Goal: Task Accomplishment & Management: Complete application form

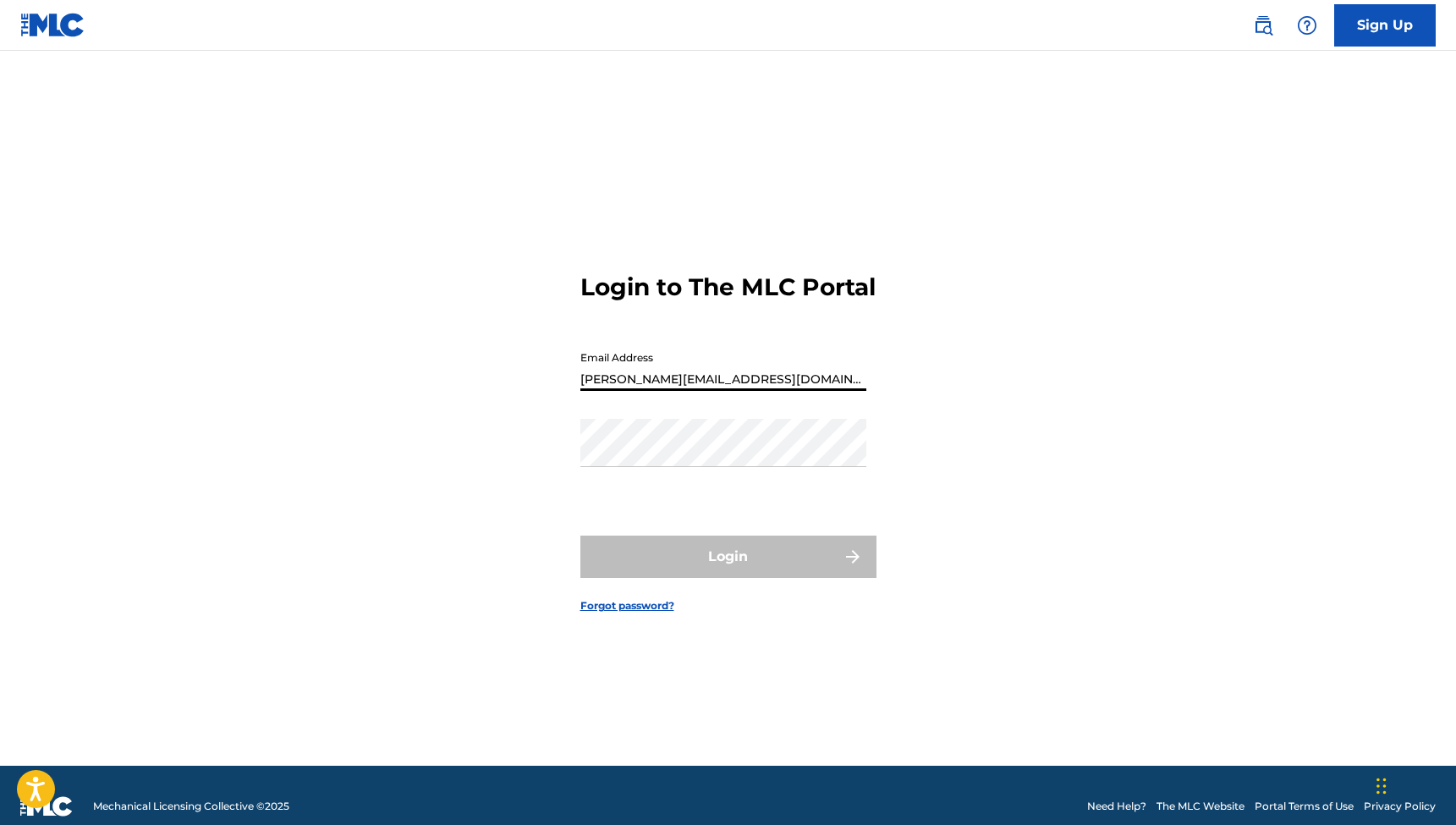
type input "[PERSON_NAME][EMAIL_ADDRESS][DOMAIN_NAME]"
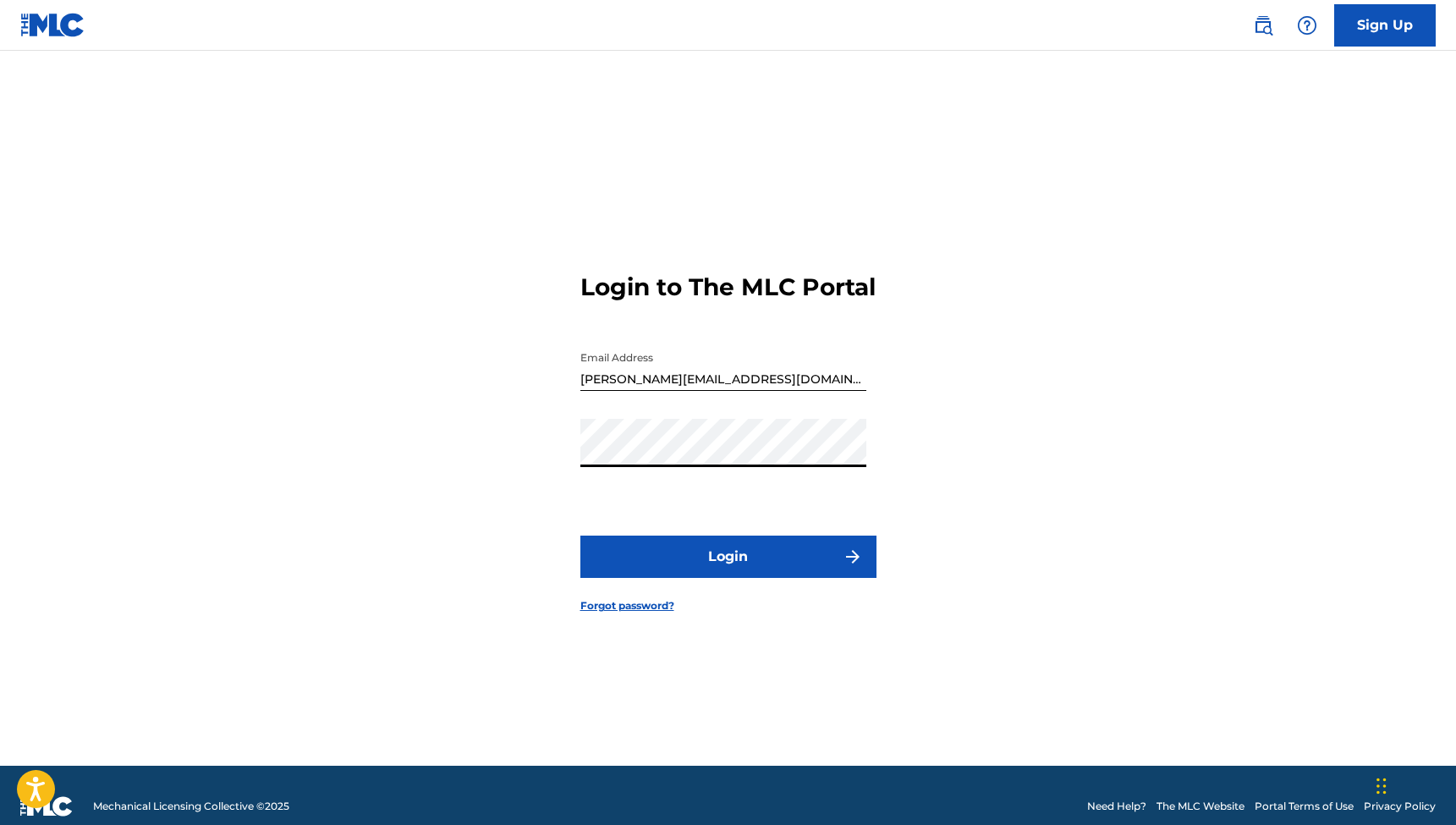
click at [728, 571] on button "Login" at bounding box center [728, 557] width 296 height 42
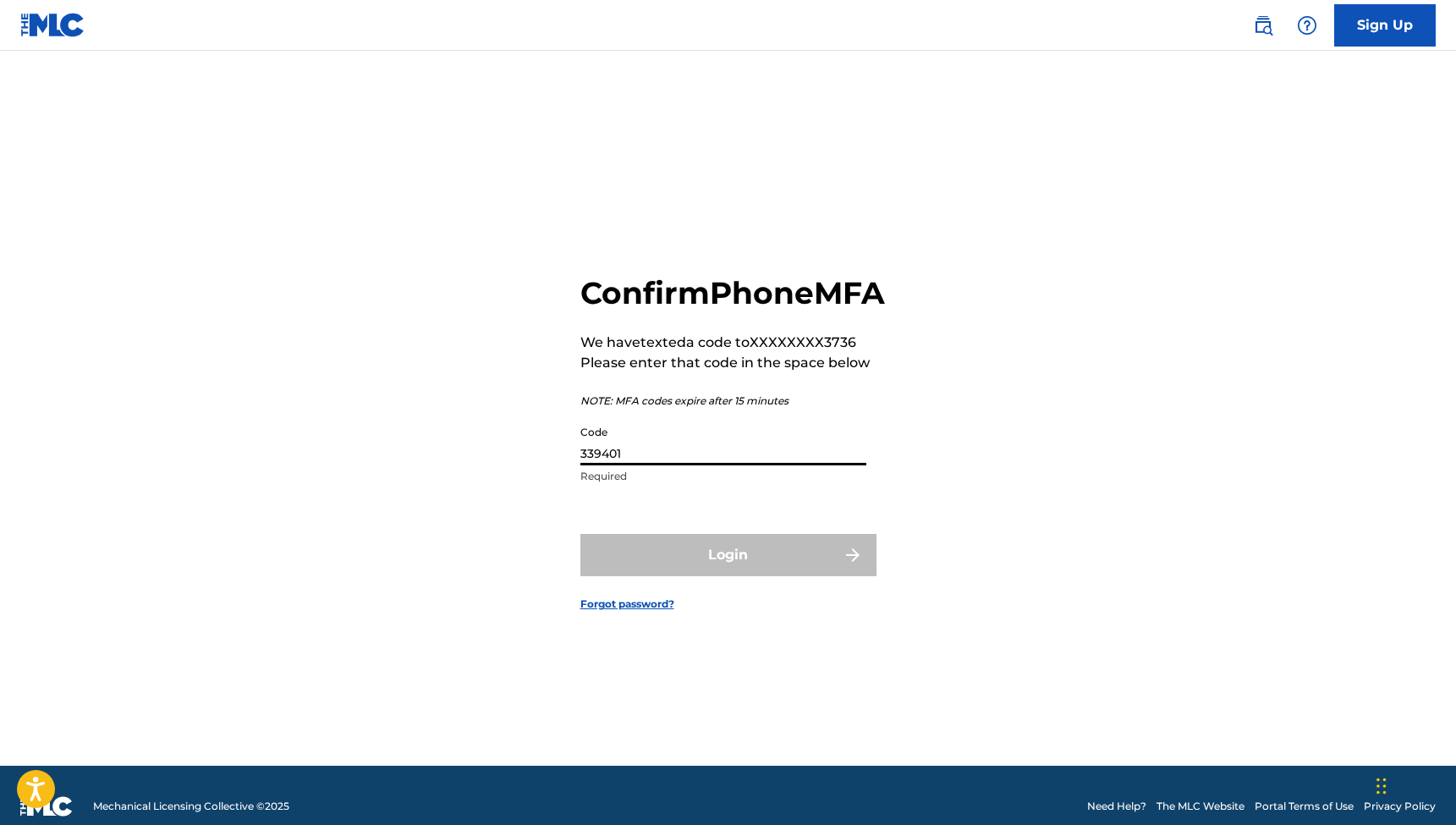
type input "339401"
click at [728, 574] on button "Login" at bounding box center [728, 555] width 296 height 42
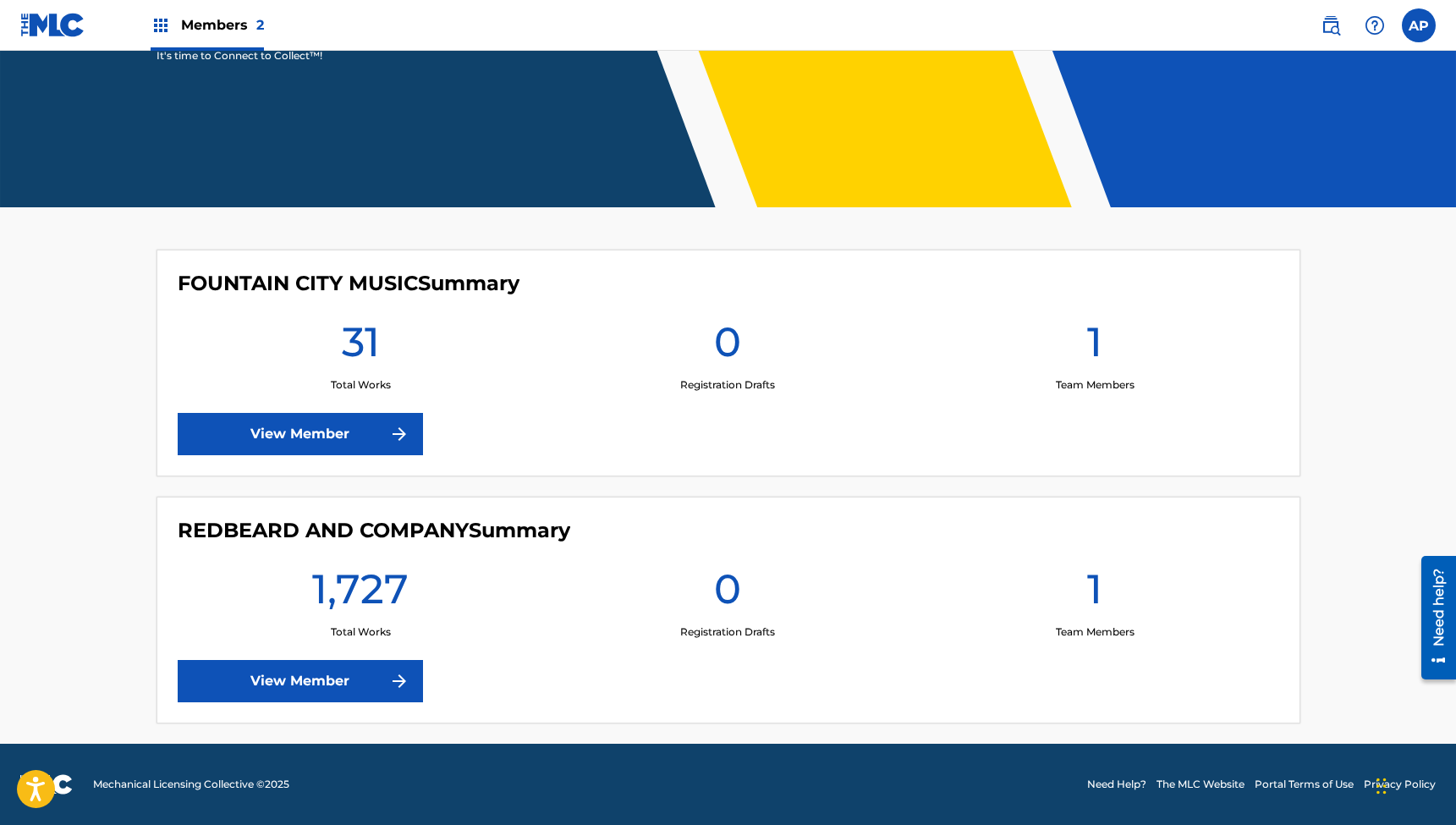
scroll to position [289, 0]
click at [301, 681] on link "View Member" at bounding box center [300, 681] width 245 height 42
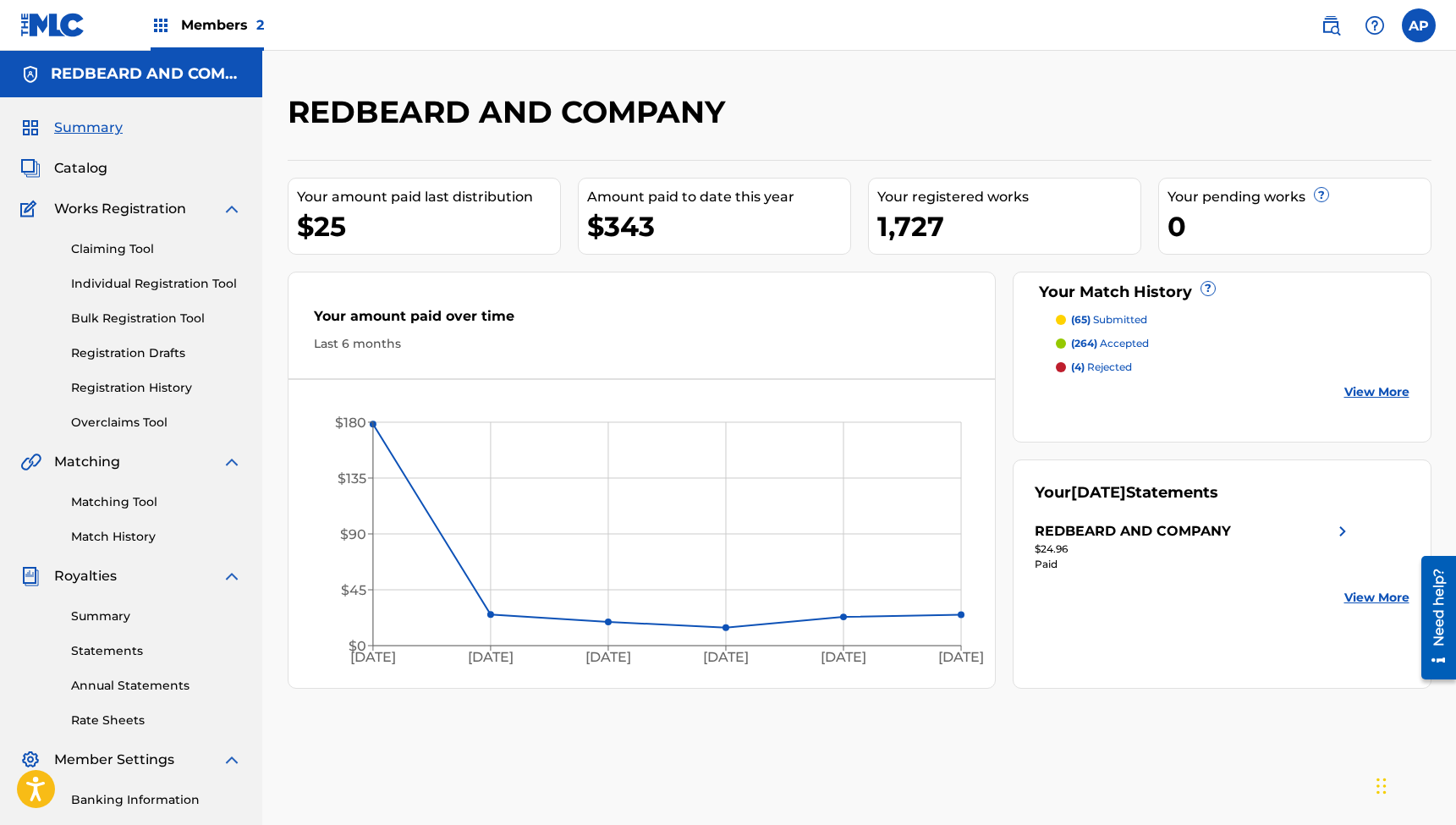
click at [130, 497] on link "Matching Tool" at bounding box center [156, 502] width 171 height 18
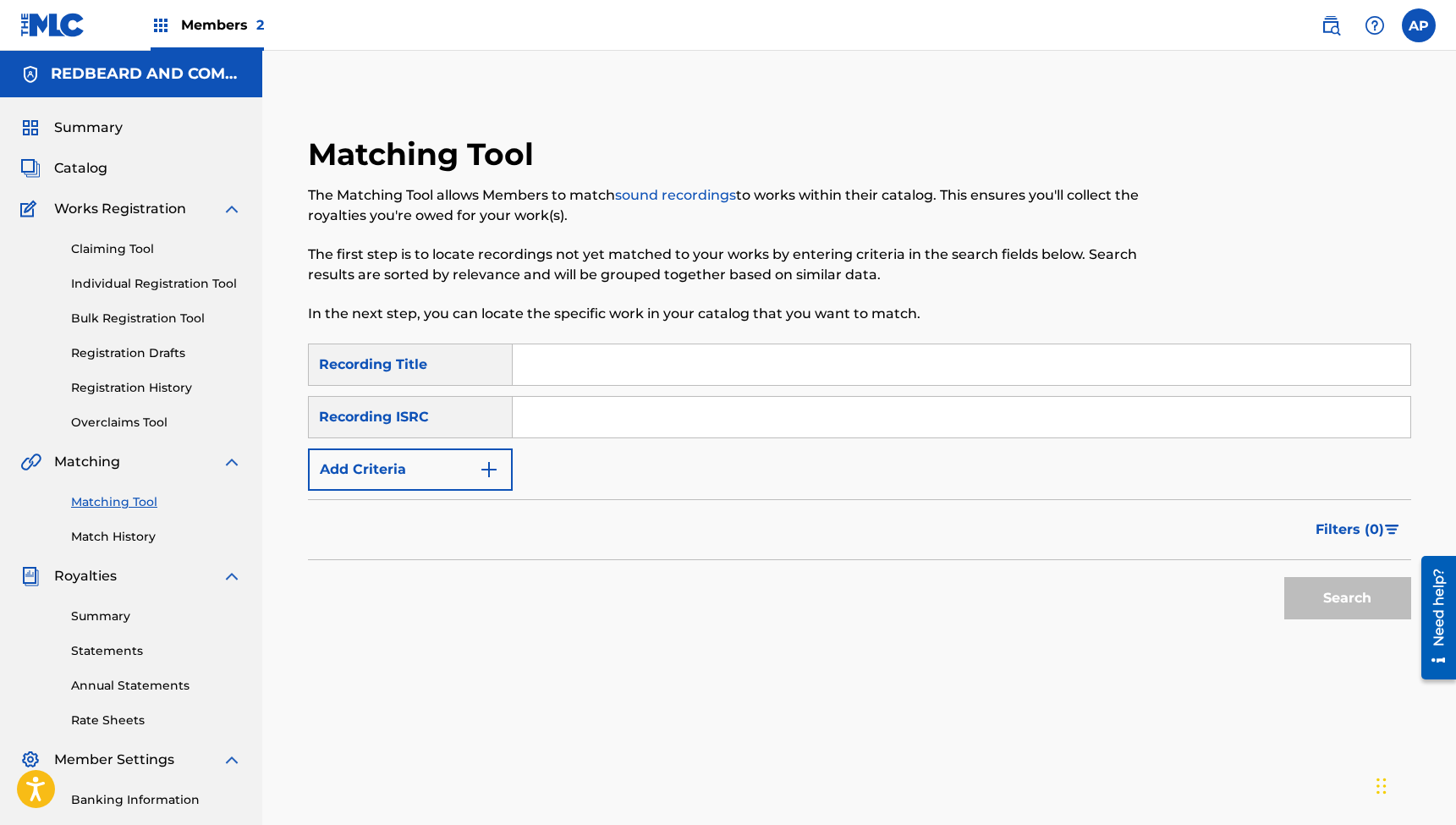
click at [607, 361] on input "Search Form" at bounding box center [961, 364] width 897 height 40
paste input ""Me and You (feat. [PERSON_NAME] & [PERSON_NAME])""
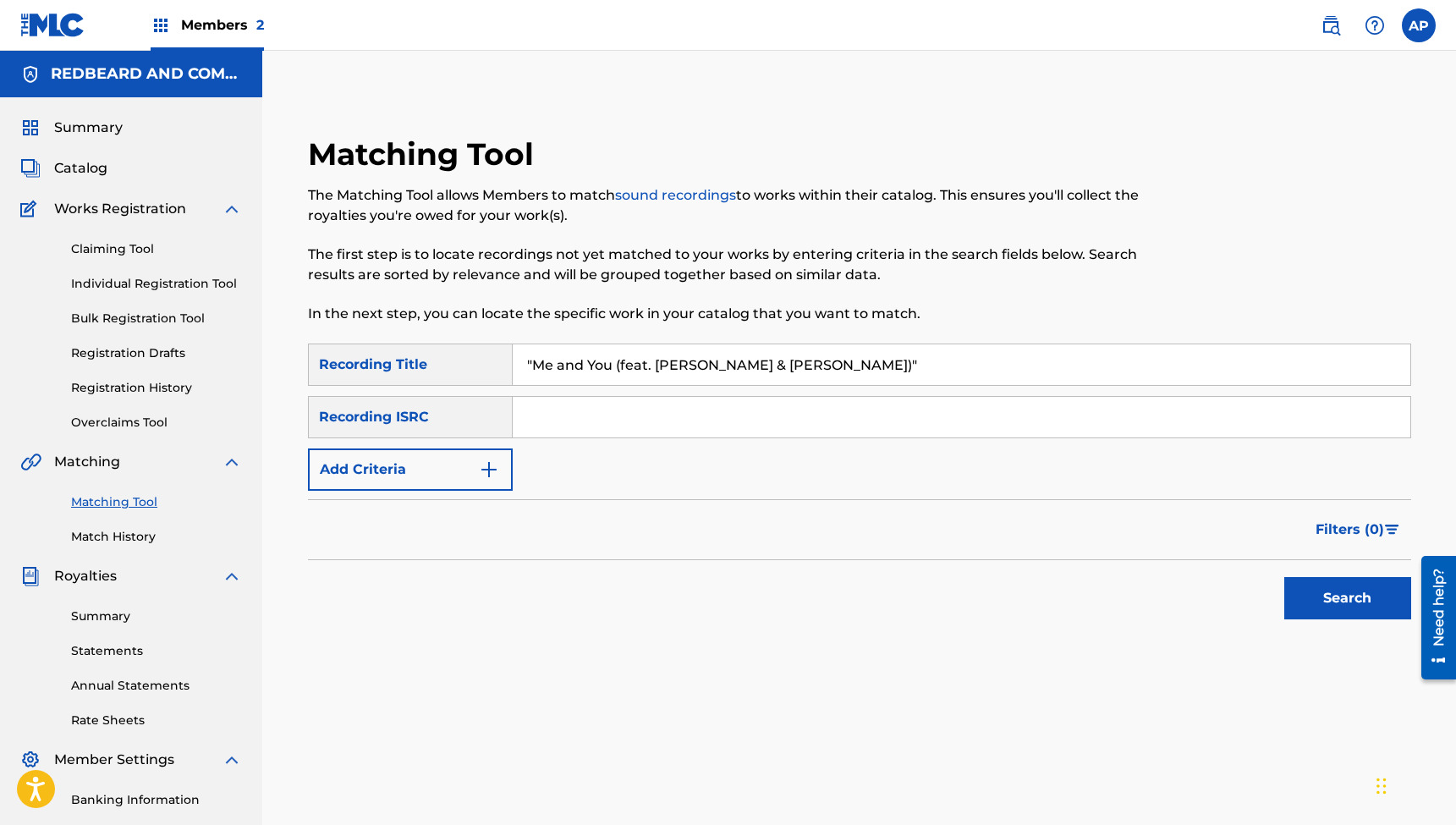
type input ""Me and You (feat. [PERSON_NAME] & [PERSON_NAME])""
click at [552, 415] on input "Search Form" at bounding box center [961, 417] width 897 height 40
paste input "QZFZ42449924"
type input "QZFZ42449924"
click at [1347, 598] on button "Search" at bounding box center [1347, 598] width 127 height 42
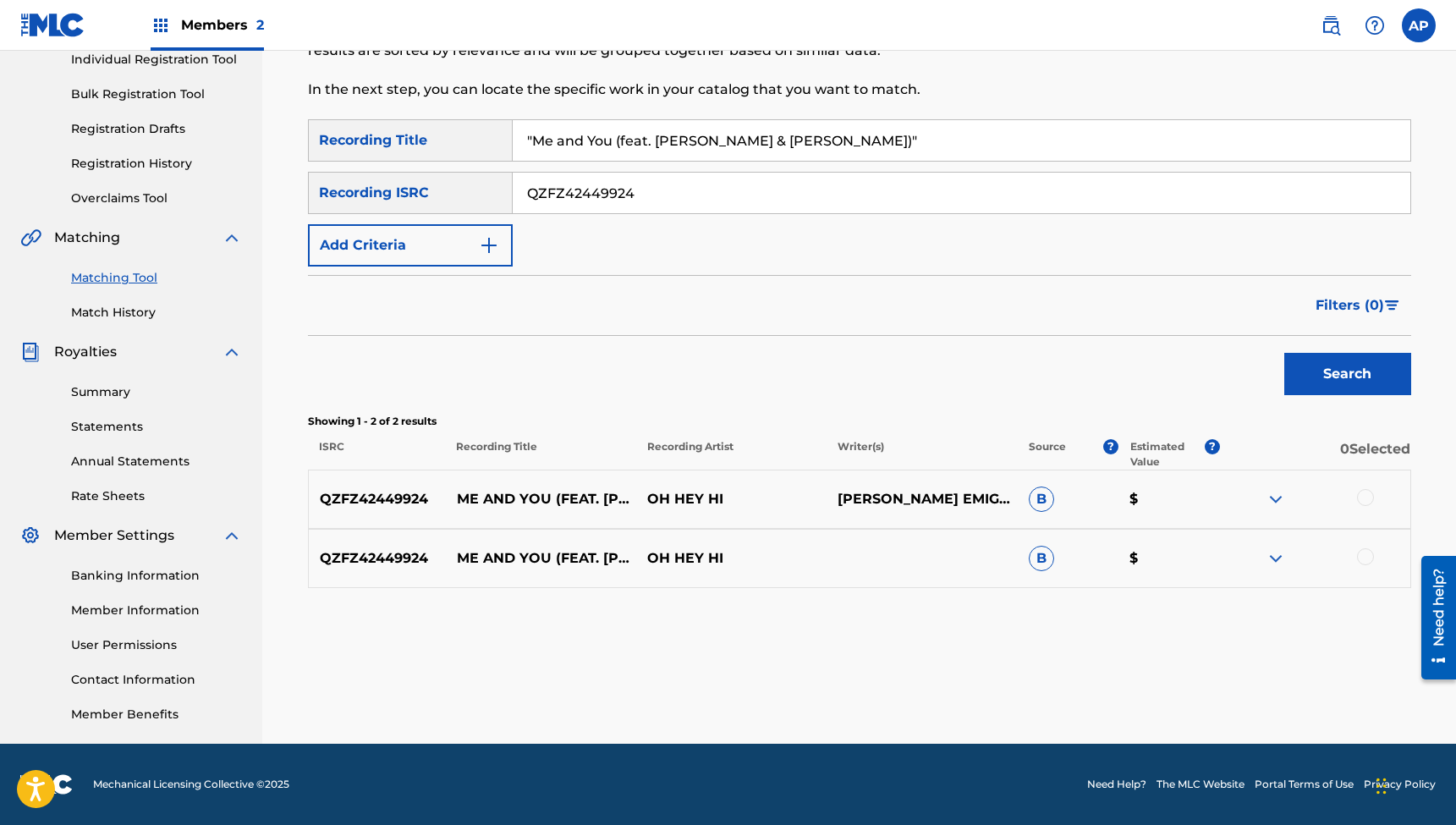
scroll to position [224, 0]
click at [1365, 497] on div at bounding box center [1365, 497] width 17 height 17
click at [1366, 553] on div at bounding box center [1365, 556] width 17 height 17
click at [1180, 695] on button "Match 2 Groups" at bounding box center [1190, 688] width 187 height 42
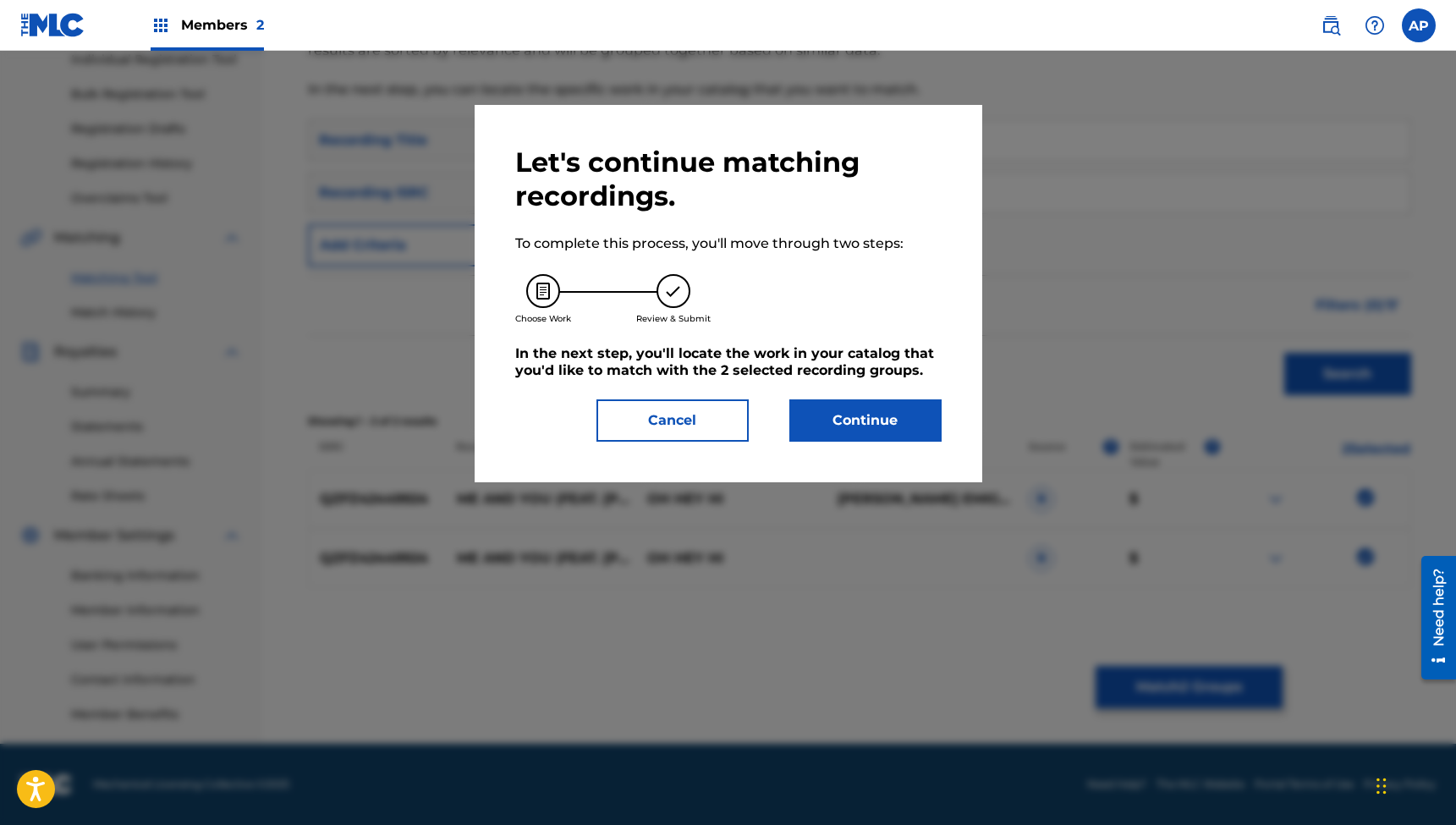
click at [855, 412] on button "Continue" at bounding box center [866, 420] width 152 height 42
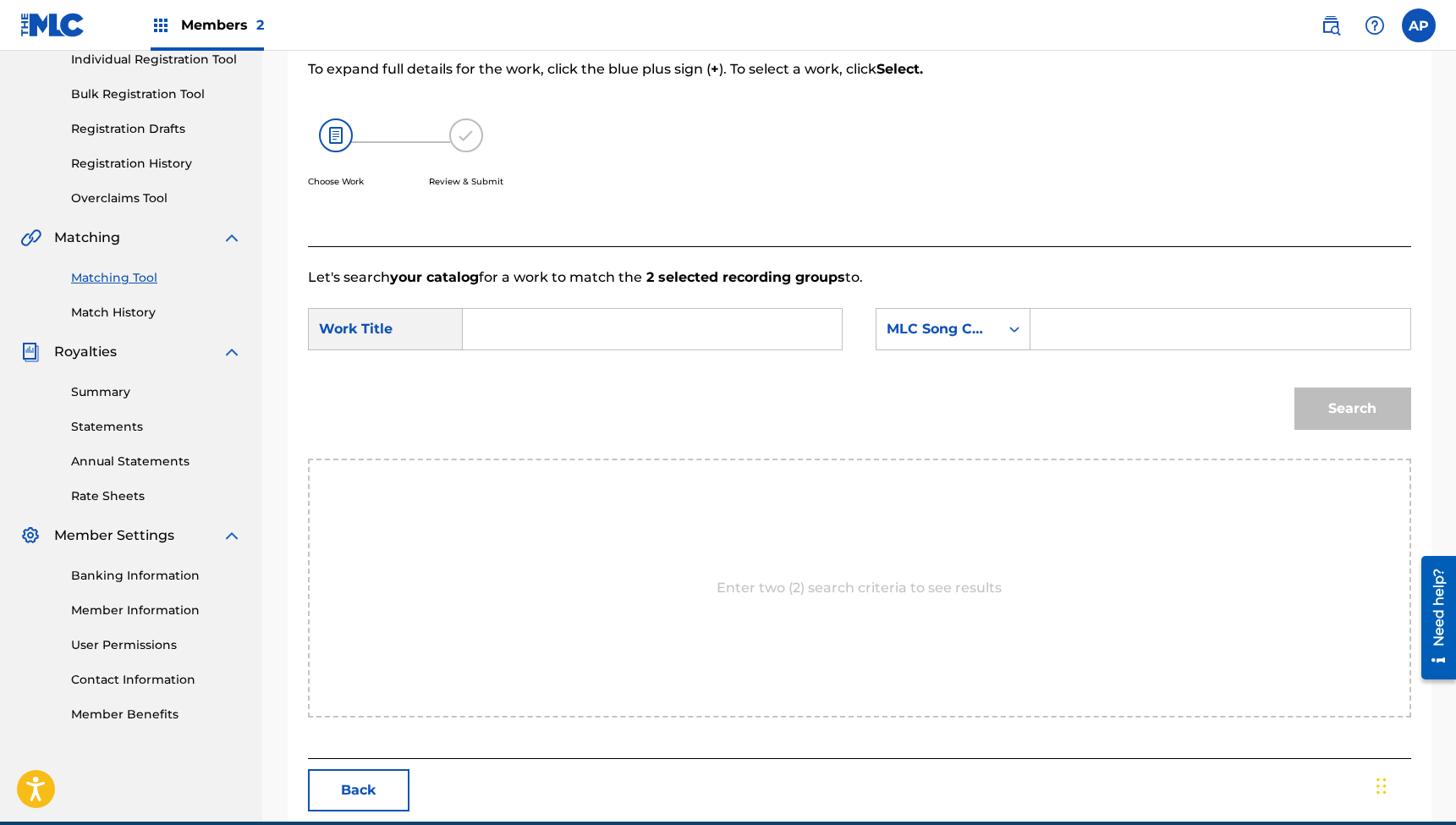
click at [640, 325] on input "Search Form" at bounding box center [652, 329] width 350 height 40
paste input ""Me and You (feat. [PERSON_NAME] & [PERSON_NAME])""
type input ""Me and You (feat. [PERSON_NAME] & [PERSON_NAME])""
click at [1097, 331] on input "Search Form" at bounding box center [1220, 329] width 350 height 40
paste input "MG849F"
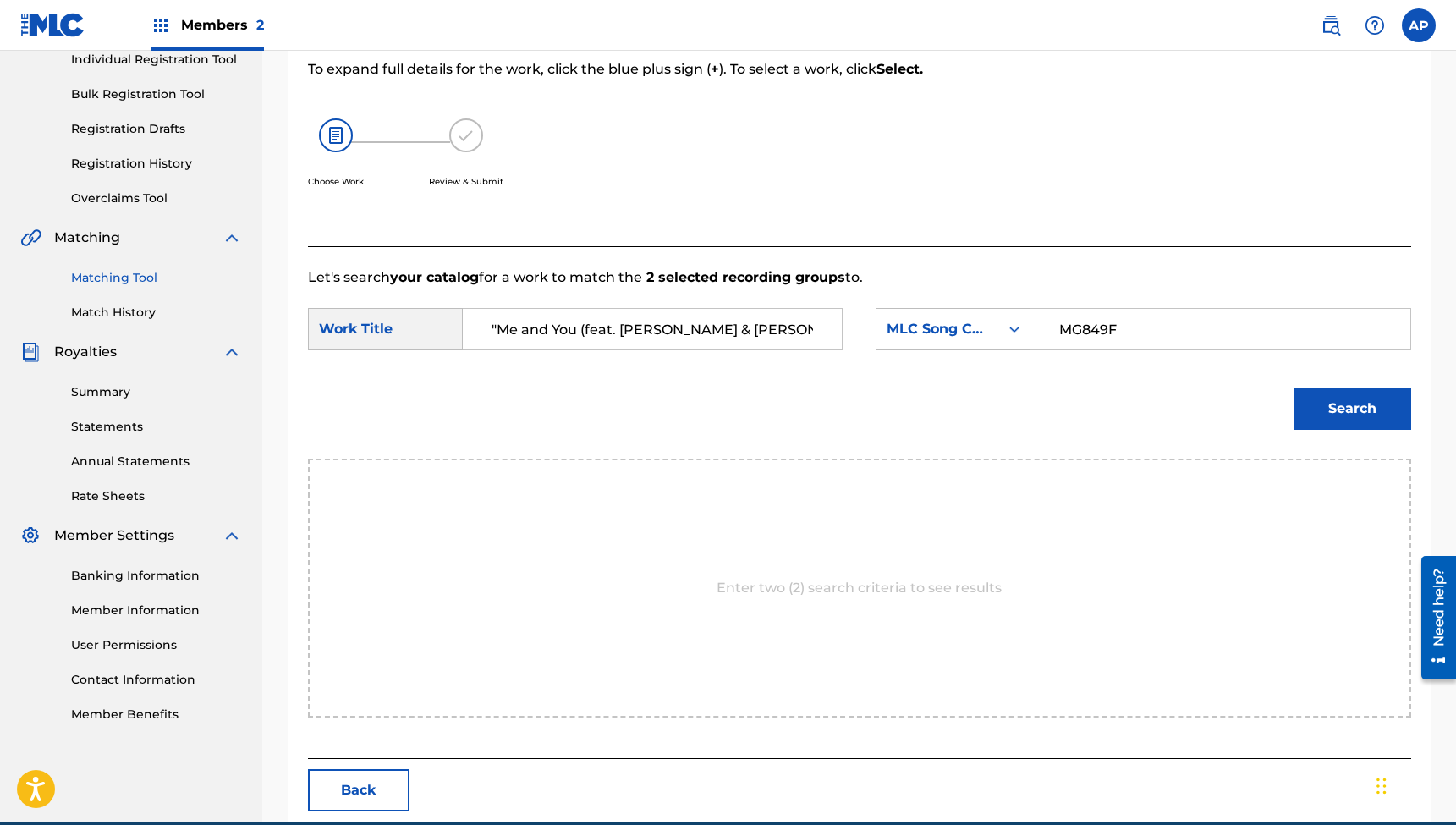
type input "MG849F"
click at [1352, 409] on button "Search" at bounding box center [1353, 409] width 116 height 42
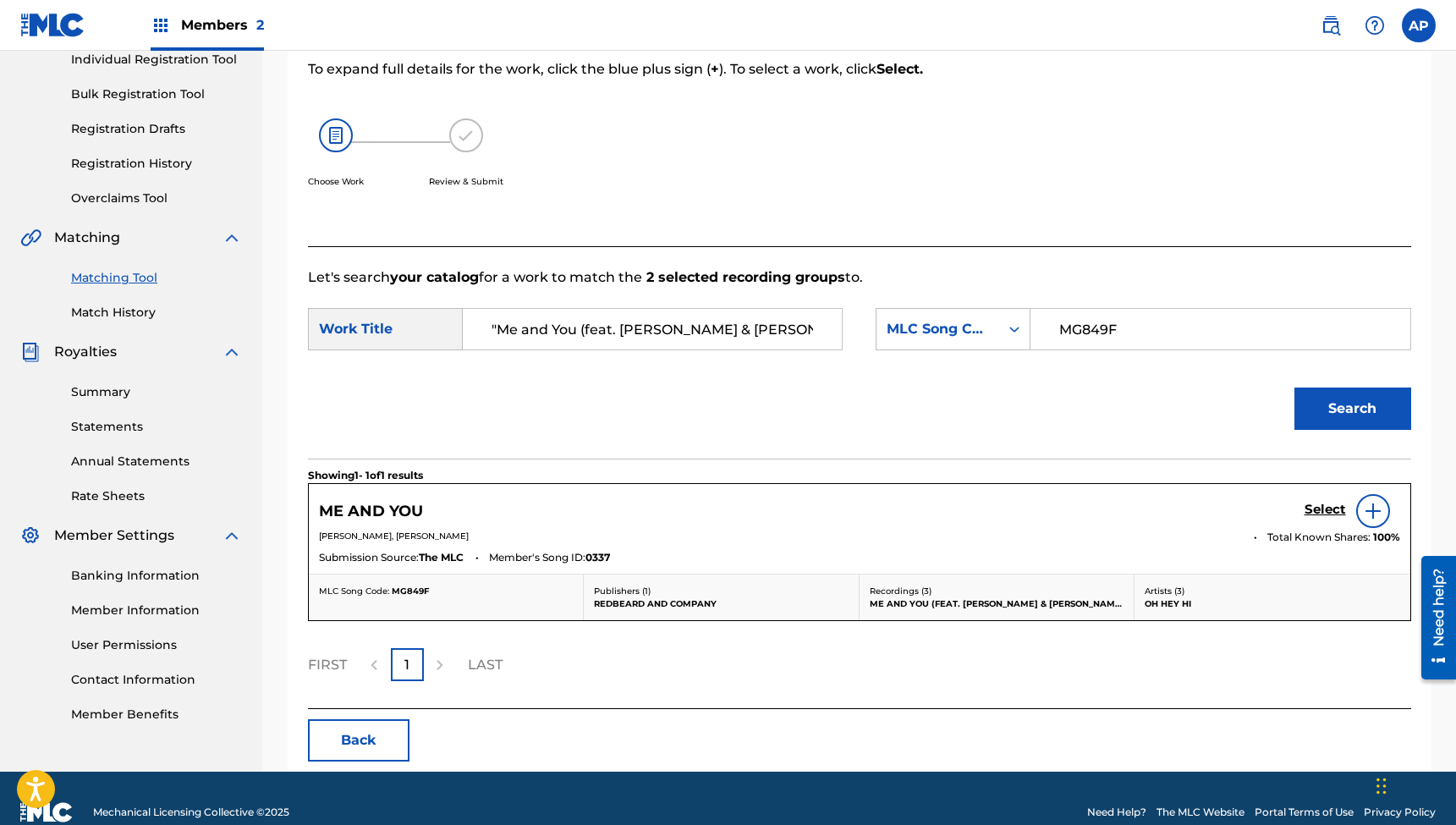
click at [1316, 507] on h5 "Select" at bounding box center [1325, 510] width 41 height 16
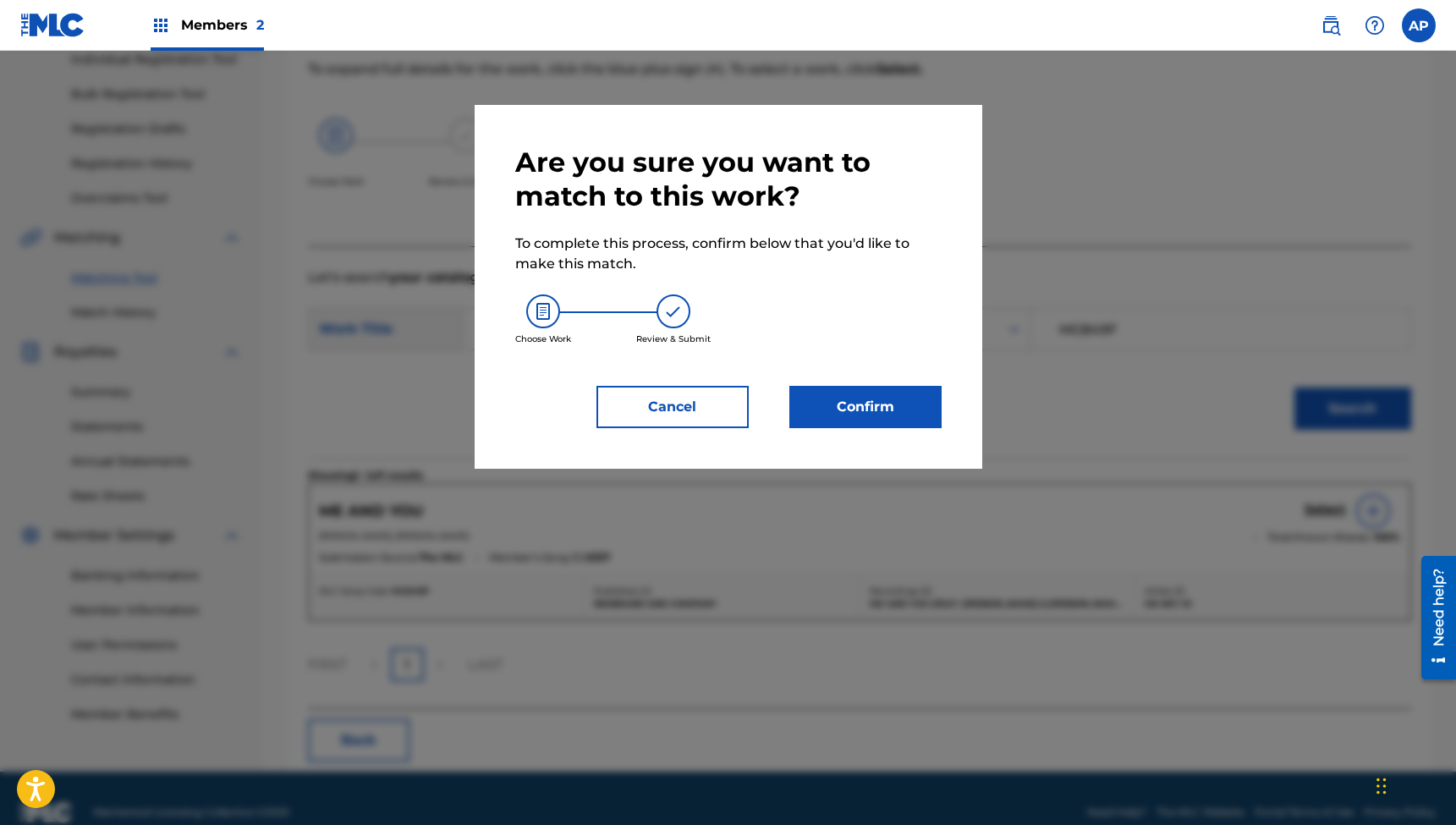
click at [872, 407] on button "Confirm" at bounding box center [866, 407] width 152 height 42
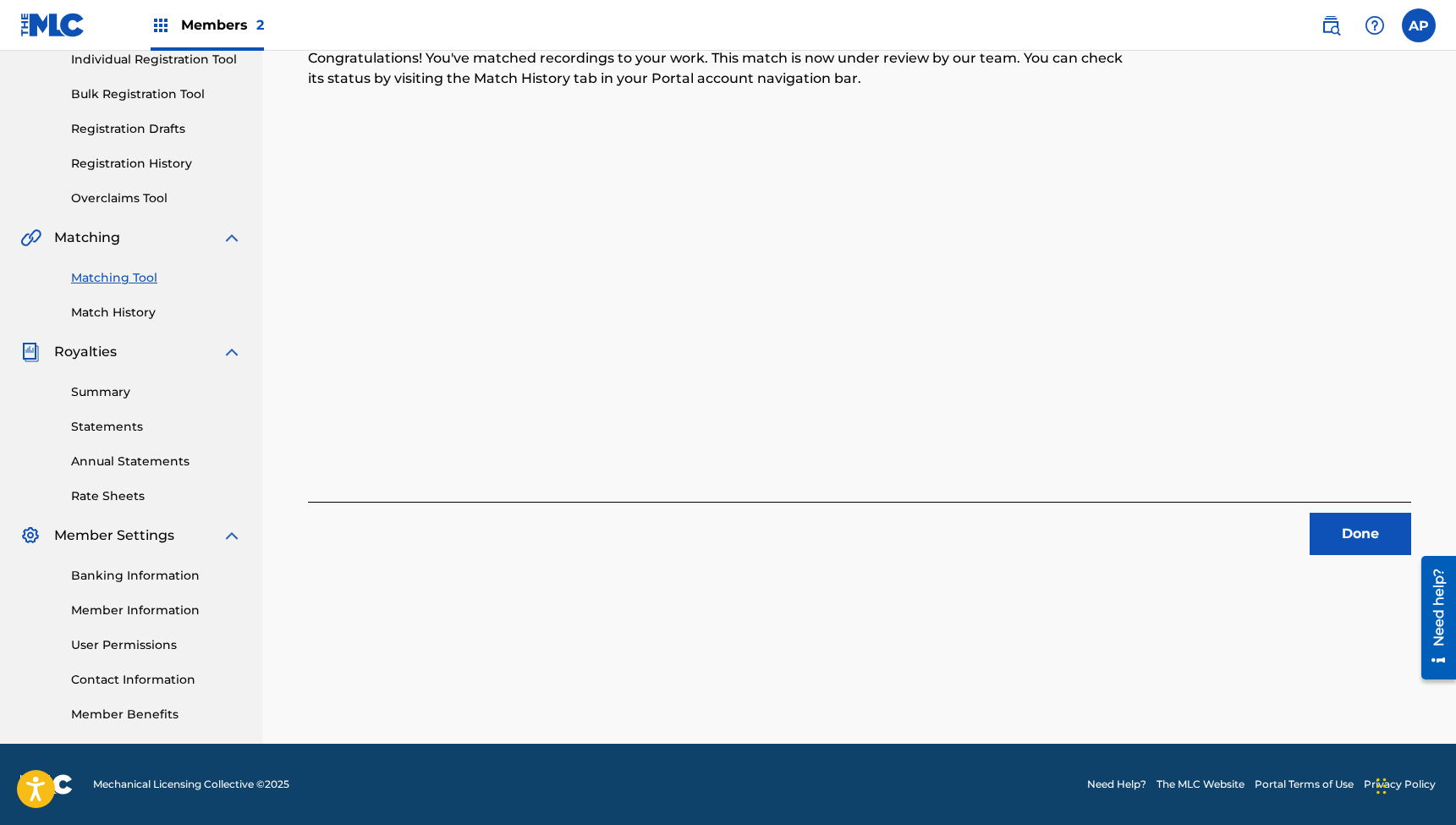
click at [1333, 532] on button "Done" at bounding box center [1361, 534] width 102 height 42
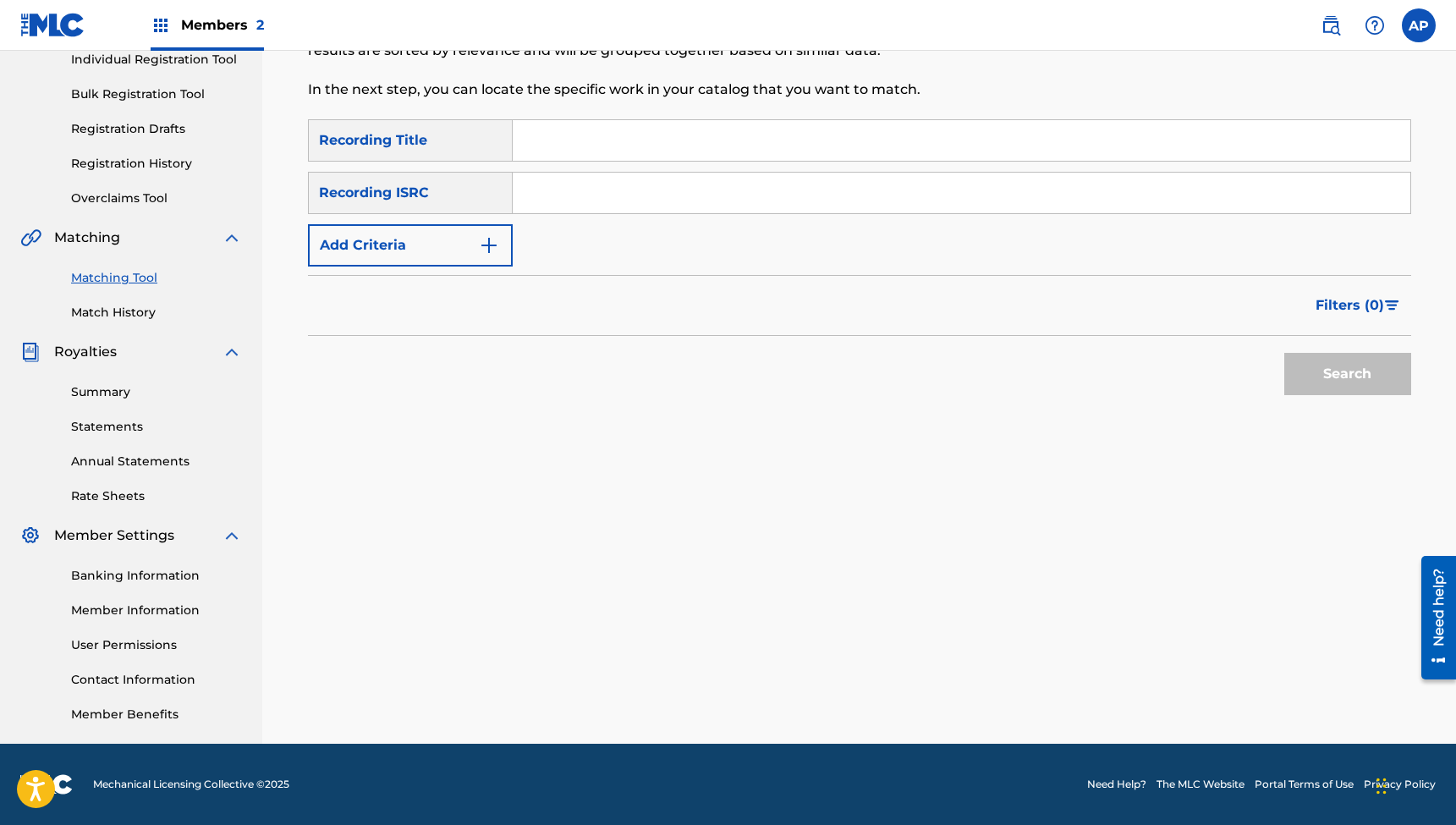
click at [675, 141] on input "Search Form" at bounding box center [961, 140] width 897 height 40
paste input "Worthy of Everything"
type input "Worthy of Everything"
click at [567, 197] on input "Search Form" at bounding box center [961, 193] width 897 height 40
paste input "QZWFS2330453"
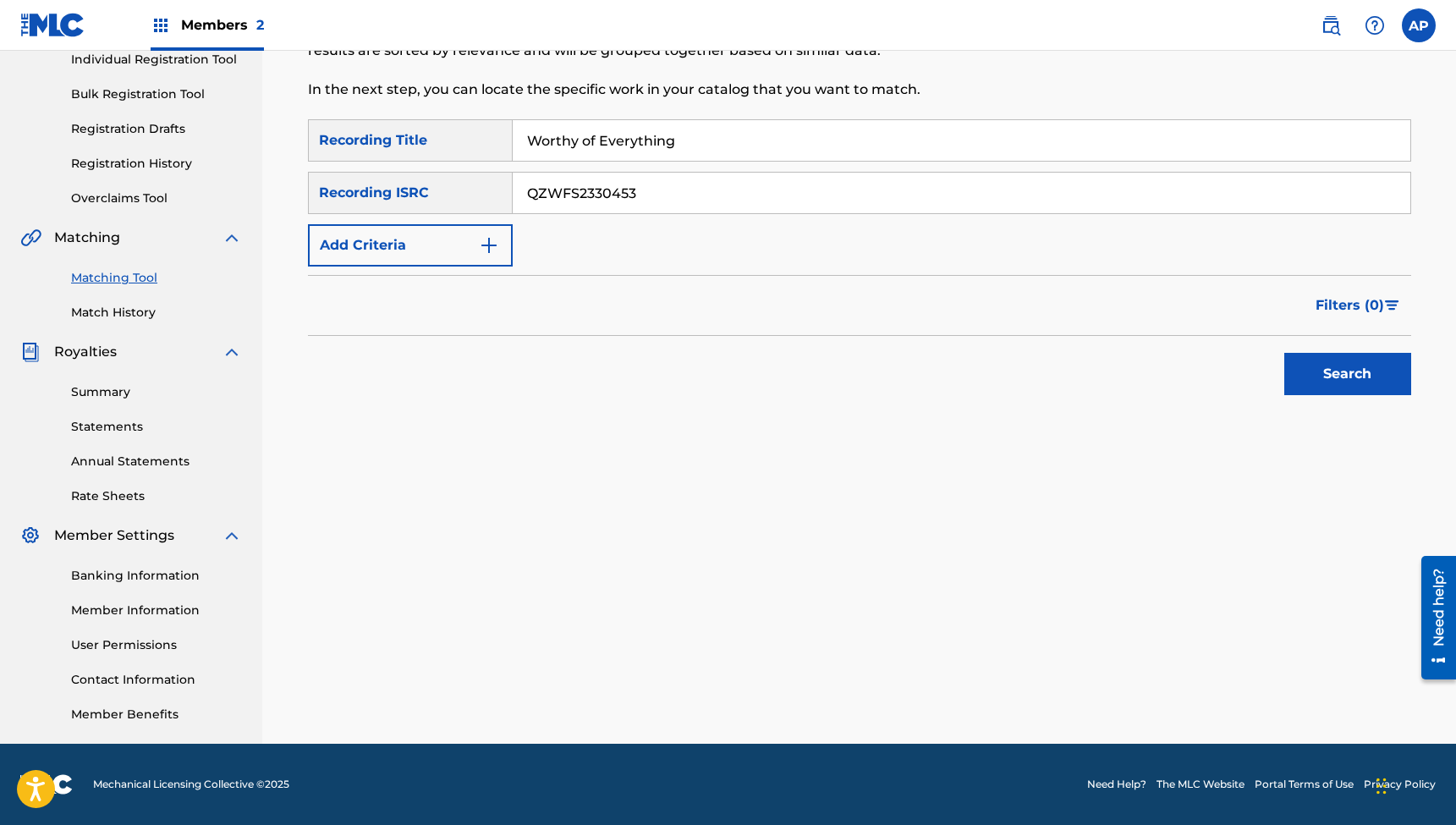
type input "QZWFS2330453"
click at [1347, 374] on button "Search" at bounding box center [1347, 374] width 127 height 42
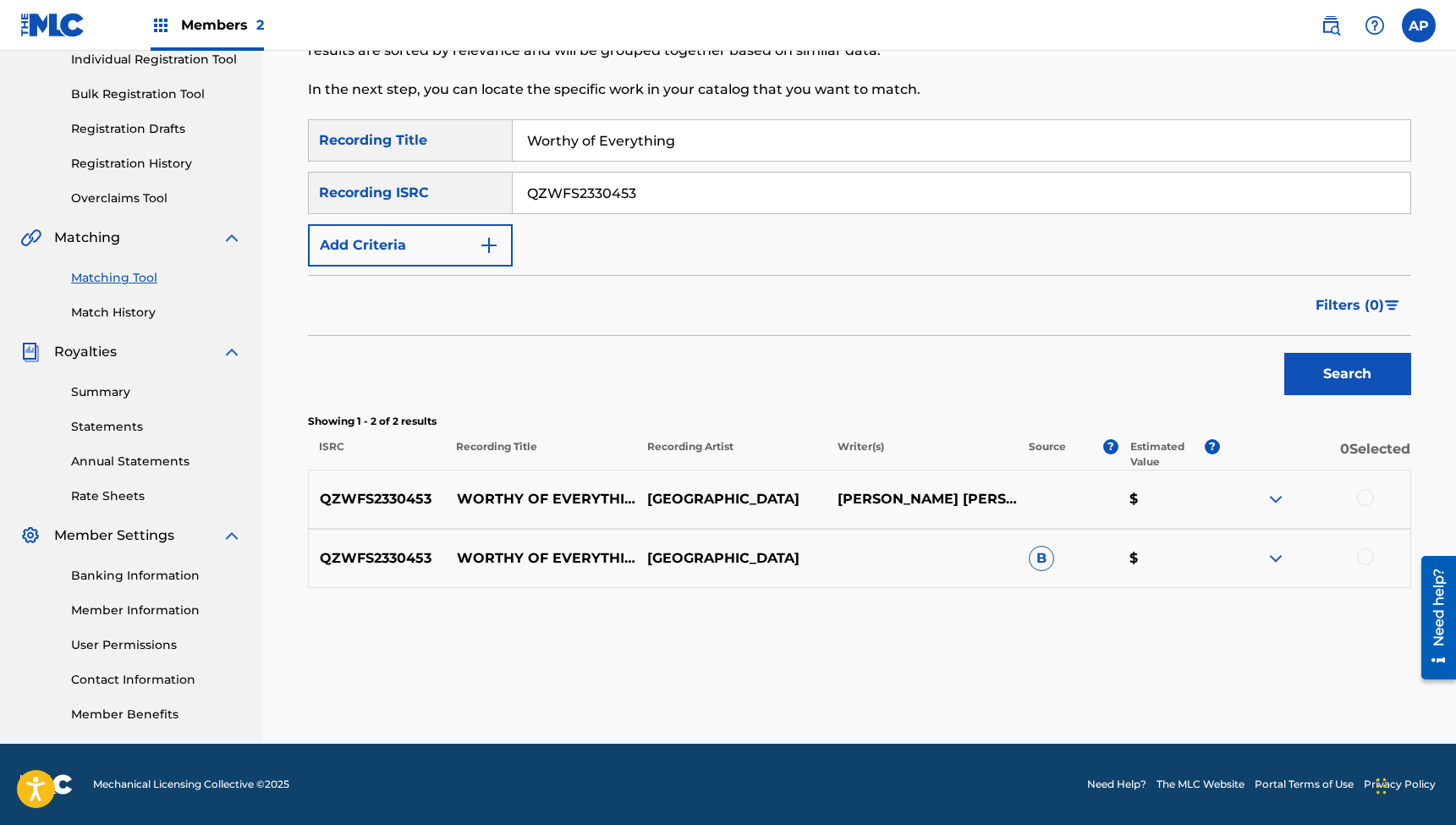
click at [1367, 493] on div at bounding box center [1365, 497] width 17 height 17
click at [1366, 560] on div at bounding box center [1365, 556] width 17 height 17
click at [1164, 693] on button "Match 2 Groups" at bounding box center [1190, 688] width 187 height 42
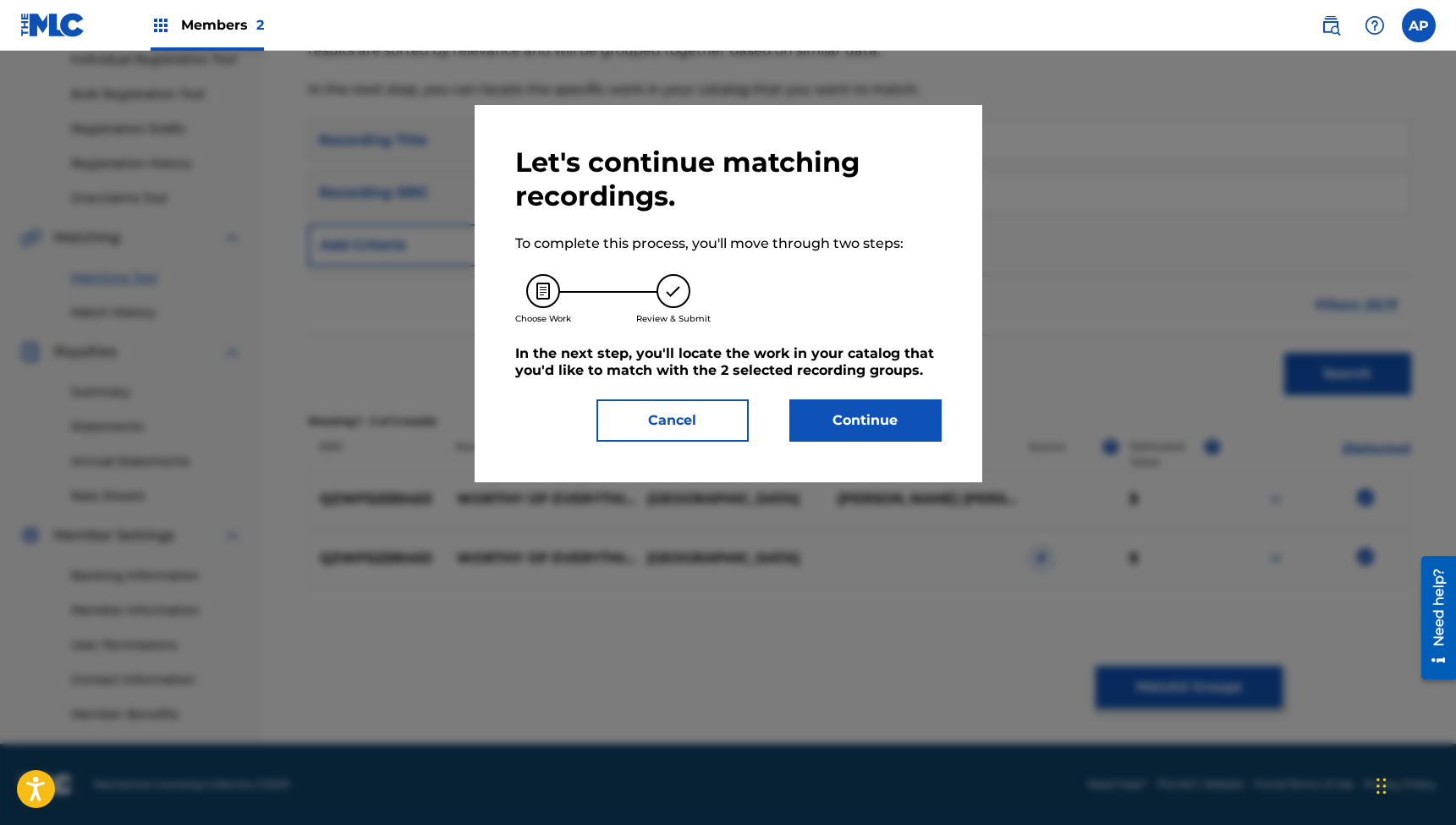
click at [826, 417] on button "Continue" at bounding box center [866, 420] width 152 height 42
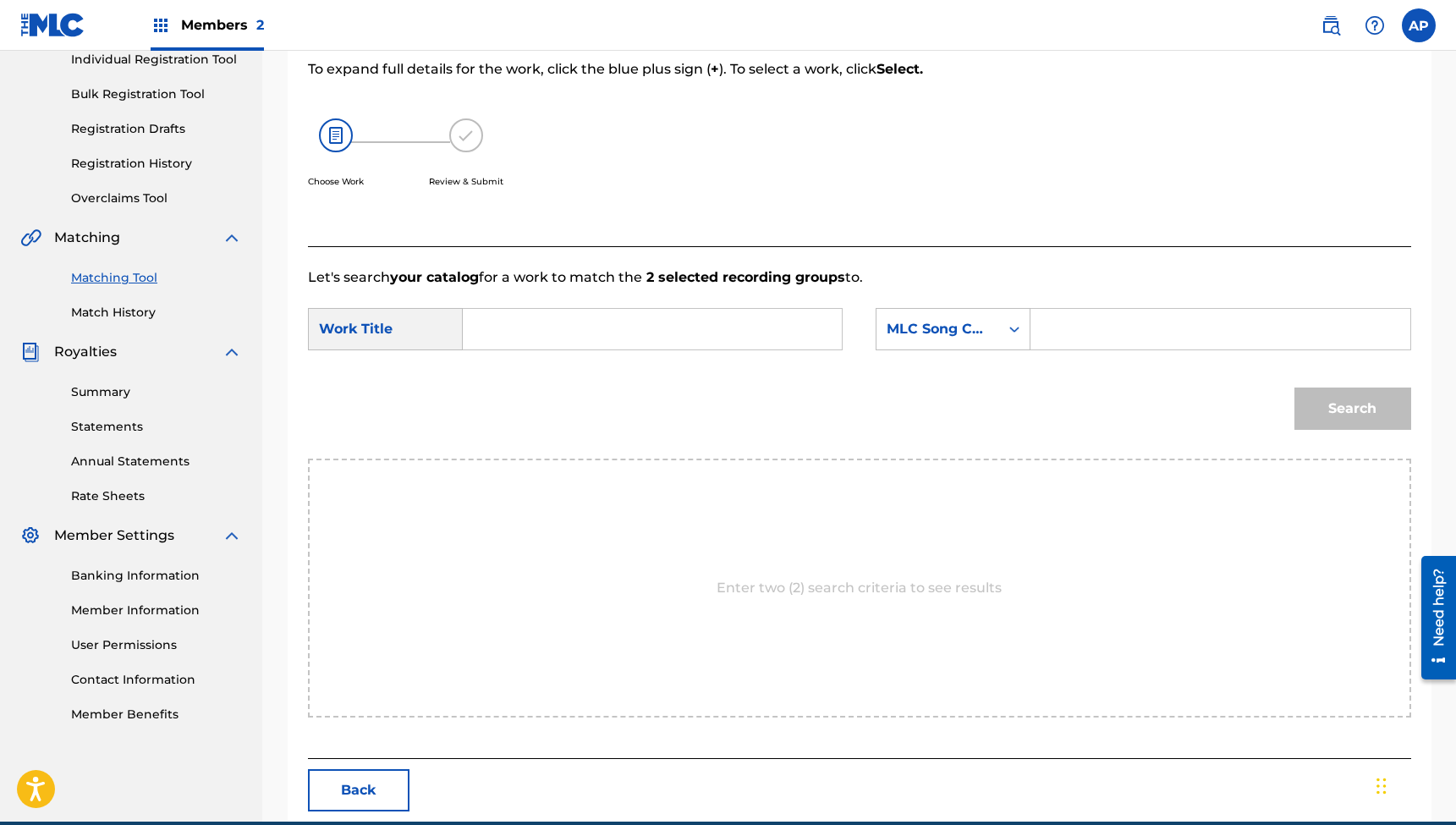
click at [606, 321] on input "Search Form" at bounding box center [652, 329] width 350 height 40
paste input "Worthy of Everything"
type input "Worthy of Everything"
click at [1103, 325] on input "Search Form" at bounding box center [1220, 329] width 350 height 40
paste input "WC3SET"
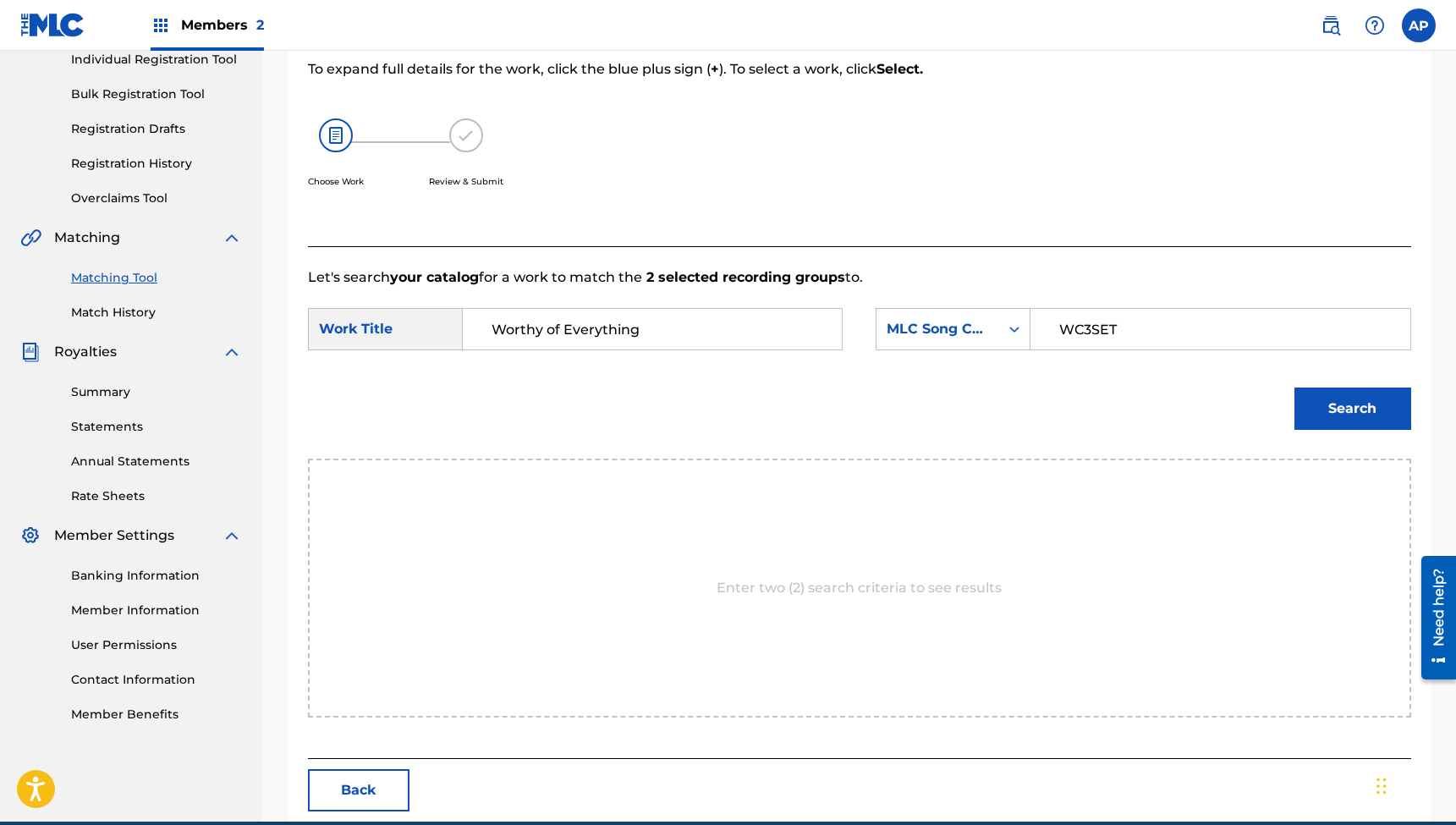
type input "WC3SET"
click at [1352, 409] on button "Search" at bounding box center [1353, 409] width 116 height 42
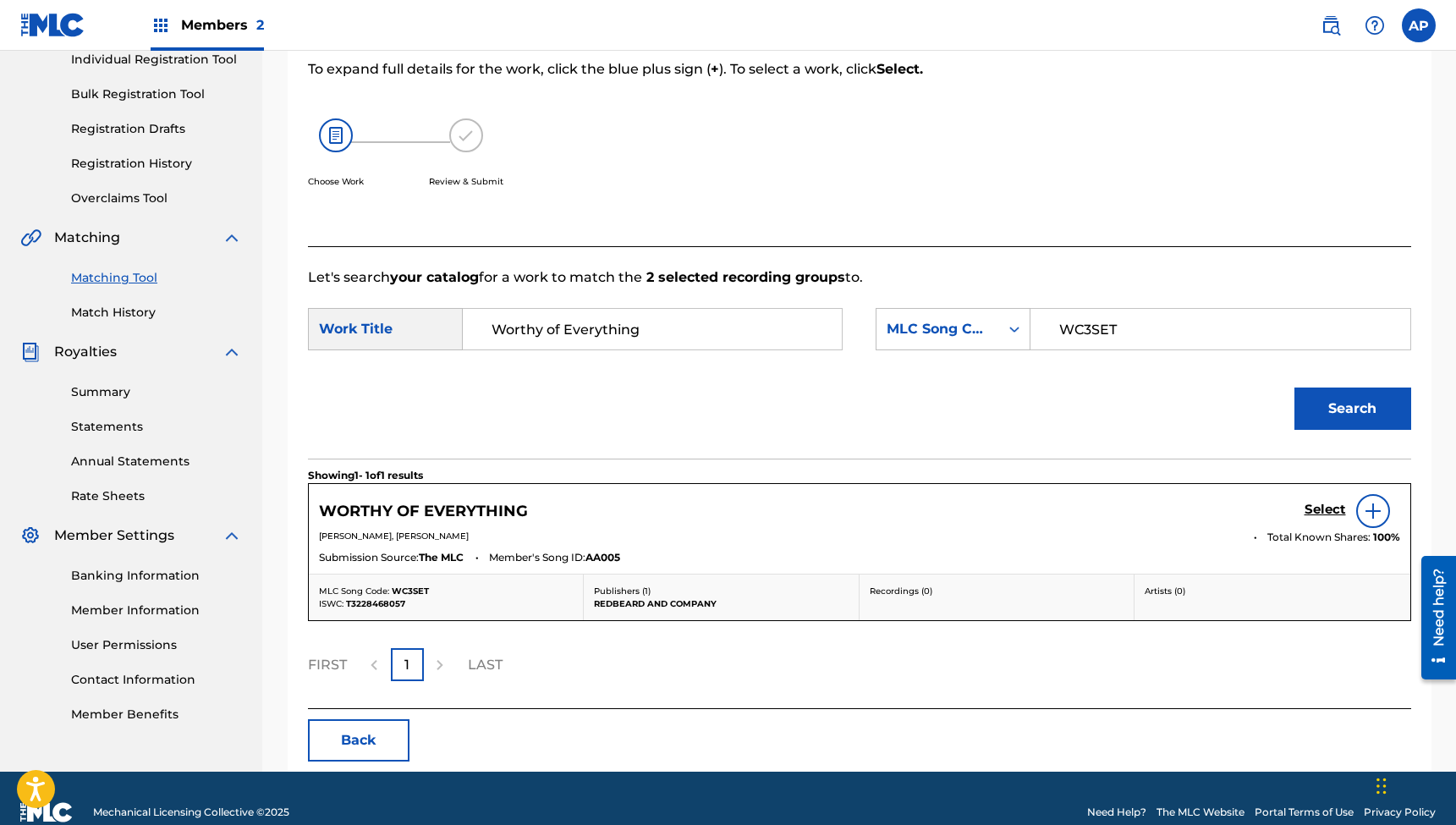
click at [1321, 504] on h5 "Select" at bounding box center [1325, 510] width 41 height 16
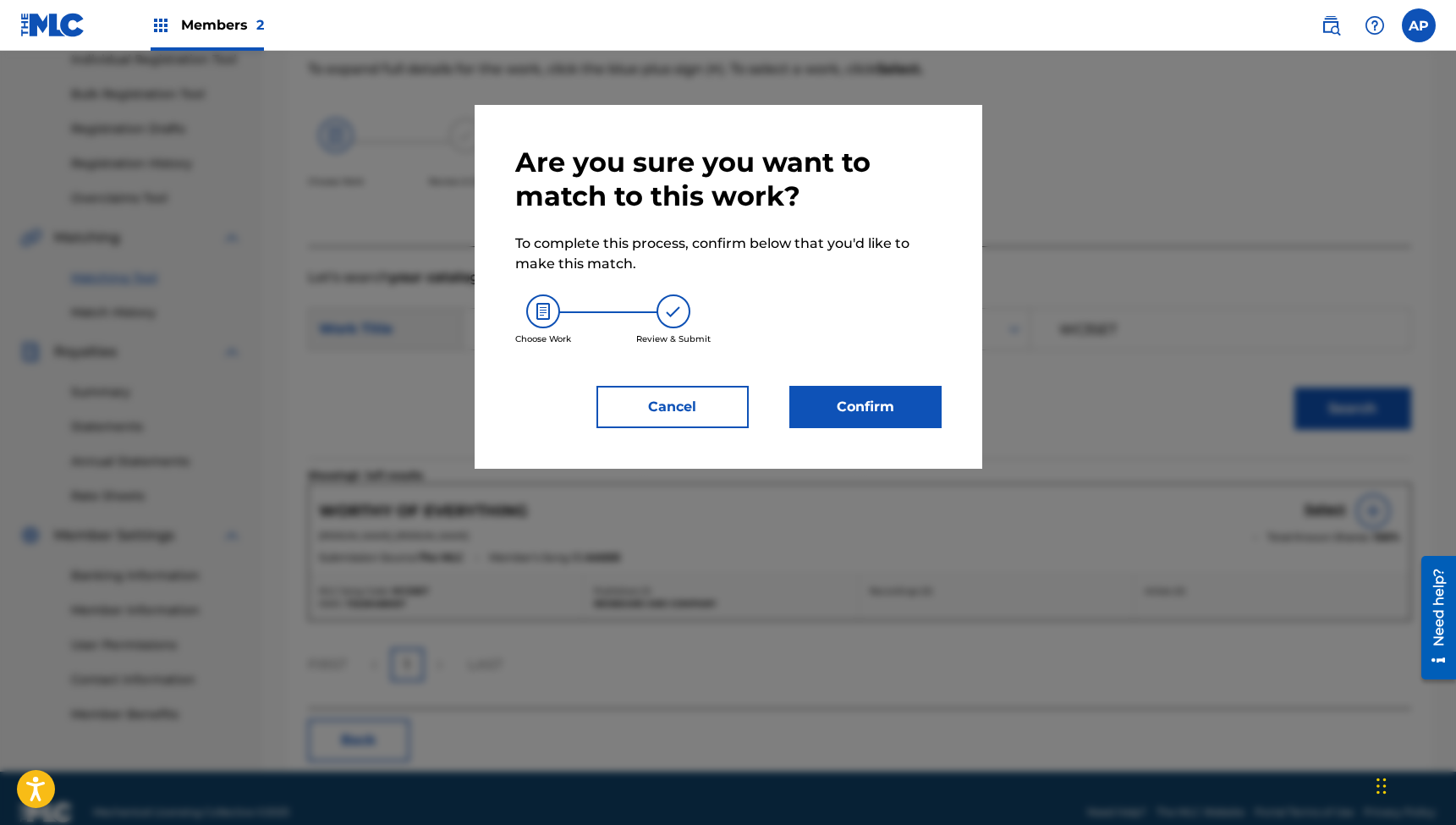
click at [863, 416] on button "Confirm" at bounding box center [866, 407] width 152 height 42
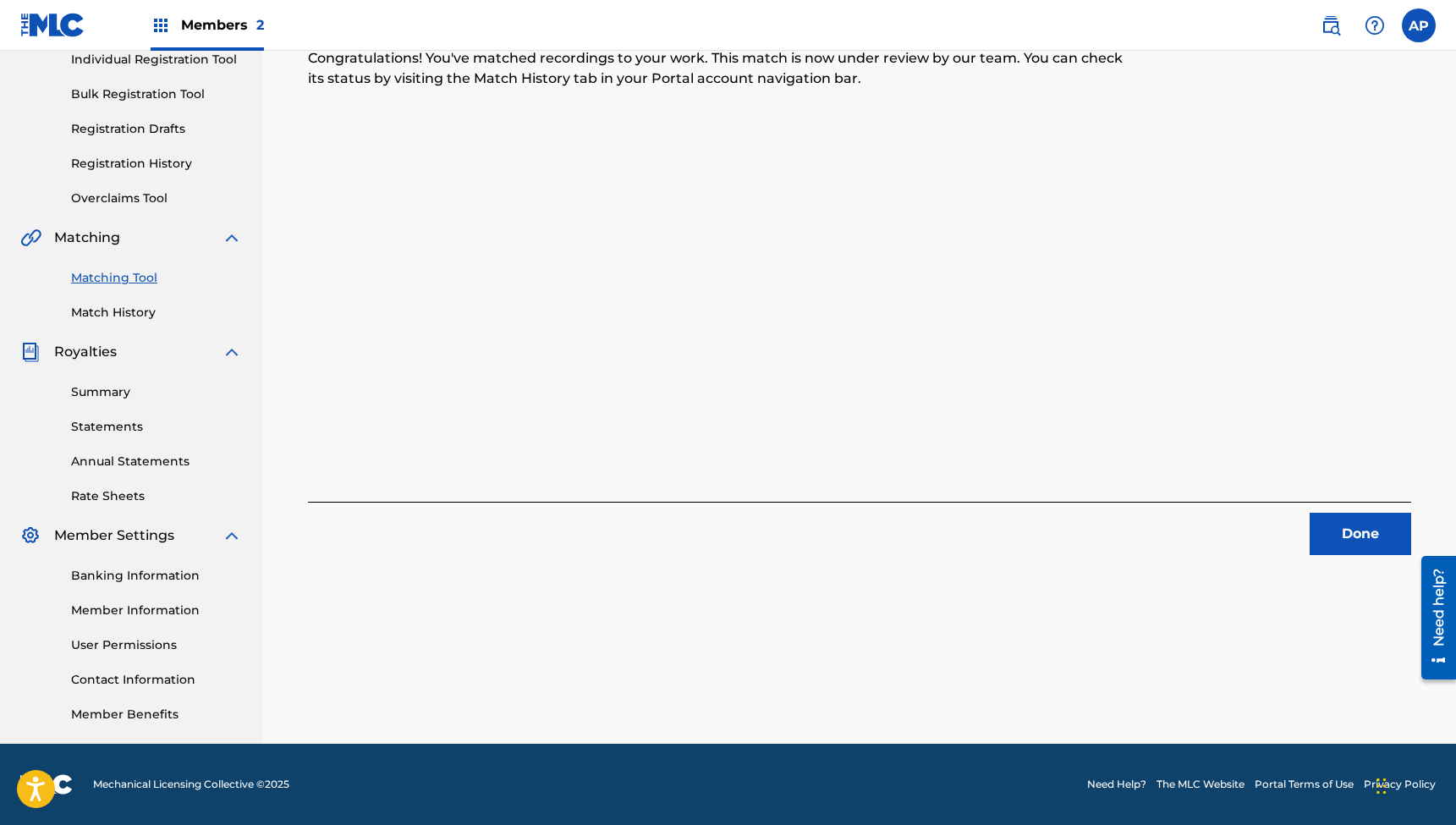
click at [1338, 528] on button "Done" at bounding box center [1361, 534] width 102 height 42
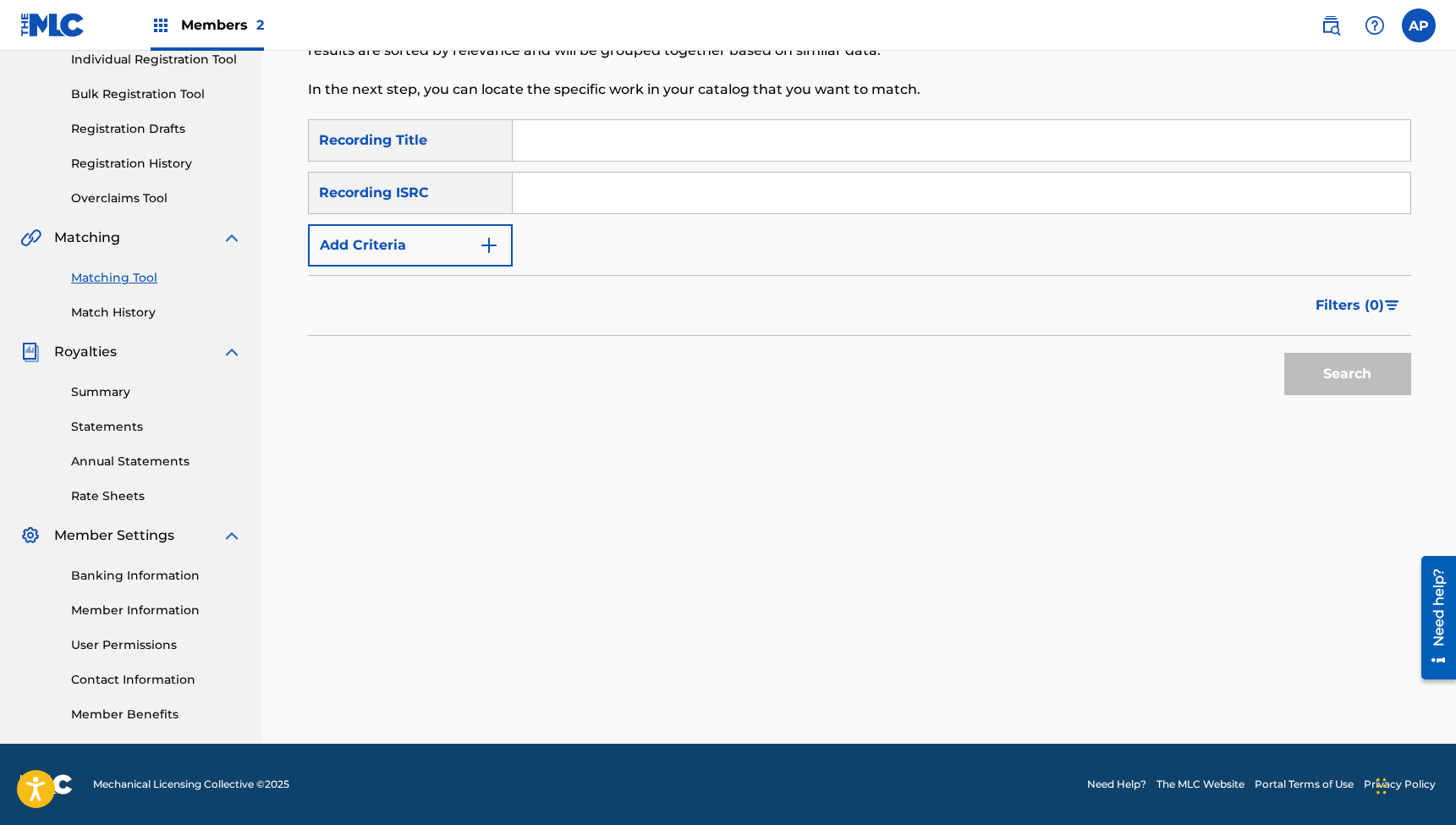
click at [650, 130] on input "Search Form" at bounding box center [961, 140] width 897 height 40
paste input ""The Eternal Babyhood of the Believer (feat. [PERSON_NAME])""
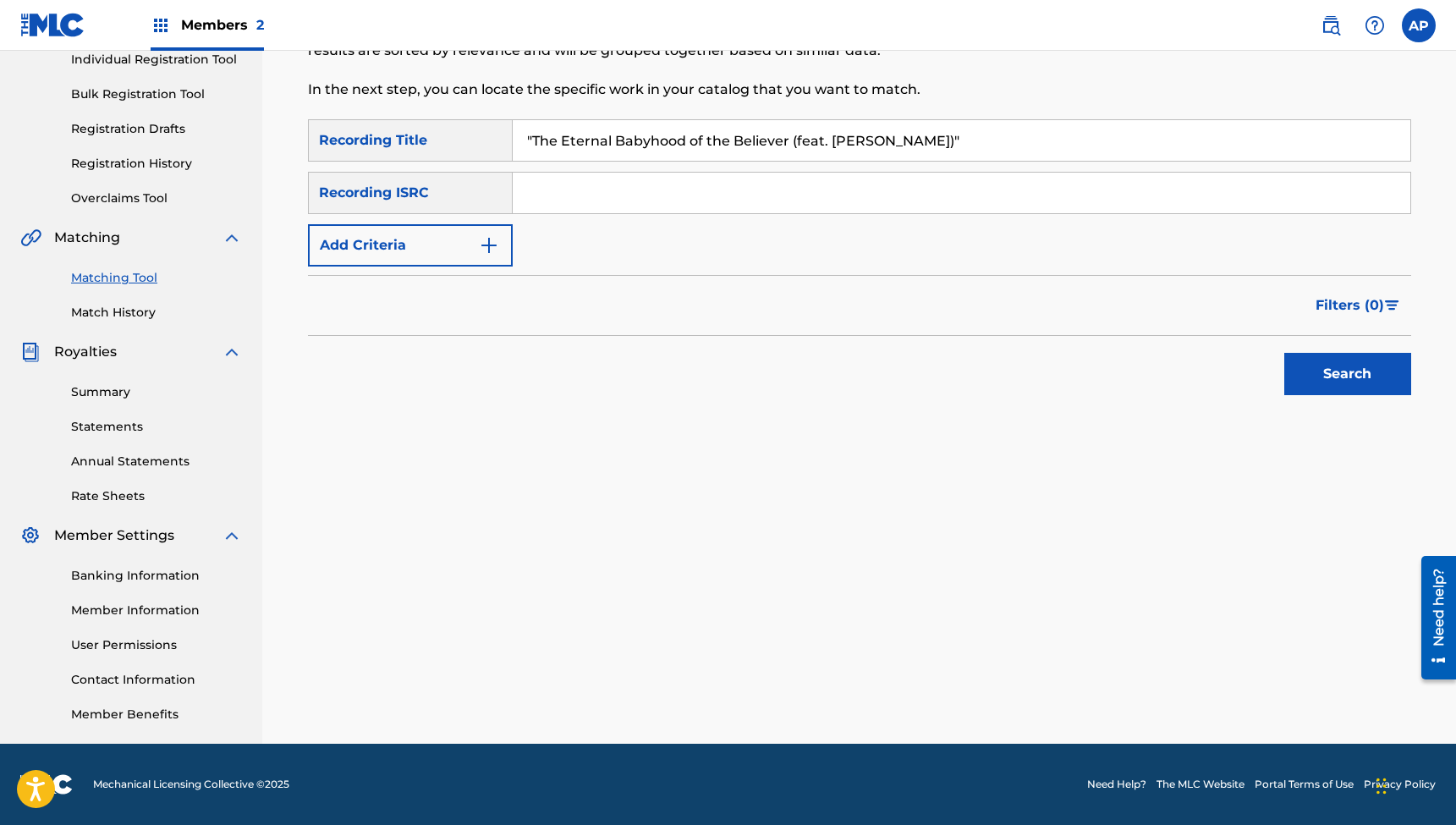
type input ""The Eternal Babyhood of the Believer (feat. [PERSON_NAME])""
click at [555, 175] on input "Search Form" at bounding box center [961, 193] width 897 height 40
paste input "QZWFQ2330421"
type input "QZWFQ2330421"
click at [1347, 374] on button "Search" at bounding box center [1347, 374] width 127 height 42
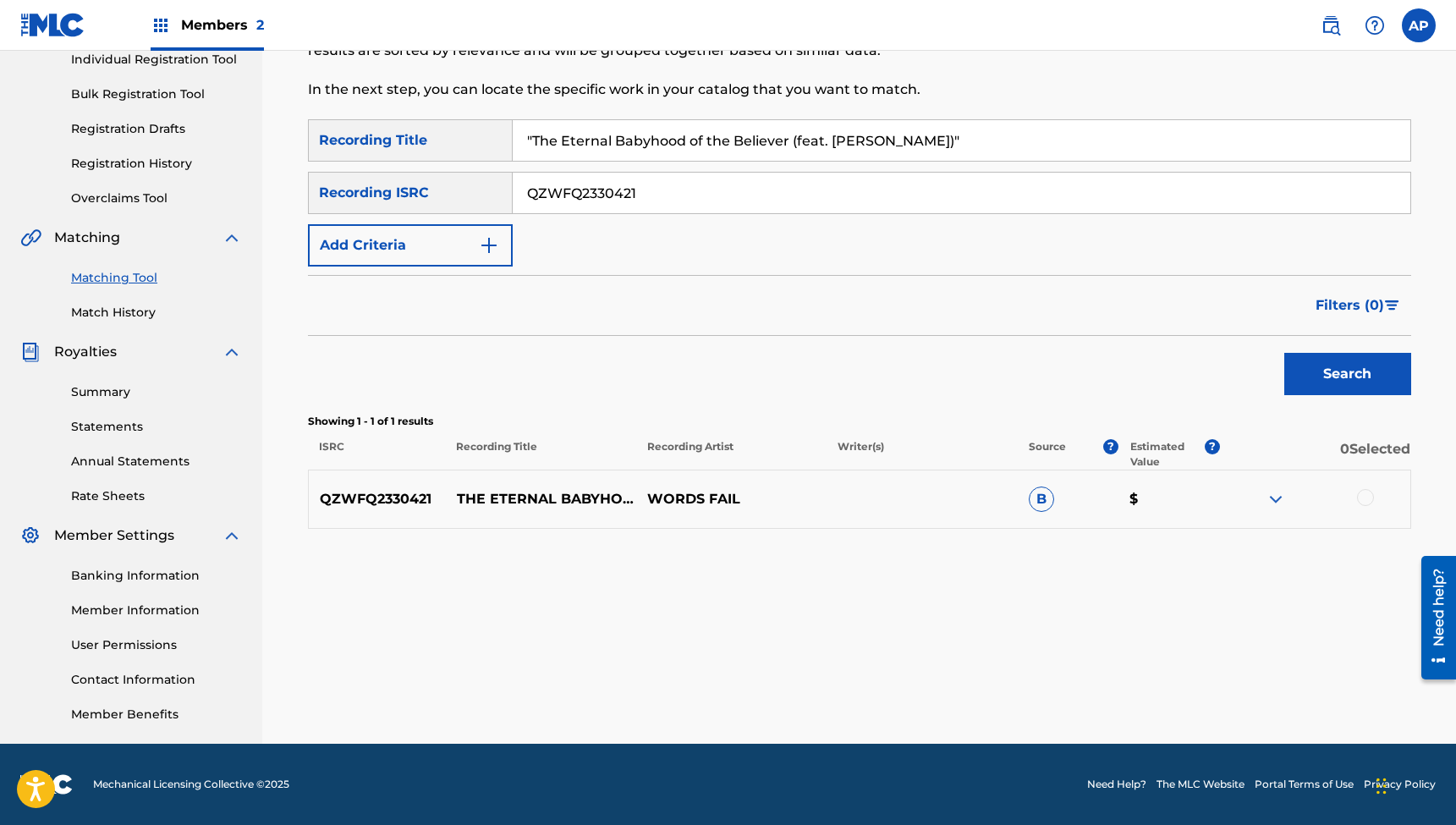
click at [1363, 499] on div at bounding box center [1365, 497] width 17 height 17
click at [1158, 695] on button "Match 1 Group" at bounding box center [1190, 688] width 187 height 42
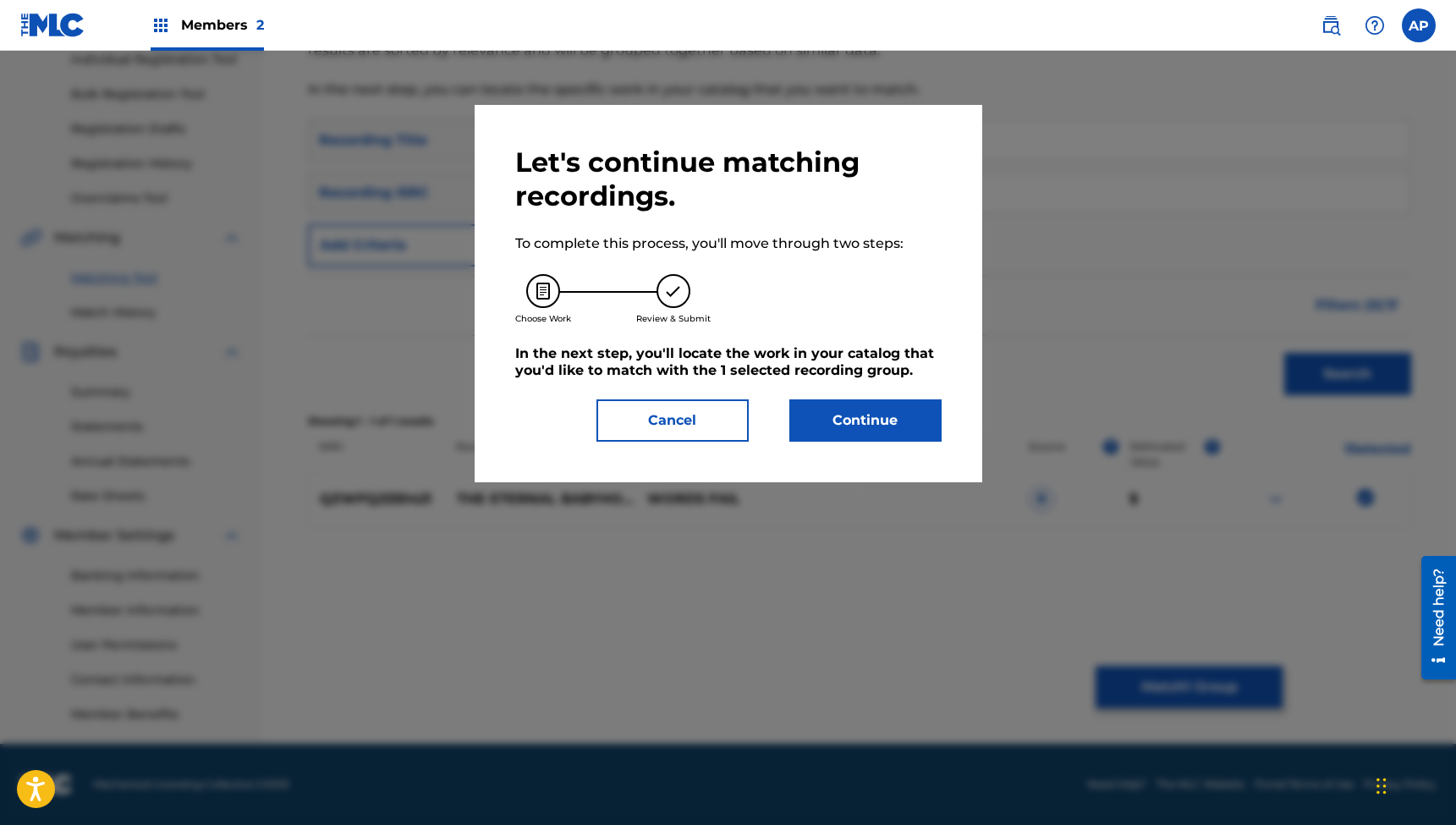
click at [858, 416] on button "Continue" at bounding box center [866, 420] width 152 height 42
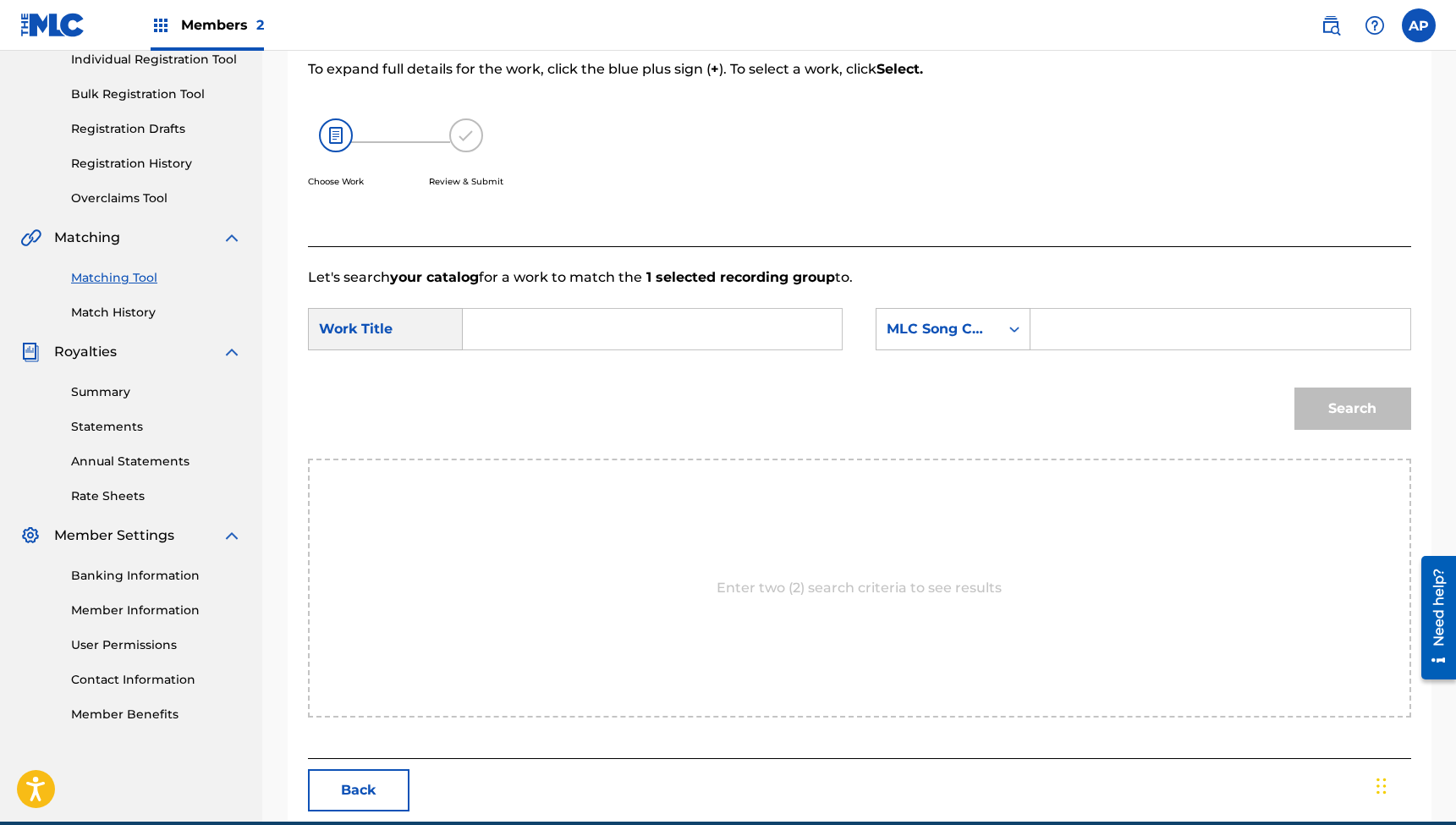
click at [720, 321] on input "Search Form" at bounding box center [652, 329] width 350 height 40
paste input ""The Eternal Babyhood of the Believer (feat. [PERSON_NAME])""
type input ""The Eternal Babyhood of the Believer (feat. [PERSON_NAME])""
click at [1099, 336] on input "Search Form" at bounding box center [1220, 329] width 350 height 40
paste input "TA0DDE"
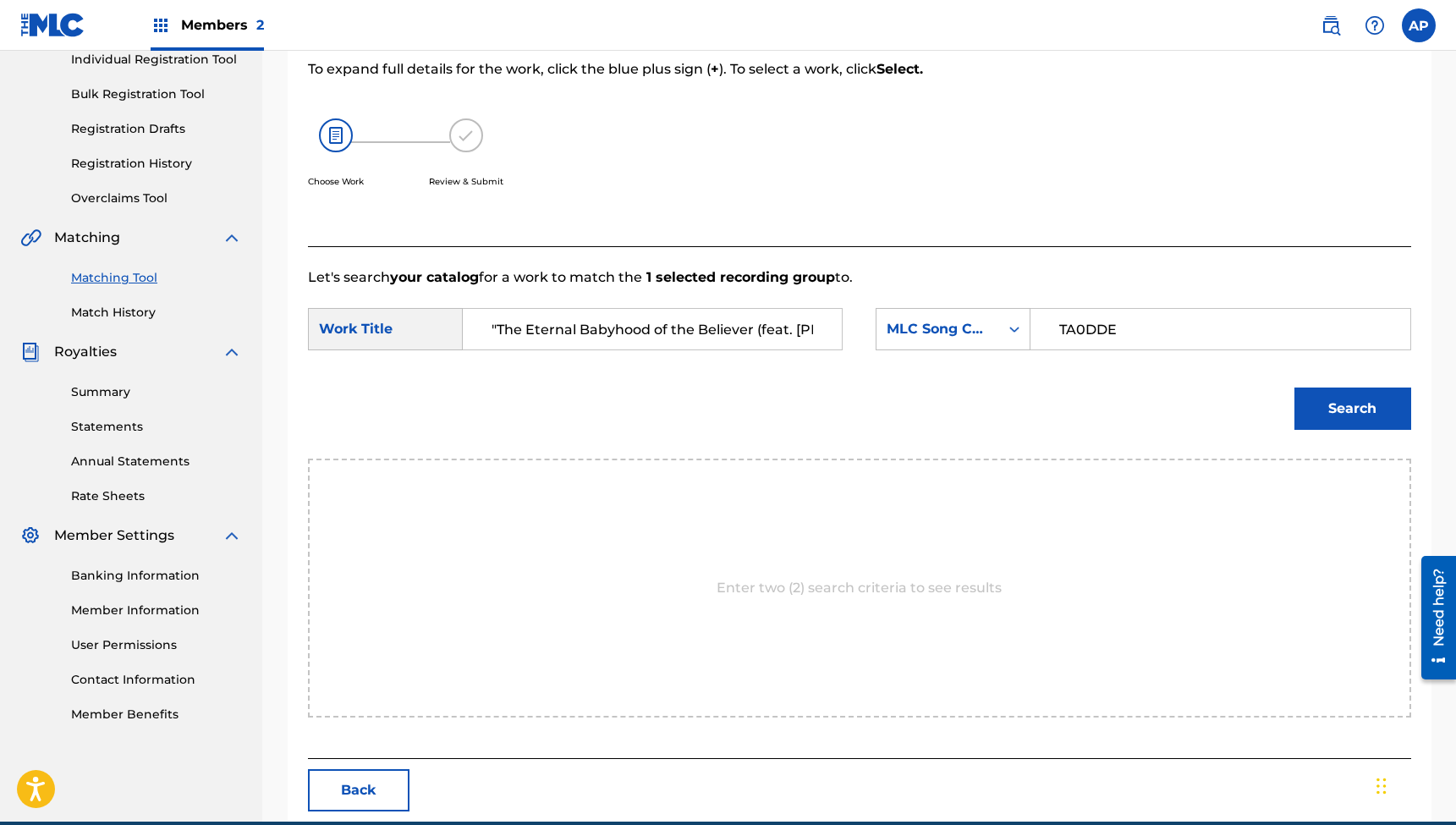
type input "TA0DDE"
click at [1352, 409] on button "Search" at bounding box center [1353, 409] width 116 height 42
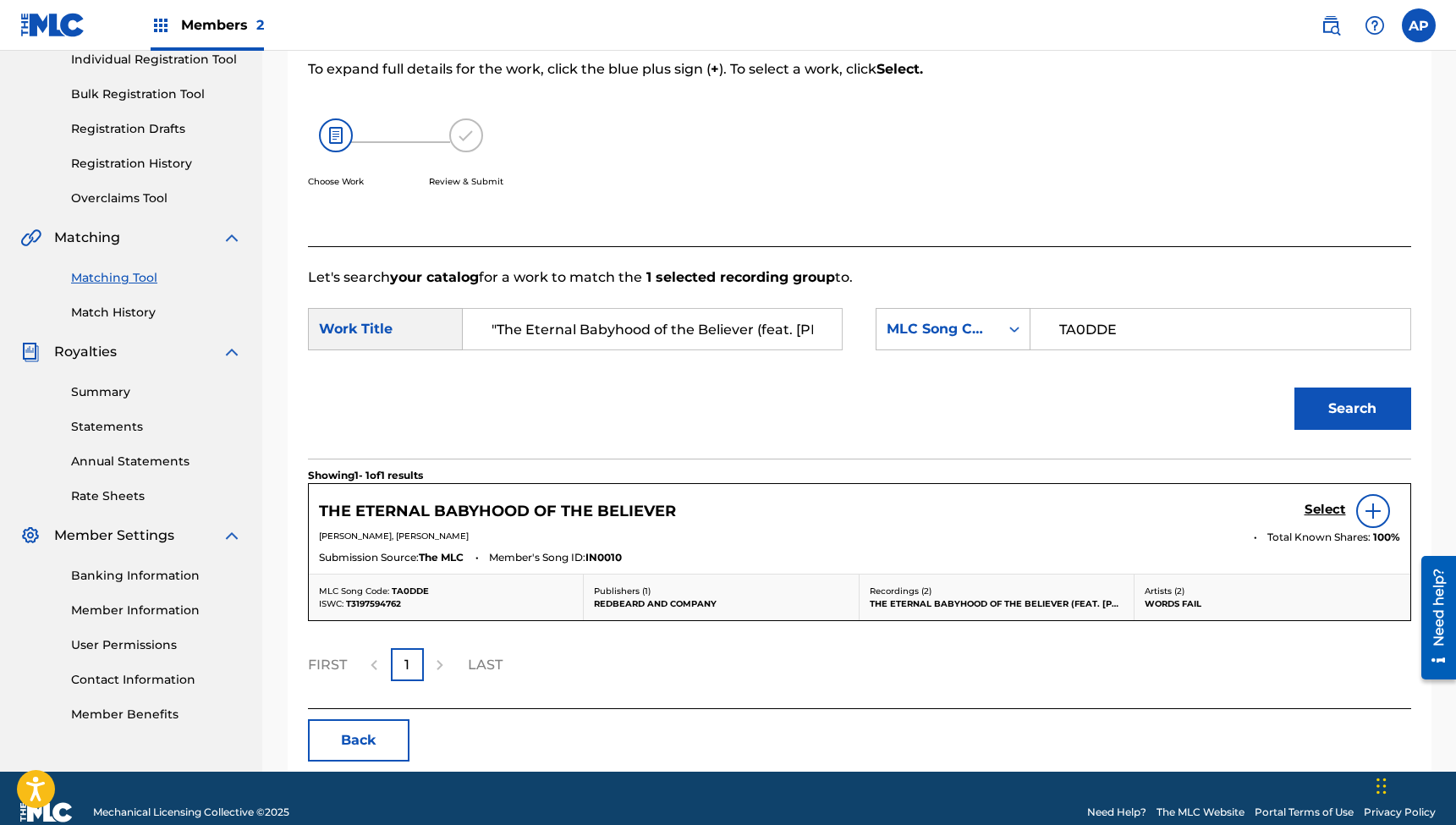
click at [1316, 507] on h5 "Select" at bounding box center [1325, 510] width 41 height 16
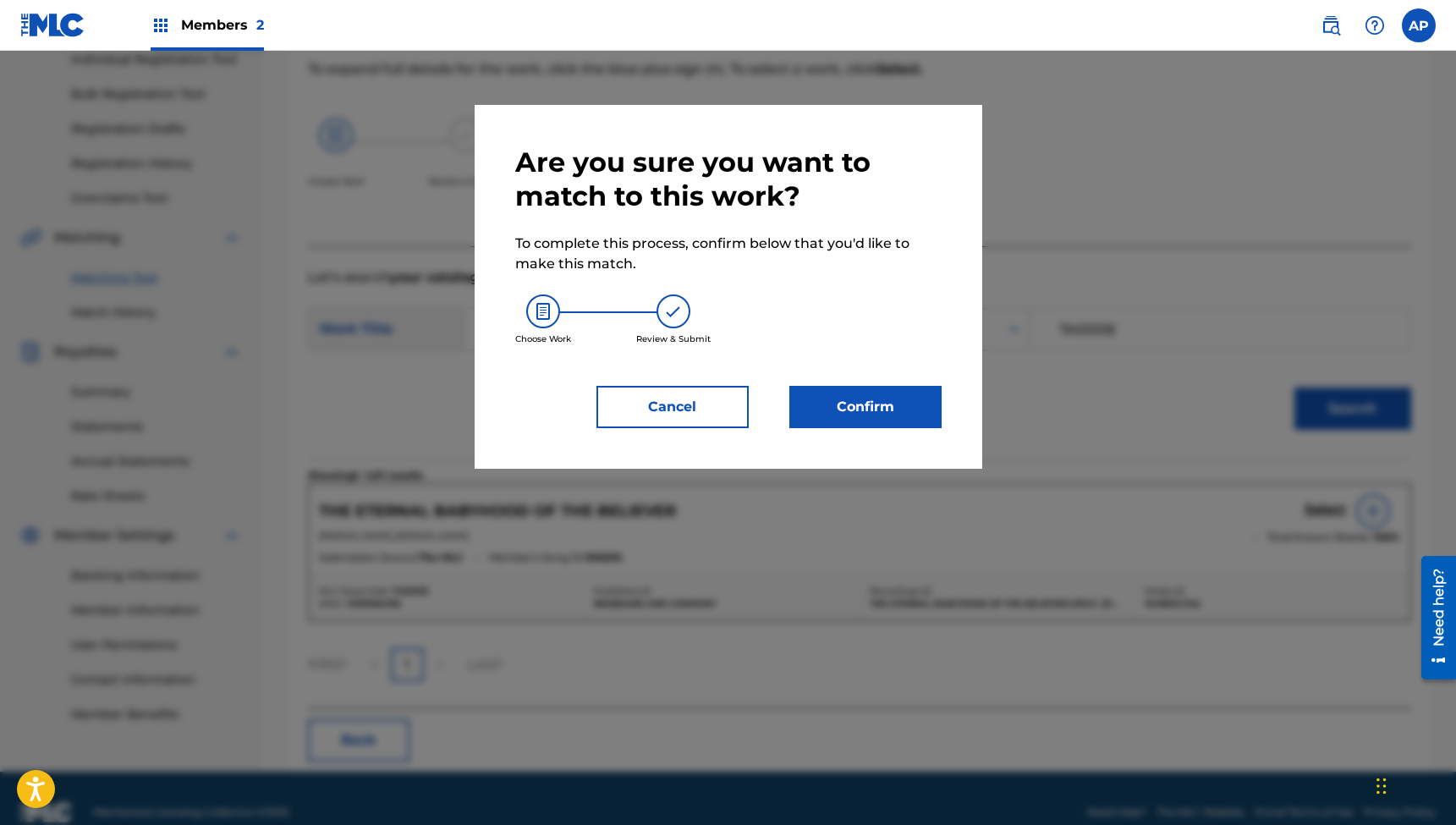
click at [864, 412] on button "Confirm" at bounding box center [866, 407] width 152 height 42
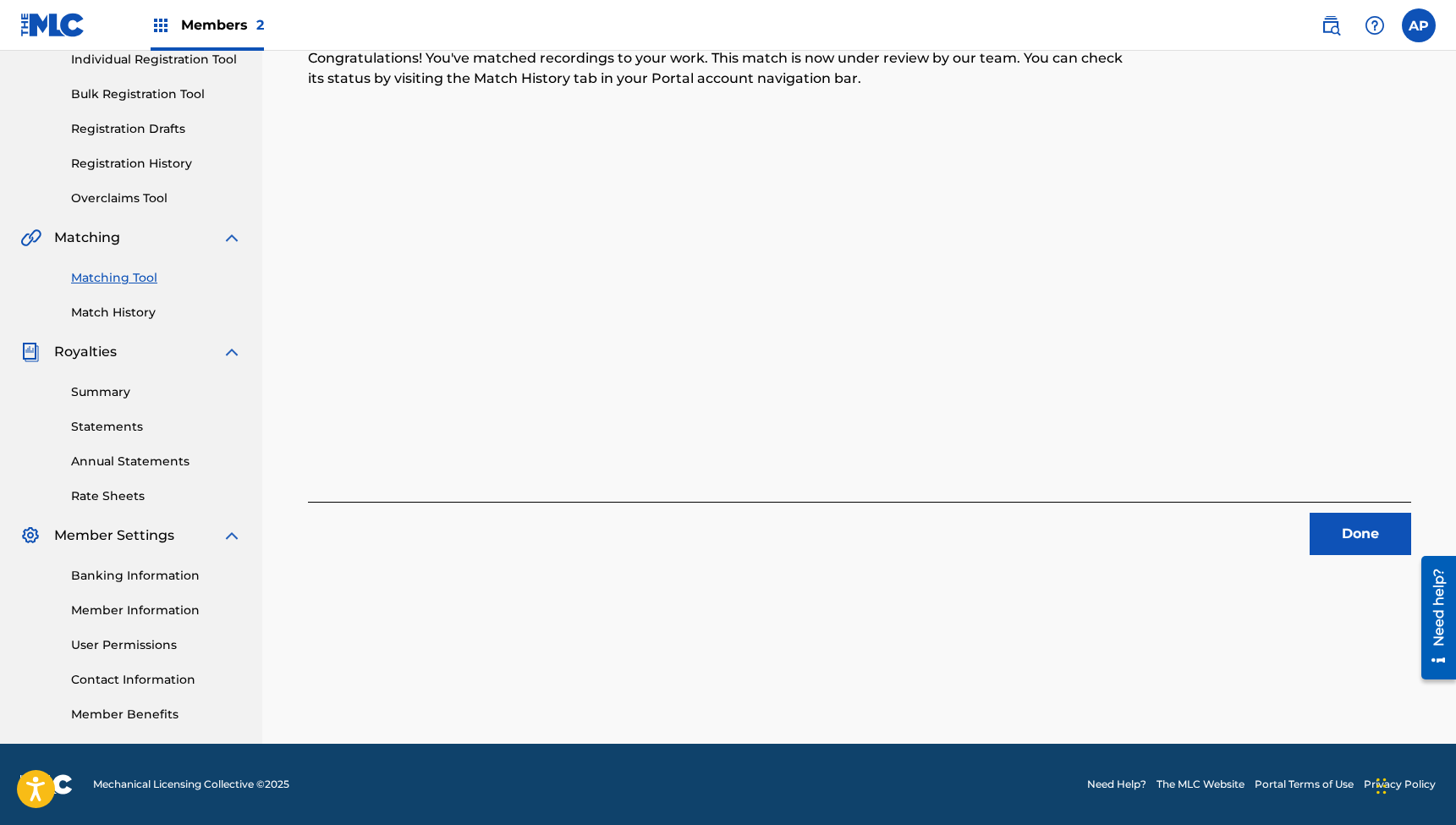
click at [1349, 539] on button "Done" at bounding box center [1361, 534] width 102 height 42
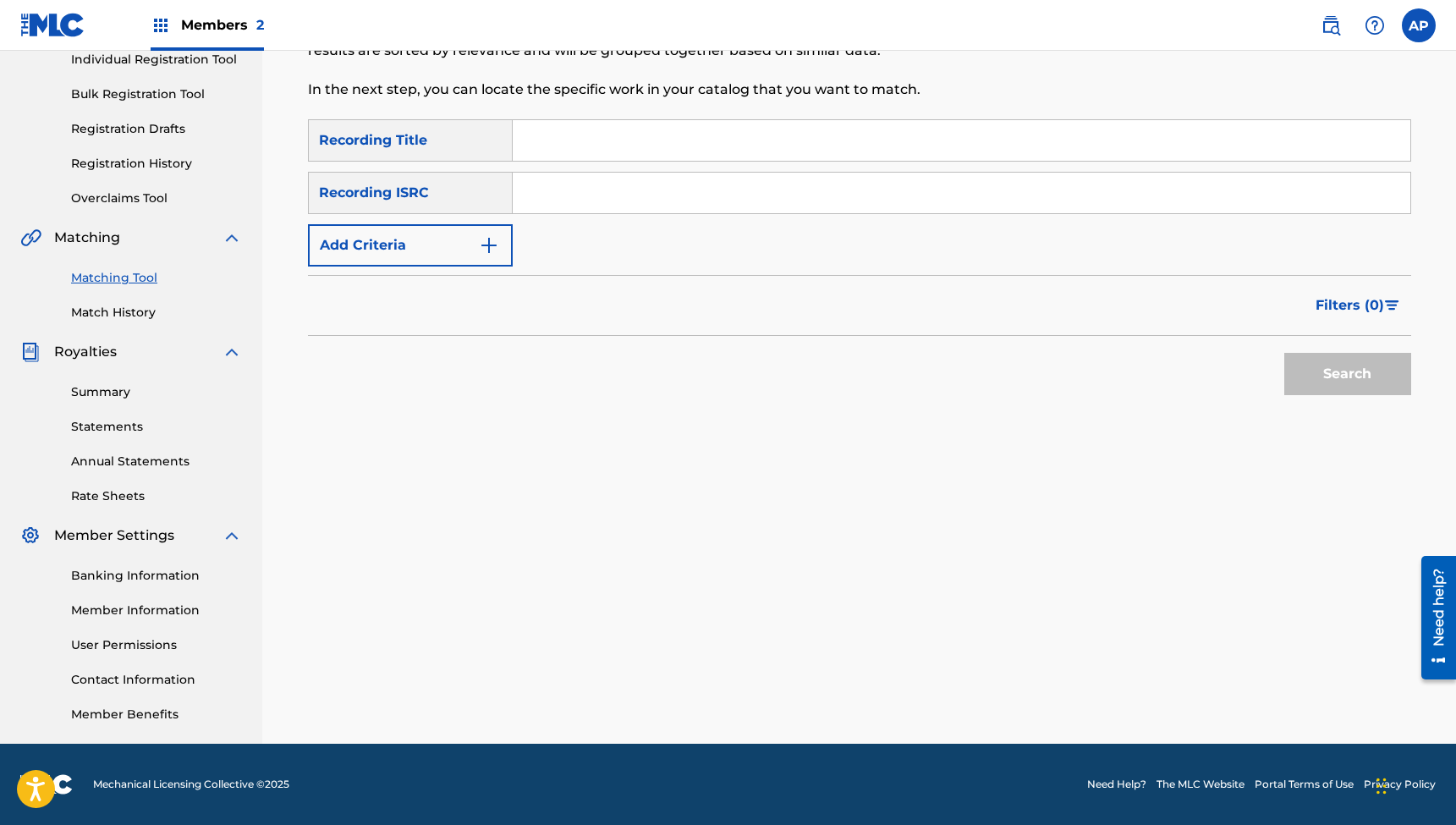
click at [651, 150] on input "Search Form" at bounding box center [961, 140] width 897 height 40
paste input "Pink Ice Cream"
type input "Pink Ice Cream"
click at [570, 185] on input "Search Form" at bounding box center [961, 193] width 897 height 40
paste input "QZTAS2424619"
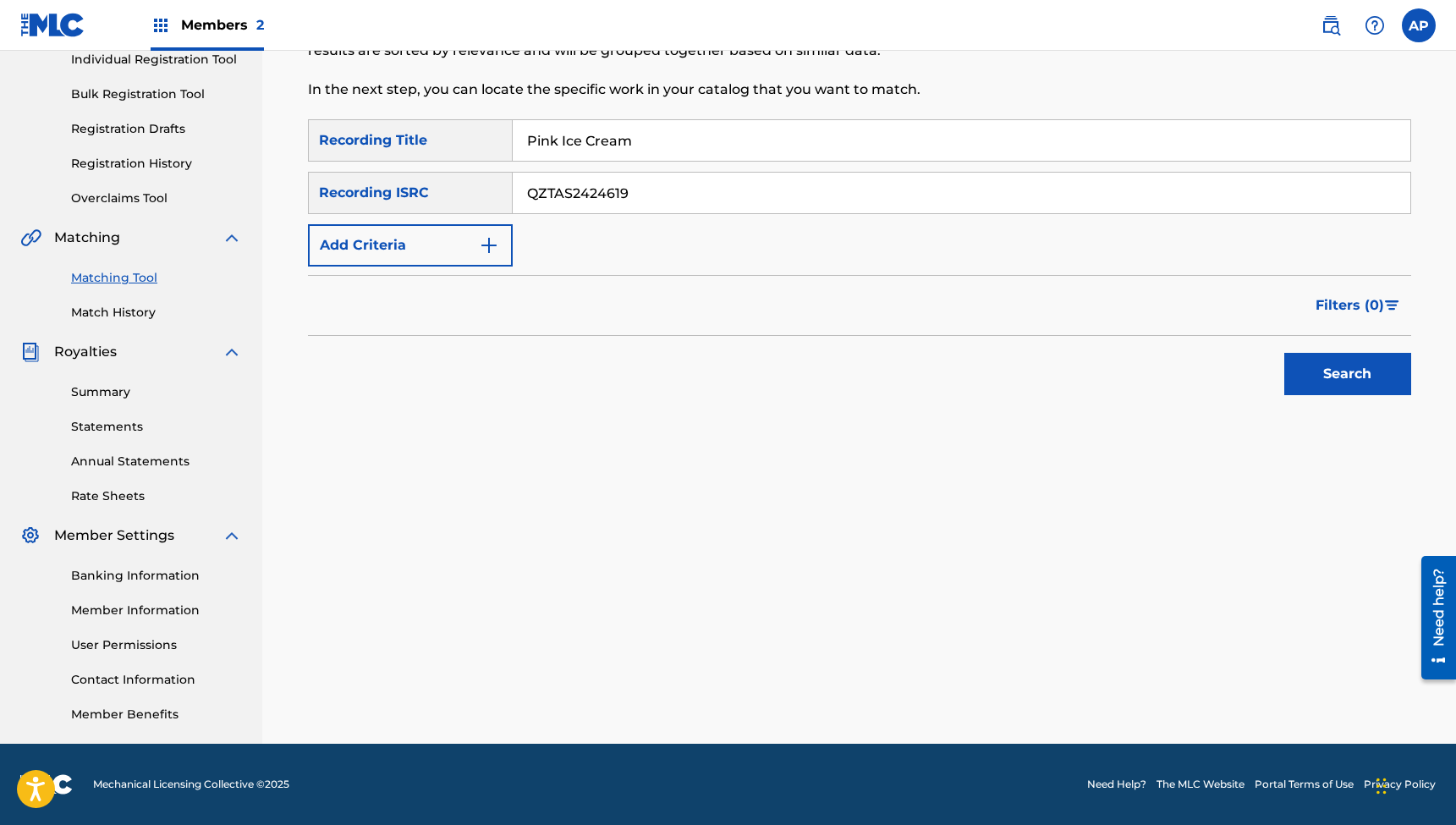
type input "QZTAS2424619"
click at [1347, 374] on button "Search" at bounding box center [1347, 374] width 127 height 42
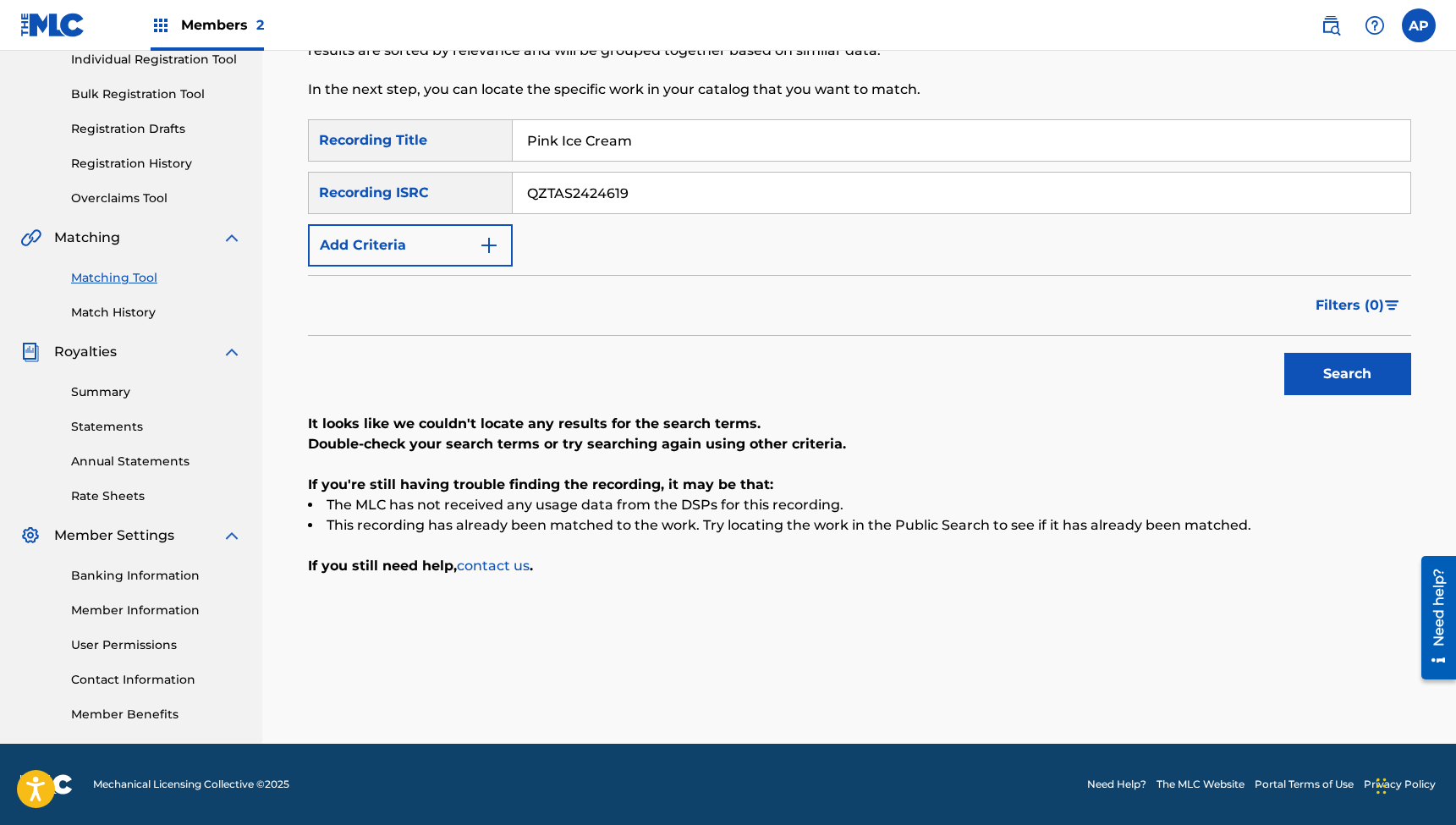
click at [670, 148] on input "Pink Ice Cream" at bounding box center [961, 140] width 897 height 40
paste input "Apple Pie"
paste input "QZTAS2424620"
type input "Apple Pie"
click at [662, 189] on input "QZTAS2424619" at bounding box center [961, 193] width 897 height 40
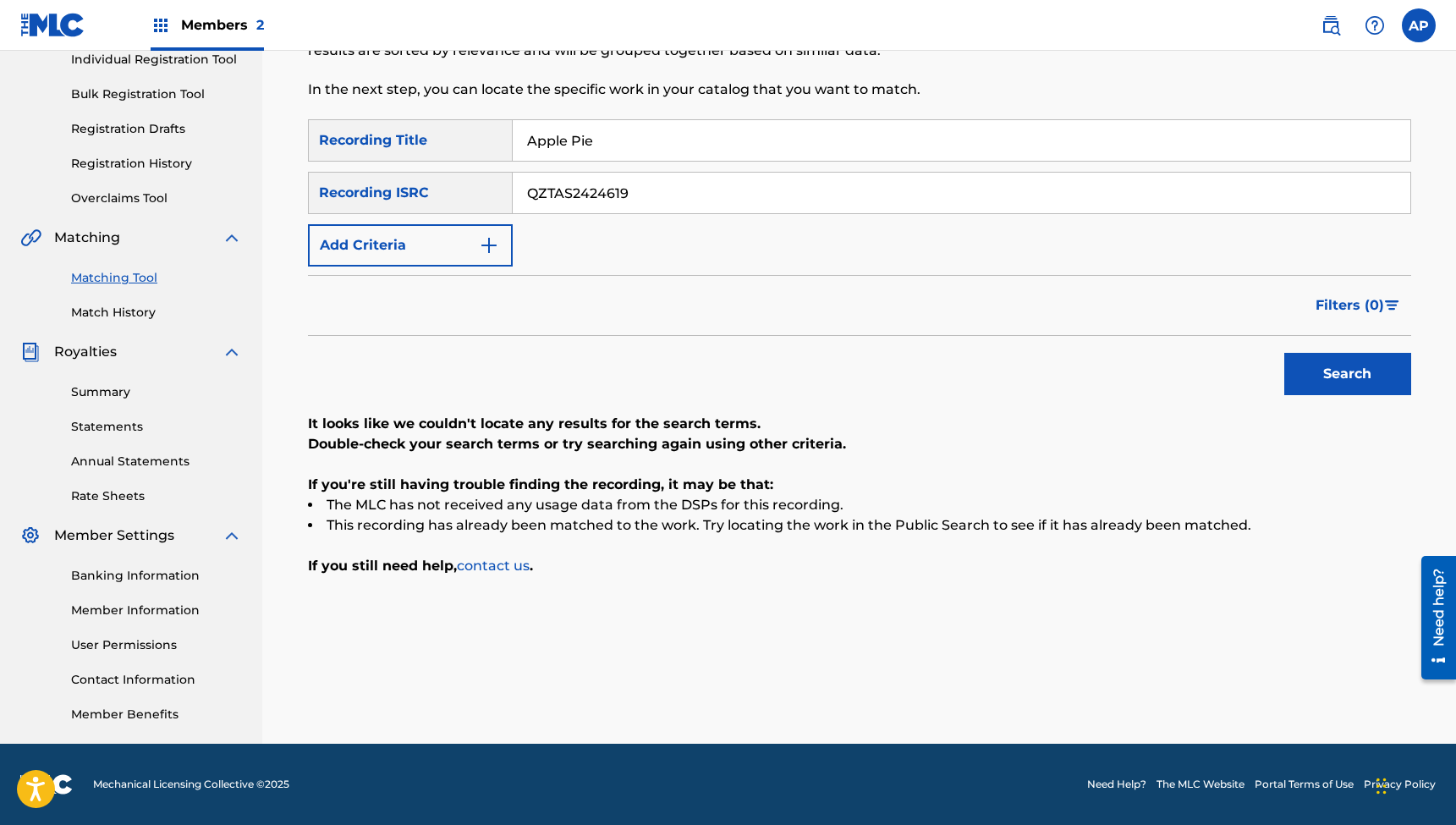
paste input "20"
type input "QZTAS2424620"
click at [1347, 374] on button "Search" at bounding box center [1347, 374] width 127 height 42
click at [645, 127] on input "Apple Pie" at bounding box center [961, 140] width 897 height 40
paste input ""These Days (feat. [PERSON_NAME]) [Acoustic]""
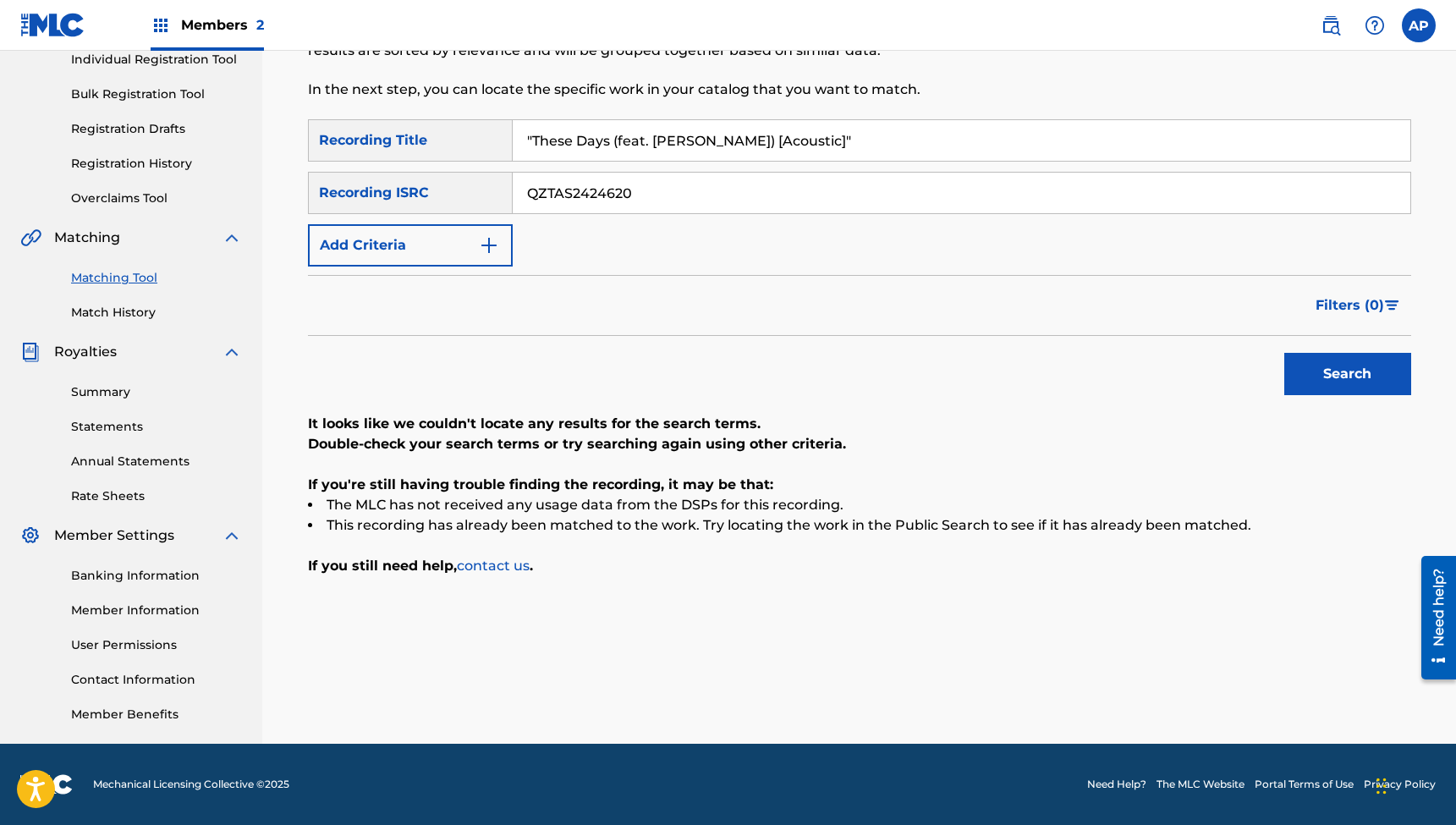
type input ""These Days (feat. [PERSON_NAME]) [Acoustic]""
click at [644, 180] on input "QZTAS2424620" at bounding box center [961, 193] width 897 height 40
paste input "WFL2326776"
type input "QZWFL2326776"
click at [1347, 374] on button "Search" at bounding box center [1347, 374] width 127 height 42
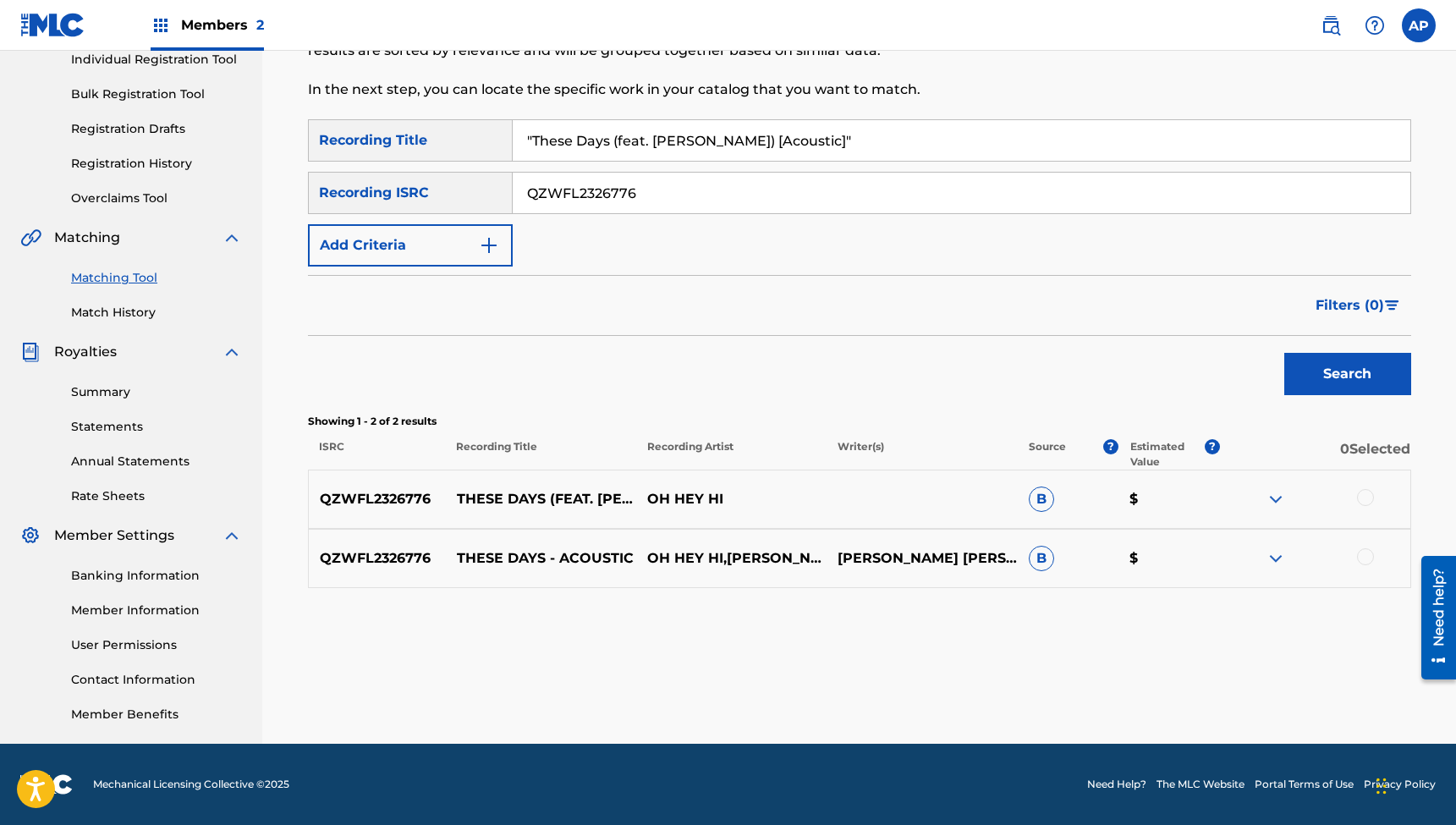
click at [1367, 499] on div at bounding box center [1365, 497] width 17 height 17
click at [1371, 565] on div at bounding box center [1314, 558] width 190 height 20
click at [1367, 556] on div at bounding box center [1365, 556] width 17 height 17
click at [1165, 693] on button "Match 2 Groups" at bounding box center [1190, 688] width 187 height 42
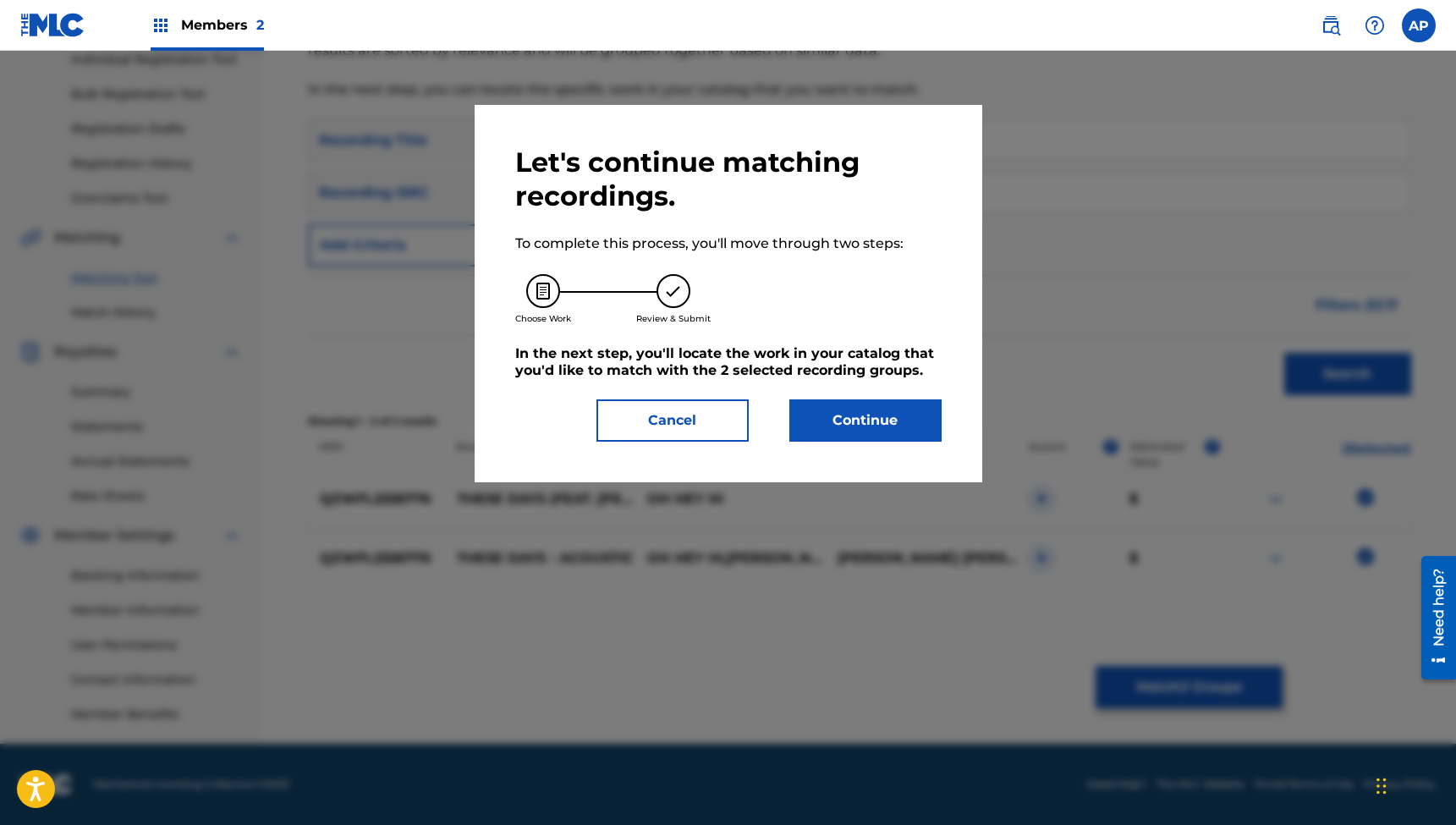
click at [846, 421] on button "Continue" at bounding box center [866, 420] width 152 height 42
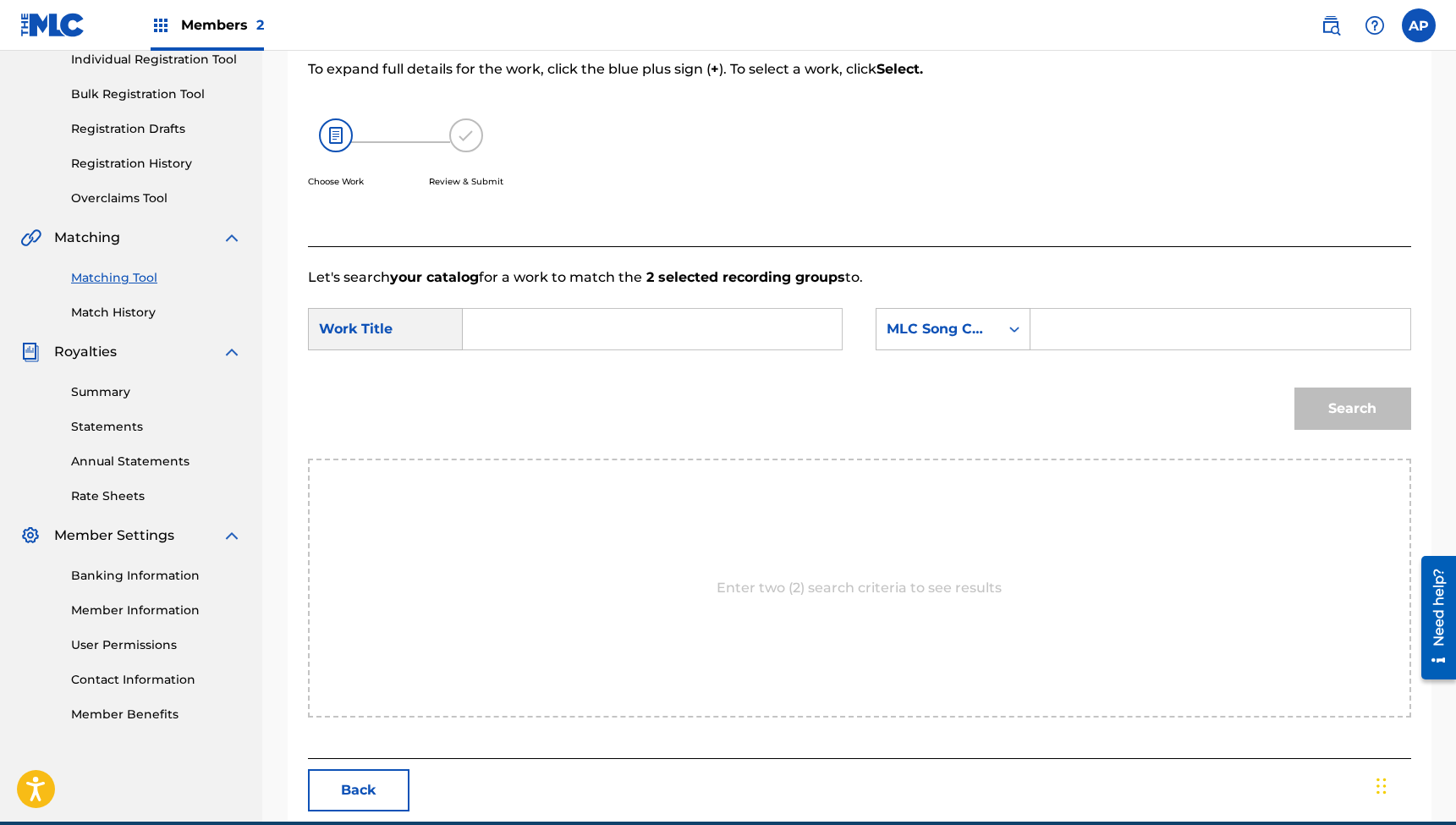
click at [623, 321] on input "Search Form" at bounding box center [652, 329] width 350 height 40
paste input ""These Days (feat. [PERSON_NAME]) [Acoustic]""
type input ""These Days (feat. [PERSON_NAME]) [Acoustic]""
click at [1094, 328] on input "Search Form" at bounding box center [1220, 329] width 350 height 40
paste input "TB0ZMS"
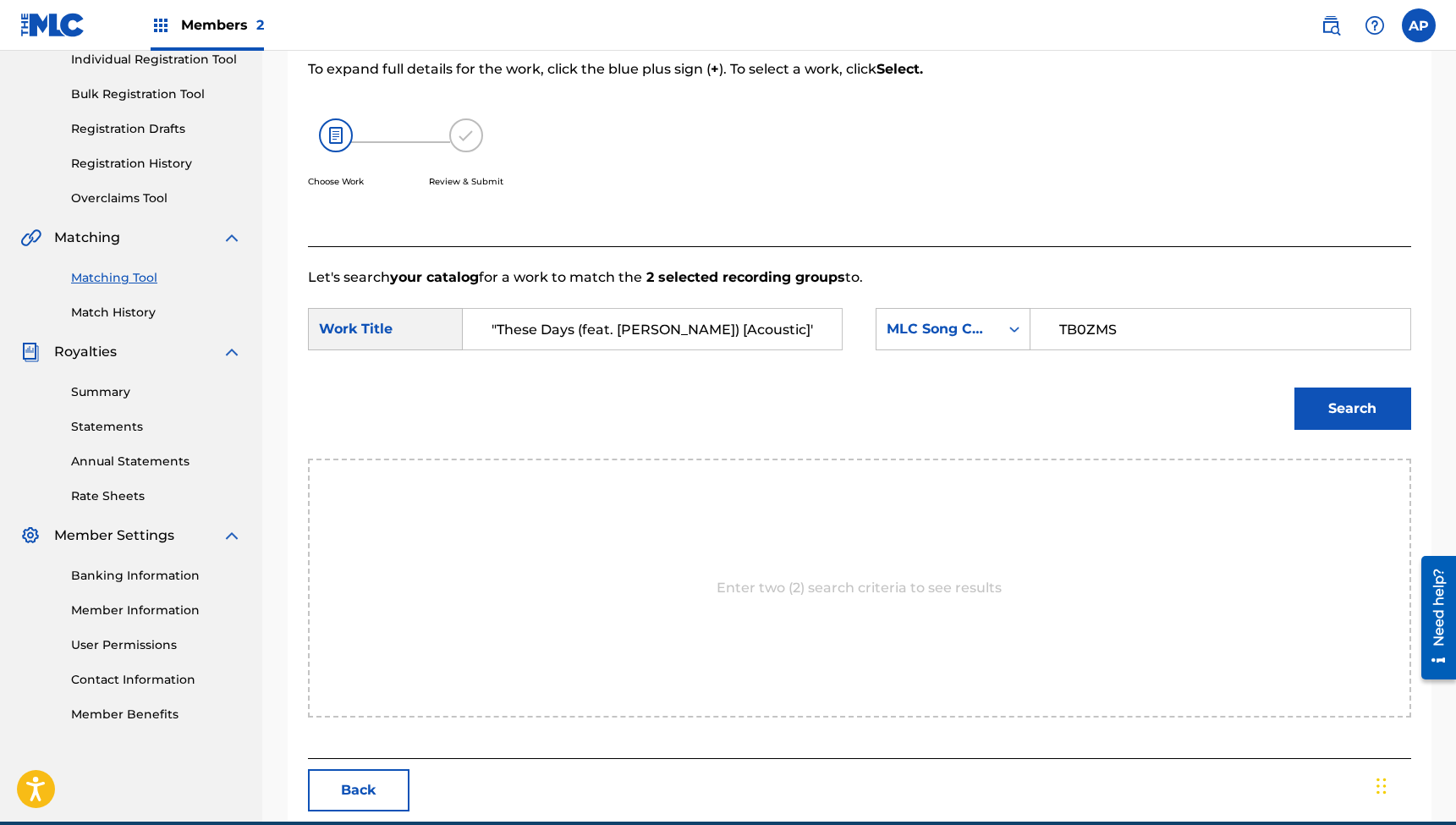
type input "TB0ZMS"
click at [1352, 409] on button "Search" at bounding box center [1353, 409] width 116 height 42
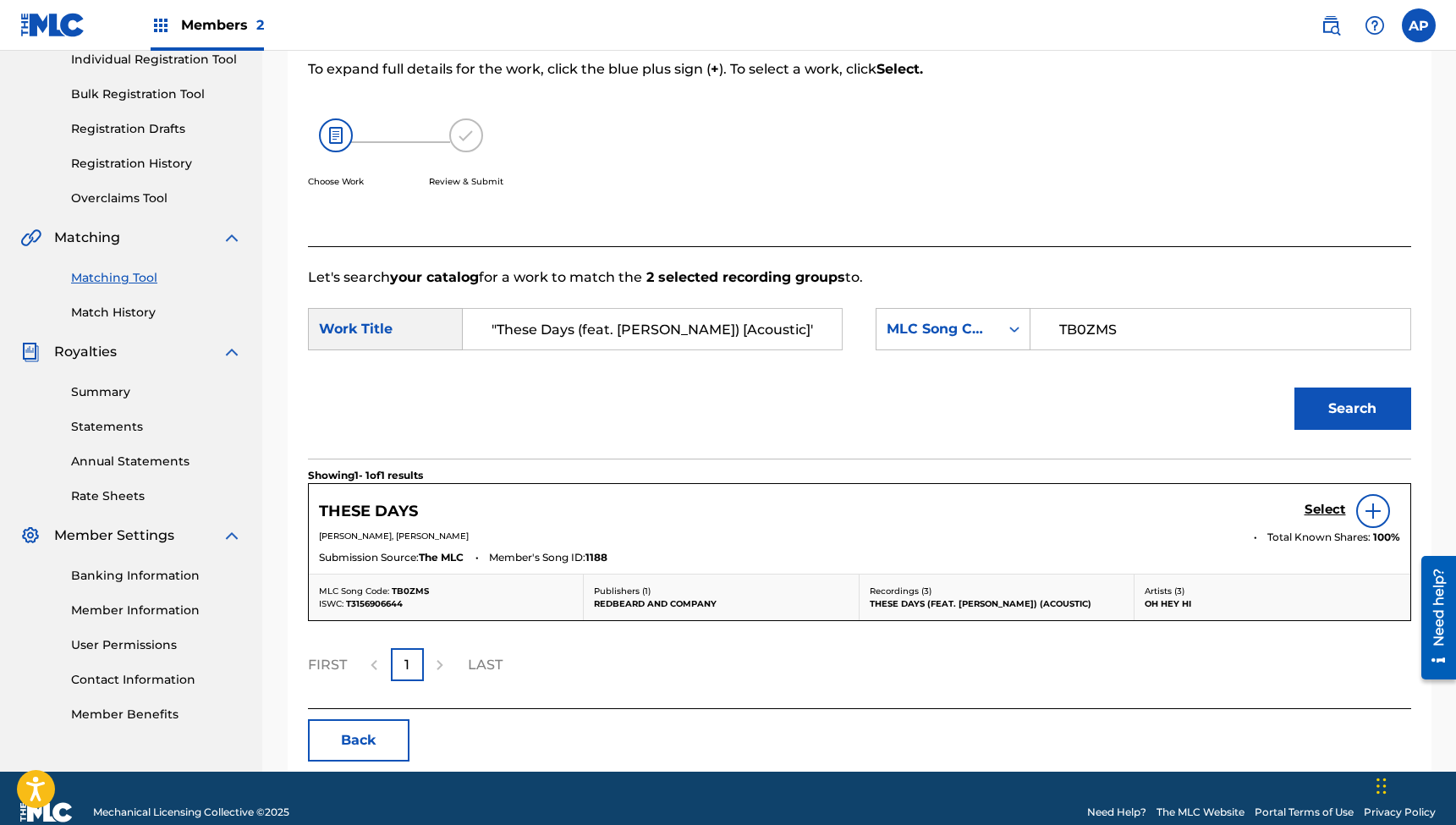
click at [1310, 509] on h5 "Select" at bounding box center [1325, 510] width 41 height 16
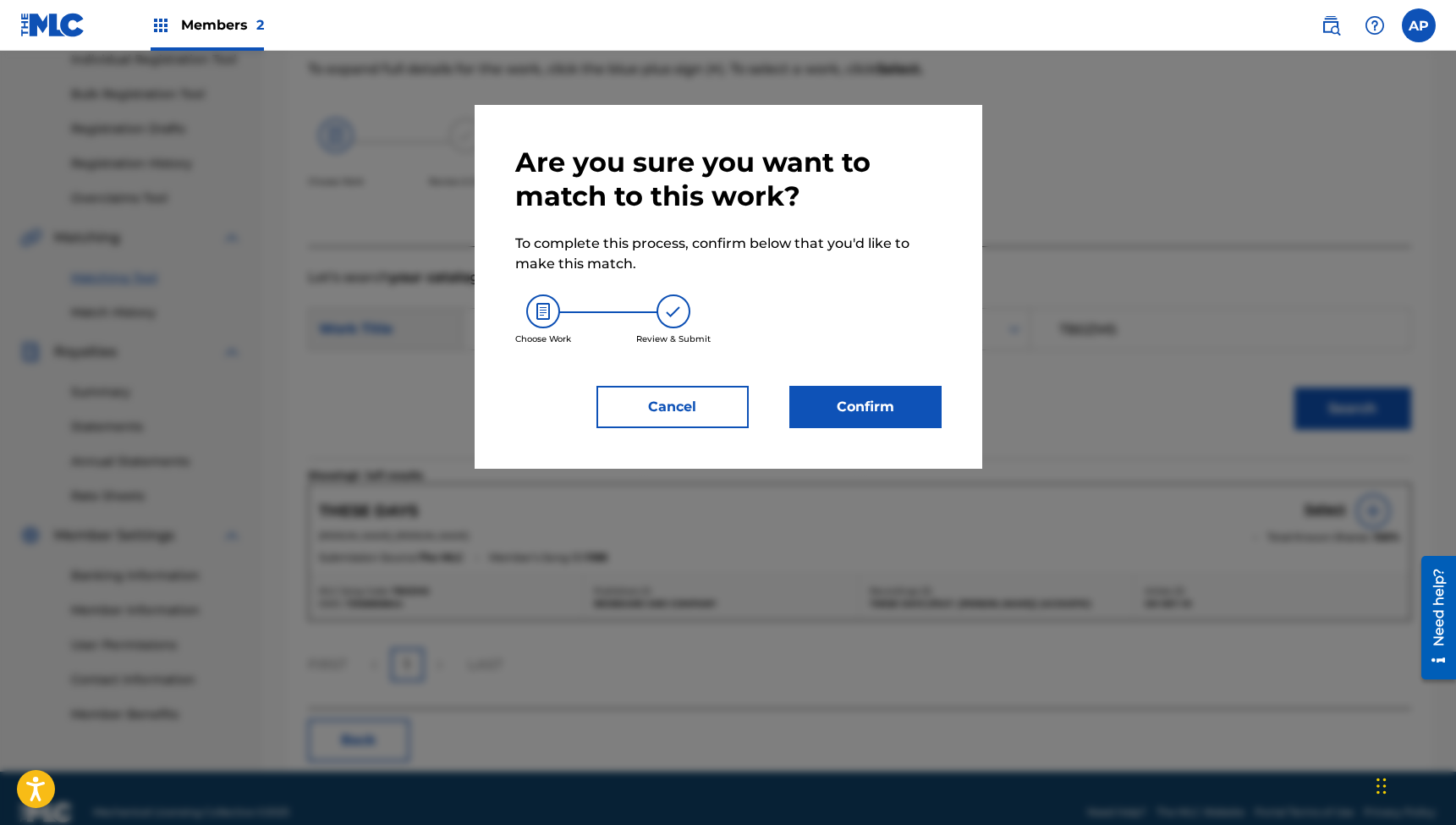
click at [861, 396] on button "Confirm" at bounding box center [866, 407] width 152 height 42
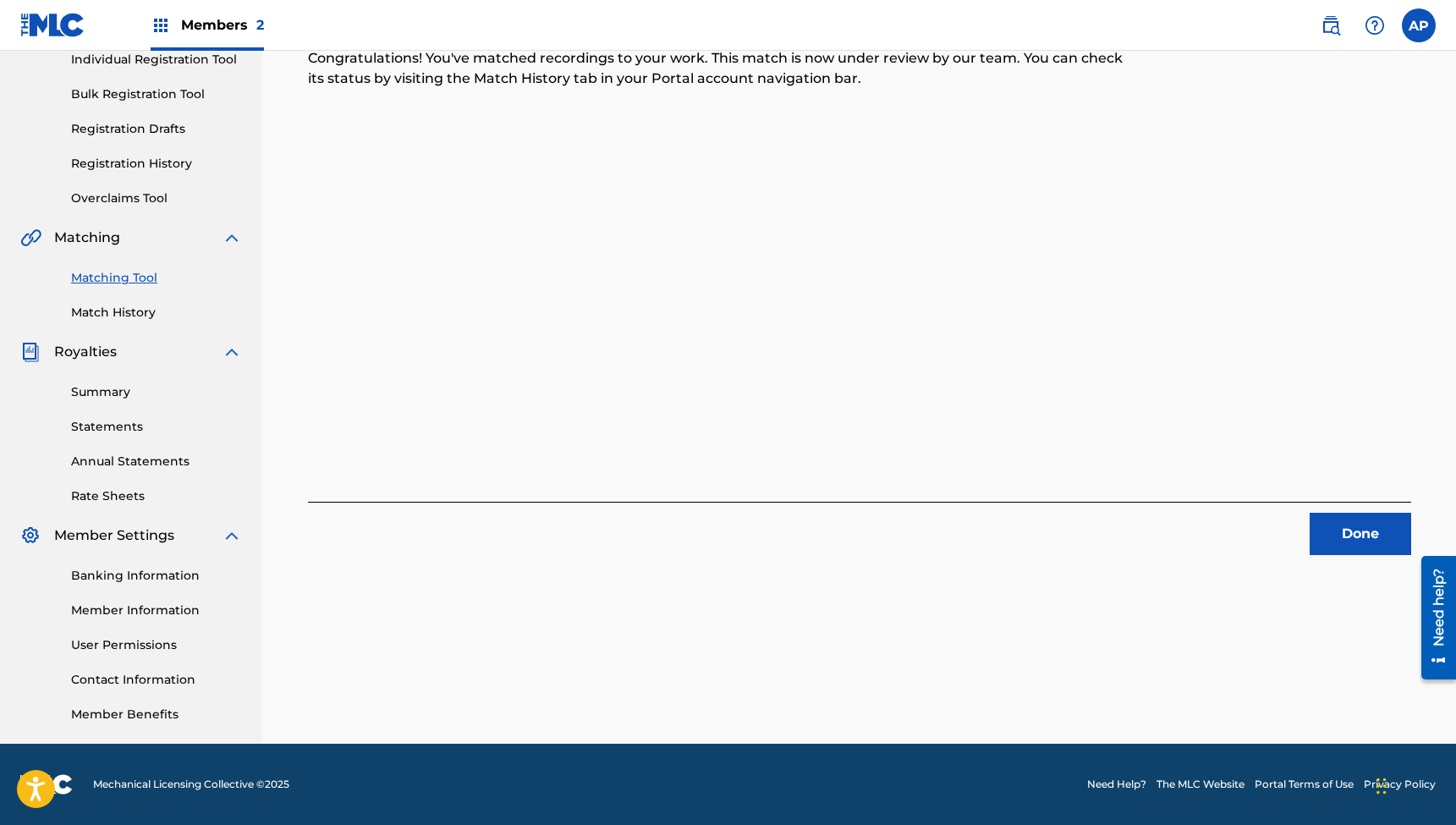
click at [1358, 538] on button "Done" at bounding box center [1361, 534] width 102 height 42
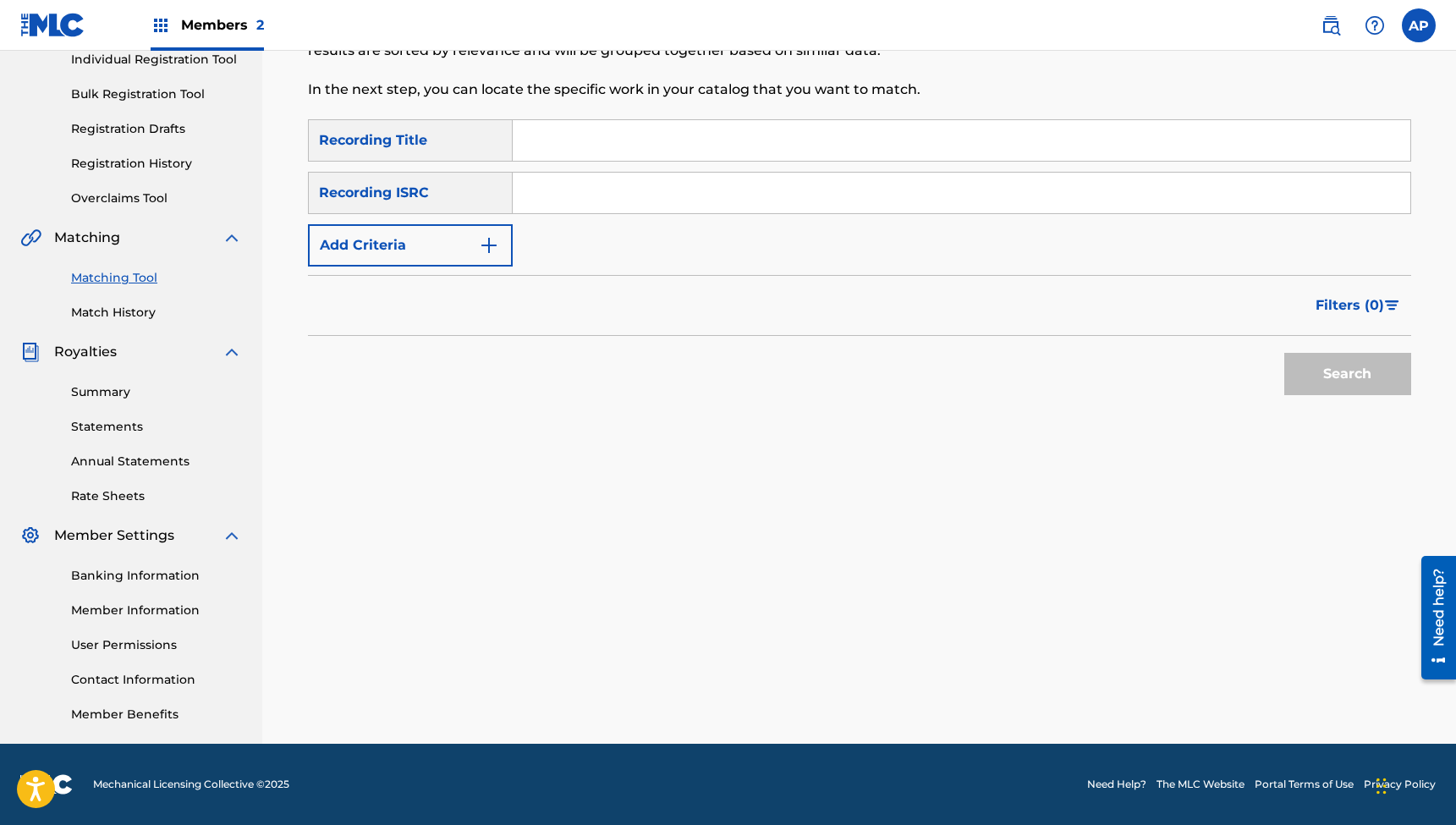
click at [601, 137] on input "Search Form" at bounding box center [961, 140] width 897 height 40
paste input ""Closer To Thee (feat. [PERSON_NAME])""
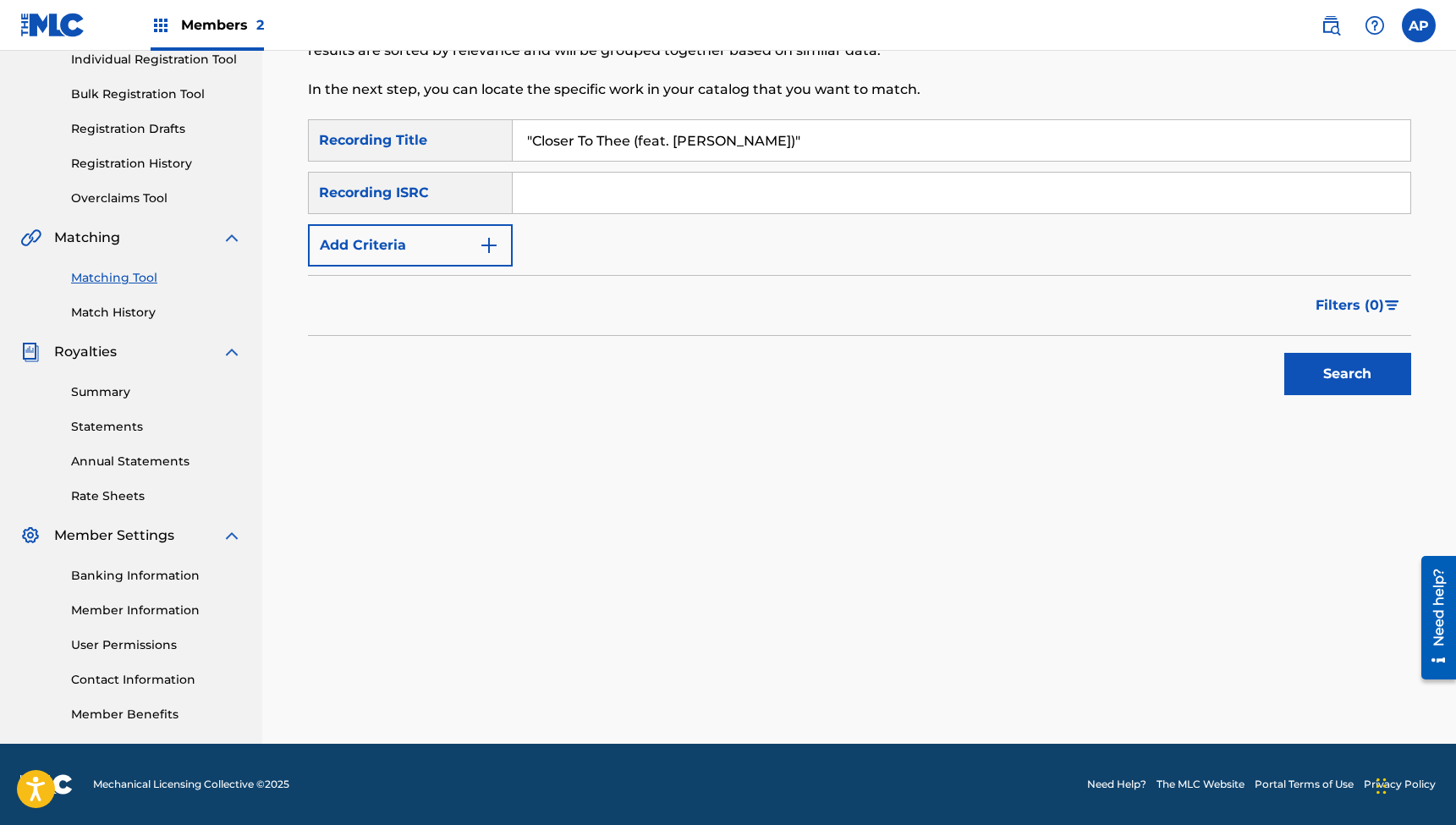
paste input "QZTBF2388833"
type input ""Closer To Thee (feat. [PERSON_NAME])""
click at [589, 184] on input "Search Form" at bounding box center [961, 193] width 897 height 40
paste input "QZTBF2388833"
type input "QZTBF2388833"
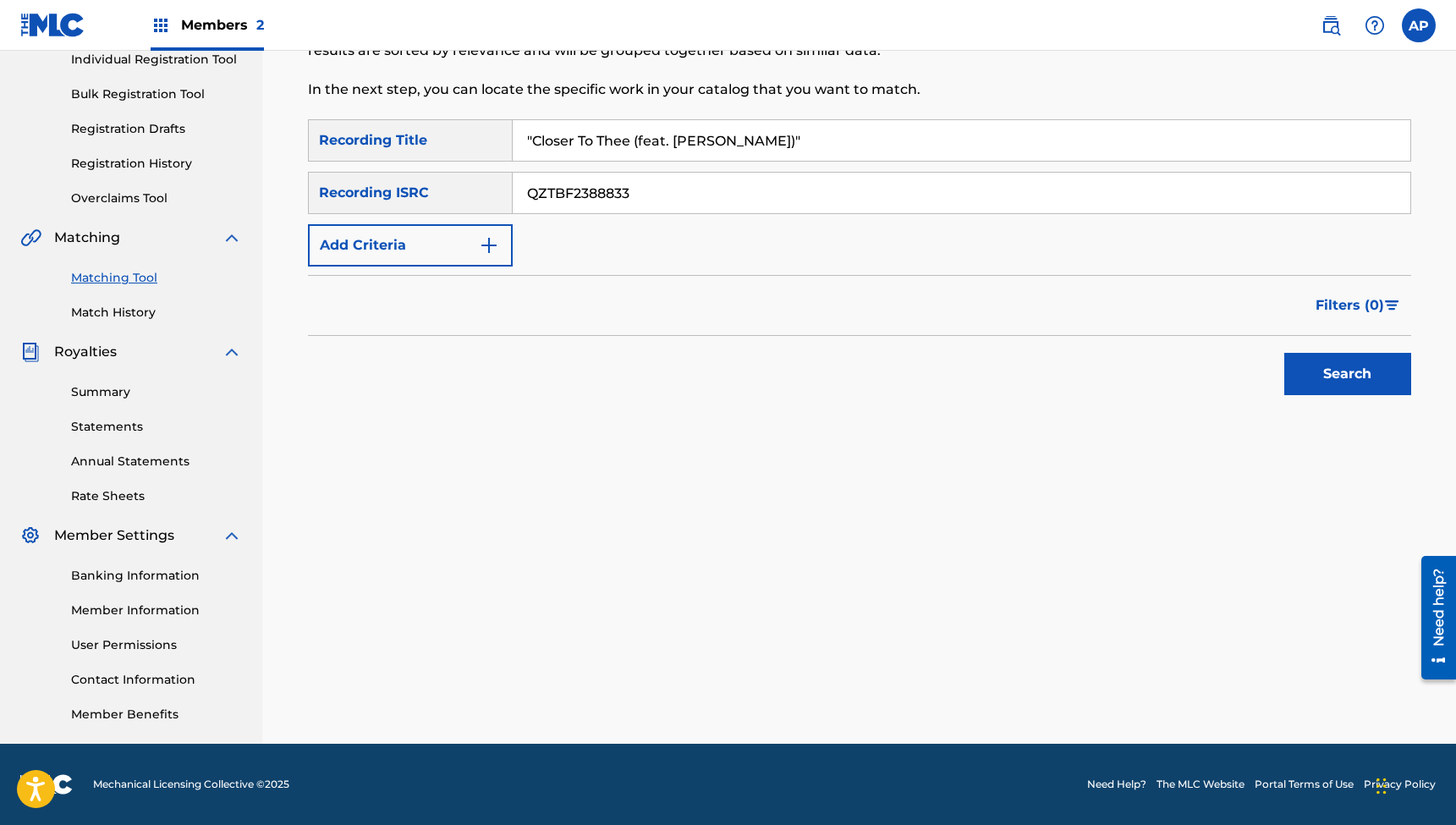
click at [1347, 374] on button "Search" at bounding box center [1347, 374] width 127 height 42
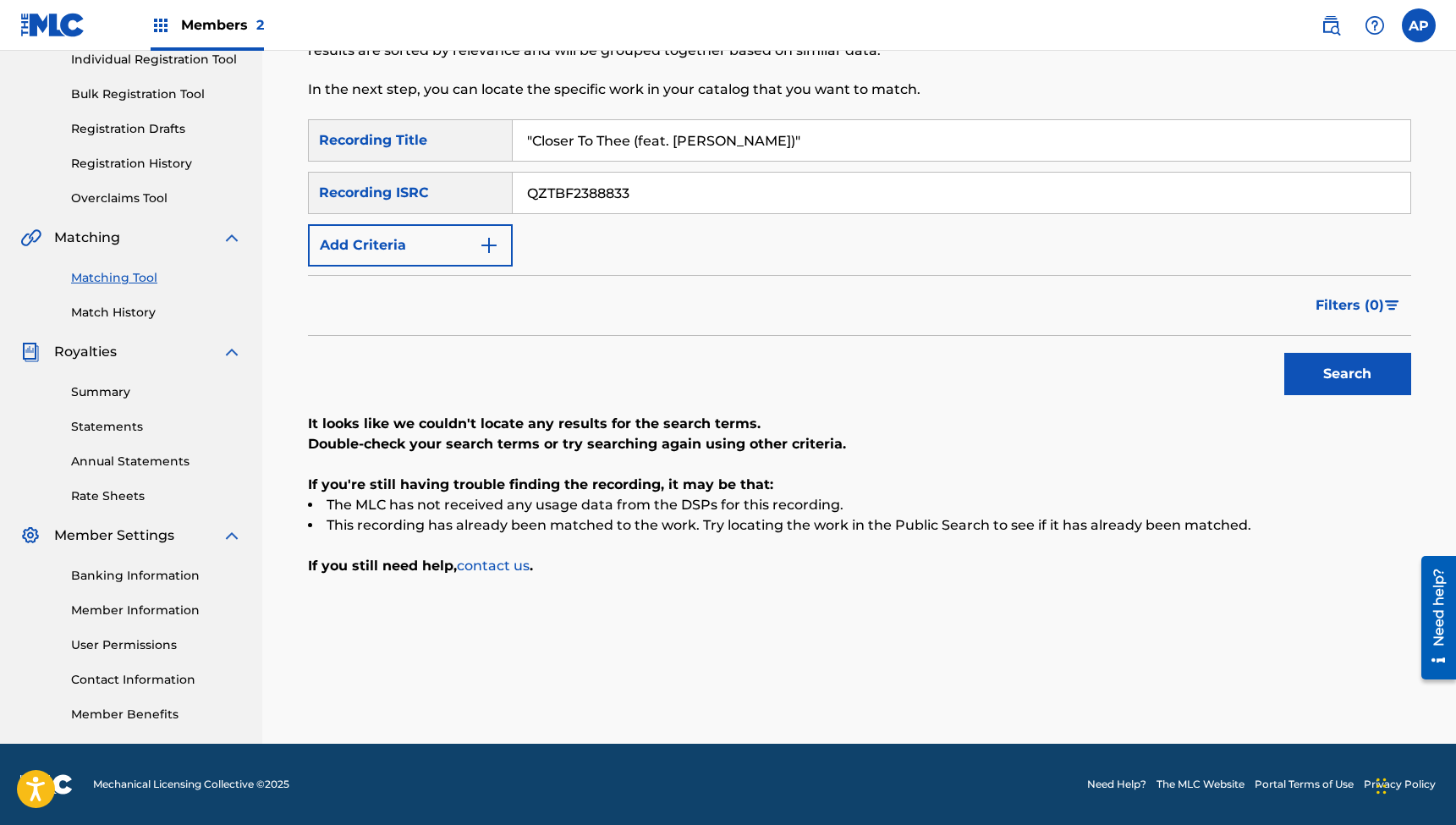
click at [698, 143] on input ""Closer To Thee (feat. [PERSON_NAME])"" at bounding box center [961, 140] width 897 height 40
paste input "The Cyclone (feat. [PERSON_NAME]"
type input ""The Cyclone (feat. [PERSON_NAME])""
click at [600, 192] on input "QZTBF2388833" at bounding box center [961, 193] width 897 height 40
paste input "E2371082"
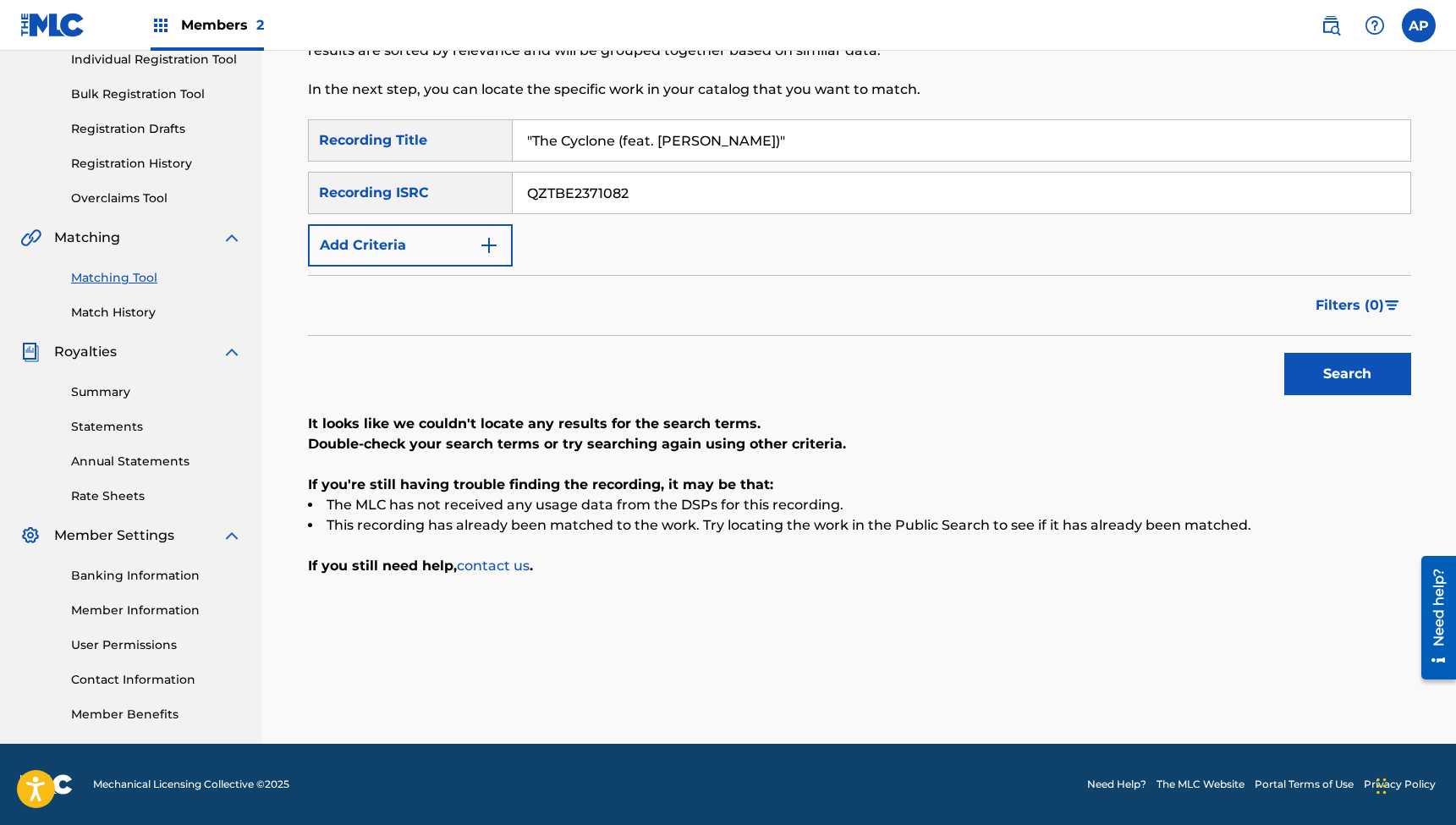
type input "QZTBE2371082"
click at [1347, 374] on button "Search" at bounding box center [1347, 374] width 127 height 42
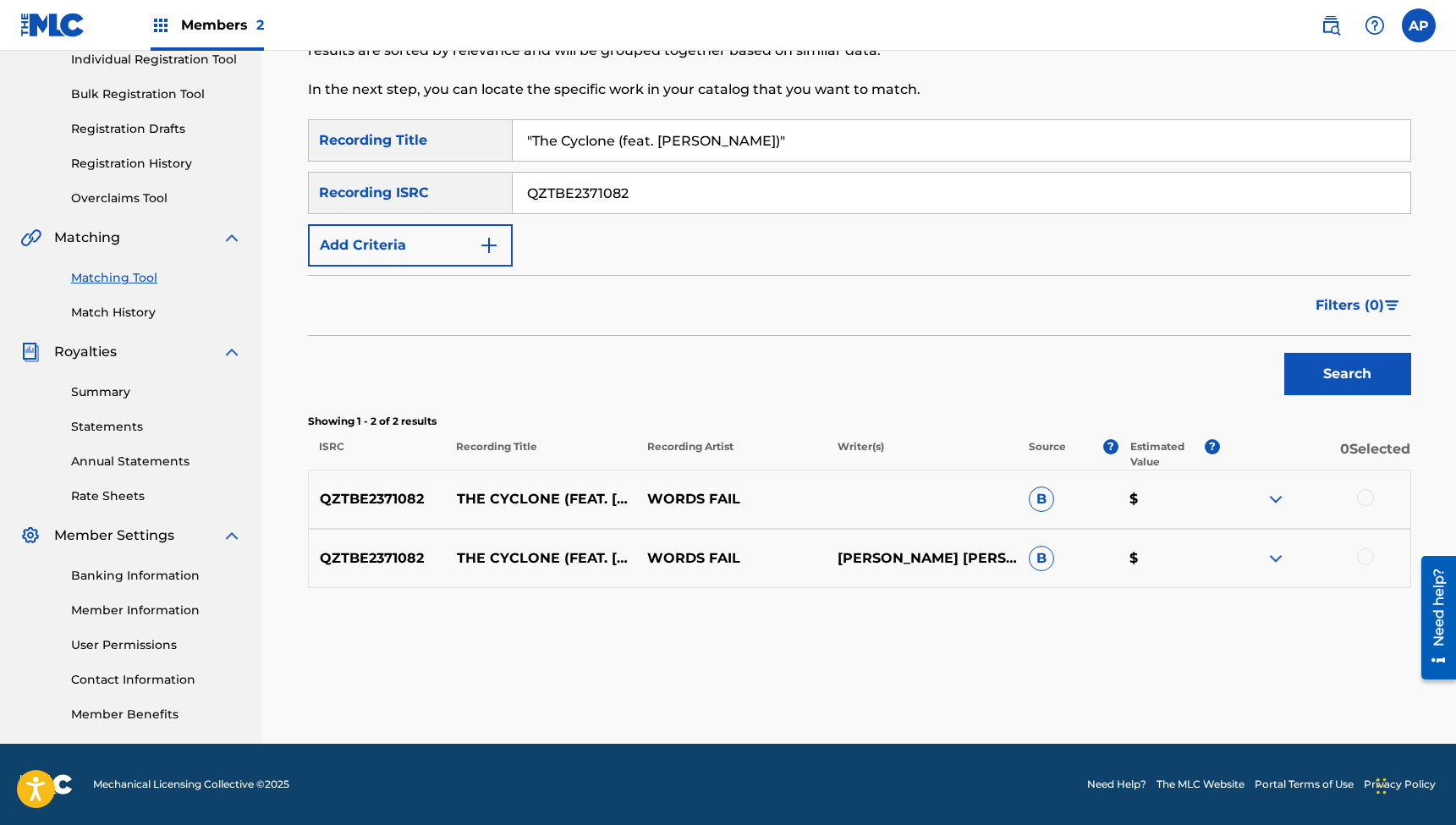
click at [1371, 495] on div at bounding box center [1365, 497] width 17 height 17
click at [1364, 562] on div at bounding box center [1365, 556] width 17 height 17
click at [1197, 684] on button "Match 2 Groups" at bounding box center [1190, 688] width 187 height 42
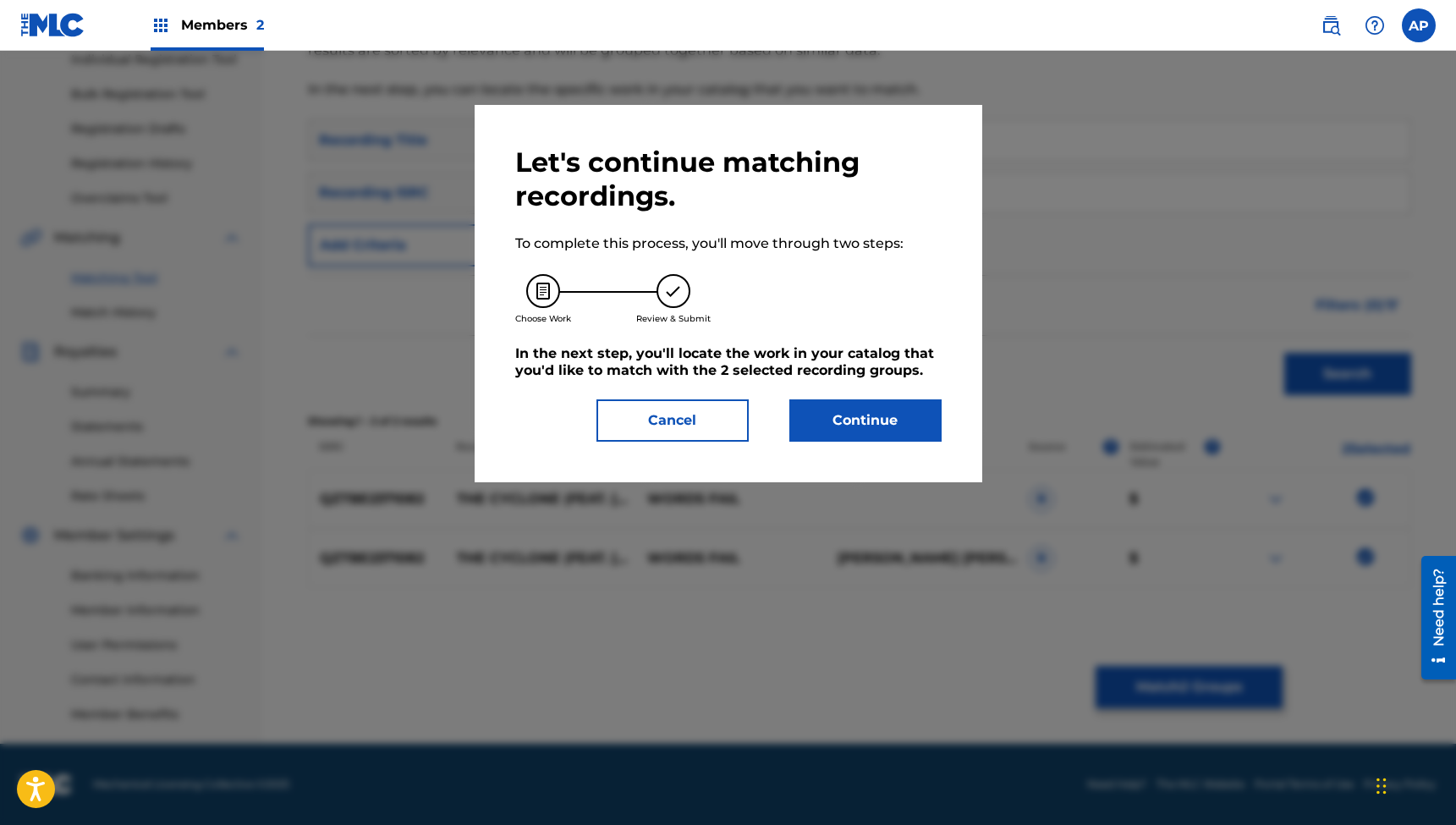
click at [887, 420] on button "Continue" at bounding box center [866, 420] width 152 height 42
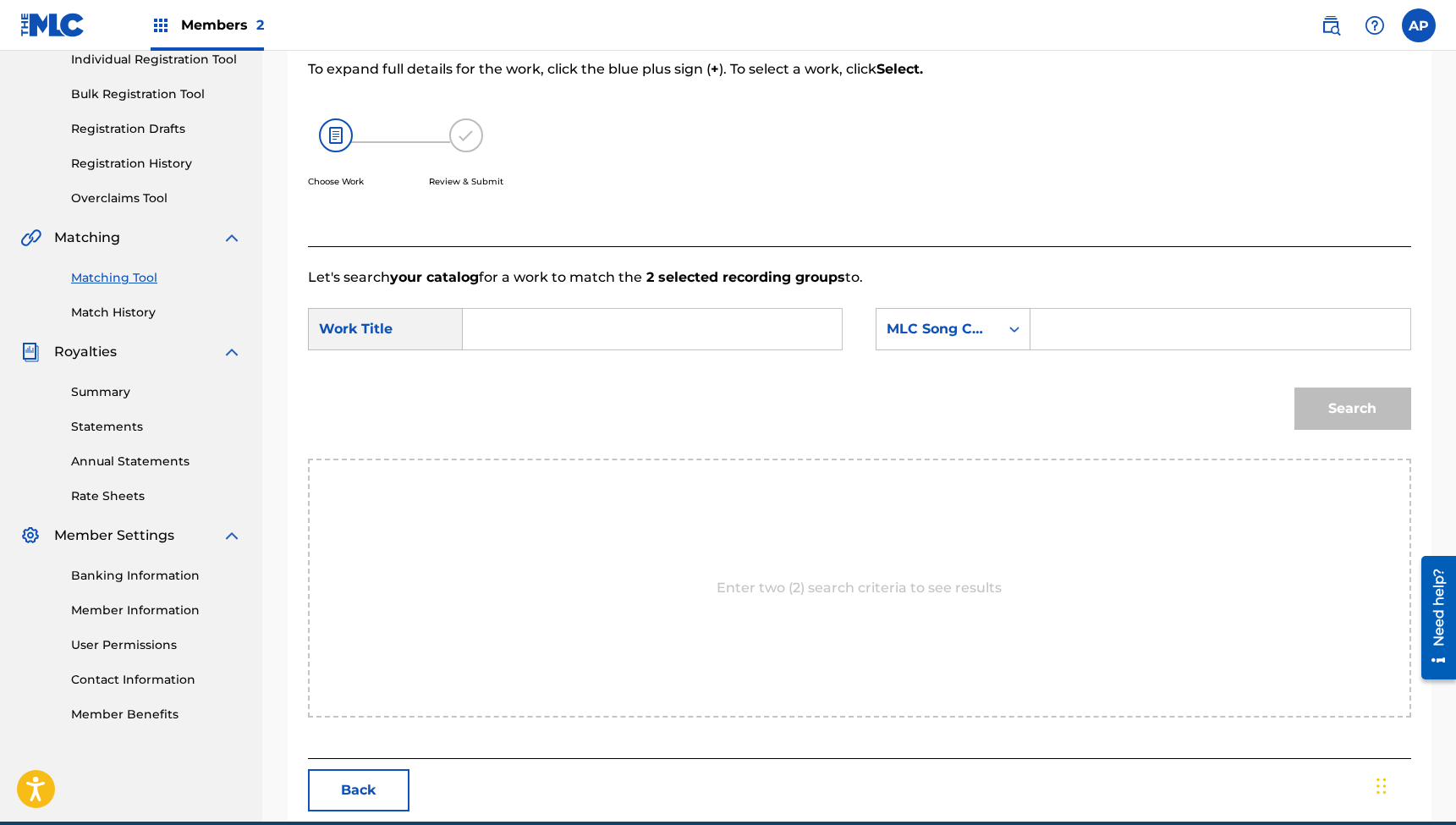
click at [755, 314] on input "Search Form" at bounding box center [652, 329] width 350 height 40
paste input ""The Cyclone (feat. [PERSON_NAME])""
type input ""The Cyclone (feat. [PERSON_NAME])""
click at [1073, 318] on input "Search Form" at bounding box center [1220, 329] width 350 height 40
paste input "TA0DKK"
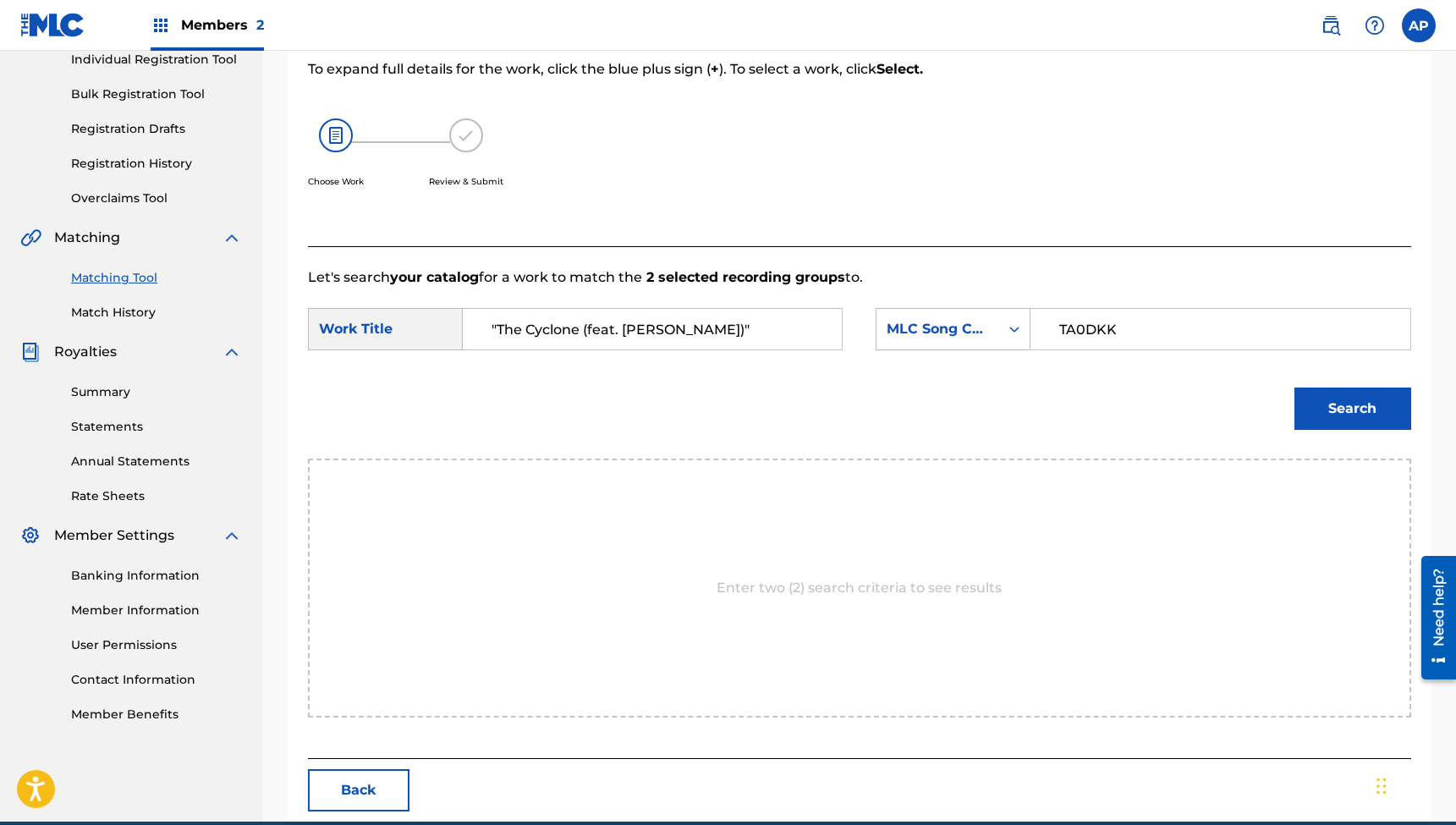
type input "TA0DKK"
click at [1352, 409] on button "Search" at bounding box center [1353, 409] width 116 height 42
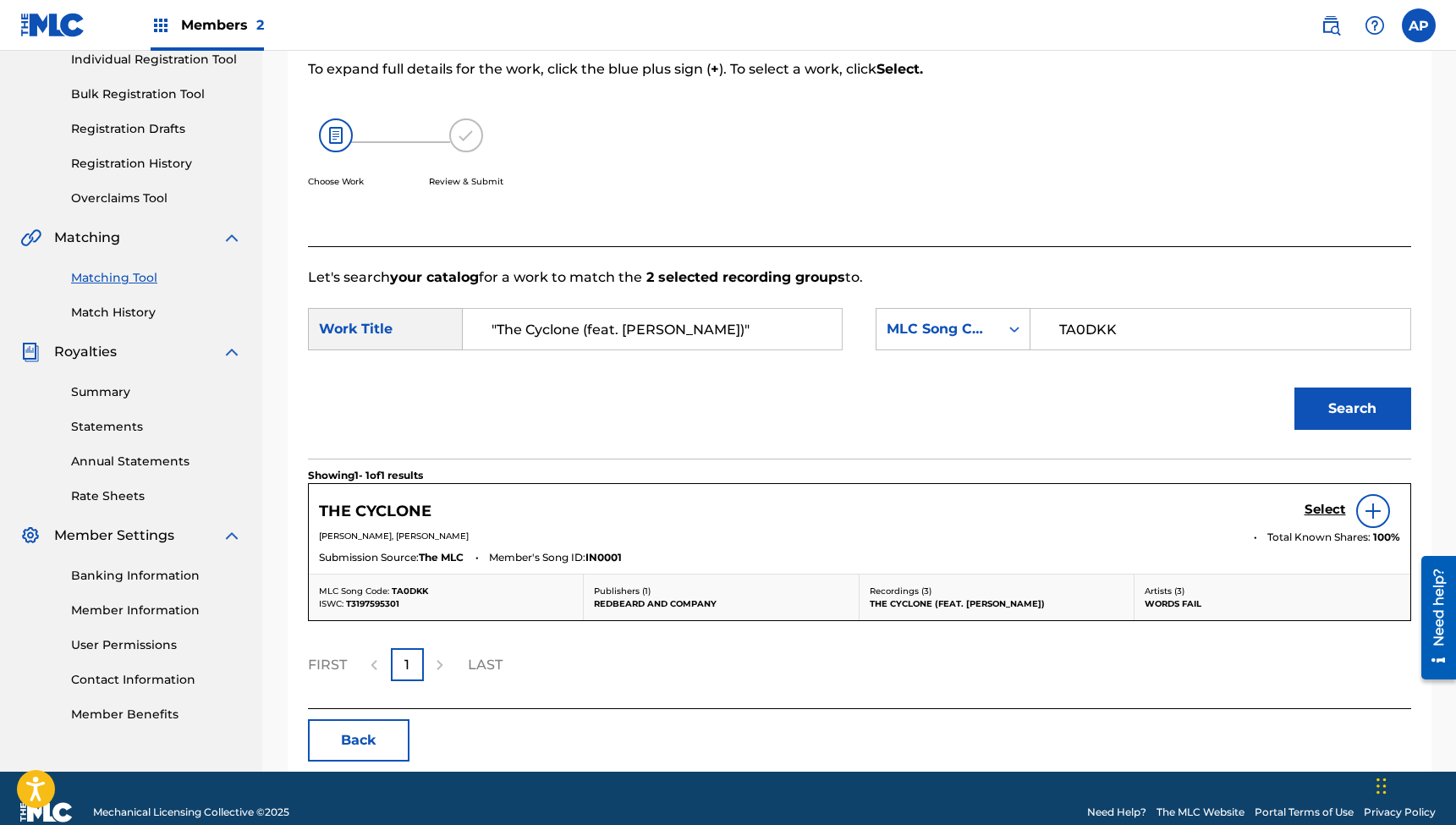
click at [1319, 506] on h5 "Select" at bounding box center [1325, 510] width 41 height 16
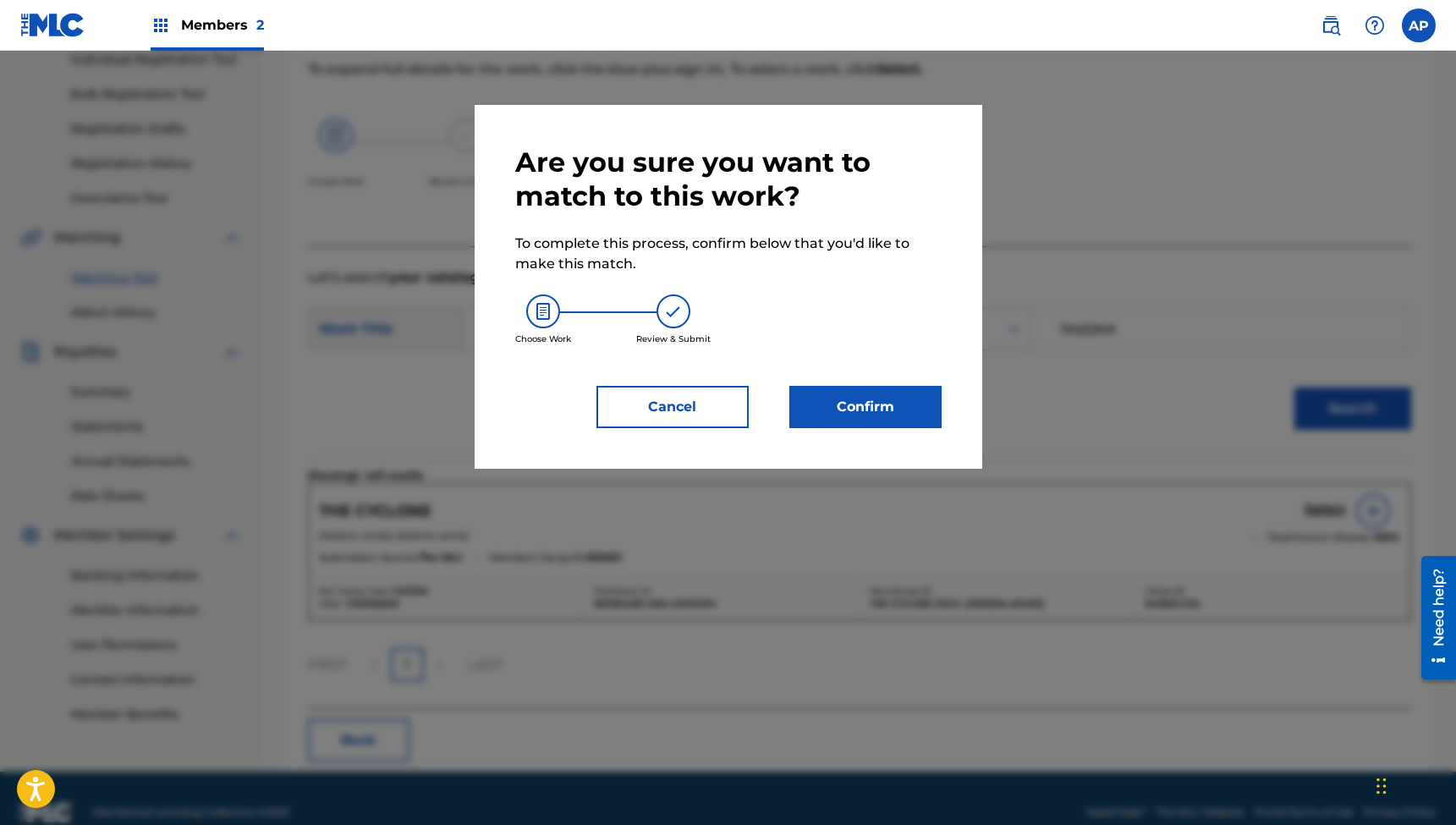
click at [886, 405] on button "Confirm" at bounding box center [866, 407] width 152 height 42
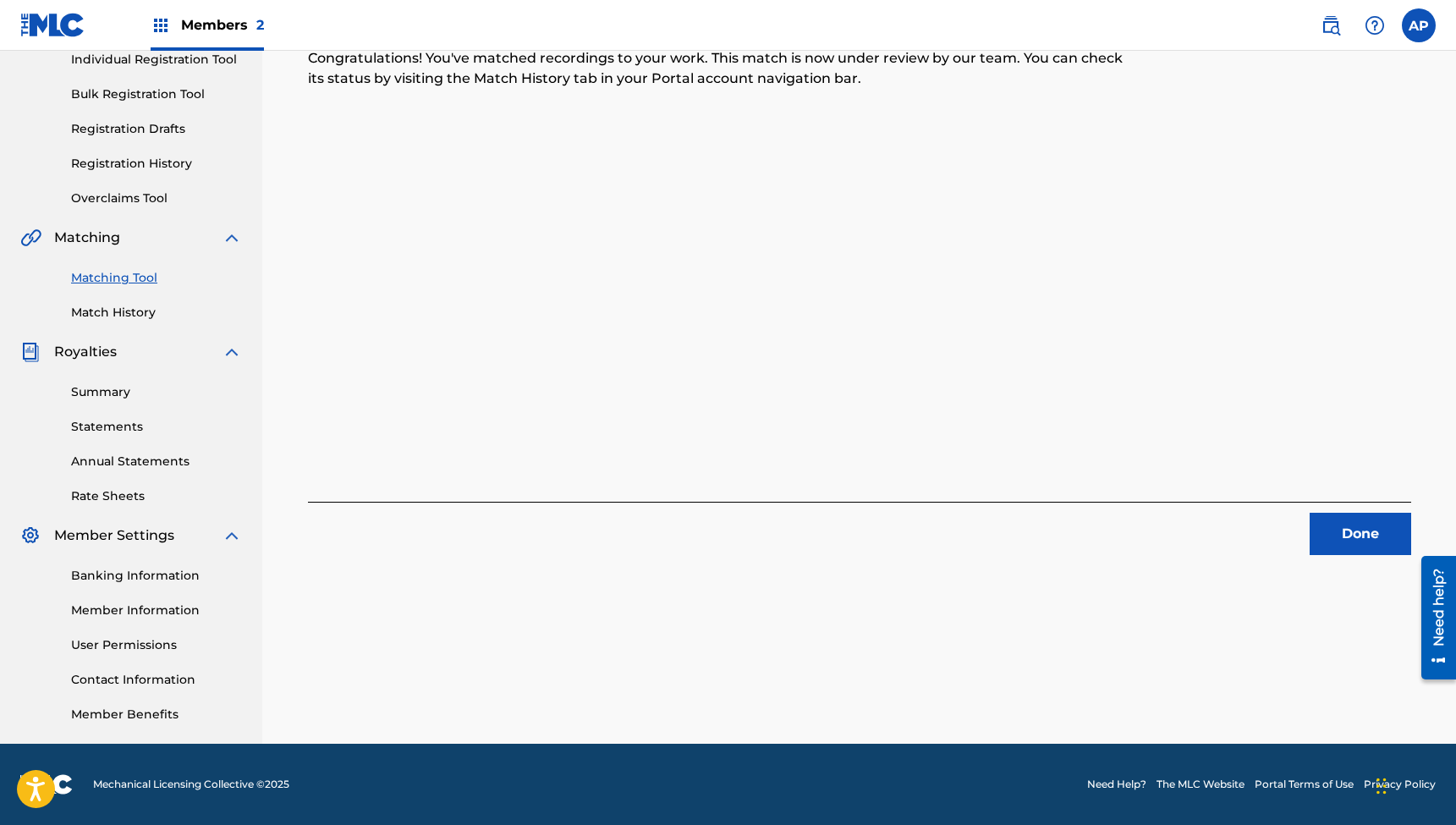
click at [1352, 528] on button "Done" at bounding box center [1361, 534] width 102 height 42
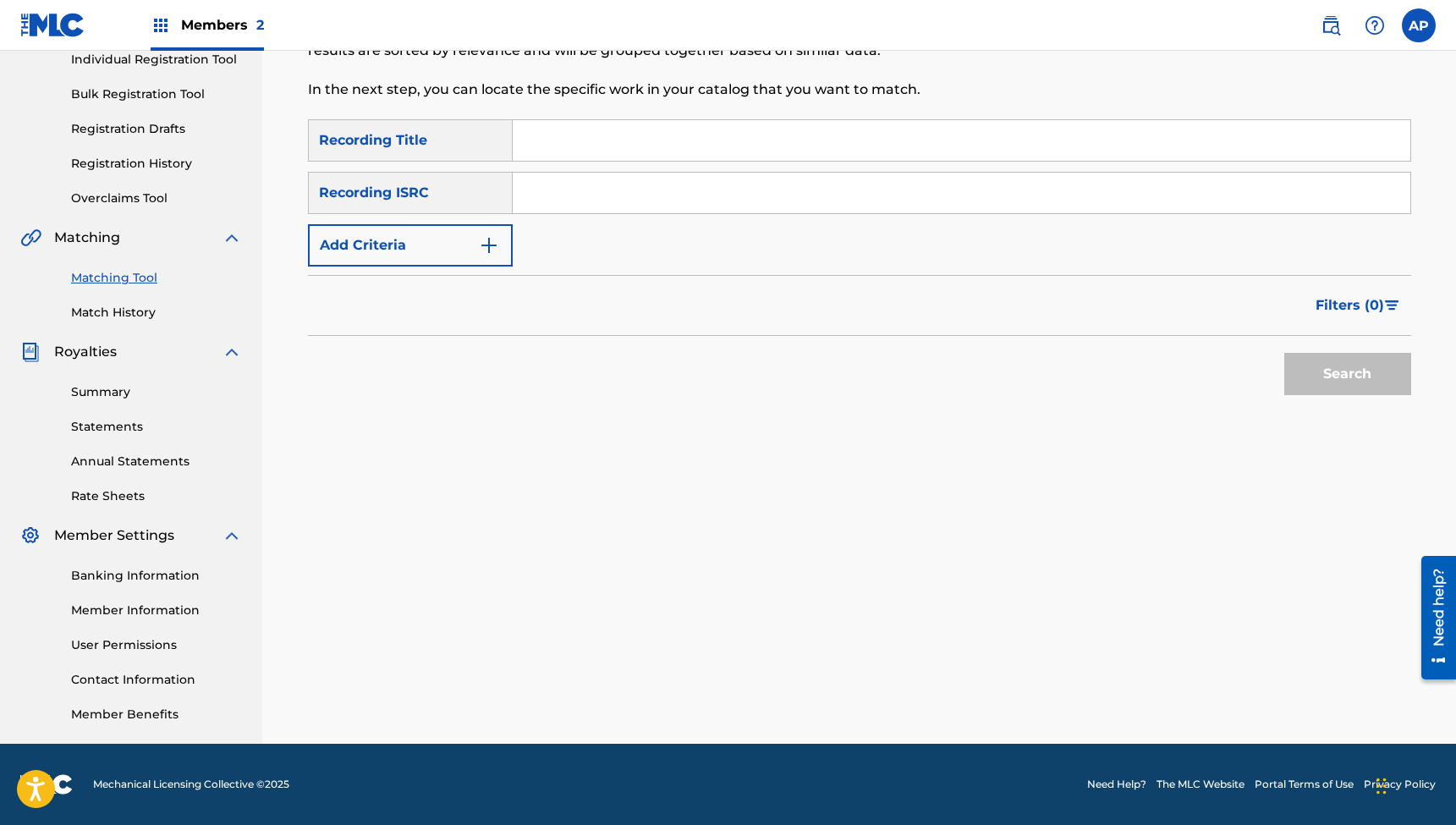
click at [648, 138] on input "Search Form" at bounding box center [961, 140] width 897 height 40
paste input ""The Council with the Munchkins (feat. [PERSON_NAME])""
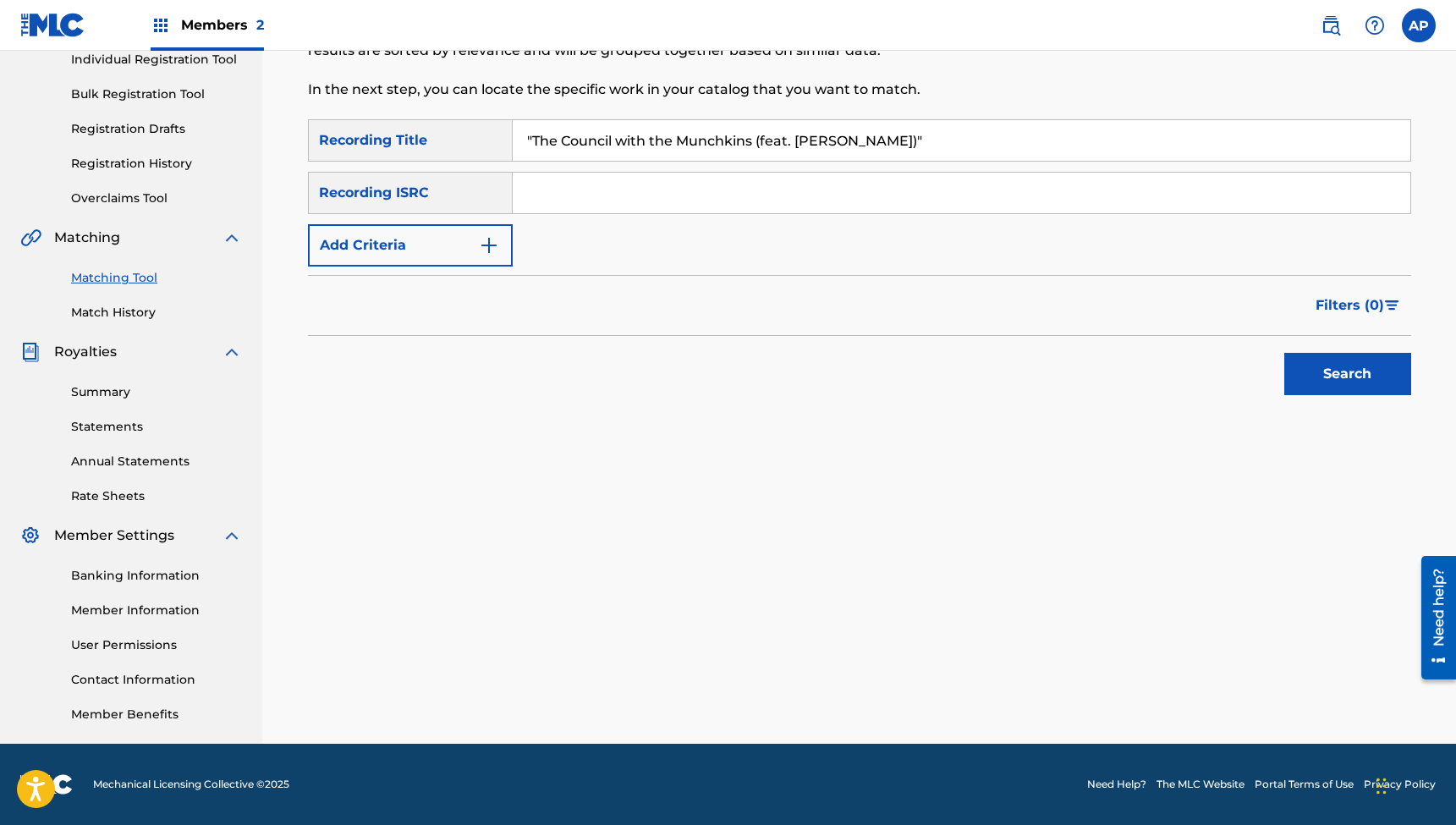
type input ""The Council with the Munchkins (feat. [PERSON_NAME])""
click at [567, 189] on input "Search Form" at bounding box center [961, 193] width 897 height 40
paste input "QZTBE2371083"
type input "QZTBE2371083"
click at [1347, 374] on button "Search" at bounding box center [1347, 374] width 127 height 42
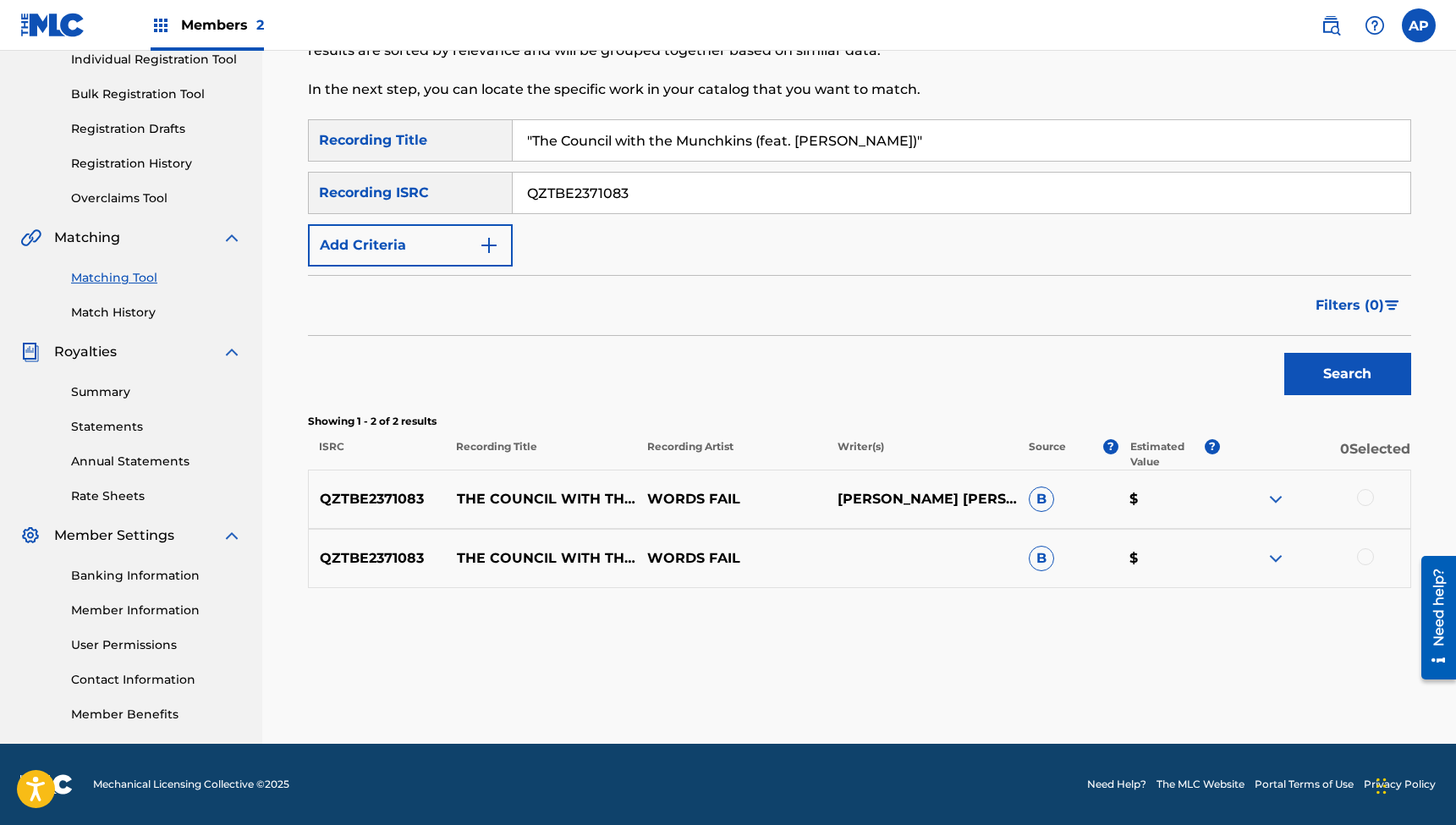
click at [1368, 496] on div at bounding box center [1365, 497] width 17 height 17
click at [1368, 555] on div at bounding box center [1365, 556] width 17 height 17
click at [1184, 692] on button "Match 2 Groups" at bounding box center [1190, 688] width 187 height 42
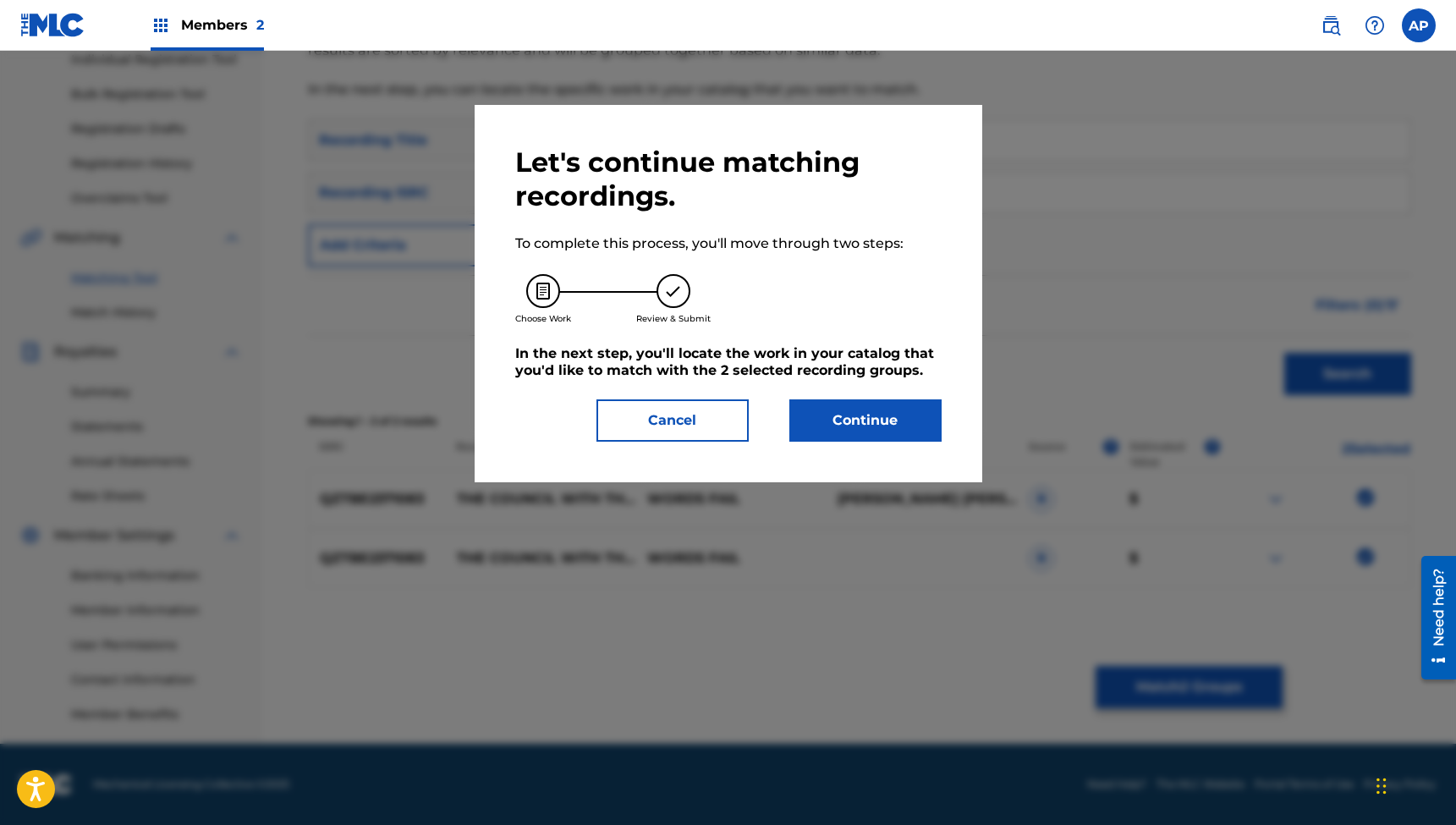
click at [869, 431] on button "Continue" at bounding box center [866, 420] width 152 height 42
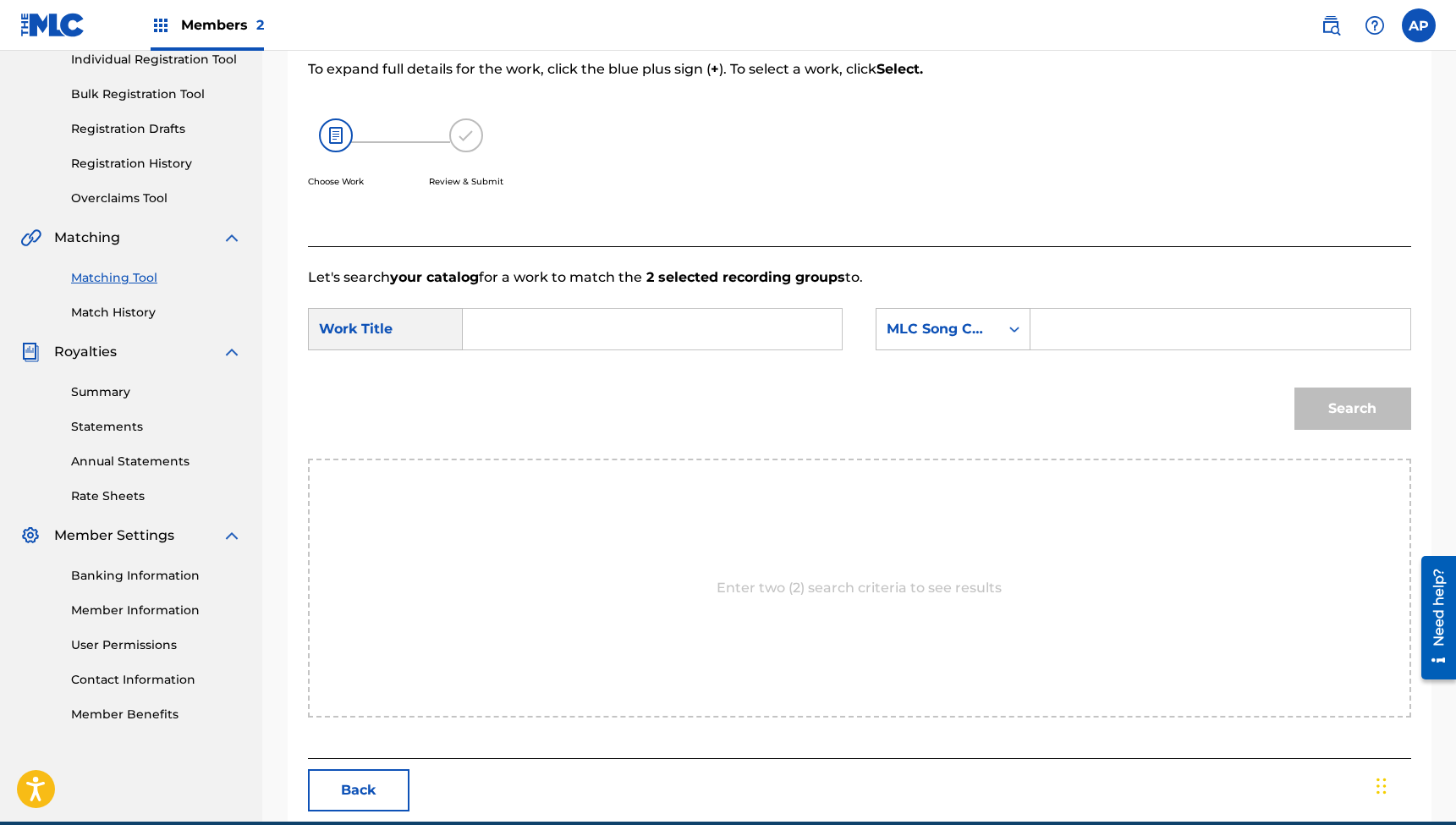
click at [748, 328] on input "Search Form" at bounding box center [652, 329] width 350 height 40
paste input ""The Council with the Munchkins (feat. [PERSON_NAME])""
type input ""The Council with the Munchkins (feat. [PERSON_NAME])""
click at [1069, 331] on input "Search Form" at bounding box center [1220, 329] width 350 height 40
paste input "TA0DLJ"
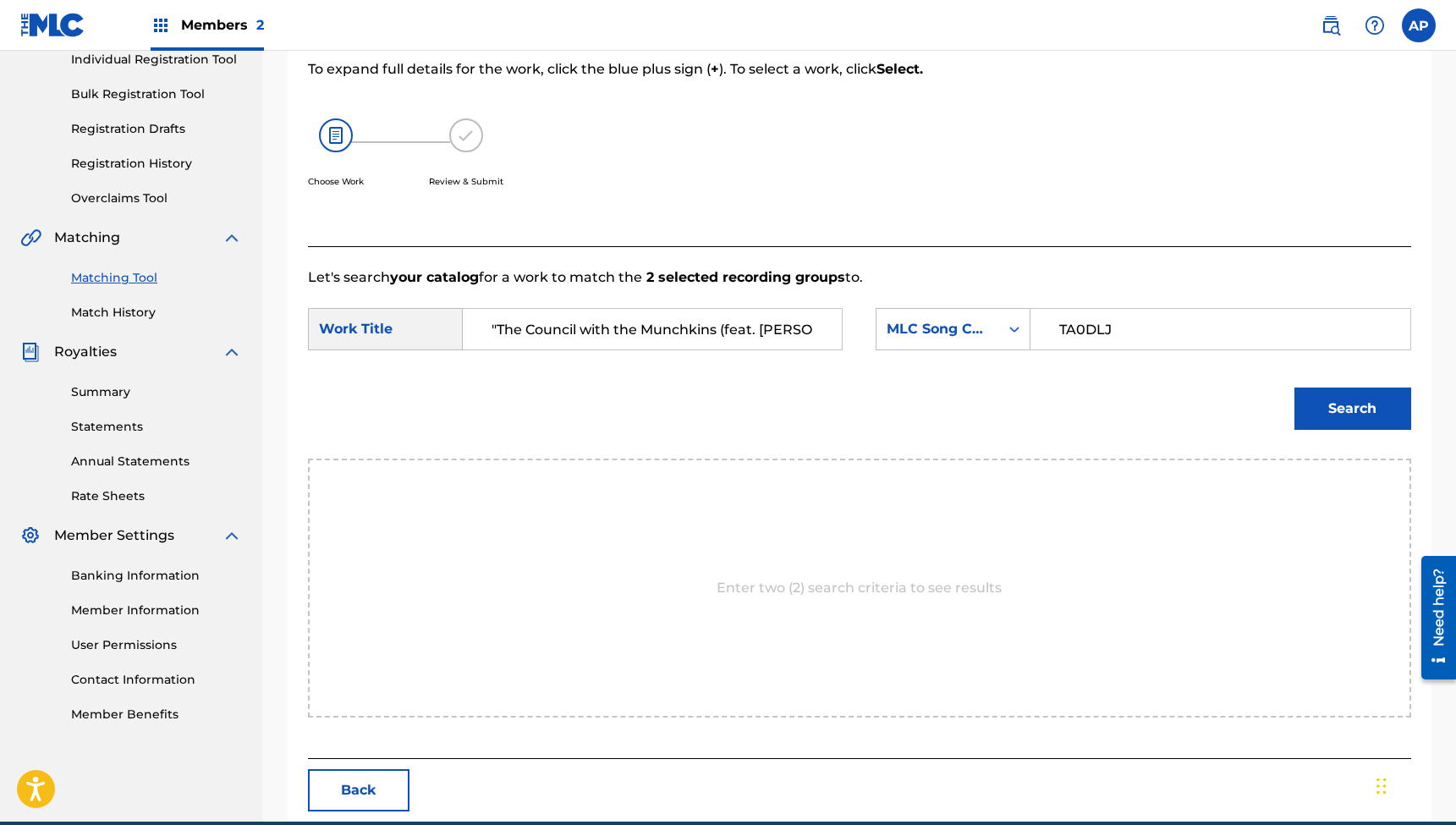
type input "TA0DLJ"
click at [1352, 409] on button "Search" at bounding box center [1353, 409] width 116 height 42
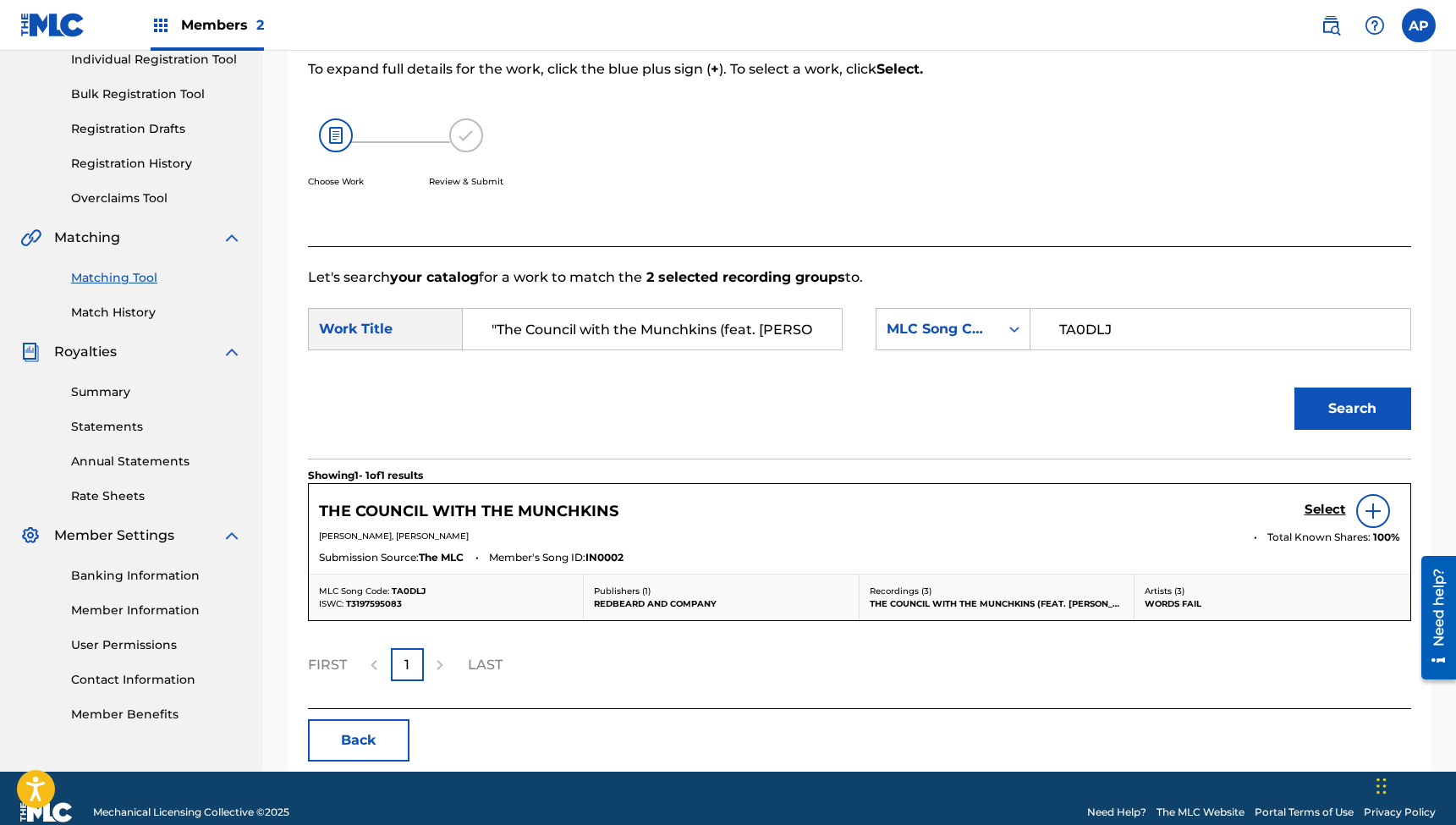
click at [1312, 509] on h5 "Select" at bounding box center [1325, 510] width 41 height 16
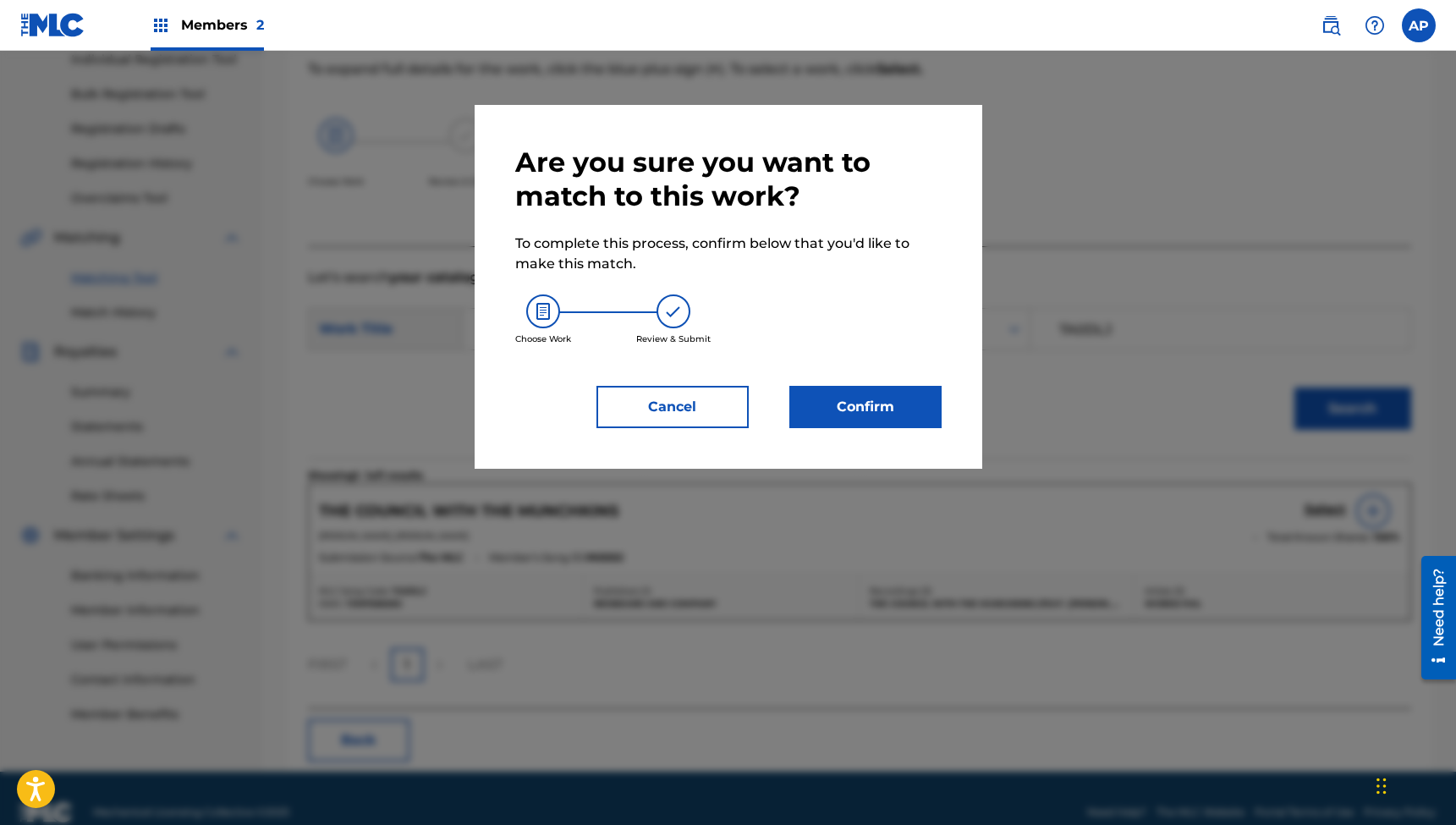
click at [822, 412] on button "Confirm" at bounding box center [866, 407] width 152 height 42
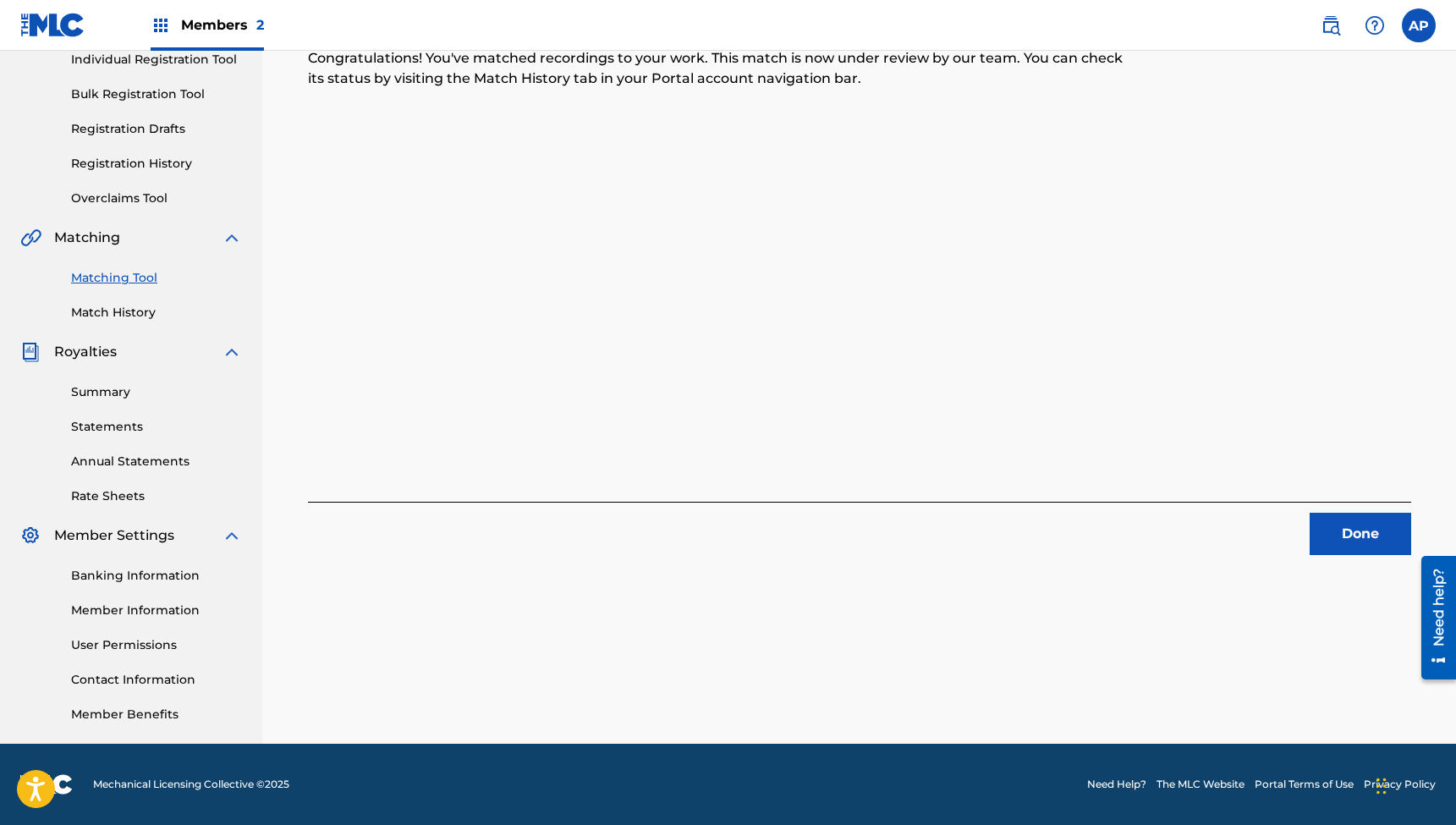
click at [1340, 534] on button "Done" at bounding box center [1361, 534] width 102 height 42
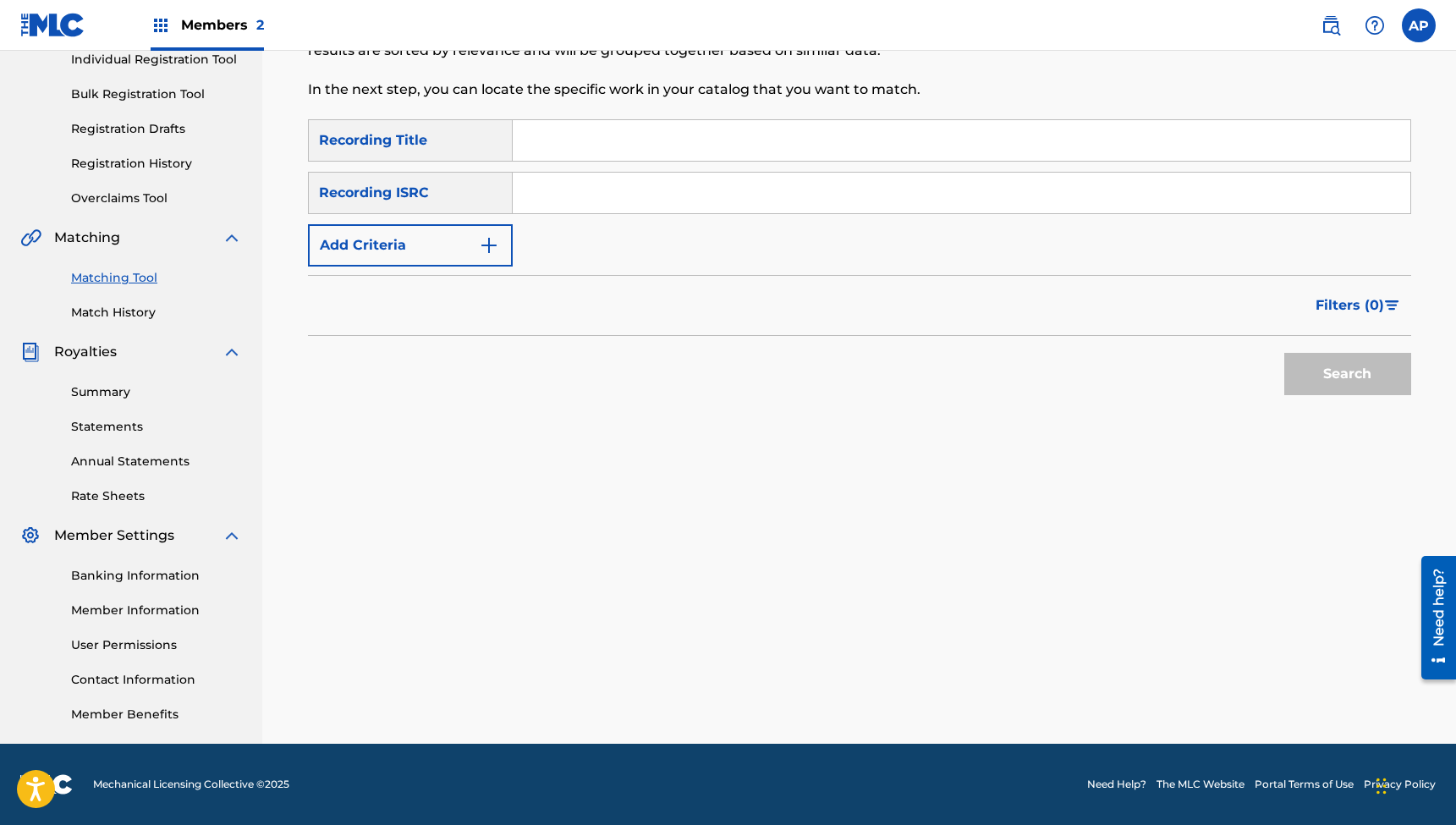
click at [658, 138] on input "Search Form" at bounding box center [961, 140] width 897 height 40
paste input ""How [PERSON_NAME] Saved the Scarecrow (feat. [PERSON_NAME])""
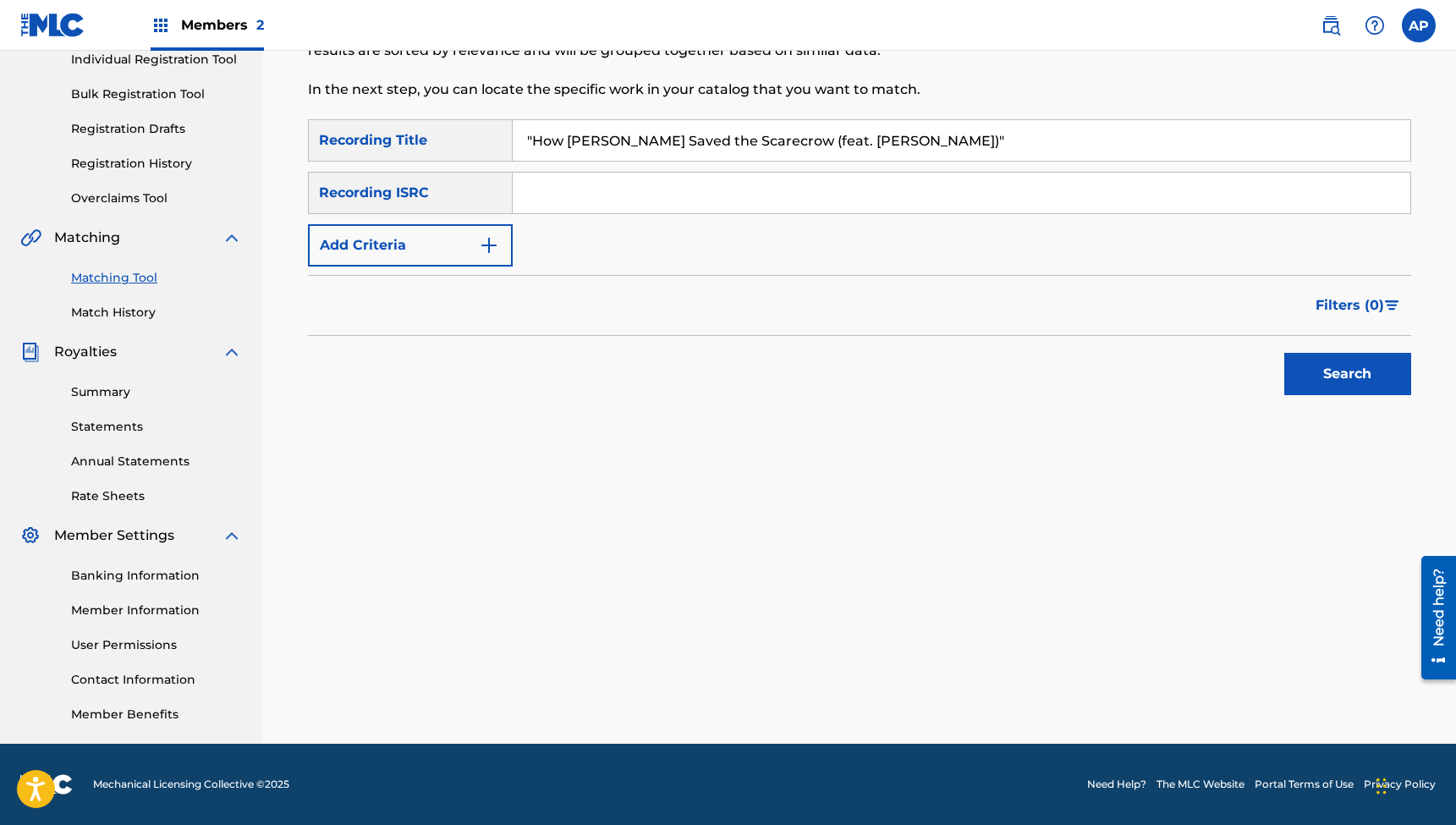
type input ""How [PERSON_NAME] Saved the Scarecrow (feat. [PERSON_NAME])""
click at [590, 190] on input "Search Form" at bounding box center [961, 193] width 897 height 40
paste input "QZTBE2371084"
type input "QZTBE2371084"
click at [1347, 374] on button "Search" at bounding box center [1347, 374] width 127 height 42
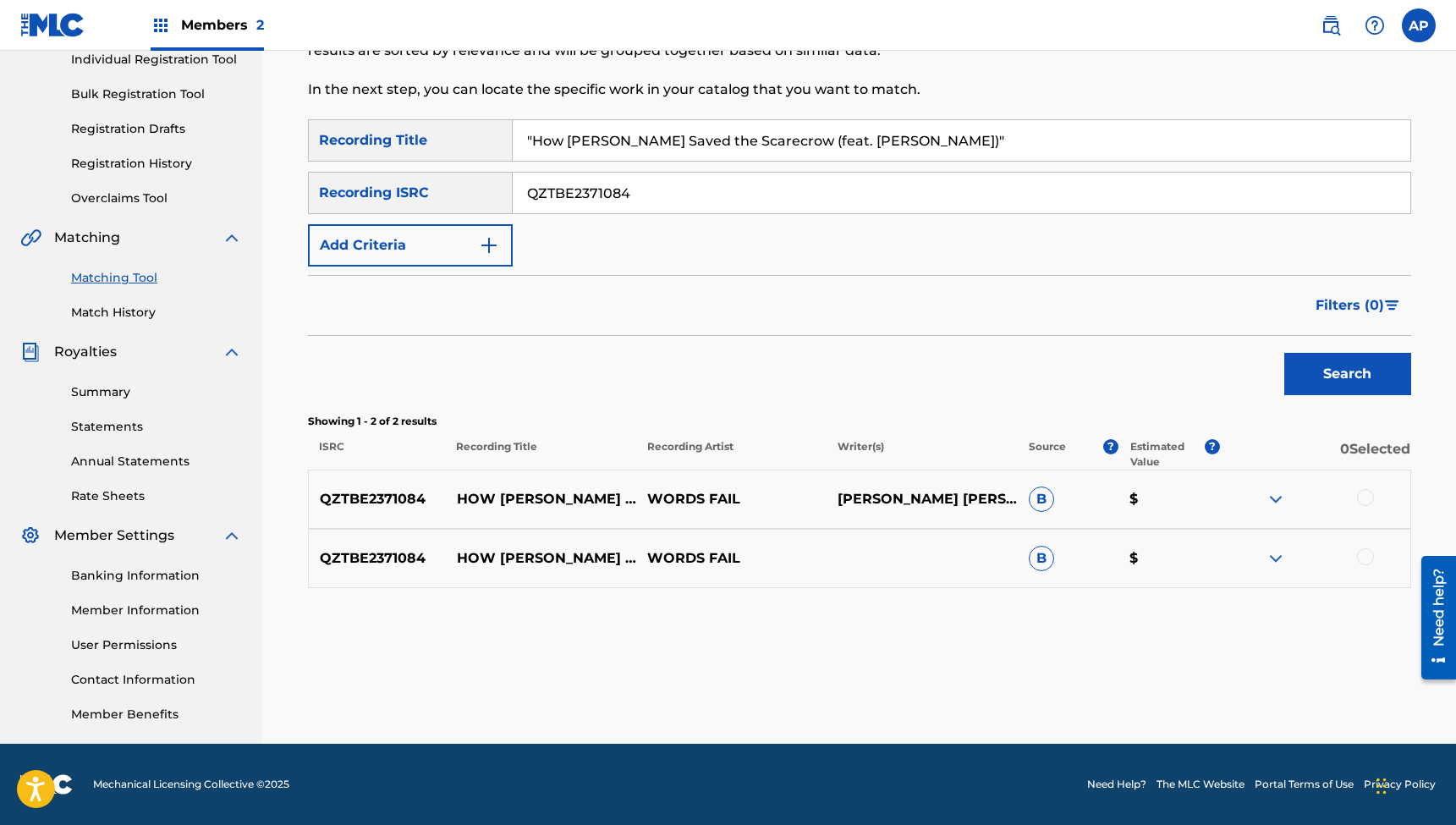
click at [1365, 498] on div at bounding box center [1365, 497] width 17 height 17
click at [1371, 566] on div at bounding box center [1314, 558] width 190 height 20
click at [1358, 554] on div at bounding box center [1365, 556] width 17 height 17
click at [1168, 686] on button "Match 2 Groups" at bounding box center [1190, 688] width 187 height 42
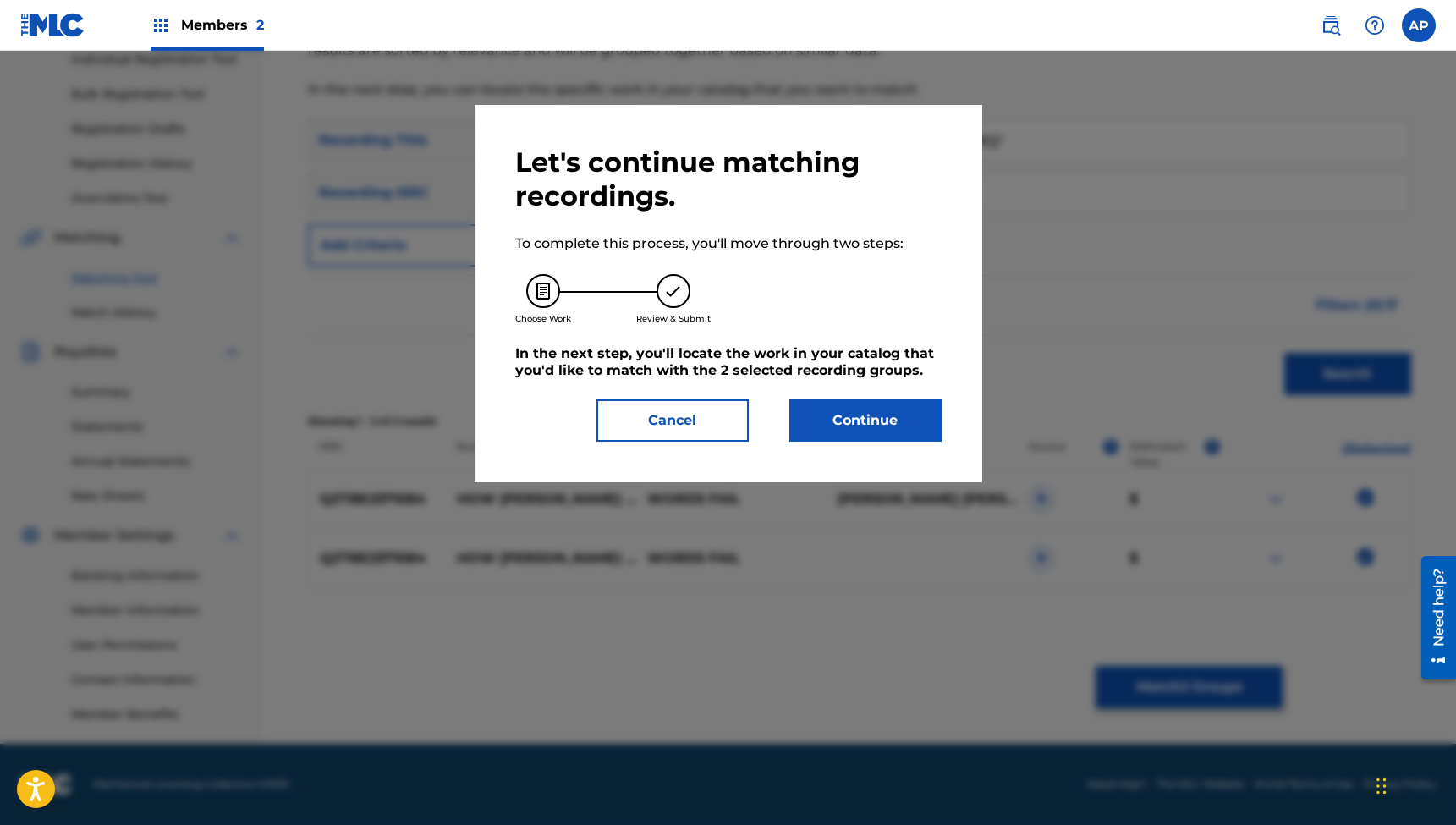
click at [889, 417] on button "Continue" at bounding box center [866, 420] width 152 height 42
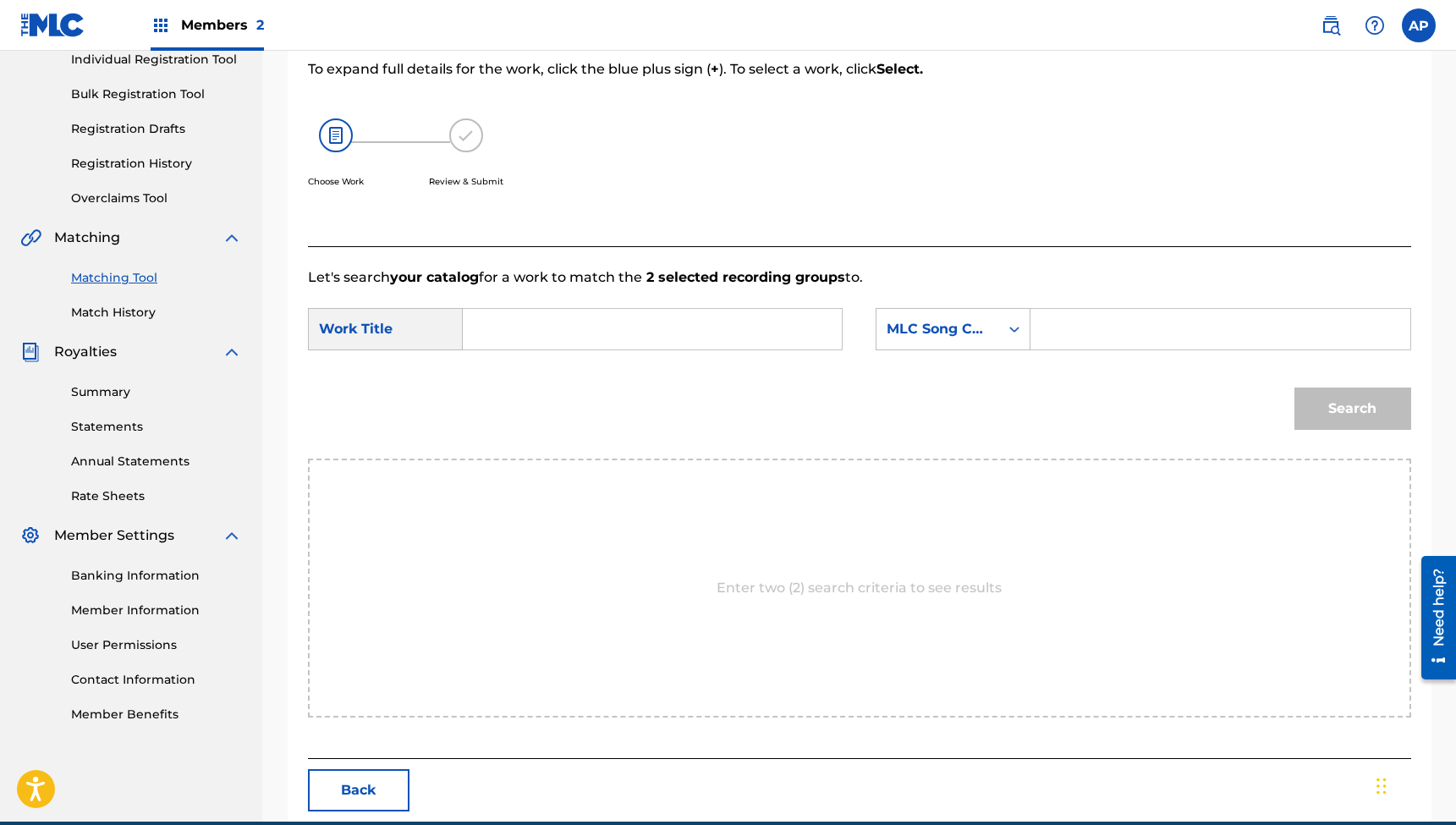
click at [749, 342] on input "Search Form" at bounding box center [652, 329] width 350 height 40
paste input ""How [PERSON_NAME] Saved the Scarecrow (feat. [PERSON_NAME])""
type input ""How [PERSON_NAME] Saved the Scarecrow (feat. [PERSON_NAME])""
click at [1116, 343] on input "Search Form" at bounding box center [1220, 329] width 350 height 40
paste input "HC0BQT"
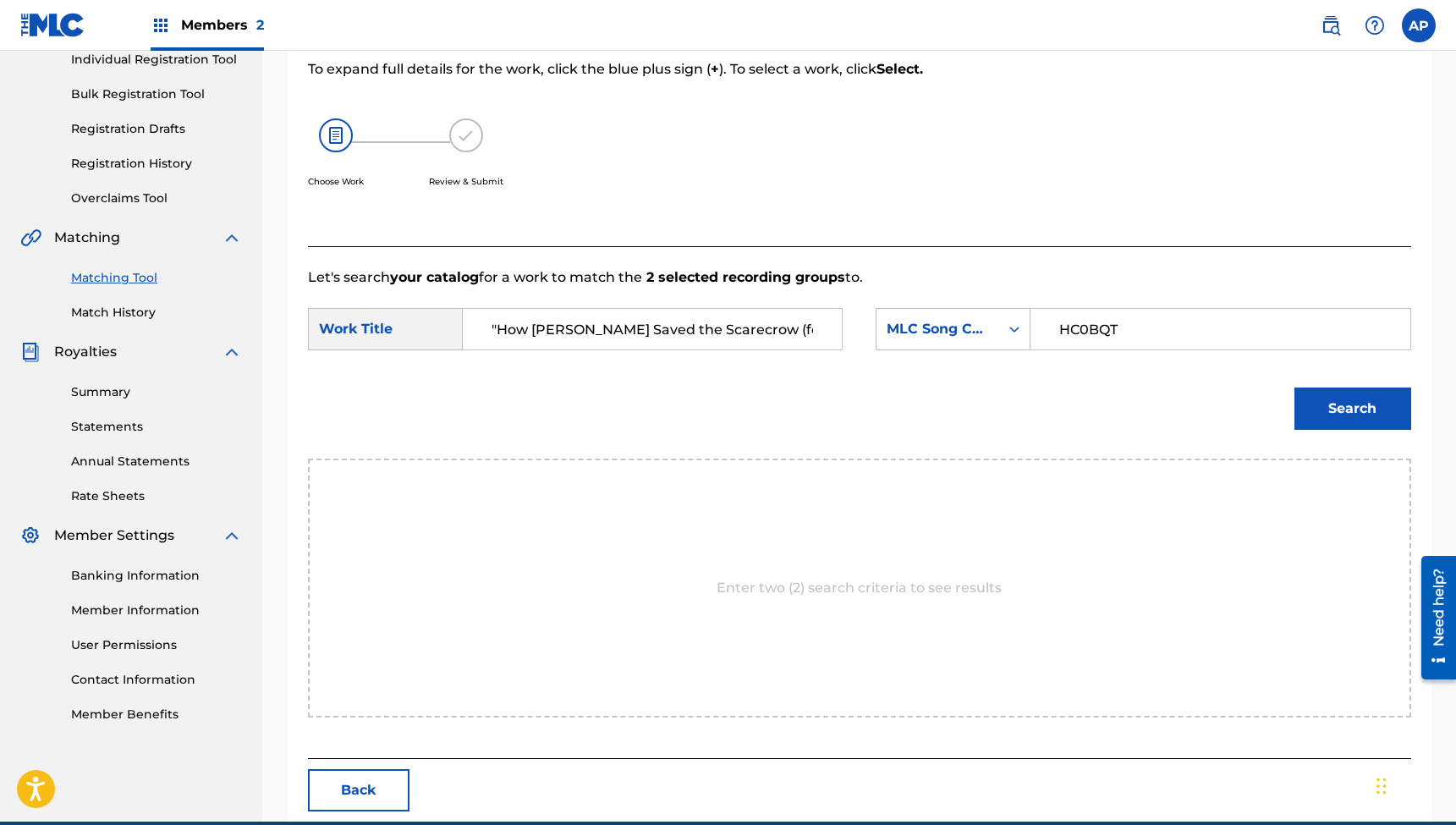
type input "HC0BQT"
click at [1352, 409] on button "Search" at bounding box center [1353, 409] width 116 height 42
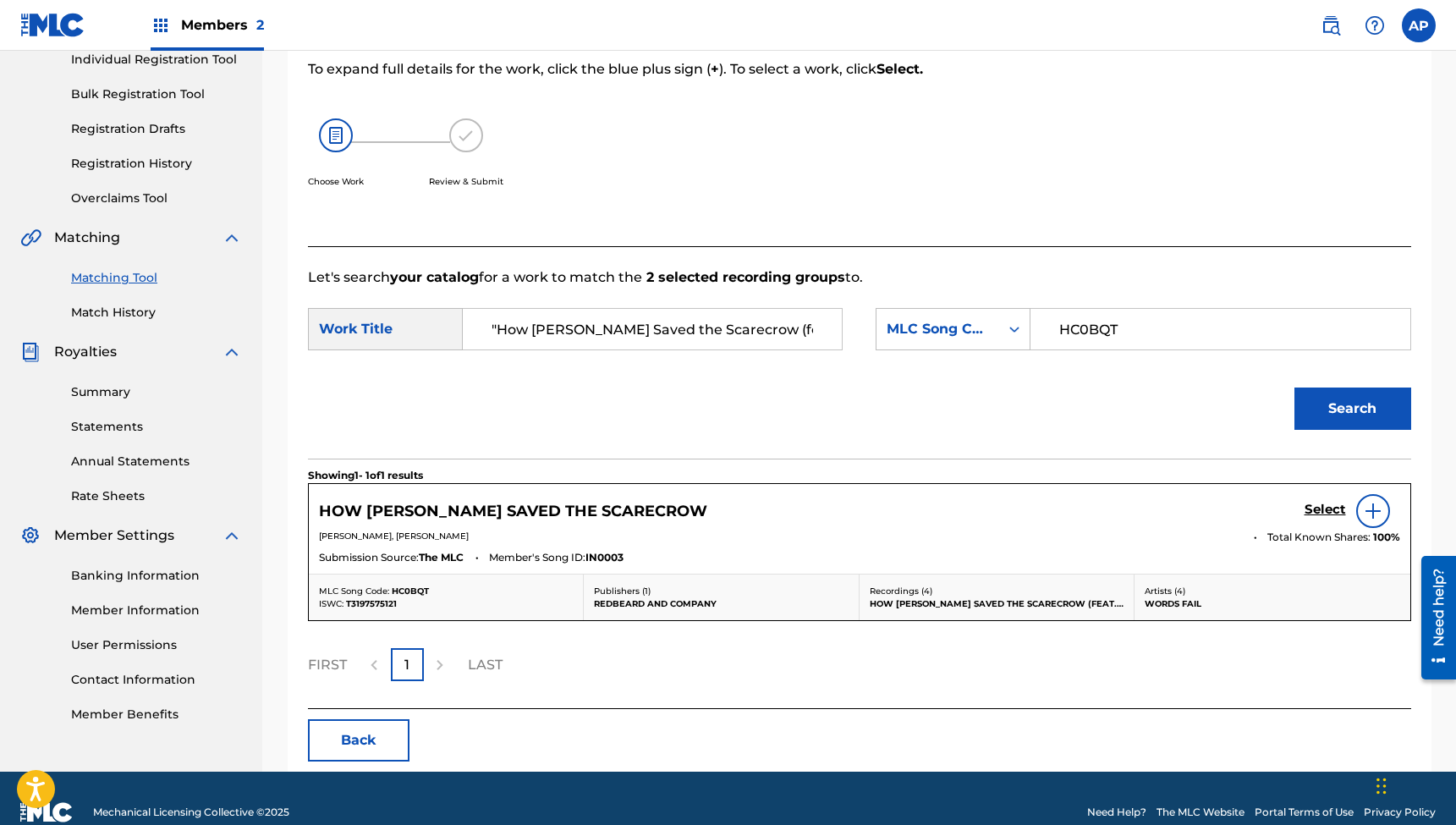
click at [1314, 510] on h5 "Select" at bounding box center [1325, 510] width 41 height 16
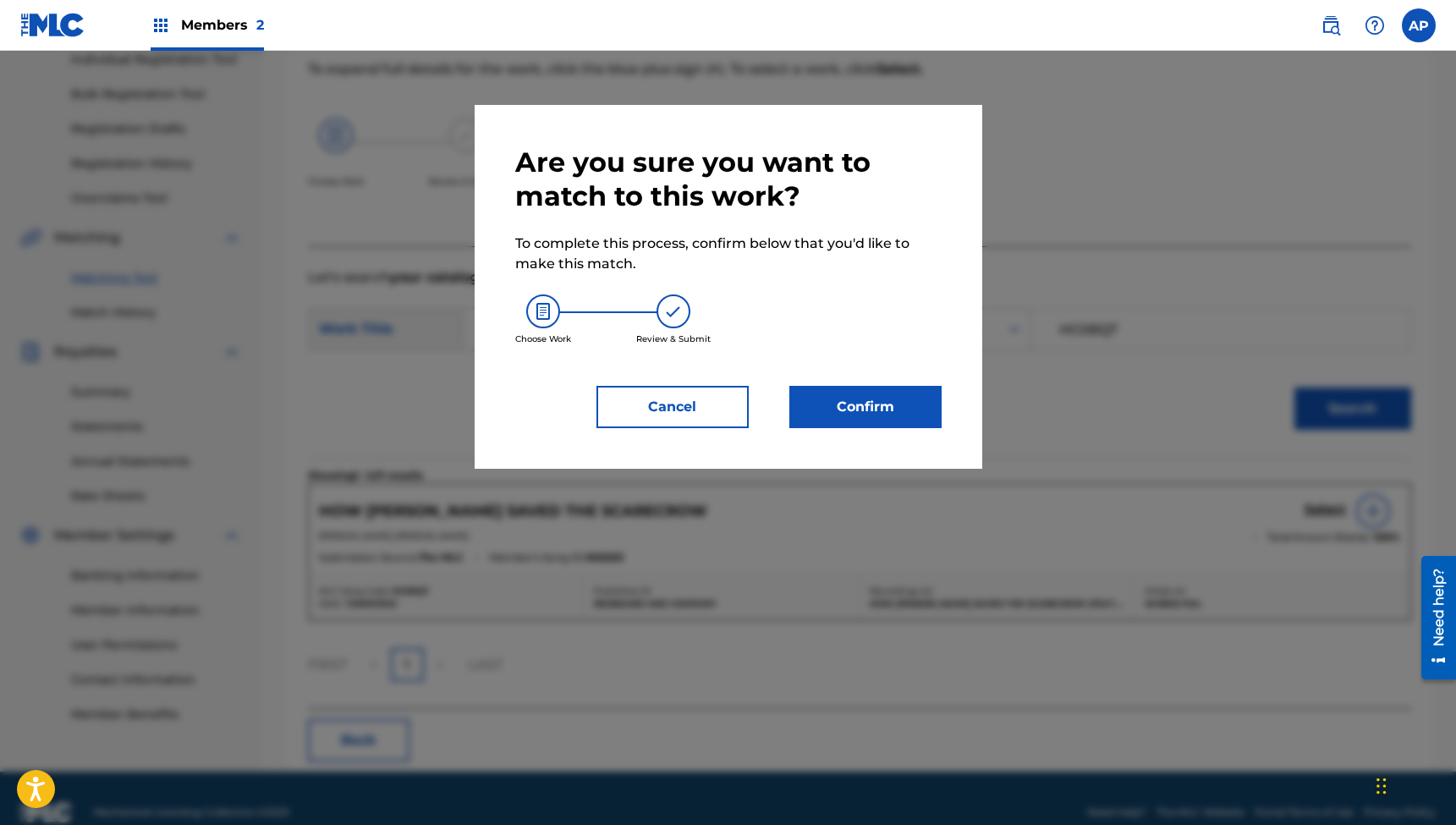
click at [864, 411] on button "Confirm" at bounding box center [866, 407] width 152 height 42
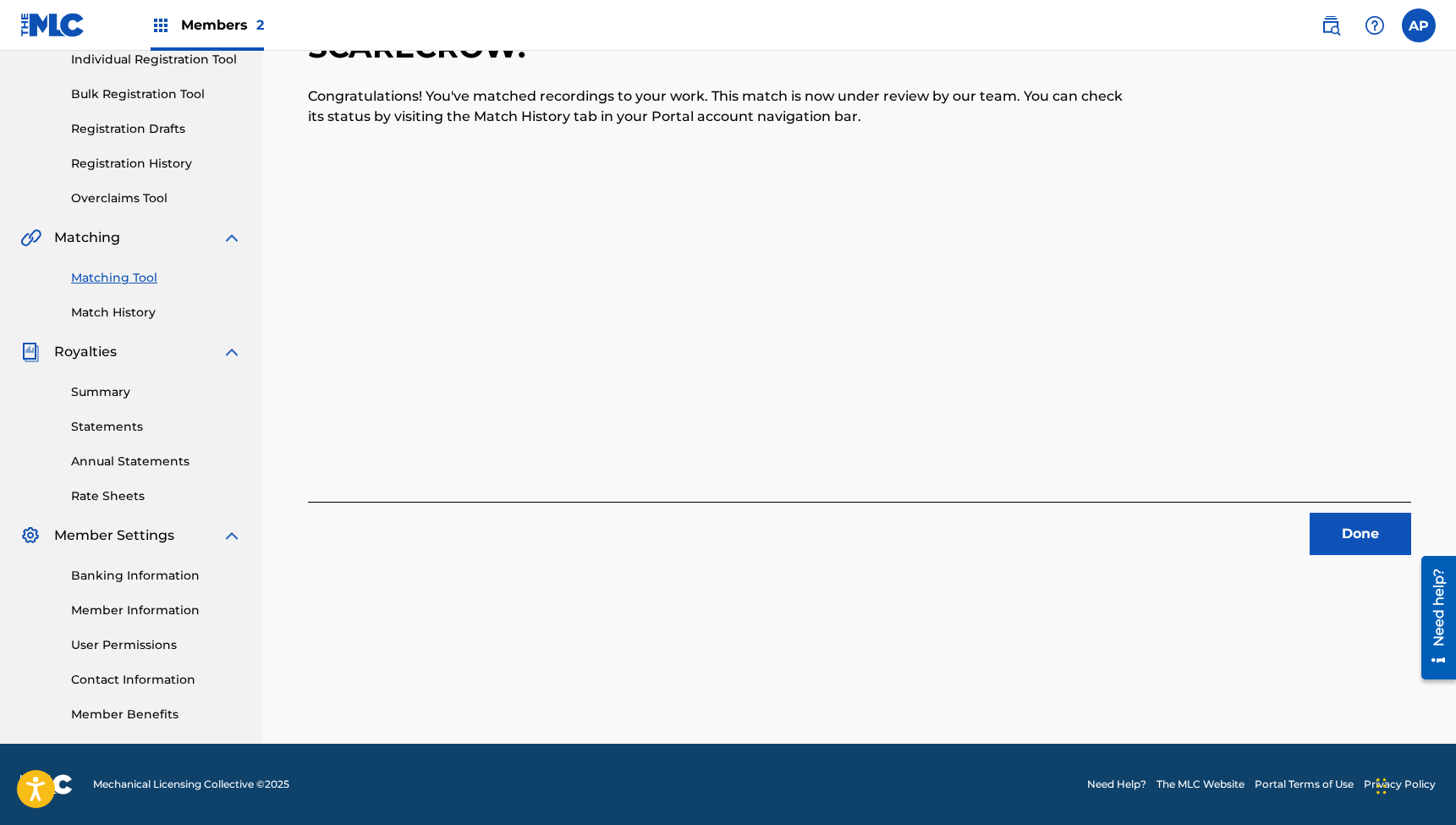
click at [1356, 539] on button "Done" at bounding box center [1361, 534] width 102 height 42
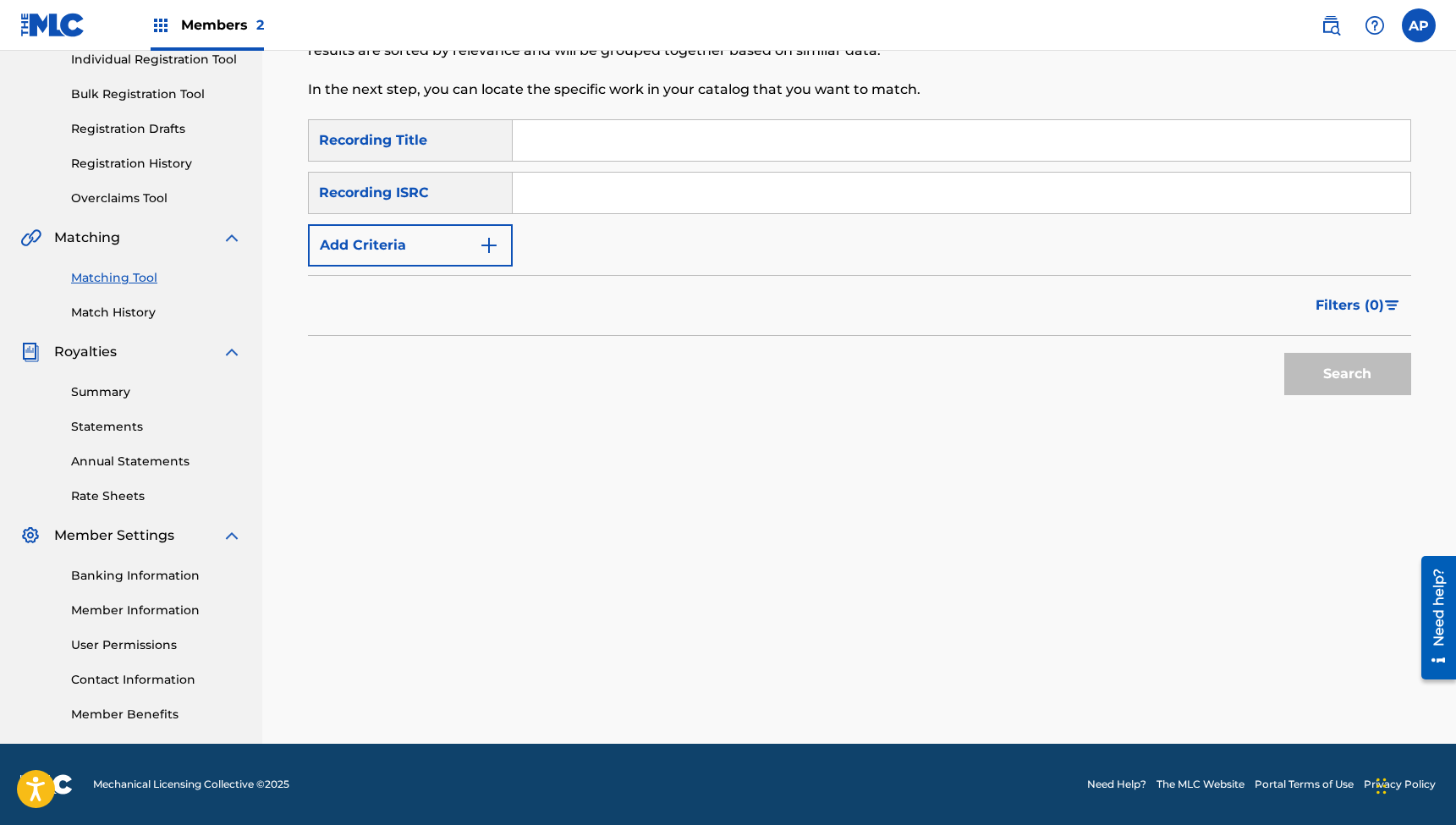
click at [637, 131] on input "Search Form" at bounding box center [961, 140] width 897 height 40
paste input ""The Road Through the Forest (feat. [PERSON_NAME])""
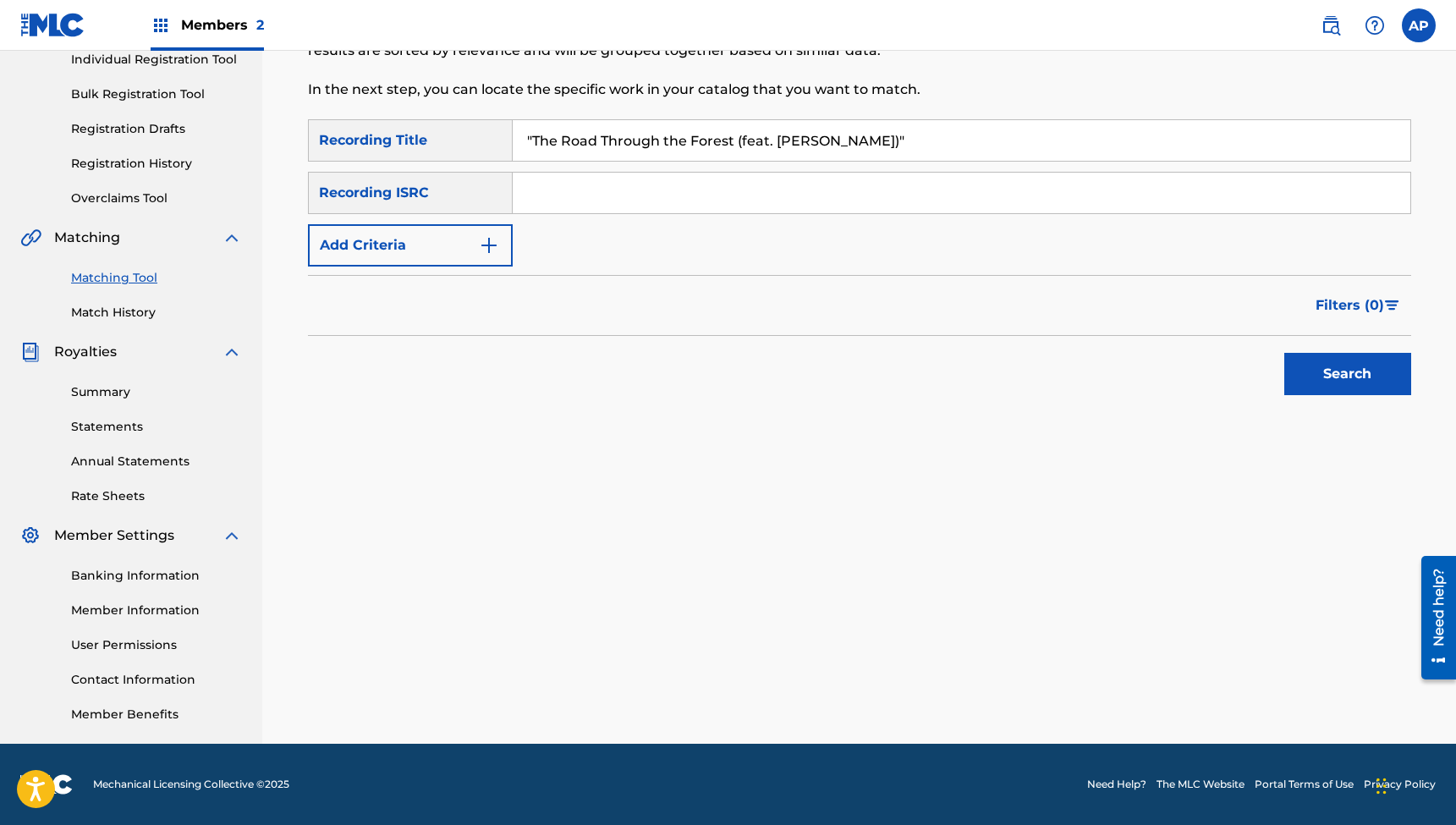
type input ""The Road Through the Forest (feat. [PERSON_NAME])""
click at [594, 177] on input "Search Form" at bounding box center [961, 193] width 897 height 40
paste input "QZTBE2371085"
type input "QZTBE2371085"
click at [1347, 374] on button "Search" at bounding box center [1347, 374] width 127 height 42
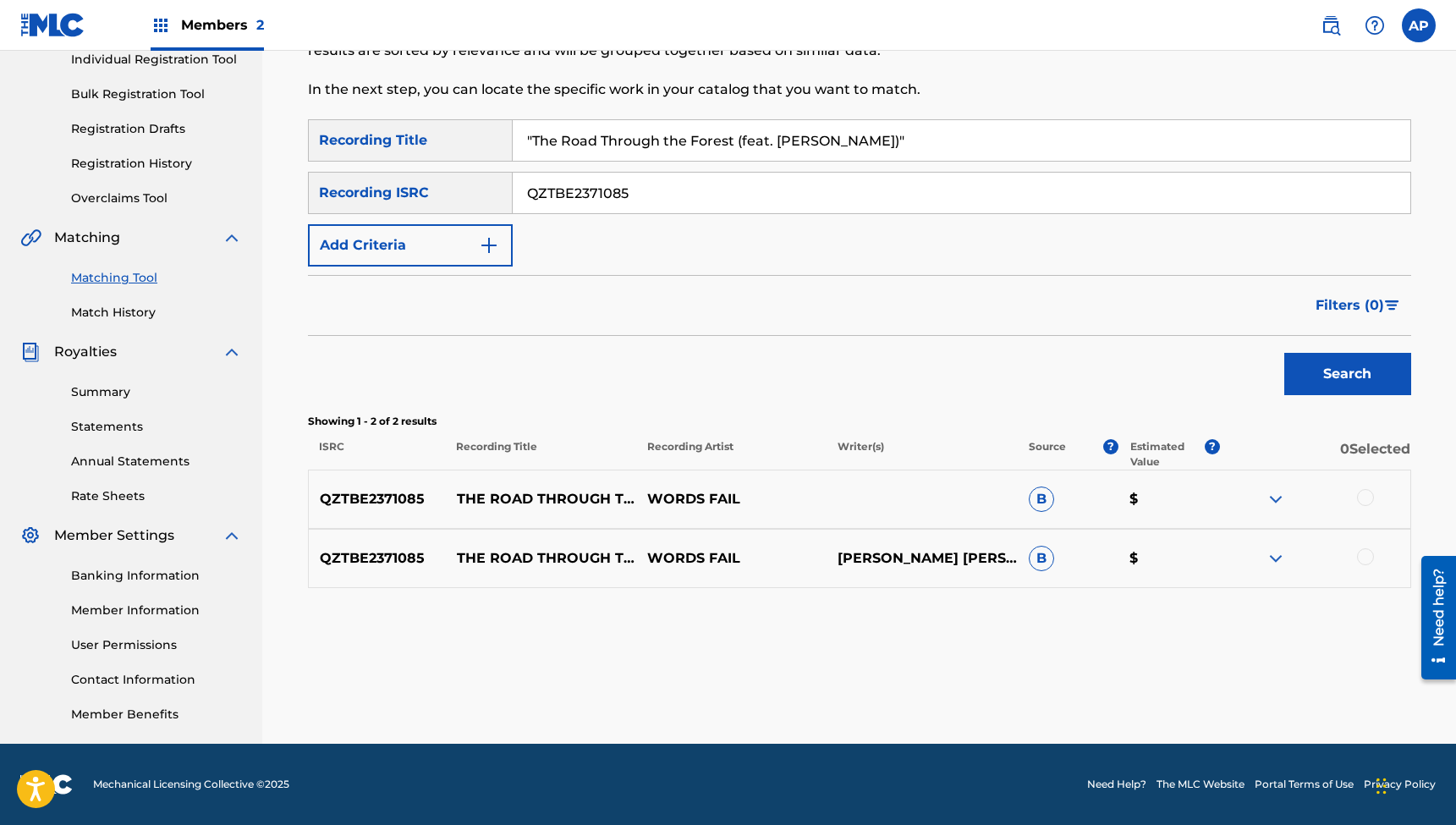
click at [1370, 490] on div at bounding box center [1365, 497] width 17 height 17
click at [1368, 557] on div at bounding box center [1365, 556] width 17 height 17
click at [1175, 692] on button "Match 2 Groups" at bounding box center [1190, 688] width 187 height 42
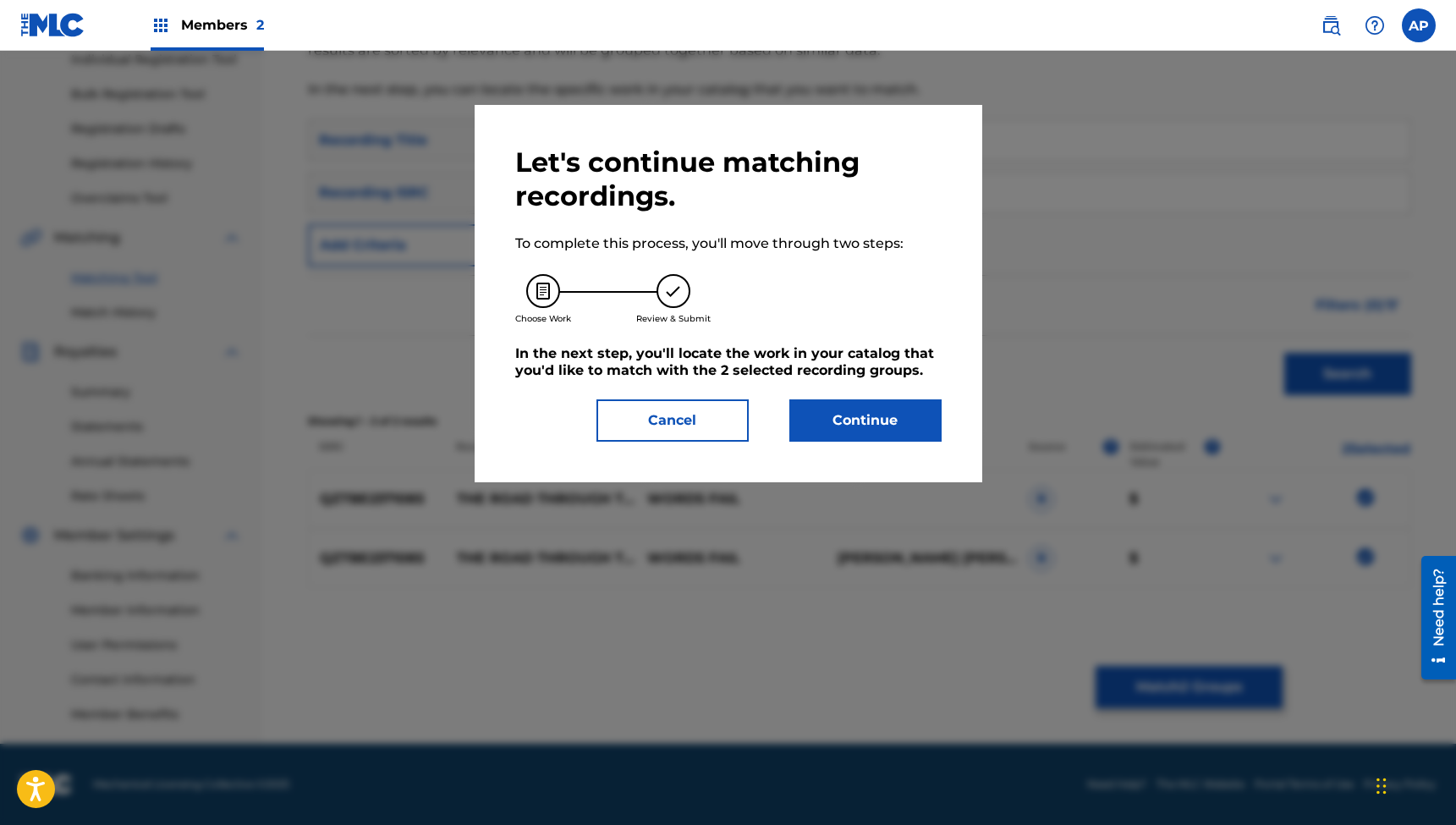
click at [865, 424] on button "Continue" at bounding box center [866, 420] width 152 height 42
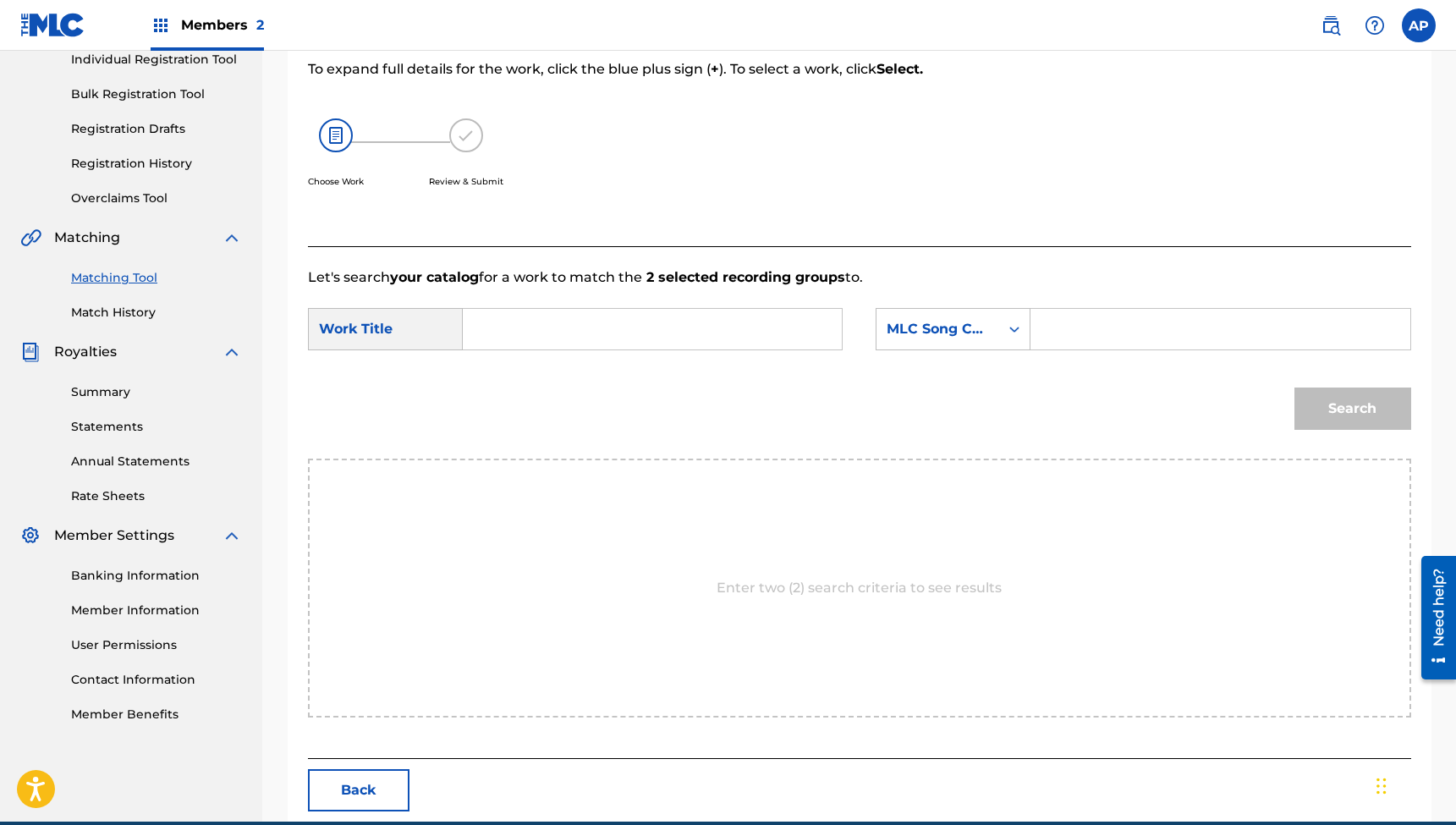
click at [700, 325] on input "Search Form" at bounding box center [652, 329] width 350 height 40
paste input ""The Road Through the Forest (feat. [PERSON_NAME])""
type input ""The Road Through the Forest (feat. [PERSON_NAME])""
click at [1073, 329] on input "Search Form" at bounding box center [1220, 329] width 350 height 40
paste input "TA0DNI"
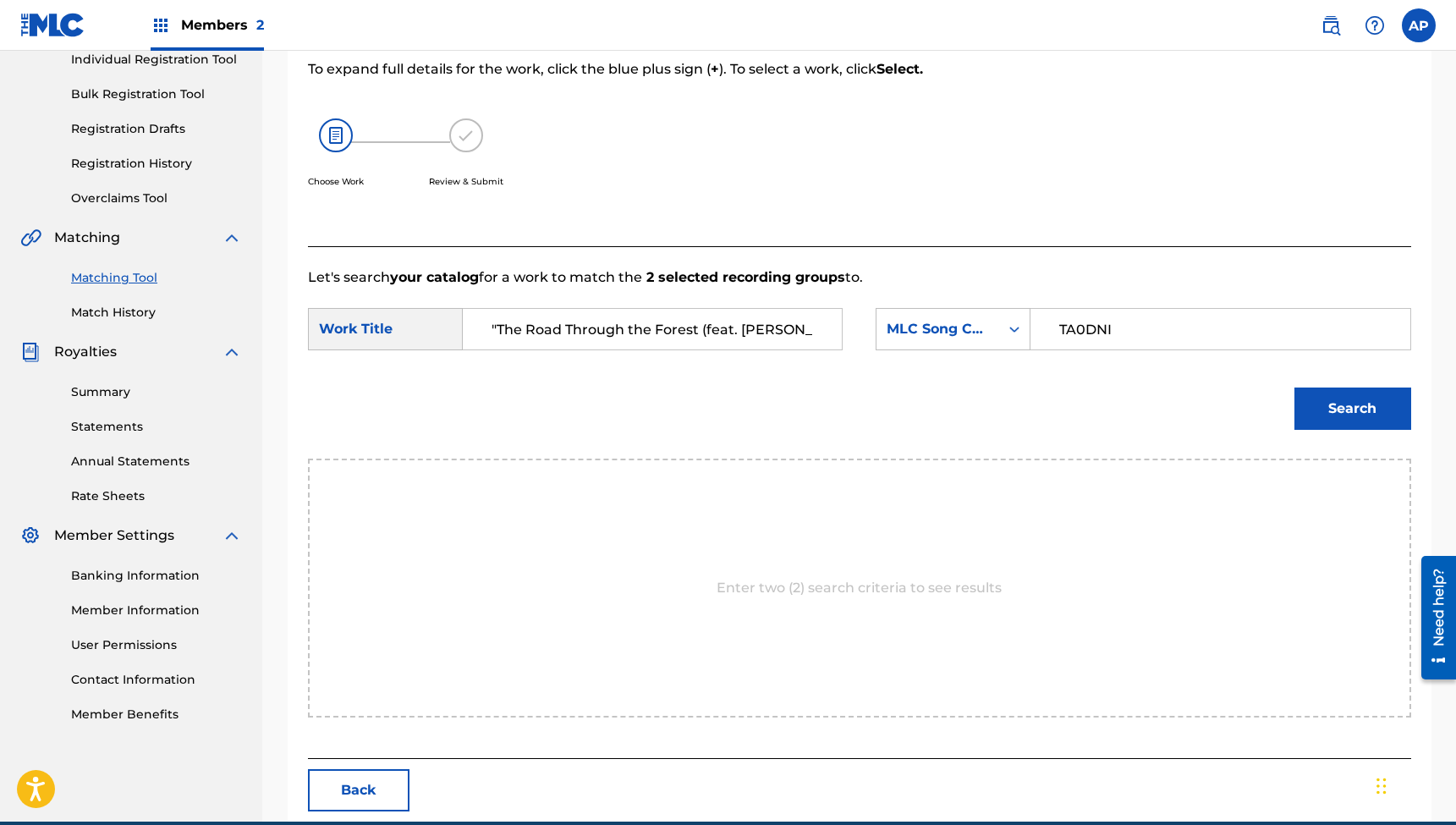
type input "TA0DNI"
click at [1352, 409] on button "Search" at bounding box center [1353, 409] width 116 height 42
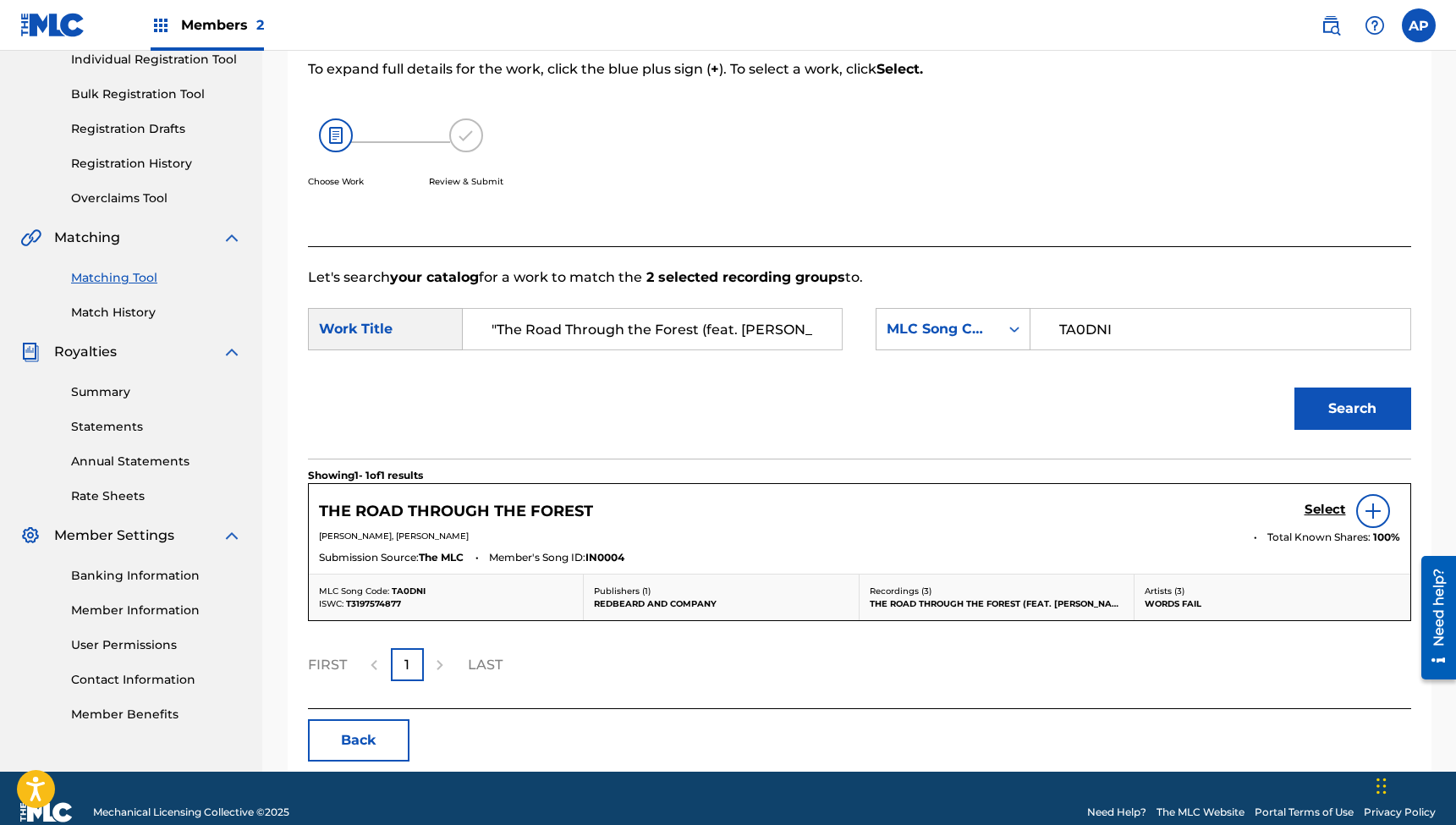
click at [1312, 511] on h5 "Select" at bounding box center [1325, 510] width 41 height 16
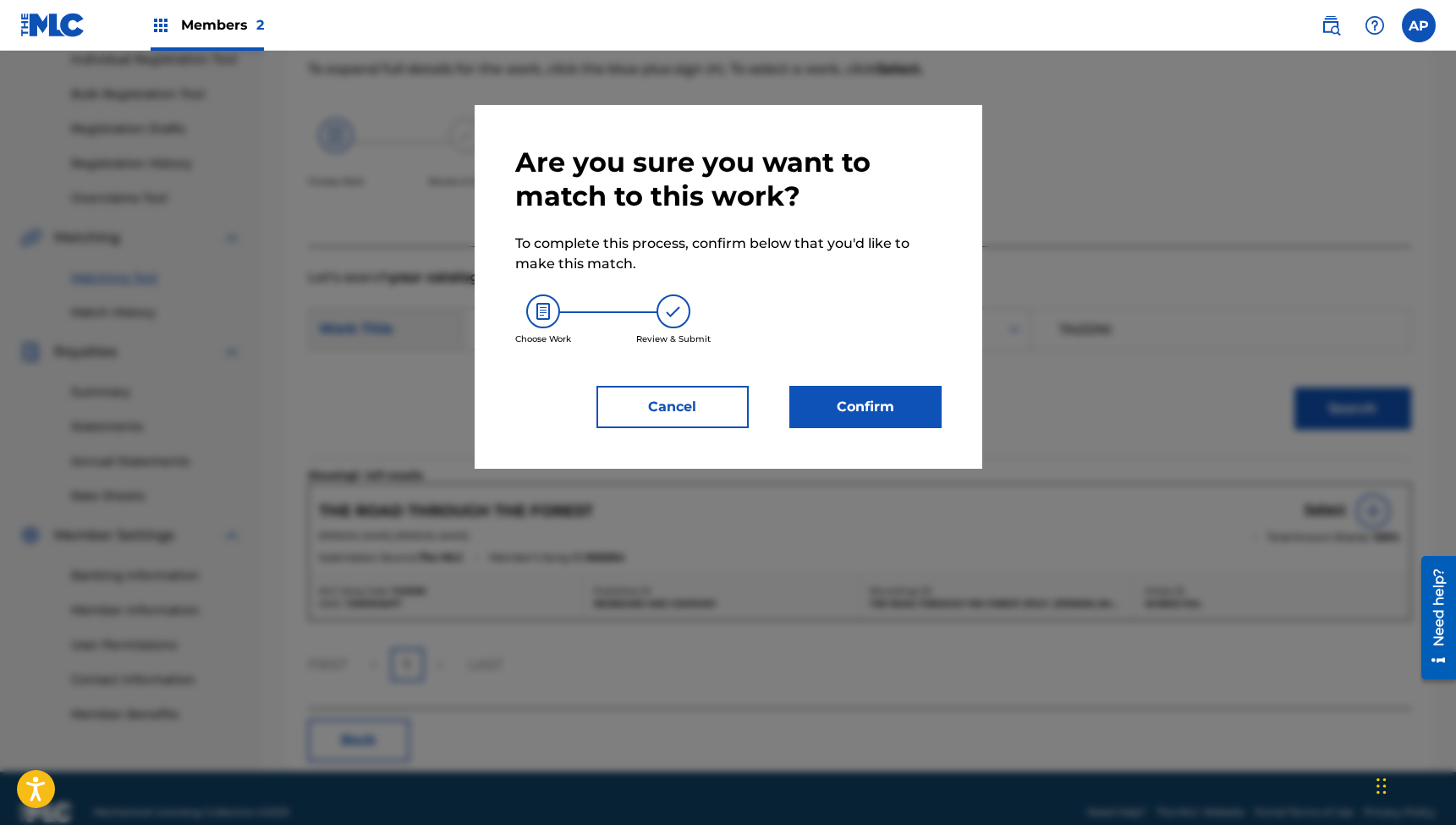
click at [829, 402] on button "Confirm" at bounding box center [866, 407] width 152 height 42
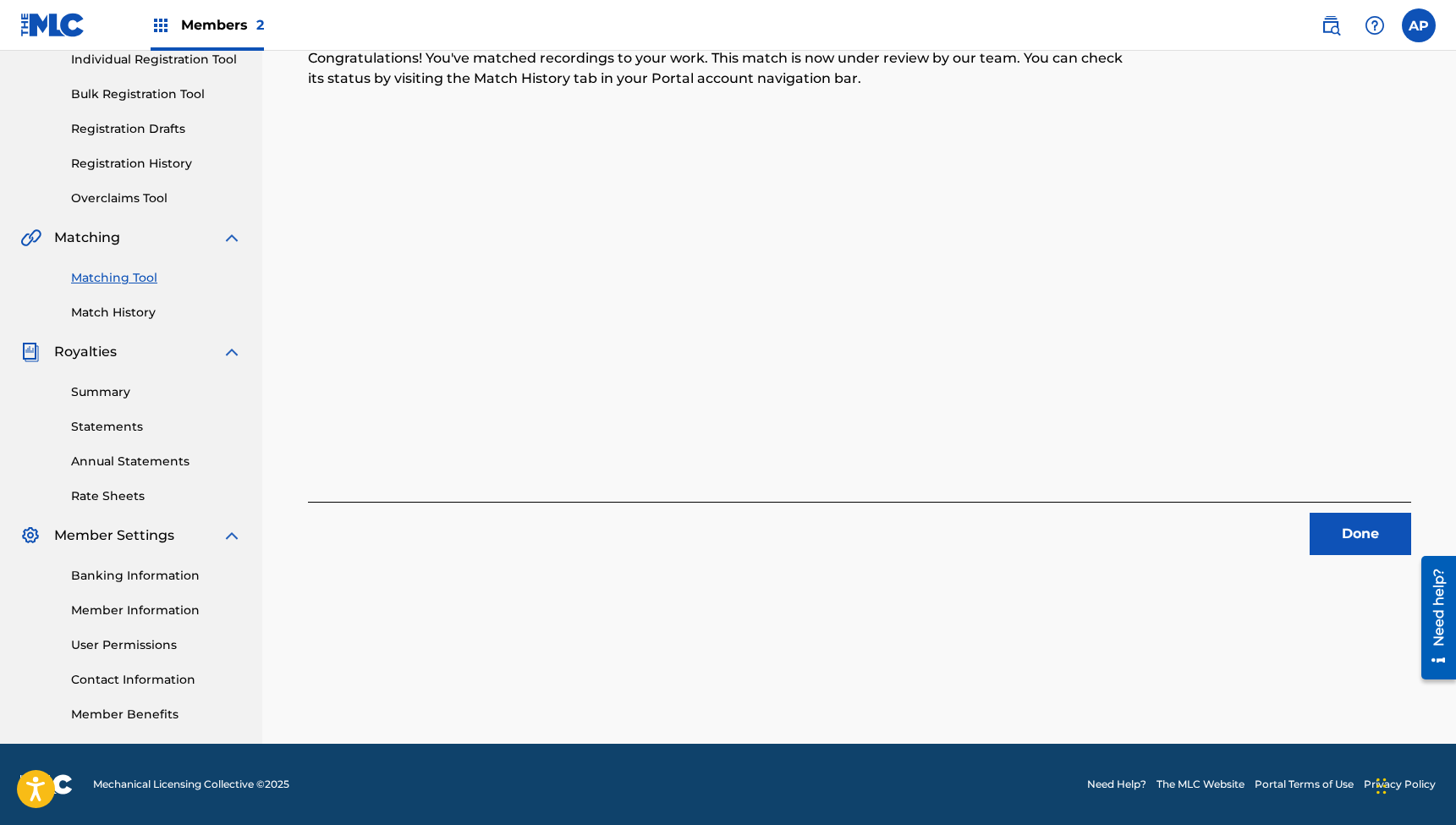
click at [1346, 539] on button "Done" at bounding box center [1361, 534] width 102 height 42
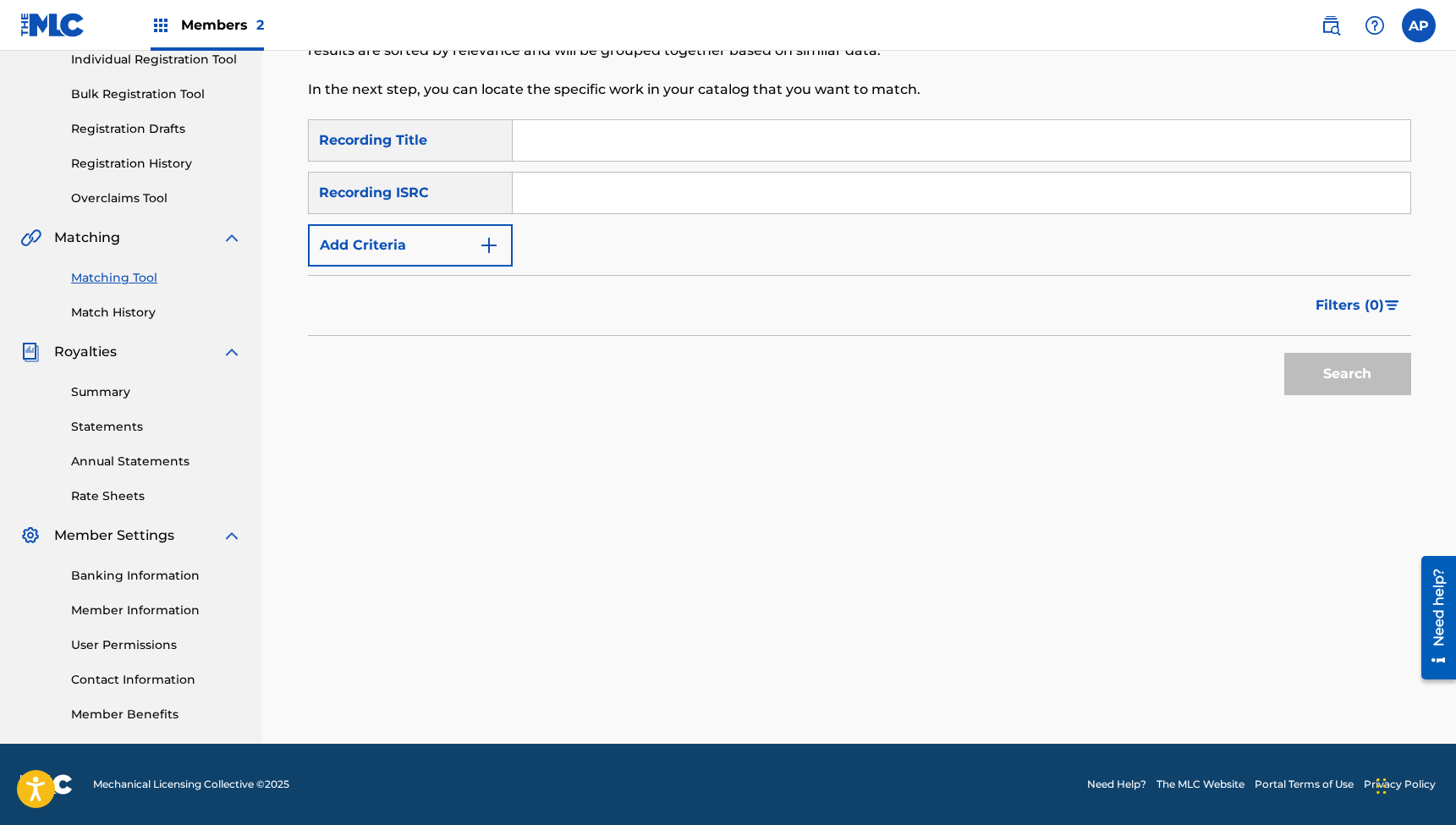
click at [602, 141] on input "Search Form" at bounding box center [961, 140] width 897 height 40
paste input "Too Far Down (feat. [PERSON_NAME]) [Acoustic]"
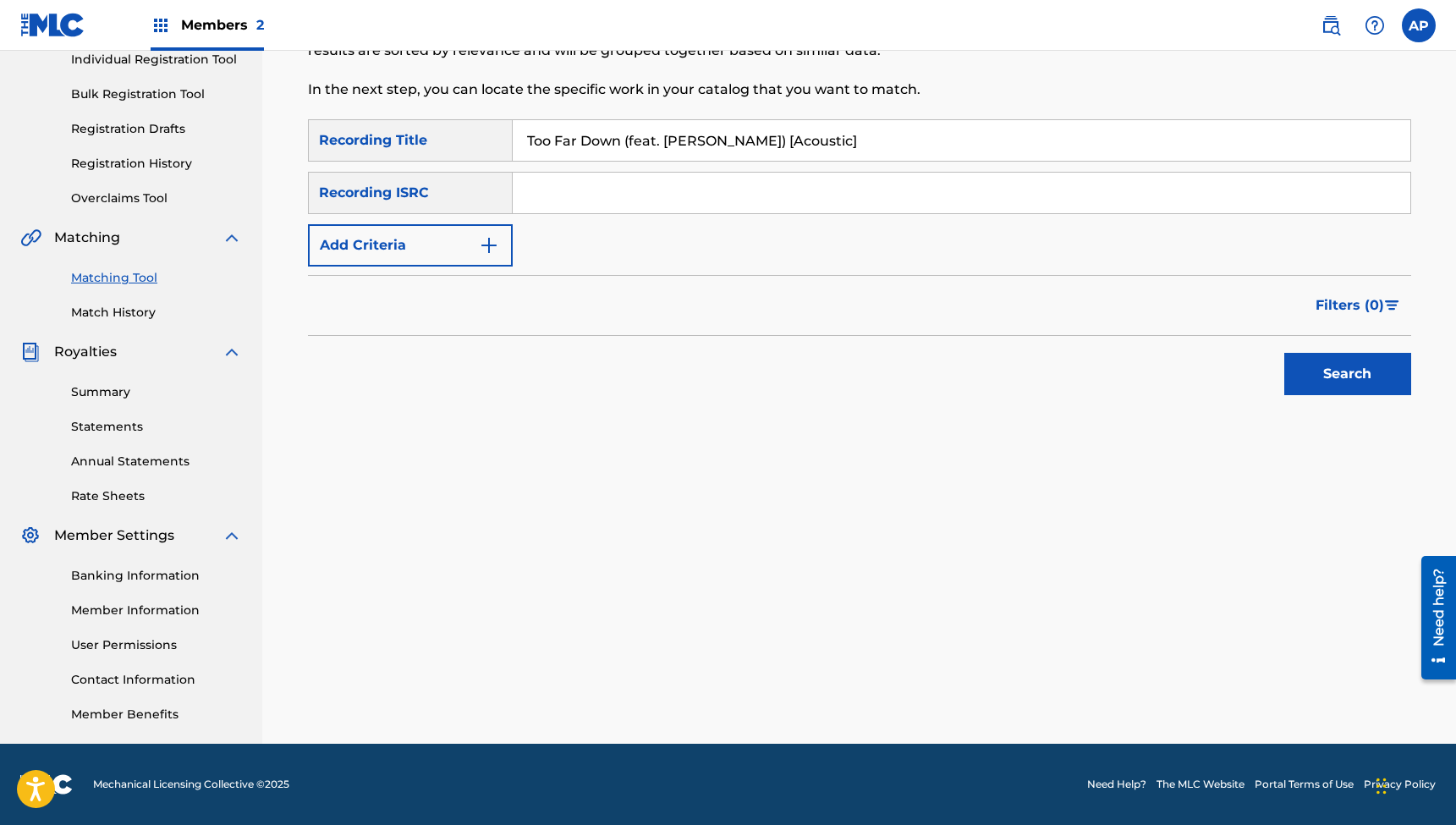
type input "Too Far Down (feat. [PERSON_NAME]) [Acoustic]"
click at [606, 190] on input "Search Form" at bounding box center [961, 193] width 897 height 40
paste input "QZTBB2339585"
type input "QZTBB2339585"
click at [1347, 374] on button "Search" at bounding box center [1347, 374] width 127 height 42
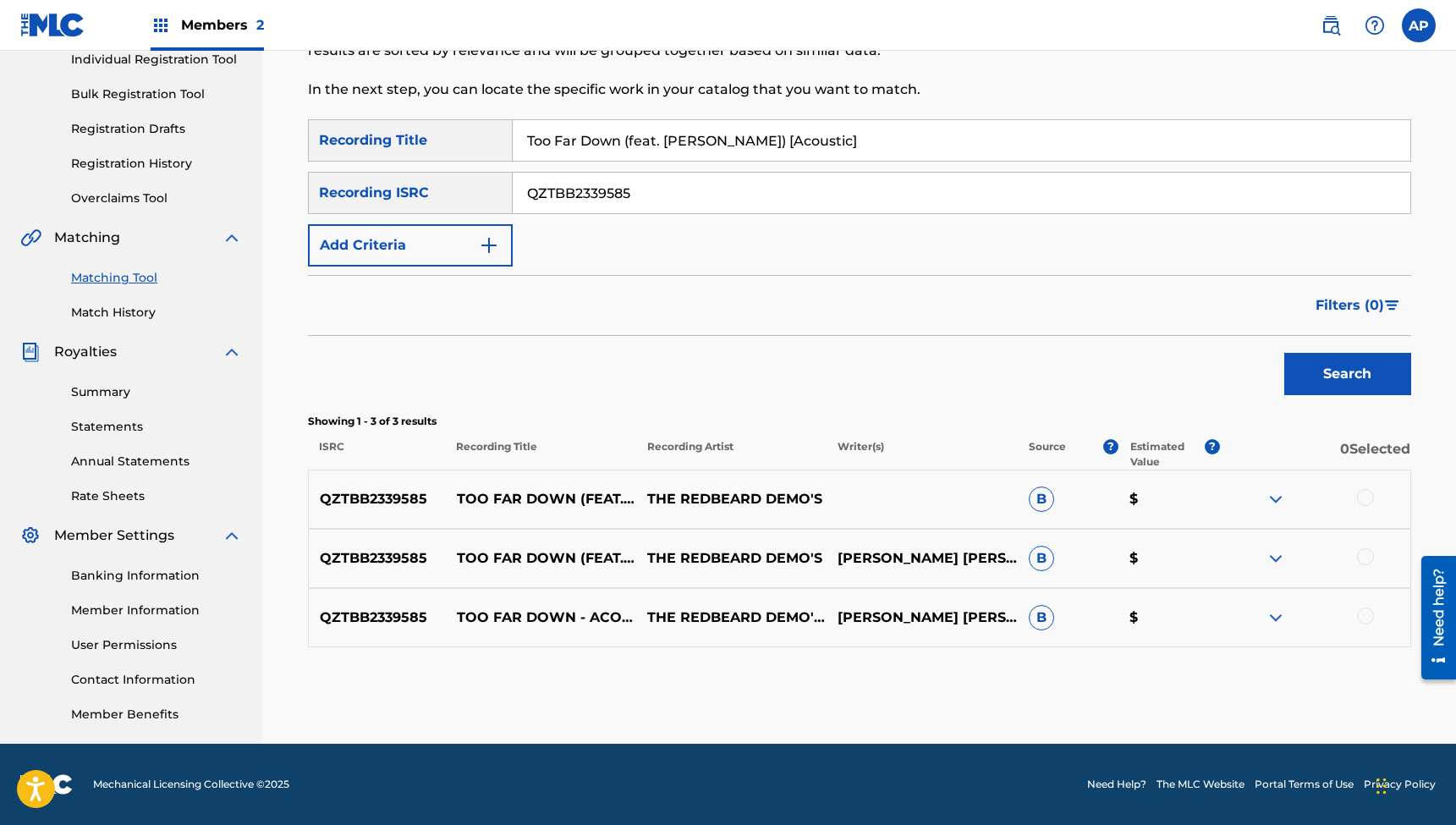
click at [1364, 500] on div at bounding box center [1365, 497] width 17 height 17
click at [1370, 560] on div at bounding box center [1365, 556] width 17 height 17
click at [1364, 614] on div at bounding box center [1365, 616] width 17 height 17
click at [1180, 672] on button "Match 3 Groups" at bounding box center [1190, 688] width 187 height 42
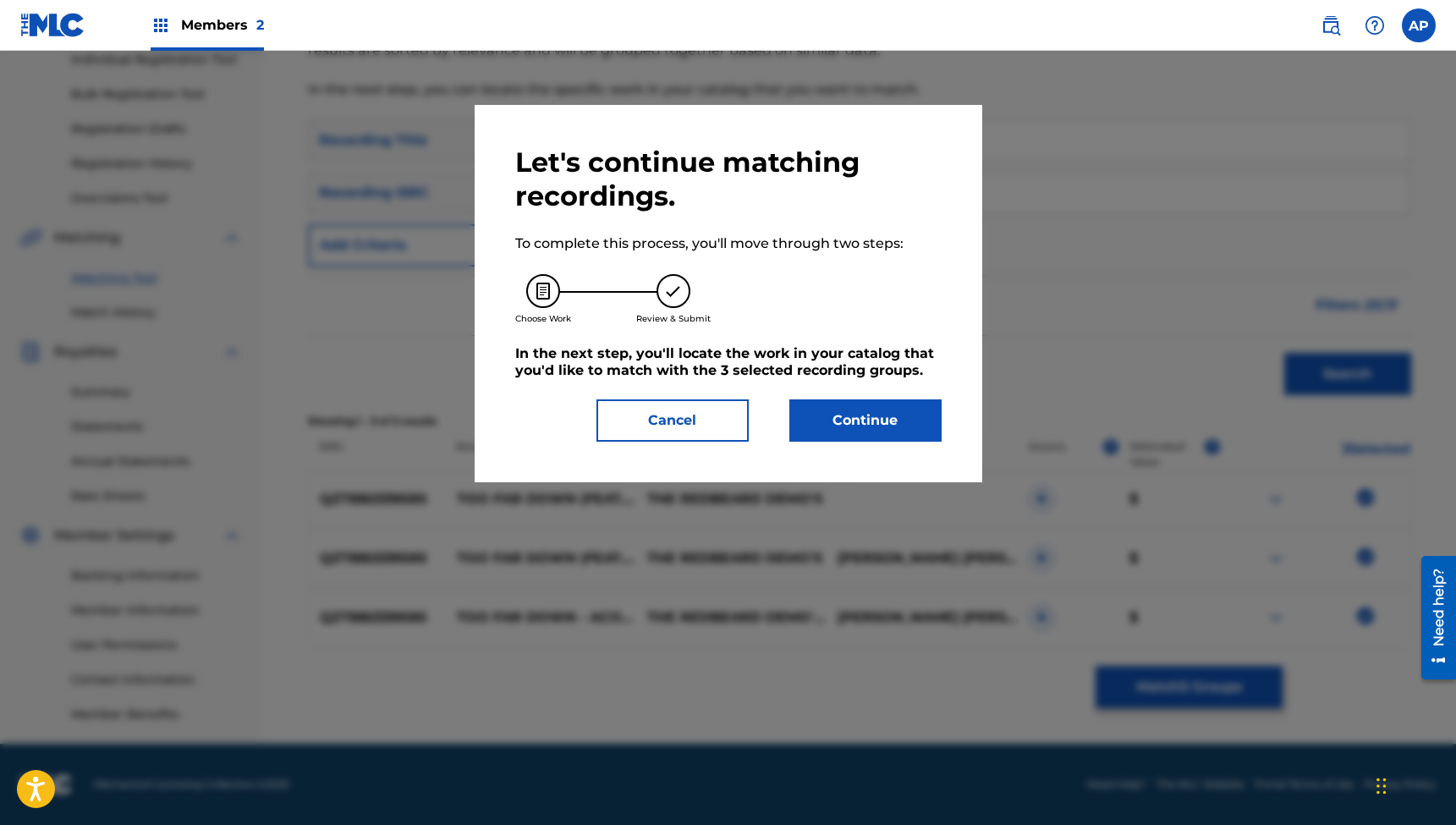
click at [867, 415] on button "Continue" at bounding box center [866, 420] width 152 height 42
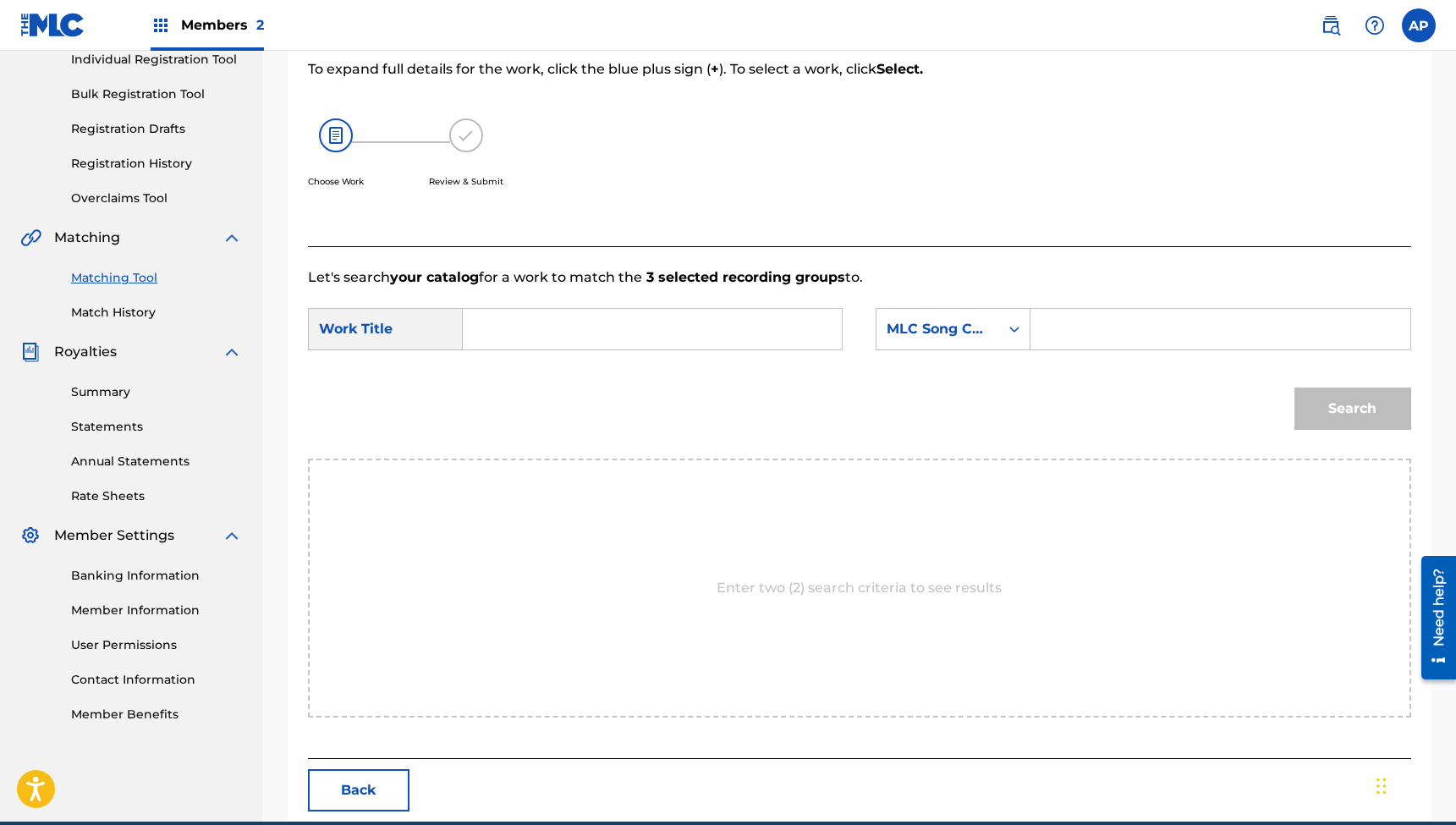
click at [732, 320] on input "Search Form" at bounding box center [652, 329] width 350 height 40
paste input "Too Far Down (feat. [PERSON_NAME]) [Acoustic]"
type input "Too Far Down (feat. [PERSON_NAME]) [Acoustic]"
click at [1052, 327] on input "Search Form" at bounding box center [1220, 329] width 350 height 40
paste input "TA1KQX"
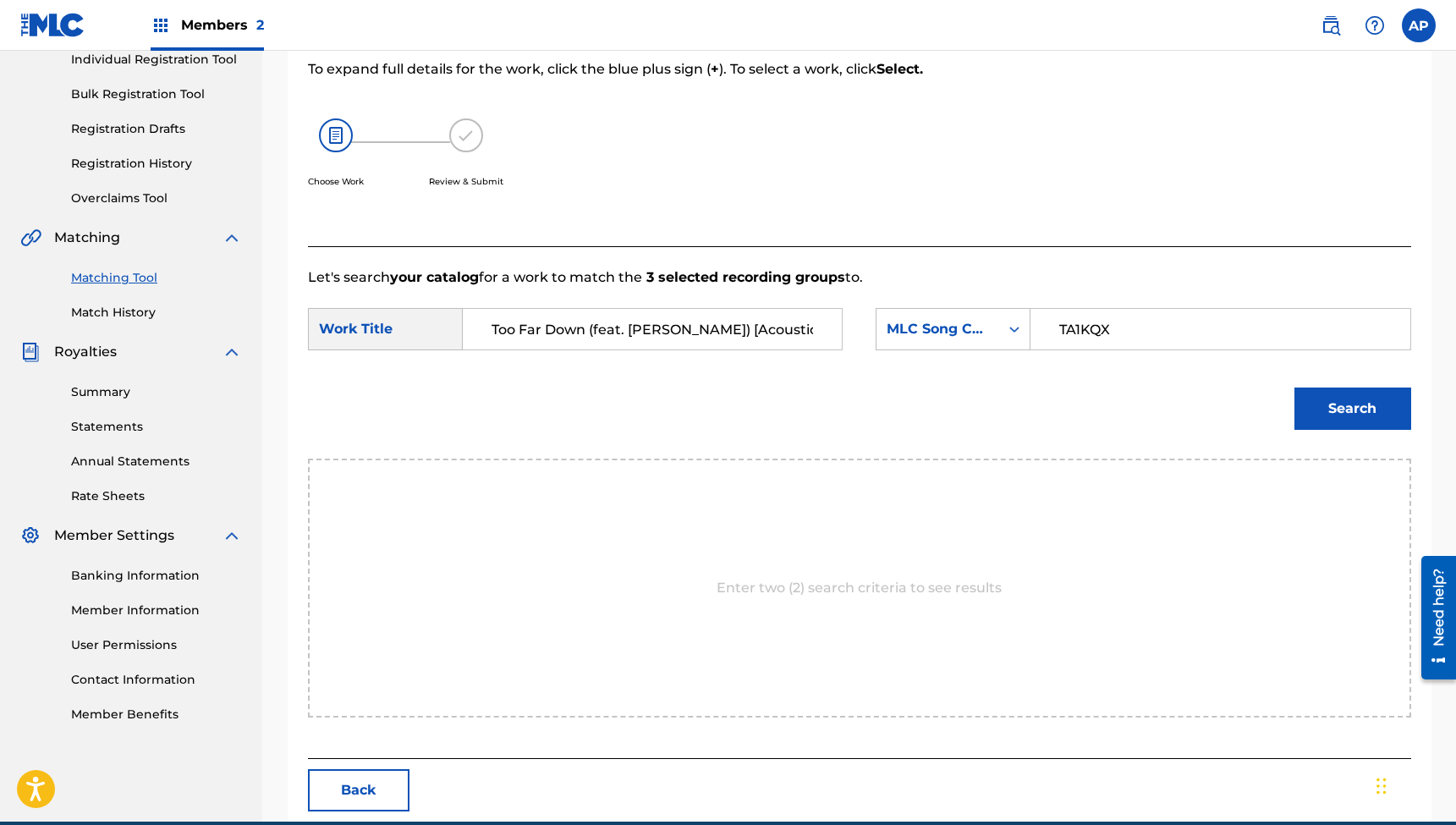
type input "TA1KQX"
click at [1352, 409] on button "Search" at bounding box center [1353, 409] width 116 height 42
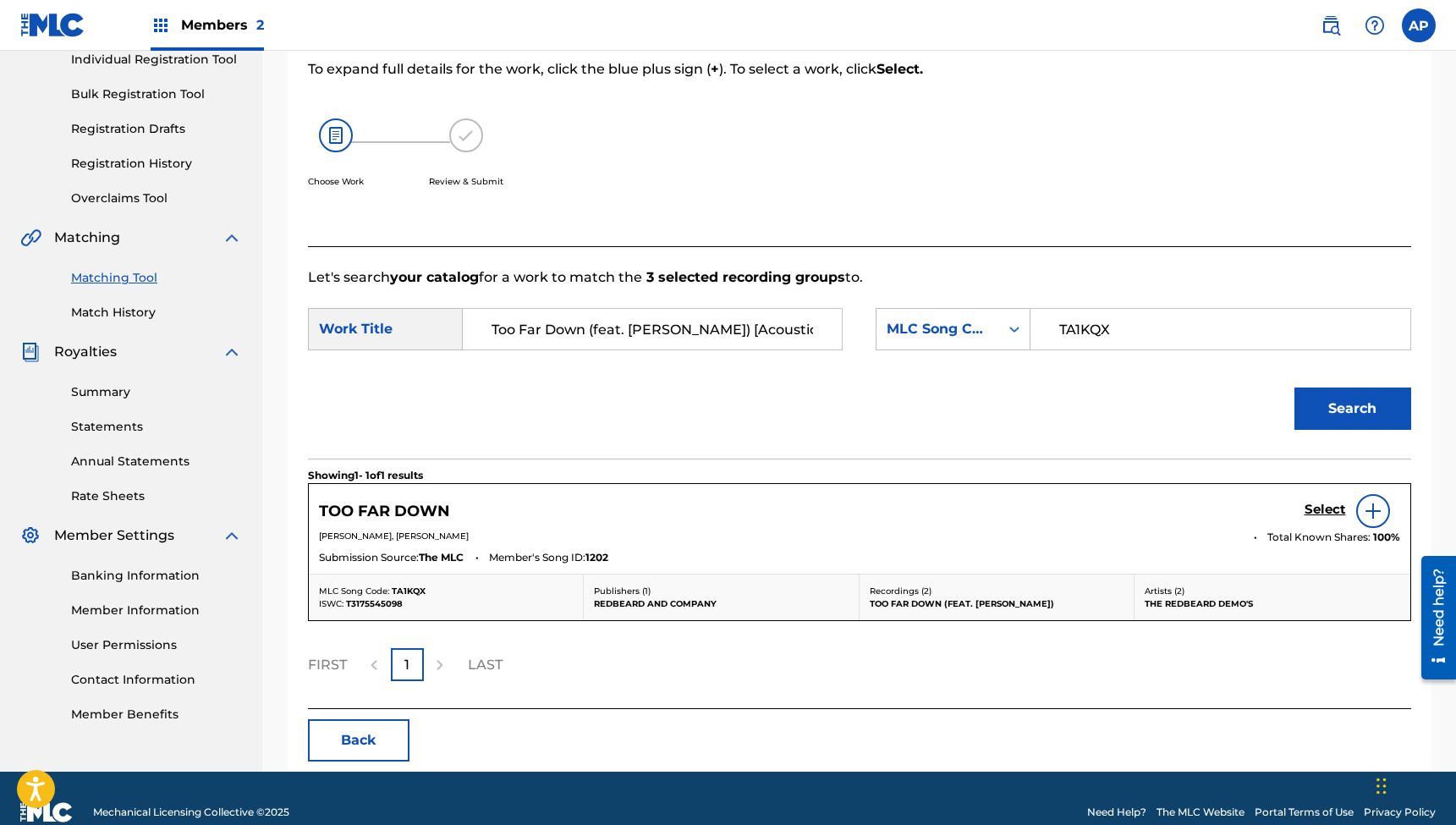
click at [1305, 508] on h5 "Select" at bounding box center [1325, 510] width 41 height 16
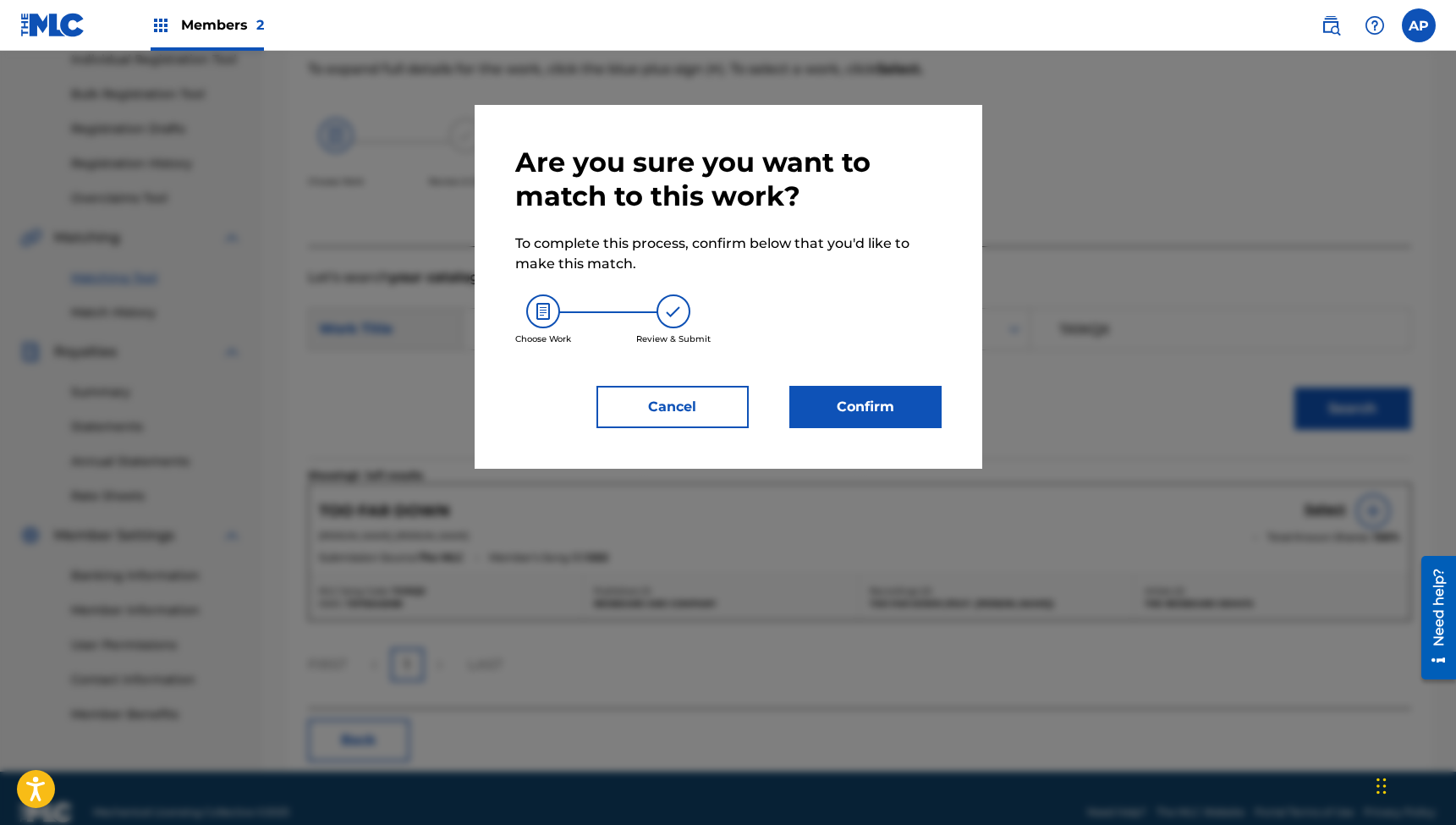
click at [869, 415] on button "Confirm" at bounding box center [866, 407] width 152 height 42
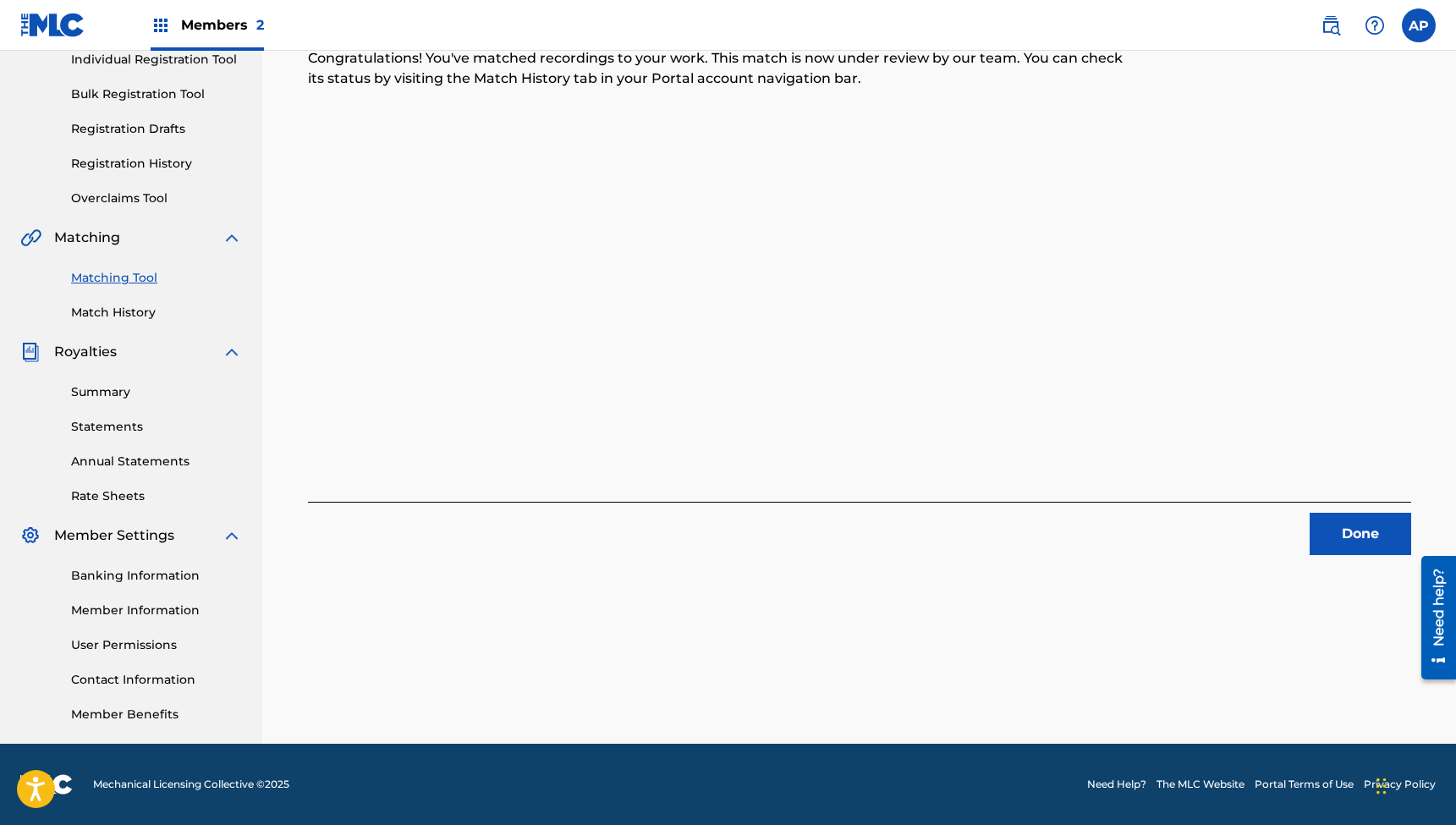
click at [1386, 532] on button "Done" at bounding box center [1361, 534] width 102 height 42
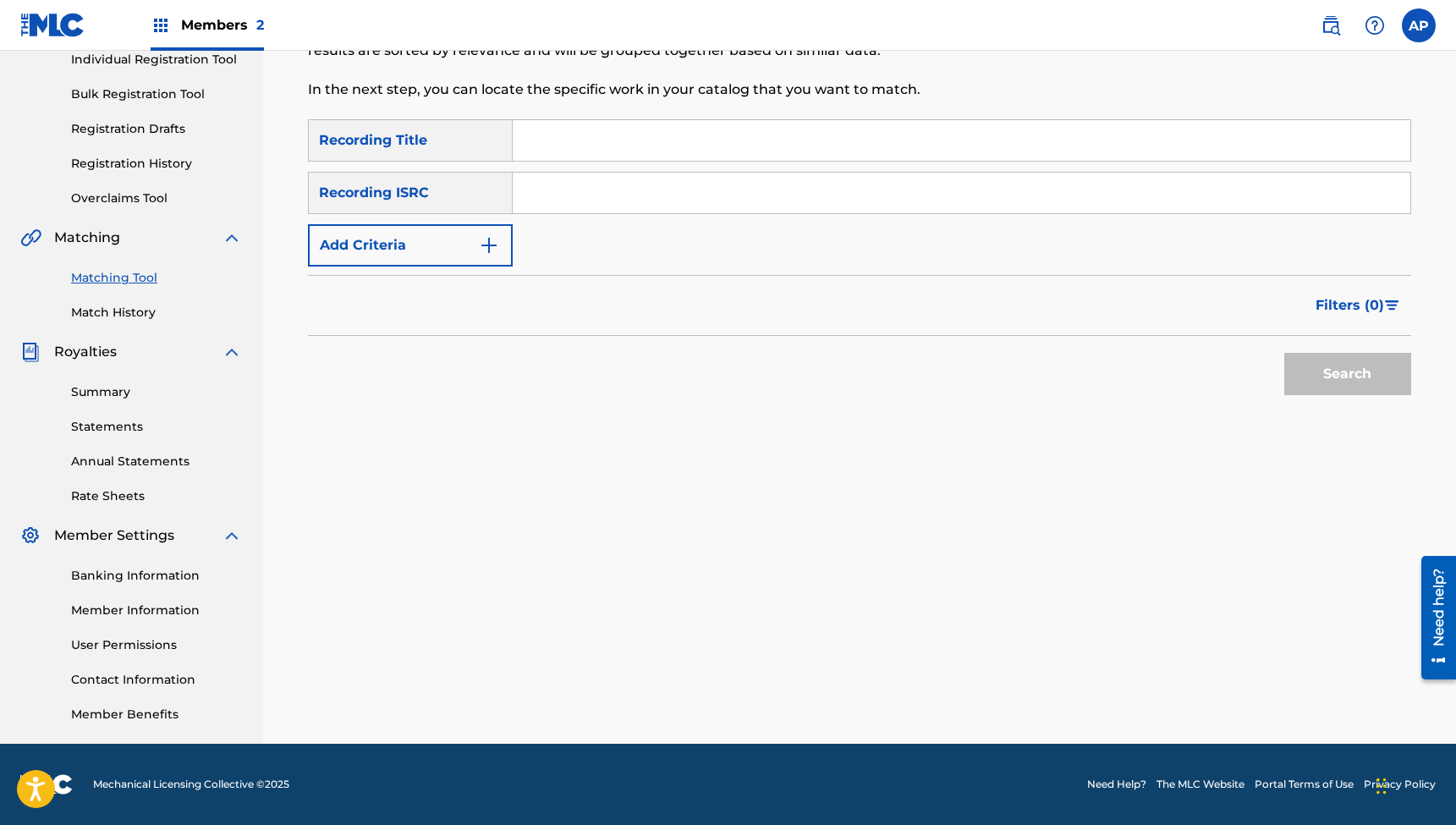
click at [677, 139] on input "Search Form" at bounding box center [961, 140] width 897 height 40
paste input "See You There (feat. [PERSON_NAME]) [Acoustic]"
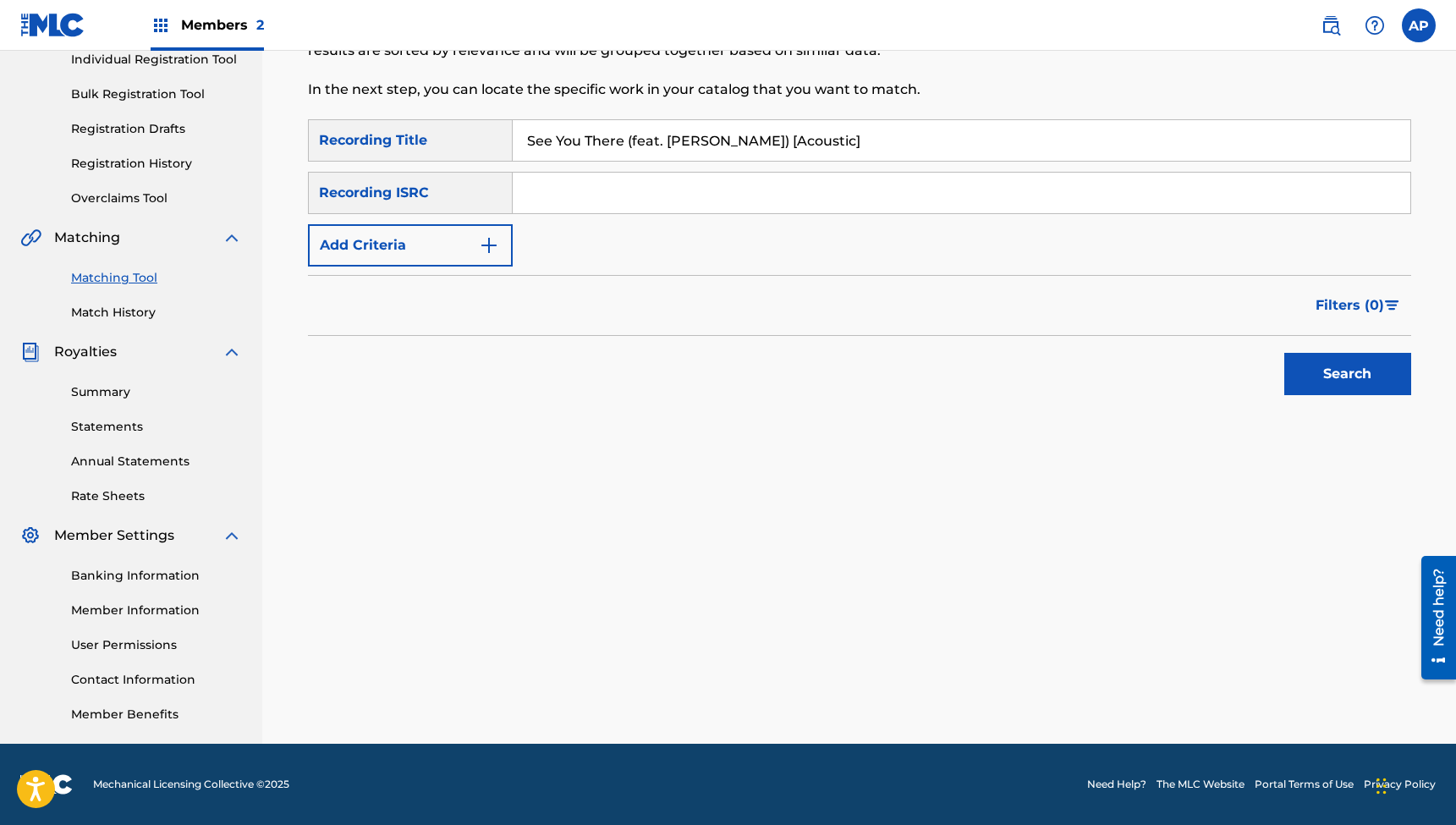
type input "See You There (feat. [PERSON_NAME]) [Acoustic]"
click at [599, 187] on input "Search Form" at bounding box center [961, 193] width 897 height 40
paste input "QZNWY2342311"
type input "QZNWY2342311"
click at [1347, 374] on button "Search" at bounding box center [1347, 374] width 127 height 42
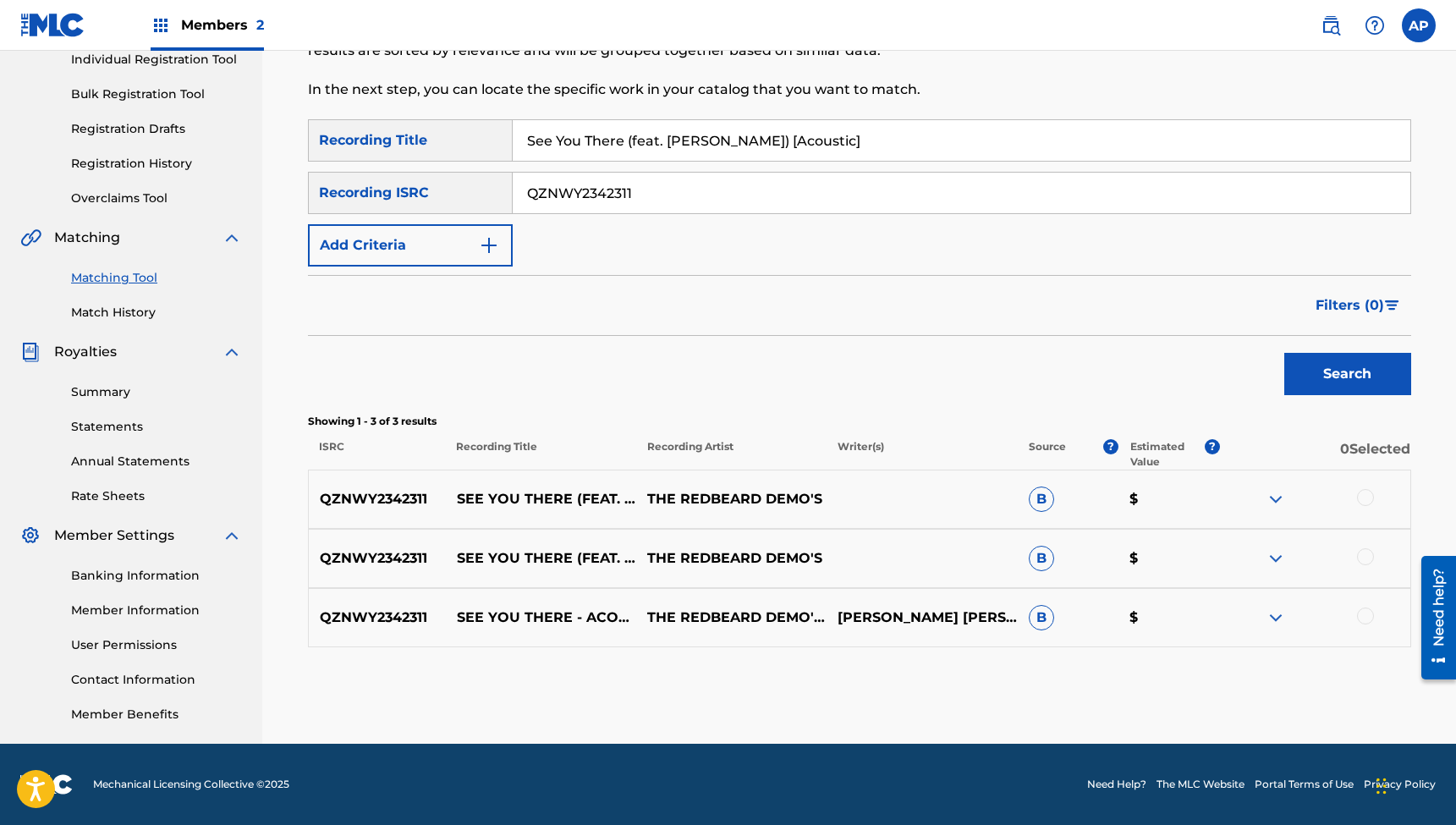
click at [1368, 496] on div at bounding box center [1365, 497] width 17 height 17
click at [1359, 559] on div at bounding box center [1365, 556] width 17 height 17
click at [1367, 621] on div at bounding box center [1365, 616] width 17 height 17
click at [1198, 680] on button "Match 3 Groups" at bounding box center [1190, 688] width 187 height 42
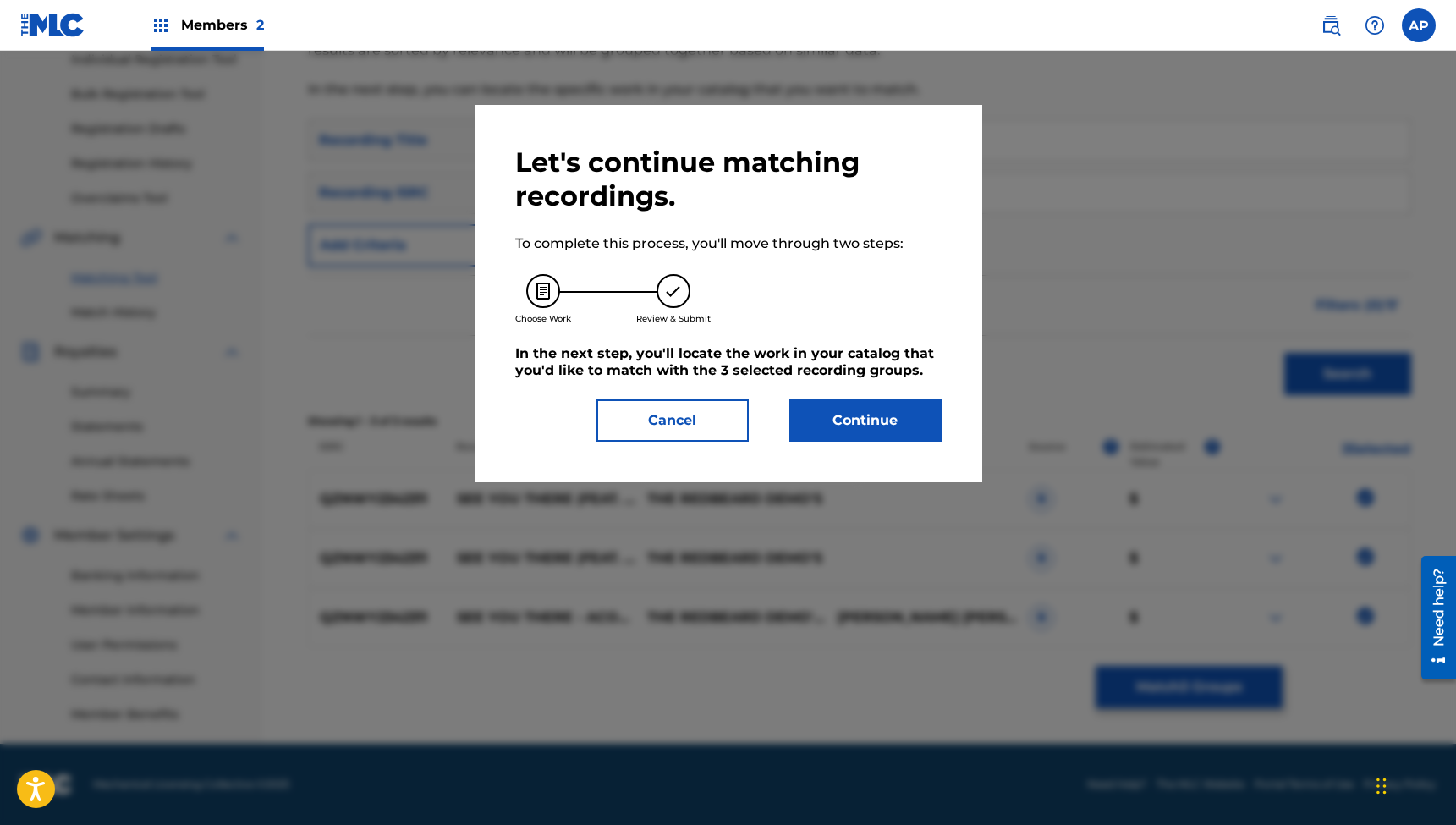
click at [848, 418] on button "Continue" at bounding box center [866, 420] width 152 height 42
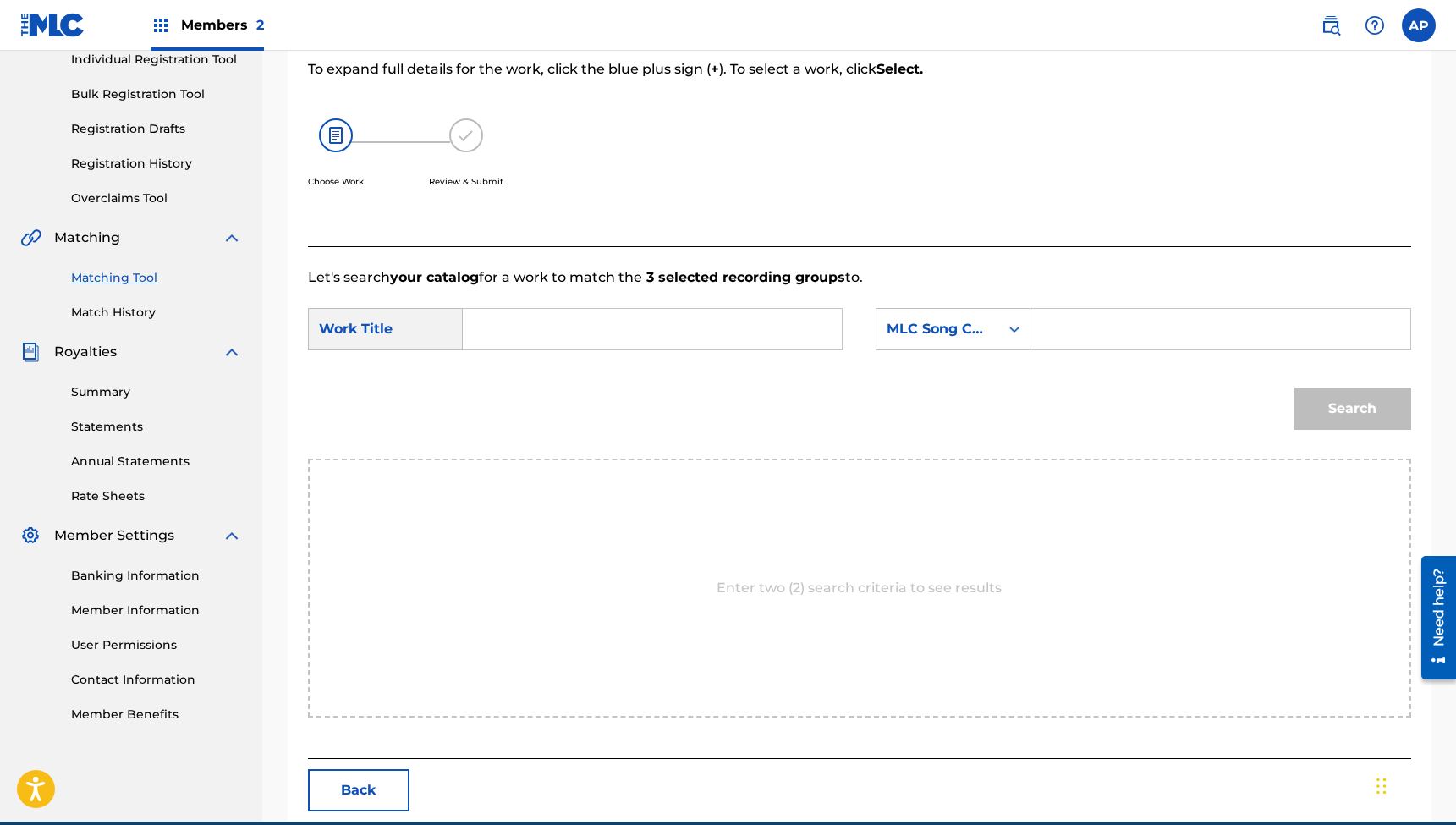
click at [745, 320] on input "Search Form" at bounding box center [652, 329] width 350 height 40
paste input "See You There (feat. [PERSON_NAME]) [Acoustic]"
type input "See You There (feat. [PERSON_NAME]) [Acoustic]"
click at [1100, 335] on input "Search Form" at bounding box center [1220, 329] width 350 height 40
paste input "SC4DLR"
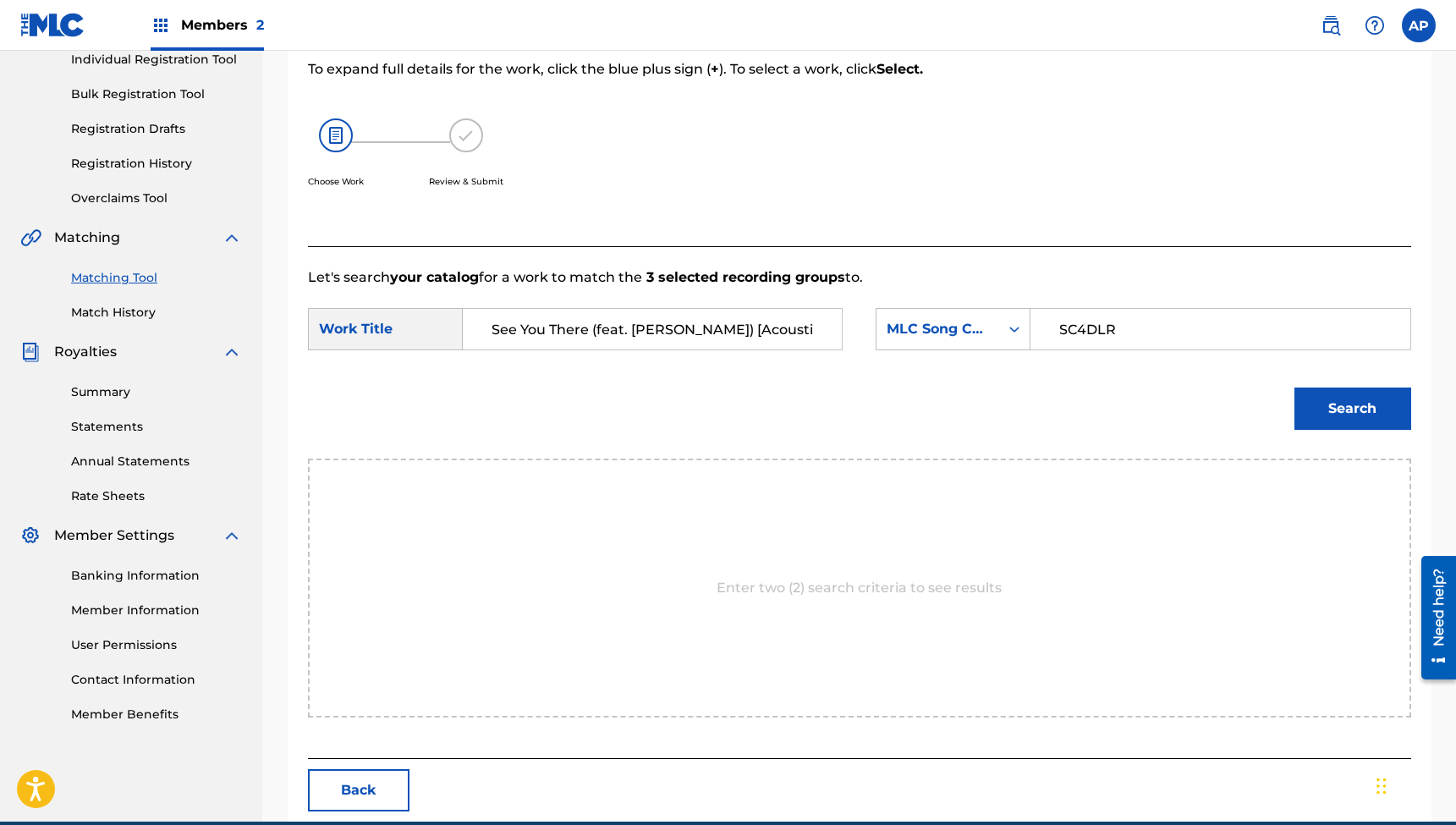
type input "SC4DLR"
click at [1352, 409] on button "Search" at bounding box center [1353, 409] width 116 height 42
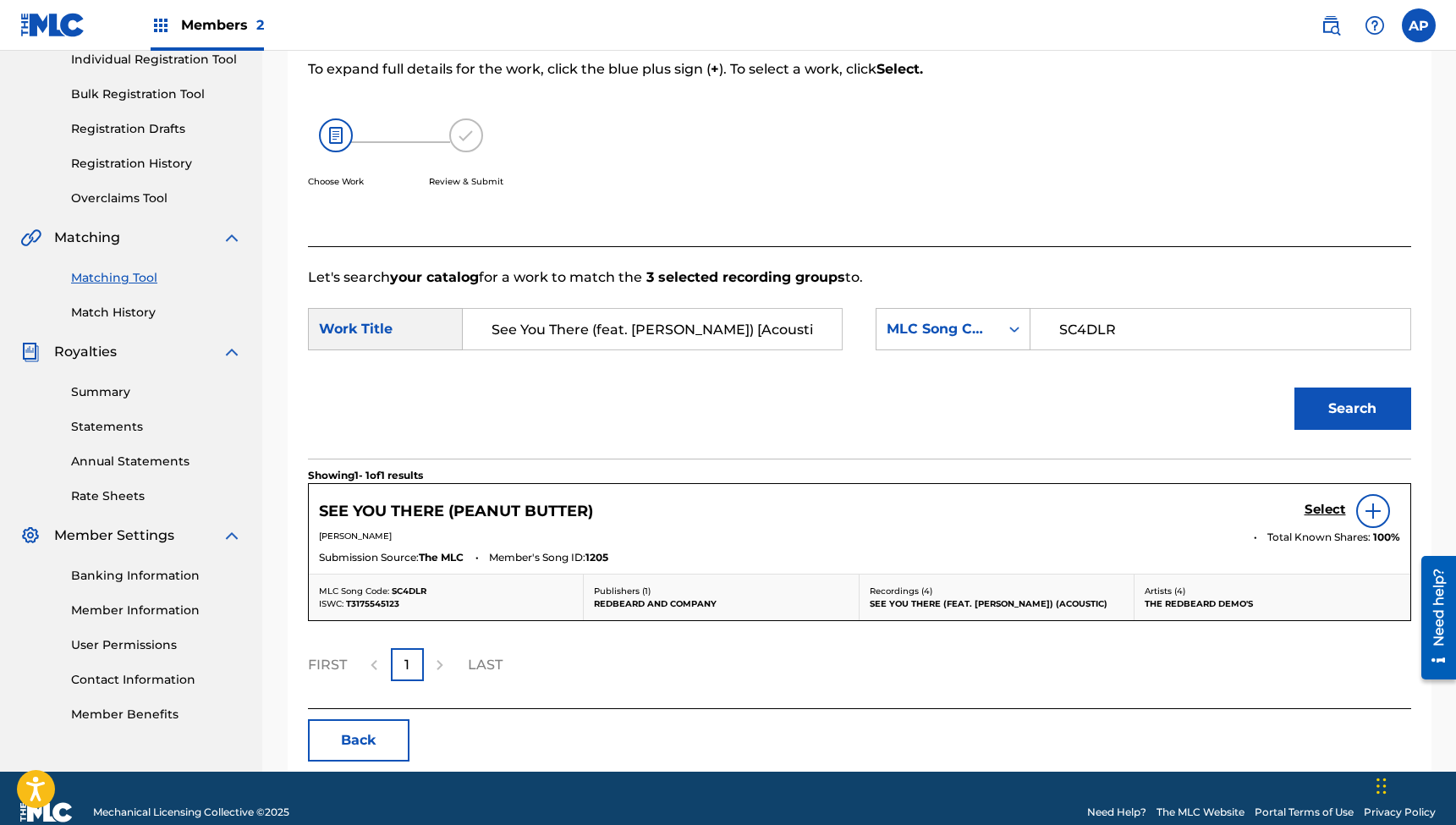
click at [1309, 506] on h5 "Select" at bounding box center [1325, 510] width 41 height 16
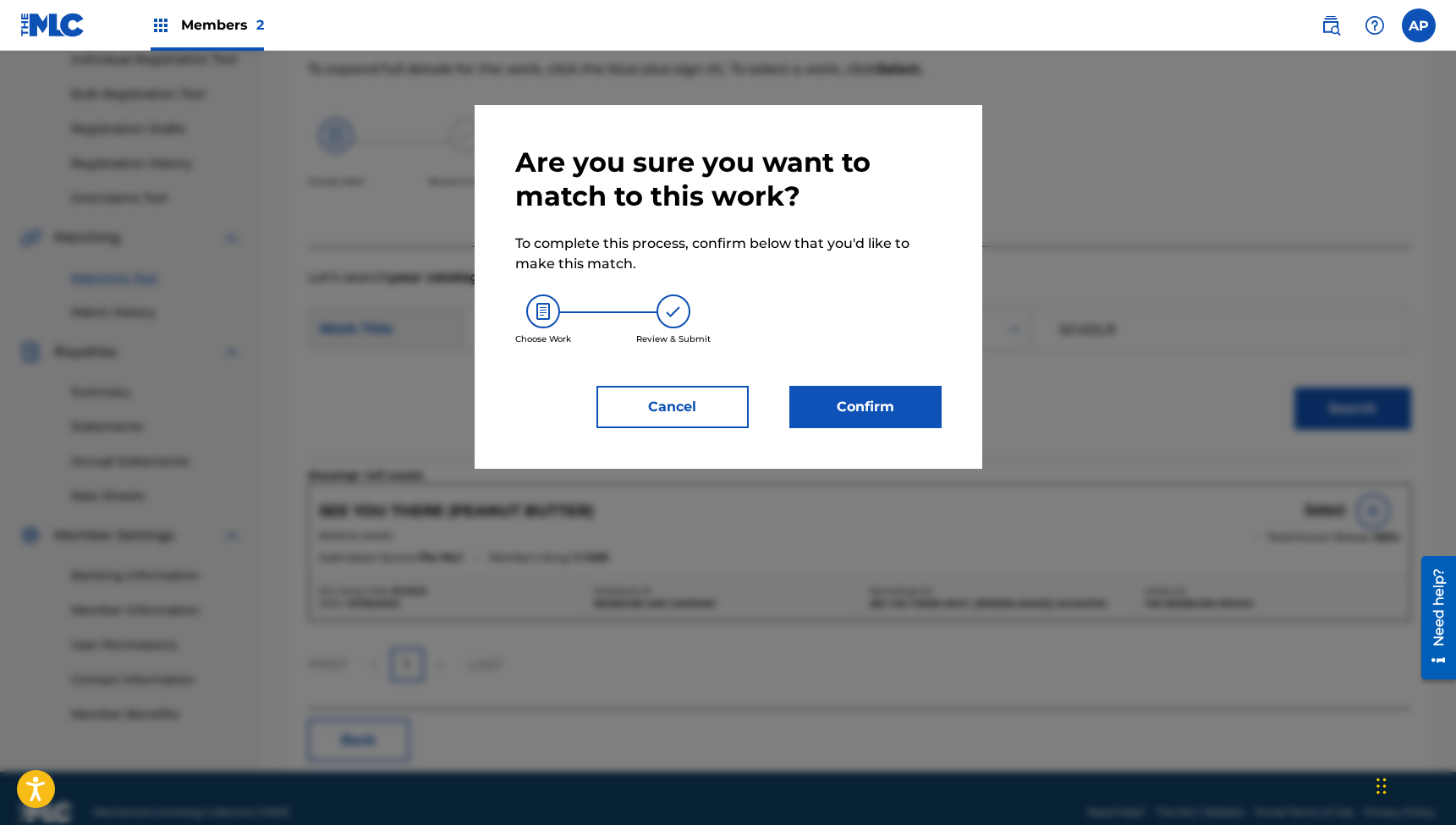
click at [858, 406] on button "Confirm" at bounding box center [866, 407] width 152 height 42
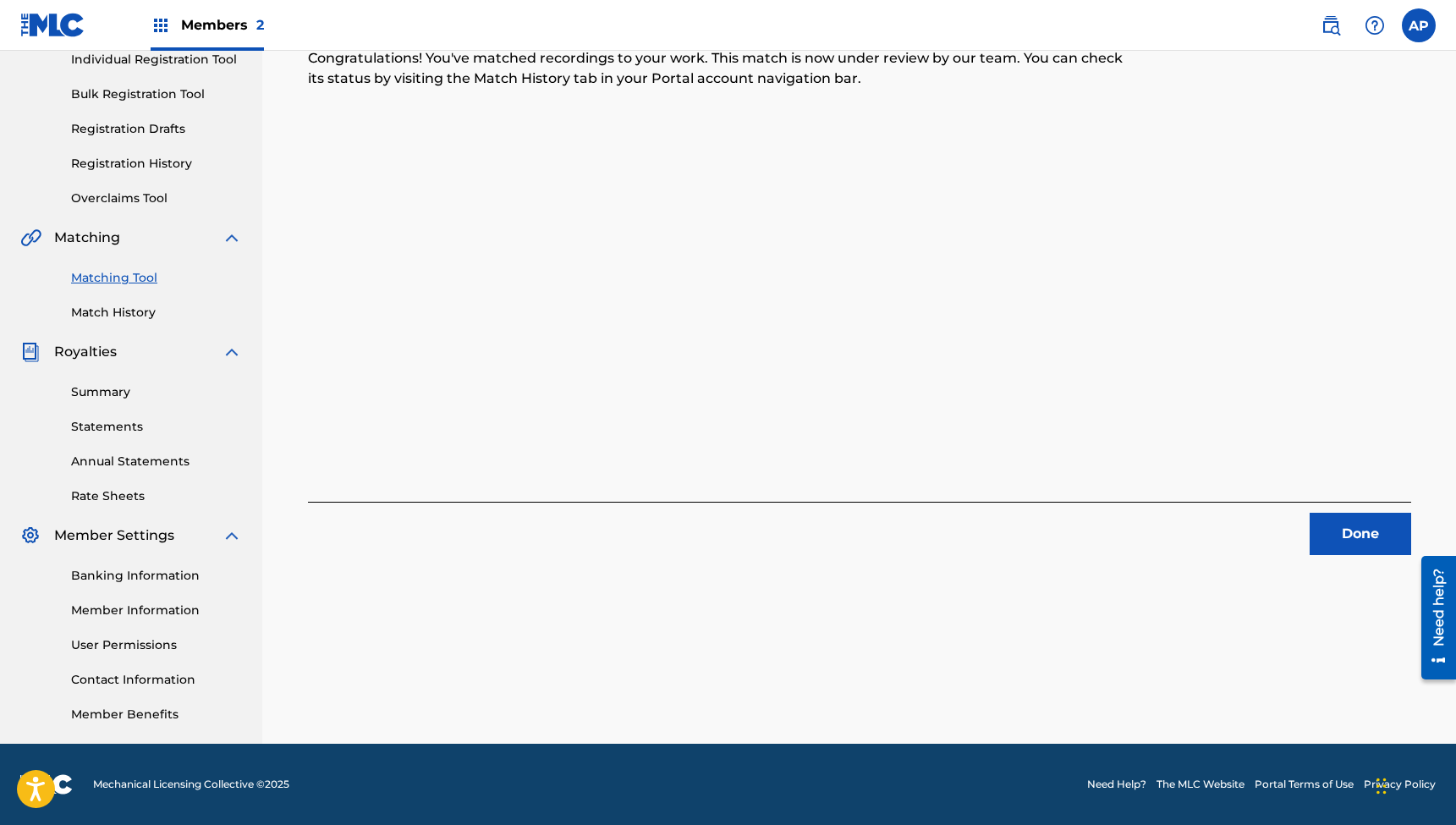
click at [1355, 528] on button "Done" at bounding box center [1361, 534] width 102 height 42
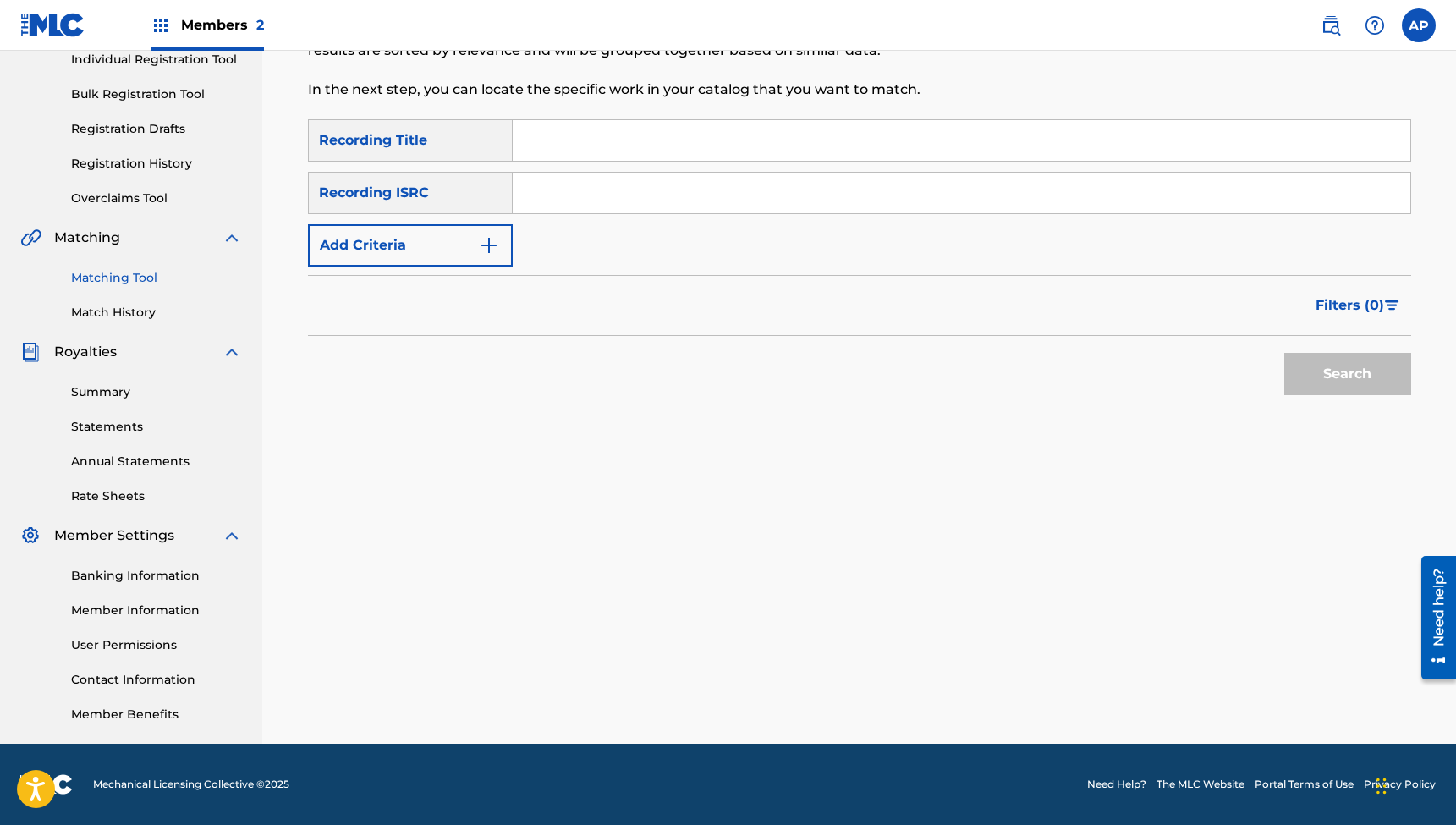
click at [637, 134] on input "Search Form" at bounding box center [961, 140] width 897 height 40
paste input "Never Far Away (feat. [PERSON_NAME]) [Acoustic]"
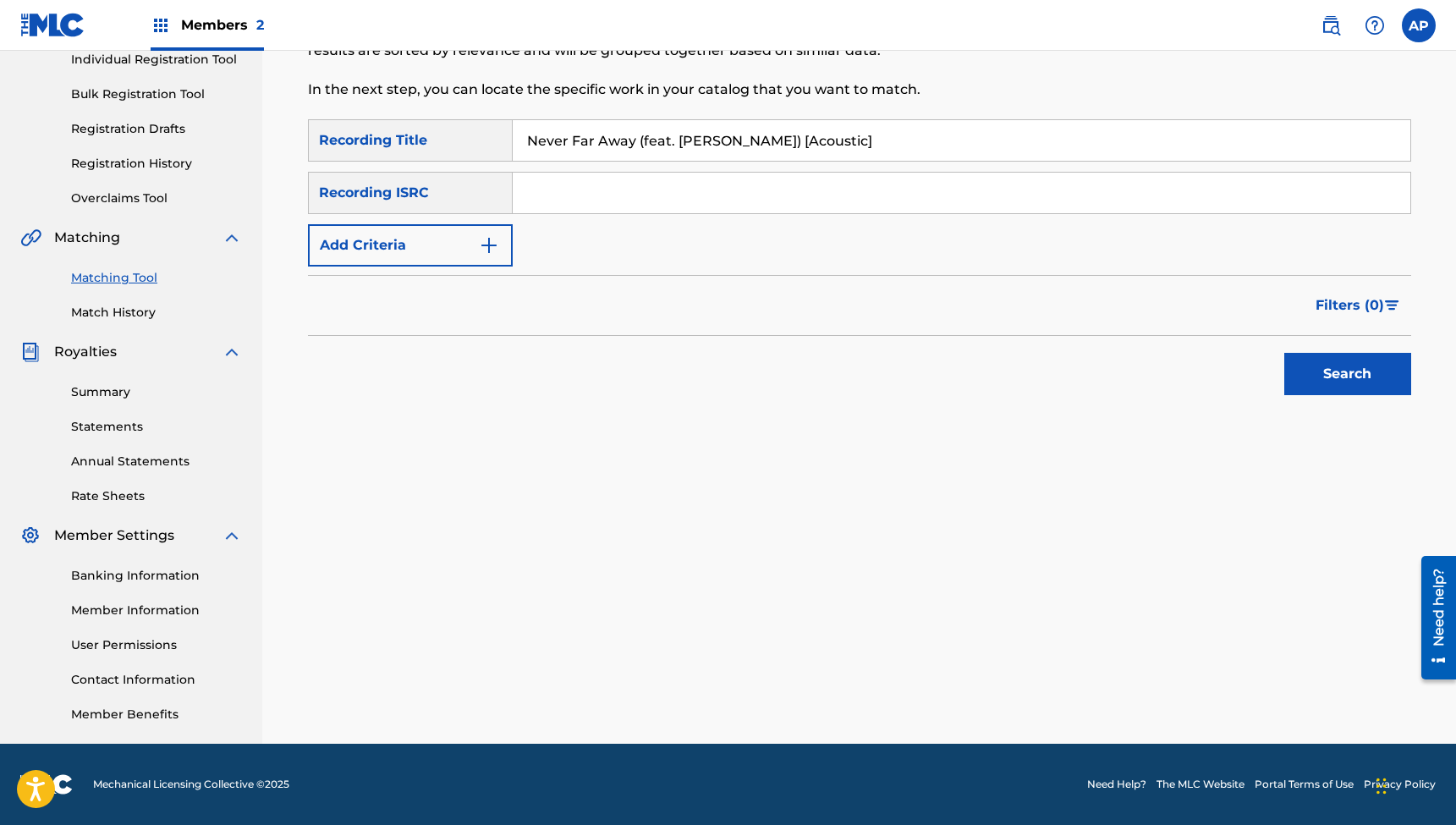
type input "Never Far Away (feat. [PERSON_NAME]) [Acoustic]"
click at [565, 190] on input "Search Form" at bounding box center [961, 193] width 897 height 40
paste input "QZNWY2362209"
type input "QZNWY2362209"
click at [1347, 374] on button "Search" at bounding box center [1347, 374] width 127 height 42
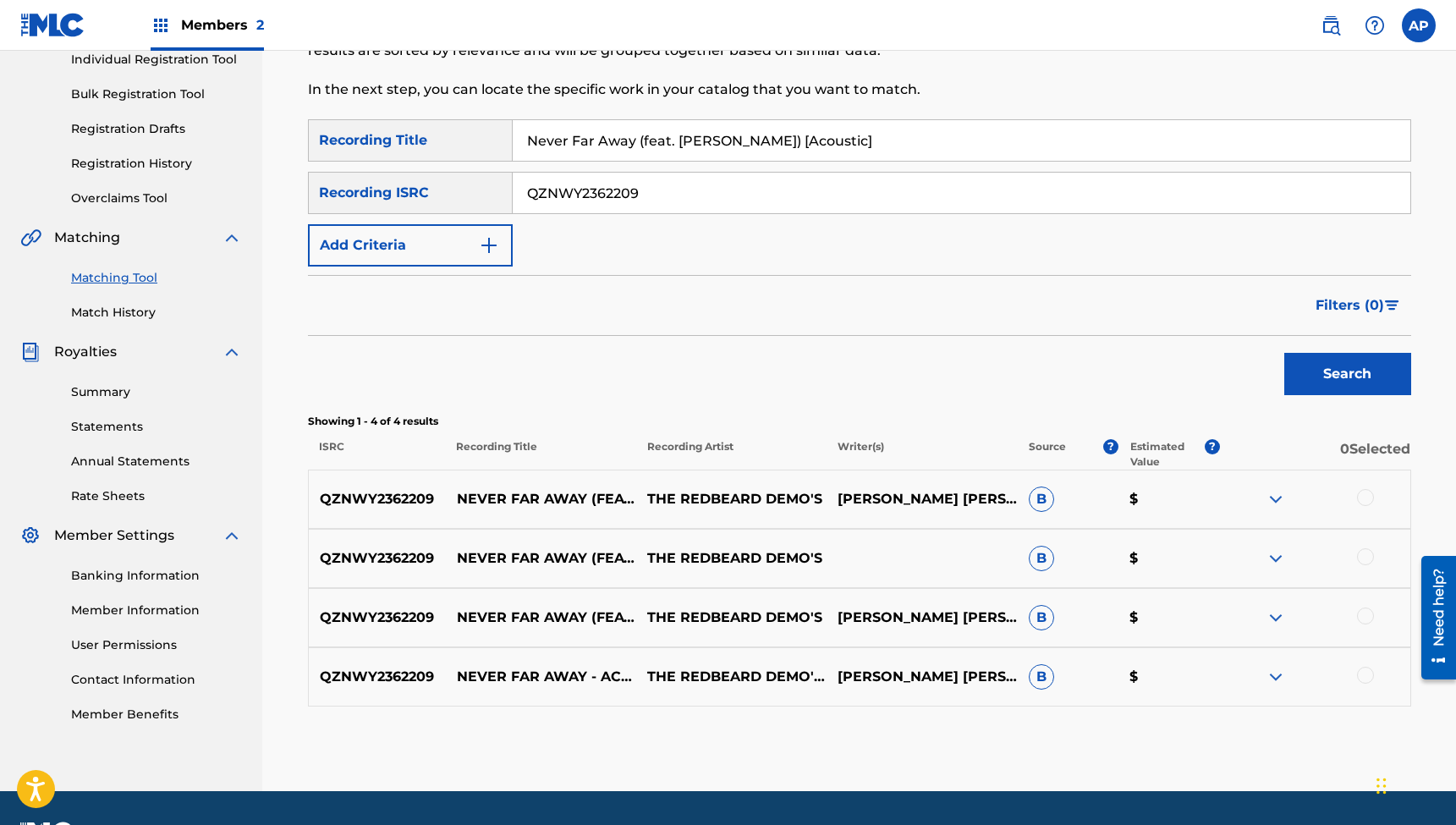
click at [1366, 498] on div at bounding box center [1365, 497] width 17 height 17
click at [1369, 556] on div at bounding box center [1365, 556] width 17 height 17
click at [1366, 619] on div at bounding box center [1365, 616] width 17 height 17
click at [1365, 679] on div at bounding box center [1365, 675] width 17 height 17
click at [1182, 686] on button "Match 4 Groups" at bounding box center [1190, 688] width 187 height 42
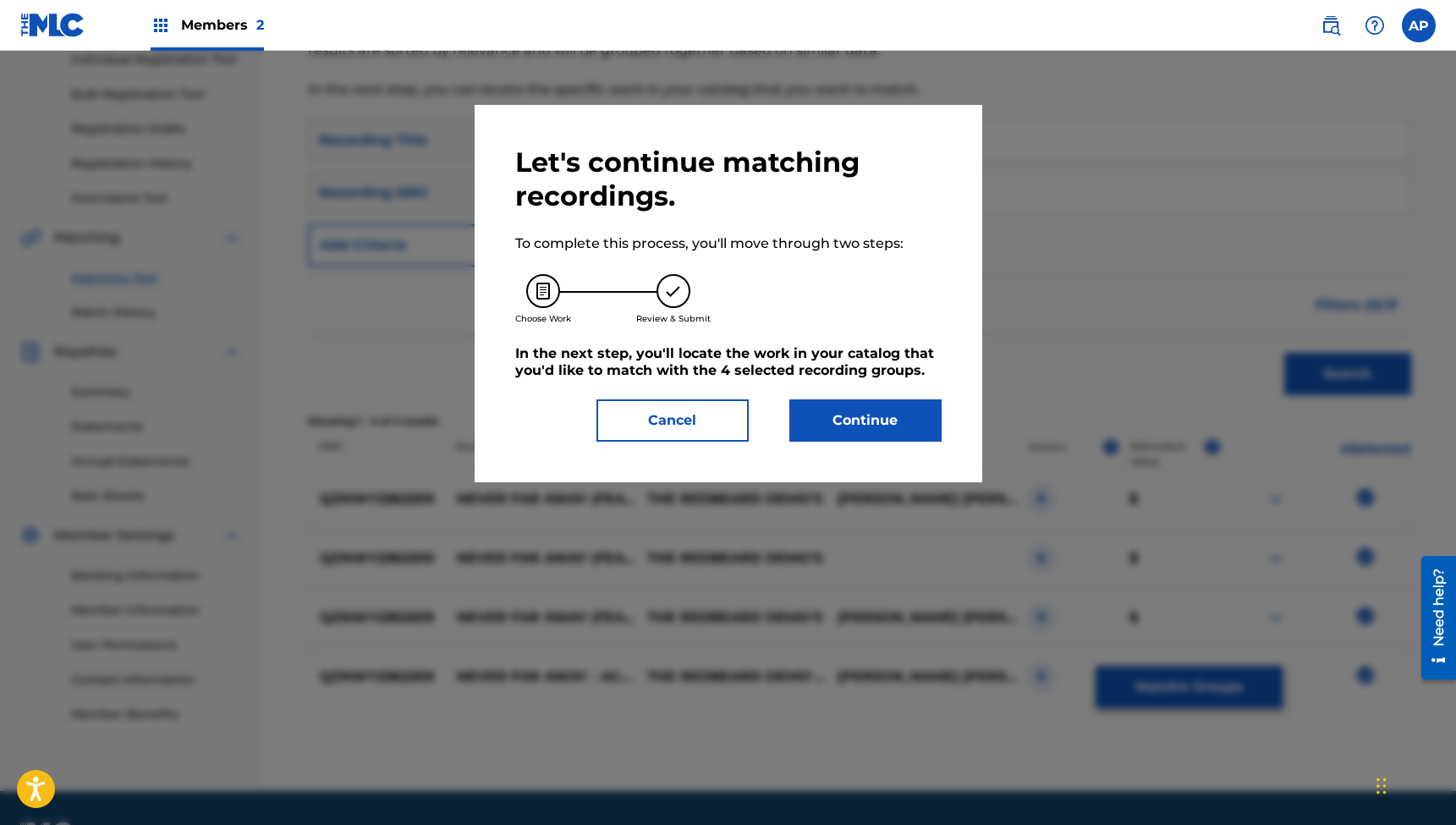
click at [859, 425] on button "Continue" at bounding box center [866, 420] width 152 height 42
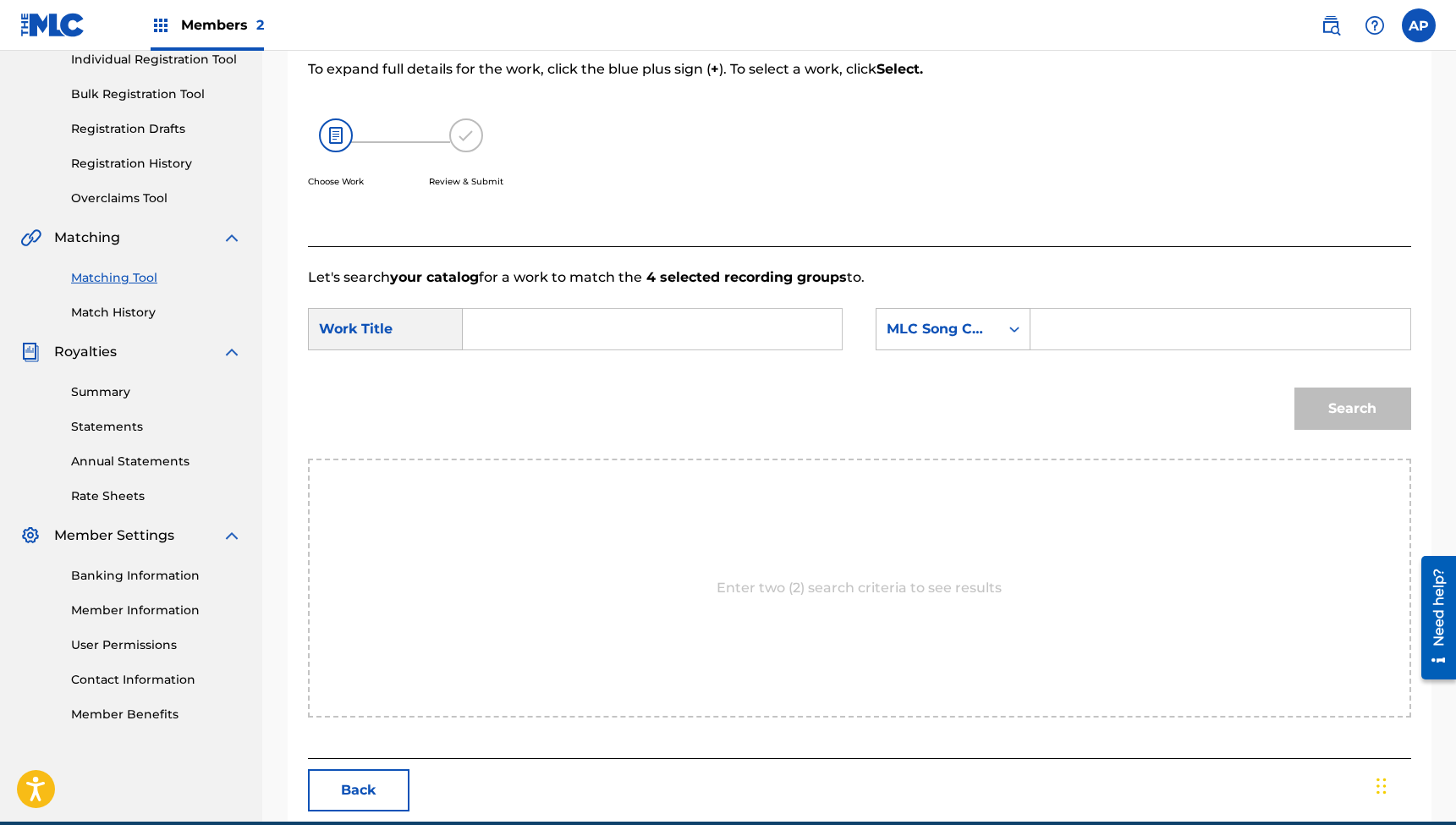
click at [725, 330] on input "Search Form" at bounding box center [652, 329] width 350 height 40
paste input "Never Far Away (feat. [PERSON_NAME]) [Acoustic]"
type input "Never Far Away (feat. [PERSON_NAME]) [Acoustic]"
click at [1074, 344] on input "Search Form" at bounding box center [1220, 329] width 350 height 40
paste input "NG5YTW"
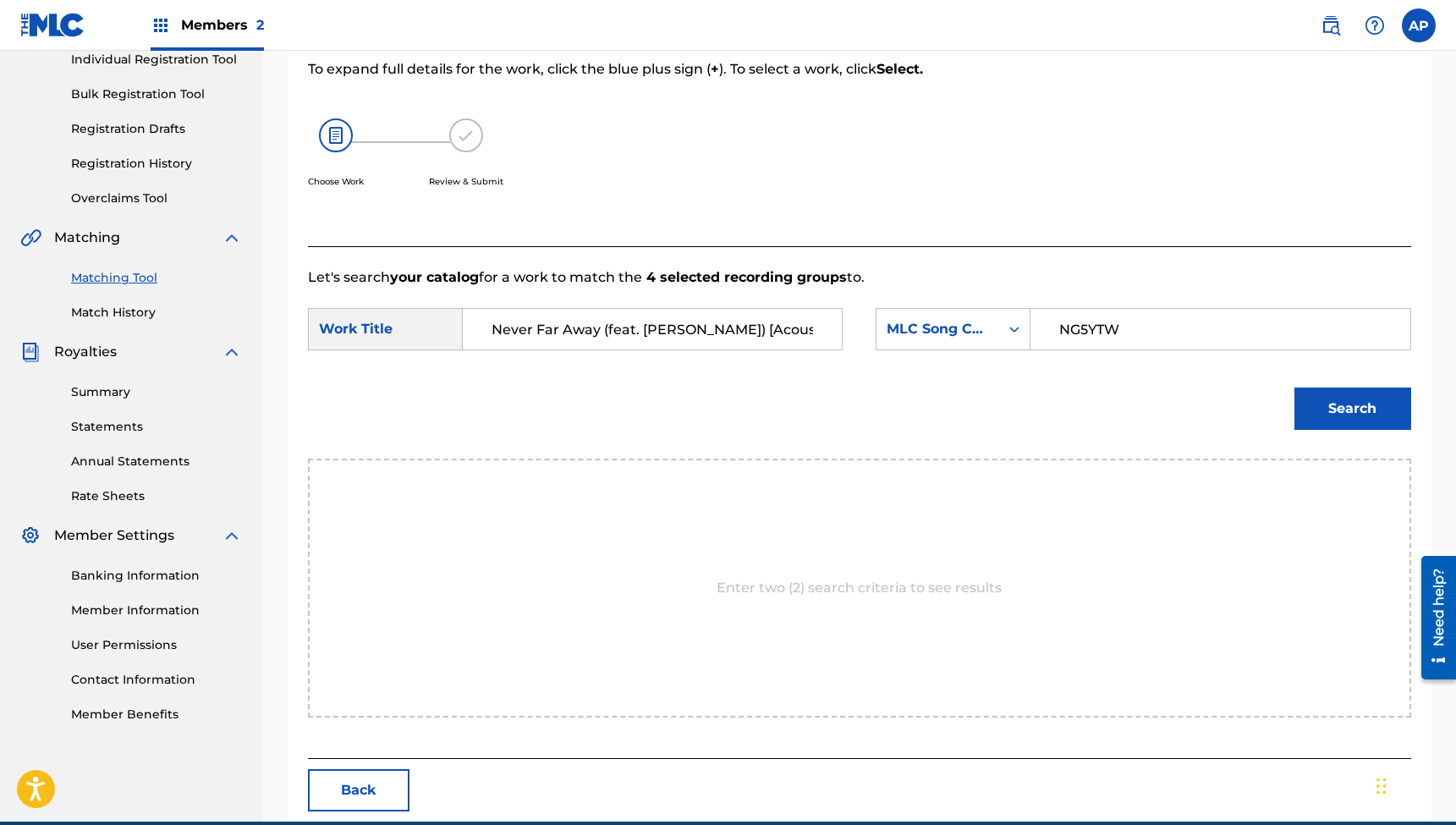
type input "NG5YTW"
click at [1352, 409] on button "Search" at bounding box center [1353, 409] width 116 height 42
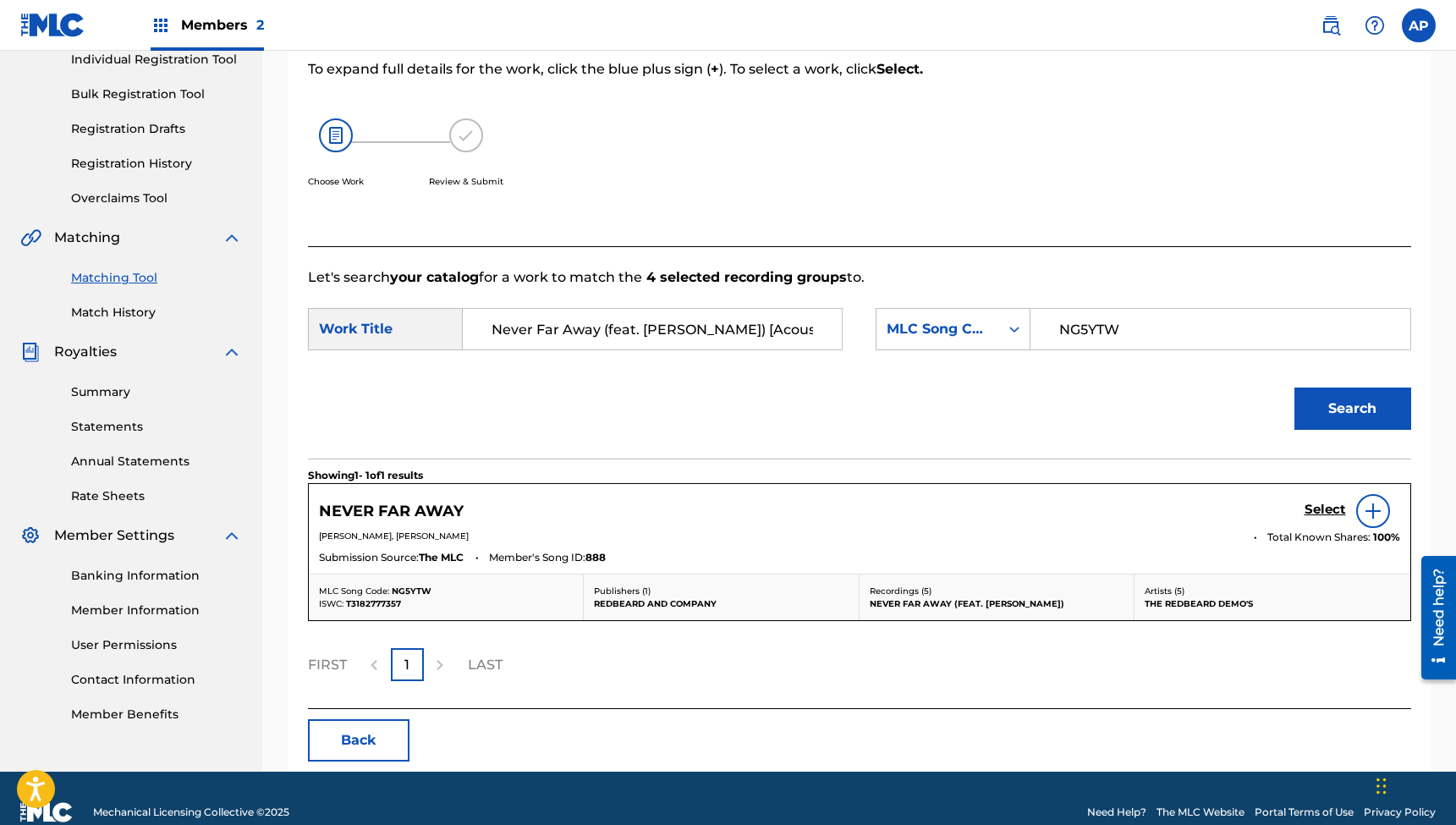
click at [1313, 511] on h5 "Select" at bounding box center [1325, 510] width 41 height 16
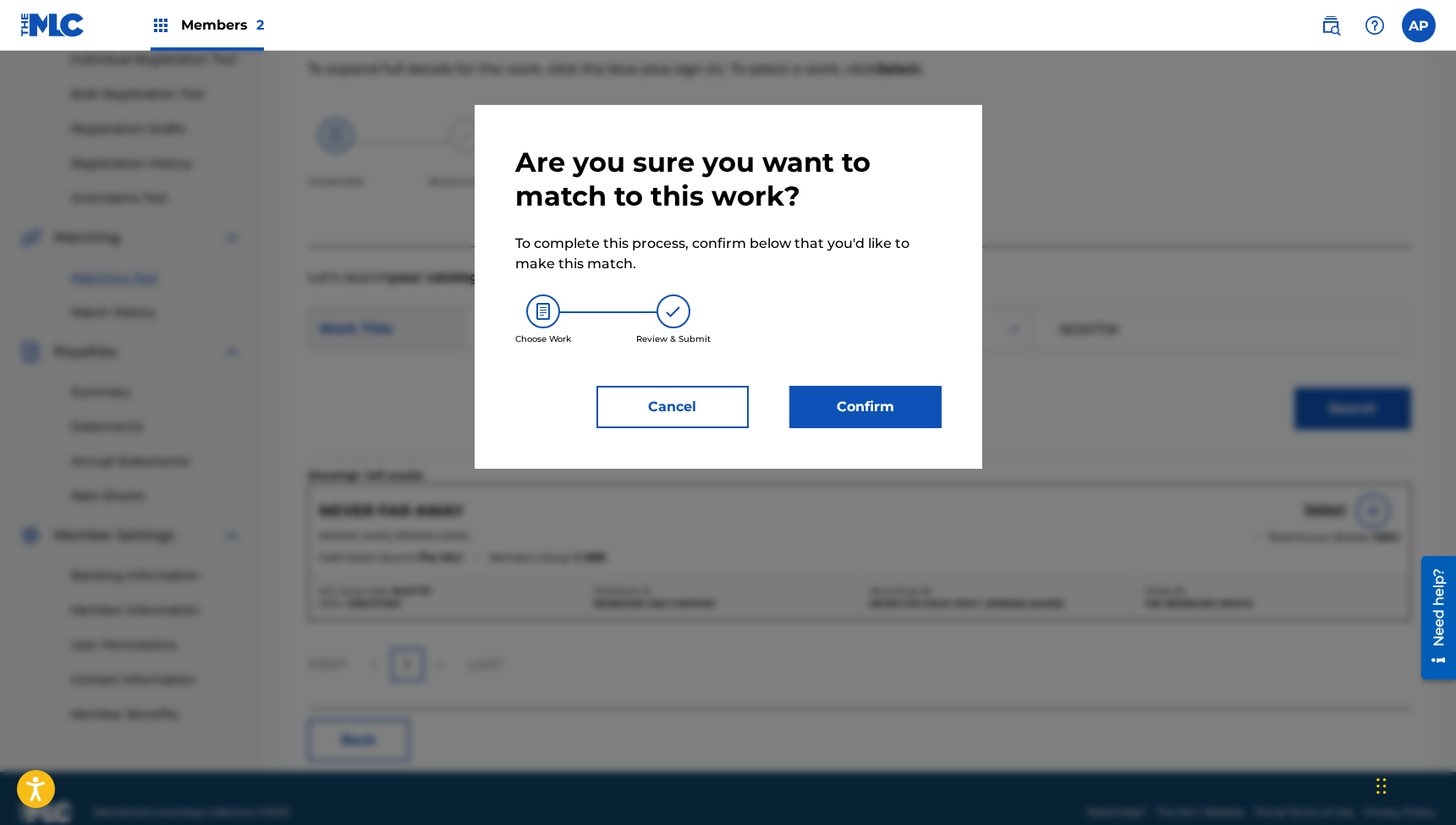
click at [841, 402] on button "Confirm" at bounding box center [866, 407] width 152 height 42
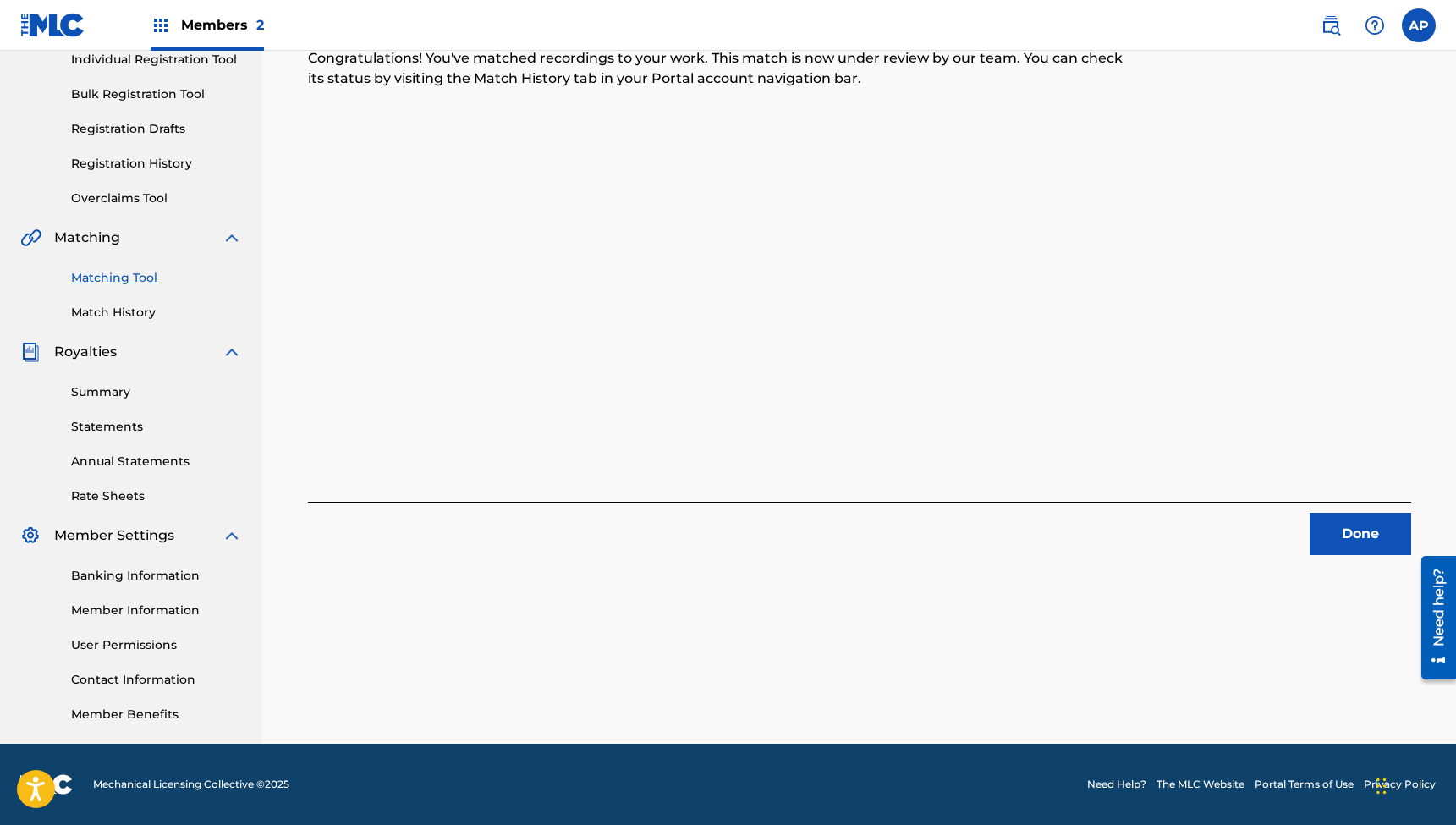
click at [1341, 532] on button "Done" at bounding box center [1361, 534] width 102 height 42
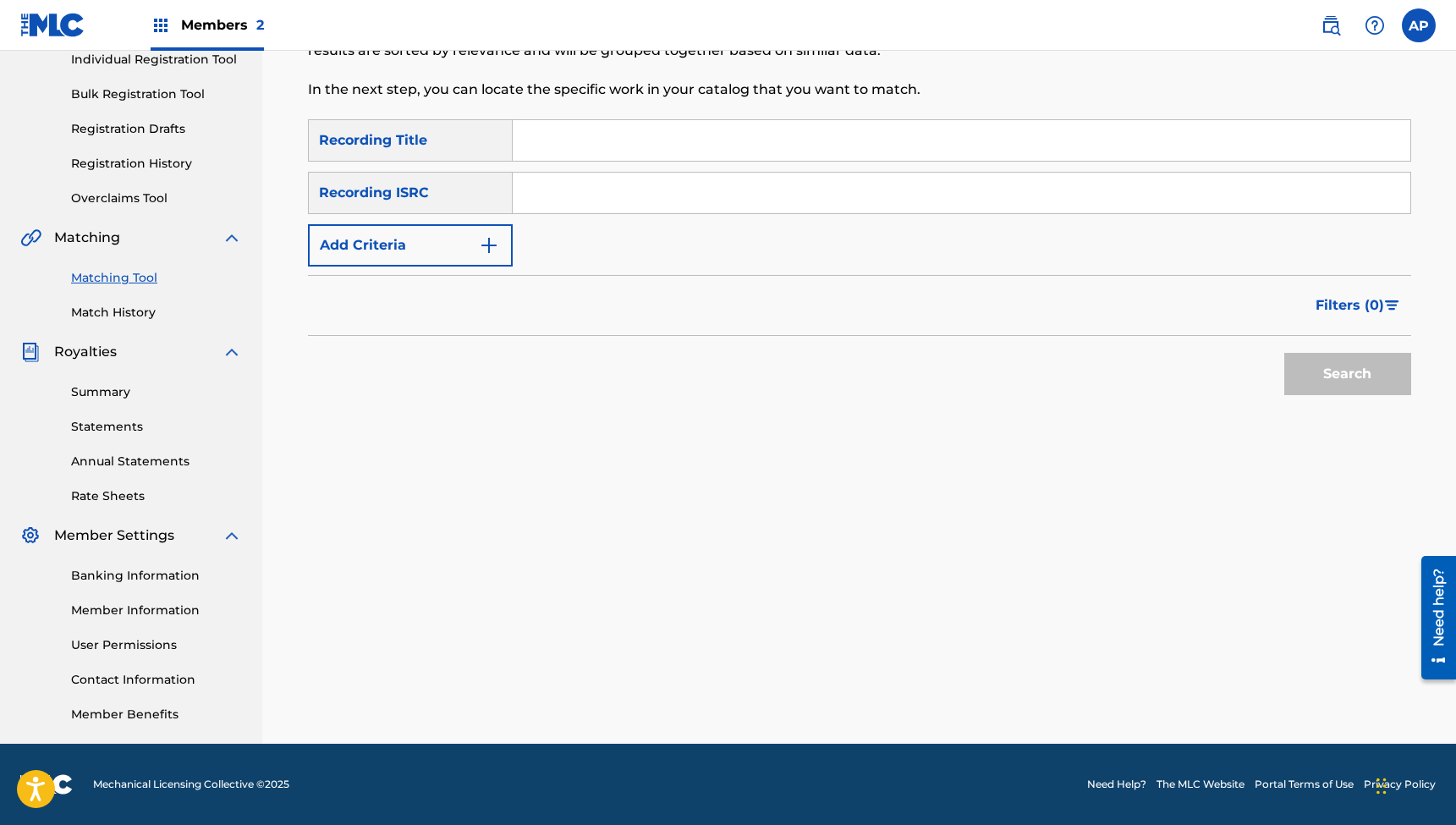
click at [615, 130] on input "Search Form" at bounding box center [961, 140] width 897 height 40
paste input "In This Town (feat. [PERSON_NAME]) [Acoustic]"
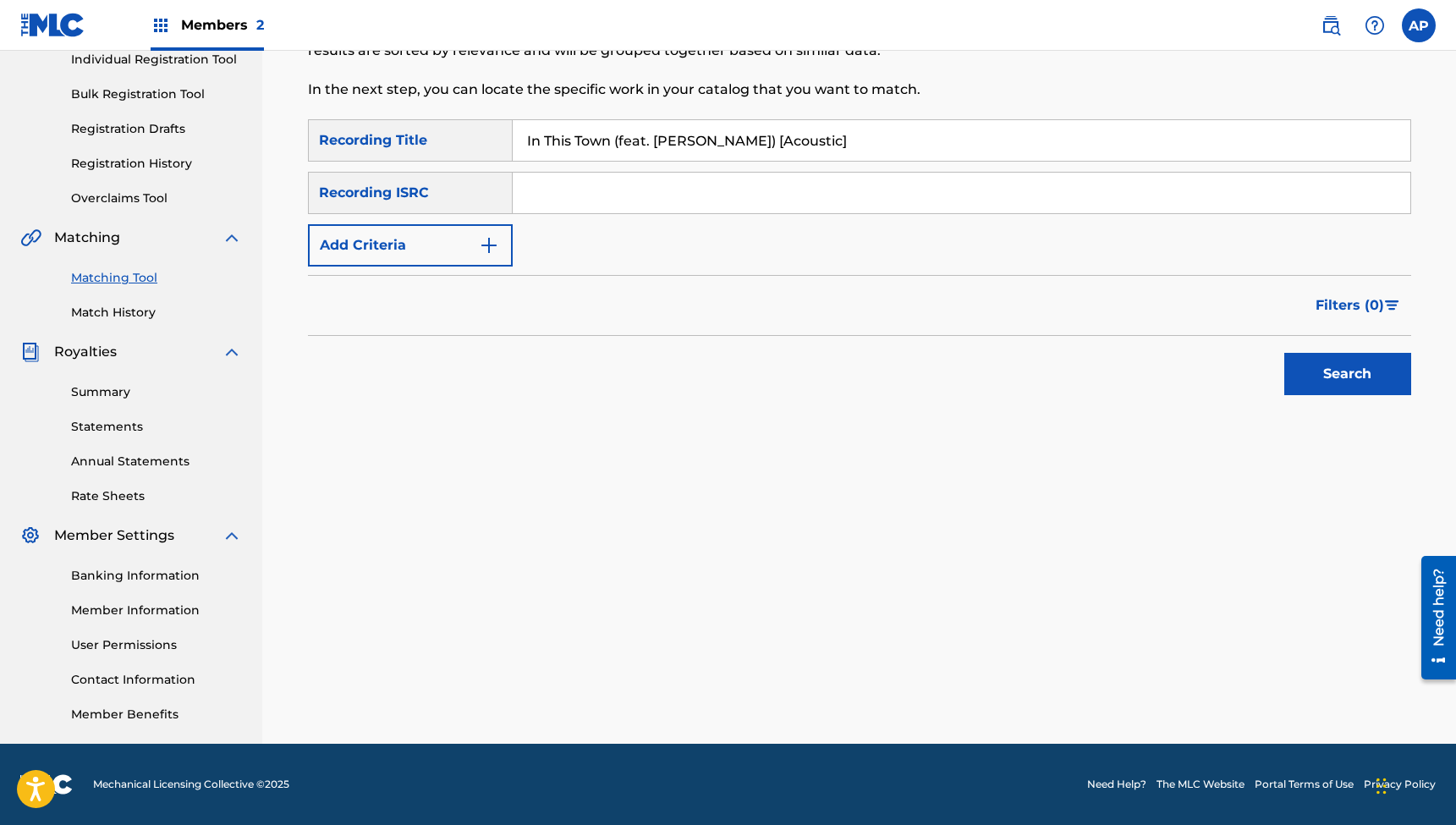
type input "In This Town (feat. [PERSON_NAME]) [Acoustic]"
click at [572, 201] on input "Search Form" at bounding box center [961, 193] width 897 height 40
paste input "QZNWV2363707"
type input "QZNWV2363707"
click at [1347, 374] on button "Search" at bounding box center [1347, 374] width 127 height 42
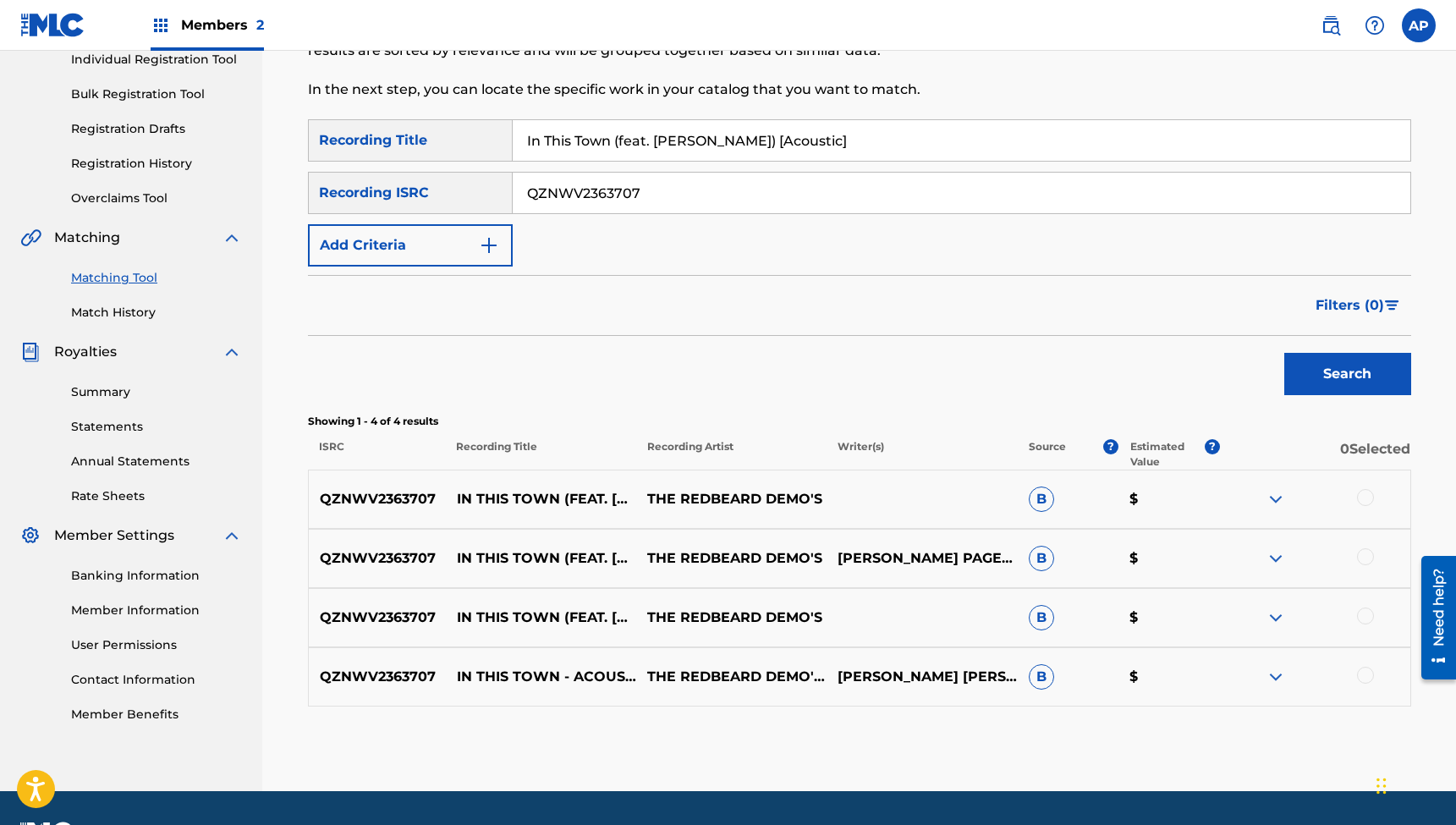
click at [1367, 495] on div at bounding box center [1365, 497] width 17 height 17
click at [1365, 561] on div at bounding box center [1365, 556] width 17 height 17
click at [1365, 613] on div at bounding box center [1365, 616] width 17 height 17
click at [1368, 670] on div at bounding box center [1365, 675] width 17 height 17
click at [1205, 685] on button "Match 4 Groups" at bounding box center [1190, 688] width 187 height 42
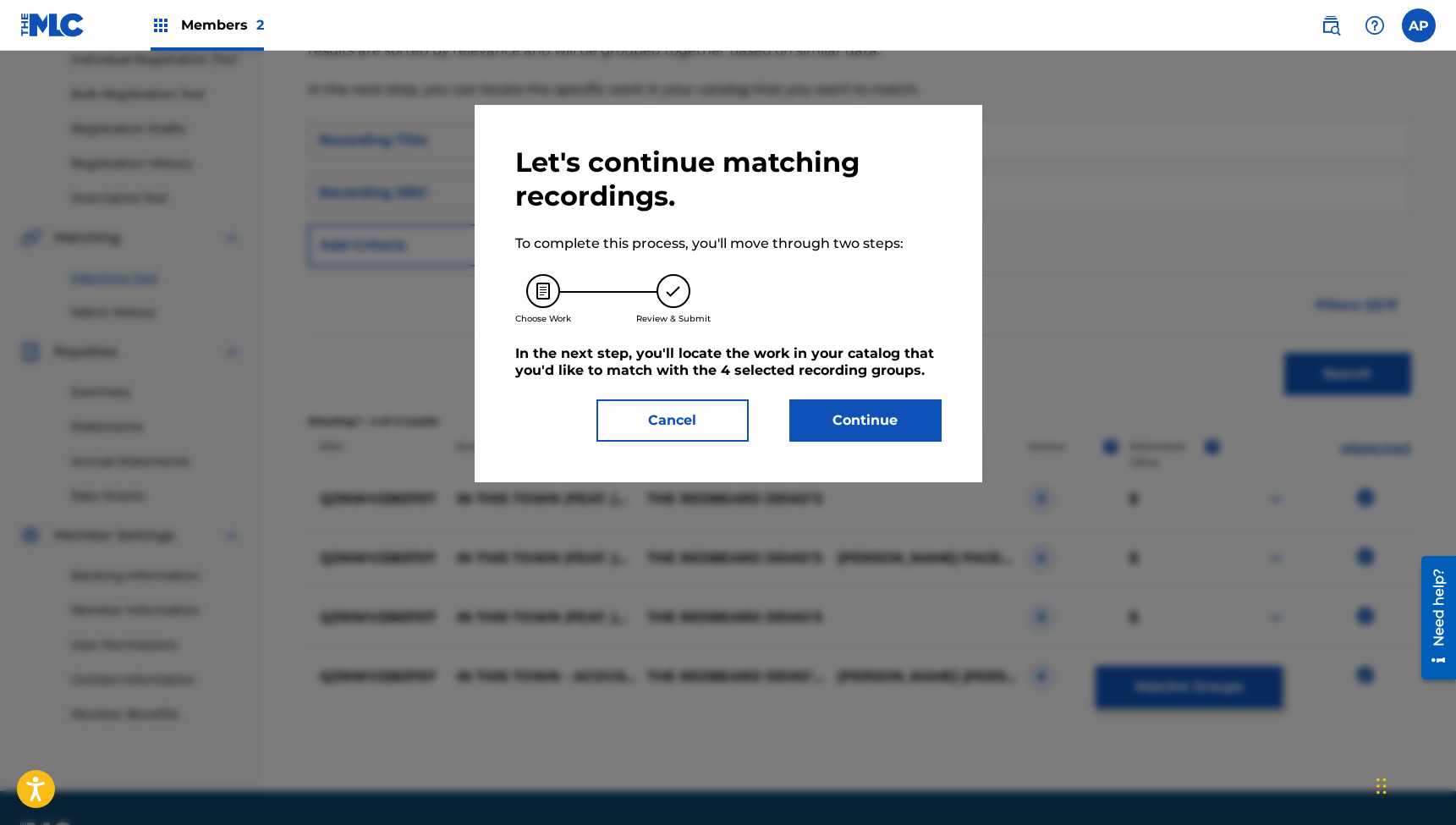
click at [885, 413] on button "Continue" at bounding box center [866, 420] width 152 height 42
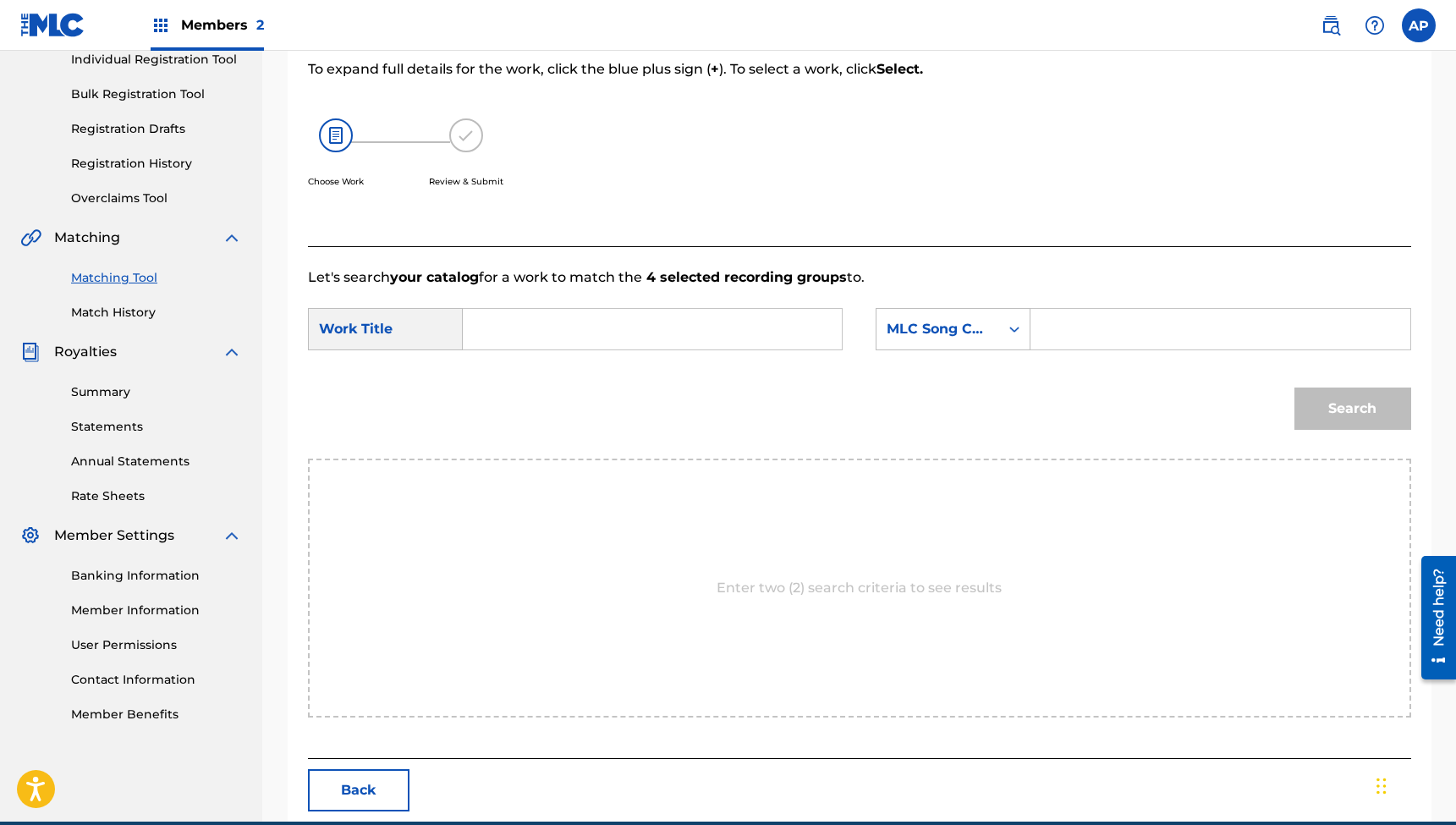
click at [742, 319] on input "Search Form" at bounding box center [652, 329] width 350 height 40
paste input "In This Town (feat. [PERSON_NAME]) [Acoustic]"
type input "In This Town (feat. [PERSON_NAME]) [Acoustic]"
click at [1073, 323] on input "Search Form" at bounding box center [1220, 329] width 350 height 40
paste input "IG8XSU"
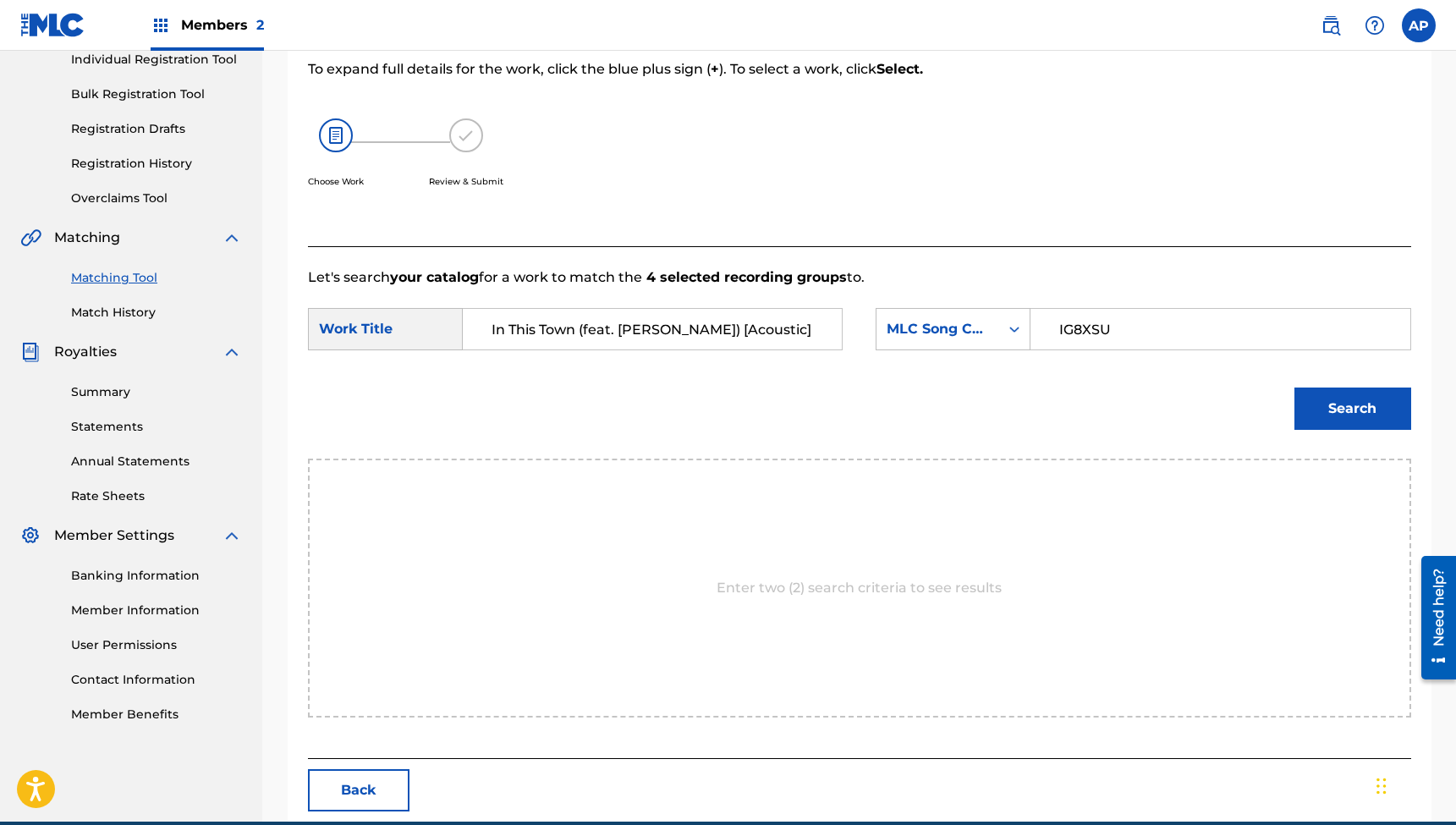
type input "IG8XSU"
click at [1352, 409] on button "Search" at bounding box center [1353, 409] width 116 height 42
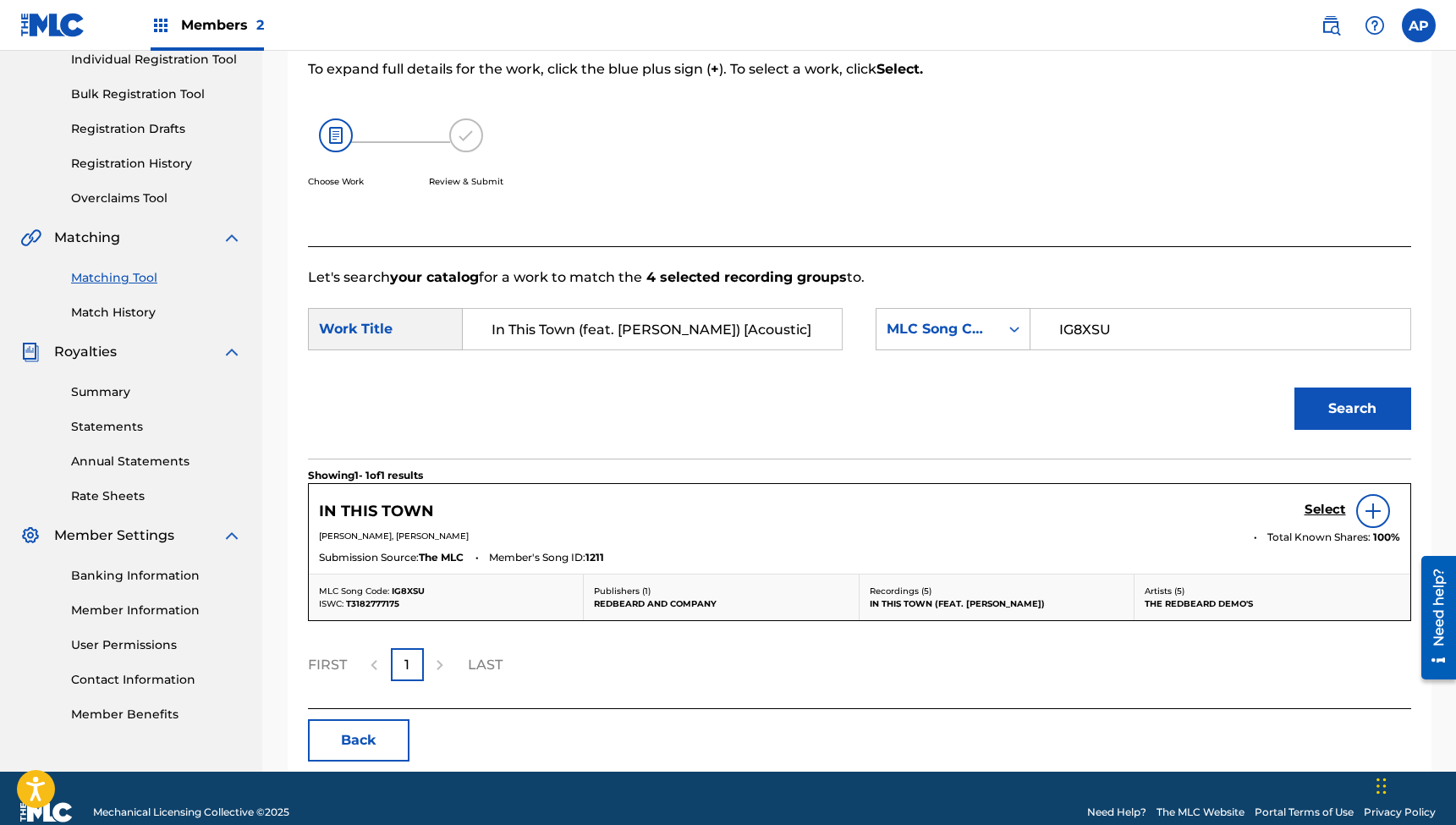
click at [1315, 502] on h5 "Select" at bounding box center [1325, 510] width 41 height 16
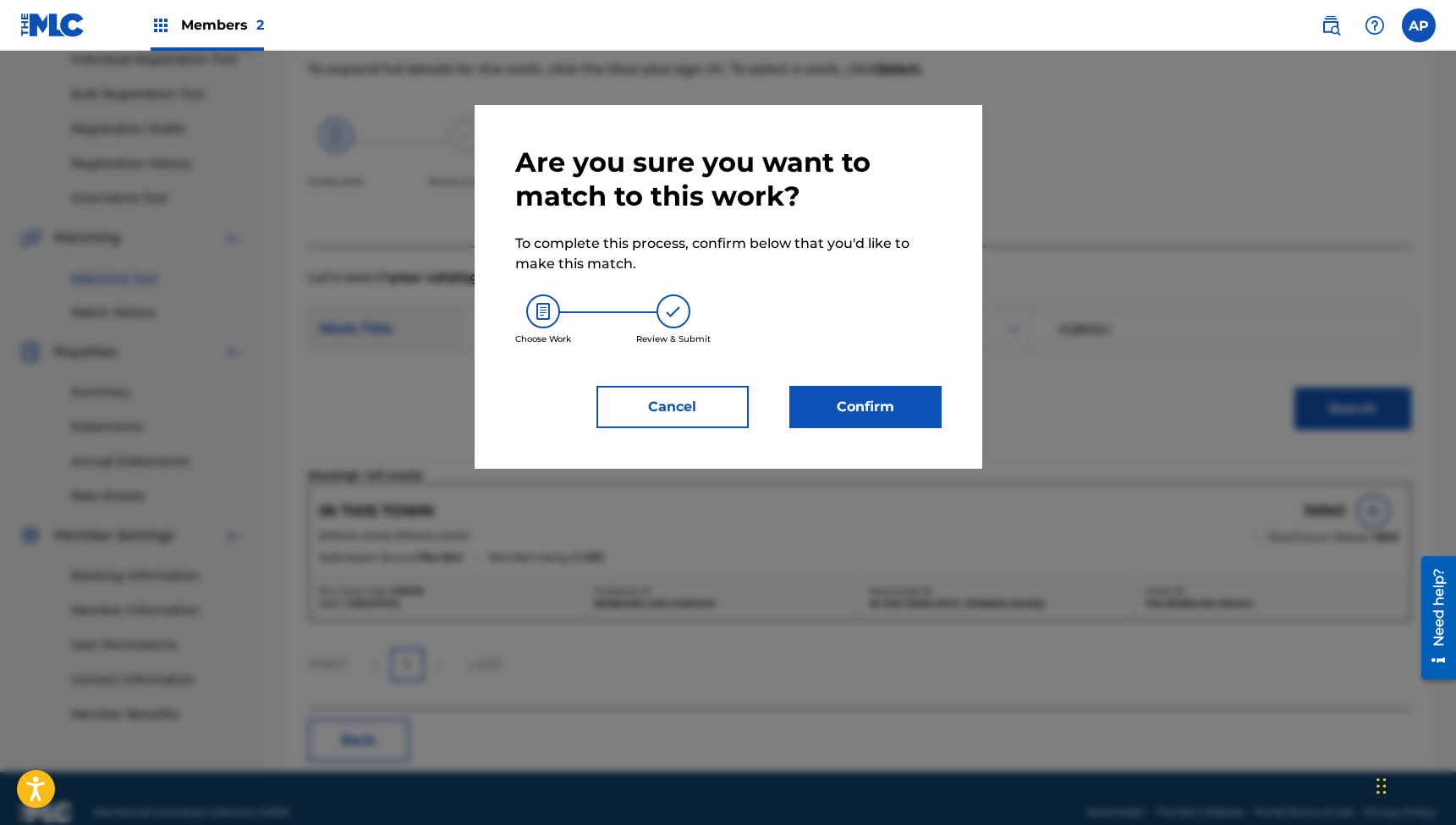
click at [857, 409] on button "Confirm" at bounding box center [866, 407] width 152 height 42
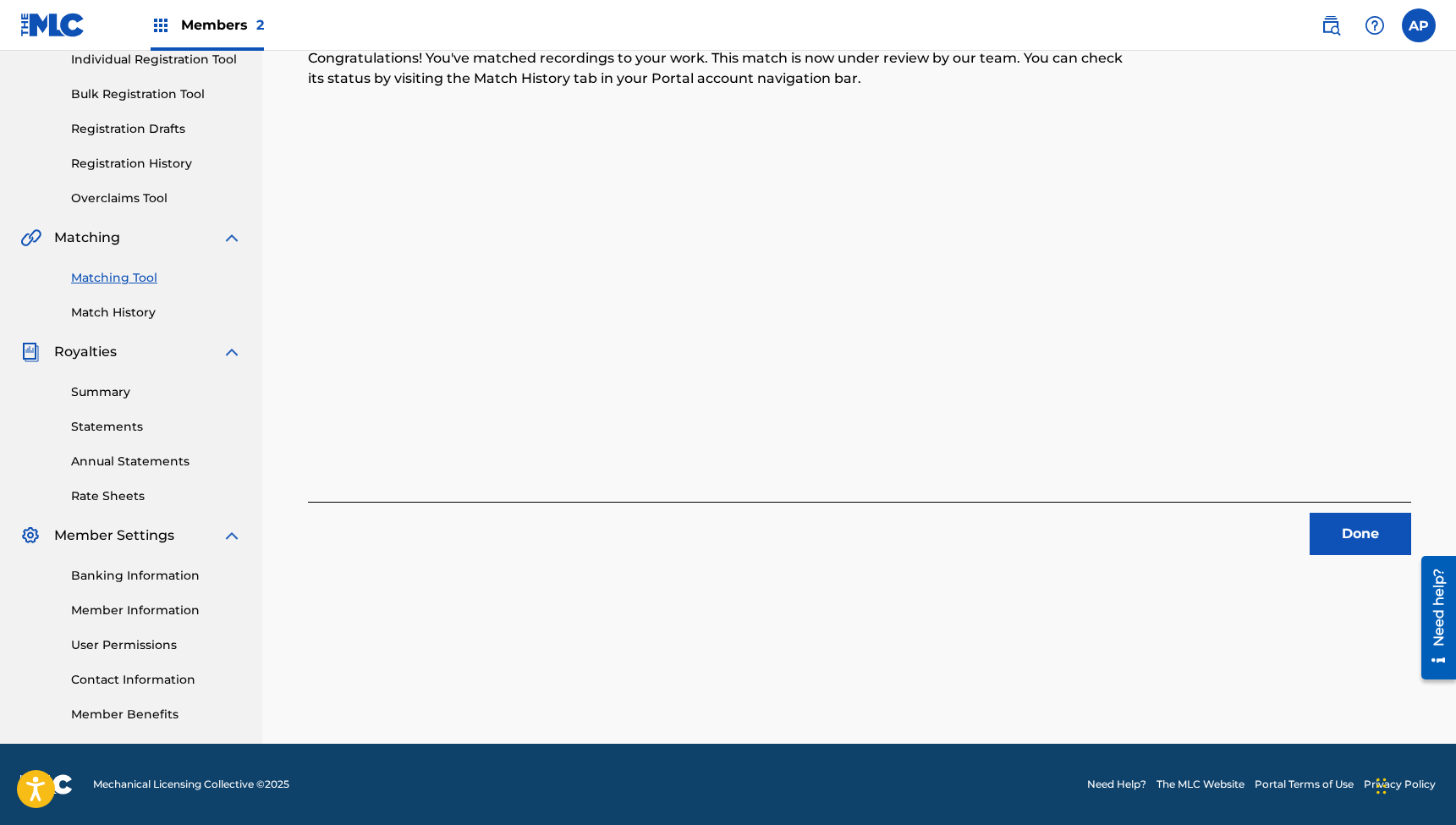
click at [1361, 524] on button "Done" at bounding box center [1361, 534] width 102 height 42
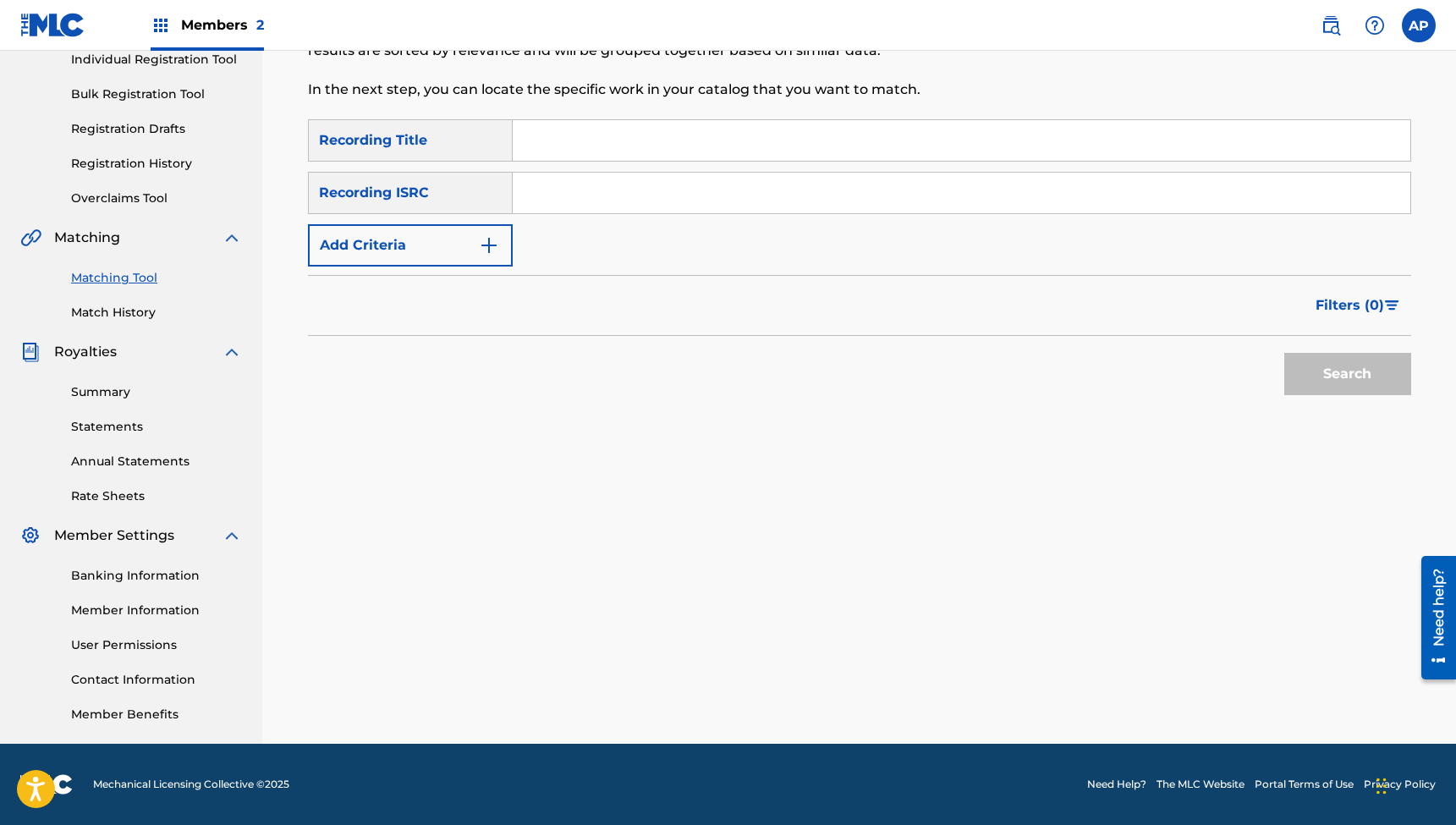
click at [570, 134] on input "Search Form" at bounding box center [961, 140] width 897 height 40
paste input "Everything For Good (feat. [PERSON_NAME]) [Acoustic]"
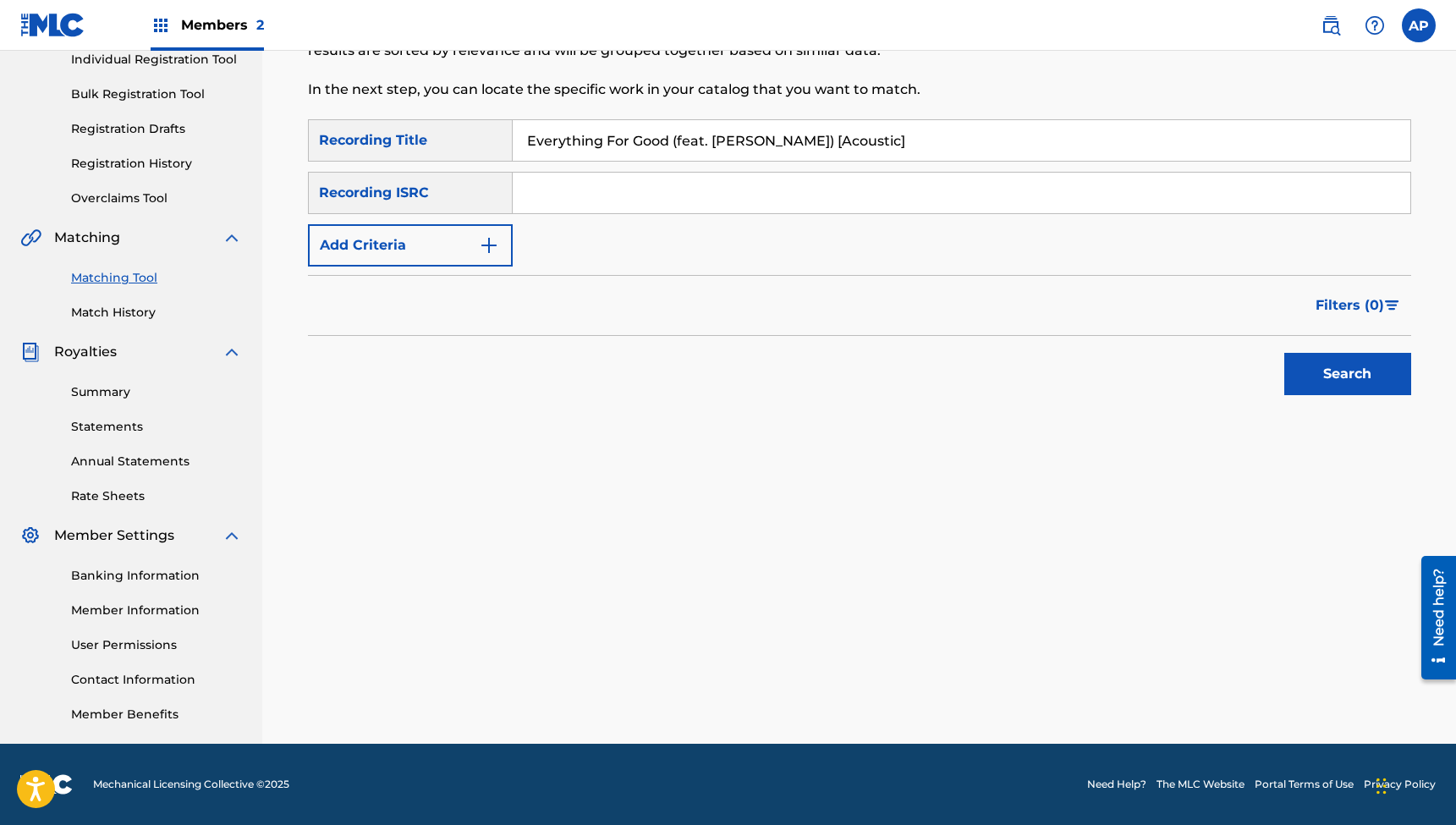
type input "Everything For Good (feat. [PERSON_NAME]) [Acoustic]"
click at [573, 192] on input "Search Form" at bounding box center [961, 193] width 897 height 40
paste input "QZTBB2339586"
type input "QZTBB2339586"
click at [1347, 374] on button "Search" at bounding box center [1347, 374] width 127 height 42
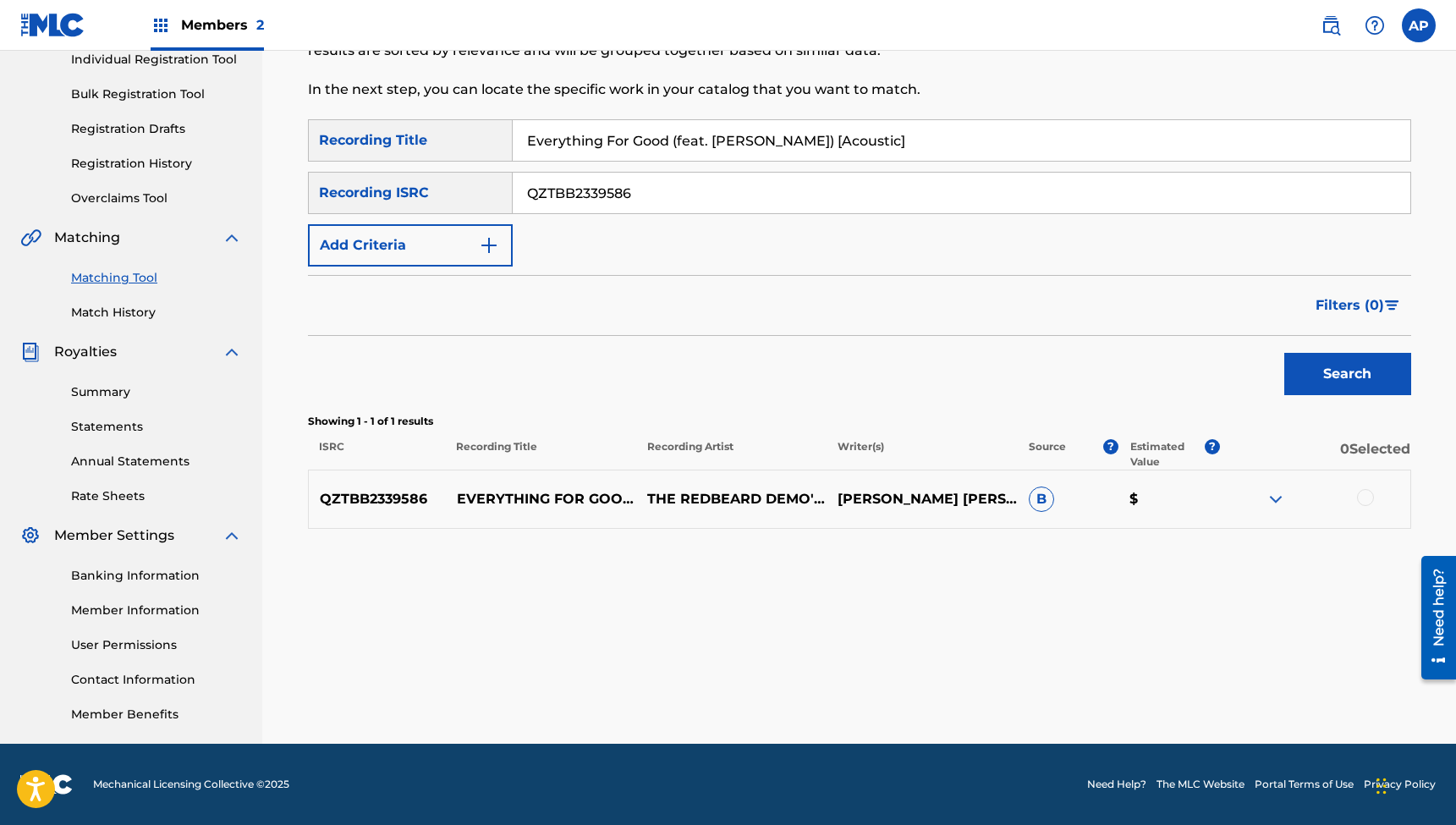
click at [1369, 497] on div at bounding box center [1365, 497] width 17 height 17
click at [1178, 684] on button "Match 1 Group" at bounding box center [1190, 688] width 187 height 42
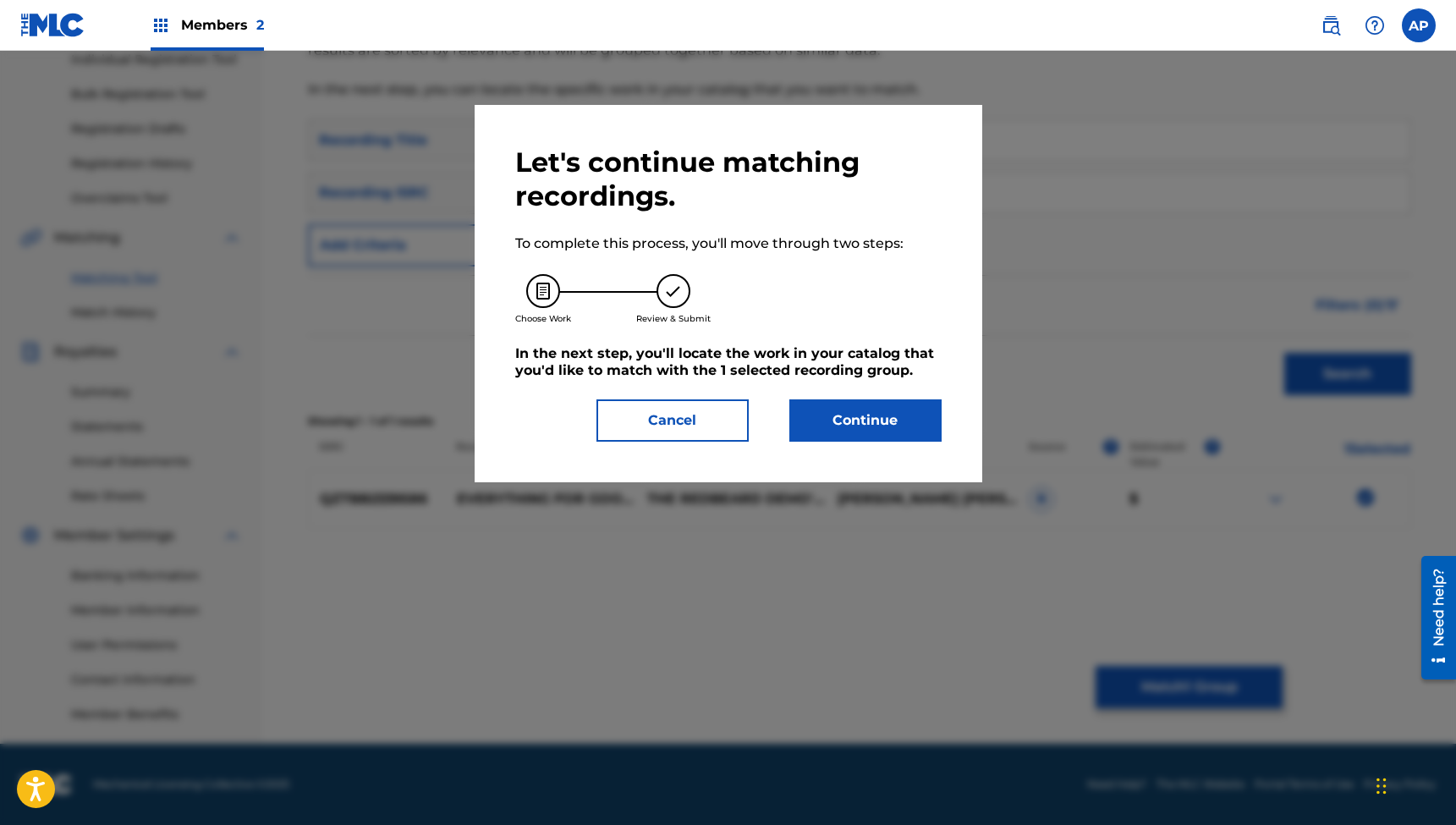
click at [835, 427] on button "Continue" at bounding box center [866, 420] width 152 height 42
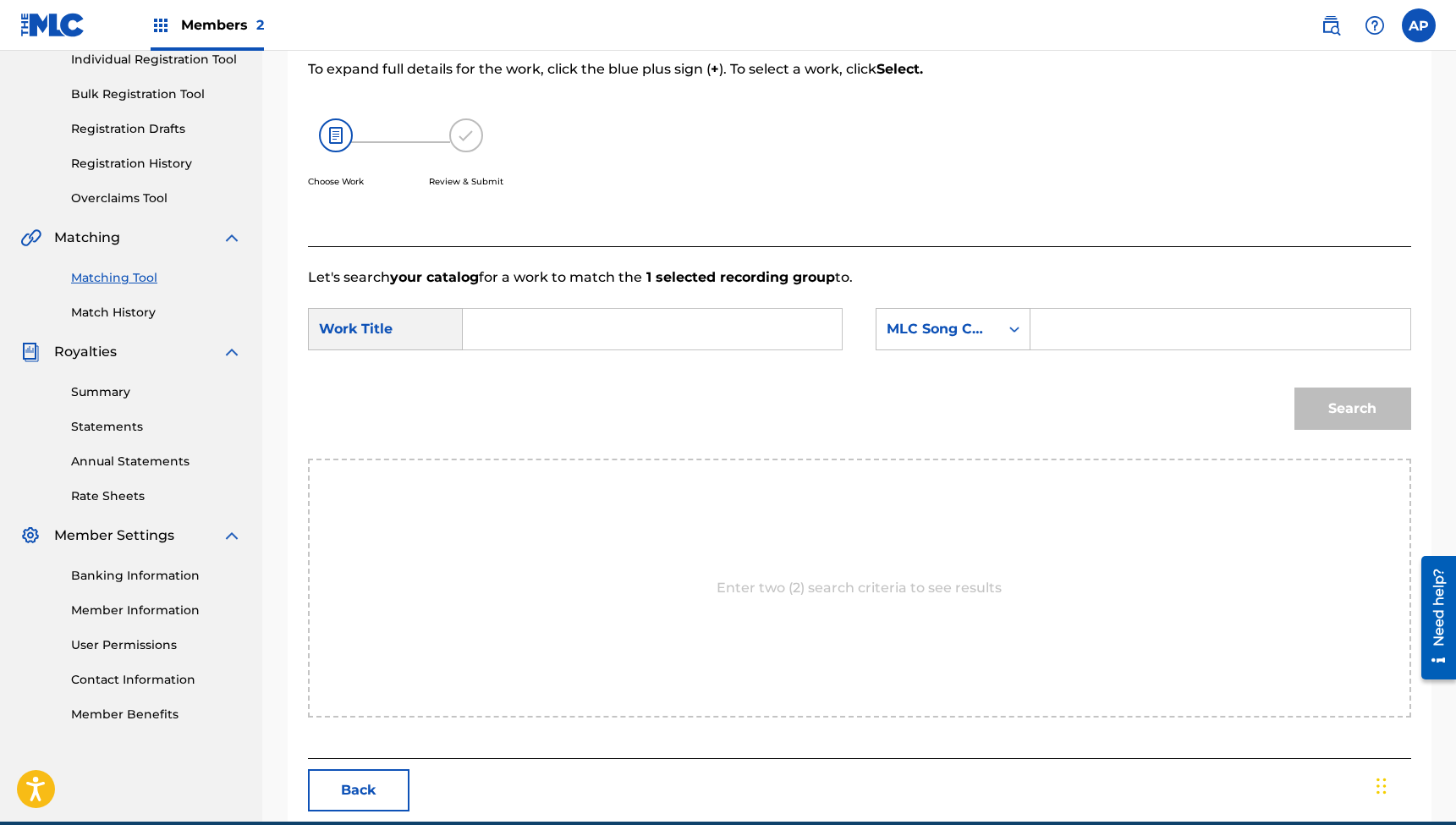
click at [685, 334] on input "Search Form" at bounding box center [652, 329] width 350 height 40
paste input "Everything For Good (feat. [PERSON_NAME]) [Acoustic]"
type input "Everything For Good (feat. [PERSON_NAME]) [Acoustic]"
click at [1102, 338] on input "Search Form" at bounding box center [1220, 329] width 350 height 40
paste input "EC2IGF"
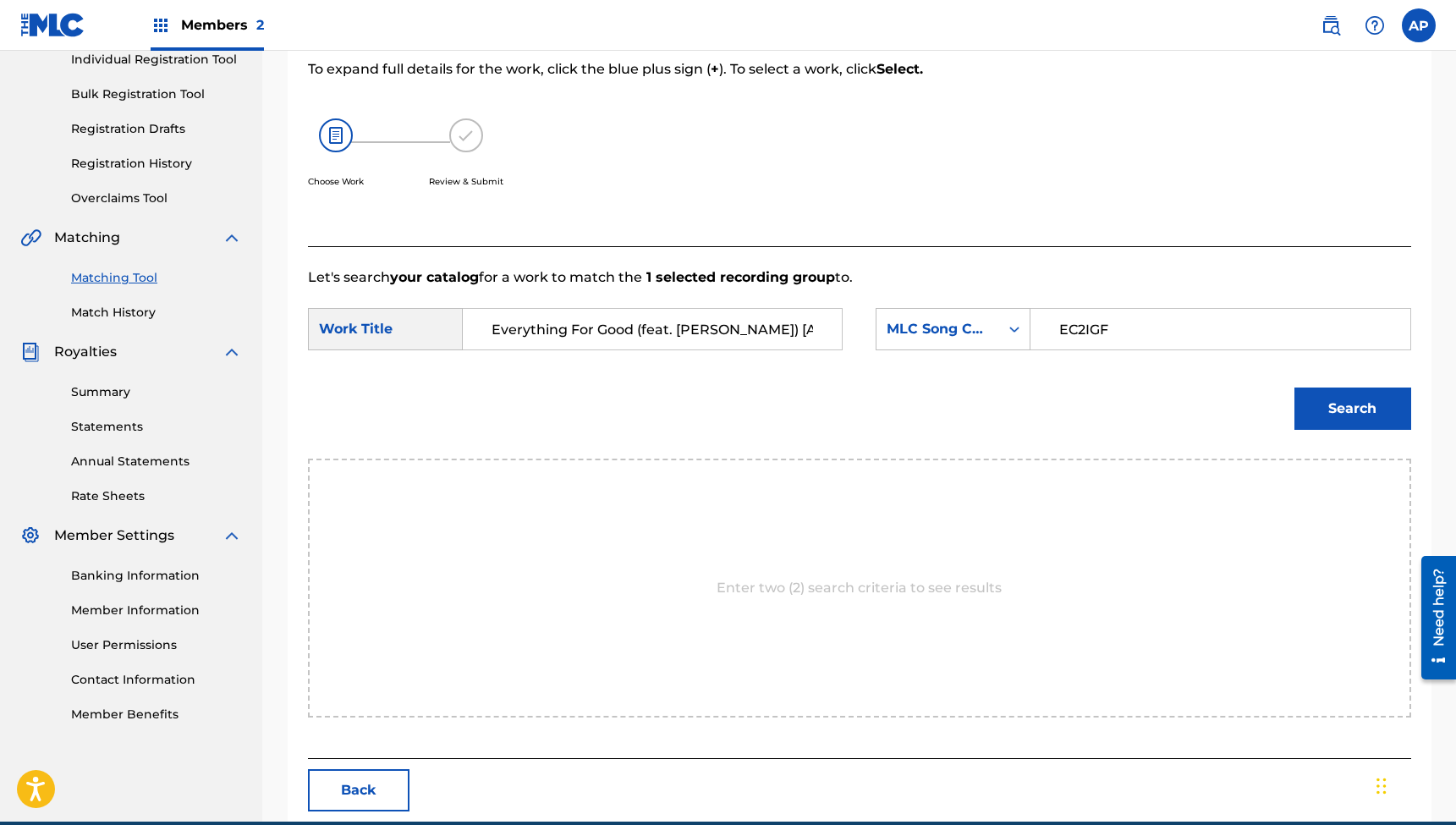
type input "EC2IGF"
click at [1352, 409] on button "Search" at bounding box center [1353, 409] width 116 height 42
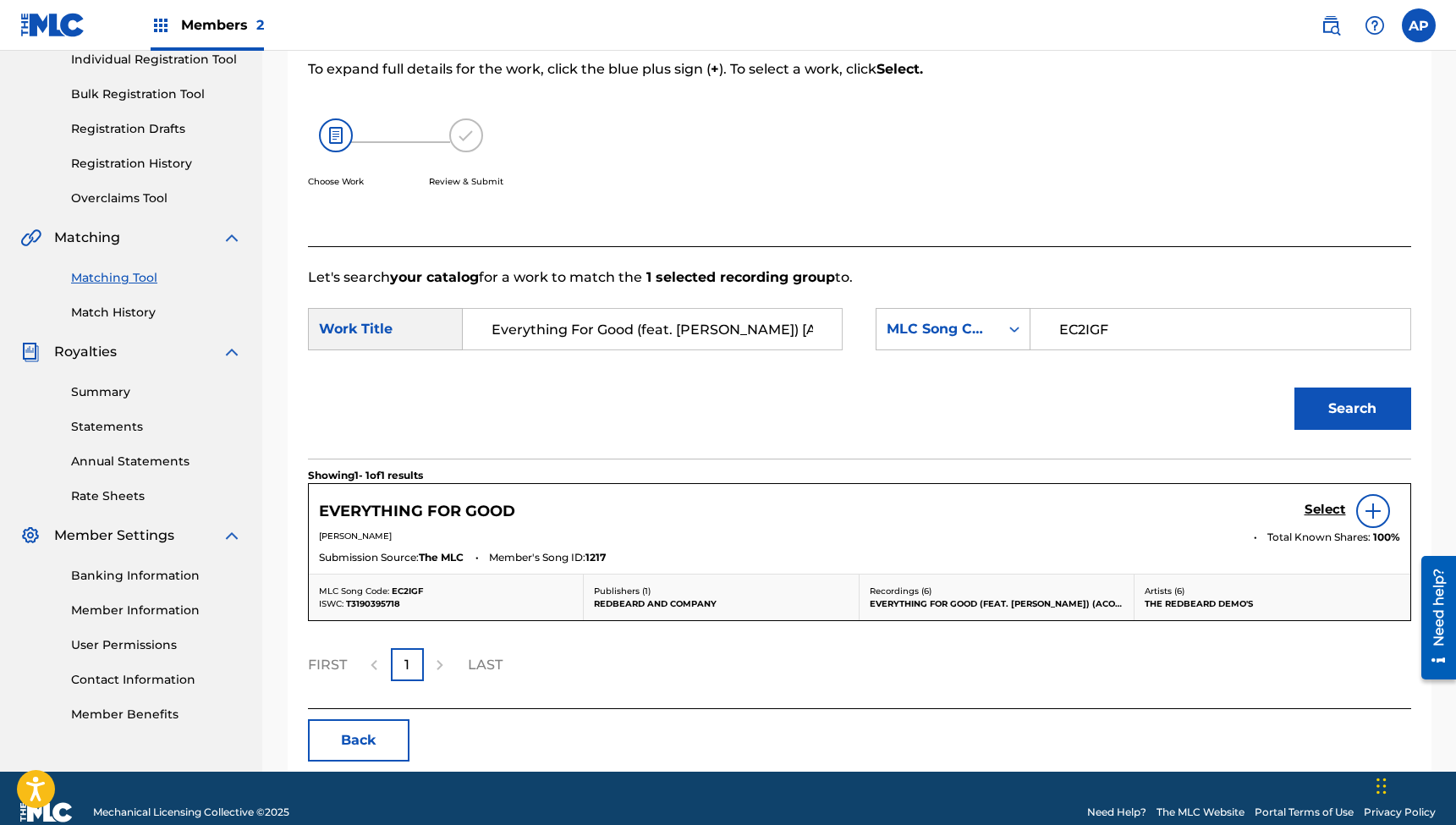
click at [1326, 509] on h5 "Select" at bounding box center [1325, 510] width 41 height 16
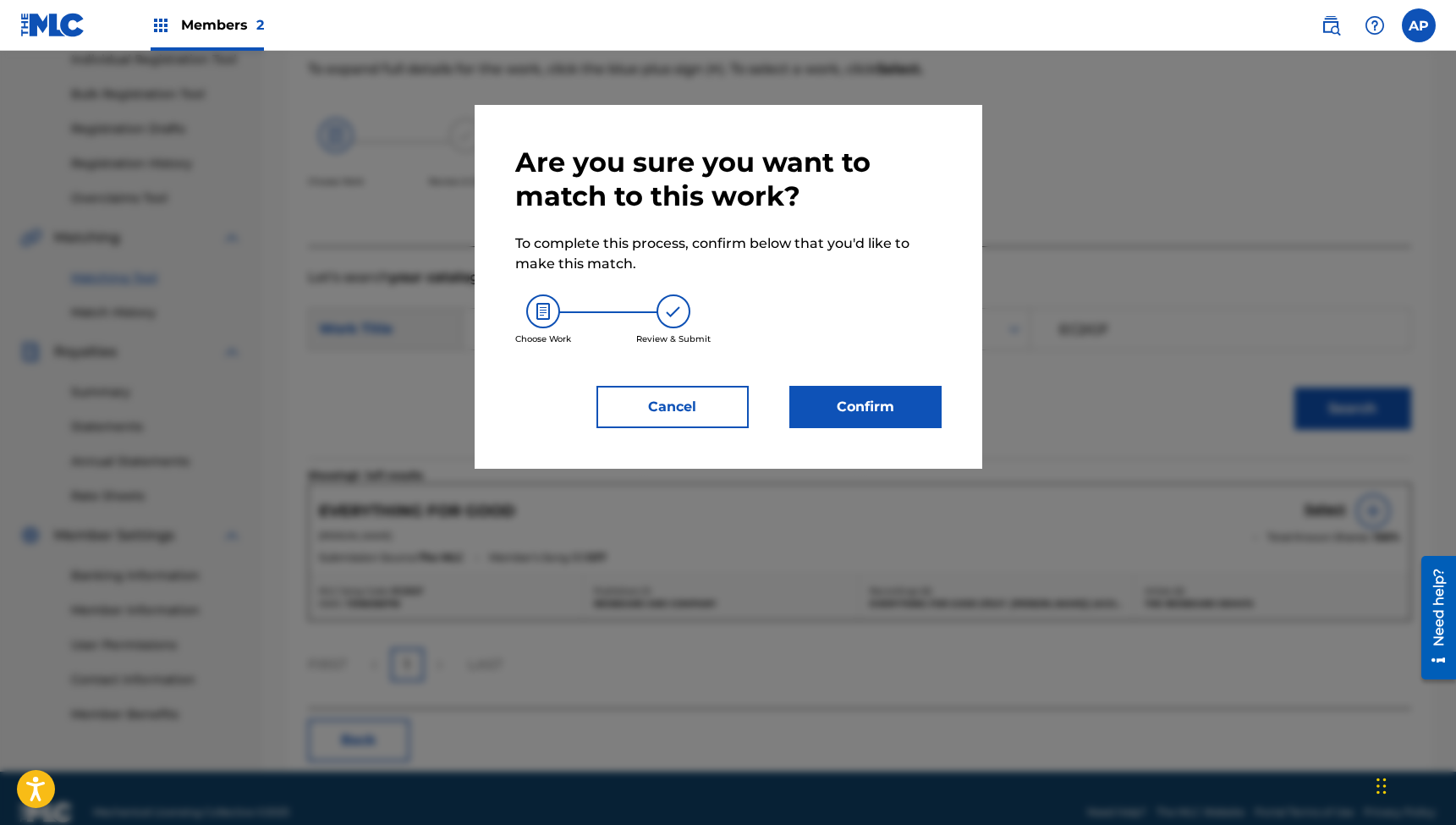
click at [872, 407] on button "Confirm" at bounding box center [866, 407] width 152 height 42
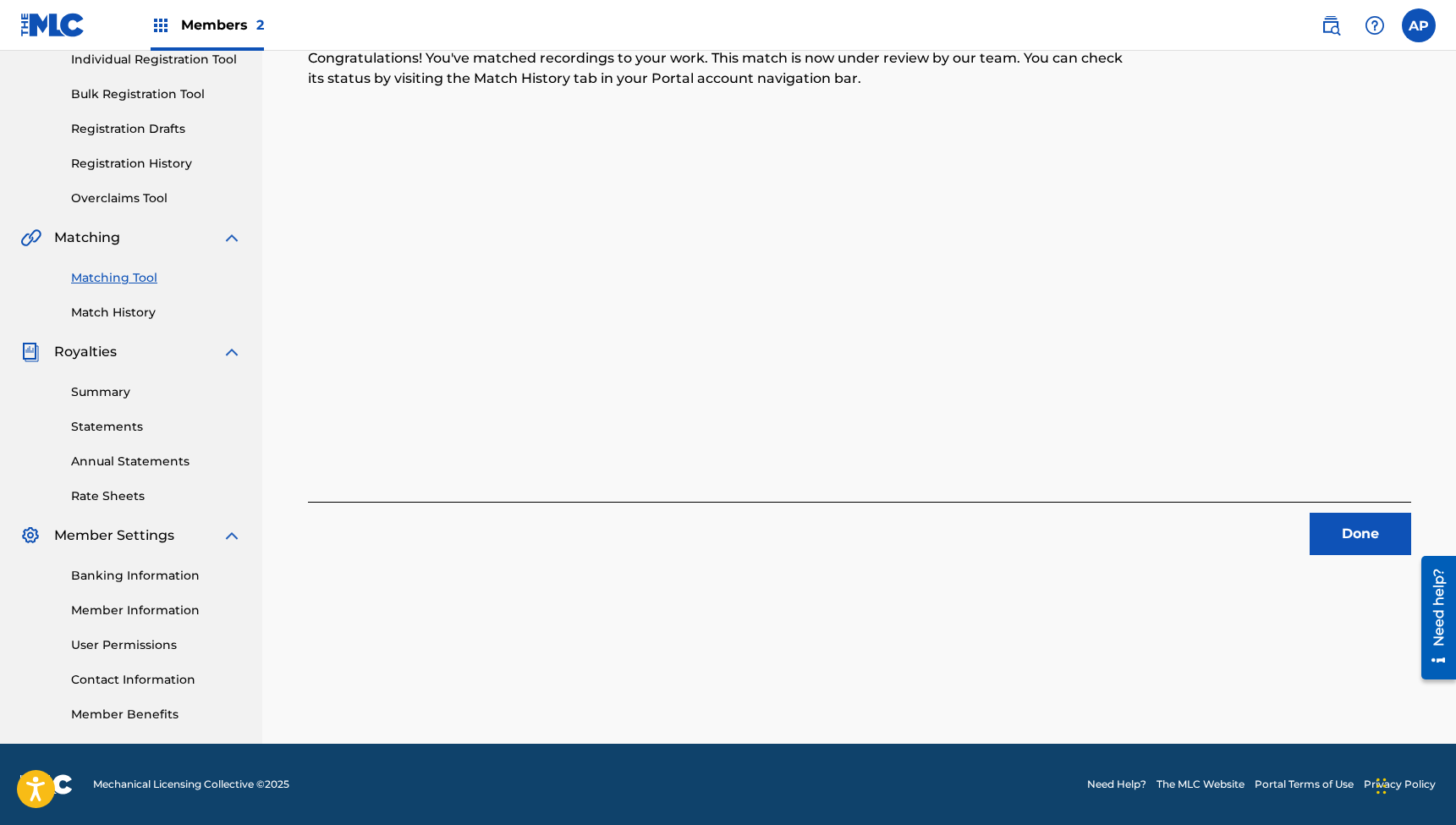
click at [1351, 539] on button "Done" at bounding box center [1361, 534] width 102 height 42
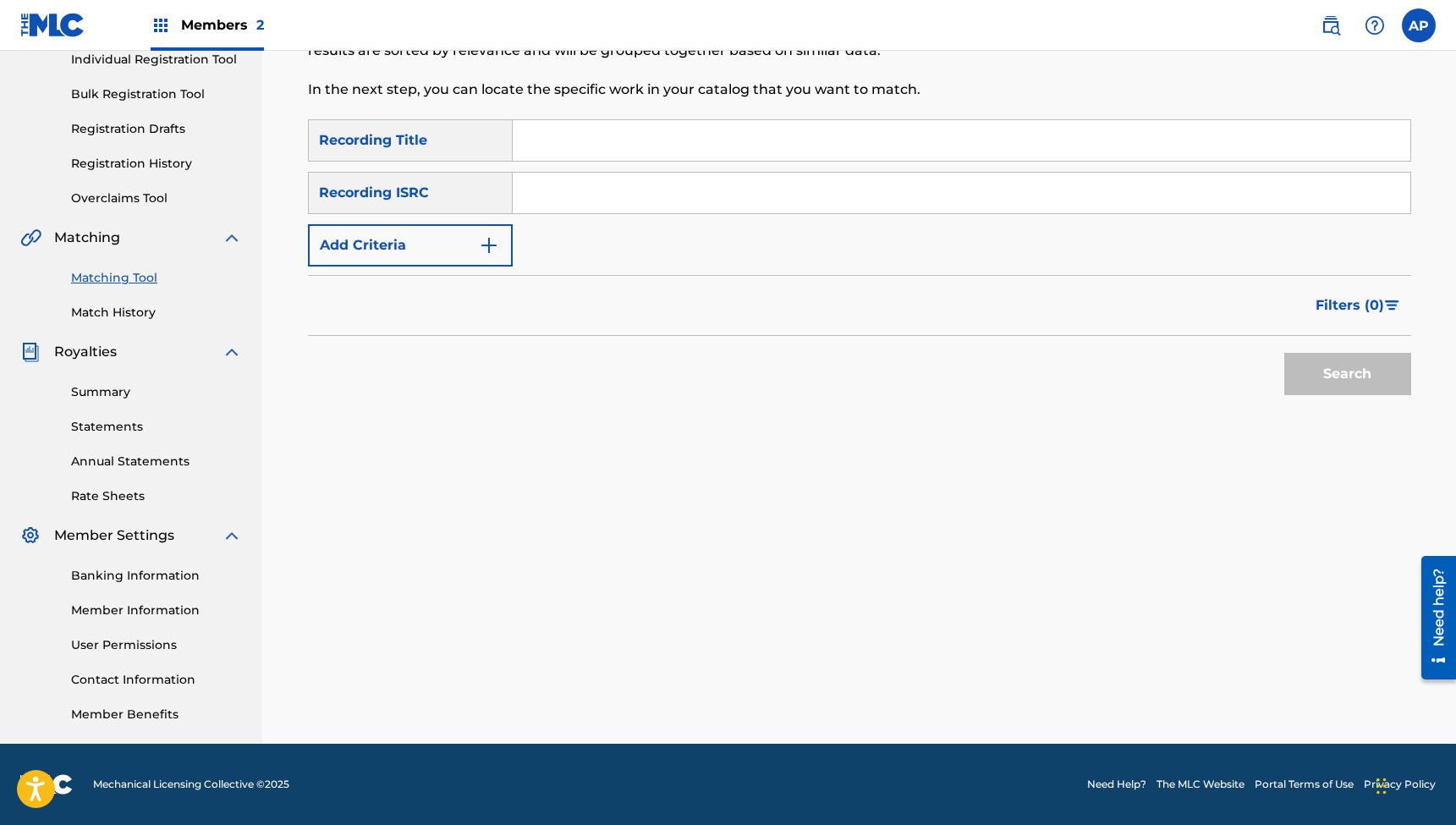
click at [663, 139] on input "Search Form" at bounding box center [961, 140] width 897 height 40
paste input "Waiting At The door (feat. [PERSON_NAME]) [Acoustic]"
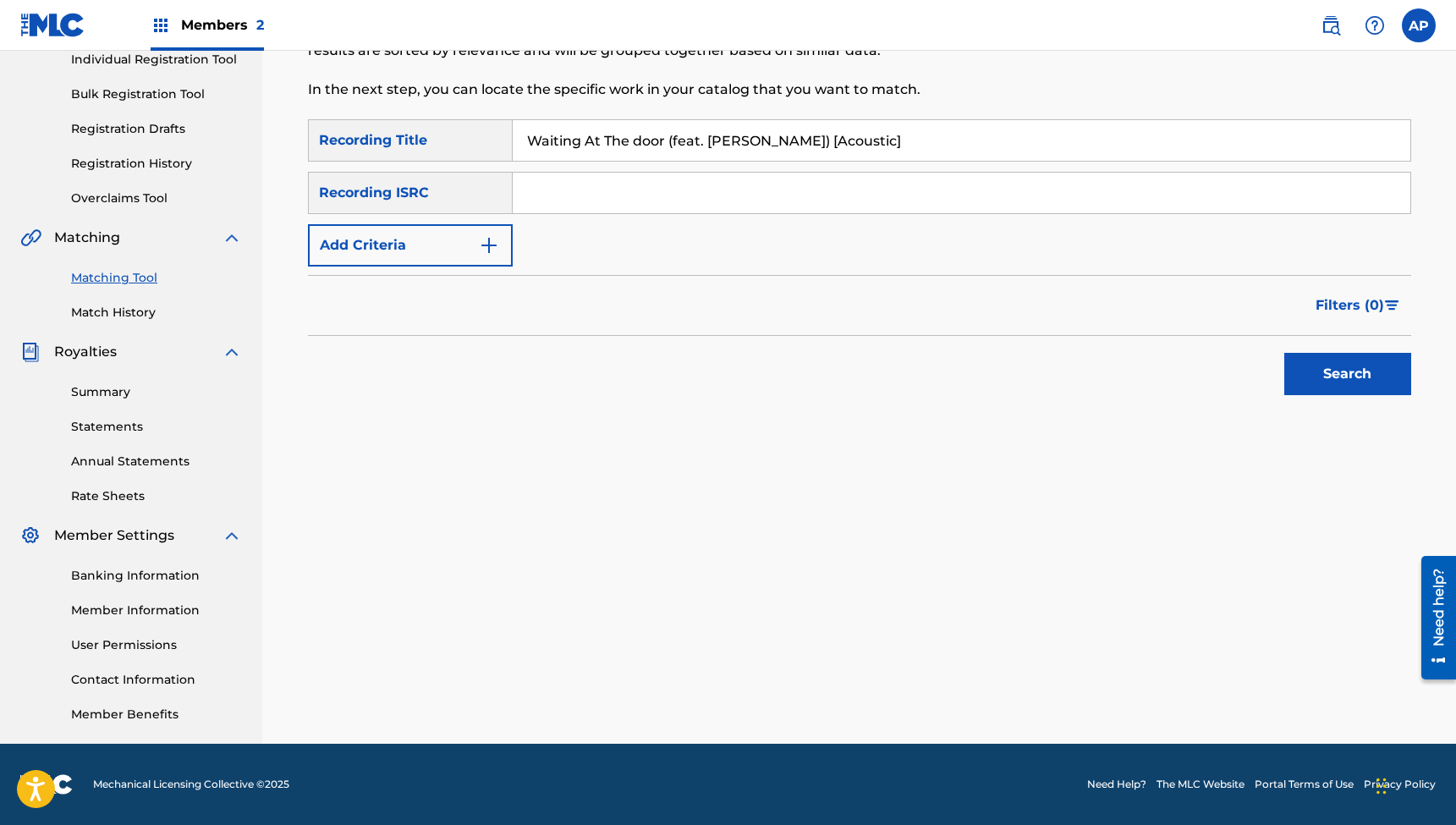
type input "Waiting At The door (feat. [PERSON_NAME]) [Acoustic]"
click at [572, 189] on input "Search Form" at bounding box center [961, 193] width 897 height 40
paste input "QZNWV2346409"
type input "QZNWV2346409"
click at [1347, 374] on button "Search" at bounding box center [1347, 374] width 127 height 42
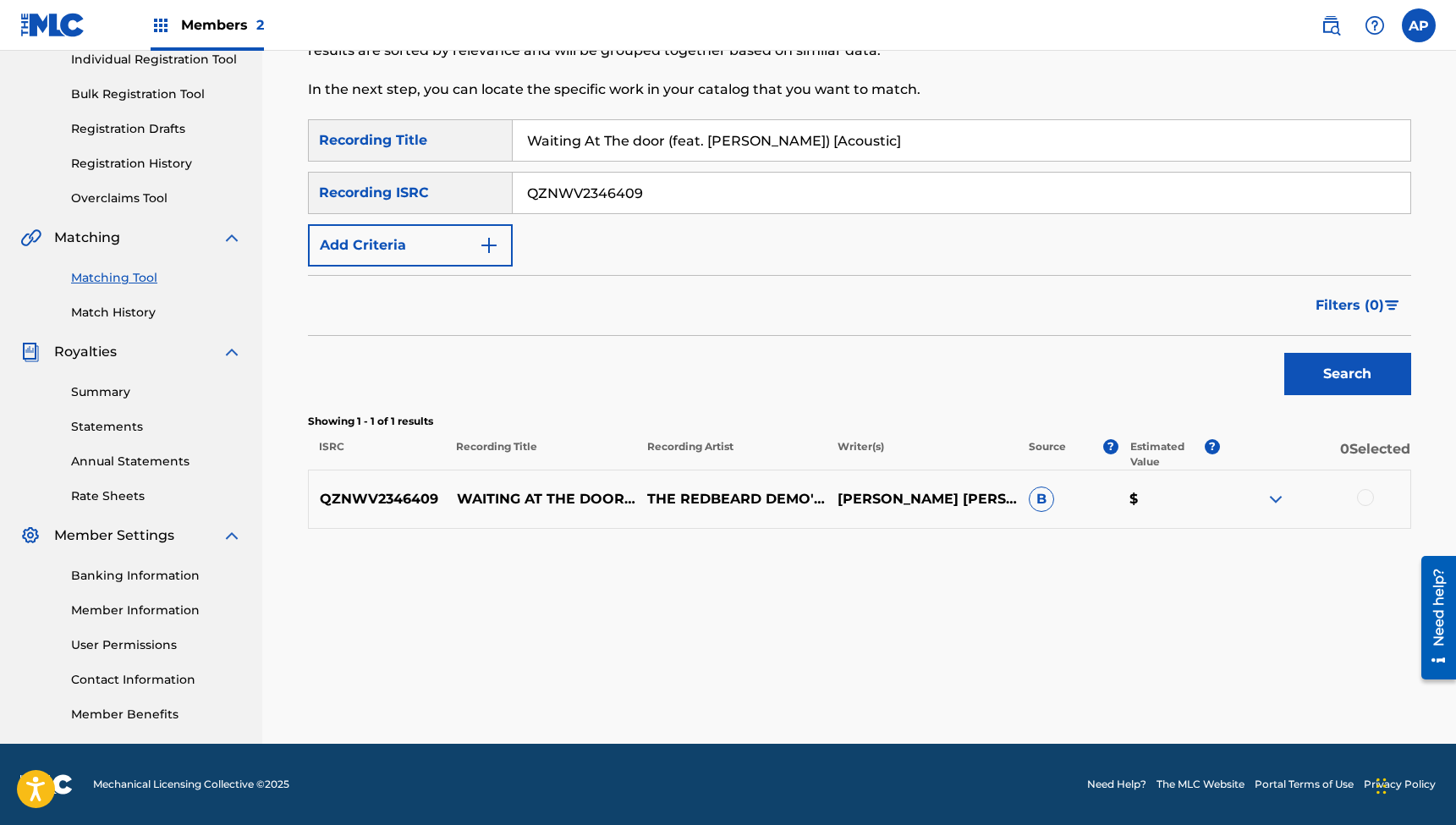
click at [1365, 499] on div at bounding box center [1365, 497] width 17 height 17
click at [1141, 685] on button "Match 1 Group" at bounding box center [1190, 688] width 187 height 42
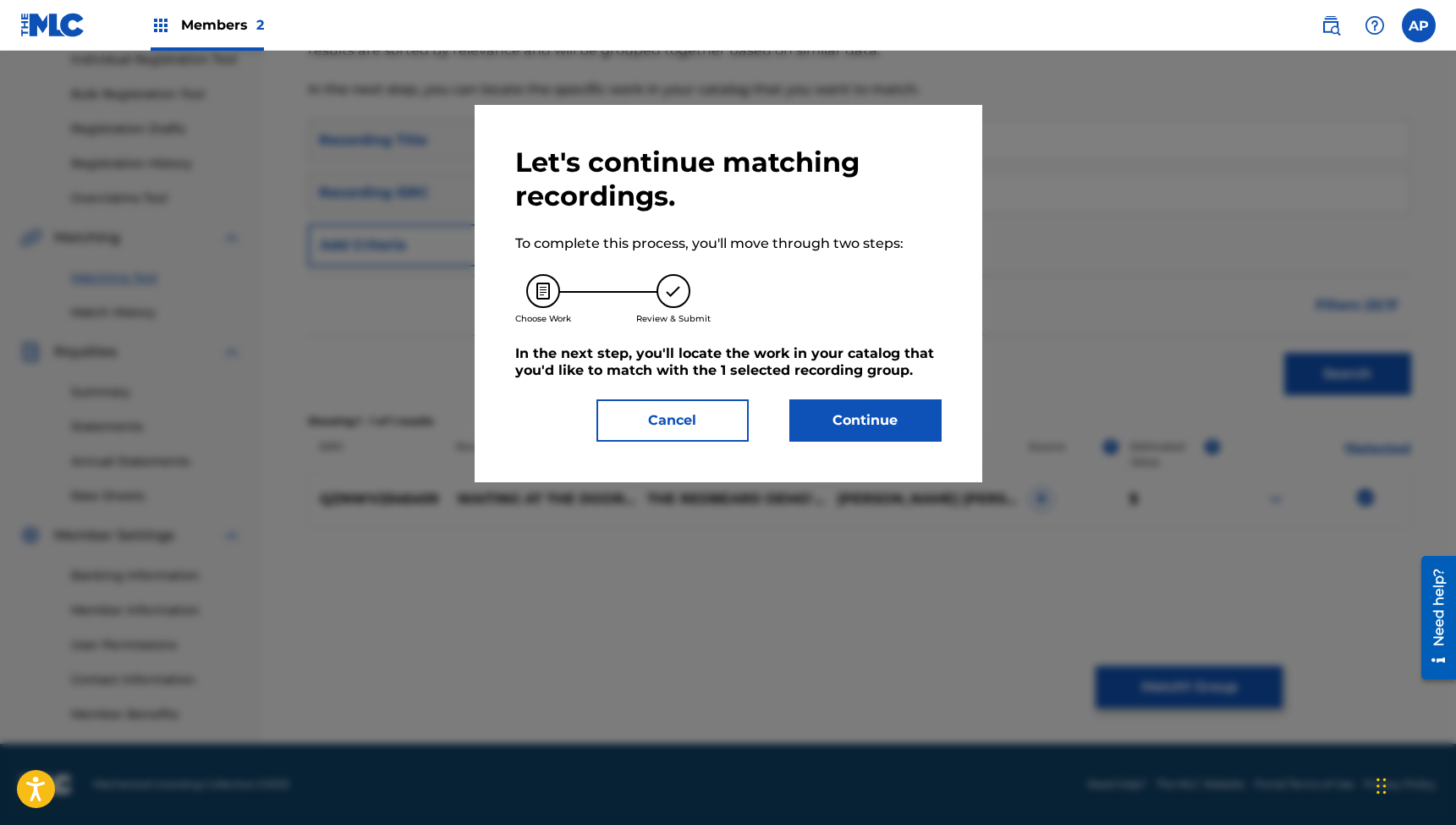
click at [872, 420] on button "Continue" at bounding box center [866, 420] width 152 height 42
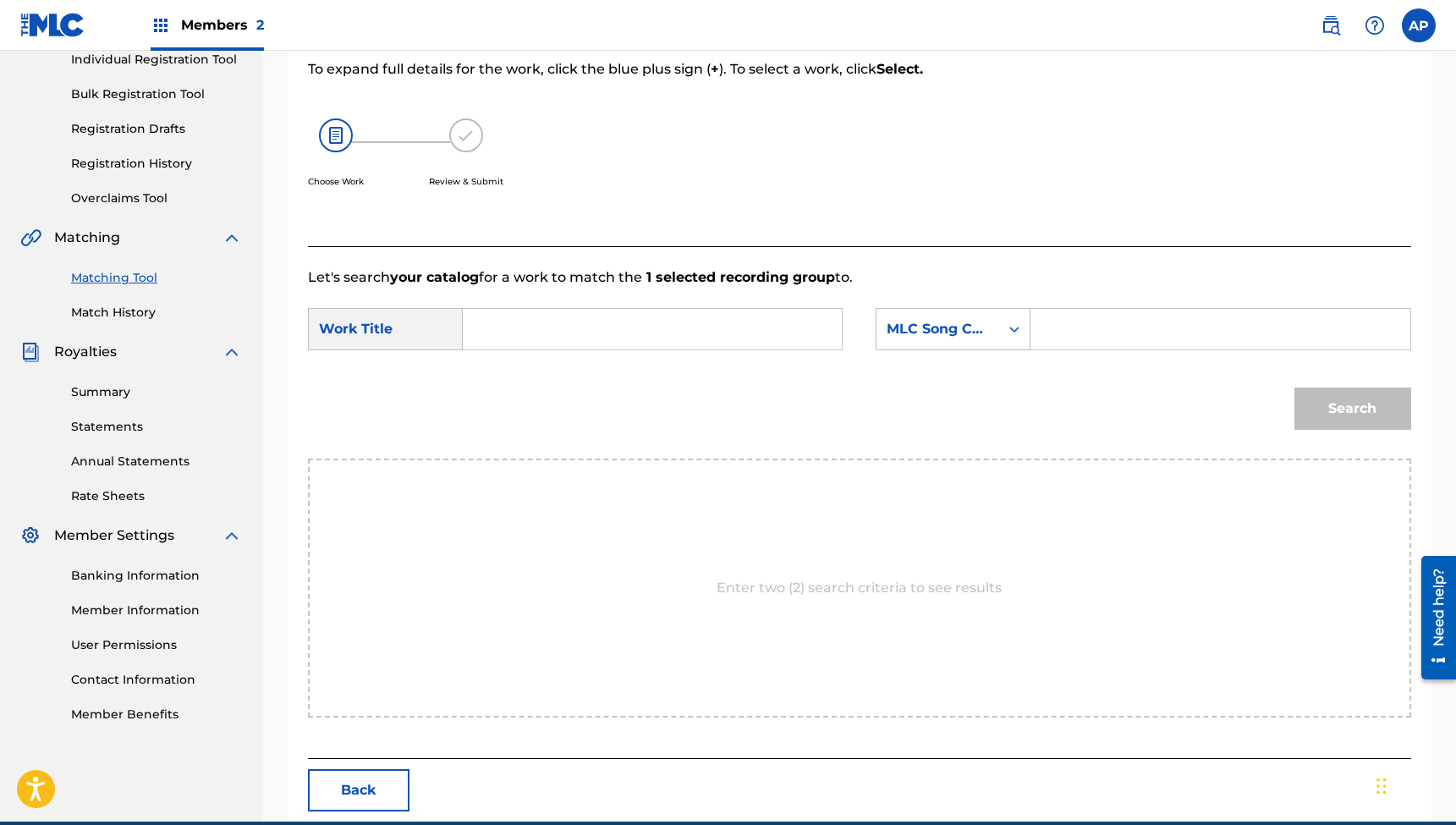
click at [715, 325] on input "Search Form" at bounding box center [652, 329] width 350 height 40
paste input "Waiting At The door (feat. [PERSON_NAME]) [Acoustic]"
type input "Waiting At The door (feat. [PERSON_NAME]) [Acoustic]"
click at [1058, 328] on input "Search Form" at bounding box center [1220, 329] width 350 height 40
paste input "WC1OL6"
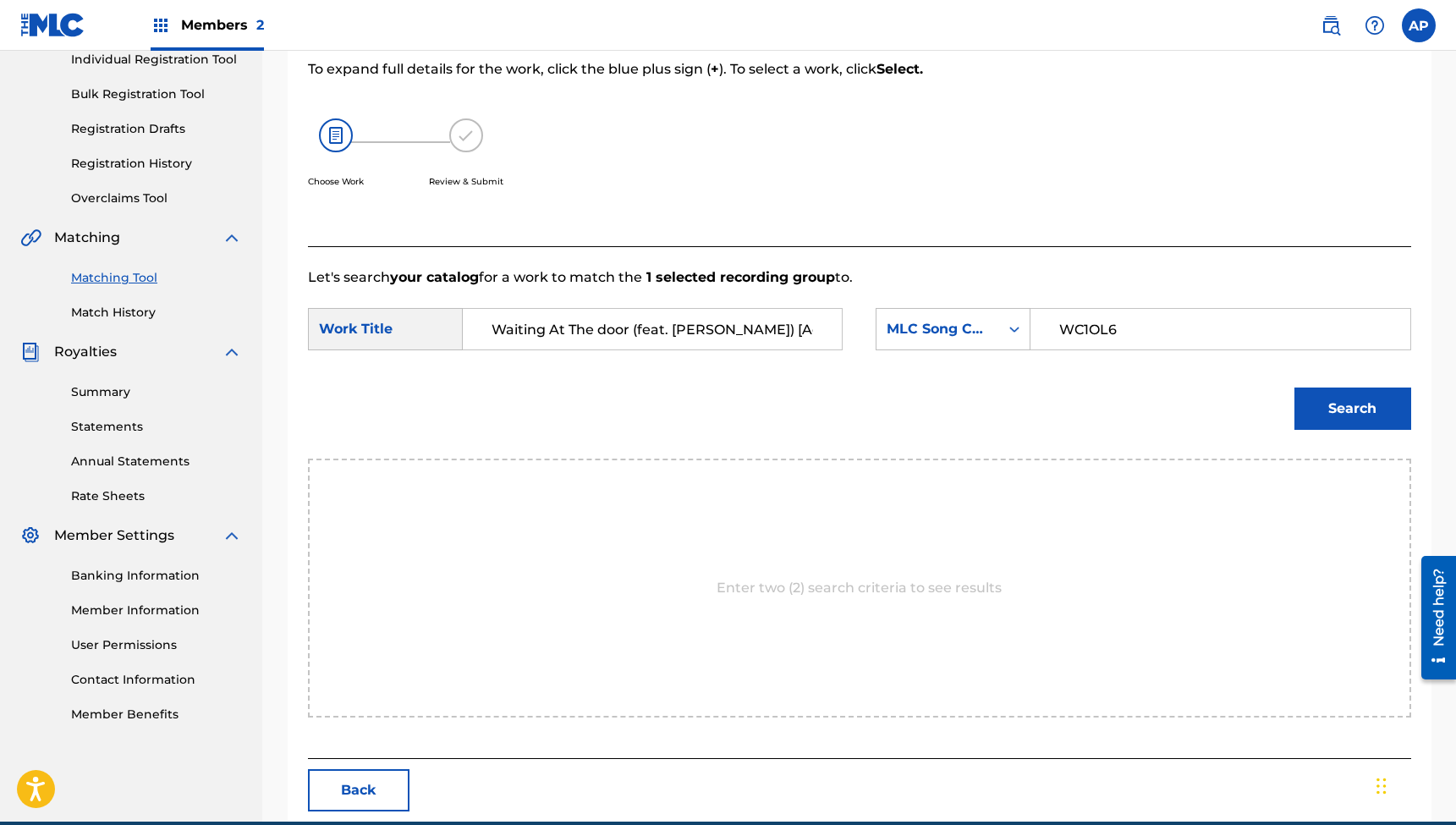
type input "WC1OL6"
click at [1352, 409] on button "Search" at bounding box center [1353, 409] width 116 height 42
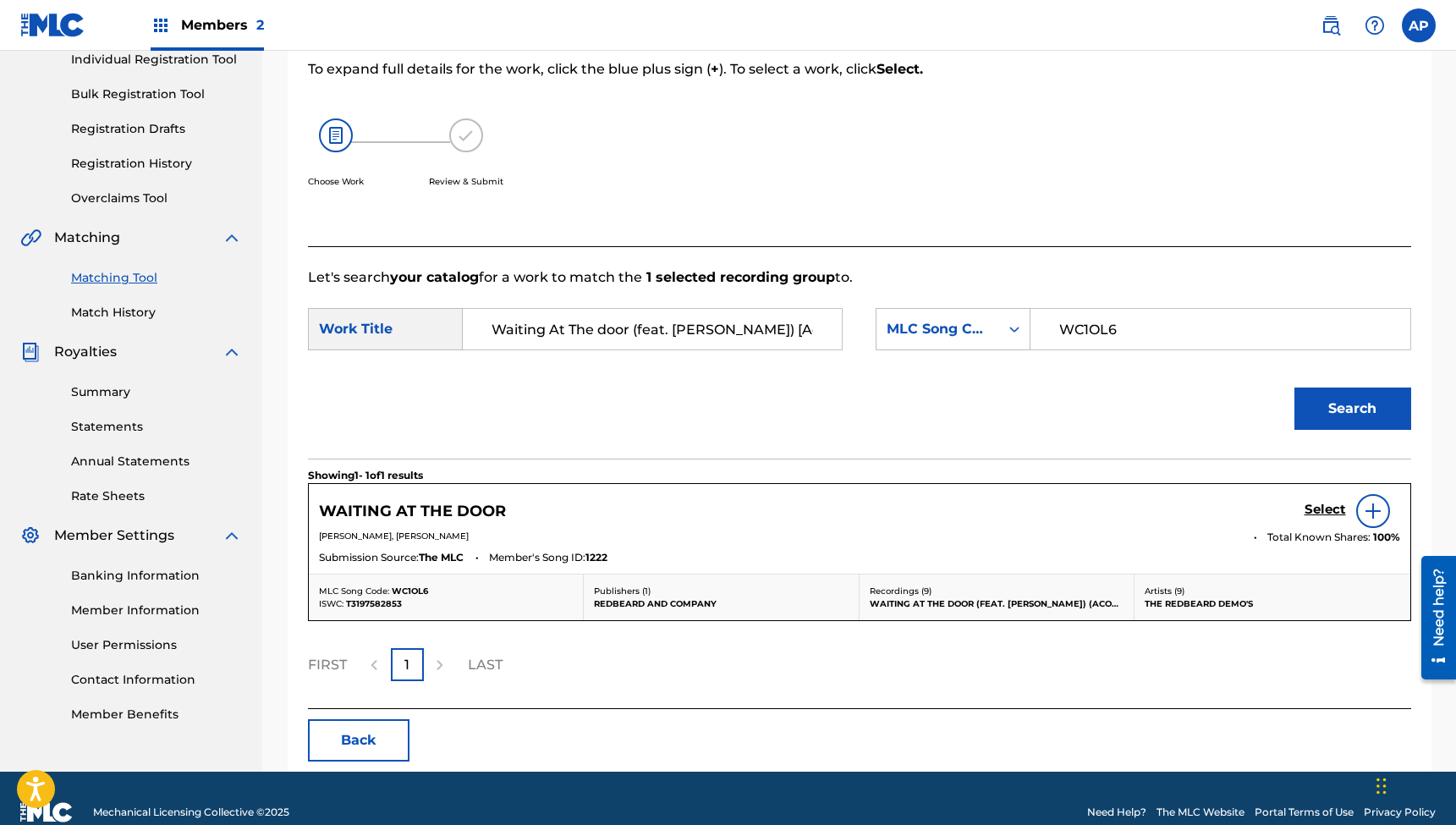
click at [1321, 506] on h5 "Select" at bounding box center [1325, 510] width 41 height 16
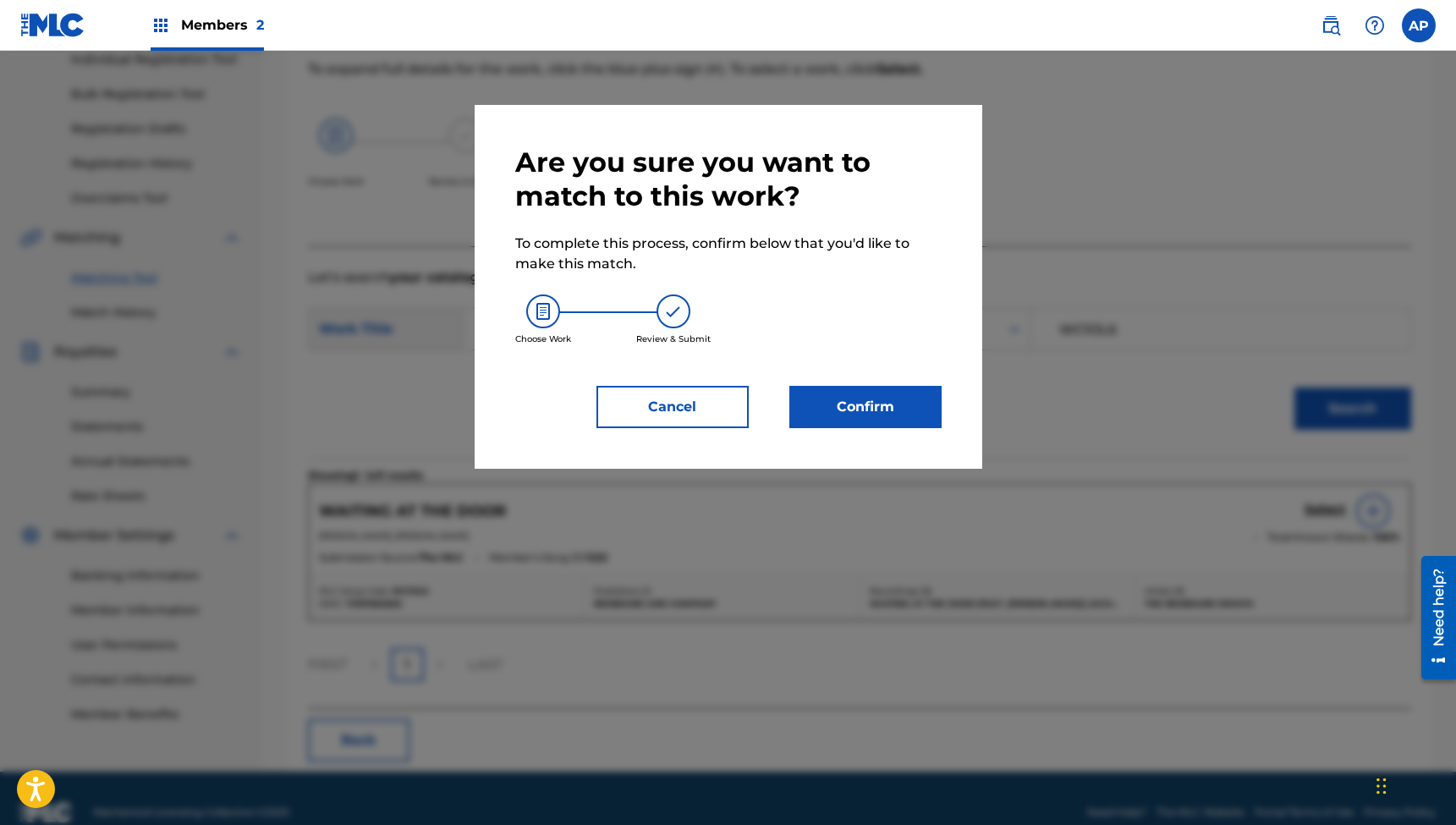
click at [857, 400] on button "Confirm" at bounding box center [866, 407] width 152 height 42
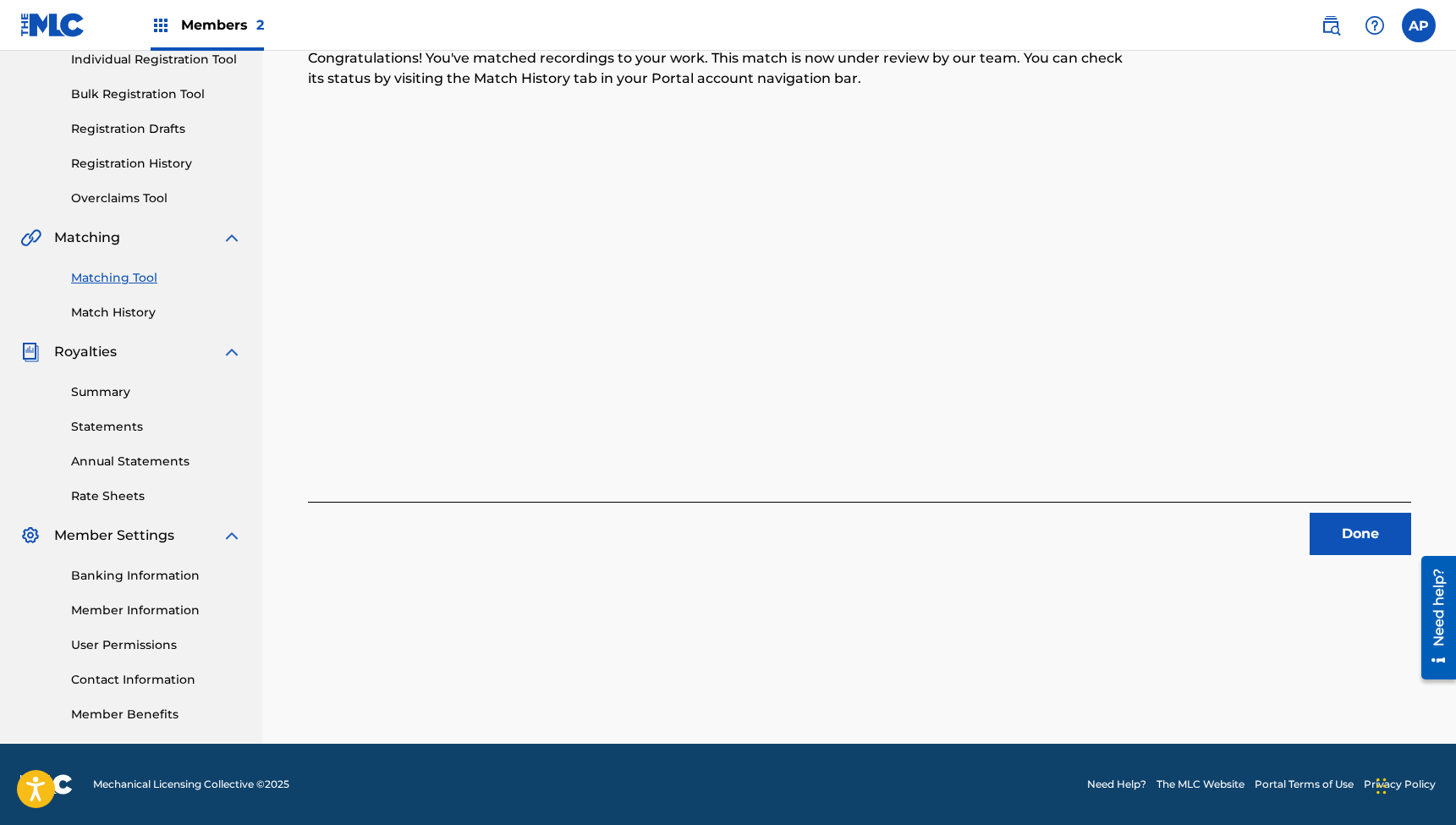
click at [1359, 538] on button "Done" at bounding box center [1361, 534] width 102 height 42
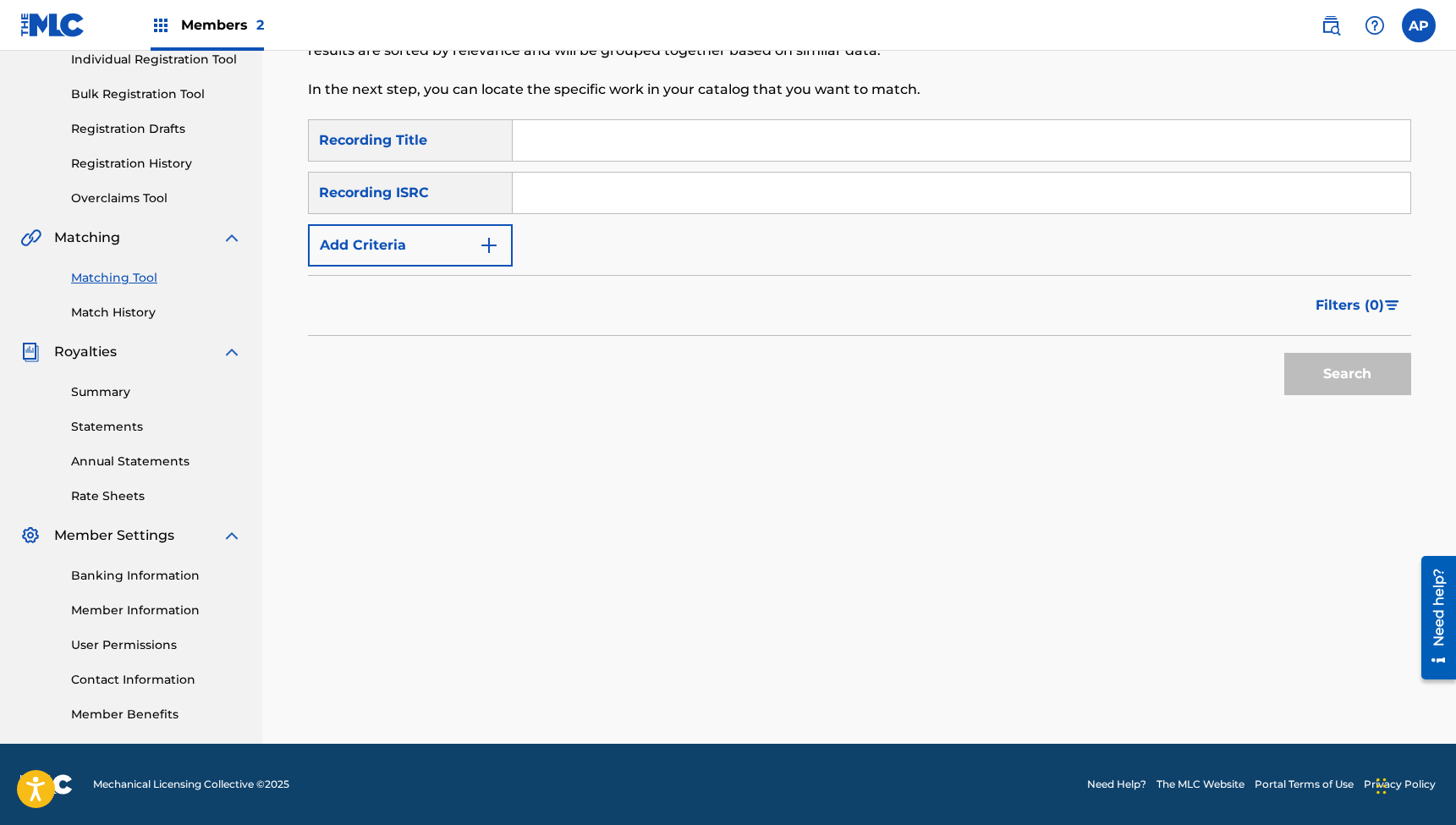
click at [596, 133] on input "Search Form" at bounding box center [961, 140] width 897 height 40
paste input "Carry On (feat. [PERSON_NAME]) [Acoustic]"
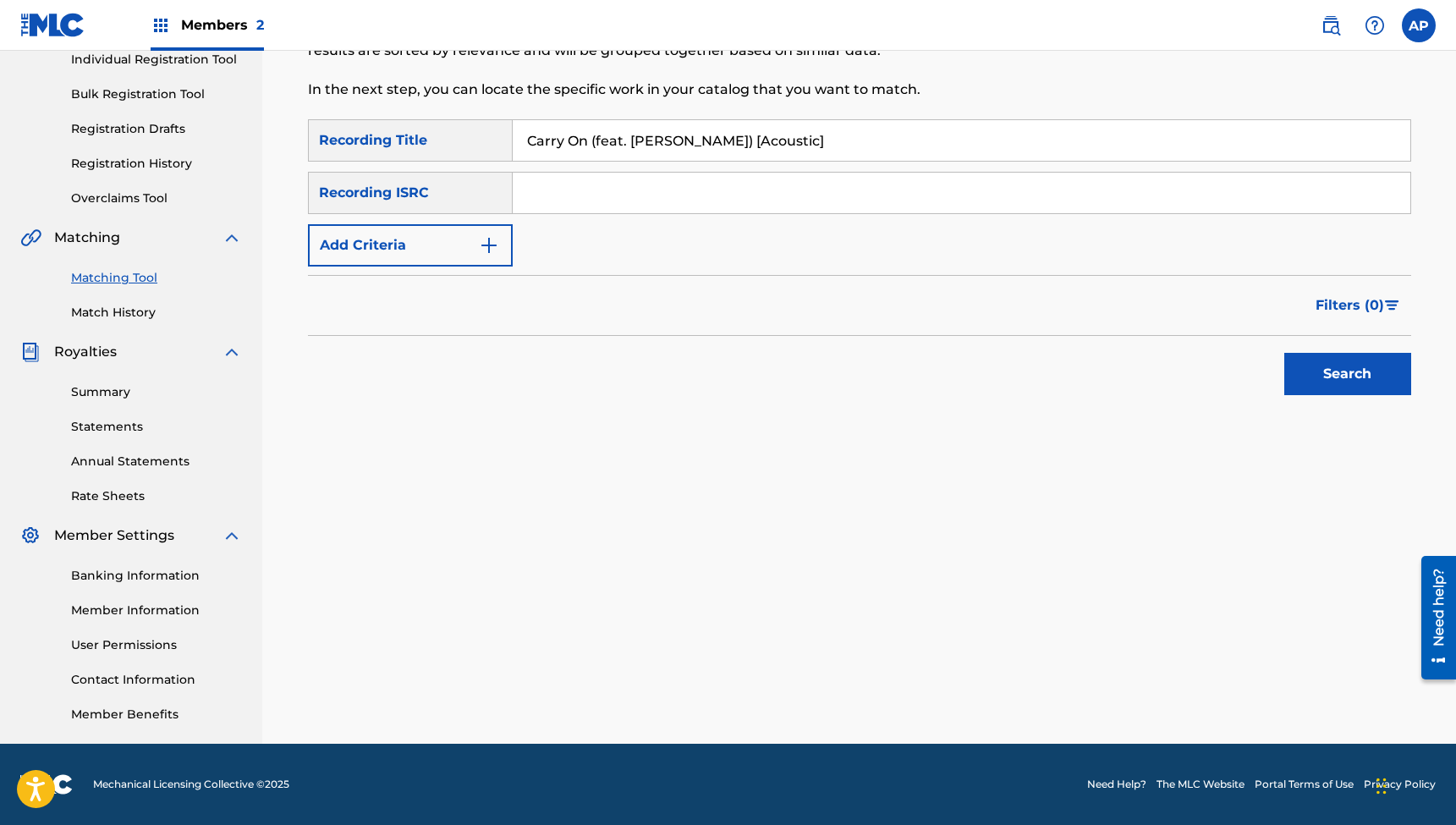
type input "Carry On (feat. [PERSON_NAME]) [Acoustic]"
click at [616, 194] on input "Search Form" at bounding box center [961, 193] width 897 height 40
paste input "QZTBB2339587"
type input "QZTBB2339587"
click at [1347, 374] on button "Search" at bounding box center [1347, 374] width 127 height 42
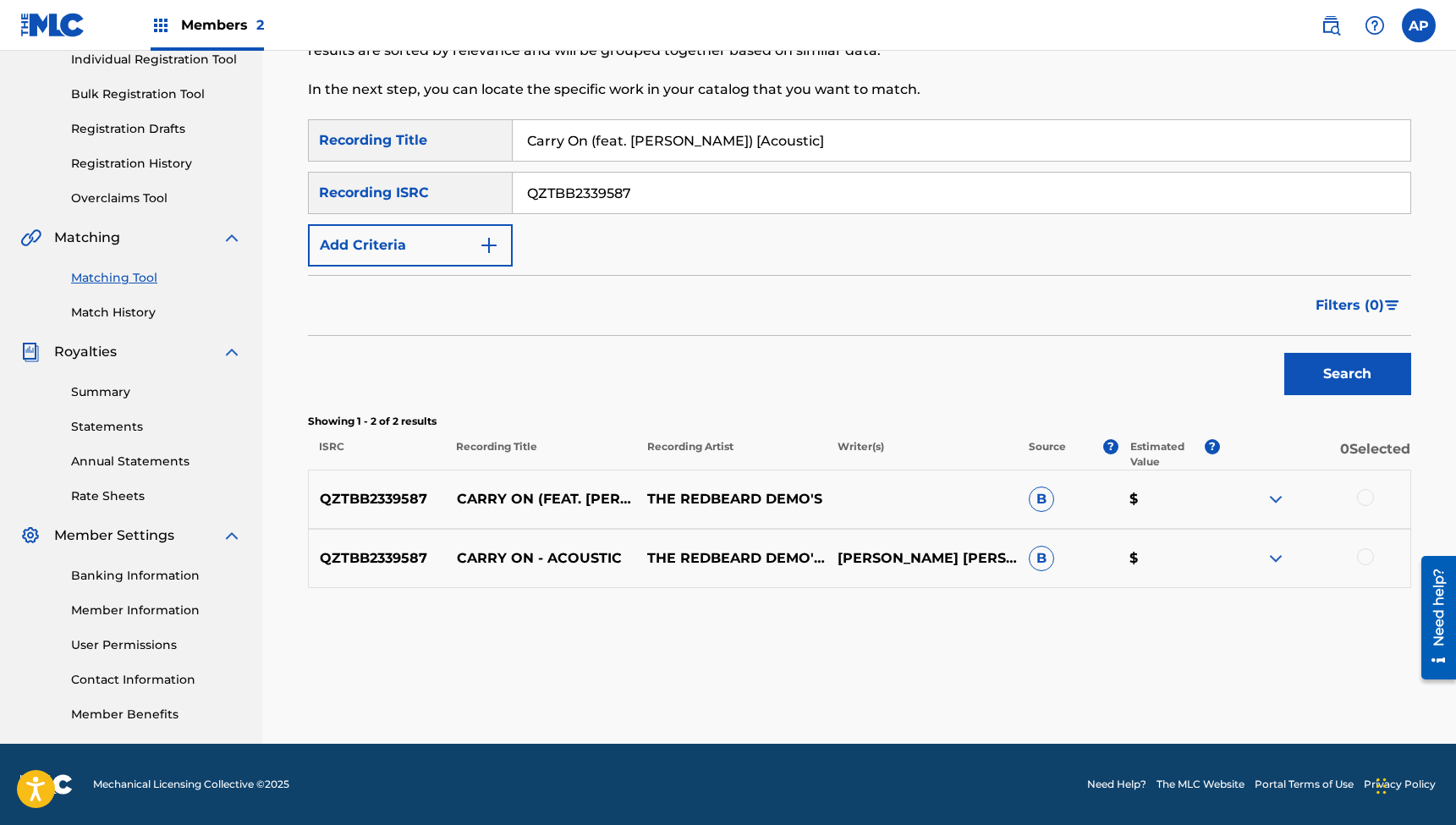
click at [1368, 495] on div at bounding box center [1365, 497] width 17 height 17
click at [1366, 559] on div at bounding box center [1365, 556] width 17 height 17
click at [1198, 692] on button "Match 2 Groups" at bounding box center [1190, 688] width 187 height 42
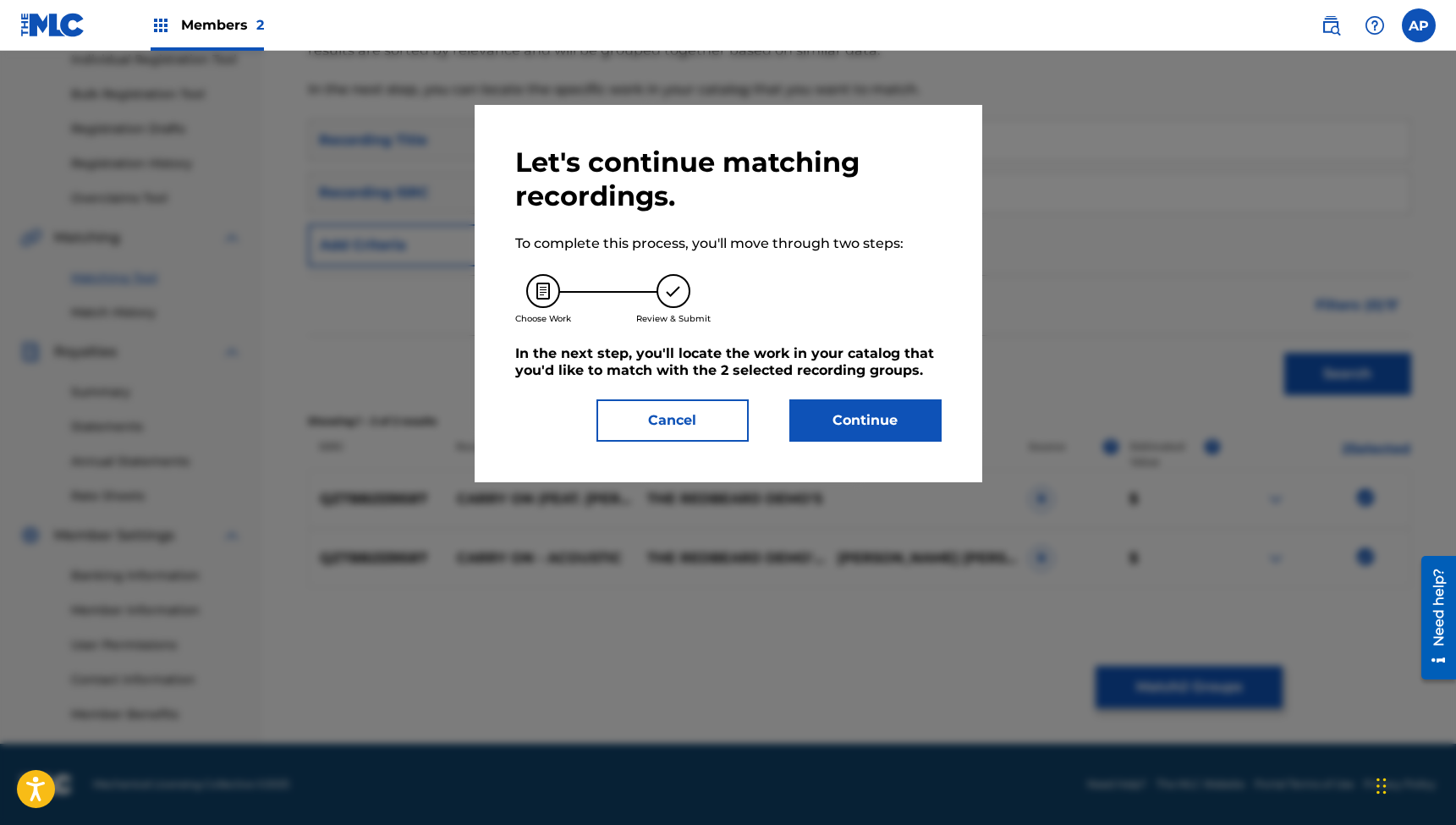
click at [854, 437] on button "Continue" at bounding box center [866, 420] width 152 height 42
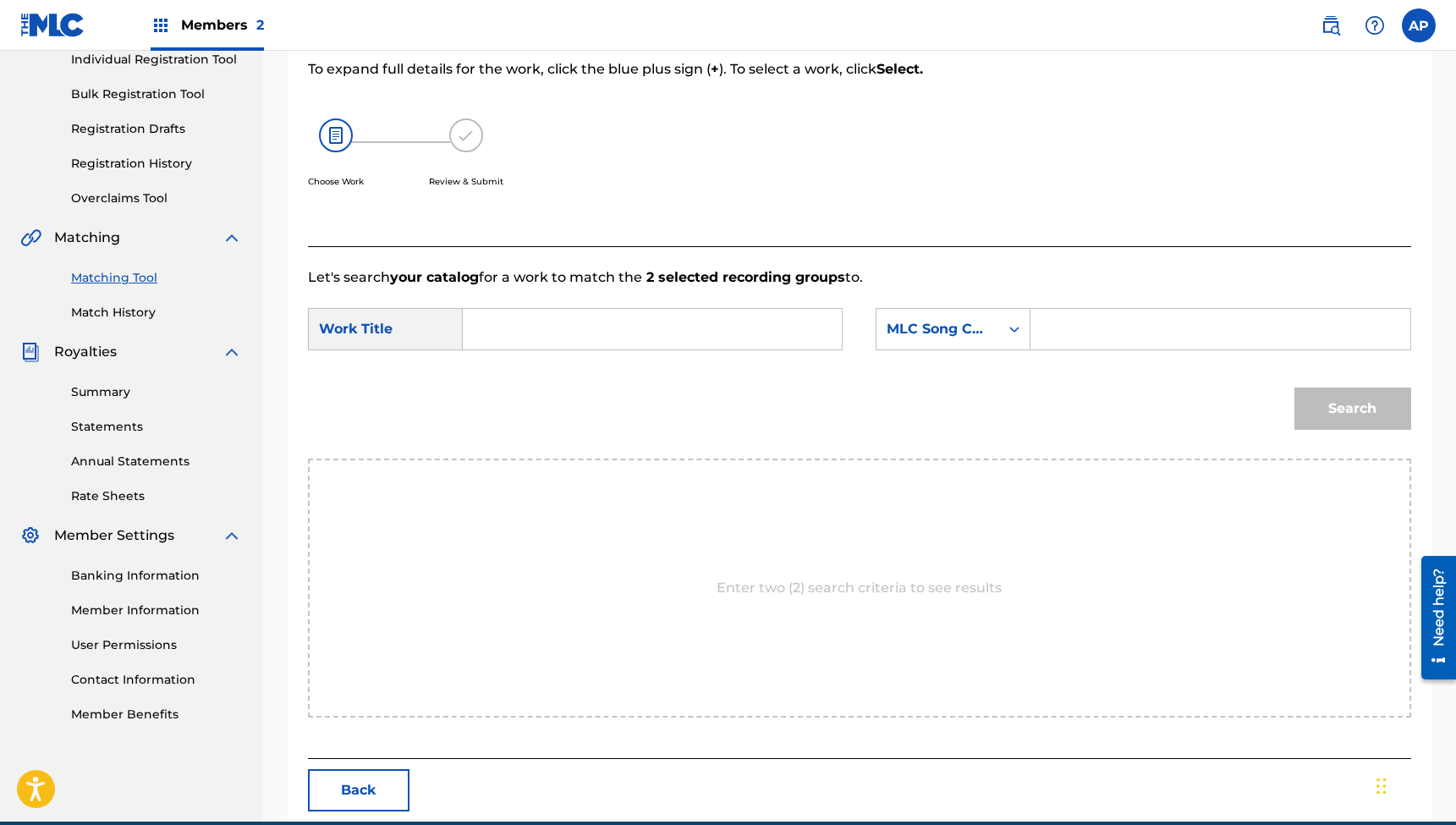
click at [744, 340] on input "Search Form" at bounding box center [652, 329] width 350 height 40
paste input "Carry On (feat. [PERSON_NAME]) [Acoustic]"
type input "Carry On (feat. [PERSON_NAME]) [Acoustic]"
click at [1098, 312] on input "Search Form" at bounding box center [1220, 329] width 350 height 40
paste input "CC1FGR"
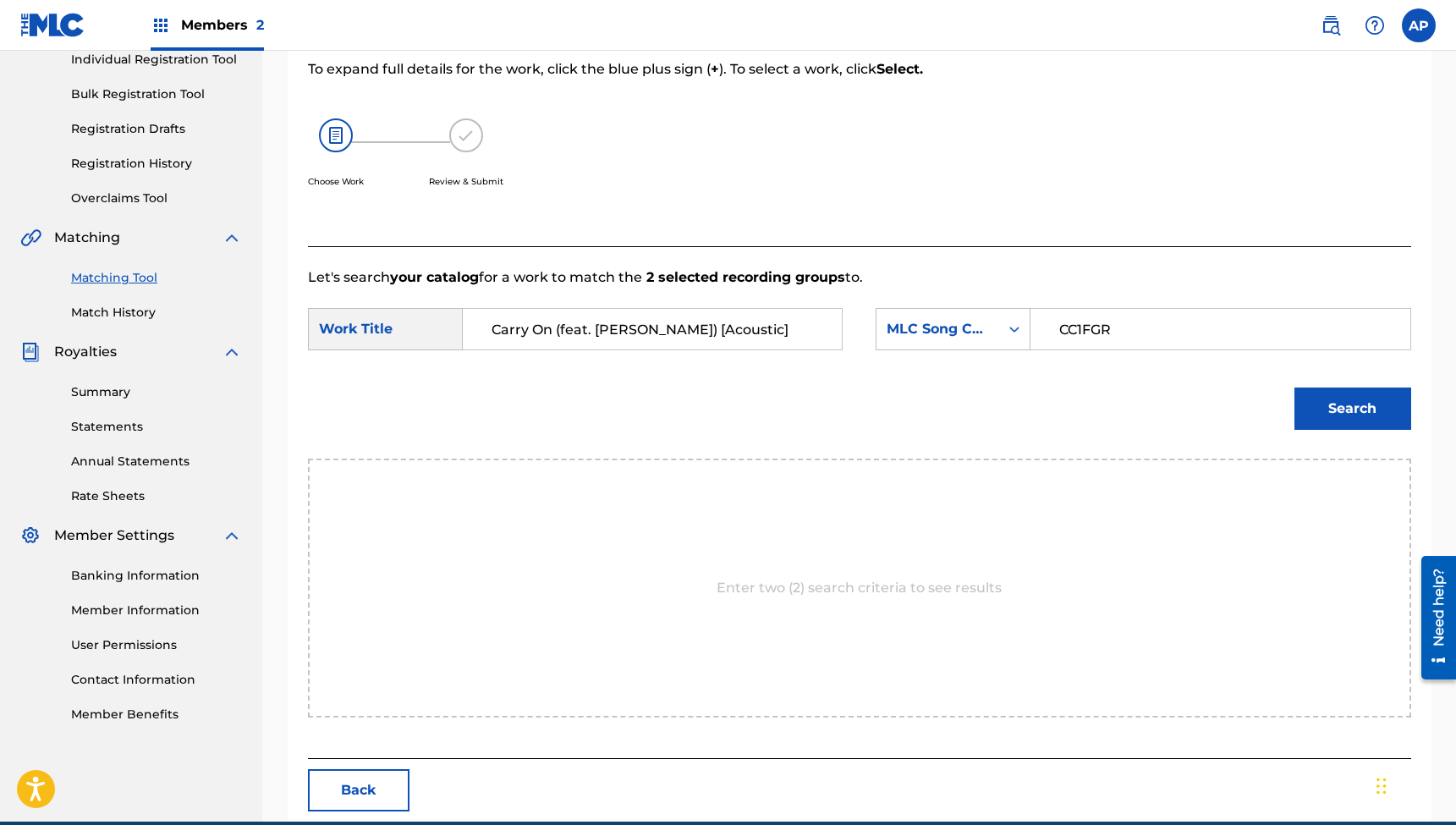
type input "CC1FGR"
click at [1352, 409] on button "Search" at bounding box center [1353, 409] width 116 height 42
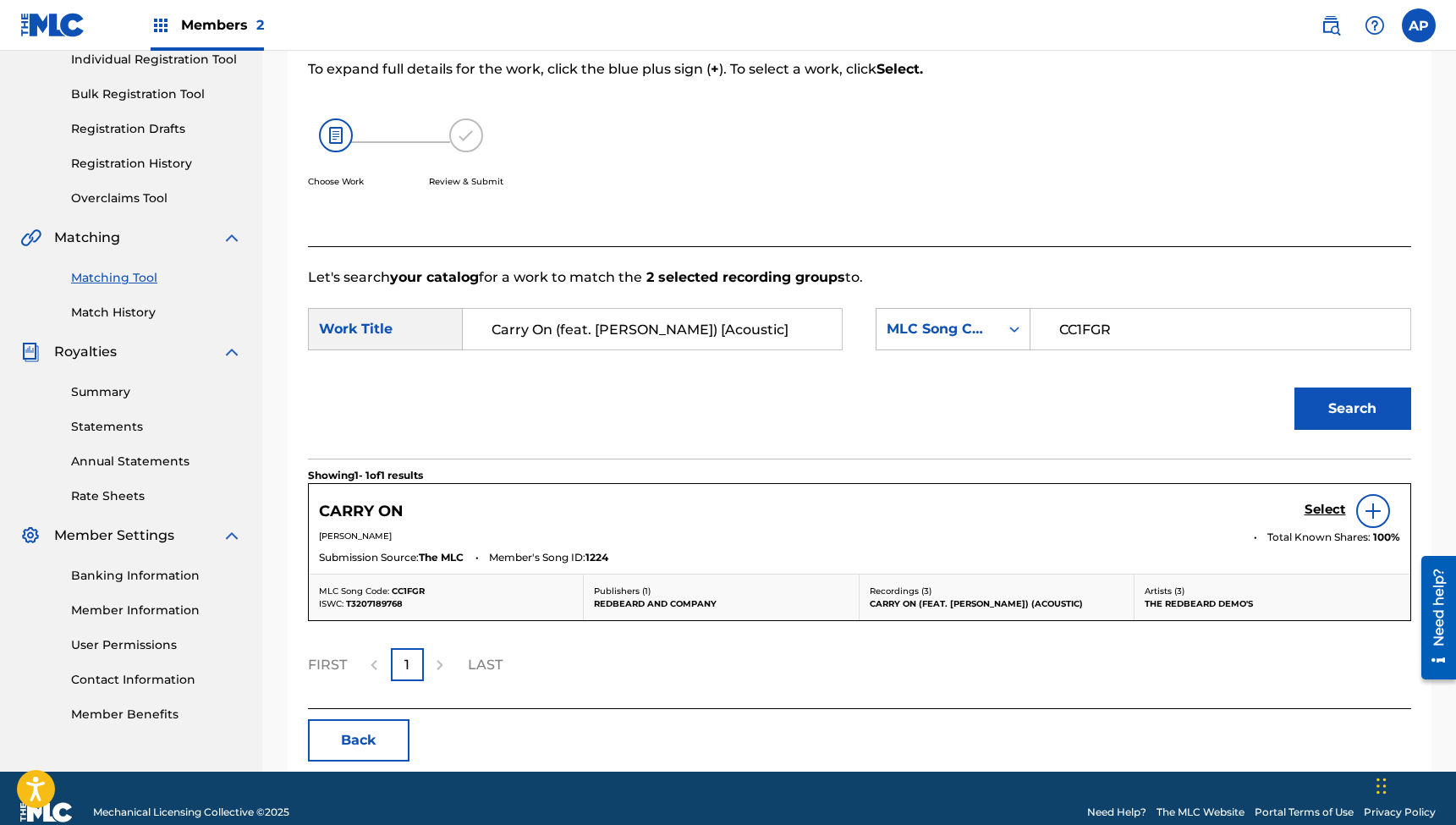
click at [1321, 505] on h5 "Select" at bounding box center [1325, 510] width 41 height 16
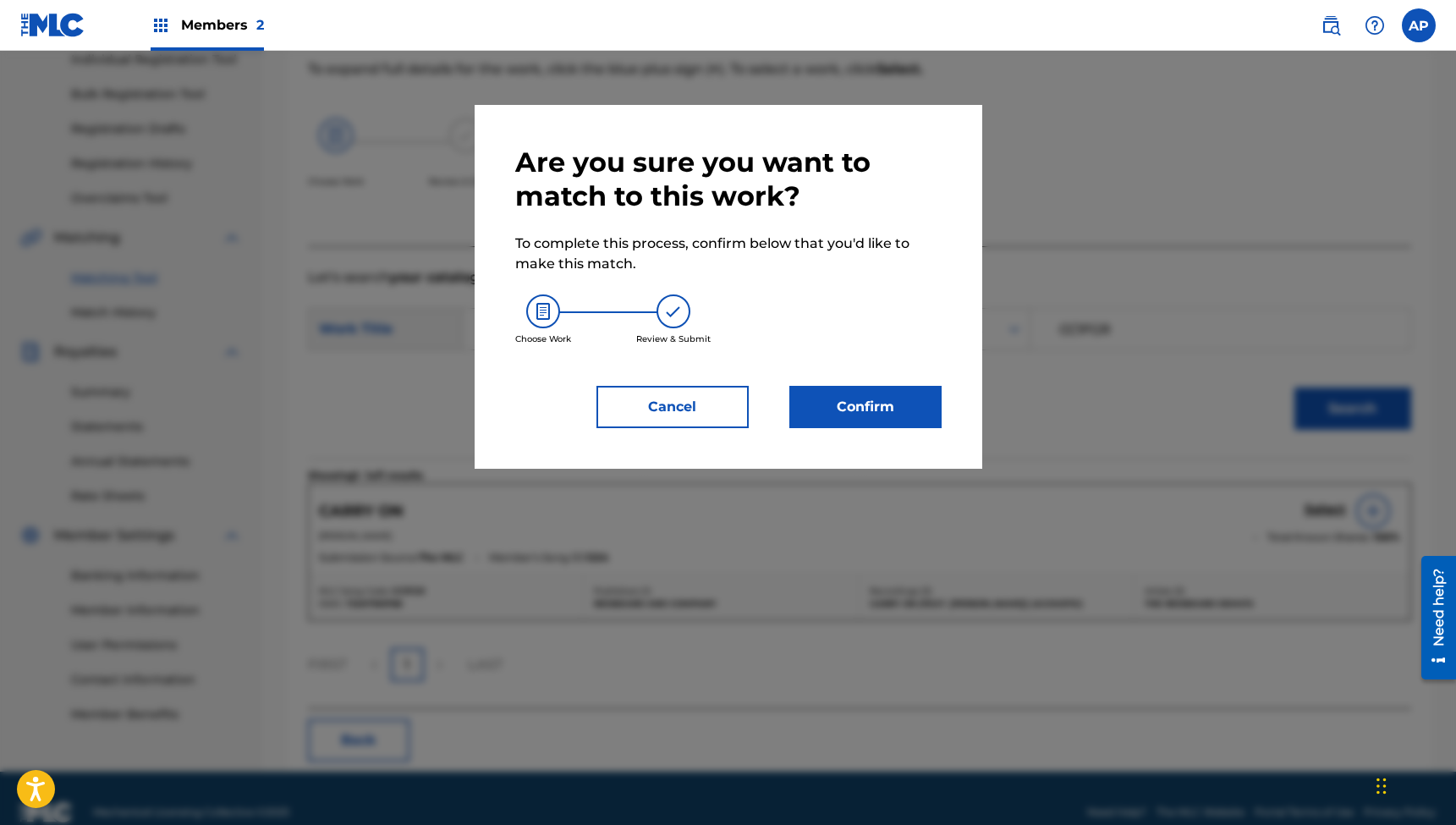
click at [857, 404] on button "Confirm" at bounding box center [866, 407] width 152 height 42
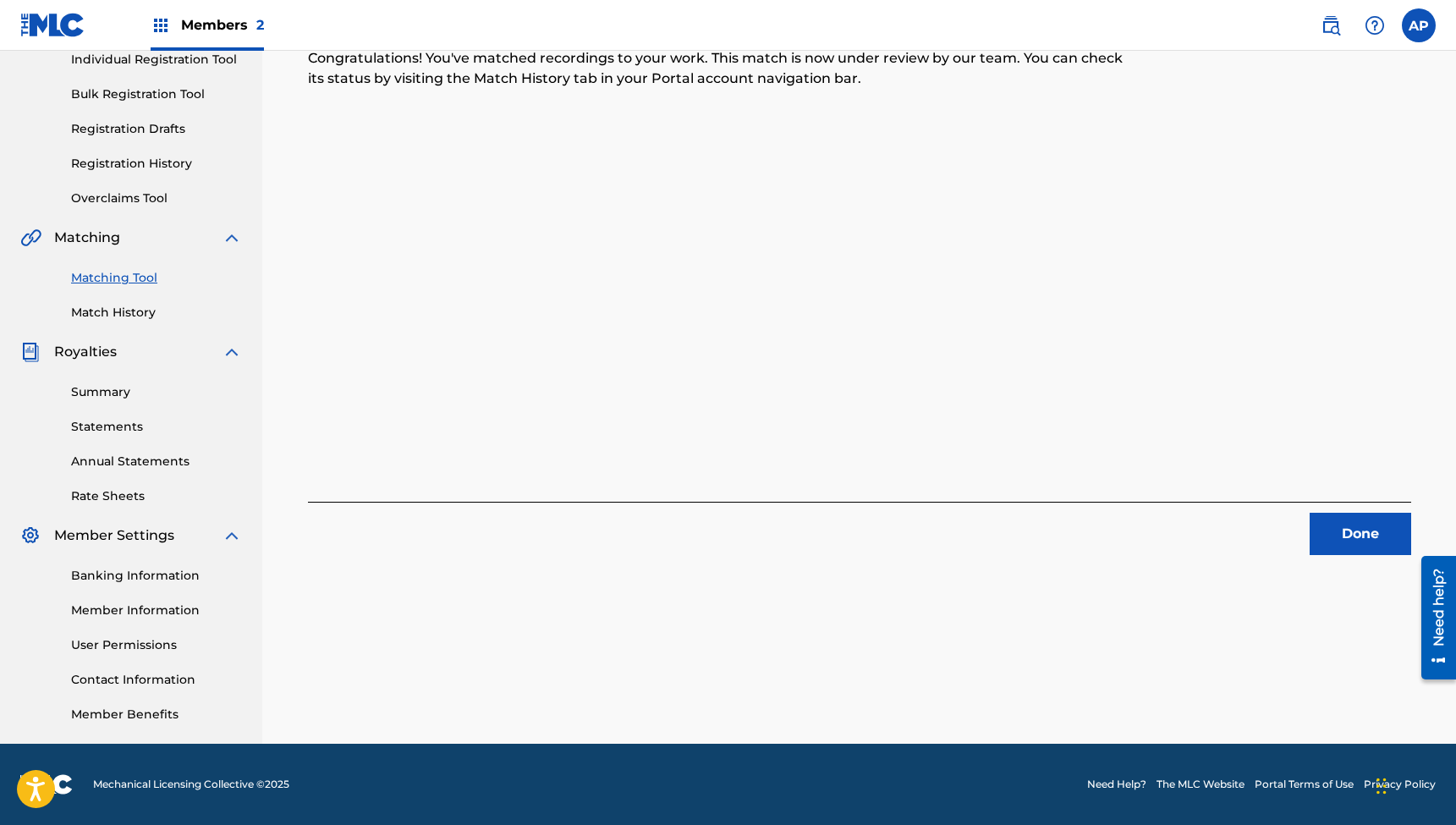
click at [1351, 532] on button "Done" at bounding box center [1361, 534] width 102 height 42
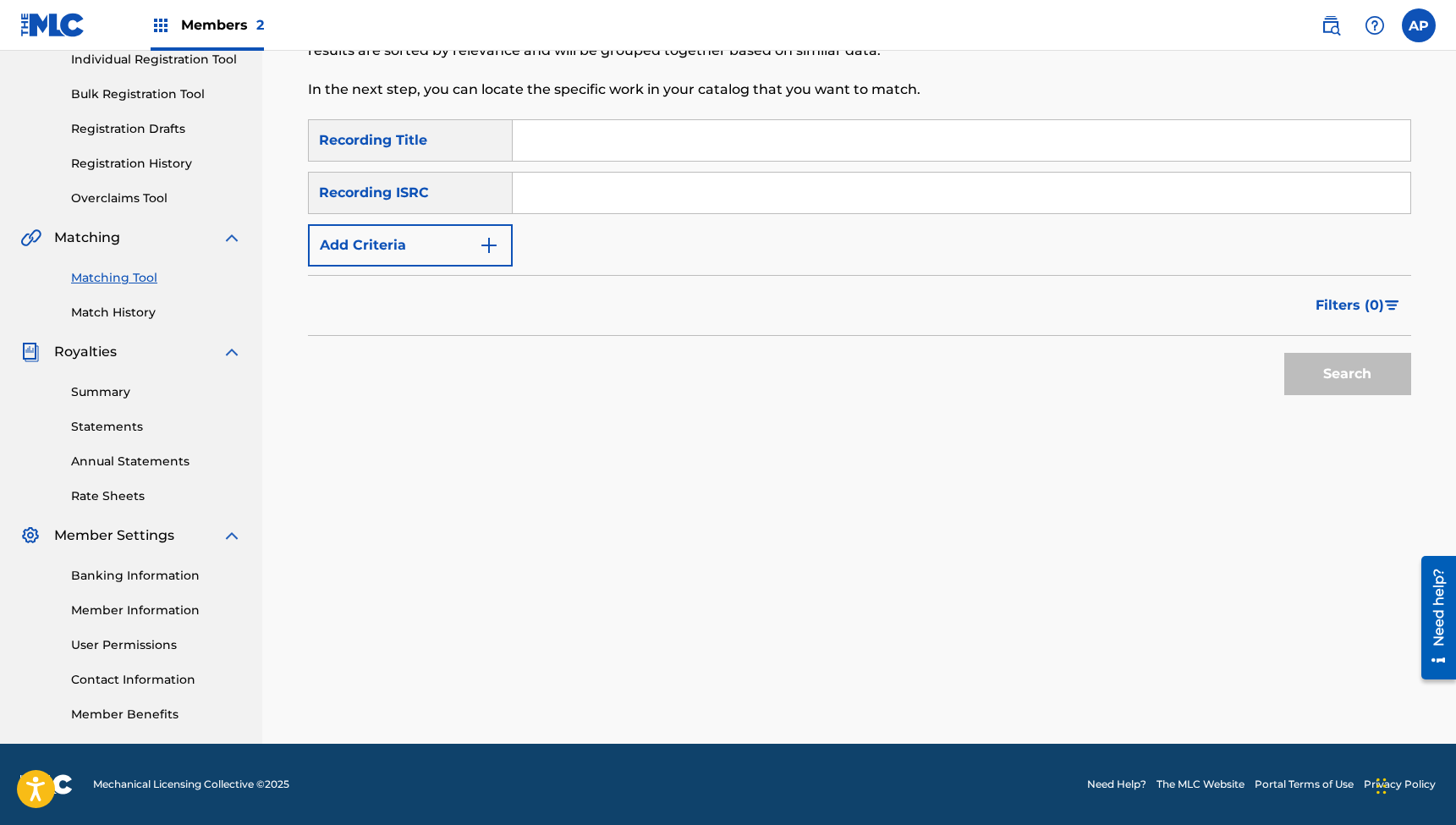
click at [648, 138] on input "Search Form" at bounding box center [961, 140] width 897 height 40
paste input "Distant Fabled Shores (feat. [PERSON_NAME]) [Acoustic]"
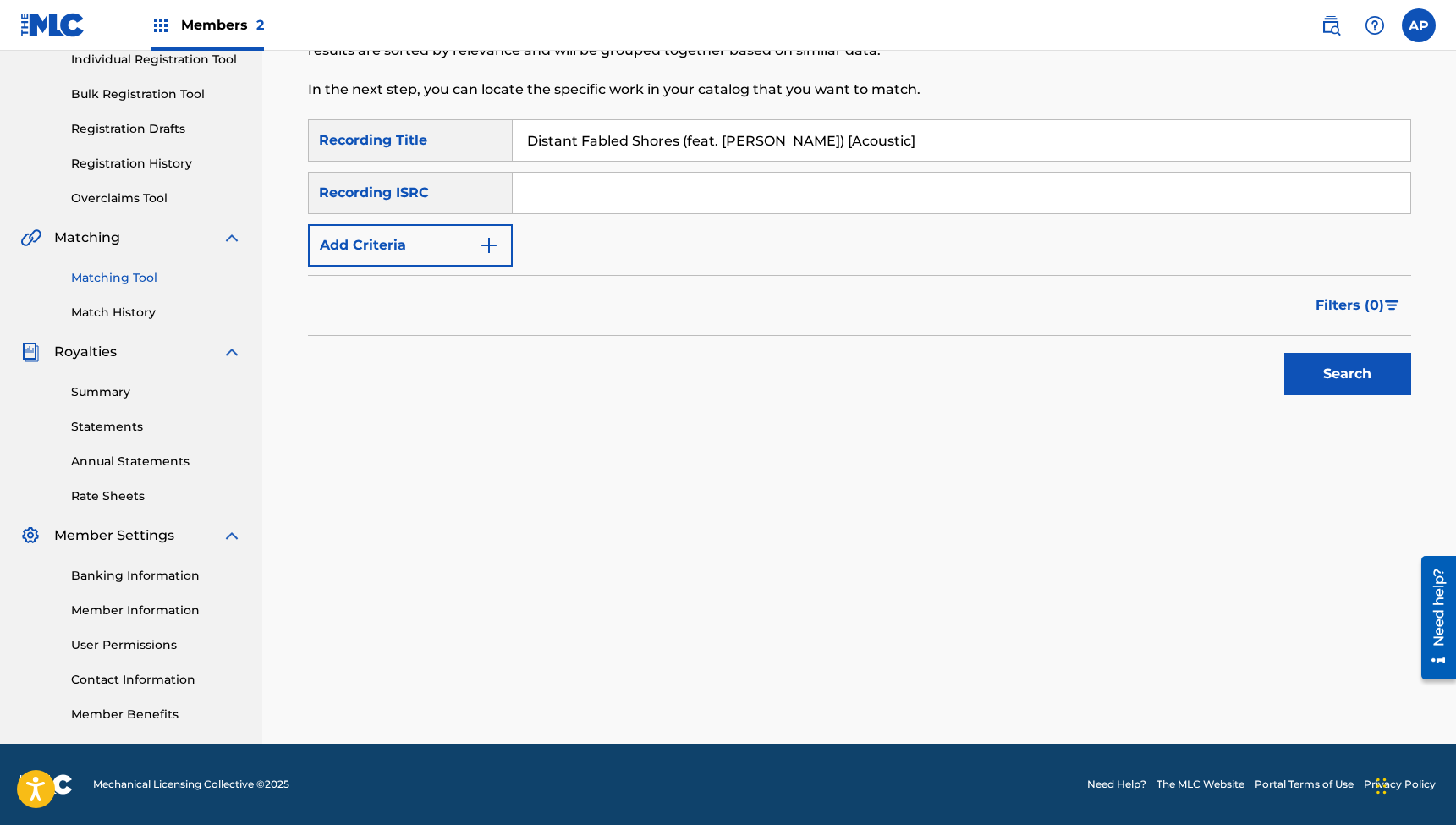
paste input "QZTBB2339588"
type input "Distant Fabled Shores (feat. [PERSON_NAME]) [Acoustic]"
click at [574, 187] on input "Search Form" at bounding box center [961, 193] width 897 height 40
paste input "QZTBB2339588"
type input "QZTBB2339588"
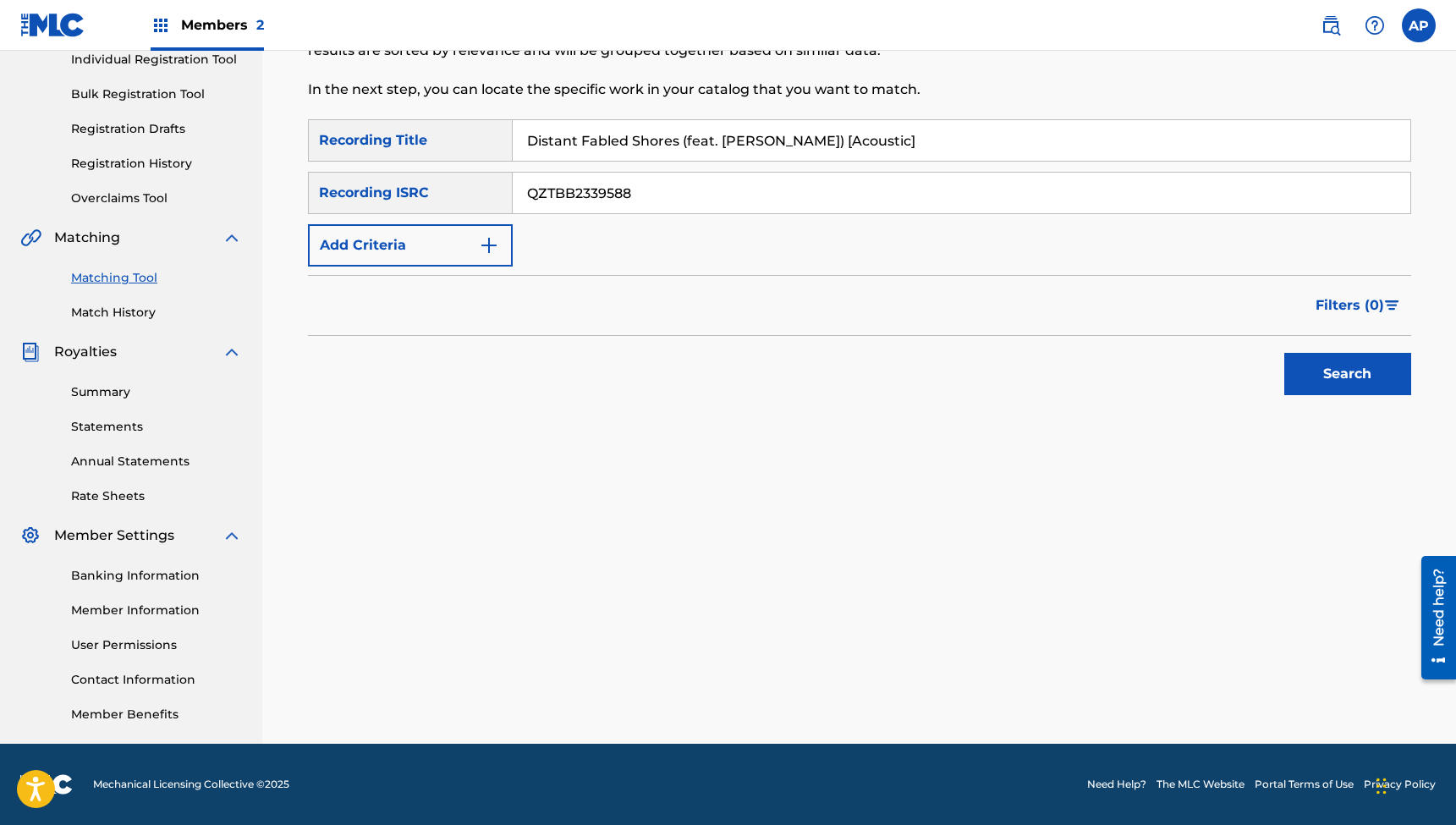
click at [1347, 374] on button "Search" at bounding box center [1347, 374] width 127 height 42
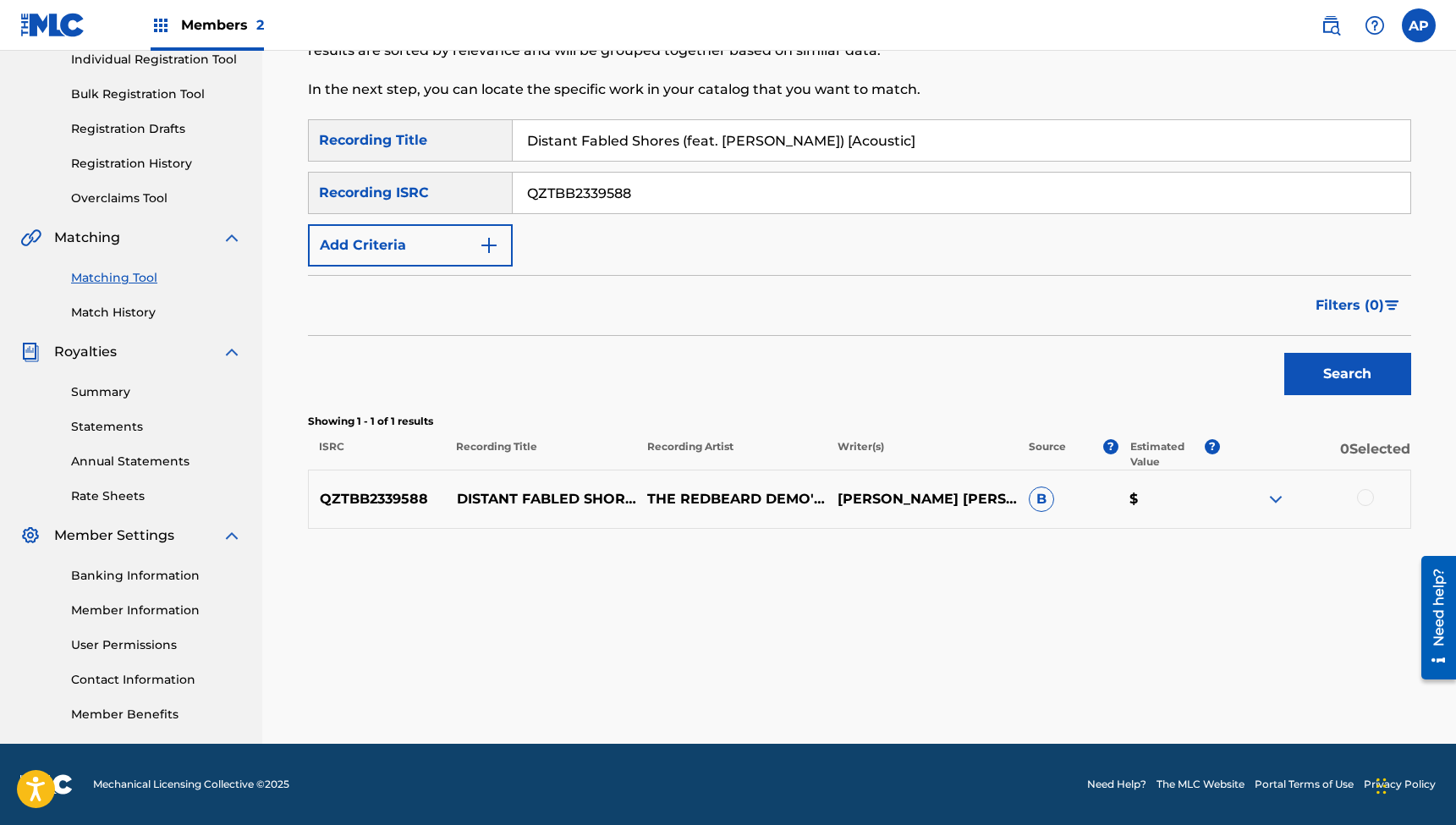
click at [1368, 500] on div at bounding box center [1365, 497] width 17 height 17
click at [1195, 682] on button "Match 1 Group" at bounding box center [1190, 688] width 187 height 42
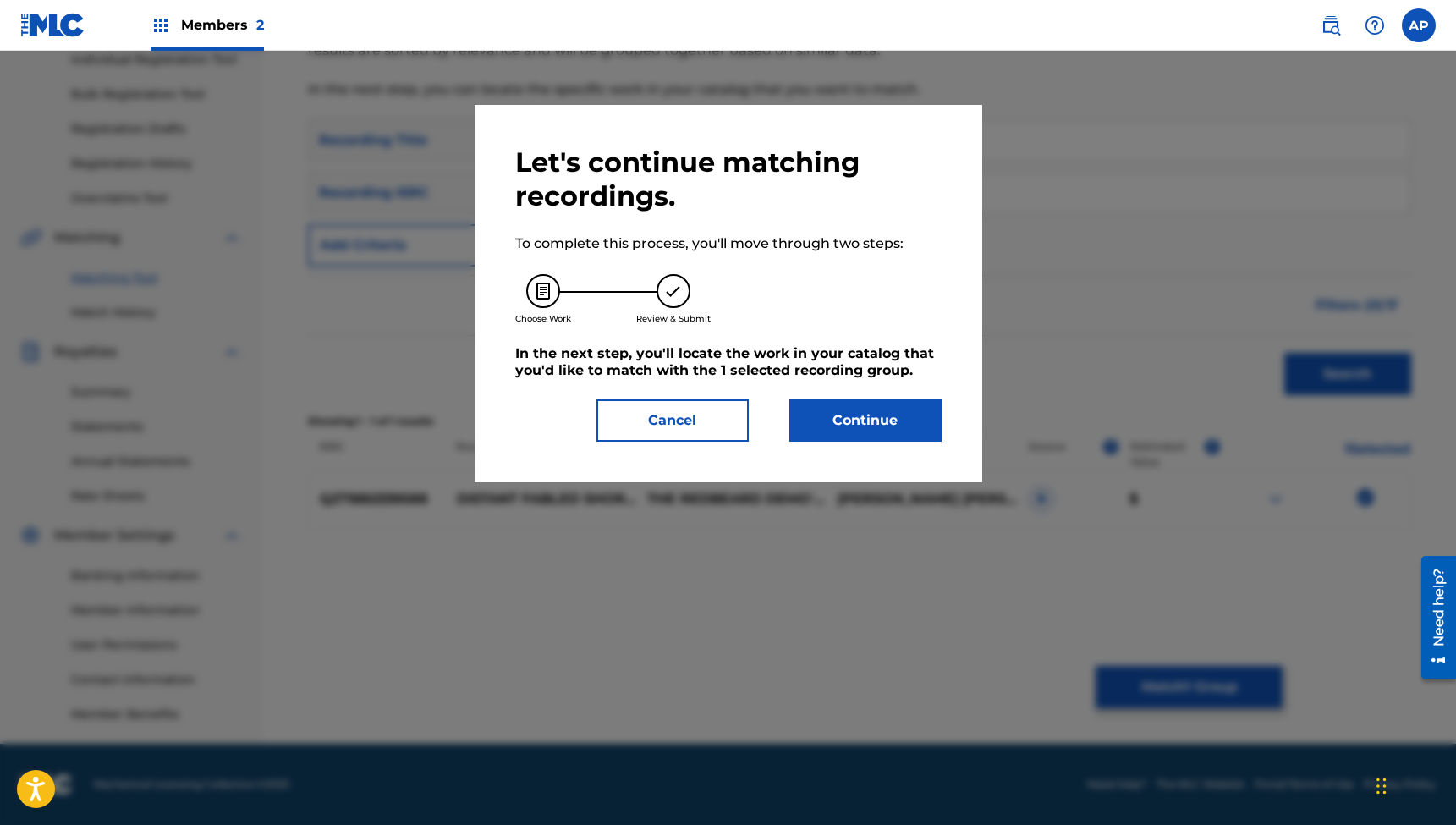
click at [855, 409] on button "Continue" at bounding box center [866, 420] width 152 height 42
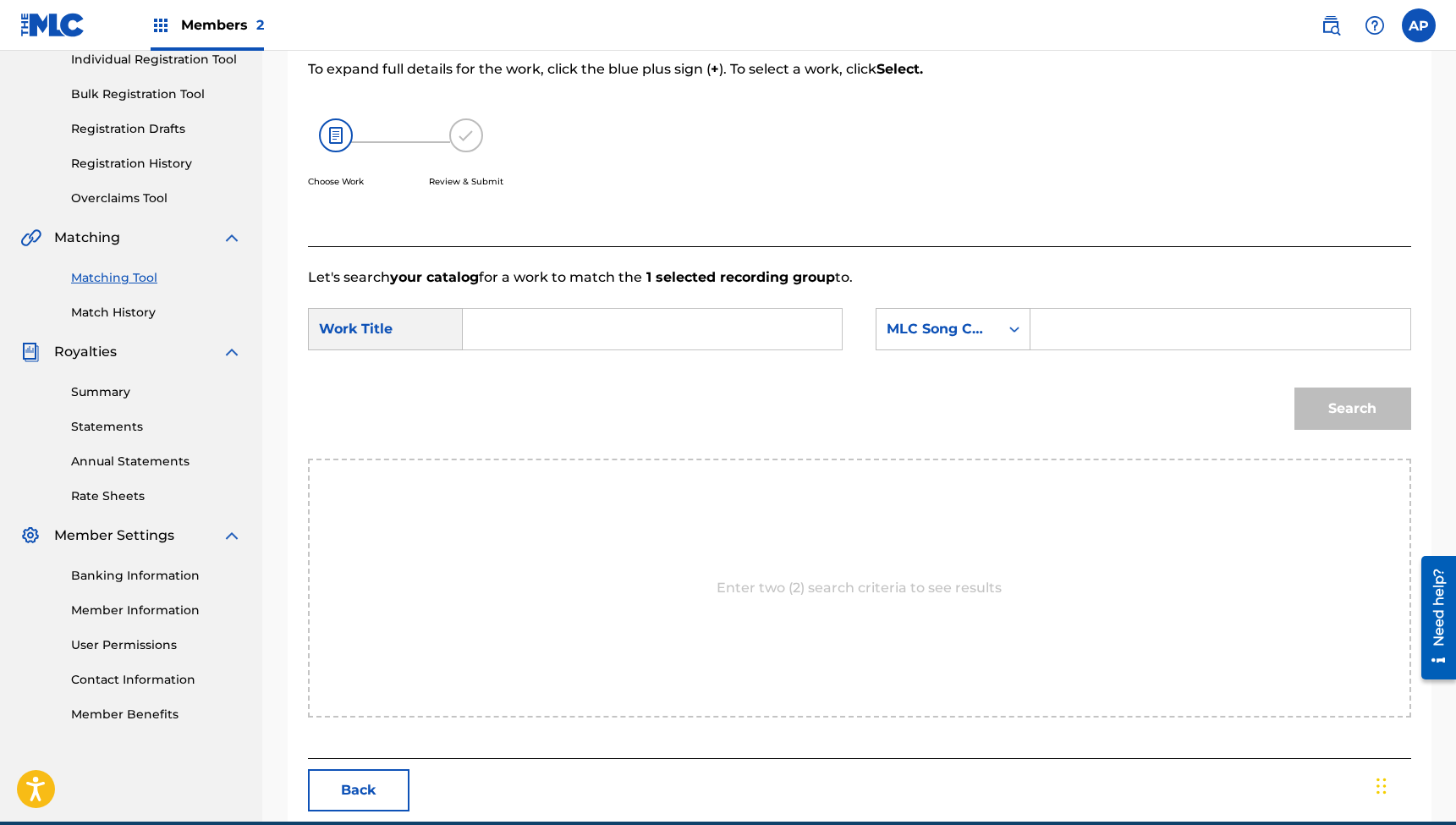
click at [736, 318] on input "Search Form" at bounding box center [652, 329] width 350 height 40
paste input "Distant Fabled Shores (feat. [PERSON_NAME]) [Acoustic]"
type input "Distant Fabled Shores (feat. [PERSON_NAME]) [Acoustic]"
click at [1099, 330] on input "Search Form" at bounding box center [1220, 329] width 350 height 40
paste input "DB7VU1"
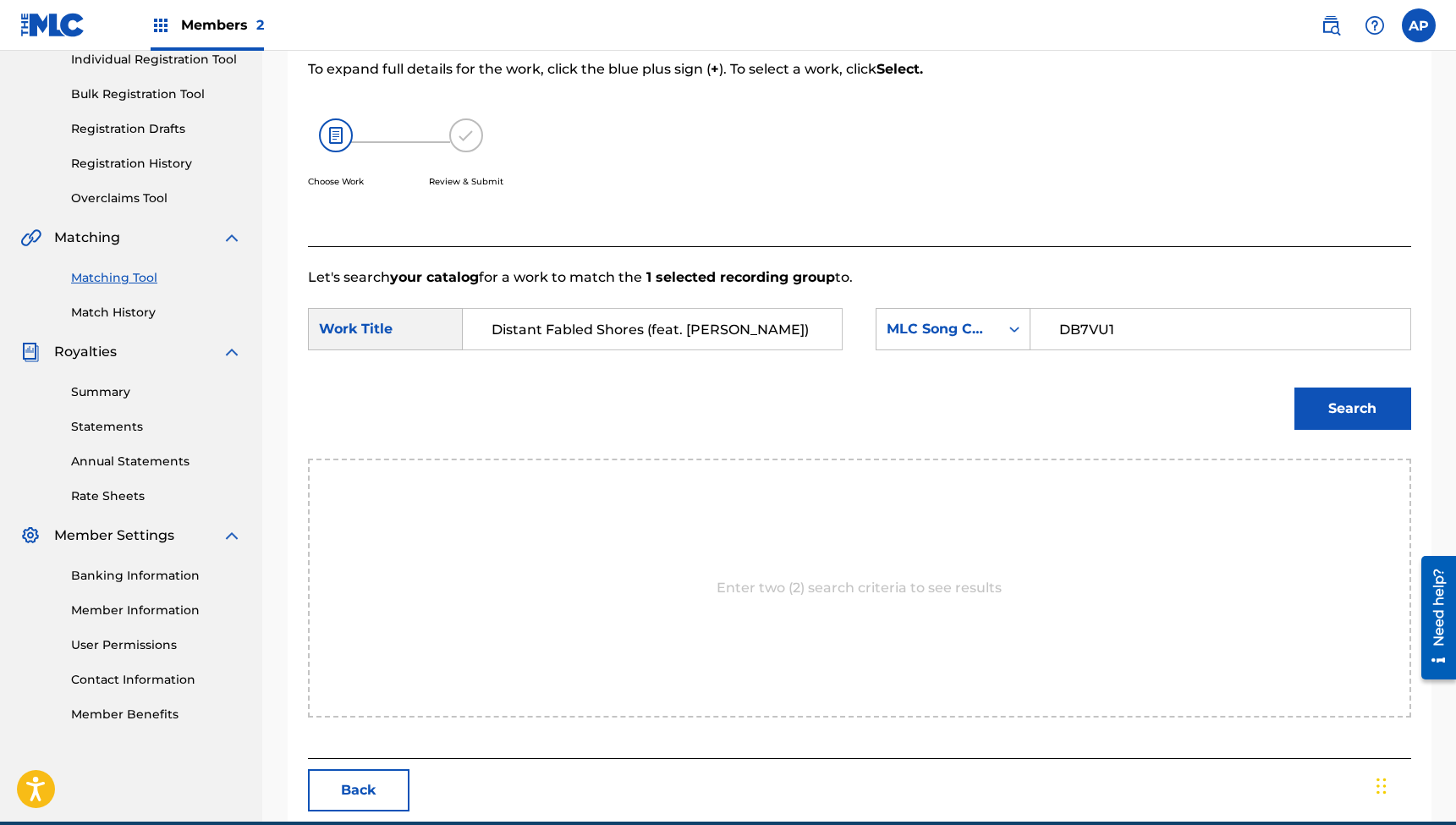
type input "DB7VU1"
click at [1352, 409] on button "Search" at bounding box center [1353, 409] width 116 height 42
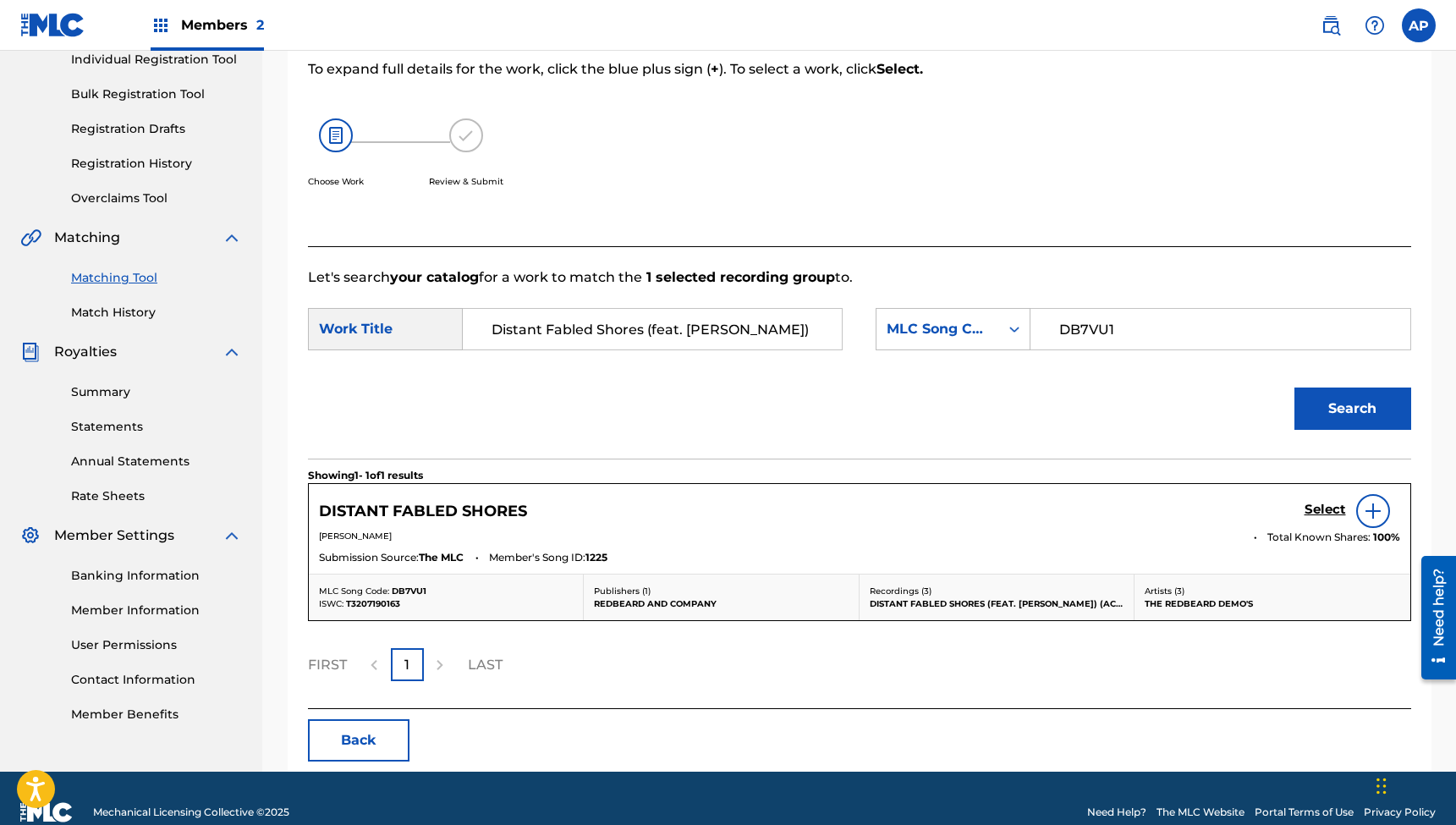
click at [1307, 505] on h5 "Select" at bounding box center [1325, 510] width 41 height 16
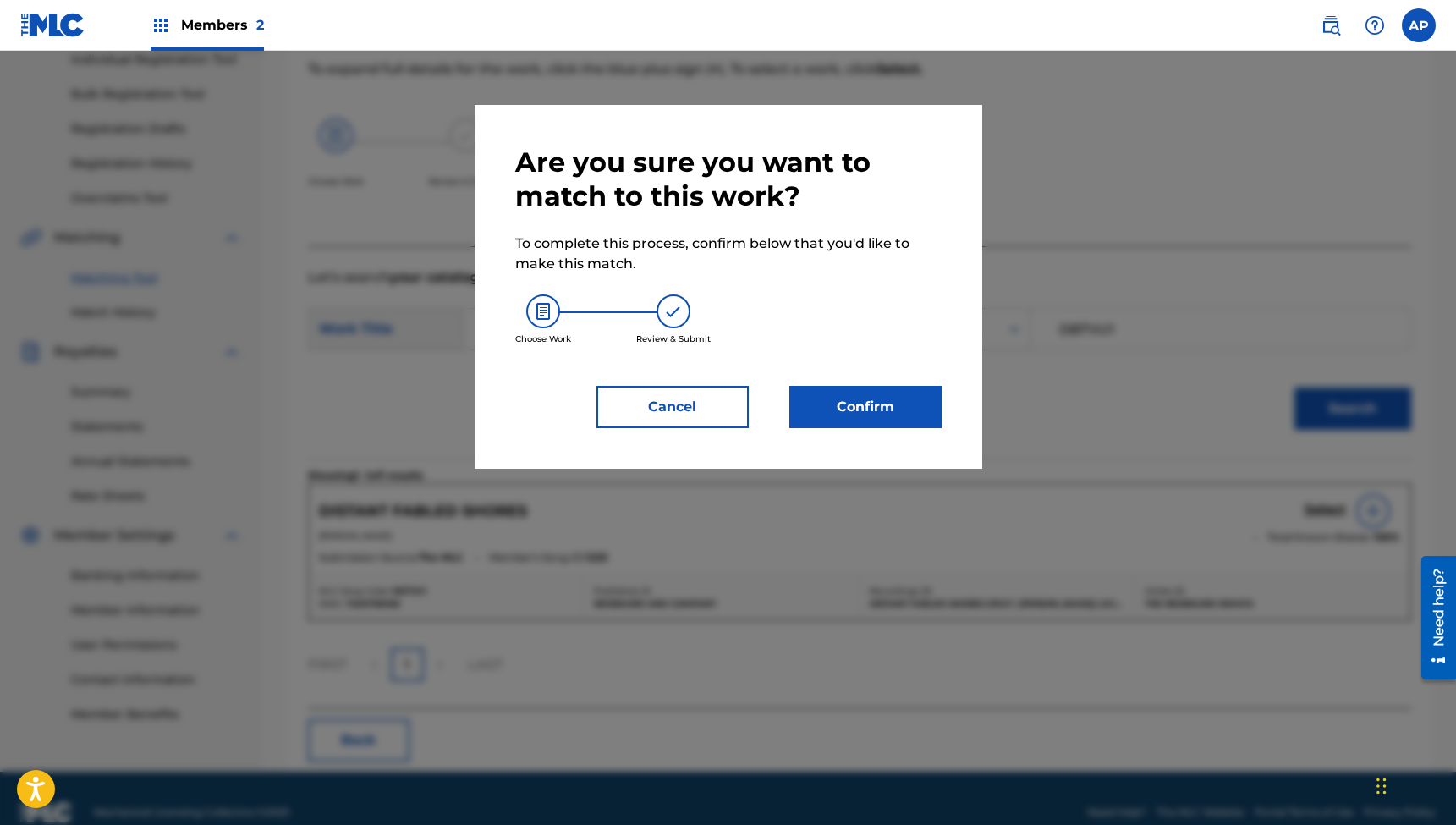
click at [882, 403] on button "Confirm" at bounding box center [866, 407] width 152 height 42
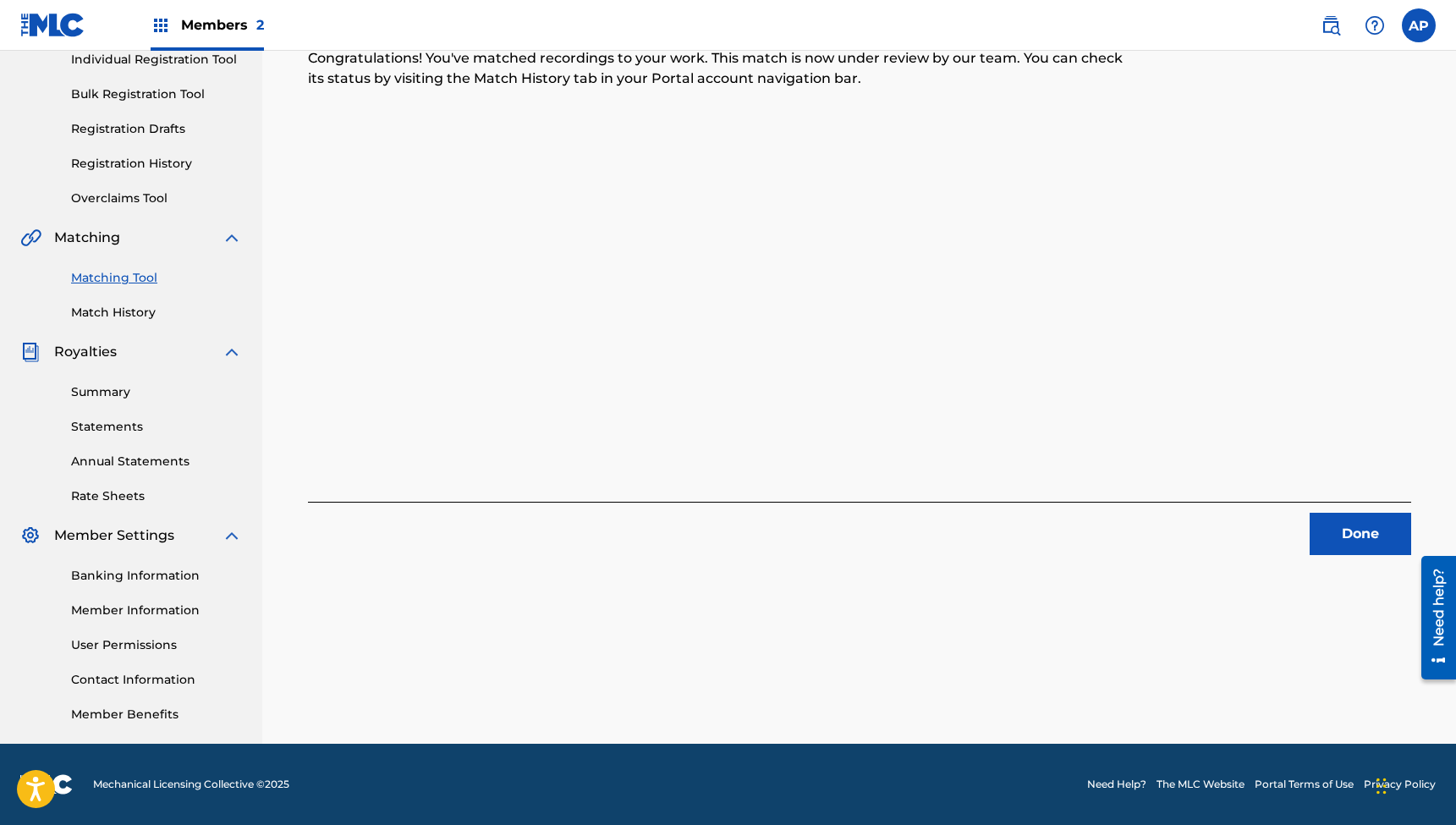
click at [1346, 539] on button "Done" at bounding box center [1361, 534] width 102 height 42
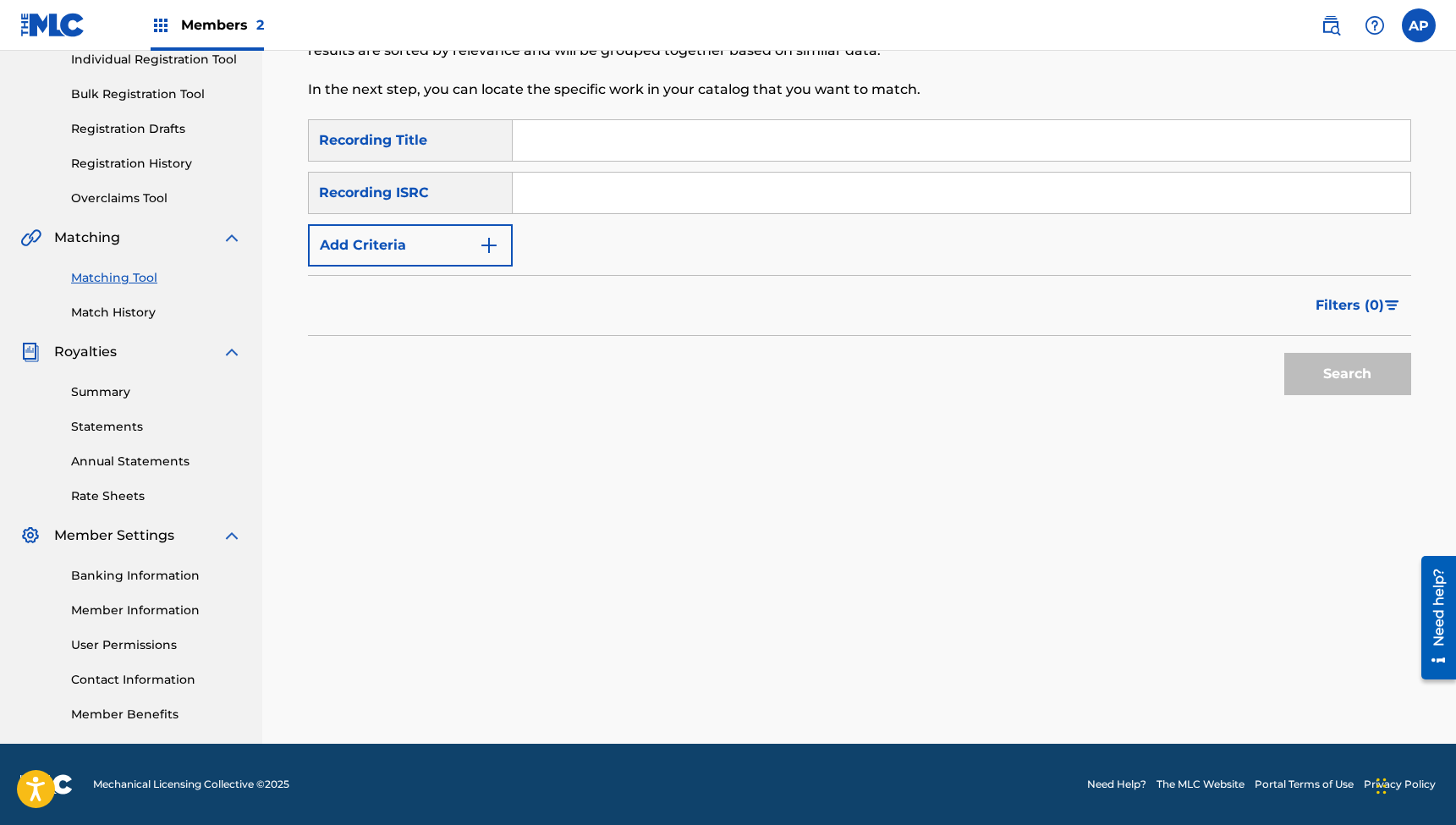
click at [648, 123] on input "Search Form" at bounding box center [961, 140] width 897 height 40
paste input "Forever Green (feat. [PERSON_NAME]) [Acoustic]"
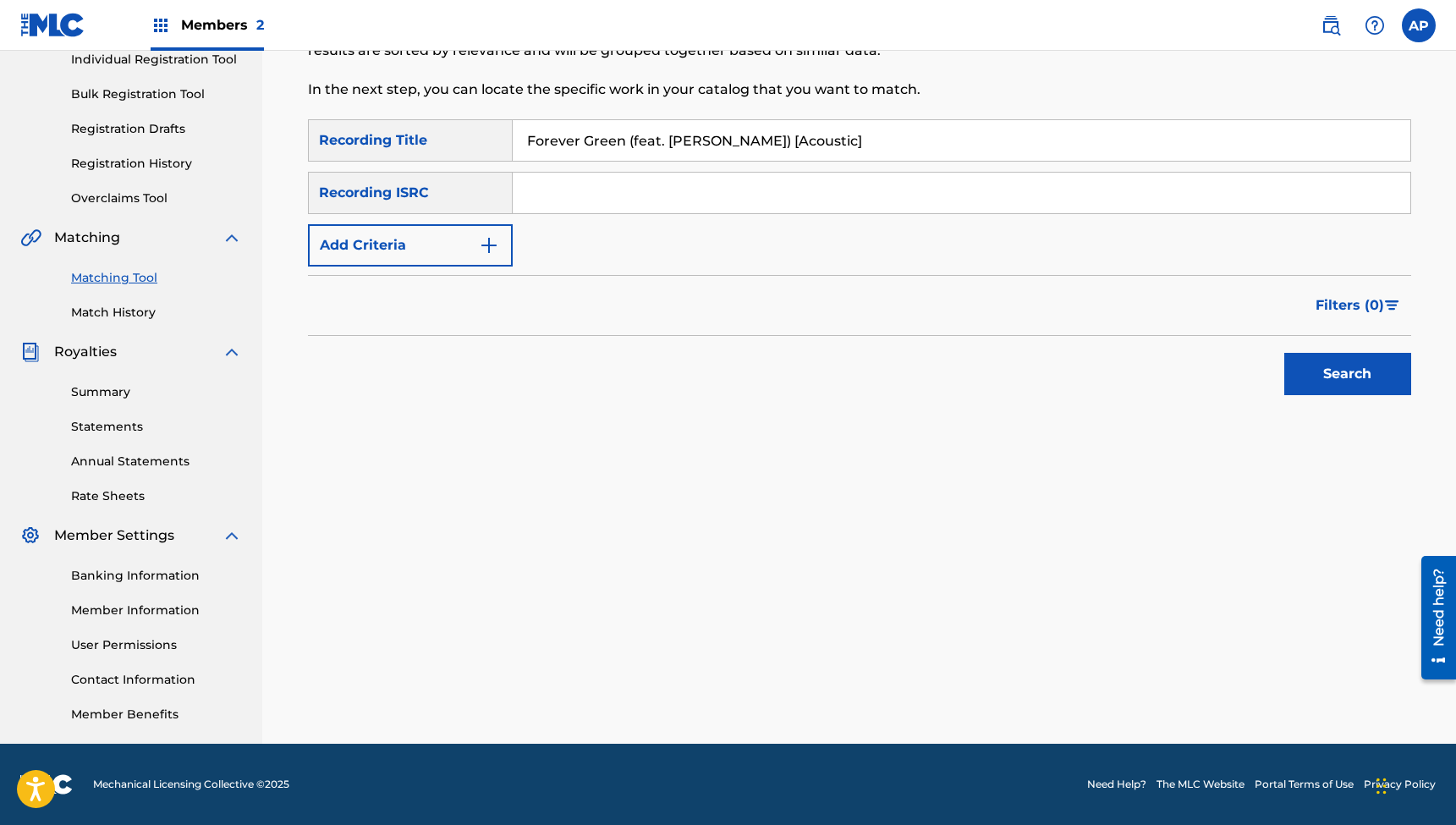
type input "Forever Green (feat. [PERSON_NAME]) [Acoustic]"
click at [615, 191] on input "Search Form" at bounding box center [961, 193] width 897 height 40
paste input "QZTBB2339589"
type input "QZTBB2339589"
click at [1347, 374] on button "Search" at bounding box center [1347, 374] width 127 height 42
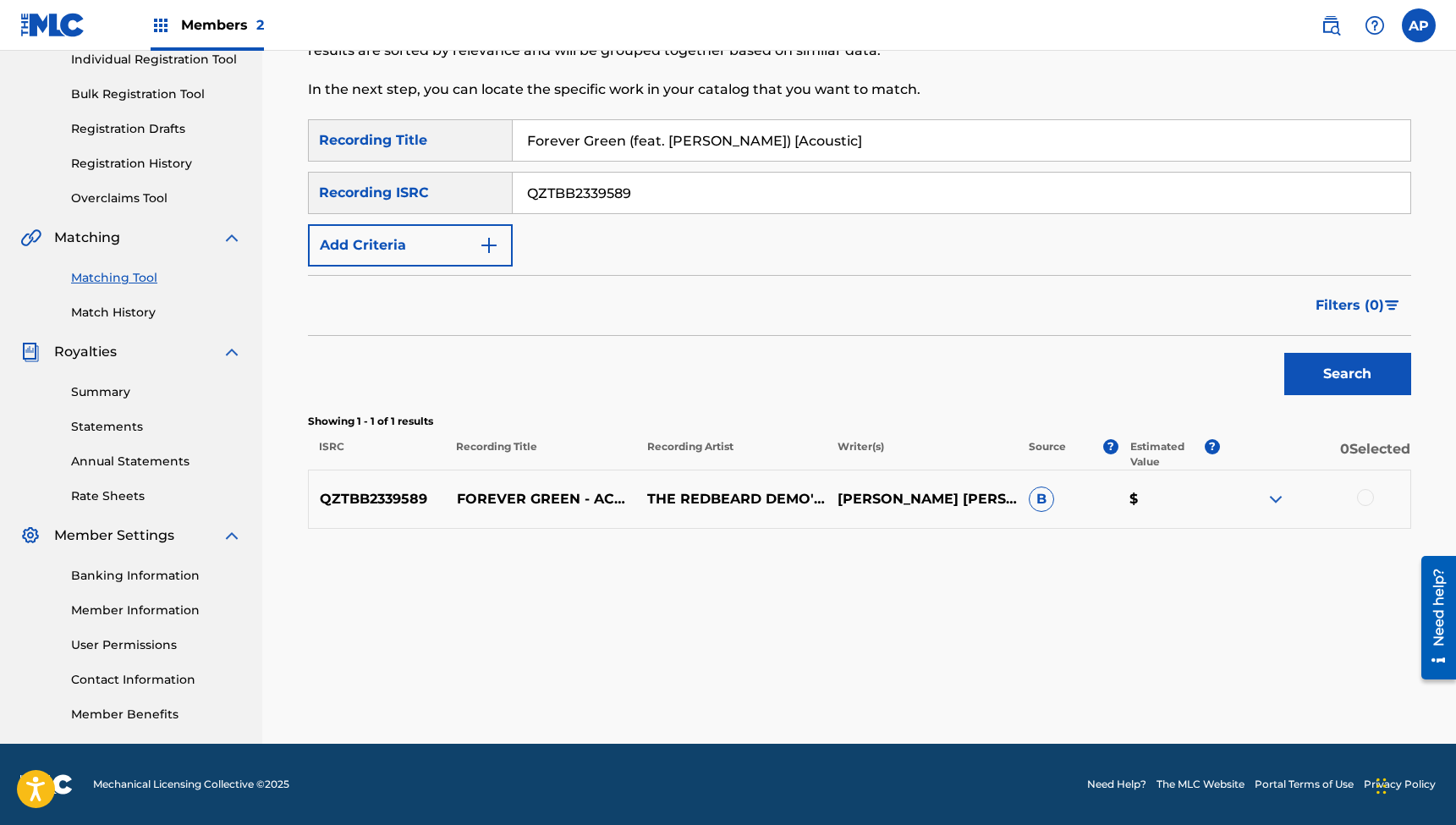
click at [1359, 497] on div at bounding box center [1365, 497] width 17 height 17
click at [1144, 691] on button "Match 1 Group" at bounding box center [1190, 688] width 187 height 42
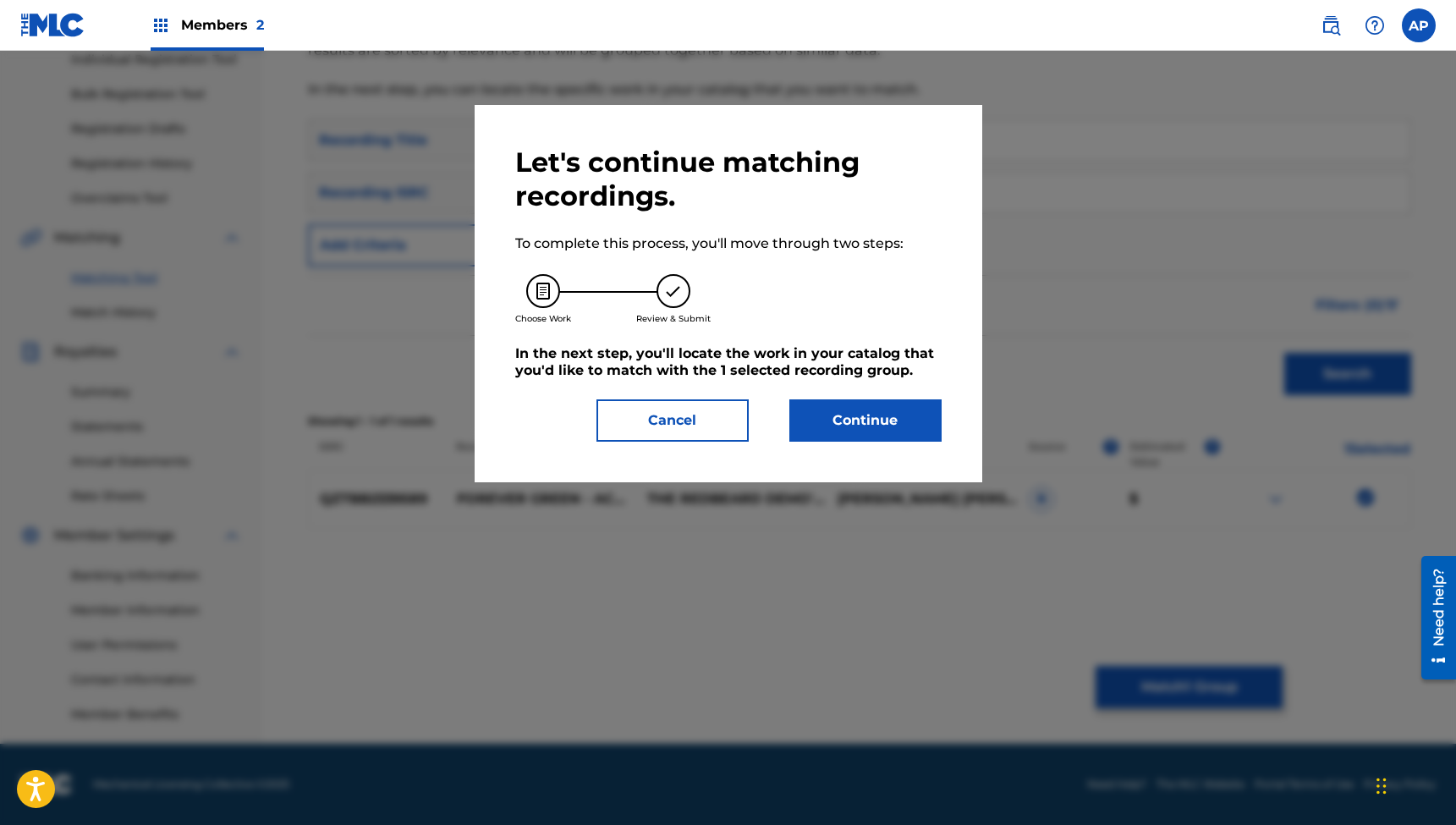
click at [851, 426] on button "Continue" at bounding box center [866, 420] width 152 height 42
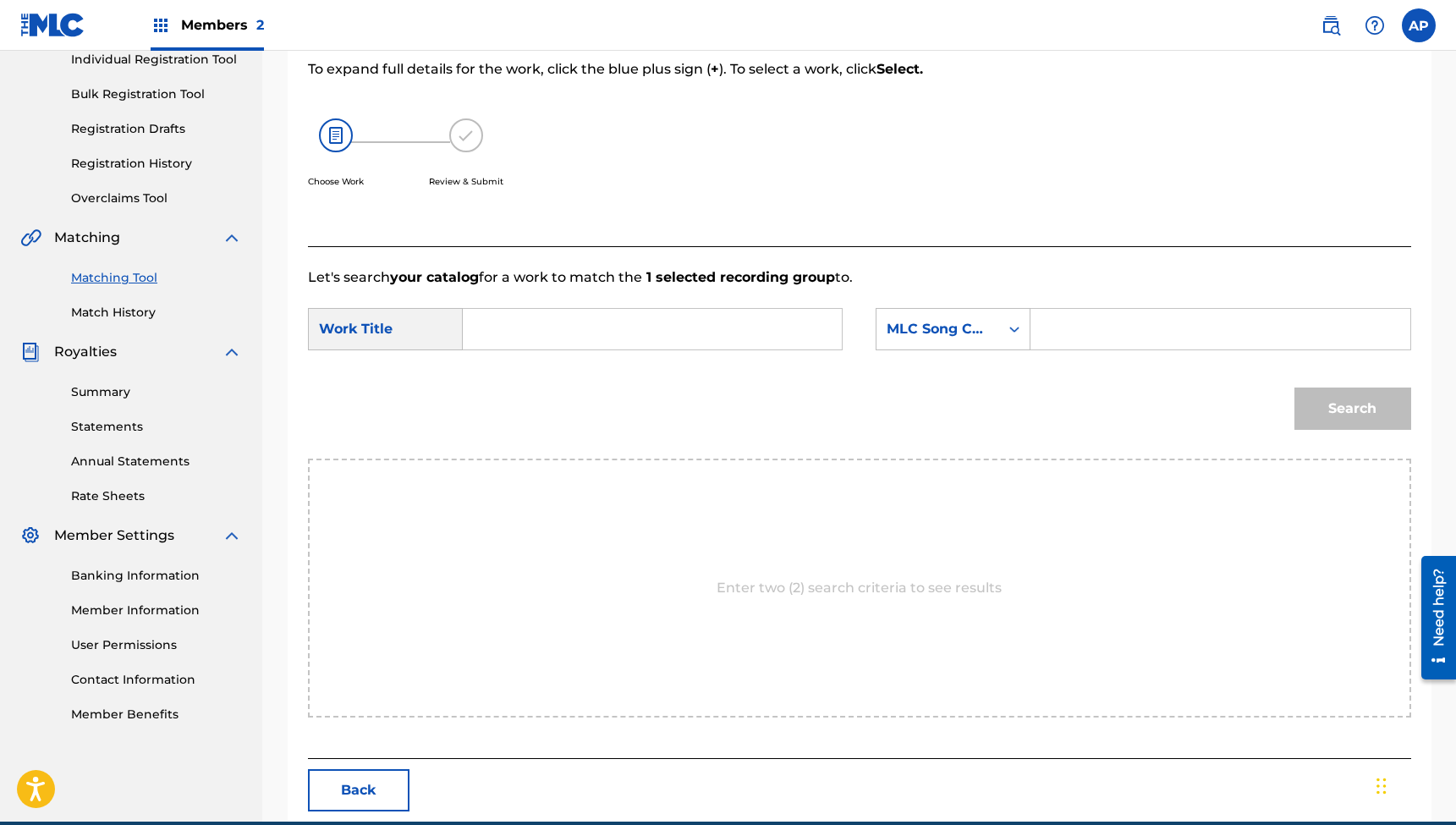
click at [644, 325] on input "Search Form" at bounding box center [652, 329] width 350 height 40
paste input "Forever Green (feat. [PERSON_NAME]) [Acoustic]"
type input "Forever Green (feat. [PERSON_NAME]) [Acoustic]"
click at [1073, 335] on input "Search Form" at bounding box center [1220, 329] width 350 height 40
paste input "FH9S8C"
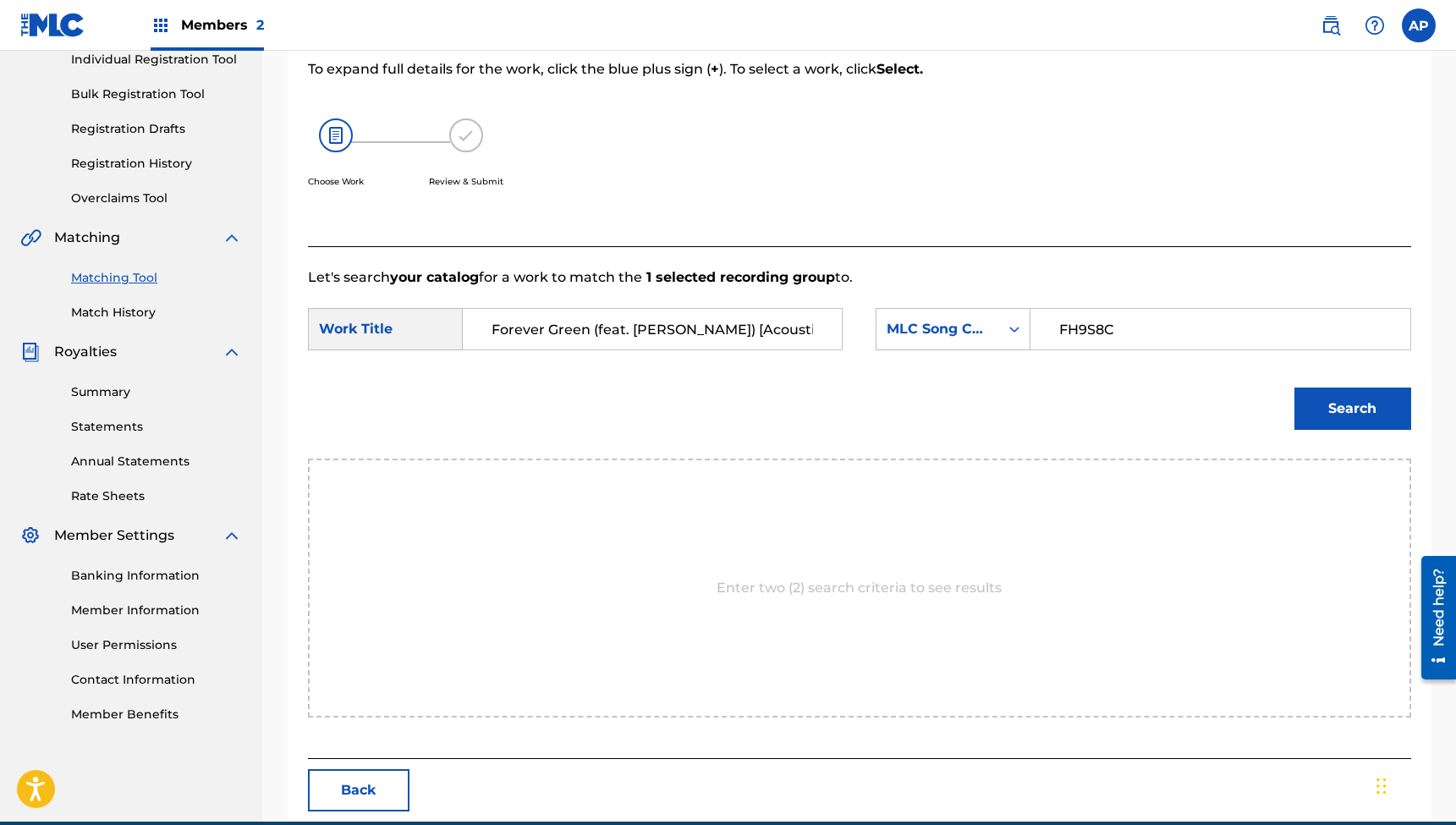
type input "FH9S8C"
click at [1352, 409] on button "Search" at bounding box center [1353, 409] width 116 height 42
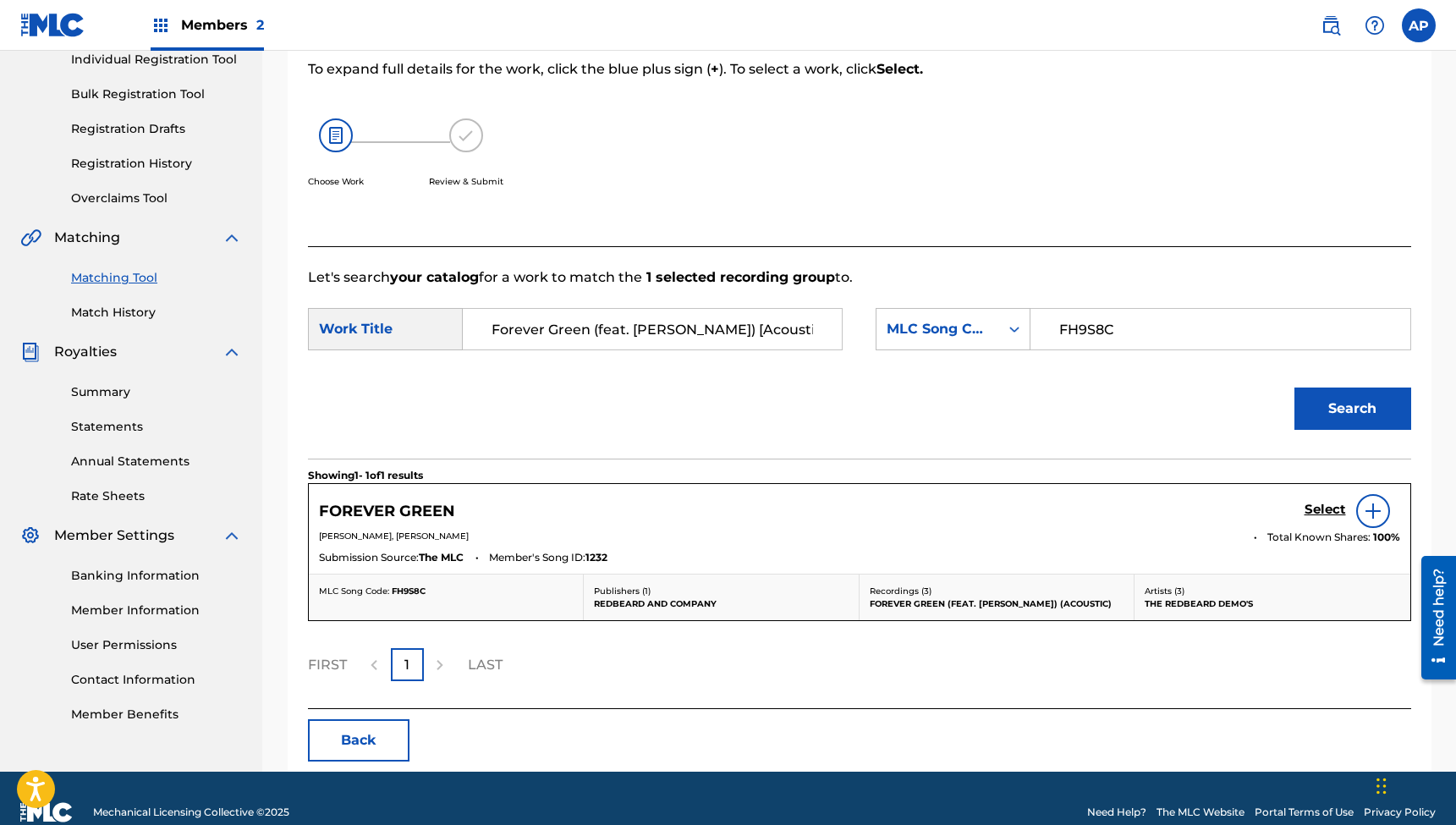
click at [1306, 513] on h5 "Select" at bounding box center [1325, 510] width 41 height 16
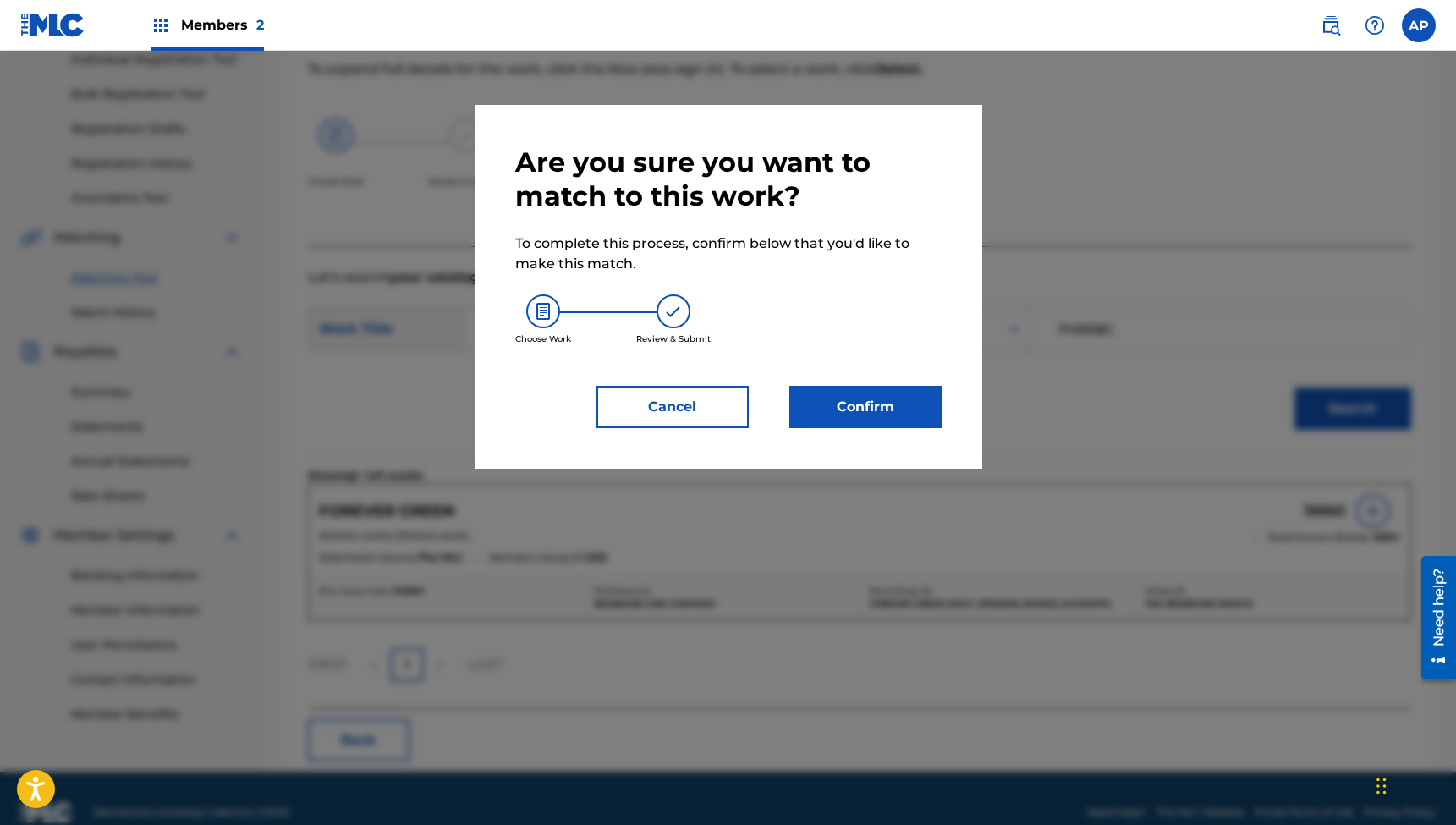
click at [876, 408] on button "Confirm" at bounding box center [866, 407] width 152 height 42
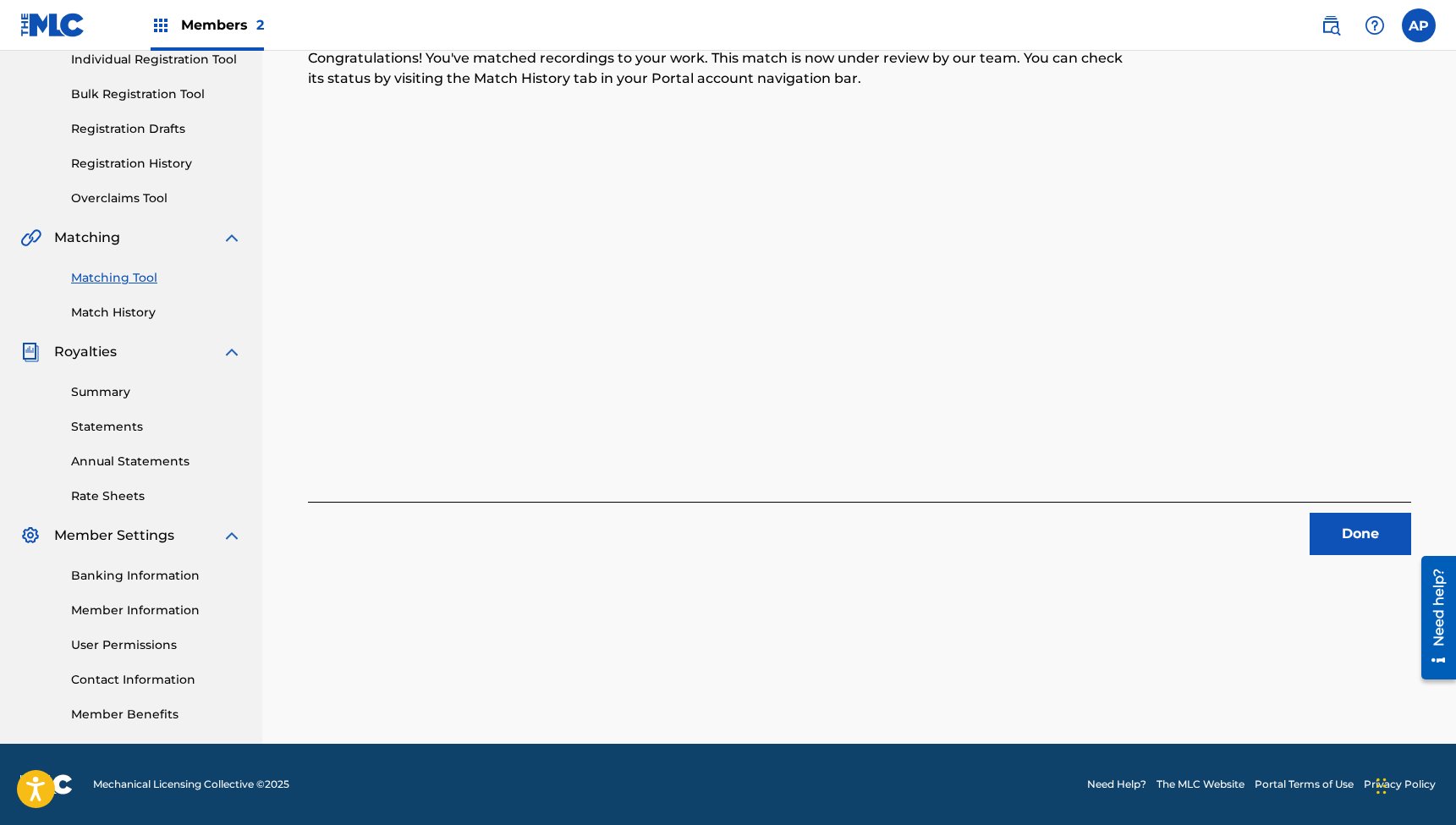
click at [1326, 526] on button "Done" at bounding box center [1361, 534] width 102 height 42
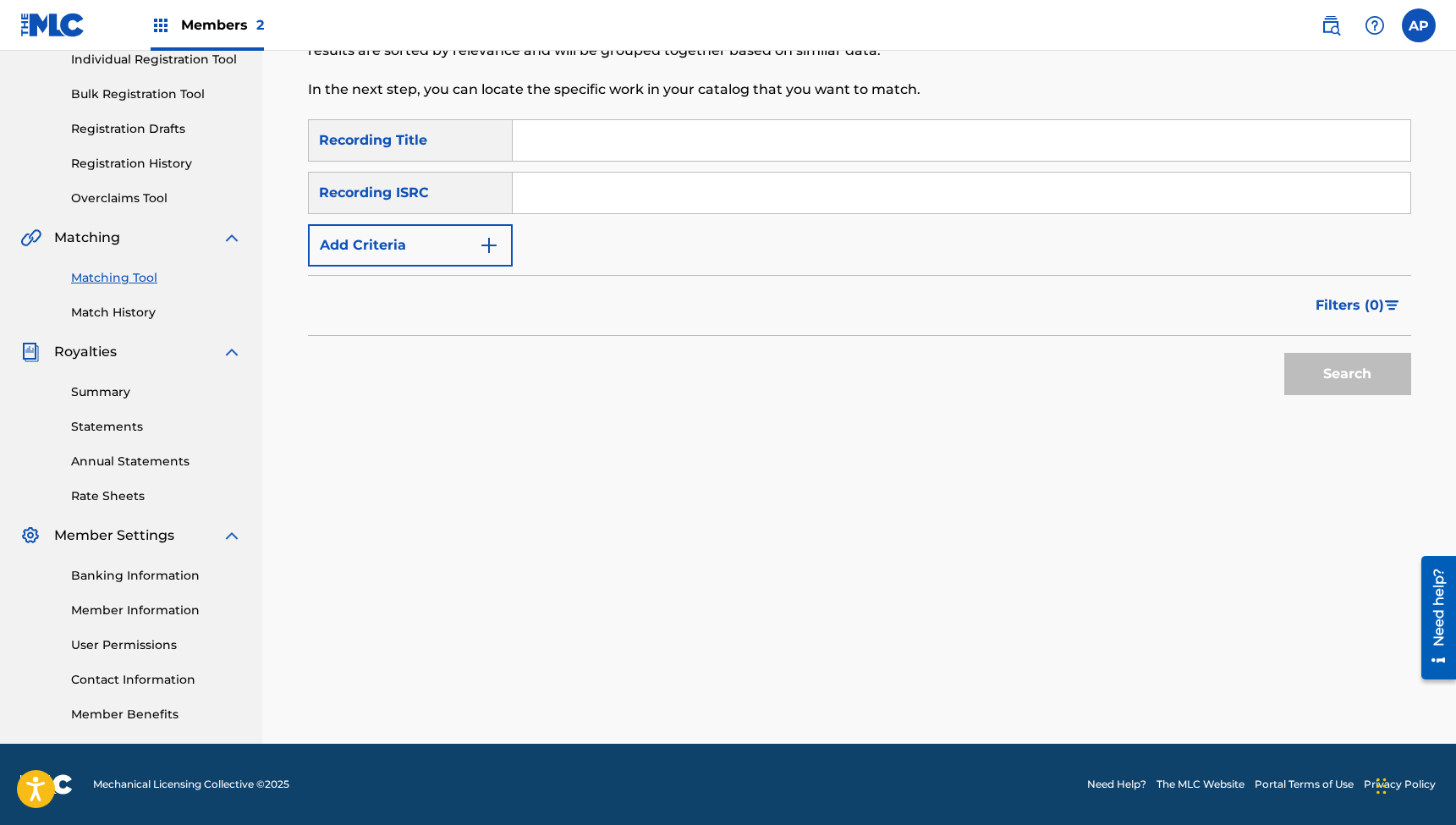
click at [622, 141] on input "Search Form" at bounding box center [961, 140] width 897 height 40
paste input "Oh Happy Day (feat. [PERSON_NAME]) [Acoustic]"
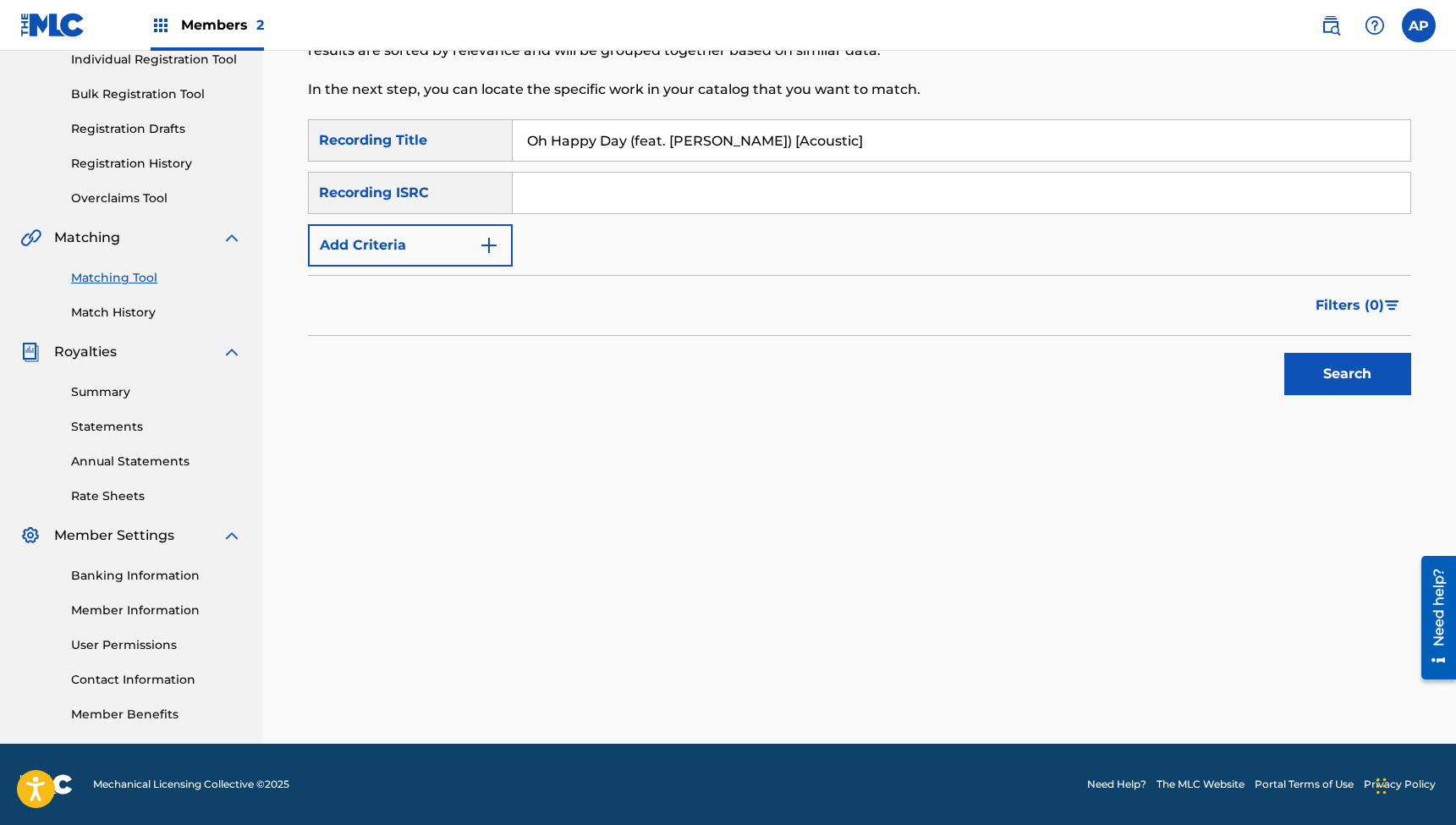
type input "Oh Happy Day (feat. [PERSON_NAME]) [Acoustic]"
click at [624, 192] on input "Search Form" at bounding box center [961, 193] width 897 height 40
paste input "QZTBB2339590"
type input "QZTBB2339590"
click at [1347, 374] on button "Search" at bounding box center [1347, 374] width 127 height 42
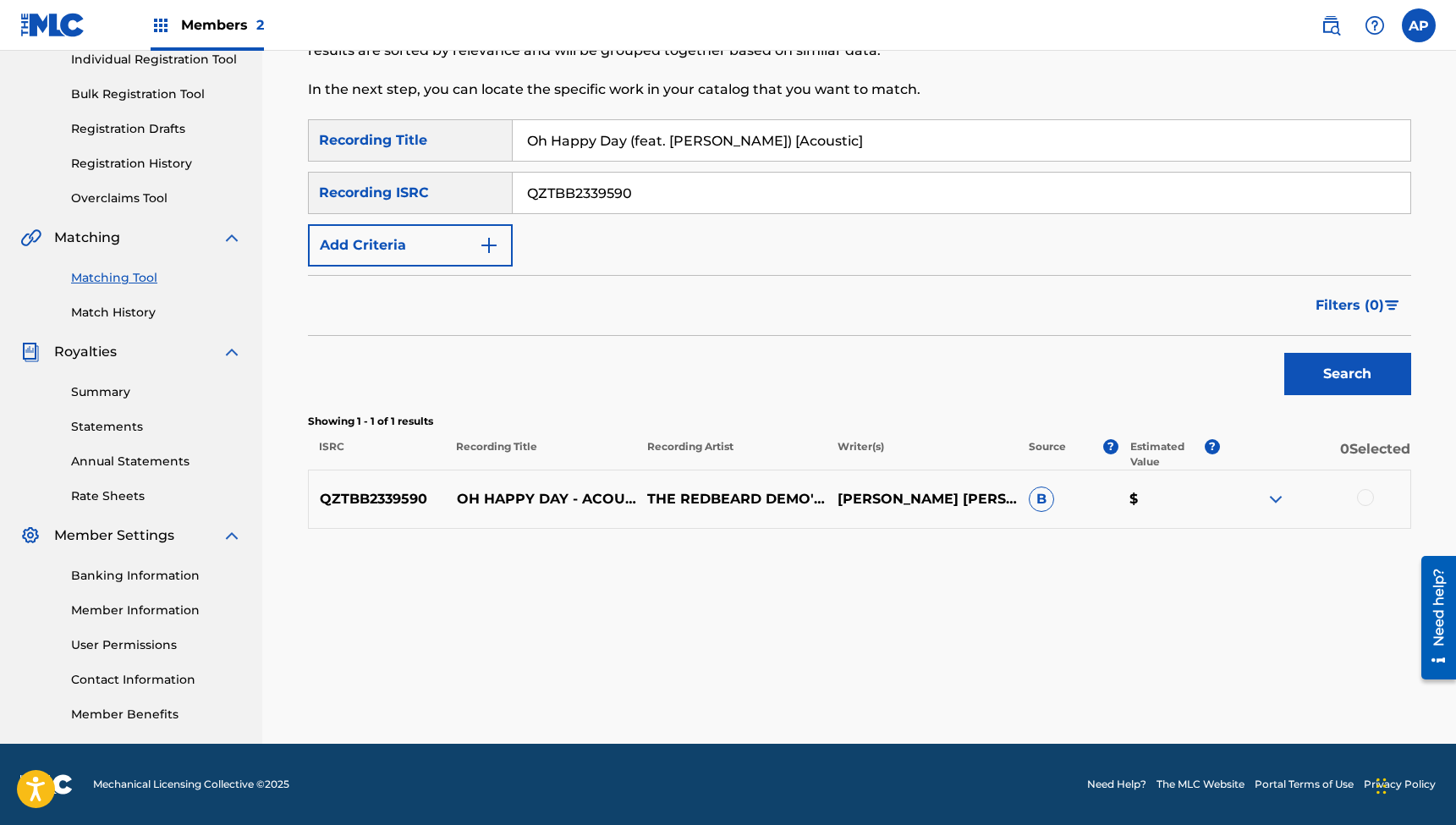
click at [1364, 500] on div at bounding box center [1365, 497] width 17 height 17
click at [1147, 680] on button "Match 1 Group" at bounding box center [1190, 688] width 187 height 42
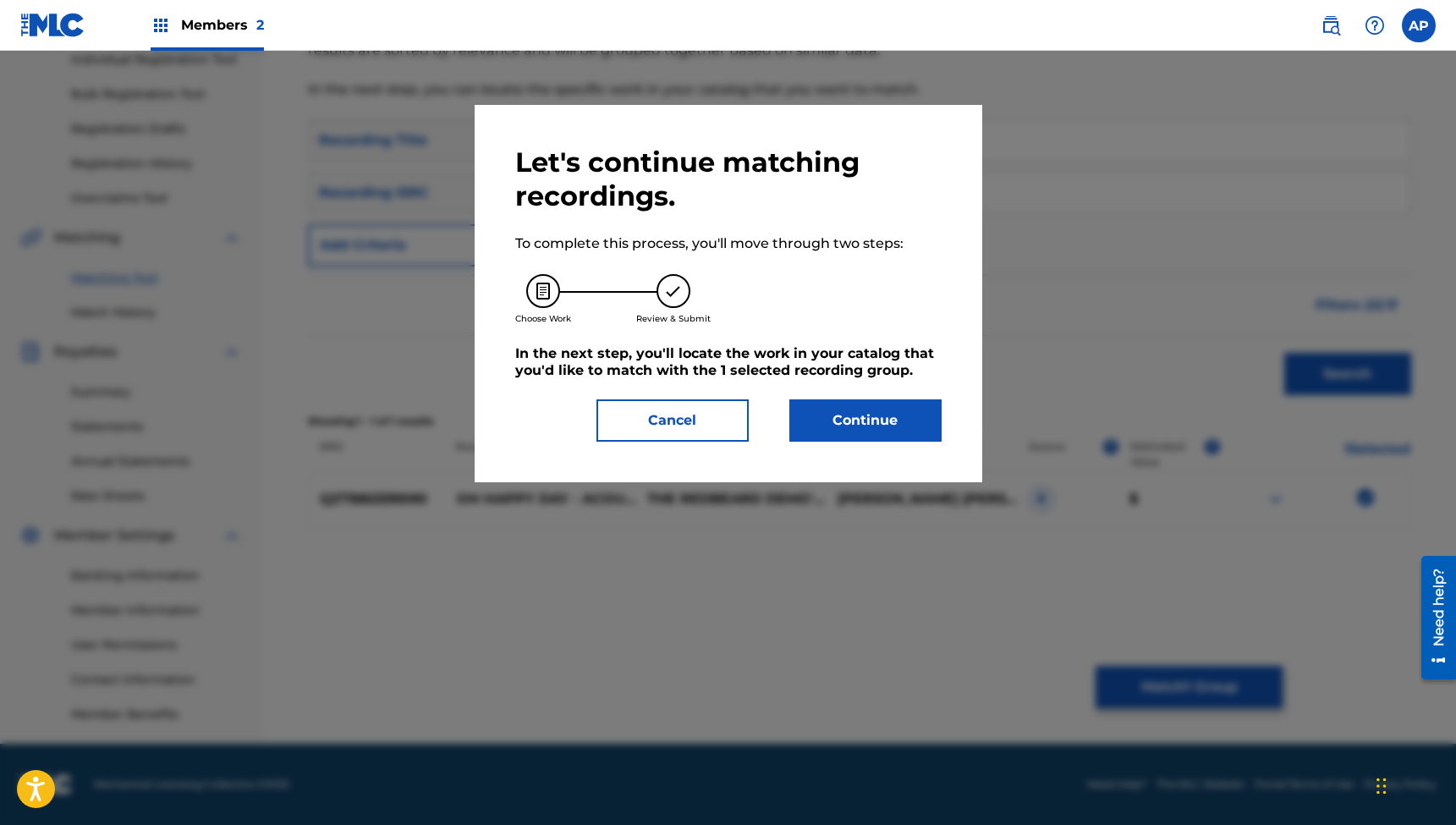
click at [852, 416] on button "Continue" at bounding box center [866, 420] width 152 height 42
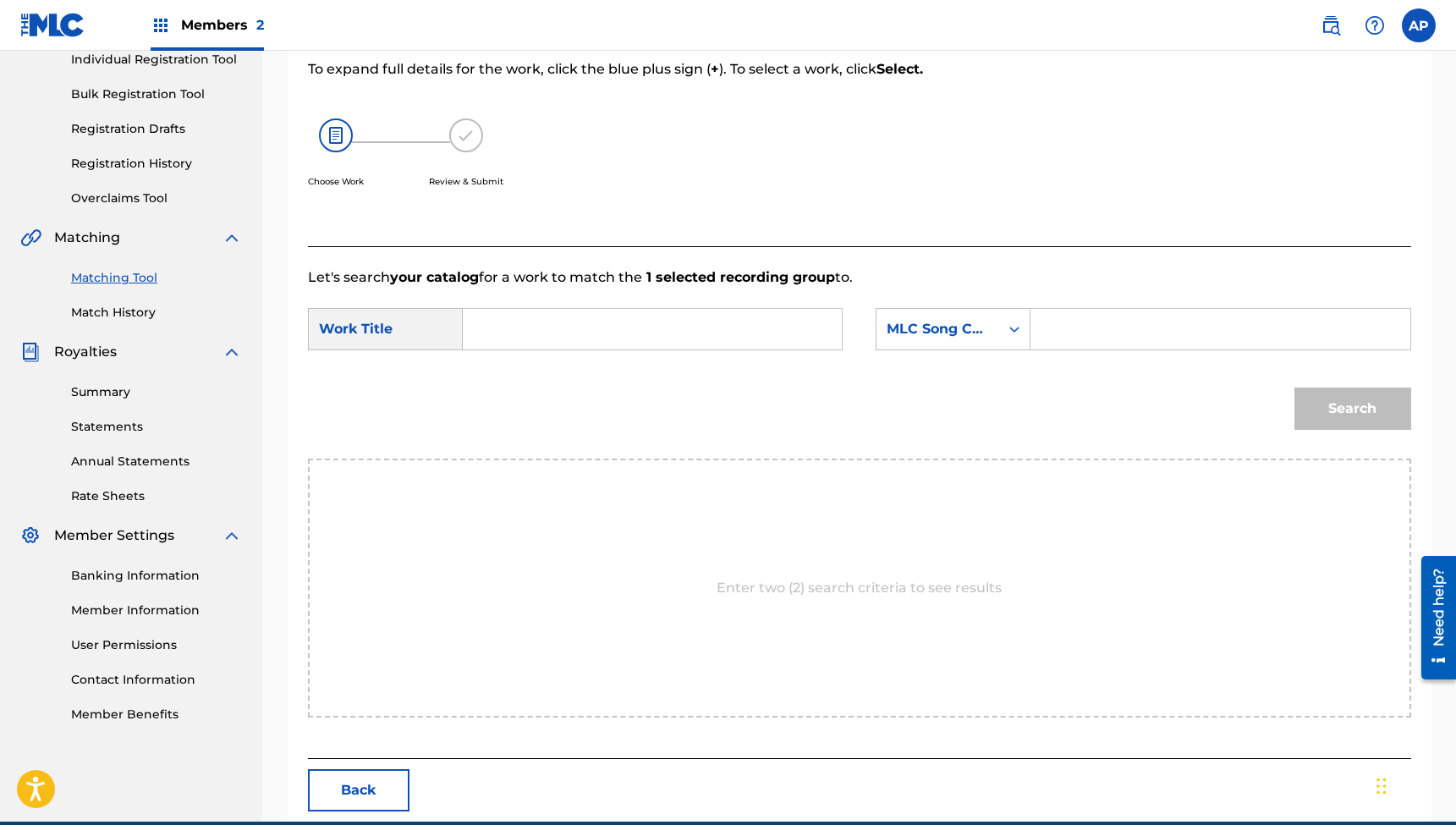
click at [695, 324] on input "Search Form" at bounding box center [652, 329] width 350 height 40
paste input "Oh Happy Day (feat. [PERSON_NAME]) [Acoustic]"
type input "Oh Happy Day (feat. [PERSON_NAME]) [Acoustic]"
click at [1080, 334] on input "Search Form" at bounding box center [1220, 329] width 350 height 40
paste input "OD344K"
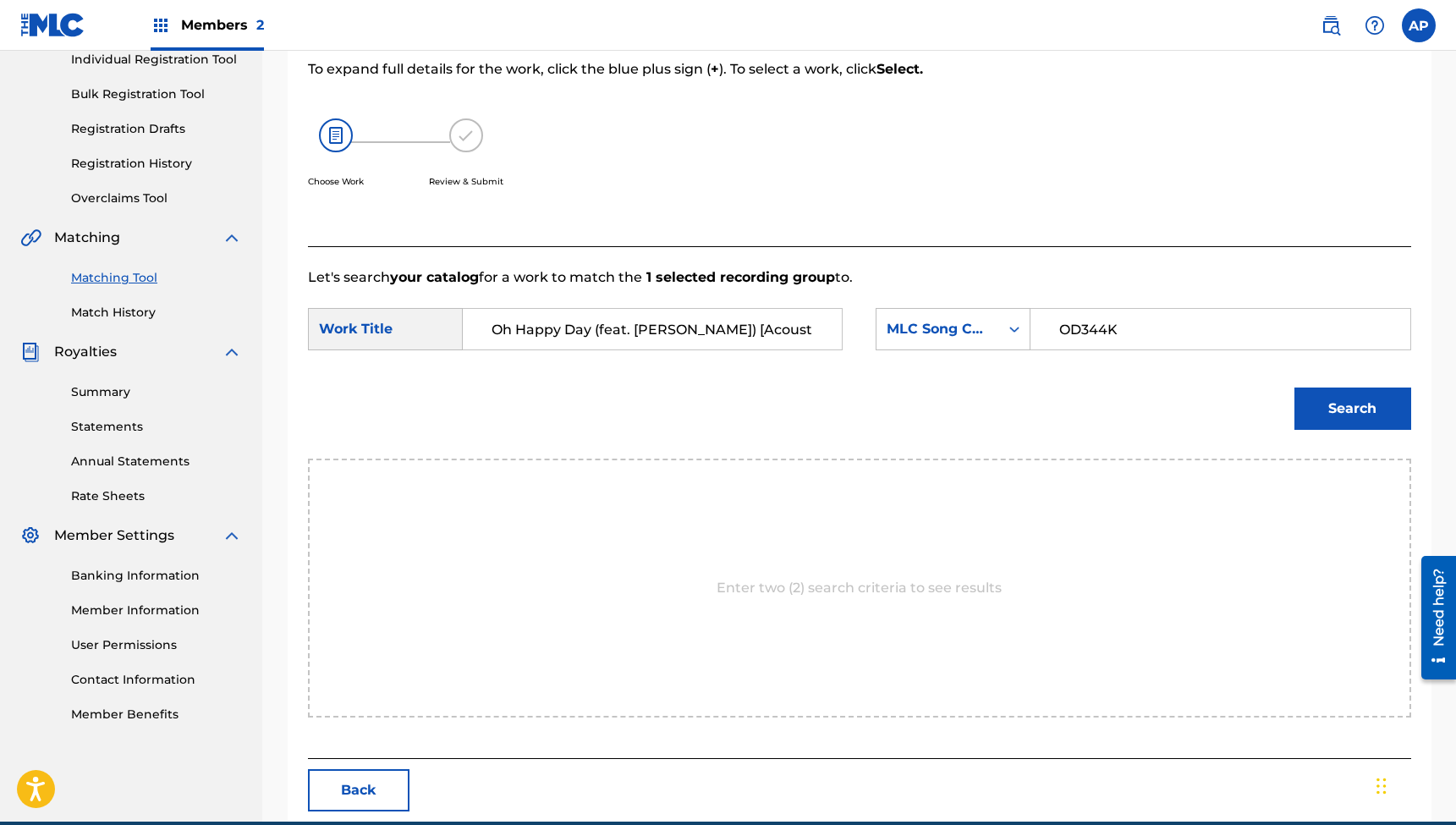
type input "OD344K"
click at [1352, 409] on button "Search" at bounding box center [1353, 409] width 116 height 42
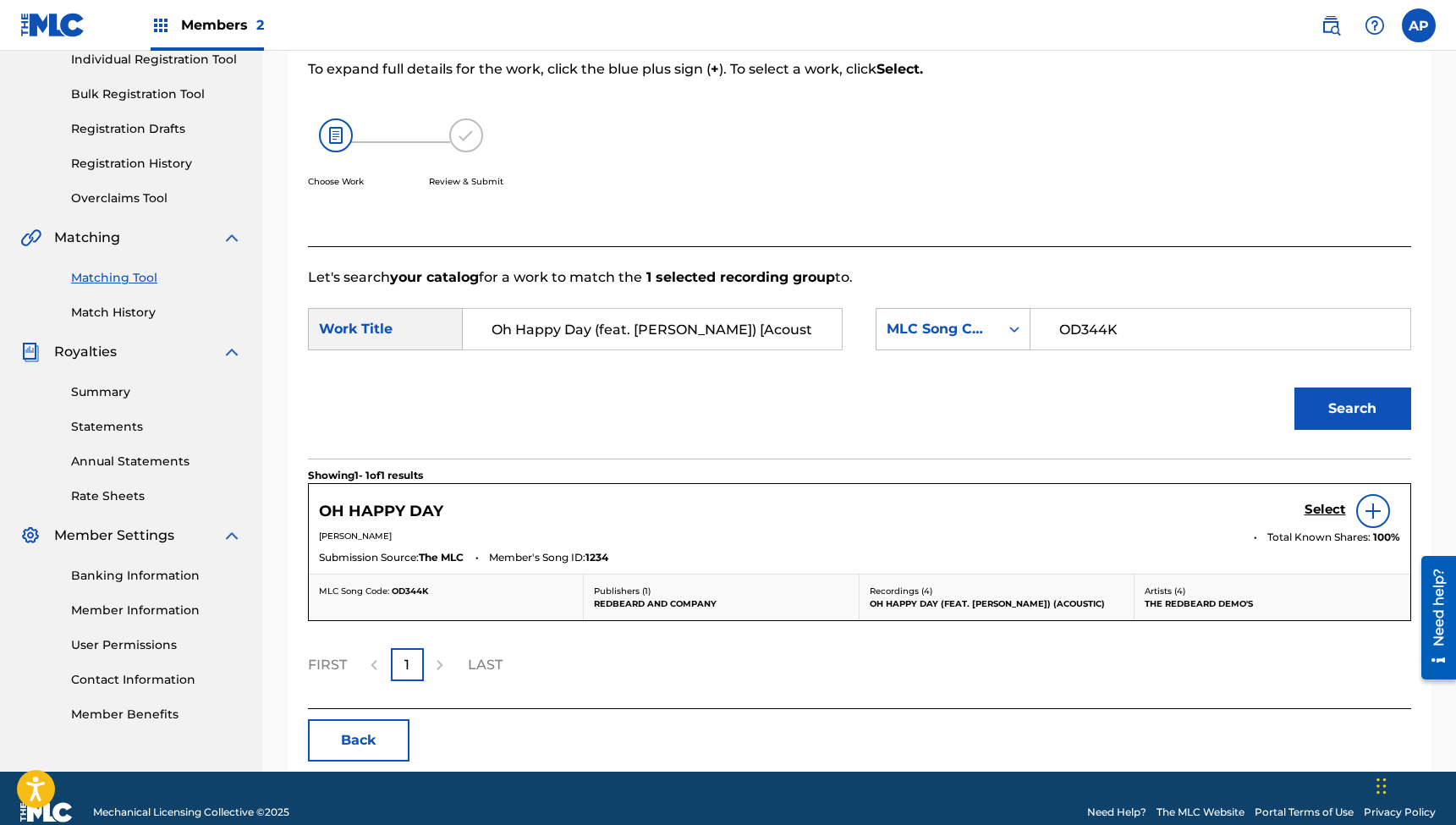
click at [1317, 506] on h5 "Select" at bounding box center [1325, 510] width 41 height 16
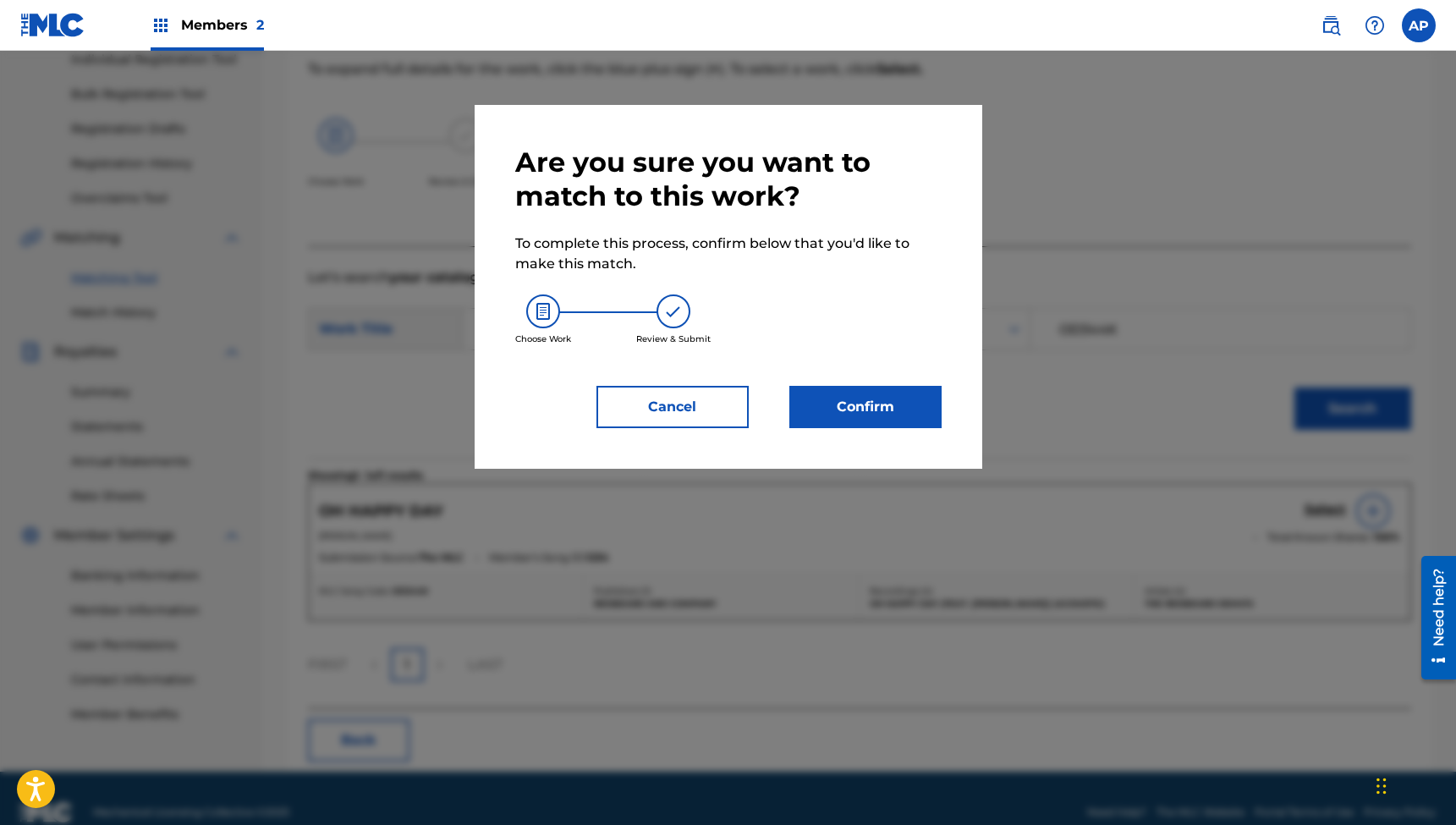
click at [869, 414] on button "Confirm" at bounding box center [866, 407] width 152 height 42
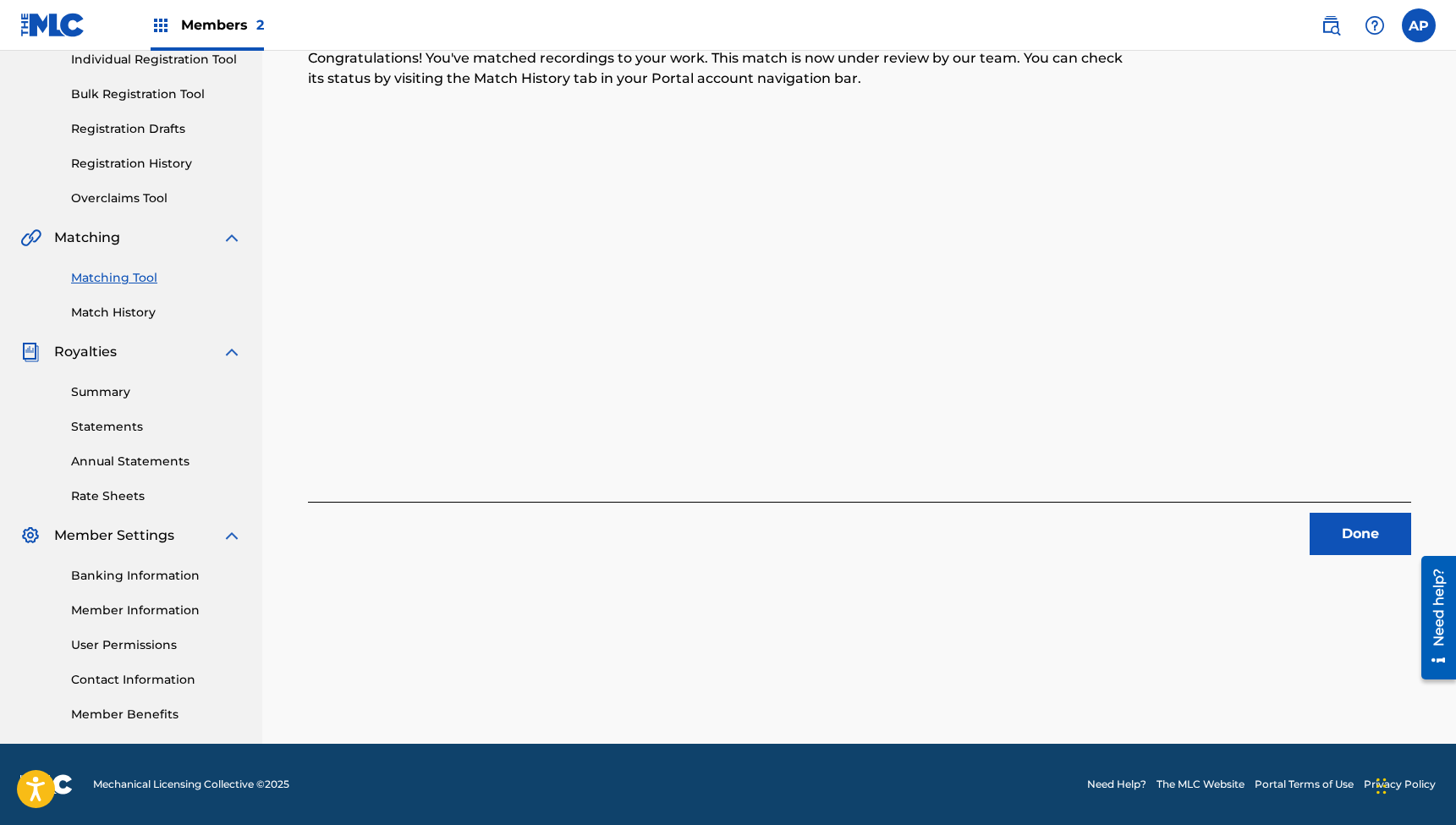
click at [1343, 538] on button "Done" at bounding box center [1361, 534] width 102 height 42
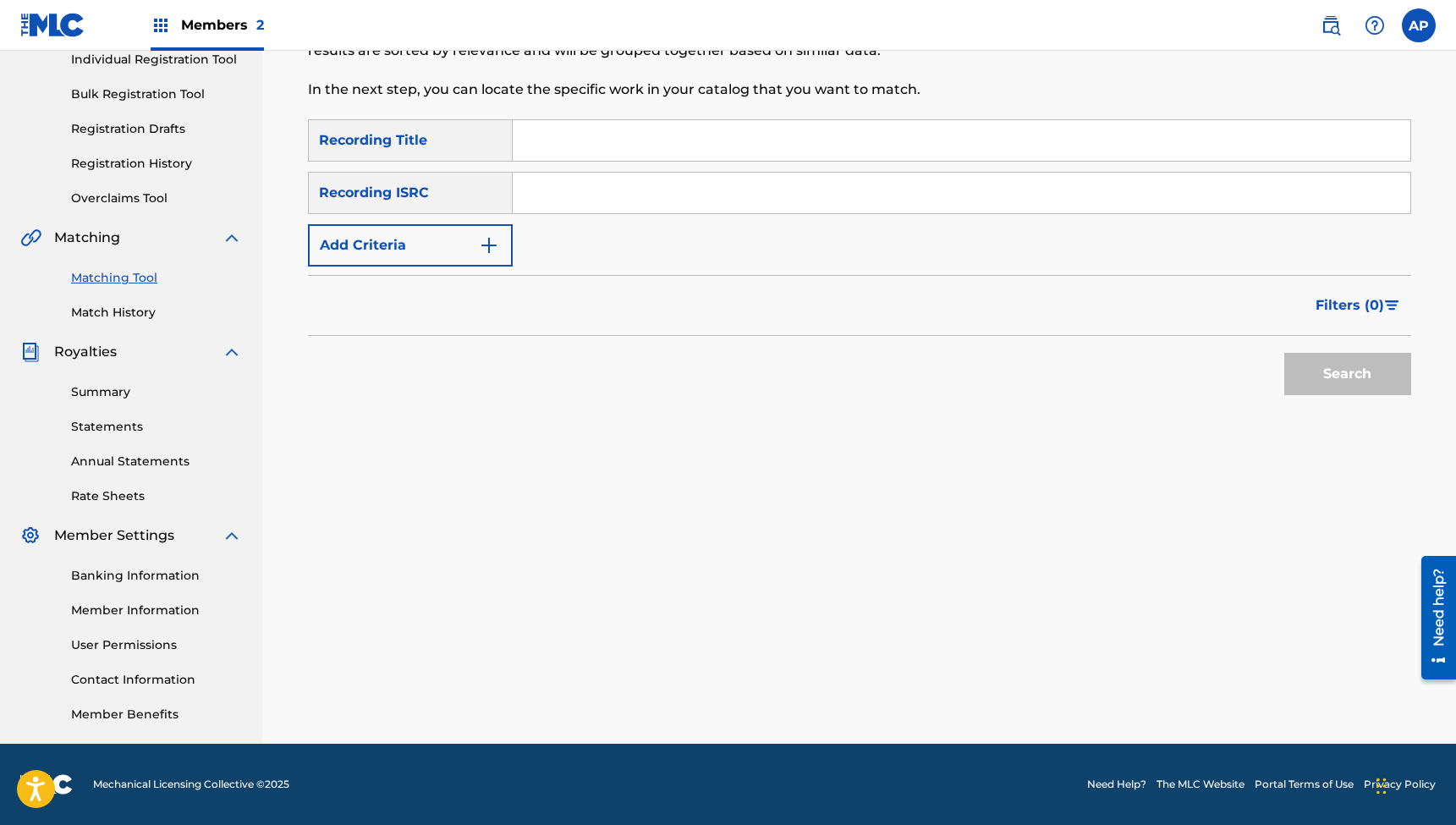
click at [636, 136] on input "Search Form" at bounding box center [961, 140] width 897 height 40
paste input "All I Want For Christmas Is You"
type input "All I Want For Christmas Is You"
click at [608, 194] on input "Search Form" at bounding box center [961, 193] width 897 height 40
paste input "QZWFG2327003"
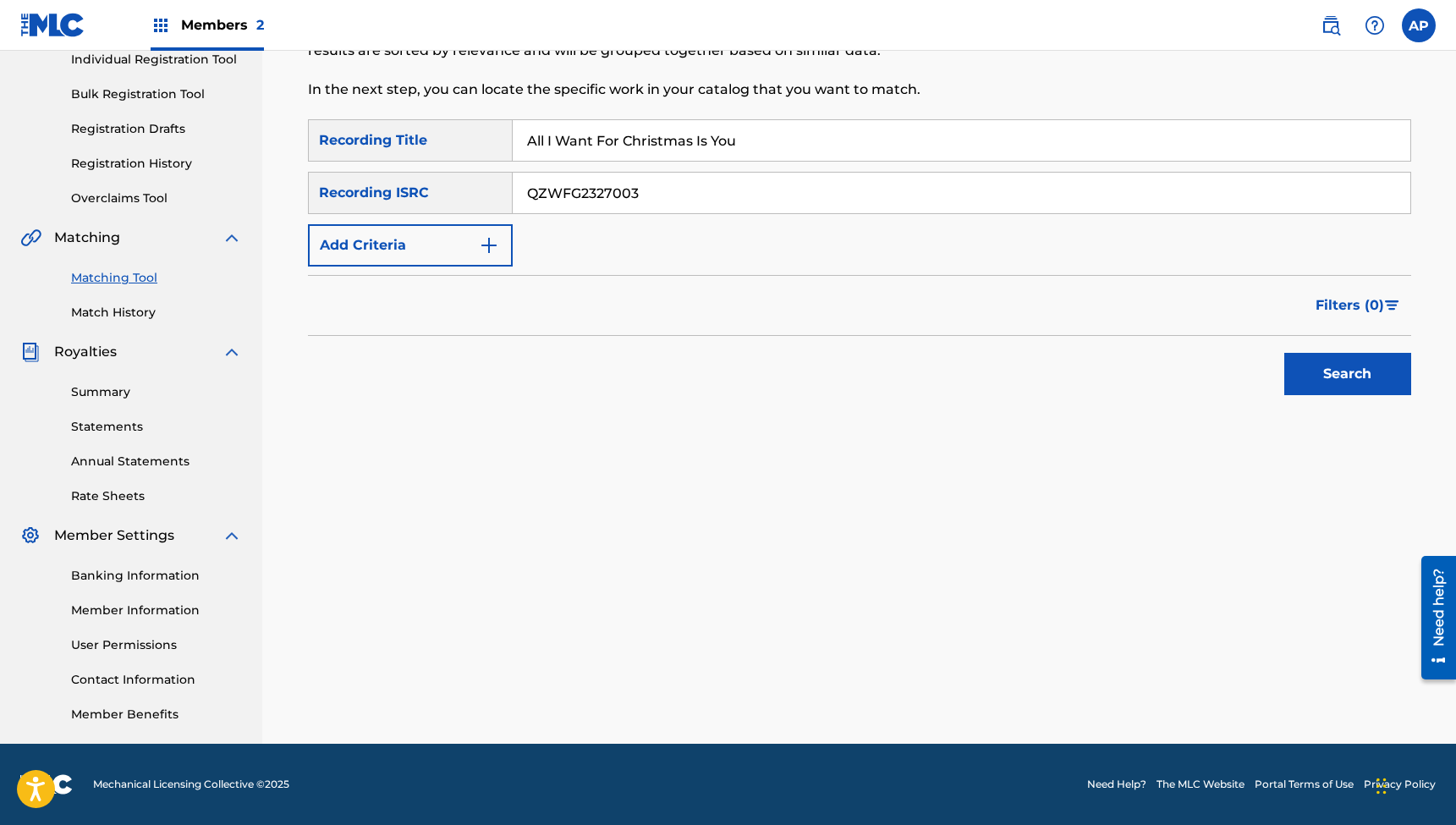
type input "QZWFG2327003"
click at [1347, 374] on button "Search" at bounding box center [1347, 374] width 127 height 42
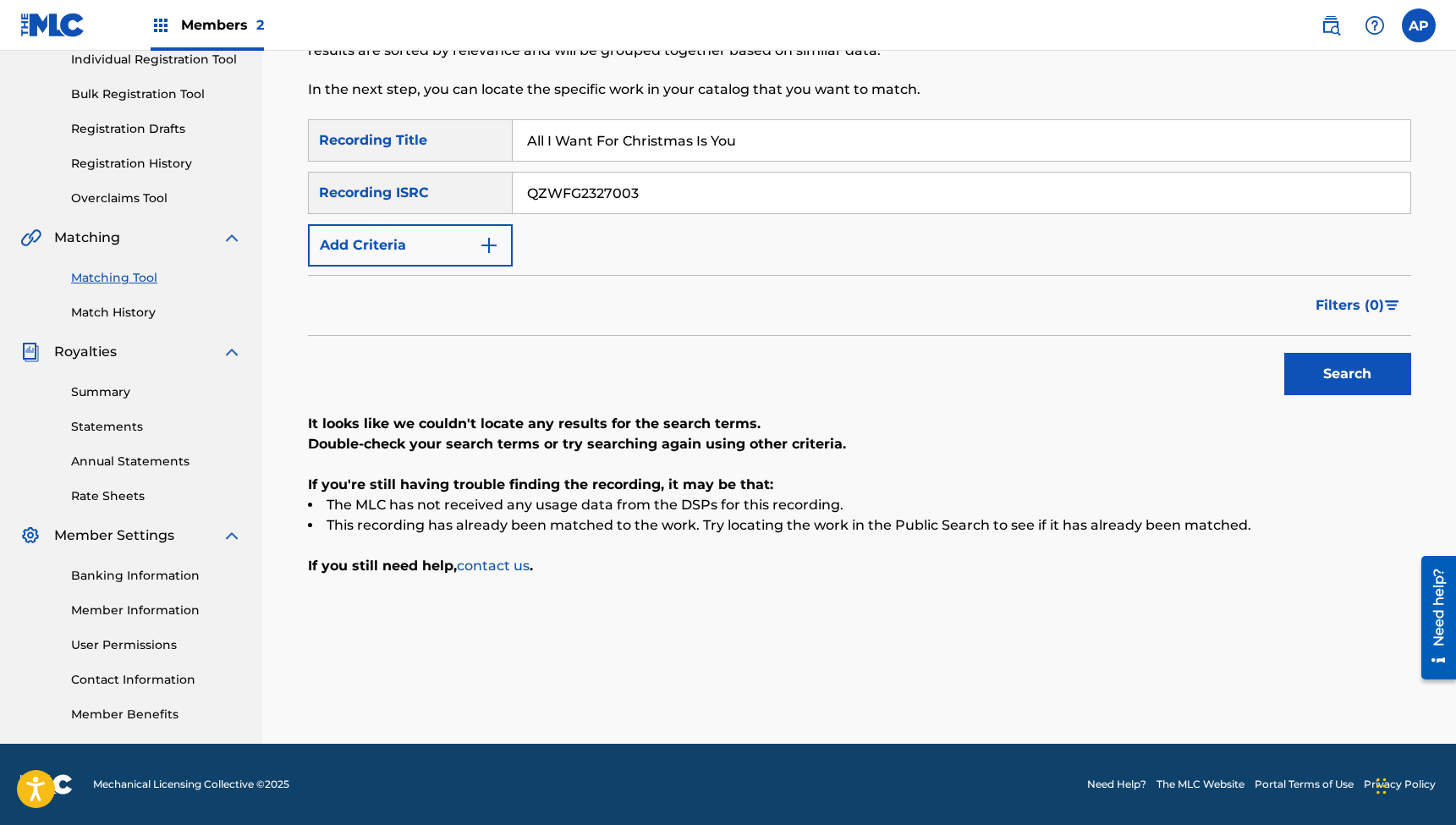
click at [712, 116] on div "Matching Tool The Matching Tool allows Members to match sound recordings to wor…" at bounding box center [733, 16] width 849 height 208
click at [717, 135] on input "All I Want For Christmas Is You" at bounding box center [961, 140] width 897 height 40
paste input ""What Child Is This (Feat. [PERSON_NAME])""
type input ""What Child Is This (Feat. [PERSON_NAME])""
click at [588, 201] on input "QZWFG2327003" at bounding box center [961, 193] width 897 height 40
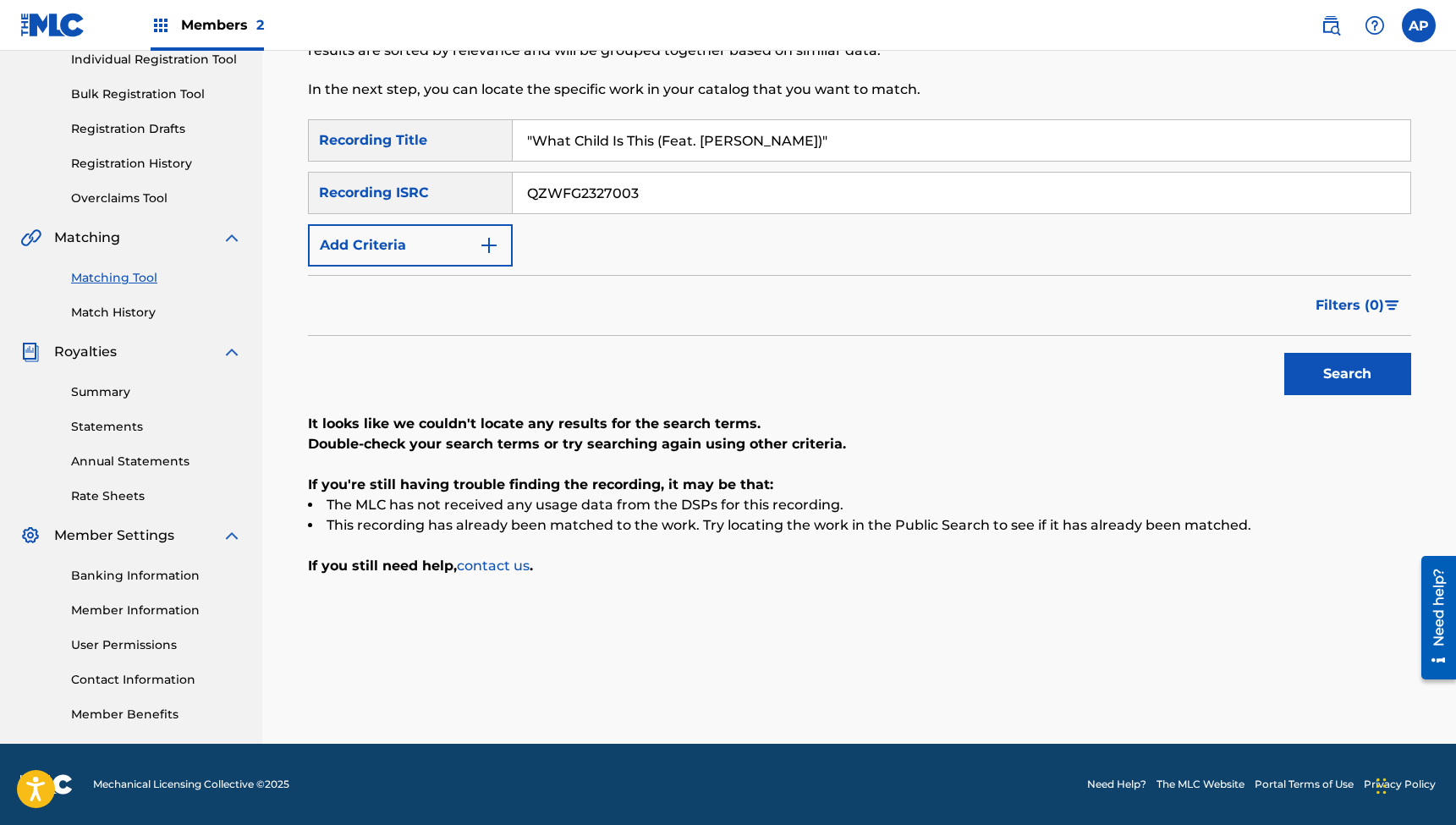
paste input "4"
type input "QZWFG2327004"
click at [1347, 374] on button "Search" at bounding box center [1347, 374] width 127 height 42
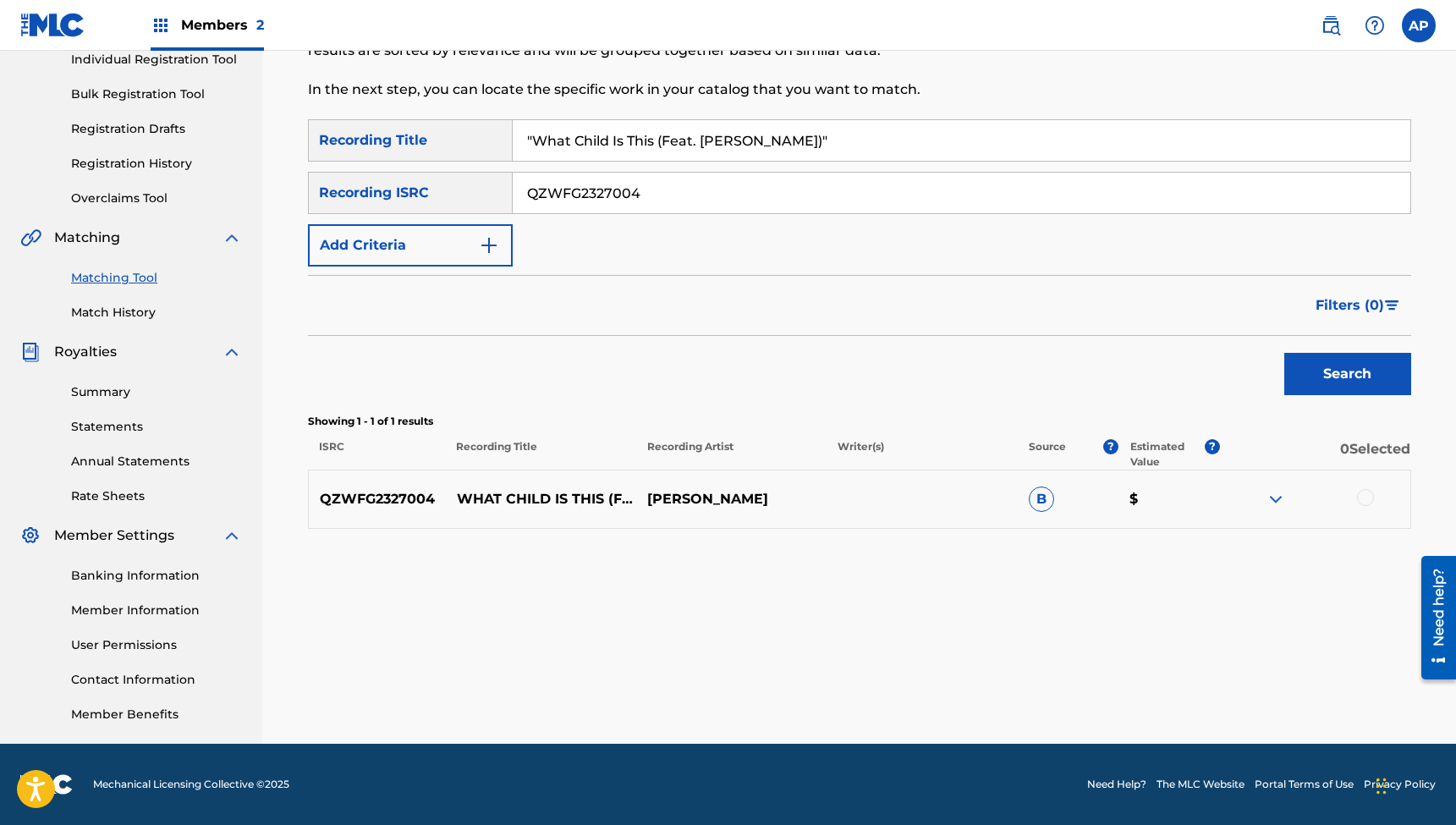
click at [1372, 496] on div at bounding box center [1365, 497] width 17 height 17
click at [1194, 676] on button "Match 1 Group" at bounding box center [1190, 688] width 187 height 42
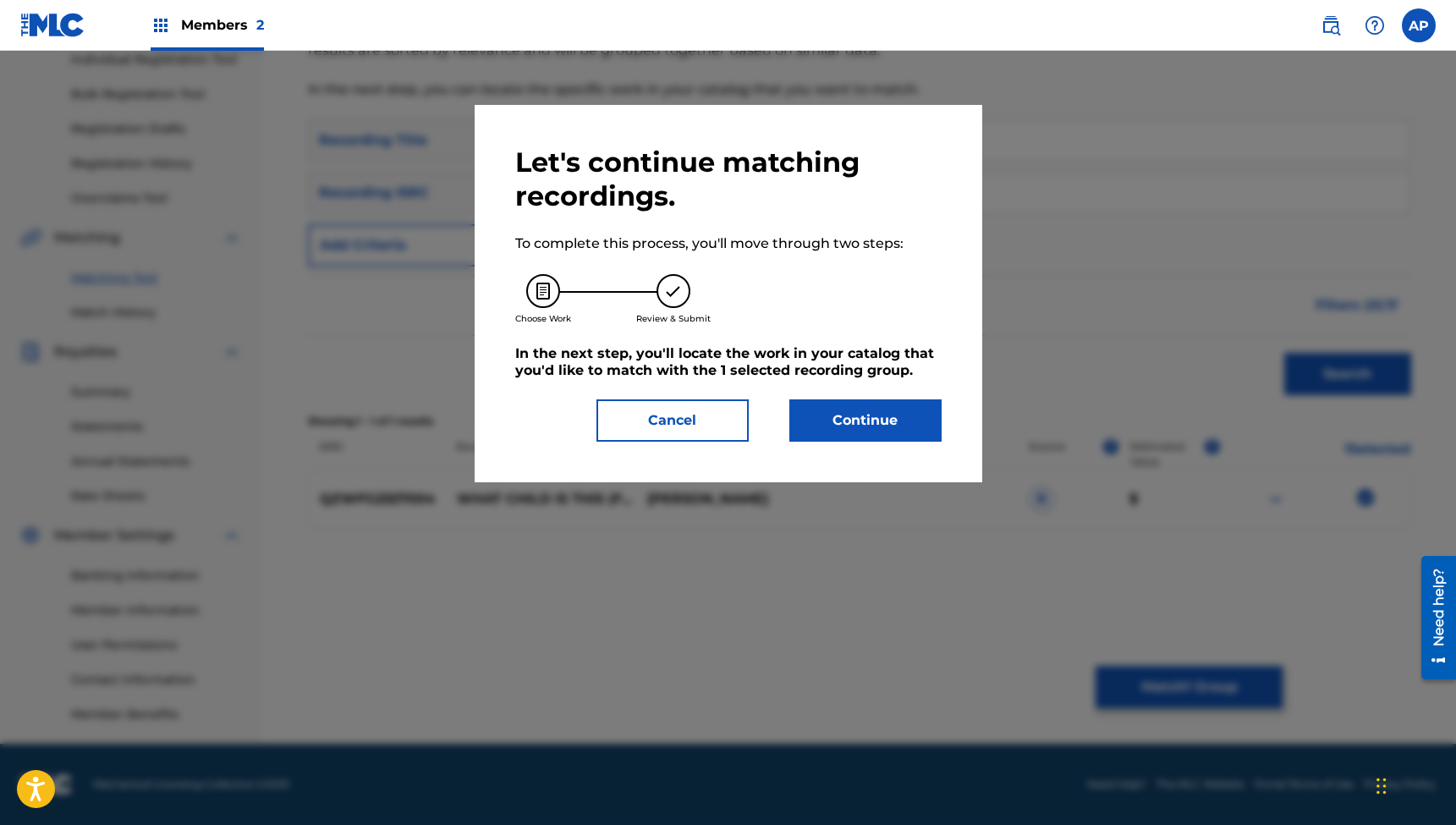
click at [854, 430] on button "Continue" at bounding box center [866, 420] width 152 height 42
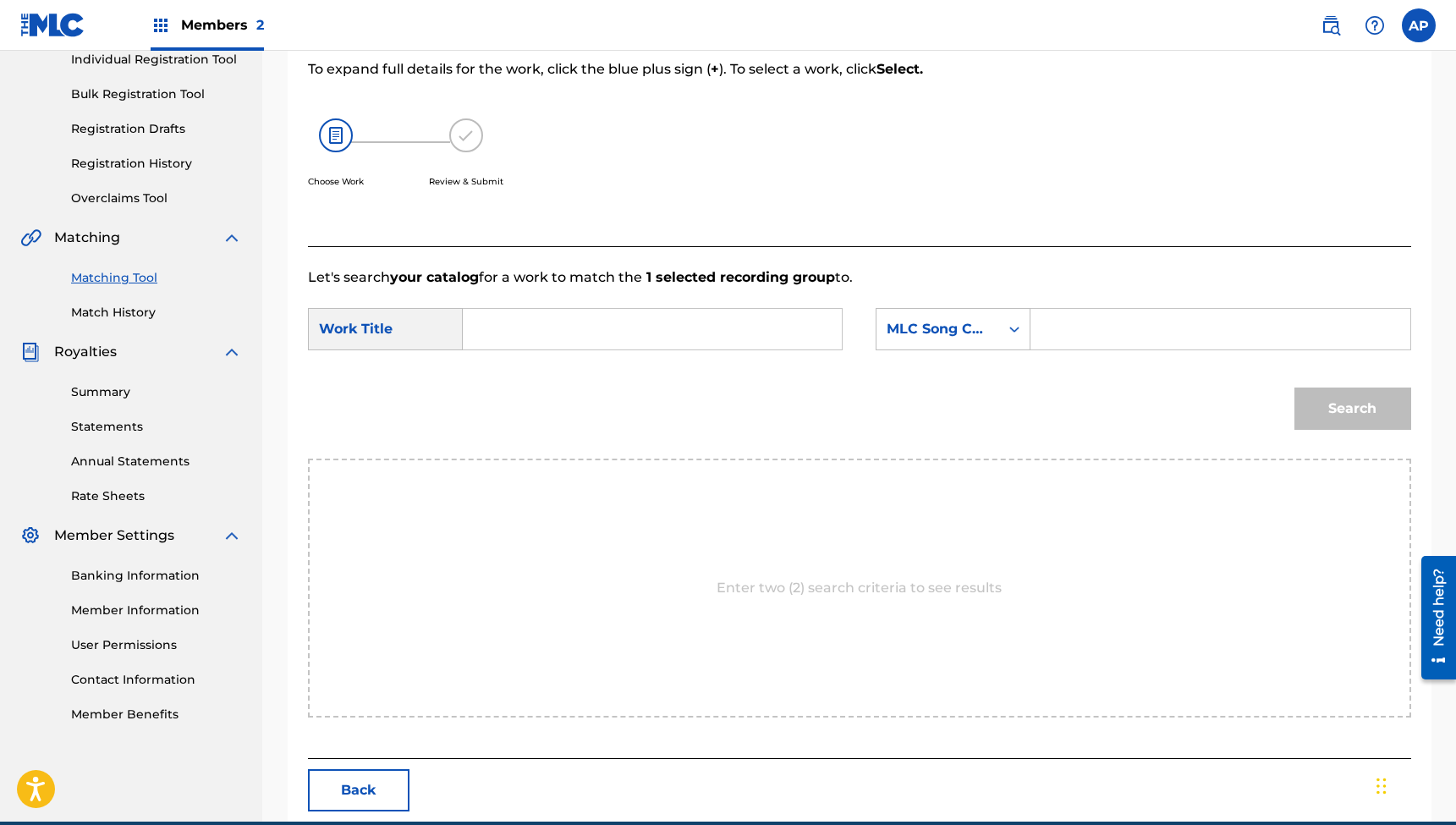
click at [756, 335] on input "Search Form" at bounding box center [652, 329] width 350 height 40
paste input ""What Child Is This (Feat. [PERSON_NAME])""
type input ""What Child Is This (Feat. [PERSON_NAME])""
click at [1066, 322] on input "Search Form" at bounding box center [1220, 329] width 350 height 40
paste input "WD1GCD"
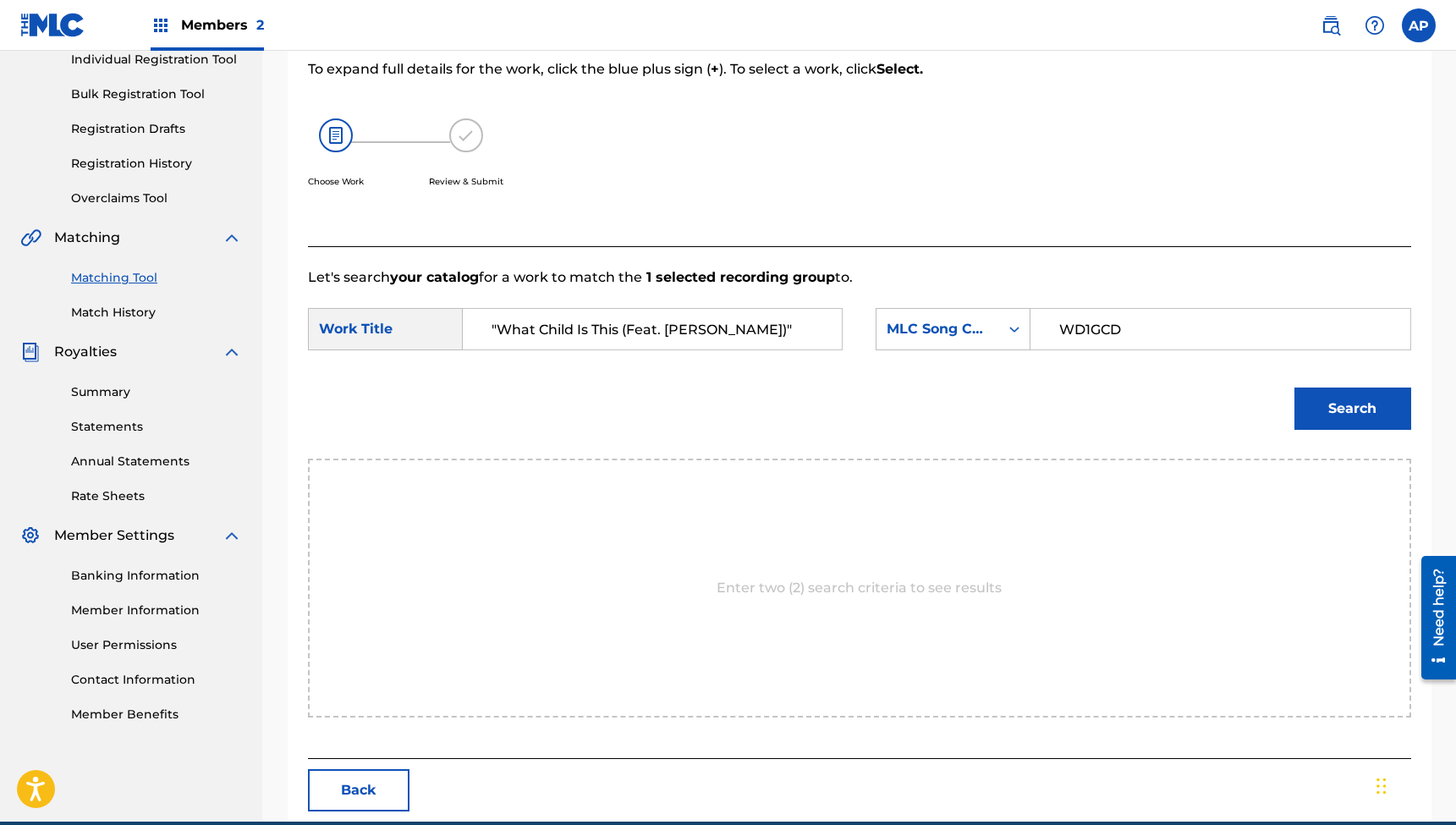
type input "WD1GCD"
click at [1352, 409] on button "Search" at bounding box center [1353, 409] width 116 height 42
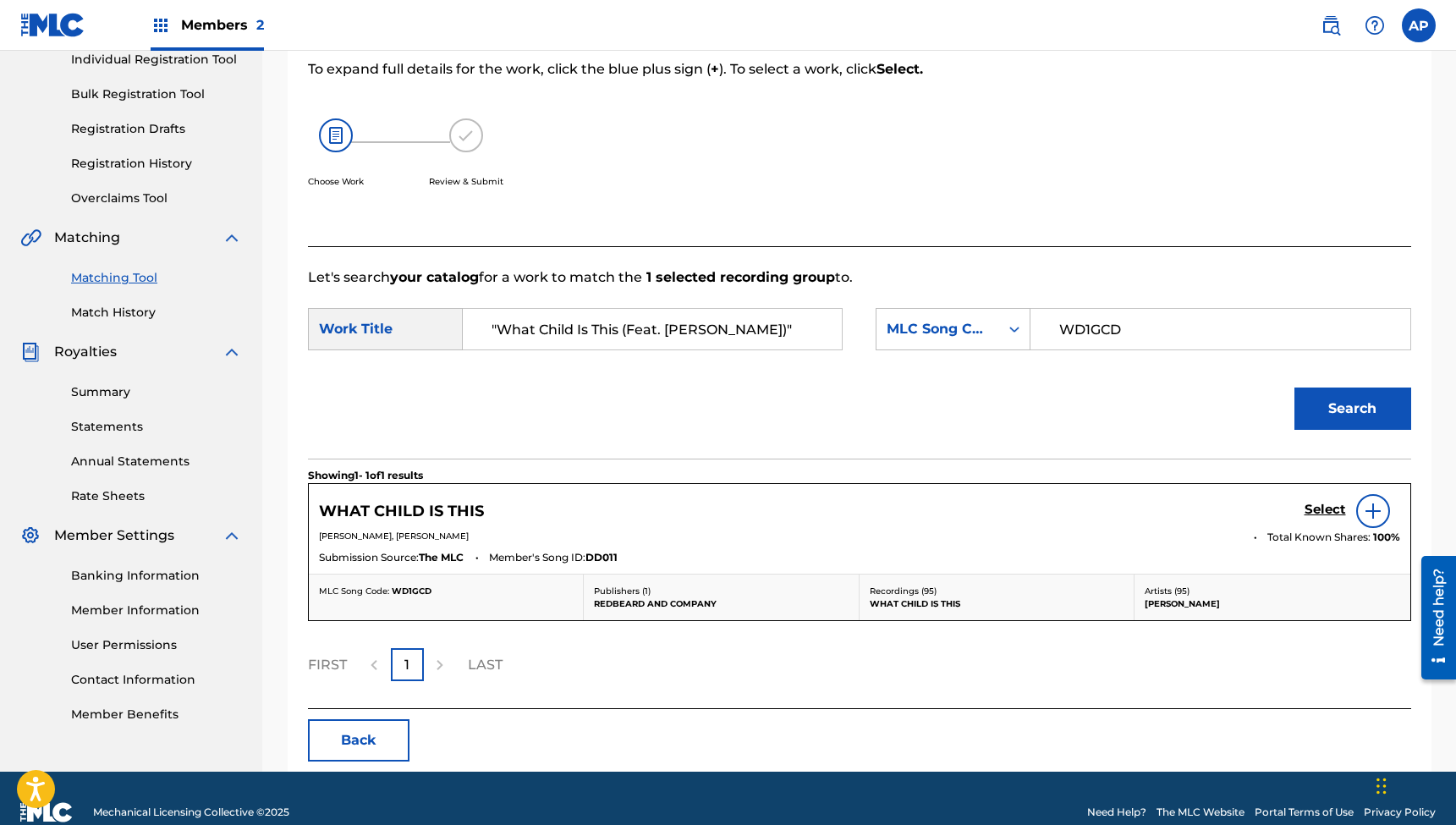
click at [1309, 511] on h5 "Select" at bounding box center [1325, 510] width 41 height 16
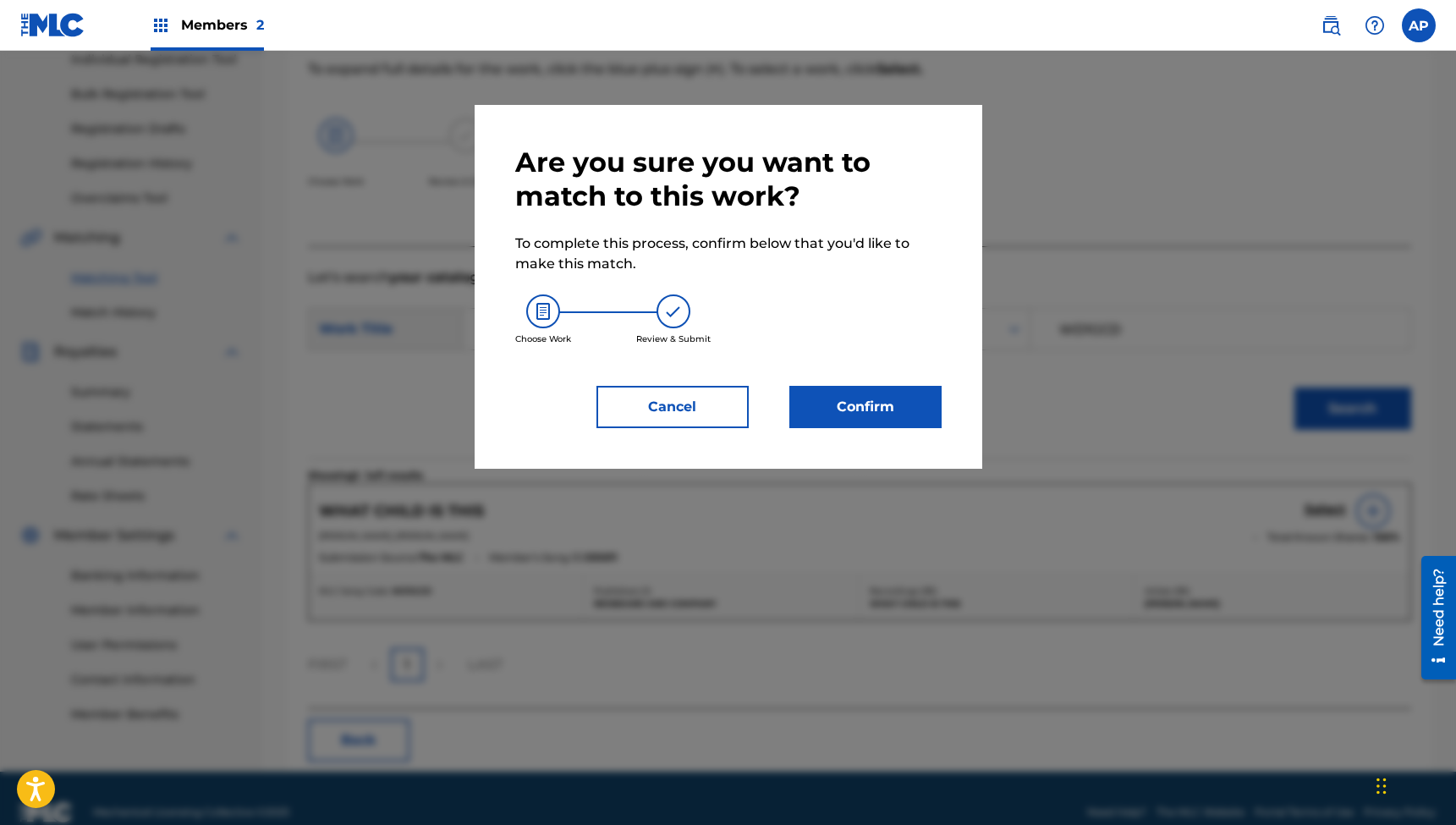
click at [870, 399] on button "Confirm" at bounding box center [866, 407] width 152 height 42
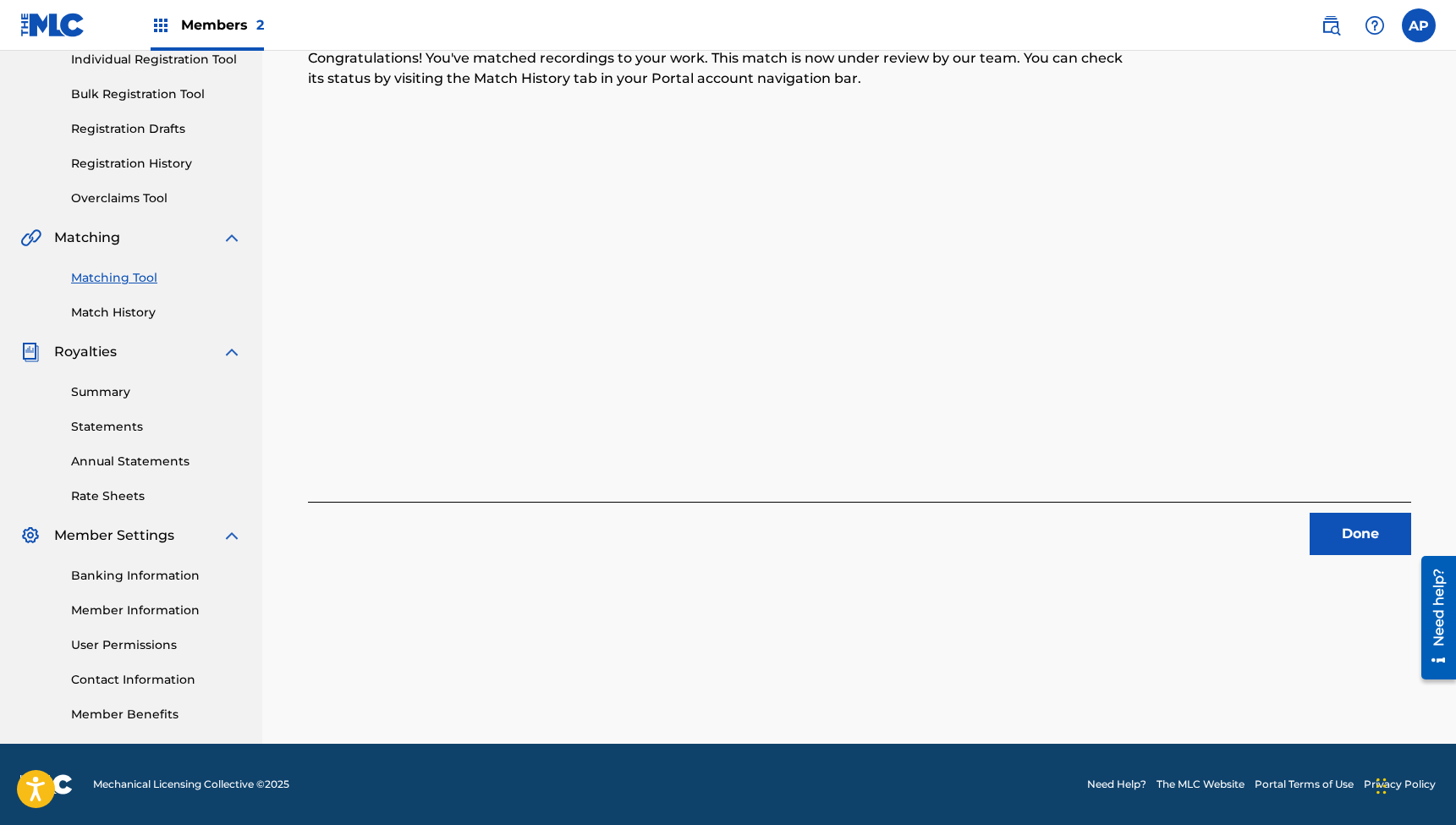
click at [1354, 541] on button "Done" at bounding box center [1361, 534] width 102 height 42
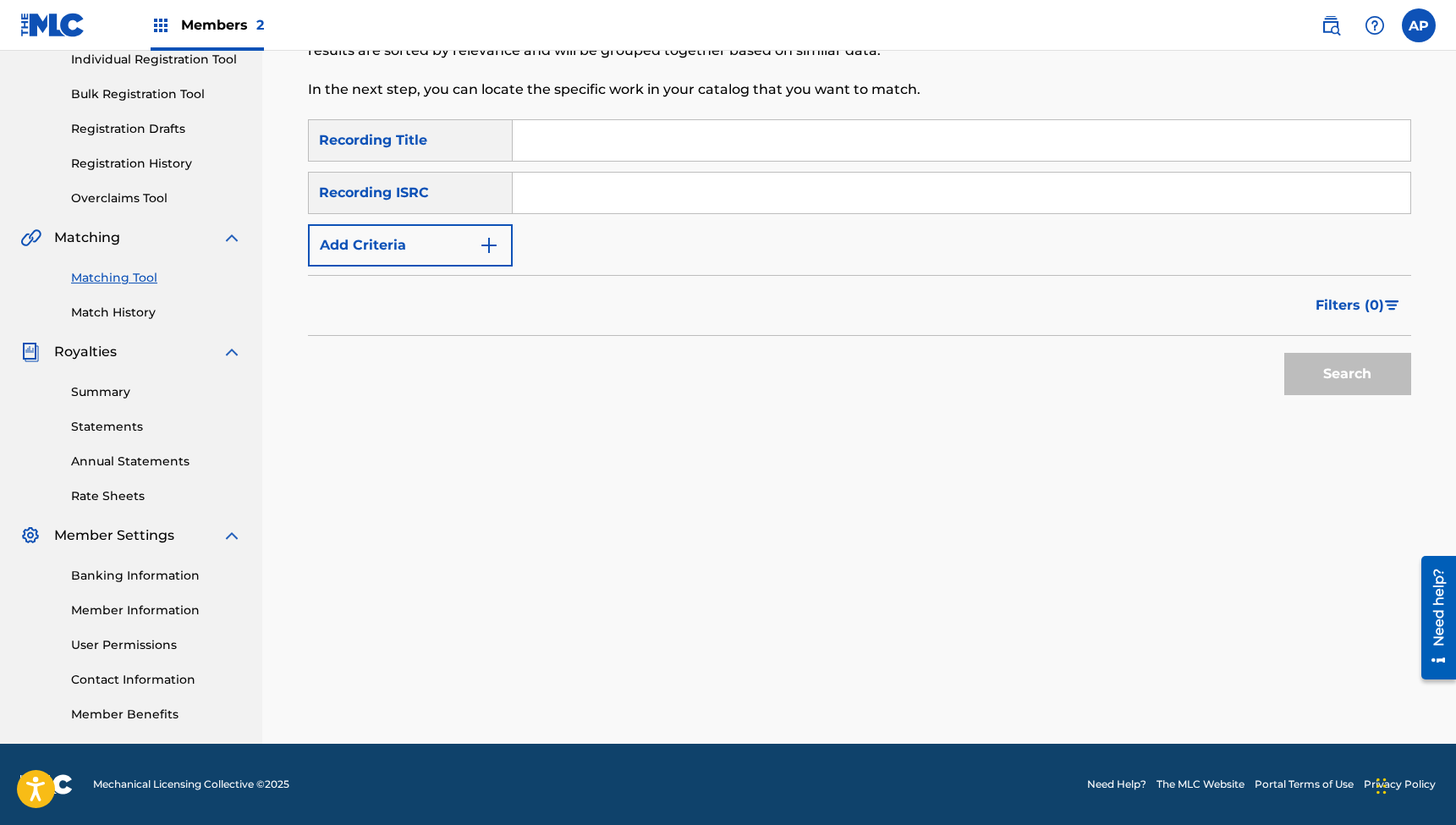
click at [576, 140] on input "Search Form" at bounding box center [961, 140] width 897 height 40
paste input "Jingle Bells"
type input "Jingle Bells"
click at [630, 187] on input "Search Form" at bounding box center [961, 193] width 897 height 40
paste input "QZWFG2327006"
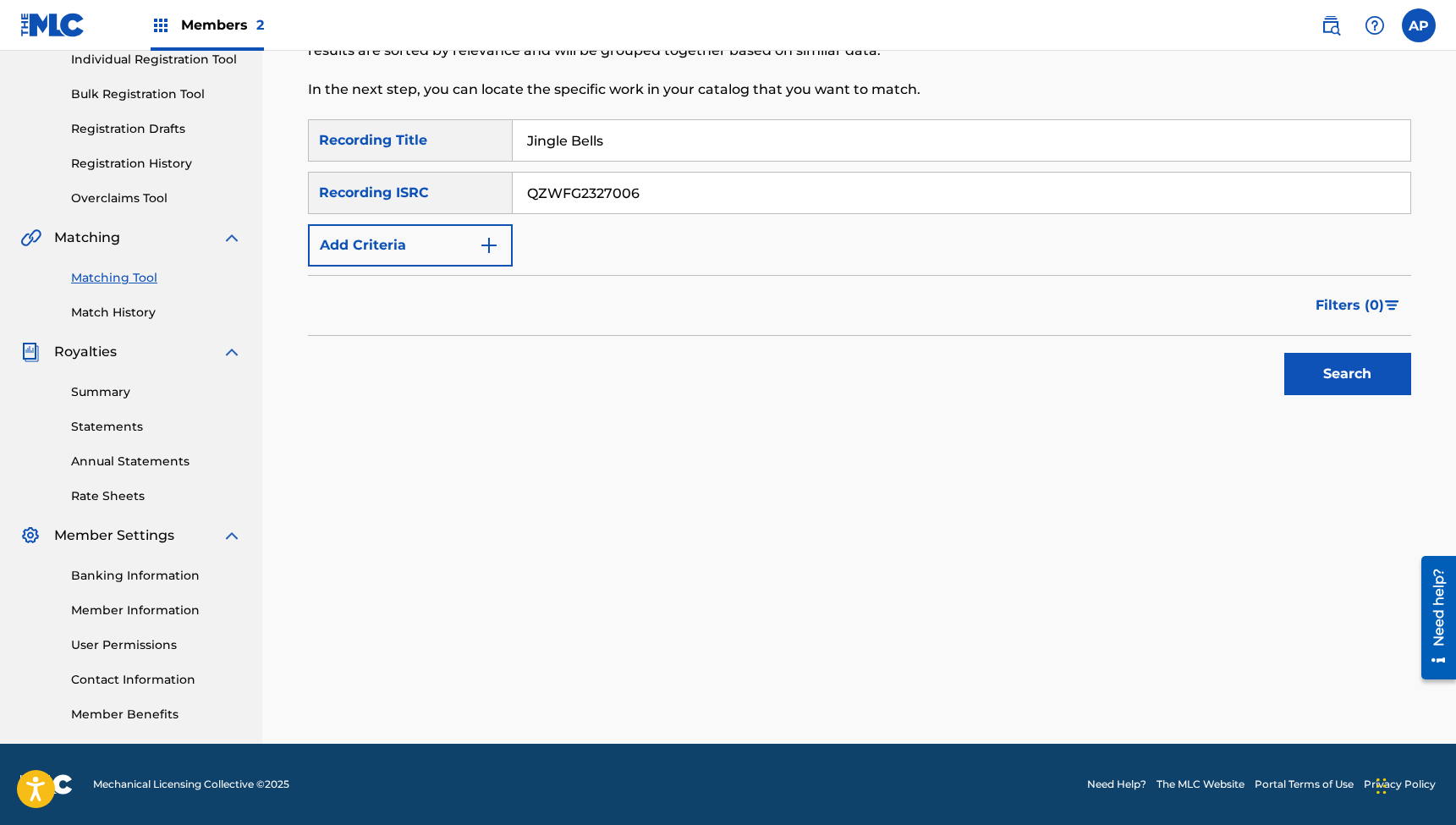
type input "QZWFG2327006"
click at [1347, 374] on button "Search" at bounding box center [1347, 374] width 127 height 42
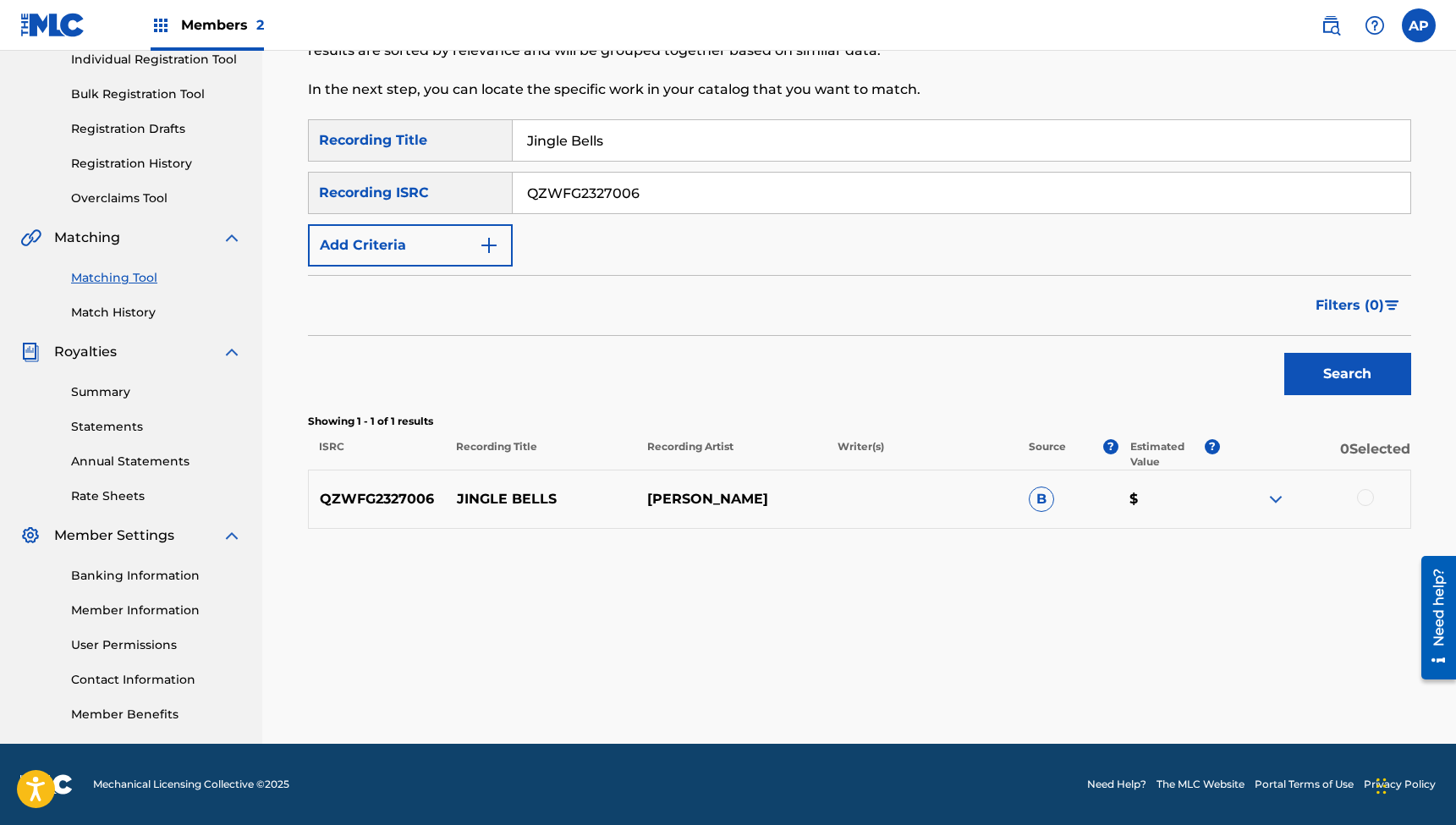
click at [1369, 493] on div at bounding box center [1365, 497] width 17 height 17
click at [1164, 680] on button "Match 1 Group" at bounding box center [1190, 688] width 187 height 42
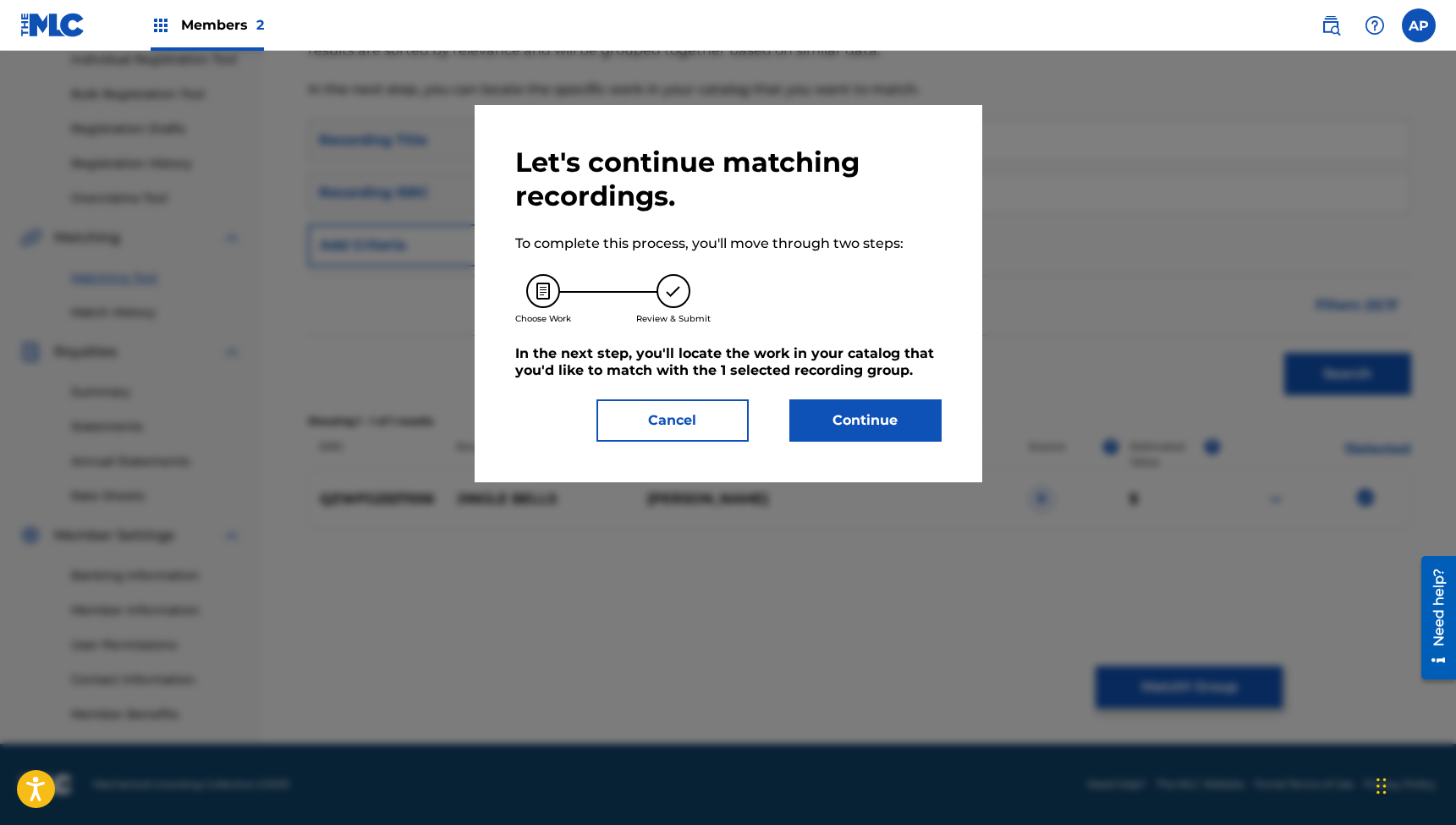
click at [848, 413] on button "Continue" at bounding box center [866, 420] width 152 height 42
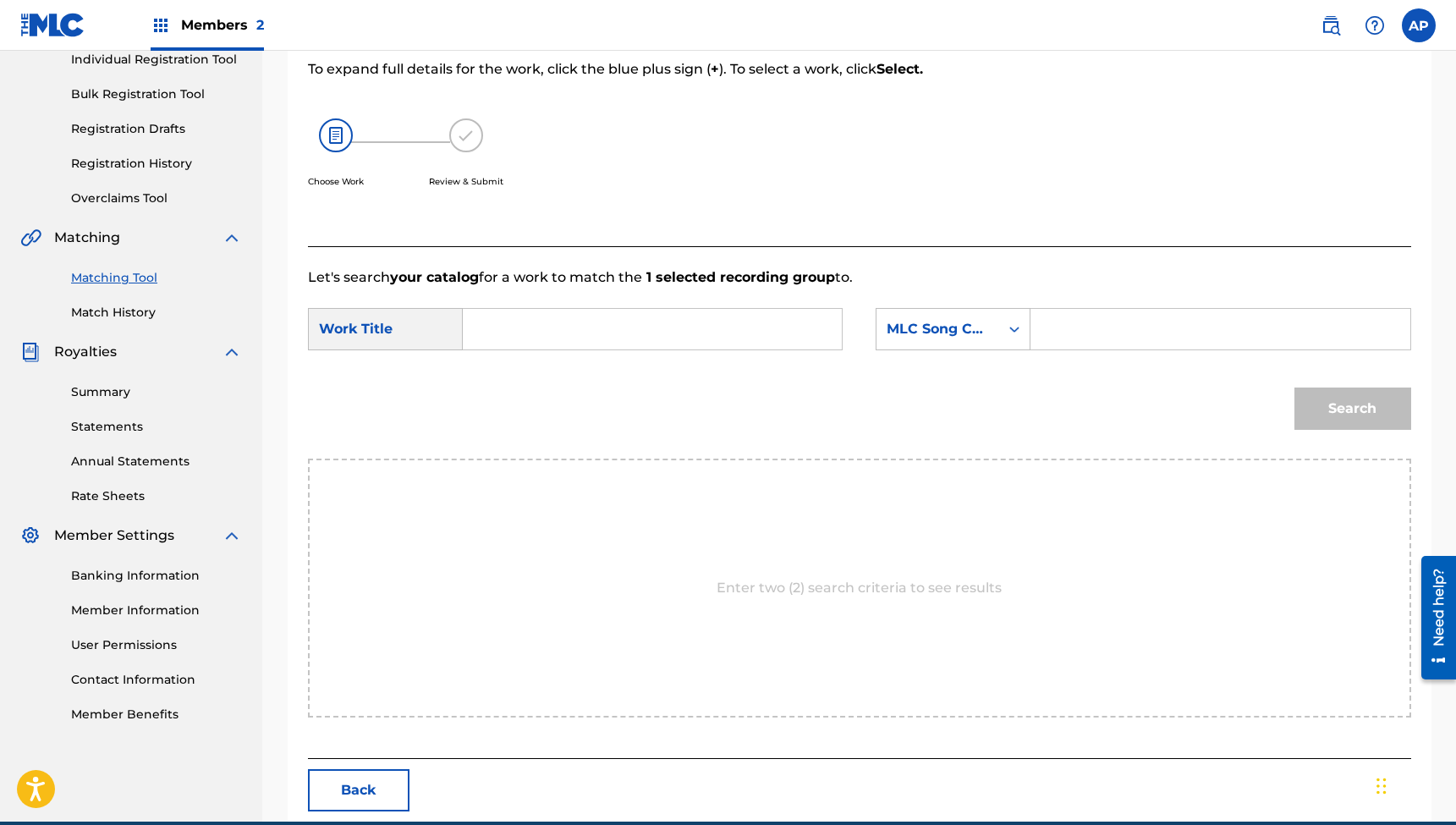
click at [663, 336] on input "Search Form" at bounding box center [652, 329] width 350 height 40
paste input "Jingle Bells"
type input "Jingle Bells"
click at [1105, 320] on input "Search Form" at bounding box center [1220, 329] width 350 height 40
paste input "JC1SM4"
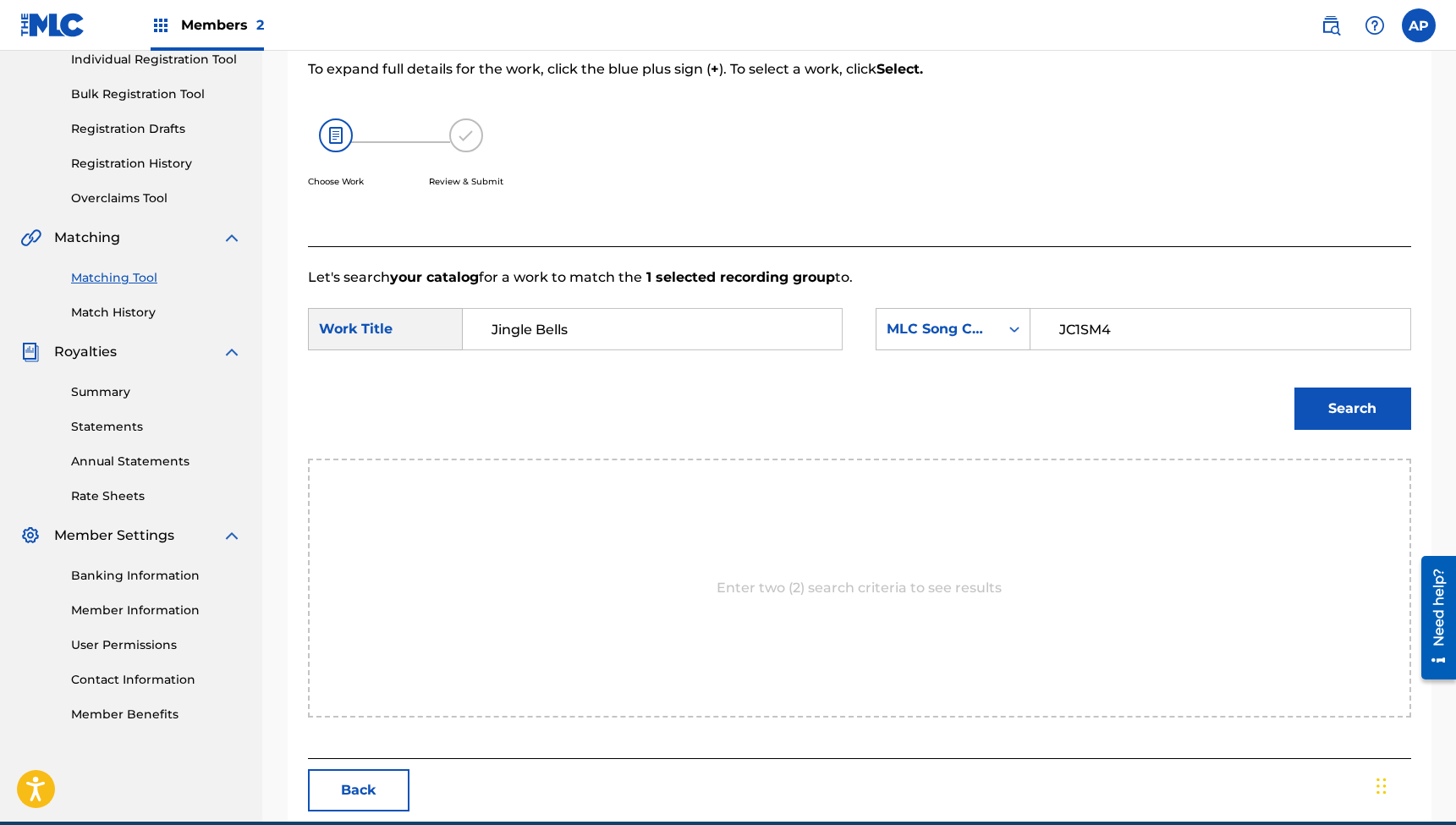
type input "JC1SM4"
click at [1352, 409] on button "Search" at bounding box center [1353, 409] width 116 height 42
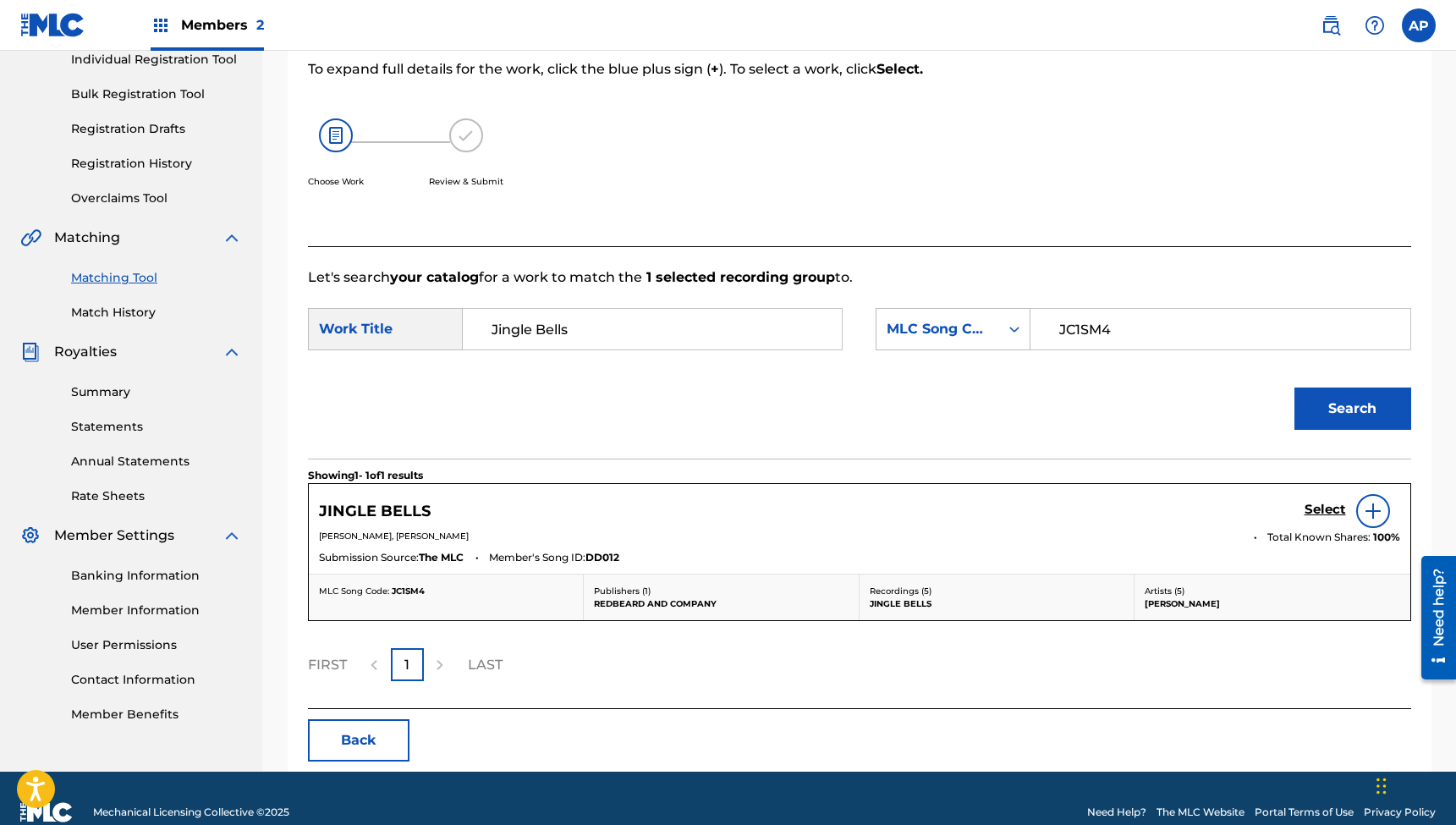
click at [1326, 502] on h5 "Select" at bounding box center [1325, 510] width 41 height 16
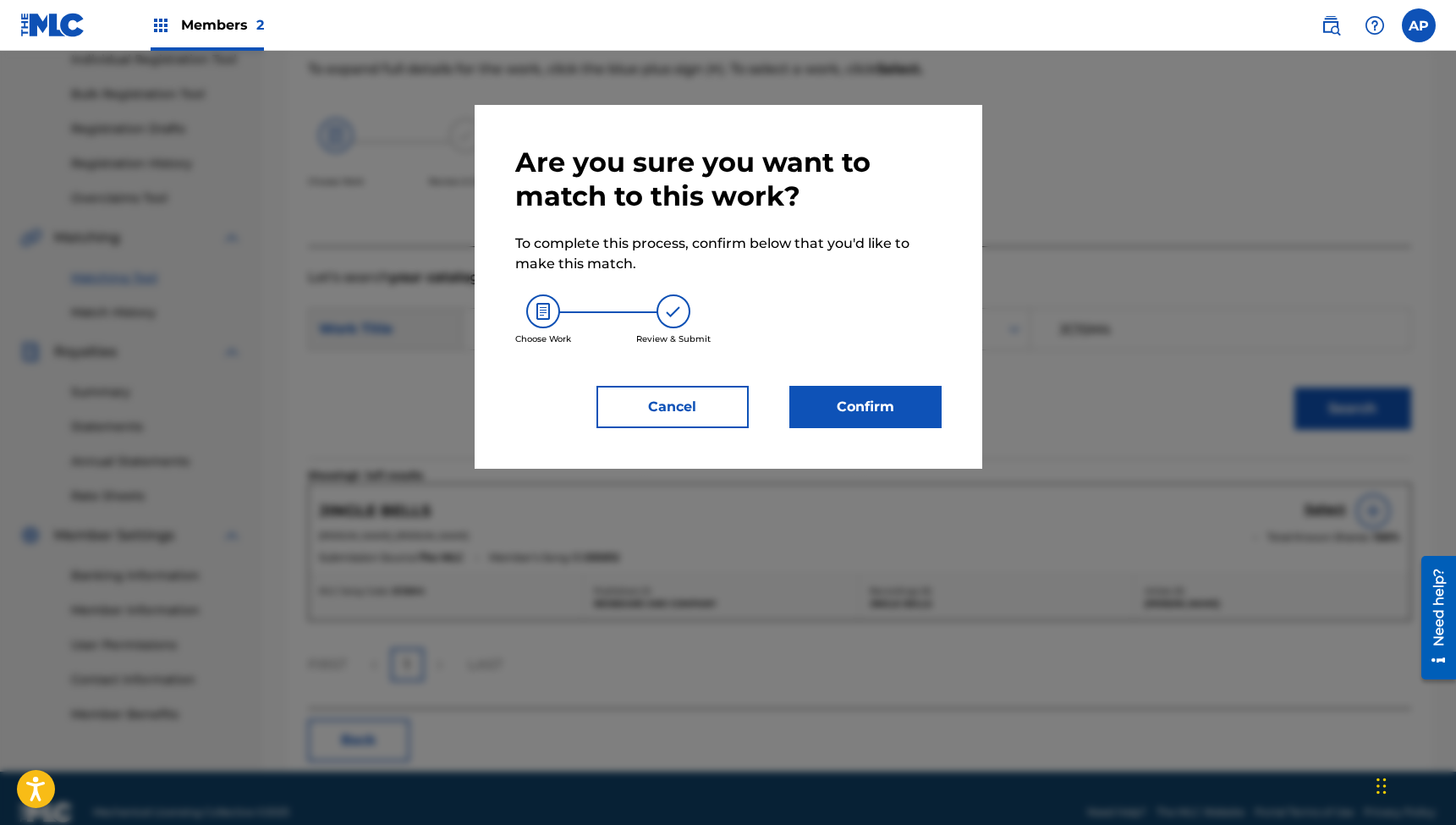
click at [858, 398] on button "Confirm" at bounding box center [866, 407] width 152 height 42
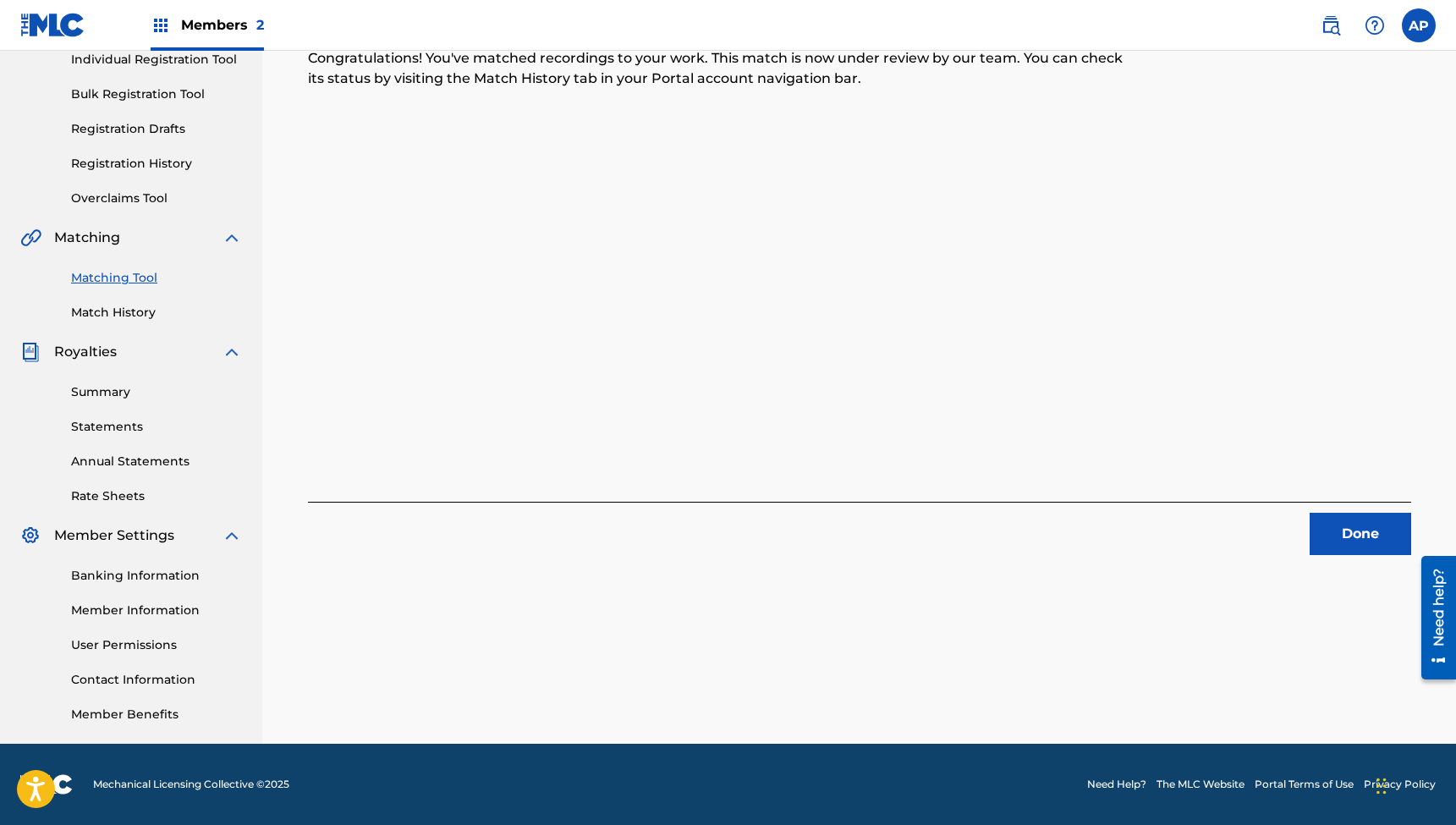
click at [1346, 530] on button "Done" at bounding box center [1361, 534] width 102 height 42
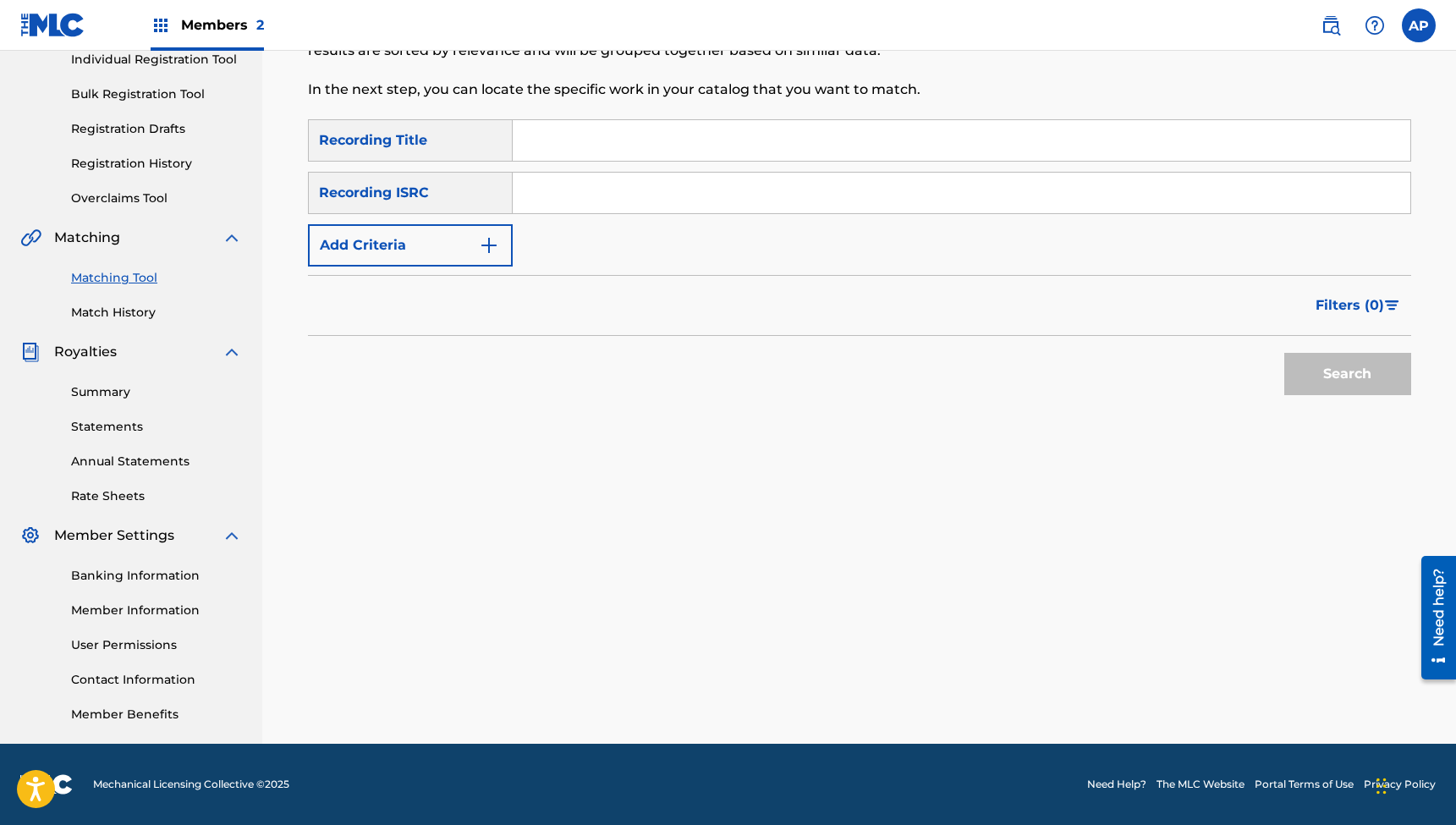
click at [659, 142] on input "Search Form" at bounding box center [961, 140] width 897 height 40
paste input "Christmas Morning"
type input "Christmas Morning"
click at [581, 182] on input "Search Form" at bounding box center [961, 193] width 897 height 40
paste input "QZWFG2327007"
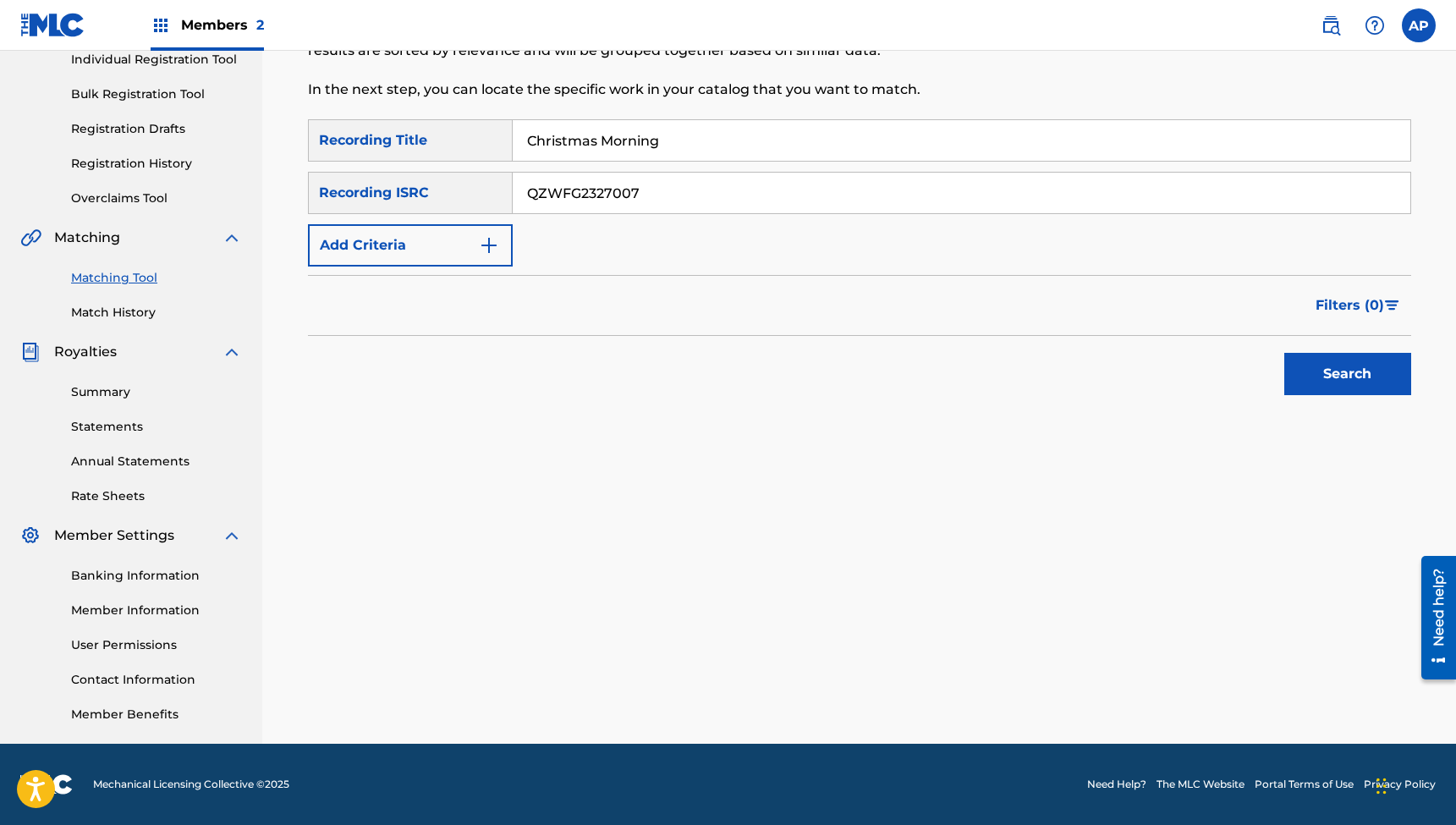
type input "QZWFG2327007"
click at [1347, 374] on button "Search" at bounding box center [1347, 374] width 127 height 42
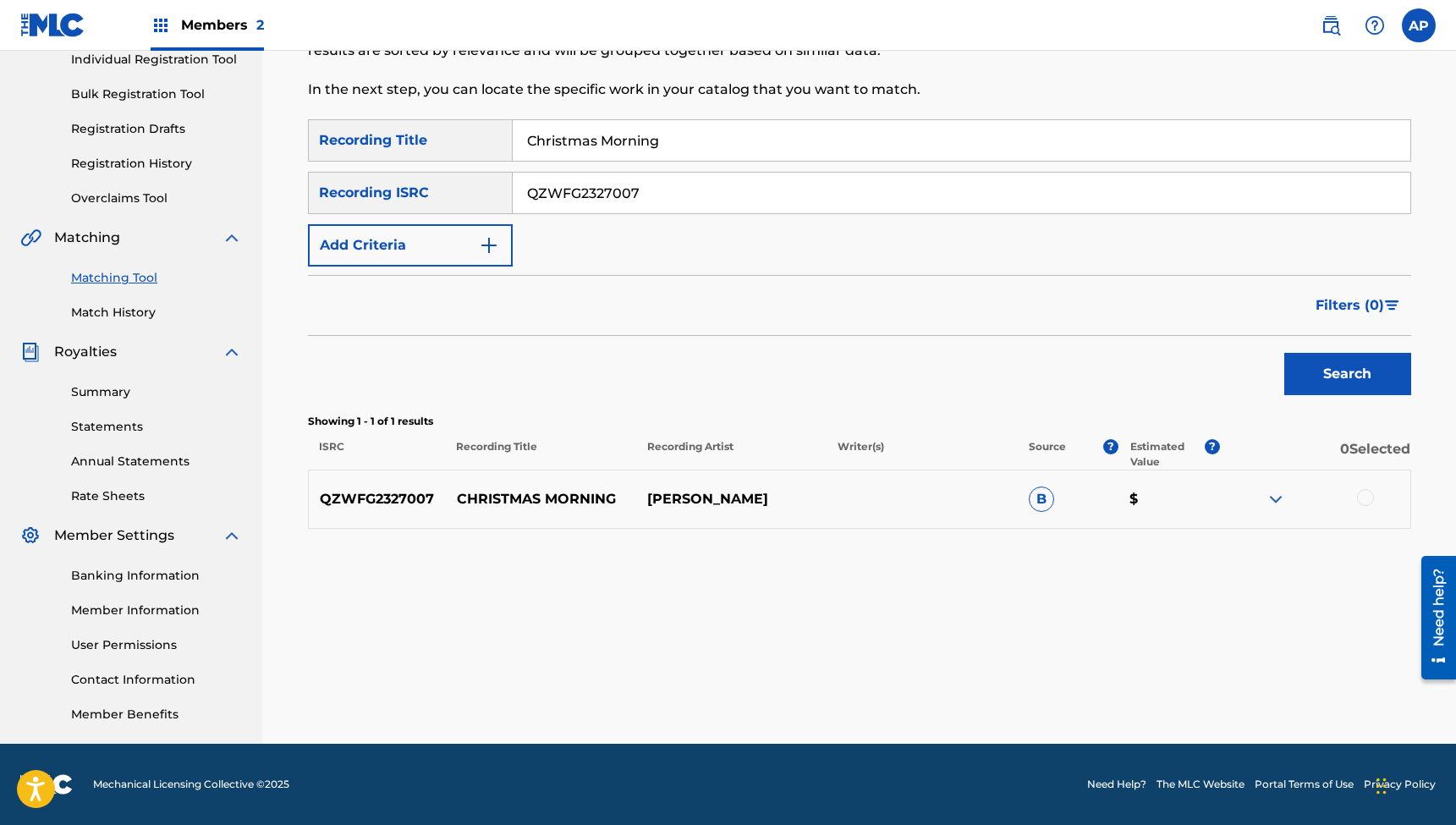
click at [1366, 495] on div at bounding box center [1365, 497] width 17 height 17
click at [1191, 684] on button "Match 1 Group" at bounding box center [1190, 688] width 187 height 42
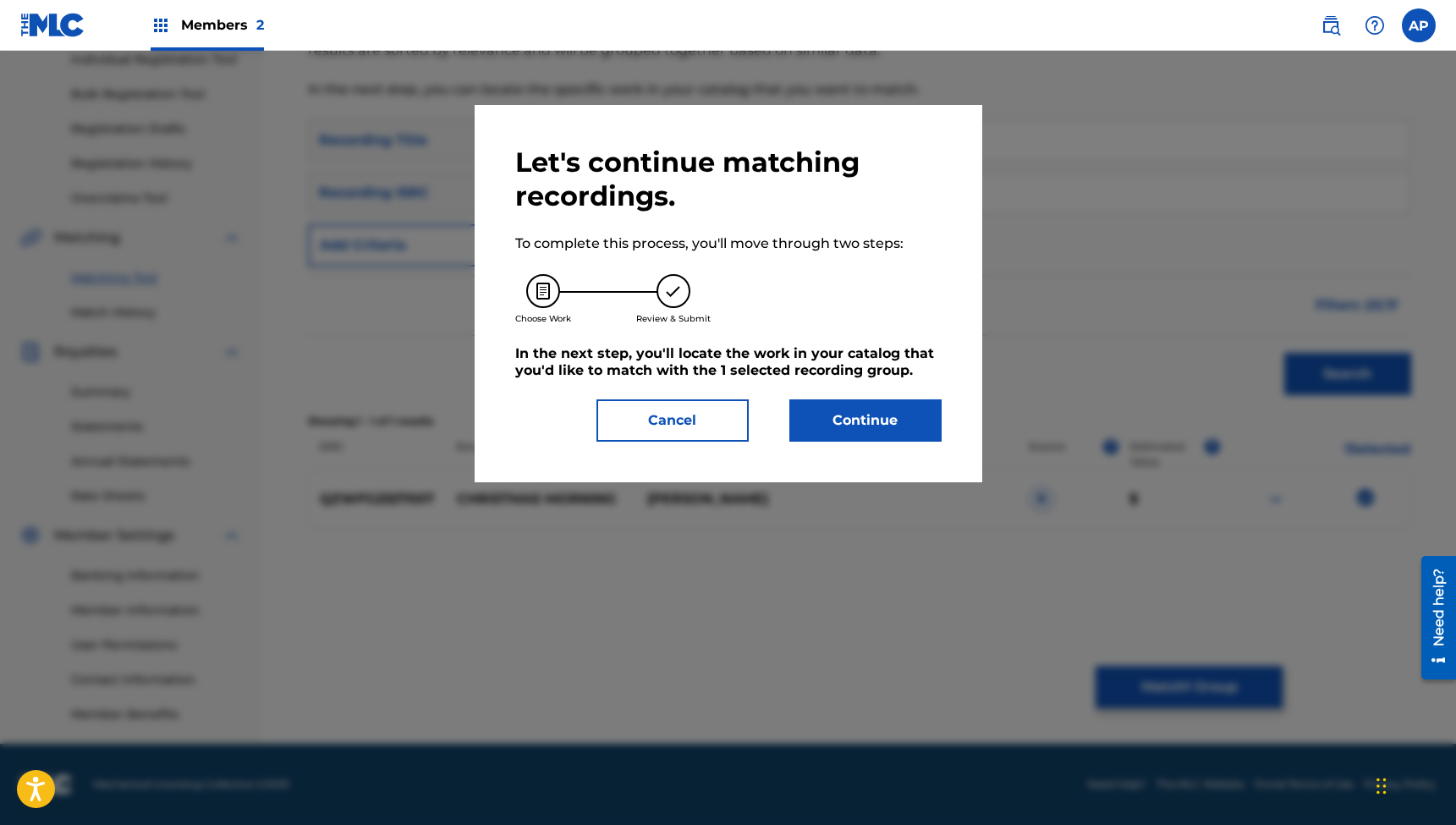
click at [876, 416] on button "Continue" at bounding box center [866, 420] width 152 height 42
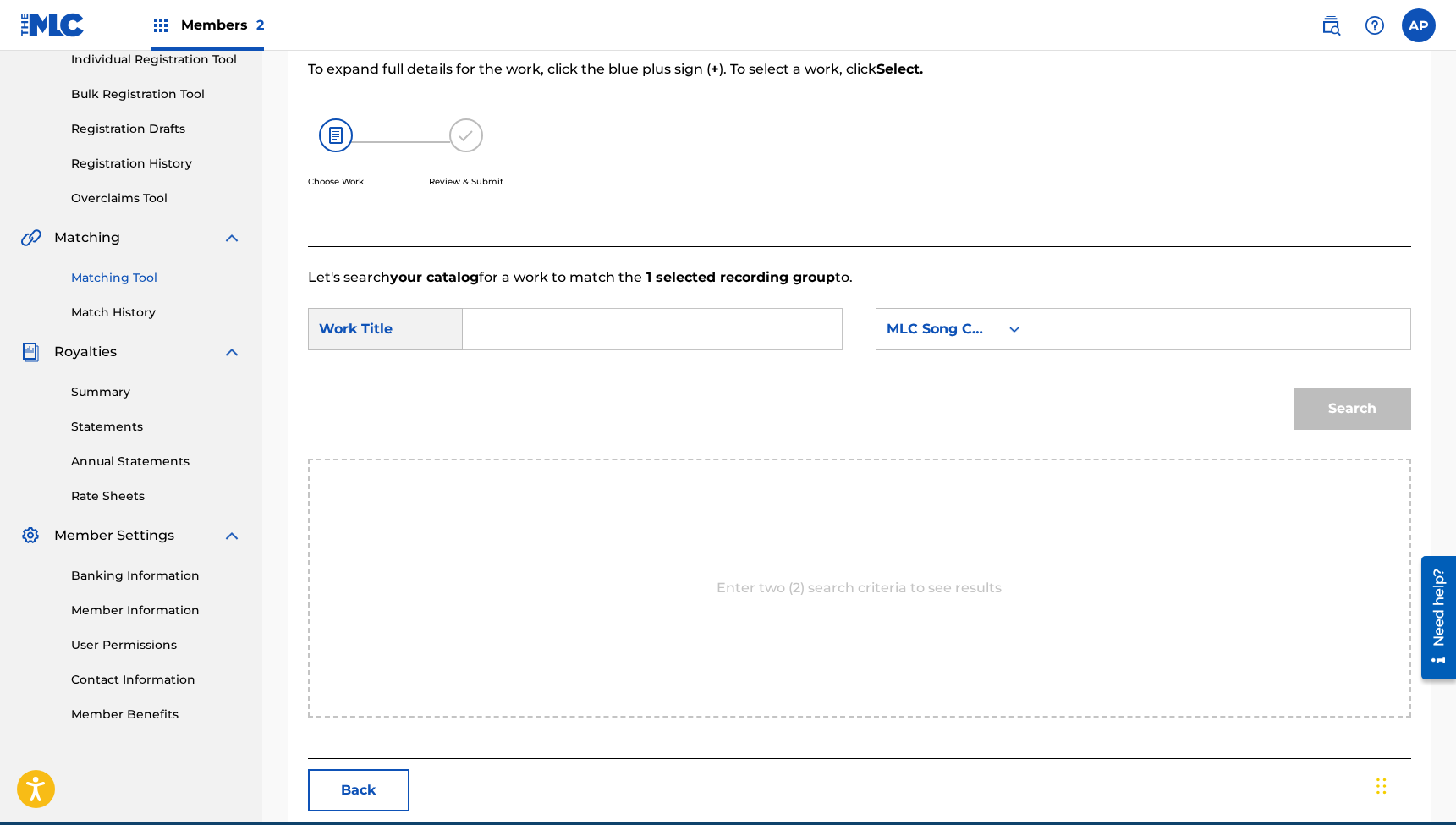
click at [566, 320] on input "Search Form" at bounding box center [652, 329] width 350 height 40
paste input "Christmas Morning"
type input "Christmas Morning"
click at [1074, 340] on input "Search Form" at bounding box center [1220, 329] width 350 height 40
paste input "CC2LK6"
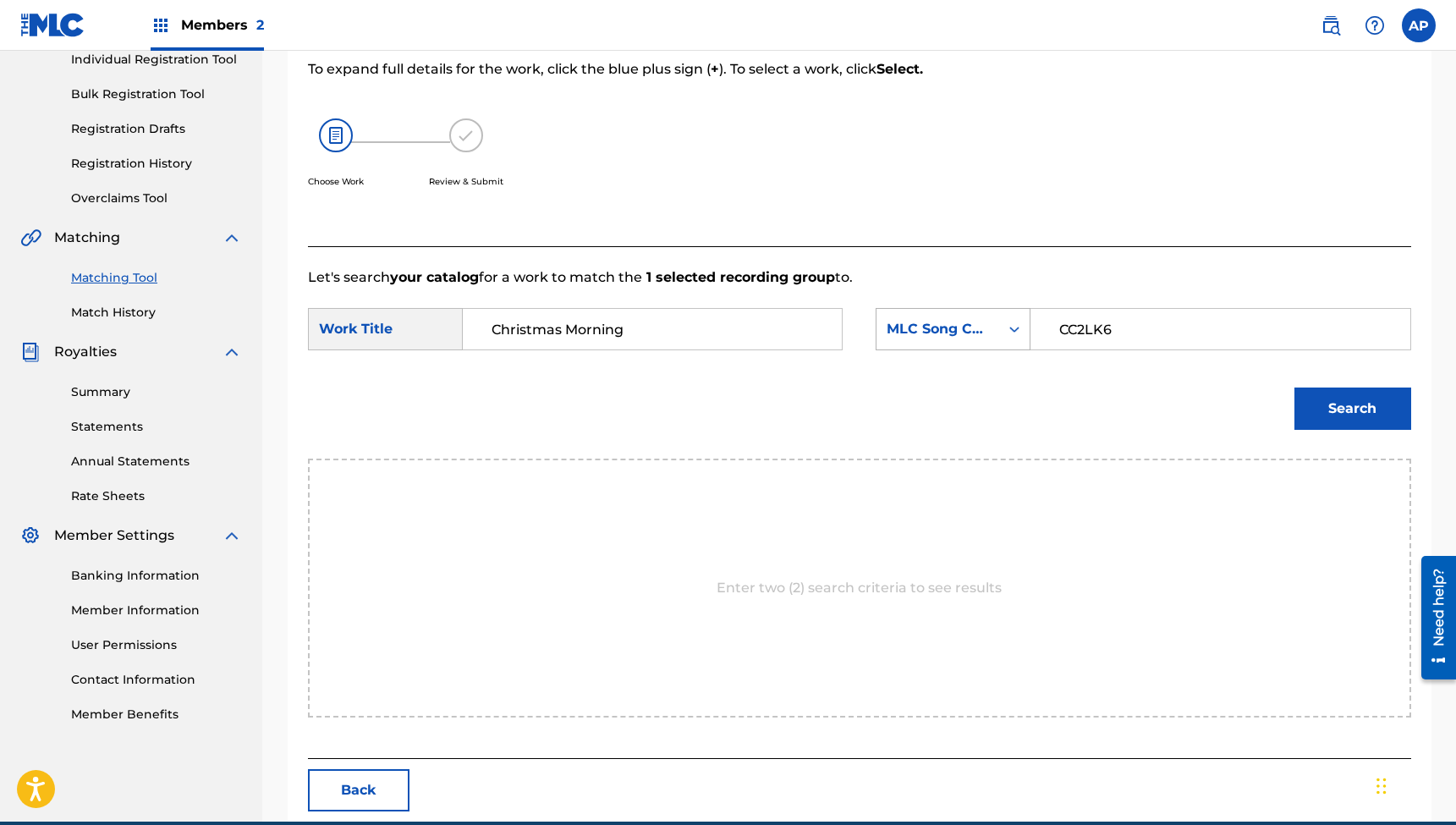
type input "CC2LK6"
click at [1352, 409] on button "Search" at bounding box center [1353, 409] width 116 height 42
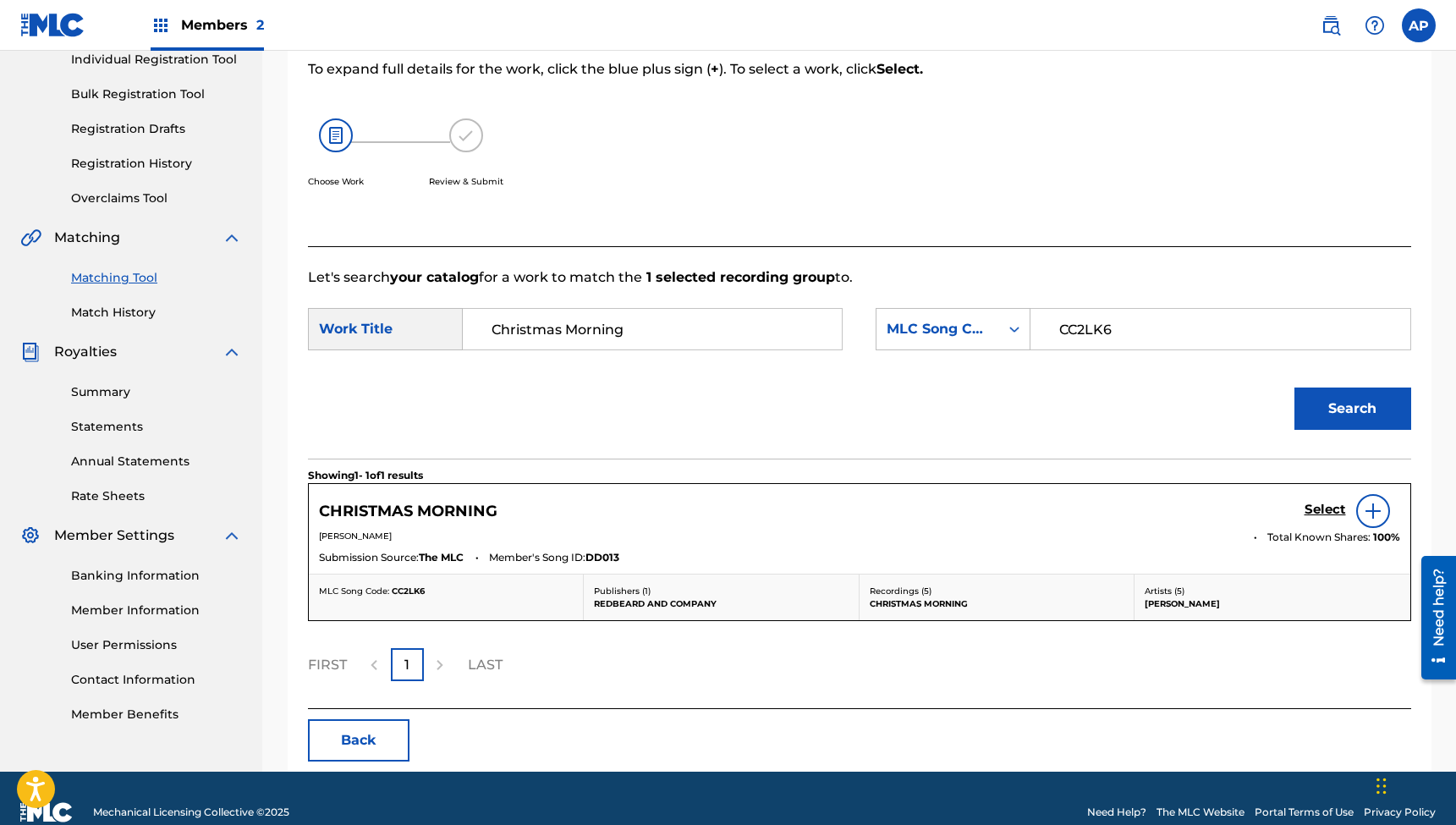
click at [1314, 504] on h5 "Select" at bounding box center [1325, 510] width 41 height 16
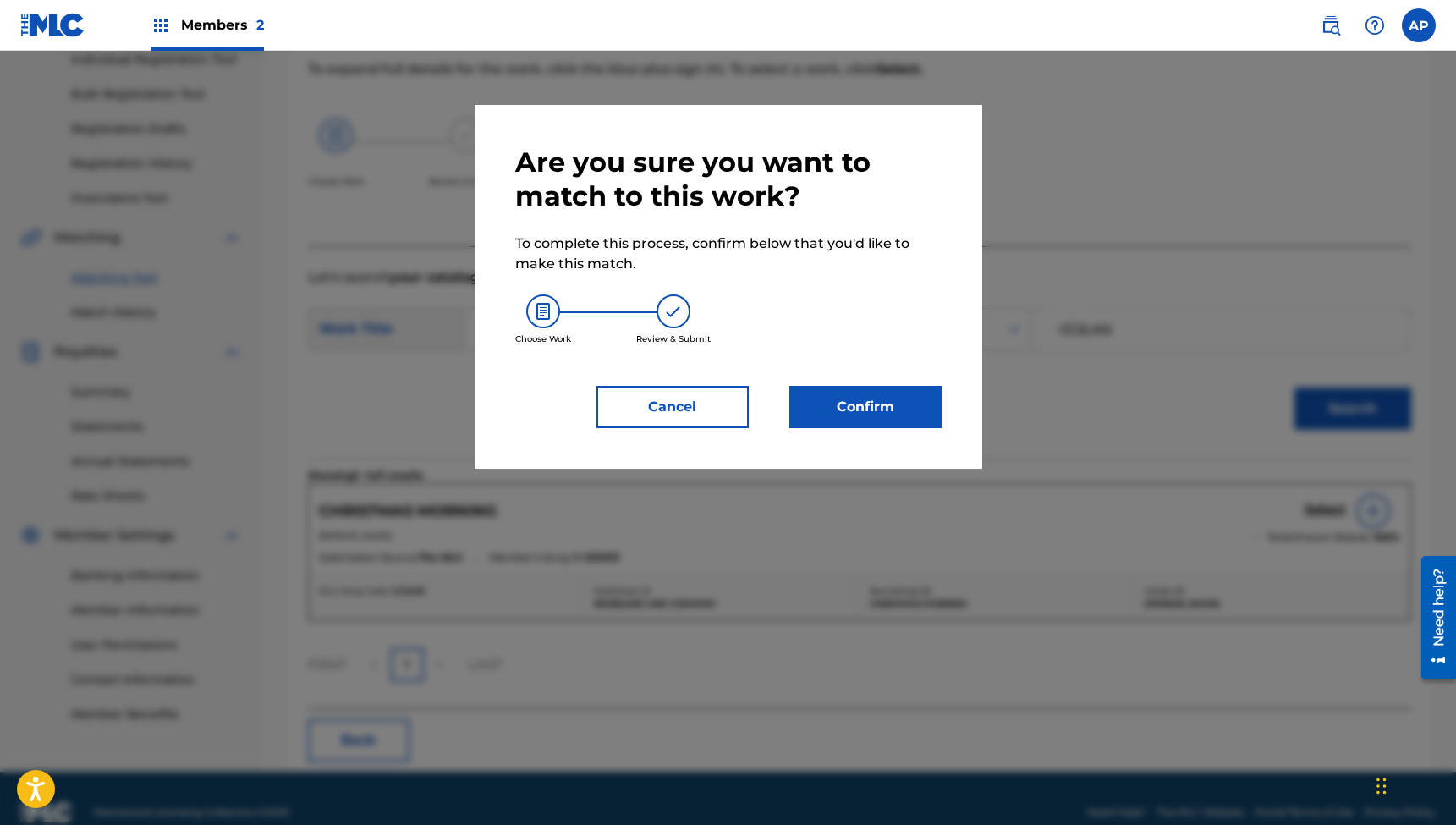
click at [865, 405] on button "Confirm" at bounding box center [866, 407] width 152 height 42
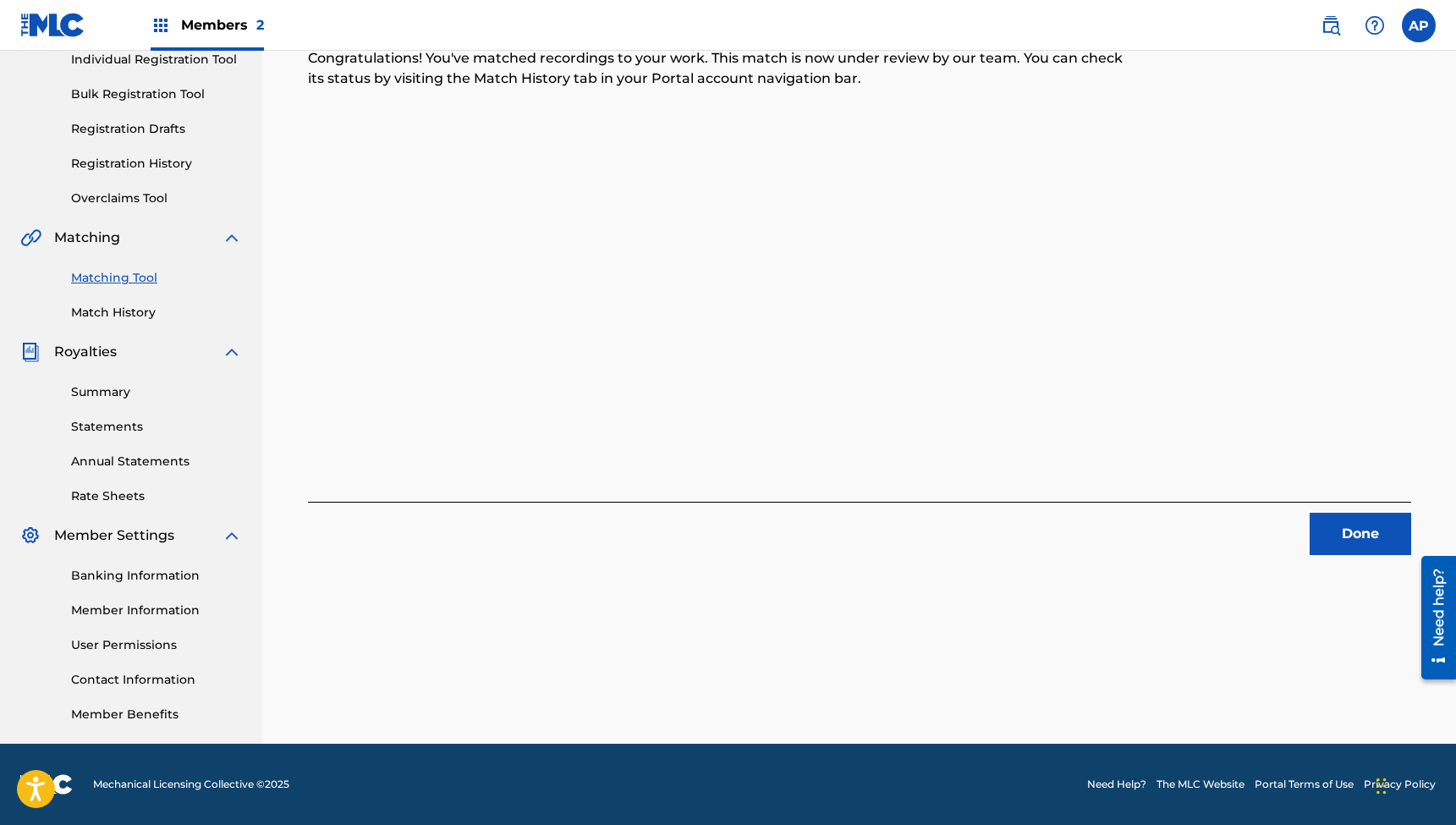
click at [1347, 520] on button "Done" at bounding box center [1361, 534] width 102 height 42
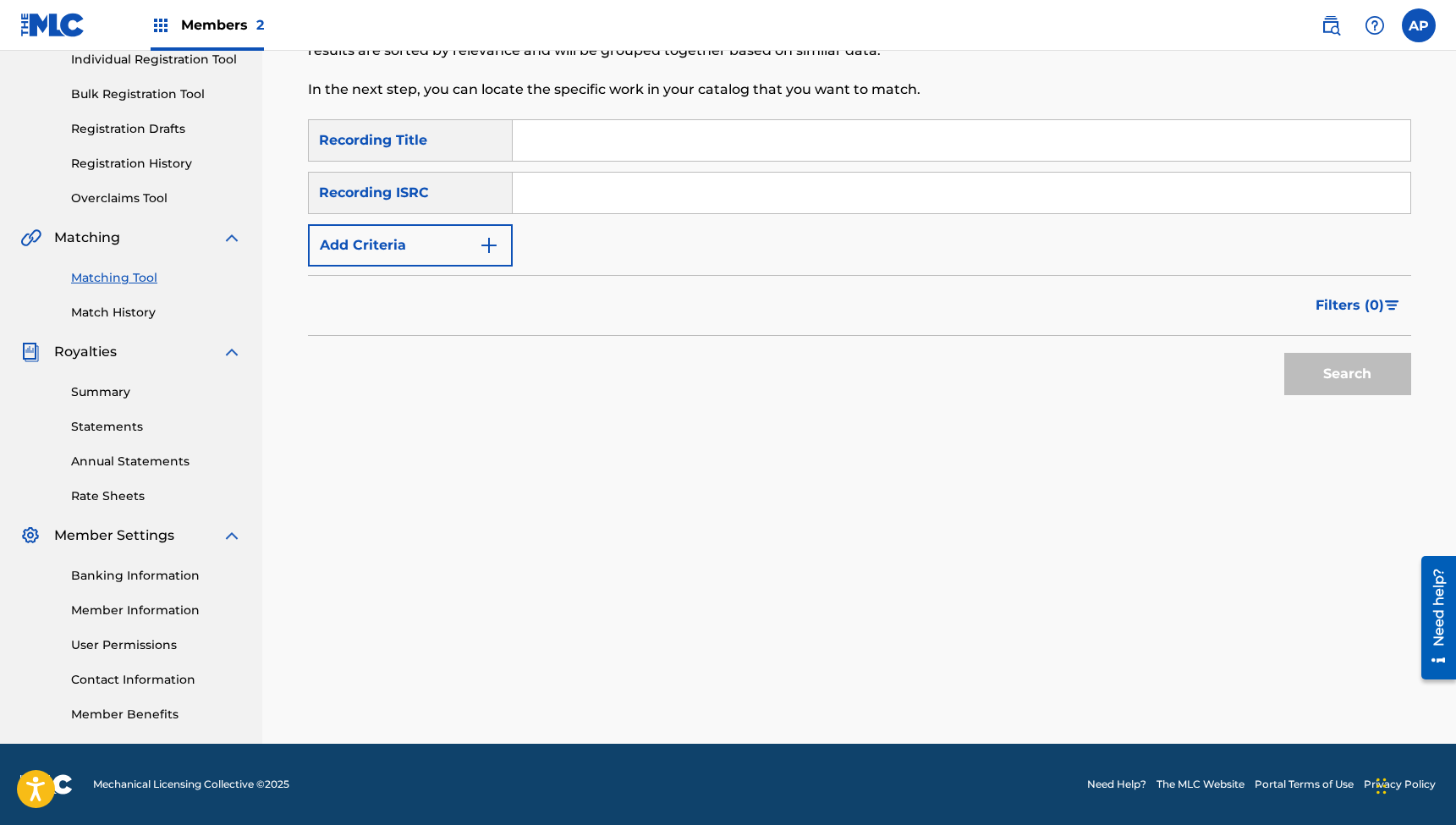
click at [591, 143] on input "Search Form" at bounding box center [961, 140] width 897 height 40
paste input ""Good Old Santa Claus (Feat. [PERSON_NAME])""
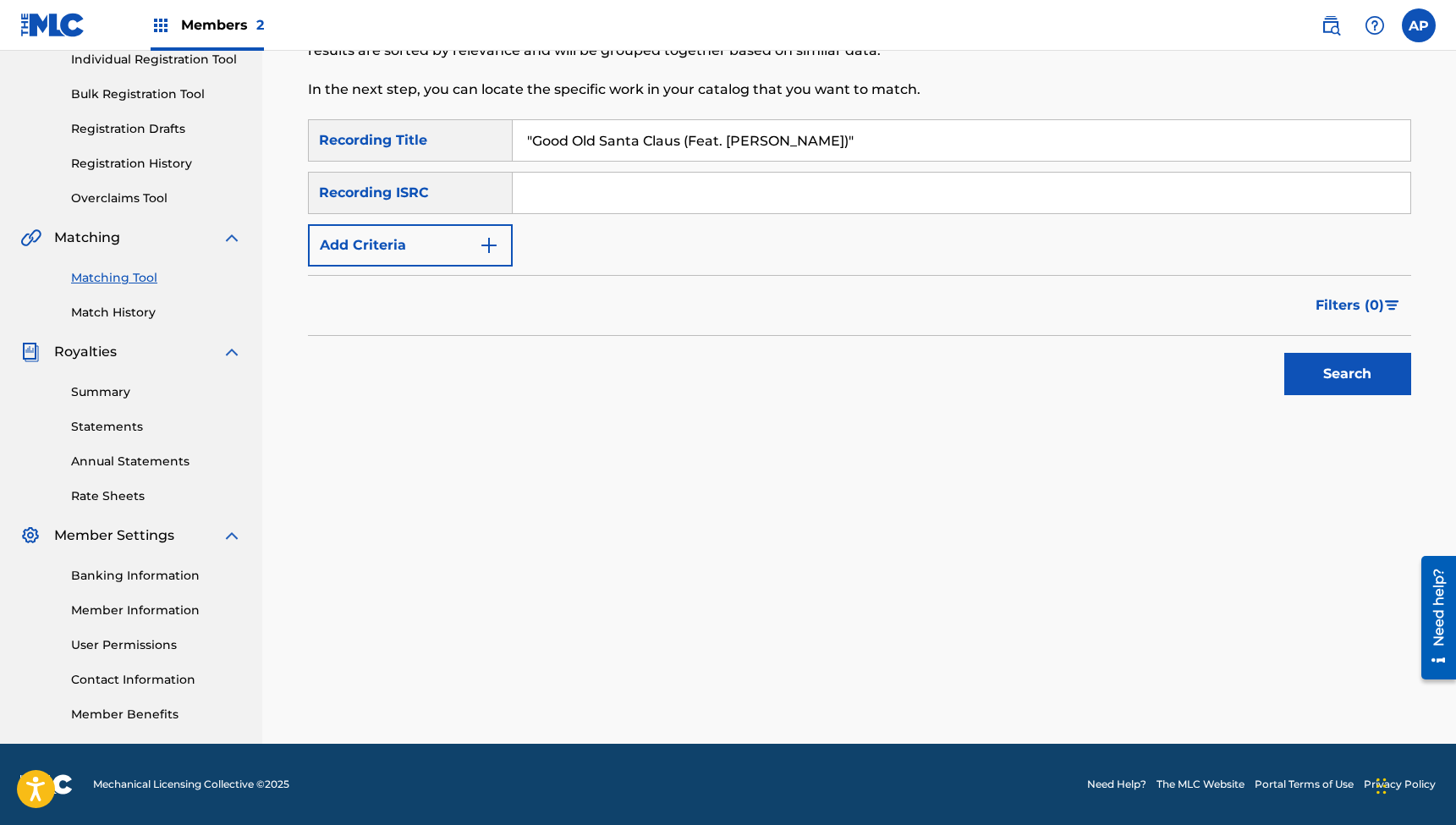
type input ""Good Old Santa Claus (Feat. [PERSON_NAME])""
click at [632, 175] on input "Search Form" at bounding box center [961, 193] width 897 height 40
paste input "QZWFG2327008"
type input "QZWFG2327008"
click at [1347, 374] on button "Search" at bounding box center [1347, 374] width 127 height 42
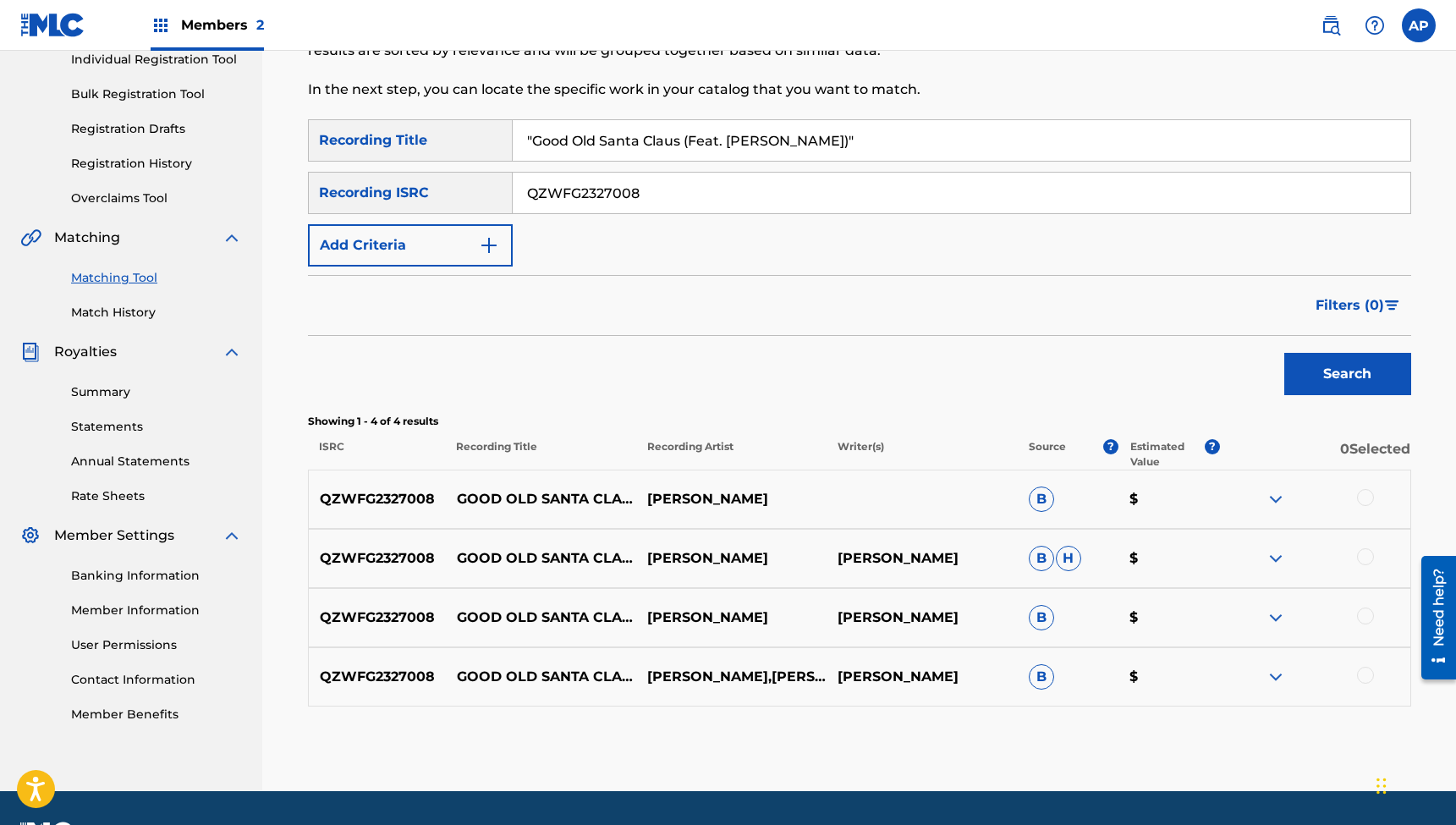
click at [1365, 497] on div at bounding box center [1365, 497] width 17 height 17
click at [1372, 558] on div at bounding box center [1365, 556] width 17 height 17
click at [1361, 617] on div at bounding box center [1365, 616] width 17 height 17
click at [1362, 676] on div at bounding box center [1365, 675] width 17 height 17
click at [1200, 692] on button "Match 4 Groups" at bounding box center [1190, 688] width 187 height 42
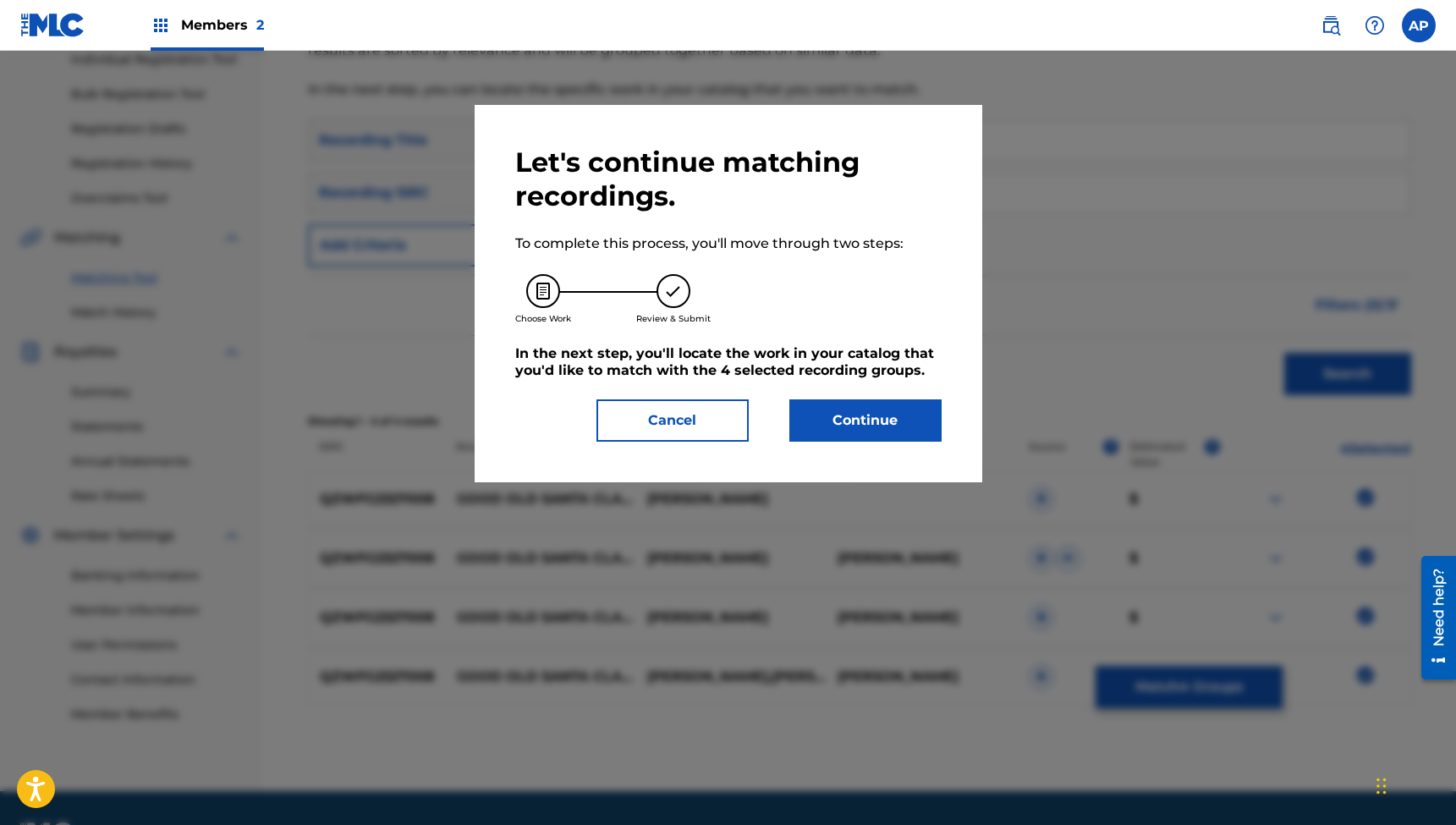
click at [876, 425] on button "Continue" at bounding box center [866, 420] width 152 height 42
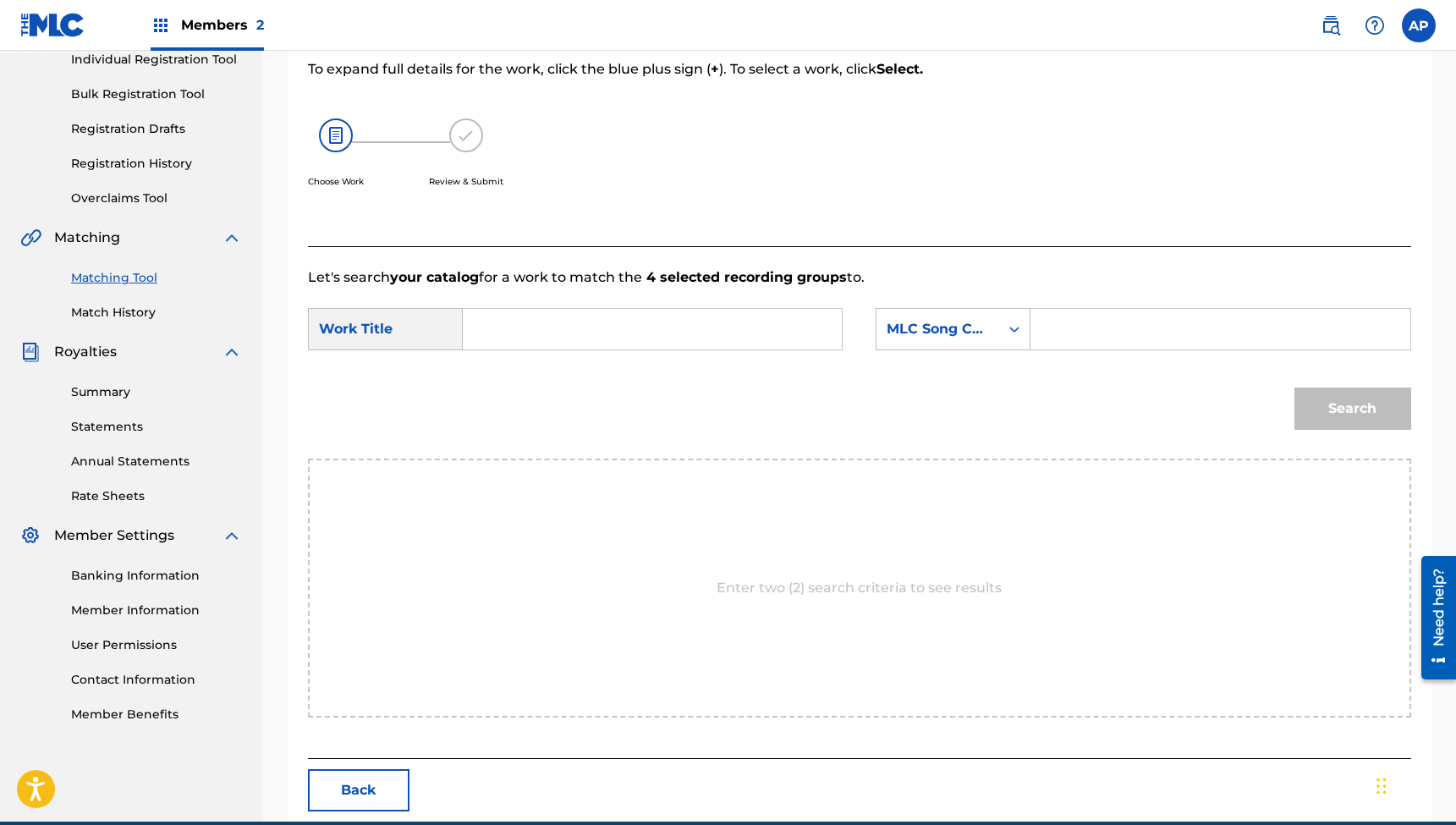
click at [594, 308] on div "Search Form" at bounding box center [653, 329] width 380 height 42
click at [598, 325] on input "Search Form" at bounding box center [652, 329] width 350 height 40
paste input ""Good Old Santa Claus (Feat. [PERSON_NAME])""
type input ""Good Old Santa Claus (Feat. [PERSON_NAME])""
click at [1085, 327] on input "Search Form" at bounding box center [1220, 329] width 350 height 40
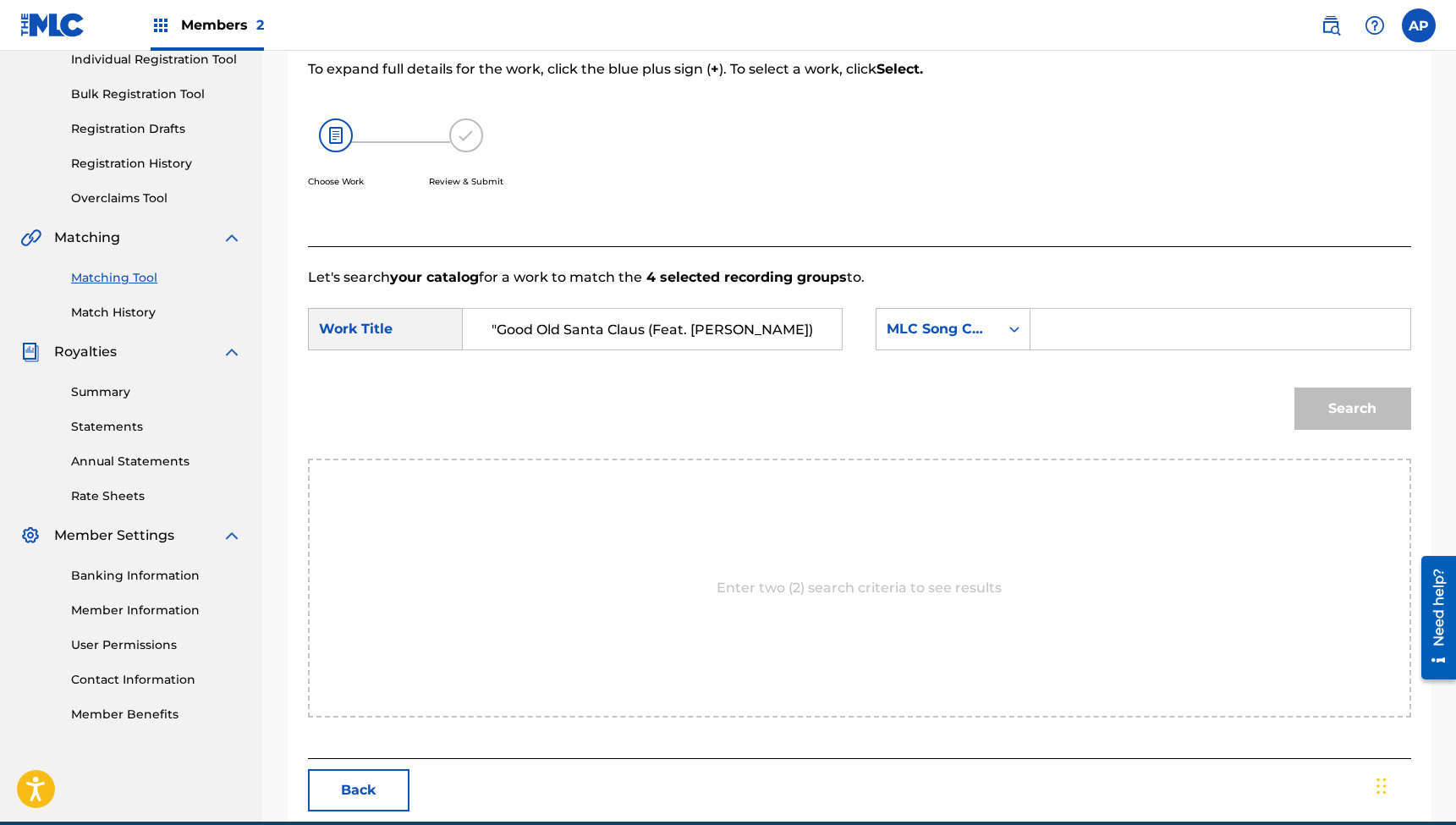
paste input "GD7R7E"
type input "GD7R7E"
click at [1352, 409] on button "Search" at bounding box center [1353, 409] width 116 height 42
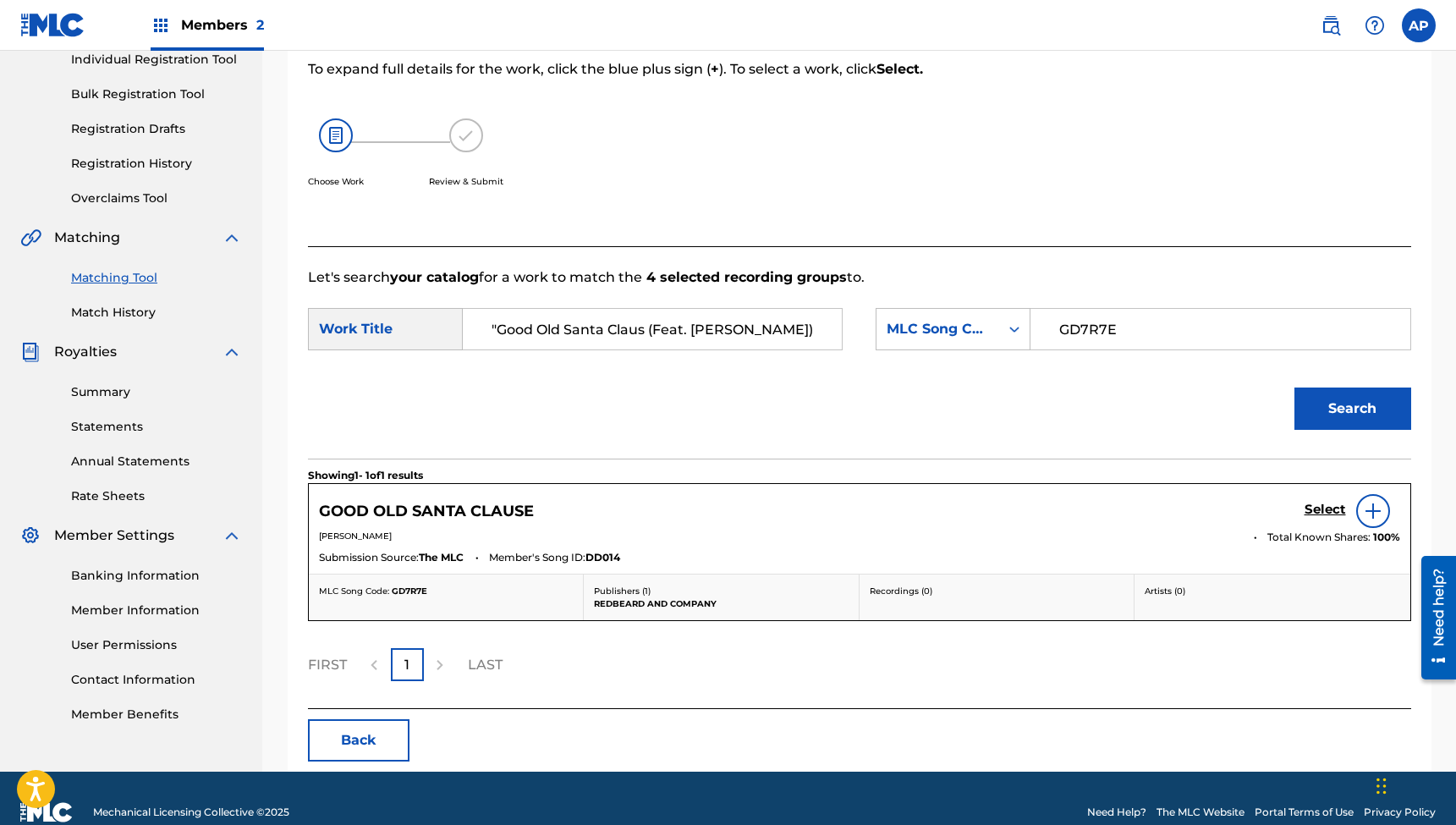
click at [1310, 504] on h5 "Select" at bounding box center [1325, 510] width 41 height 16
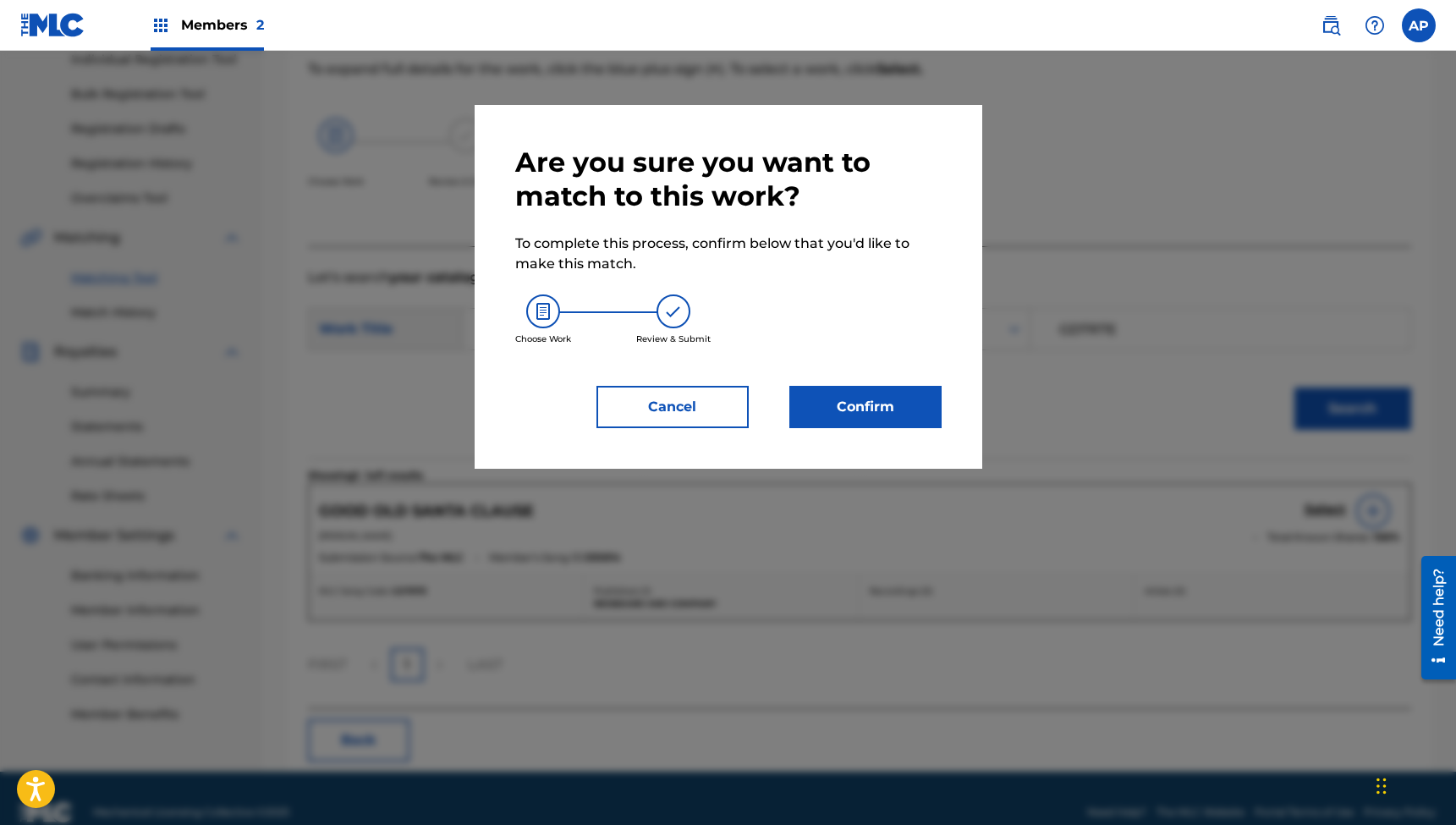
click at [896, 411] on button "Confirm" at bounding box center [866, 407] width 152 height 42
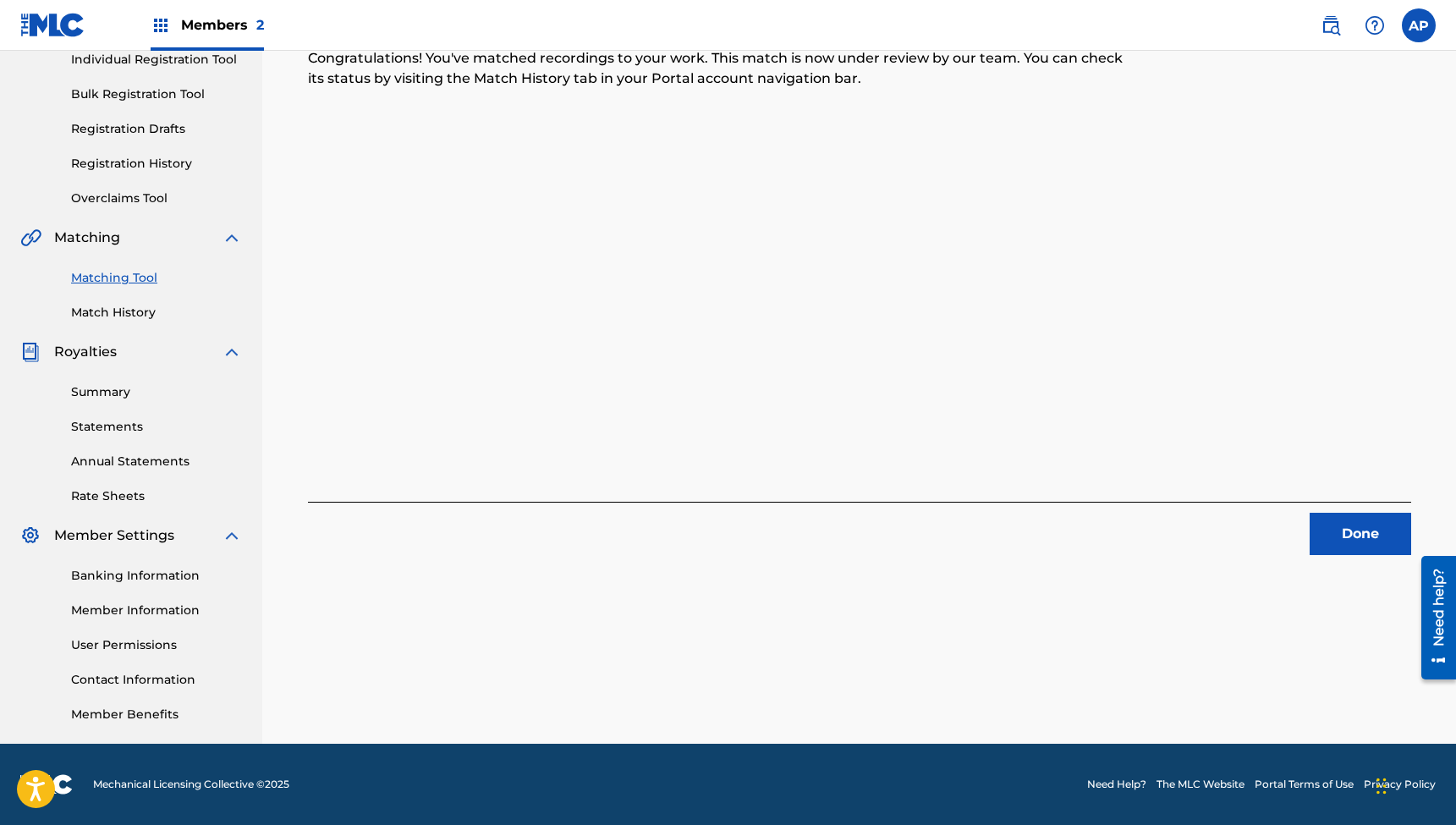
click at [1359, 536] on button "Done" at bounding box center [1361, 534] width 102 height 42
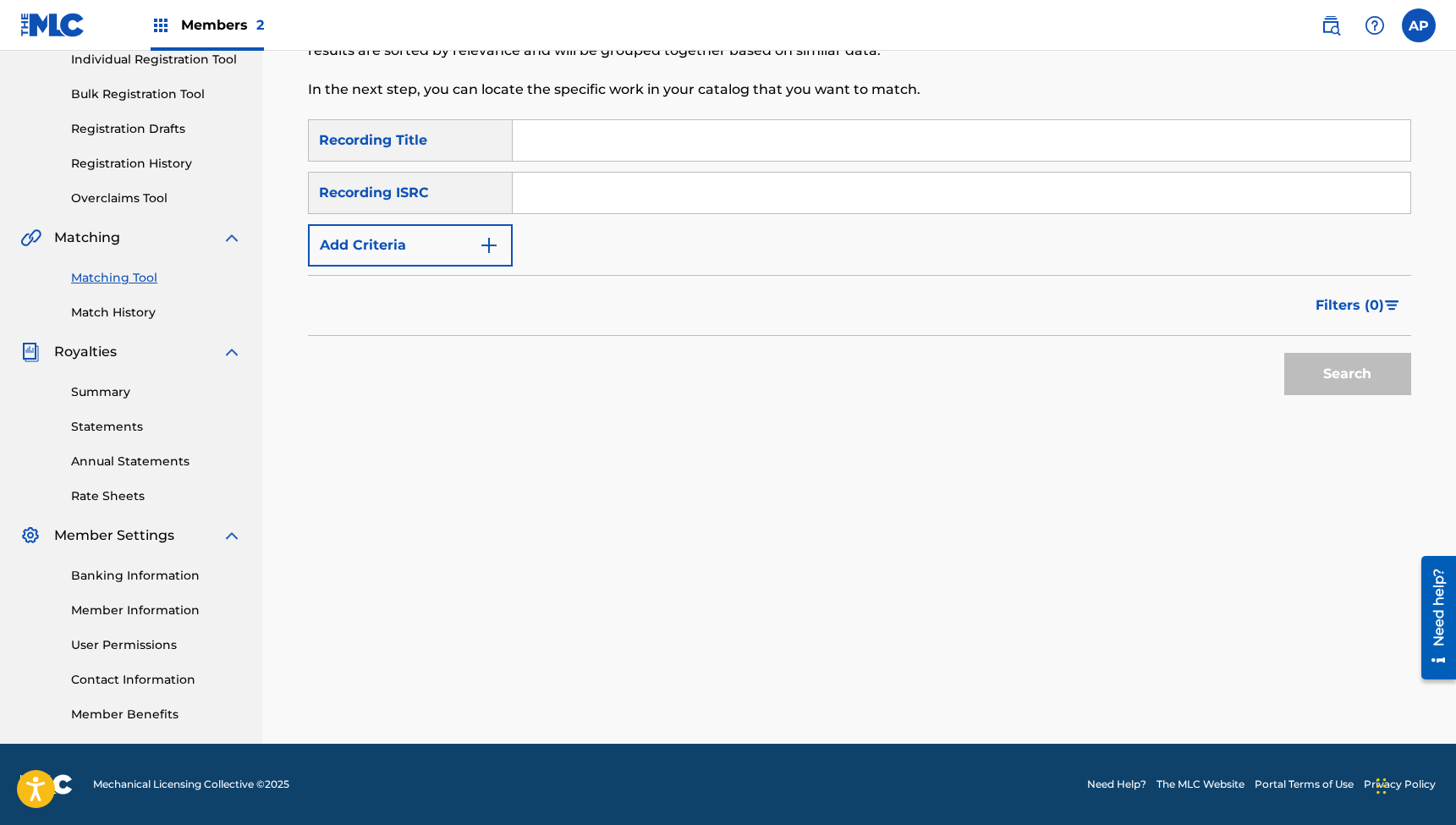
click at [622, 131] on input "Search Form" at bounding box center [961, 140] width 897 height 40
paste input "Hey Hey My My"
type input "Hey Hey My My"
click at [611, 187] on input "Search Form" at bounding box center [961, 193] width 897 height 40
paste
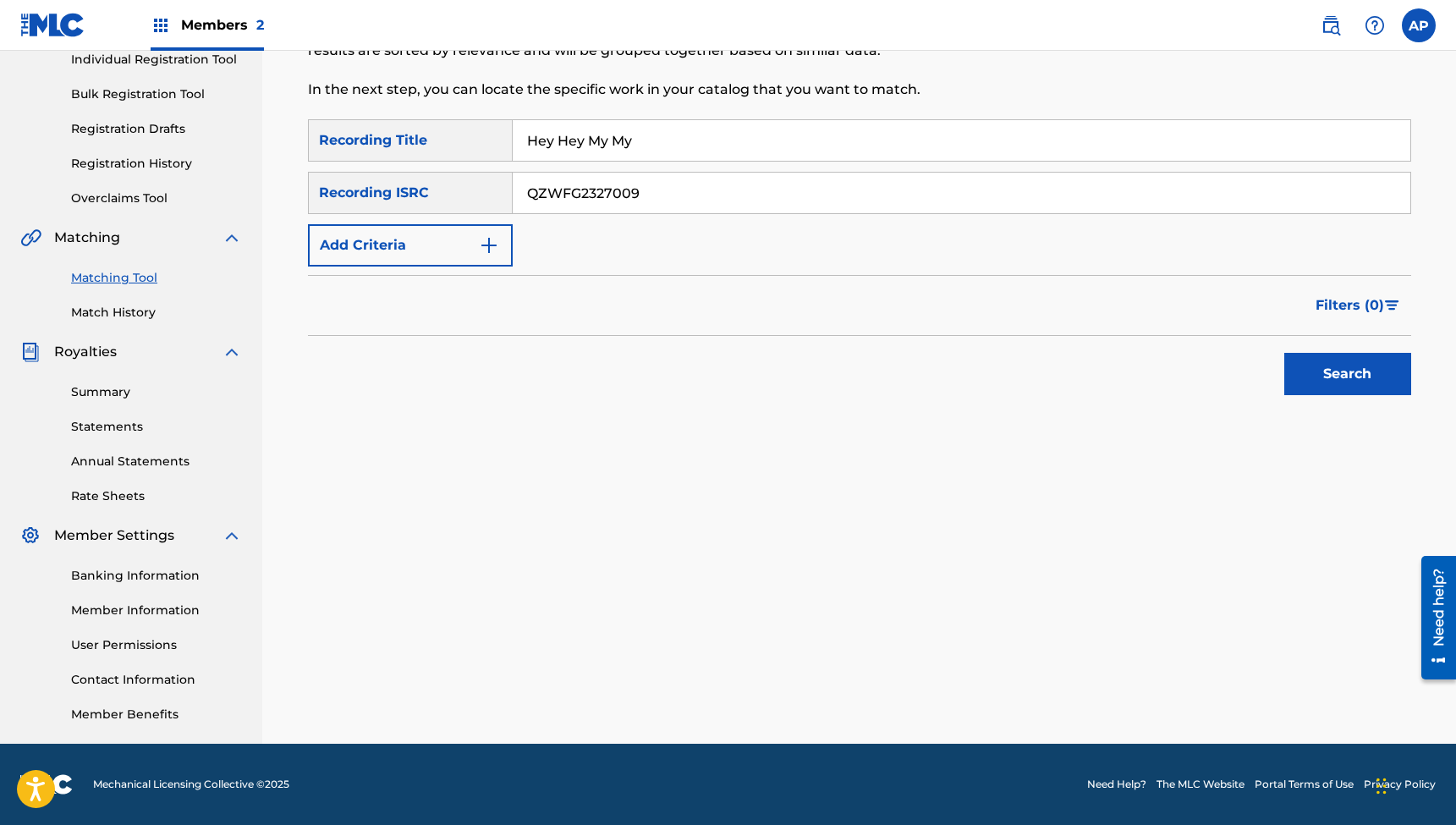
type input "QZWFG2327009"
click at [1347, 374] on button "Search" at bounding box center [1347, 374] width 127 height 42
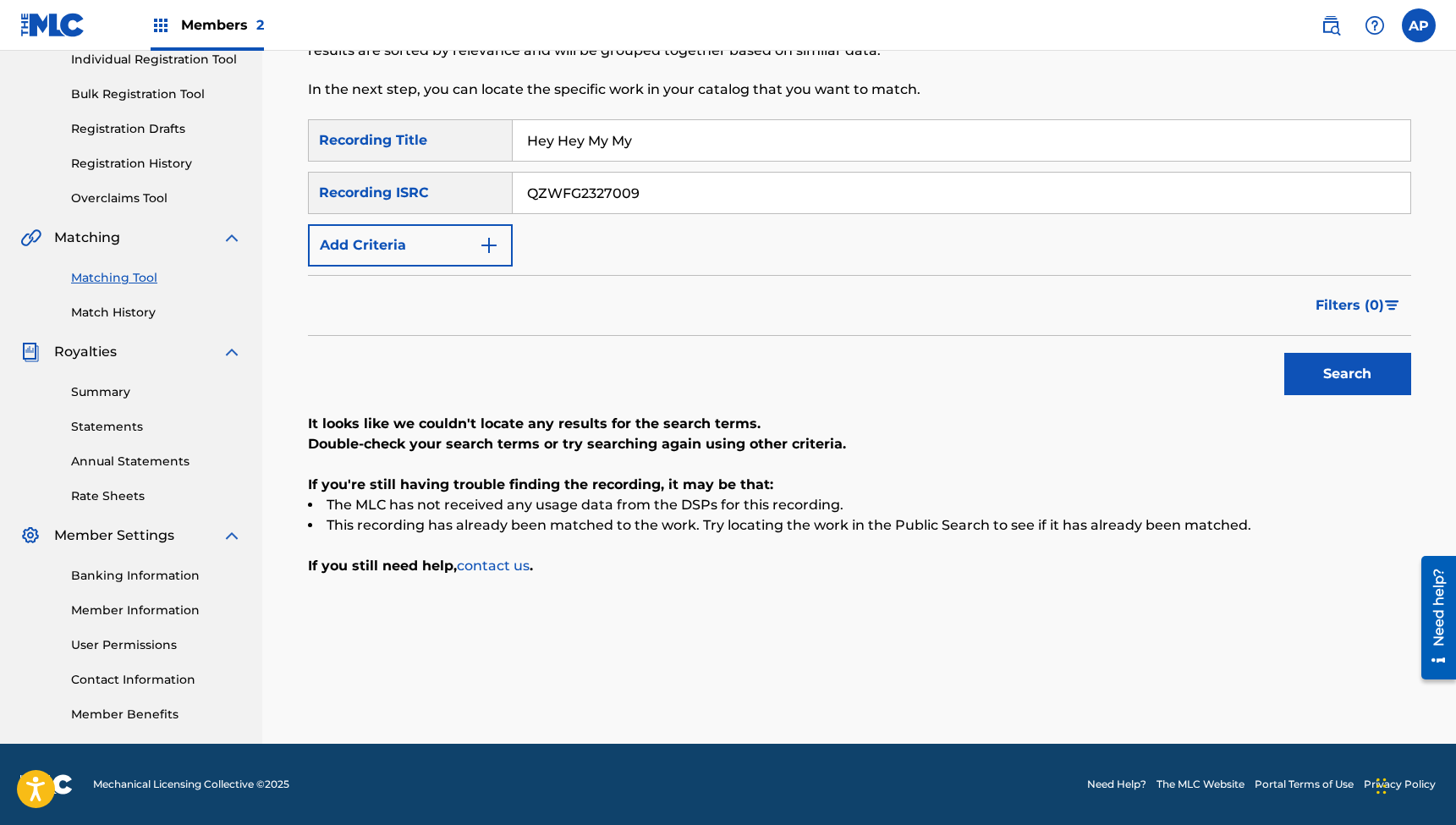
click at [646, 144] on input "Hey Hey My My" at bounding box center [961, 140] width 897 height 40
type input "Angels We Have Heard On High"
click at [653, 207] on input "QZWFG2327009" at bounding box center [961, 193] width 897 height 40
type input "QZWFG2327010"
click at [1347, 374] on button "Search" at bounding box center [1347, 374] width 127 height 42
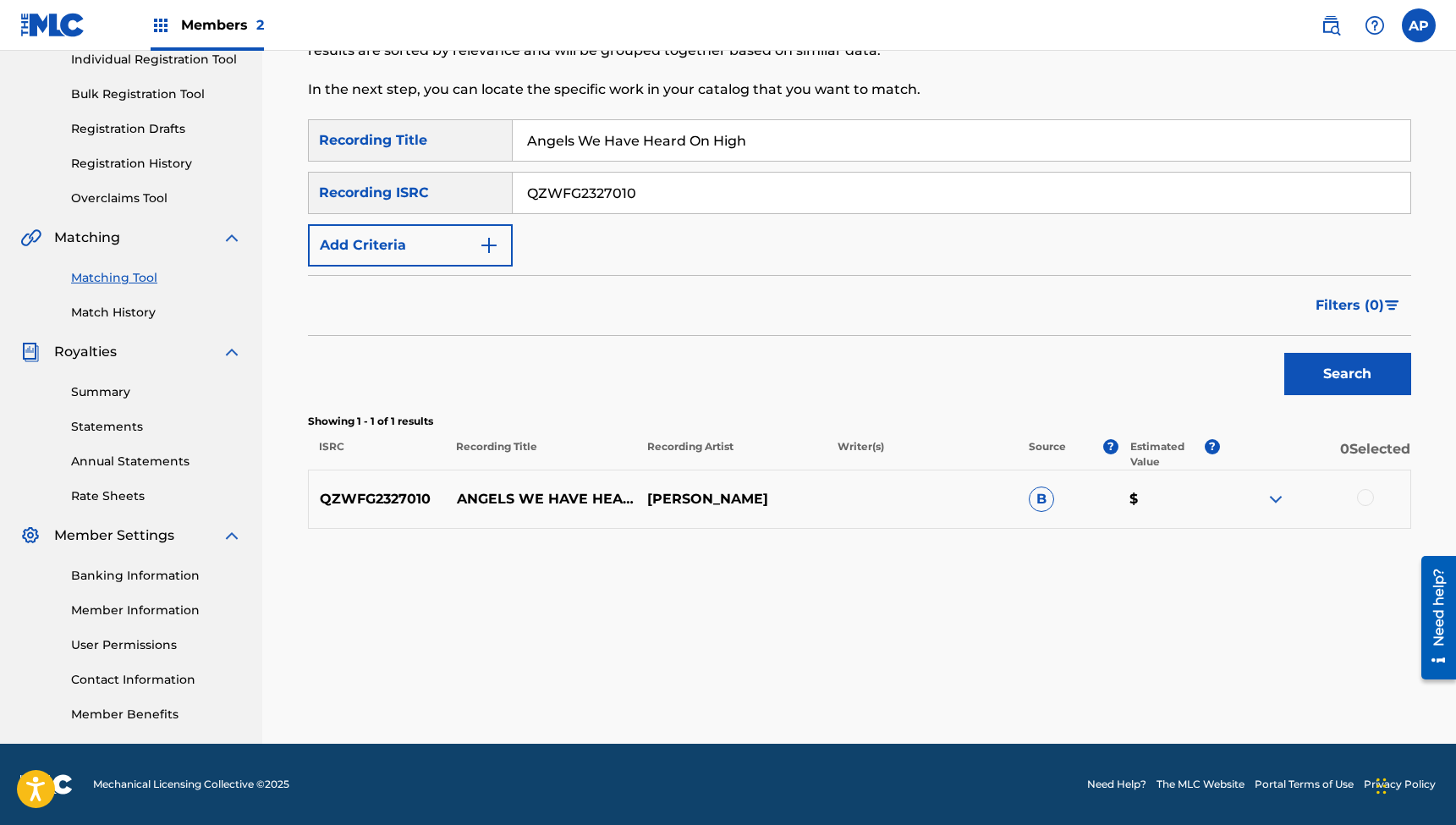
click at [1367, 497] on div at bounding box center [1365, 497] width 17 height 17
click at [1155, 683] on button "Match 1 Group" at bounding box center [1190, 688] width 187 height 42
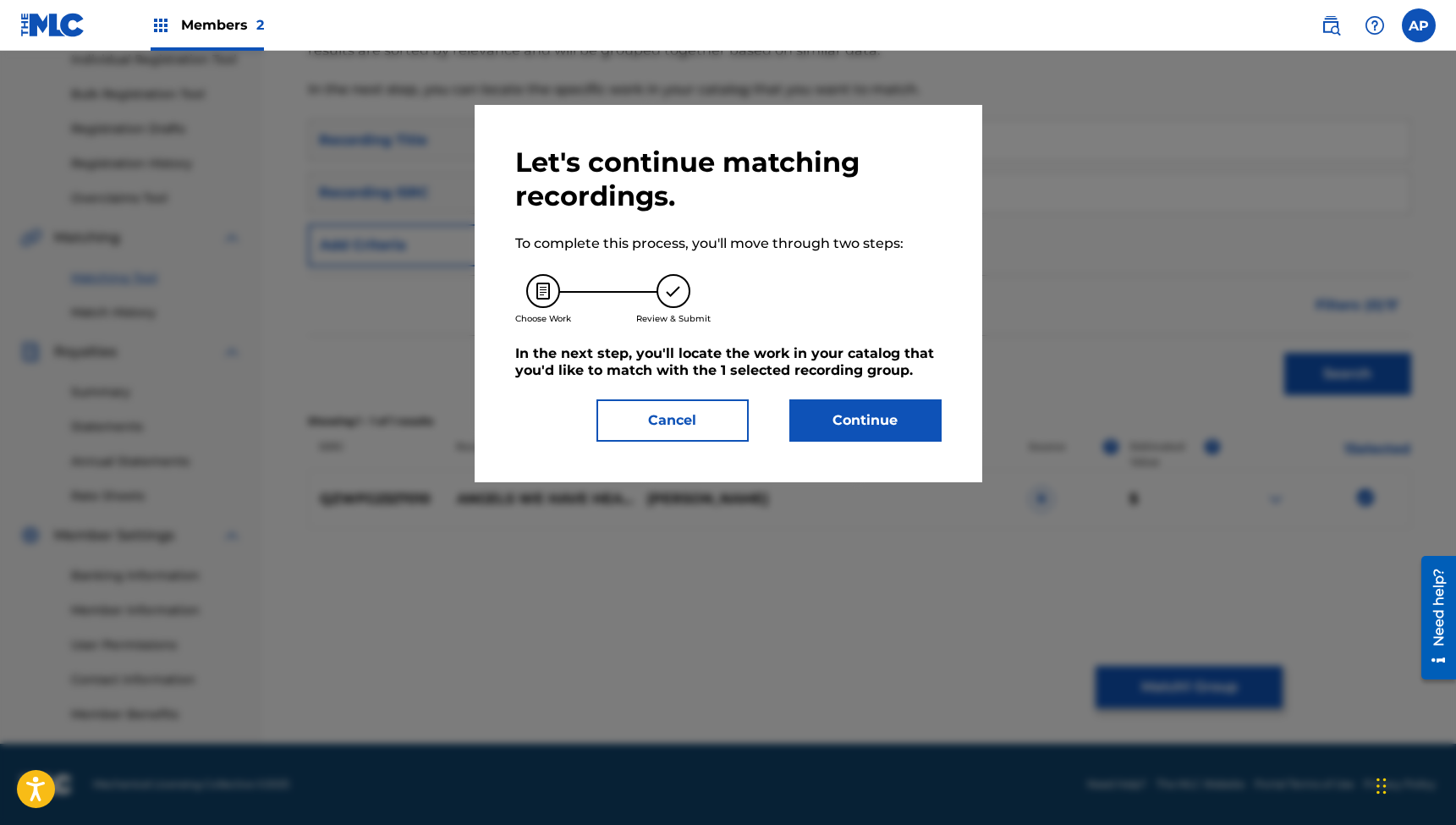
click at [848, 425] on button "Continue" at bounding box center [866, 420] width 152 height 42
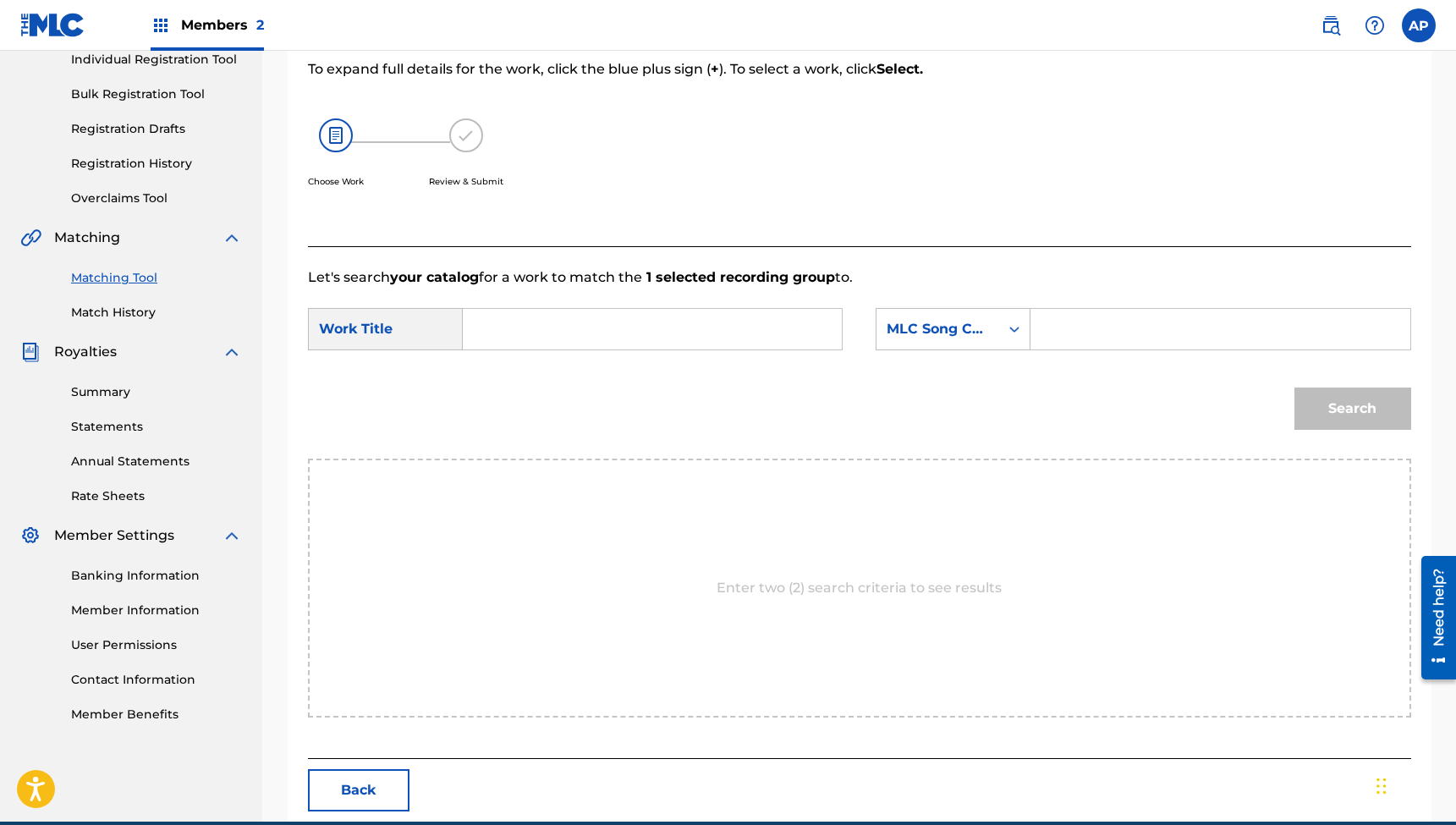
click at [724, 322] on input "Search Form" at bounding box center [652, 329] width 350 height 40
type input "Angels We Have Heard On High"
click at [1058, 333] on input "Search Form" at bounding box center [1220, 329] width 350 height 40
type input "AE2151"
click at [1352, 409] on button "Search" at bounding box center [1353, 409] width 116 height 42
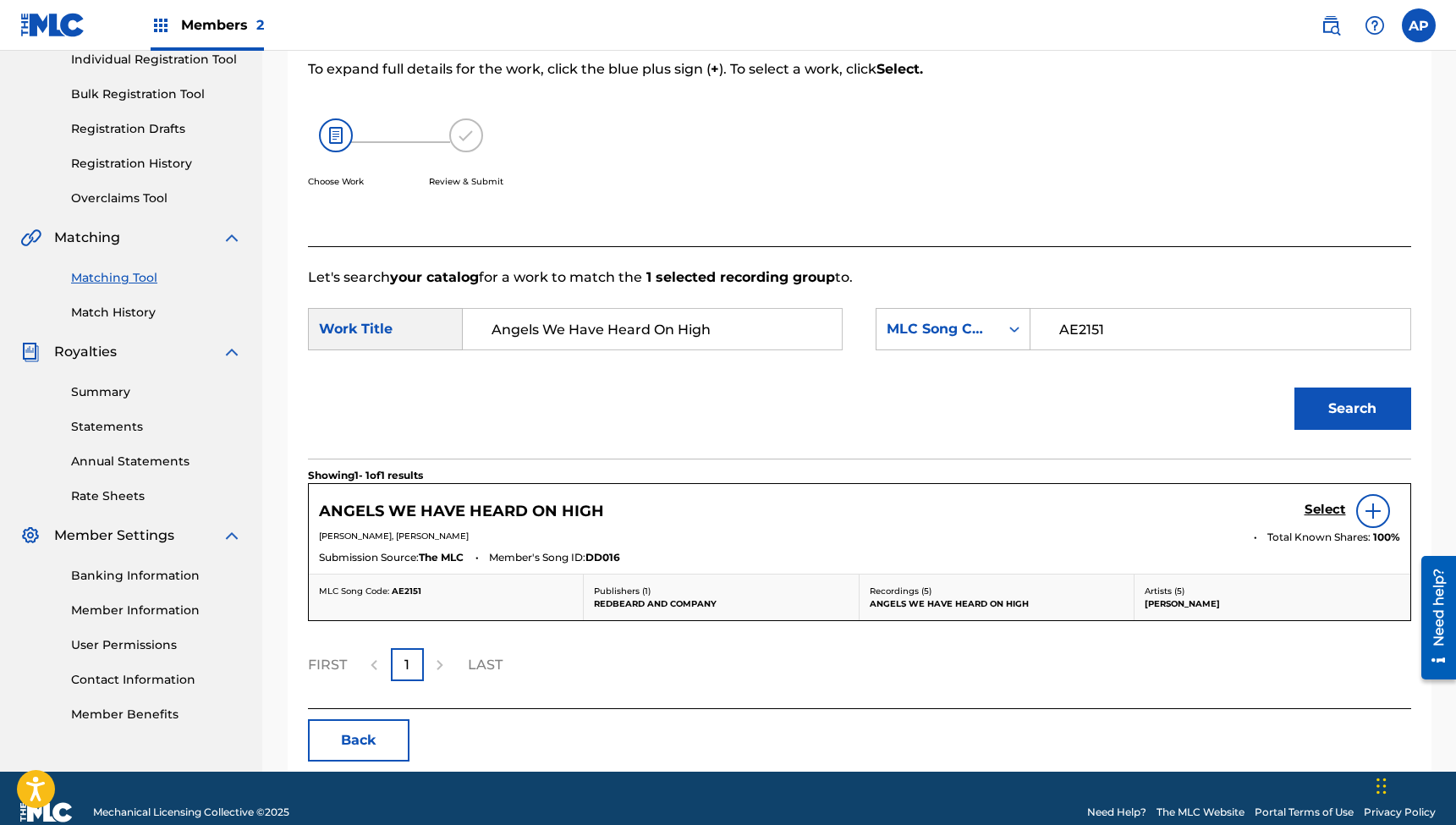
click at [1319, 505] on h5 "Select" at bounding box center [1325, 510] width 41 height 16
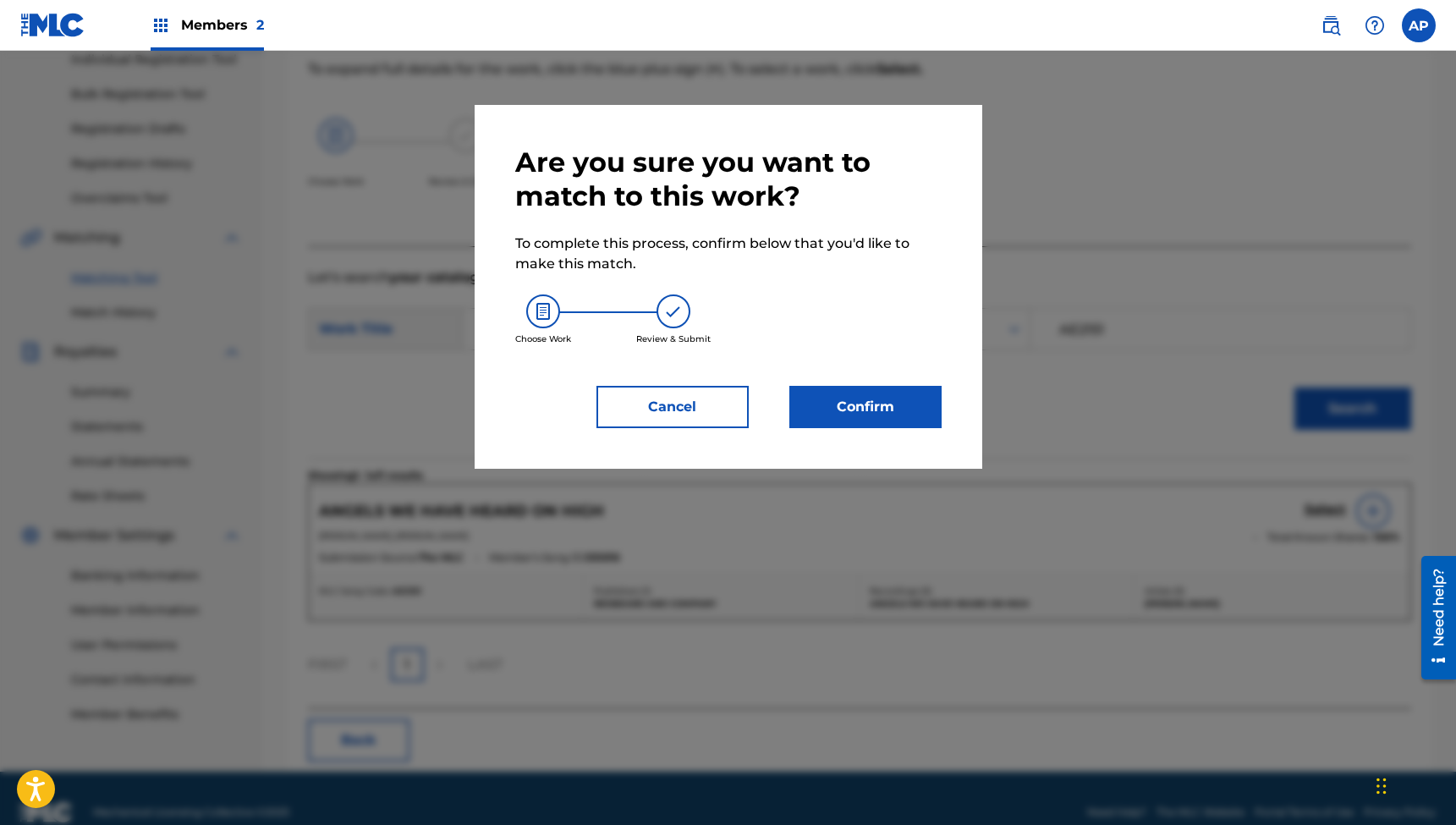
click at [888, 410] on button "Confirm" at bounding box center [866, 407] width 152 height 42
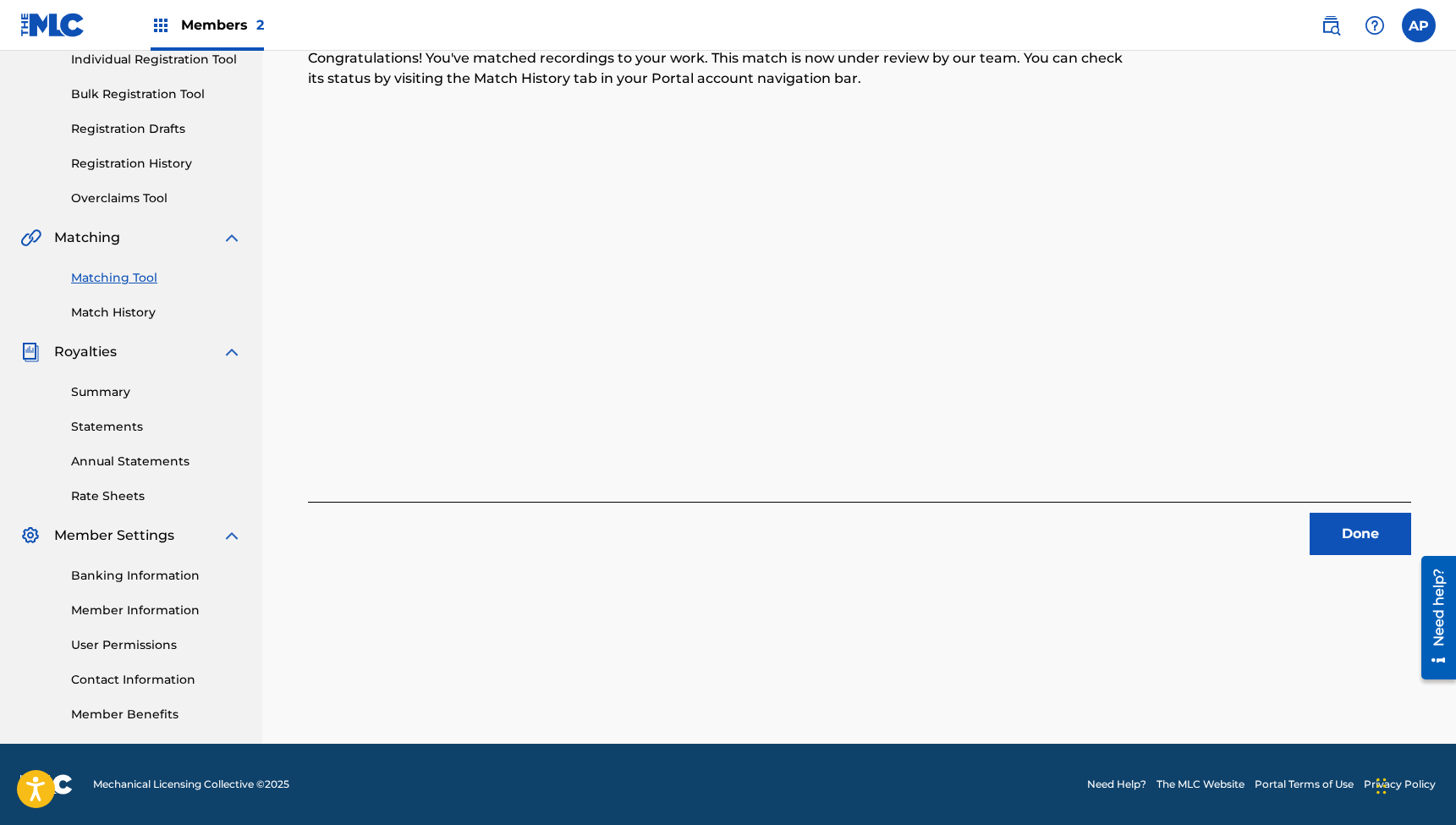
click at [1364, 525] on button "Done" at bounding box center [1361, 534] width 102 height 42
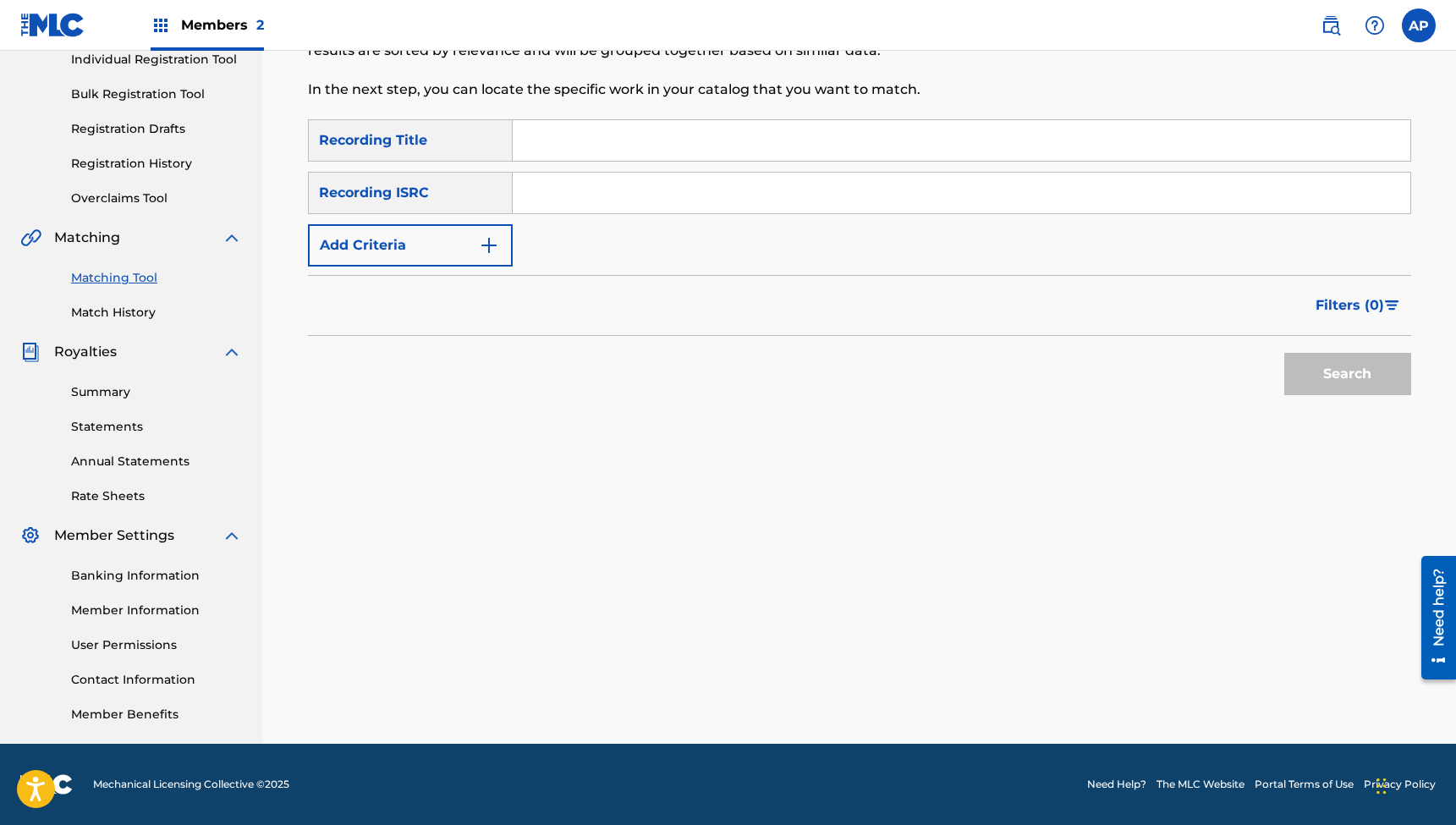
click at [627, 146] on input "Search Form" at bounding box center [961, 140] width 897 height 40
type input "My Only Wish For Christmas"
click at [594, 194] on input "Search Form" at bounding box center [961, 193] width 897 height 40
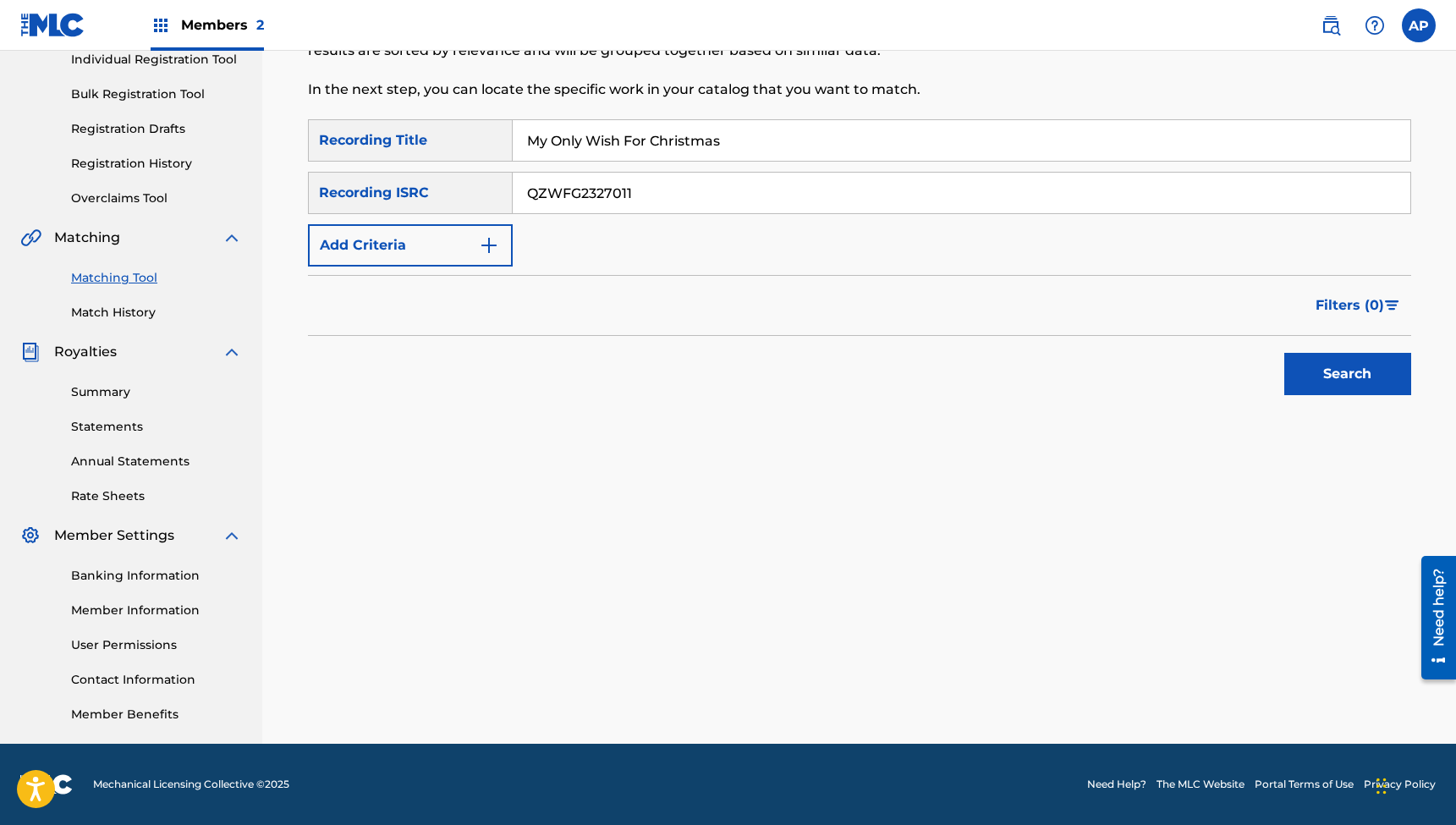
type input "QZWFG2327011"
click at [1347, 374] on button "Search" at bounding box center [1347, 374] width 127 height 42
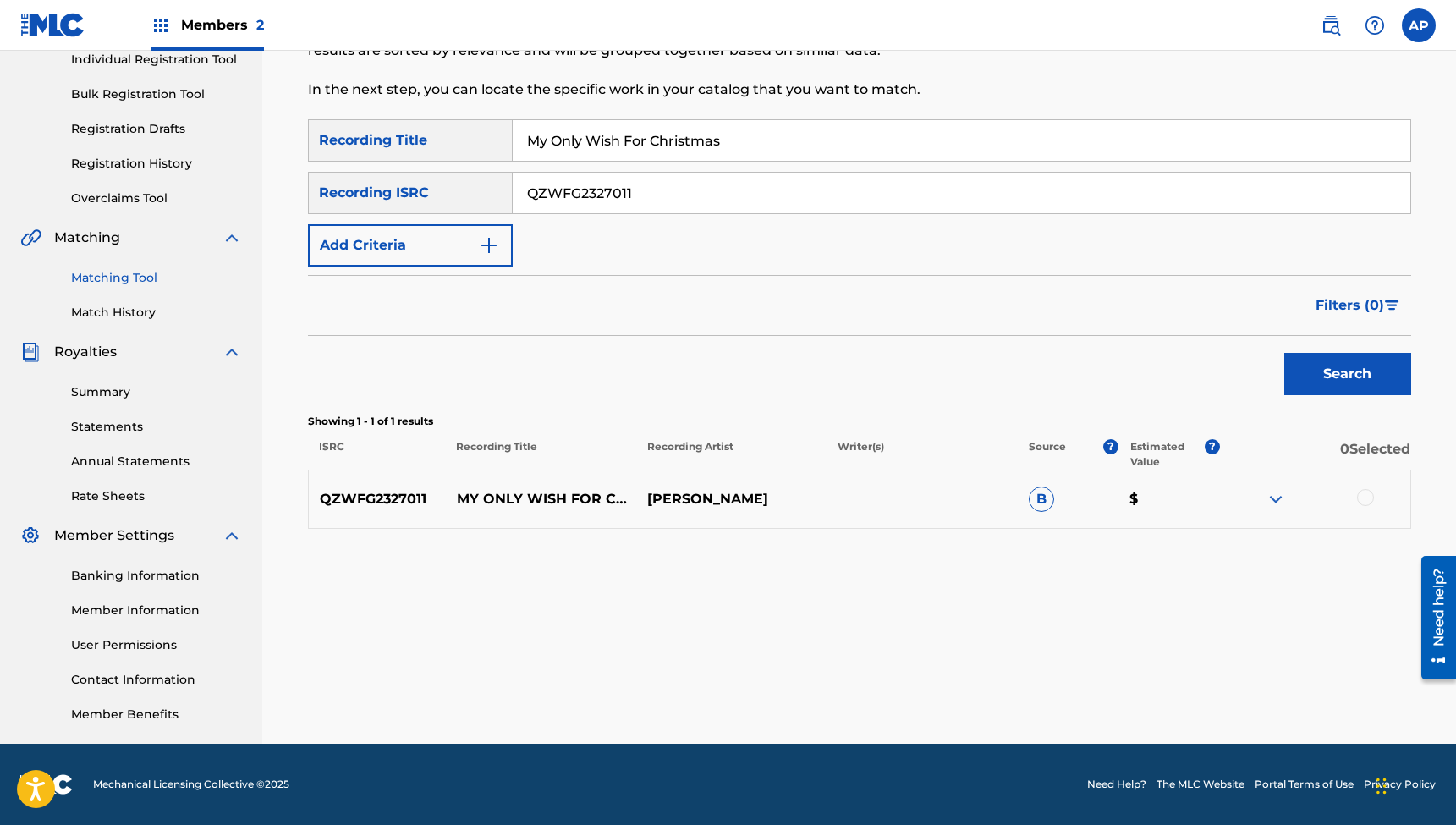
click at [1365, 504] on div at bounding box center [1365, 497] width 17 height 17
click at [1183, 683] on button "Match 1 Group" at bounding box center [1190, 688] width 187 height 42
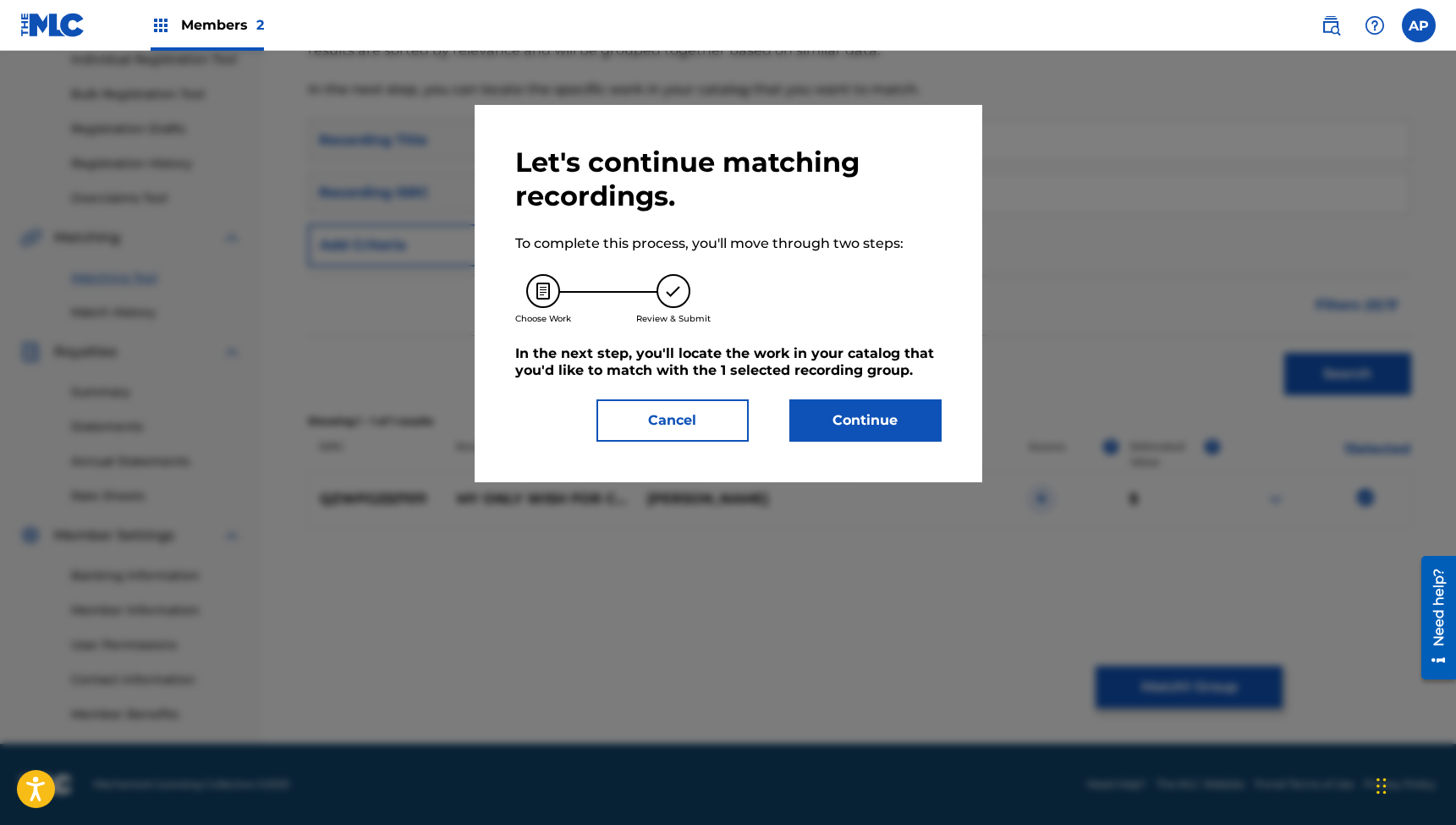
click at [857, 426] on button "Continue" at bounding box center [866, 420] width 152 height 42
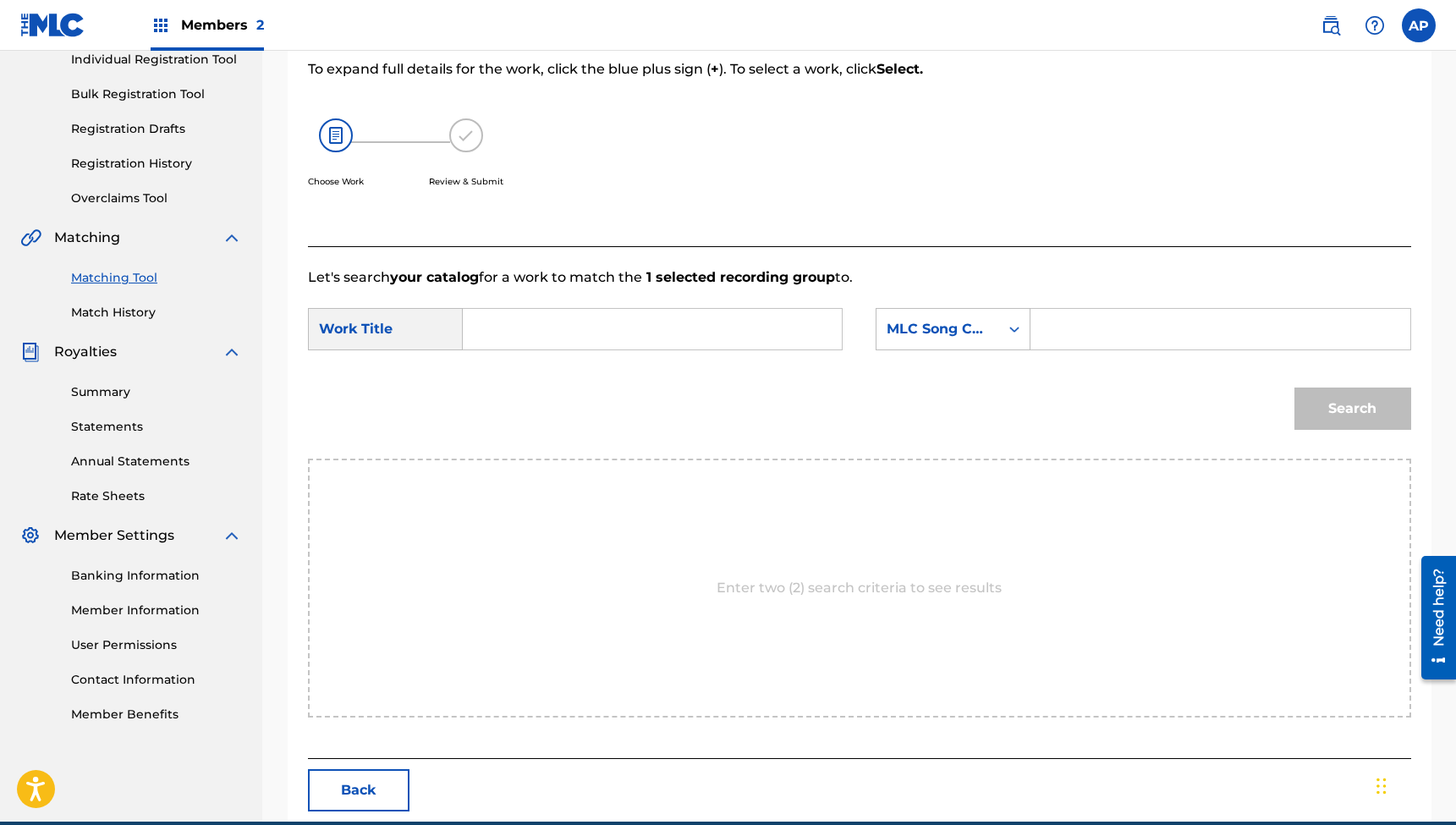
click at [682, 325] on input "Search Form" at bounding box center [652, 329] width 350 height 40
type input "My Only Wish For Christmas"
click at [1080, 344] on input "Search Form" at bounding box center [1220, 329] width 350 height 40
type input "MH518R"
click at [1352, 409] on button "Search" at bounding box center [1353, 409] width 116 height 42
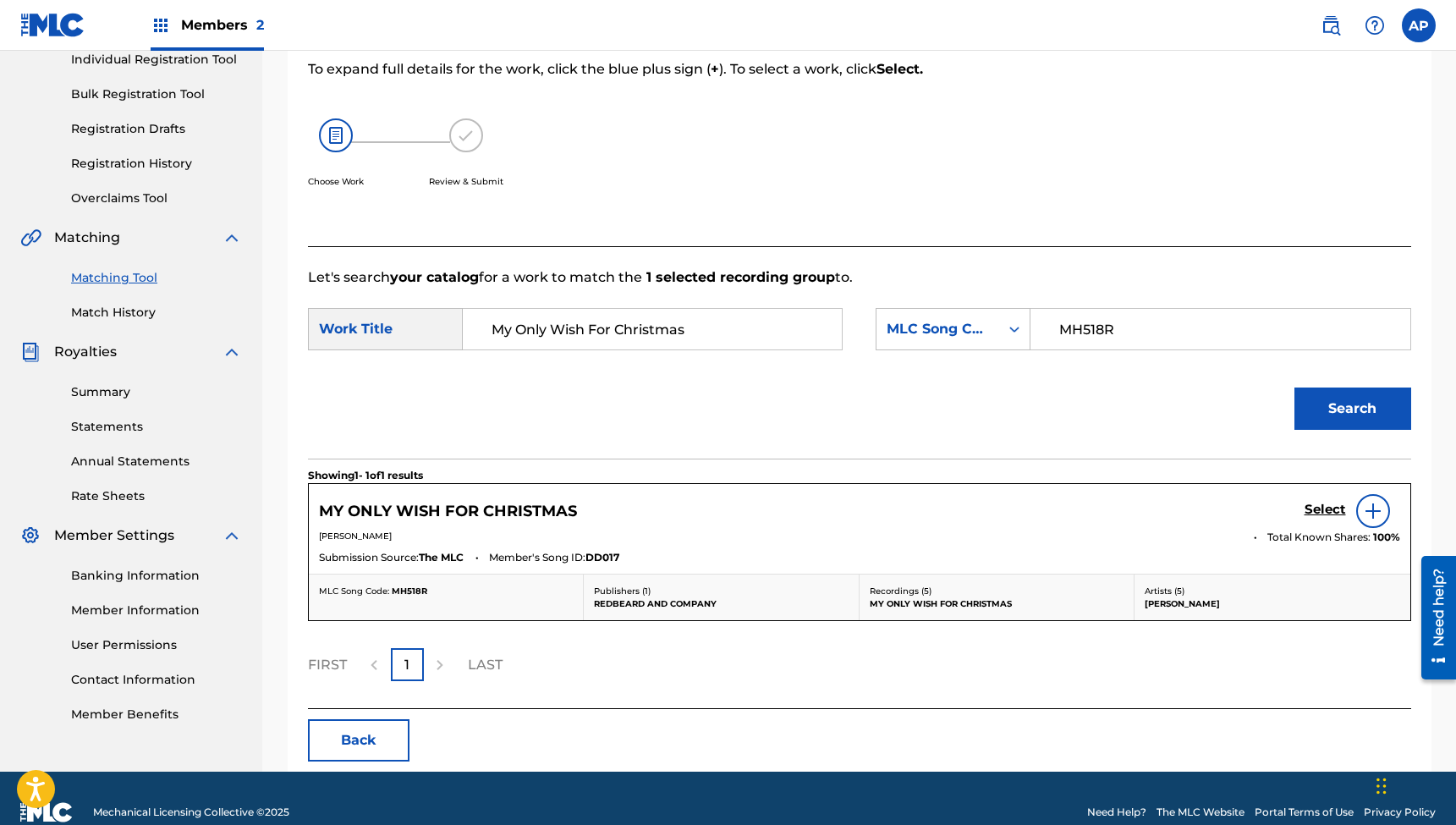
click at [1312, 507] on h5 "Select" at bounding box center [1325, 510] width 41 height 16
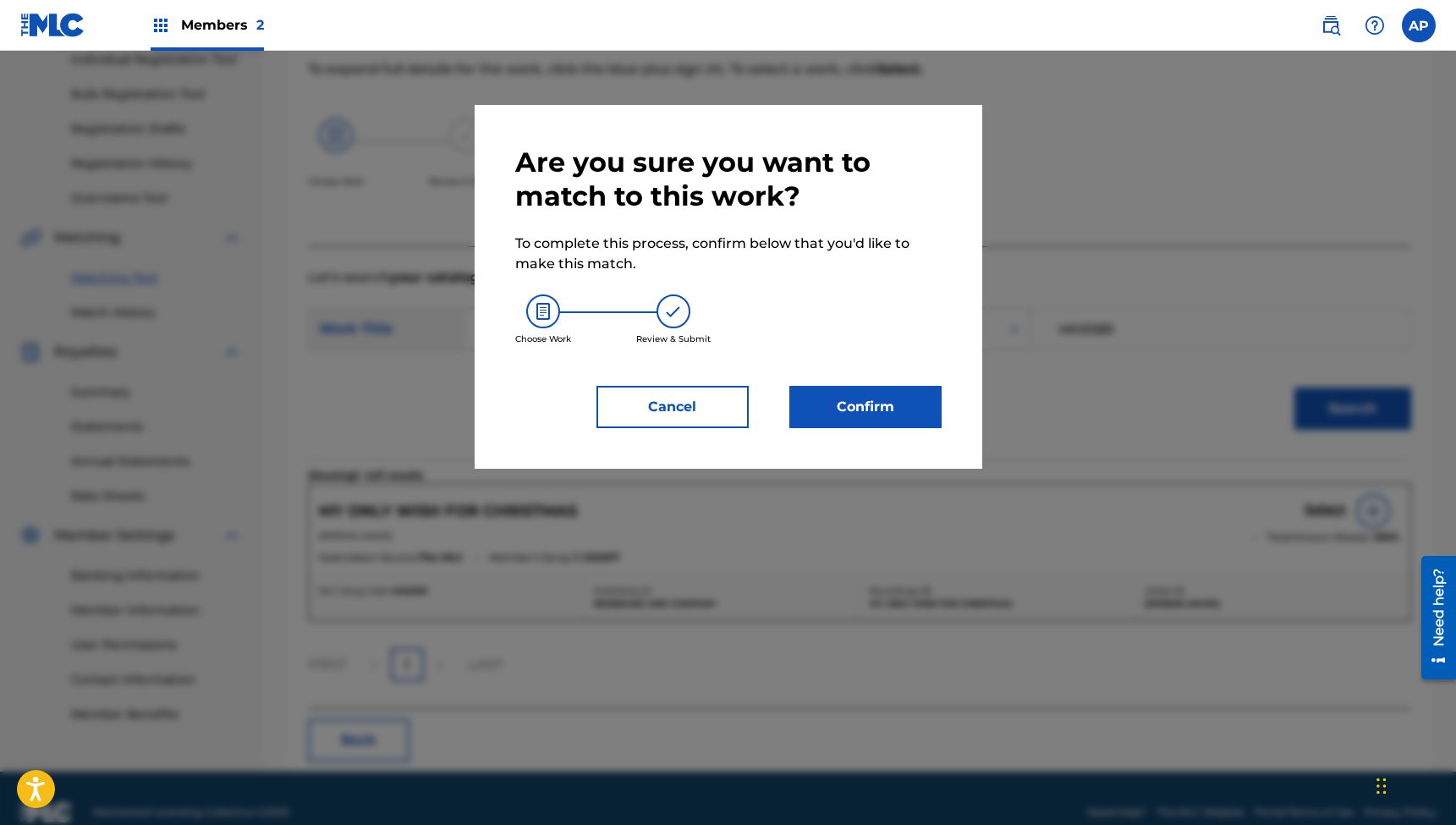
click at [886, 405] on button "Confirm" at bounding box center [866, 407] width 152 height 42
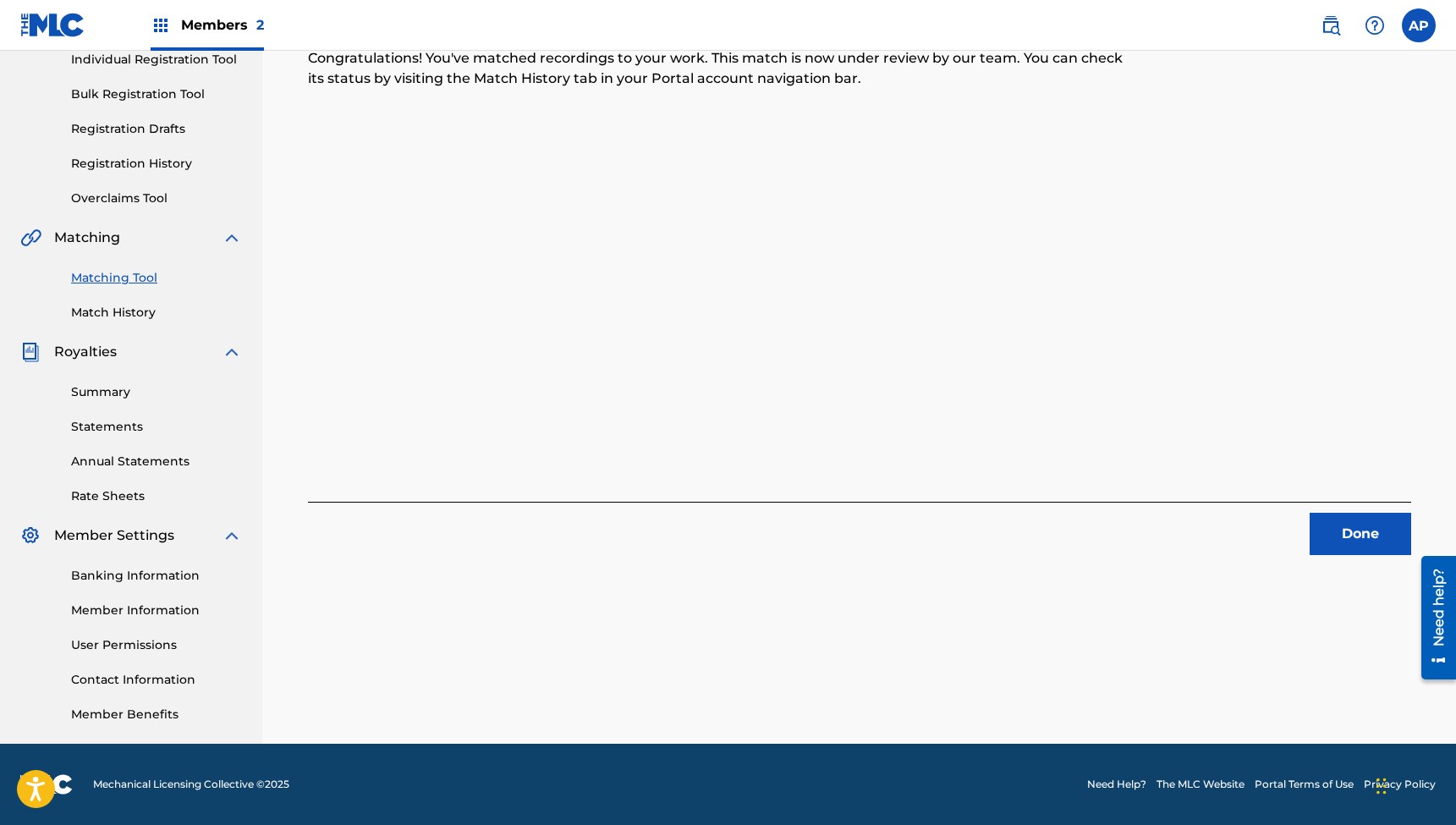
click at [1344, 546] on button "Done" at bounding box center [1361, 534] width 102 height 42
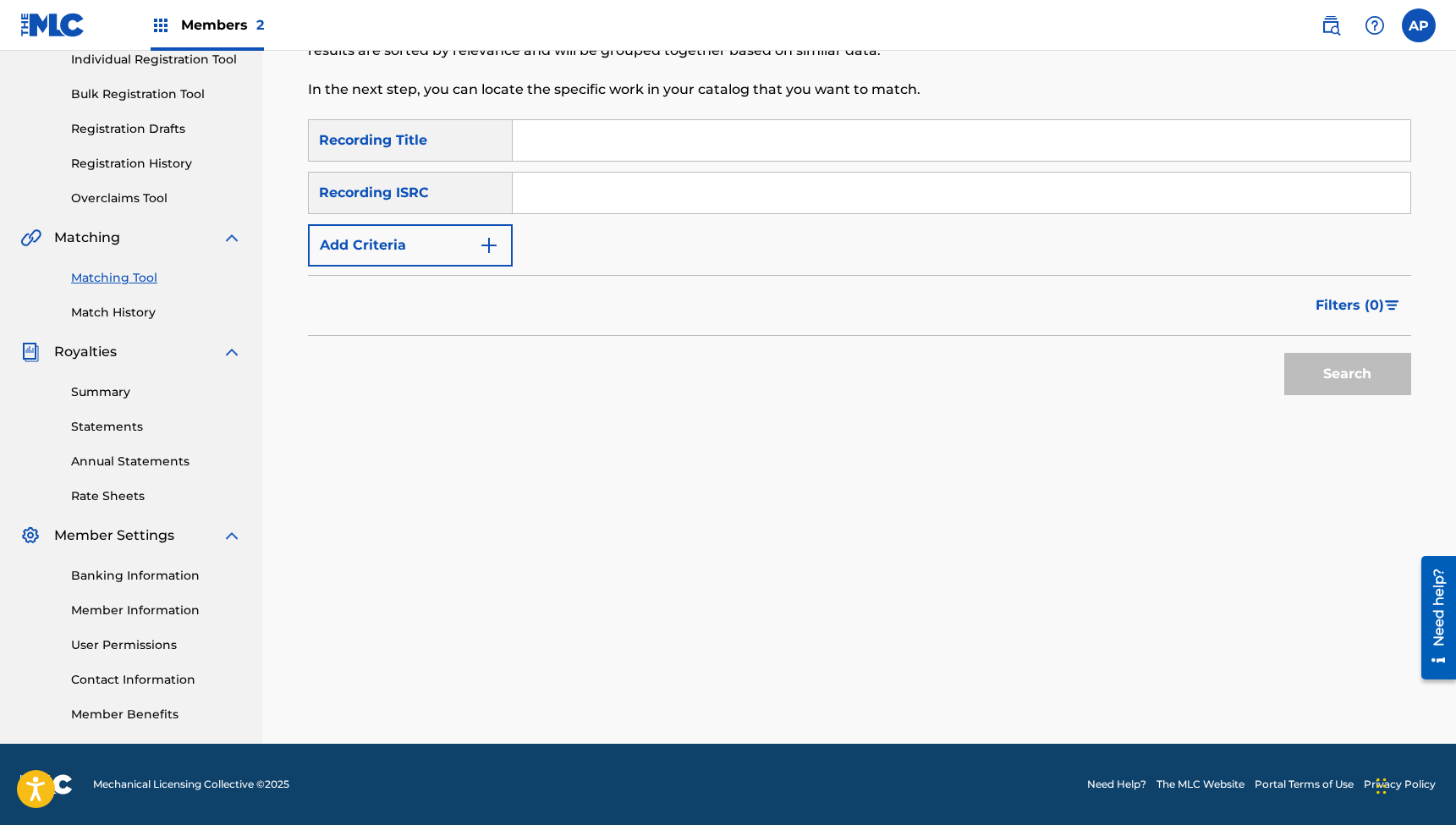
click at [614, 138] on input "Search Form" at bounding box center [961, 140] width 897 height 40
type input "Settle For Love"
click at [586, 189] on input "Search Form" at bounding box center [961, 193] width 897 height 40
type input "QZTBE2315132"
click at [1347, 374] on button "Search" at bounding box center [1347, 374] width 127 height 42
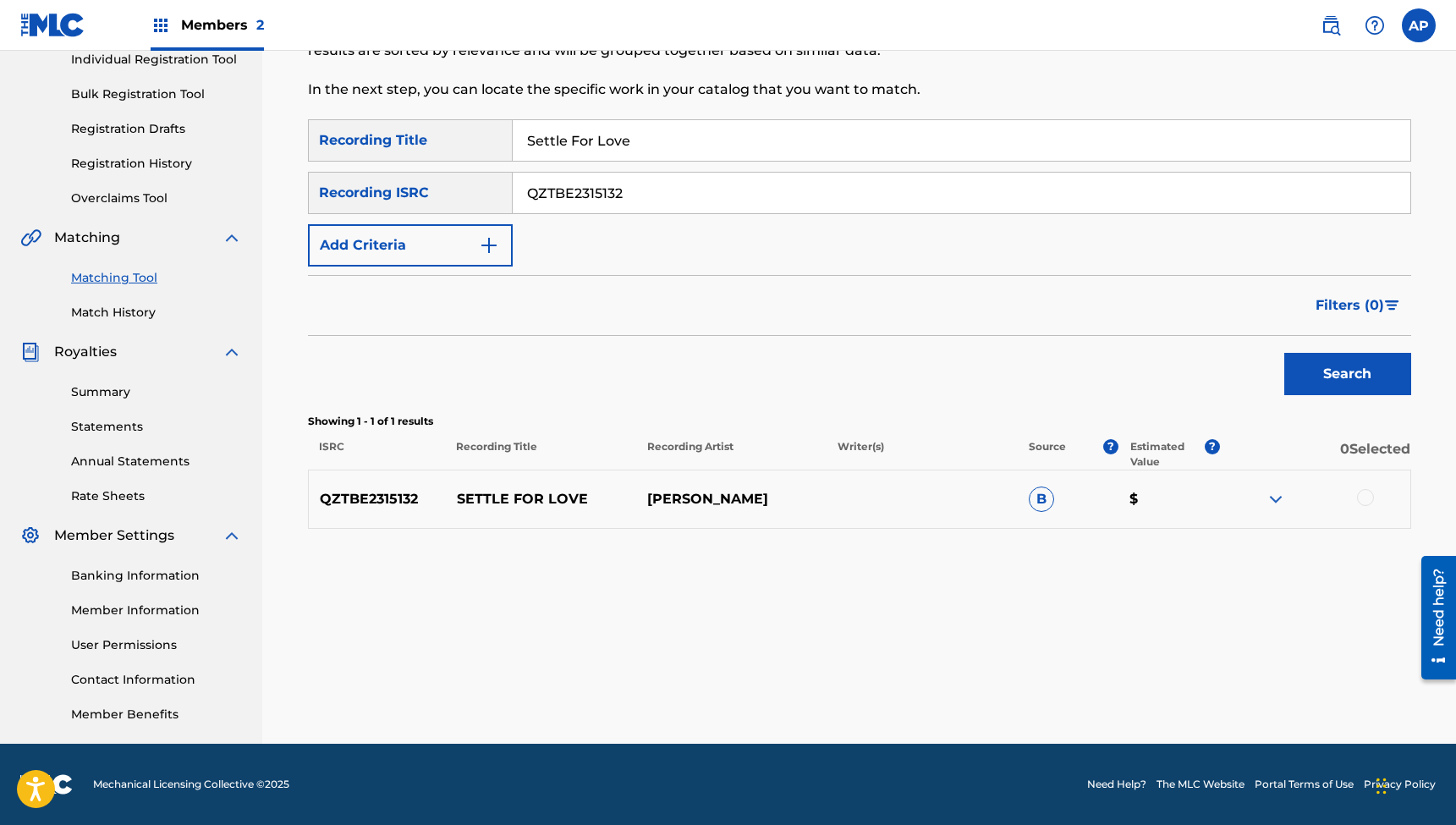
click at [1364, 497] on div at bounding box center [1365, 497] width 17 height 17
click at [1176, 695] on button "Match 1 Group" at bounding box center [1190, 688] width 187 height 42
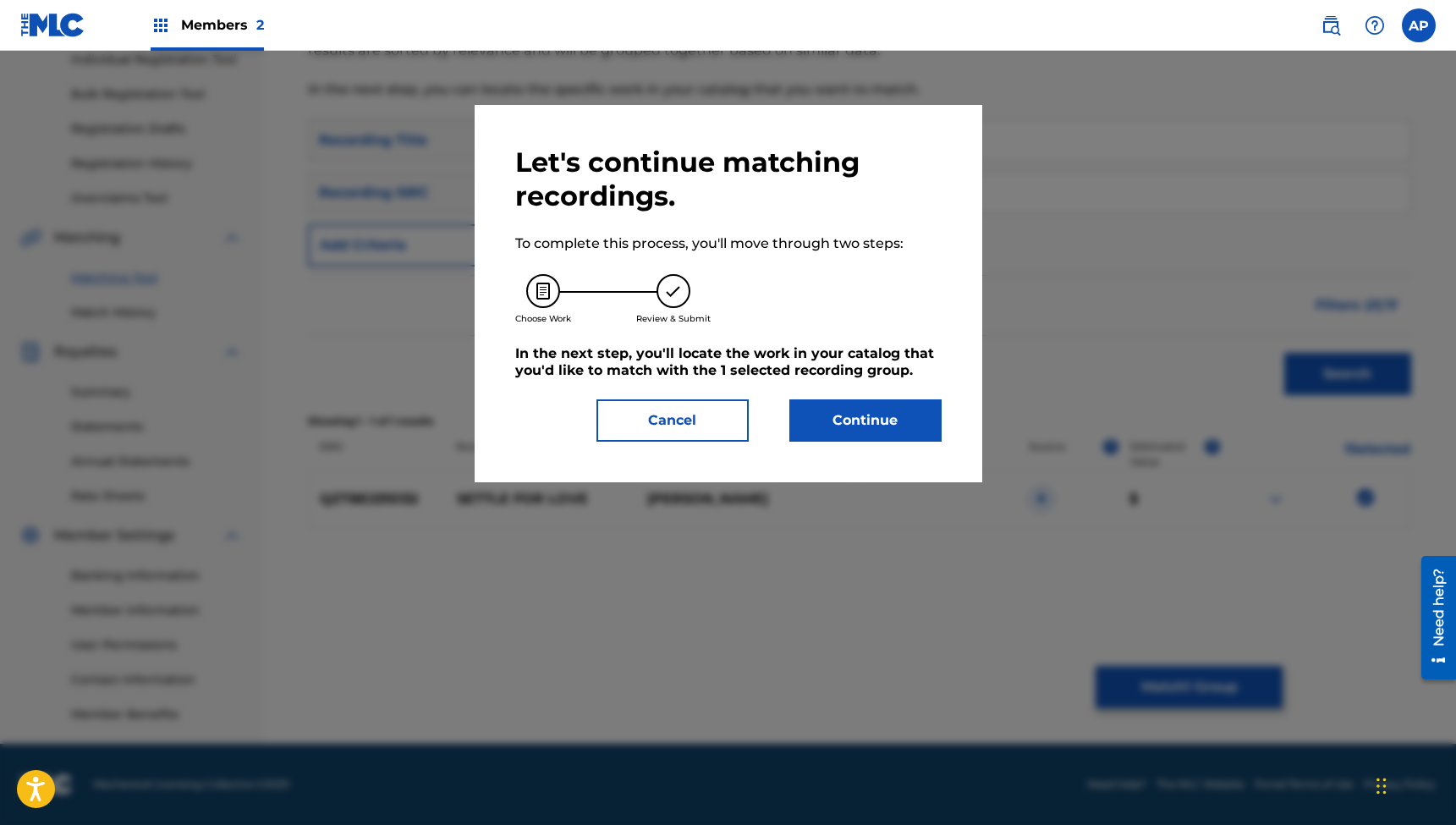
click at [857, 420] on button "Continue" at bounding box center [866, 420] width 152 height 42
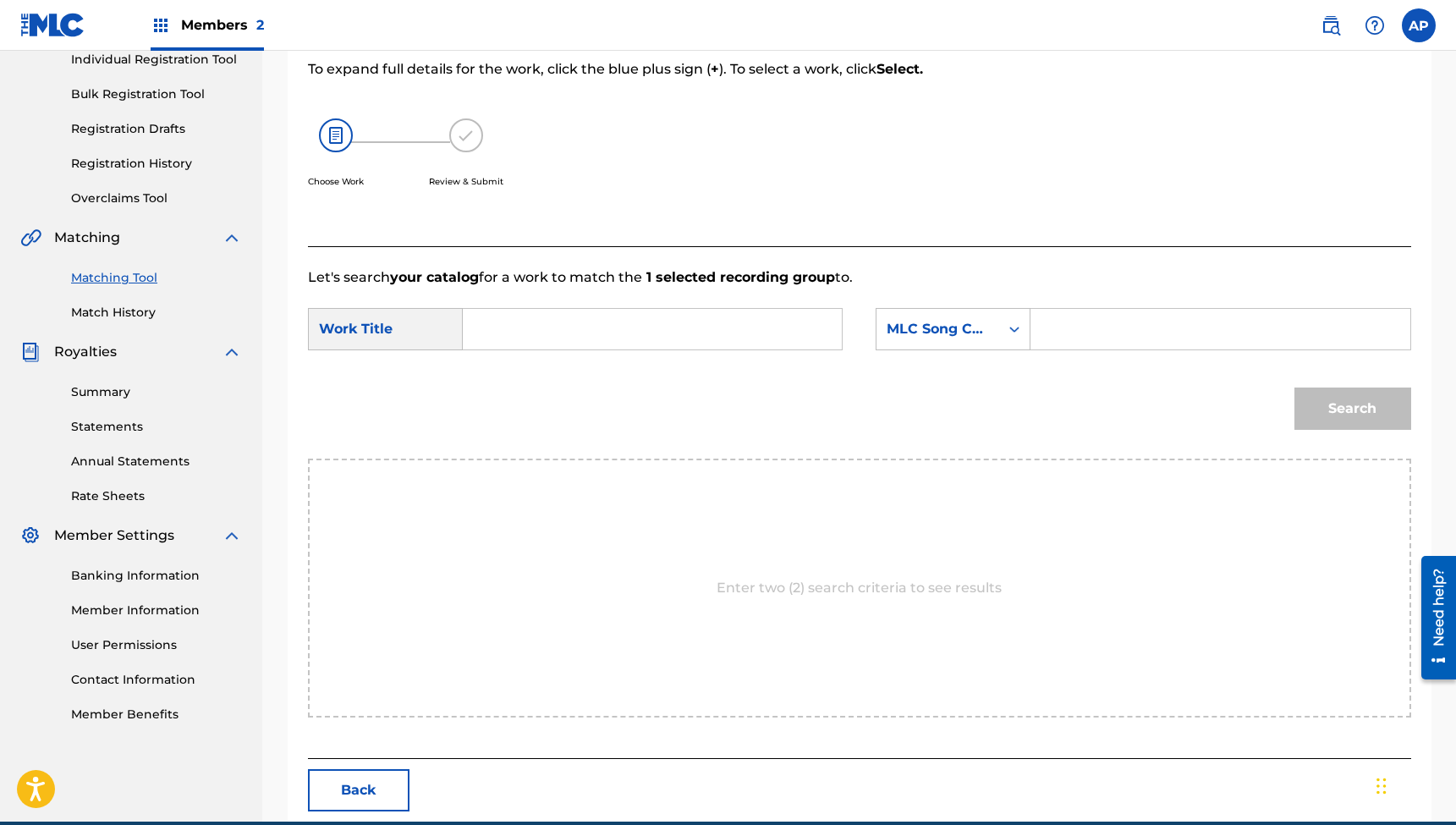
click at [686, 331] on input "Search Form" at bounding box center [652, 329] width 350 height 40
type input "Settle For Love"
click at [1056, 331] on input "Search Form" at bounding box center [1220, 329] width 350 height 40
type input "SB533D"
click at [1352, 409] on button "Search" at bounding box center [1353, 409] width 116 height 42
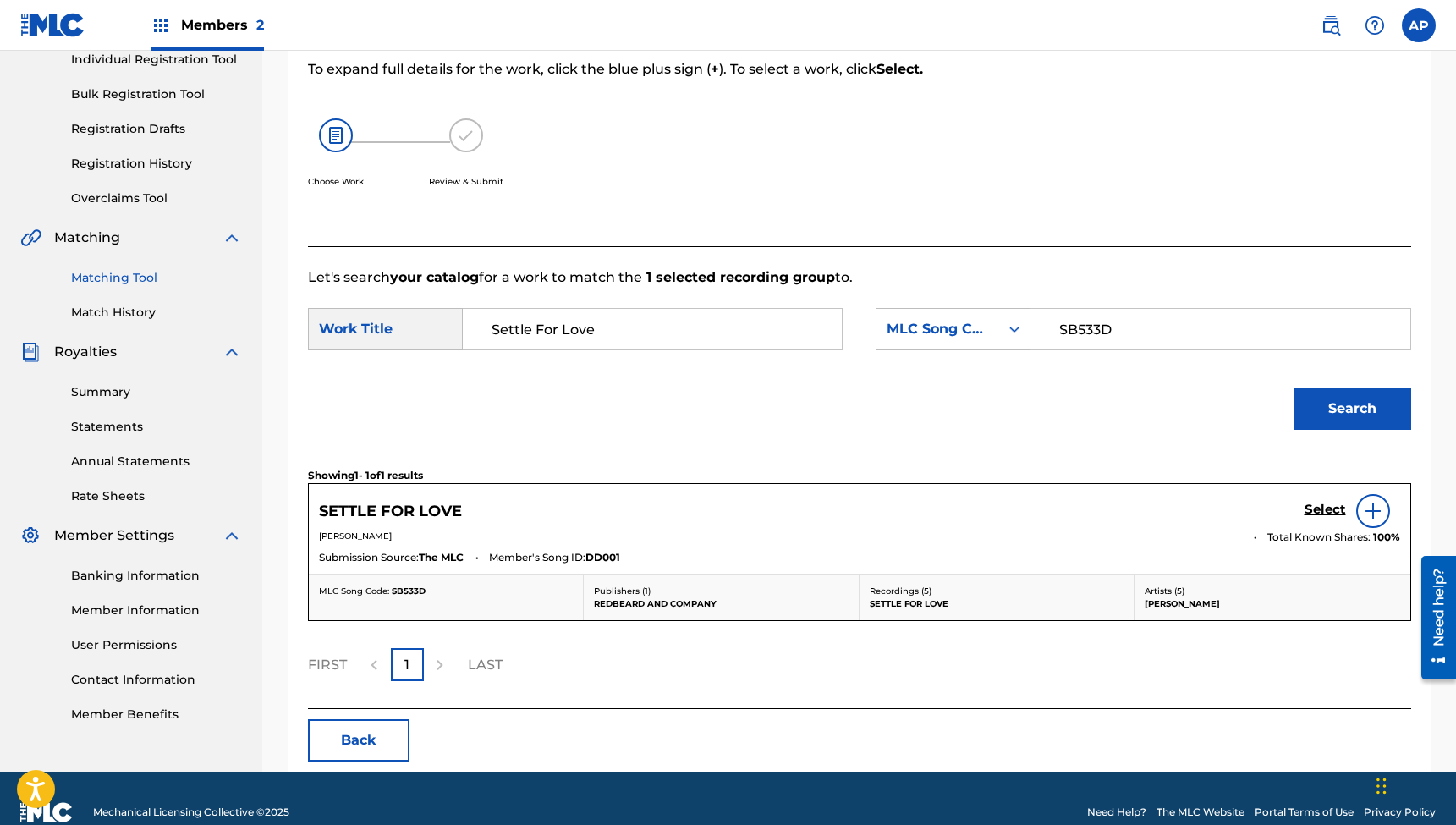
click at [1316, 504] on h5 "Select" at bounding box center [1325, 510] width 41 height 16
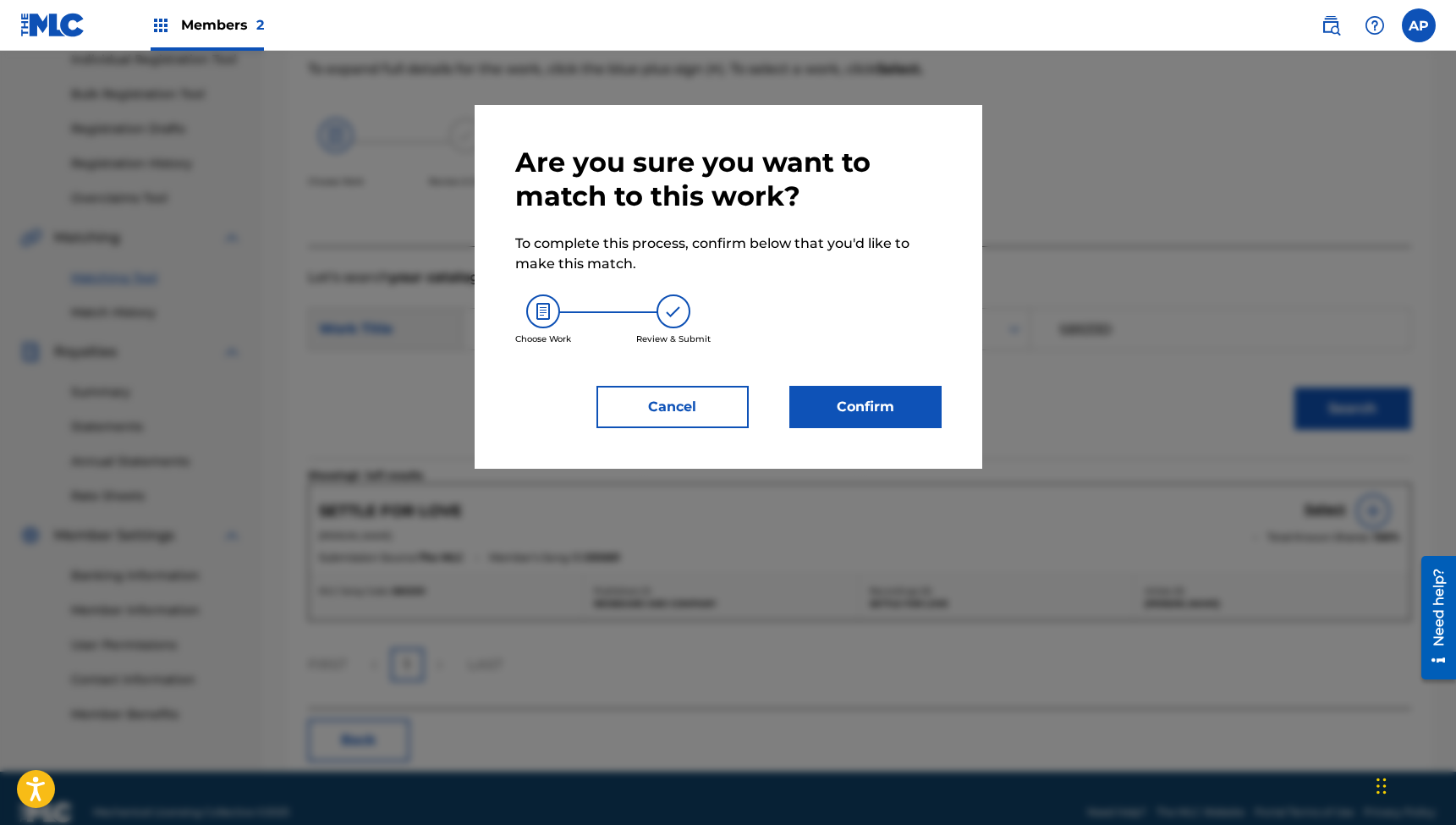
click at [893, 414] on button "Confirm" at bounding box center [866, 407] width 152 height 42
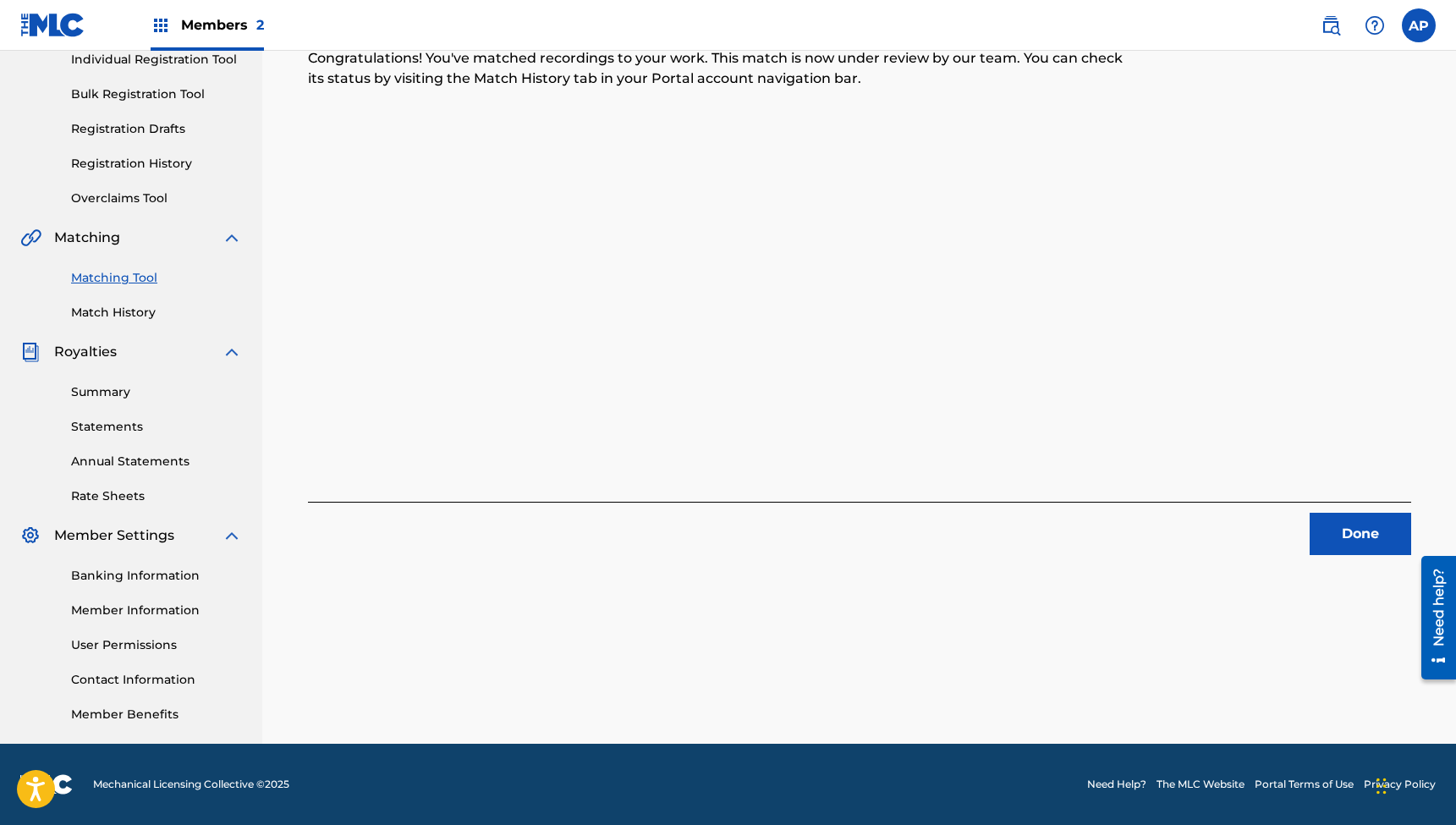
click at [1338, 525] on button "Done" at bounding box center [1361, 534] width 102 height 42
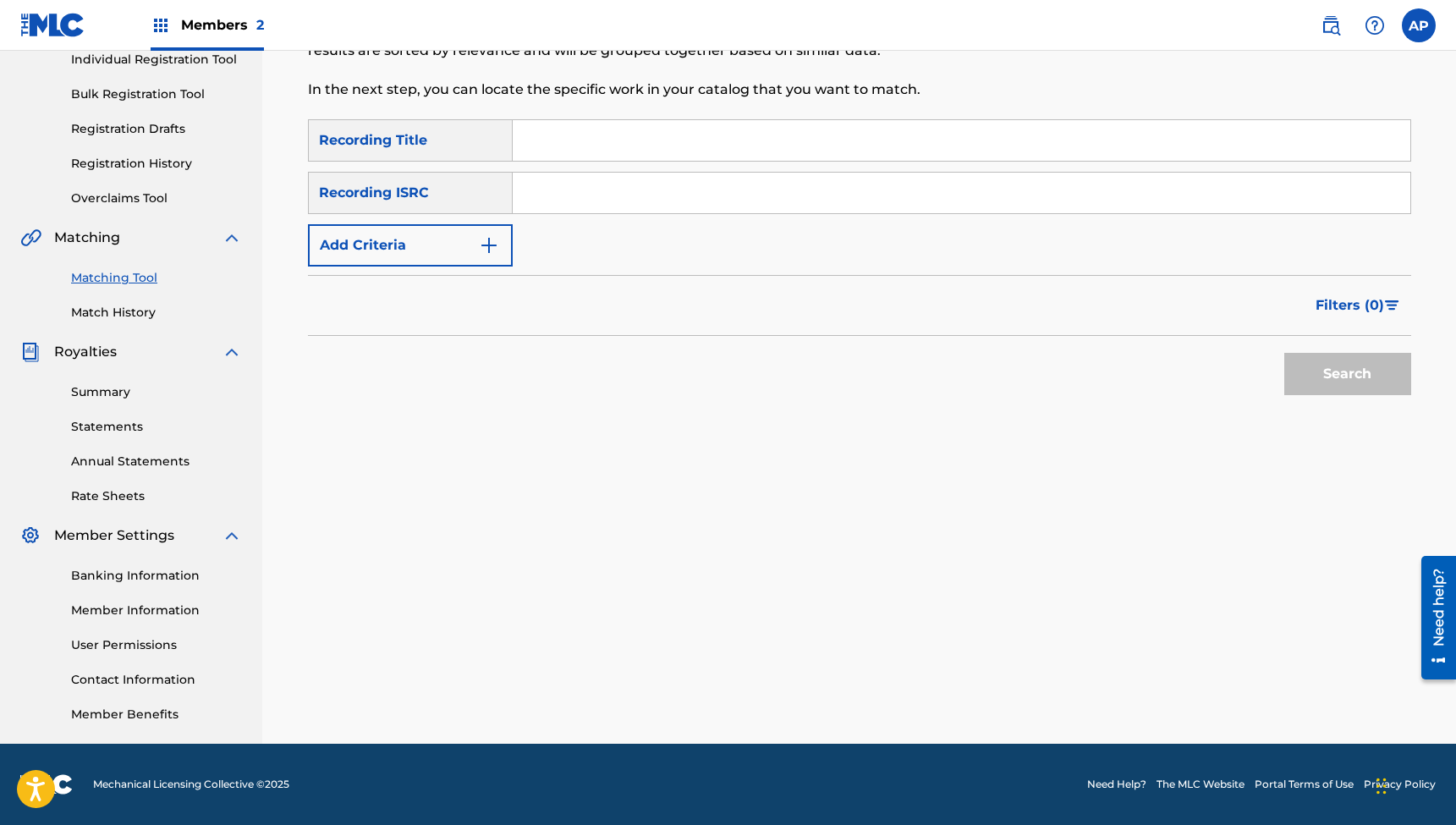
click at [627, 148] on input "Search Form" at bounding box center [961, 140] width 897 height 40
type input "When We Were Young"
click at [566, 194] on input "Search Form" at bounding box center [961, 193] width 897 height 40
type input "QZTBE2315133"
click at [1347, 374] on button "Search" at bounding box center [1347, 374] width 127 height 42
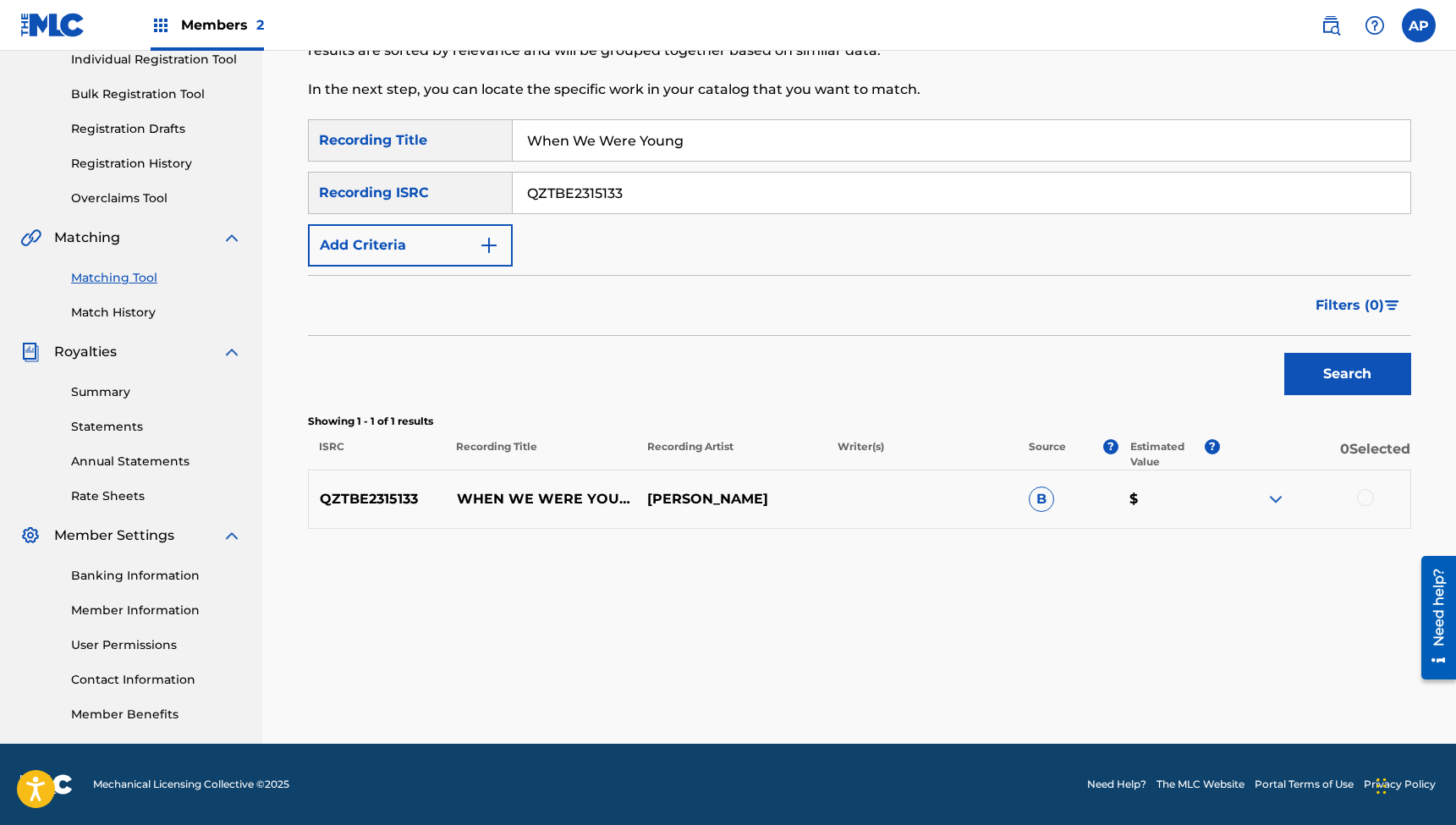
click at [1369, 498] on div at bounding box center [1365, 497] width 17 height 17
click at [1171, 682] on button "Match 1 Group" at bounding box center [1190, 688] width 187 height 42
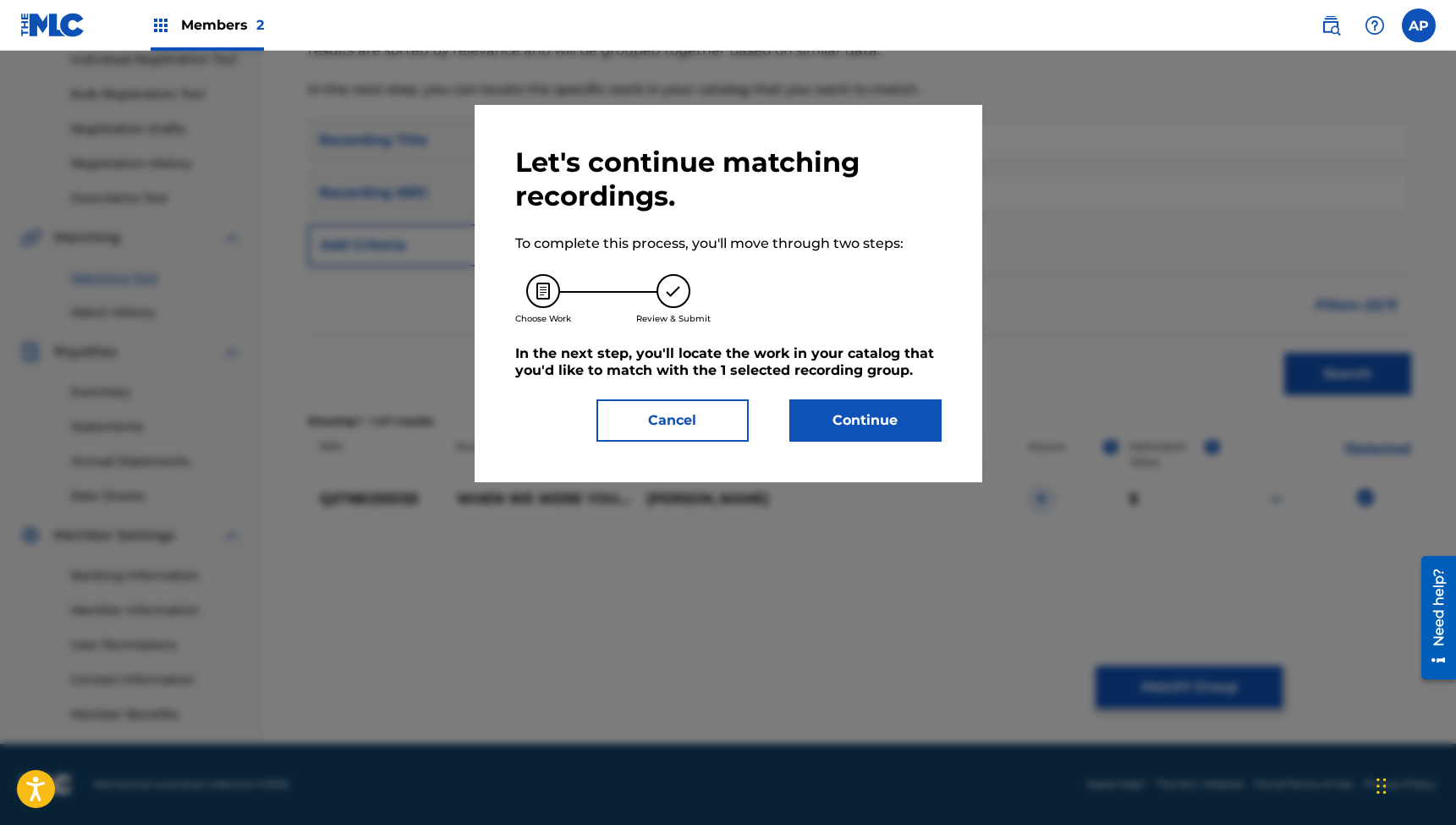
click at [829, 410] on button "Continue" at bounding box center [866, 420] width 152 height 42
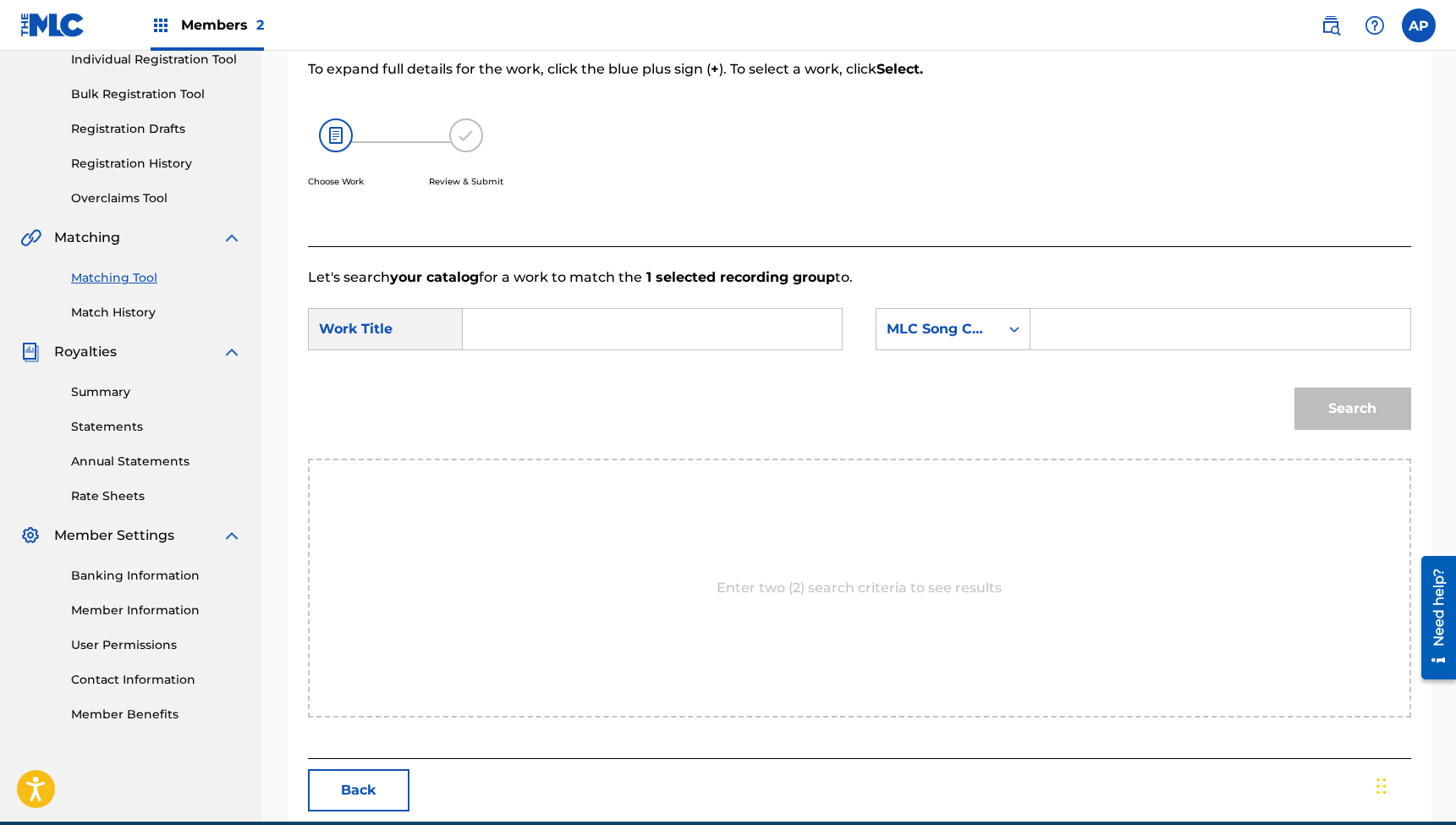
click at [641, 328] on input "Search Form" at bounding box center [652, 329] width 350 height 40
click at [645, 328] on input "Search Form" at bounding box center [652, 329] width 350 height 40
type input "When We Were Young"
click at [1089, 335] on input "Search Form" at bounding box center [1220, 329] width 350 height 40
type input "WC2441"
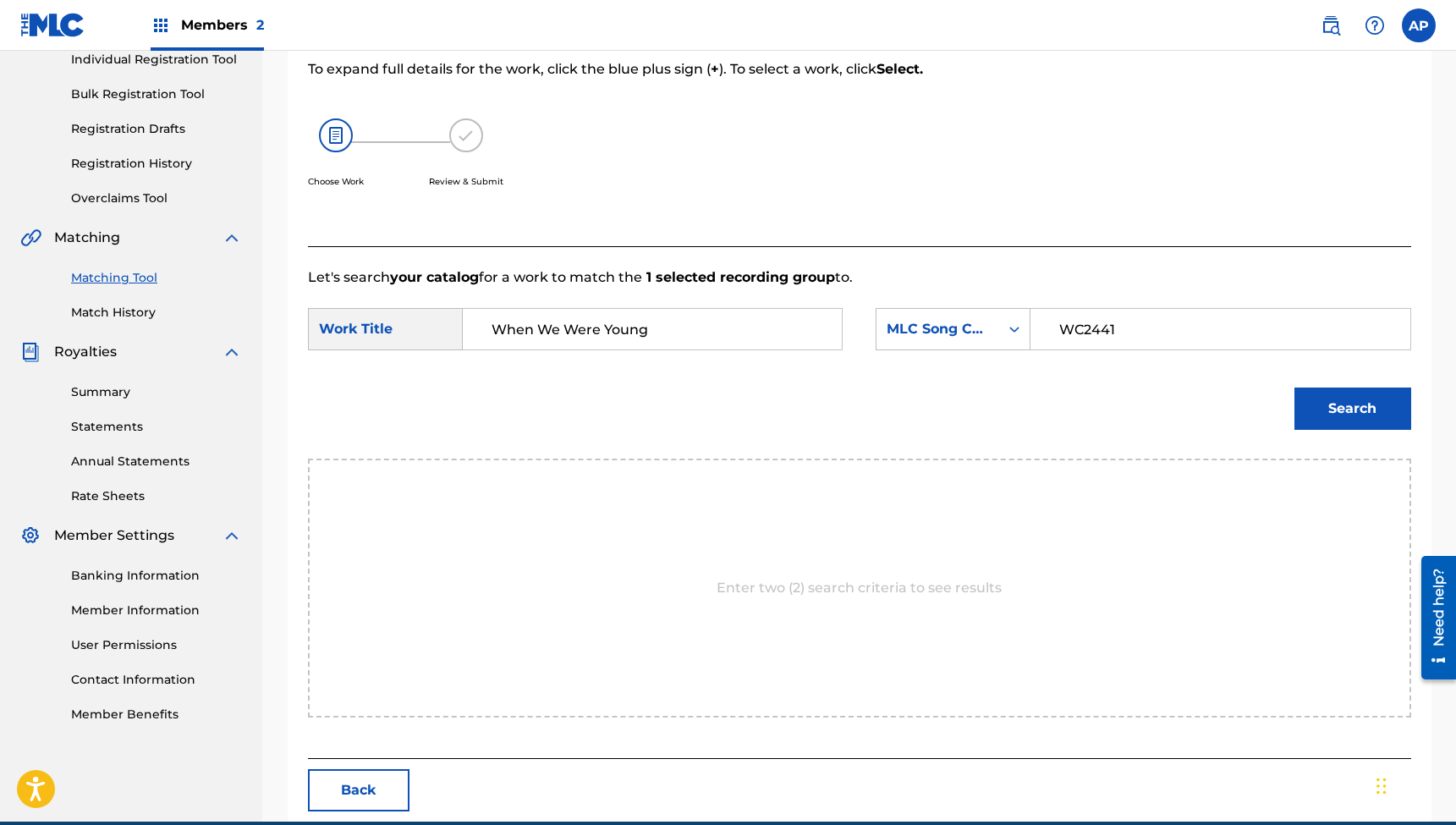
click at [1352, 409] on button "Search" at bounding box center [1353, 409] width 116 height 42
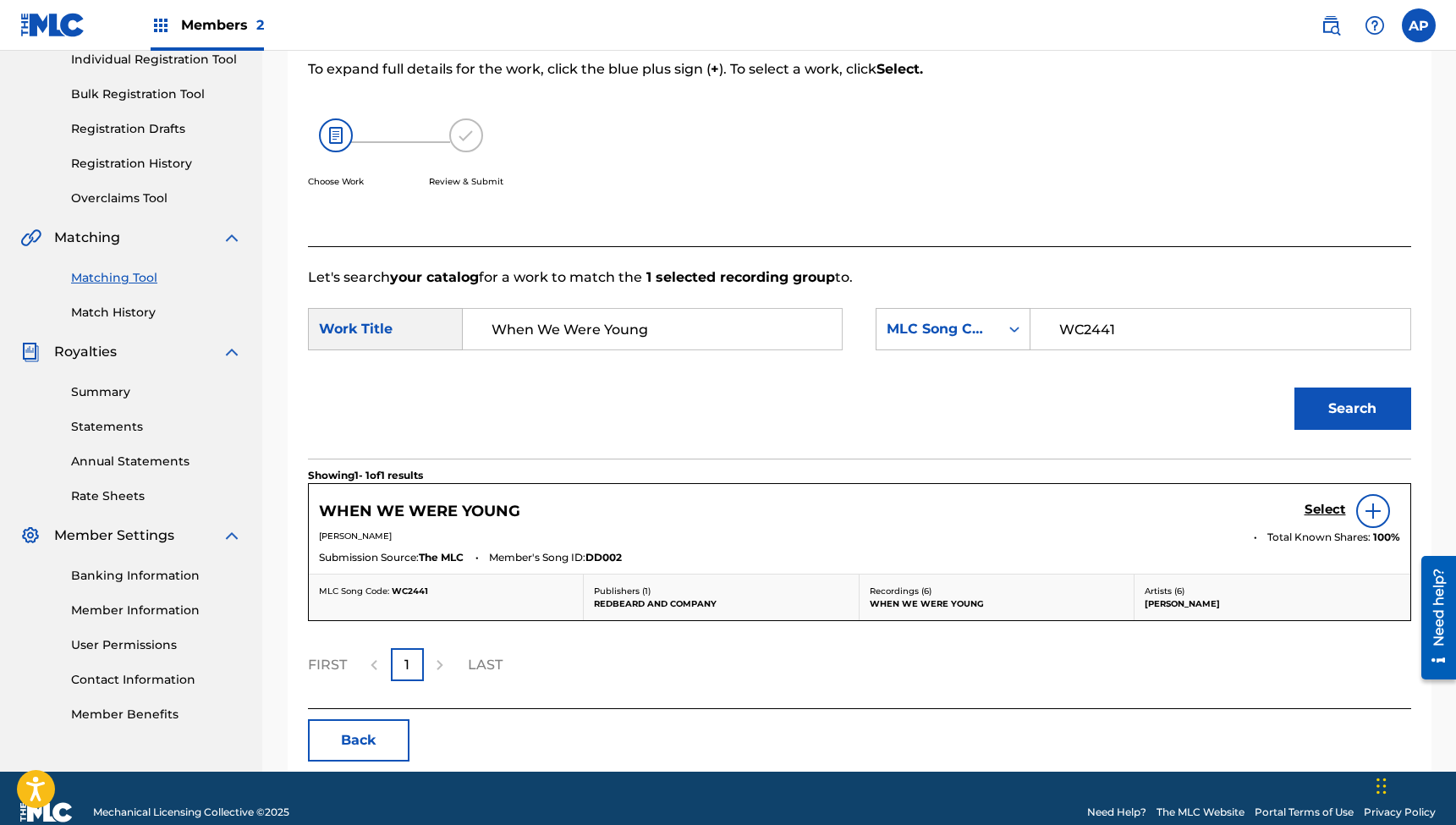
click at [1312, 506] on h5 "Select" at bounding box center [1325, 510] width 41 height 16
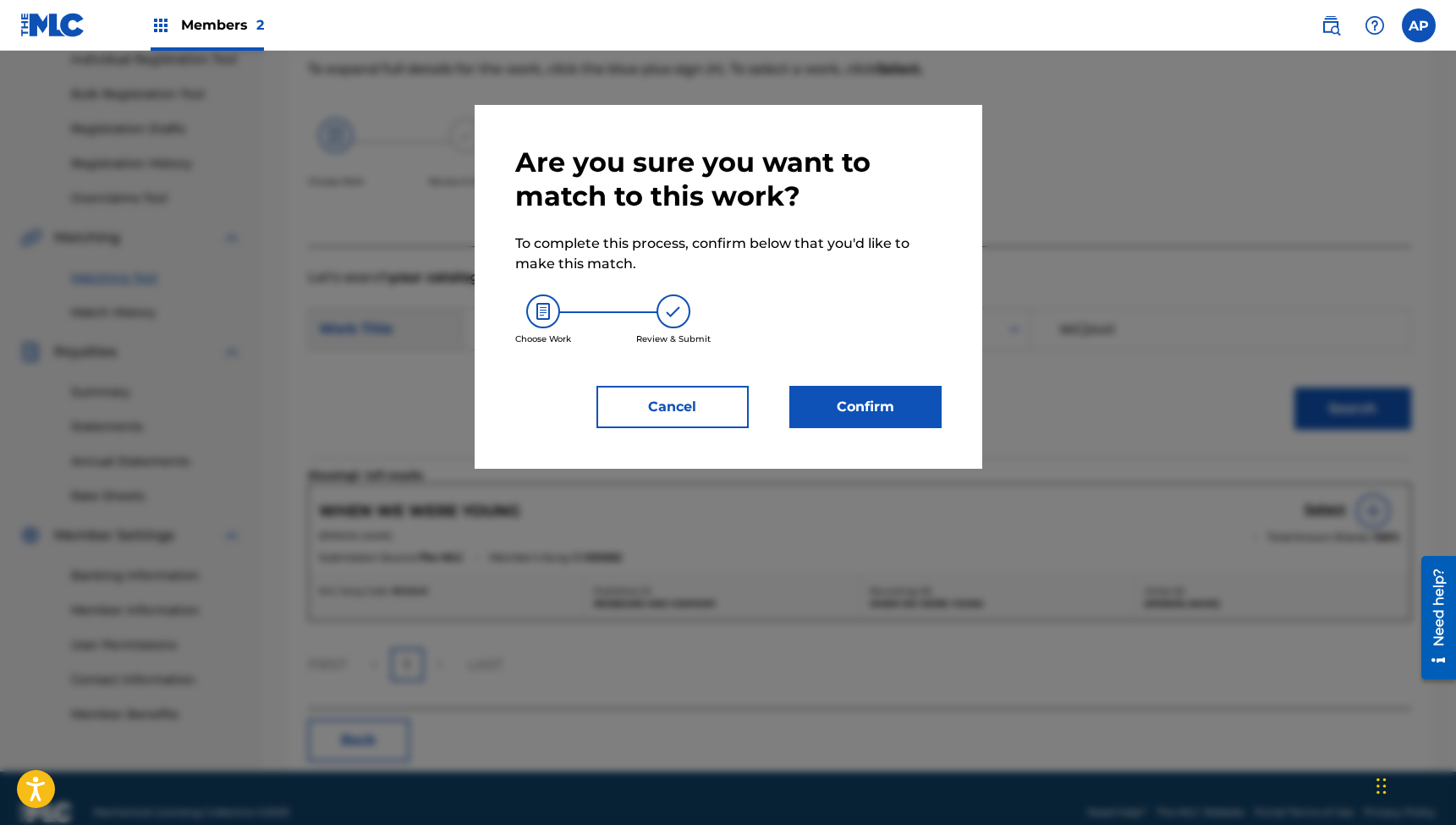
click at [849, 405] on button "Confirm" at bounding box center [866, 407] width 152 height 42
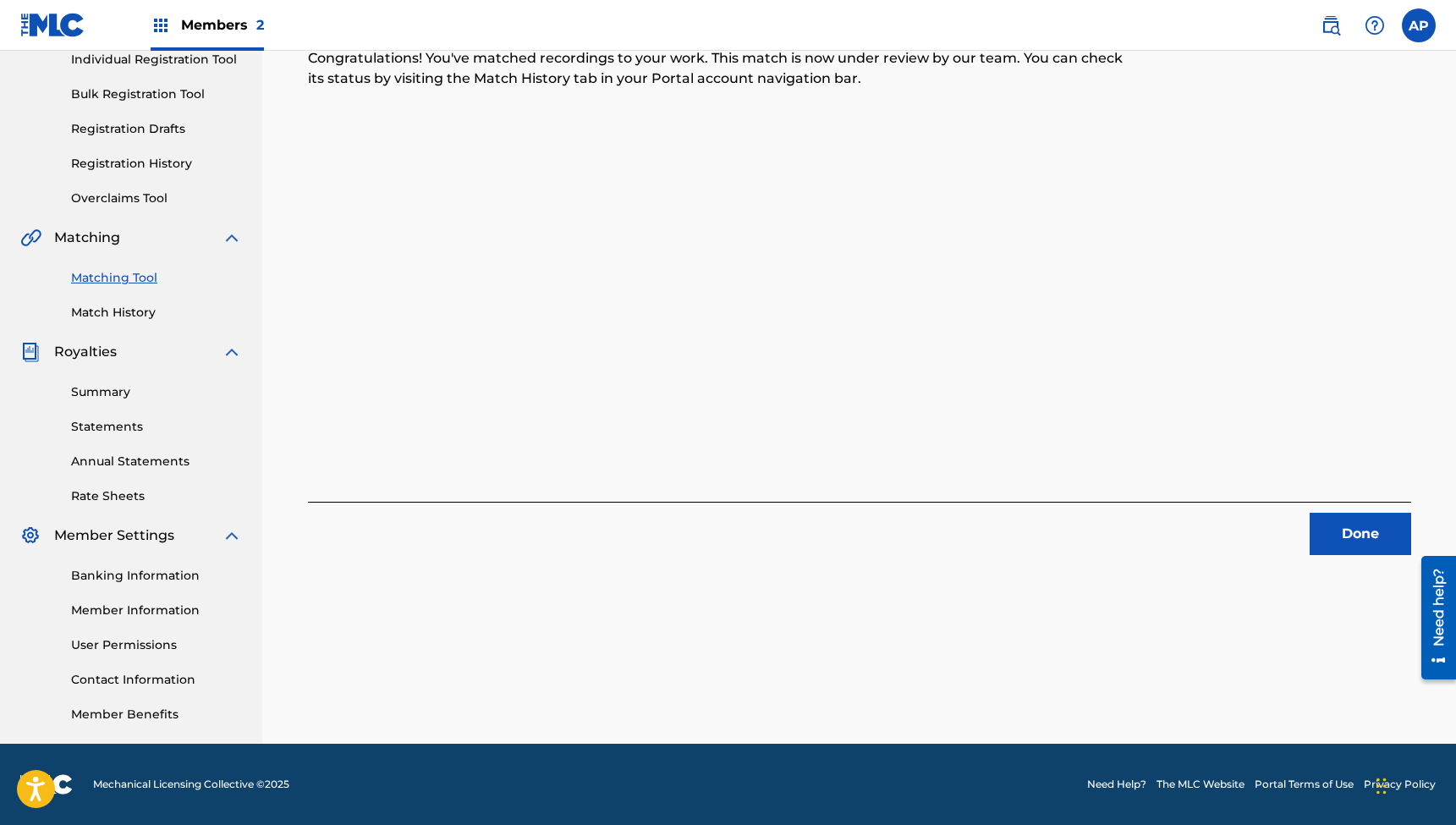
click at [1347, 521] on button "Done" at bounding box center [1361, 534] width 102 height 42
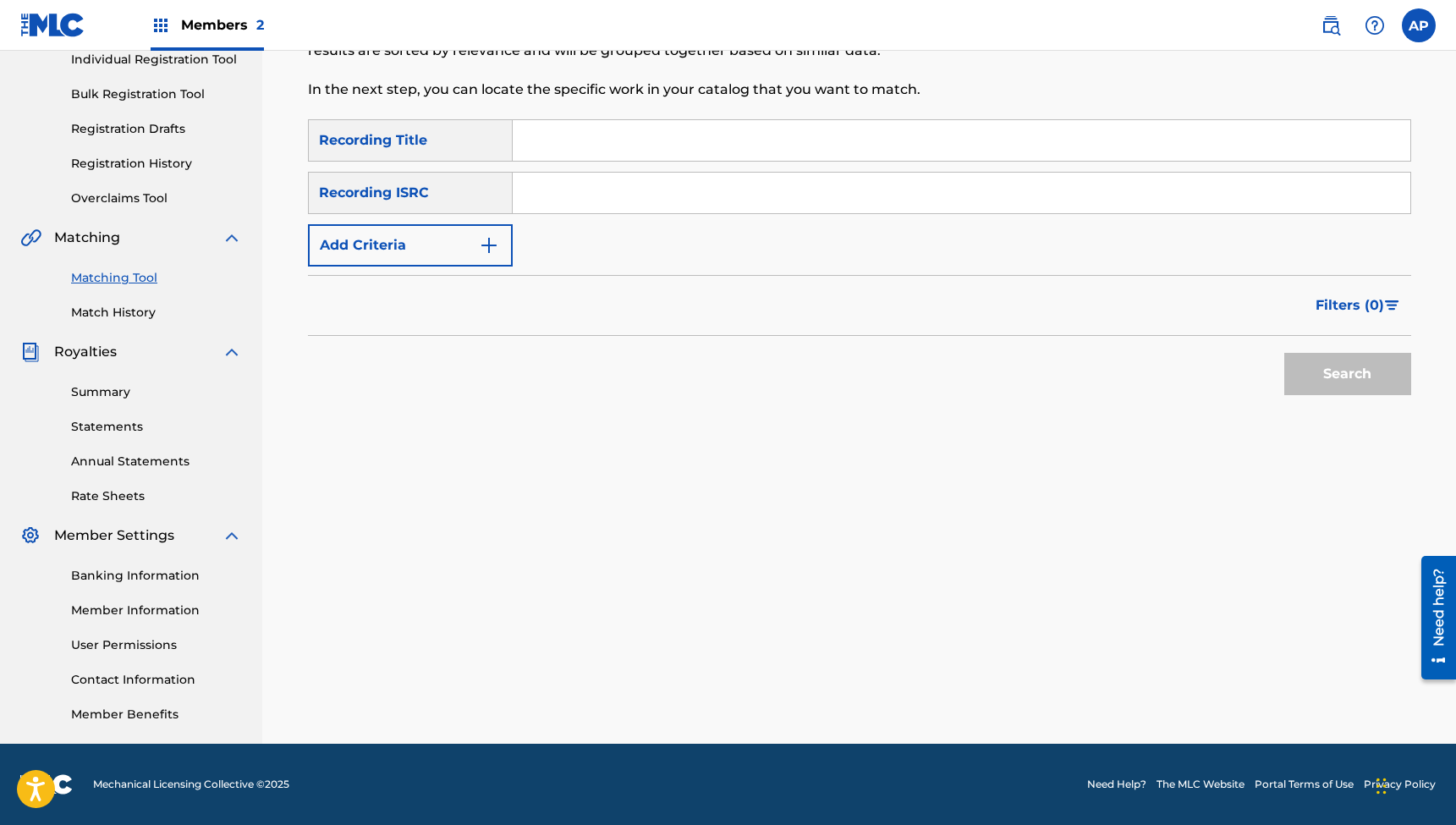
click at [649, 134] on input "Search Form" at bounding box center [961, 140] width 897 height 40
type input "Wrong Side Of The Tracks"
click at [631, 187] on input "Search Form" at bounding box center [961, 193] width 897 height 40
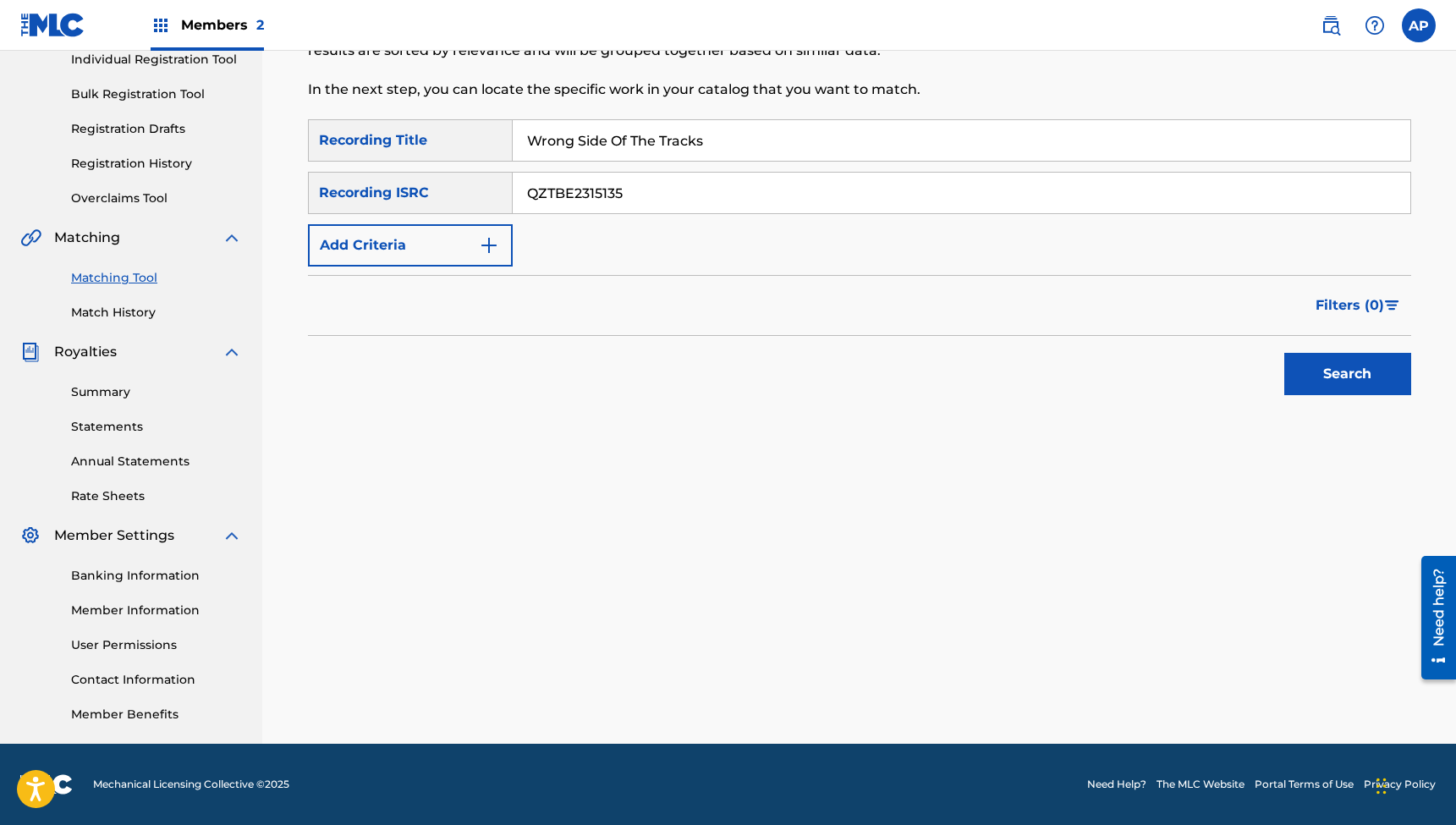
type input "QZTBE2315135"
click at [1347, 374] on button "Search" at bounding box center [1347, 374] width 127 height 42
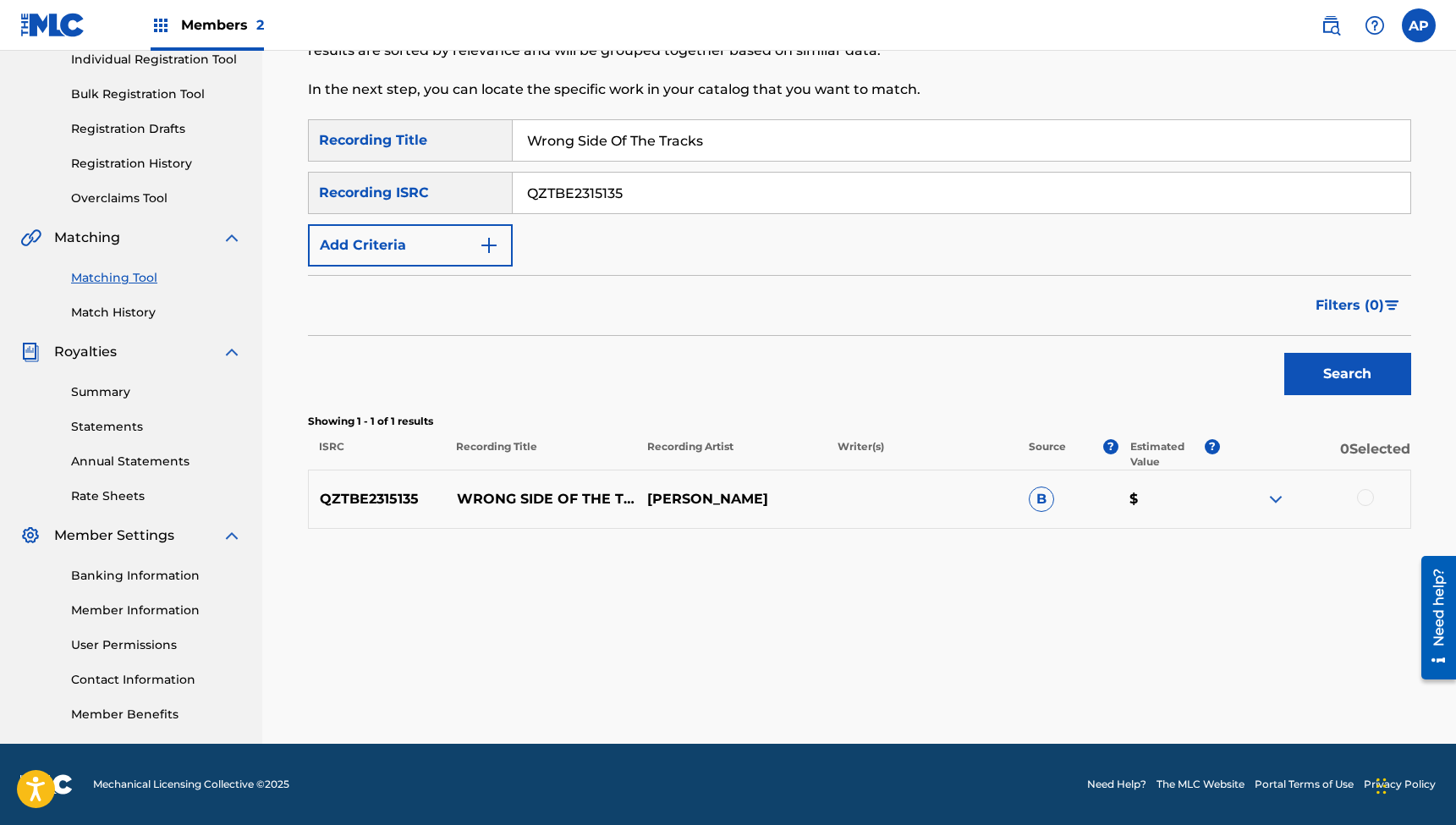
click at [1363, 499] on div at bounding box center [1365, 497] width 17 height 17
click at [1174, 680] on button "Match 1 Group" at bounding box center [1190, 688] width 187 height 42
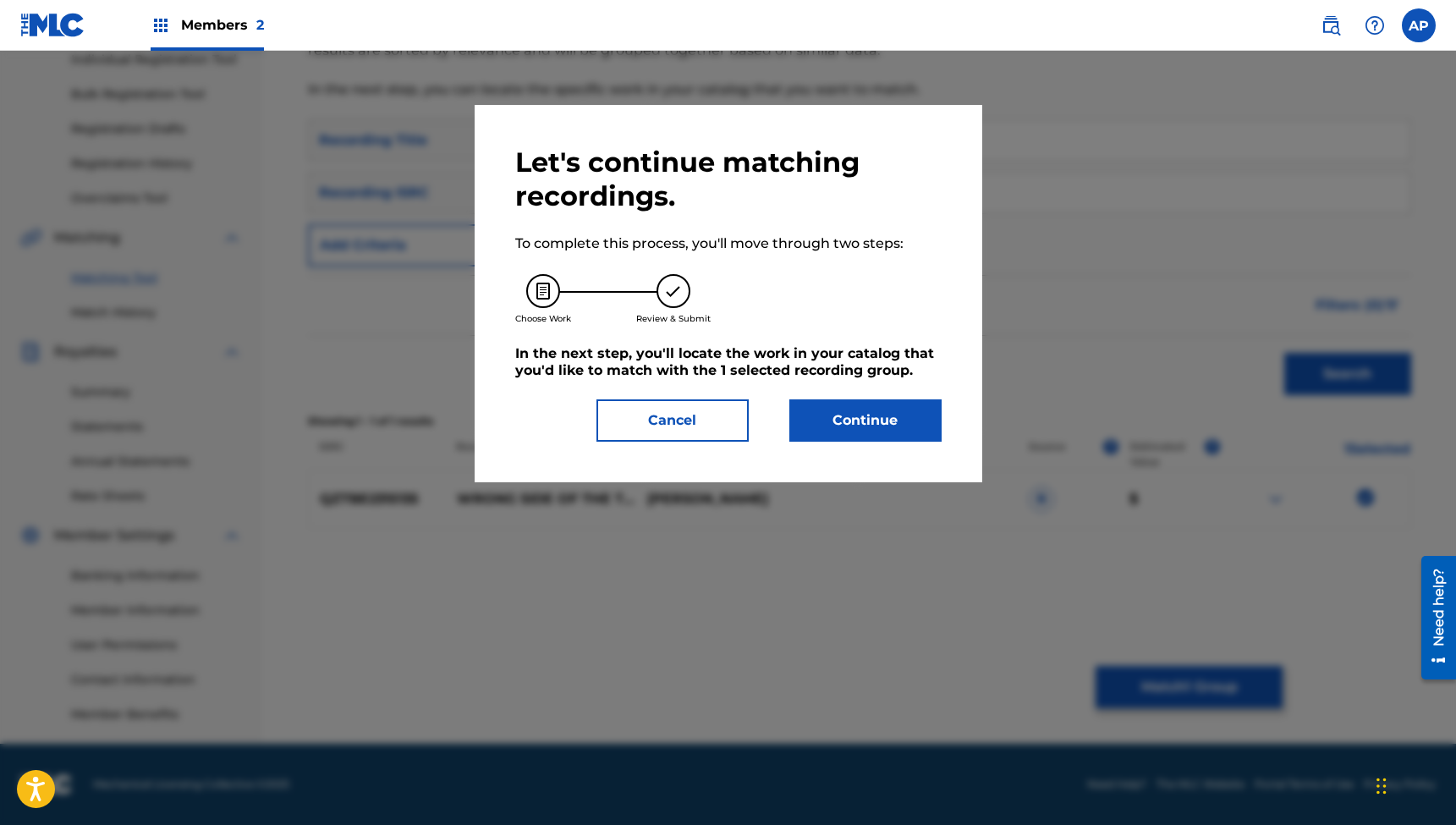
click at [864, 425] on button "Continue" at bounding box center [866, 420] width 152 height 42
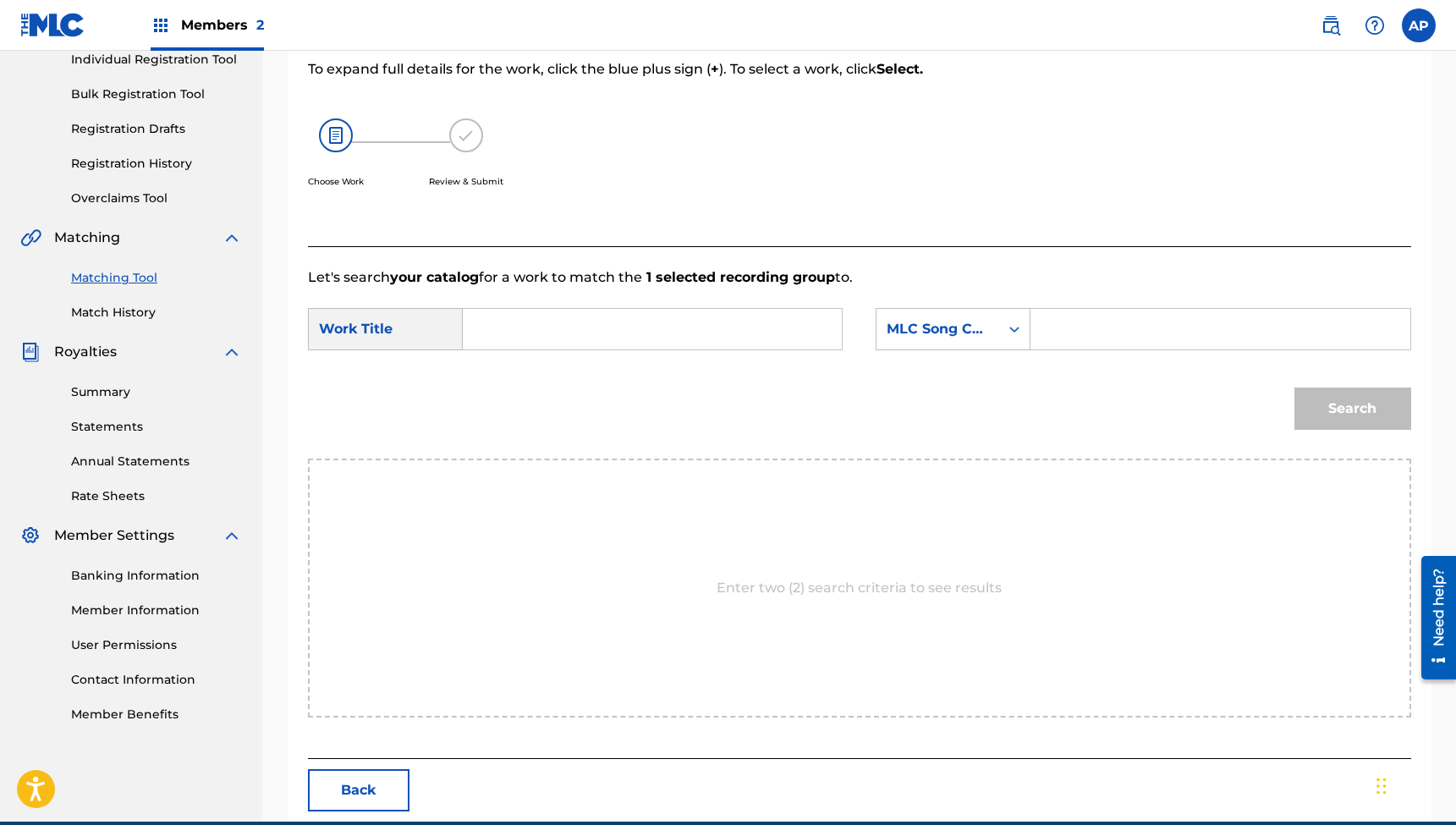
click at [732, 321] on input "Search Form" at bounding box center [652, 329] width 350 height 40
type input "Wrong Side Of The Tracks"
click at [1067, 343] on input "Search Form" at bounding box center [1220, 329] width 350 height 40
type input "WC25CR"
click at [1352, 409] on button "Search" at bounding box center [1353, 409] width 116 height 42
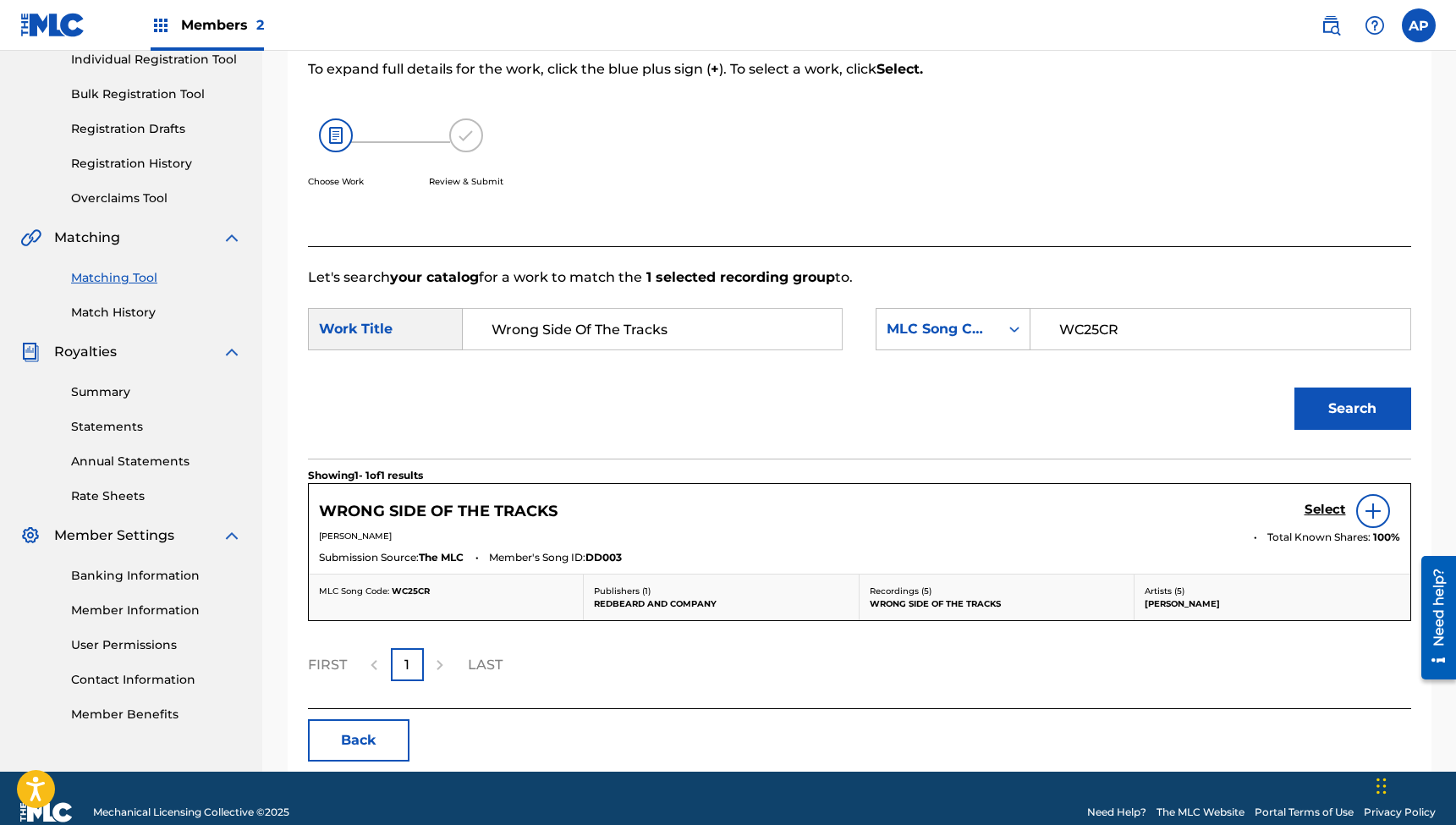
click at [1316, 511] on h5 "Select" at bounding box center [1325, 510] width 41 height 16
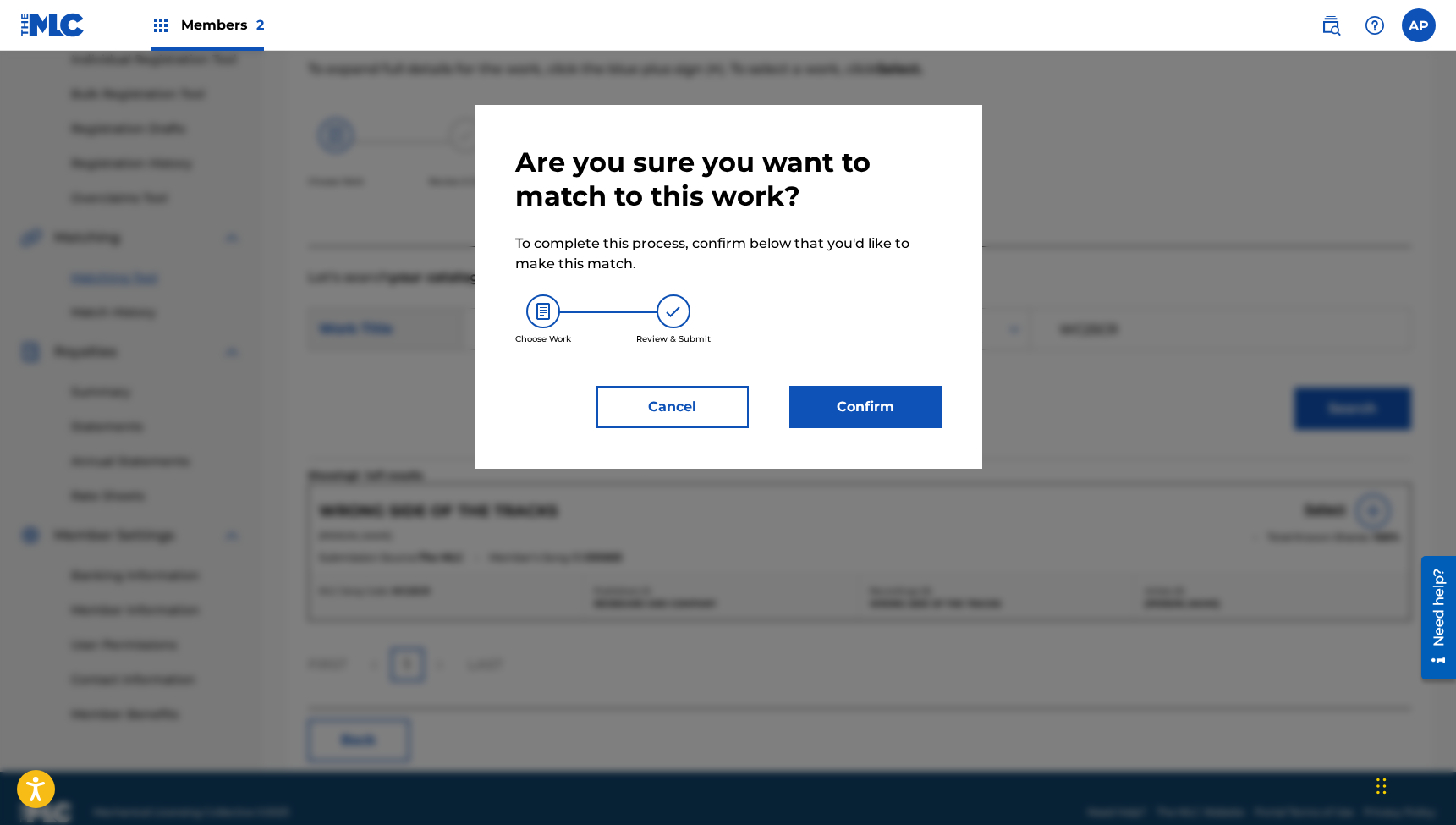
click at [842, 410] on button "Confirm" at bounding box center [866, 407] width 152 height 42
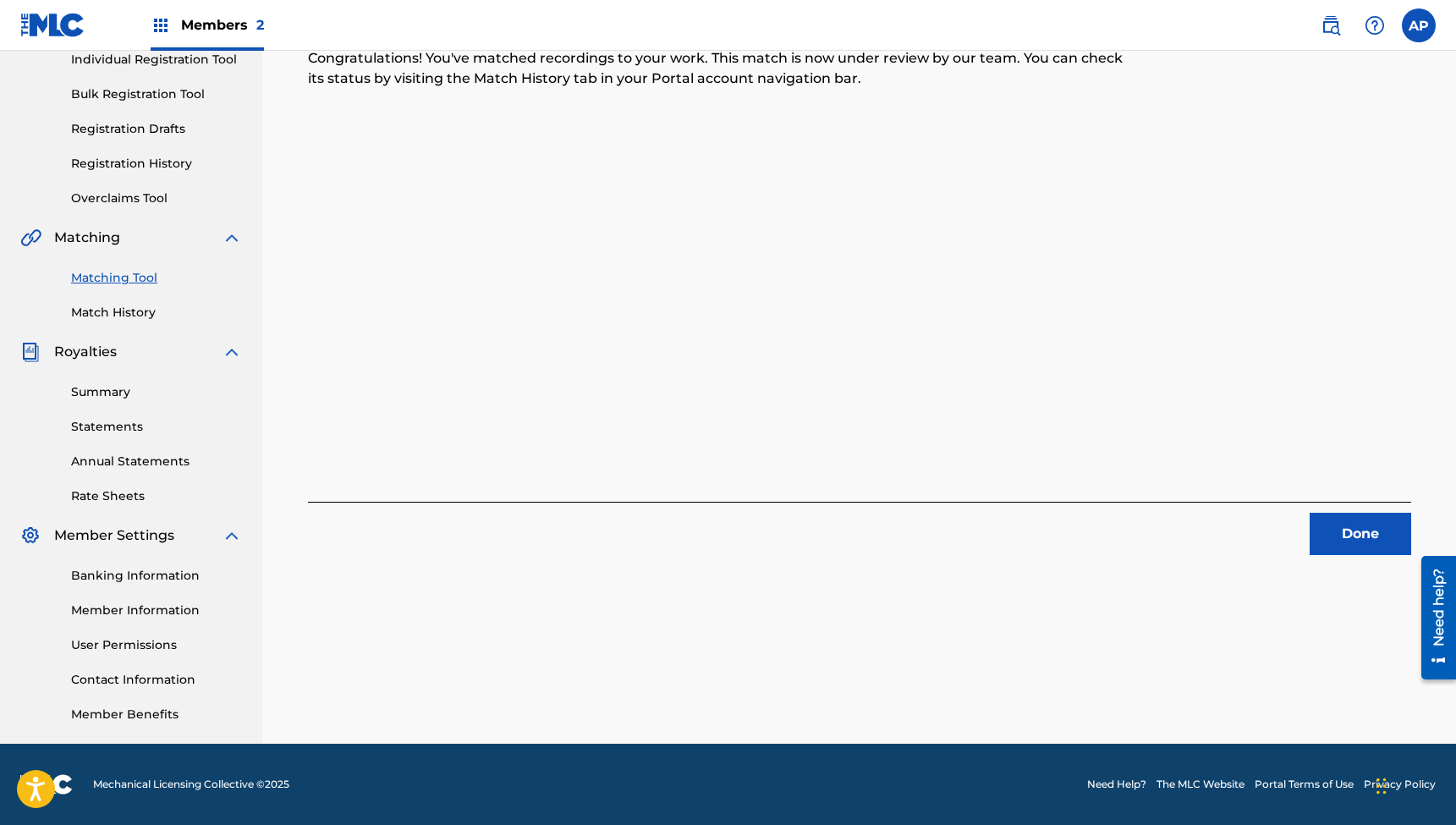
click at [1357, 531] on button "Done" at bounding box center [1361, 534] width 102 height 42
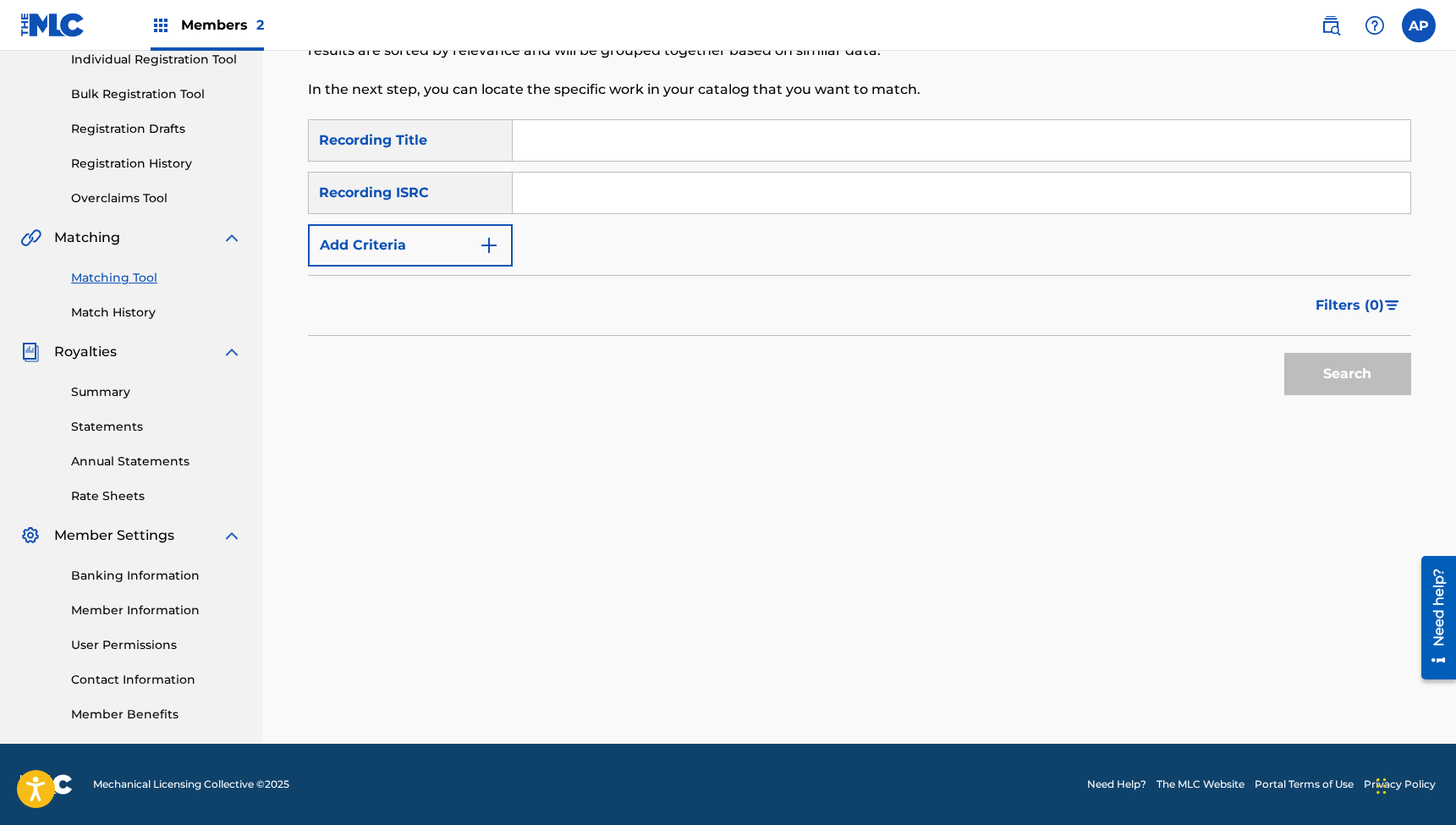
click at [637, 145] on input "Search Form" at bounding box center [961, 140] width 897 height 40
type input "Candy Store"
click at [566, 199] on input "Search Form" at bounding box center [961, 193] width 897 height 40
type input "QZTBE2315136"
click at [1347, 374] on button "Search" at bounding box center [1347, 374] width 127 height 42
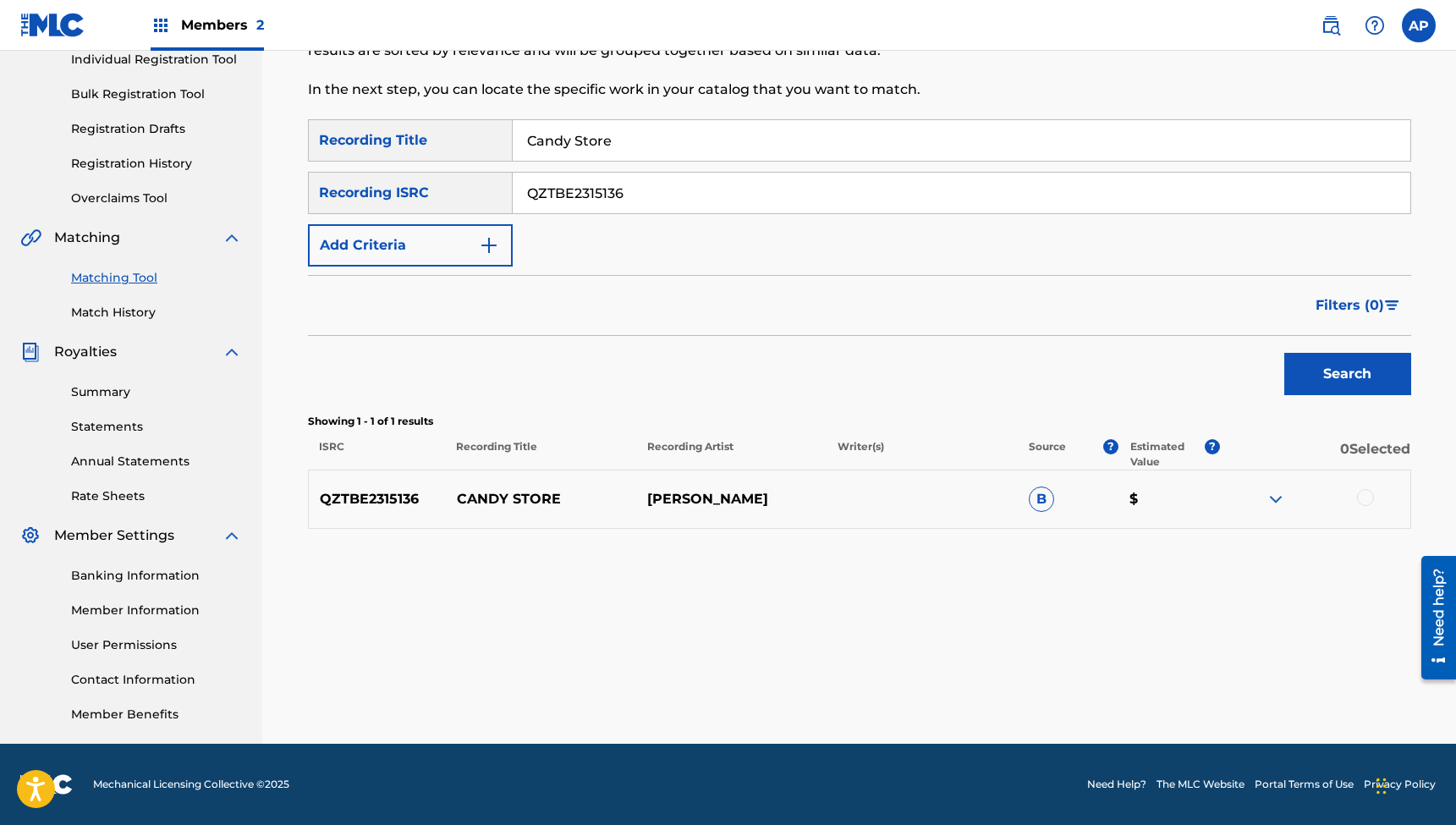
click at [1365, 500] on div at bounding box center [1365, 497] width 17 height 17
click at [1183, 680] on button "Match 1 Group" at bounding box center [1190, 688] width 187 height 42
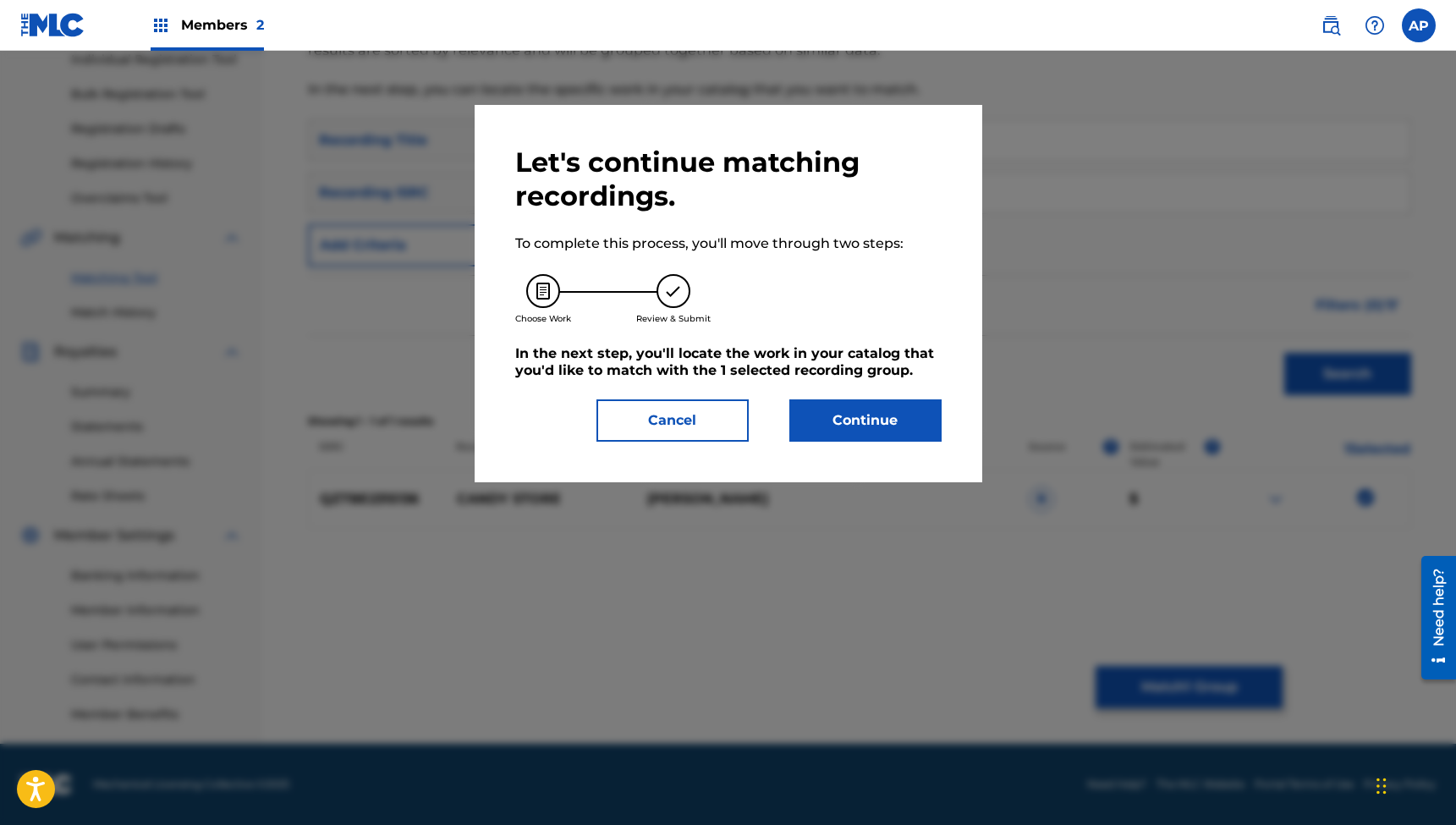
click at [857, 418] on button "Continue" at bounding box center [866, 420] width 152 height 42
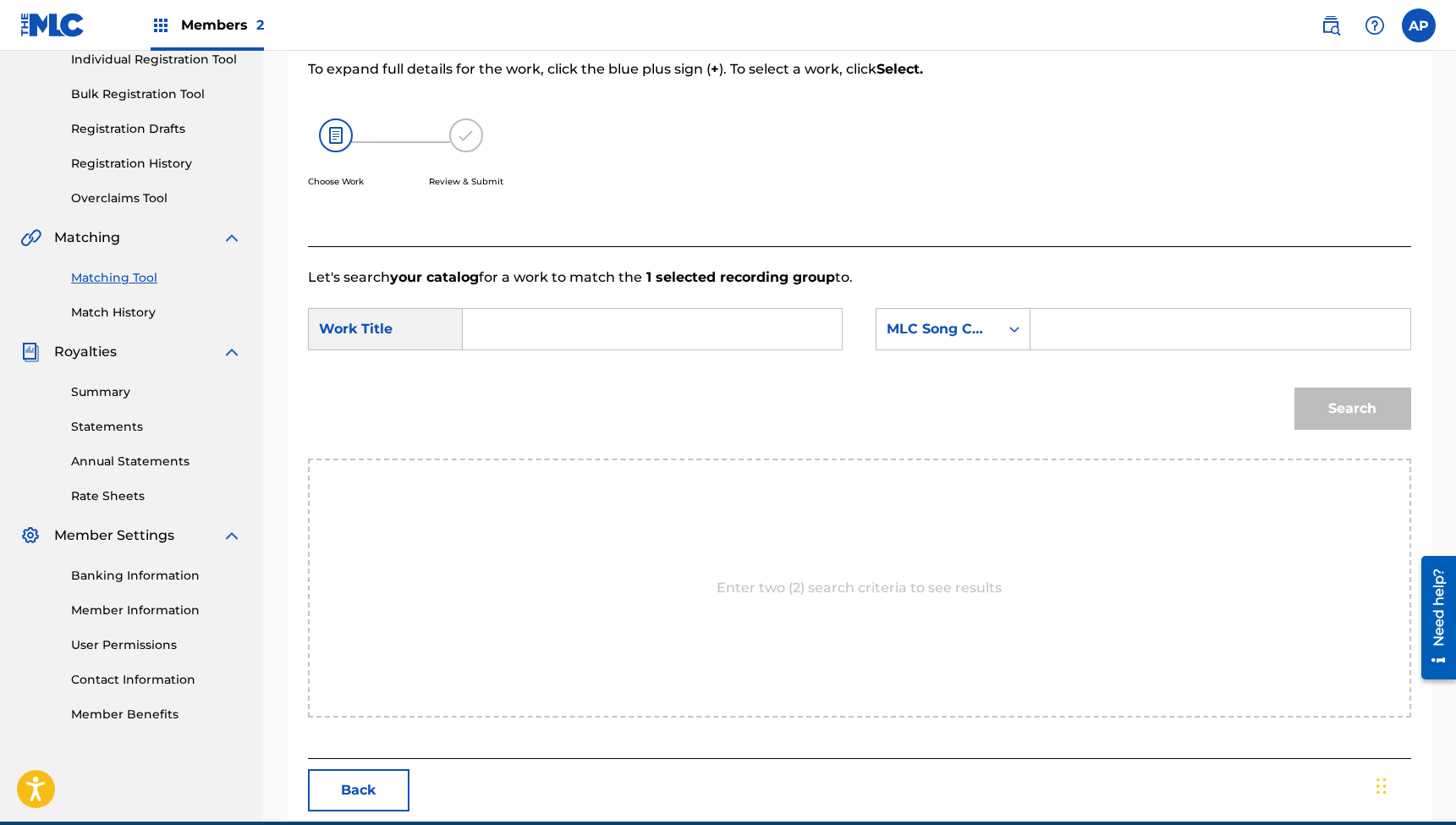
click at [709, 329] on input "Search Form" at bounding box center [652, 329] width 350 height 40
type input "Candy Store"
click at [1078, 331] on input "Search Form" at bounding box center [1220, 329] width 350 height 40
type input "CC025C"
click at [1352, 409] on button "Search" at bounding box center [1353, 409] width 116 height 42
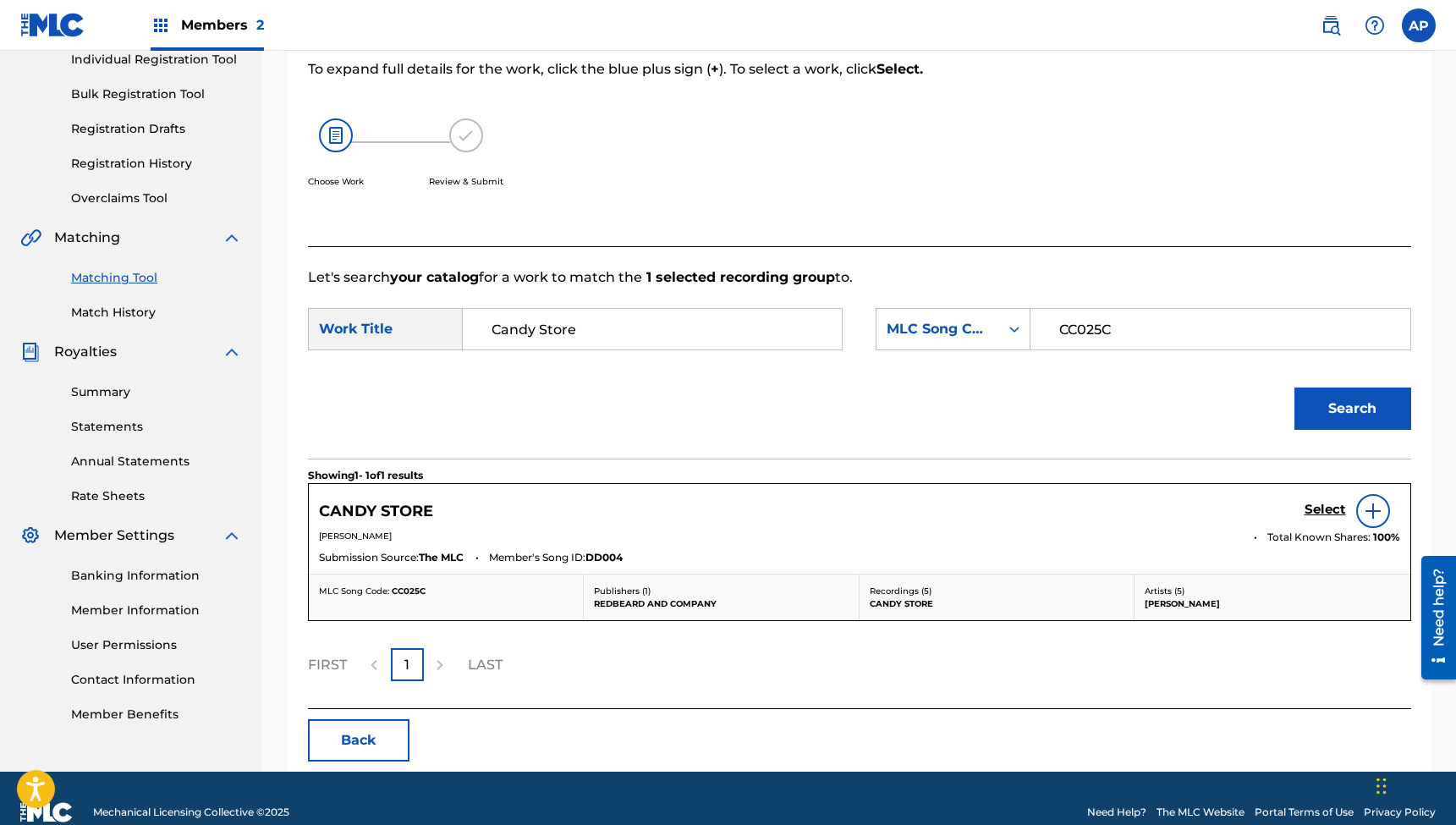
click at [1314, 509] on h5 "Select" at bounding box center [1325, 510] width 41 height 16
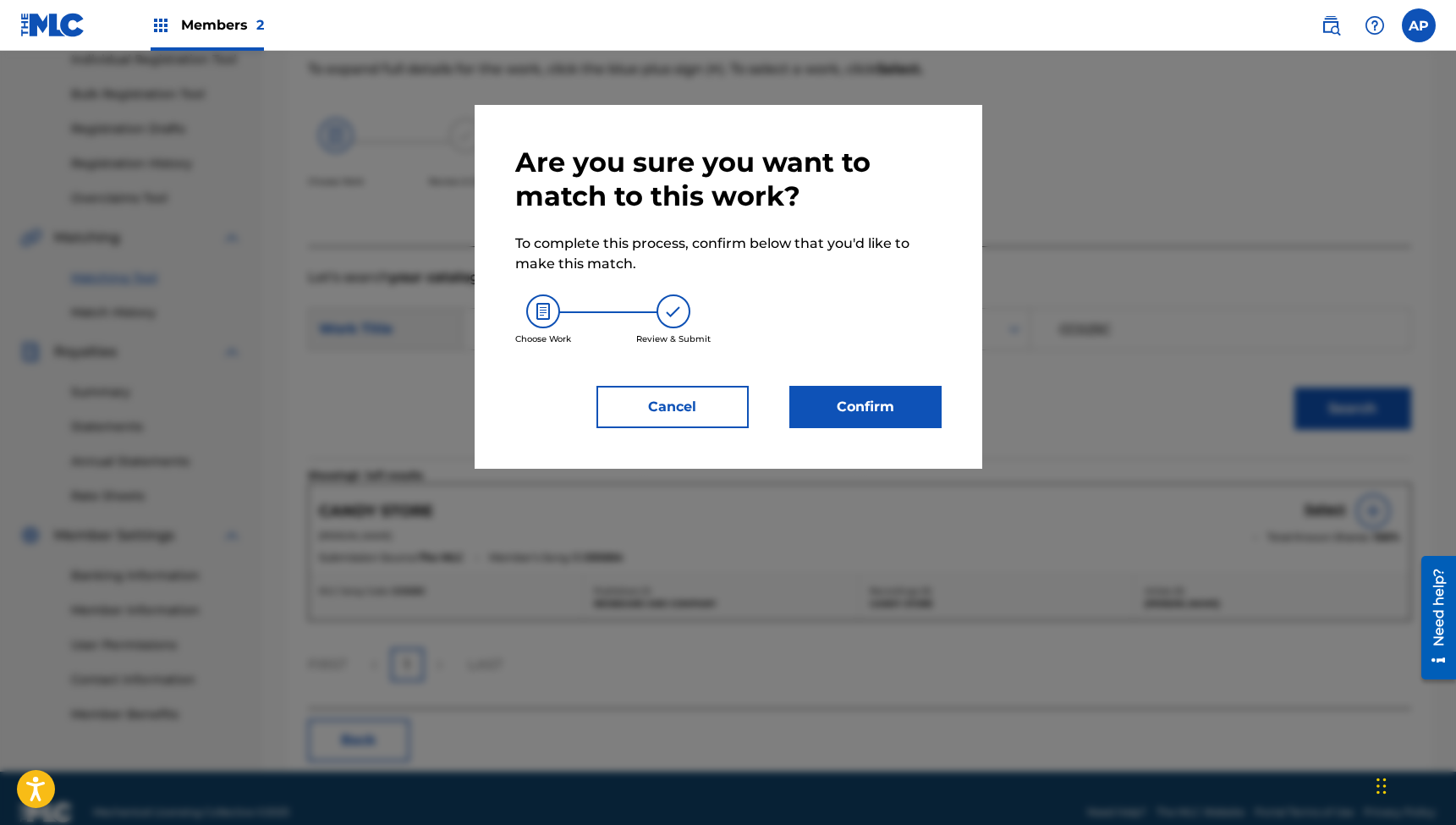
click at [883, 411] on button "Confirm" at bounding box center [866, 407] width 152 height 42
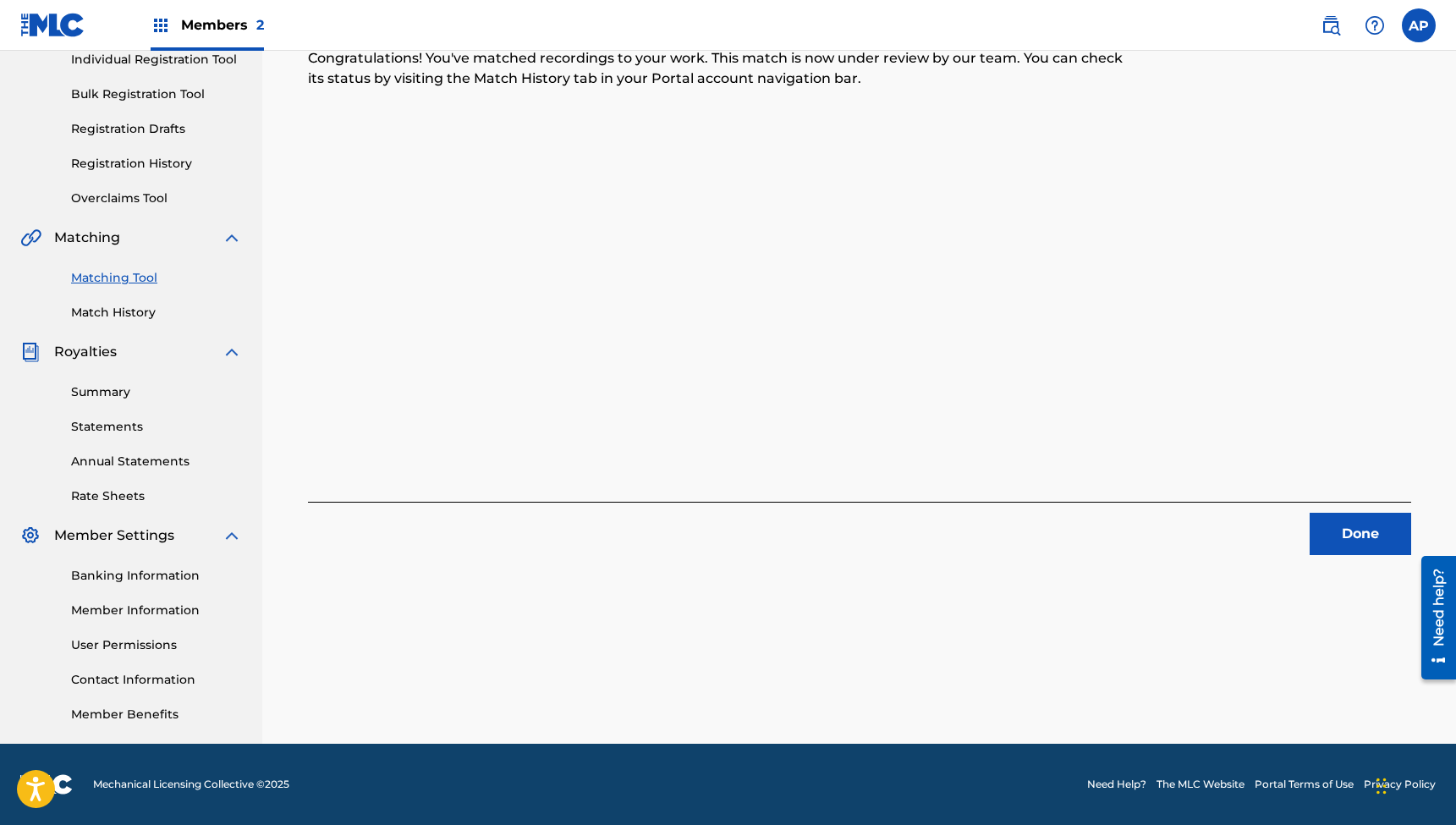
click at [1362, 525] on button "Done" at bounding box center [1361, 534] width 102 height 42
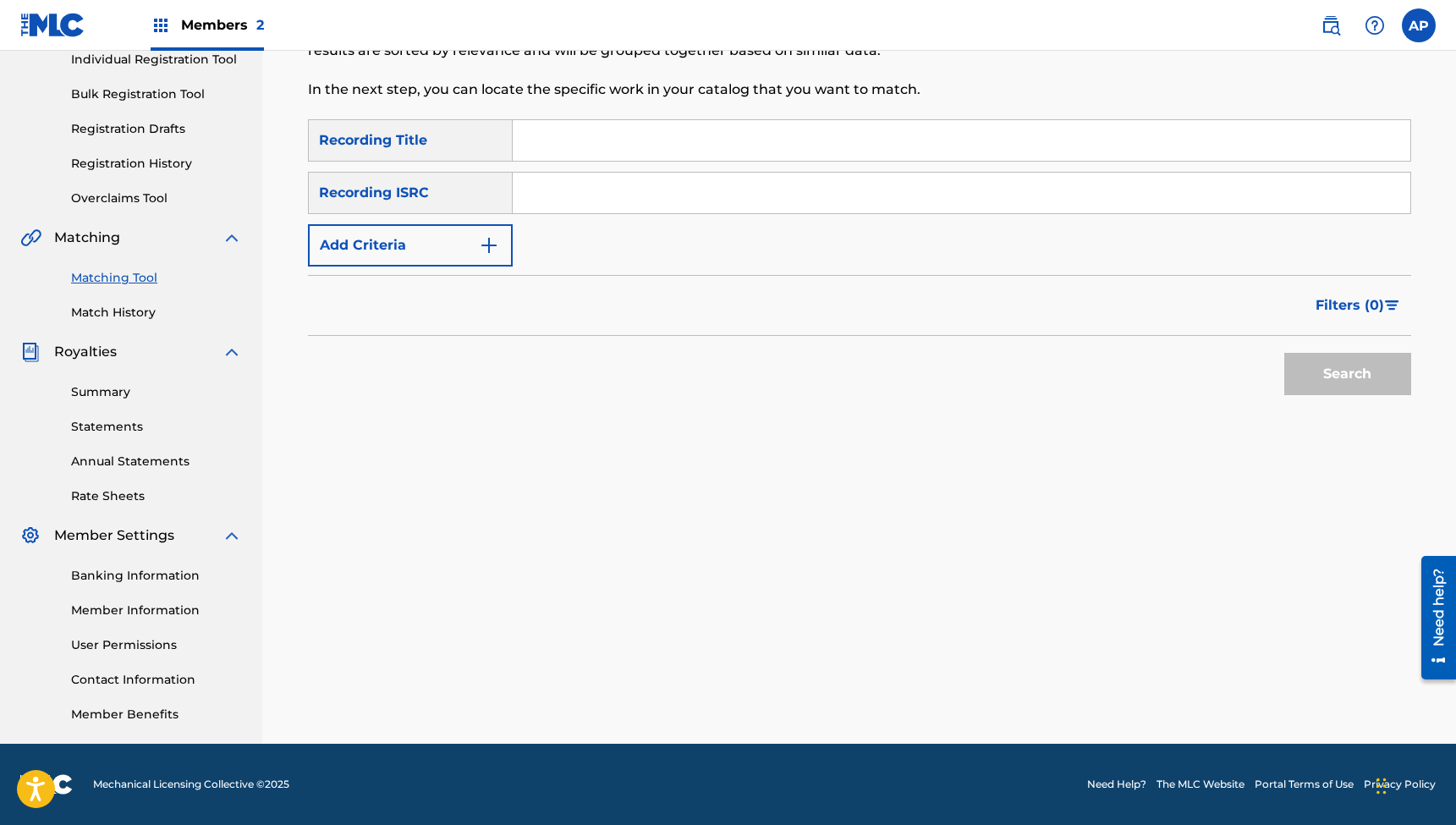
click at [619, 136] on input "Search Form" at bounding box center [961, 140] width 897 height 40
type input "Sticks and Stones"
click at [569, 201] on input "Search Form" at bounding box center [961, 193] width 897 height 40
type input "QZTBE2315137"
click at [1347, 374] on button "Search" at bounding box center [1347, 374] width 127 height 42
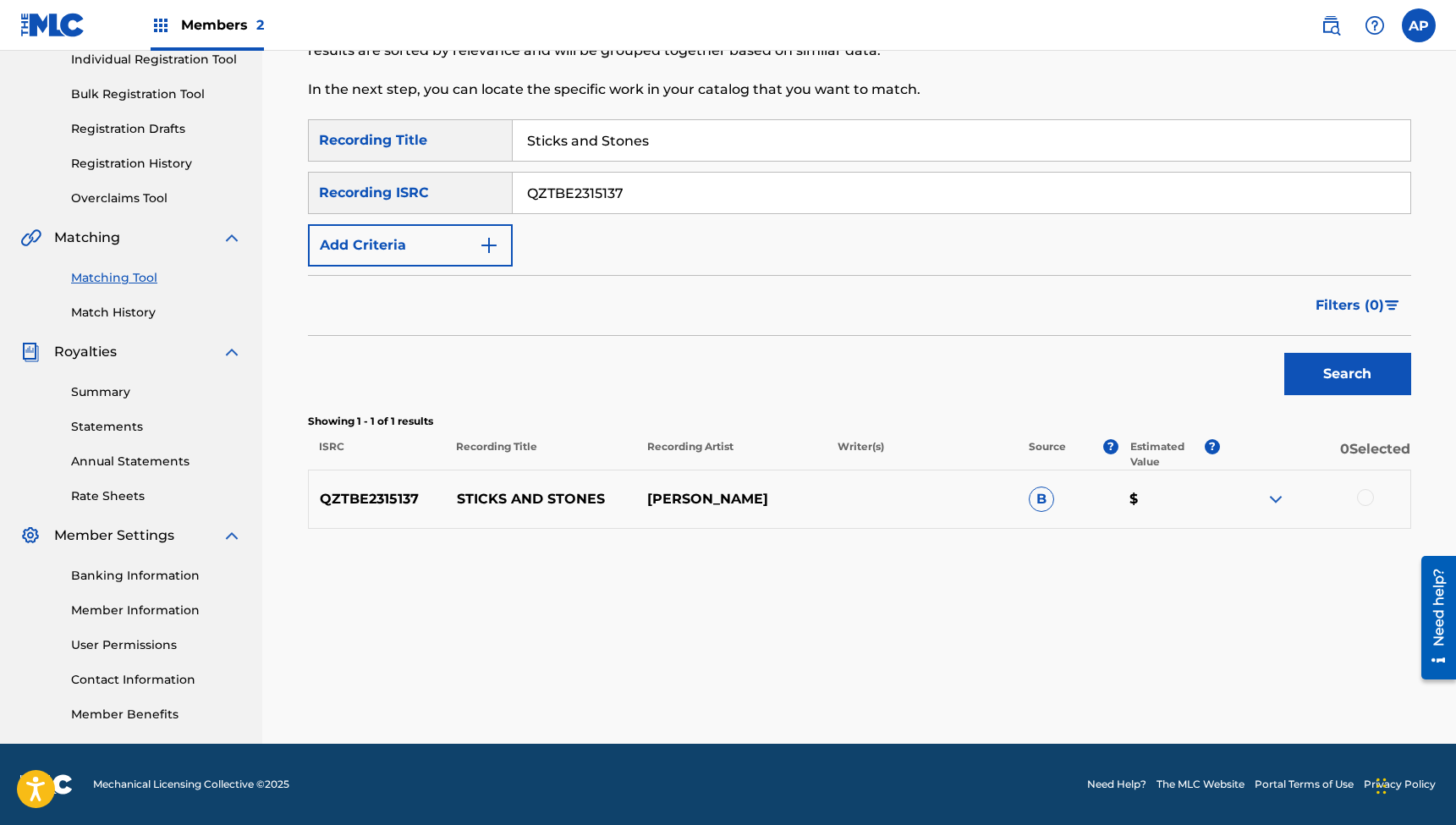
click at [1369, 501] on div at bounding box center [1365, 497] width 17 height 17
click at [1184, 689] on button "Match 1 Group" at bounding box center [1190, 688] width 187 height 42
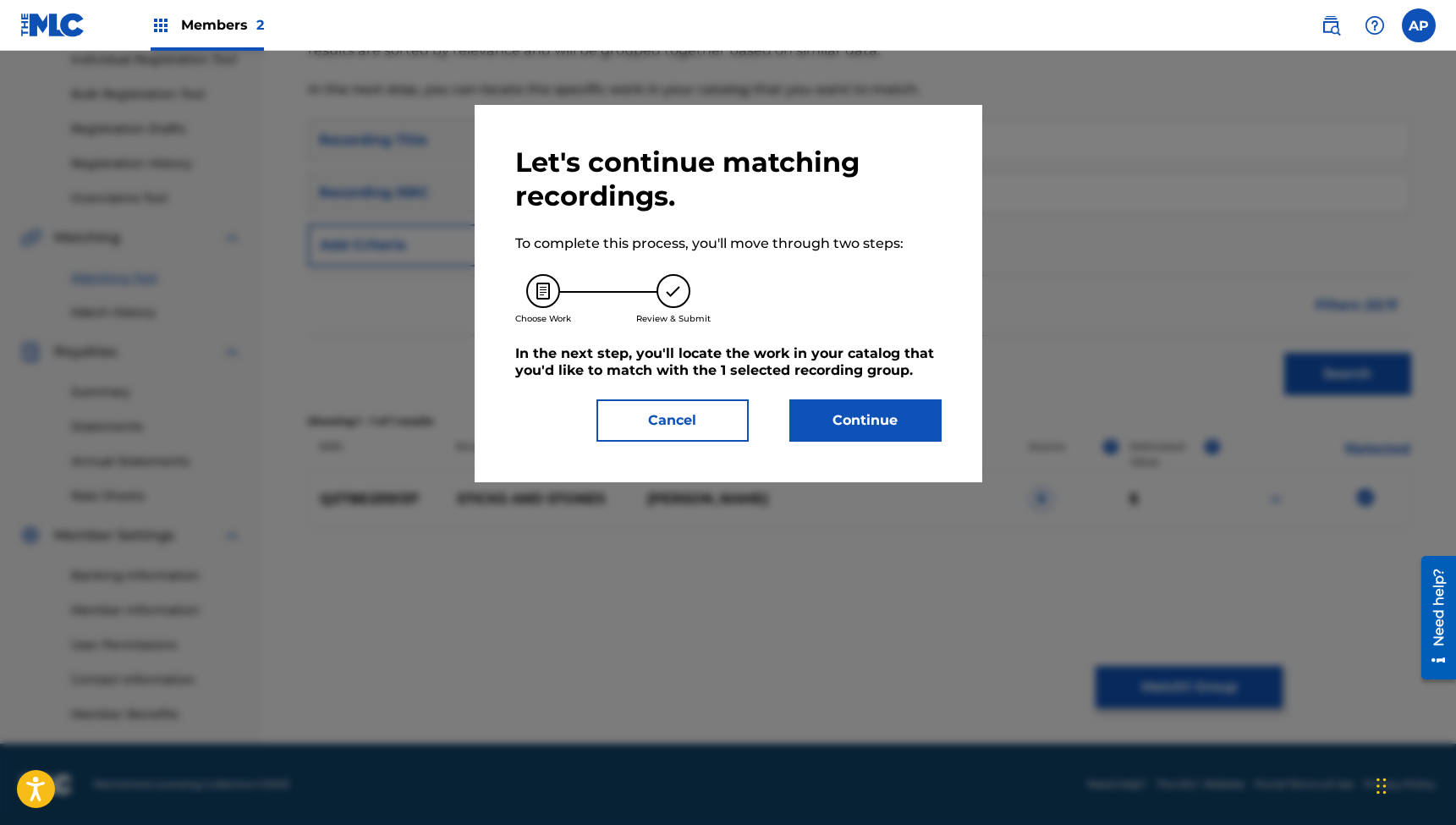
click at [867, 413] on button "Continue" at bounding box center [866, 420] width 152 height 42
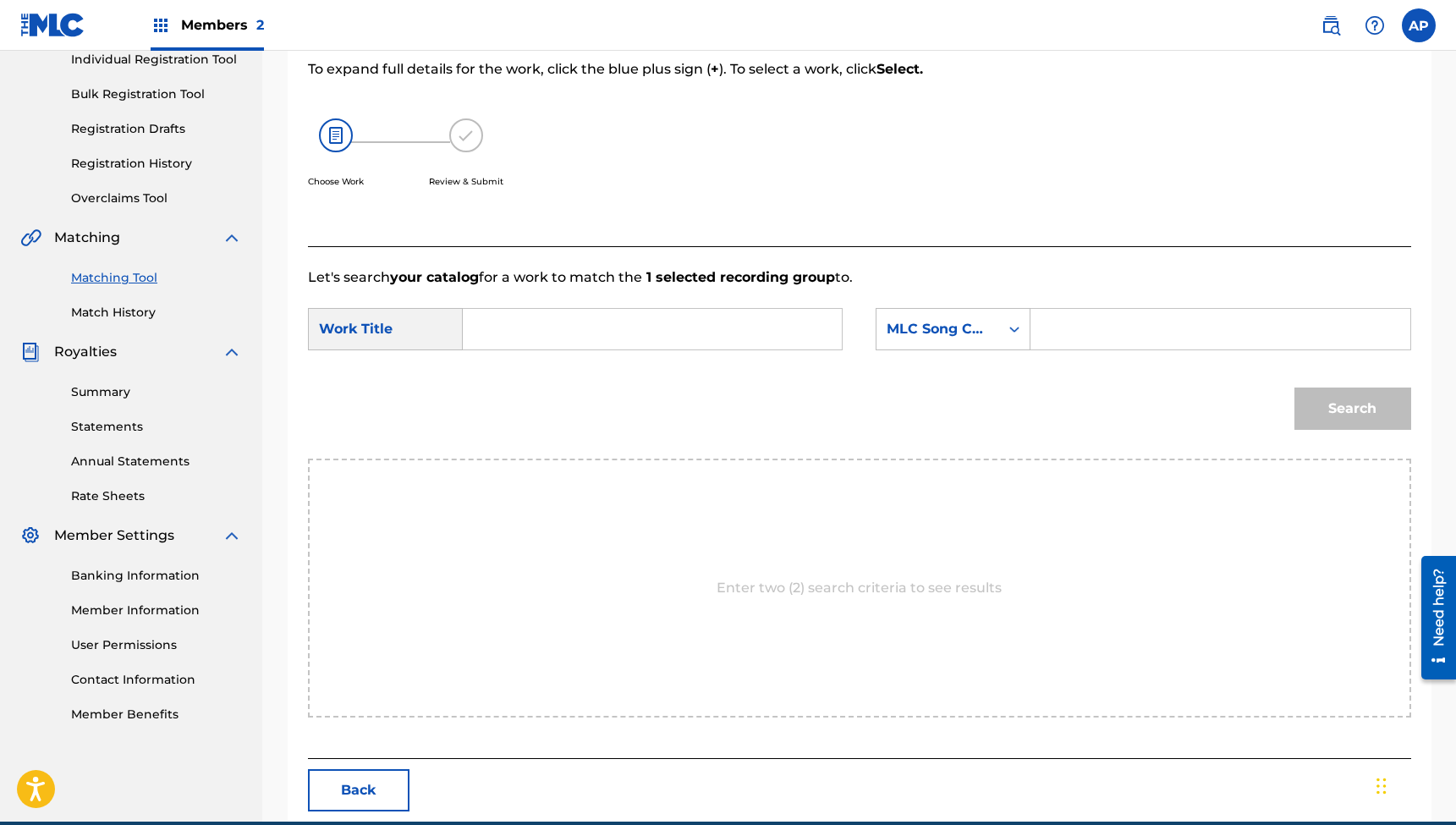
click at [698, 335] on input "Search Form" at bounding box center [652, 329] width 350 height 40
type input "Sticks and Stones"
click at [1077, 331] on input "Search Form" at bounding box center [1220, 329] width 350 height 40
type input "SB539S"
click at [1352, 409] on button "Search" at bounding box center [1353, 409] width 116 height 42
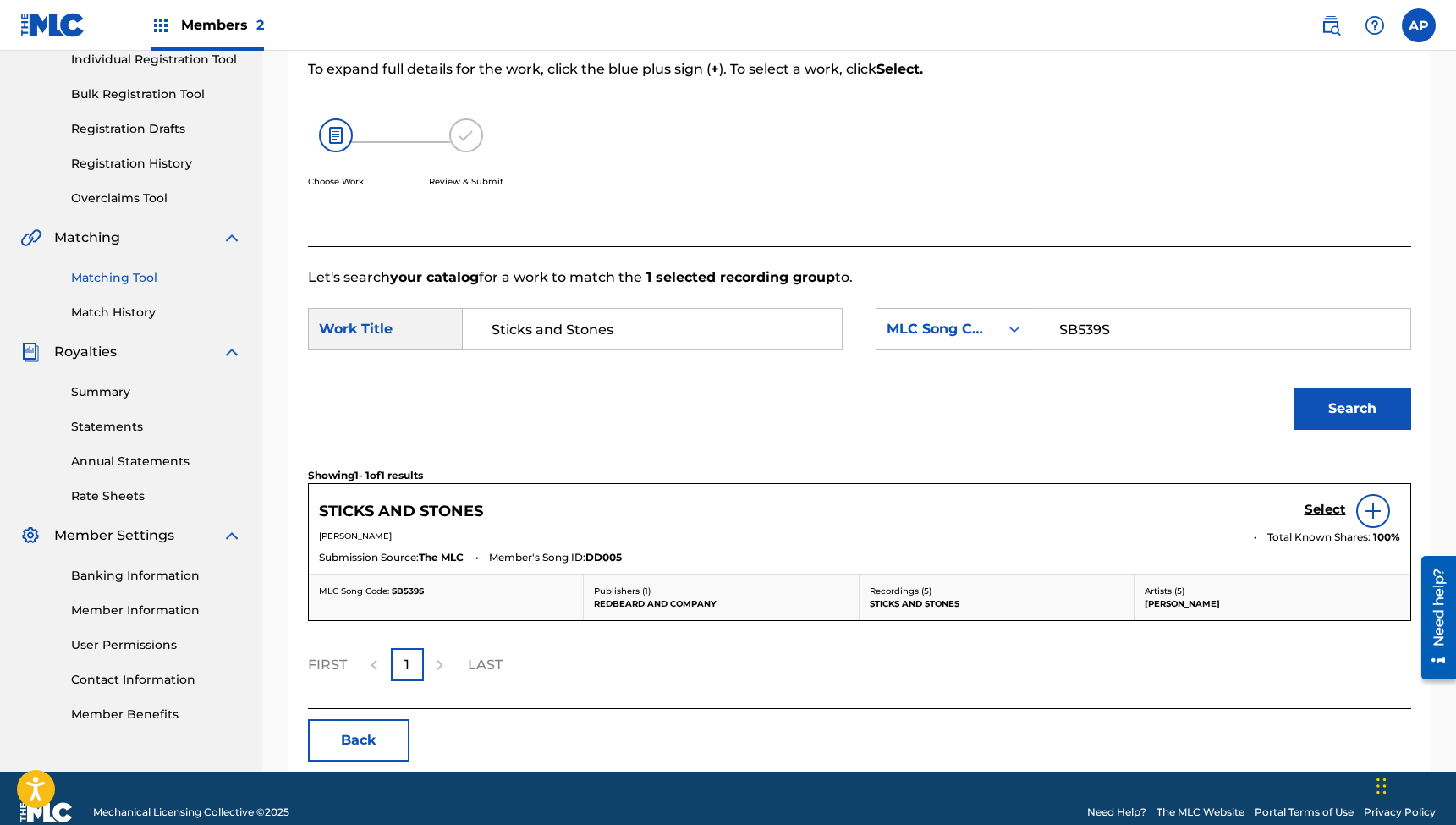
click at [1313, 503] on h5 "Select" at bounding box center [1325, 510] width 41 height 16
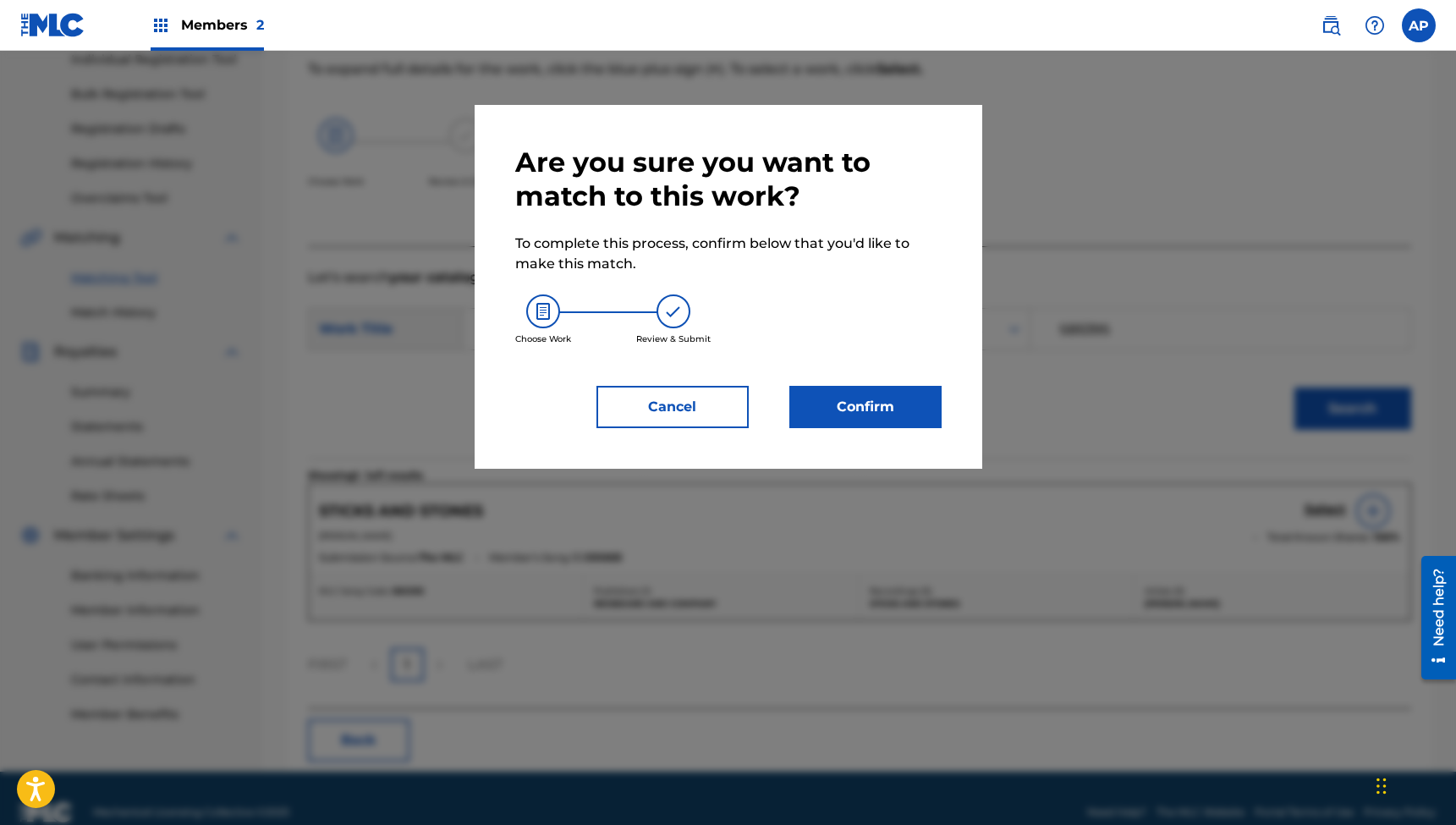
click at [879, 407] on button "Confirm" at bounding box center [866, 407] width 152 height 42
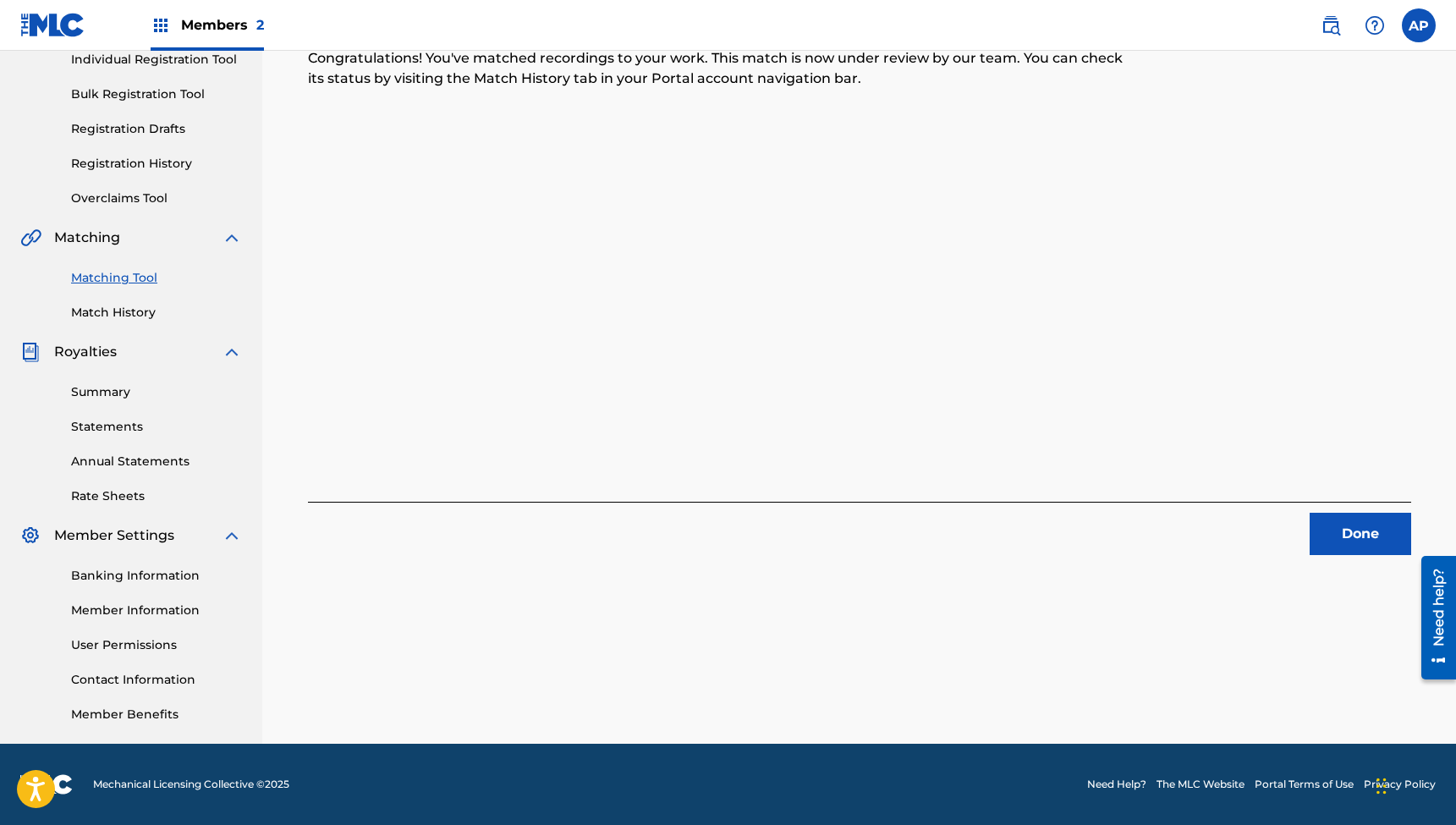
click at [1330, 532] on button "Done" at bounding box center [1361, 534] width 102 height 42
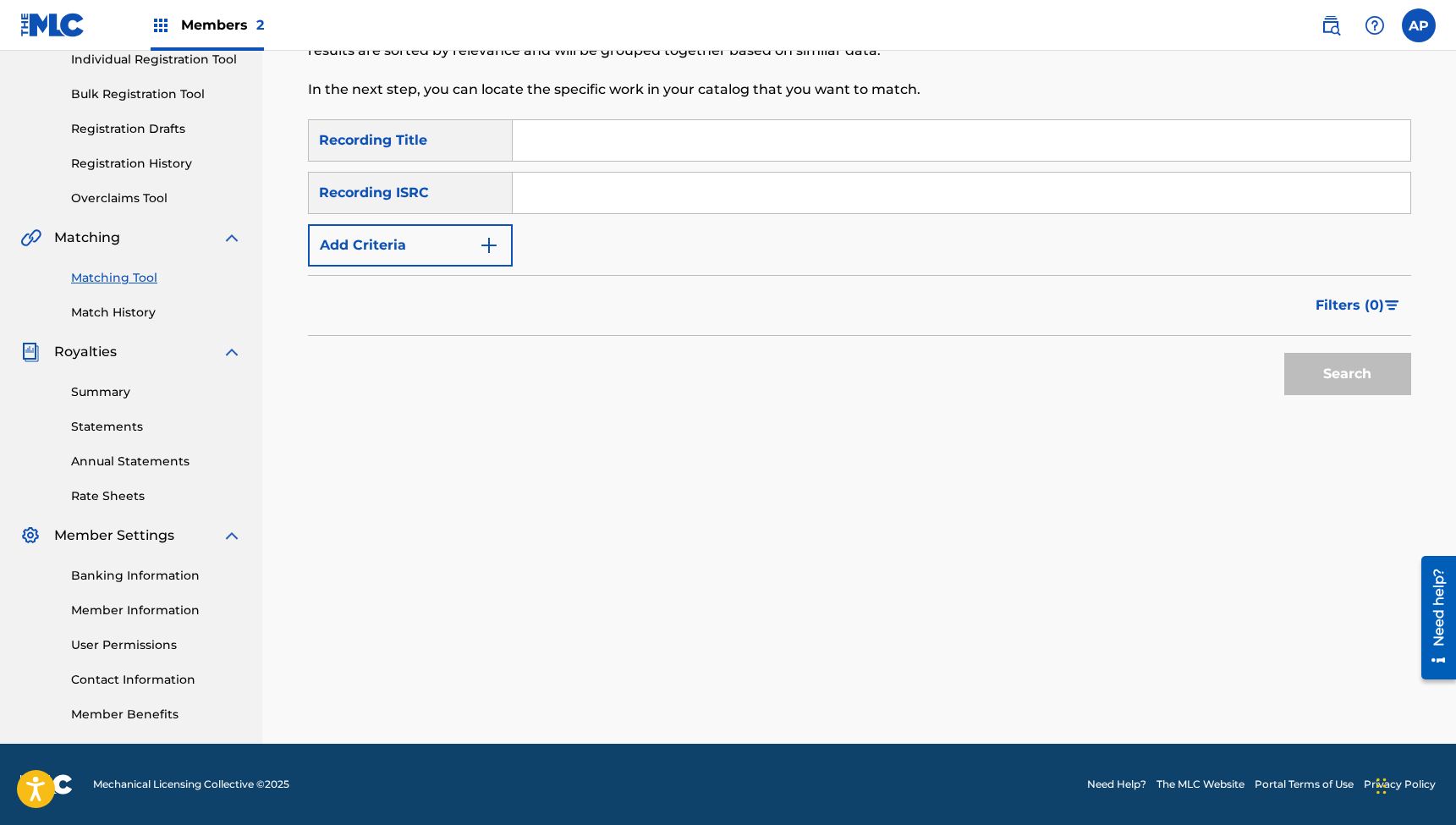
click at [622, 142] on input "Search Form" at bounding box center [961, 140] width 897 height 40
type input "Goodnight America"
click at [587, 201] on input "Search Form" at bounding box center [961, 193] width 897 height 40
type input "QZTBE2315138"
click at [1347, 374] on button "Search" at bounding box center [1347, 374] width 127 height 42
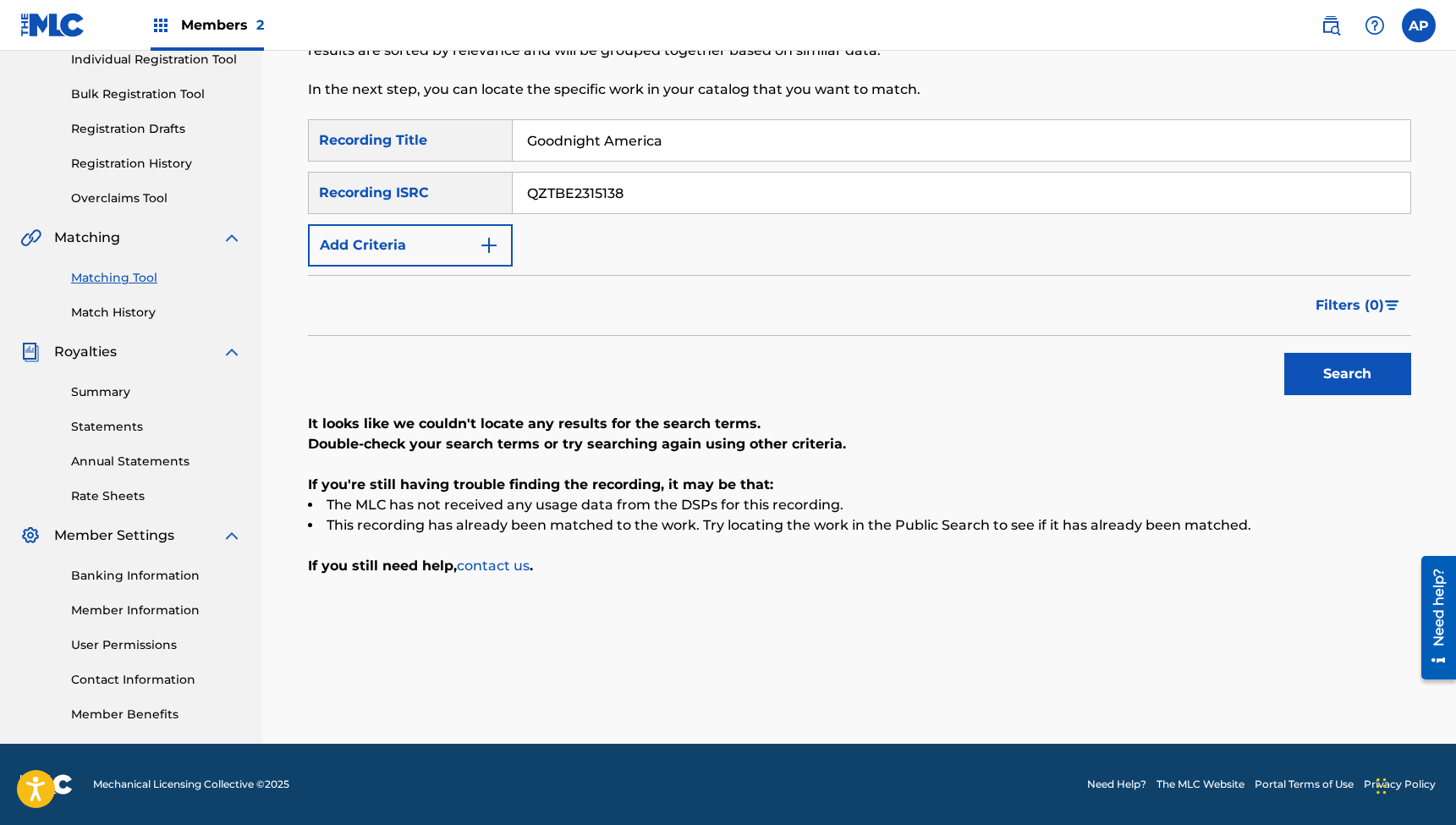
click at [621, 140] on input "Goodnight America" at bounding box center [961, 140] width 897 height 40
type input "Going to the Roadhouse"
click at [619, 192] on input "QZTBE2315138" at bounding box center [961, 193] width 897 height 40
type input "QZTBE2315139"
click at [1347, 374] on button "Search" at bounding box center [1347, 374] width 127 height 42
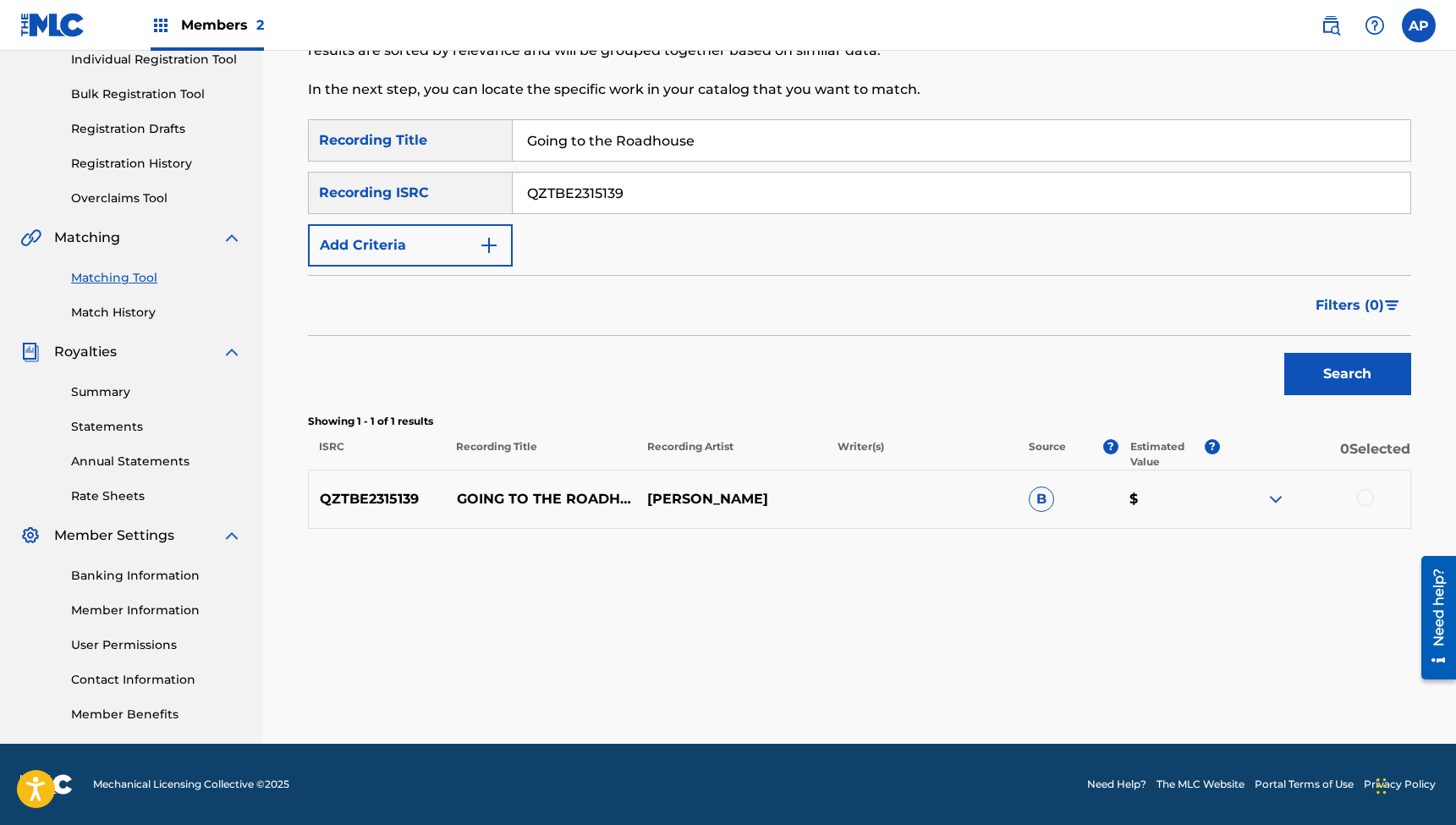
click at [1362, 500] on div at bounding box center [1365, 497] width 17 height 17
click at [1200, 684] on button "Match 1 Group" at bounding box center [1190, 688] width 187 height 42
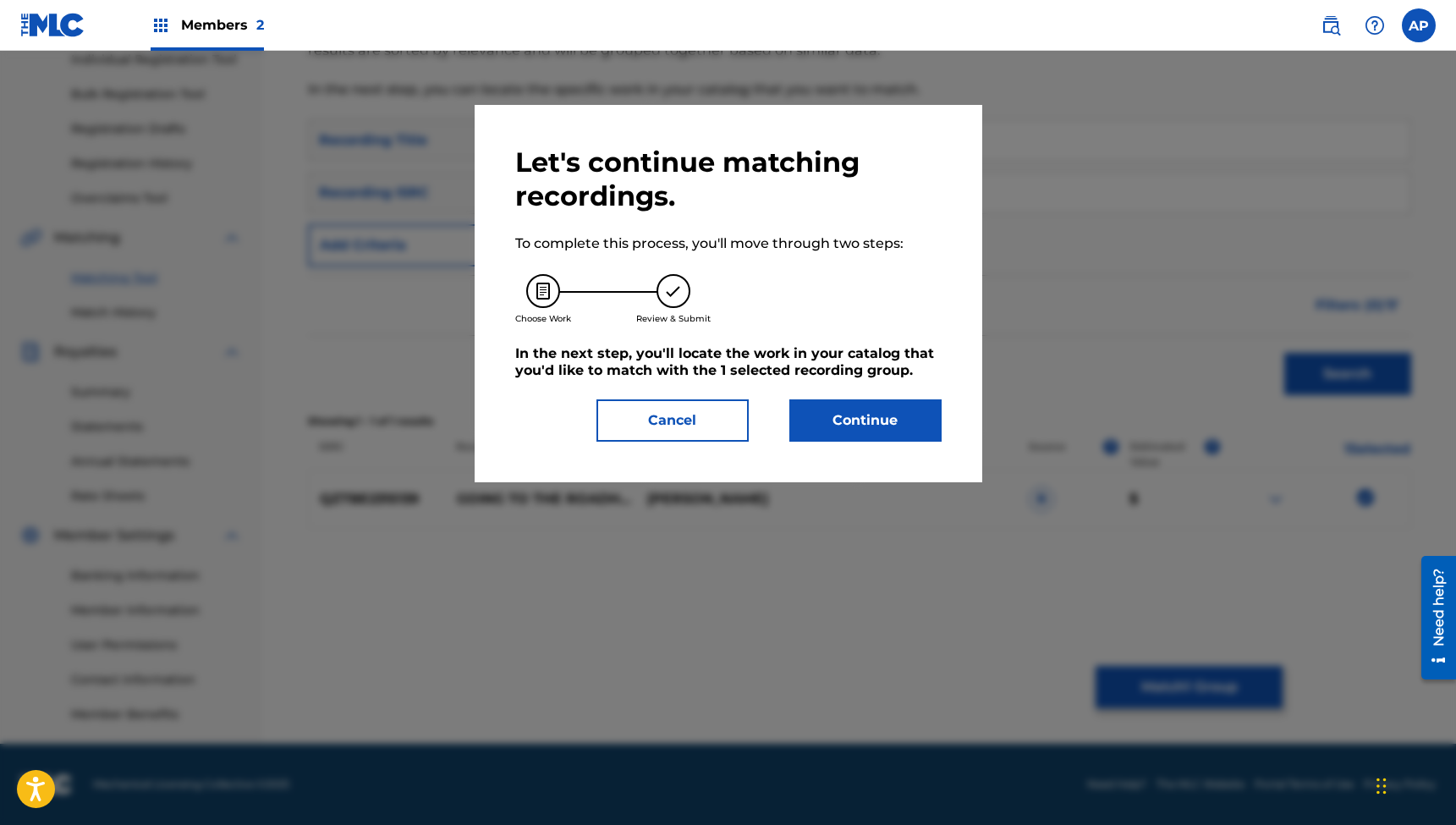
click at [870, 416] on button "Continue" at bounding box center [866, 420] width 152 height 42
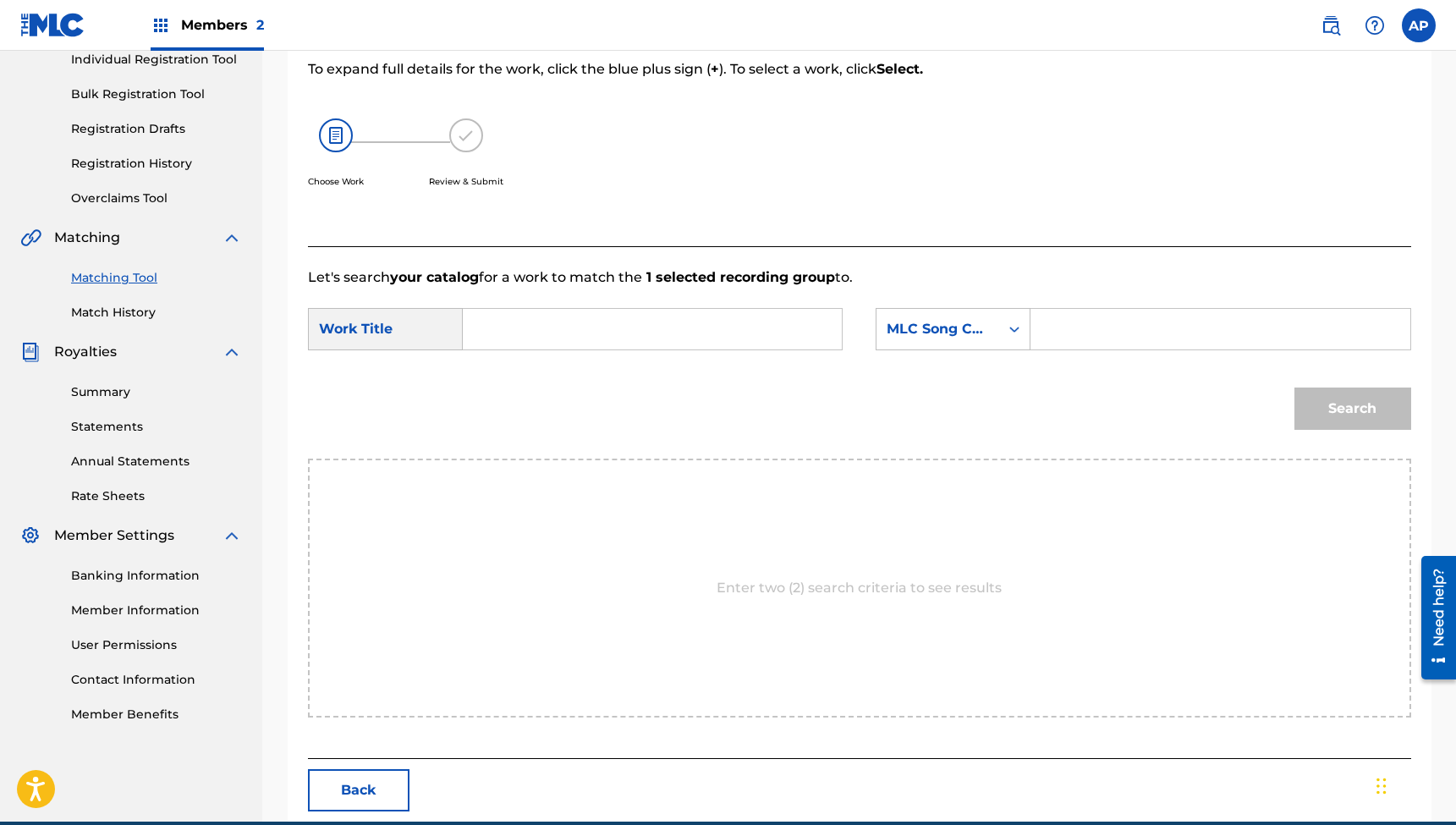
click at [761, 328] on input "Search Form" at bounding box center [652, 329] width 350 height 40
type input "Going to the Roadhouse"
click at [1049, 335] on input "Search Form" at bounding box center [1220, 329] width 350 height 40
type input "GE4GNS"
click at [1352, 409] on button "Search" at bounding box center [1353, 409] width 116 height 42
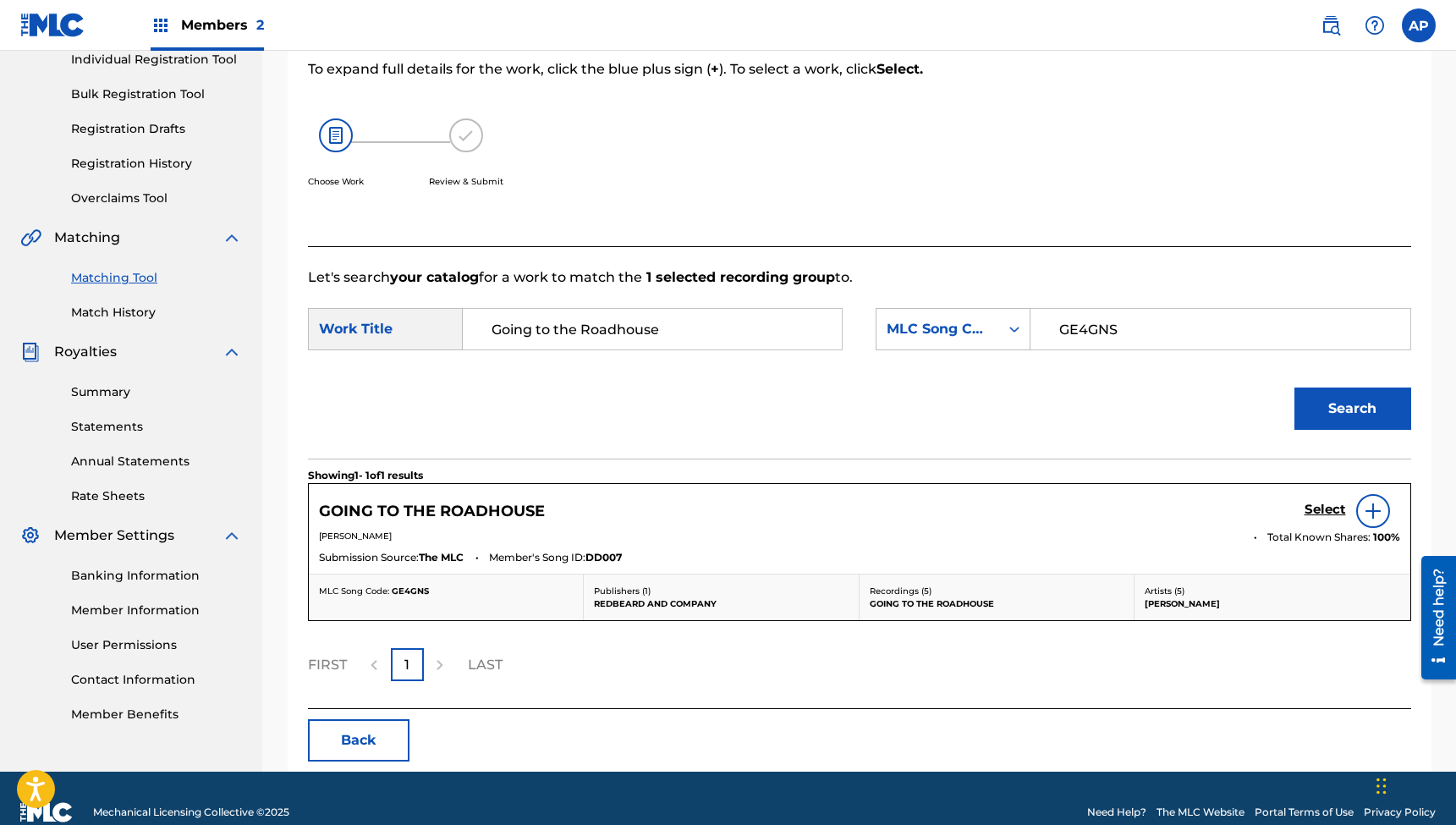
click at [1311, 510] on h5 "Select" at bounding box center [1325, 510] width 41 height 16
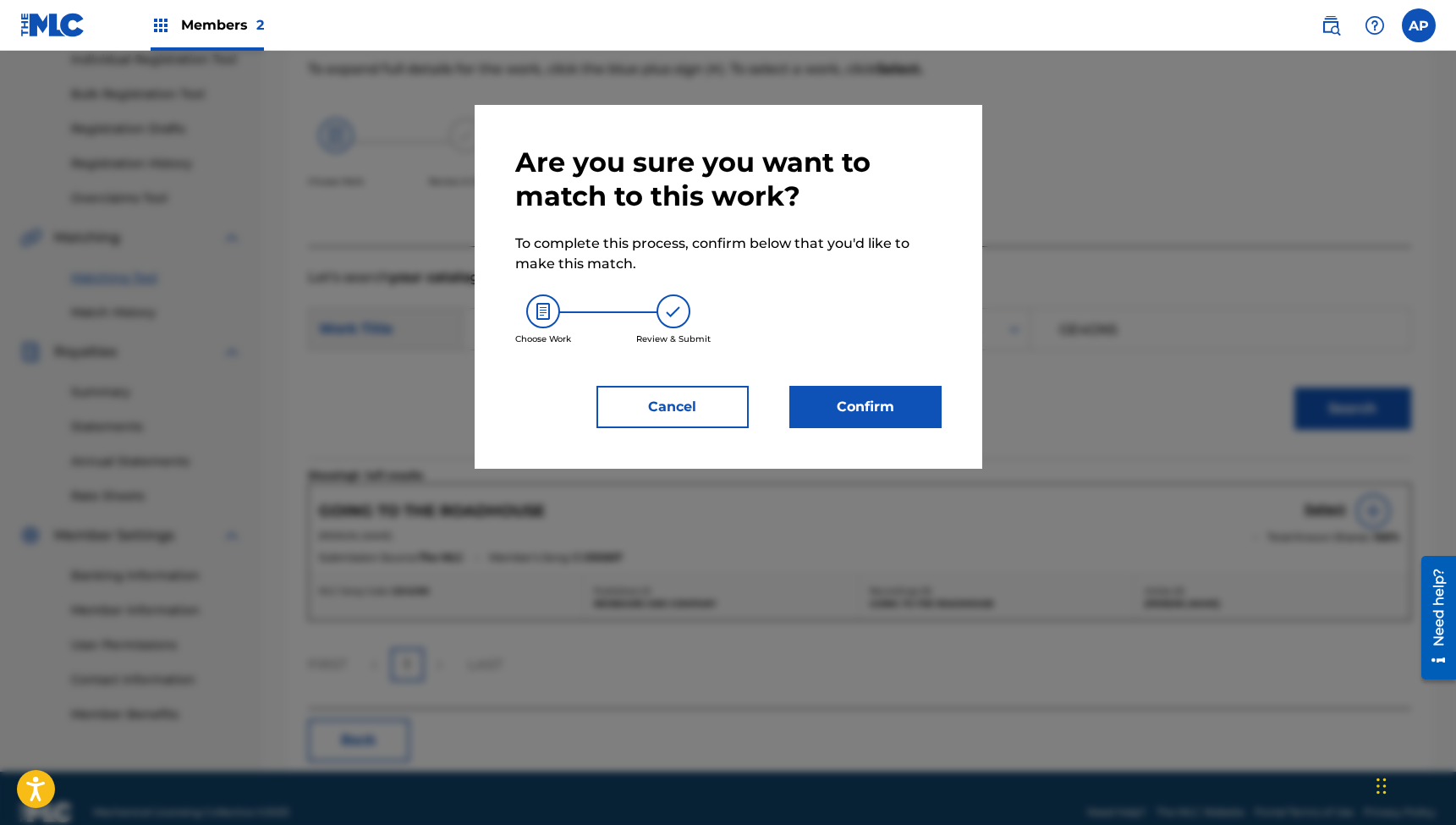
click at [835, 405] on button "Confirm" at bounding box center [866, 407] width 152 height 42
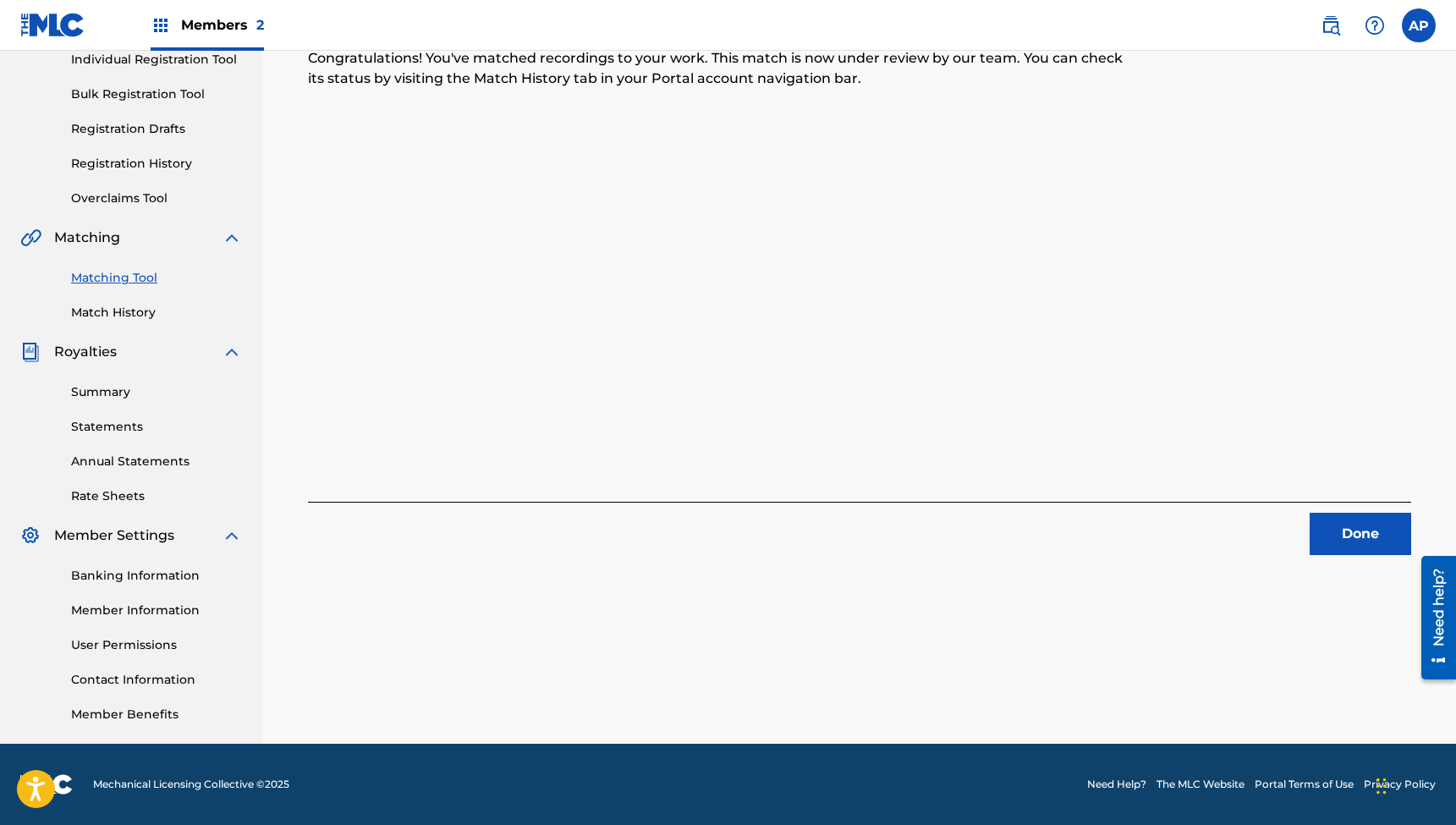
click at [1364, 542] on button "Done" at bounding box center [1361, 534] width 102 height 42
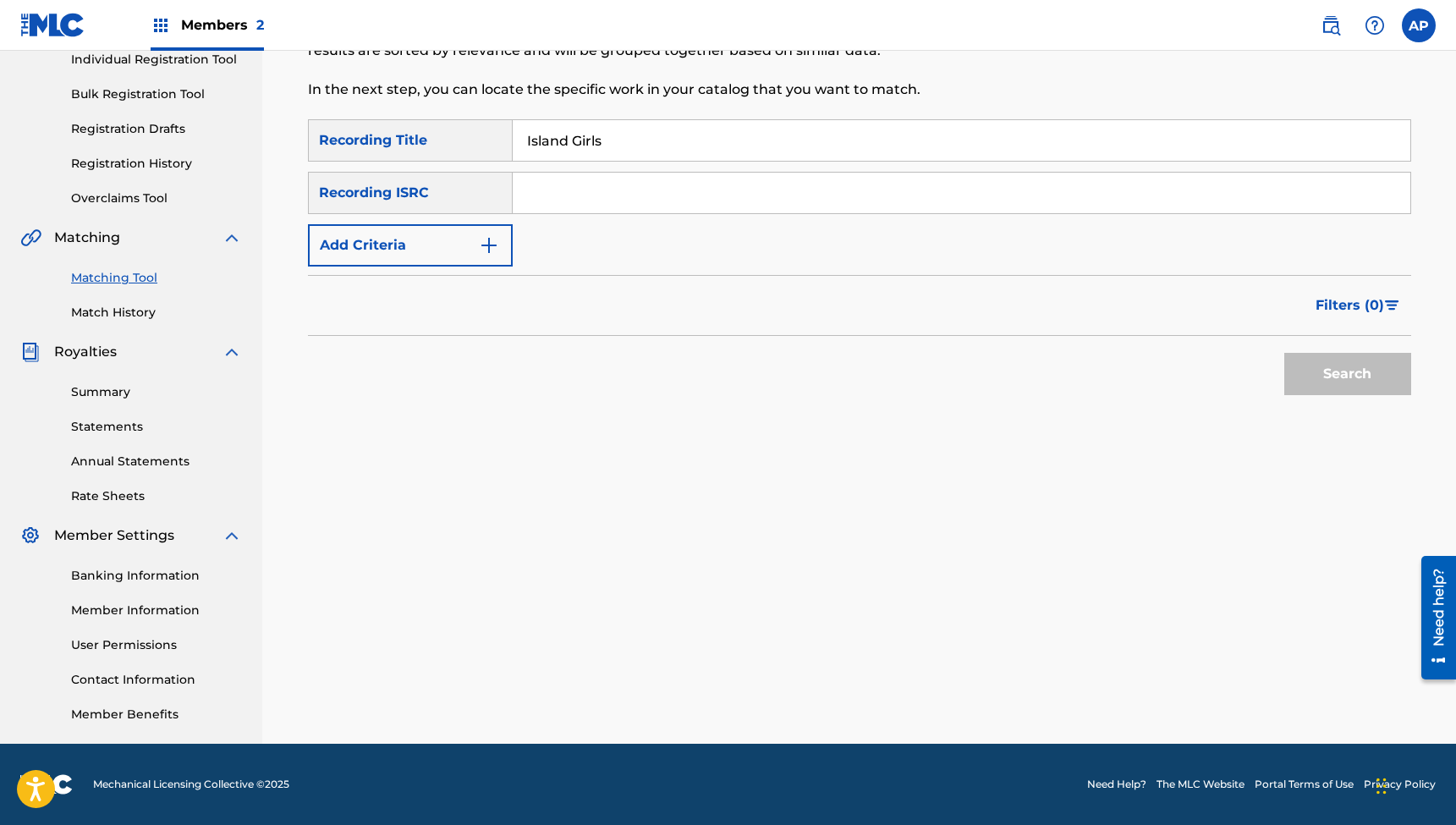
click at [652, 146] on input "Island Girls" at bounding box center [961, 140] width 897 height 40
type input "Island Girls"
click at [588, 194] on input "Search Form" at bounding box center [961, 193] width 897 height 40
type input "QZTBE2315140"
click at [1347, 374] on button "Search" at bounding box center [1347, 374] width 127 height 42
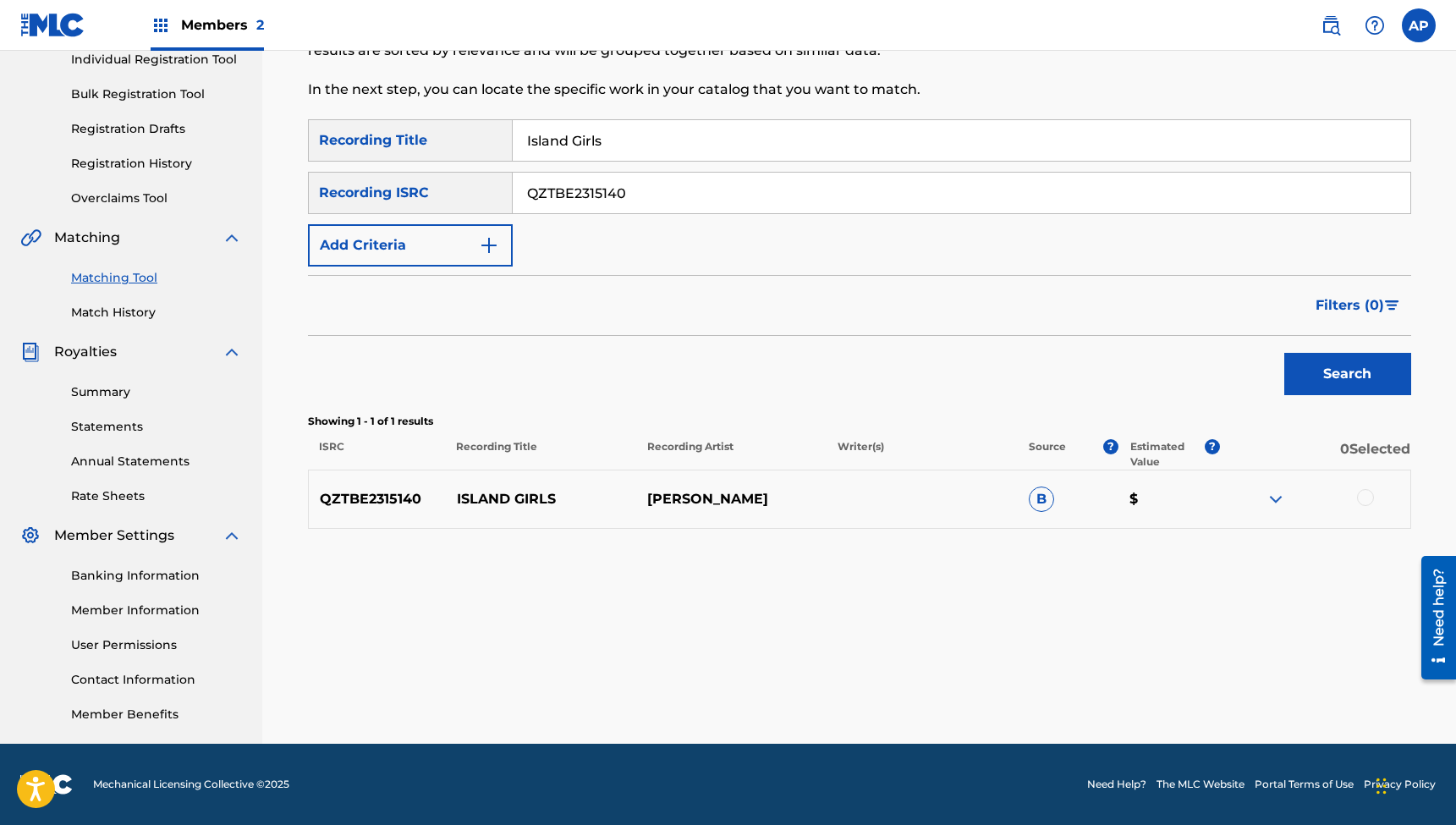
click at [1368, 495] on div at bounding box center [1365, 497] width 17 height 17
click at [1171, 700] on button "Match 1 Group" at bounding box center [1190, 688] width 187 height 42
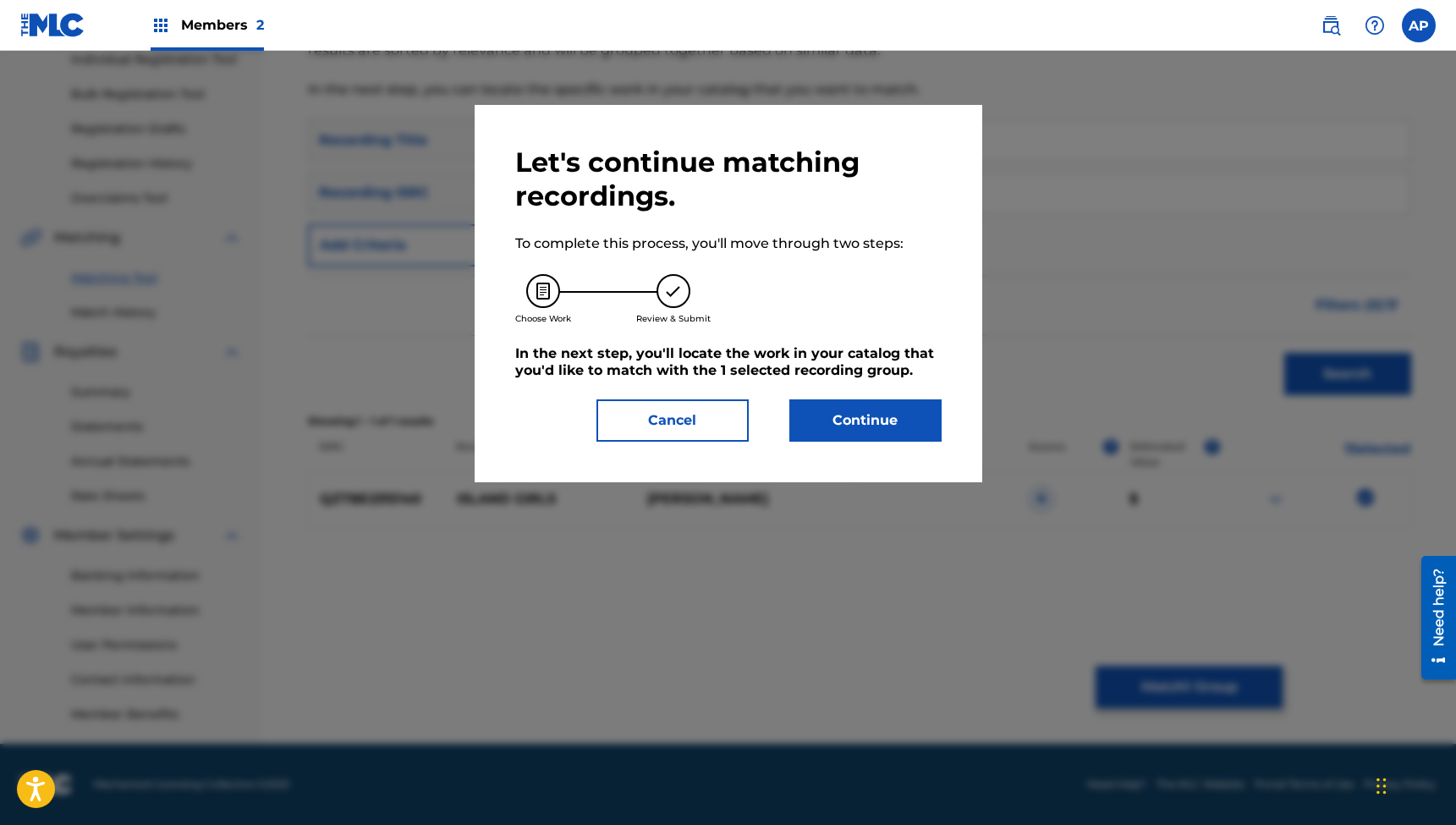
click at [842, 419] on button "Continue" at bounding box center [866, 420] width 152 height 42
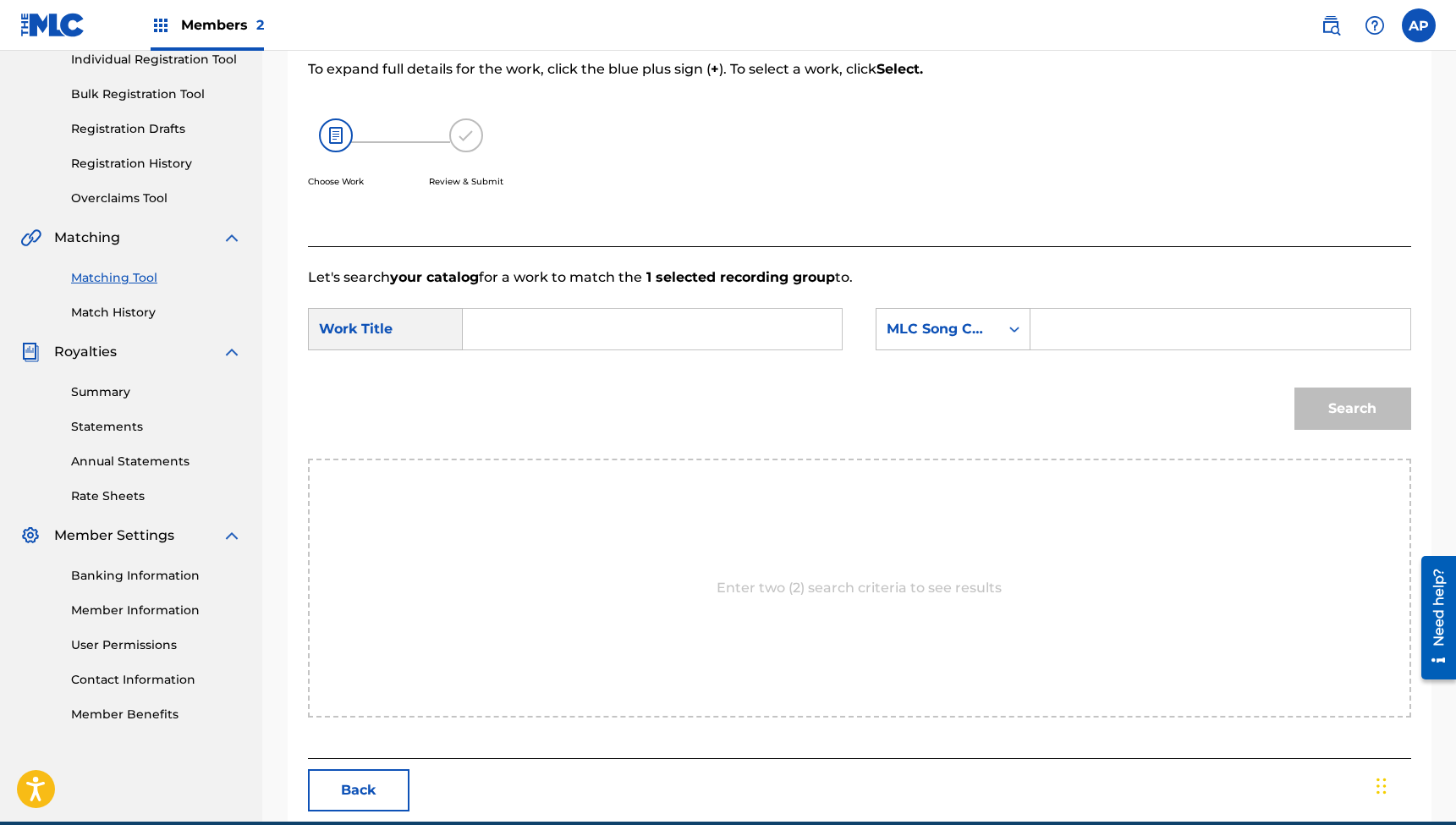
click at [660, 323] on input "Search Form" at bounding box center [652, 329] width 350 height 40
type input "Island Girls"
click at [1074, 328] on input "Search Form" at bounding box center [1220, 329] width 350 height 40
type input "IH03D2"
click at [1352, 409] on button "Search" at bounding box center [1353, 409] width 116 height 42
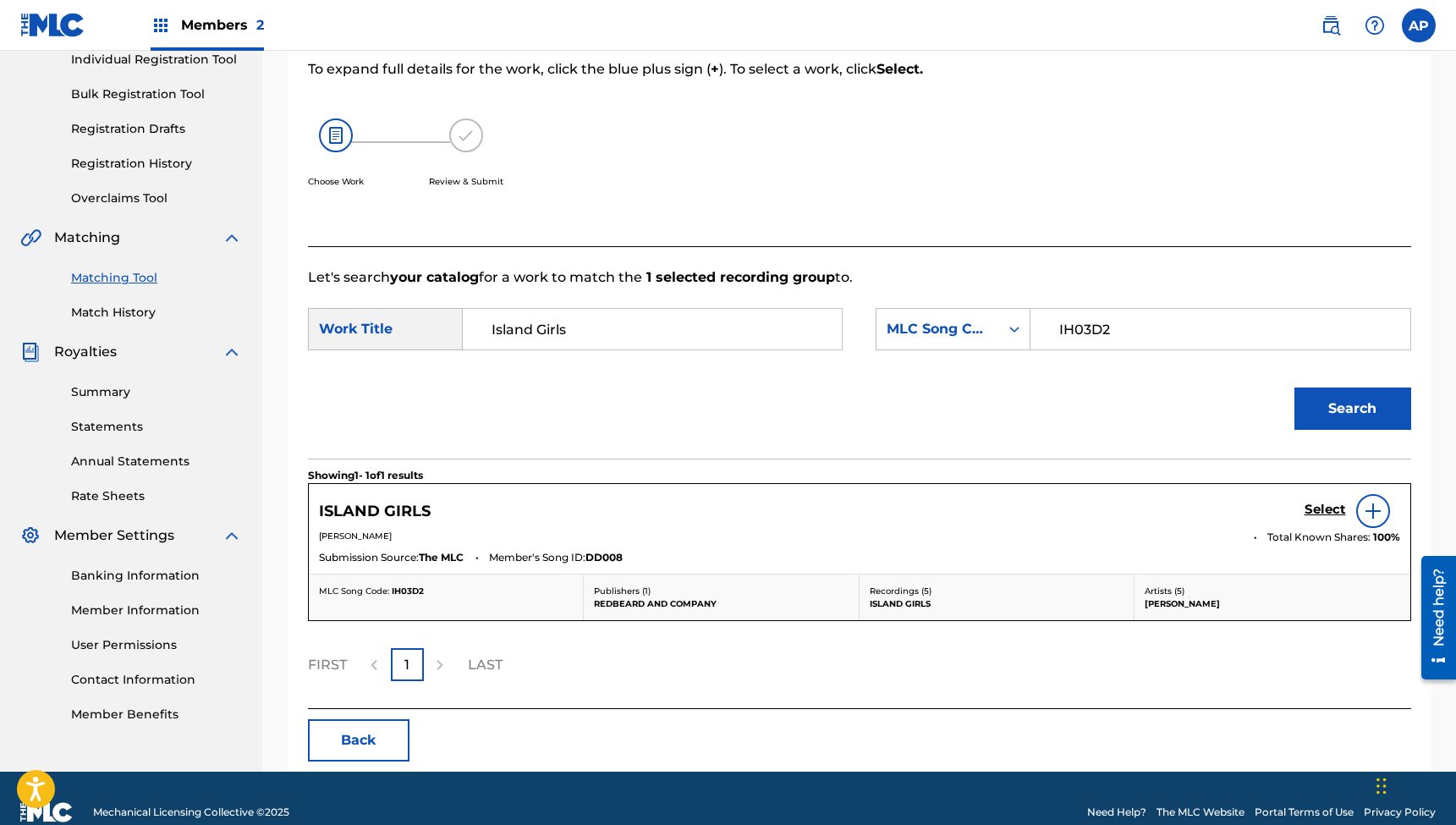
click at [1319, 510] on h5 "Select" at bounding box center [1325, 510] width 41 height 16
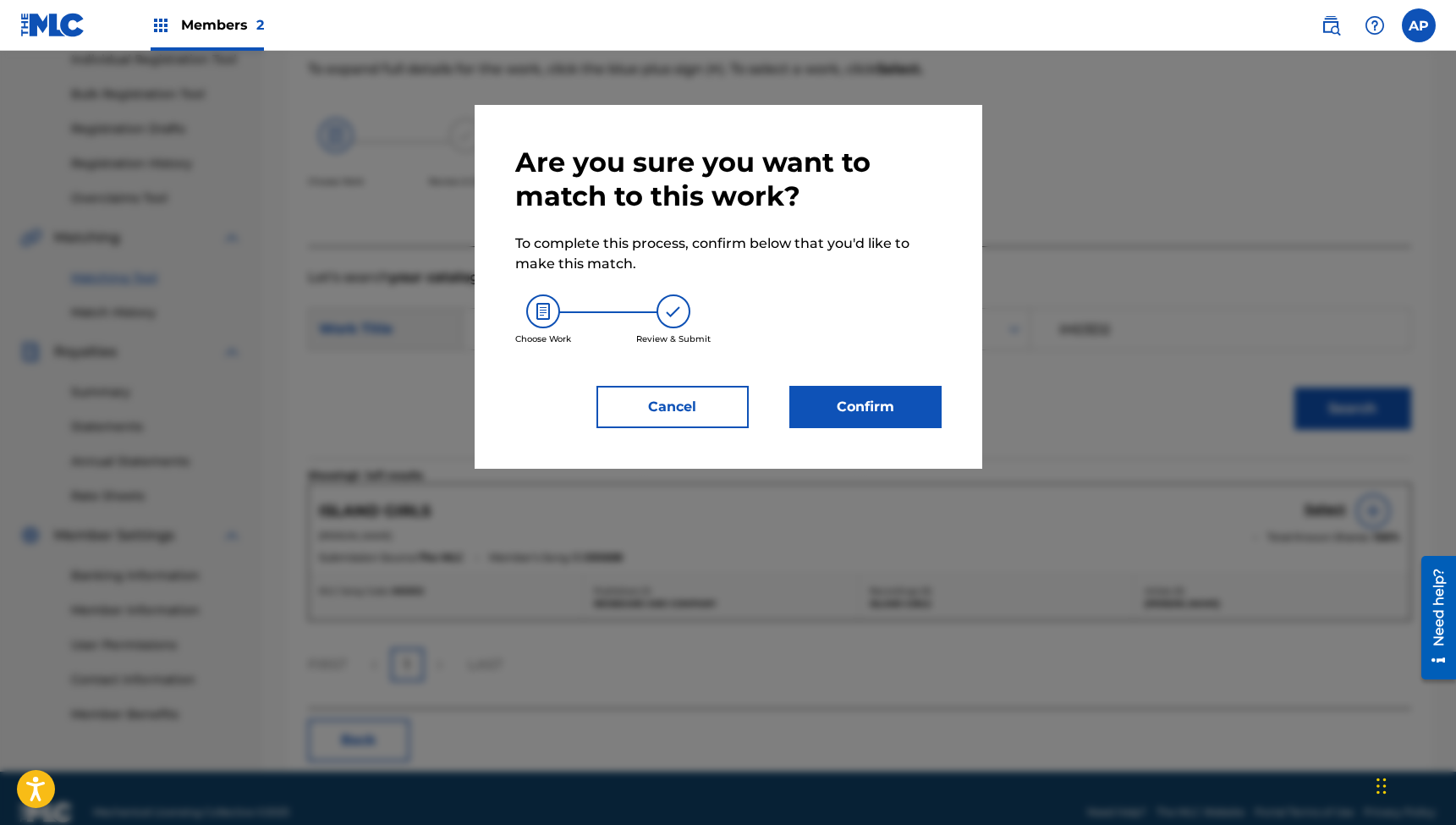
click at [862, 401] on button "Confirm" at bounding box center [866, 407] width 152 height 42
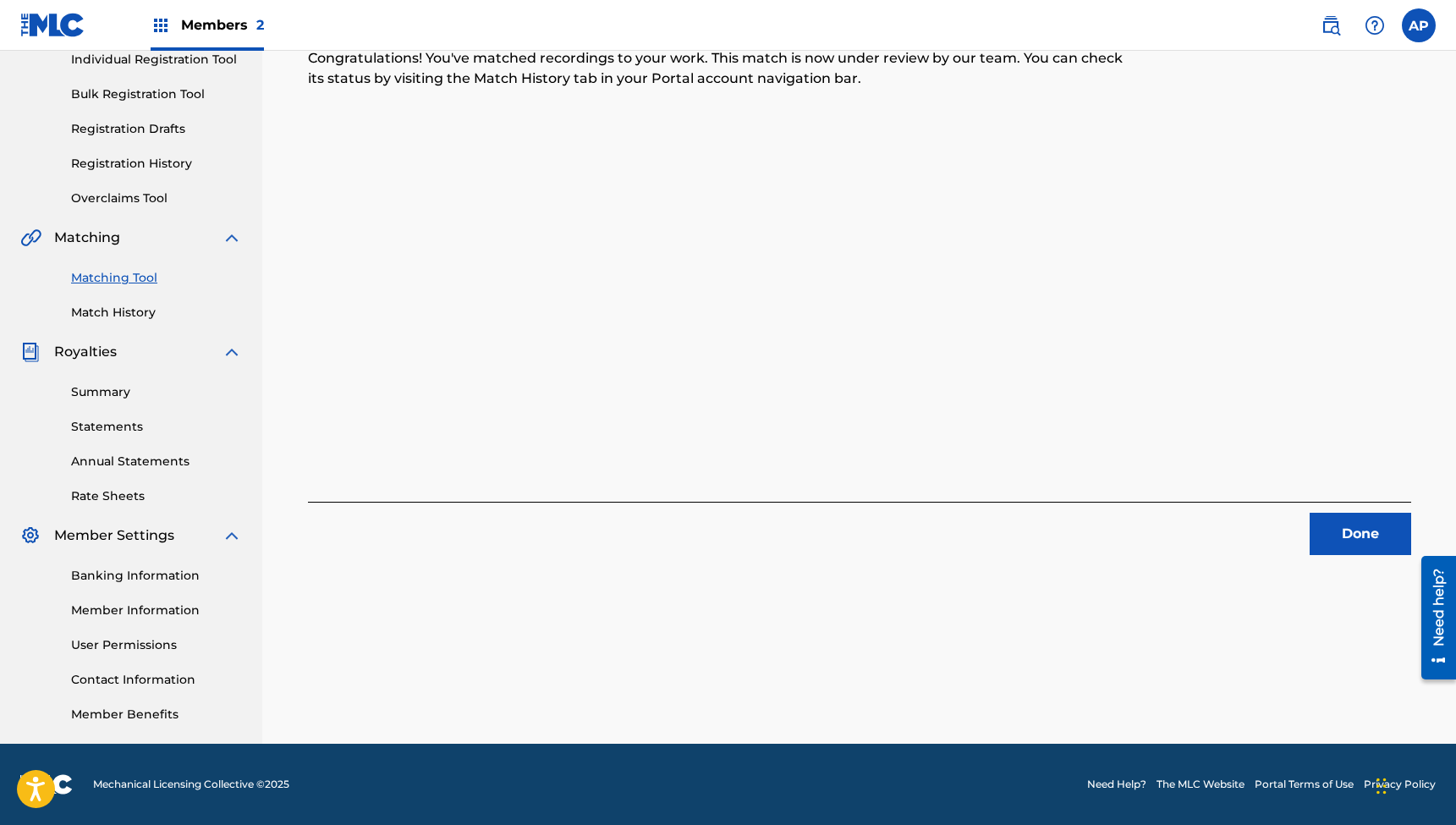
click at [1348, 539] on button "Done" at bounding box center [1361, 534] width 102 height 42
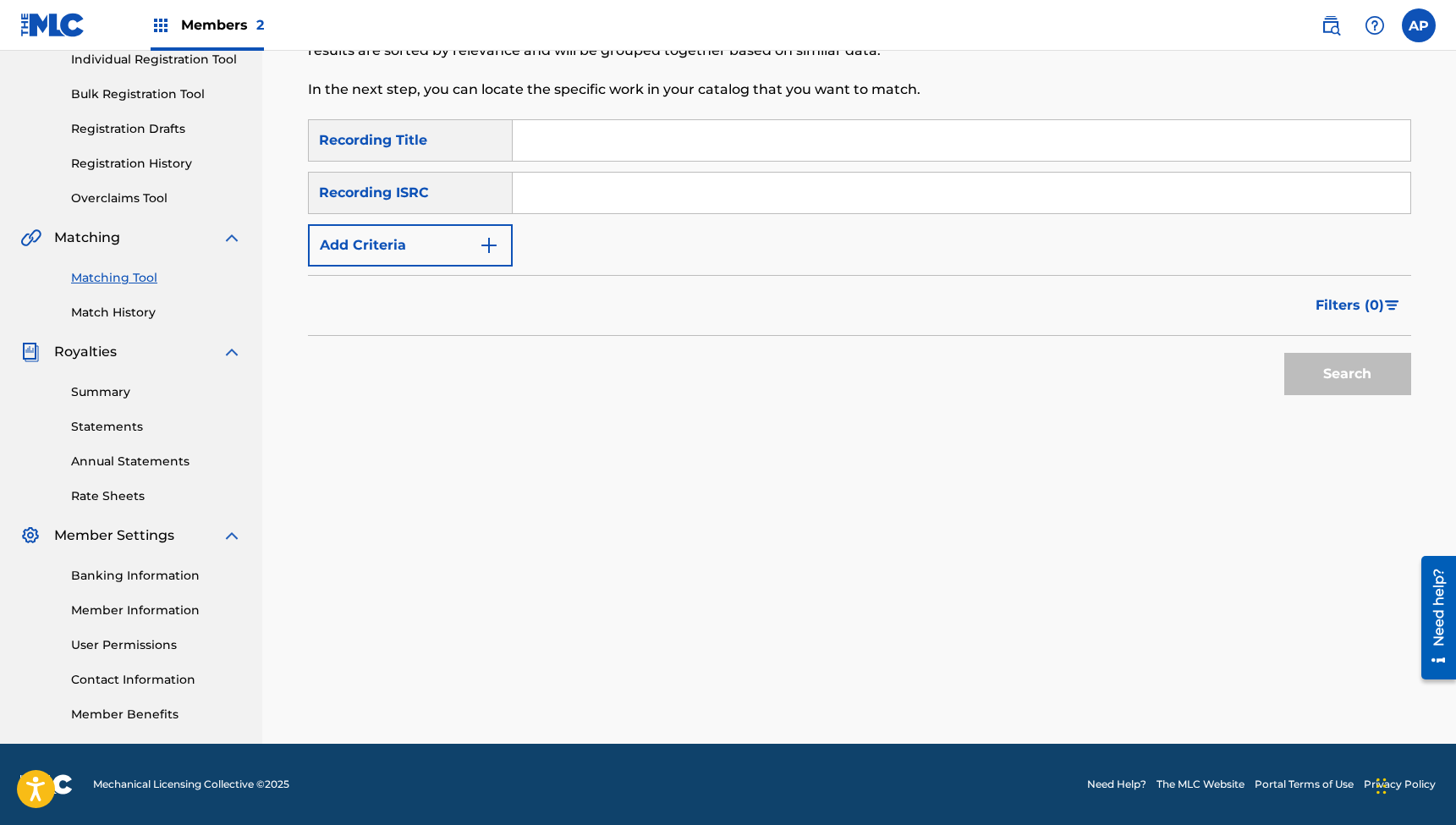
click at [571, 140] on input "Search Form" at bounding box center [961, 140] width 897 height 40
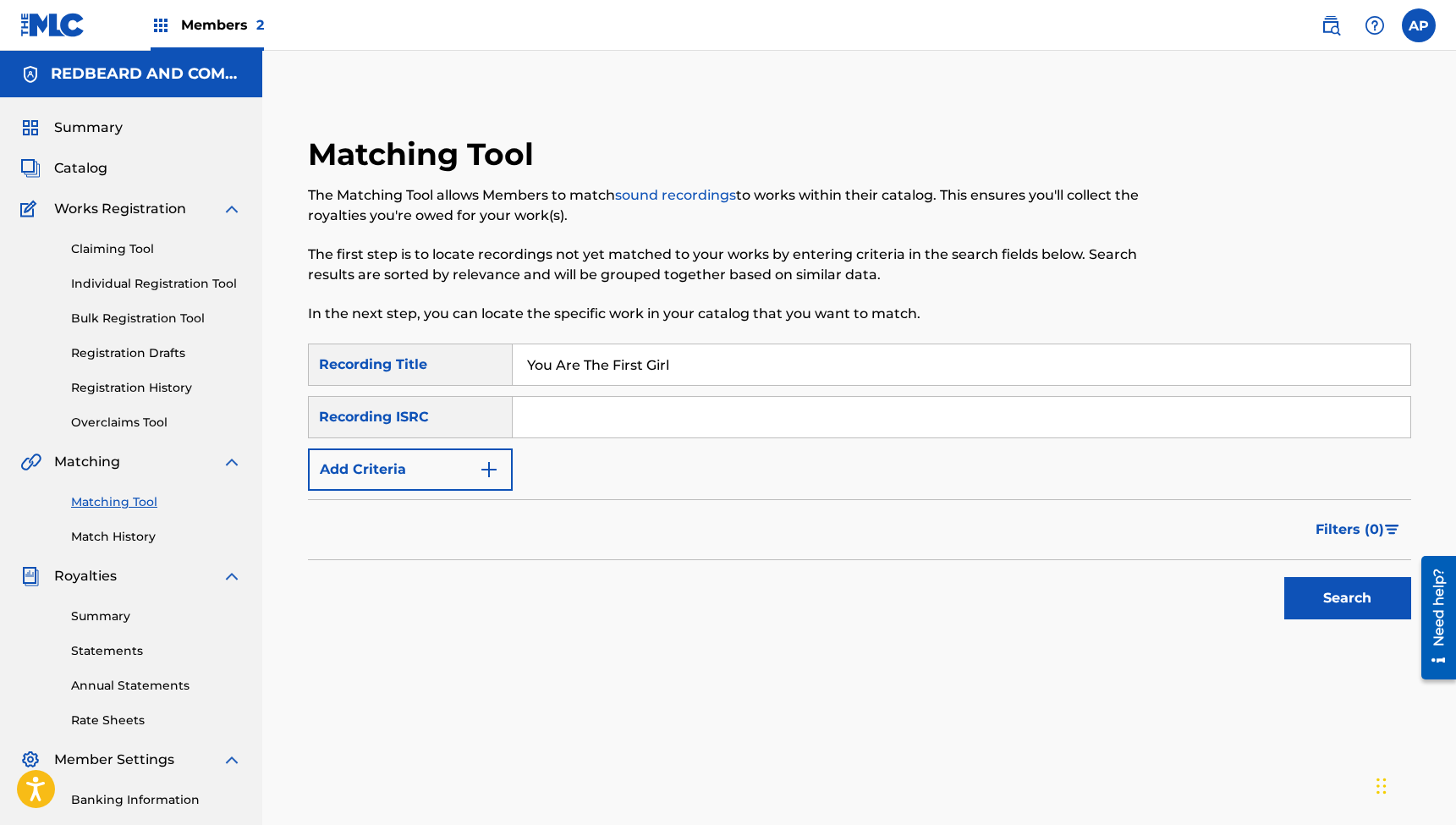
scroll to position [0, 0]
type input "You Are The First Girl"
click at [78, 165] on span "Catalog" at bounding box center [81, 168] width 53 height 20
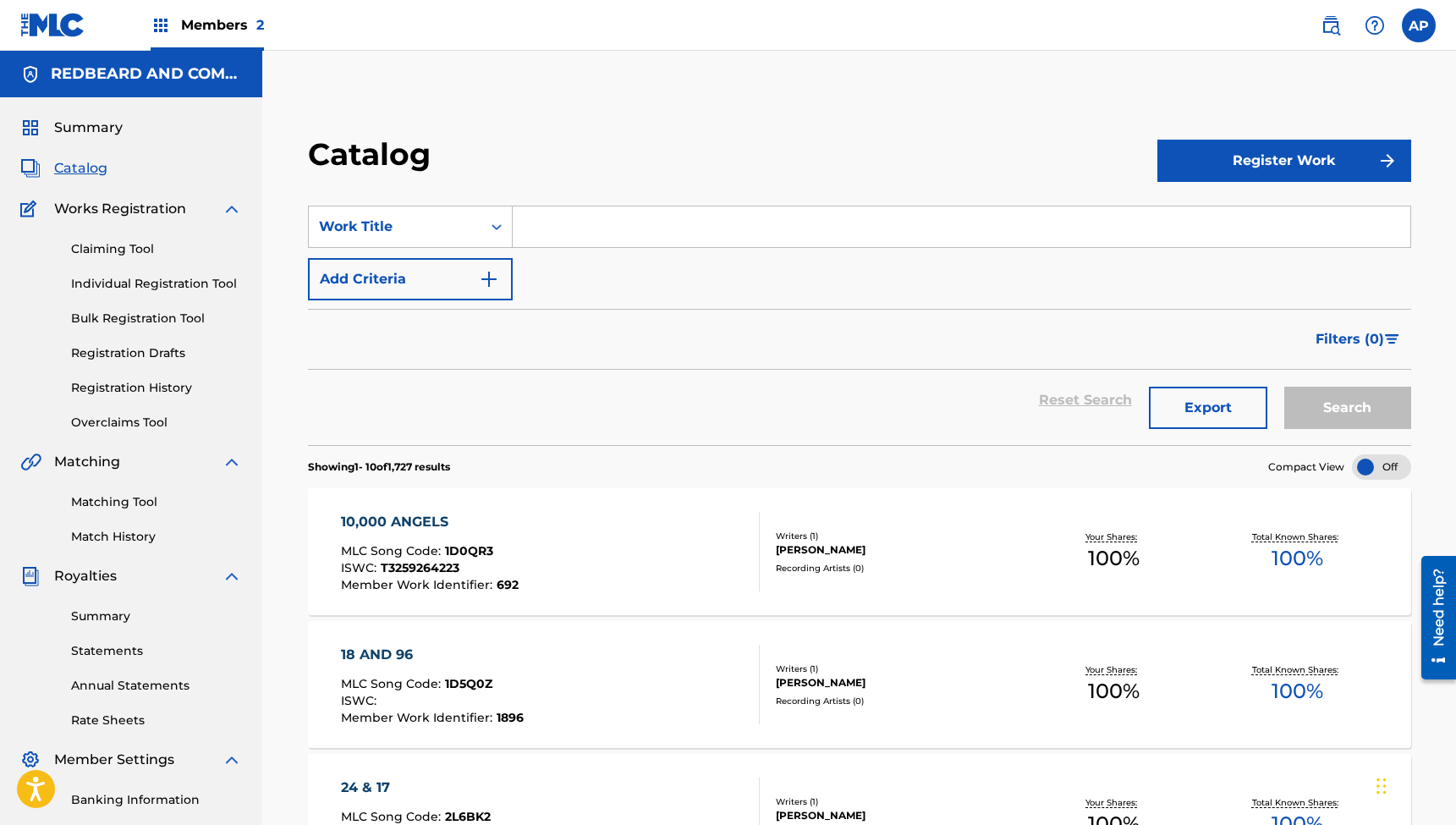
click at [594, 231] on input "Search Form" at bounding box center [961, 227] width 897 height 40
click at [1347, 408] on button "Search" at bounding box center [1347, 408] width 127 height 42
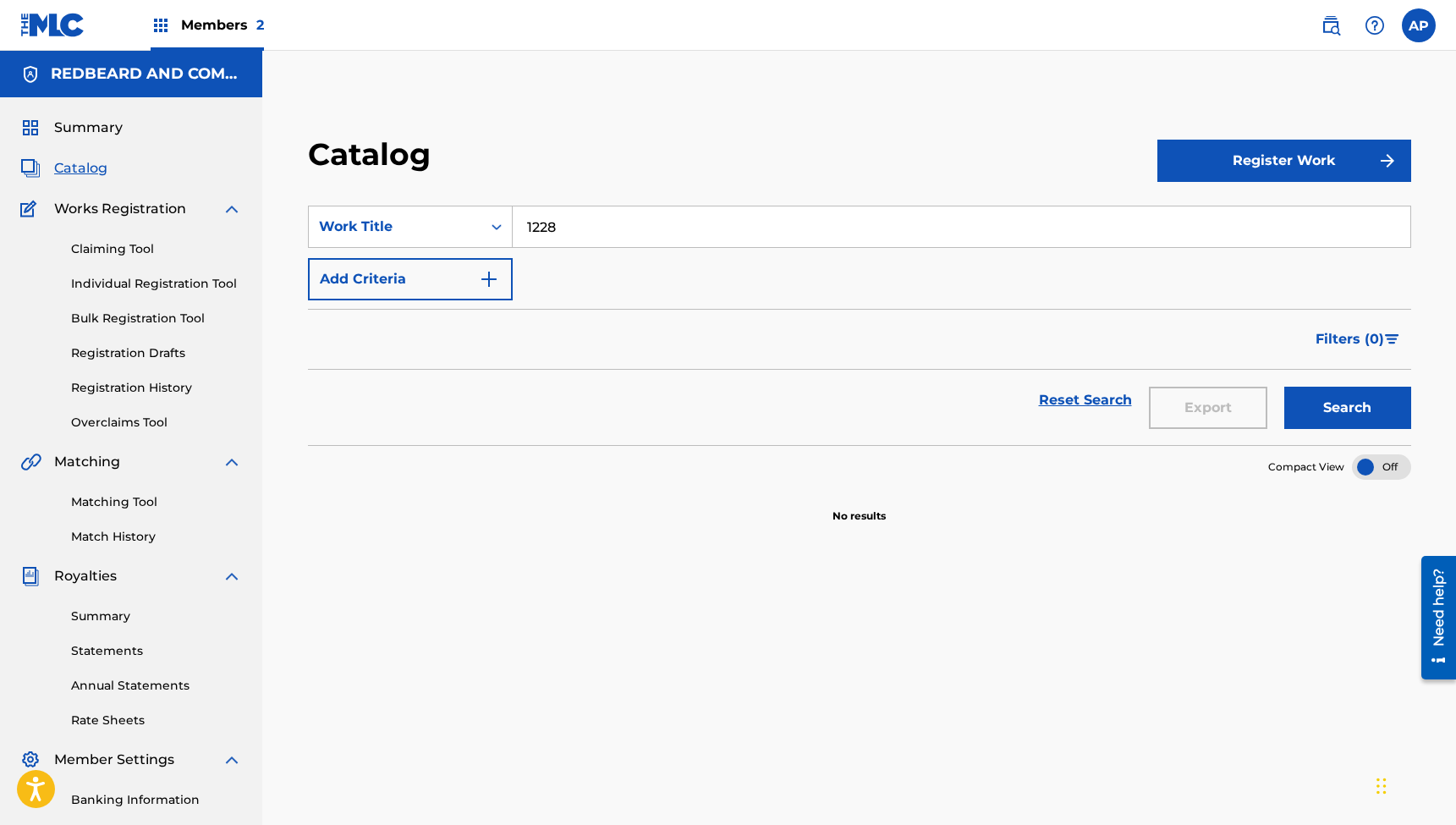
click at [618, 230] on input "1228" at bounding box center [961, 227] width 897 height 40
type input "all things new"
click at [1270, 156] on button "Register Work" at bounding box center [1284, 160] width 254 height 42
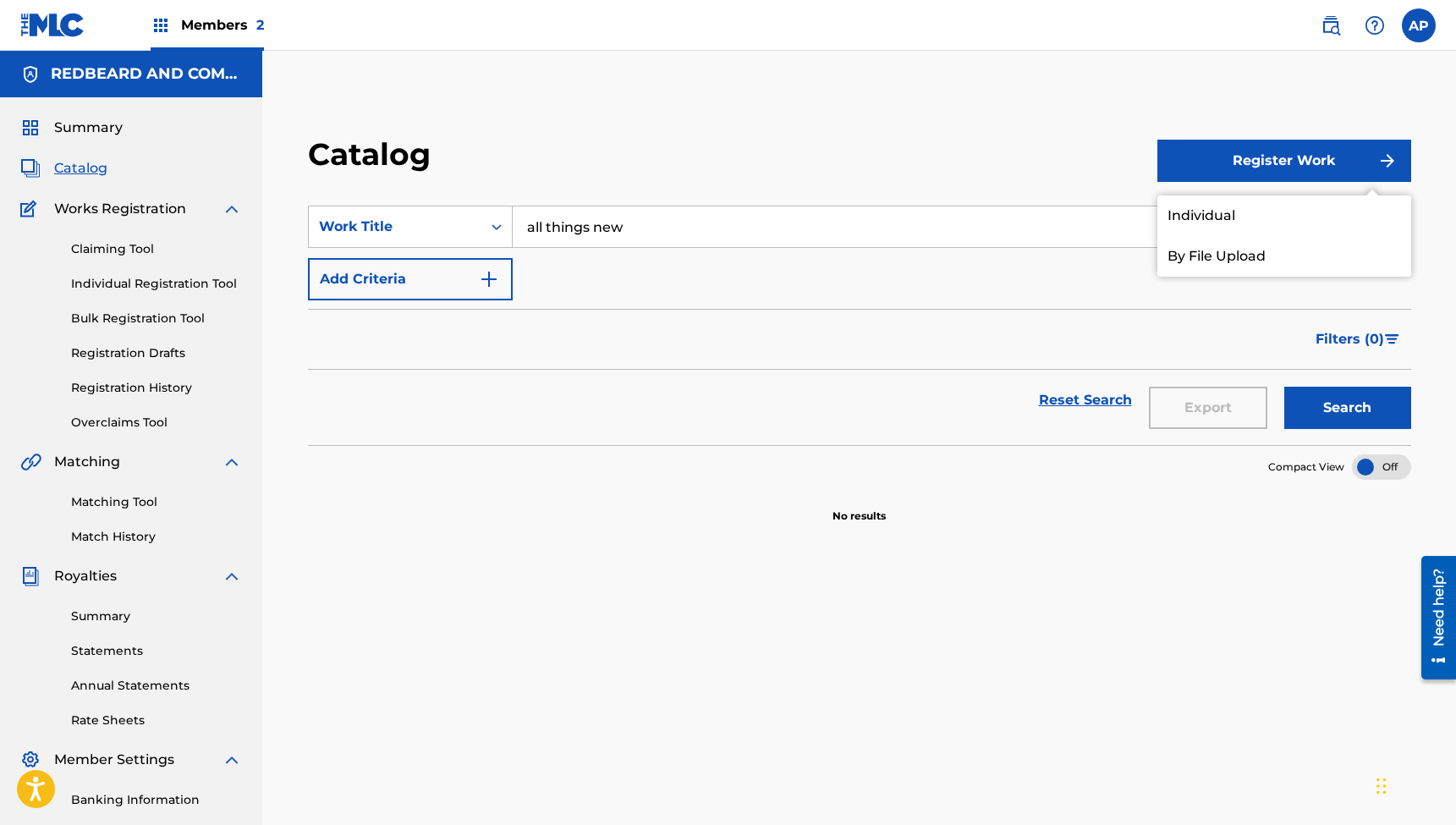
click at [1203, 215] on link "Individual" at bounding box center [1284, 215] width 254 height 40
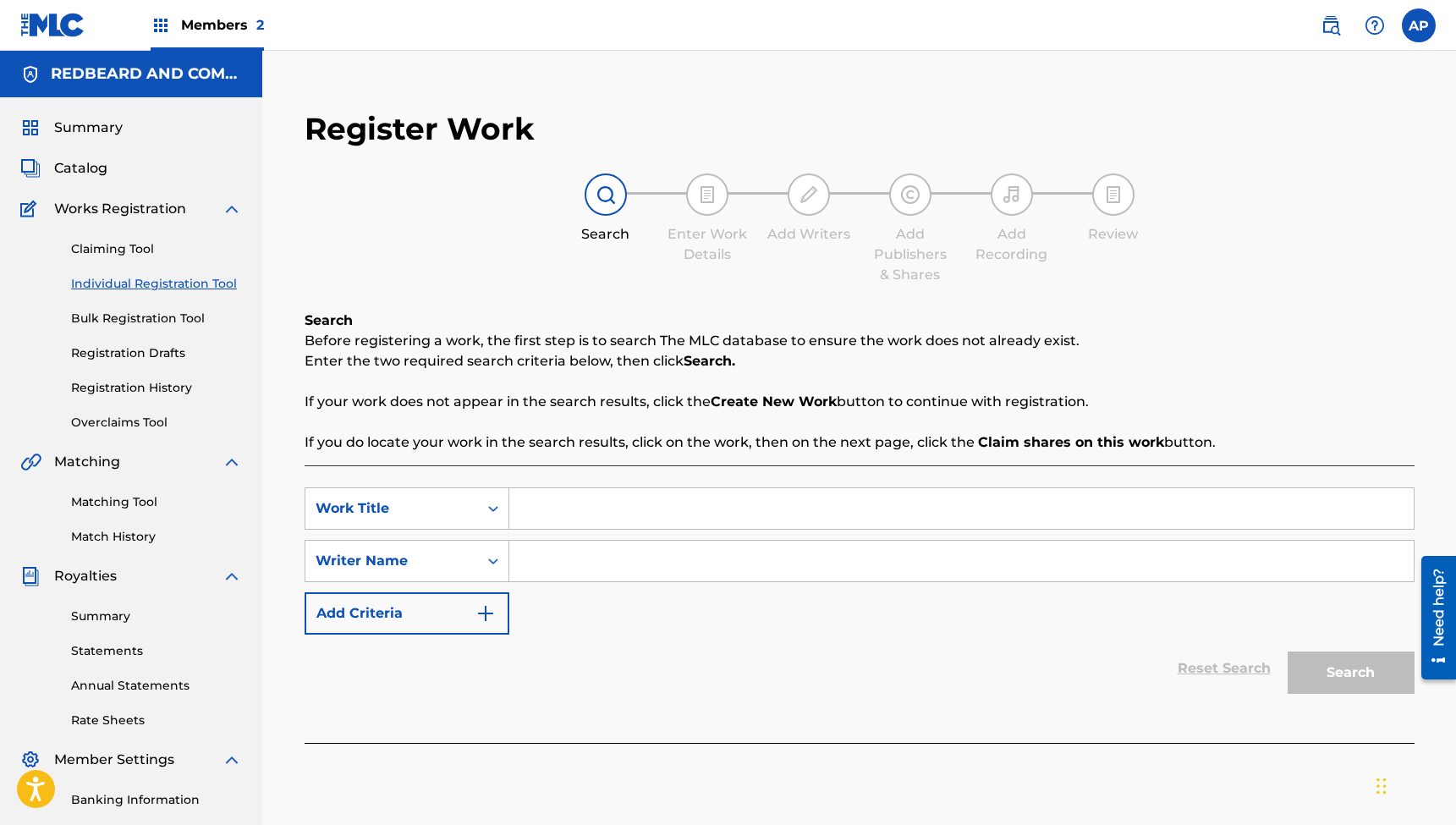
click at [615, 511] on input "Search Form" at bounding box center [961, 509] width 904 height 40
type input ""All Things New (Always) (feat. [PERSON_NAME]) [Acoustic]""
click at [593, 561] on input "Search Form" at bounding box center [961, 561] width 904 height 40
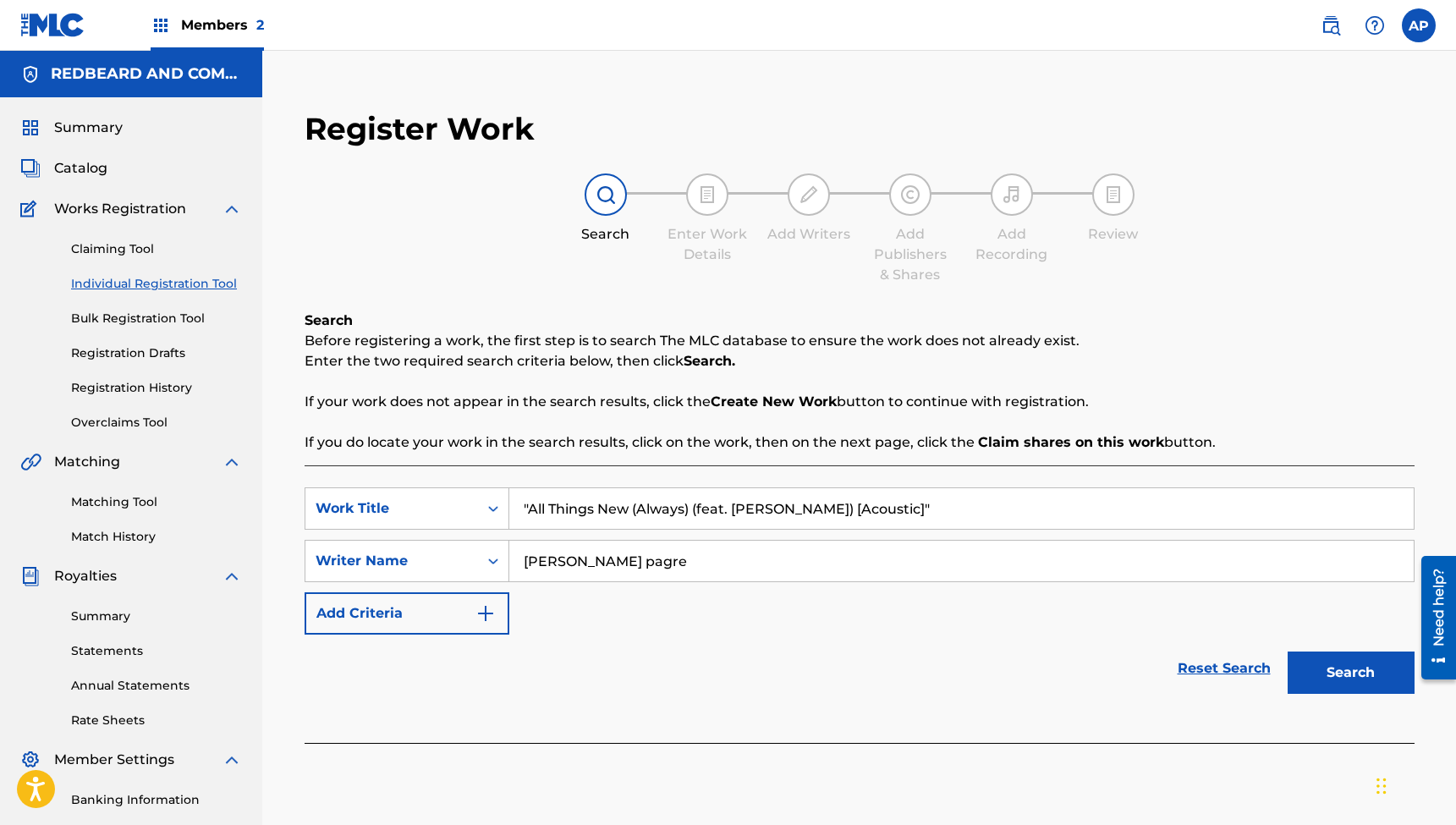
click at [1351, 673] on button "Search" at bounding box center [1351, 673] width 127 height 42
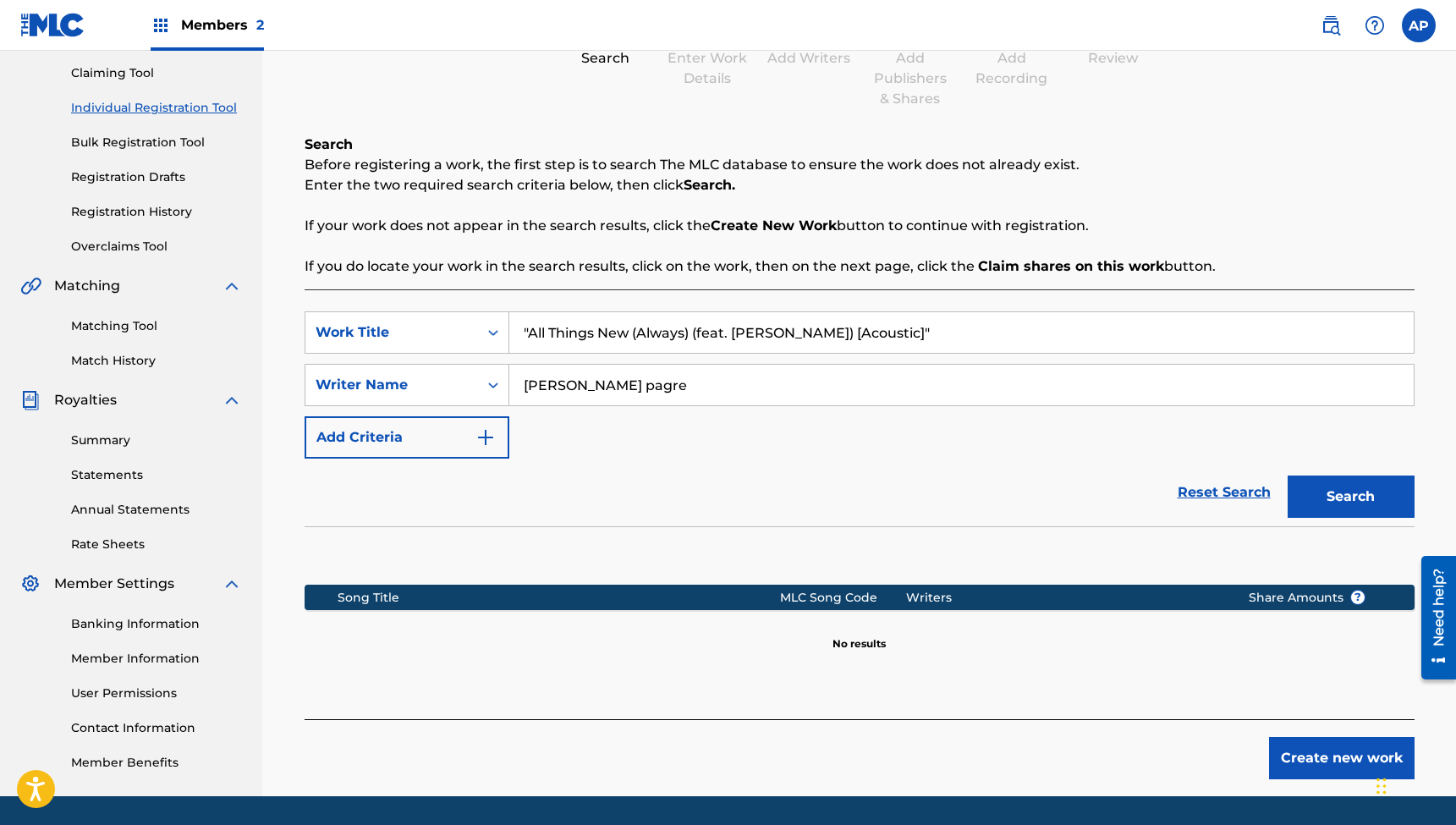
scroll to position [190, 0]
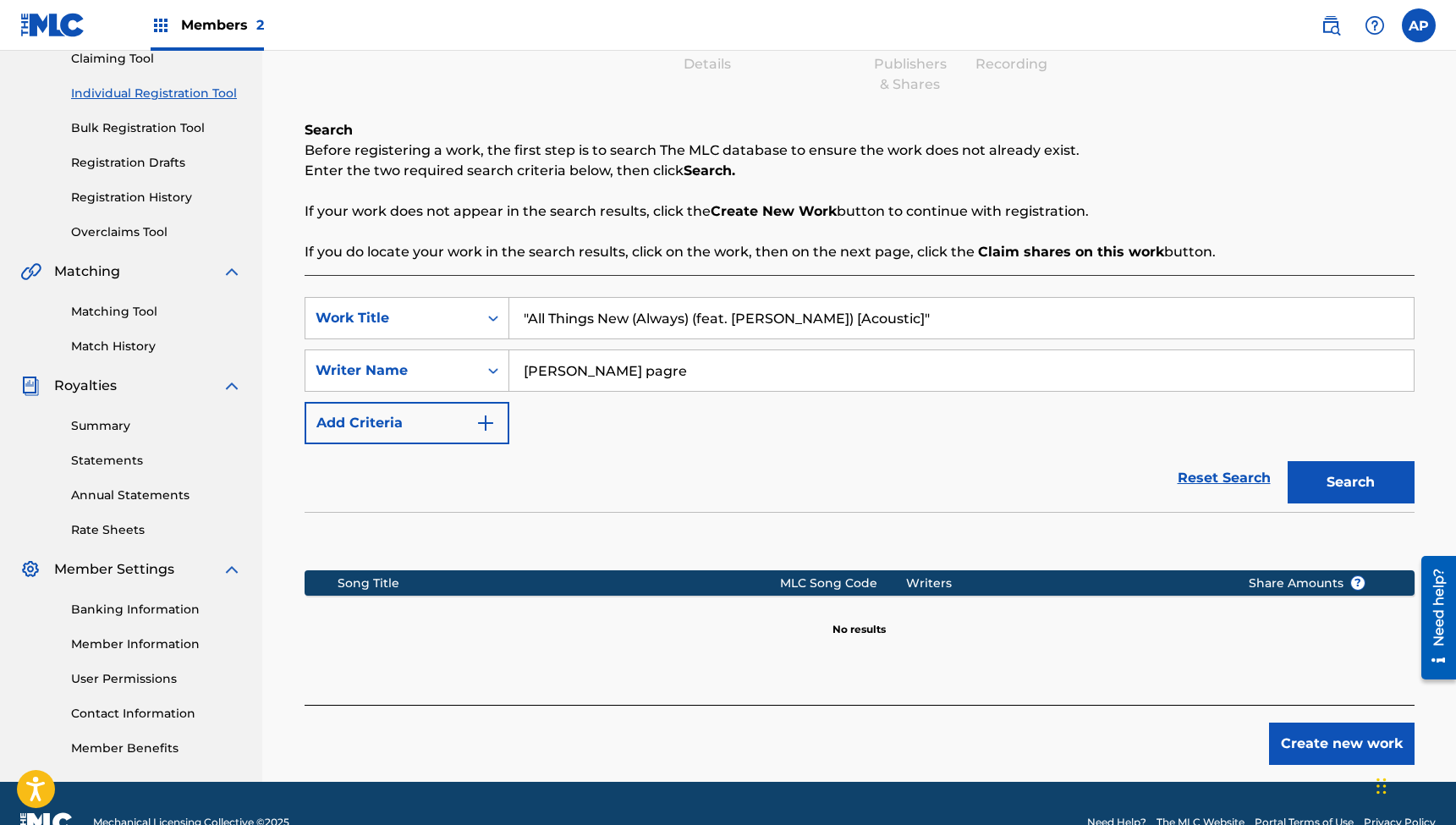
click at [601, 371] on input "[PERSON_NAME] pagre" at bounding box center [961, 370] width 904 height 40
type input "[PERSON_NAME]"
click at [1351, 483] on button "Search" at bounding box center [1351, 483] width 127 height 42
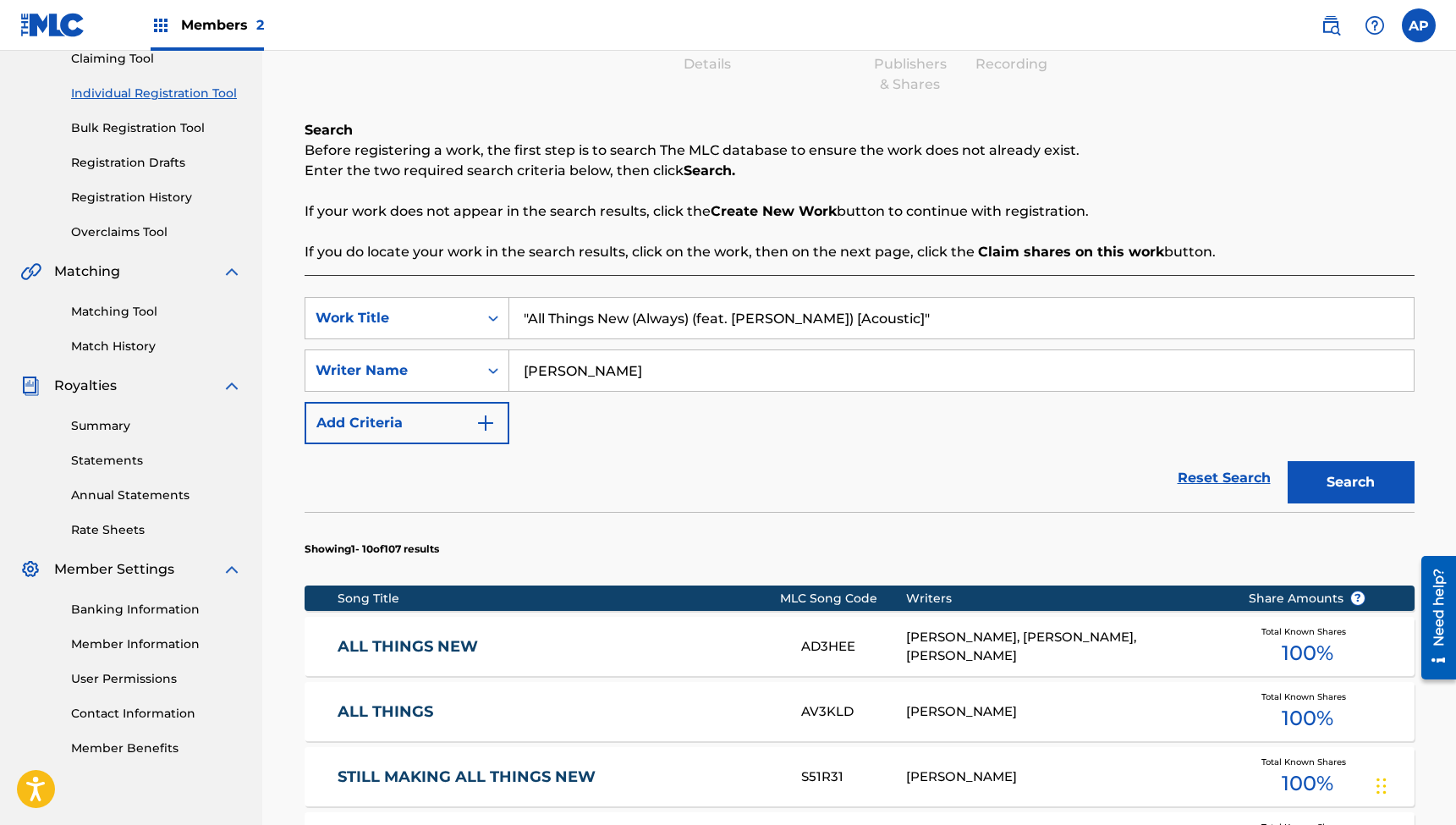
click at [394, 649] on link "ALL THINGS NEW" at bounding box center [559, 647] width 441 height 19
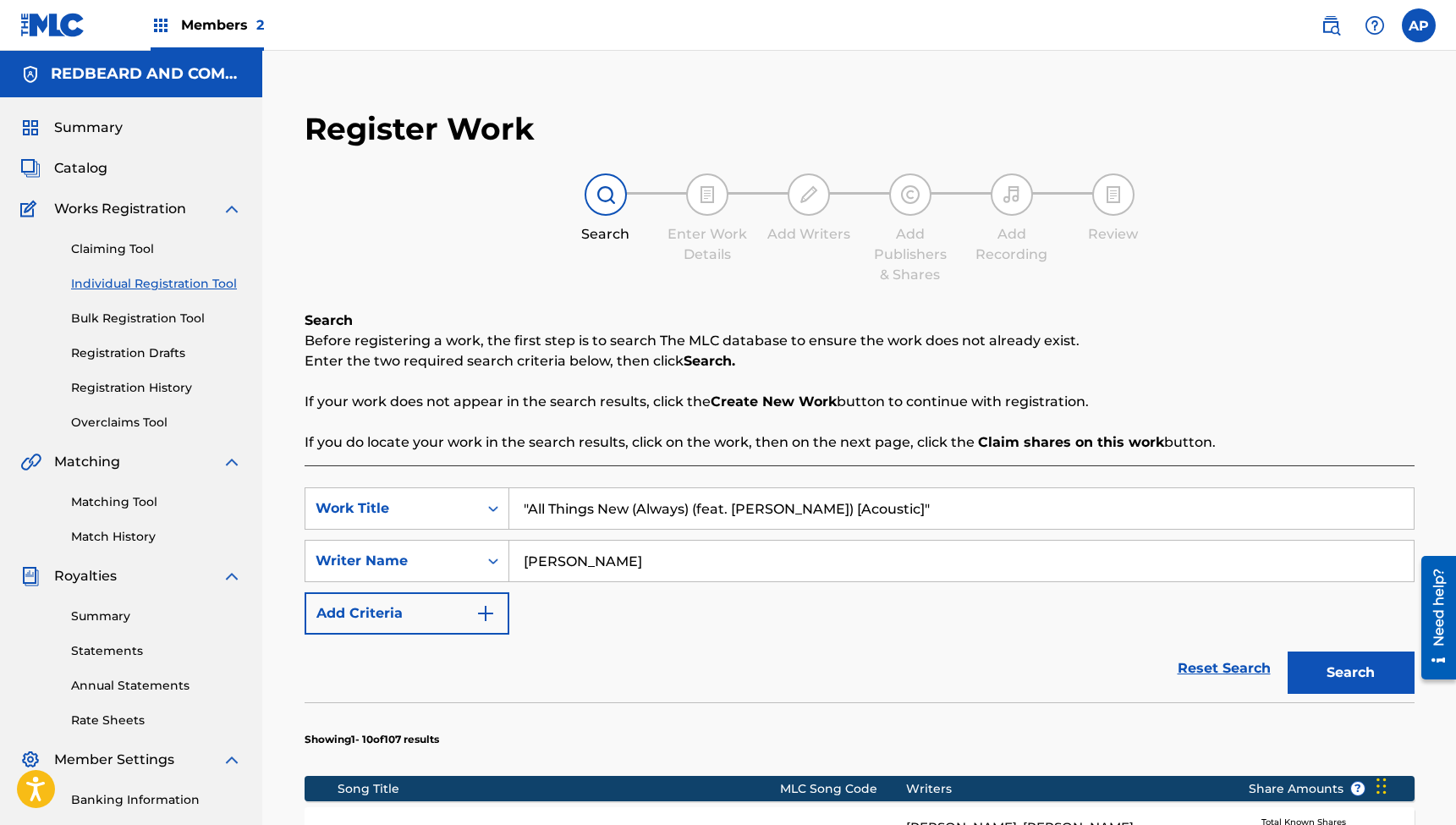
scroll to position [190, 0]
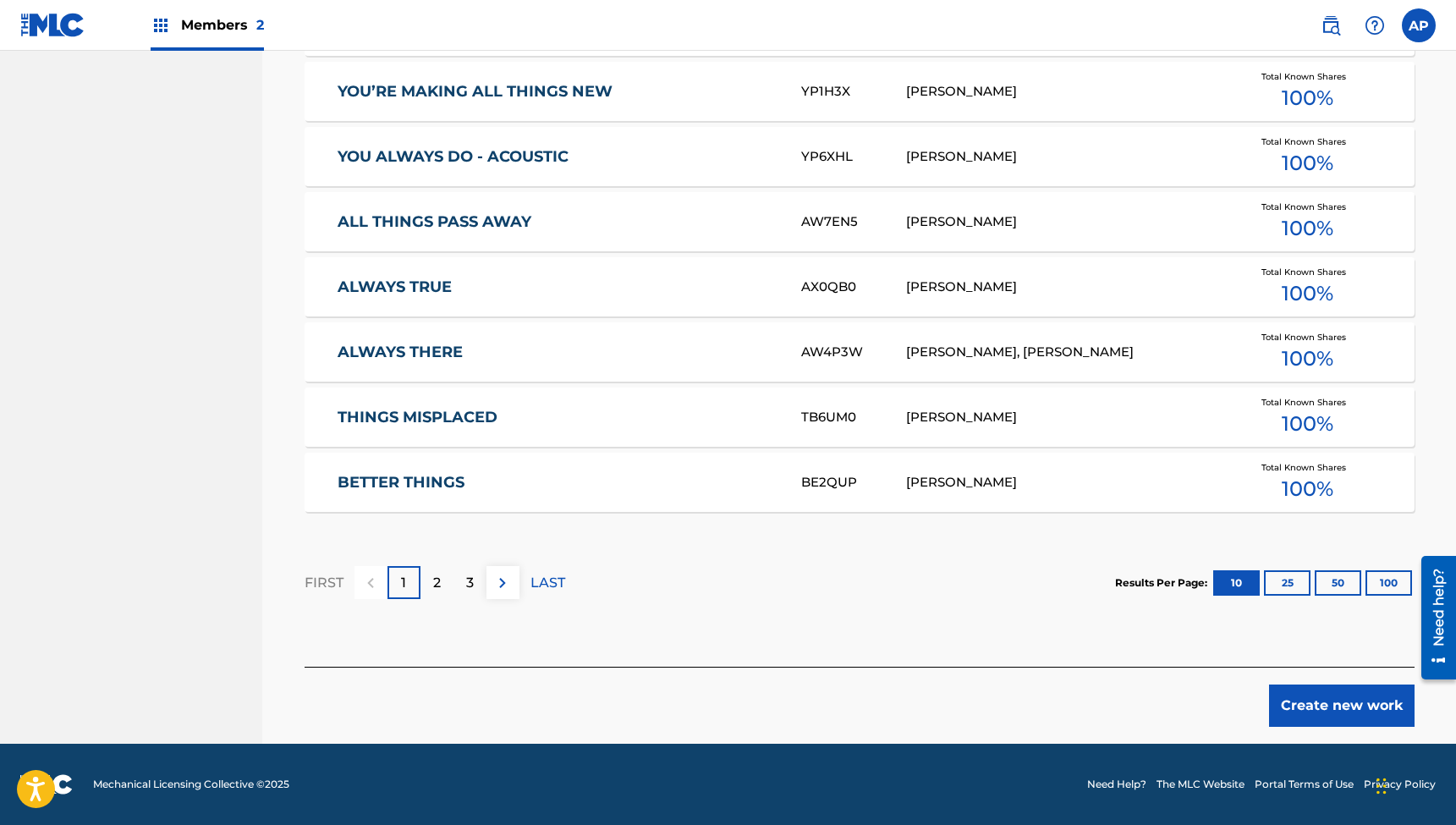
click at [1319, 703] on button "Create new work" at bounding box center [1342, 706] width 145 height 42
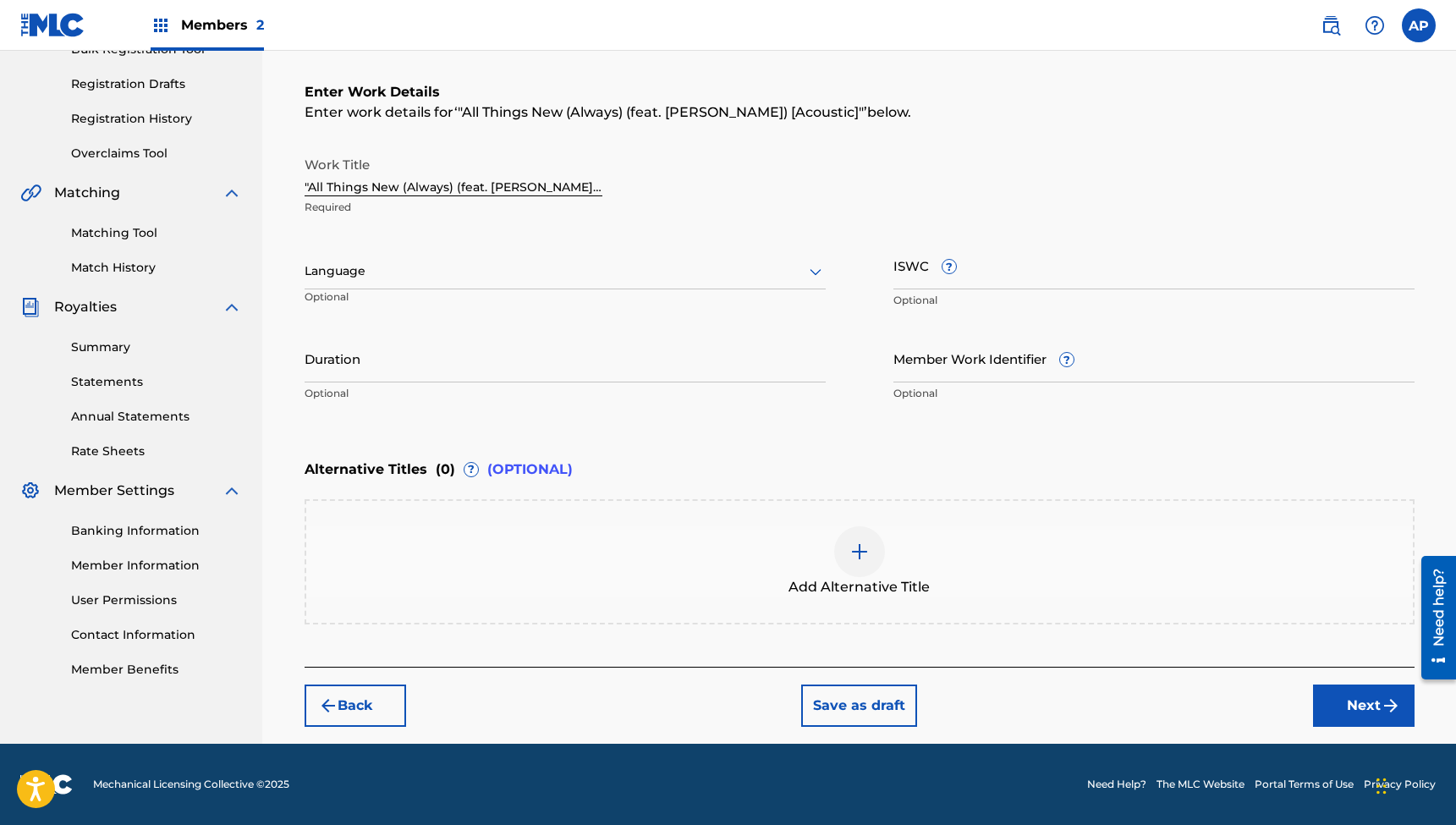
scroll to position [269, 0]
click at [451, 187] on input ""All Things New (Always) (feat. [PERSON_NAME]) [Acoustic]"" at bounding box center [454, 172] width 298 height 48
type input "All Things New (Always)"
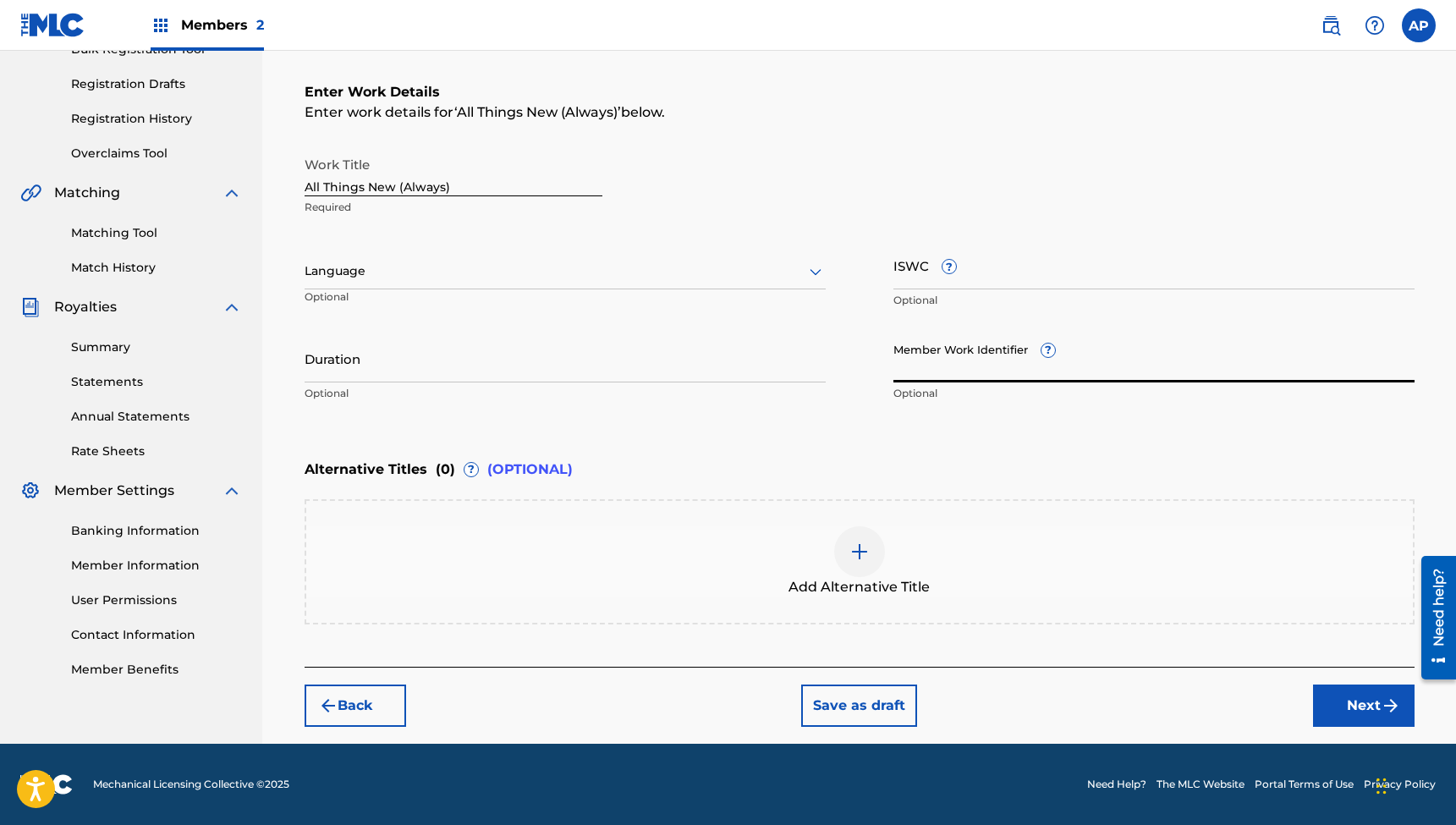
click at [919, 375] on input "Member Work Identifier ?" at bounding box center [1154, 358] width 521 height 48
type input "1228"
click at [1363, 713] on button "Next" at bounding box center [1364, 706] width 102 height 42
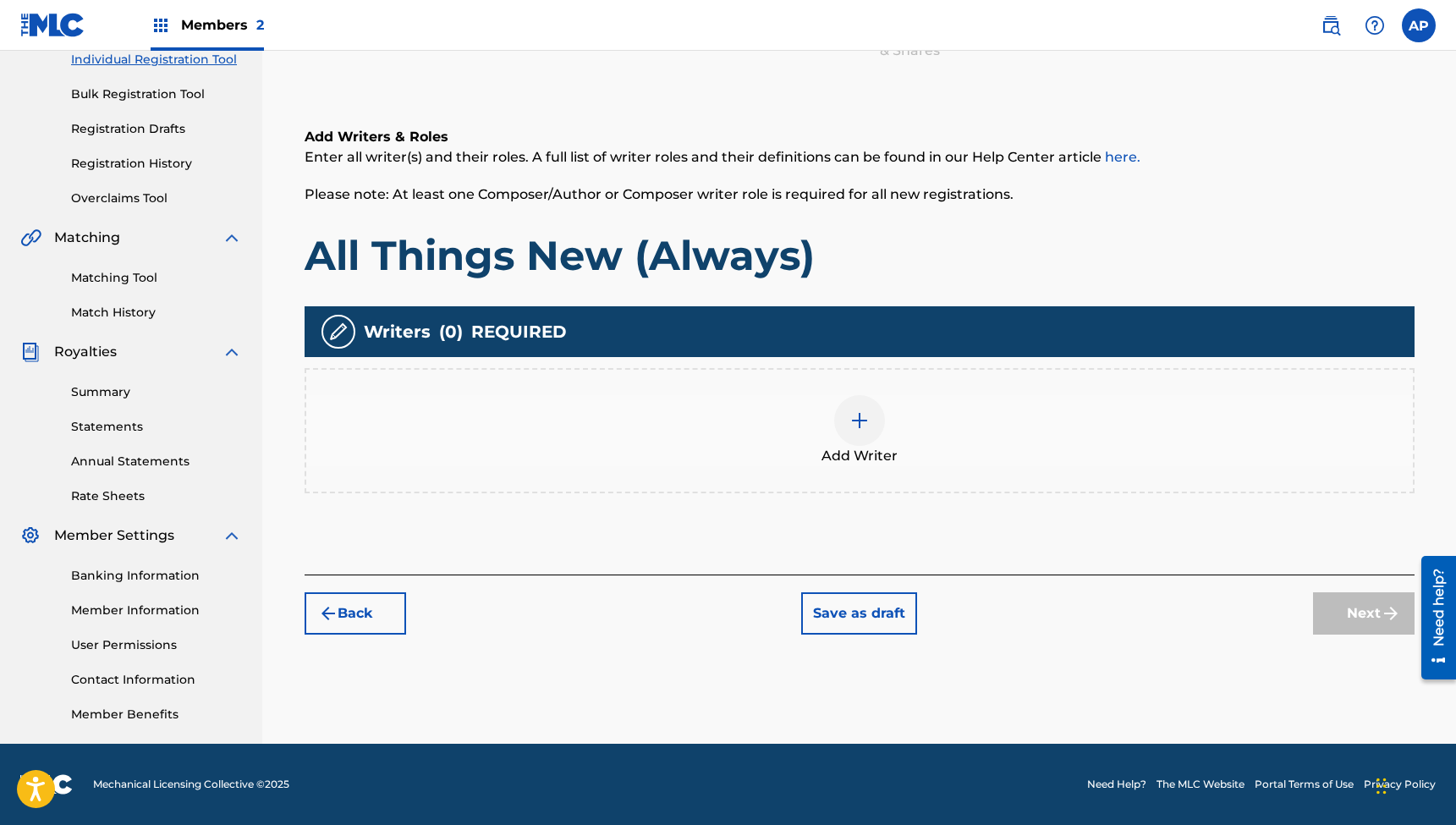
click at [857, 420] on img at bounding box center [859, 420] width 20 height 20
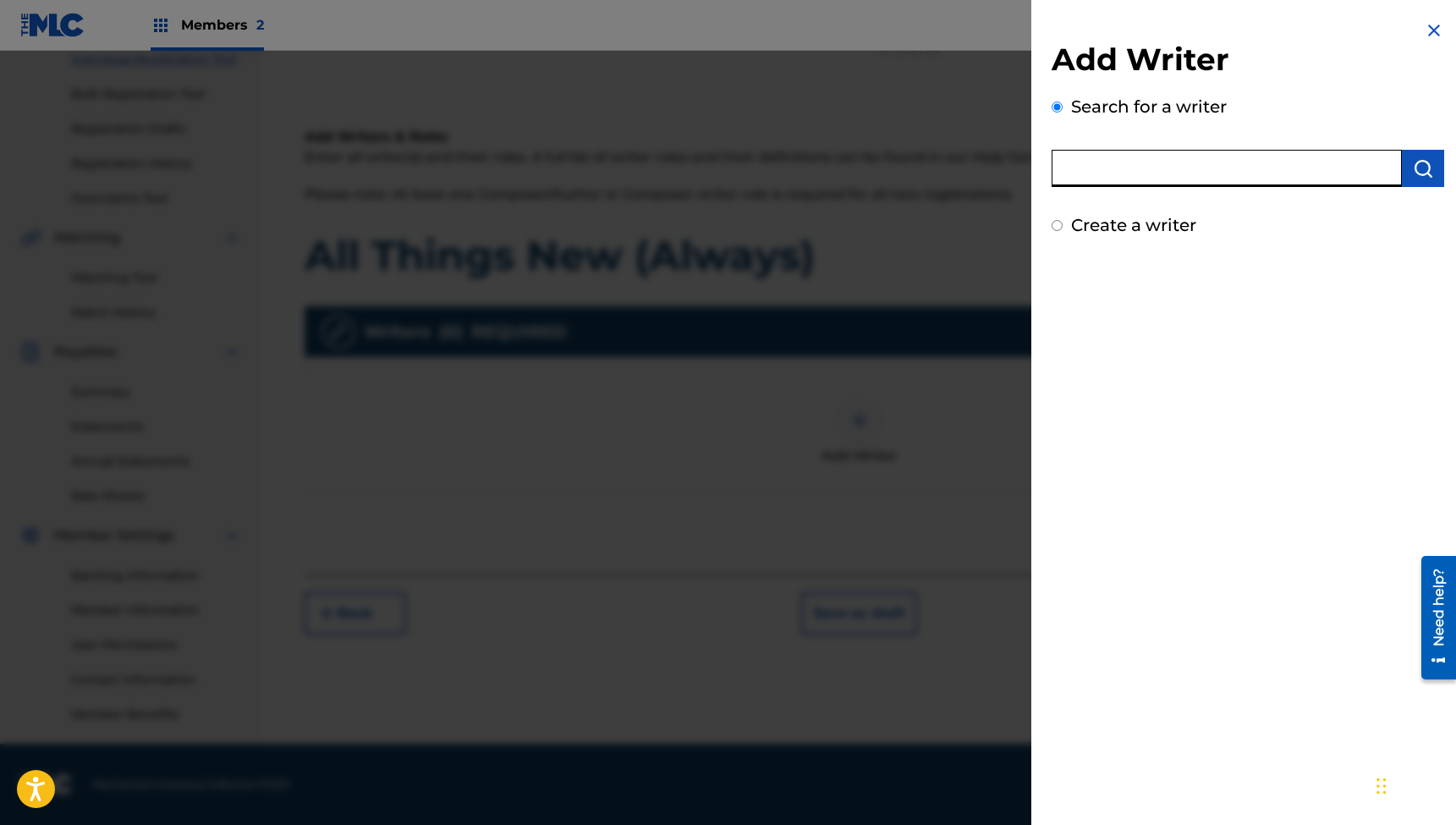
click at [1090, 159] on input "text" at bounding box center [1227, 168] width 350 height 38
type input "[PERSON_NAME]"
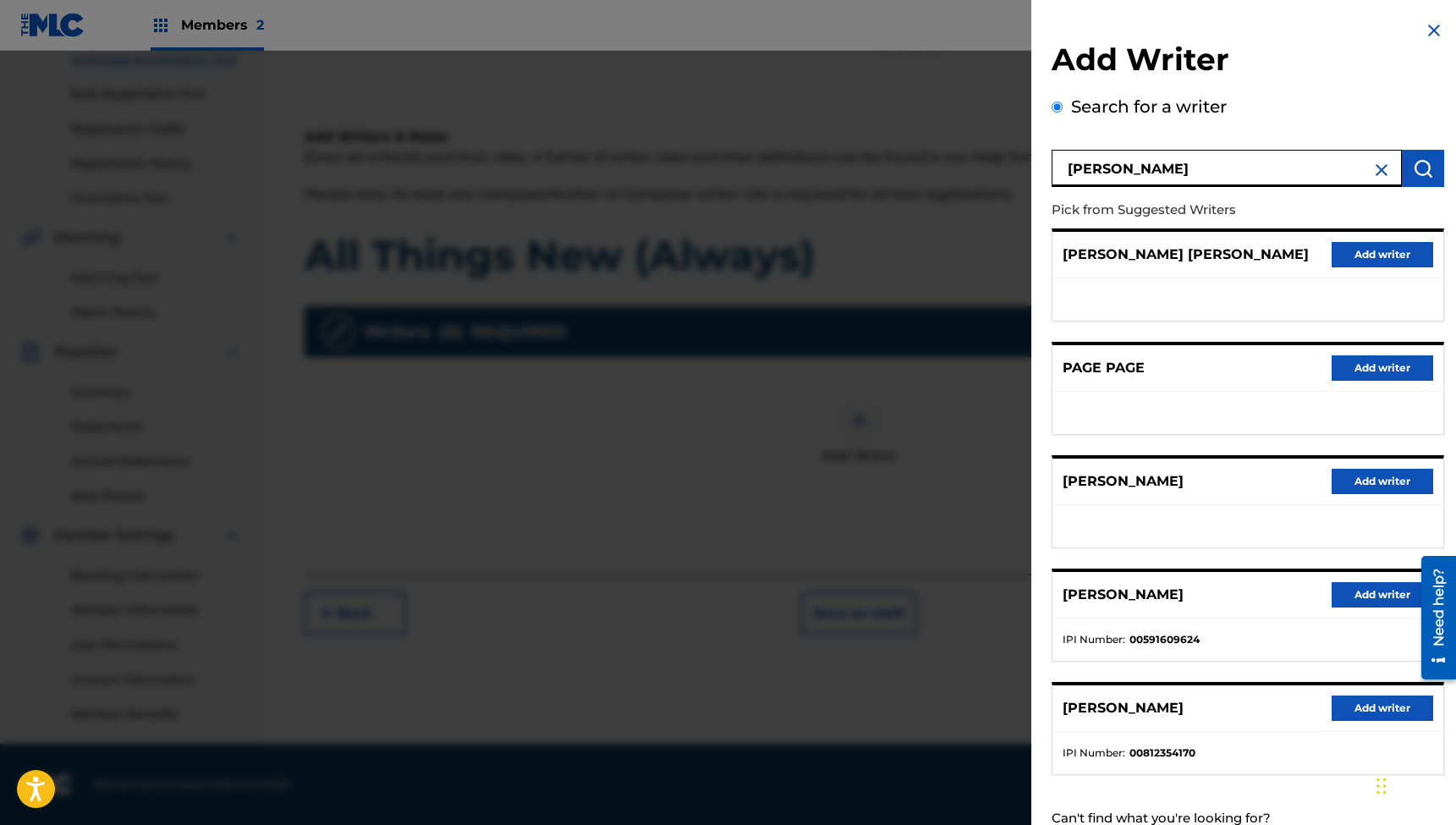
click at [1338, 706] on button "Add writer" at bounding box center [1382, 708] width 102 height 25
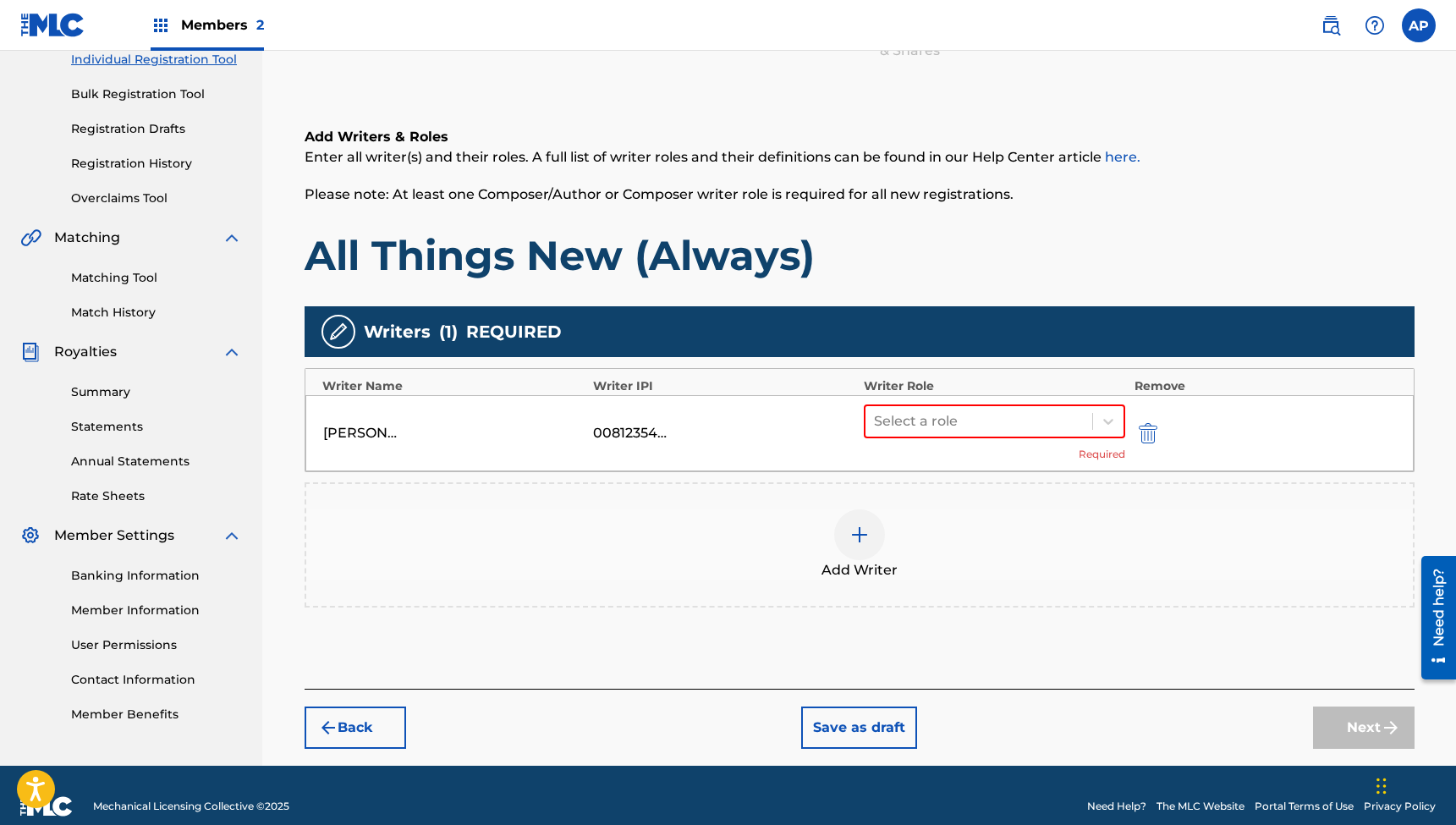
click at [860, 525] on img at bounding box center [859, 534] width 20 height 20
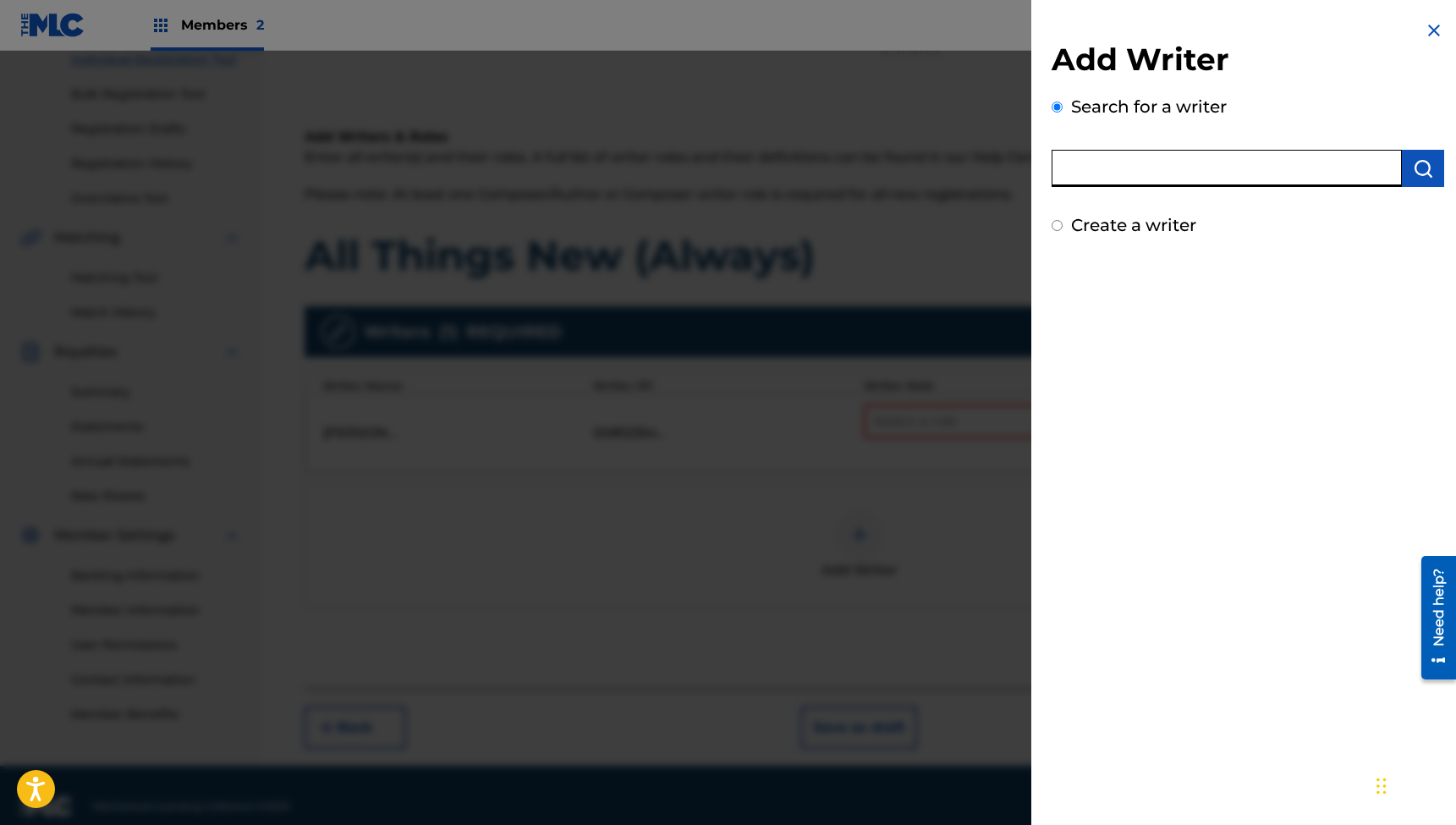
click at [1097, 171] on input "text" at bounding box center [1227, 168] width 350 height 38
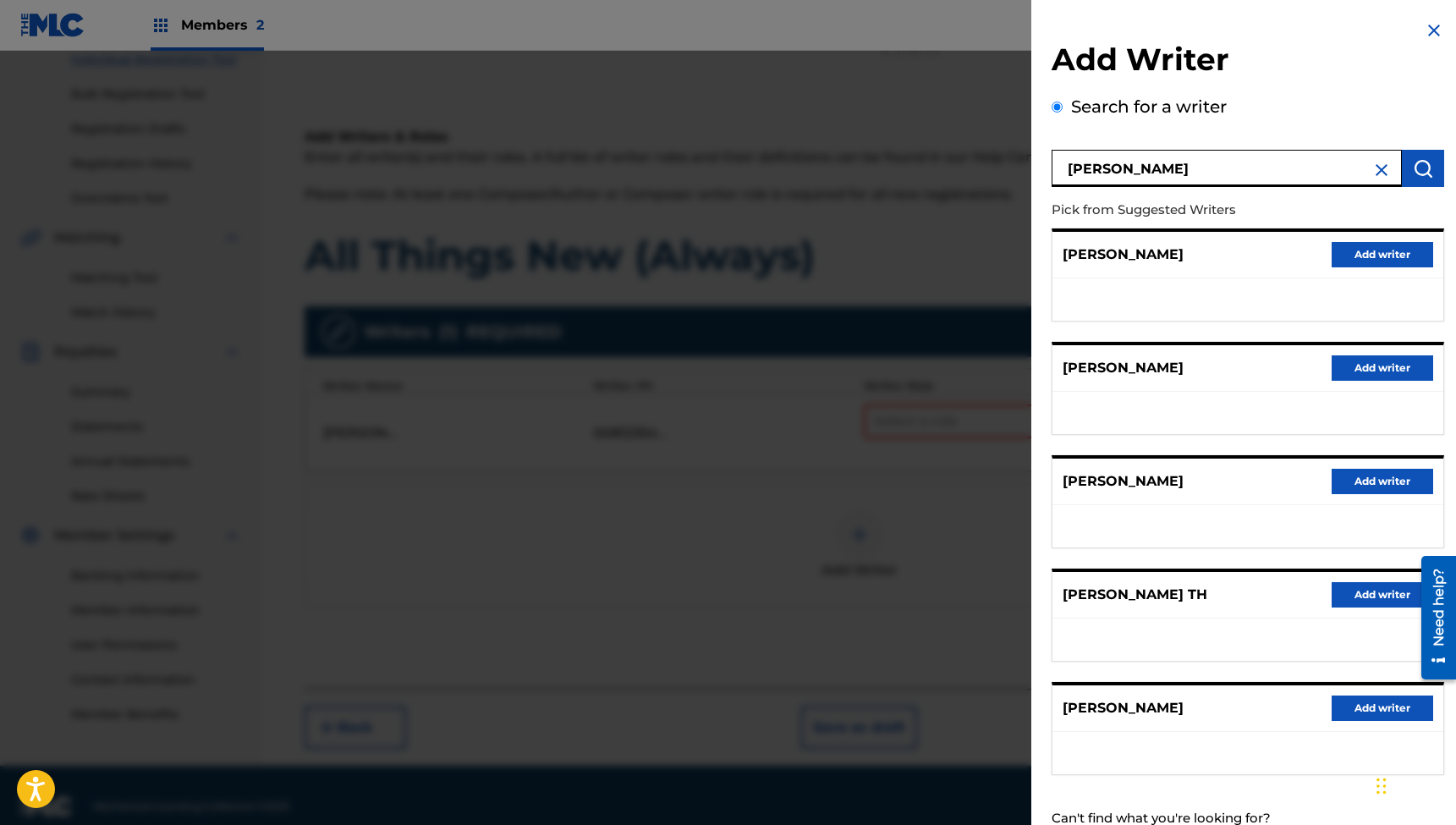
drag, startPoint x: 1099, startPoint y: 203, endPoint x: 1092, endPoint y: 168, distance: 35.7
click at [1092, 168] on input "[PERSON_NAME]" at bounding box center [1227, 168] width 350 height 38
type input "[PERSON_NAME]"
click at [1344, 709] on button "Add writer" at bounding box center [1382, 708] width 102 height 25
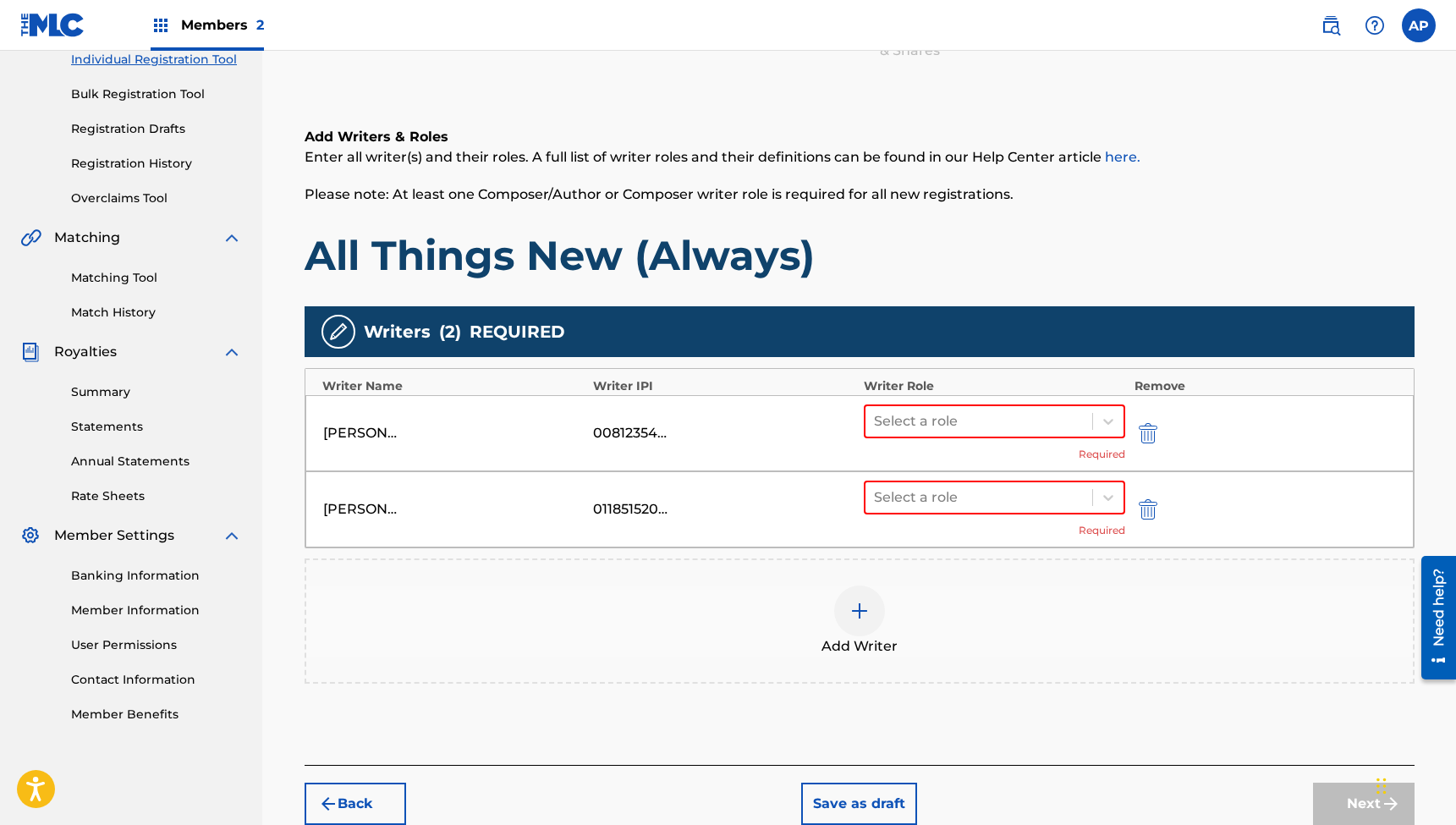
click at [850, 618] on img at bounding box center [859, 610] width 20 height 20
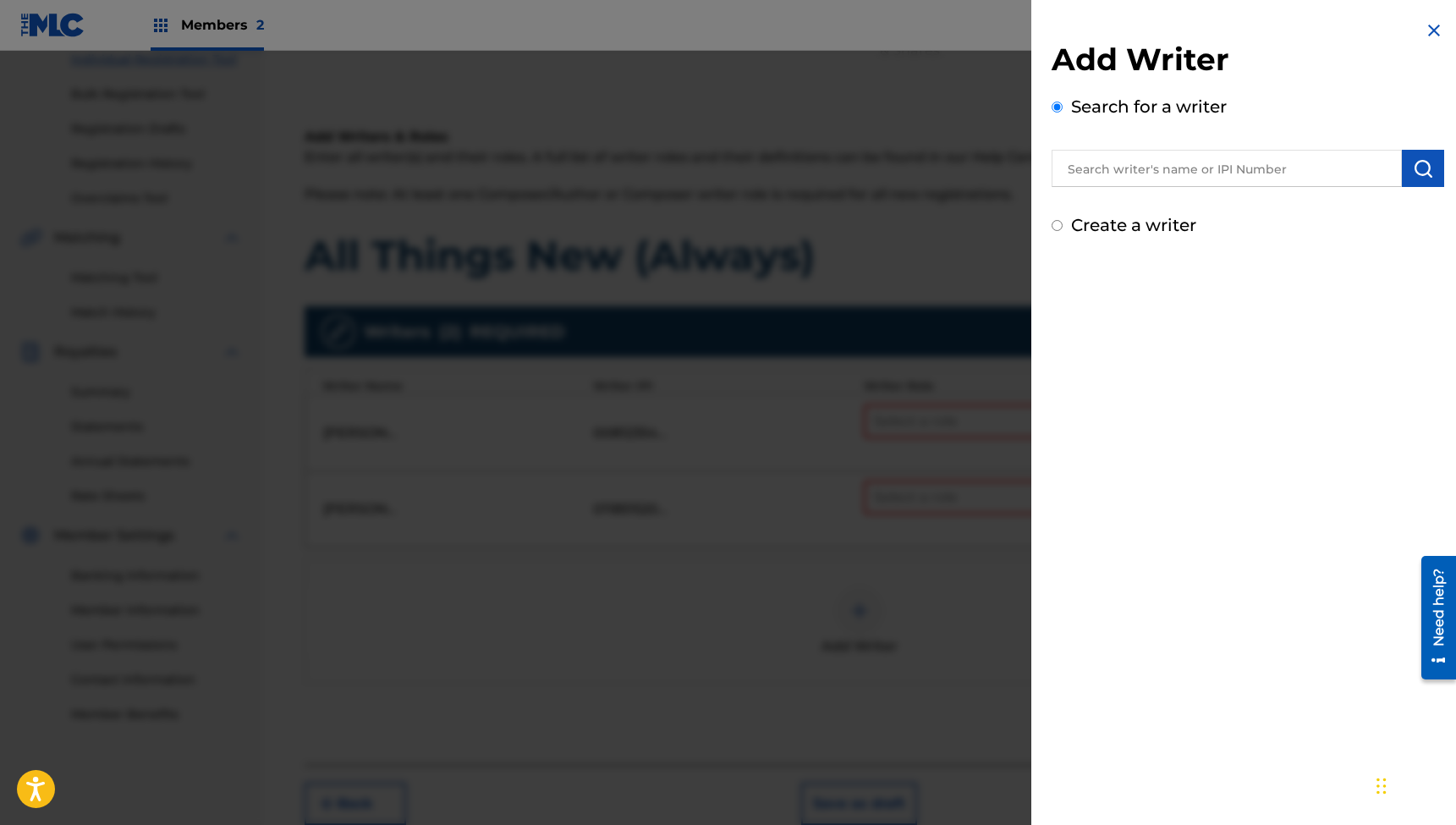
click at [1096, 173] on input "text" at bounding box center [1227, 168] width 350 height 38
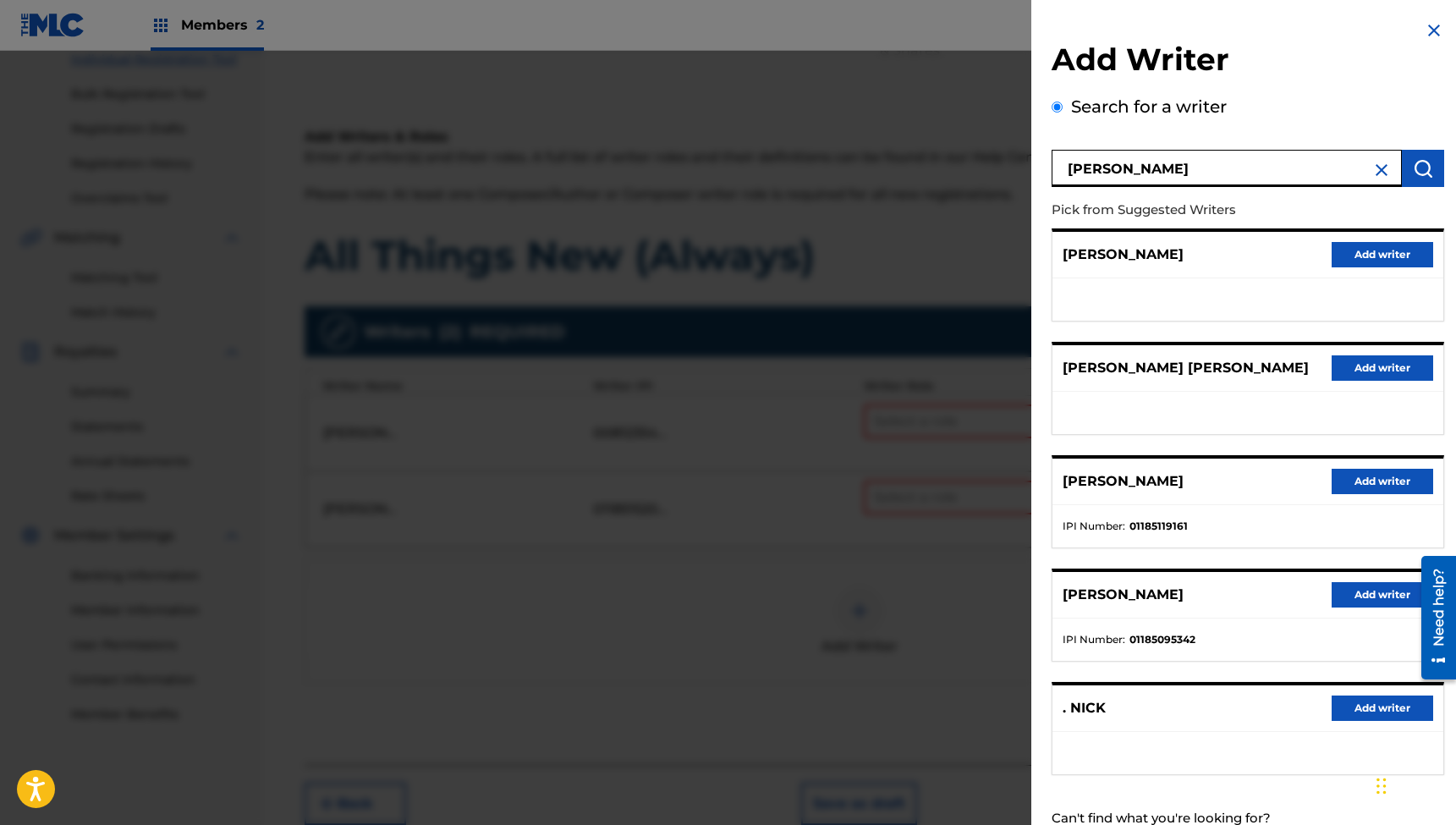
type input "[PERSON_NAME]"
drag, startPoint x: 1097, startPoint y: 196, endPoint x: 1355, endPoint y: 477, distance: 381.5
click at [1355, 477] on button "Add writer" at bounding box center [1382, 481] width 102 height 25
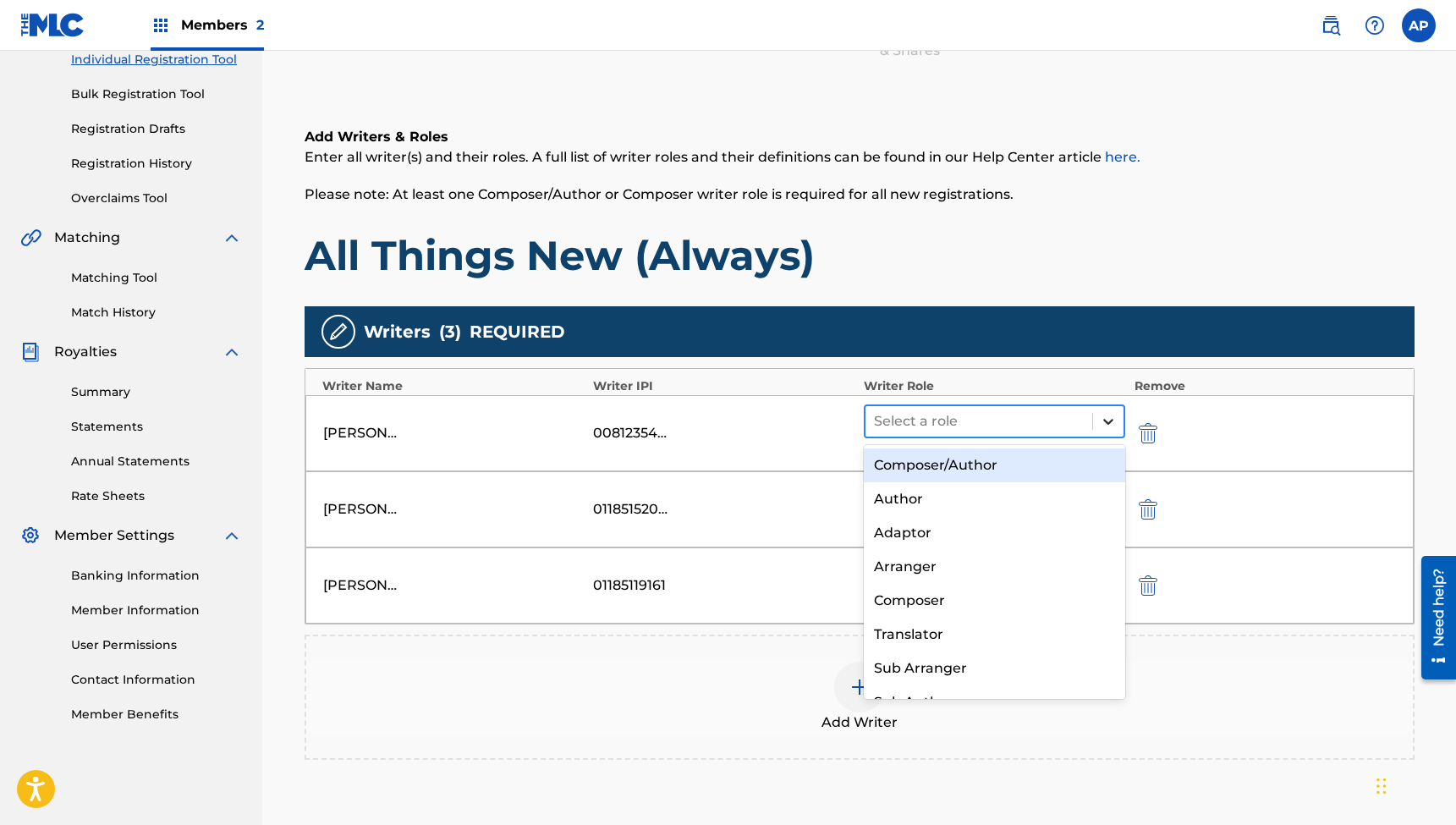
click at [1102, 420] on icon at bounding box center [1108, 421] width 17 height 17
click at [967, 469] on div "Composer/Author" at bounding box center [995, 465] width 263 height 34
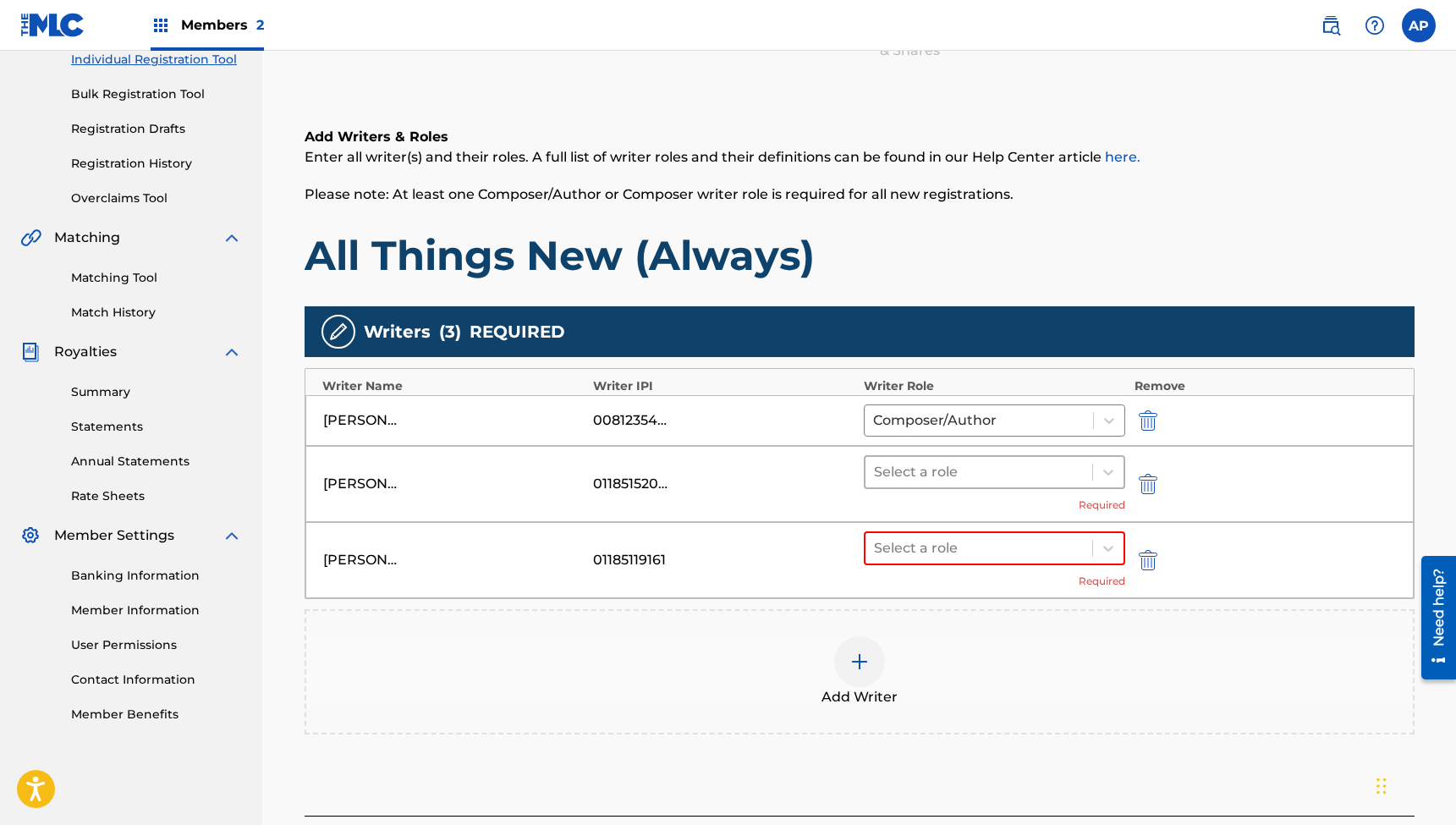
click at [1020, 471] on div at bounding box center [979, 472] width 211 height 24
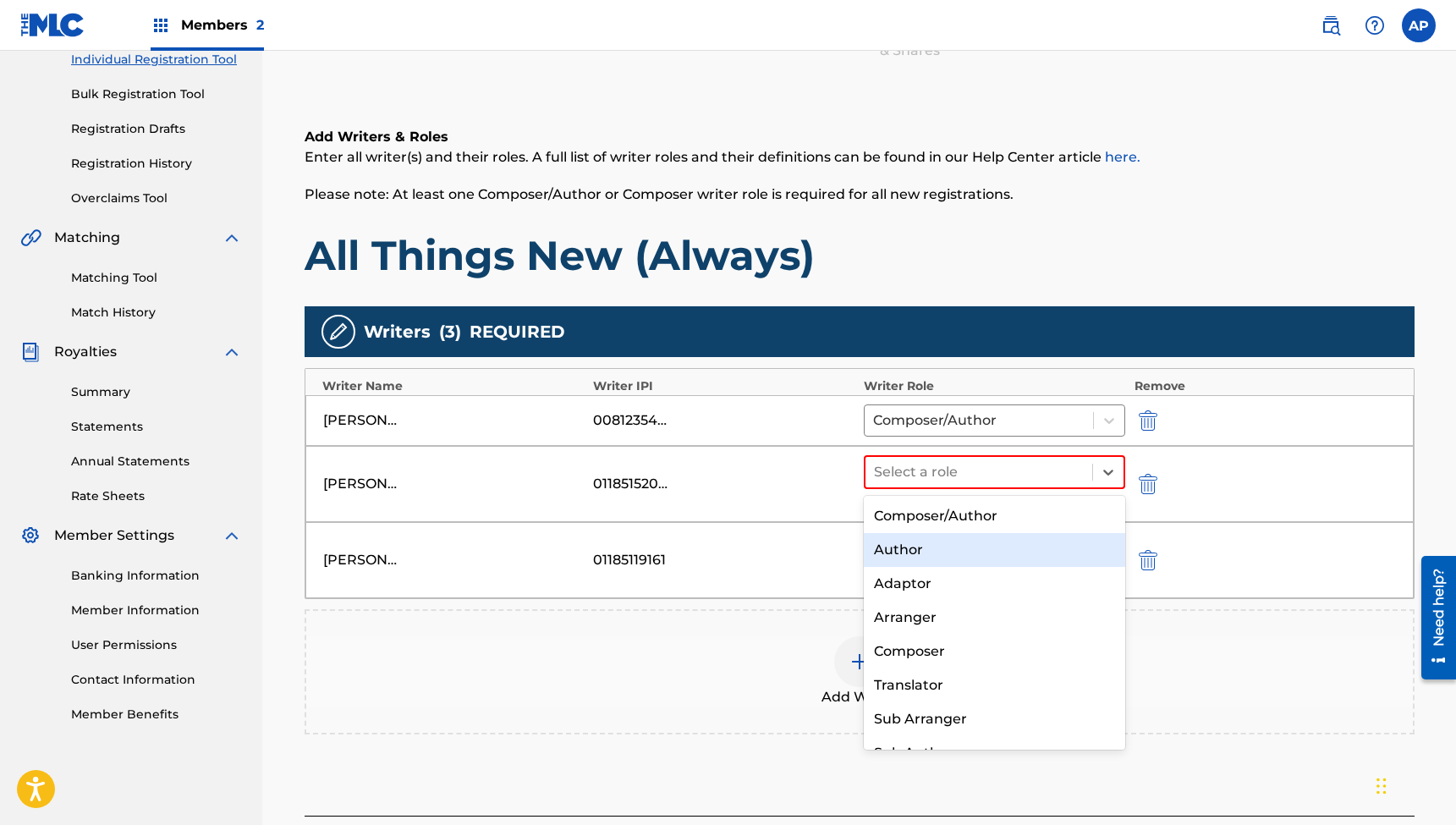
click at [909, 550] on div "Author" at bounding box center [995, 550] width 263 height 34
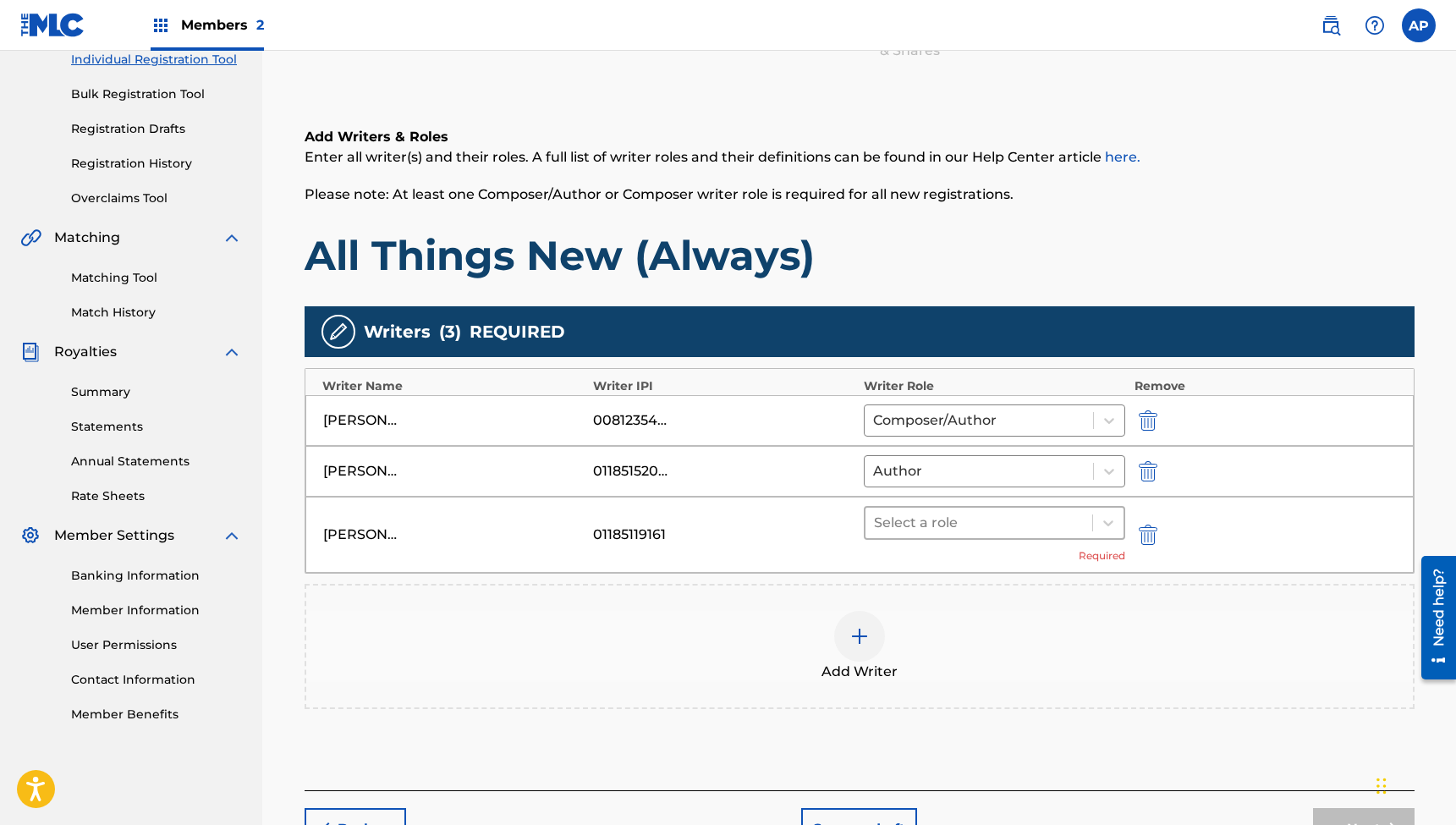
click at [950, 518] on div at bounding box center [979, 523] width 211 height 24
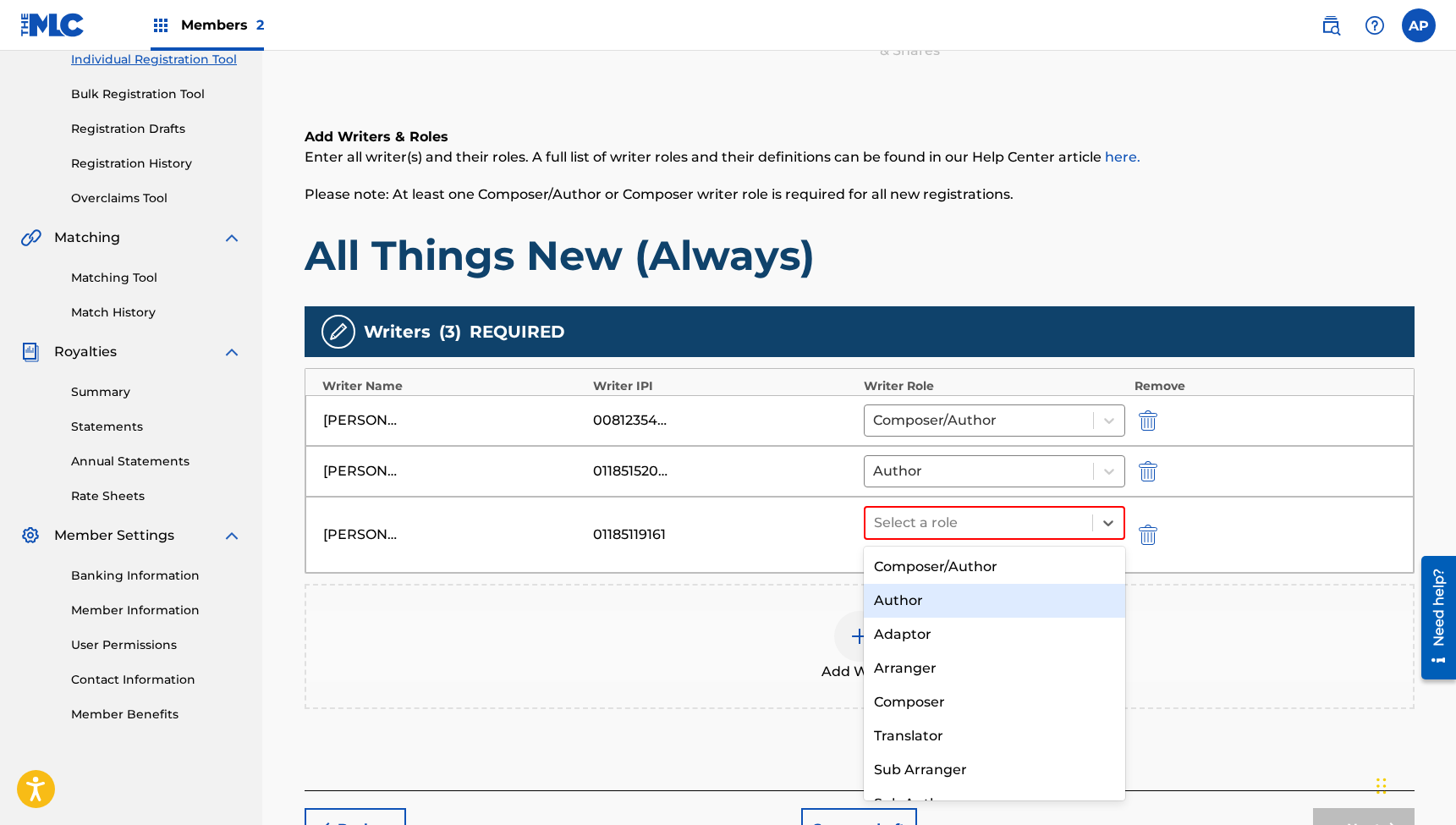
click at [897, 602] on div "Author" at bounding box center [995, 601] width 263 height 34
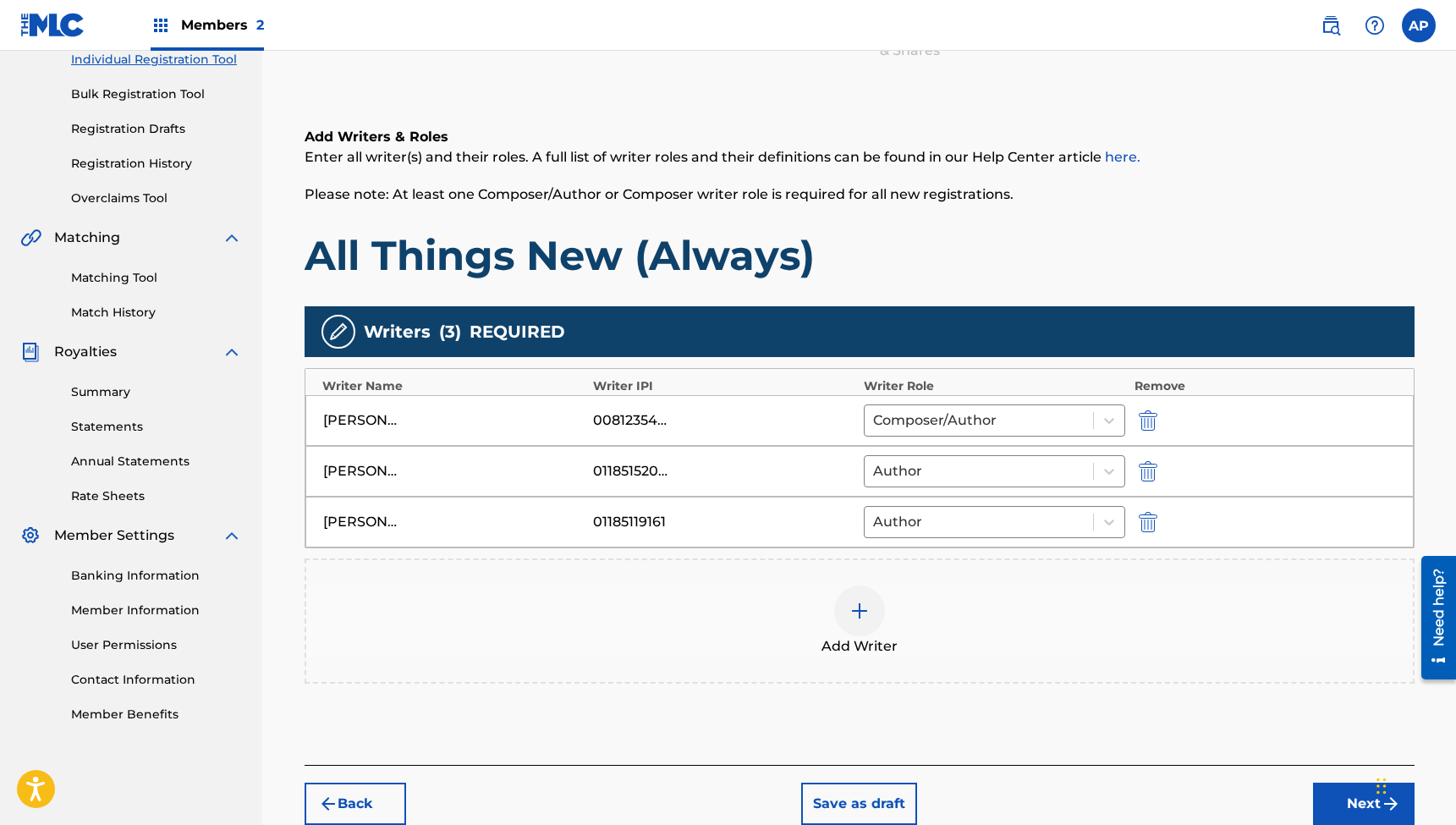
click at [1347, 811] on button "Next" at bounding box center [1364, 804] width 102 height 42
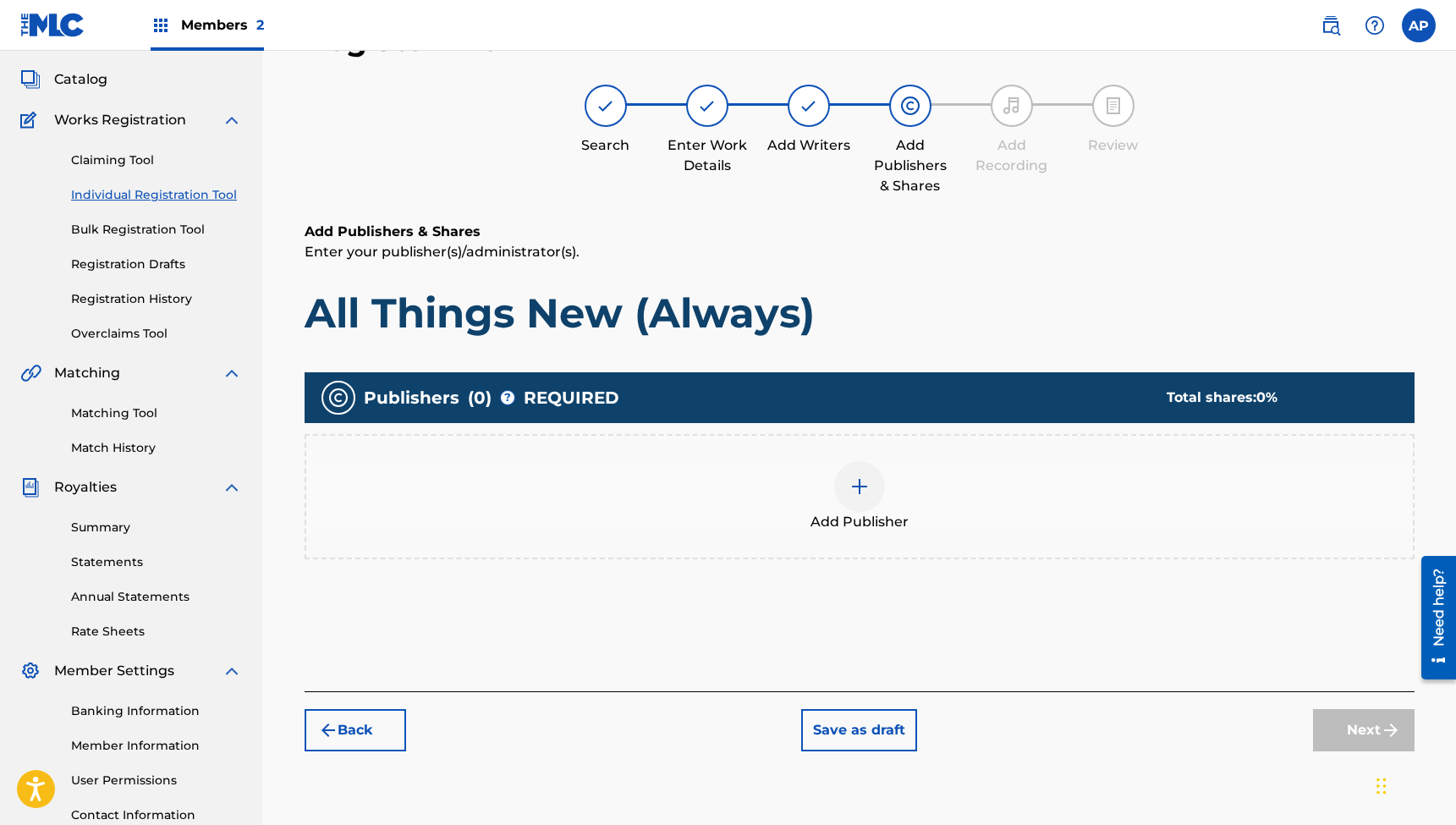
scroll to position [76, 0]
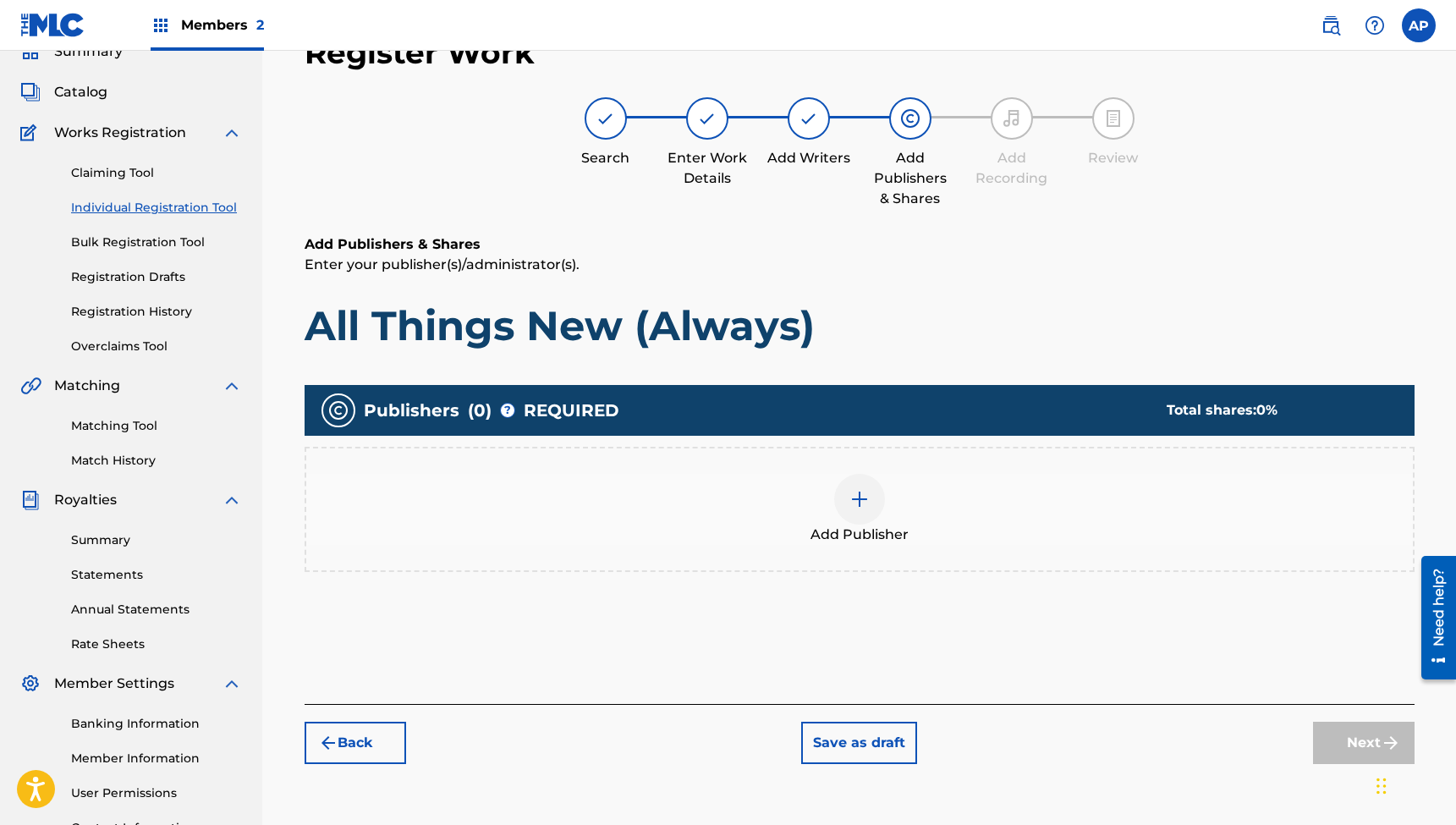
click at [847, 503] on div at bounding box center [860, 499] width 51 height 51
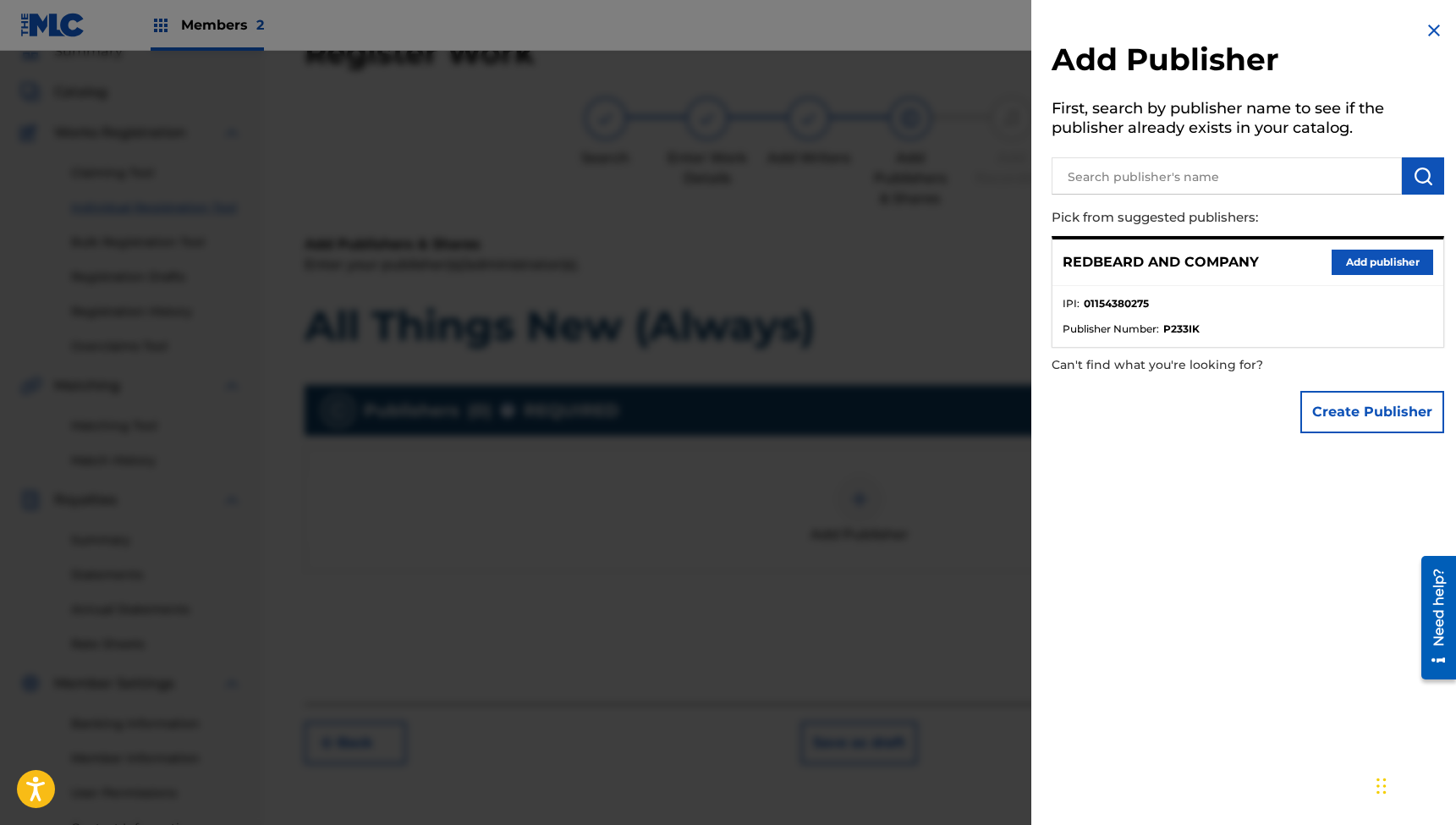
click at [1355, 258] on button "Add publisher" at bounding box center [1382, 262] width 102 height 25
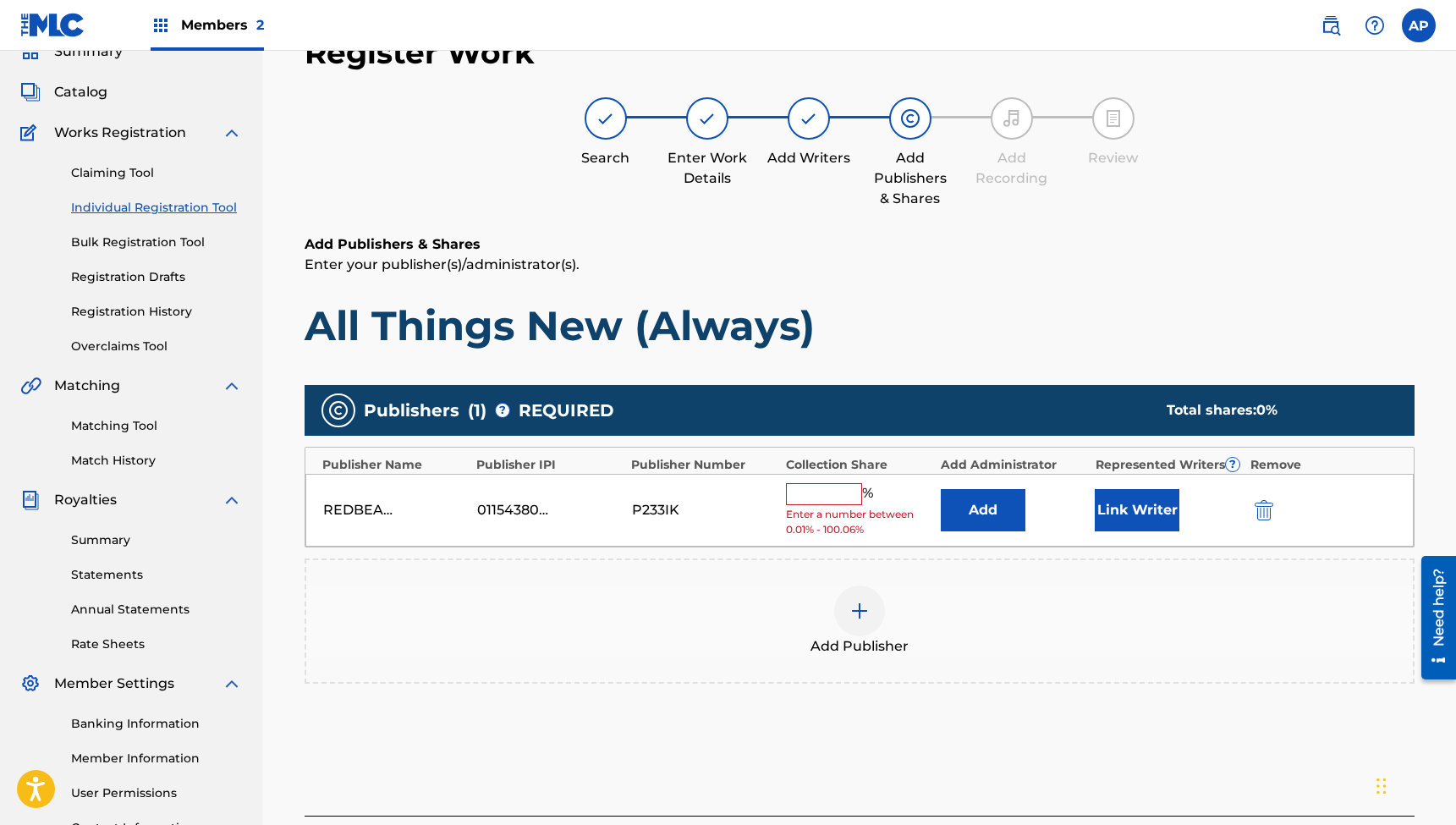
click at [814, 503] on div "%" at bounding box center [832, 494] width 91 height 22
click at [814, 492] on input "text" at bounding box center [824, 494] width 76 height 22
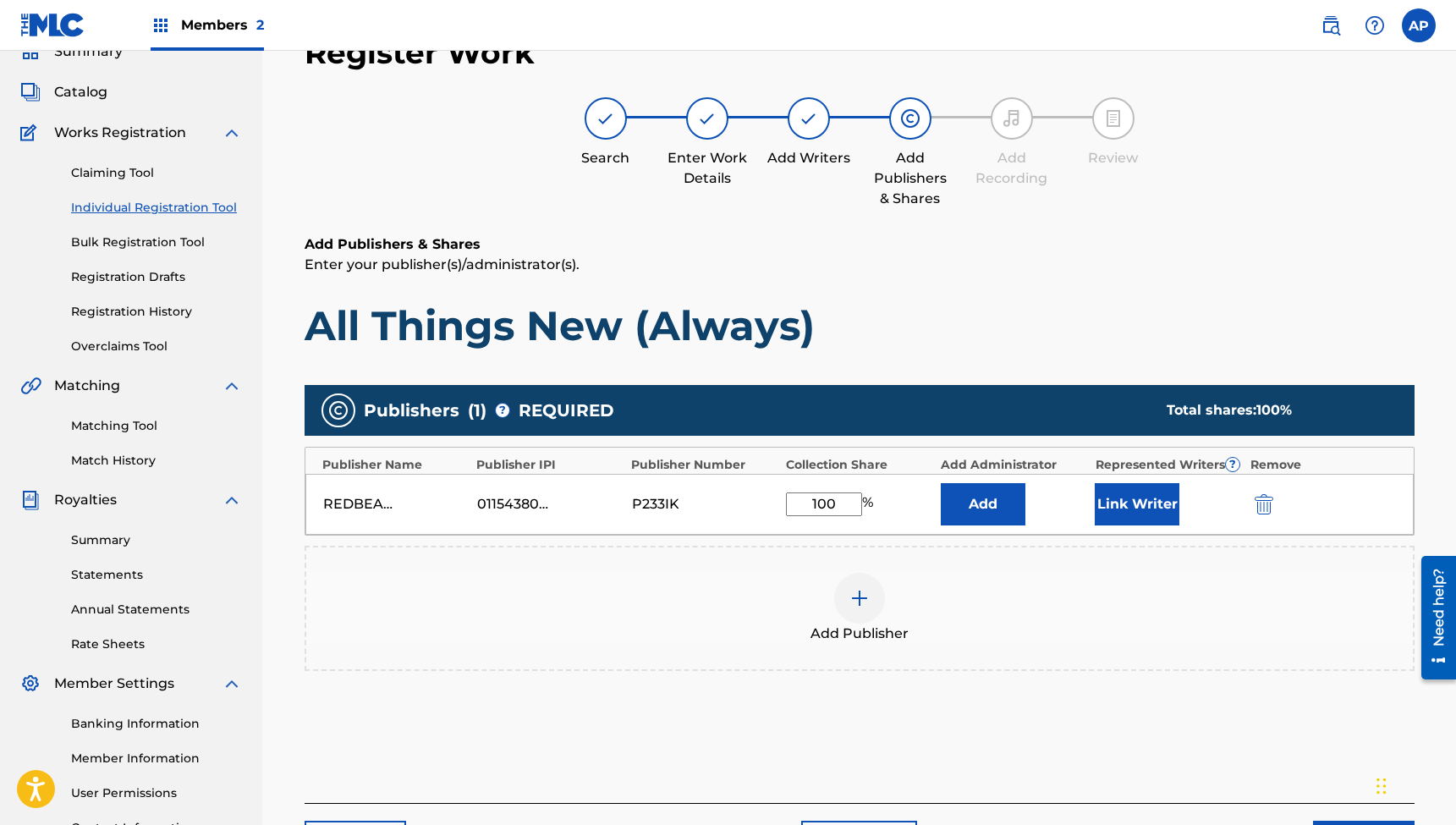
type input "100"
click at [1125, 506] on button "Link Writer" at bounding box center [1137, 504] width 85 height 42
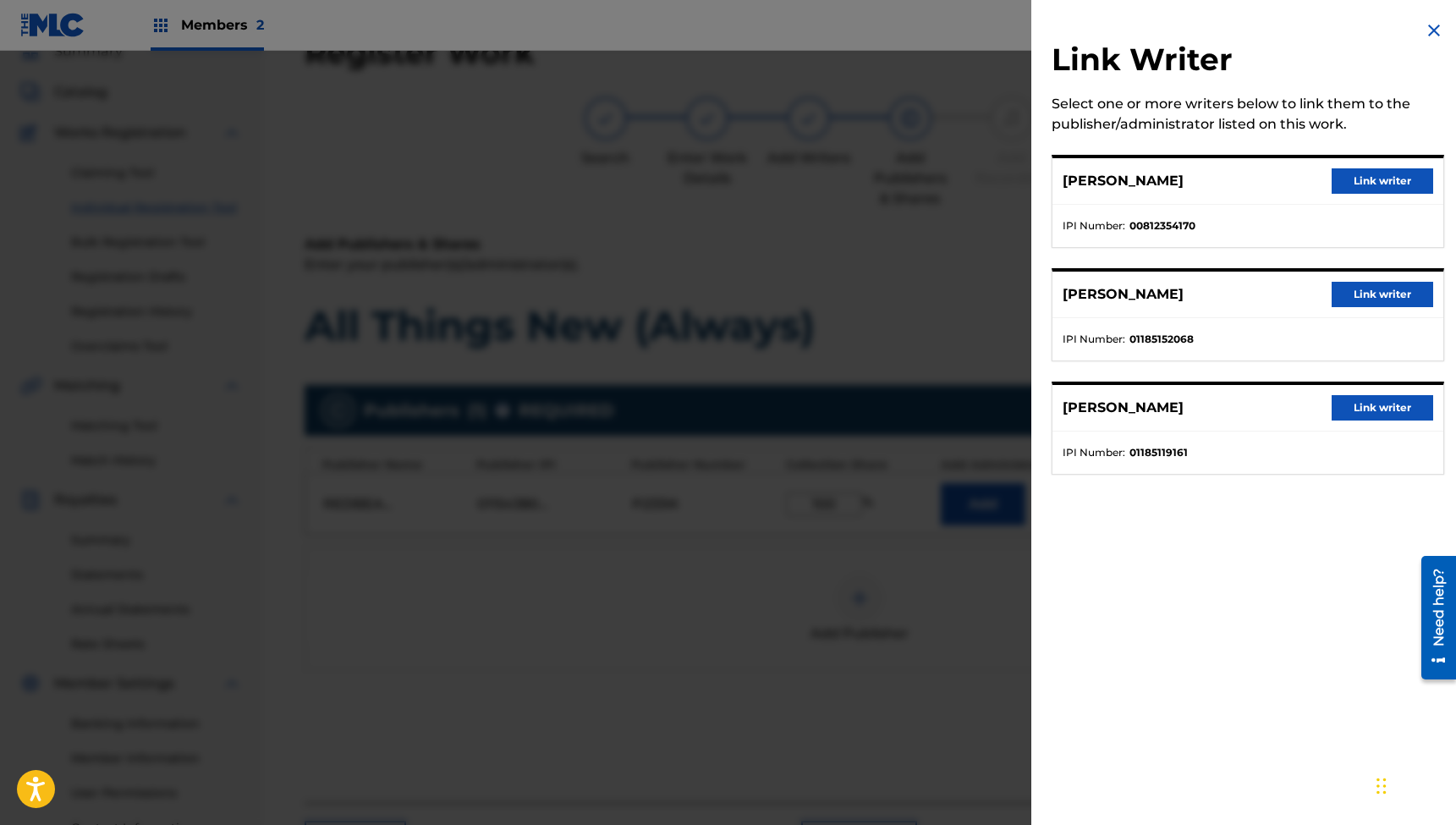
click at [1351, 187] on button "Link writer" at bounding box center [1382, 180] width 102 height 25
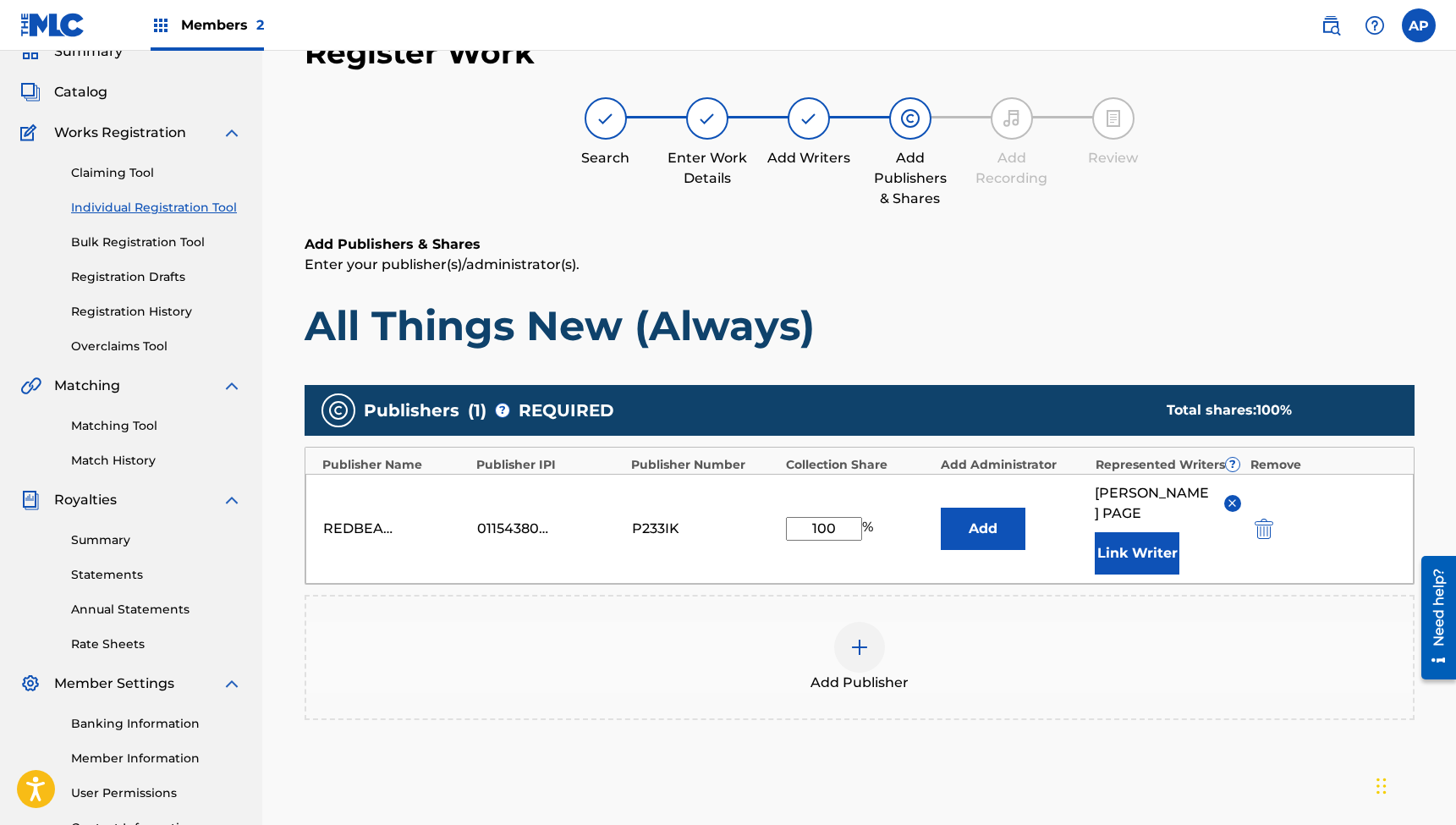
click at [1126, 532] on button "Link Writer" at bounding box center [1137, 554] width 85 height 42
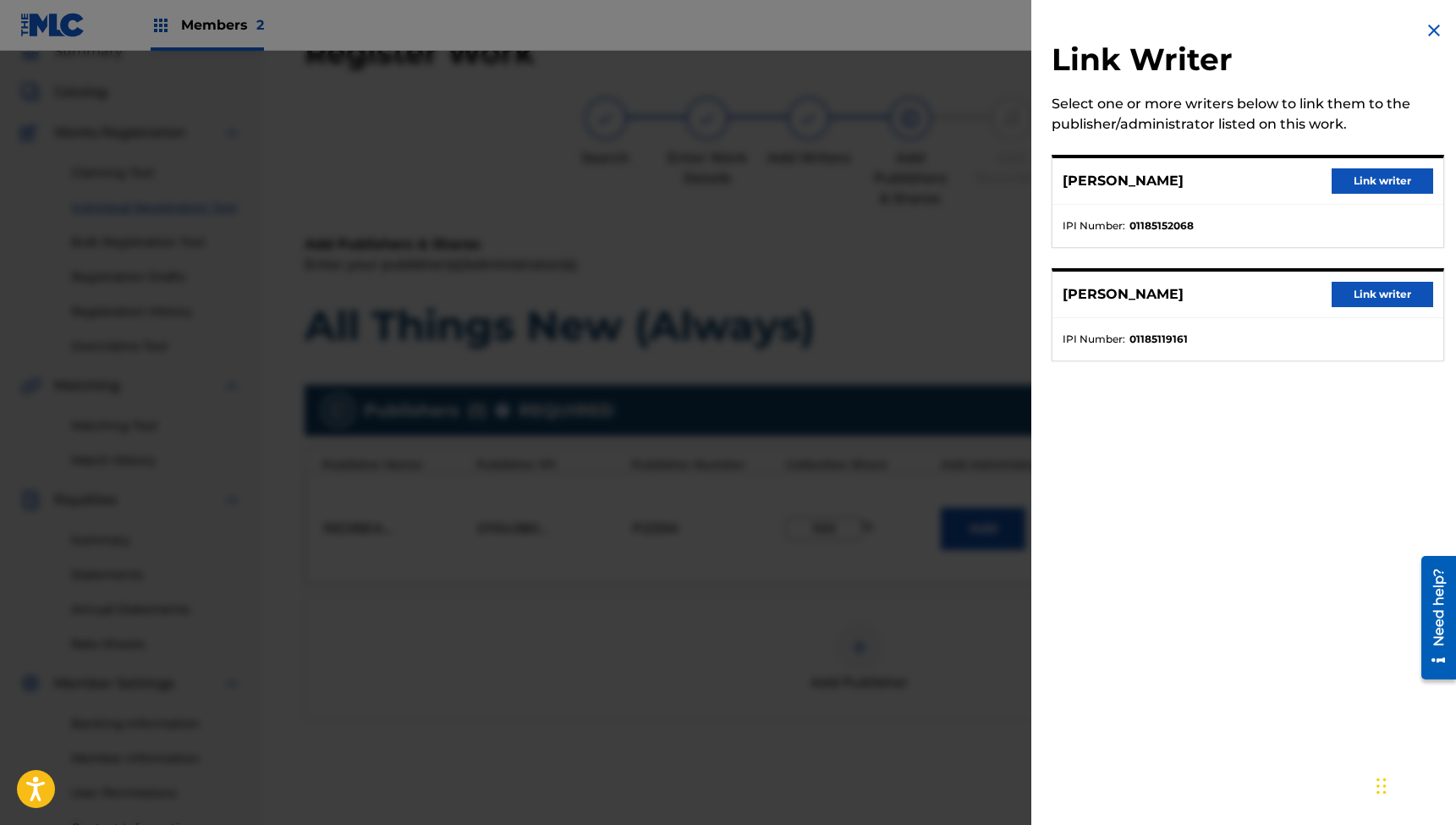
click at [1371, 181] on button "Link writer" at bounding box center [1382, 180] width 102 height 25
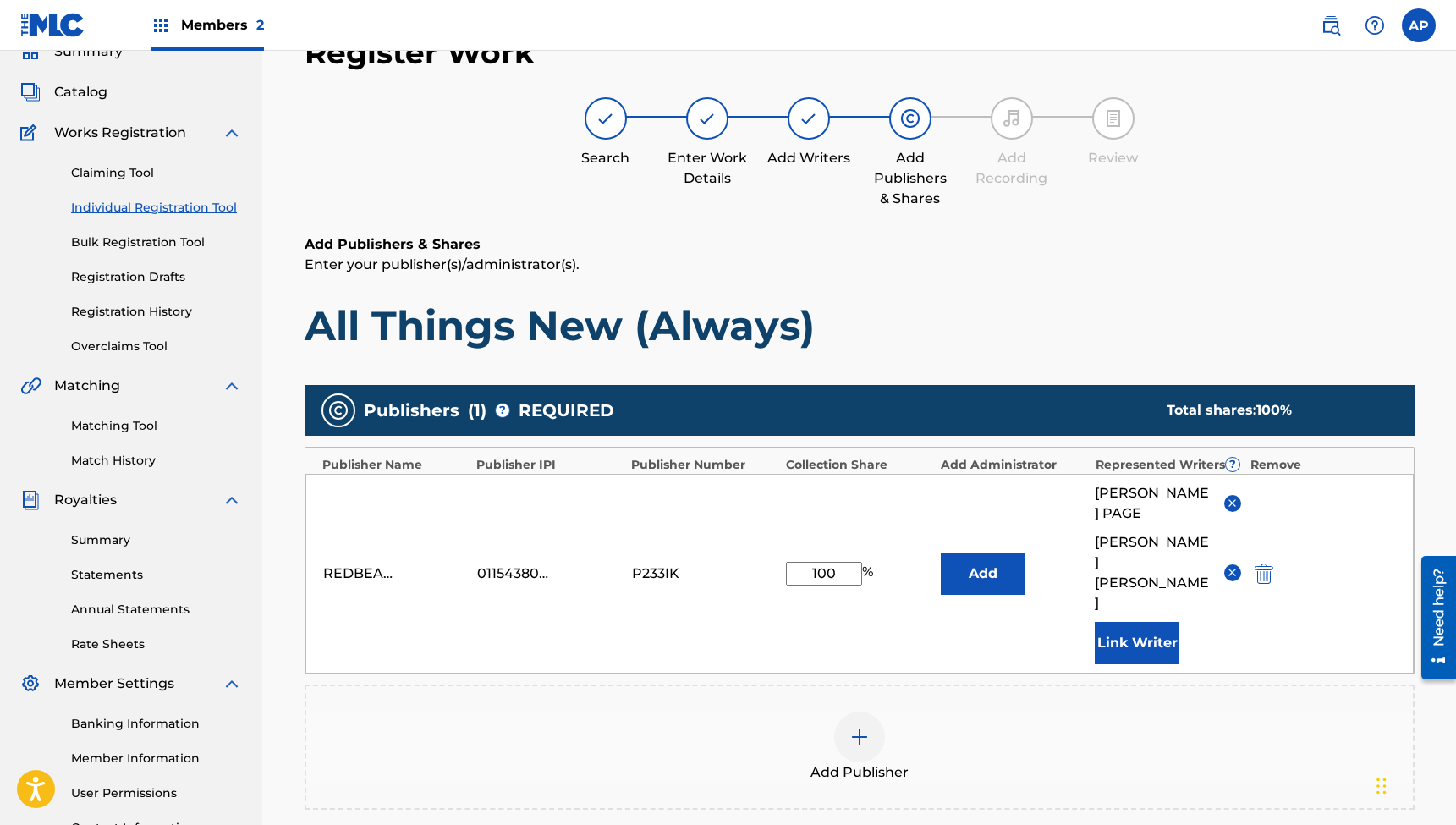
click at [1136, 622] on button "Link Writer" at bounding box center [1137, 643] width 85 height 42
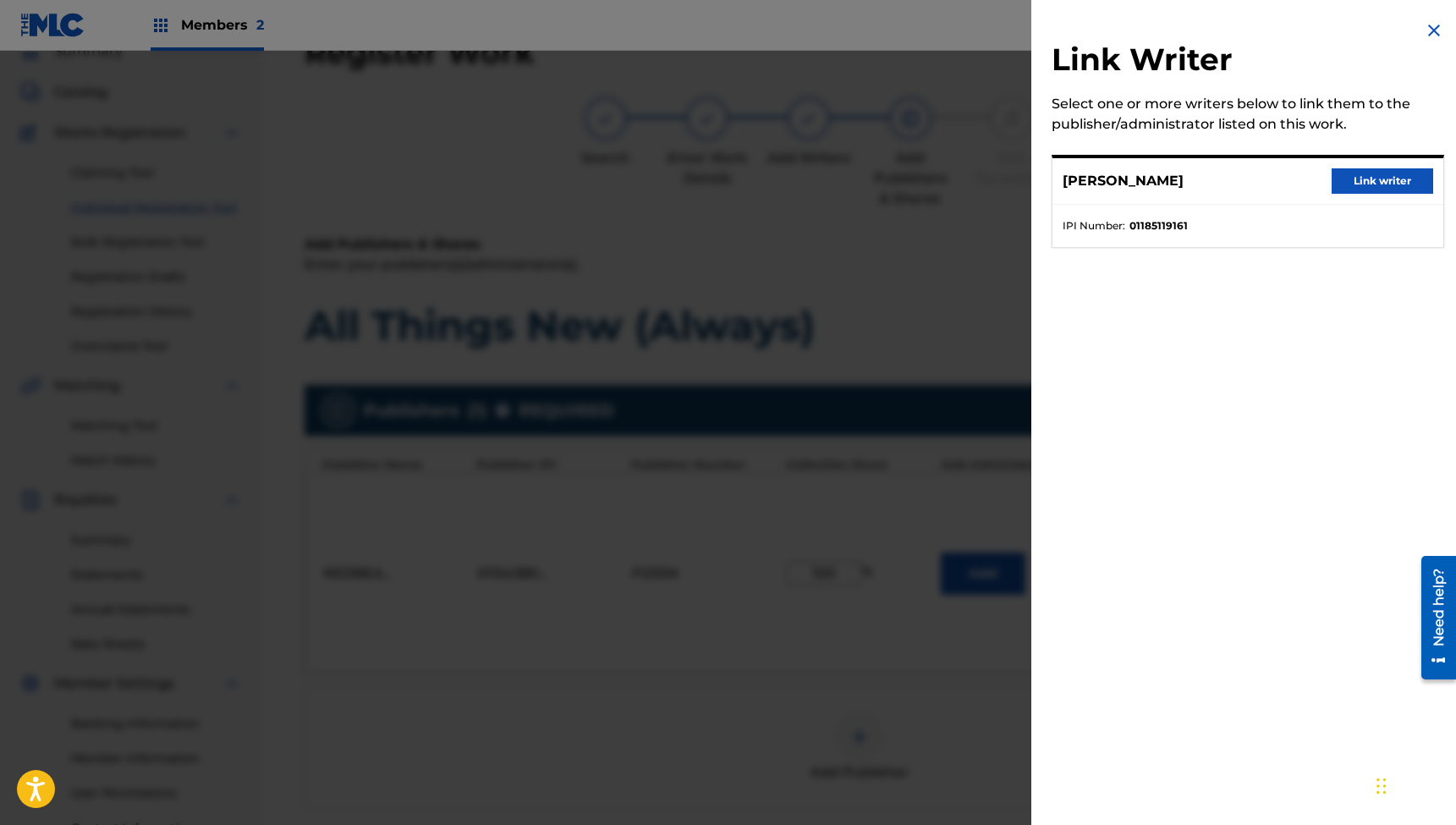
click at [1364, 181] on button "Link writer" at bounding box center [1382, 180] width 102 height 25
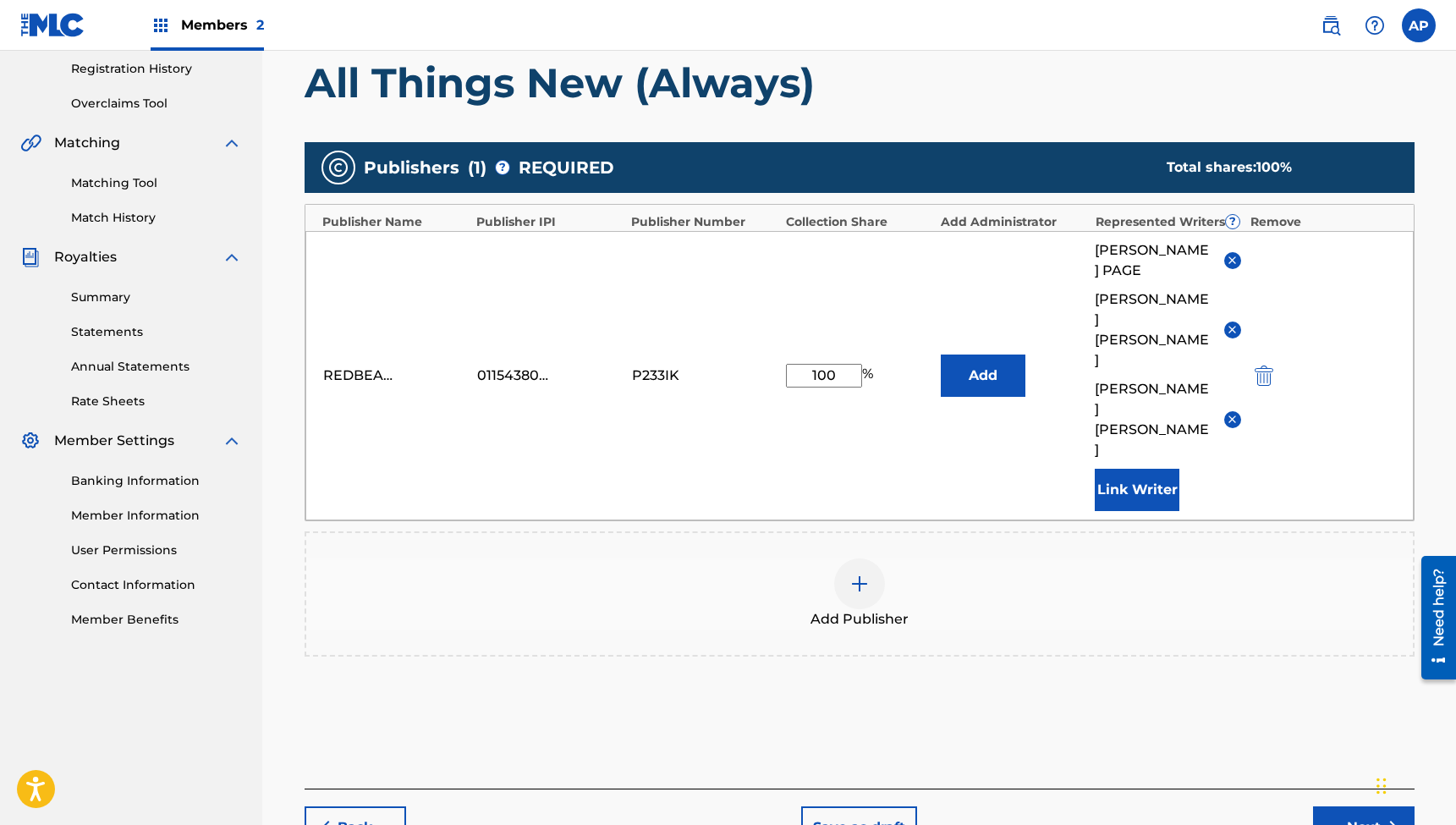
click at [1335, 807] on button "Next" at bounding box center [1364, 828] width 102 height 42
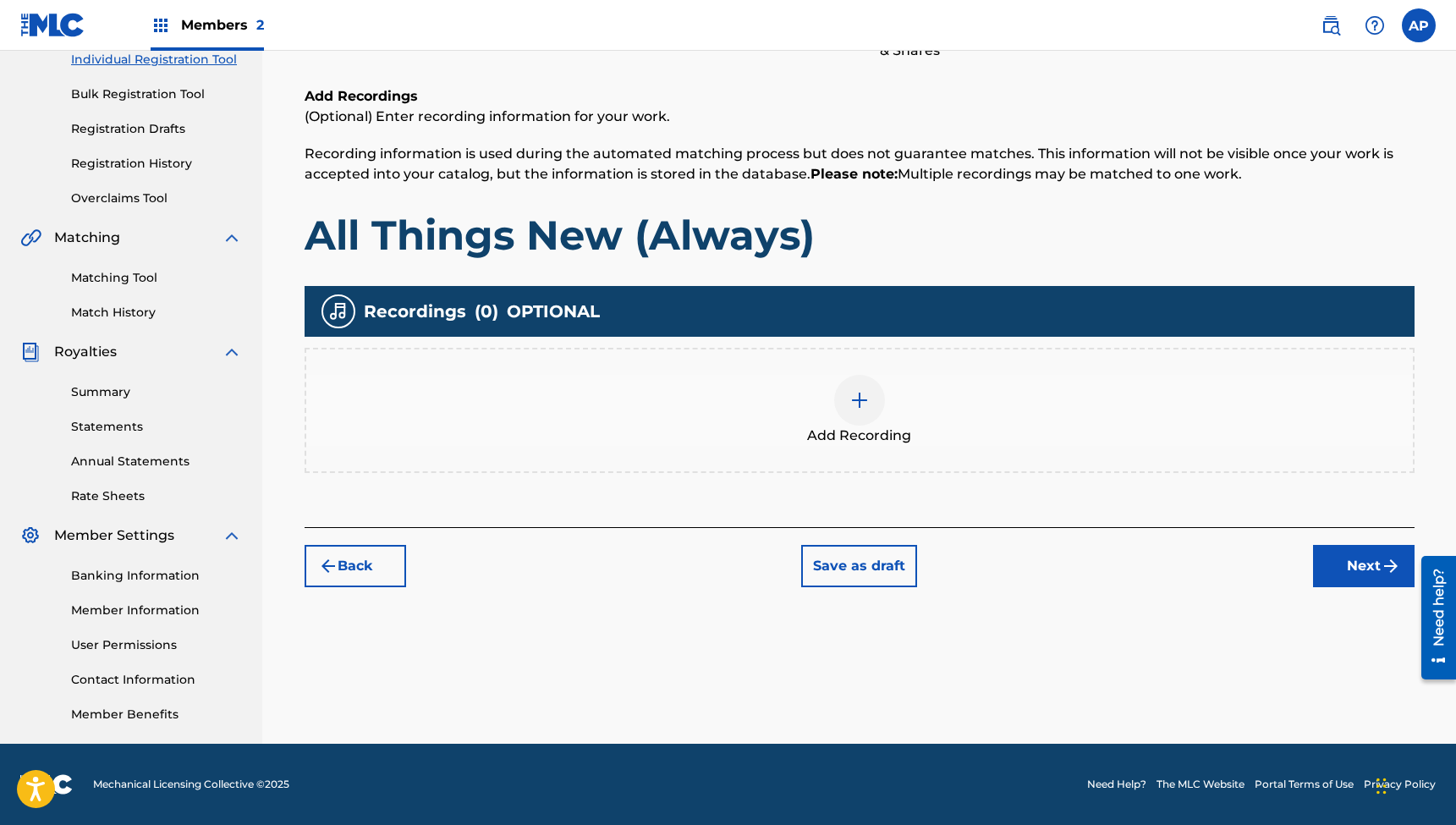
scroll to position [224, 0]
click at [1354, 556] on button "Next" at bounding box center [1364, 566] width 102 height 42
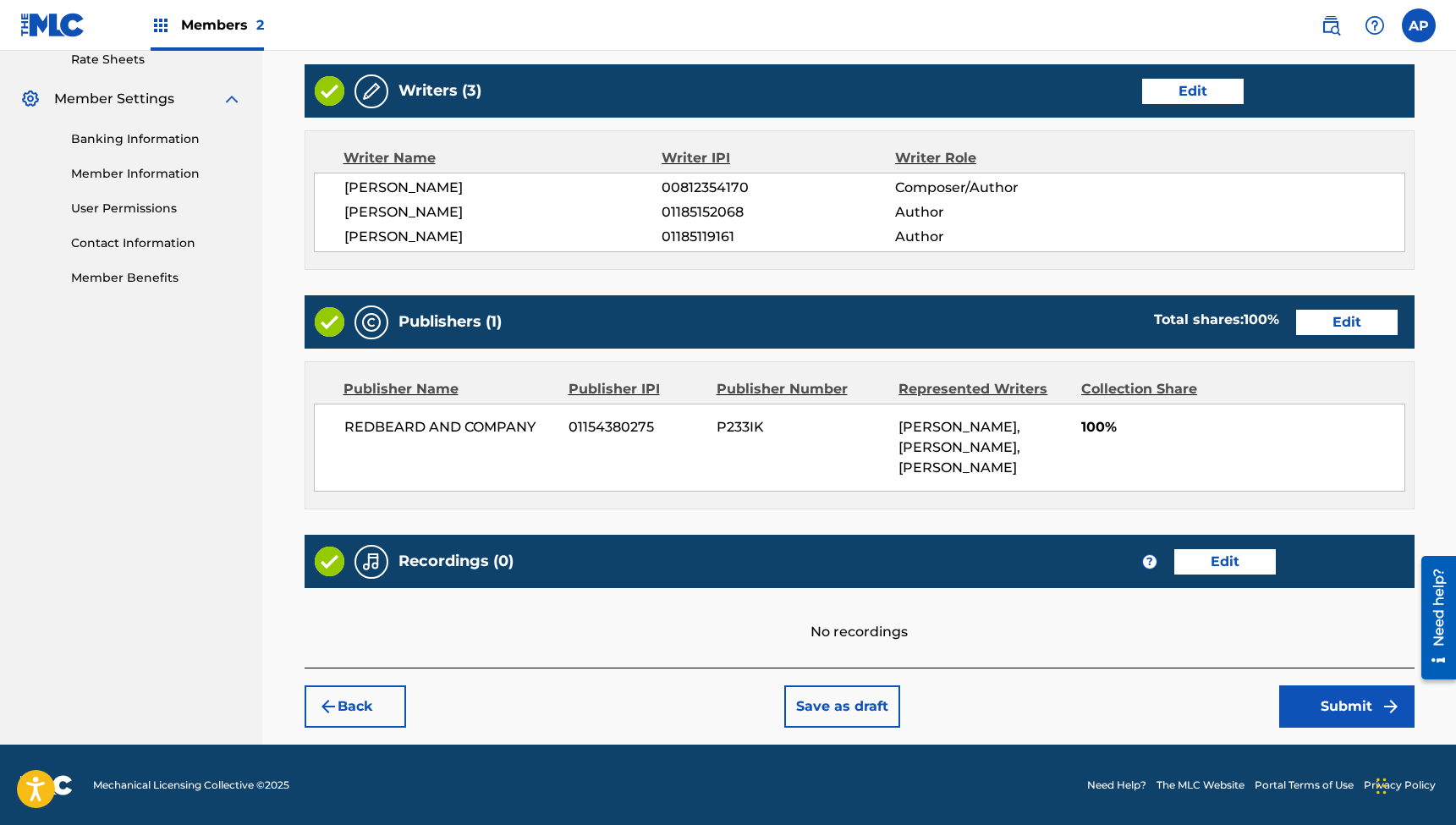
scroll to position [660, 0]
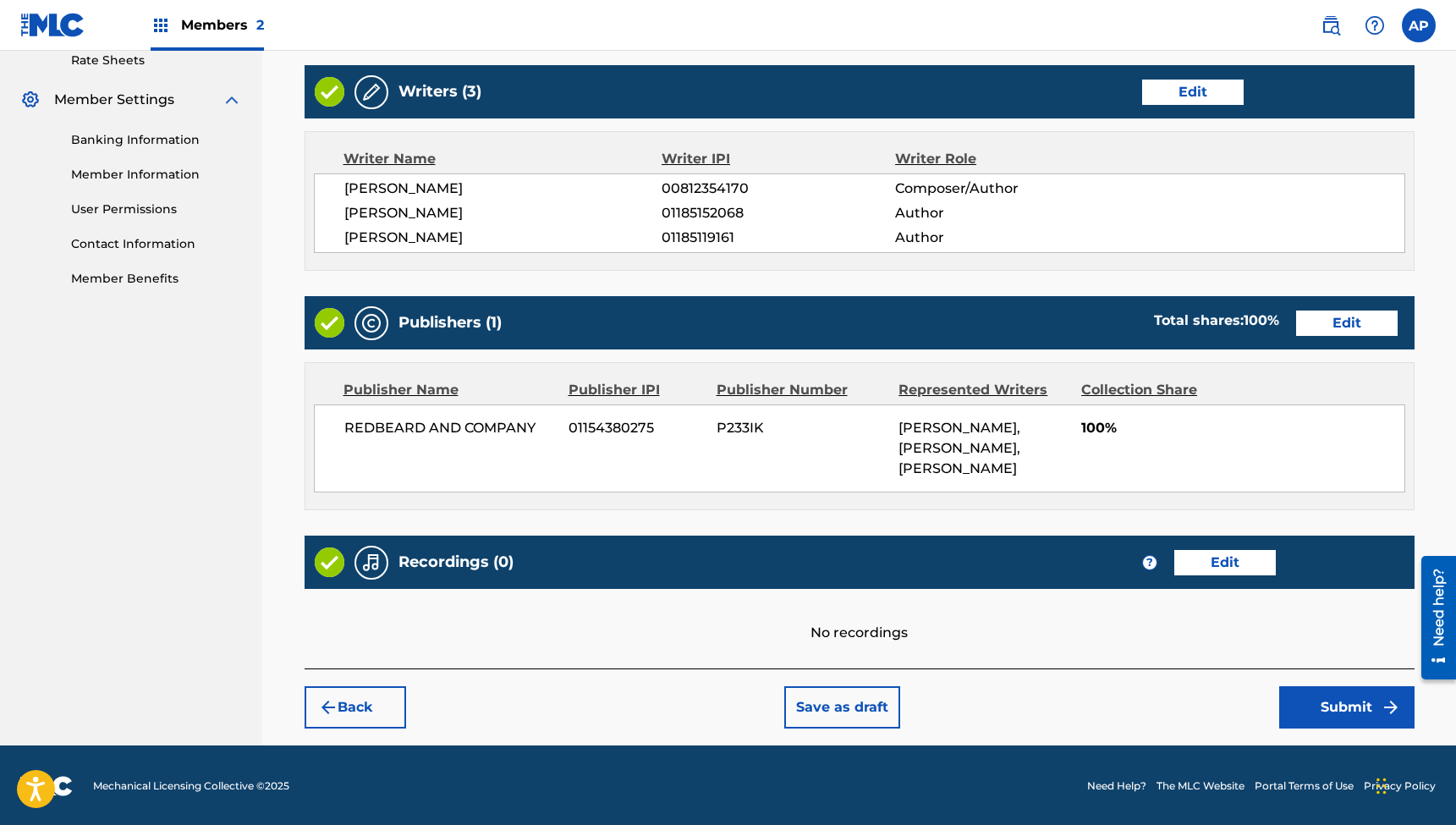
click at [1329, 702] on button "Submit" at bounding box center [1347, 708] width 136 height 42
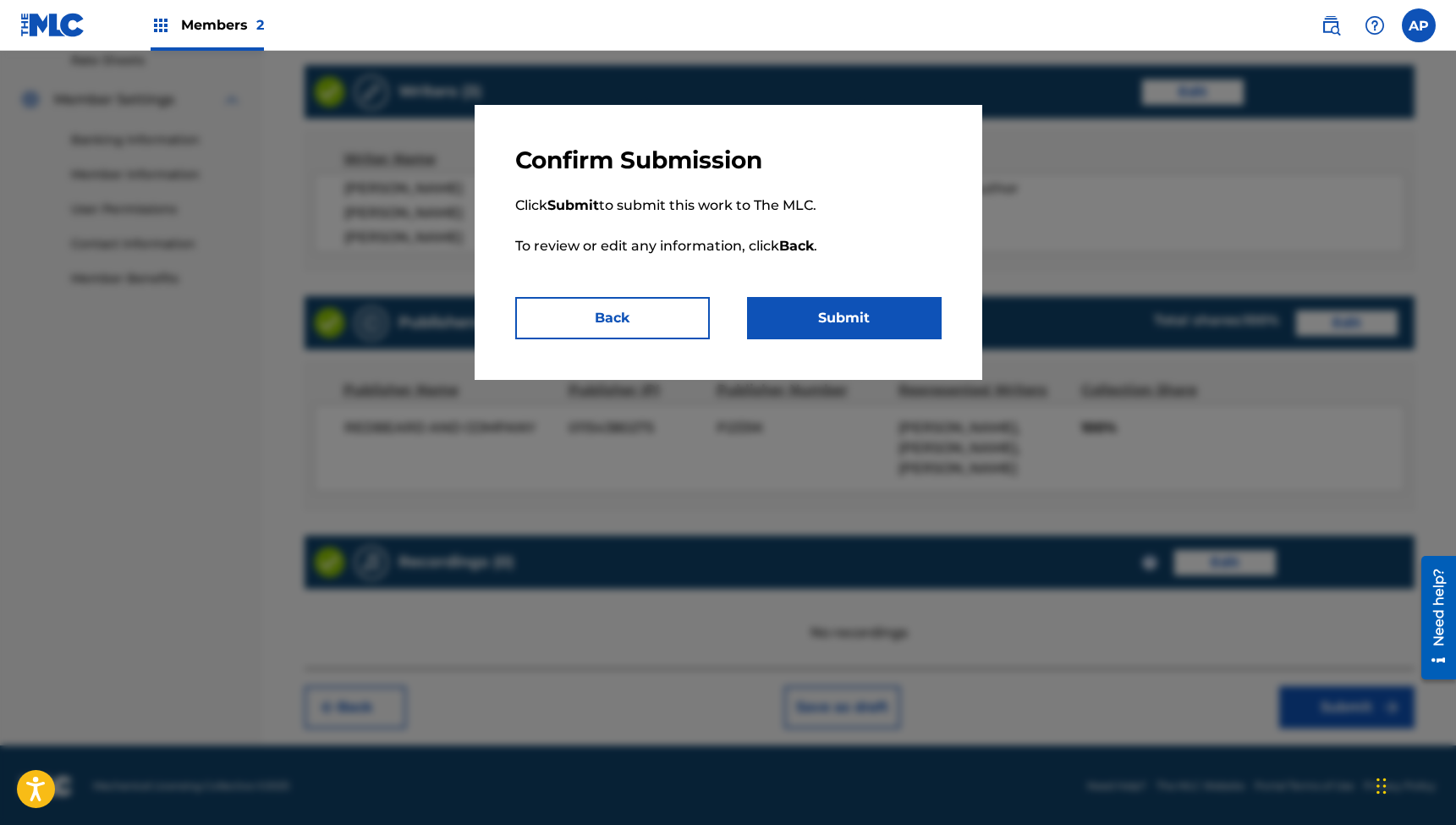
click at [802, 311] on button "Submit" at bounding box center [844, 318] width 194 height 42
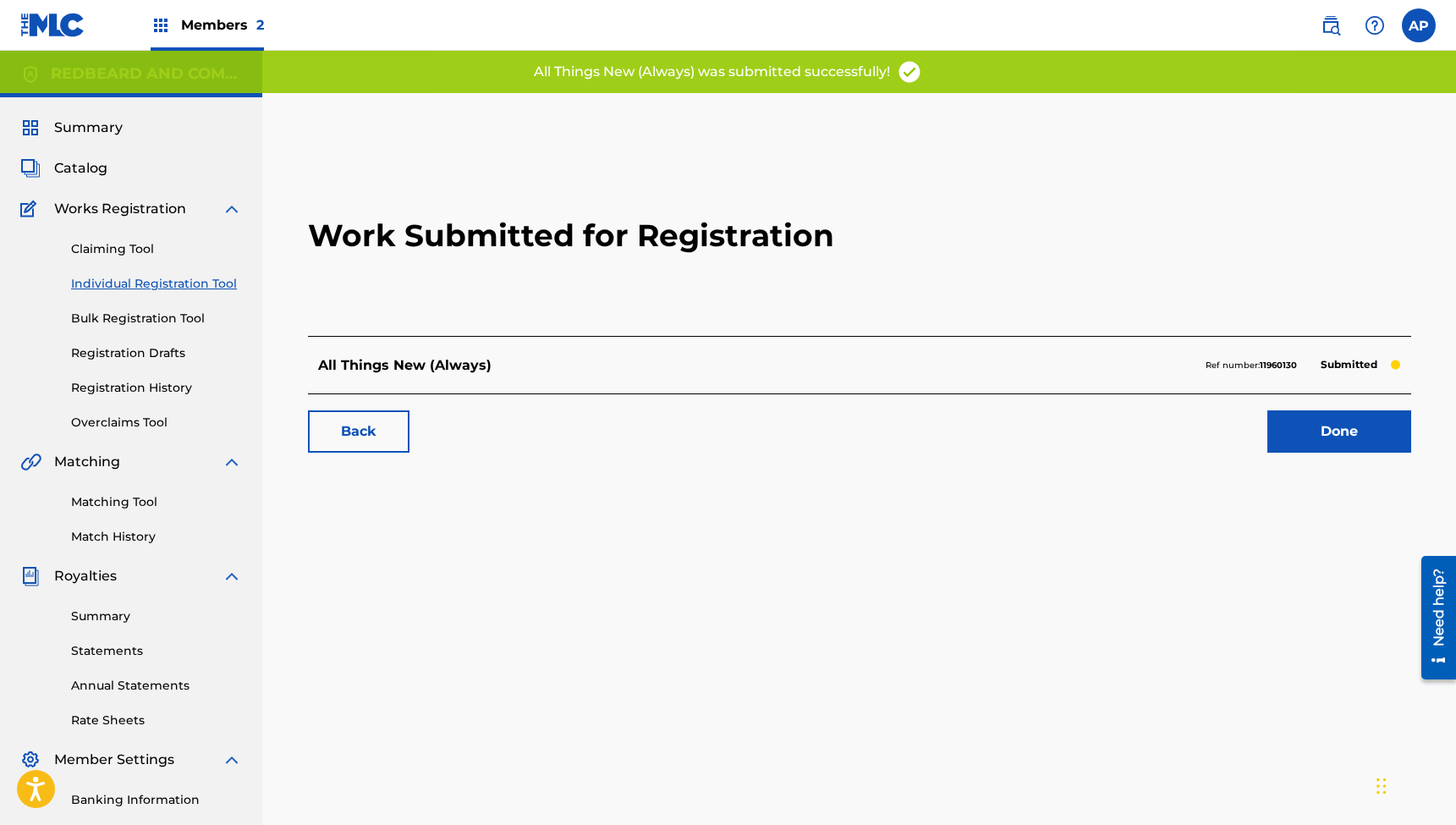
click at [1310, 436] on link "Done" at bounding box center [1340, 432] width 144 height 42
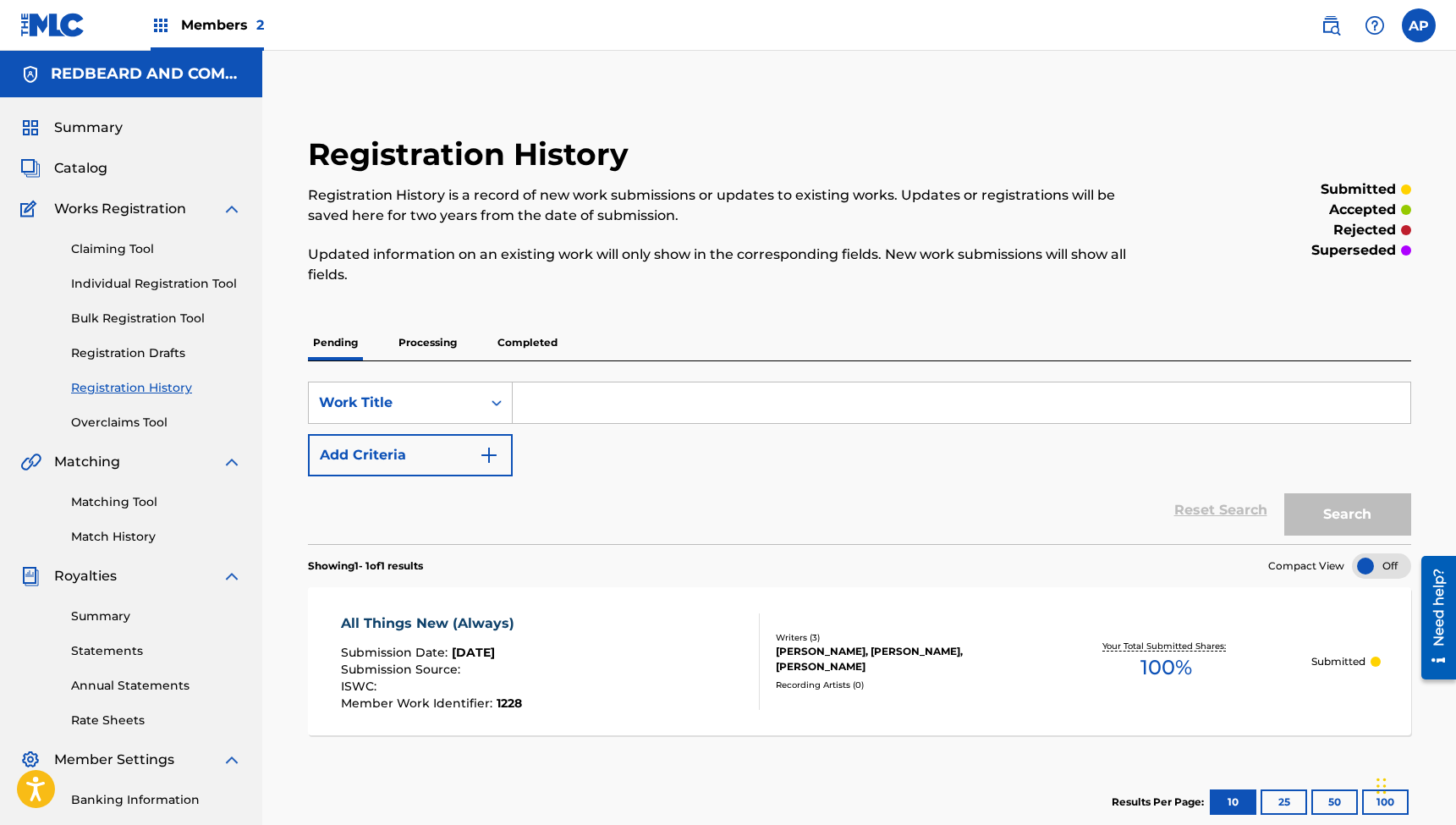
click at [455, 621] on div "All Things New (Always)" at bounding box center [433, 624] width 182 height 20
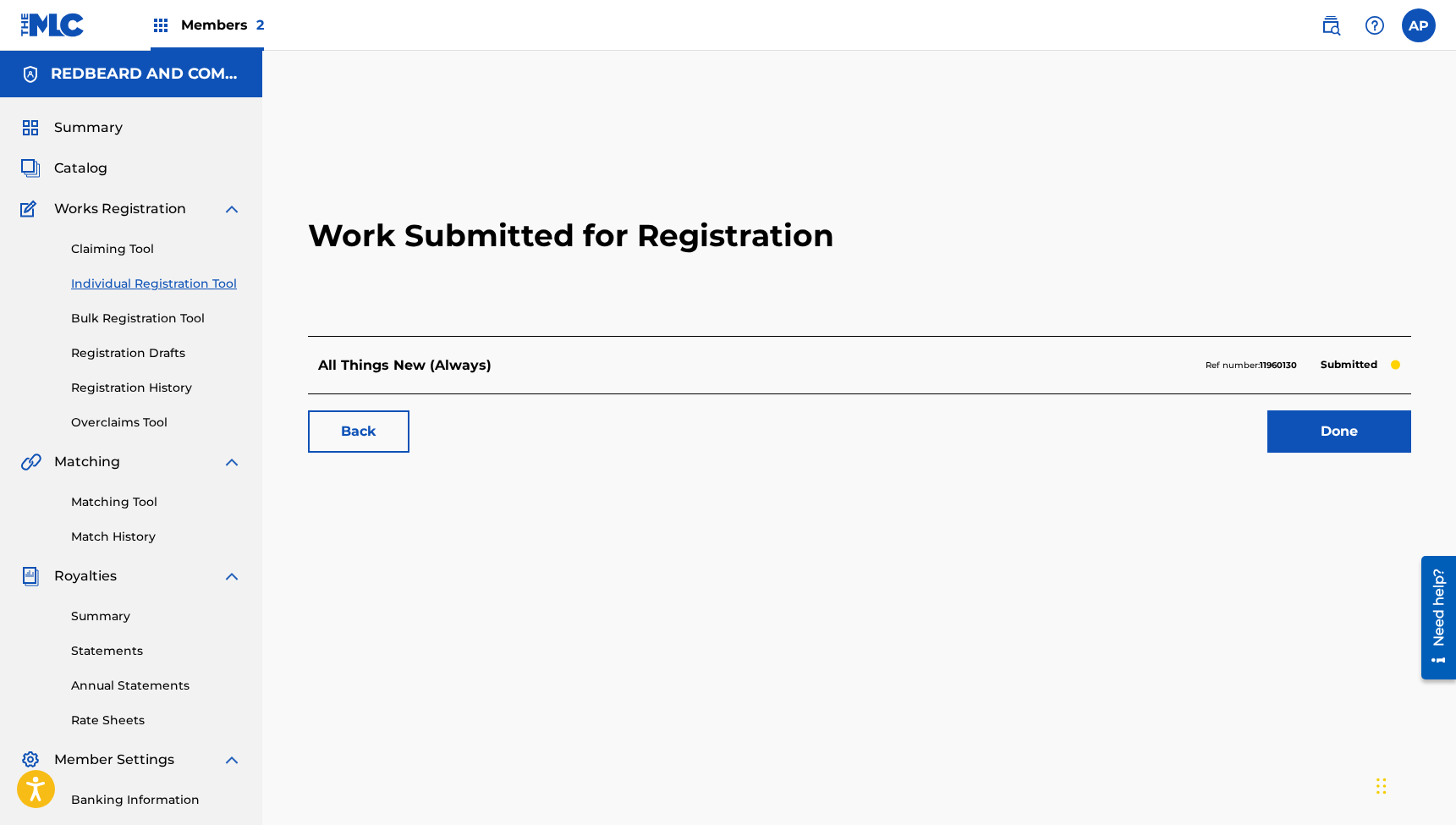
click at [1349, 433] on link "Done" at bounding box center [1340, 432] width 144 height 42
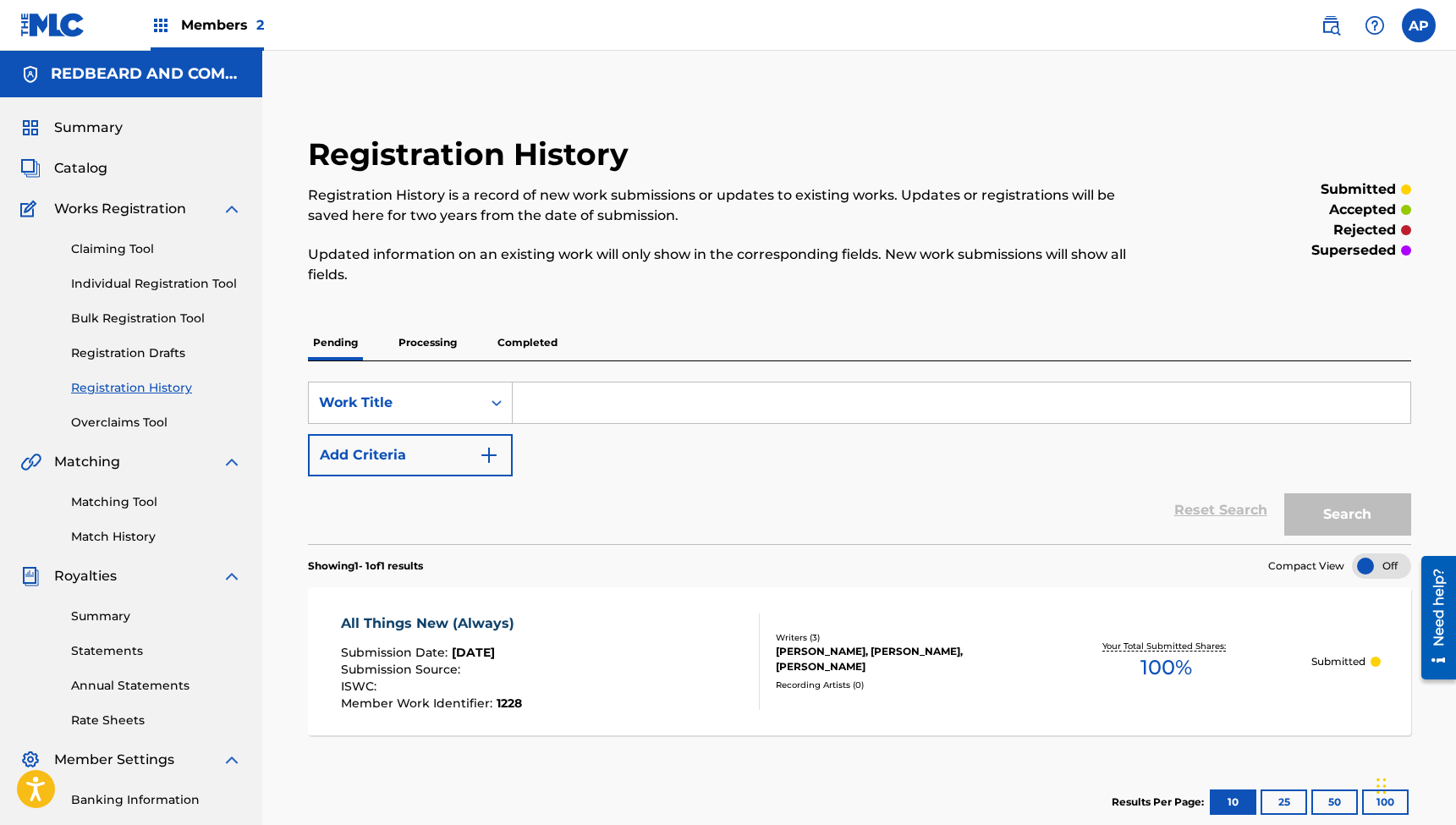
click at [131, 504] on link "Matching Tool" at bounding box center [156, 502] width 171 height 18
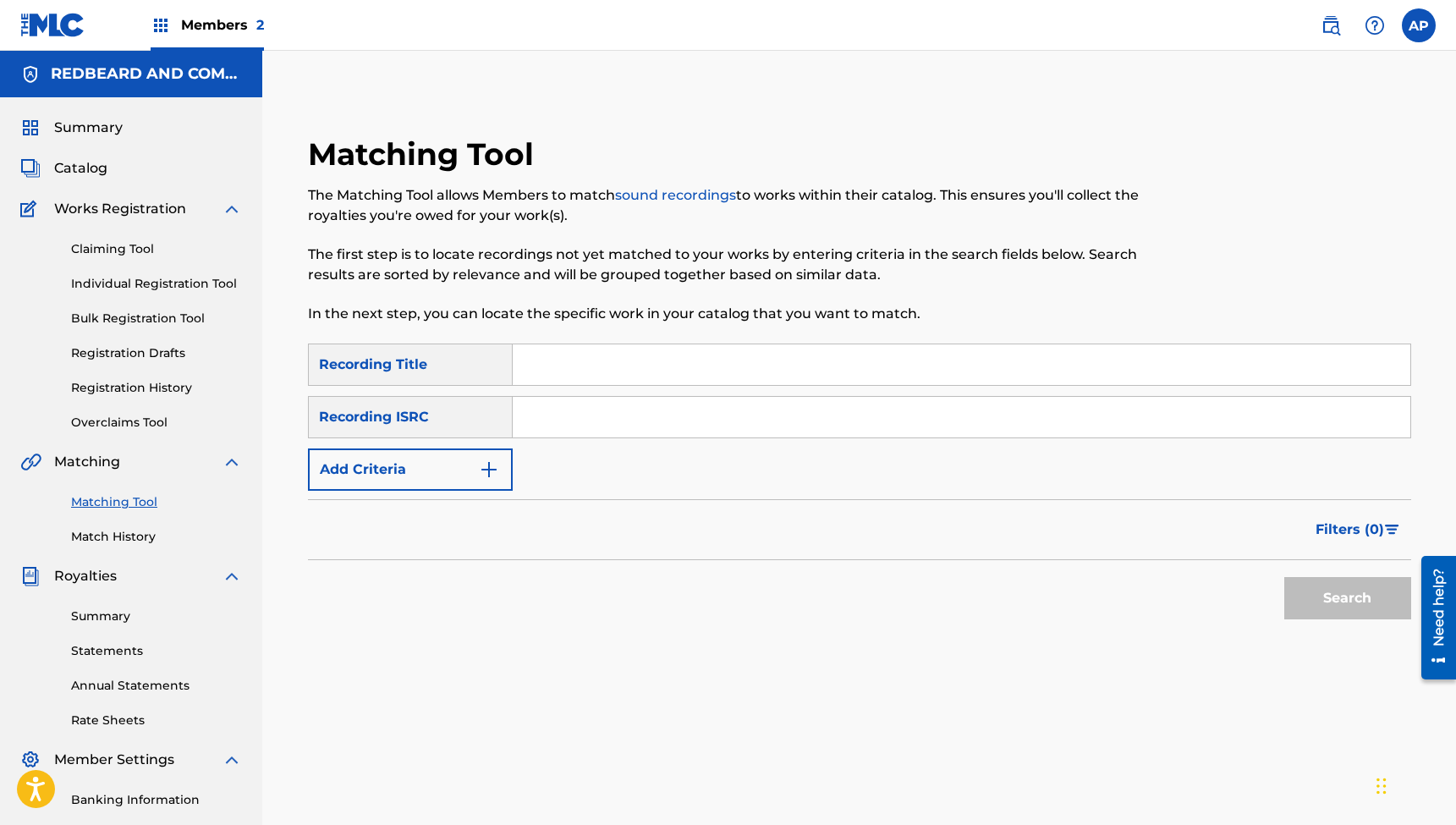
click at [618, 360] on input "Search Form" at bounding box center [961, 364] width 897 height 40
type input "Oceans Blue (feat. [PERSON_NAME])"
click at [562, 421] on input "Search Form" at bounding box center [961, 417] width 897 height 40
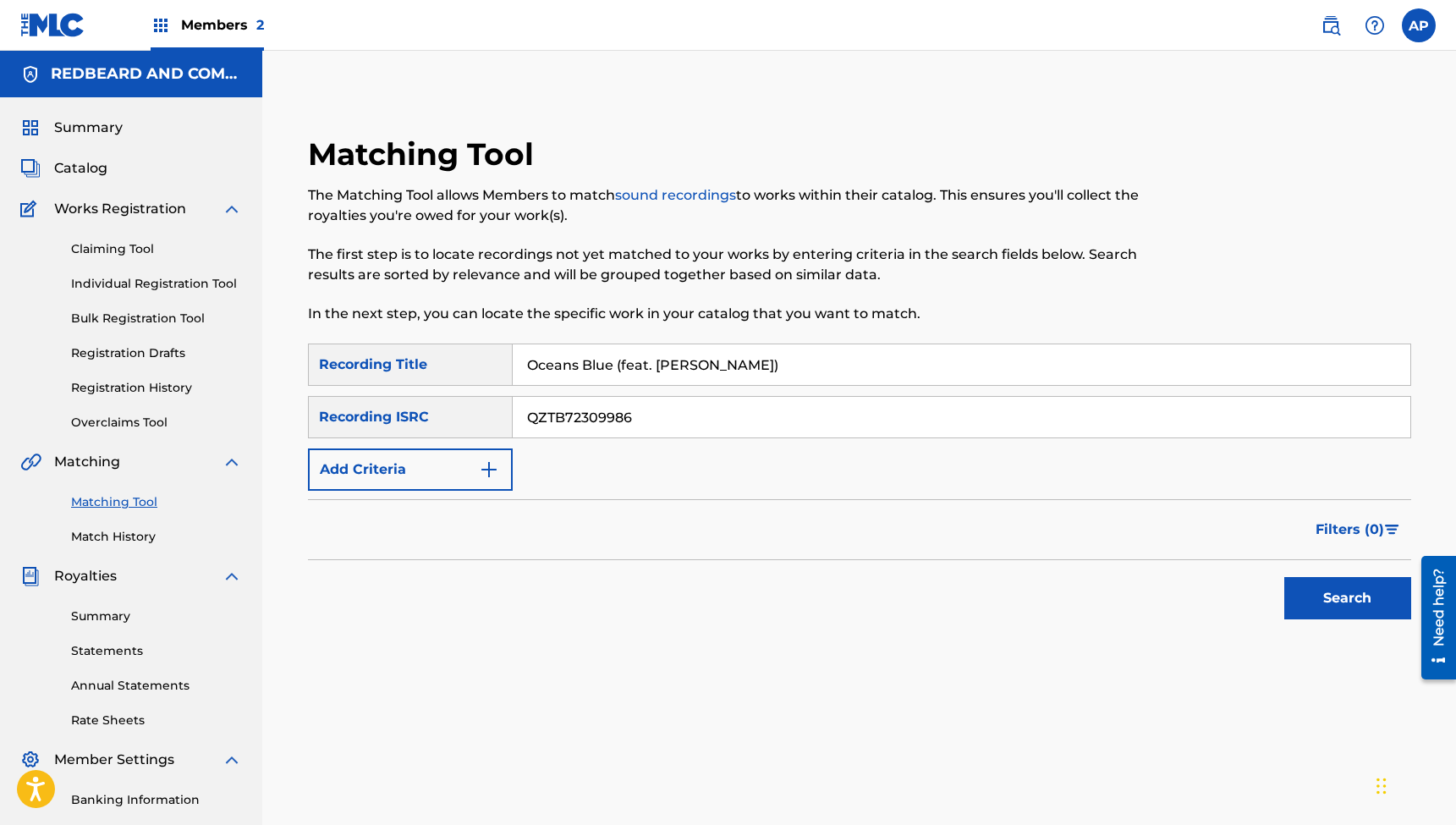
type input "QZTB72309986"
click at [1347, 598] on button "Search" at bounding box center [1347, 598] width 127 height 42
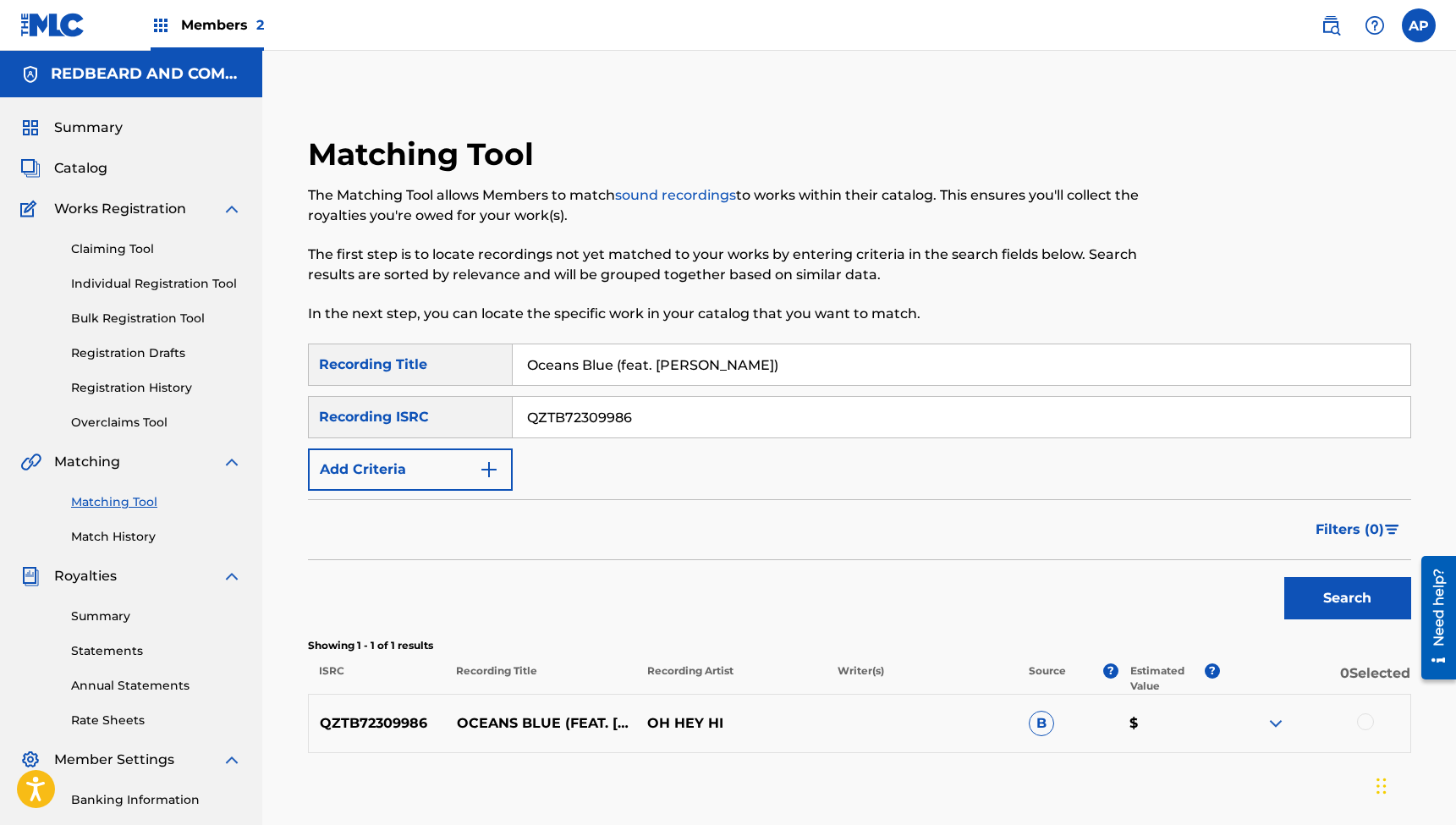
click at [1364, 720] on div at bounding box center [1365, 722] width 17 height 17
click at [1201, 690] on button "Match 1 Group" at bounding box center [1190, 688] width 187 height 42
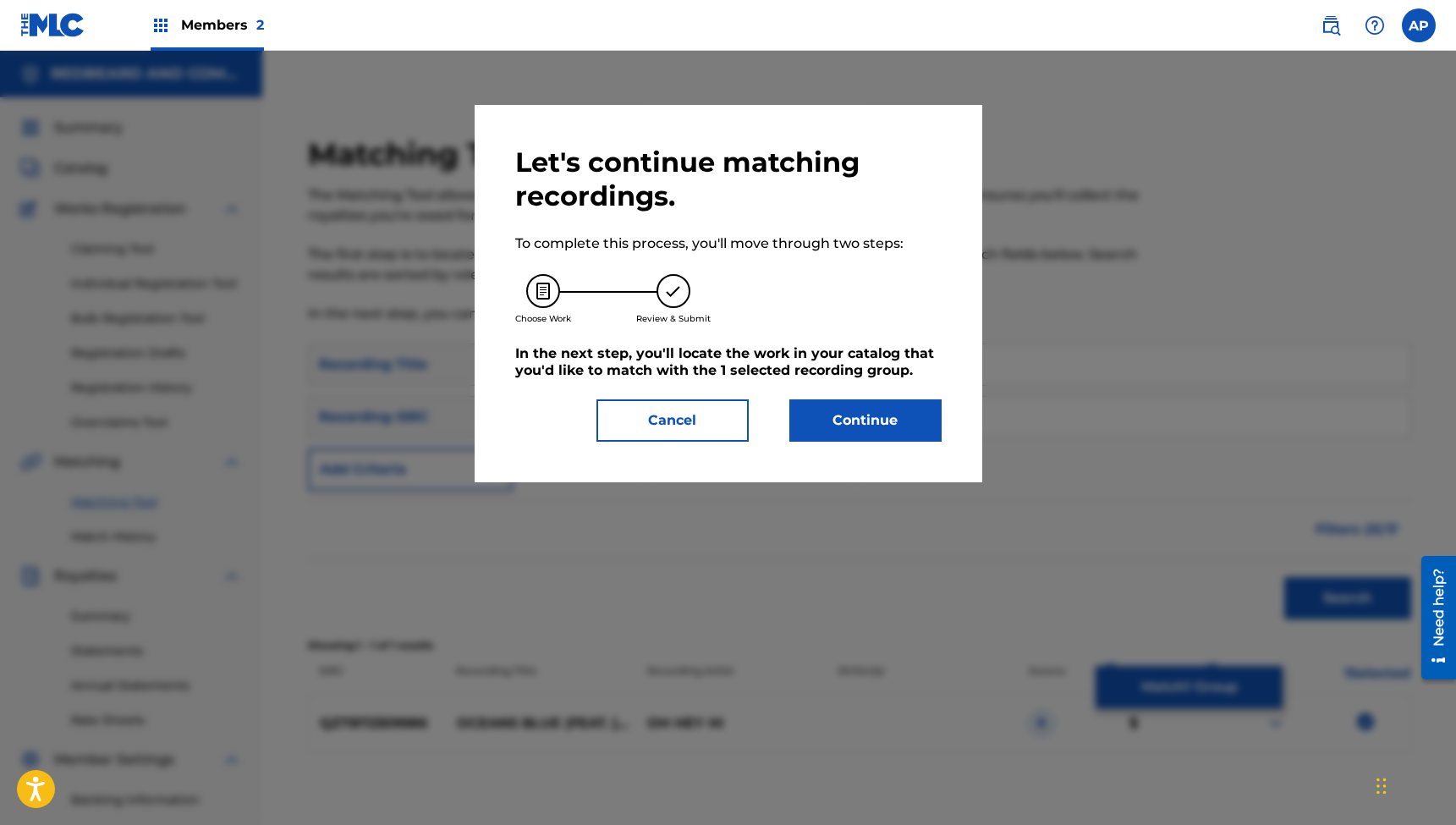
click at [876, 419] on button "Continue" at bounding box center [866, 420] width 152 height 42
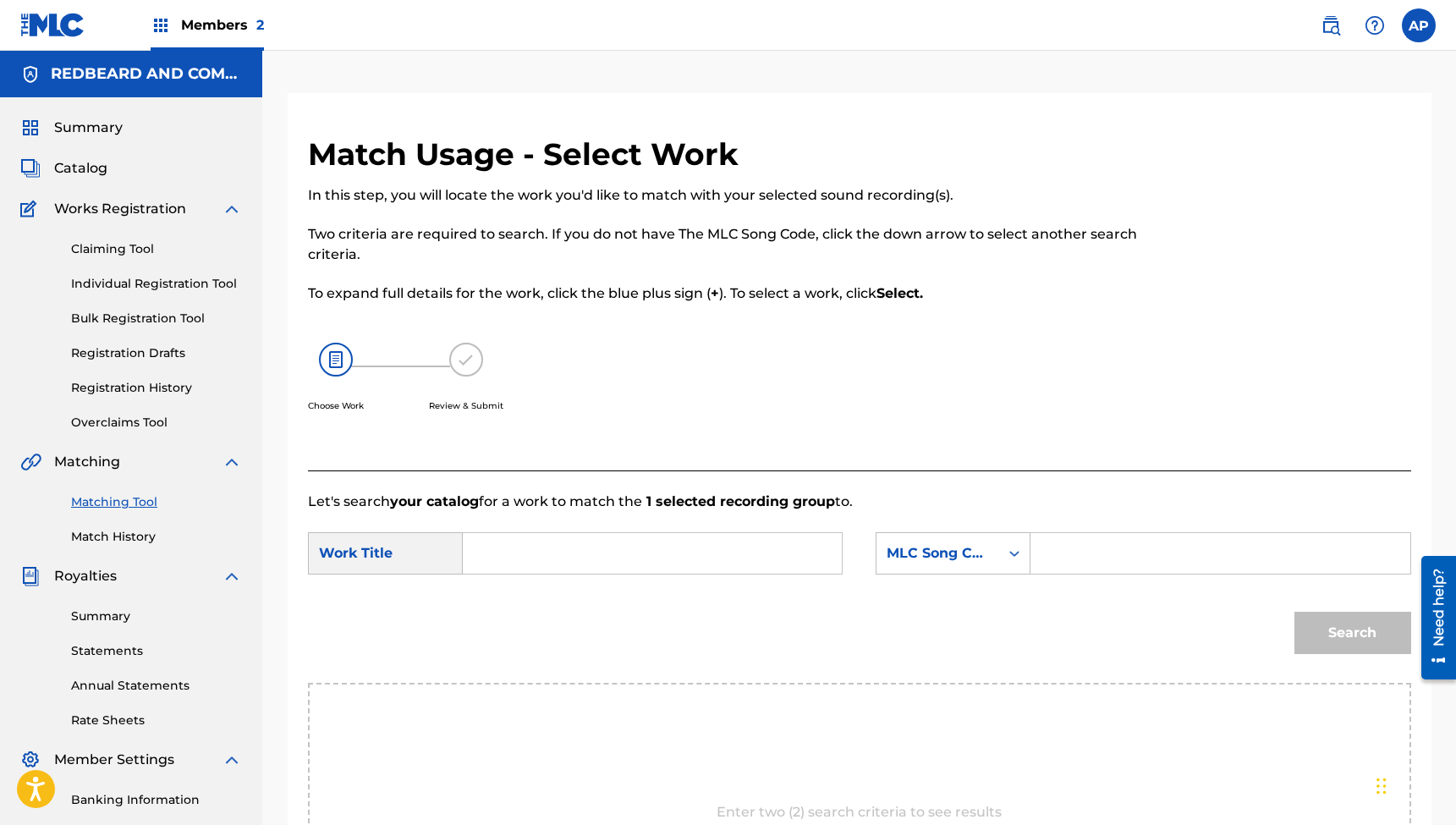
click at [607, 554] on input "Search Form" at bounding box center [652, 554] width 350 height 40
type input "Oceans Blue (feat. [PERSON_NAME])"
click at [1142, 557] on input "Search Form" at bounding box center [1220, 554] width 350 height 40
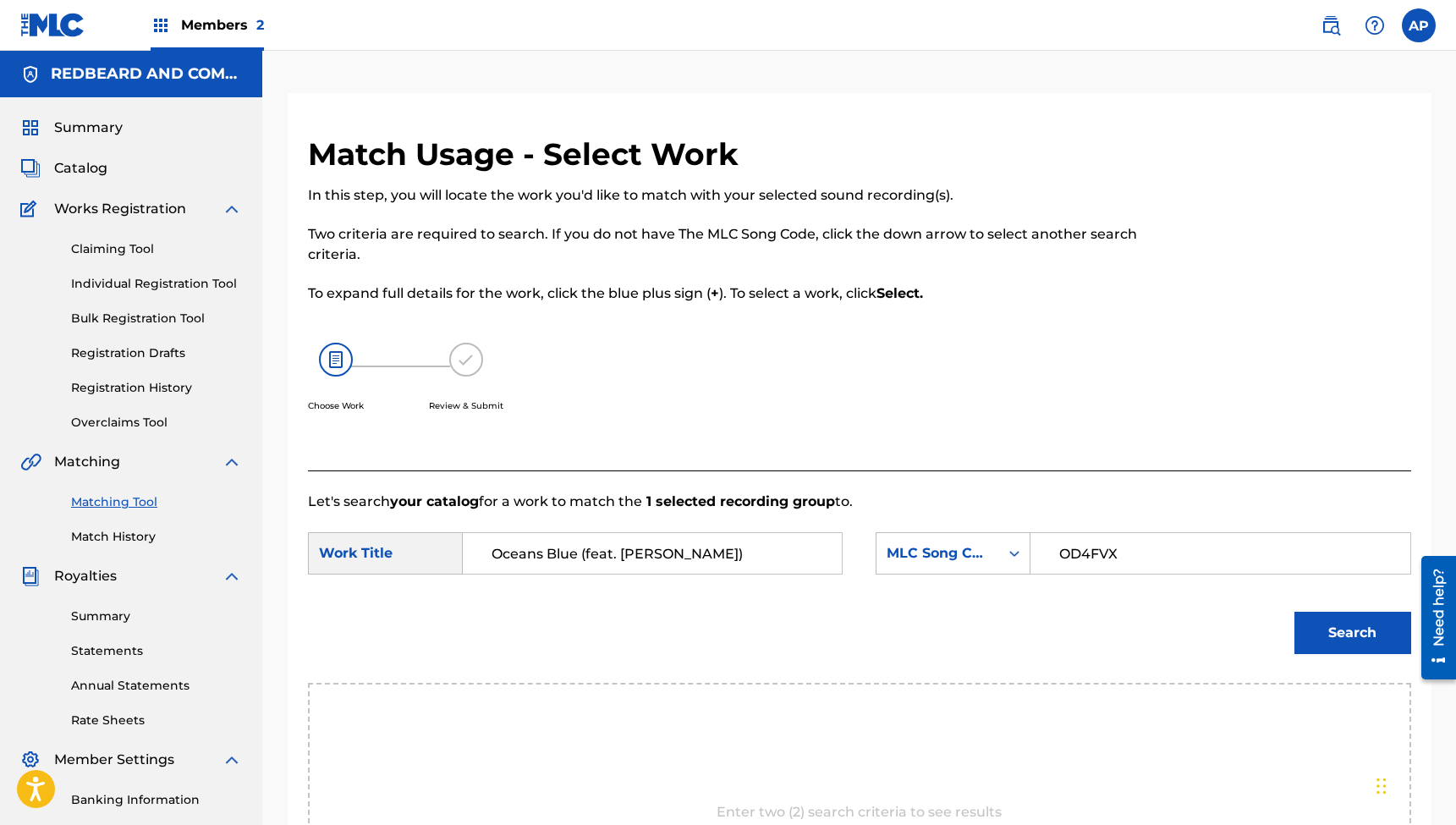
type input "OD4FVX"
click at [1352, 633] on button "Search" at bounding box center [1353, 633] width 116 height 42
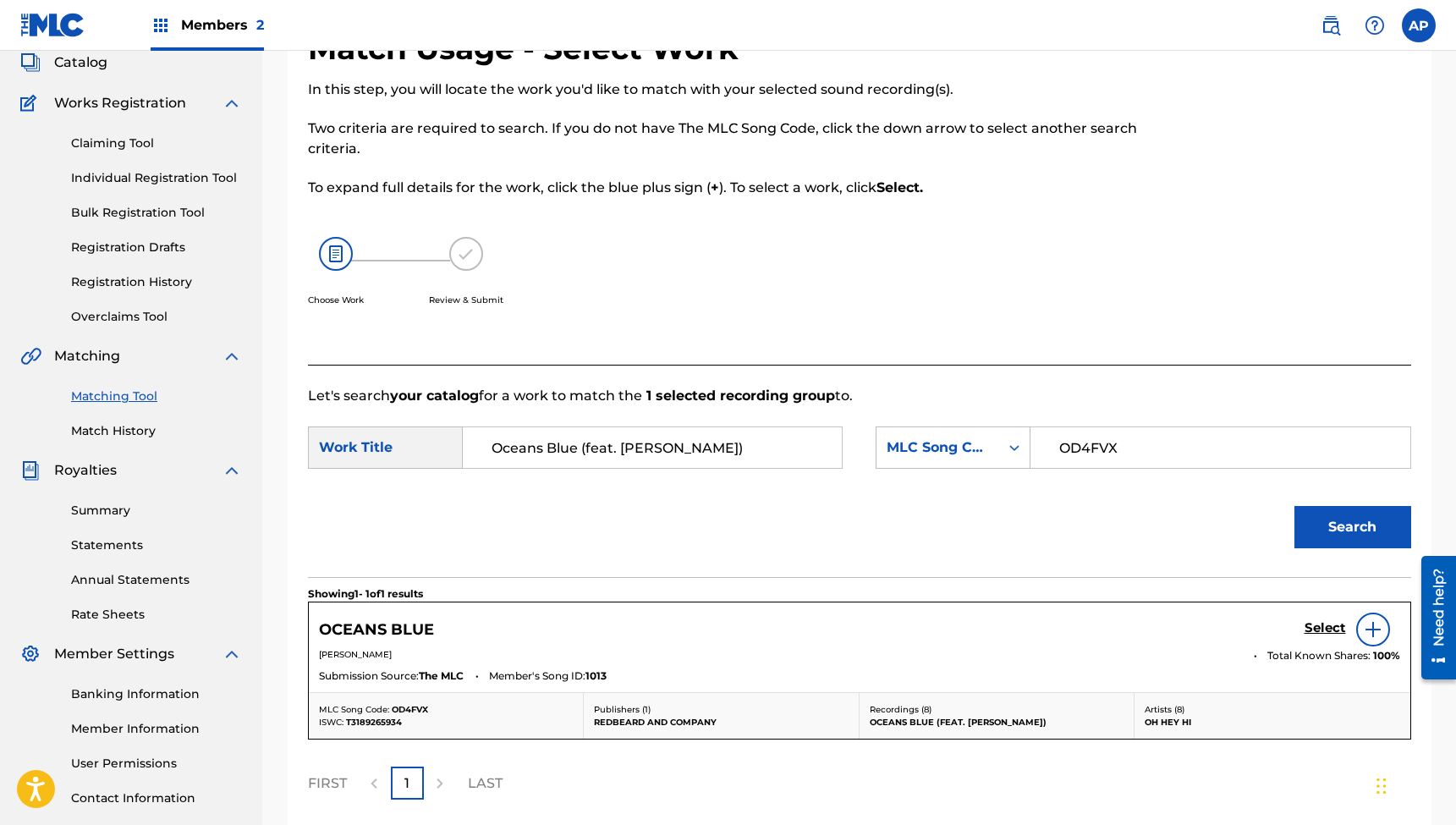
scroll to position [107, 0]
click at [1317, 625] on h5 "Select" at bounding box center [1325, 627] width 41 height 16
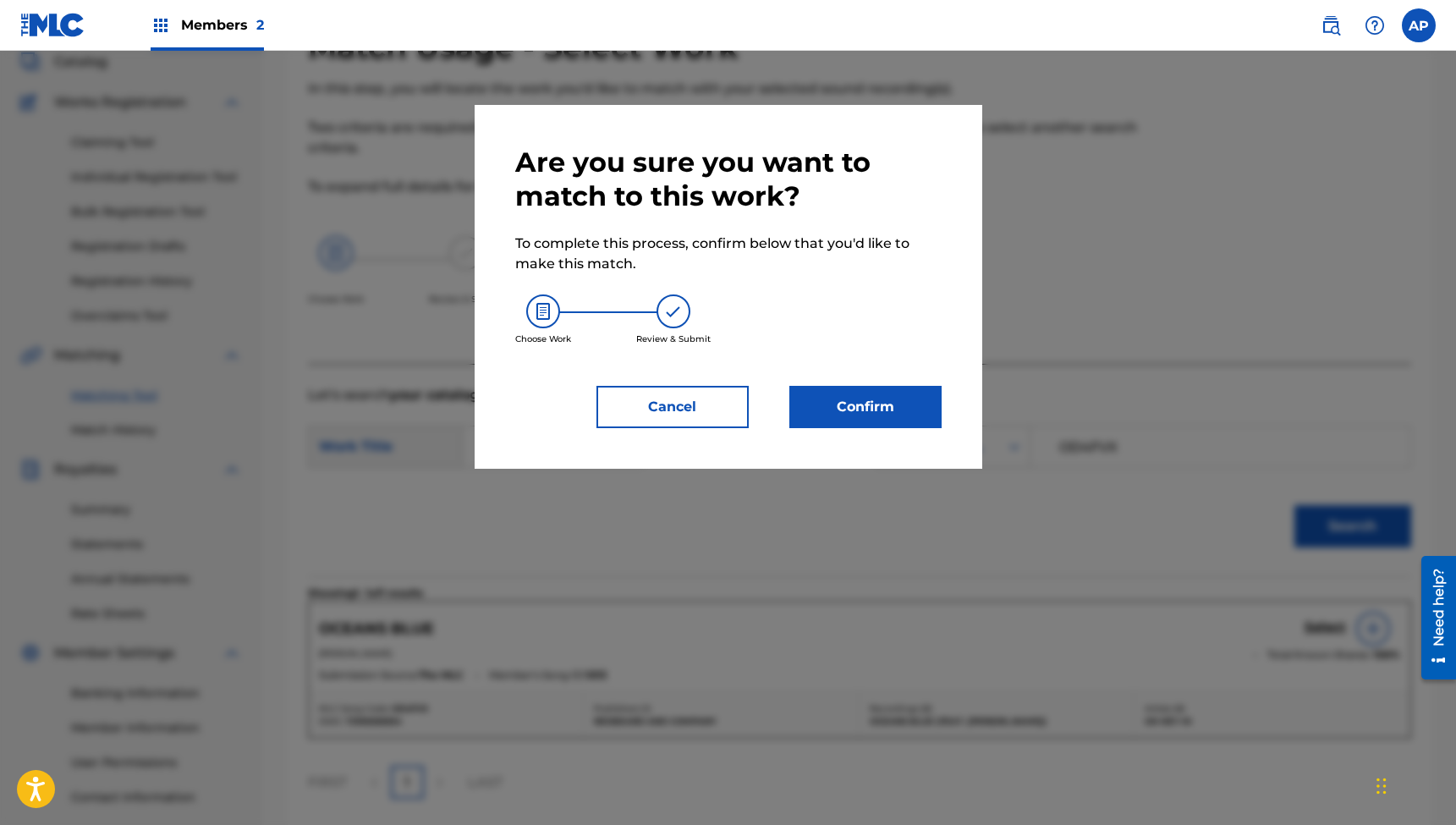
click at [855, 409] on button "Confirm" at bounding box center [866, 407] width 152 height 42
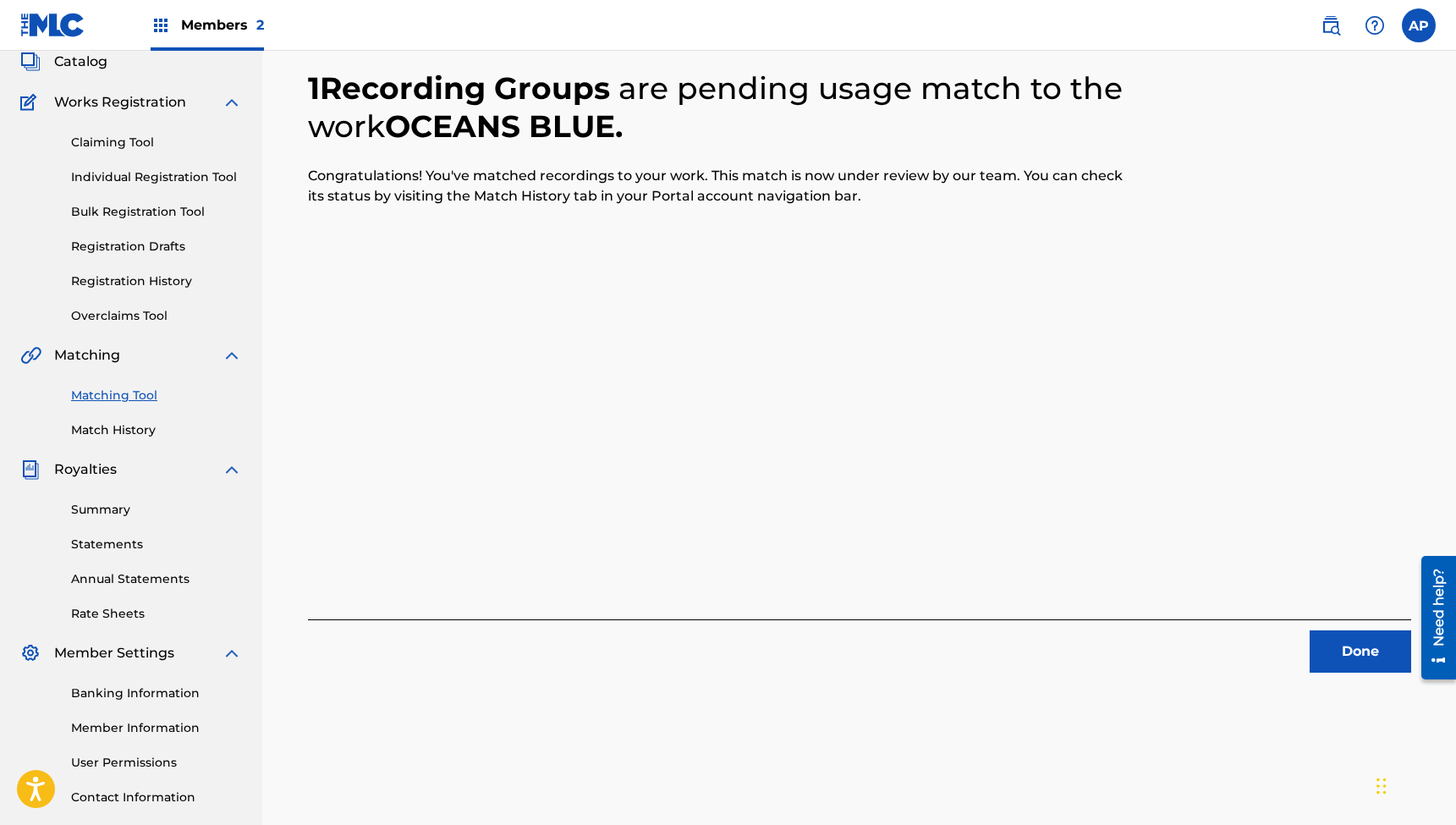
click at [1326, 652] on button "Done" at bounding box center [1361, 652] width 102 height 42
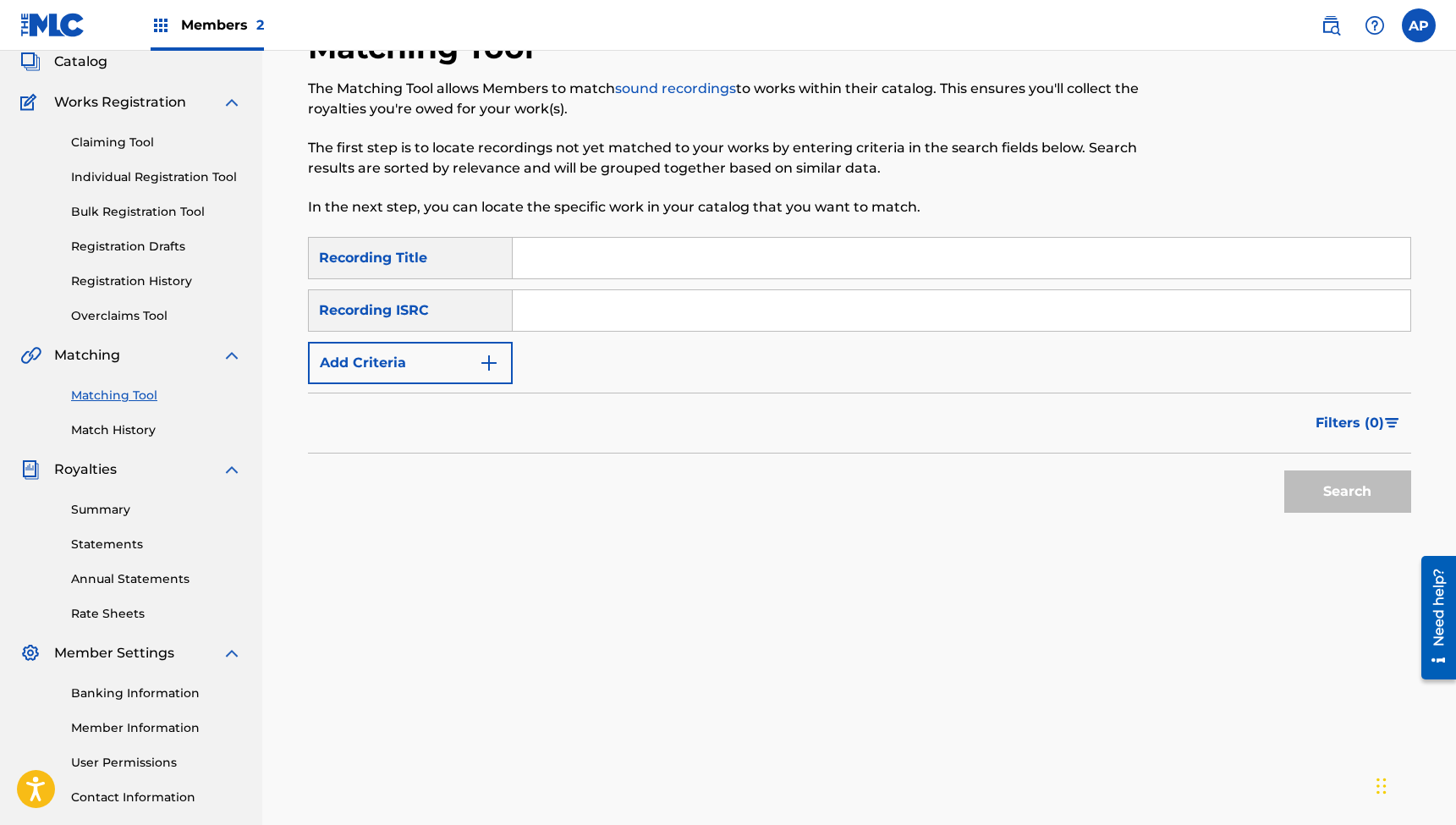
click at [643, 265] on input "Search Form" at bounding box center [961, 258] width 897 height 40
type input "[DATE]"
click at [564, 307] on input "Search Form" at bounding box center [961, 311] width 897 height 40
type input "QZTBB2374156"
click at [1347, 492] on button "Search" at bounding box center [1347, 491] width 127 height 42
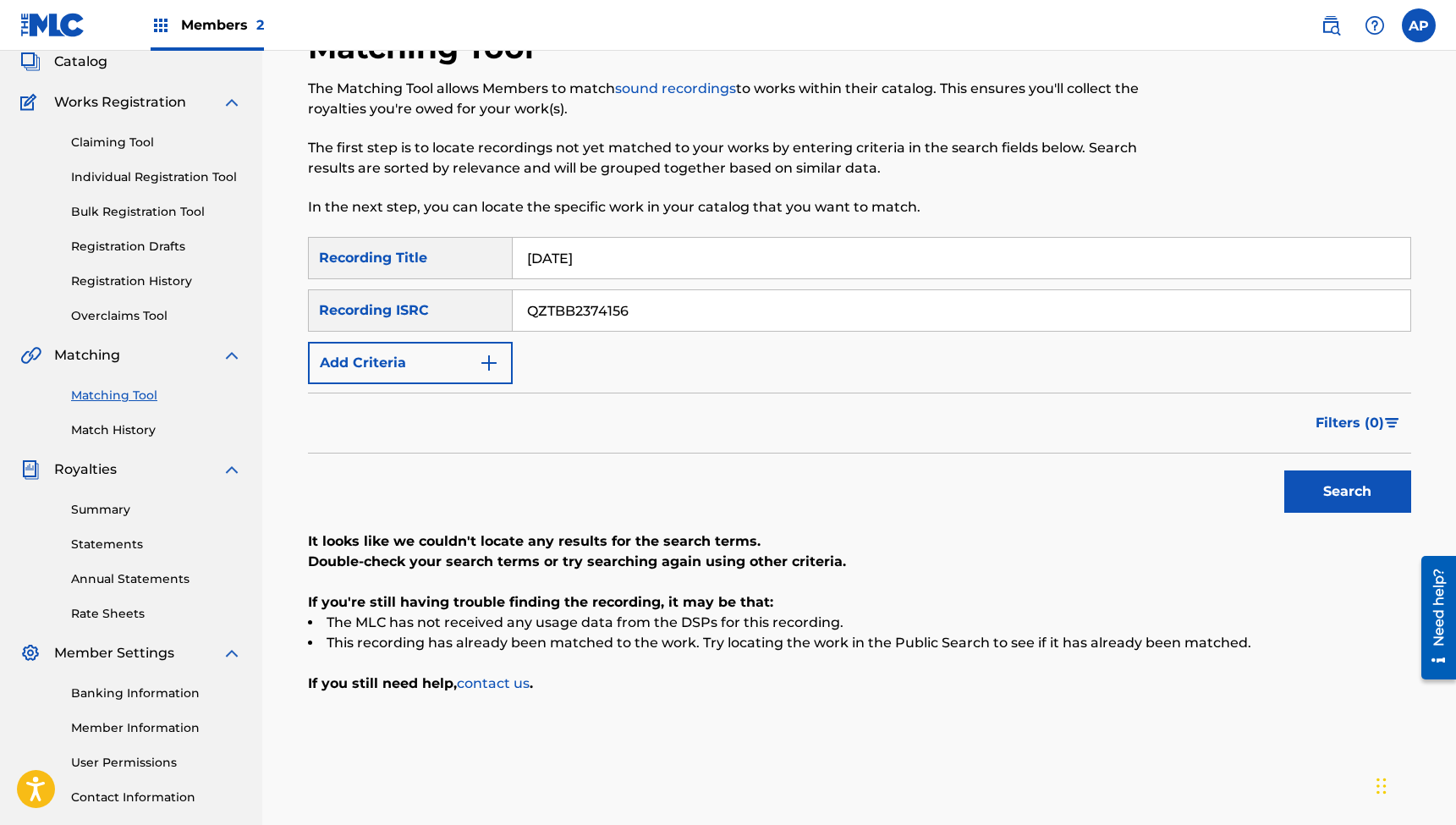
click at [623, 272] on input "[DATE]" at bounding box center [961, 258] width 897 height 40
type input "Oceans Blue (feat. [PERSON_NAME]) [Acoustic]"
click at [600, 313] on input "QZTBB2374156" at bounding box center [961, 311] width 897 height 40
type input "QZTB72310067"
click at [1347, 492] on button "Search" at bounding box center [1347, 491] width 127 height 42
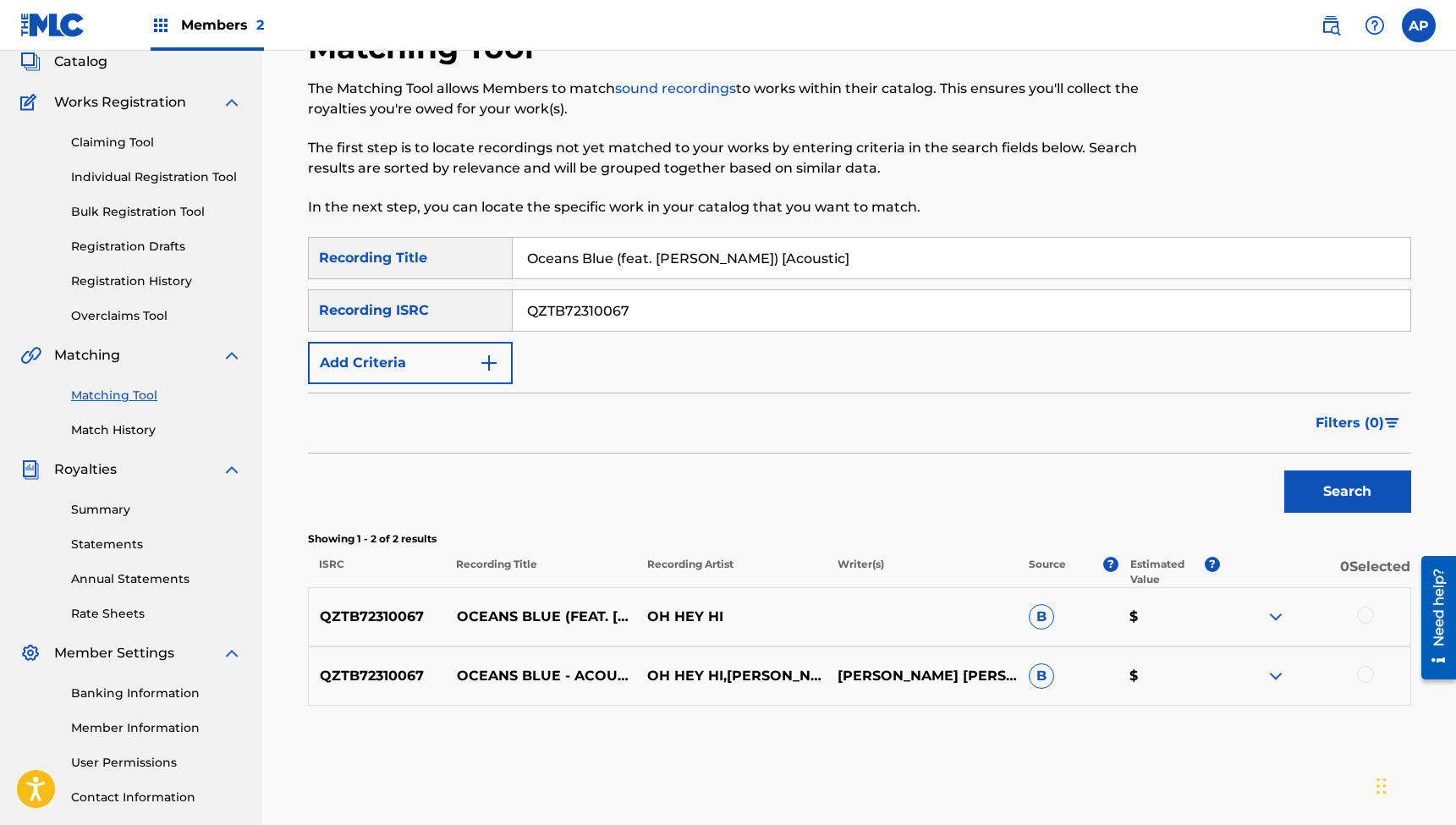
click at [1364, 612] on div at bounding box center [1365, 615] width 17 height 17
click at [1363, 680] on div at bounding box center [1365, 674] width 17 height 17
click at [1218, 680] on button "Match 2 Groups" at bounding box center [1190, 688] width 187 height 42
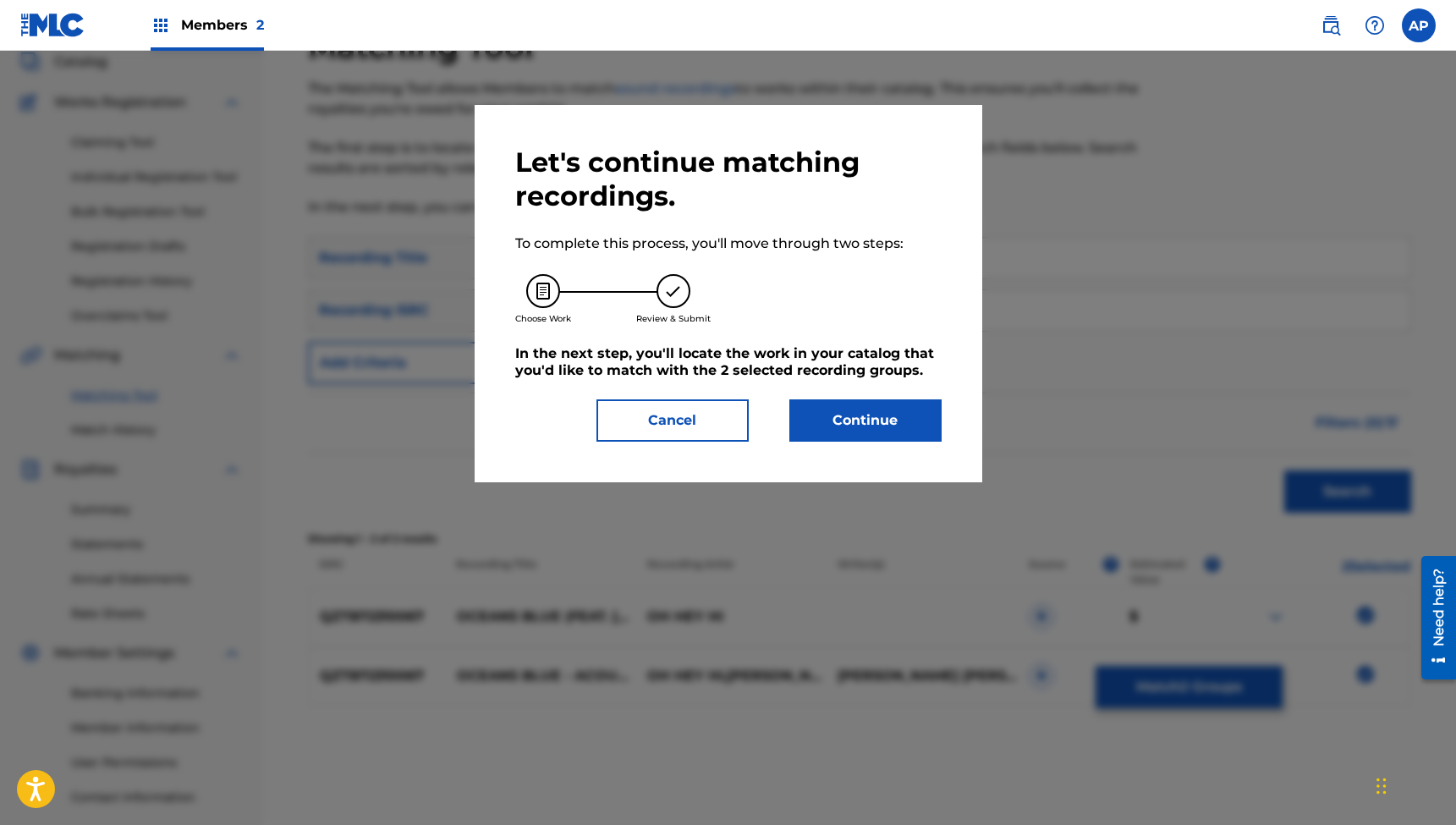
click at [846, 420] on button "Continue" at bounding box center [866, 420] width 152 height 42
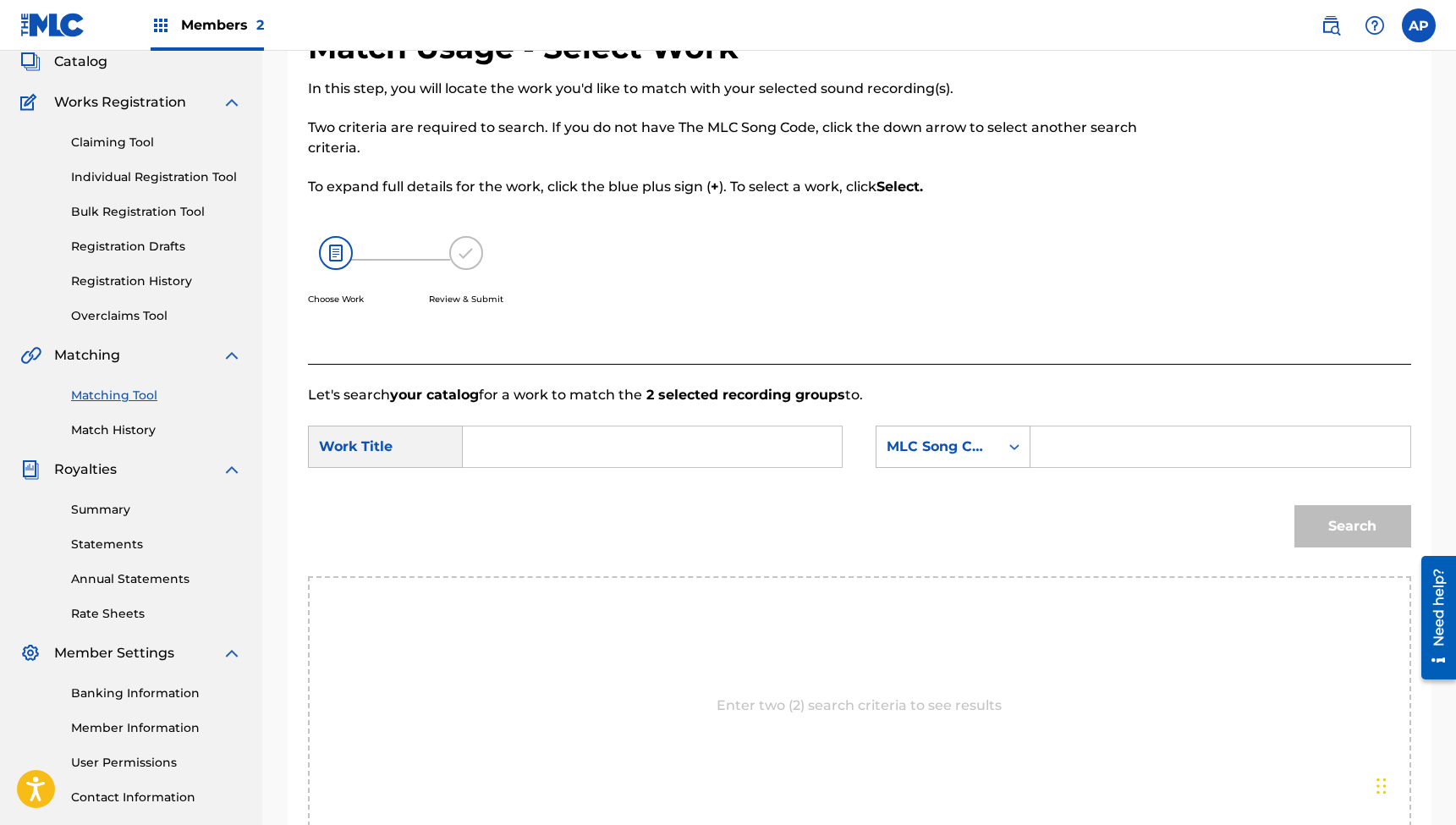
click at [774, 444] on input "Search Form" at bounding box center [652, 447] width 350 height 40
type input "Oceans Blue (feat. [PERSON_NAME]) [Acoustic]"
click at [1061, 438] on input "Search Form" at bounding box center [1220, 447] width 350 height 40
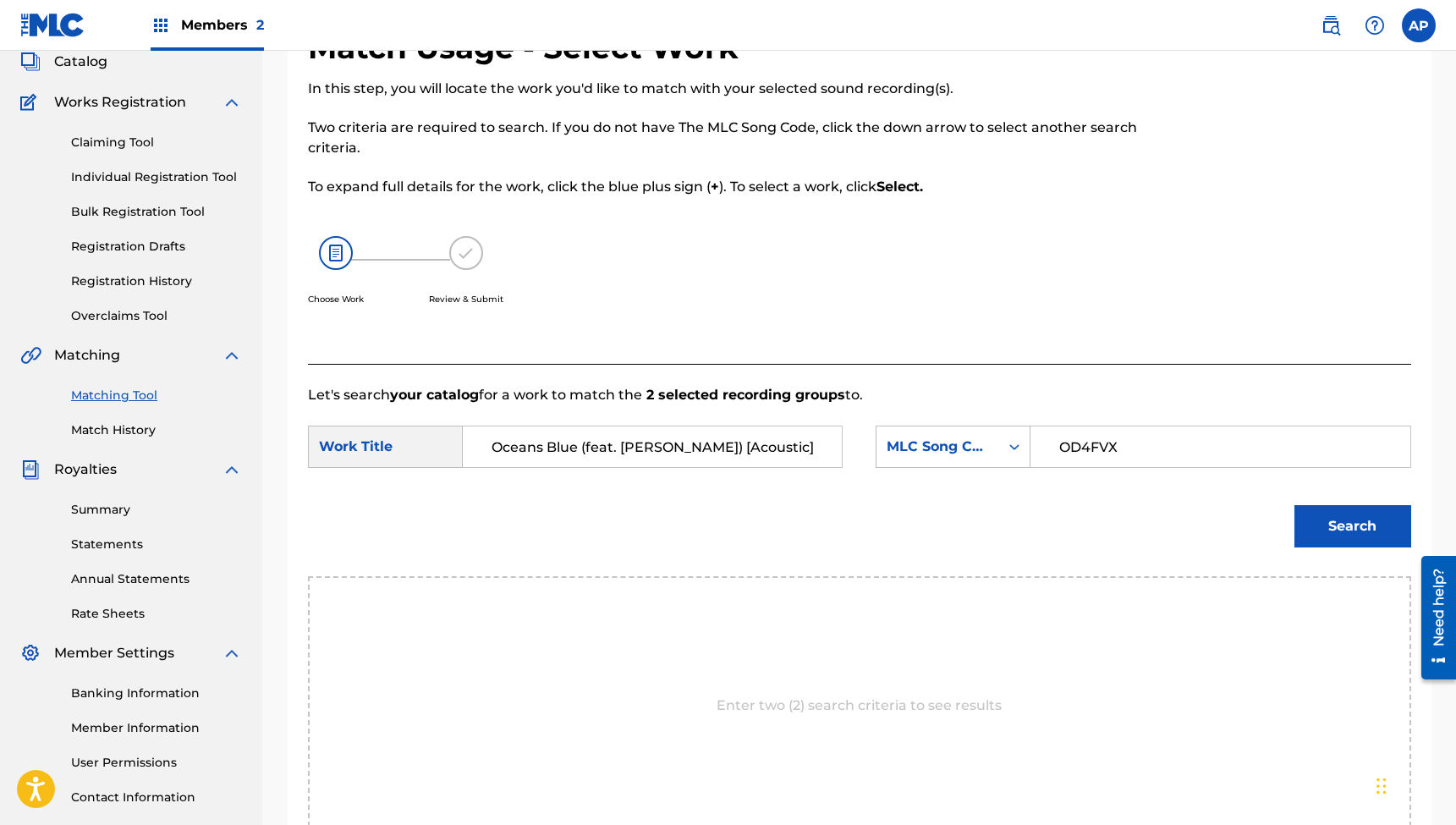
type input "OD4FVX"
click at [1361, 532] on button "Search" at bounding box center [1353, 526] width 116 height 42
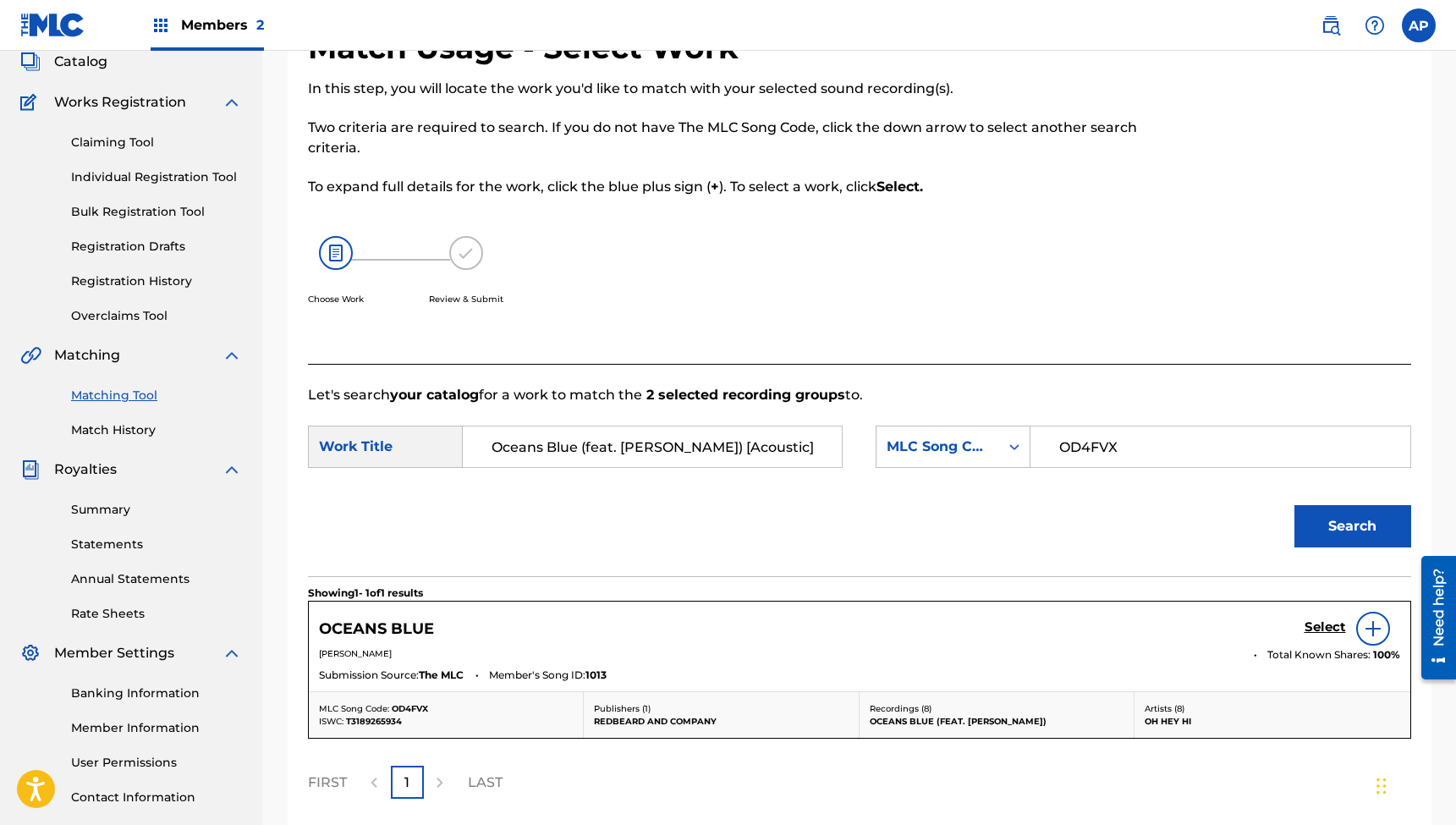
click at [1312, 625] on h5 "Select" at bounding box center [1325, 627] width 41 height 16
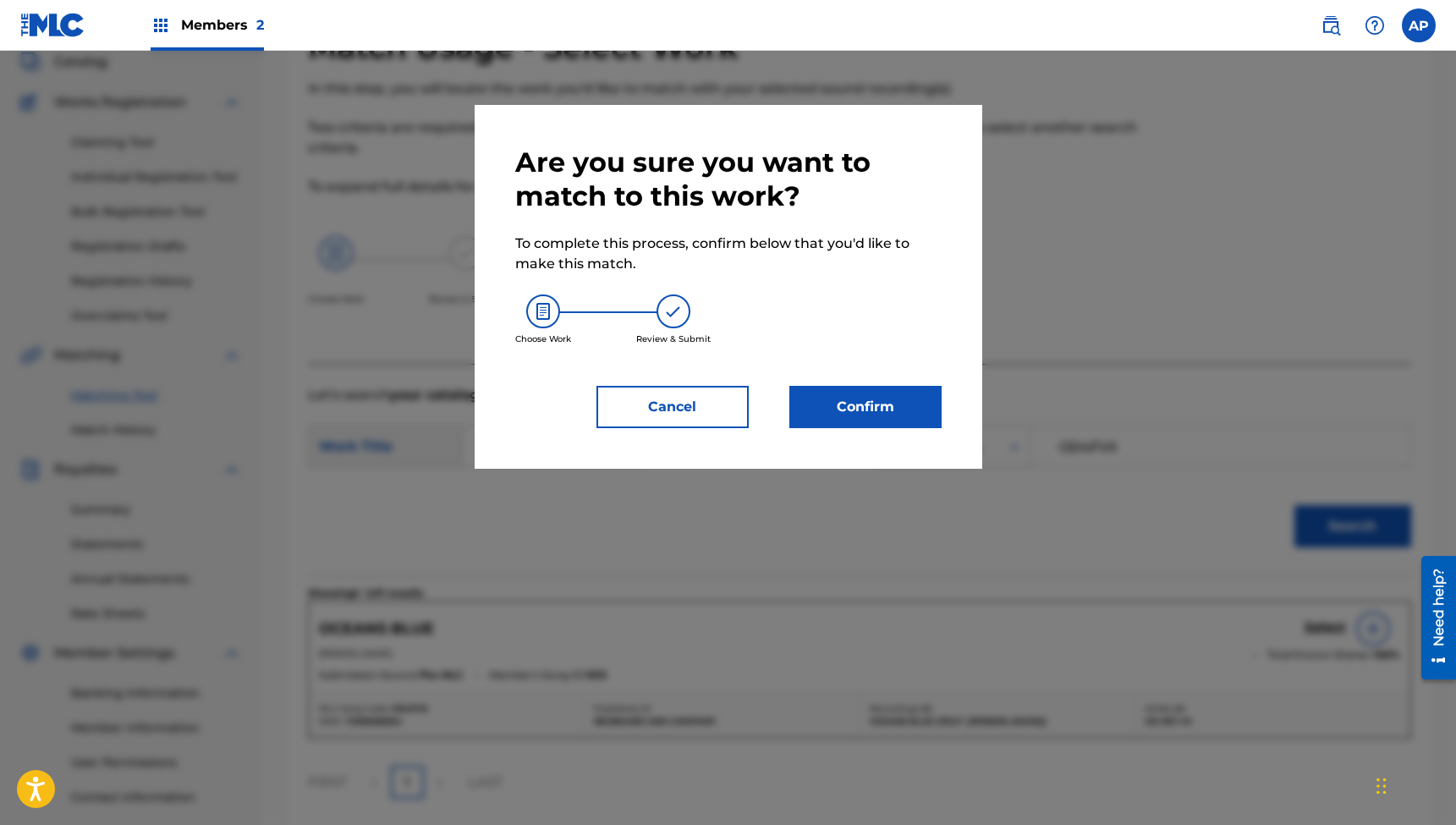
click at [847, 399] on button "Confirm" at bounding box center [866, 407] width 152 height 42
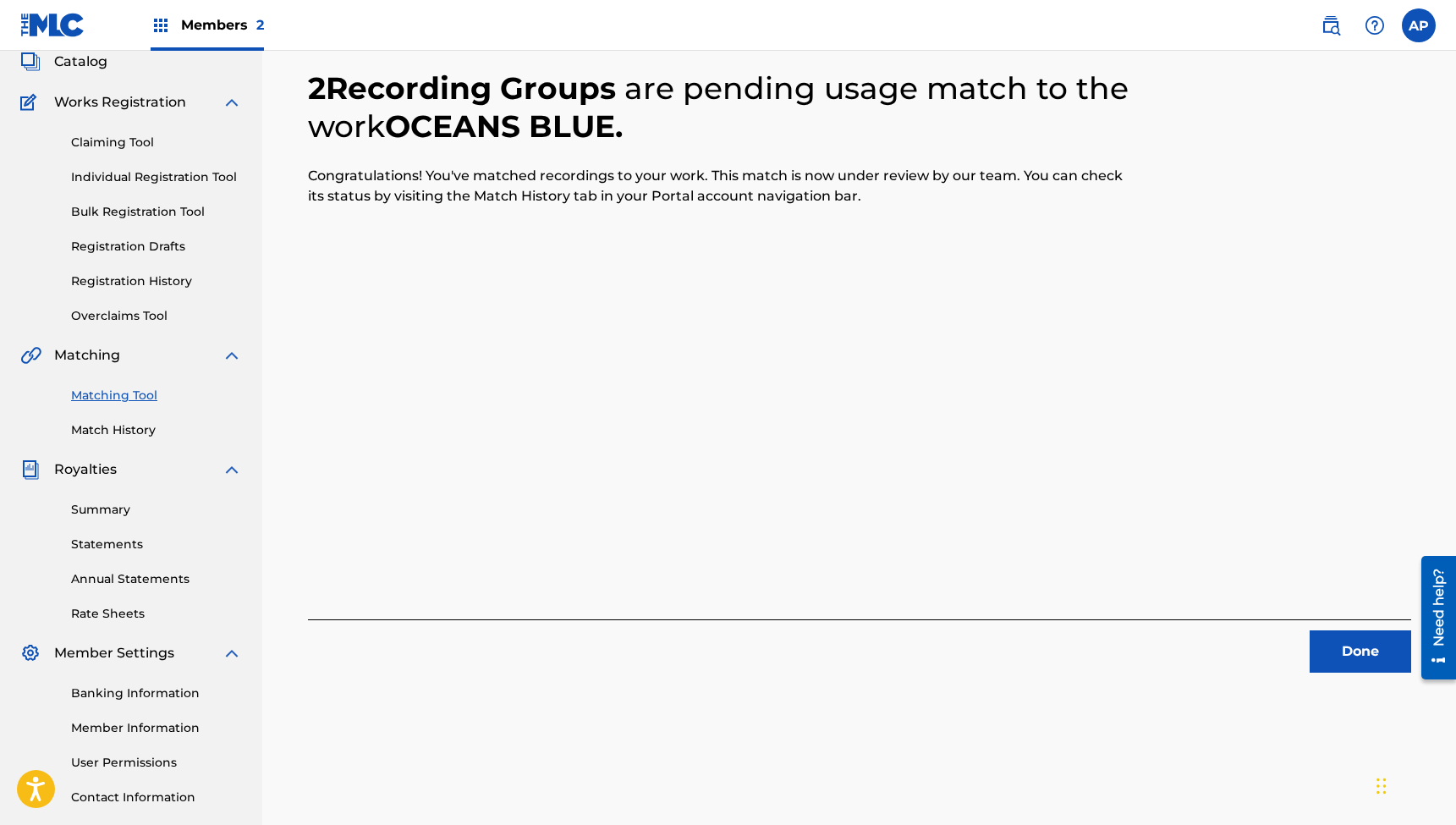
click at [1358, 647] on button "Done" at bounding box center [1361, 652] width 102 height 42
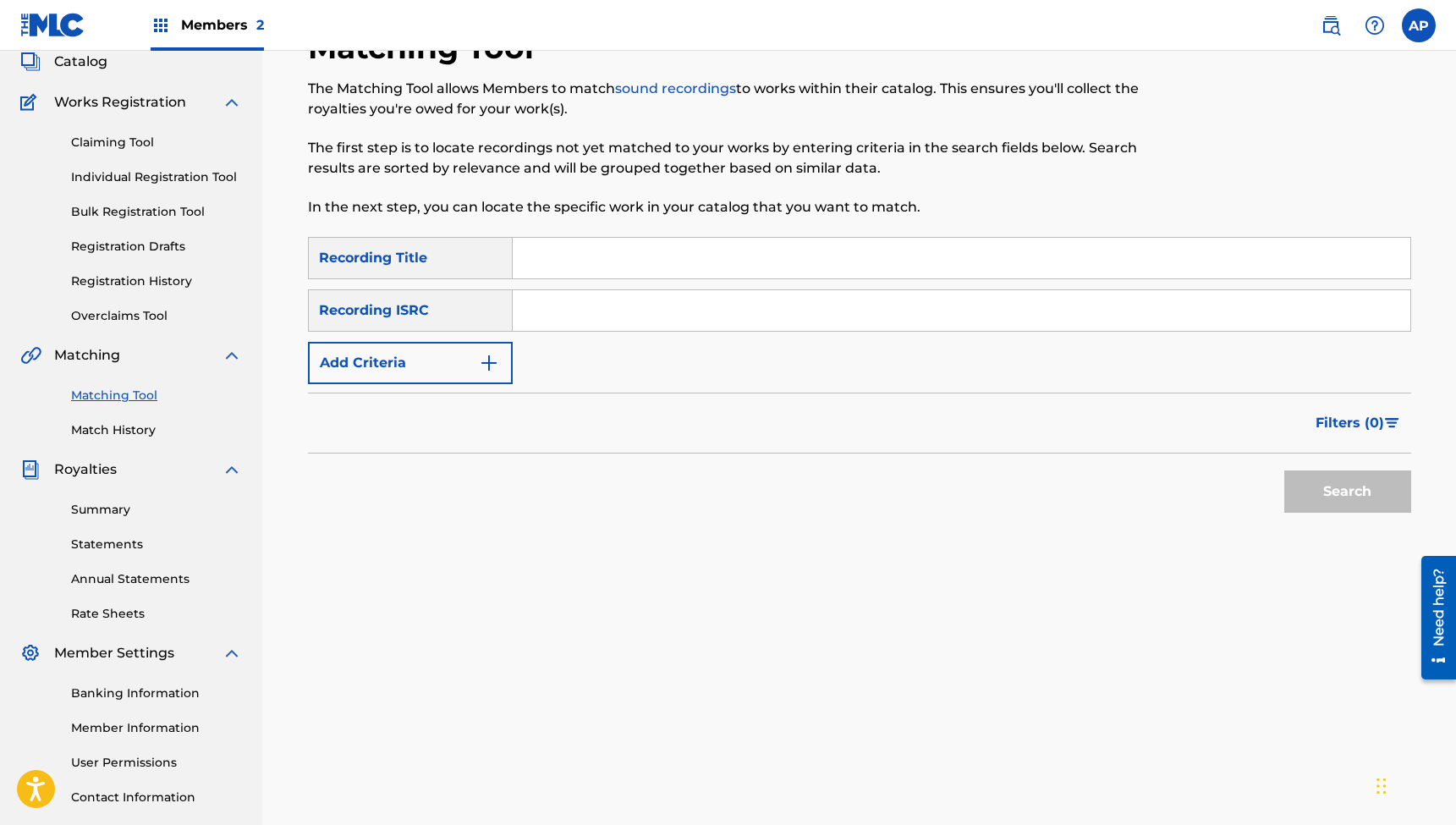
click at [643, 258] on input "Search Form" at bounding box center [961, 258] width 897 height 40
type input "Only Friends"
click at [581, 311] on input "Search Form" at bounding box center [961, 311] width 897 height 40
type input "QZTAZ2384879"
click at [1347, 492] on button "Search" at bounding box center [1347, 491] width 127 height 42
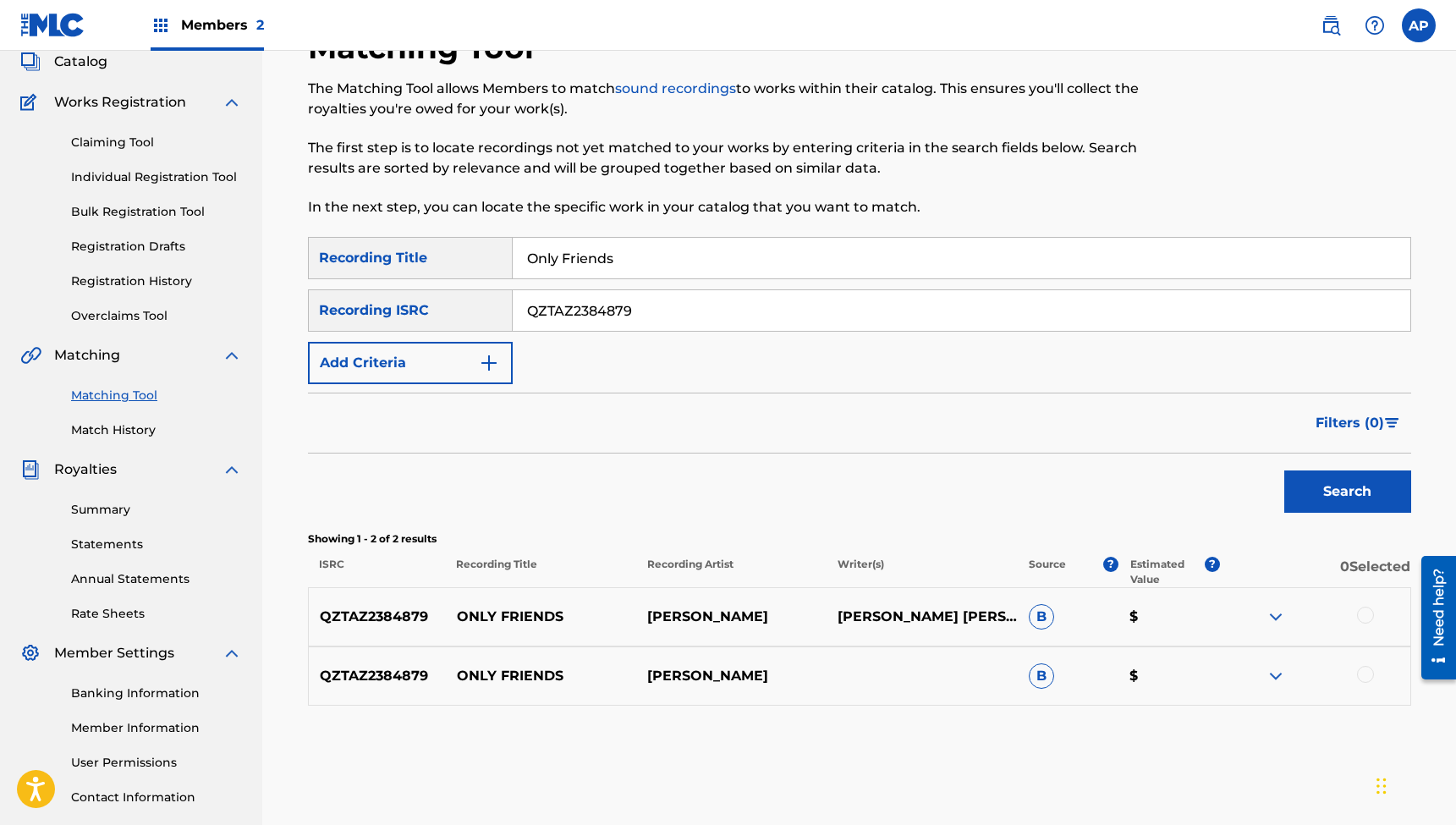
click at [1361, 616] on div at bounding box center [1365, 615] width 17 height 17
click at [1363, 675] on div at bounding box center [1365, 674] width 17 height 17
click at [1218, 688] on button "Match 2 Groups" at bounding box center [1190, 688] width 187 height 42
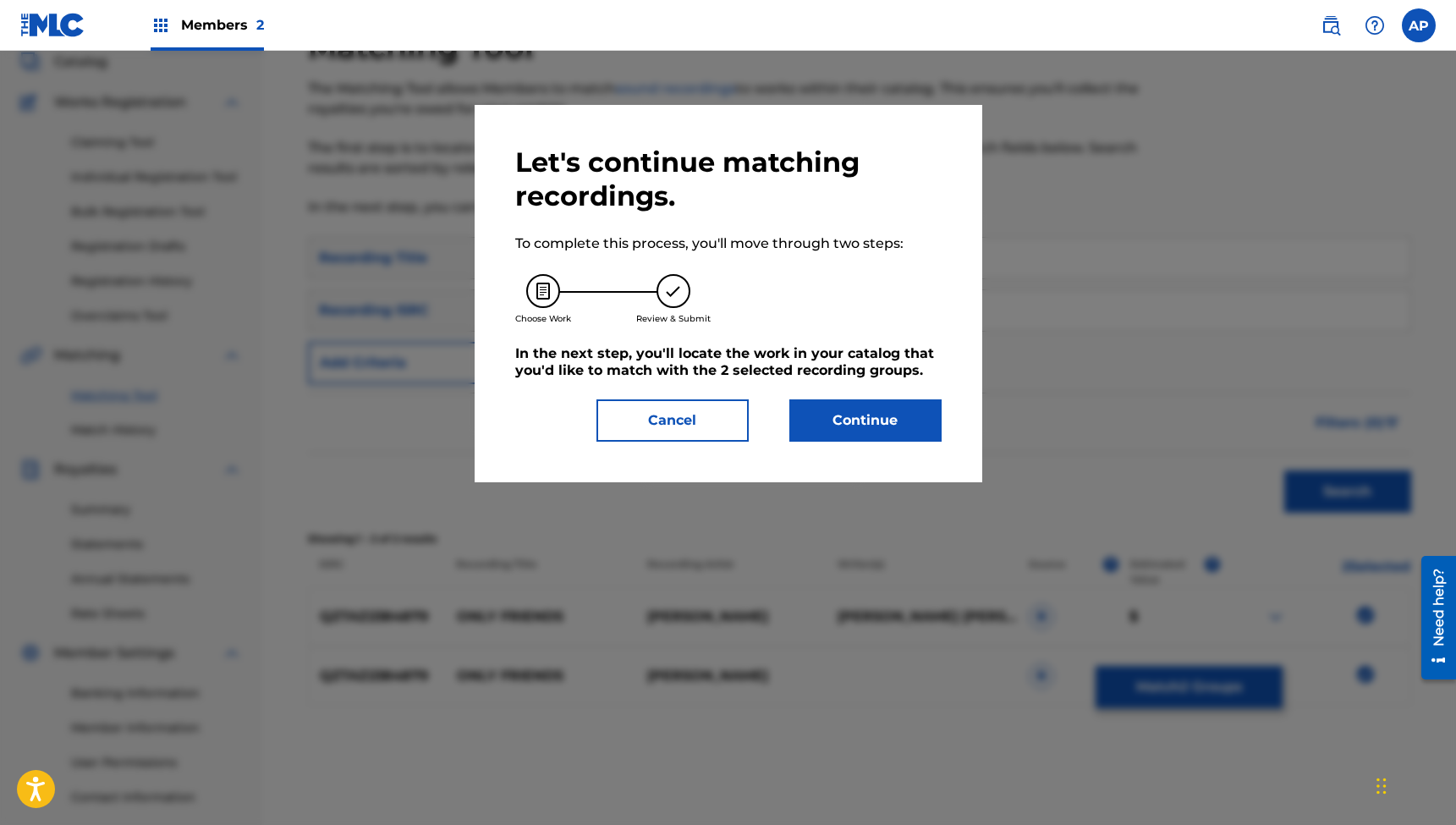
click at [862, 411] on button "Continue" at bounding box center [866, 420] width 152 height 42
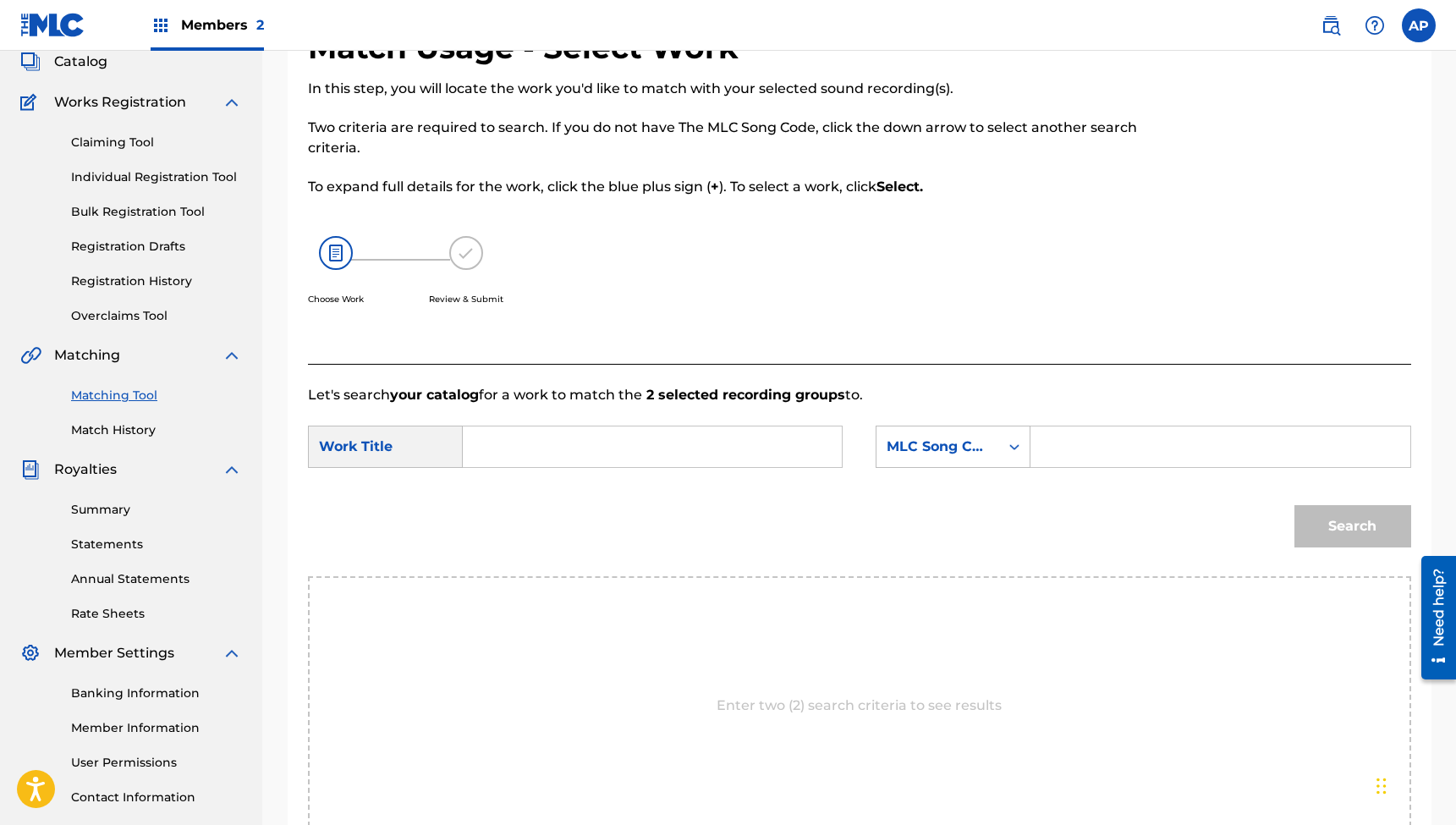
click at [763, 438] on input "Search Form" at bounding box center [652, 447] width 350 height 40
type input "Only Friends"
click at [1069, 442] on input "Search Form" at bounding box center [1220, 447] width 350 height 40
type input "OD19MA"
click at [1352, 526] on button "Search" at bounding box center [1353, 526] width 116 height 42
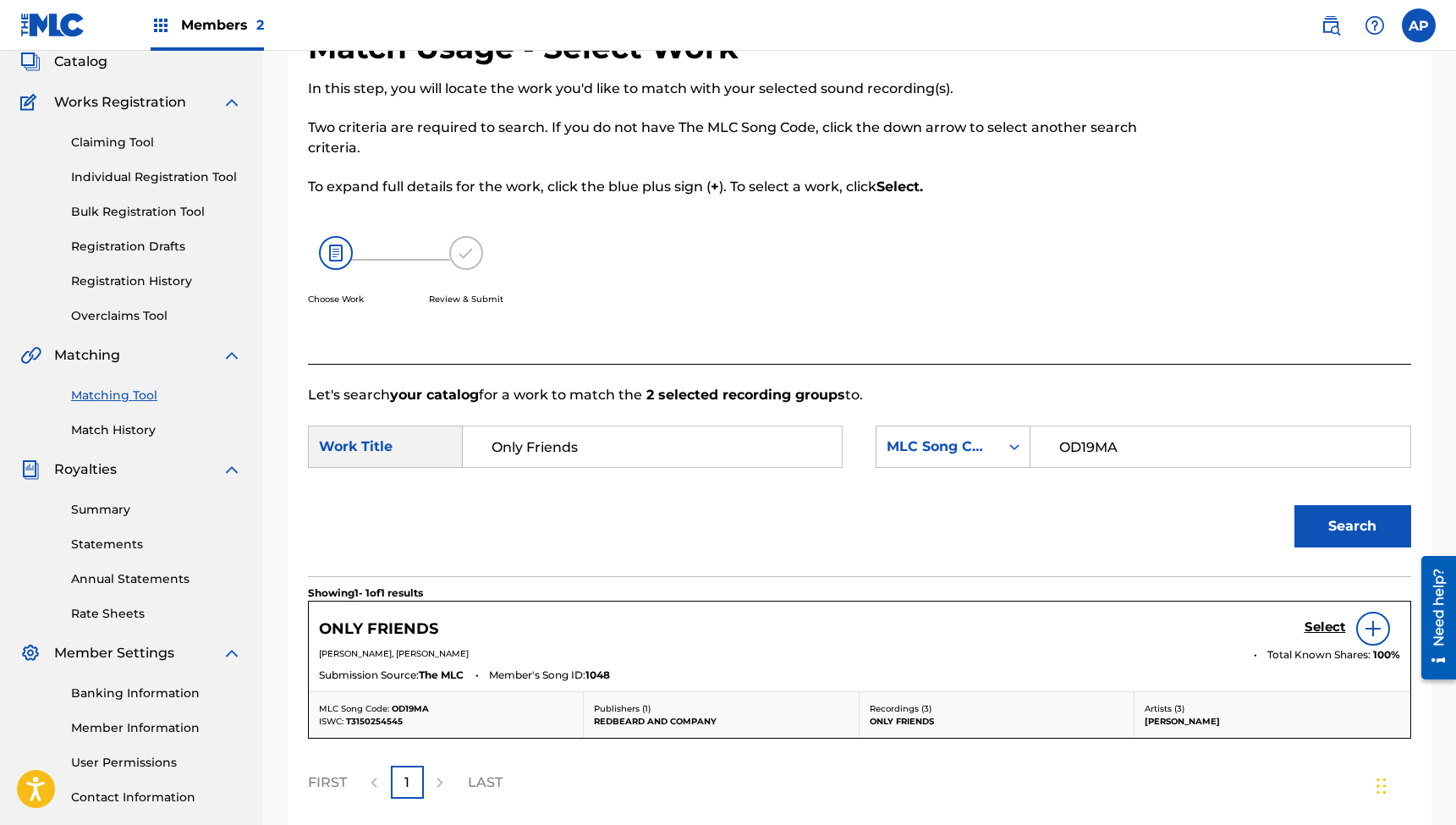
click at [1315, 628] on h5 "Select" at bounding box center [1325, 627] width 41 height 16
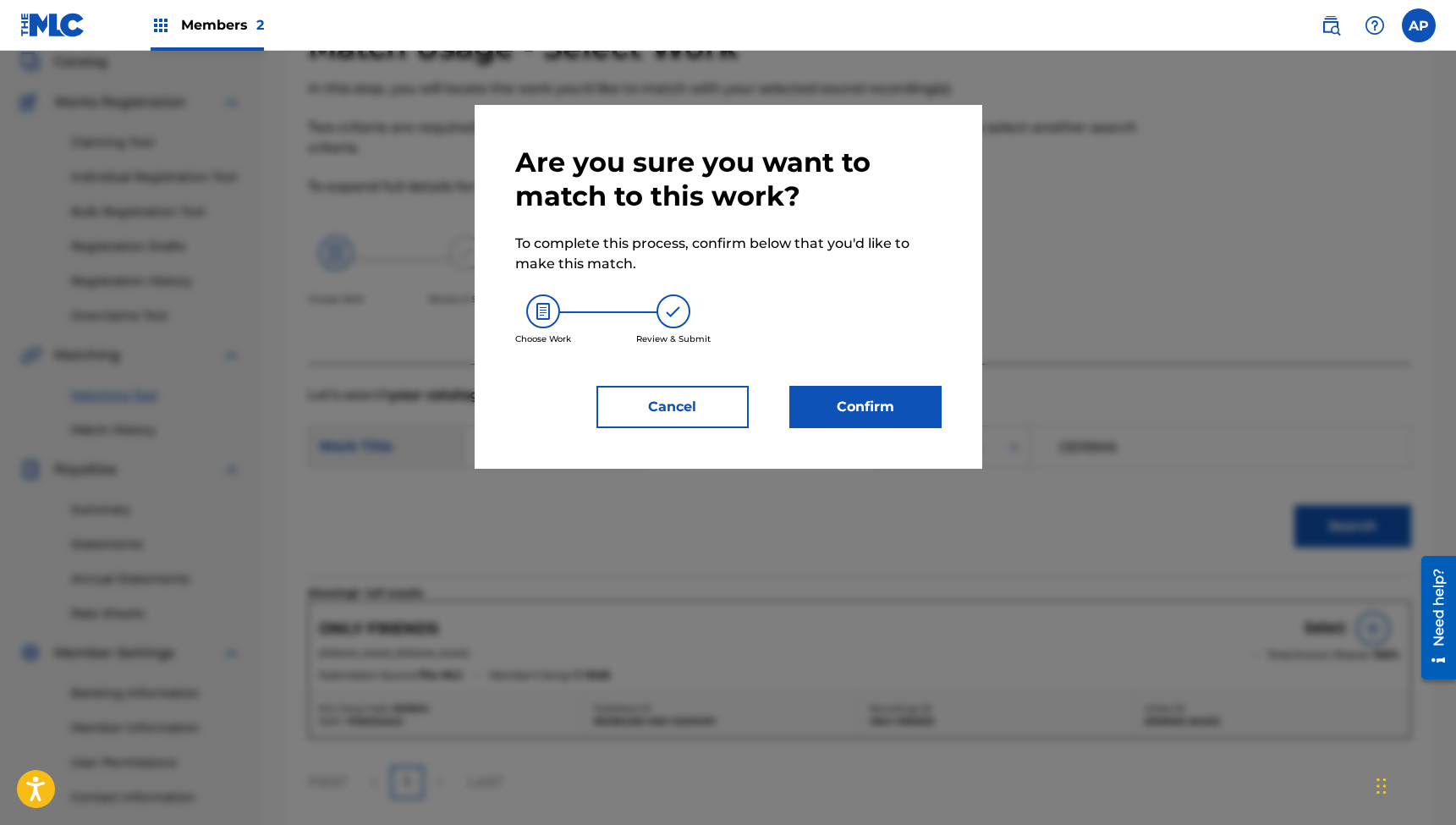
click at [861, 406] on button "Confirm" at bounding box center [866, 407] width 152 height 42
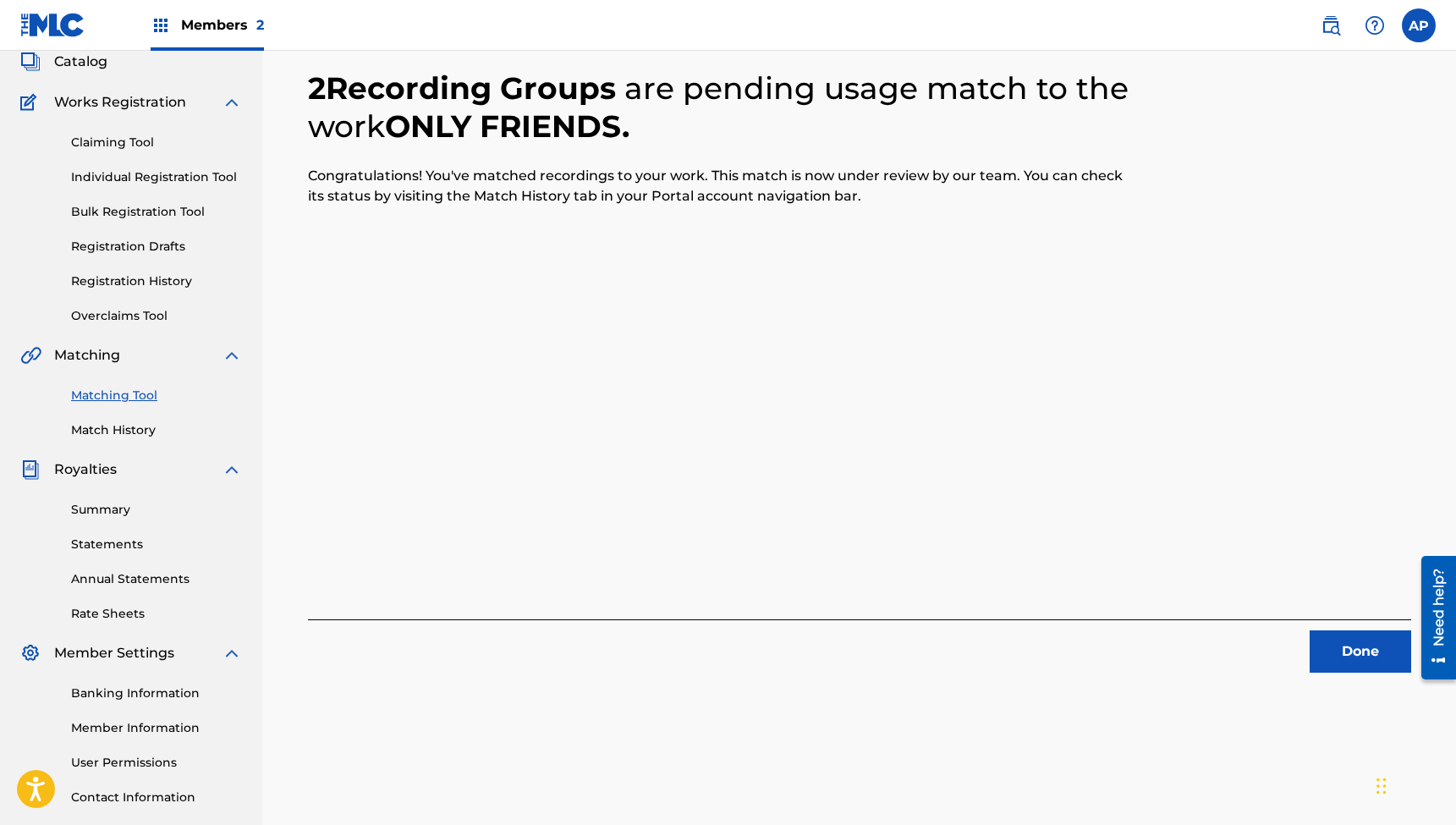
click at [1360, 648] on button "Done" at bounding box center [1361, 652] width 102 height 42
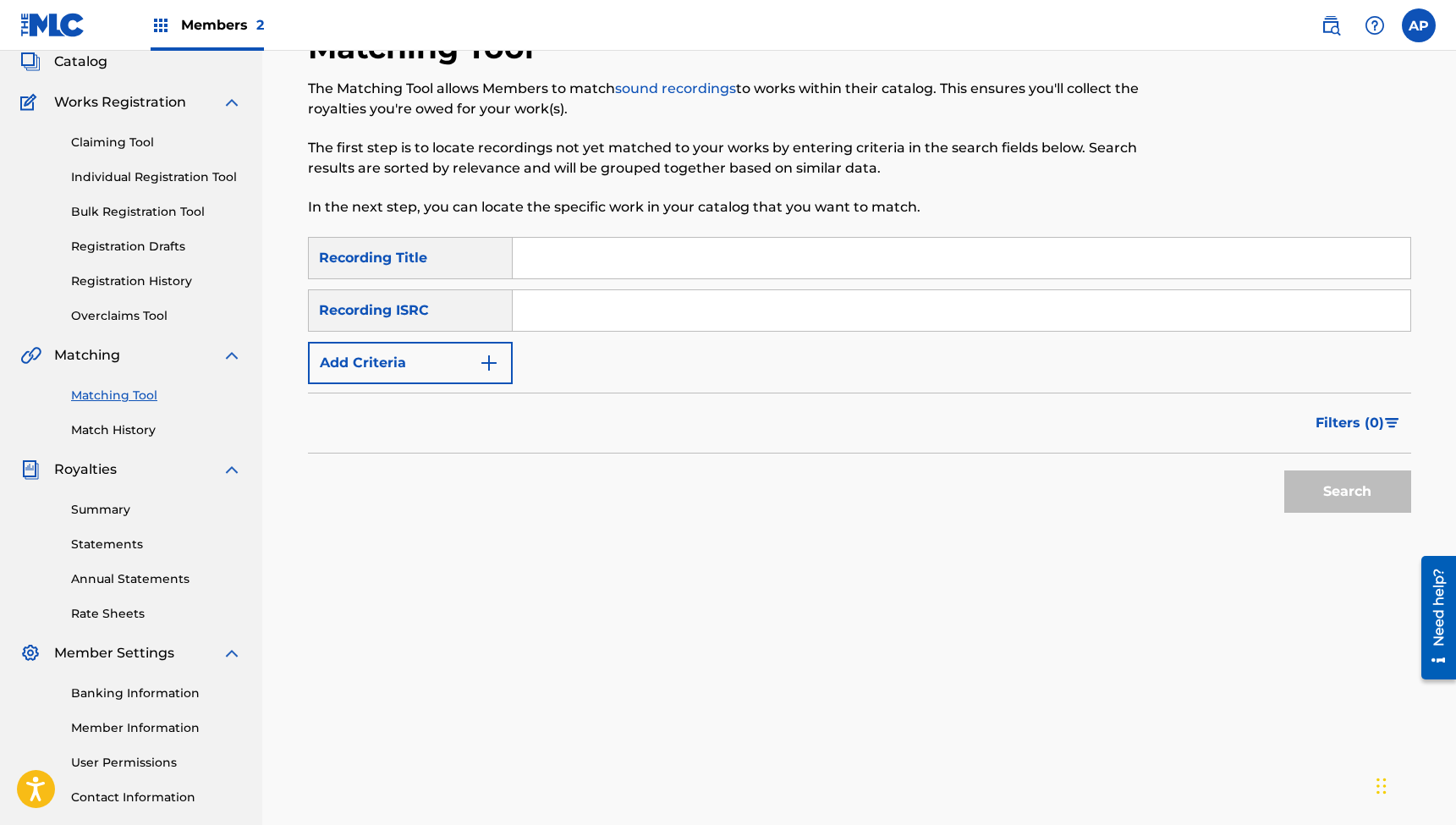
click at [644, 256] on input "Search Form" at bounding box center [961, 258] width 897 height 40
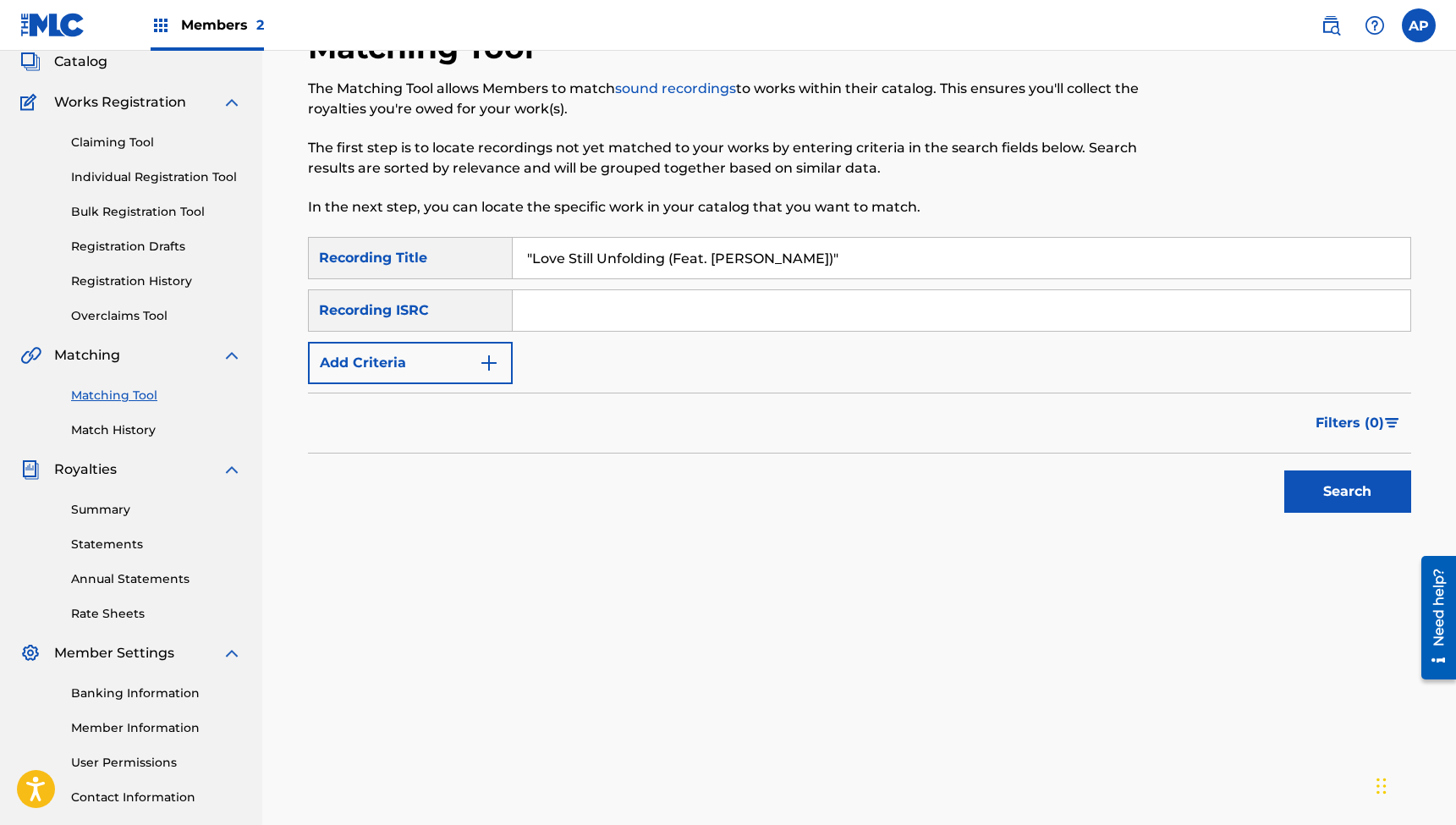
type input ""Love Still Unfolding (Feat. [PERSON_NAME])""
click at [569, 318] on input "Search Form" at bounding box center [961, 311] width 897 height 40
type input "QZTAZ2386612"
click at [1347, 492] on button "Search" at bounding box center [1347, 491] width 127 height 42
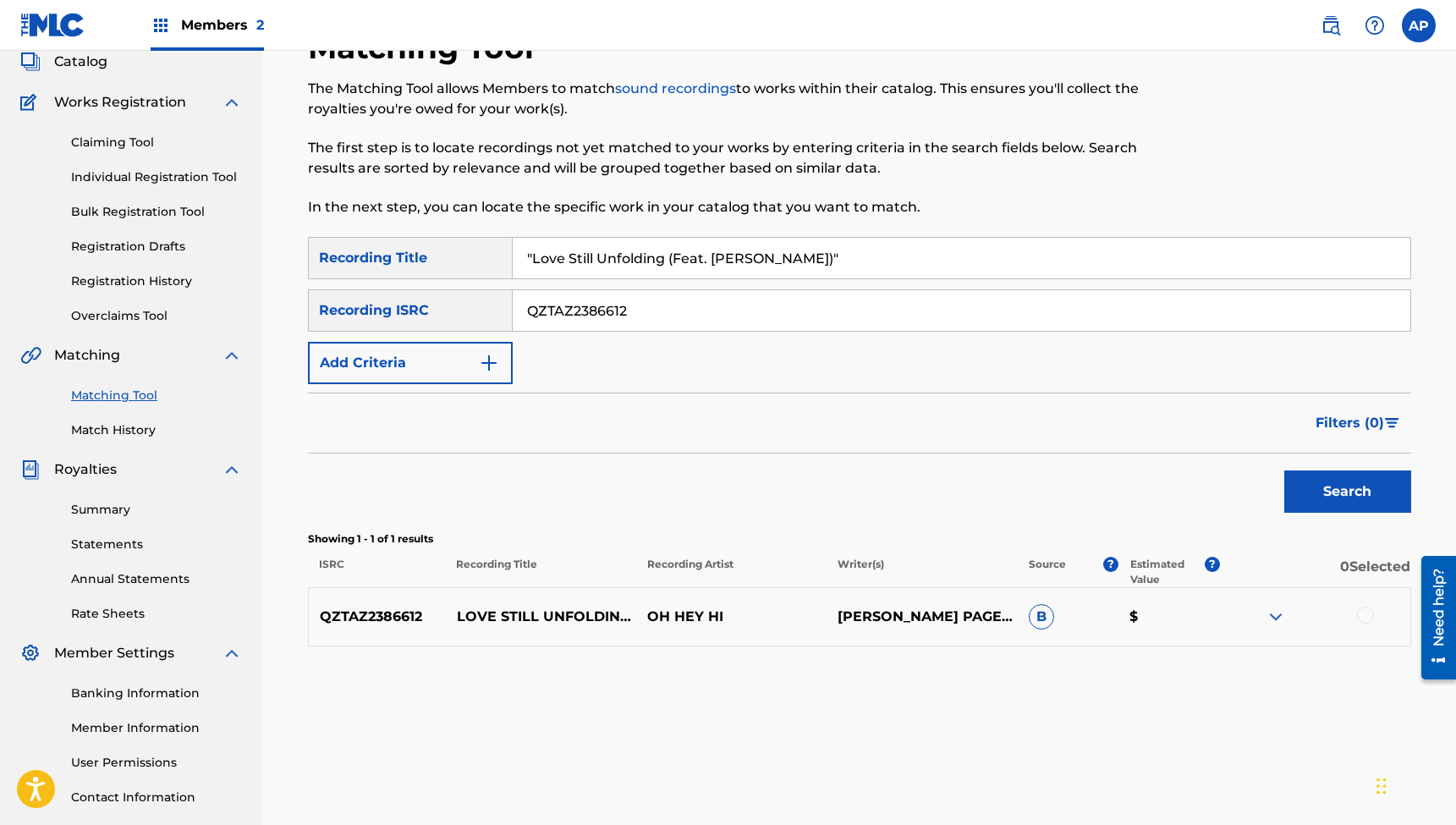
click at [1358, 614] on div at bounding box center [1365, 615] width 17 height 17
click at [1207, 693] on button "Match 1 Group" at bounding box center [1190, 688] width 187 height 42
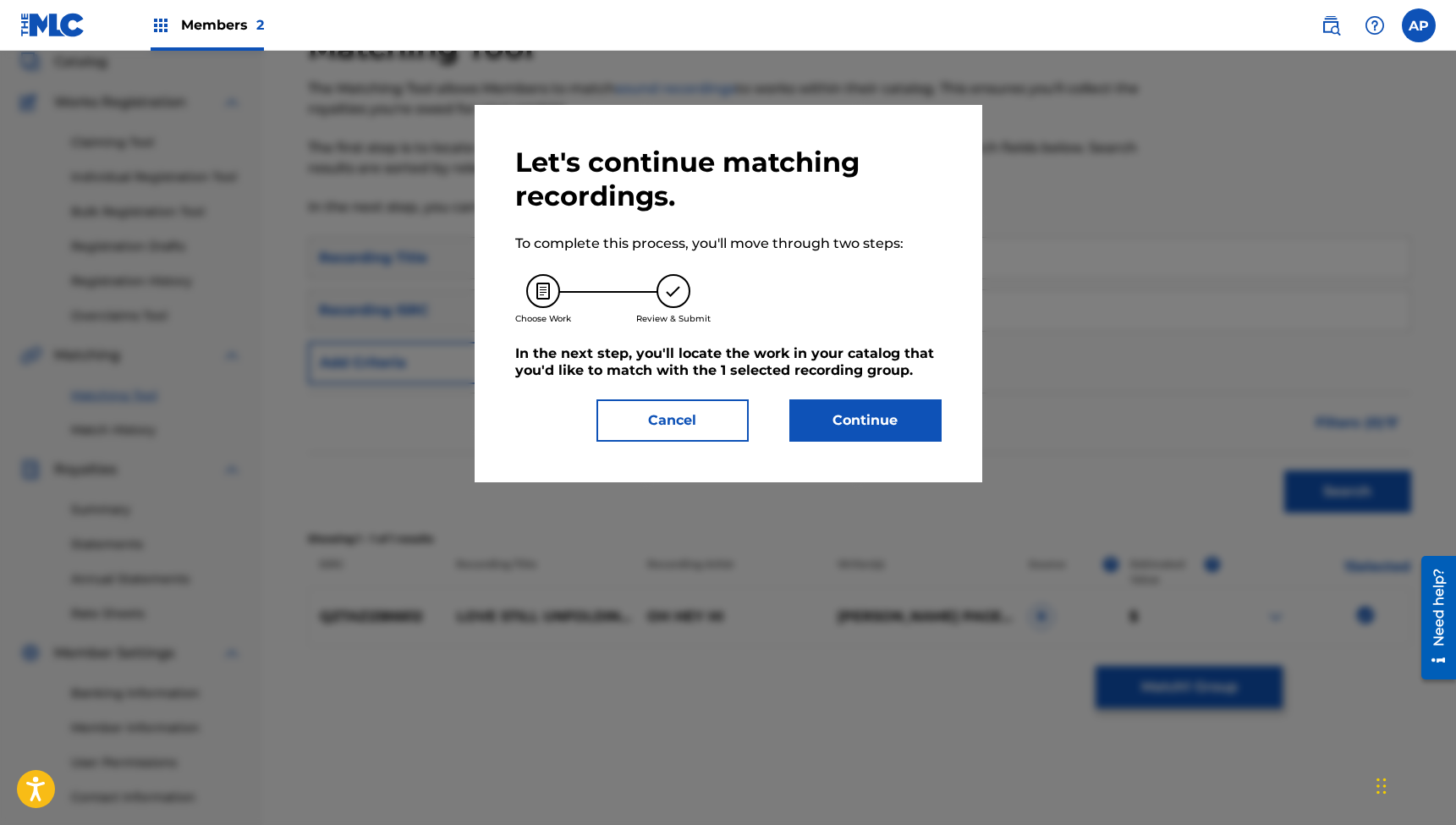
click at [873, 424] on button "Continue" at bounding box center [866, 420] width 152 height 42
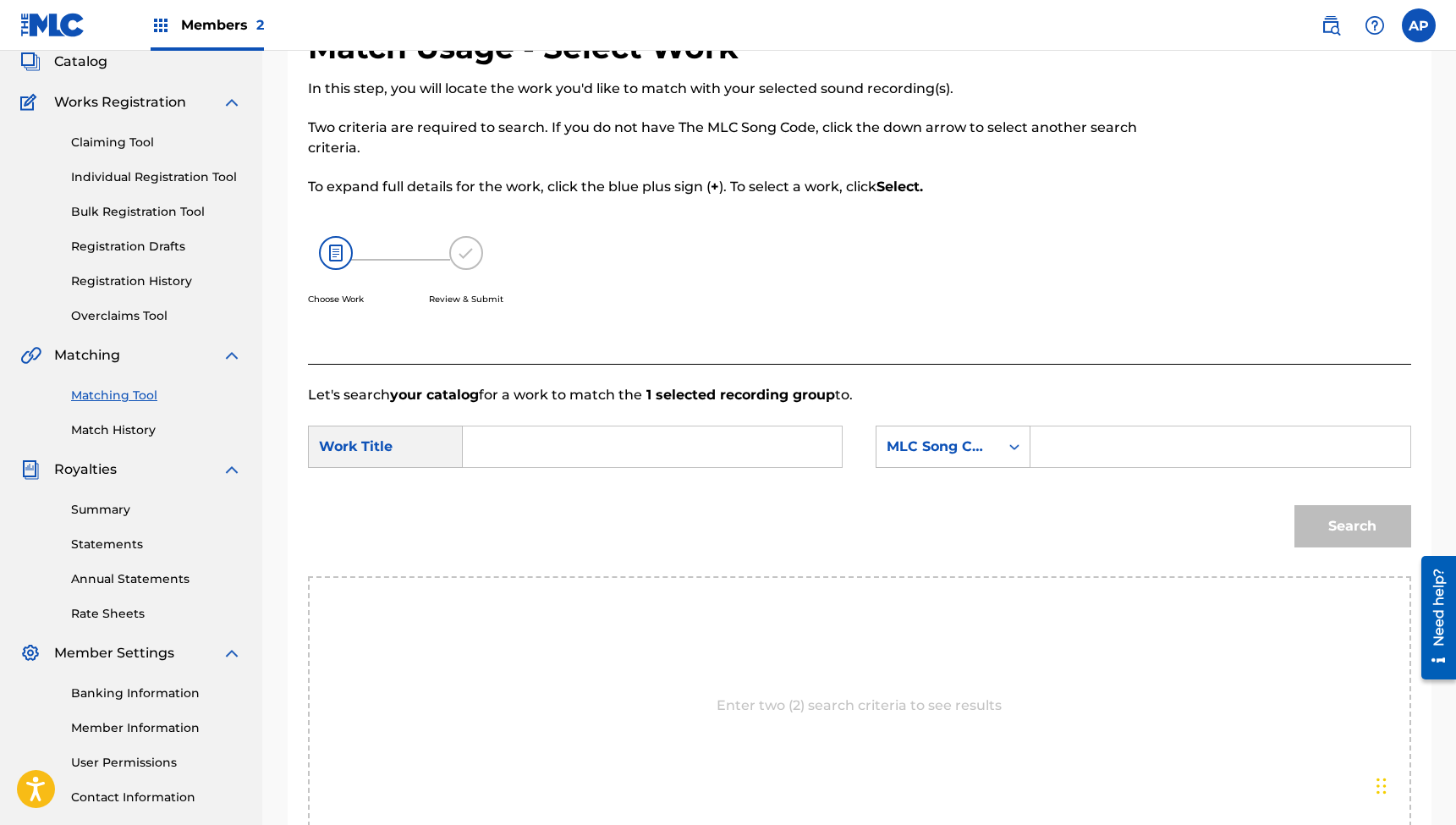
click at [715, 441] on input "Search Form" at bounding box center [652, 447] width 350 height 40
type input ""Love Still Unfolding (Feat. [PERSON_NAME])""
click at [1068, 443] on input "Search Form" at bounding box center [1220, 447] width 350 height 40
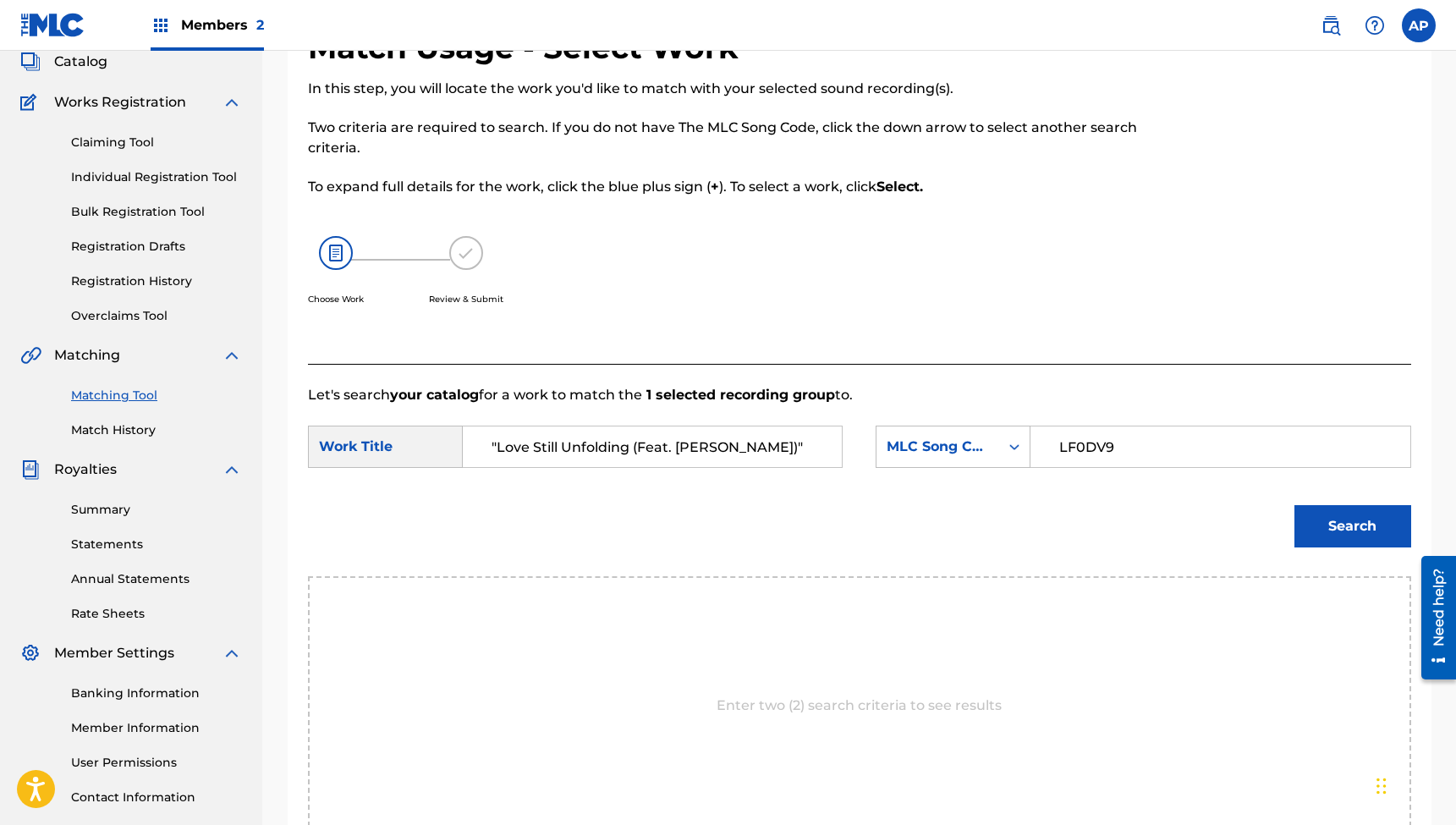
type input "LF0DV9"
click at [1352, 526] on button "Search" at bounding box center [1353, 526] width 116 height 42
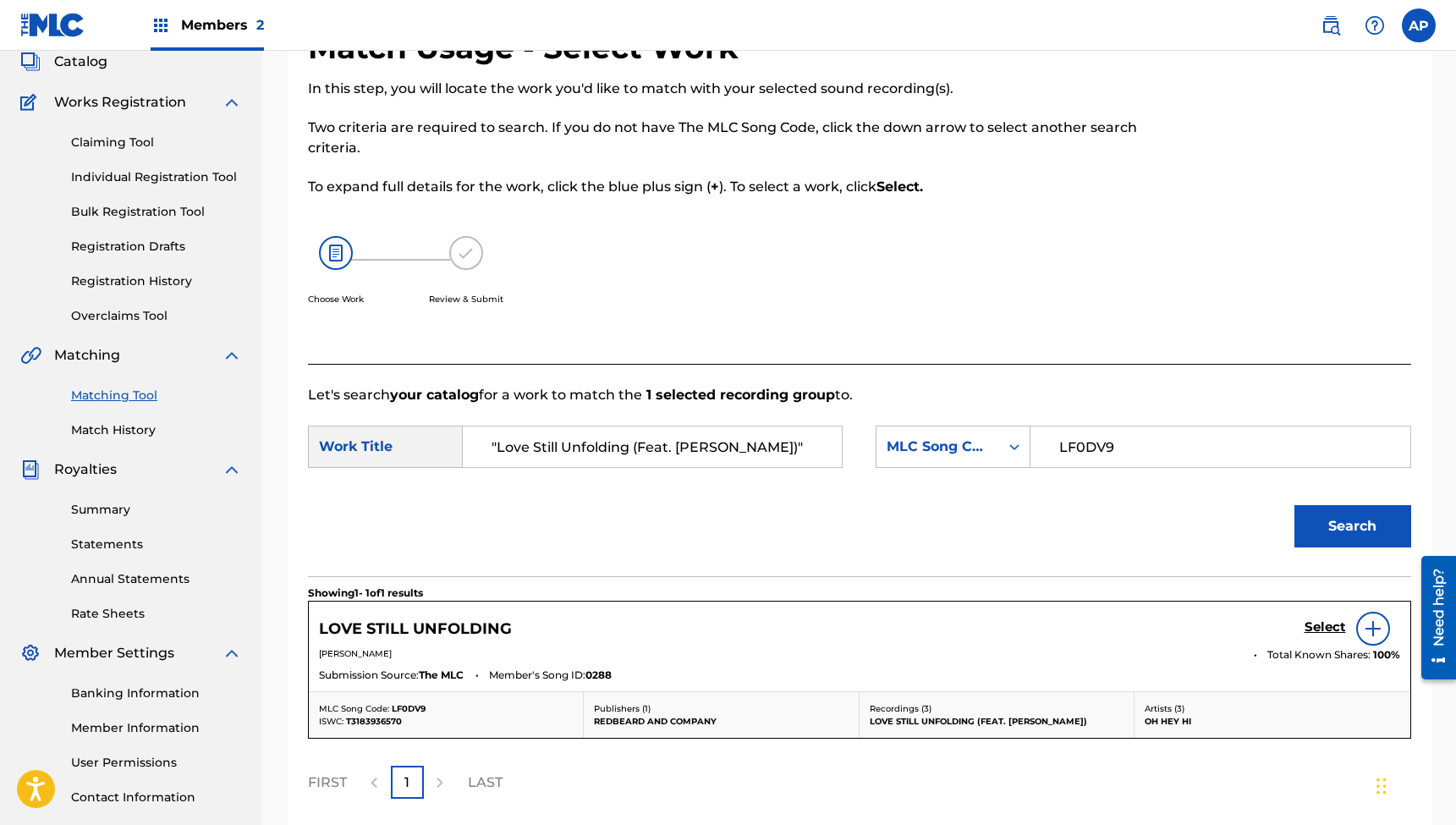
click at [1317, 628] on h5 "Select" at bounding box center [1325, 627] width 41 height 16
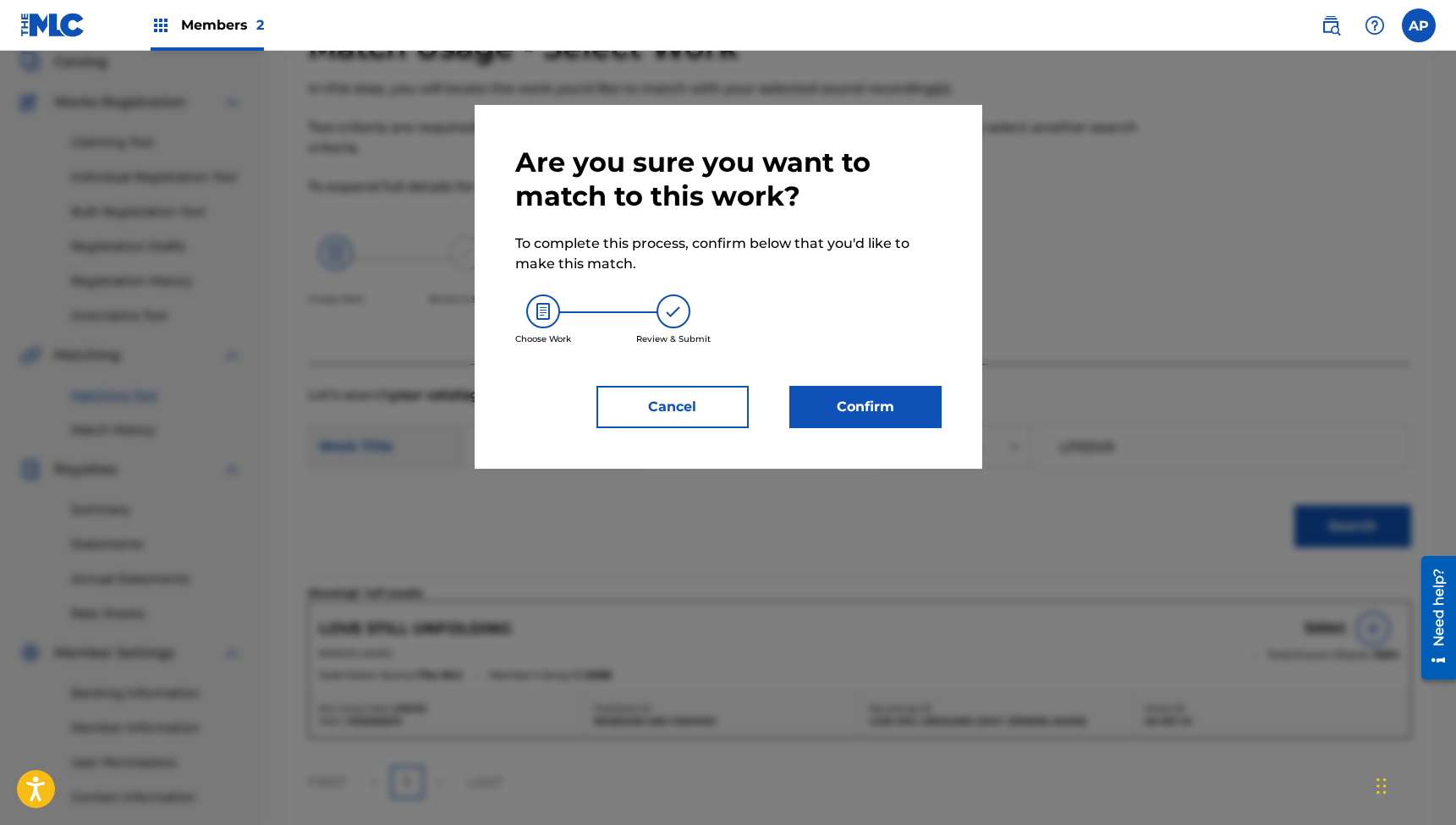
click at [864, 393] on button "Confirm" at bounding box center [866, 407] width 152 height 42
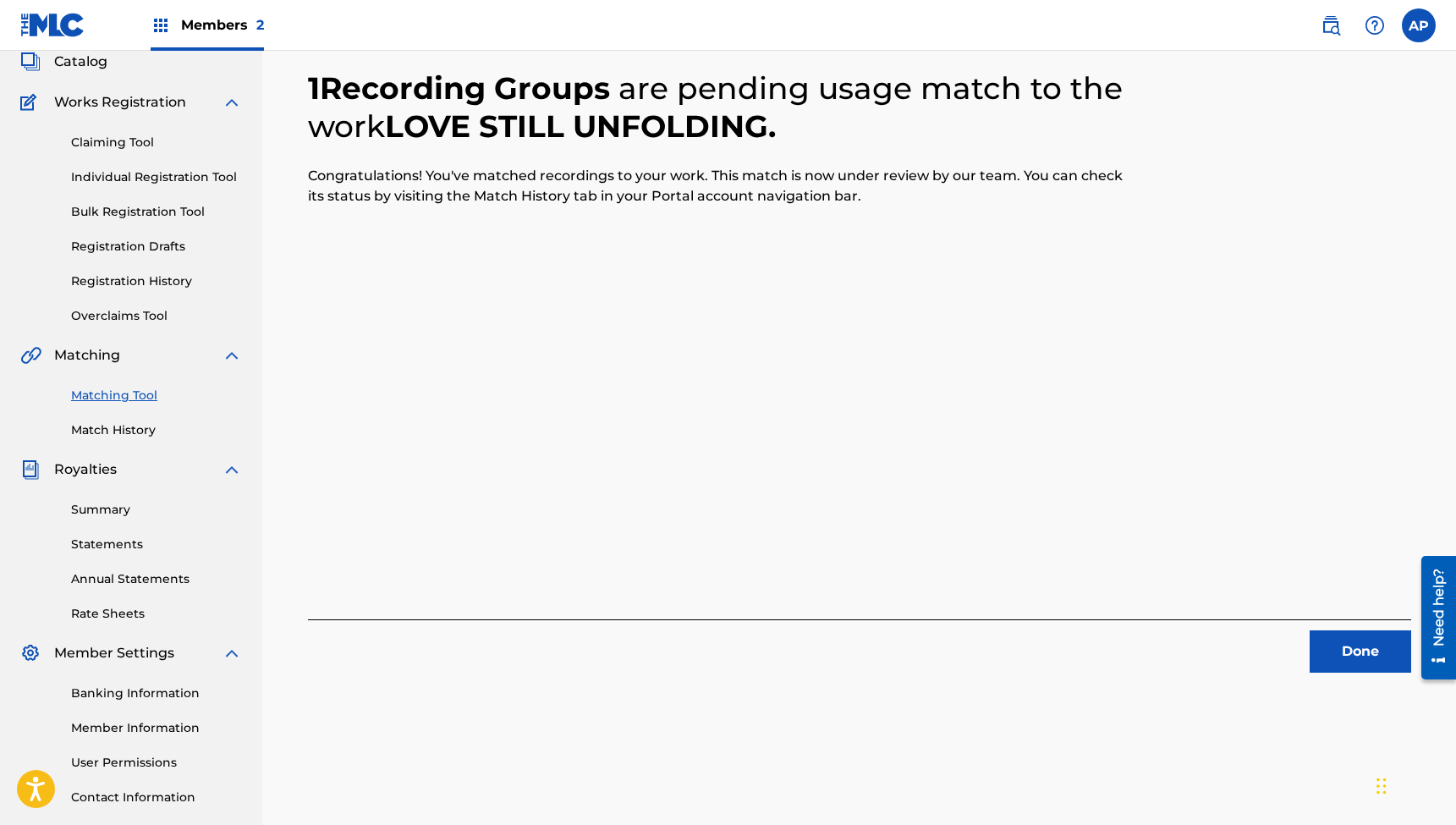
click at [1360, 658] on button "Done" at bounding box center [1361, 652] width 102 height 42
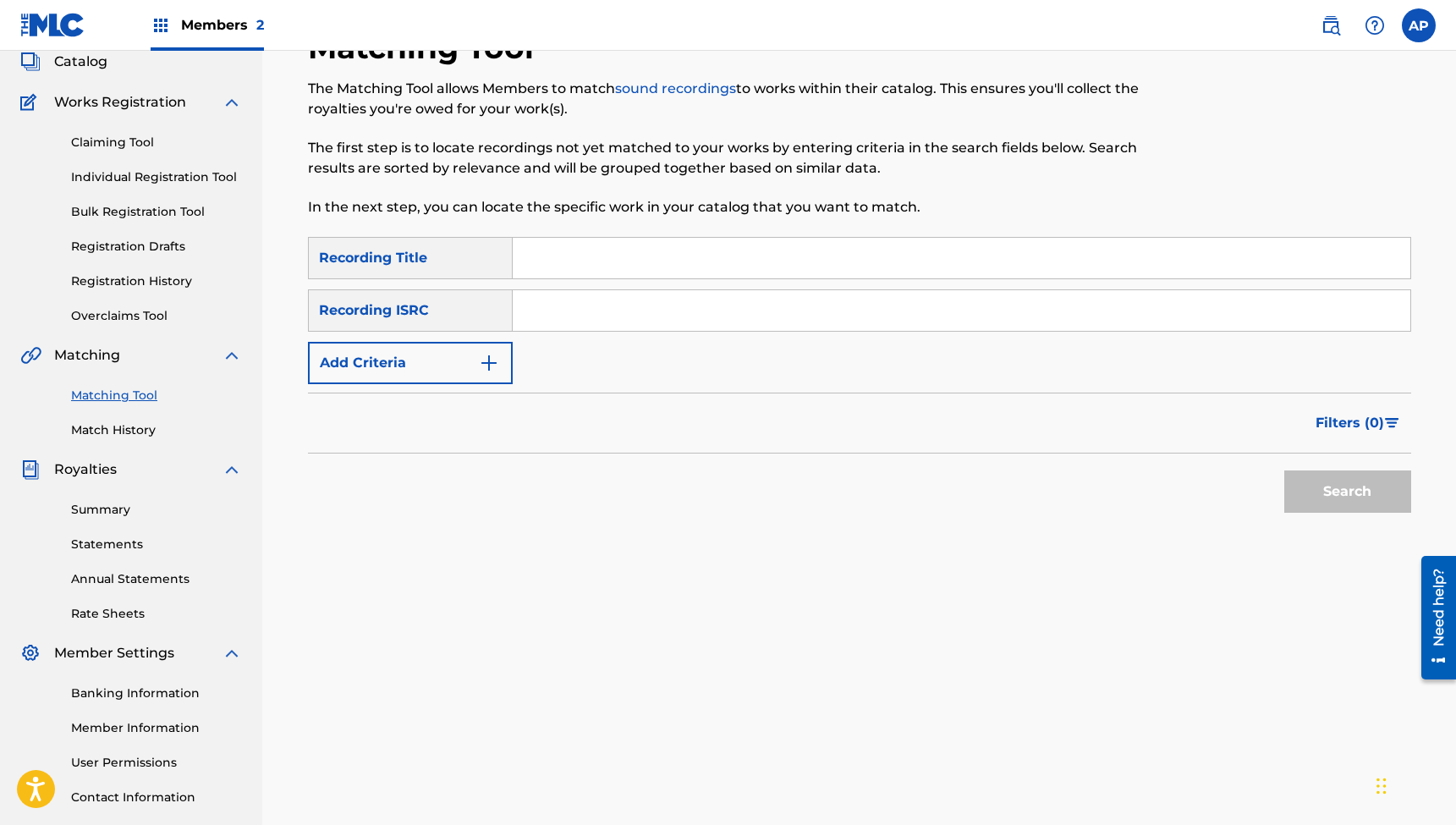
click at [609, 247] on input "Search Form" at bounding box center [961, 258] width 897 height 40
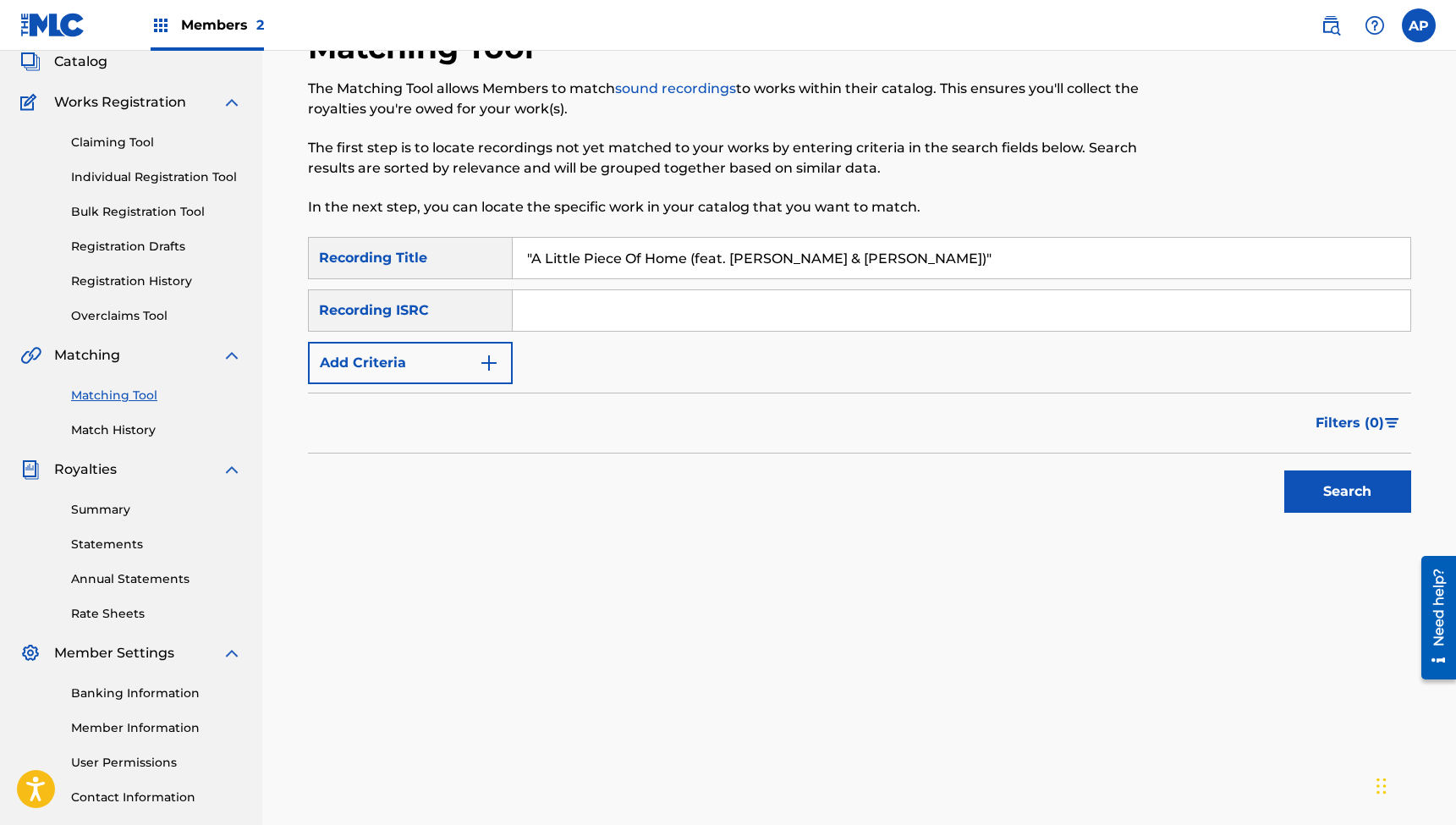
type input ""A Little Piece Of Home (feat. [PERSON_NAME] & [PERSON_NAME])""
click at [564, 304] on input "Search Form" at bounding box center [961, 311] width 897 height 40
type input "QZPLS2358074"
click at [1347, 492] on button "Search" at bounding box center [1347, 491] width 127 height 42
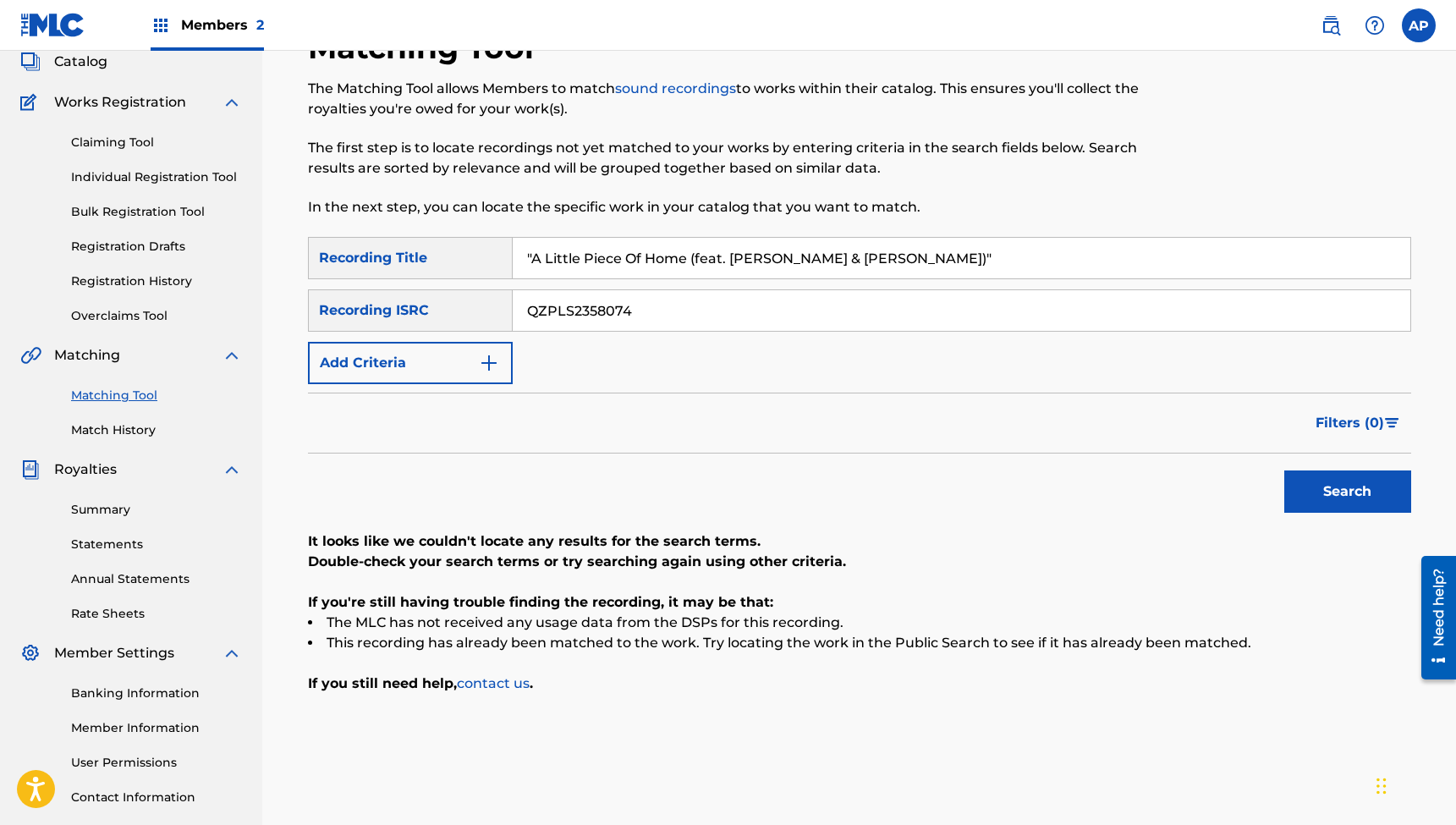
click at [695, 252] on input ""A Little Piece Of Home (feat. [PERSON_NAME] & [PERSON_NAME])"" at bounding box center [961, 258] width 897 height 40
type input "Behold The Lamb"
click at [627, 307] on input "QZPLS2358074" at bounding box center [961, 311] width 897 height 40
type input "QZRP52398061"
click at [1347, 492] on button "Search" at bounding box center [1347, 491] width 127 height 42
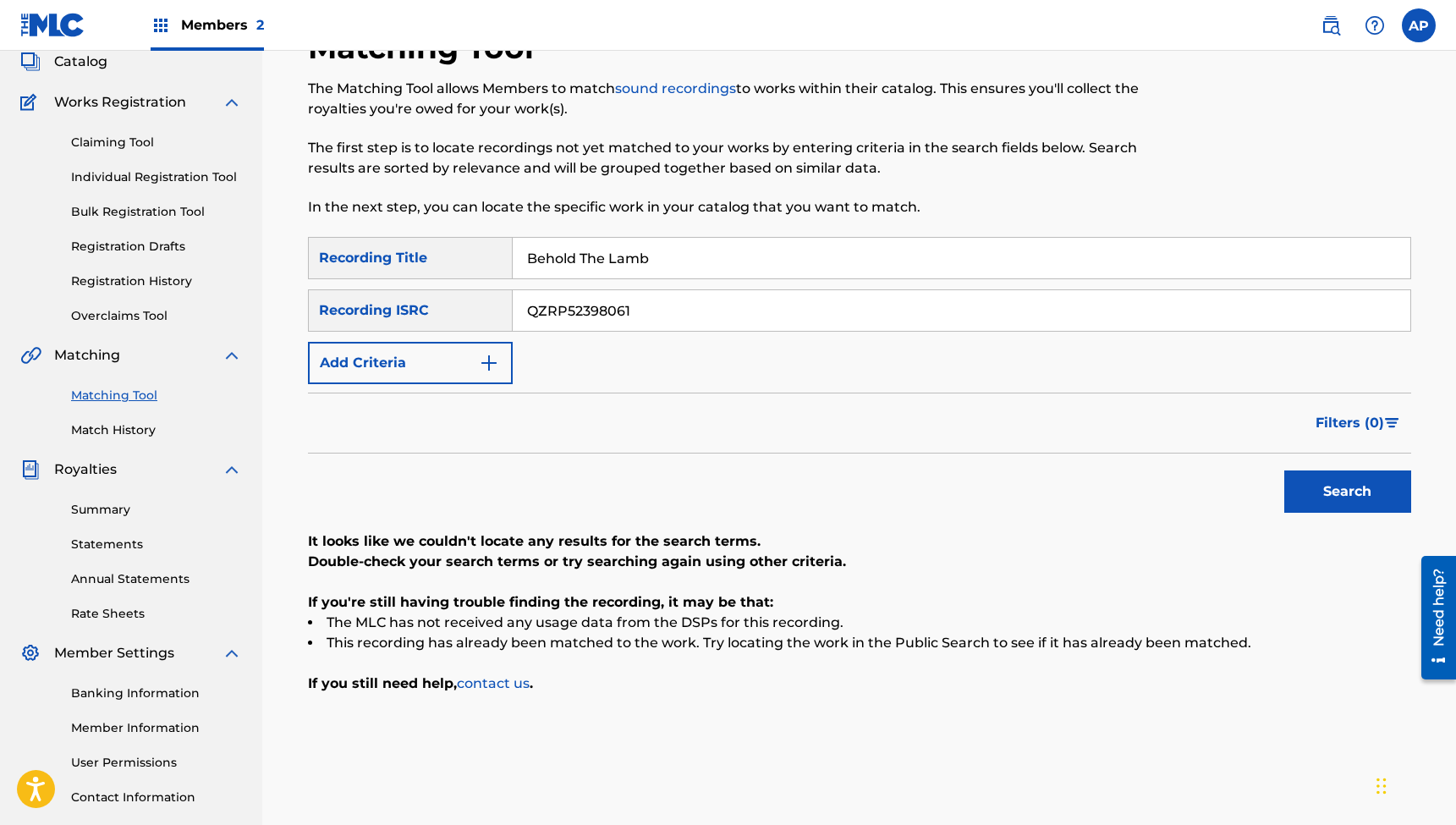
click at [682, 265] on input "Behold The Lamb" at bounding box center [961, 258] width 897 height 40
type input "Way Everlasting"
click at [594, 300] on input "QZRP52398061" at bounding box center [961, 311] width 897 height 40
type input "QZRP52398062"
click at [1347, 492] on button "Search" at bounding box center [1347, 491] width 127 height 42
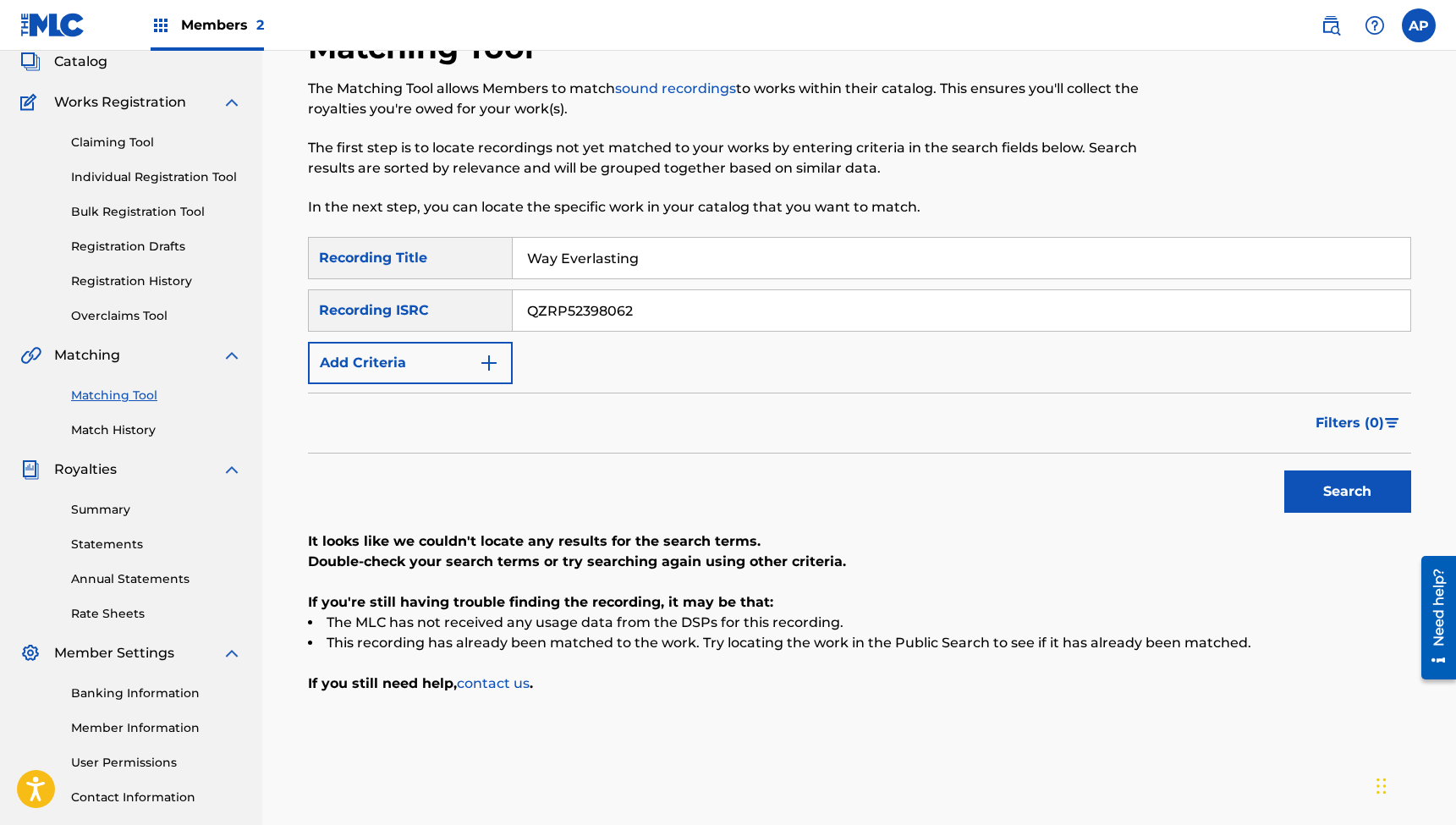
click at [668, 263] on input "Way Everlasting" at bounding box center [961, 258] width 897 height 40
type input "Never Changing One"
click at [559, 321] on input "QZRP52398062" at bounding box center [961, 311] width 897 height 40
type input "QZRP52398063"
click at [1347, 492] on button "Search" at bounding box center [1347, 491] width 127 height 42
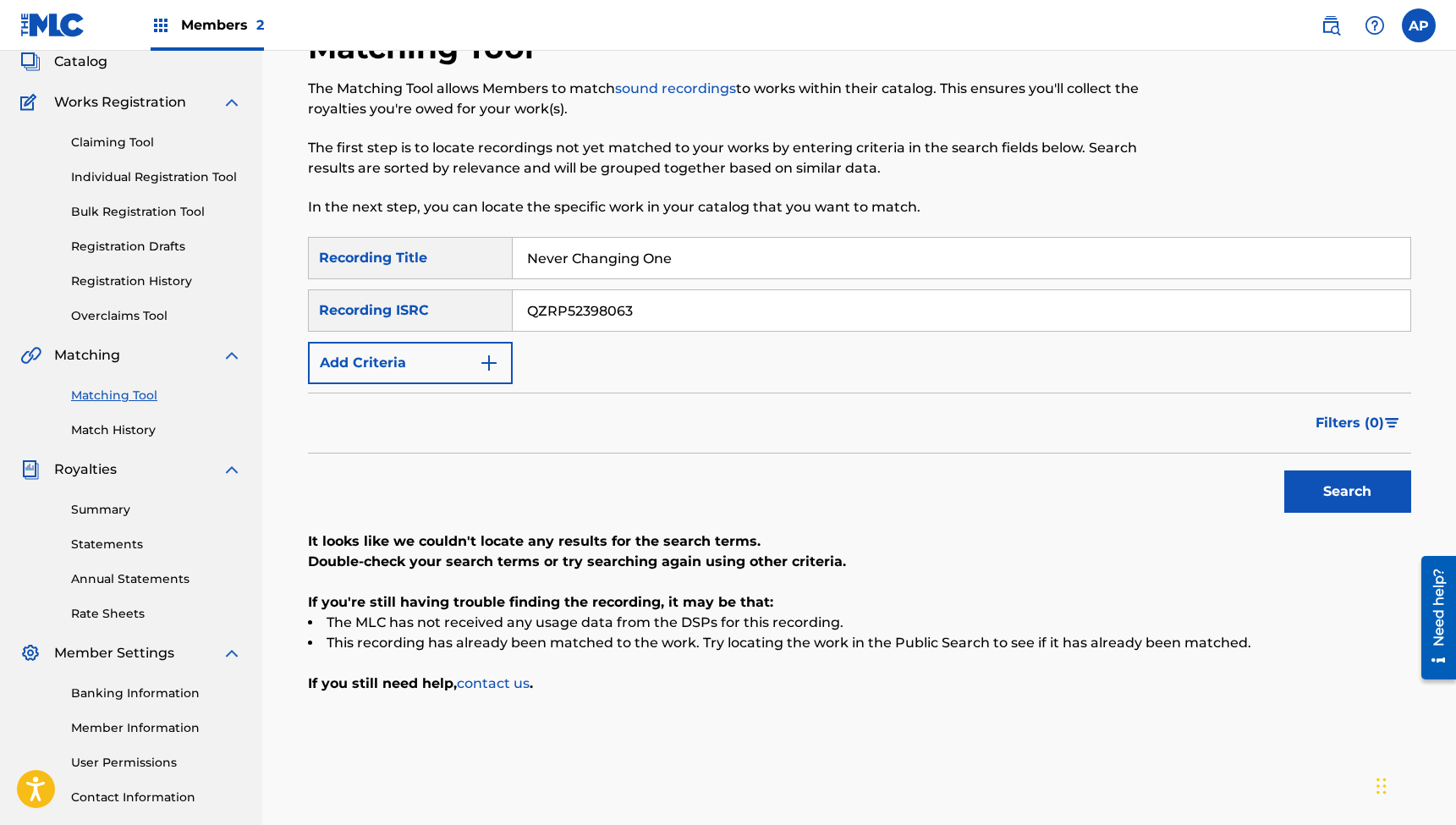
click at [621, 249] on input "Never Changing One" at bounding box center [961, 258] width 897 height 40
type input ""Sweep Me Away (feat. [PERSON_NAME])""
click at [599, 316] on input "QZRP52398063" at bounding box center [961, 311] width 897 height 40
type input "QZNWY2357689"
click at [1347, 492] on button "Search" at bounding box center [1347, 491] width 127 height 42
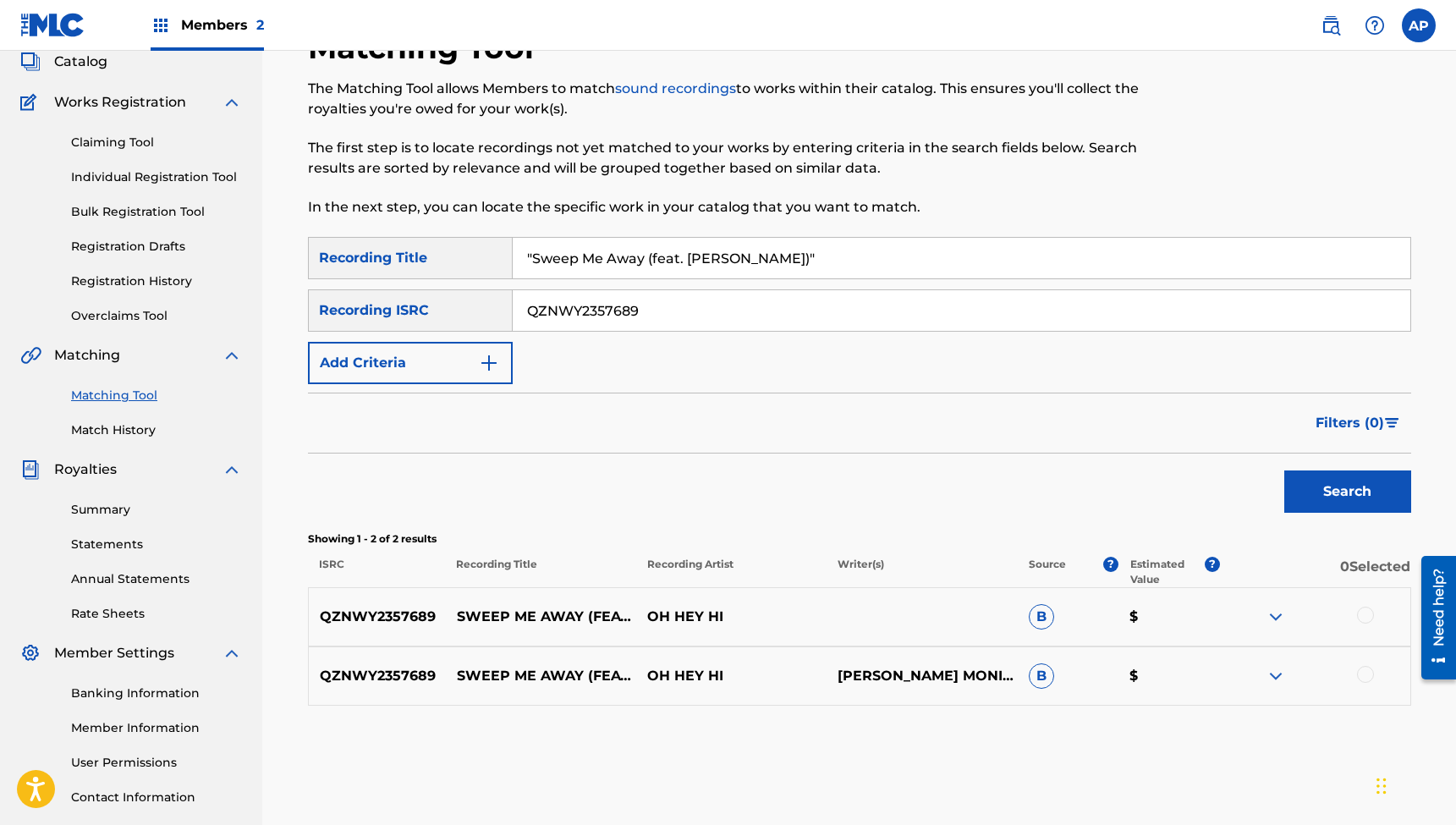
click at [1361, 614] on div at bounding box center [1365, 615] width 17 height 17
click at [1368, 678] on div at bounding box center [1365, 674] width 17 height 17
click at [1205, 669] on button "Match 2 Groups" at bounding box center [1190, 688] width 187 height 42
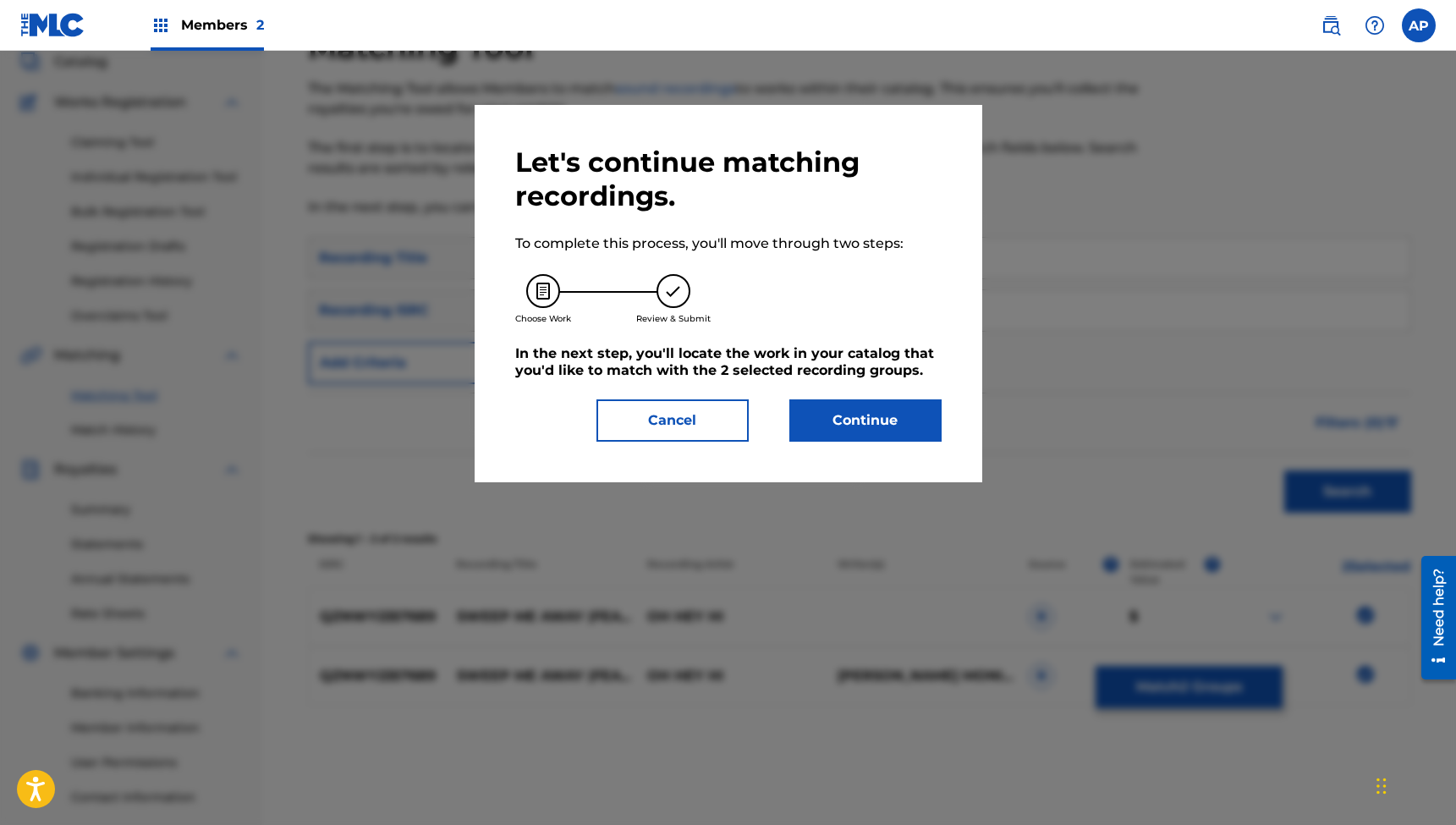
click at [874, 422] on button "Continue" at bounding box center [866, 420] width 152 height 42
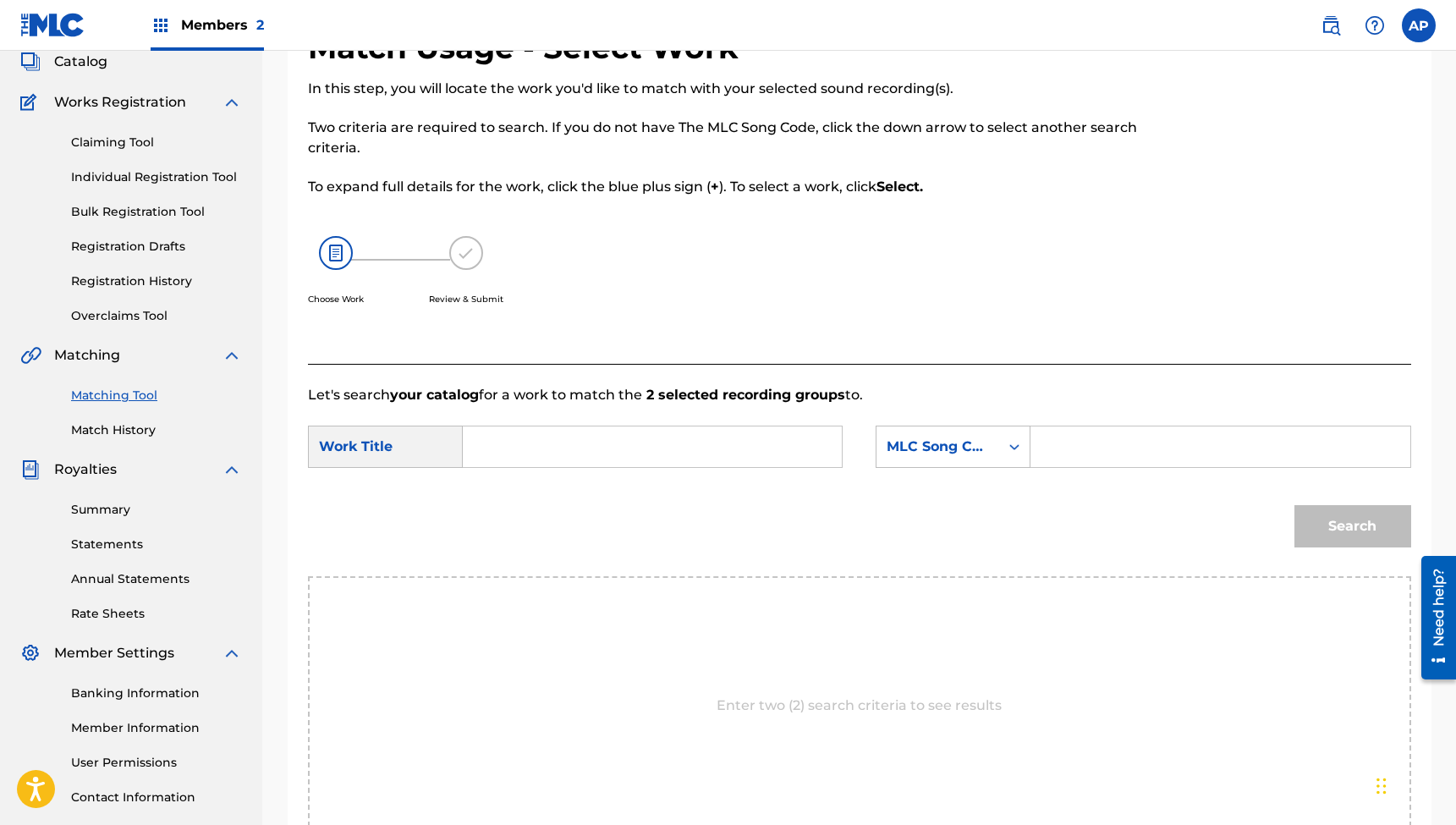
click at [792, 448] on input "Search Form" at bounding box center [652, 447] width 350 height 40
type input ""Sweep Me Away (feat. [PERSON_NAME])""
click at [1095, 445] on input "Search Form" at bounding box center [1220, 447] width 350 height 40
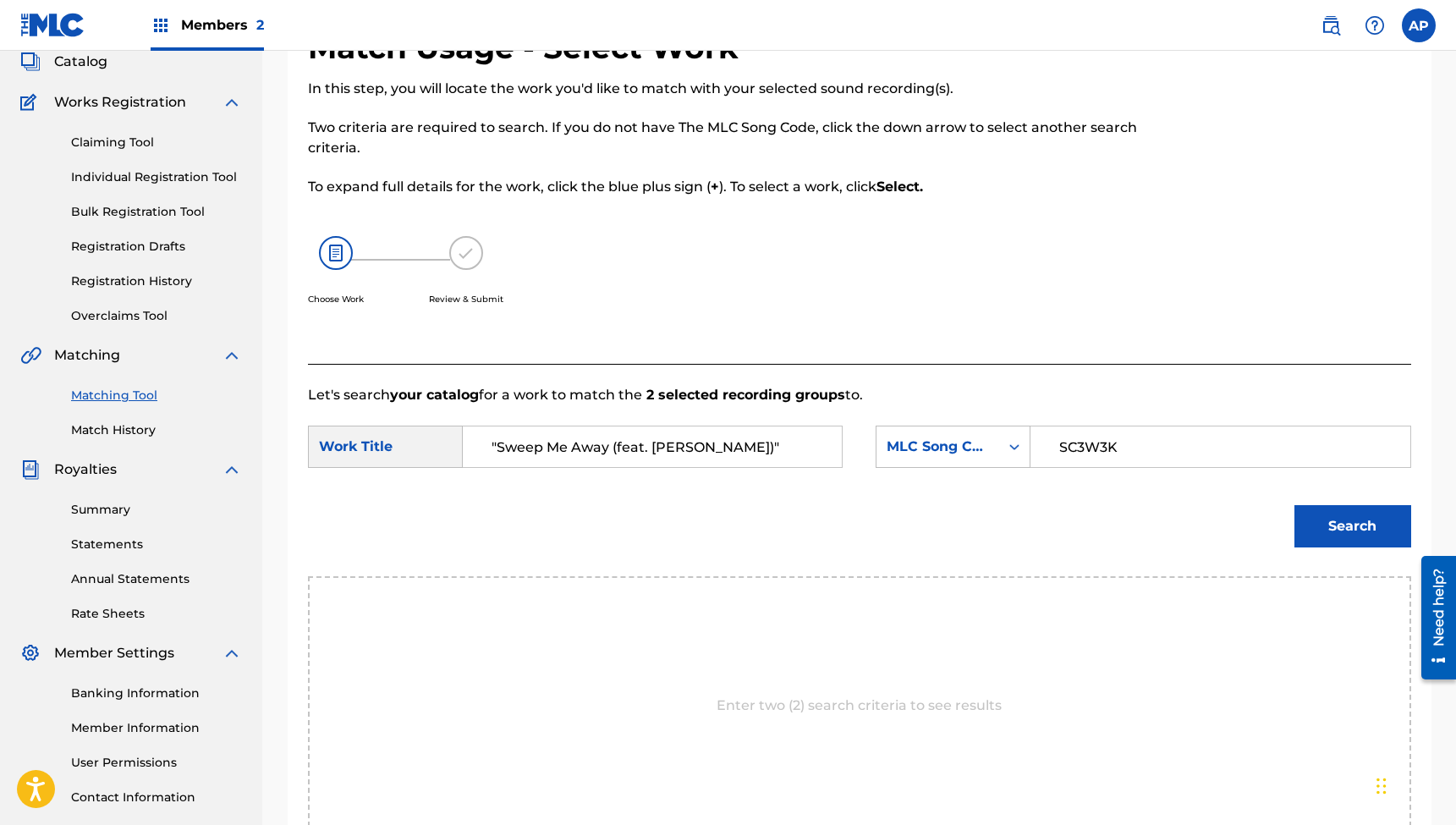
type input "SC3W3K"
click at [1352, 526] on button "Search" at bounding box center [1353, 526] width 116 height 42
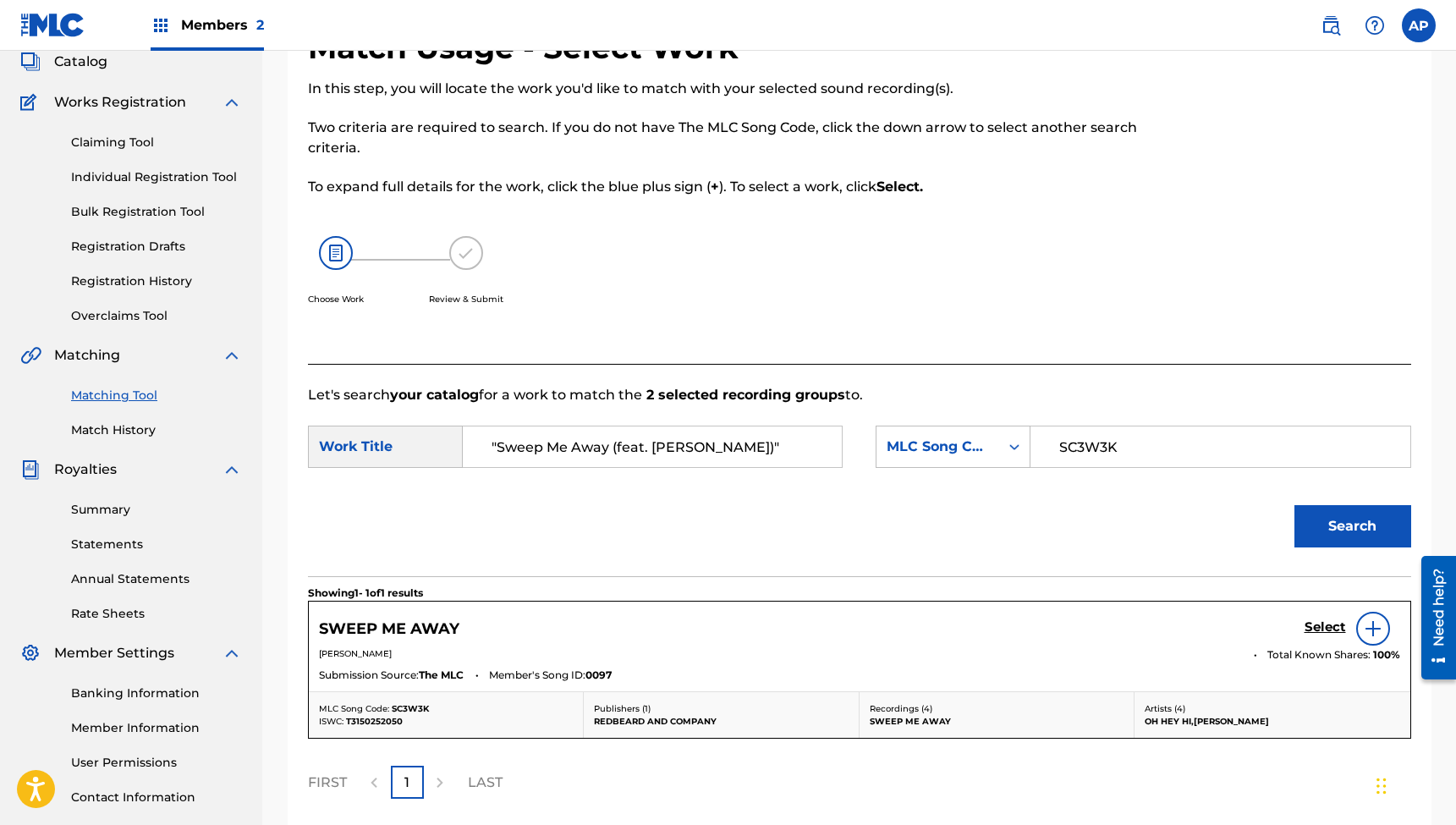
click at [1321, 621] on h5 "Select" at bounding box center [1325, 627] width 41 height 16
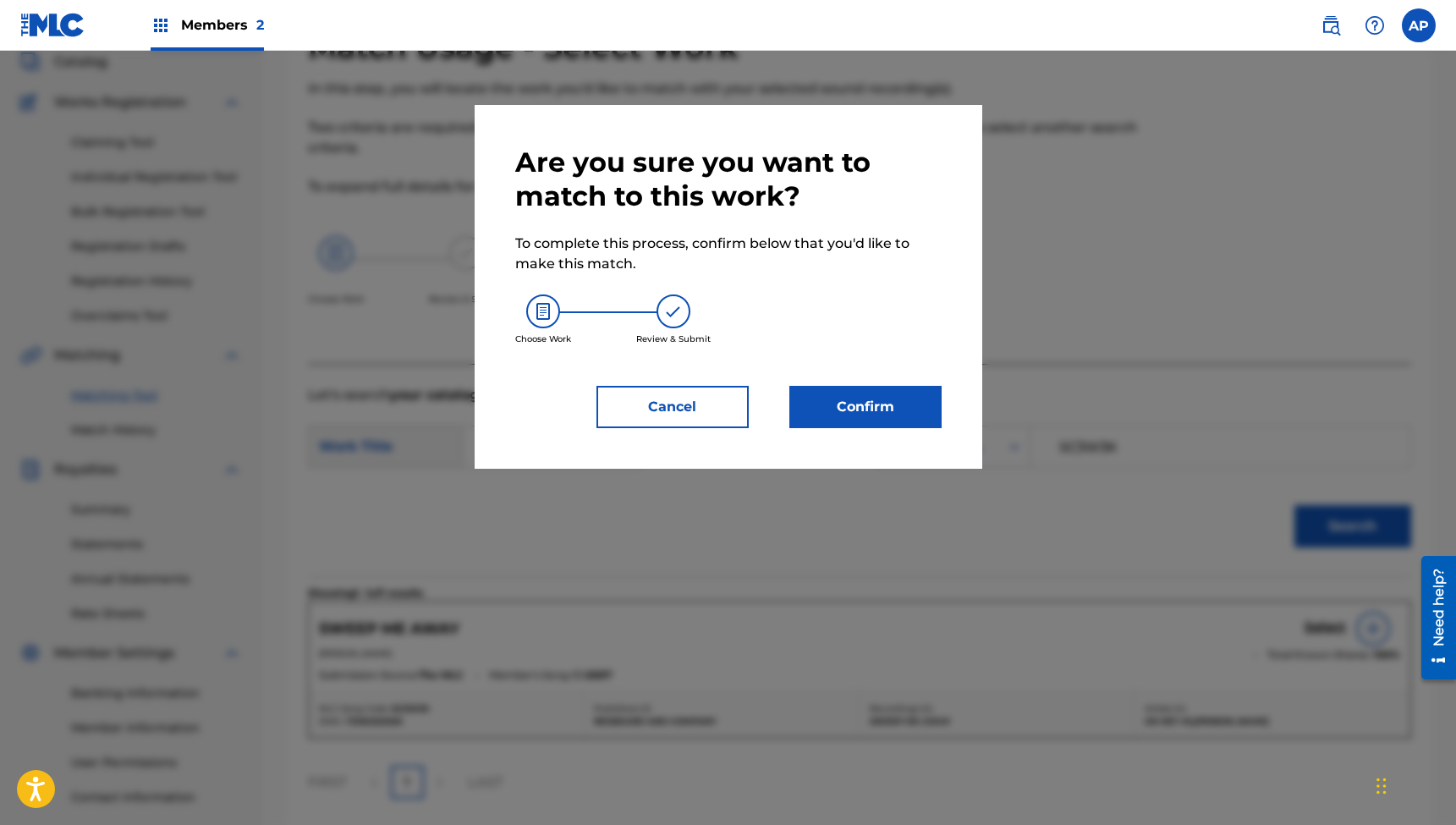
click at [864, 408] on button "Confirm" at bounding box center [866, 407] width 152 height 42
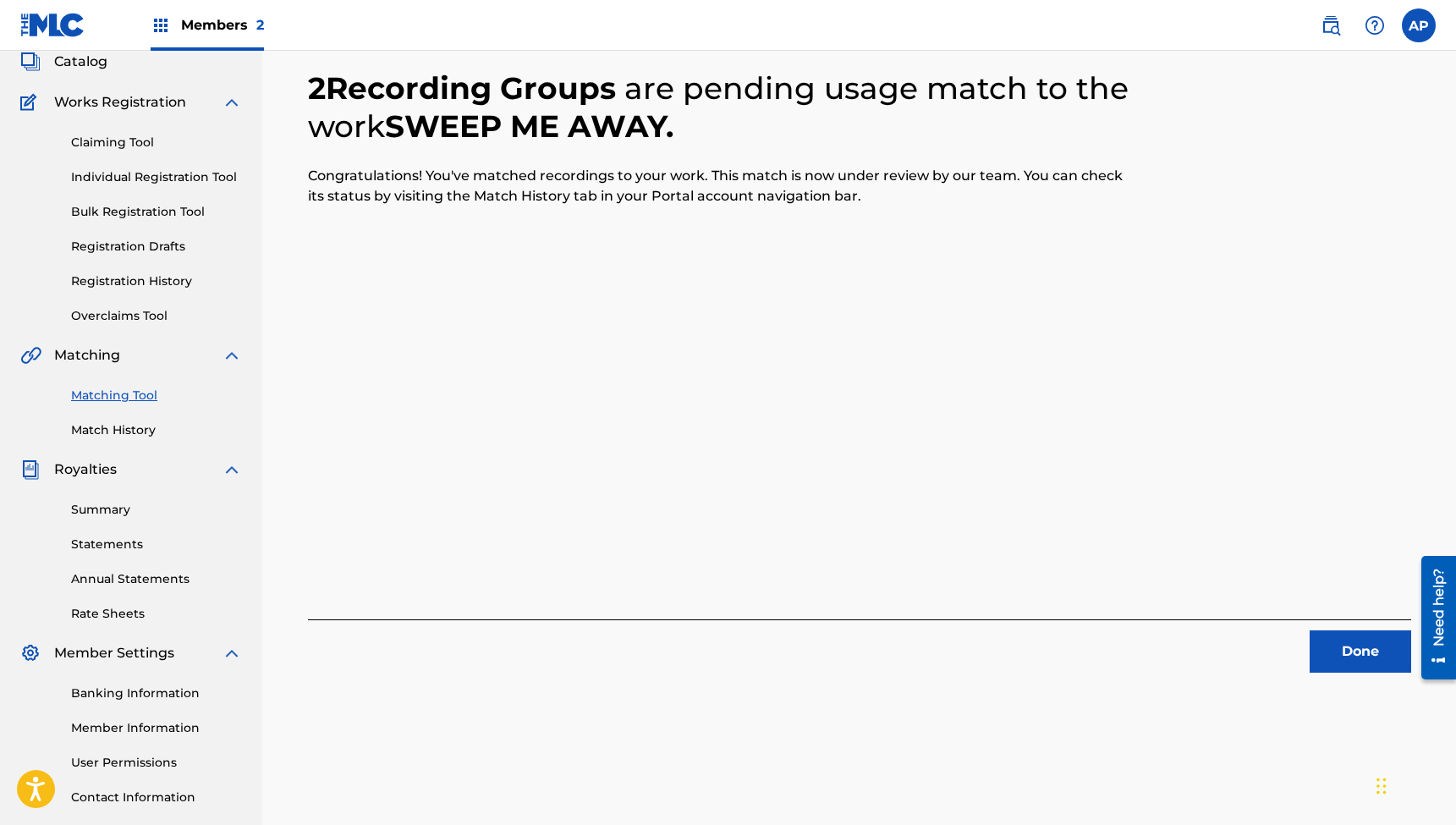
click at [1336, 642] on button "Done" at bounding box center [1361, 652] width 102 height 42
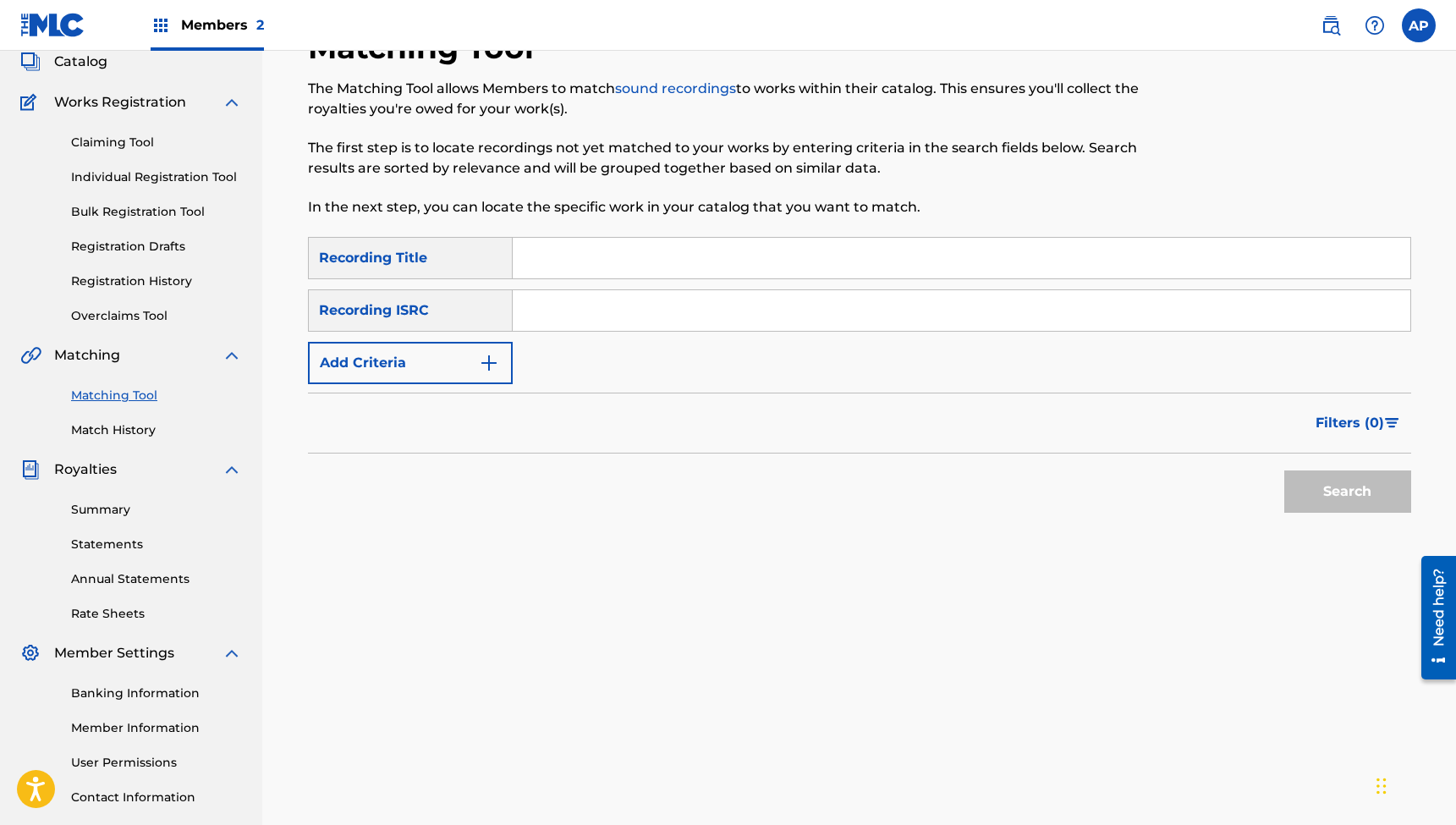
click at [638, 252] on input "Search Form" at bounding box center [961, 258] width 897 height 40
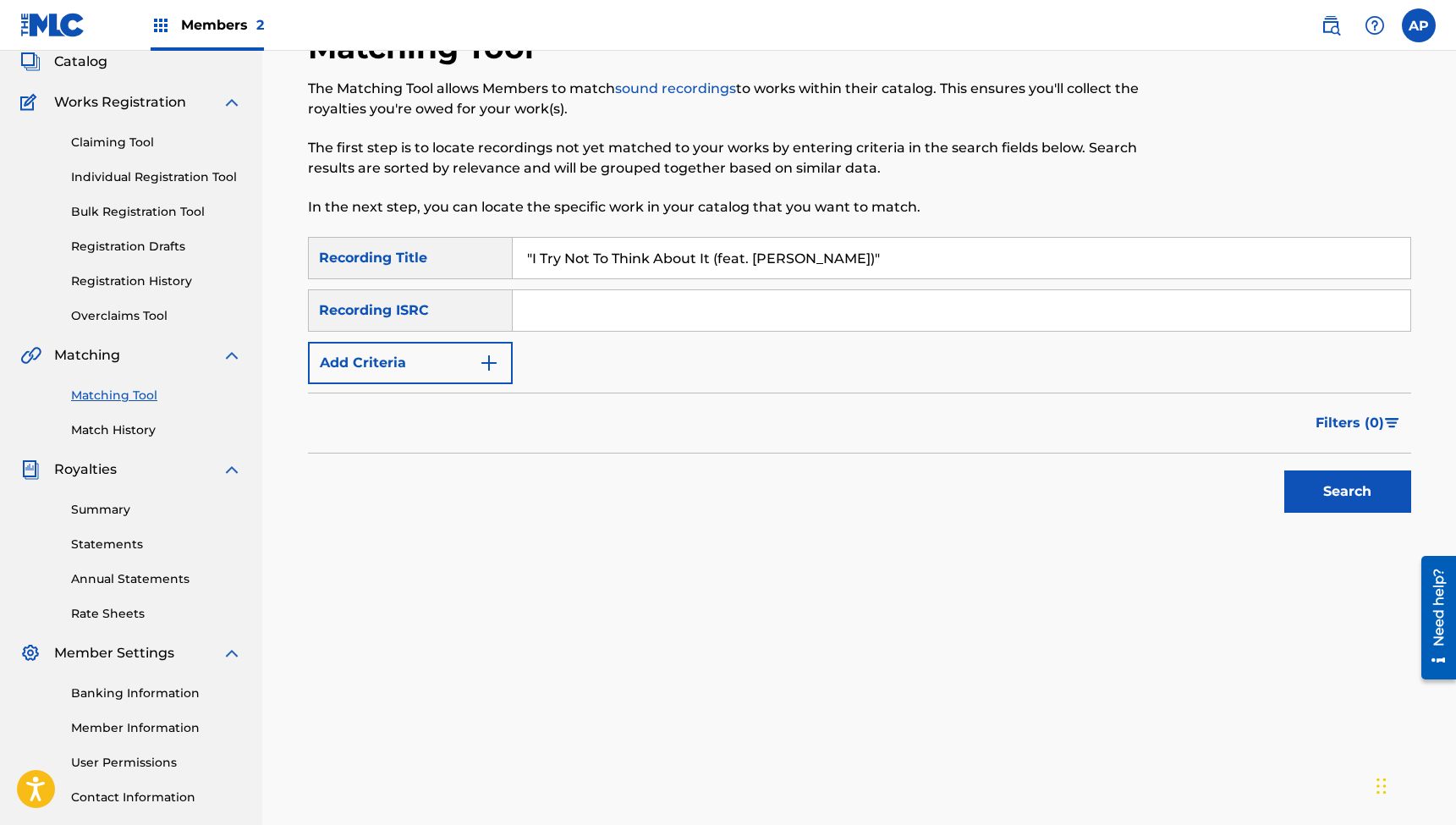
type input ""I Try Not To Think About It (feat. [PERSON_NAME])""
click at [572, 300] on input "Search Form" at bounding box center [961, 311] width 897 height 40
type input "QZPLR2319701"
click at [1347, 492] on button "Search" at bounding box center [1347, 491] width 127 height 42
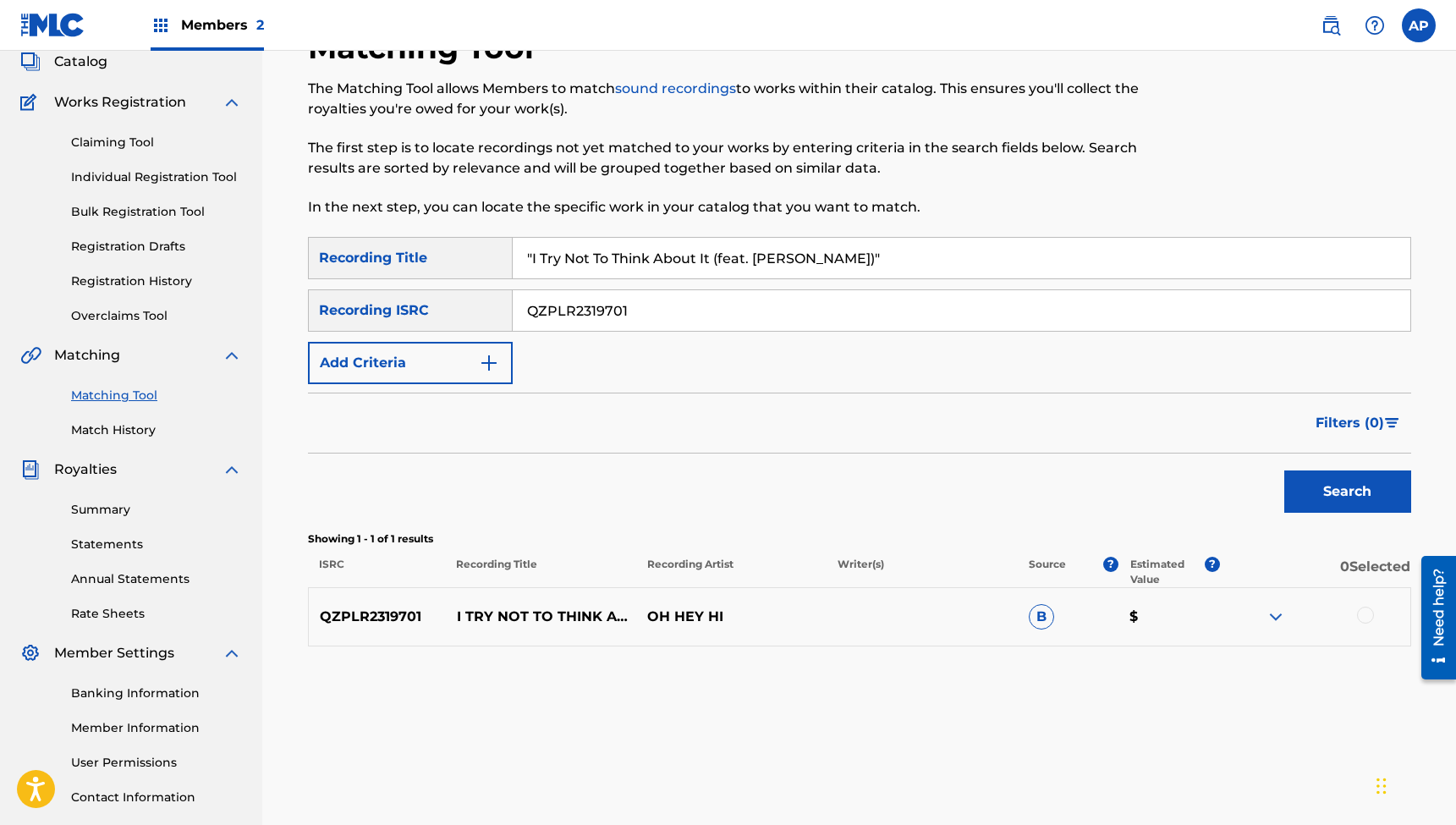
click at [1368, 613] on div at bounding box center [1365, 615] width 17 height 17
click at [1206, 690] on button "Match 1 Group" at bounding box center [1190, 688] width 187 height 42
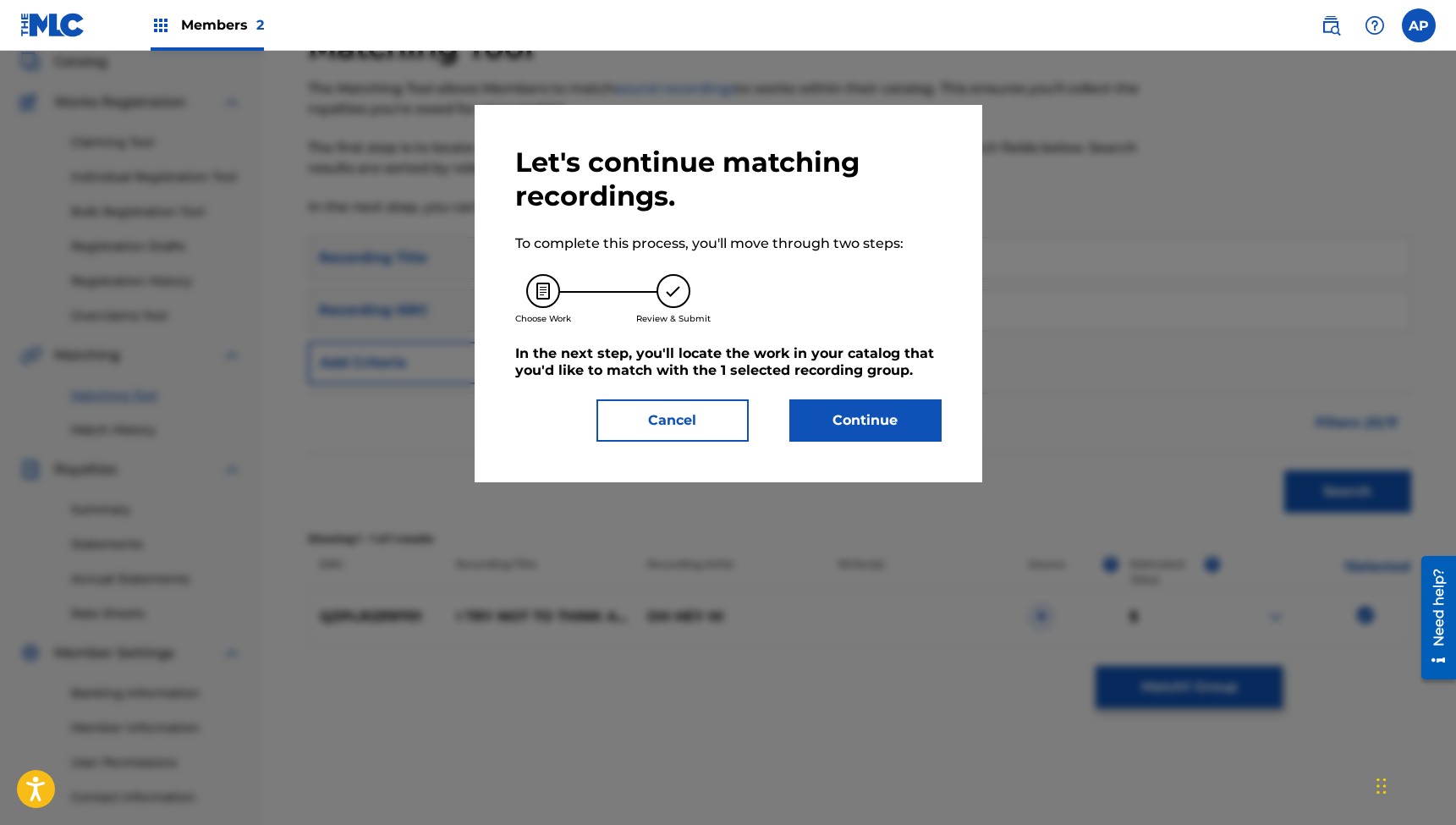
click at [876, 414] on button "Continue" at bounding box center [866, 420] width 152 height 42
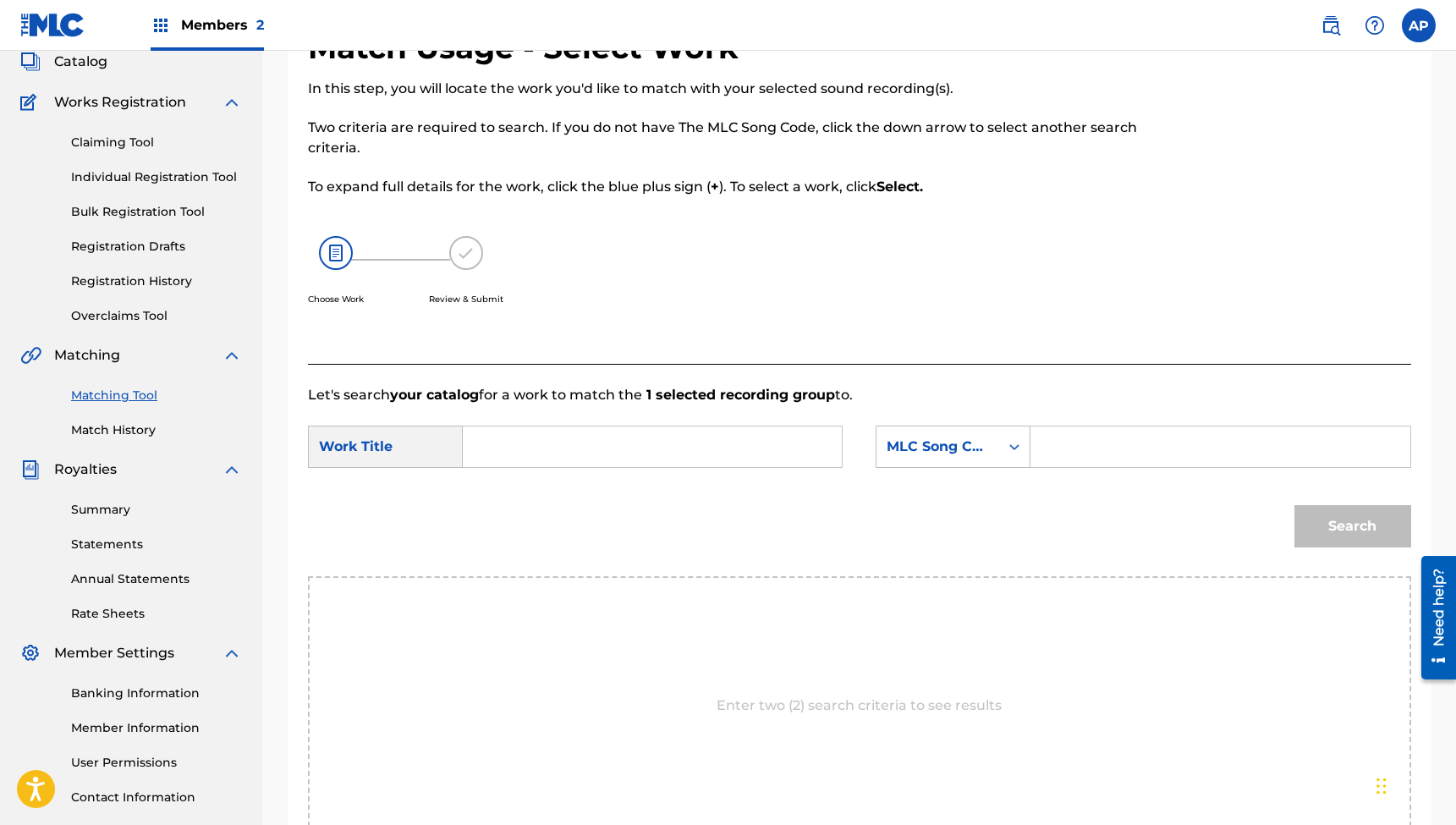
click at [641, 443] on input "Search Form" at bounding box center [652, 447] width 350 height 40
type input ""I Try Not To Think About It (feat. [PERSON_NAME])""
click at [1081, 428] on input "Search Form" at bounding box center [1220, 447] width 350 height 40
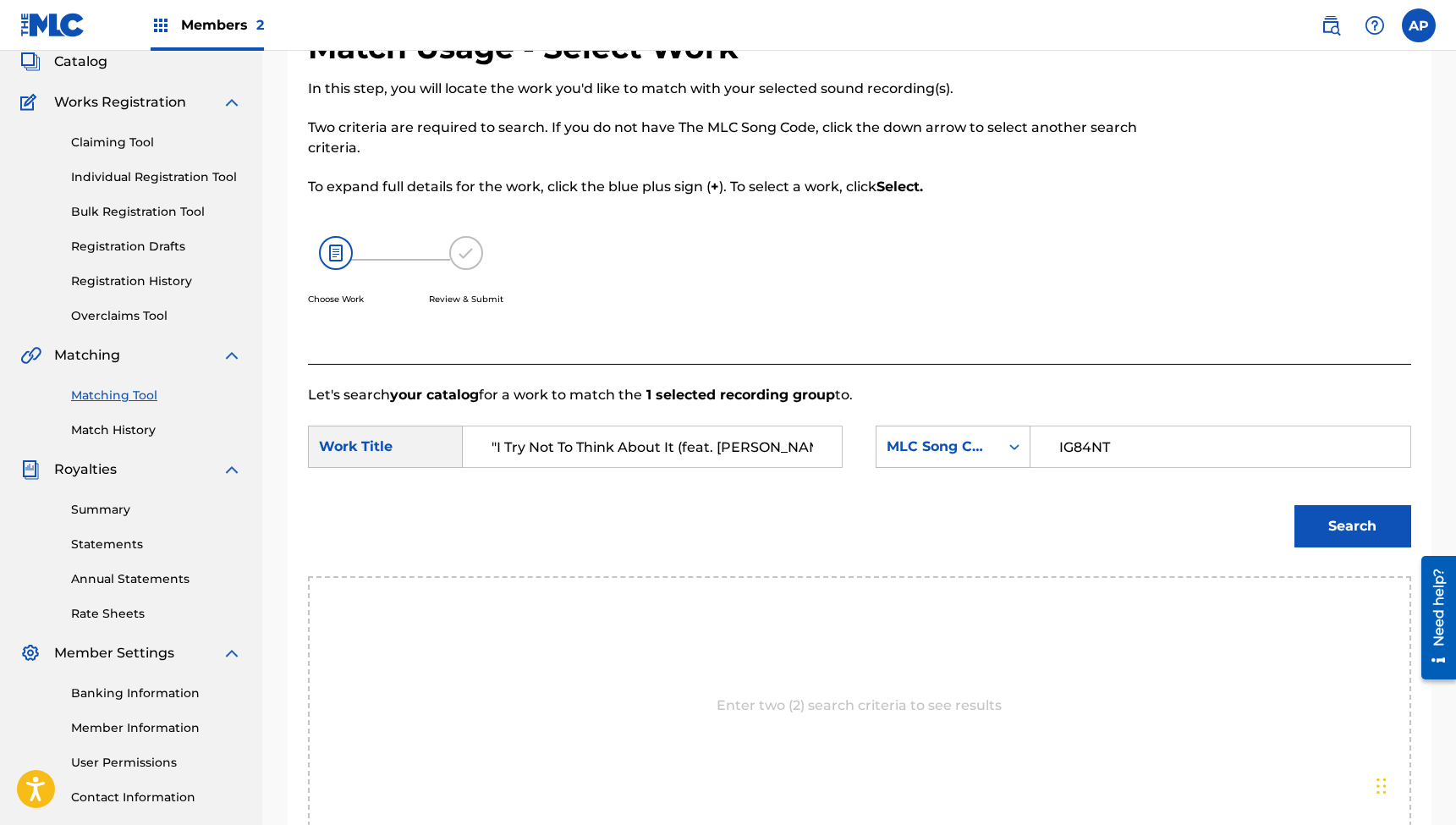
type input "IG84NT"
click at [1352, 526] on button "Search" at bounding box center [1353, 526] width 116 height 42
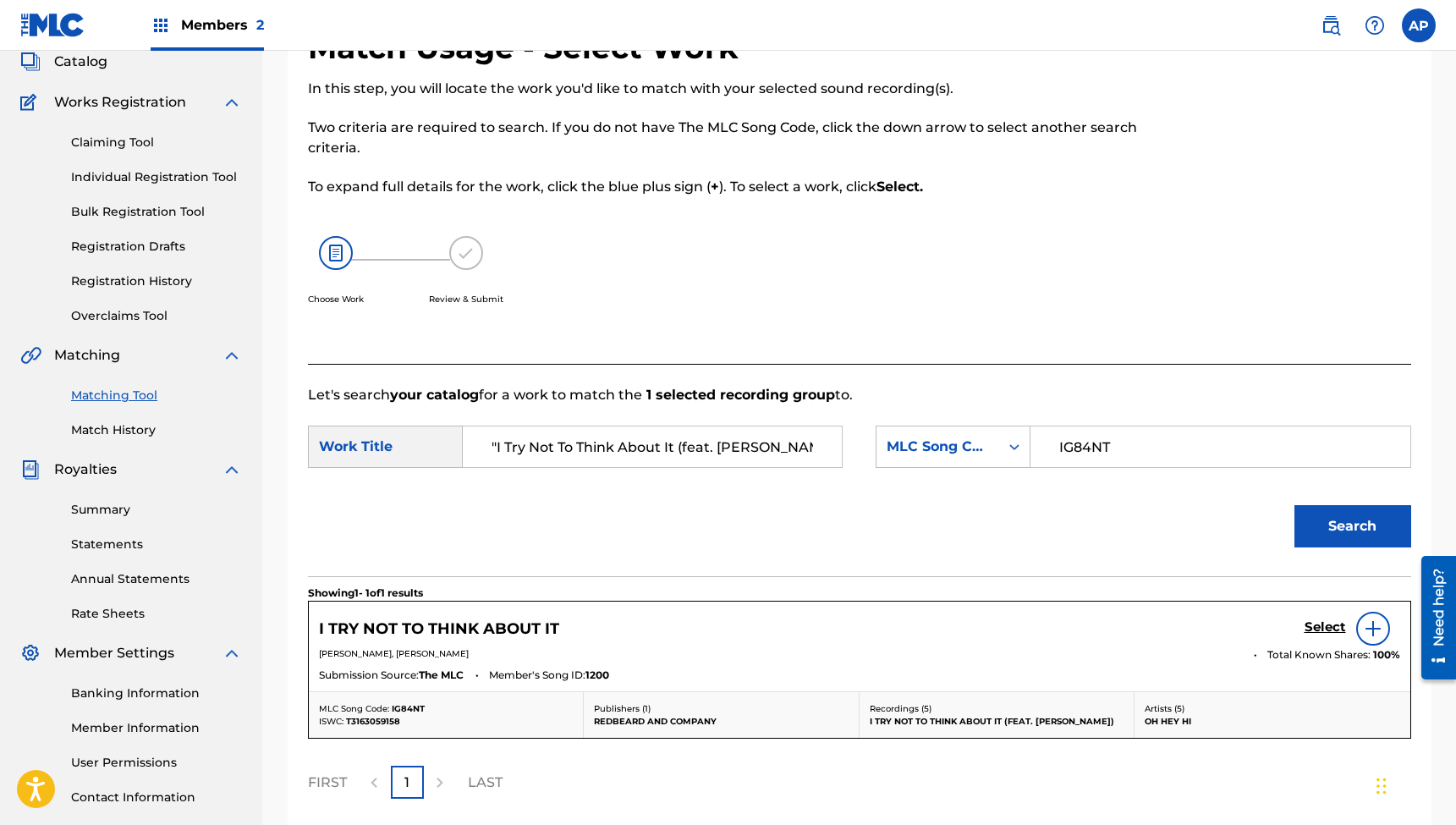
click at [1310, 624] on h5 "Select" at bounding box center [1325, 627] width 41 height 16
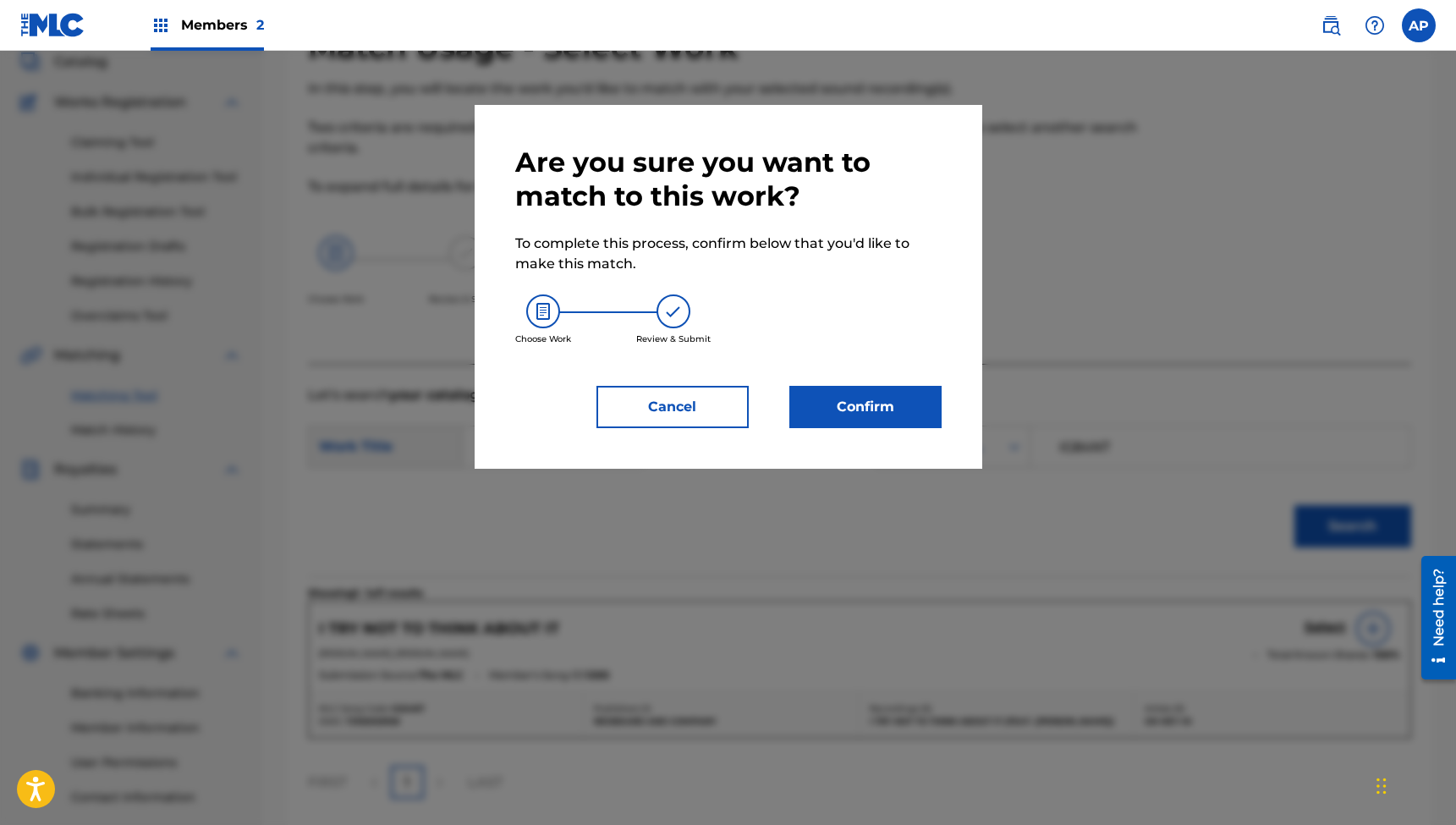
click at [841, 405] on button "Confirm" at bounding box center [866, 407] width 152 height 42
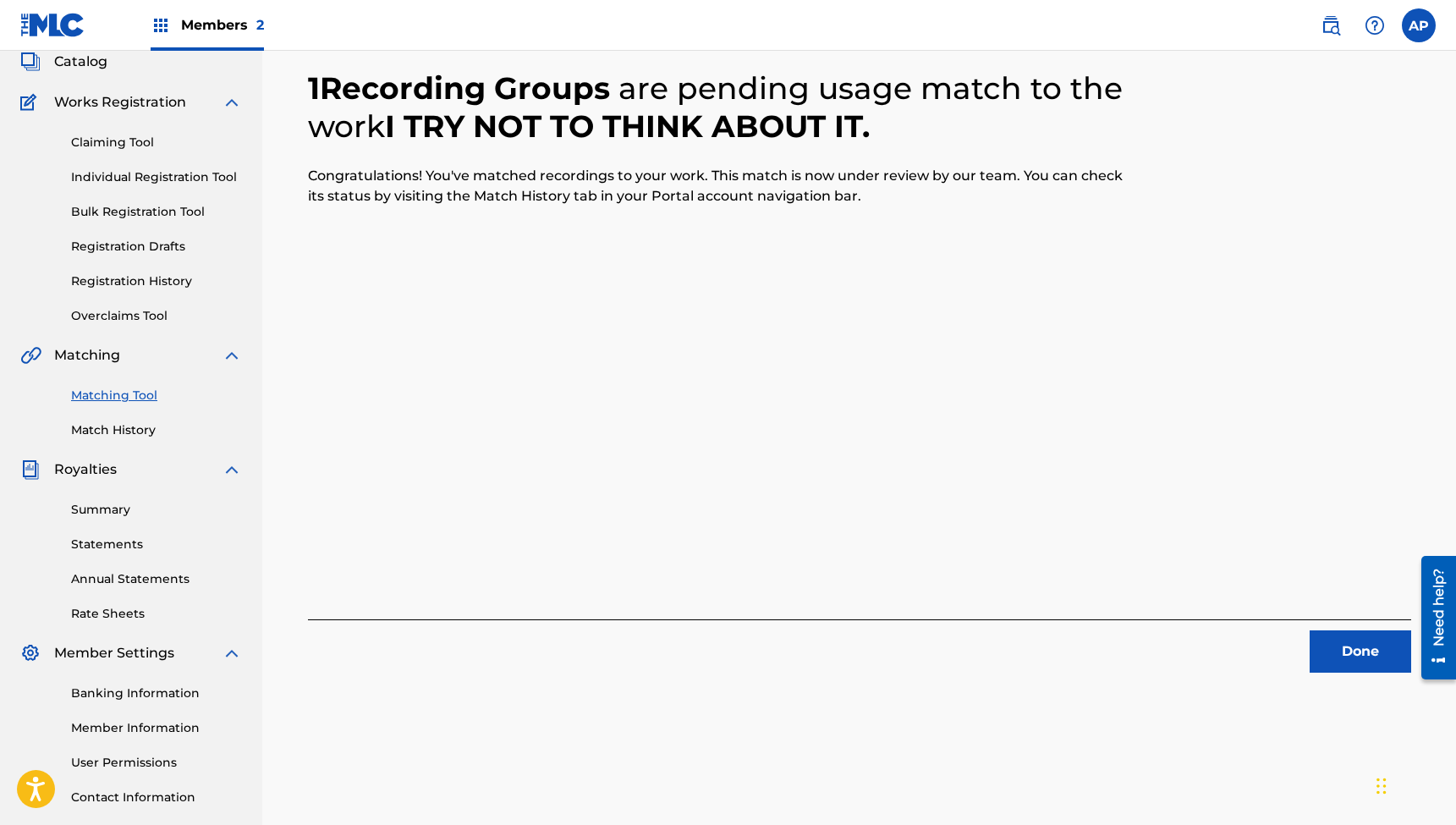
click at [1352, 648] on button "Done" at bounding box center [1361, 652] width 102 height 42
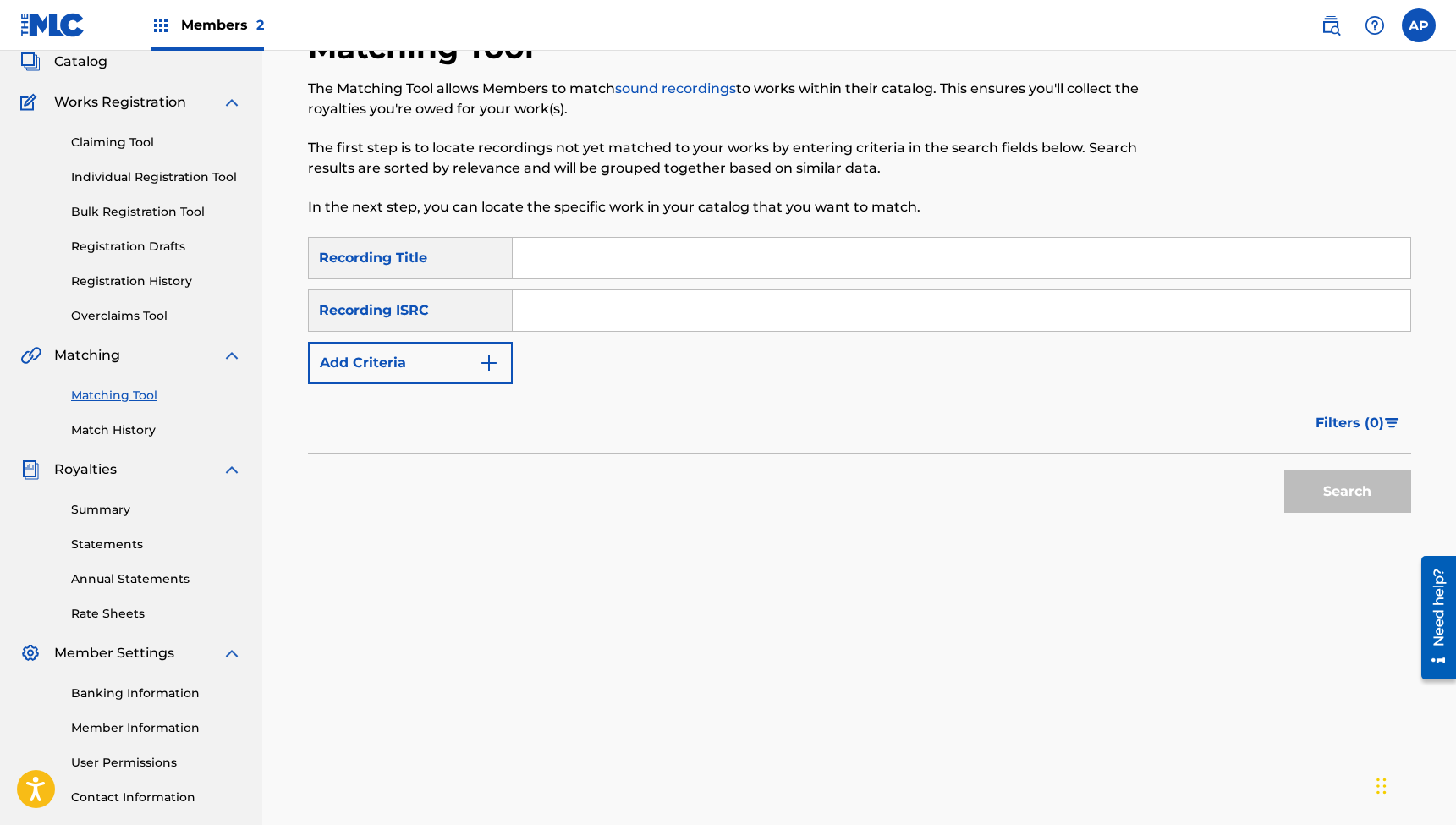
click at [672, 251] on input "Search Form" at bounding box center [961, 258] width 897 height 40
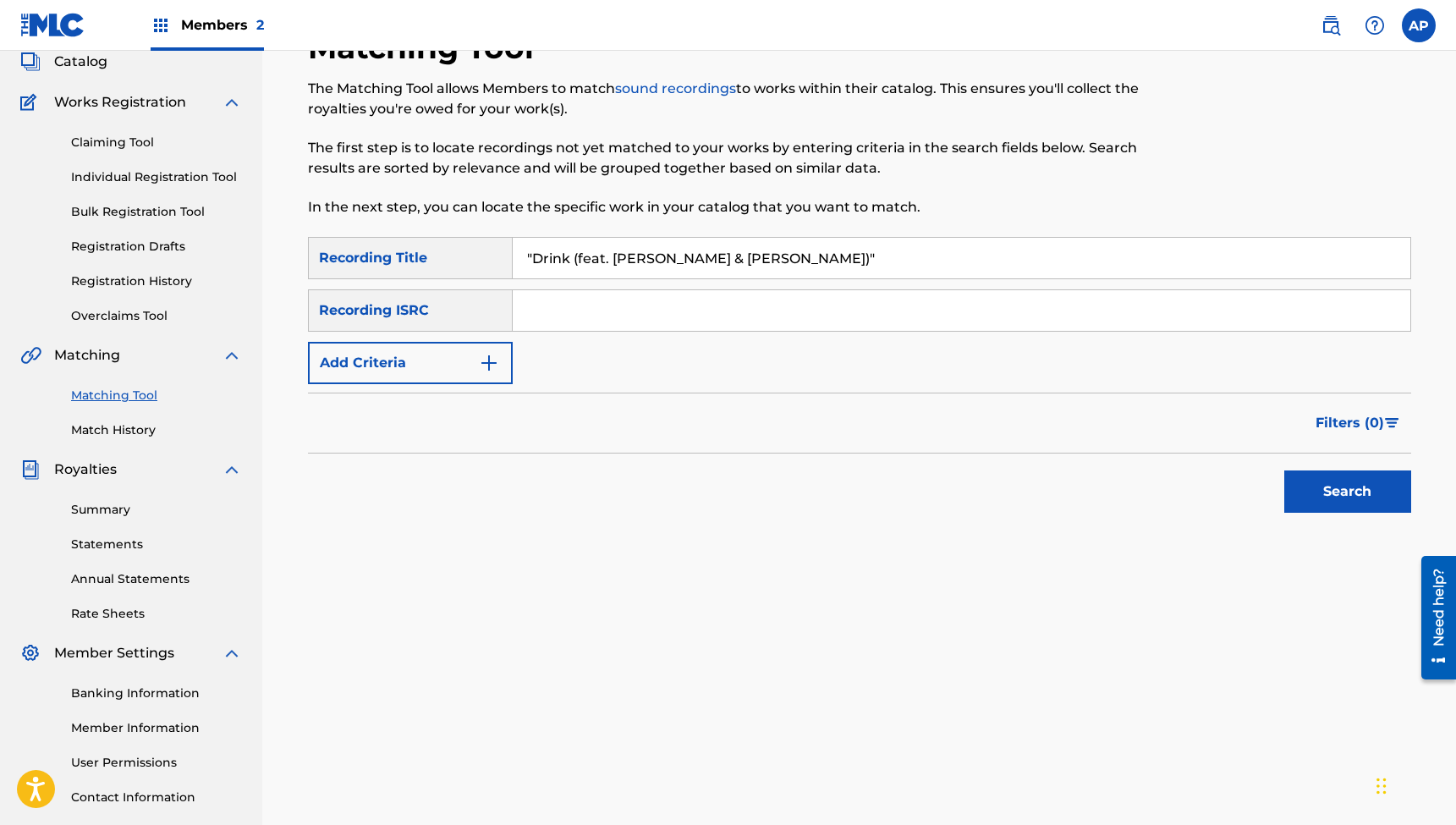
type input ""Drink (feat. [PERSON_NAME] & [PERSON_NAME])""
click at [580, 309] on input "Search Form" at bounding box center [961, 311] width 897 height 40
type input "QZPLR2320766"
click at [1347, 492] on button "Search" at bounding box center [1347, 491] width 127 height 42
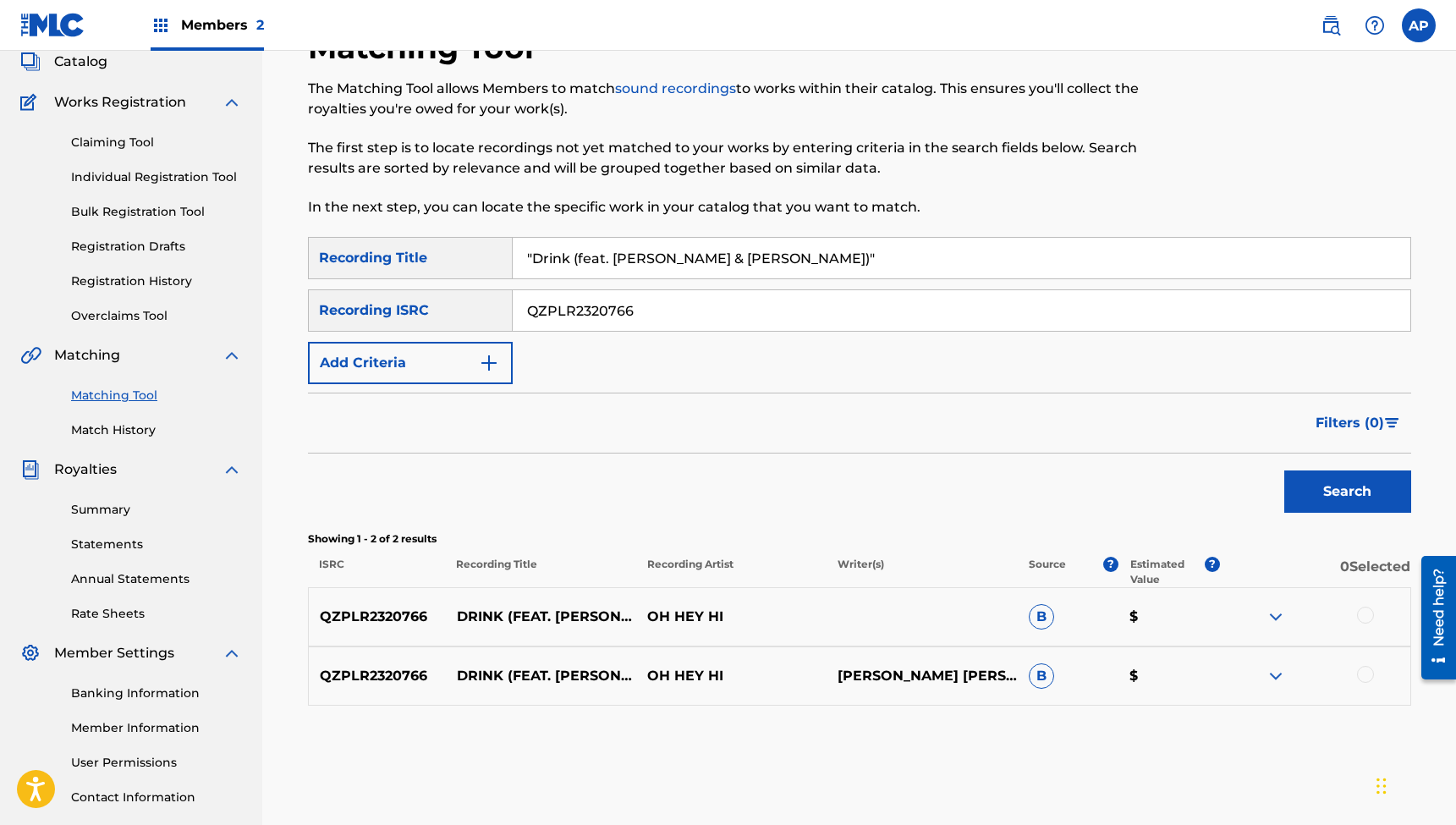
click at [1365, 615] on div at bounding box center [1365, 615] width 17 height 17
click at [1359, 673] on div at bounding box center [1365, 674] width 17 height 17
click at [1224, 681] on button "Match 2 Groups" at bounding box center [1190, 688] width 187 height 42
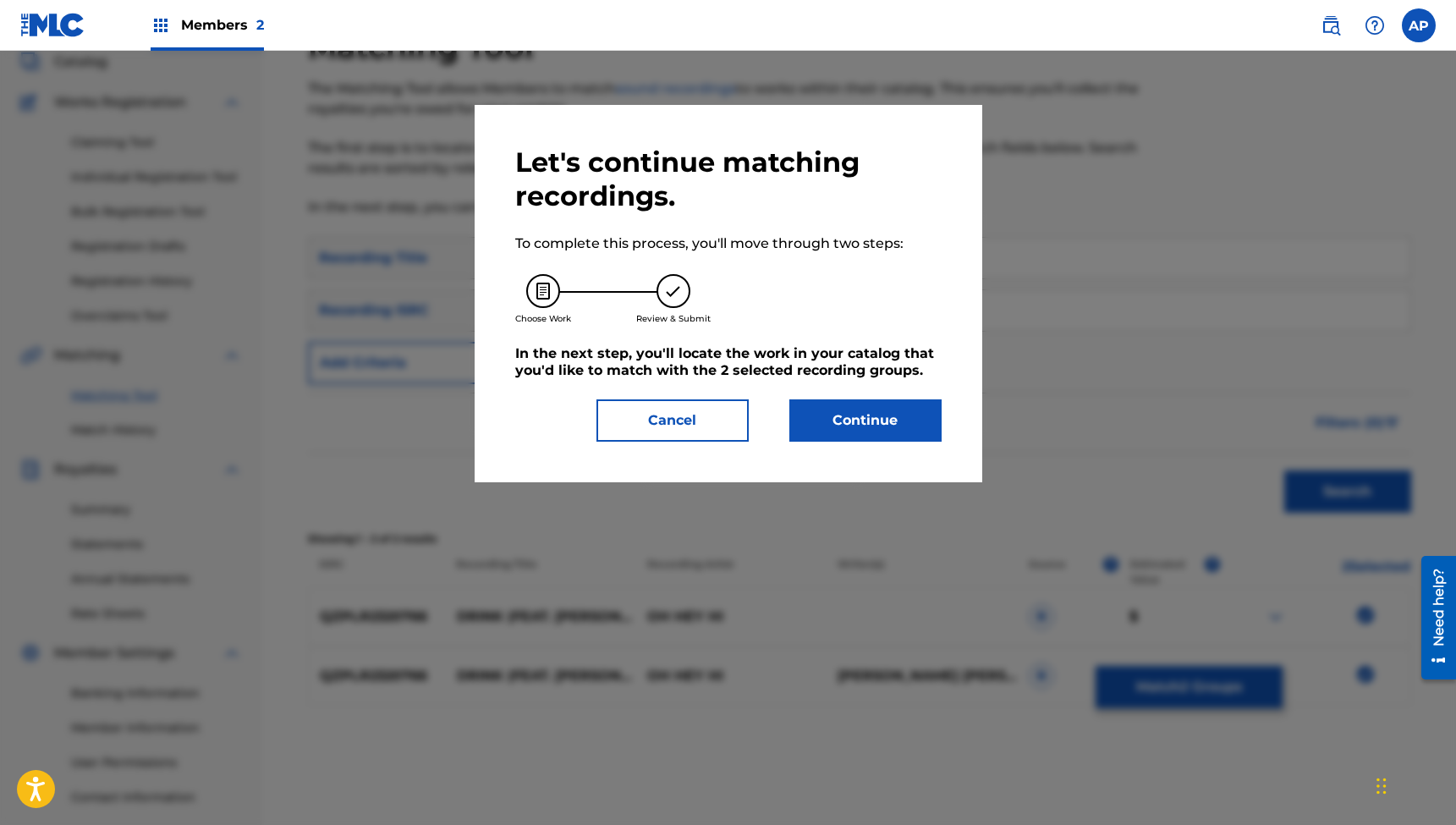
click at [857, 417] on button "Continue" at bounding box center [866, 420] width 152 height 42
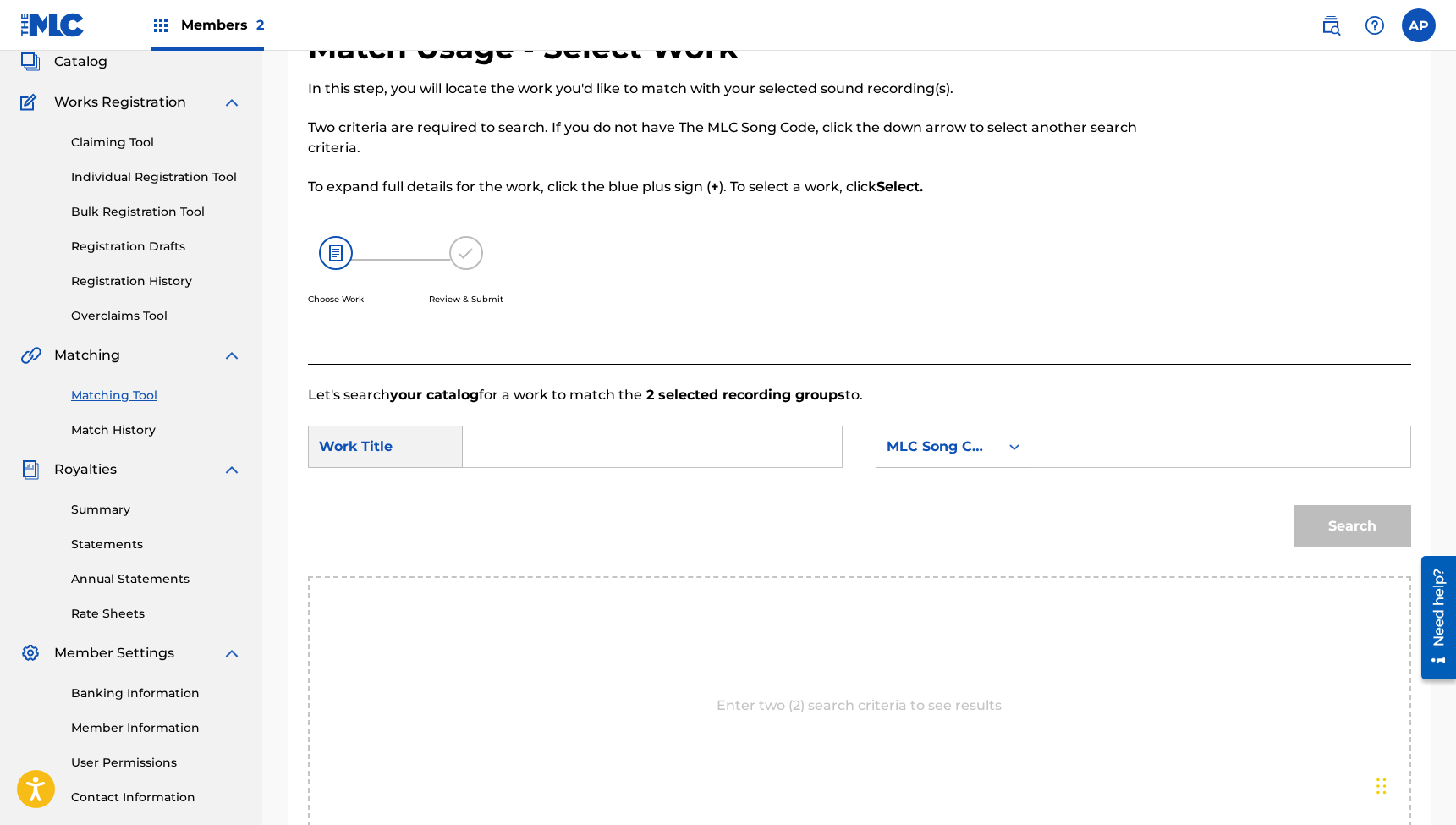
click at [641, 436] on input "Search Form" at bounding box center [652, 447] width 350 height 40
type input ""Drink (feat. [PERSON_NAME] & [PERSON_NAME])""
click at [1070, 460] on input "Search Form" at bounding box center [1220, 447] width 350 height 40
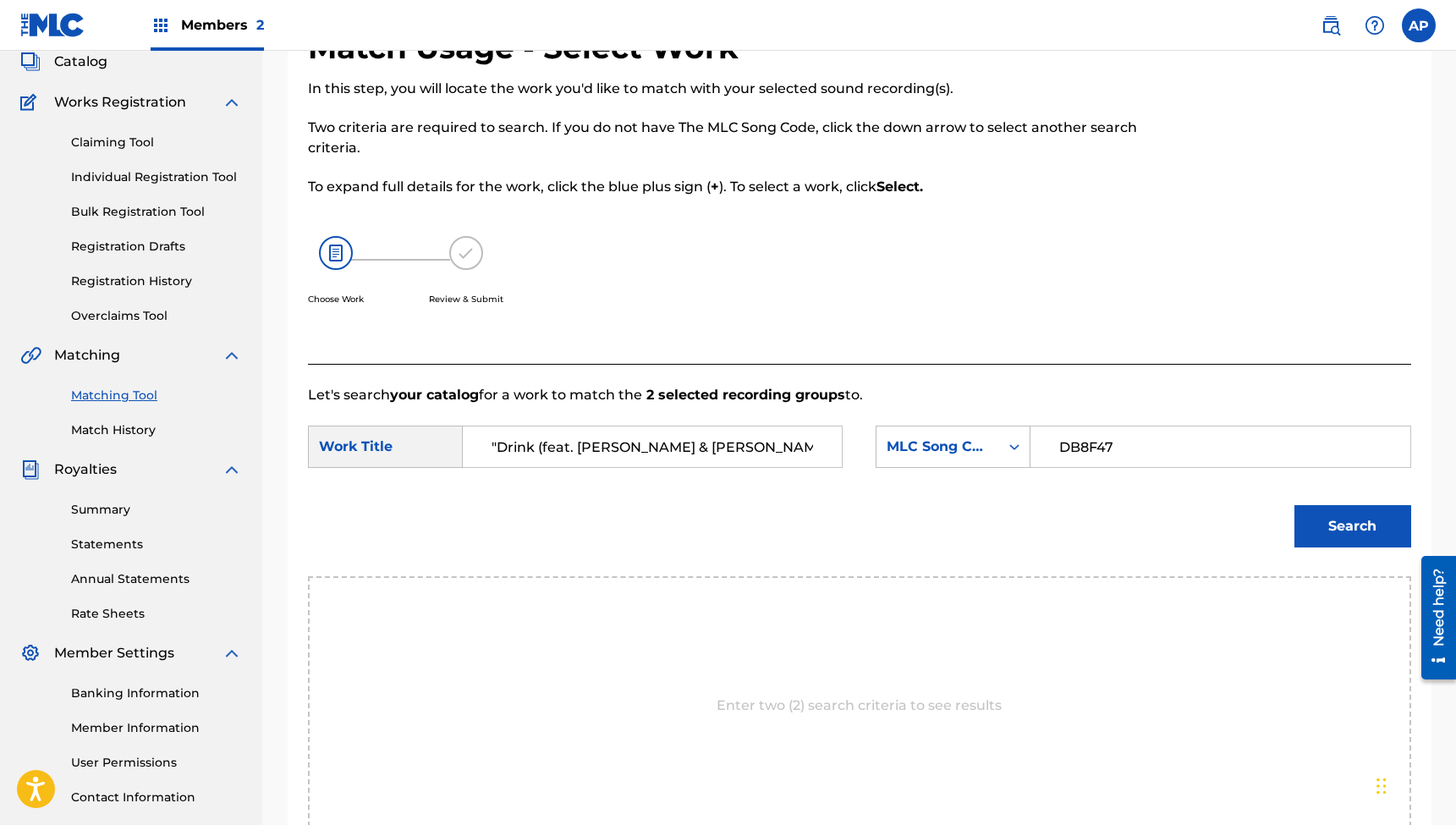
type input "DB8F47"
click at [1352, 526] on button "Search" at bounding box center [1353, 526] width 116 height 42
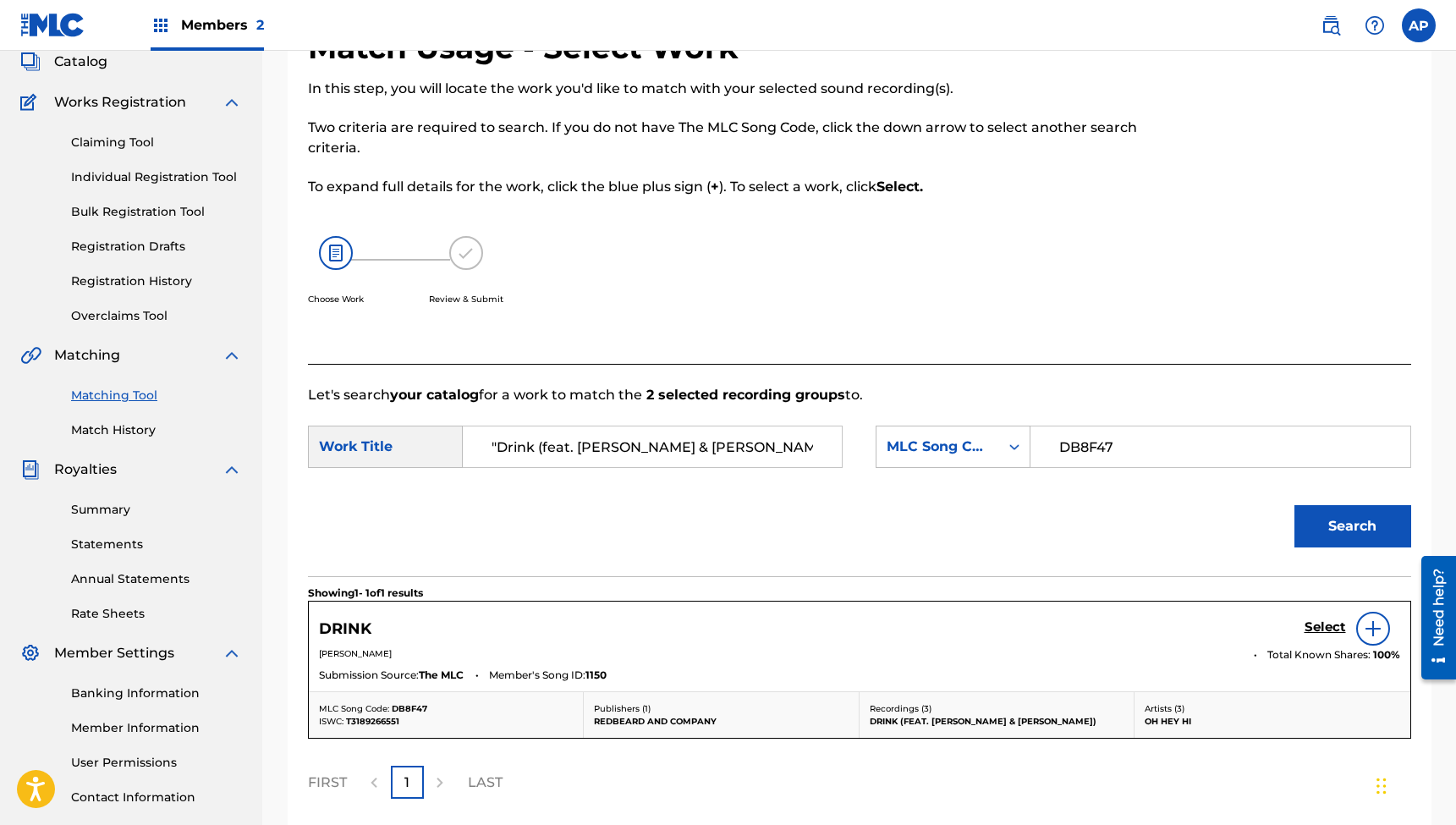
click at [1316, 619] on h5 "Select" at bounding box center [1325, 627] width 41 height 16
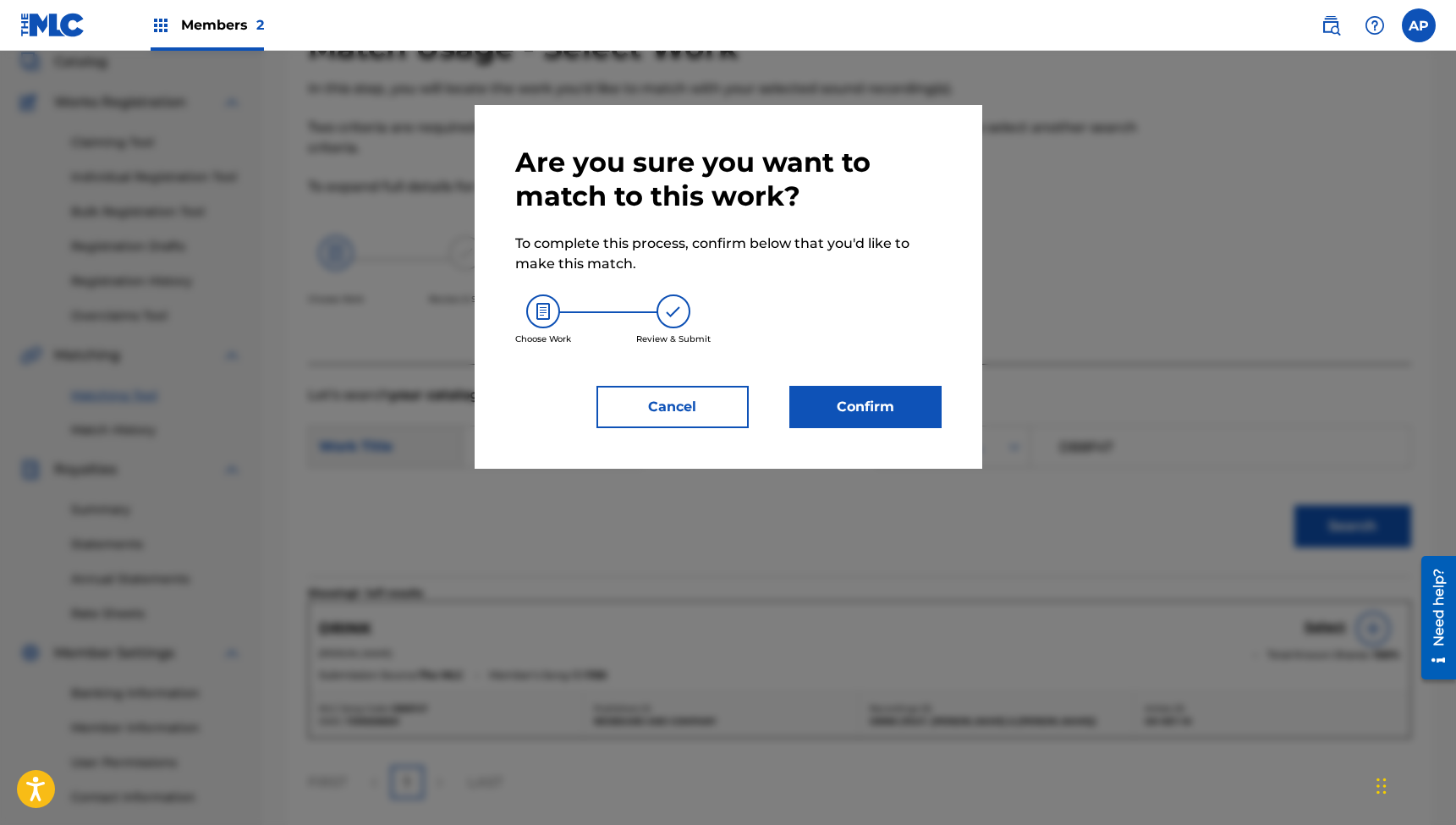
click at [860, 398] on button "Confirm" at bounding box center [866, 407] width 152 height 42
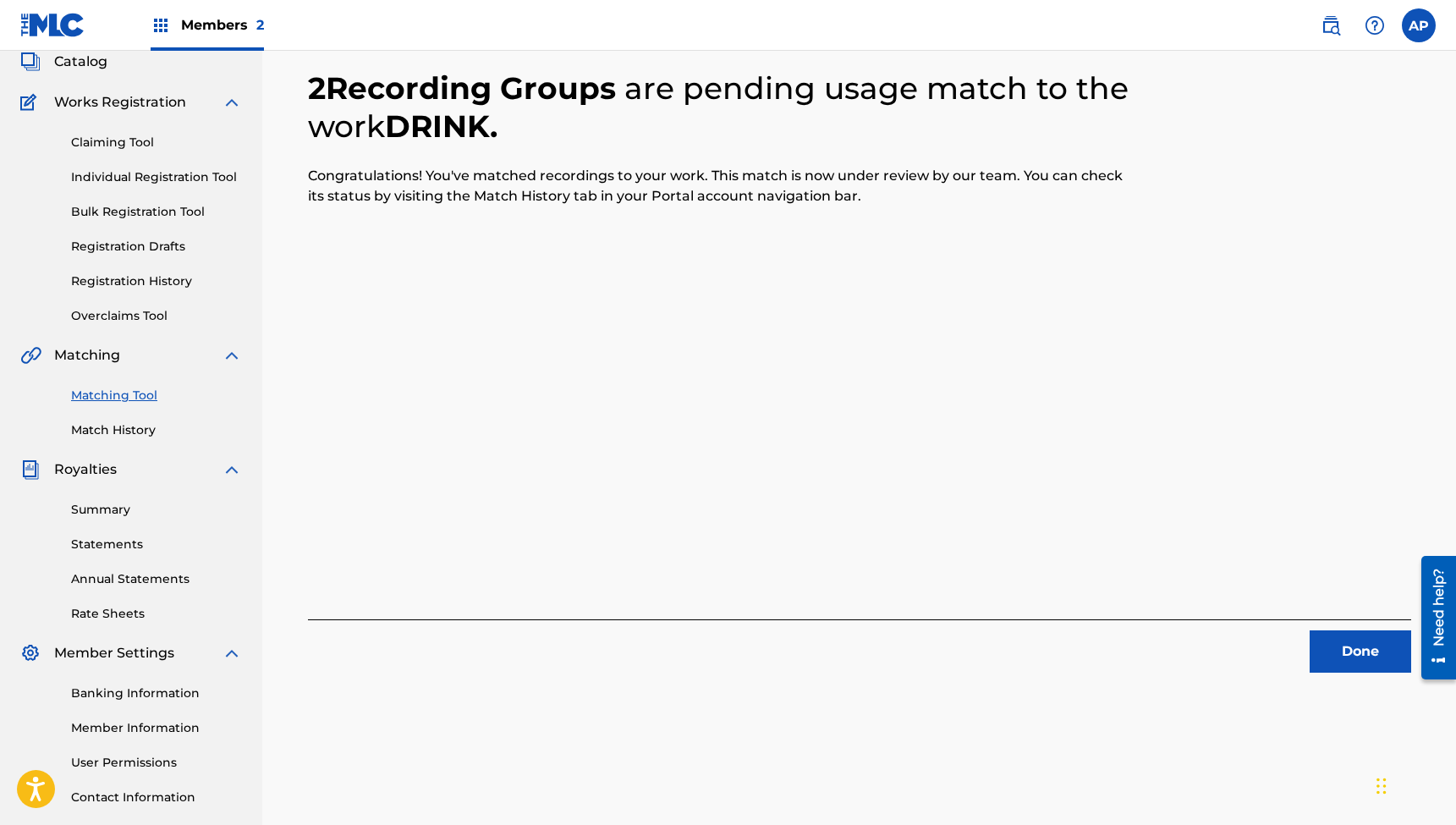
click at [1361, 643] on button "Done" at bounding box center [1361, 652] width 102 height 42
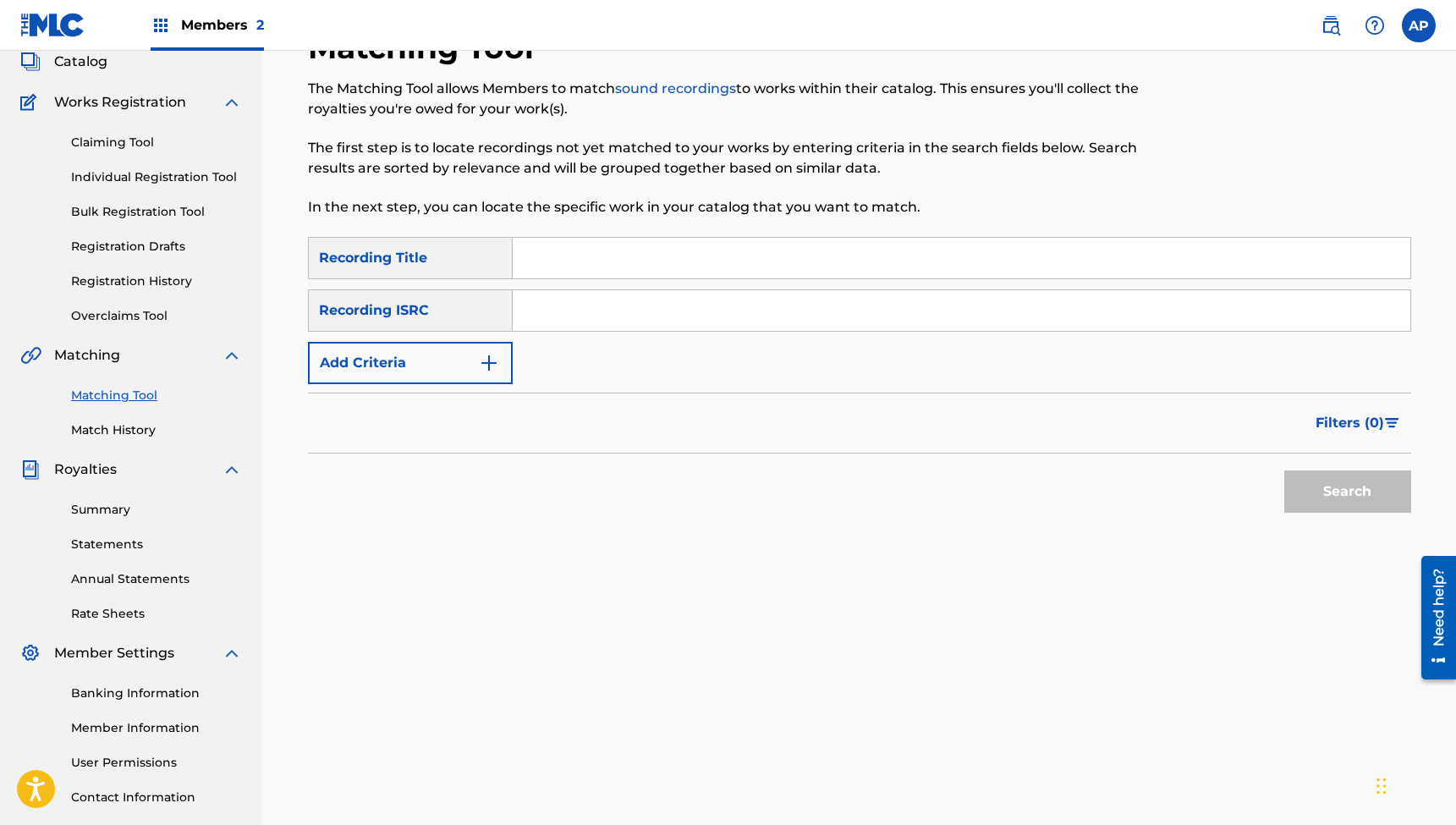
click at [621, 256] on input "Search Form" at bounding box center [961, 258] width 897 height 40
type input "With You"
click at [563, 316] on input "Search Form" at bounding box center [961, 311] width 897 height 40
type input "QZNWV2342527"
click at [1347, 492] on button "Search" at bounding box center [1347, 491] width 127 height 42
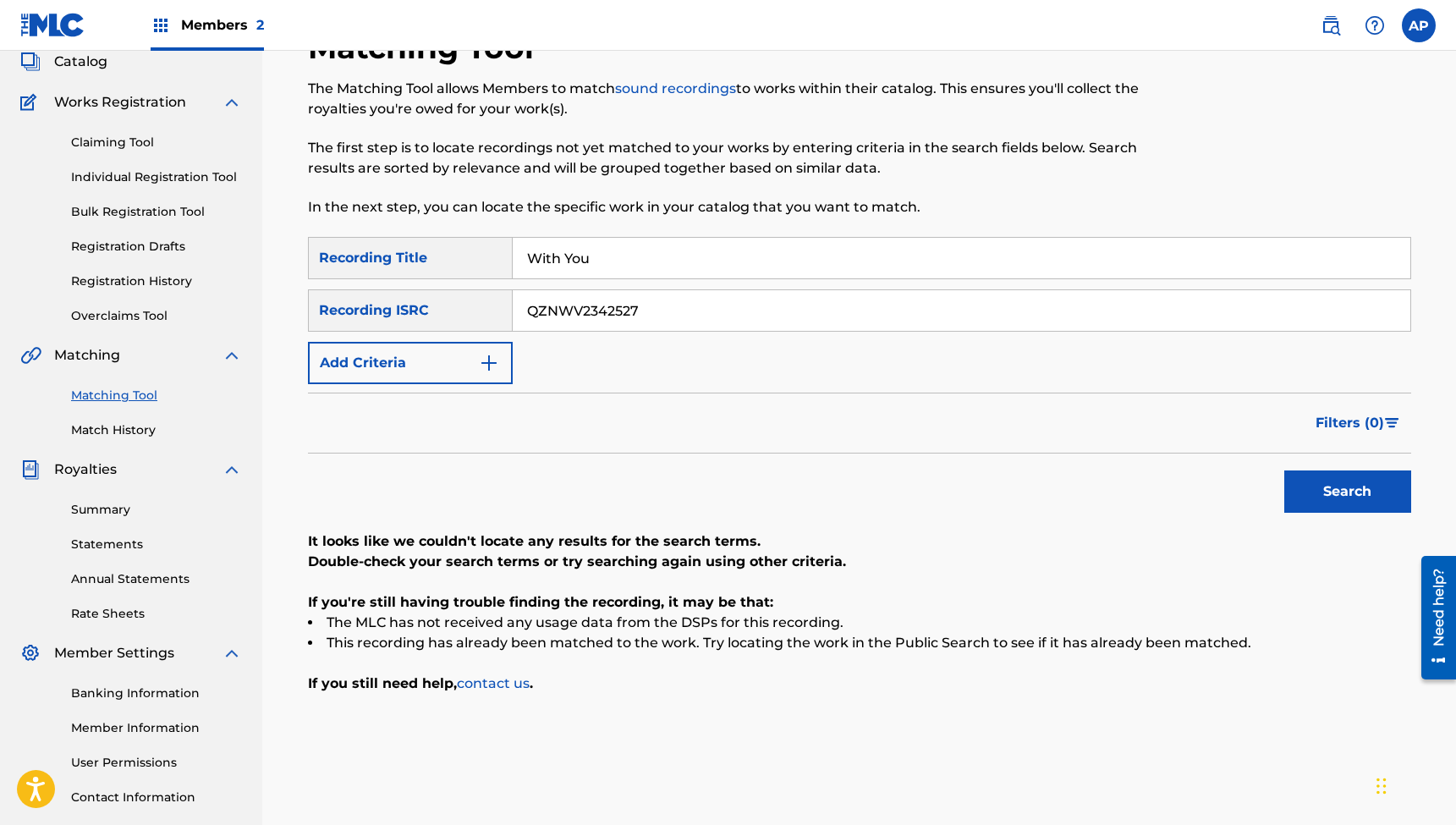
click at [651, 252] on input "With You" at bounding box center [961, 258] width 897 height 40
type input ""Letters Bleed (feat. [PERSON_NAME]) [Guitar]""
click at [597, 313] on input "QZNWV2342527" at bounding box center [961, 311] width 897 height 40
type input "QZNWS2308022"
click at [1347, 492] on button "Search" at bounding box center [1347, 491] width 127 height 42
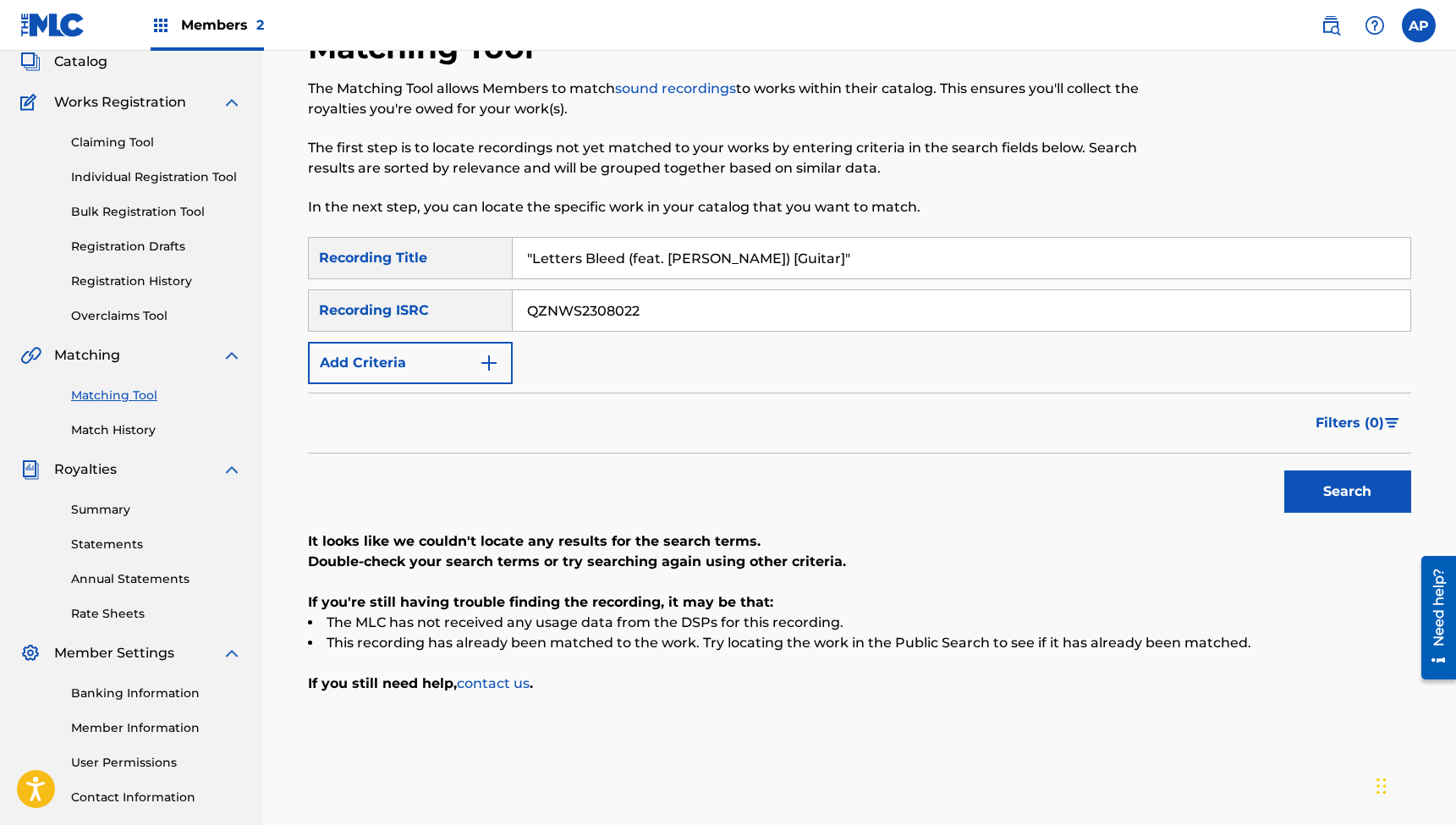
click at [641, 257] on input ""Letters Bleed (feat. [PERSON_NAME]) [Guitar]"" at bounding box center [961, 258] width 897 height 40
type input ""[PERSON_NAME] (feat. [PERSON_NAME])""
click at [597, 310] on input "QZNWS2308022" at bounding box center [961, 311] width 897 height 40
type input "QZNWZ2301541"
click at [1347, 492] on button "Search" at bounding box center [1347, 491] width 127 height 42
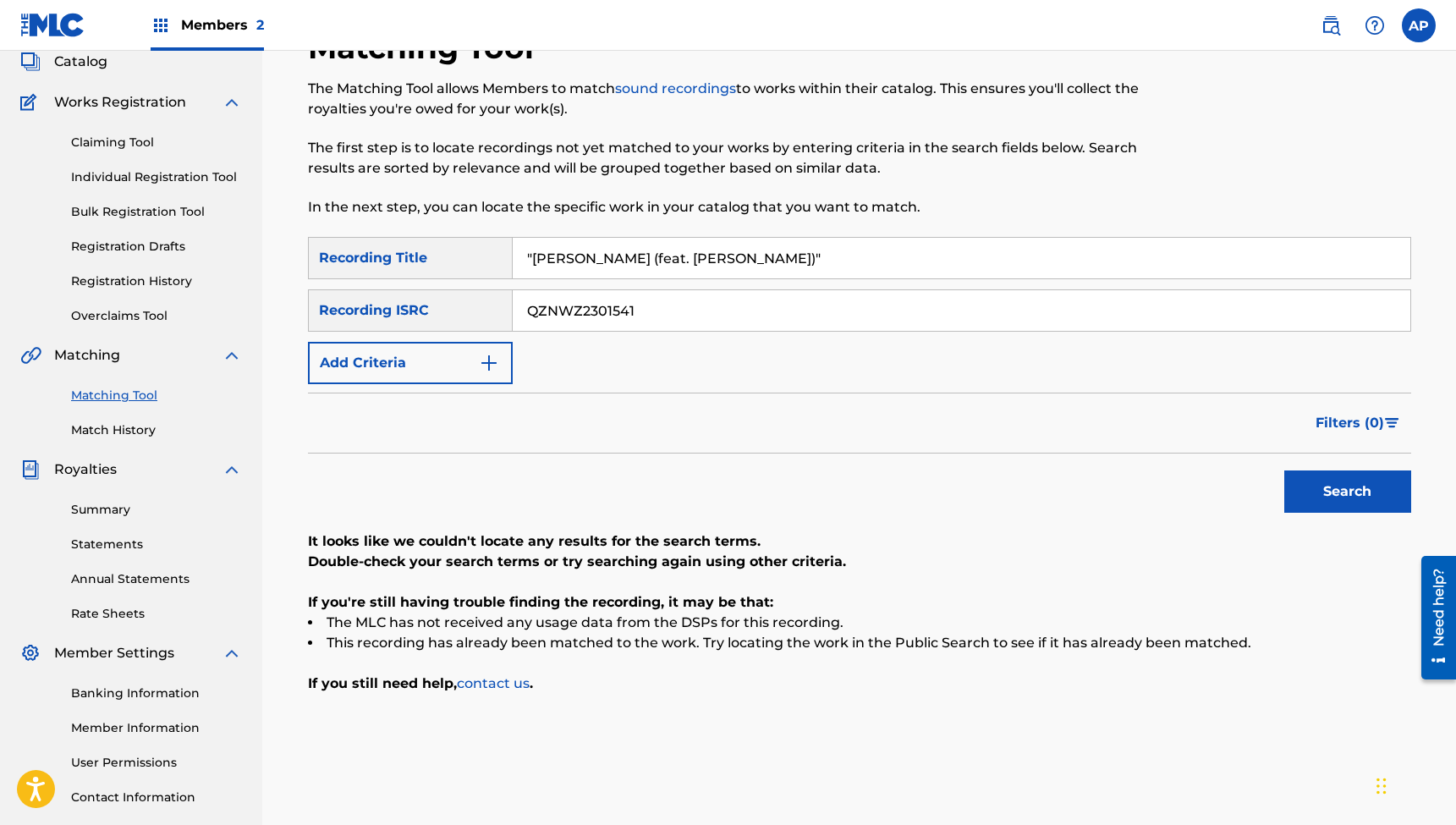
click at [686, 256] on input ""[PERSON_NAME] (feat. [PERSON_NAME])"" at bounding box center [961, 258] width 897 height 40
type input ""Intercession (feat. [PERSON_NAME] & [PERSON_NAME])""
click at [603, 330] on input "QZNWZ2301541" at bounding box center [961, 311] width 897 height 40
type input "QZNWQ2339621"
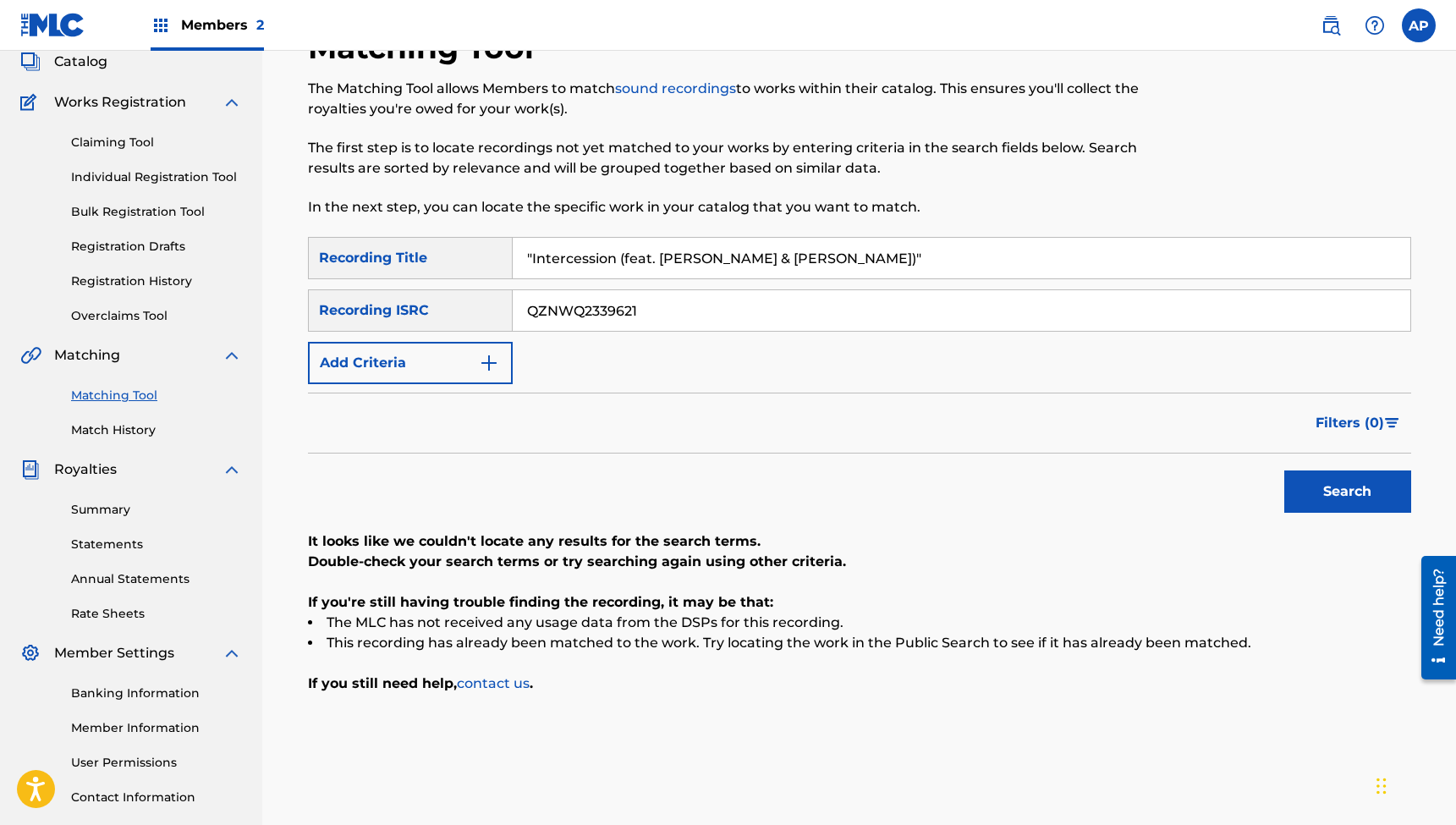
click at [1347, 492] on button "Search" at bounding box center [1347, 491] width 127 height 42
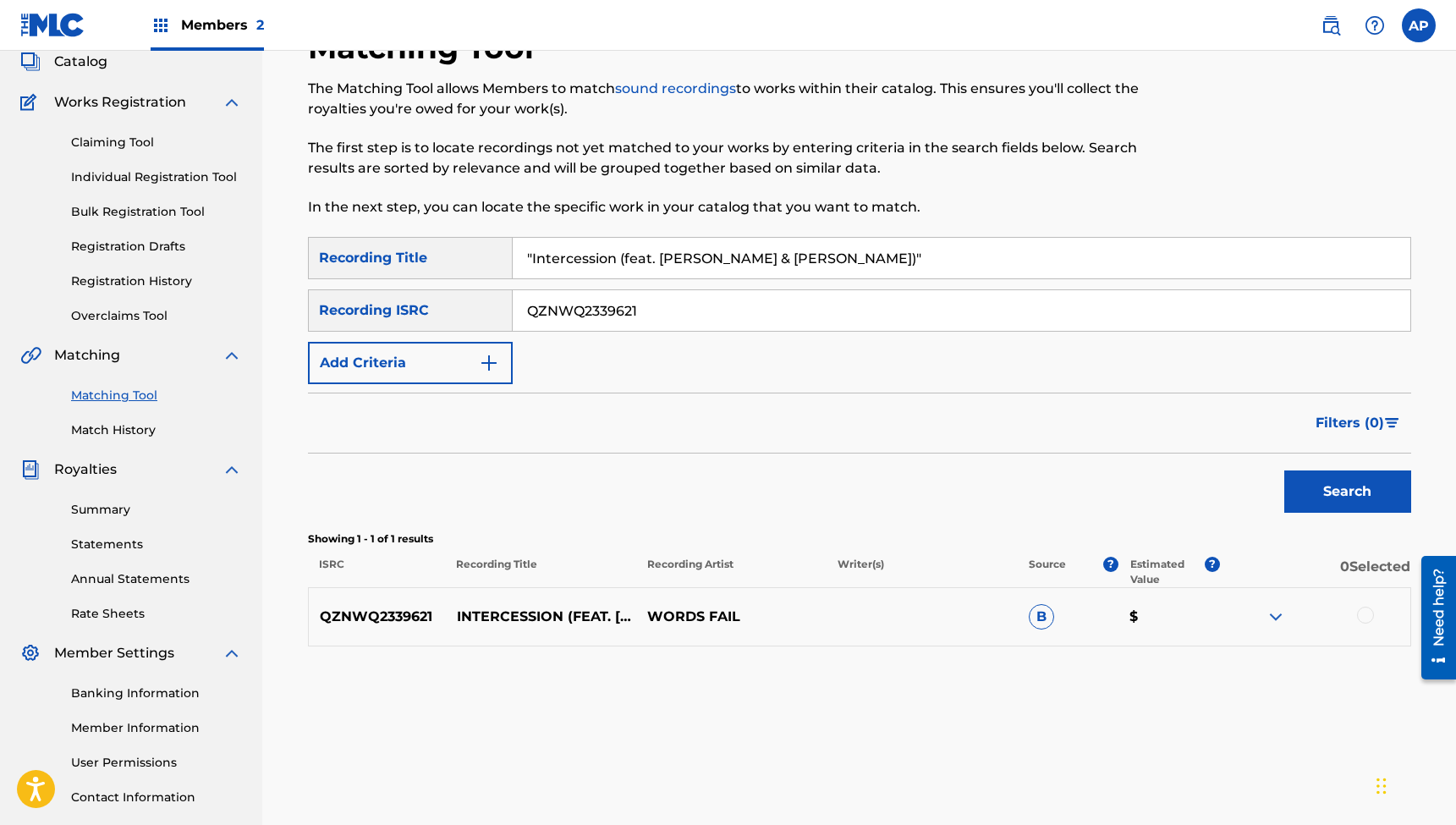
click at [1365, 617] on div at bounding box center [1365, 615] width 17 height 17
click at [1172, 686] on button "Match 1 Group" at bounding box center [1190, 688] width 187 height 42
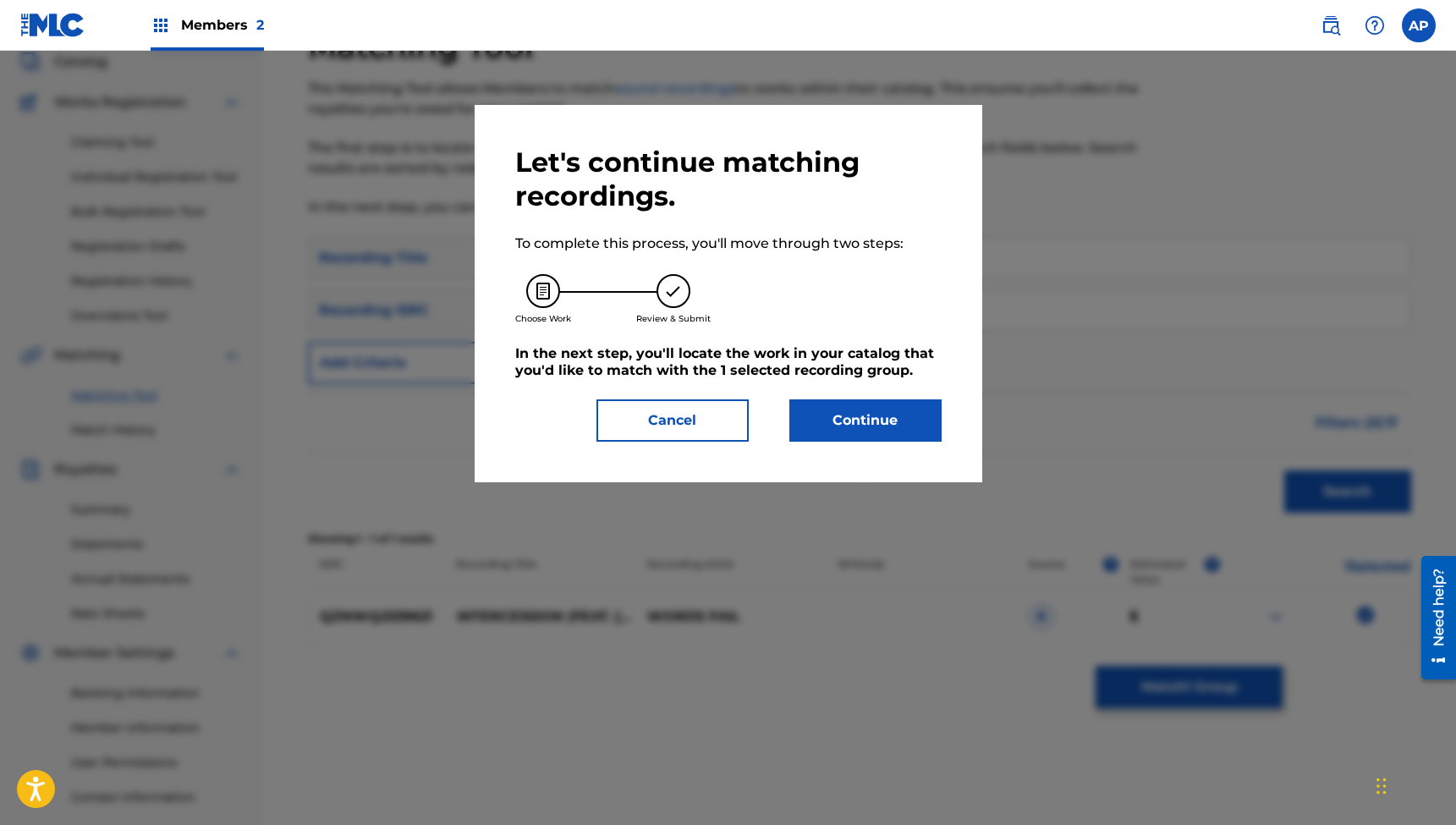
click at [858, 410] on button "Continue" at bounding box center [866, 420] width 152 height 42
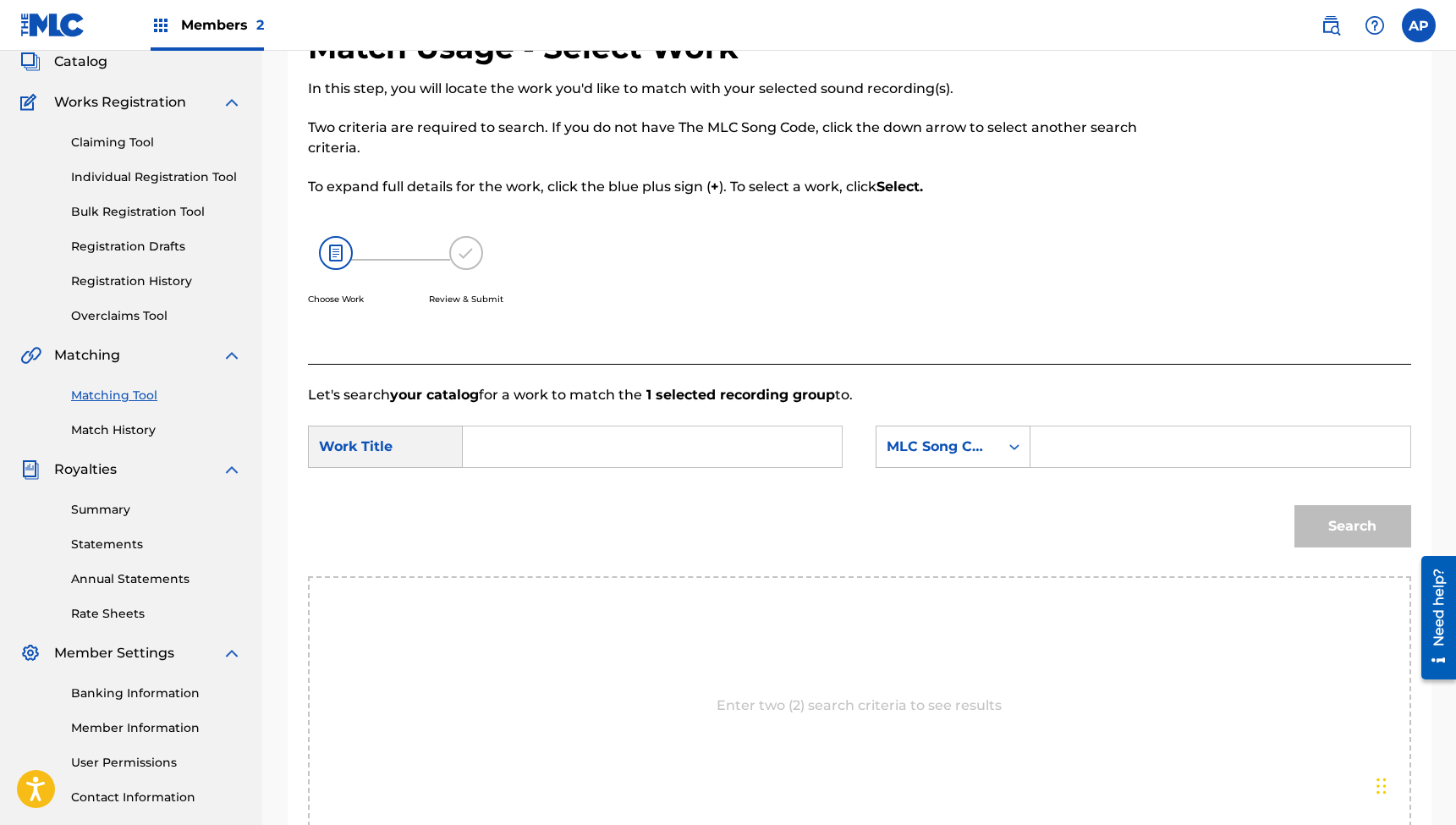
click at [745, 442] on input "Search Form" at bounding box center [652, 447] width 350 height 40
type input ""Intercession (feat. [PERSON_NAME] & [PERSON_NAME])""
click at [1080, 438] on input "Search Form" at bounding box center [1220, 447] width 350 height 40
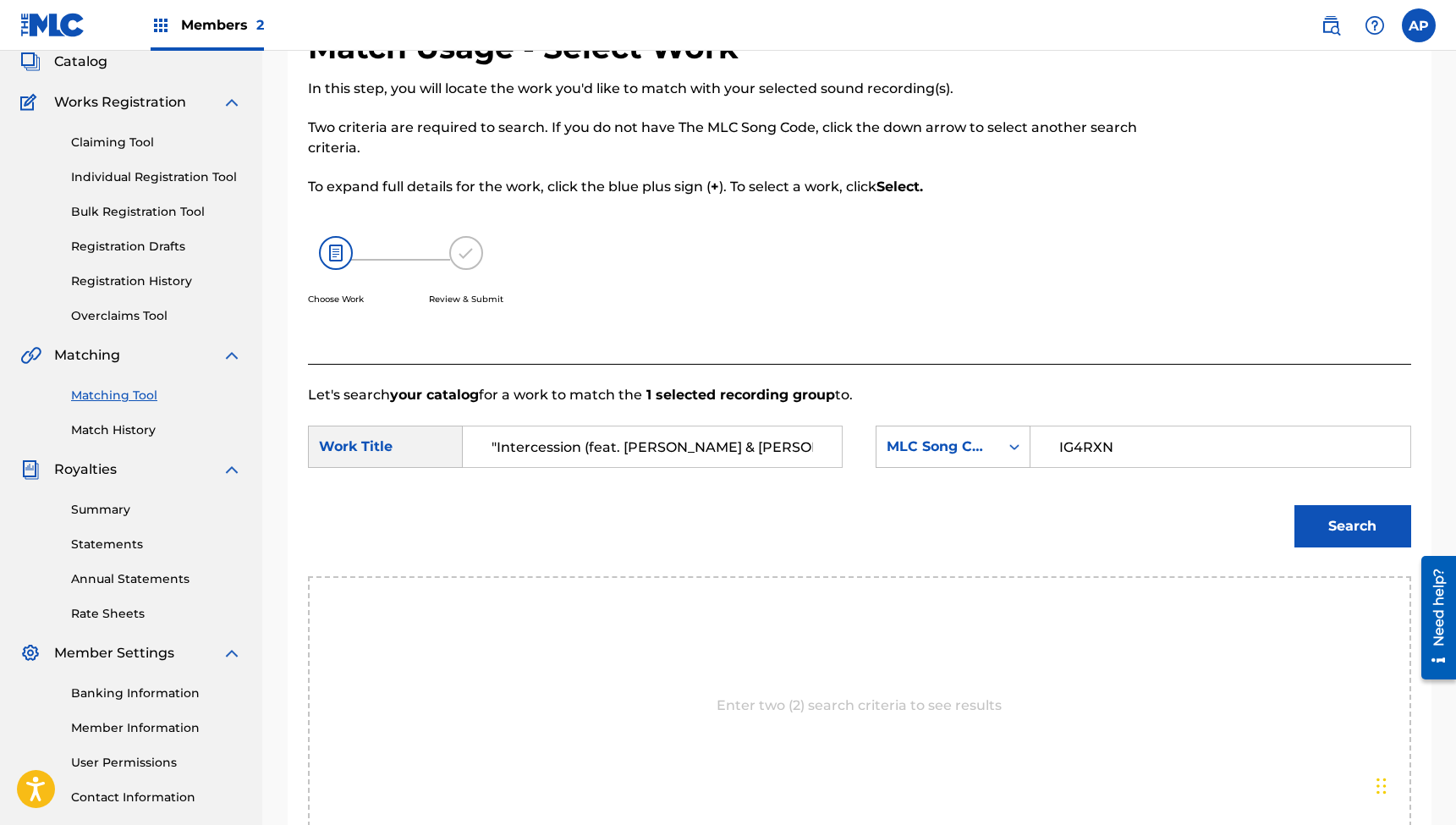
type input "IG4RXN"
click at [1352, 526] on button "Search" at bounding box center [1353, 526] width 116 height 42
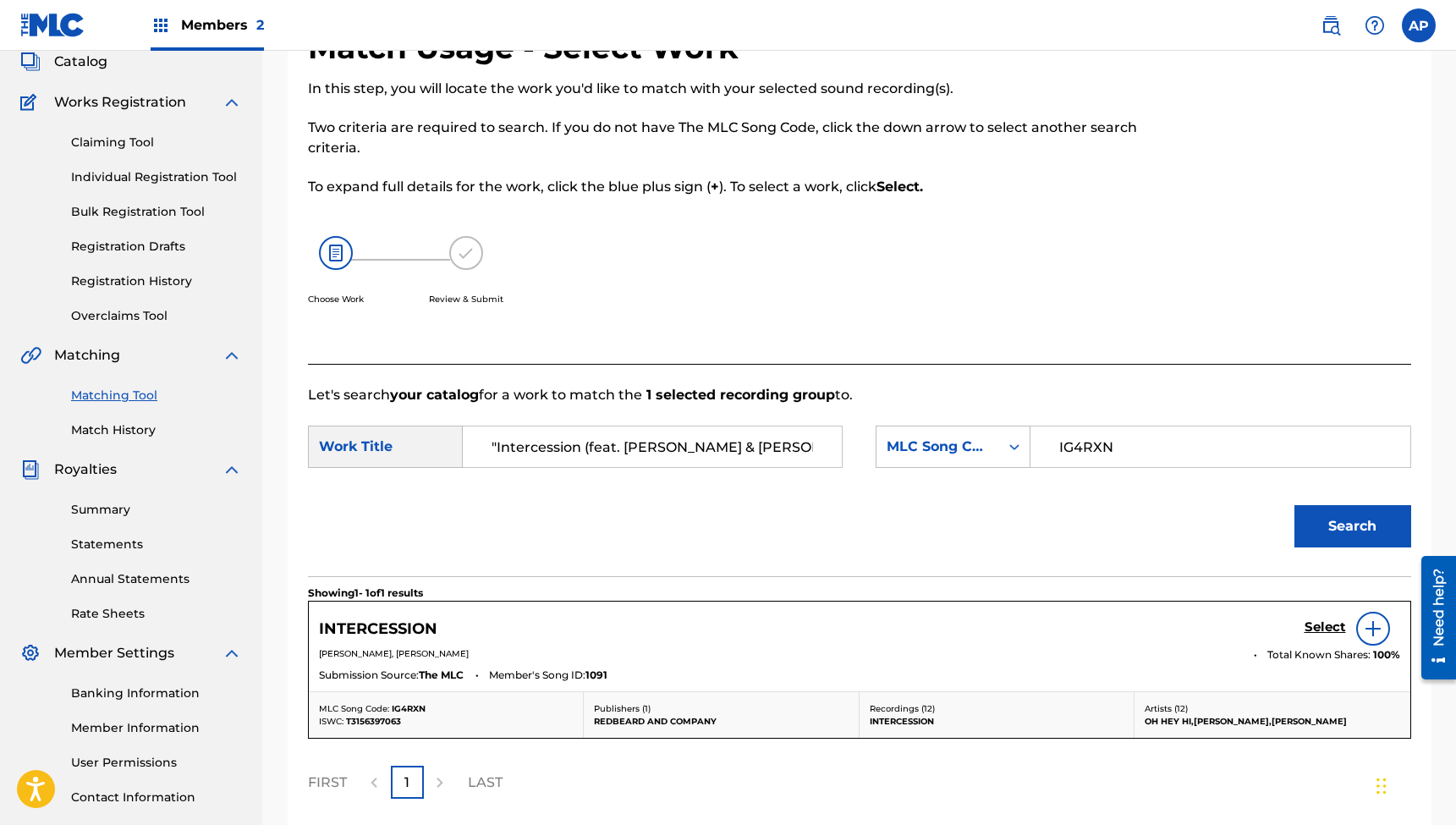
click at [1317, 624] on h5 "Select" at bounding box center [1325, 627] width 41 height 16
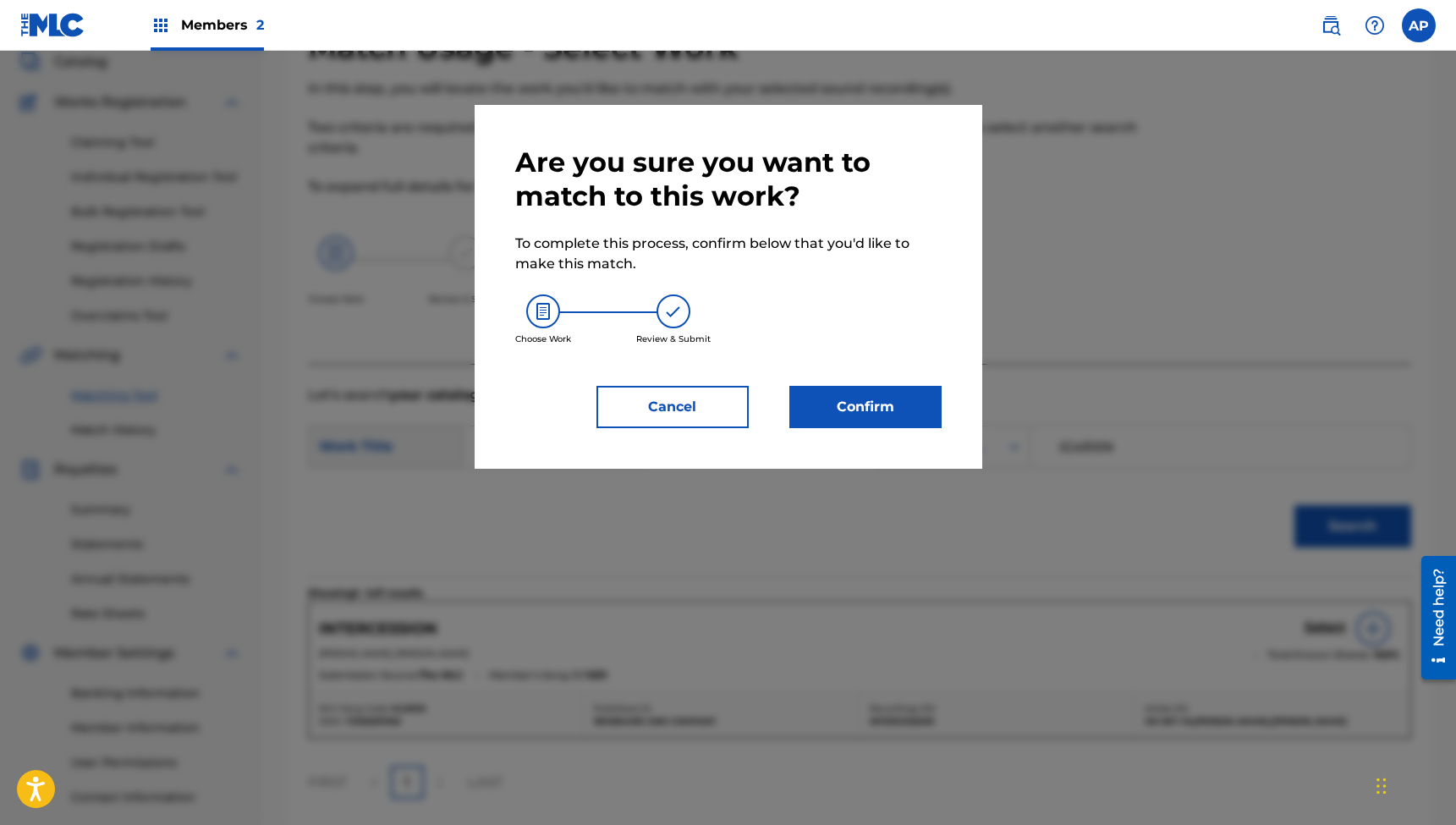
click at [868, 394] on button "Confirm" at bounding box center [866, 407] width 152 height 42
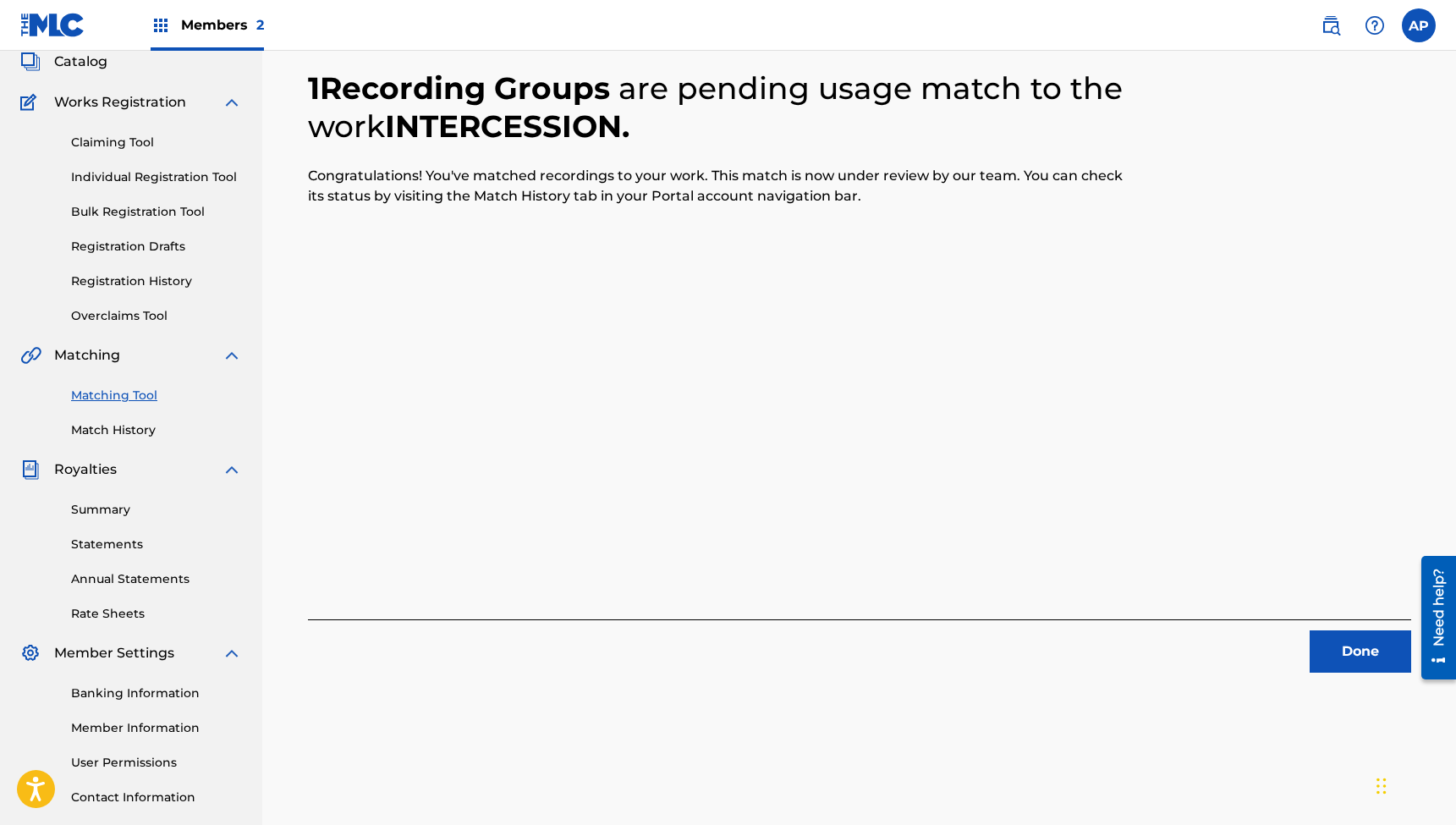
click at [1357, 654] on button "Done" at bounding box center [1361, 652] width 102 height 42
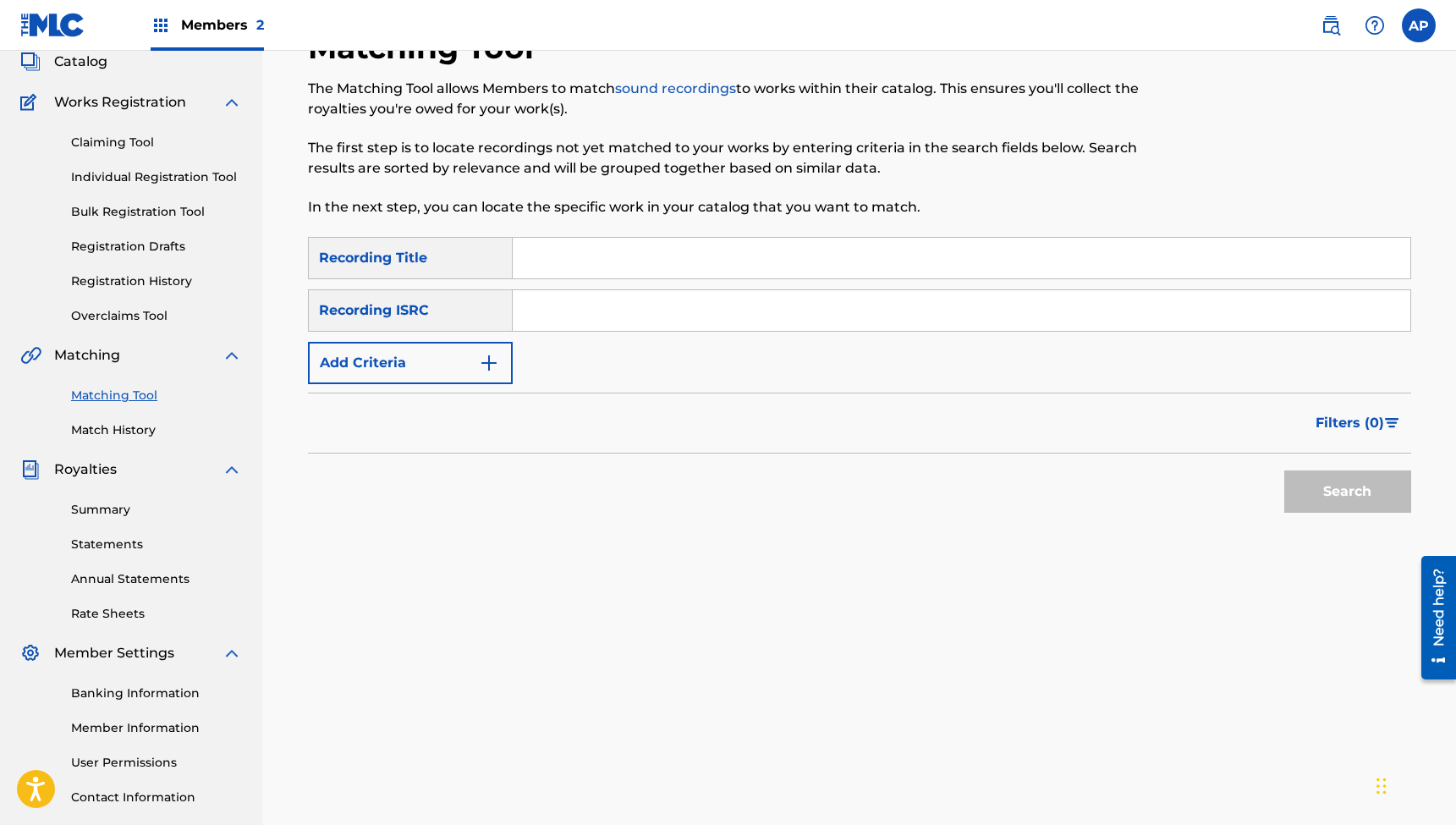
click at [688, 257] on input "Search Form" at bounding box center [961, 258] width 897 height 40
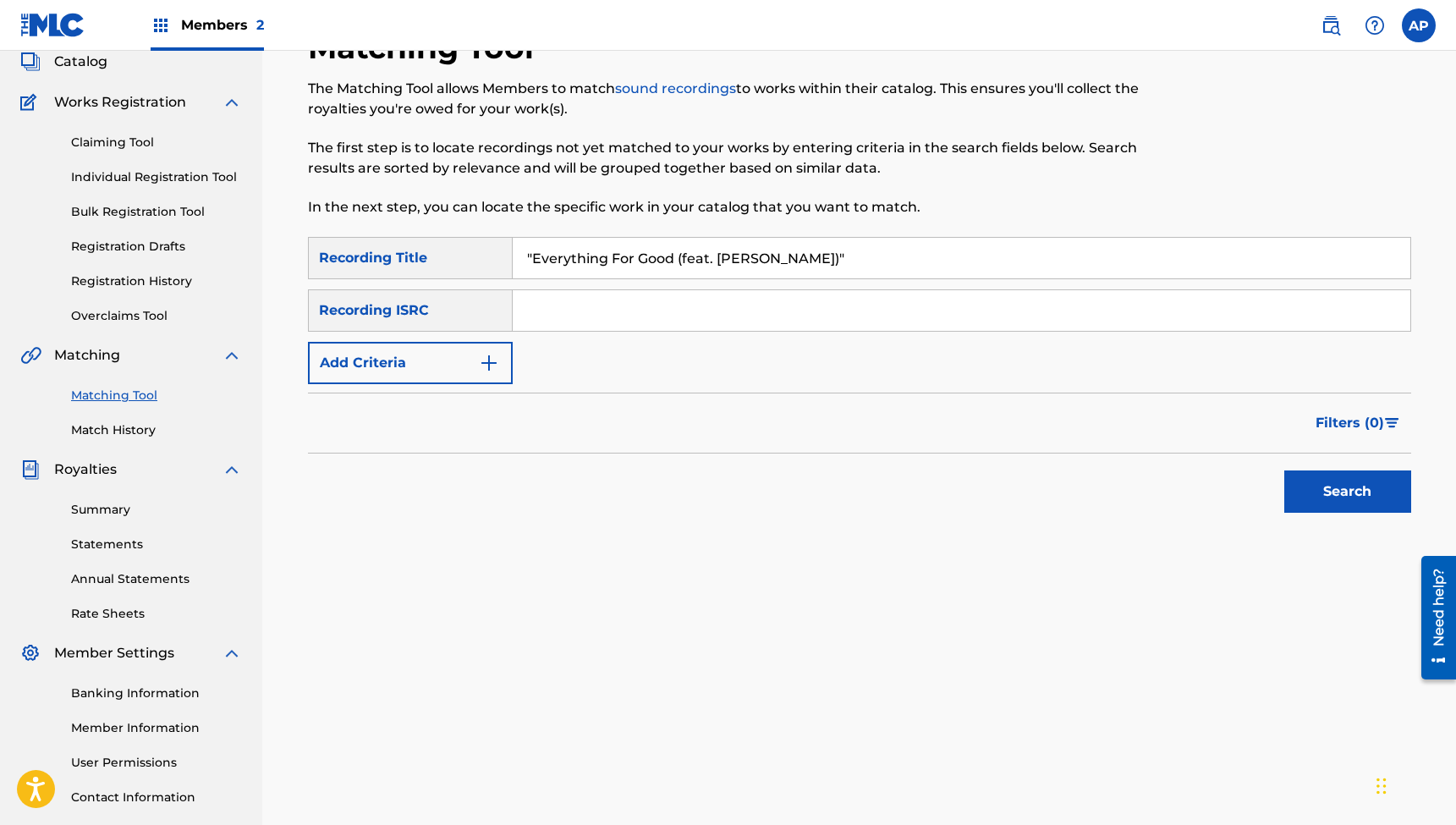
type input ""Everything For Good (feat. [PERSON_NAME])""
click at [551, 317] on input "Search Form" at bounding box center [961, 311] width 897 height 40
type input "QZNWV2362038"
click at [1347, 492] on button "Search" at bounding box center [1347, 491] width 127 height 42
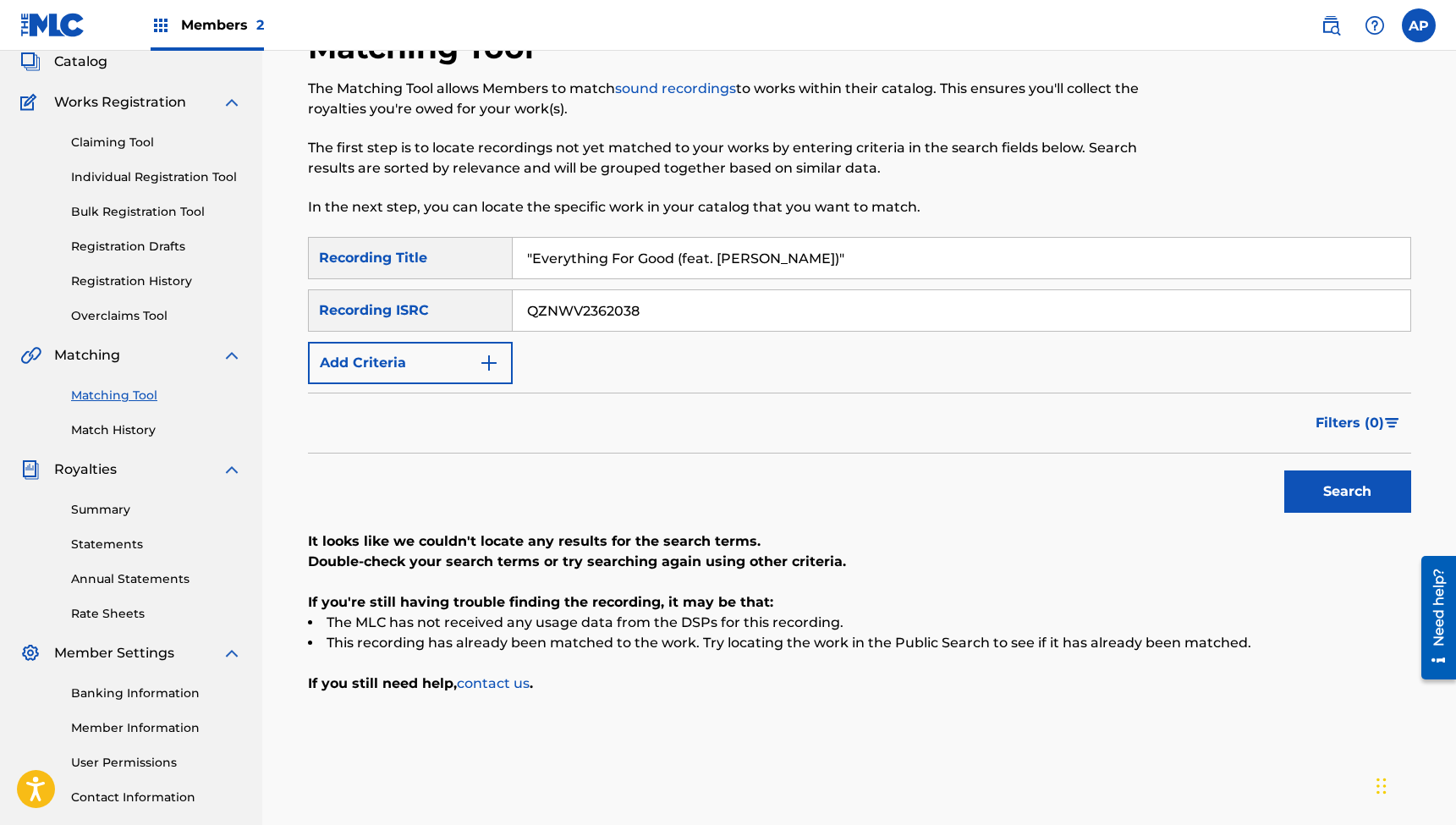
click at [663, 264] on input ""Everything For Good (feat. [PERSON_NAME])"" at bounding box center [961, 258] width 897 height 40
type input "Where Roses Bloom"
click at [594, 308] on input "QZNWV2362038" at bounding box center [961, 311] width 897 height 40
type input "QZMER2358824"
click at [1347, 492] on button "Search" at bounding box center [1347, 491] width 127 height 42
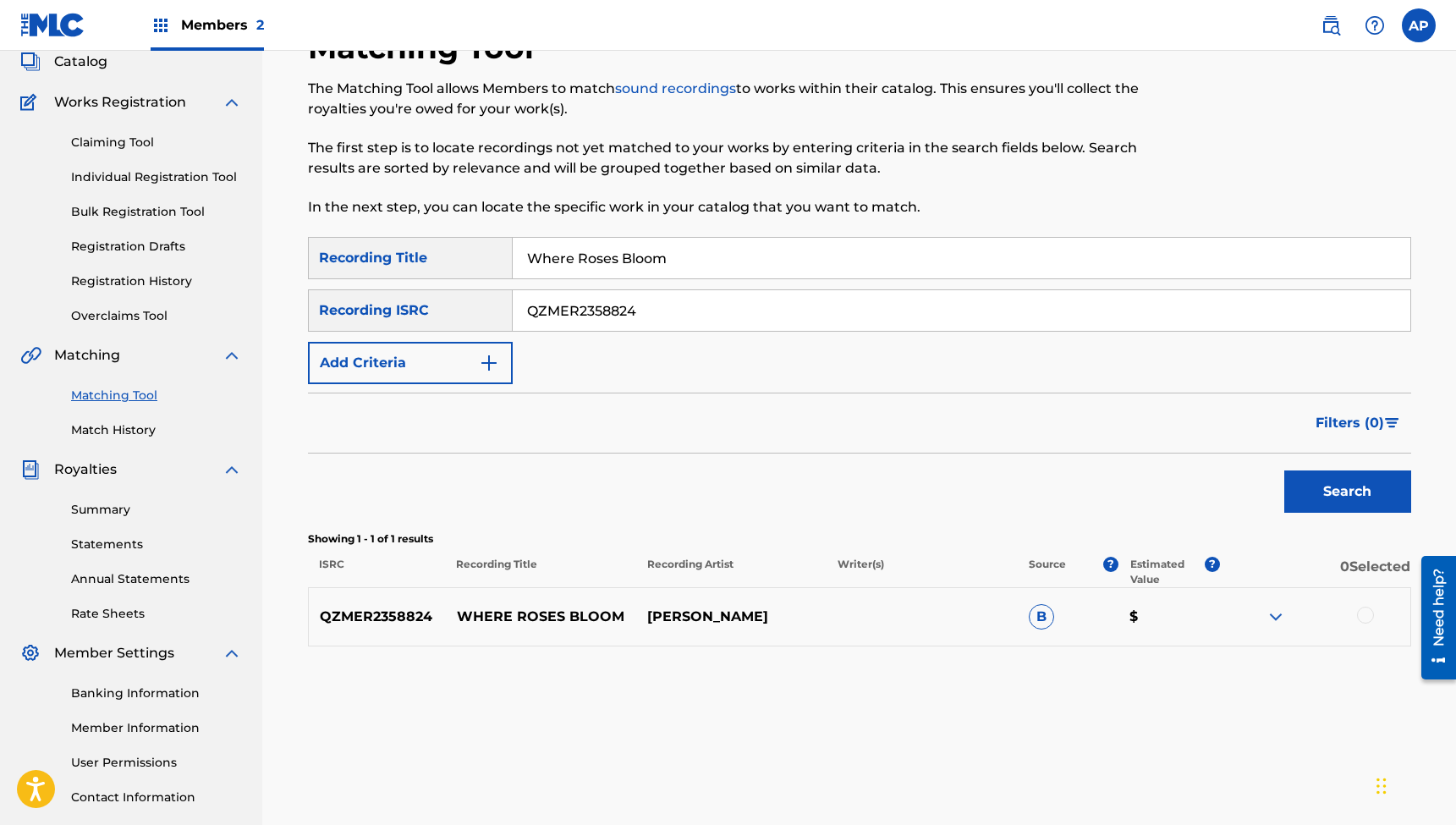
click at [1366, 618] on div at bounding box center [1365, 615] width 17 height 17
click at [1182, 685] on button "Match 1 Group" at bounding box center [1190, 688] width 187 height 42
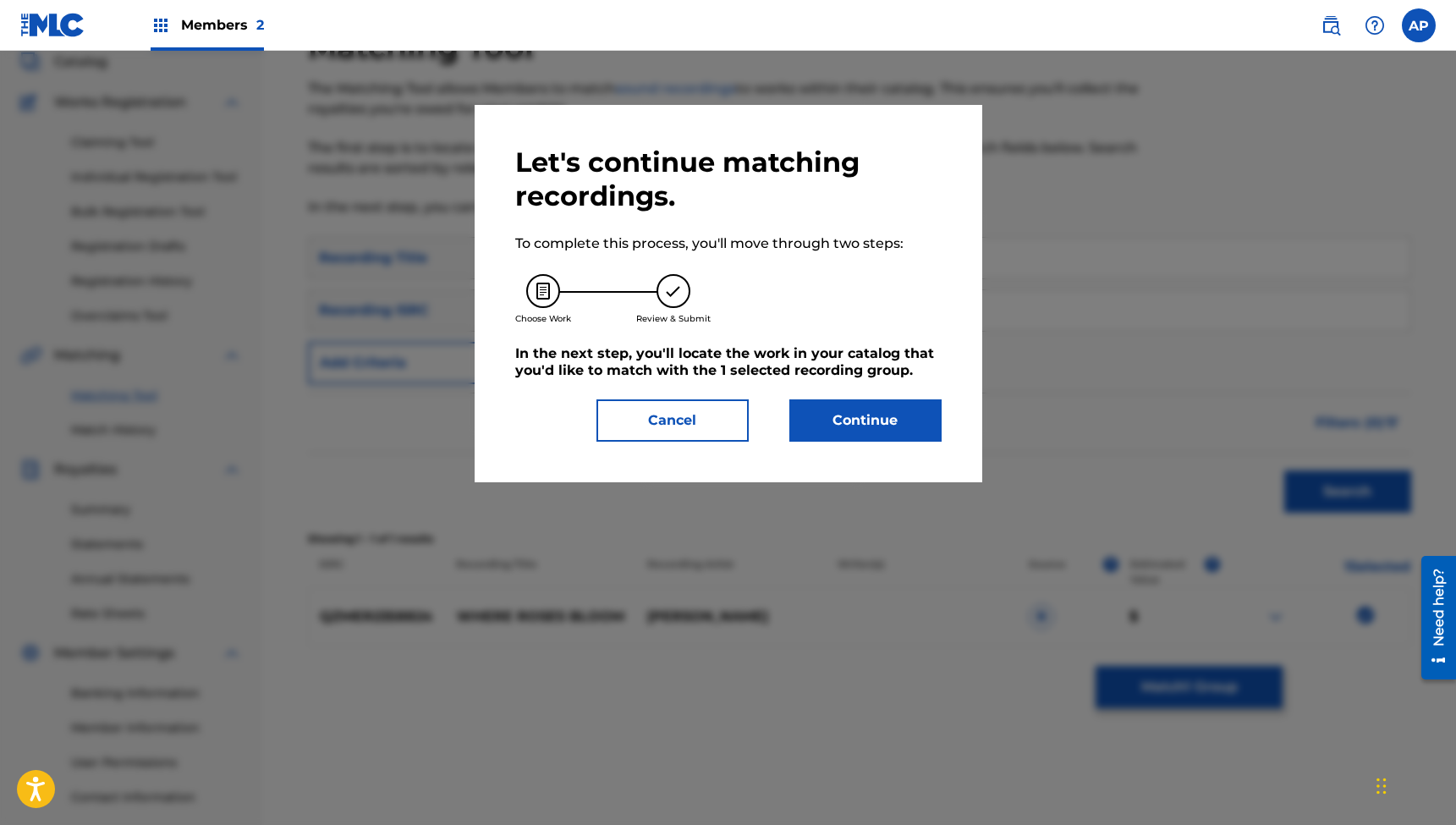
click at [858, 411] on button "Continue" at bounding box center [866, 420] width 152 height 42
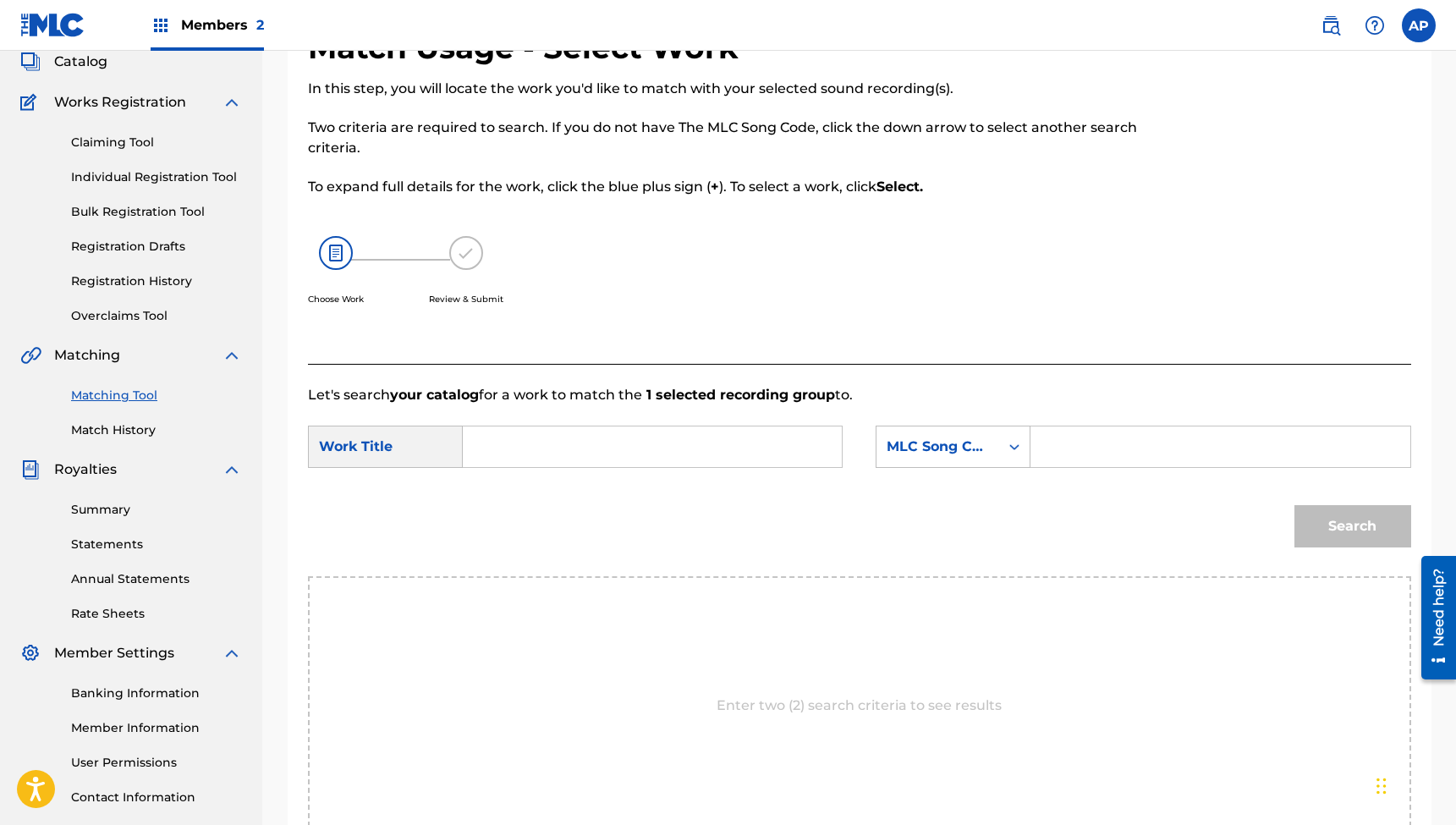
click at [679, 448] on input "Search Form" at bounding box center [652, 447] width 350 height 40
click at [1065, 437] on input "Search Form" at bounding box center [1220, 447] width 350 height 40
click at [1352, 526] on button "Search" at bounding box center [1353, 526] width 116 height 42
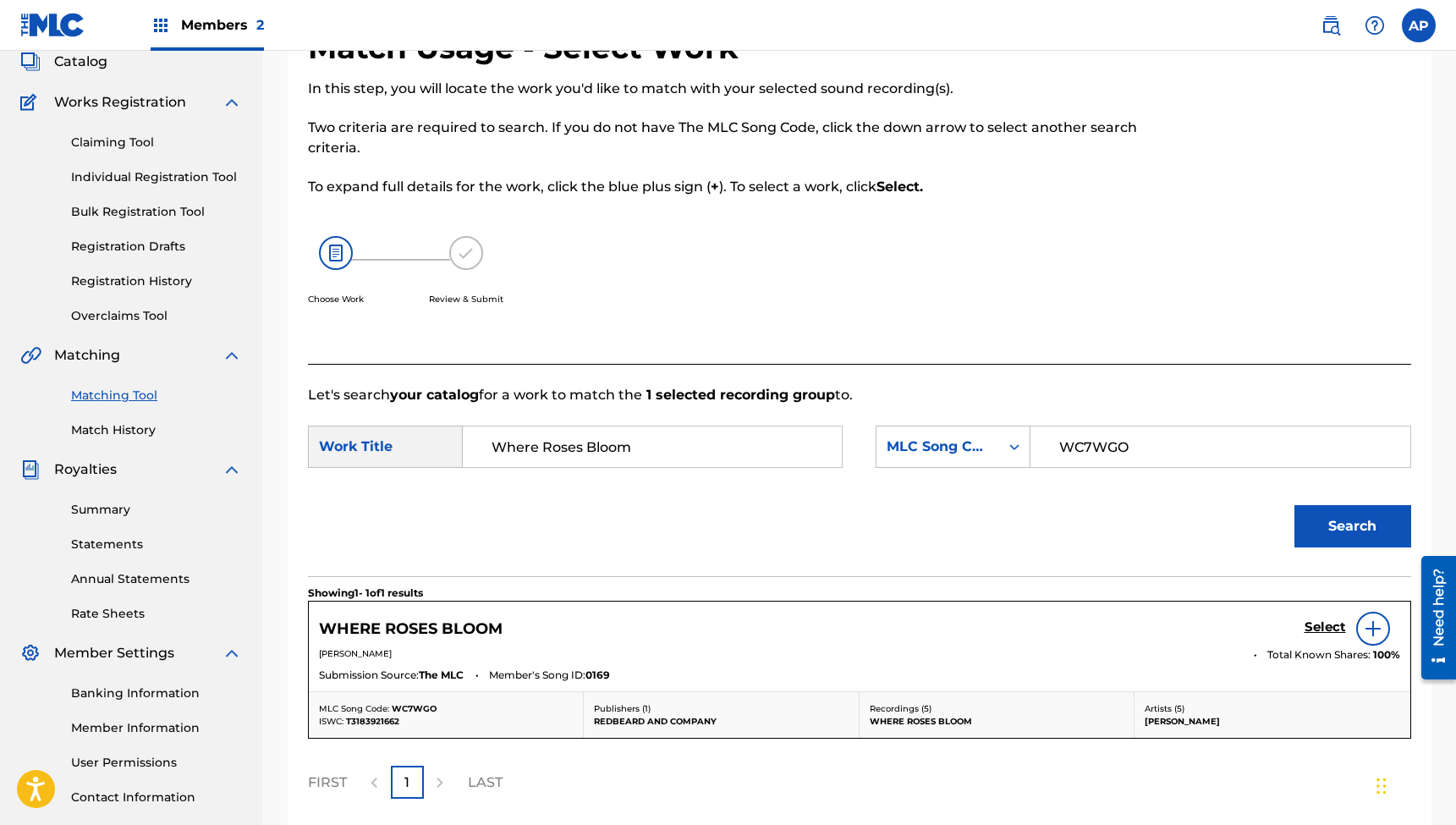
click at [1313, 628] on h5 "Select" at bounding box center [1325, 627] width 41 height 16
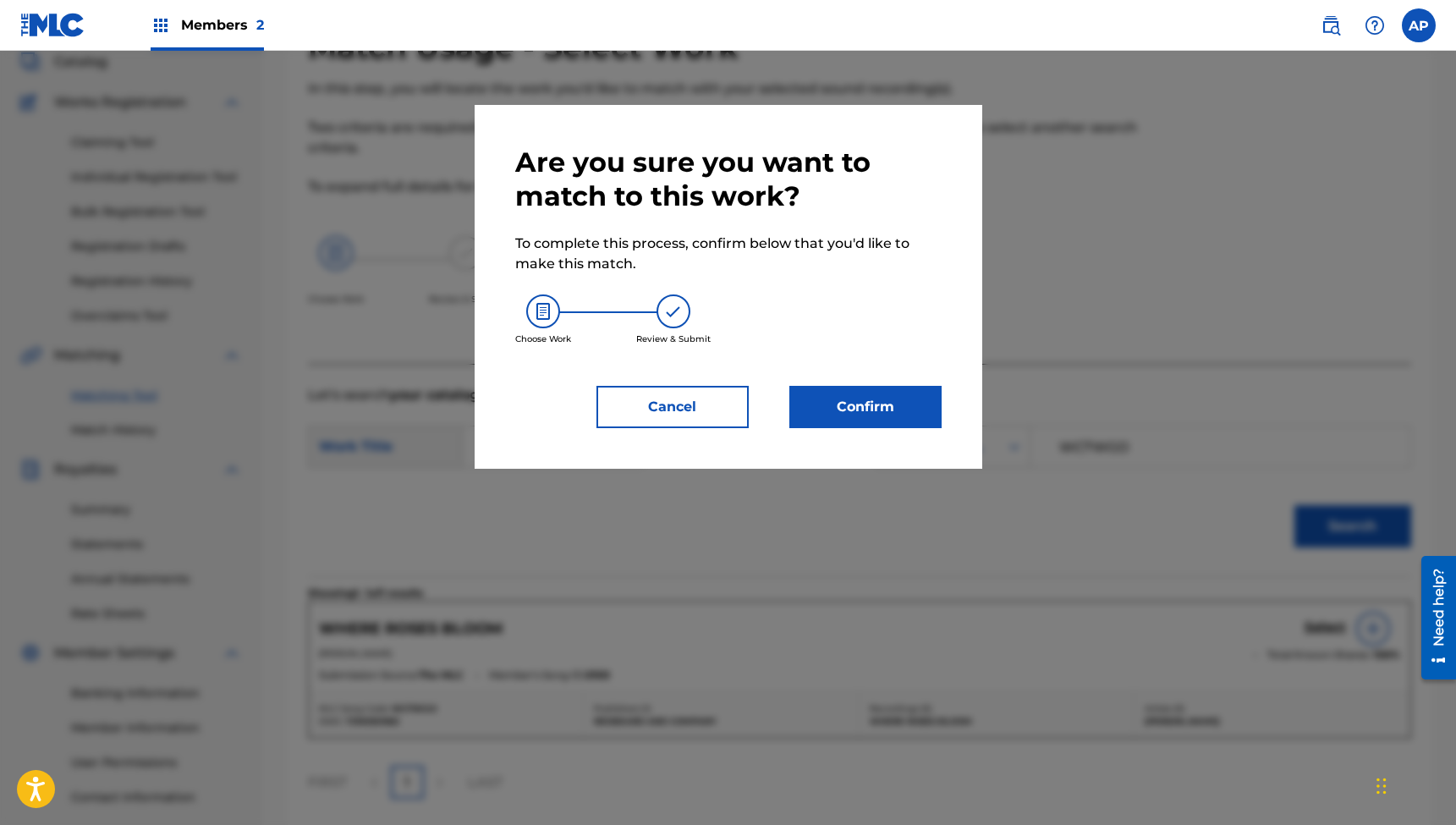
click at [847, 404] on button "Confirm" at bounding box center [866, 407] width 152 height 42
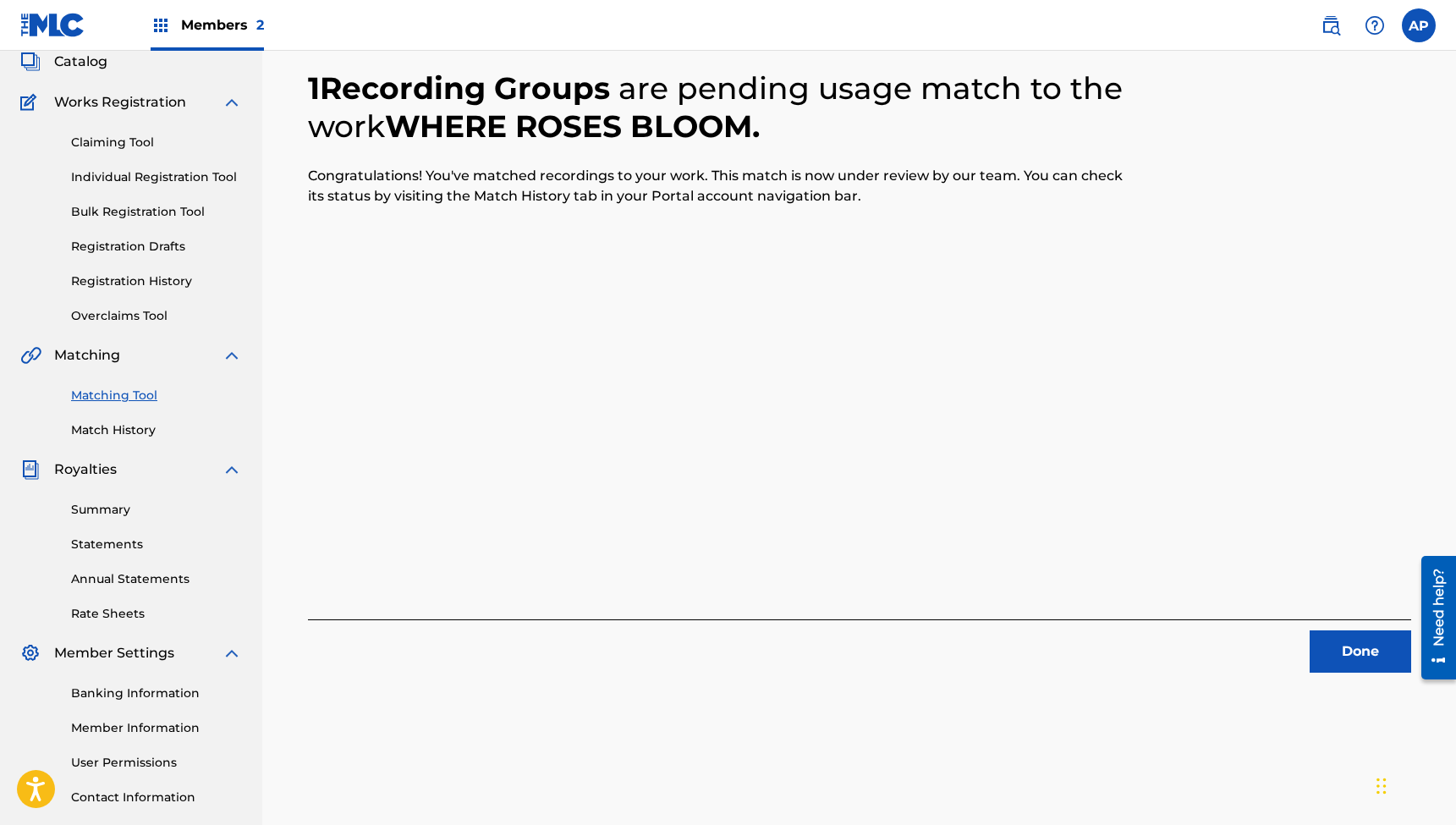
click at [1365, 656] on button "Done" at bounding box center [1361, 652] width 102 height 42
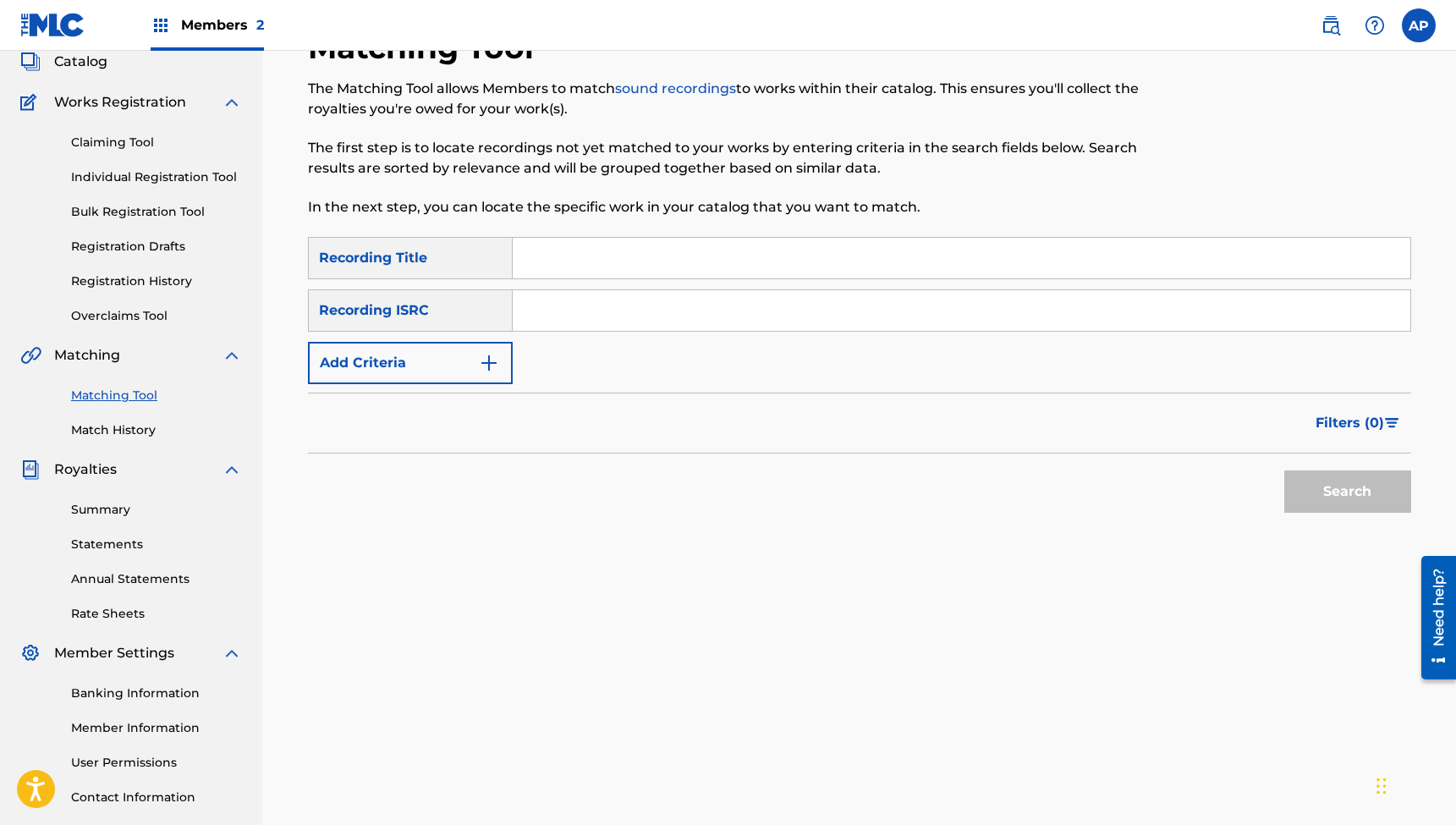
click at [670, 257] on input "Search Form" at bounding box center [961, 258] width 897 height 40
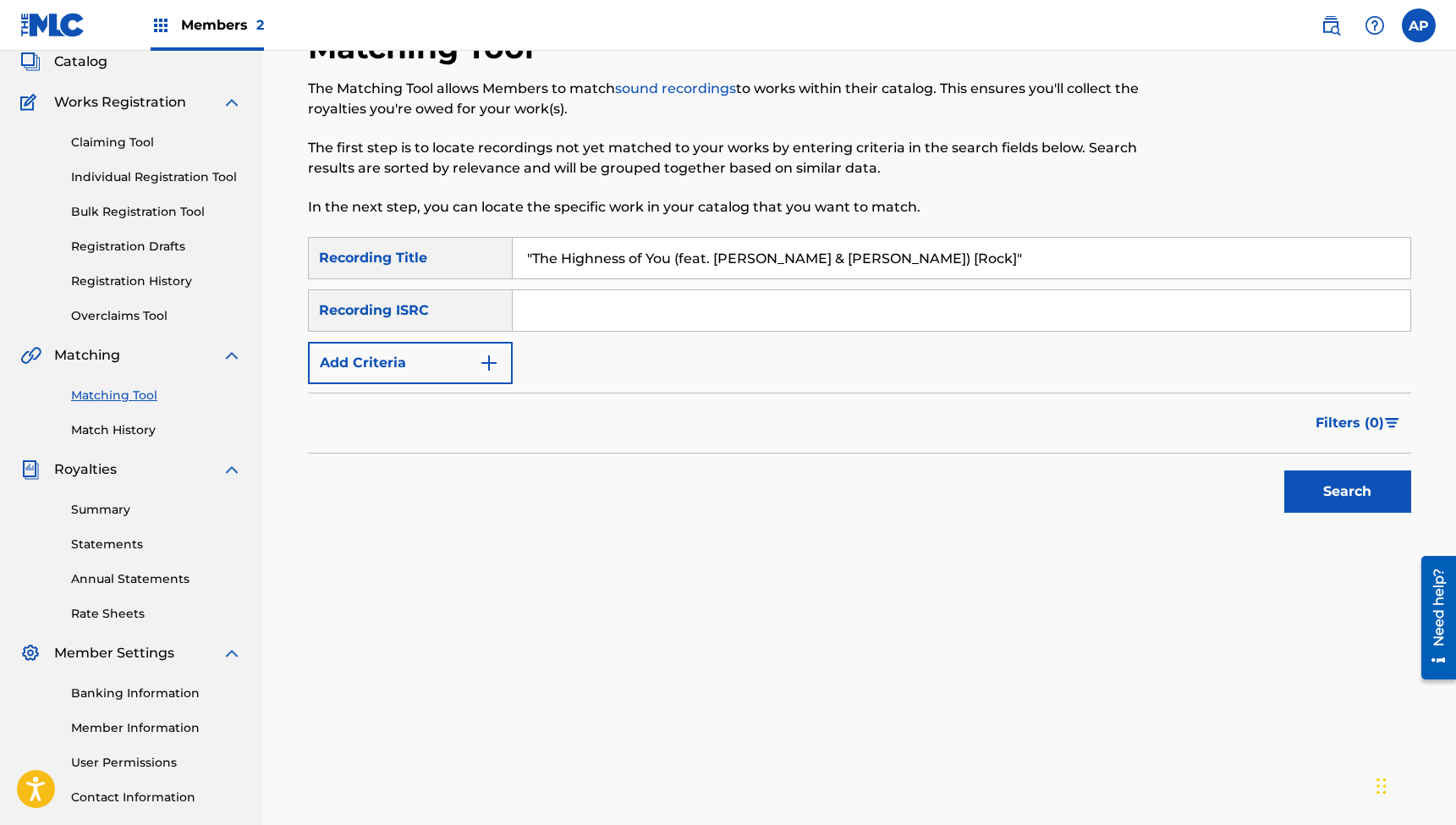
click at [588, 318] on input "Search Form" at bounding box center [961, 311] width 897 height 40
click at [1347, 492] on button "Search" at bounding box center [1347, 491] width 127 height 42
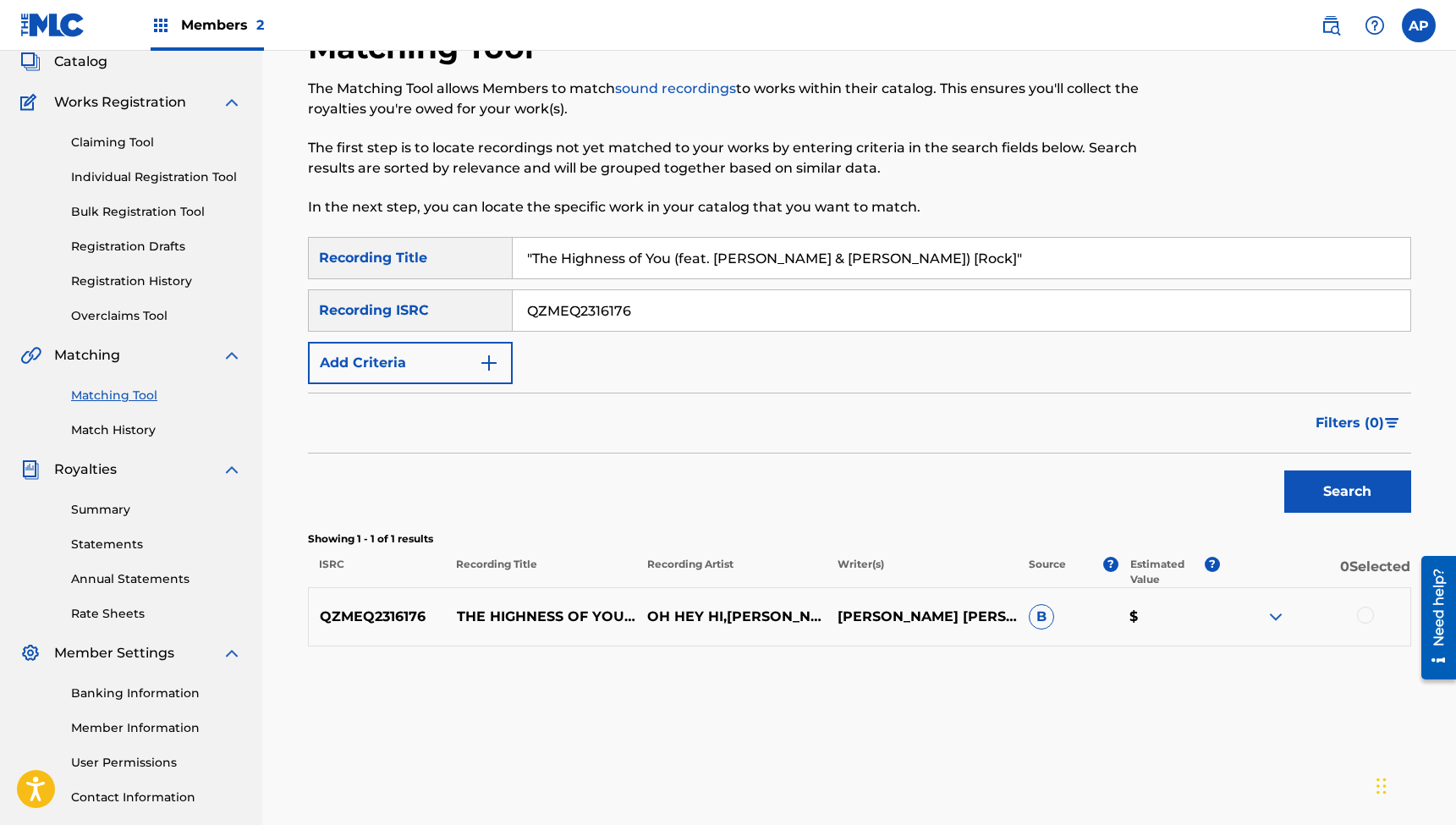
click at [1369, 615] on div at bounding box center [1365, 615] width 17 height 17
click at [1178, 690] on button "Match 1 Group" at bounding box center [1190, 688] width 187 height 42
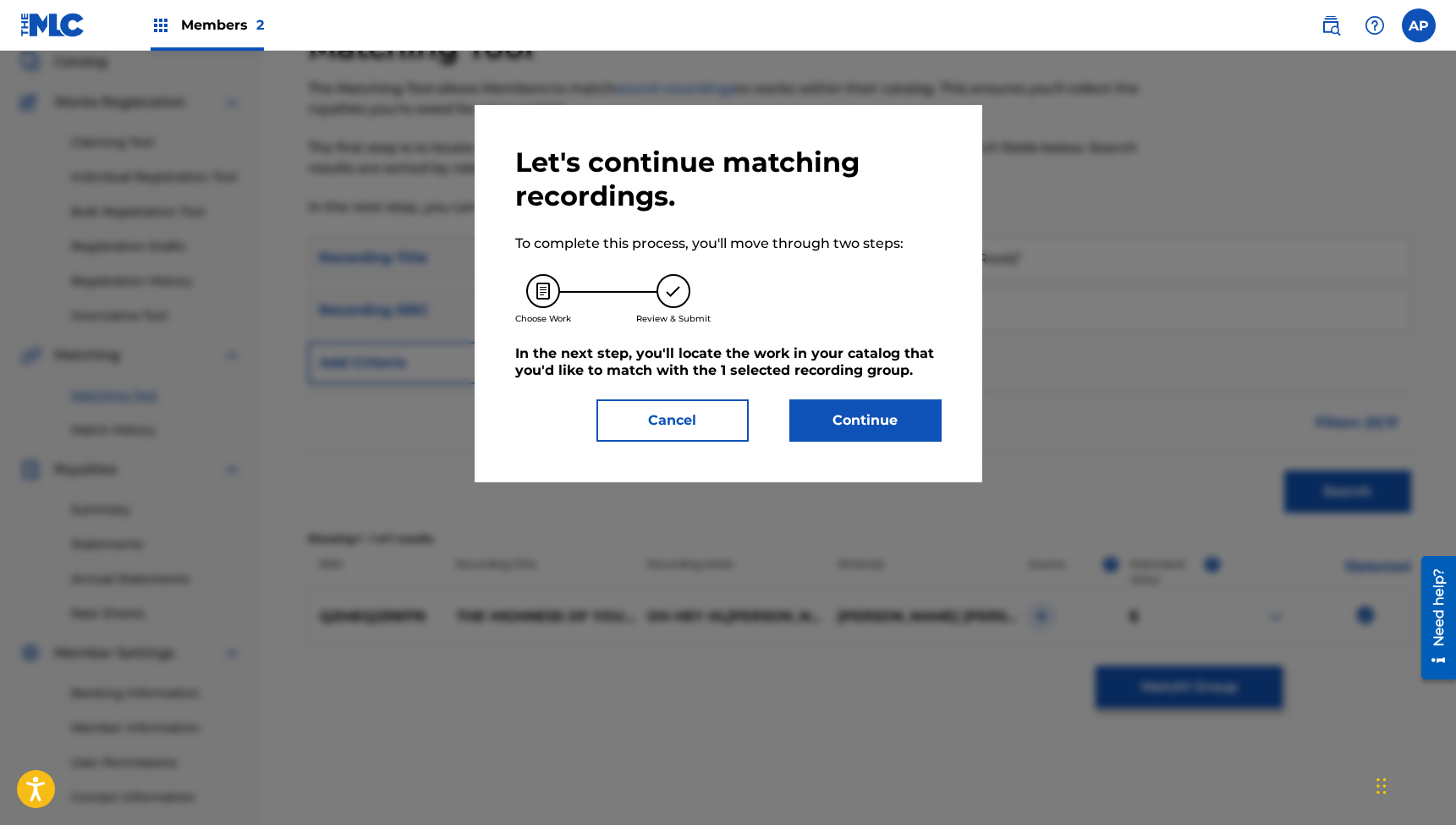
click at [855, 416] on button "Continue" at bounding box center [866, 420] width 152 height 42
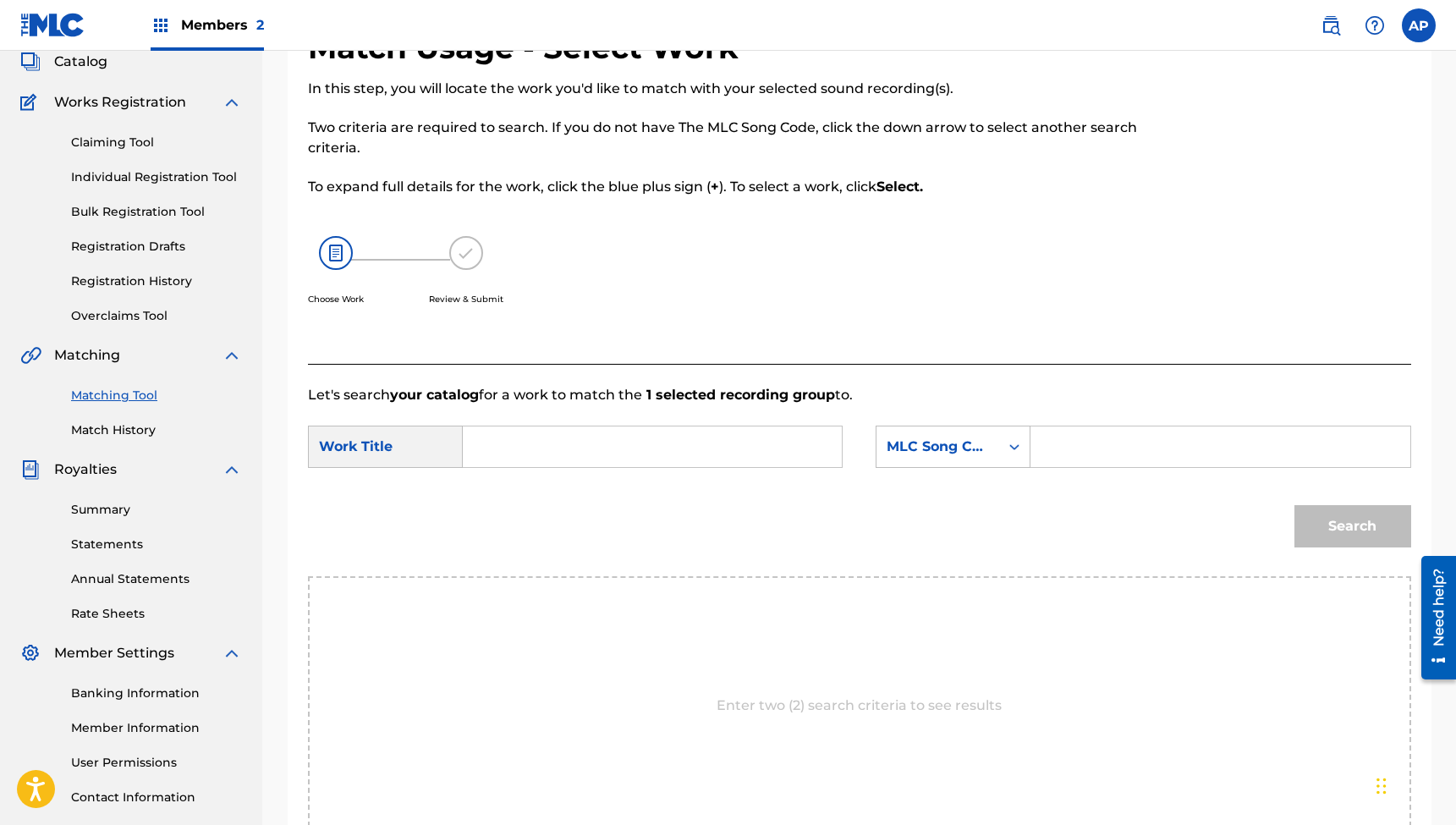
click at [737, 446] on input "Search Form" at bounding box center [652, 447] width 350 height 40
click at [1074, 450] on input "Search Form" at bounding box center [1220, 447] width 350 height 40
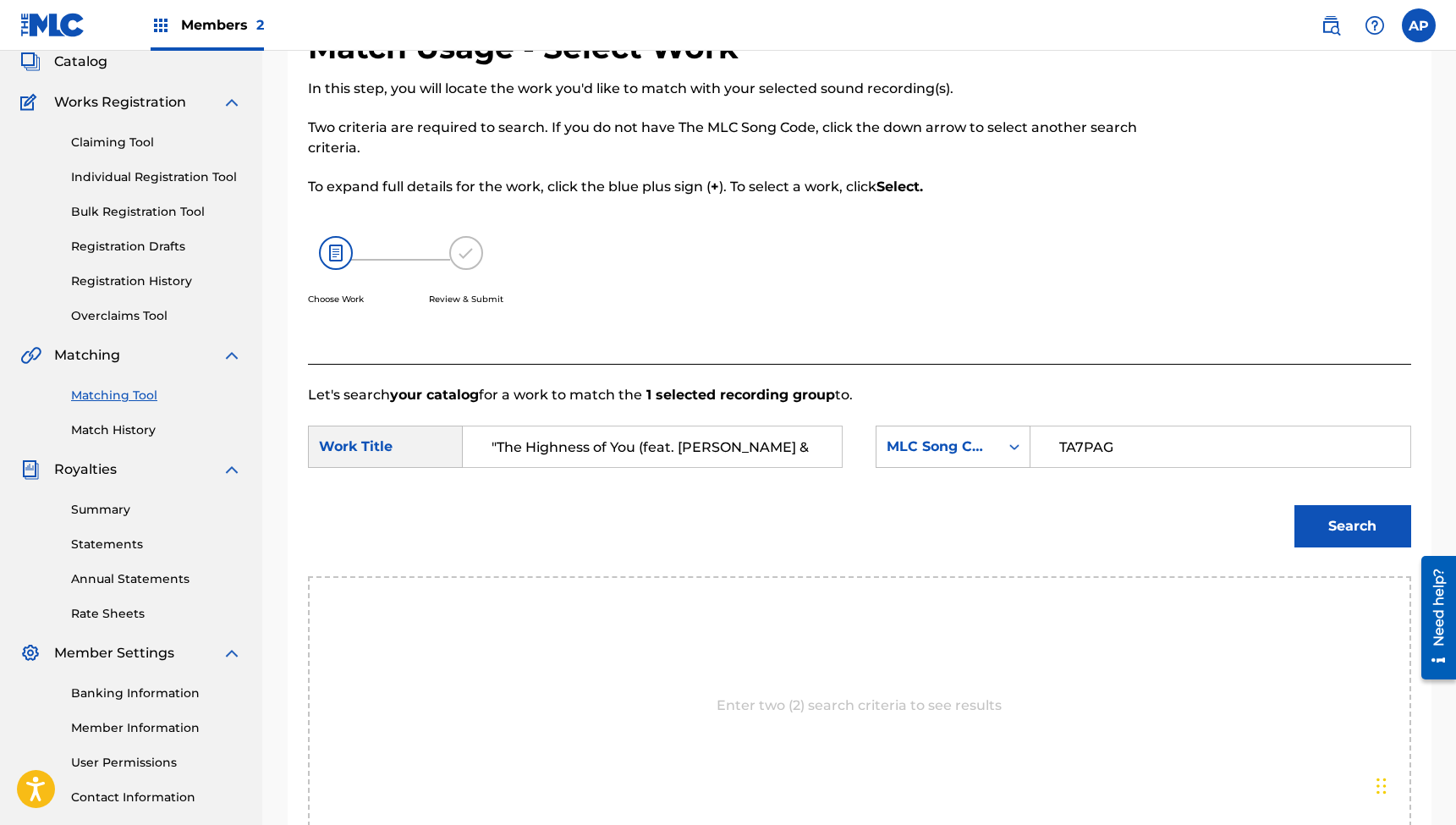
click at [1352, 526] on button "Search" at bounding box center [1353, 526] width 116 height 42
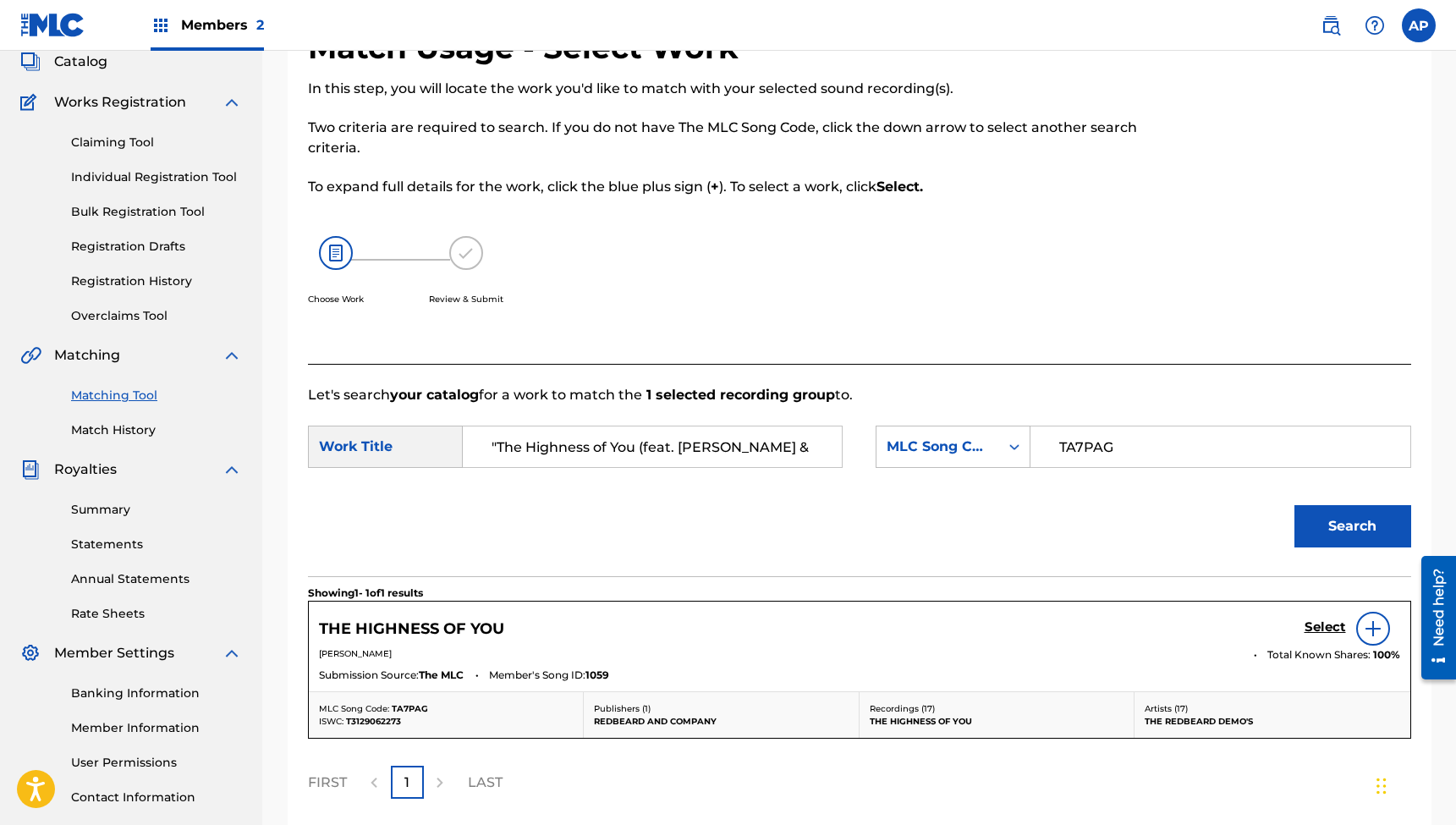
click at [1318, 622] on h5 "Select" at bounding box center [1325, 627] width 41 height 16
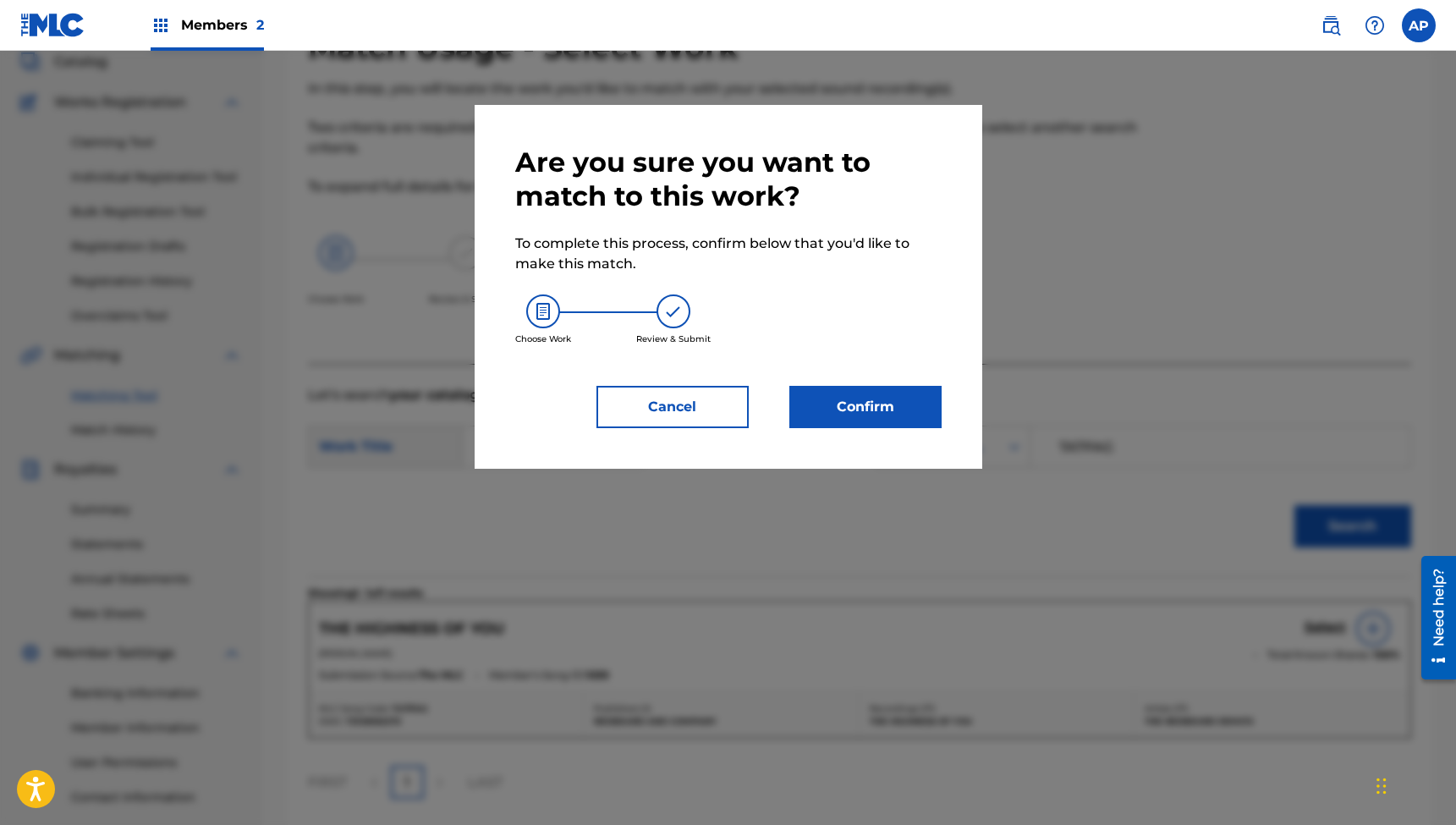
click at [846, 399] on button "Confirm" at bounding box center [866, 407] width 152 height 42
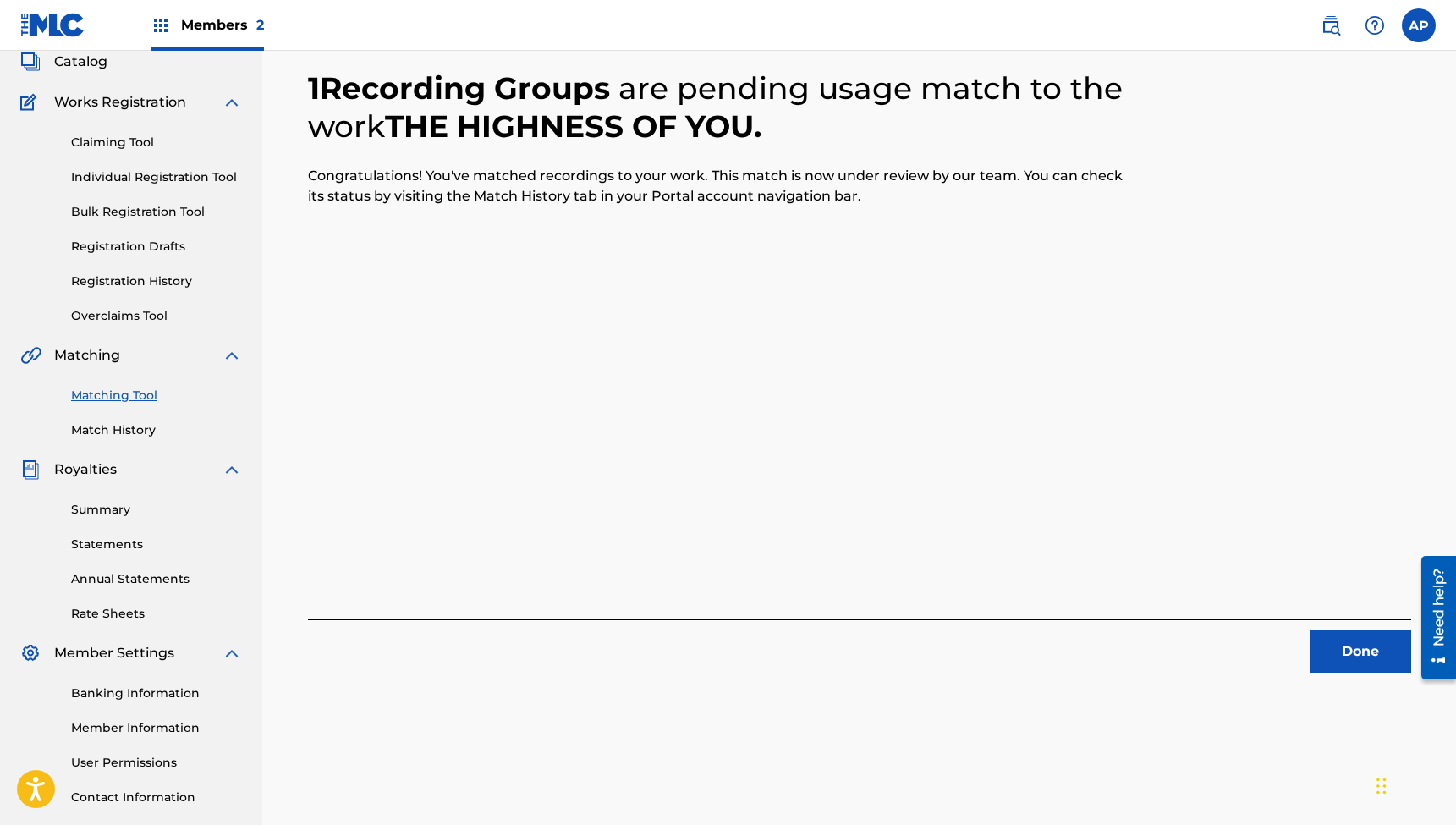
click at [1362, 654] on button "Done" at bounding box center [1361, 652] width 102 height 42
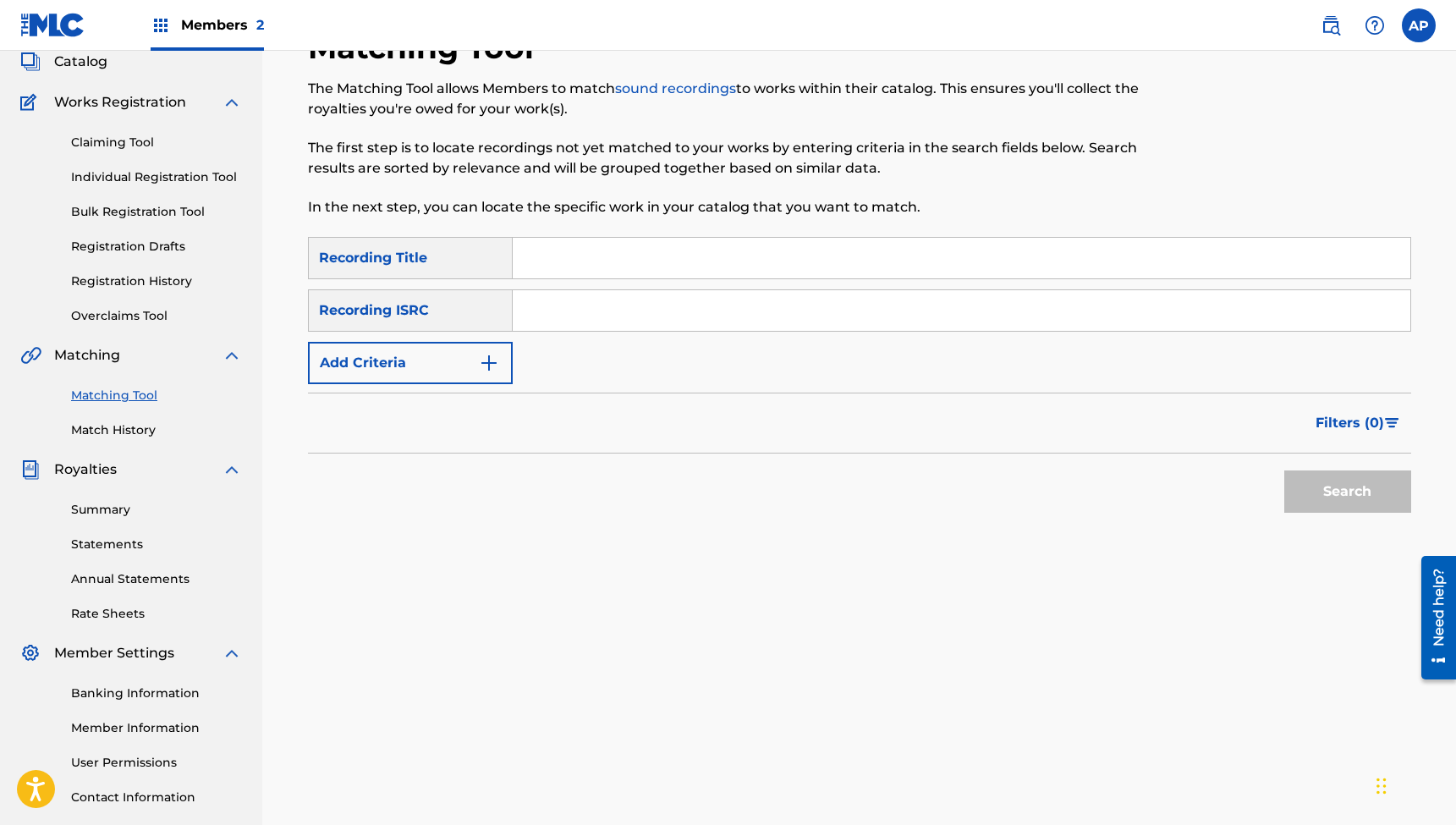
click at [641, 246] on input "Search Form" at bounding box center [961, 258] width 897 height 40
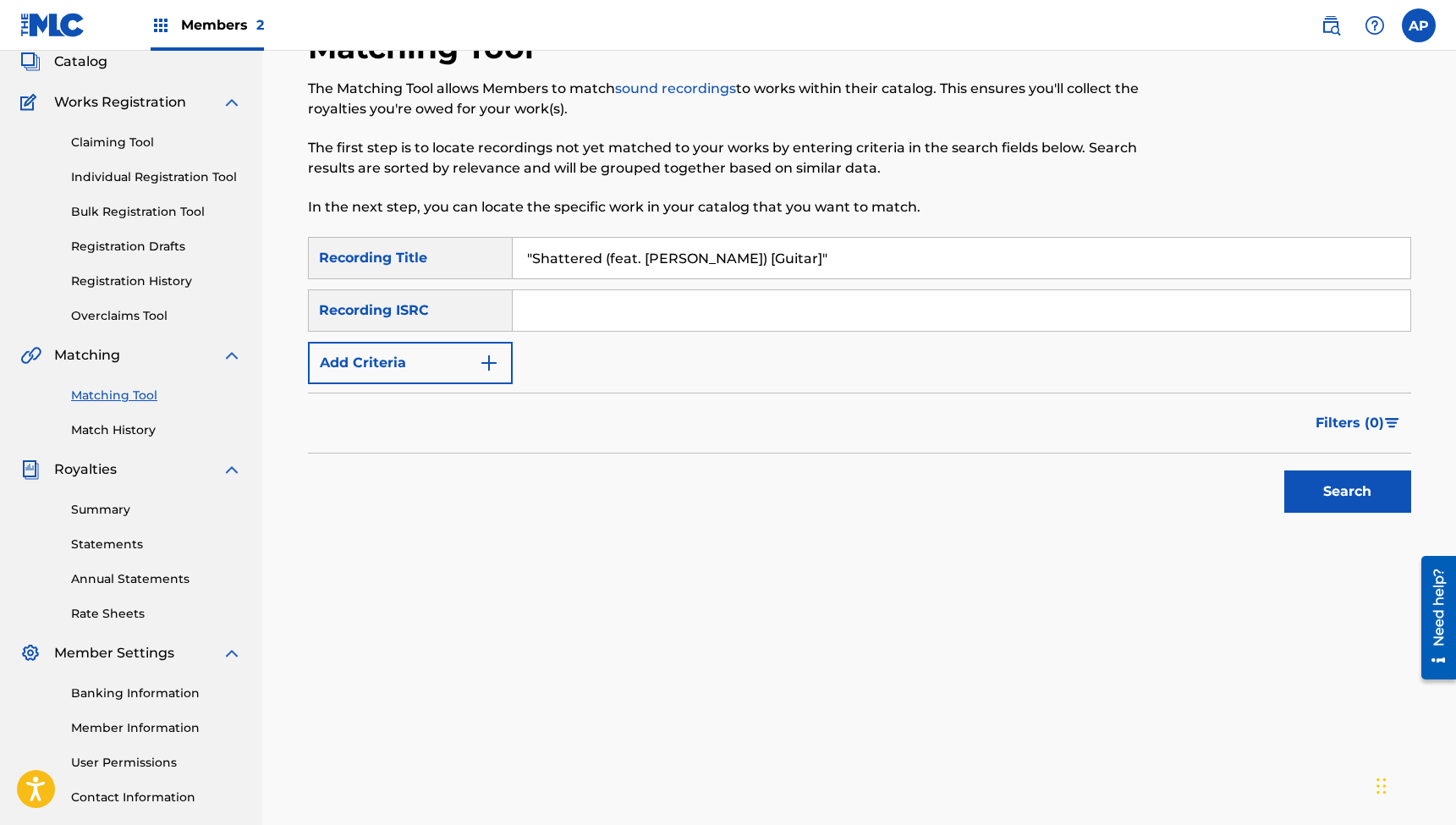
click at [584, 307] on input "Search Form" at bounding box center [961, 311] width 897 height 40
click at [1333, 493] on button "Search" at bounding box center [1347, 491] width 127 height 42
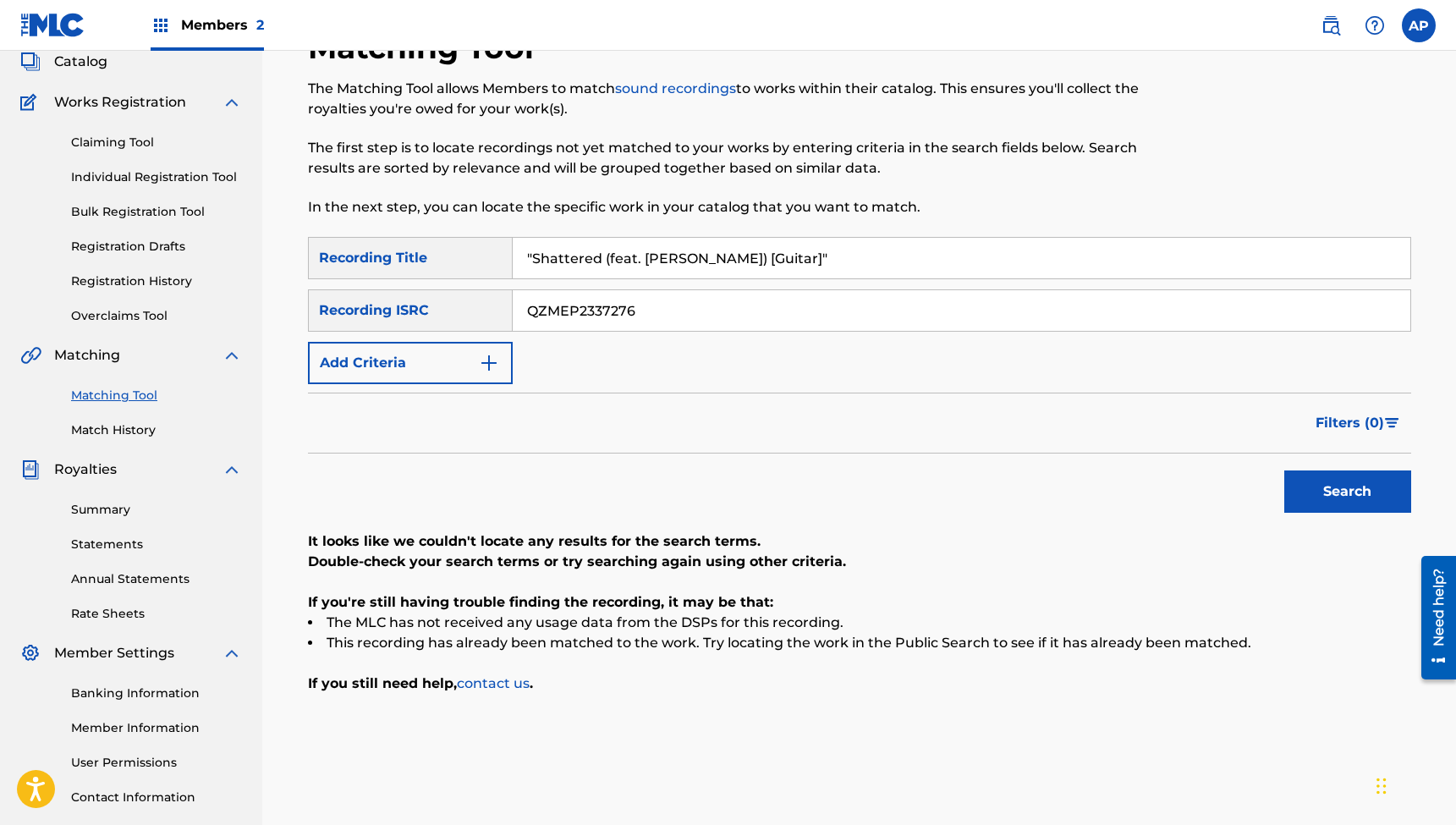
click at [683, 252] on input ""Shattered (feat. [PERSON_NAME]) [Guitar]"" at bounding box center [961, 258] width 897 height 40
click at [665, 307] on input "QZMEP2337276" at bounding box center [961, 311] width 897 height 40
click at [1347, 492] on button "Search" at bounding box center [1347, 491] width 127 height 42
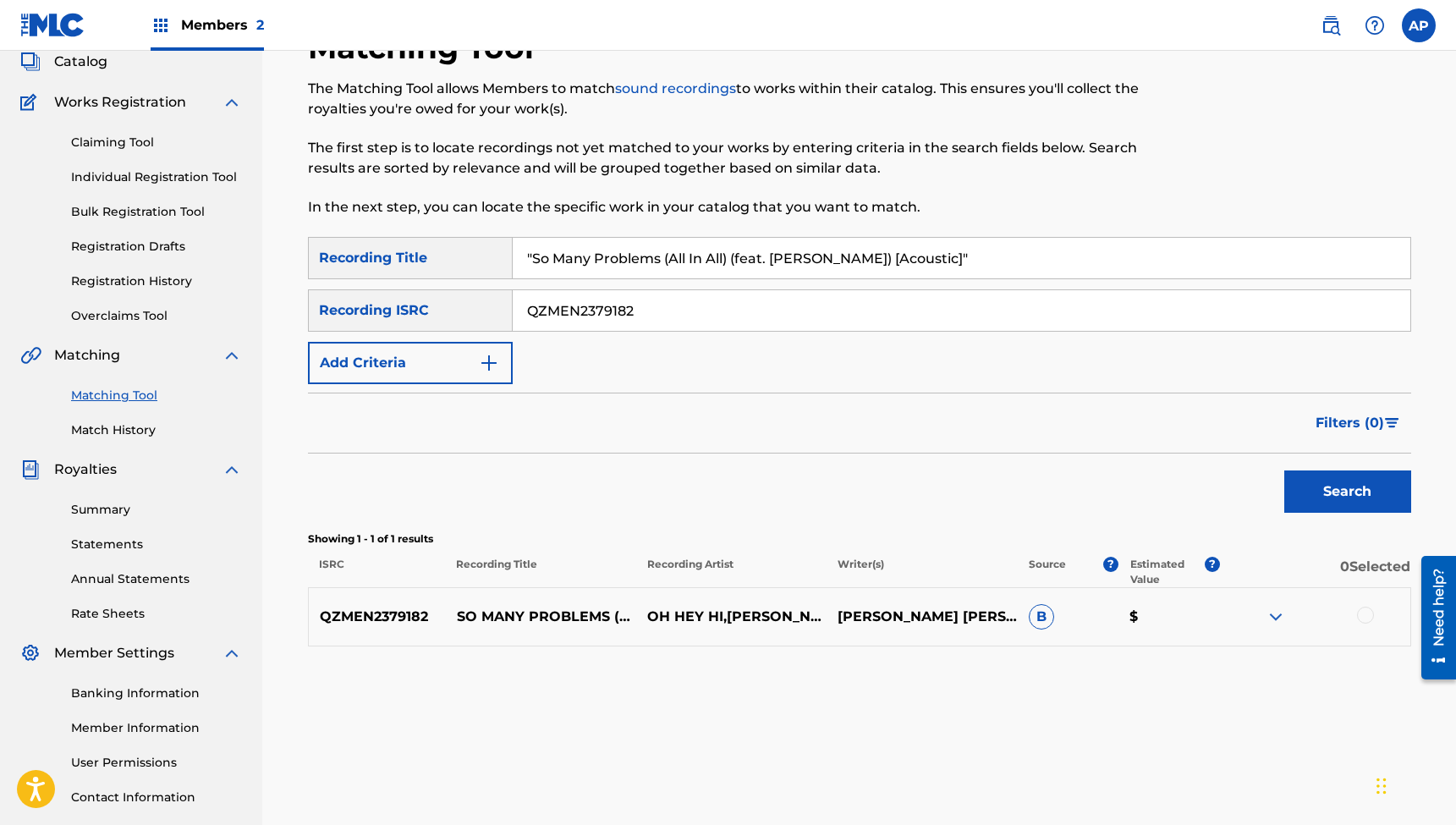
click at [1365, 616] on div at bounding box center [1365, 615] width 17 height 17
click at [1203, 692] on button "Match 1 Group" at bounding box center [1190, 688] width 187 height 42
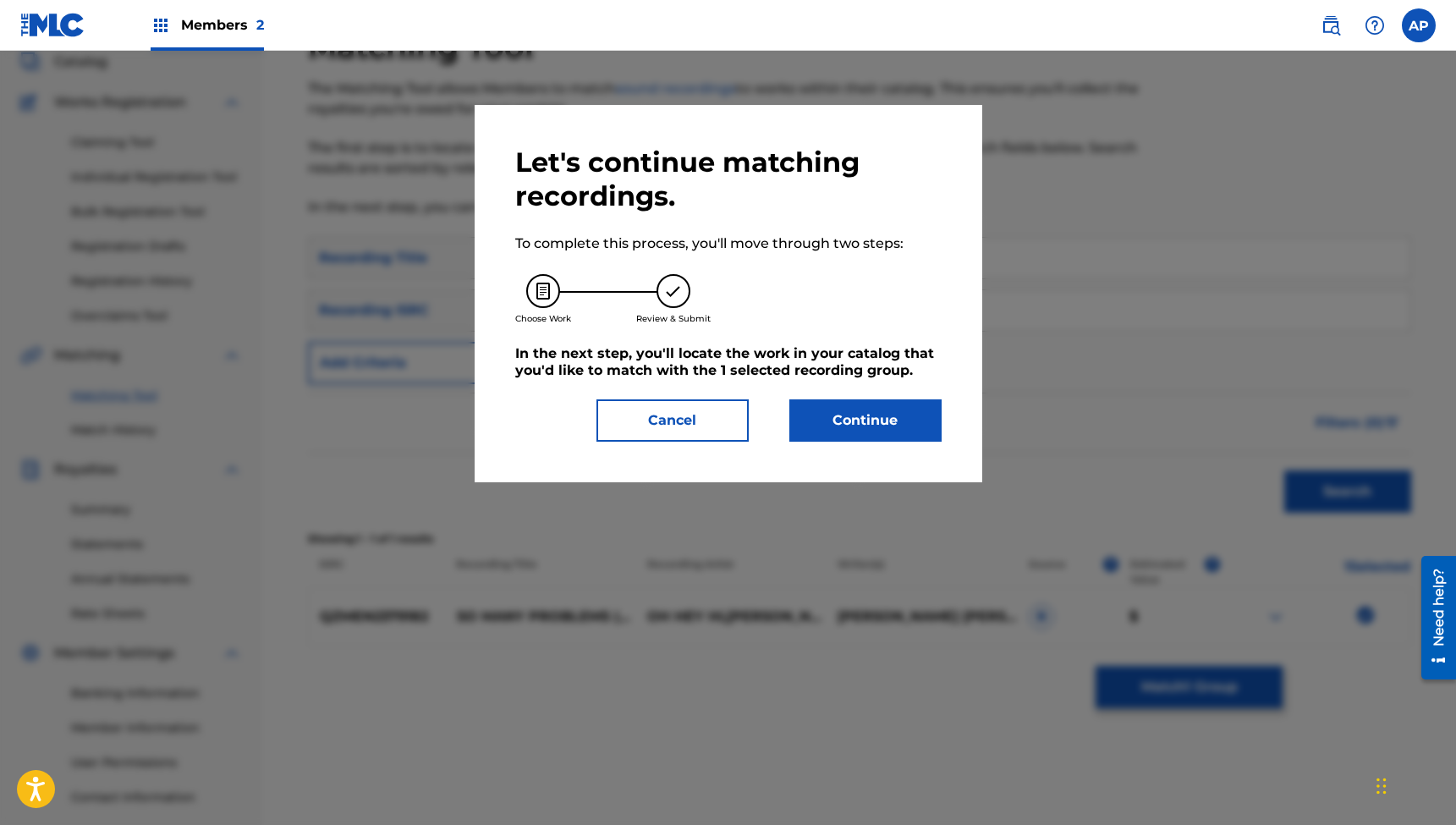
click at [869, 422] on button "Continue" at bounding box center [866, 420] width 152 height 42
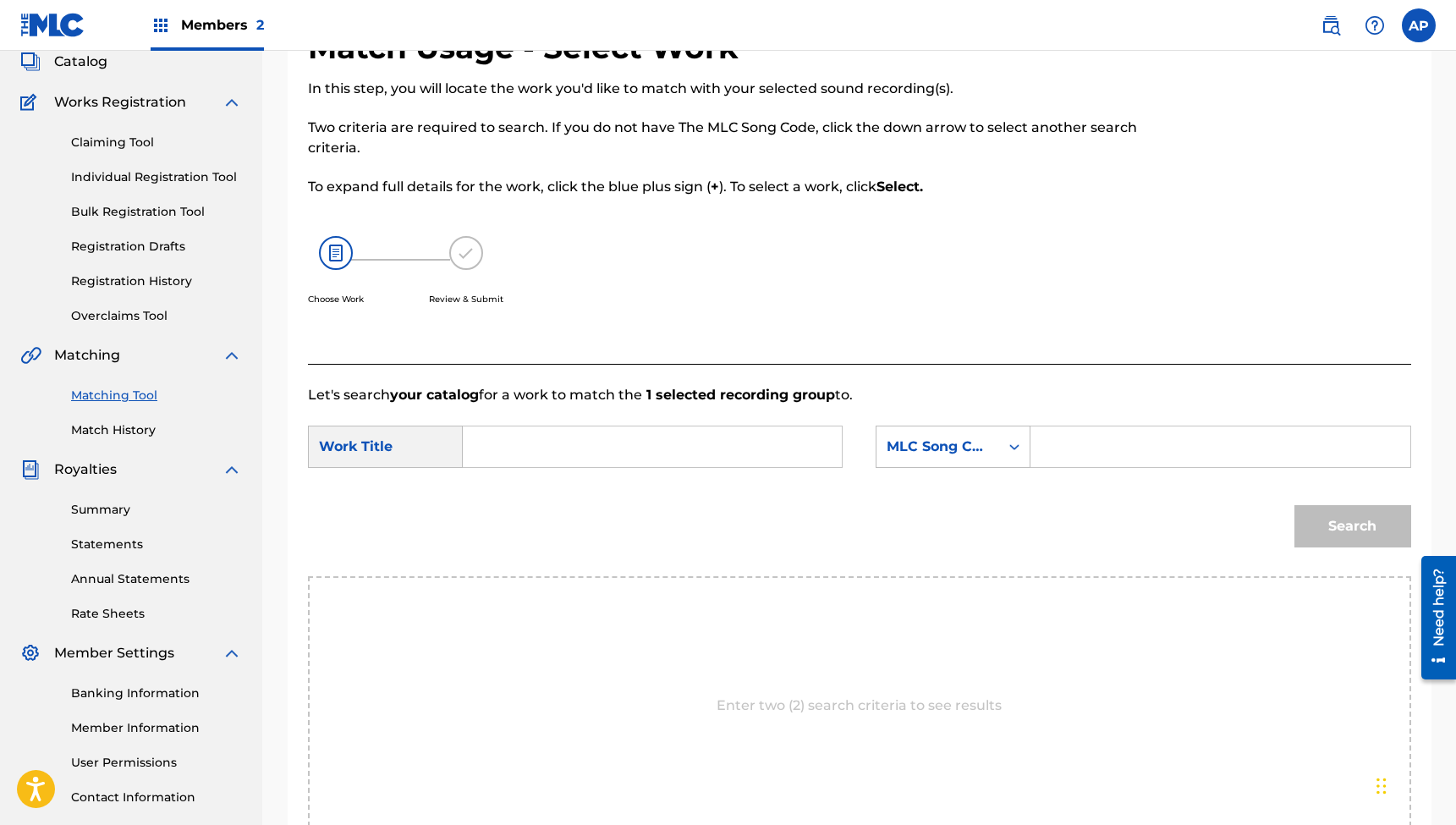
click at [770, 448] on input "Search Form" at bounding box center [652, 447] width 350 height 40
click at [1057, 442] on input "Search Form" at bounding box center [1220, 447] width 350 height 40
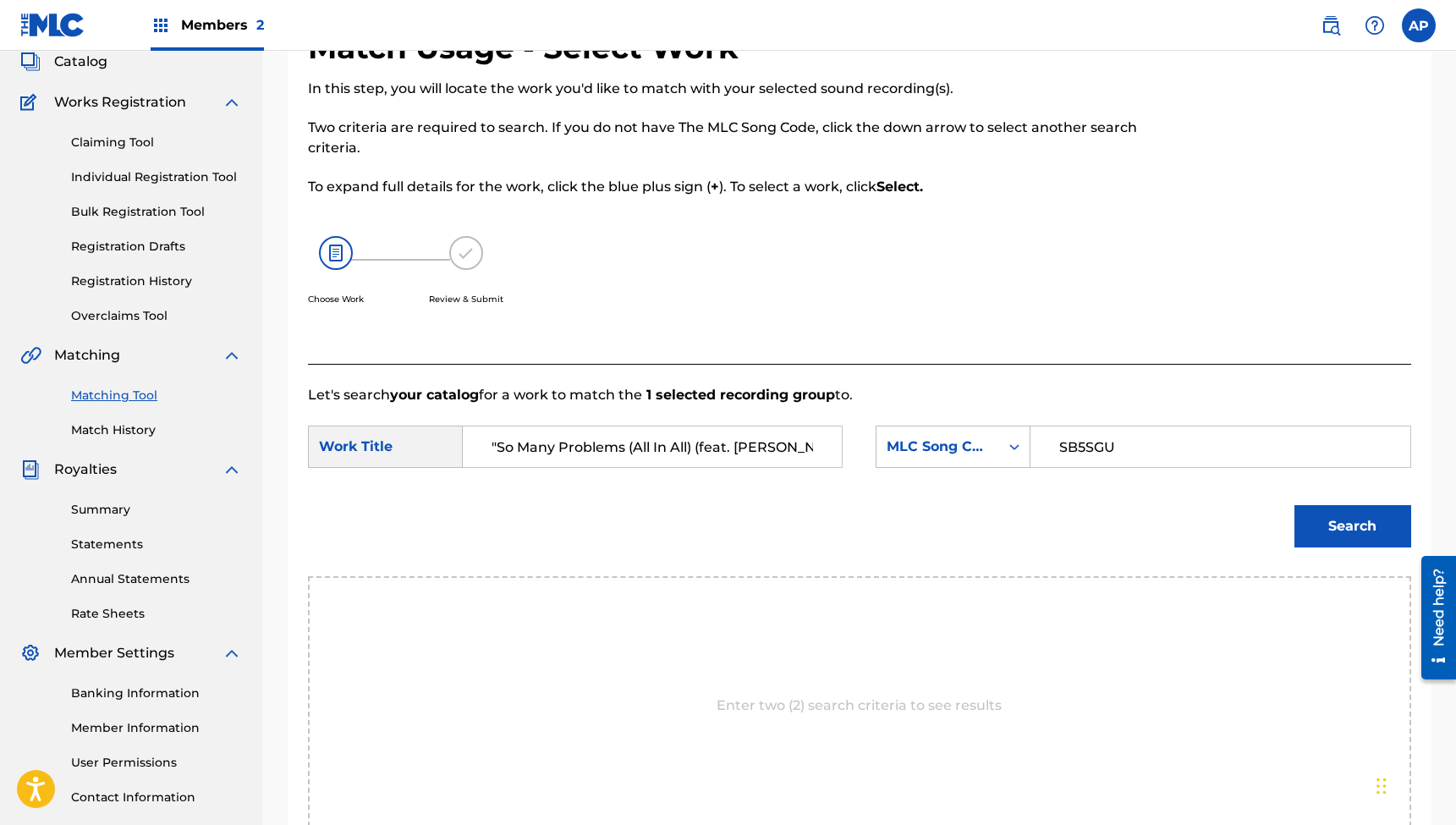
click at [1352, 526] on button "Search" at bounding box center [1353, 526] width 116 height 42
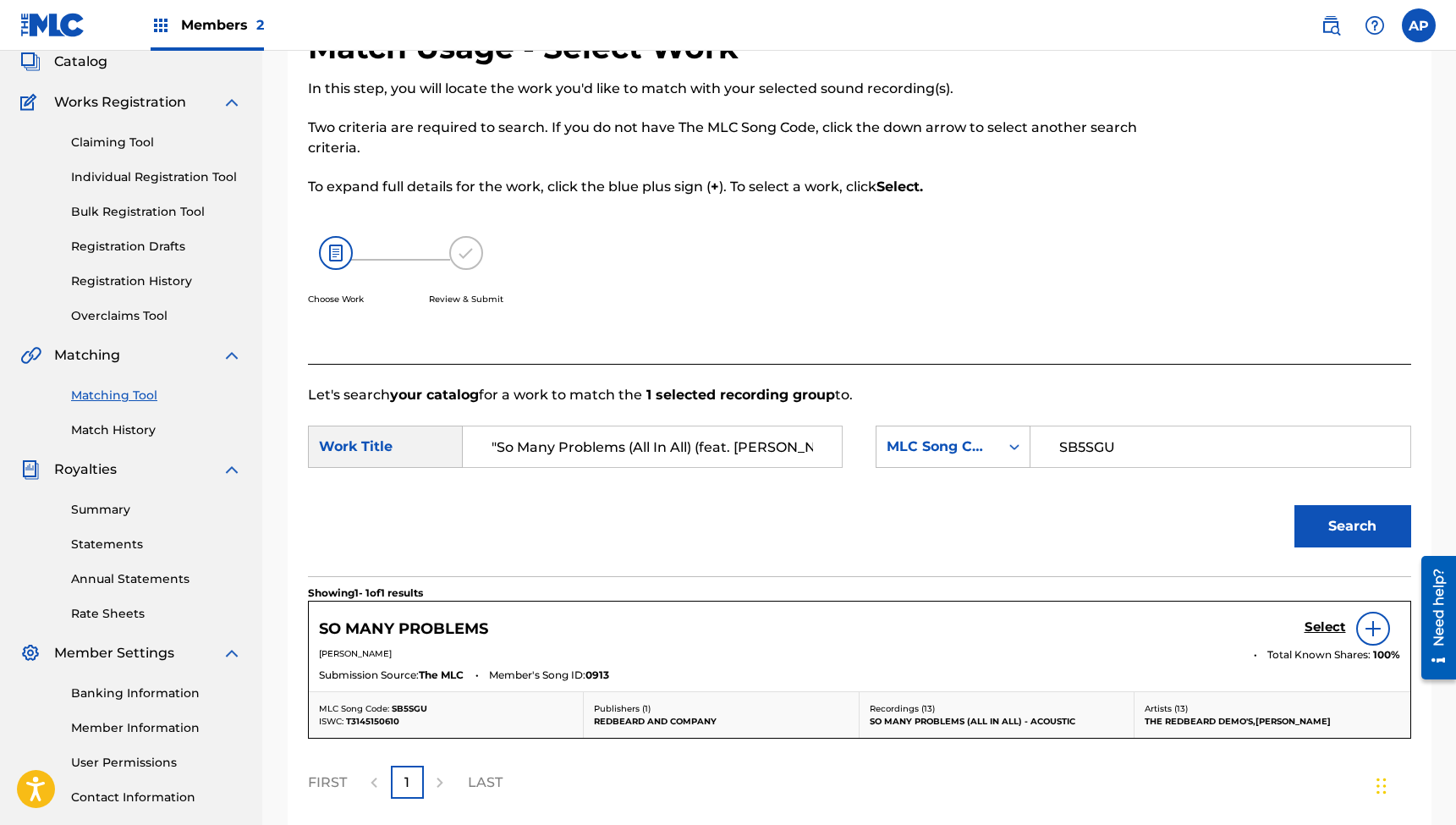
click at [1324, 627] on h5 "Select" at bounding box center [1325, 627] width 41 height 16
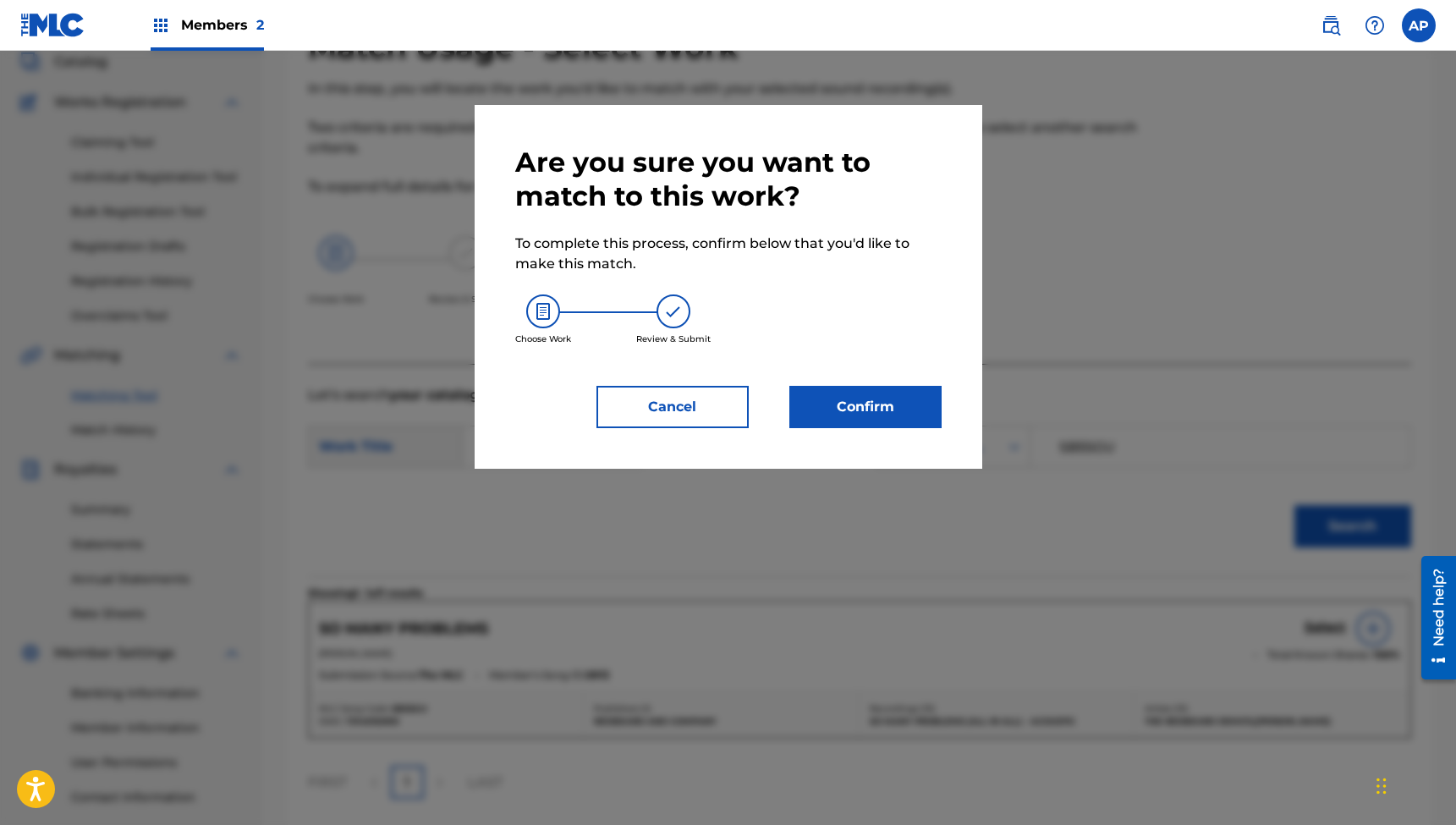
click at [868, 405] on button "Confirm" at bounding box center [866, 407] width 152 height 42
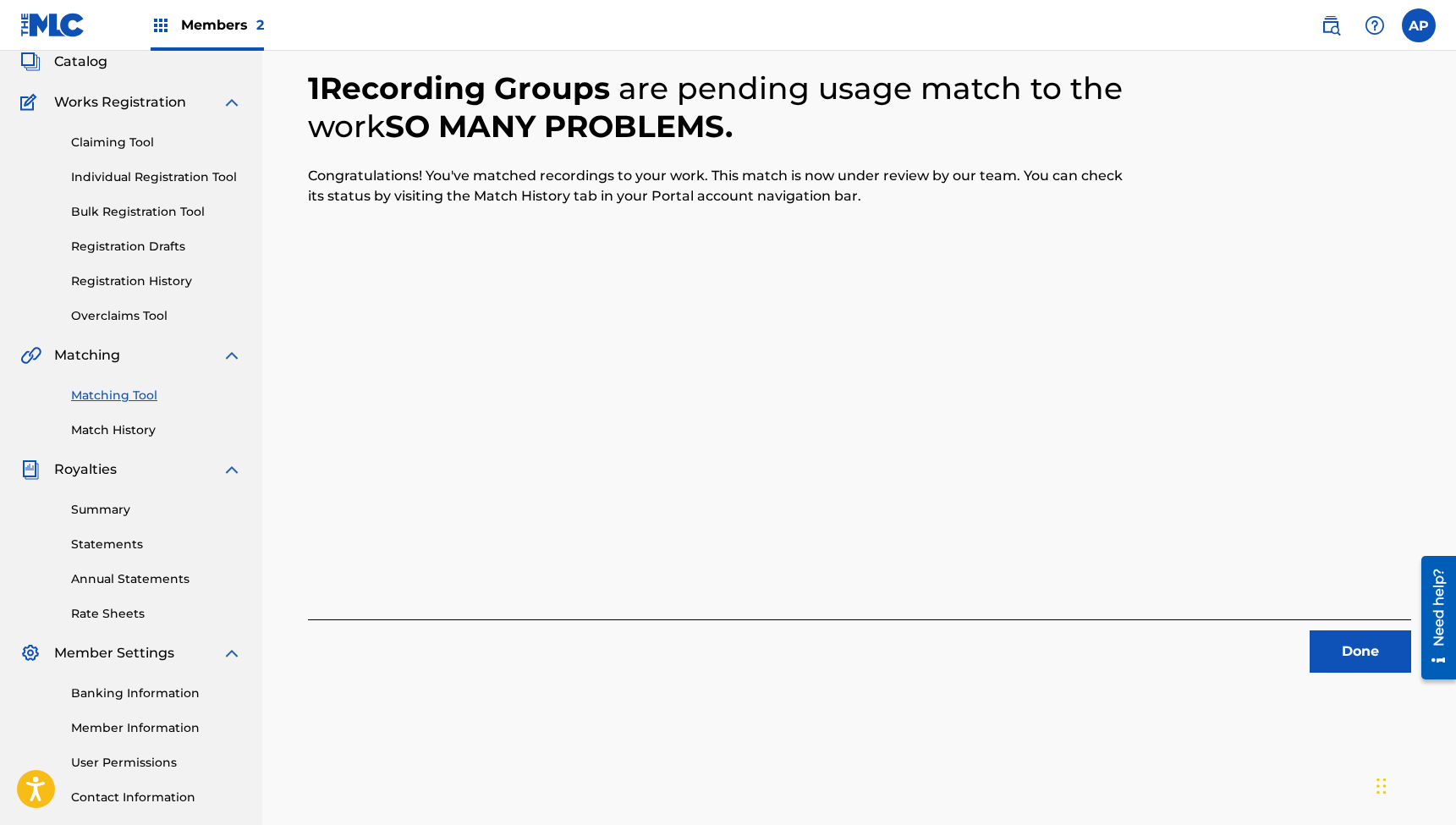
click at [1340, 645] on button "Done" at bounding box center [1361, 652] width 102 height 42
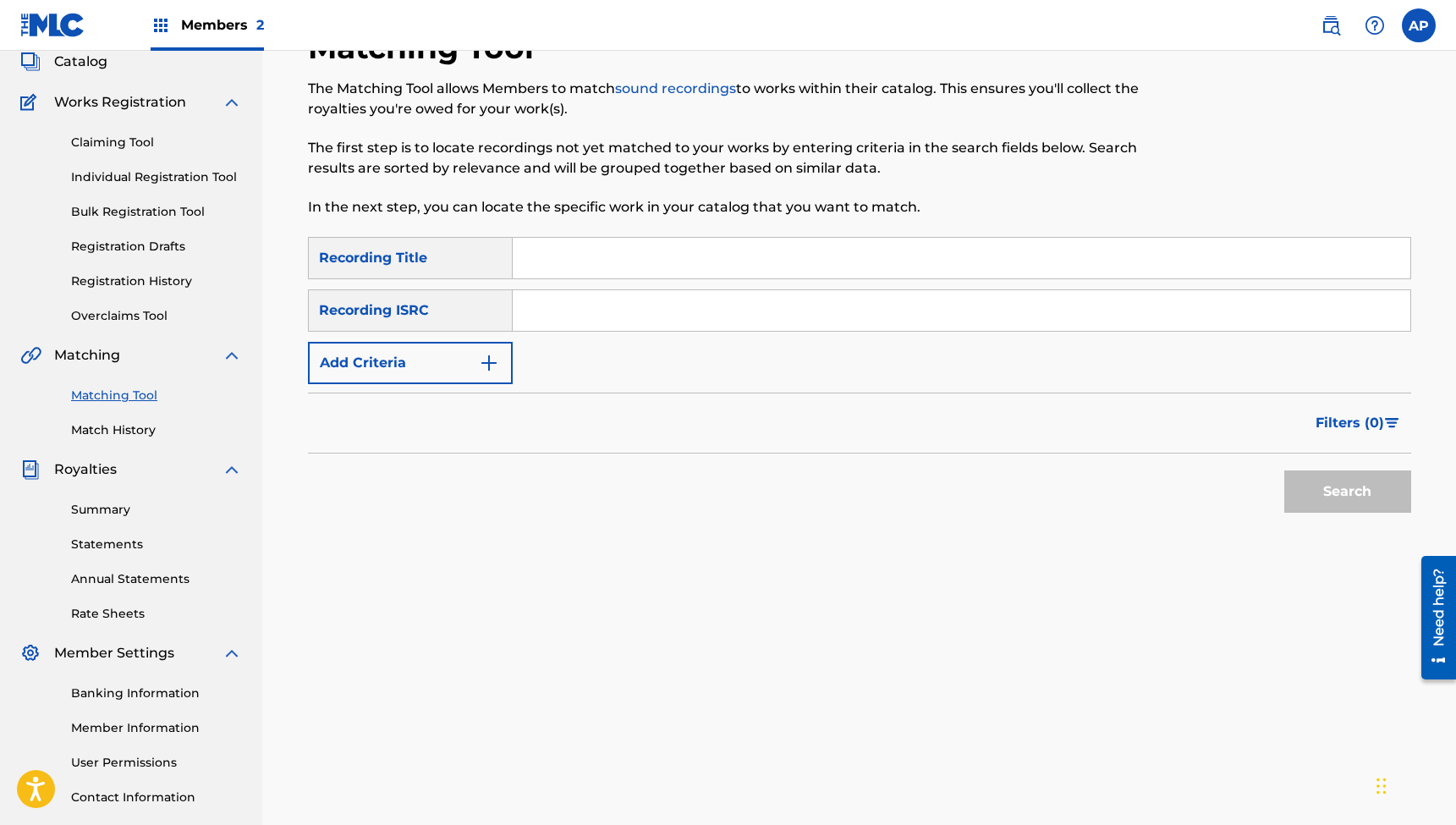
click at [610, 259] on input "Search Form" at bounding box center [961, 258] width 897 height 40
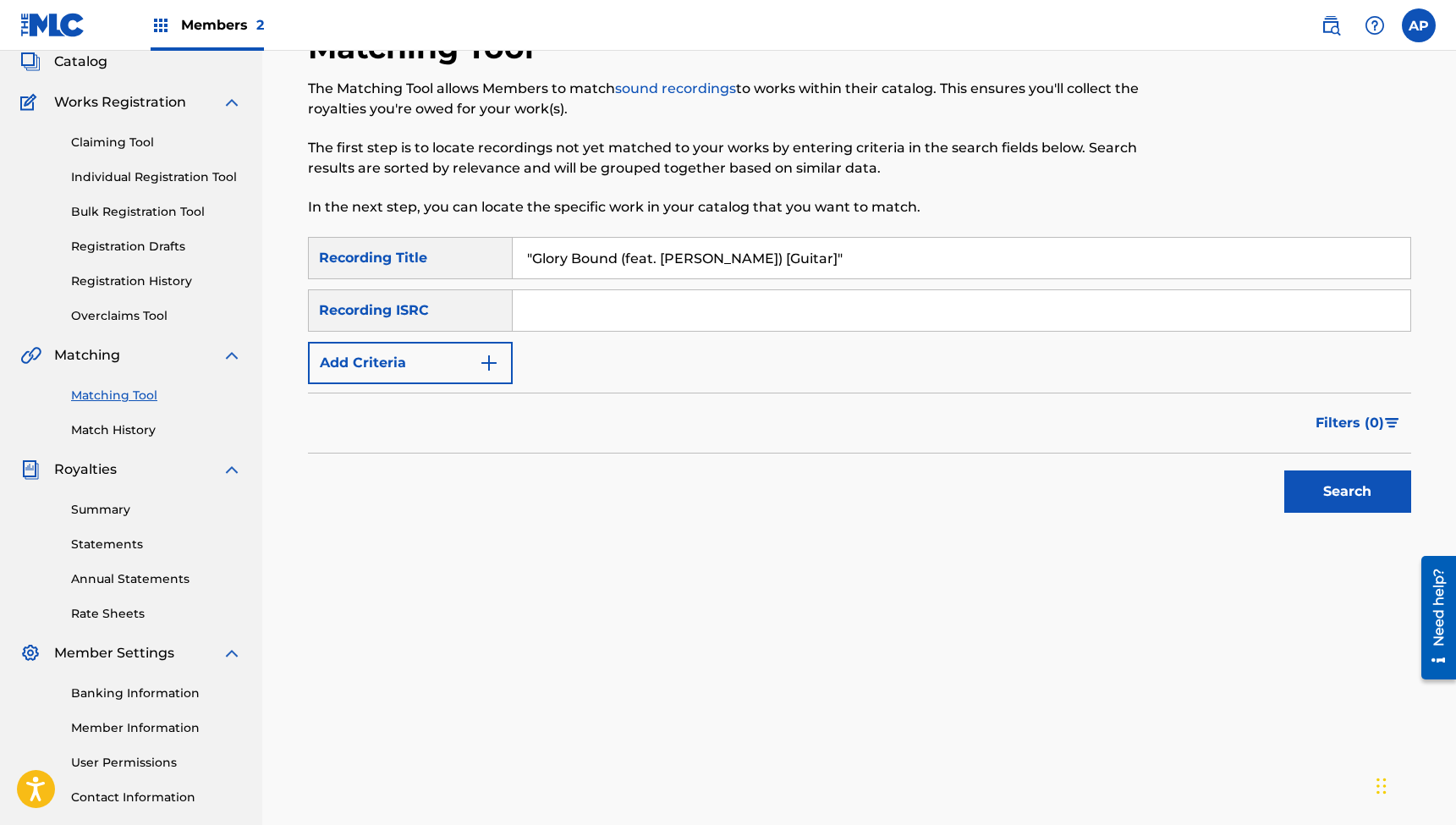
click at [584, 322] on input "Search Form" at bounding box center [961, 311] width 897 height 40
click at [1338, 502] on button "Search" at bounding box center [1347, 491] width 127 height 42
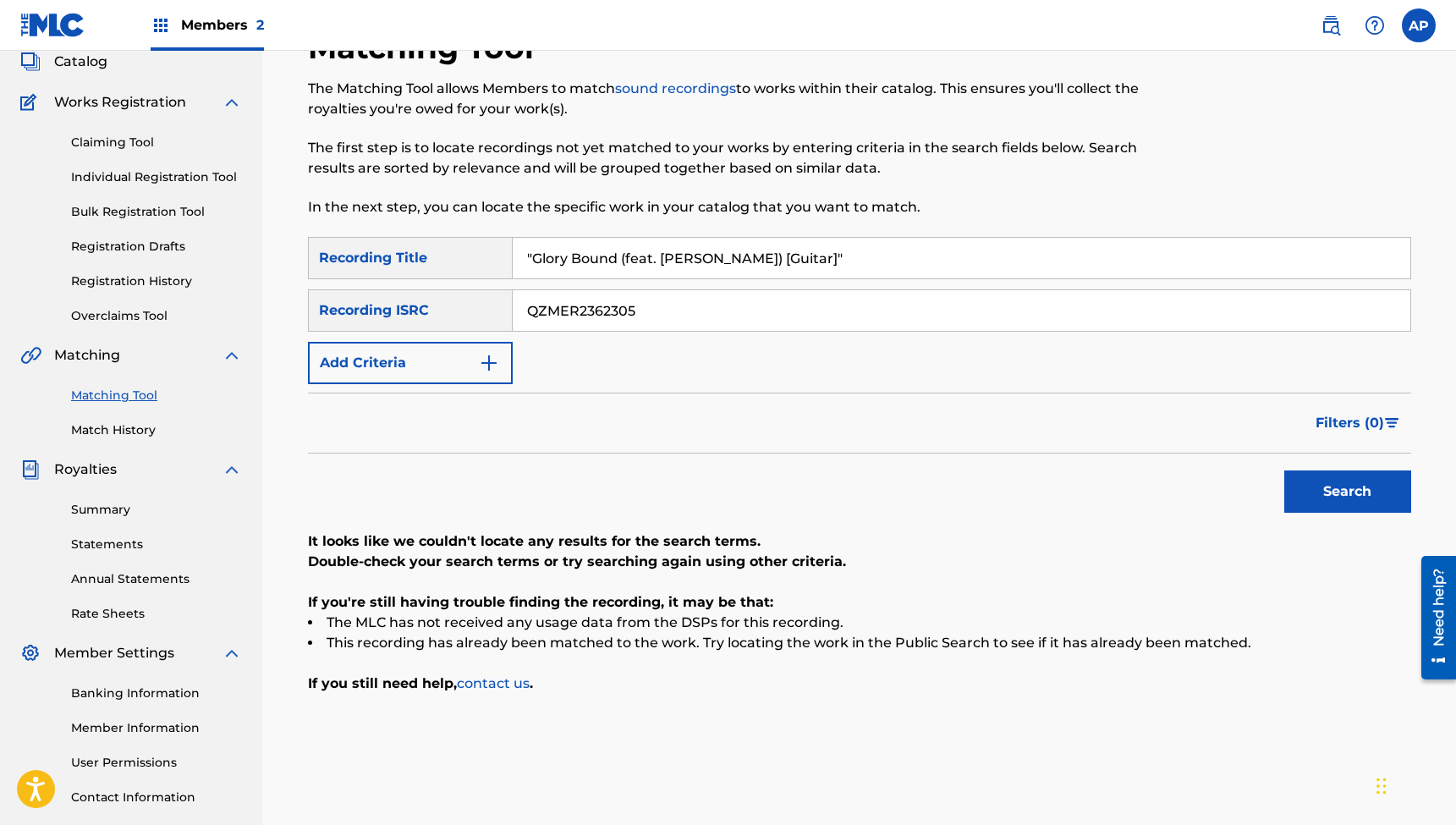
click at [680, 260] on input ""Glory Bound (feat. [PERSON_NAME]) [Guitar]"" at bounding box center [961, 258] width 897 height 40
click at [565, 308] on input "QZMER2362305" at bounding box center [961, 311] width 897 height 40
click at [1347, 492] on button "Search" at bounding box center [1347, 491] width 127 height 42
click at [721, 264] on input ""Intercession (feat. [PERSON_NAME] & [PERSON_NAME])"" at bounding box center [961, 258] width 897 height 40
click at [575, 311] on input "QZNWQ2350235" at bounding box center [961, 311] width 897 height 40
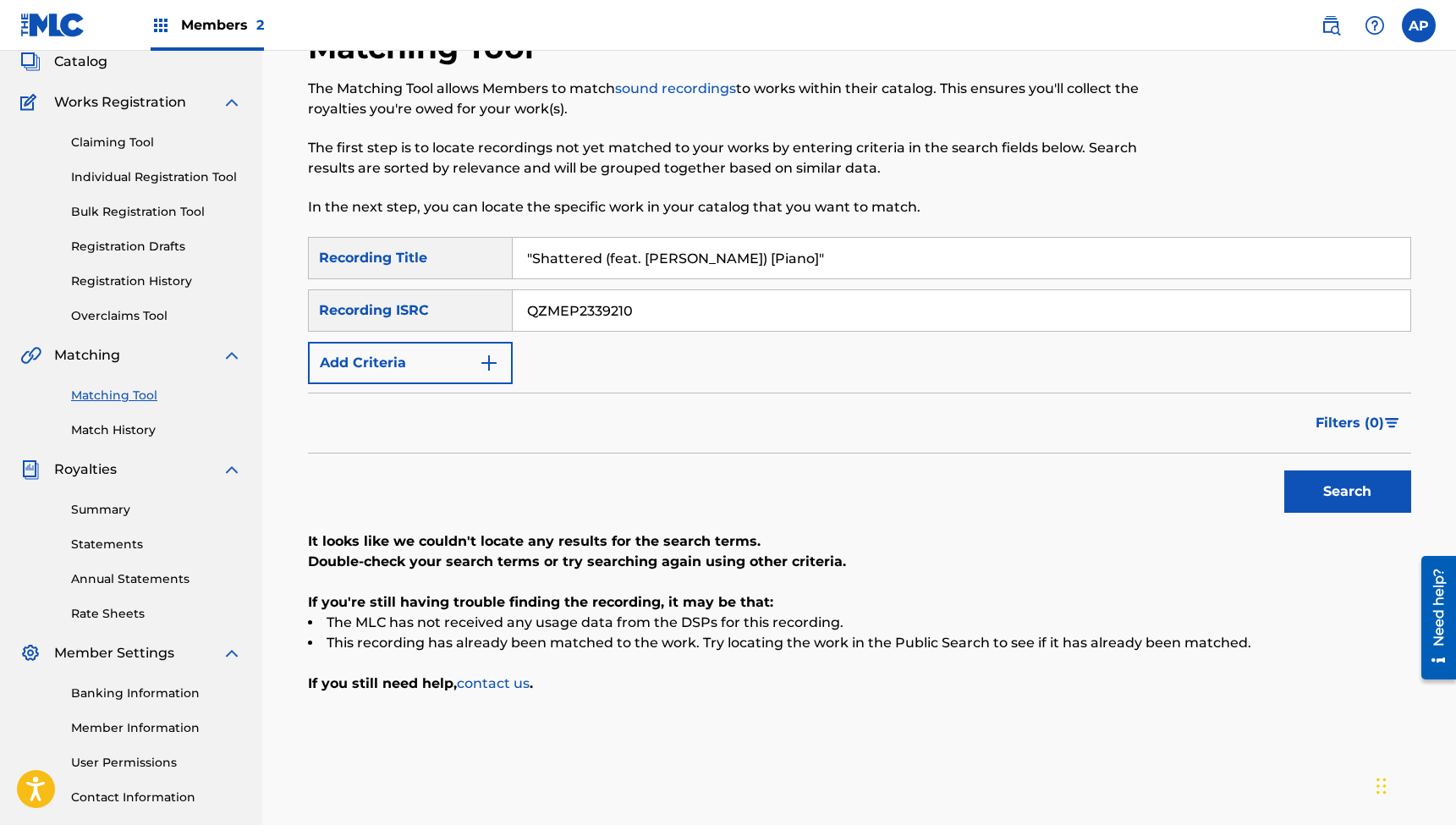
click at [1347, 492] on button "Search" at bounding box center [1347, 491] width 127 height 42
click at [709, 258] on input ""Shattered (feat. [PERSON_NAME]) [Piano]"" at bounding box center [961, 258] width 897 height 40
click at [578, 317] on input "QZMEP2339210" at bounding box center [961, 311] width 897 height 40
click at [1347, 492] on button "Search" at bounding box center [1347, 491] width 127 height 42
click at [678, 264] on input ""Glory Bound (feat. [PERSON_NAME]) [Remastered]"" at bounding box center [961, 258] width 897 height 40
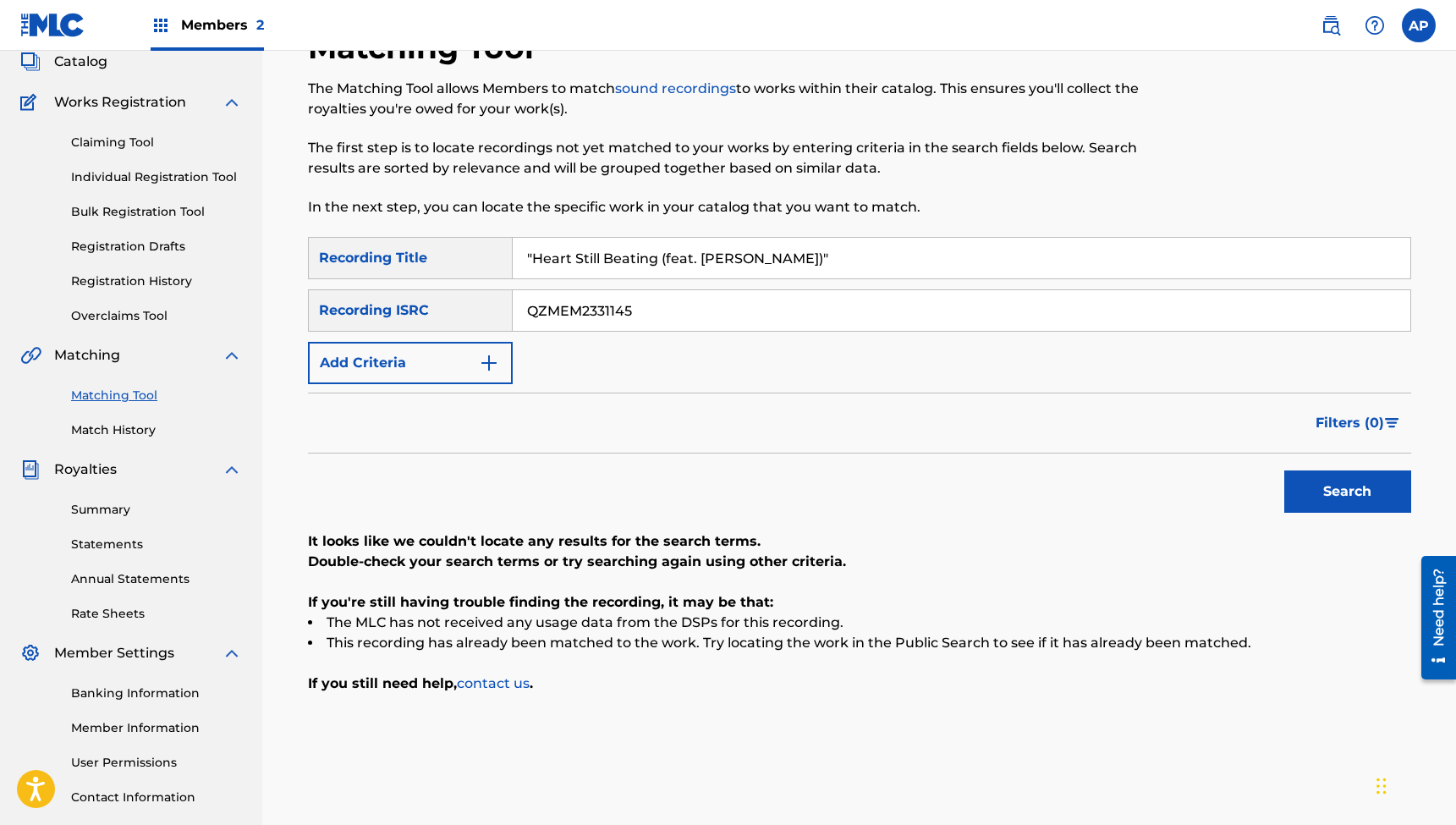
click at [590, 305] on input "QZMEM2331145" at bounding box center [961, 311] width 897 height 40
click at [1347, 492] on button "Search" at bounding box center [1347, 491] width 127 height 42
click at [669, 253] on input ""Heart Still Beating (feat. [PERSON_NAME])"" at bounding box center [961, 258] width 897 height 40
click at [578, 316] on input "QZK6F2372275" at bounding box center [961, 311] width 897 height 40
click at [1347, 492] on button "Search" at bounding box center [1347, 491] width 127 height 42
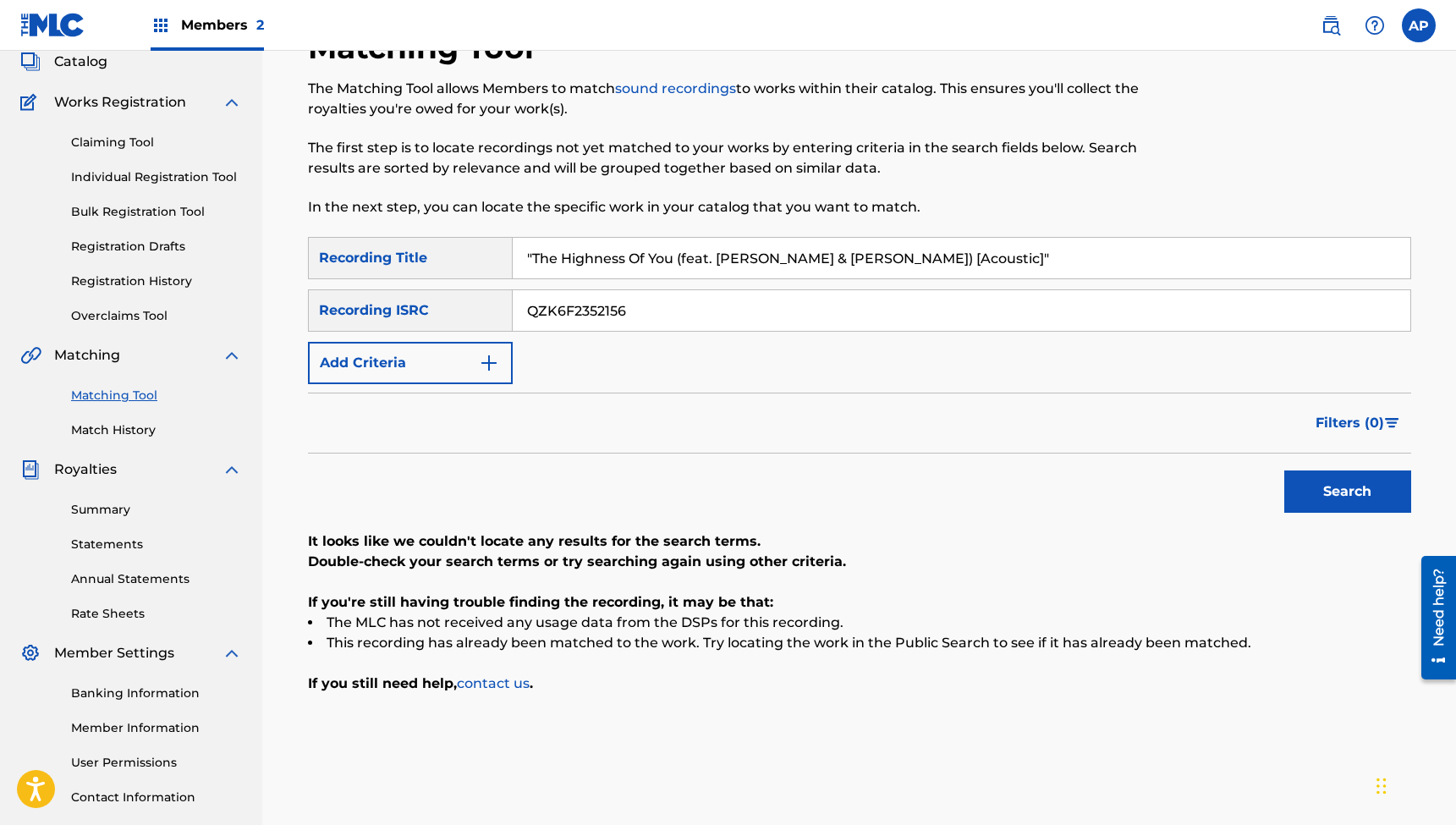
click at [668, 257] on input ""The Highness Of You (feat. [PERSON_NAME] & [PERSON_NAME]) [Acoustic]"" at bounding box center [961, 258] width 897 height 40
click at [612, 310] on input "QZK6F2352156" at bounding box center [961, 311] width 897 height 40
click at [1347, 492] on button "Search" at bounding box center [1347, 491] width 127 height 42
click at [645, 251] on input ""Heart Still Beating (feat. [PERSON_NAME])"" at bounding box center [961, 258] width 897 height 40
click at [608, 314] on input "QZK6J2380460" at bounding box center [961, 311] width 897 height 40
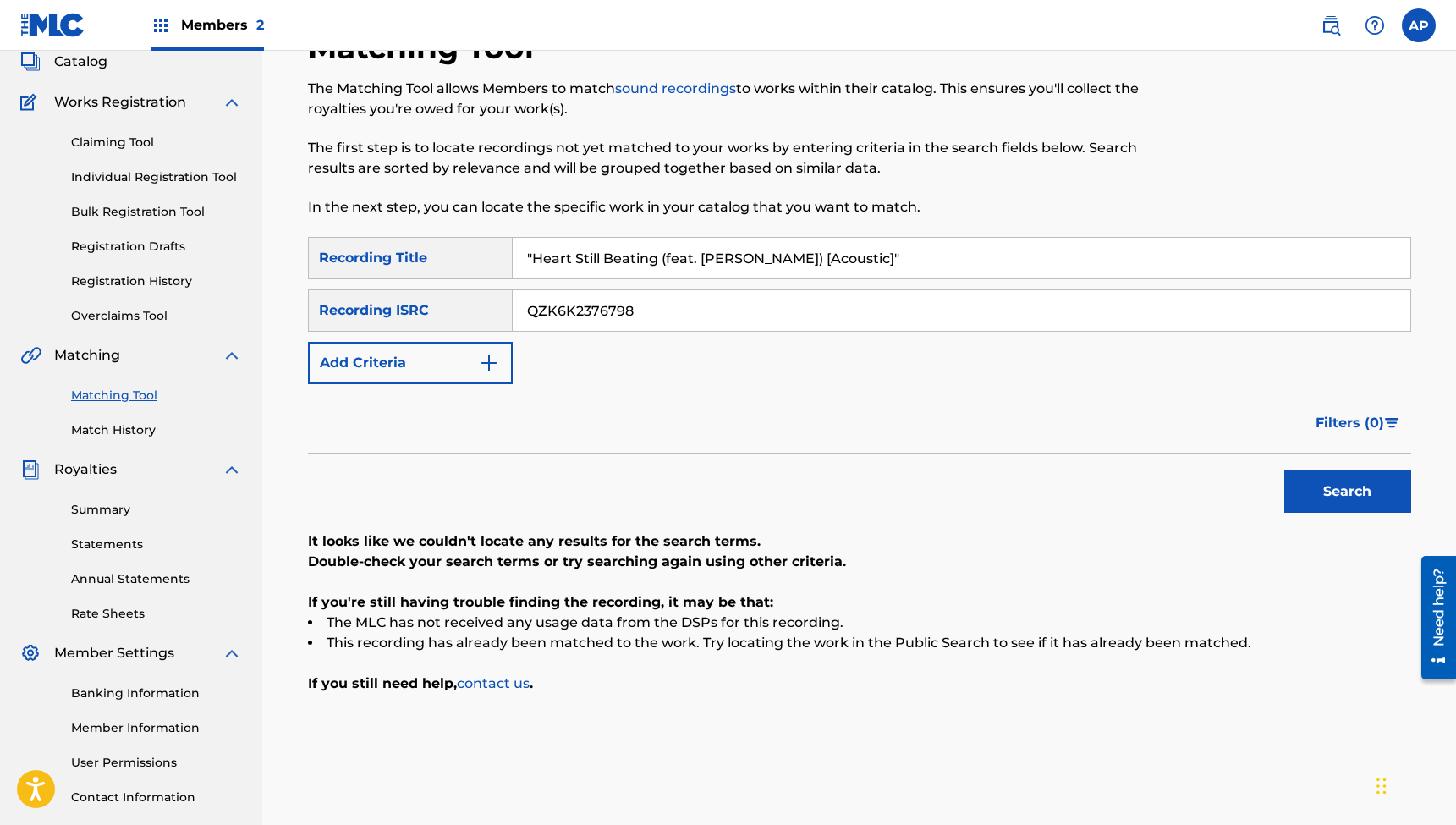
click at [1347, 492] on button "Search" at bounding box center [1347, 491] width 127 height 42
click at [648, 261] on input ""Heart Still Beating (feat. [PERSON_NAME]) [Acoustic]"" at bounding box center [961, 258] width 897 height 40
click at [608, 307] on input "QZK6K2376798" at bounding box center [961, 311] width 897 height 40
click at [1347, 492] on button "Search" at bounding box center [1347, 491] width 127 height 42
click at [662, 253] on input ""Give It All Away (feat. [PERSON_NAME] & [PERSON_NAME]) [Acoustic]"" at bounding box center [961, 258] width 897 height 40
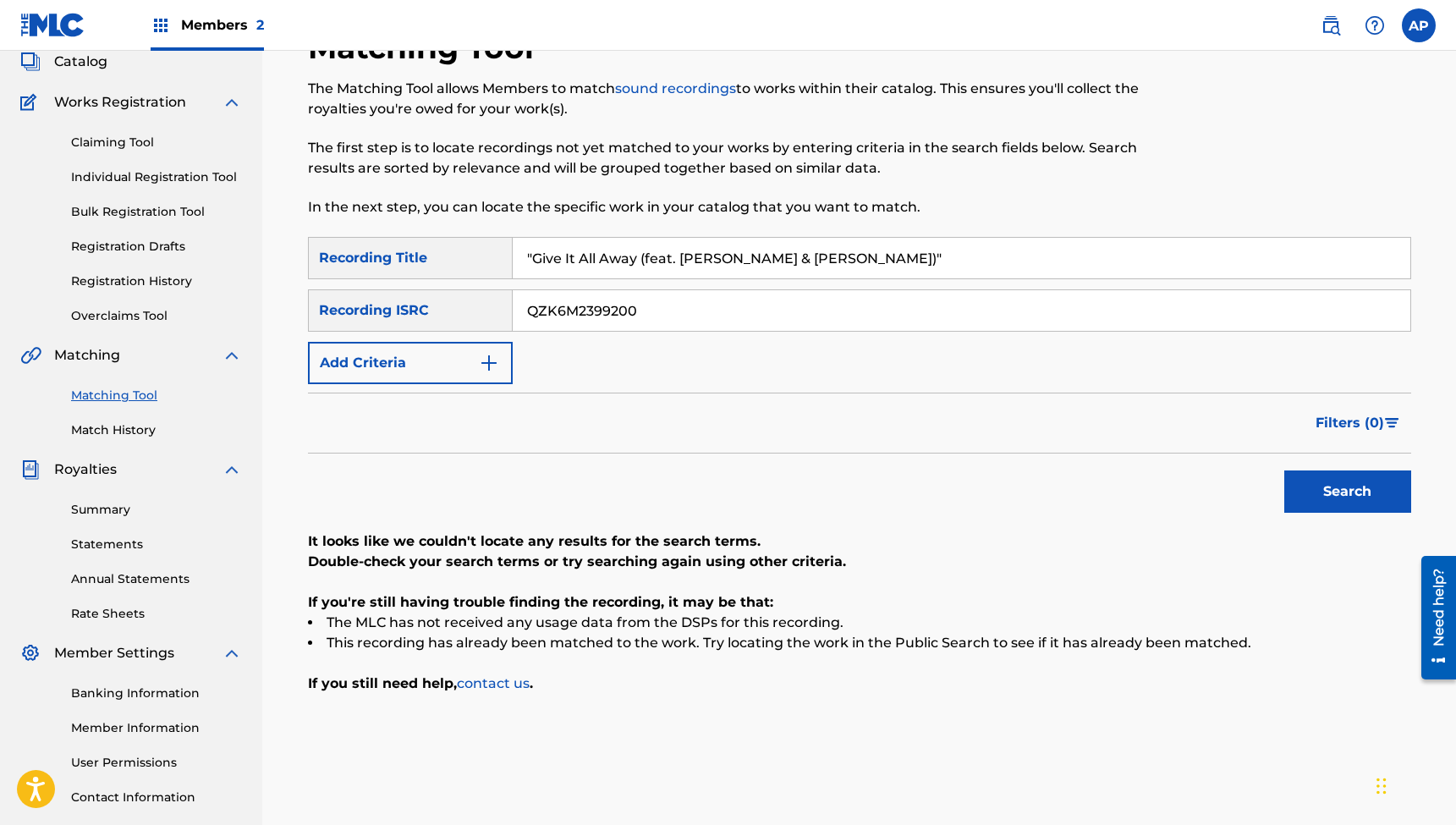
click at [597, 314] on input "QZK6M2399200" at bounding box center [961, 311] width 897 height 40
click at [1347, 492] on button "Search" at bounding box center [1347, 491] width 127 height 42
click at [660, 261] on input ""Give It All Away (feat. [PERSON_NAME] & [PERSON_NAME])"" at bounding box center [961, 258] width 897 height 40
click at [589, 310] on input "QZK6M2396561" at bounding box center [961, 311] width 897 height 40
click at [1347, 492] on button "Search" at bounding box center [1347, 491] width 127 height 42
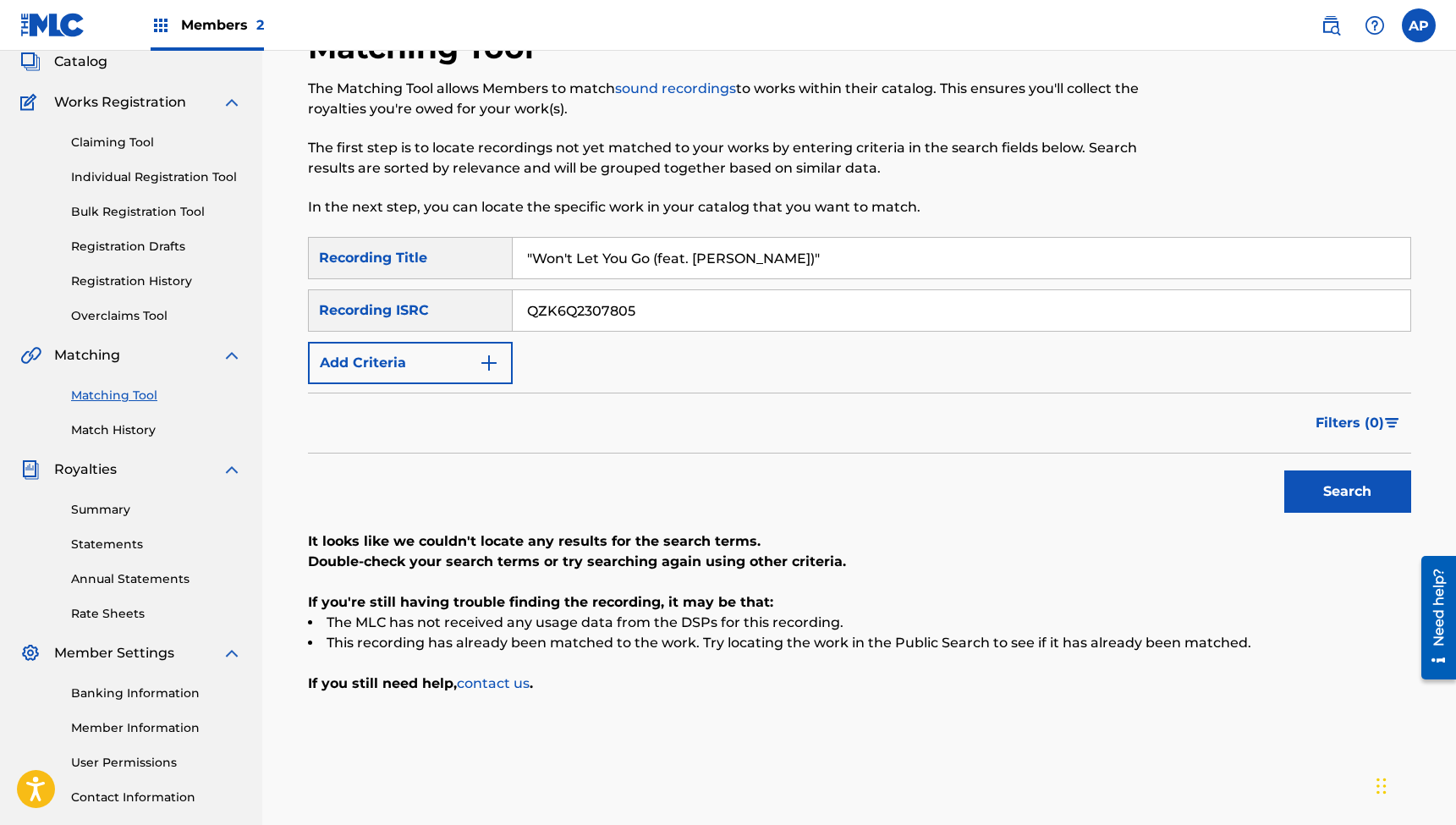
click at [652, 265] on input ""Won't Let You Go (feat. [PERSON_NAME])"" at bounding box center [961, 258] width 897 height 40
click at [573, 310] on input "QZK6Q2307805" at bounding box center [961, 311] width 897 height 40
click at [1347, 492] on button "Search" at bounding box center [1347, 491] width 127 height 42
click at [678, 257] on input ""All My Love (feat. [PERSON_NAME])"" at bounding box center [961, 258] width 897 height 40
click at [552, 333] on div "SearchWithCriteriae044c801-6dde-418b-800a-da9a1136e3c8 Recording Title Finding …" at bounding box center [860, 311] width 1103 height 147
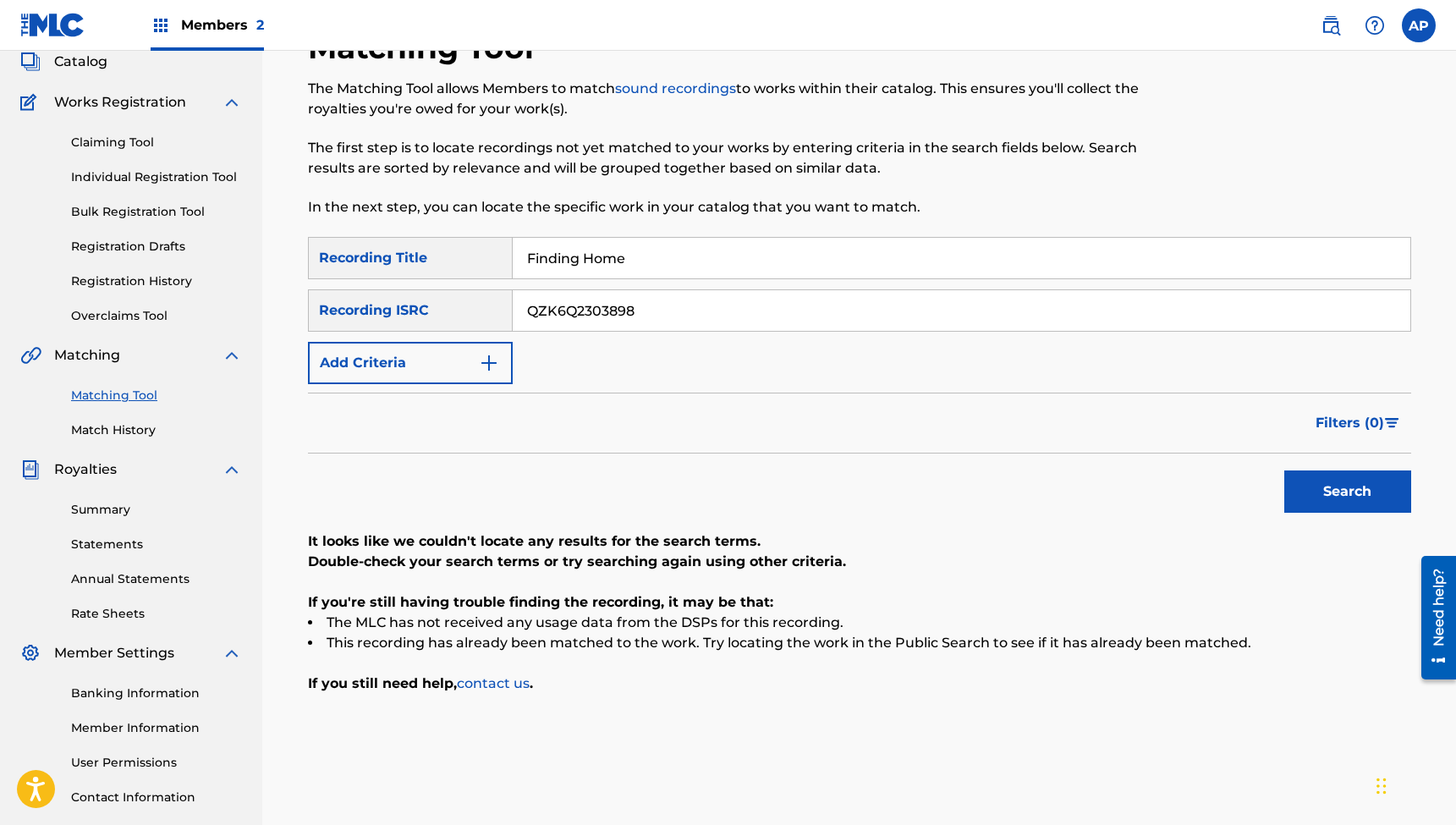
click at [568, 311] on input "QZK6Q2303898" at bounding box center [961, 311] width 897 height 40
click at [1347, 492] on button "Search" at bounding box center [1347, 491] width 127 height 42
click at [645, 263] on input "Finding Home" at bounding box center [961, 258] width 897 height 40
click at [616, 314] on input "QZHNB2333475" at bounding box center [961, 311] width 897 height 40
click at [1347, 492] on button "Search" at bounding box center [1347, 491] width 127 height 42
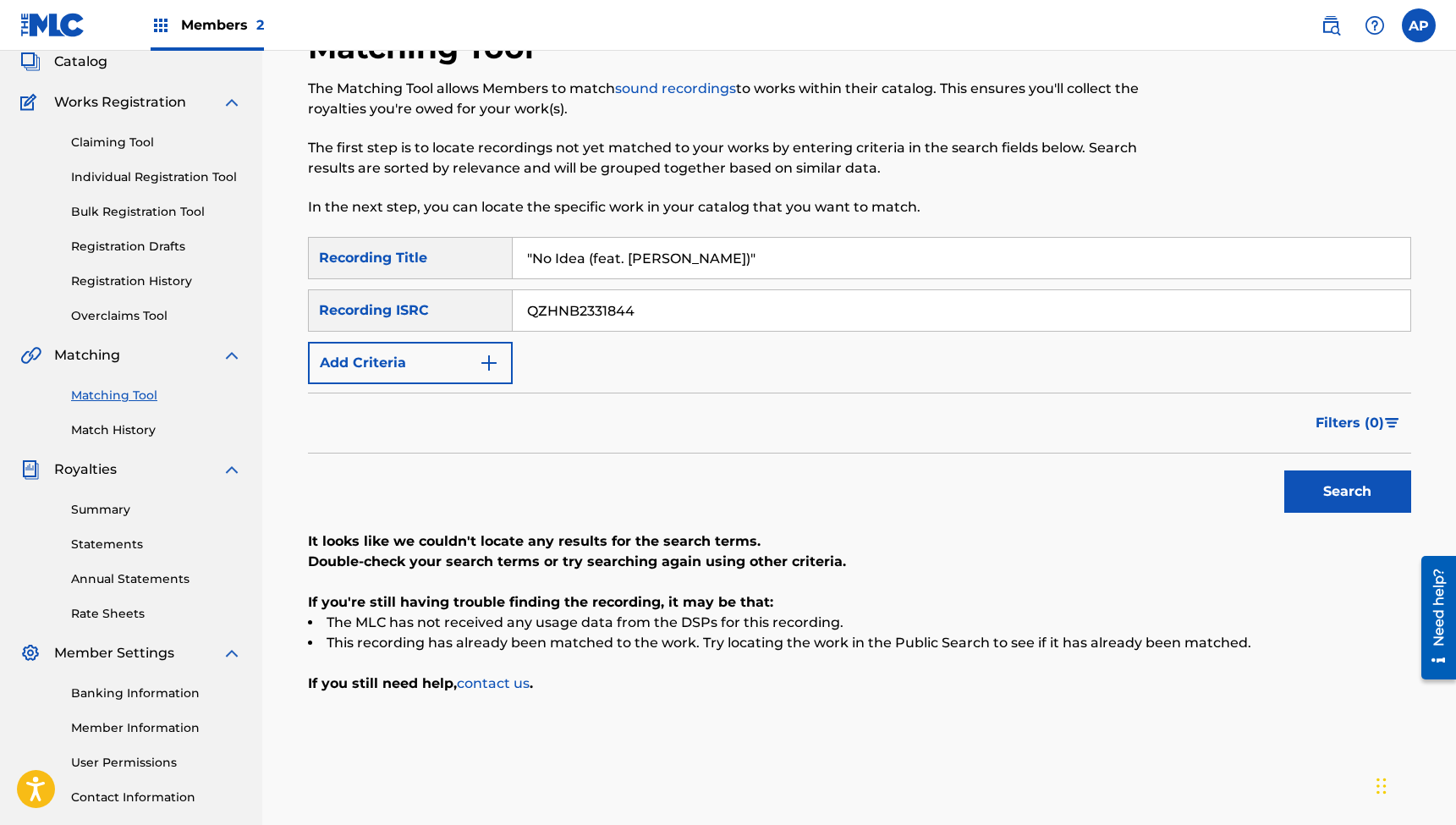
click at [665, 262] on input ""No Idea (feat. [PERSON_NAME])"" at bounding box center [961, 258] width 897 height 40
click at [559, 303] on input "QZHNB2331844" at bounding box center [961, 311] width 897 height 40
click at [1347, 492] on button "Search" at bounding box center [1347, 491] width 127 height 42
click at [671, 262] on input ""Burning Out (feat. [PERSON_NAME])"" at bounding box center [961, 258] width 897 height 40
click at [577, 300] on input "QZHNB2331090" at bounding box center [961, 311] width 897 height 40
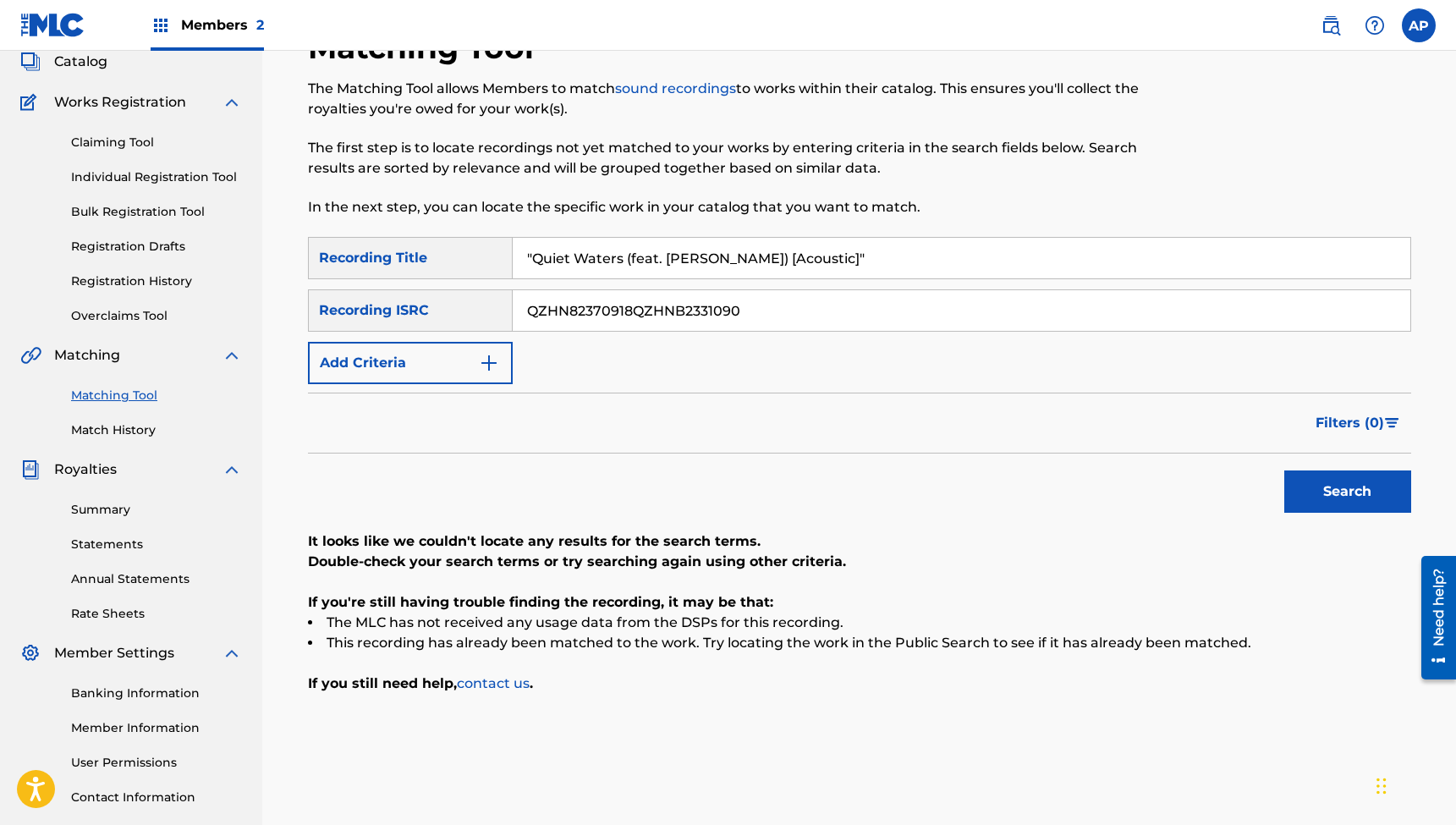
click at [1347, 492] on button "Search" at bounding box center [1347, 491] width 127 height 42
click at [619, 241] on input ""Quiet Waters (feat. [PERSON_NAME]) [Acoustic]"" at bounding box center [961, 258] width 897 height 40
click at [587, 313] on input "QZHN82370918" at bounding box center [961, 311] width 897 height 40
click at [1347, 492] on button "Search" at bounding box center [1347, 491] width 127 height 42
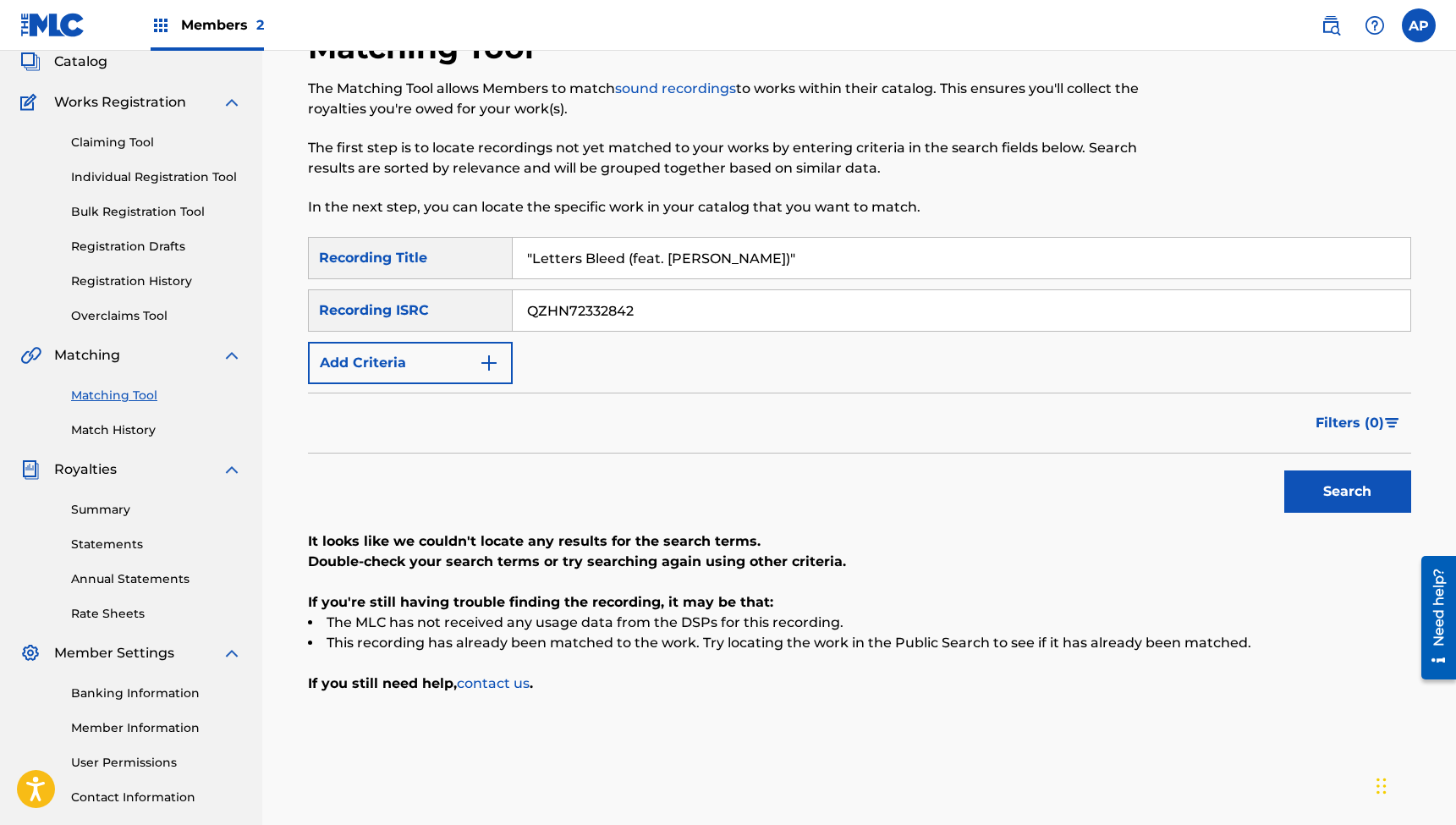
click at [654, 264] on input ""Letters Bleed (feat. [PERSON_NAME])"" at bounding box center [961, 258] width 897 height 40
click at [549, 313] on input "QZHN72332842" at bounding box center [961, 311] width 897 height 40
click at [1347, 492] on button "Search" at bounding box center [1347, 491] width 127 height 42
click at [655, 251] on input ""Death Sentence (feat. [PERSON_NAME])"" at bounding box center [961, 258] width 897 height 40
click at [573, 314] on input "QZHN62319161" at bounding box center [961, 311] width 897 height 40
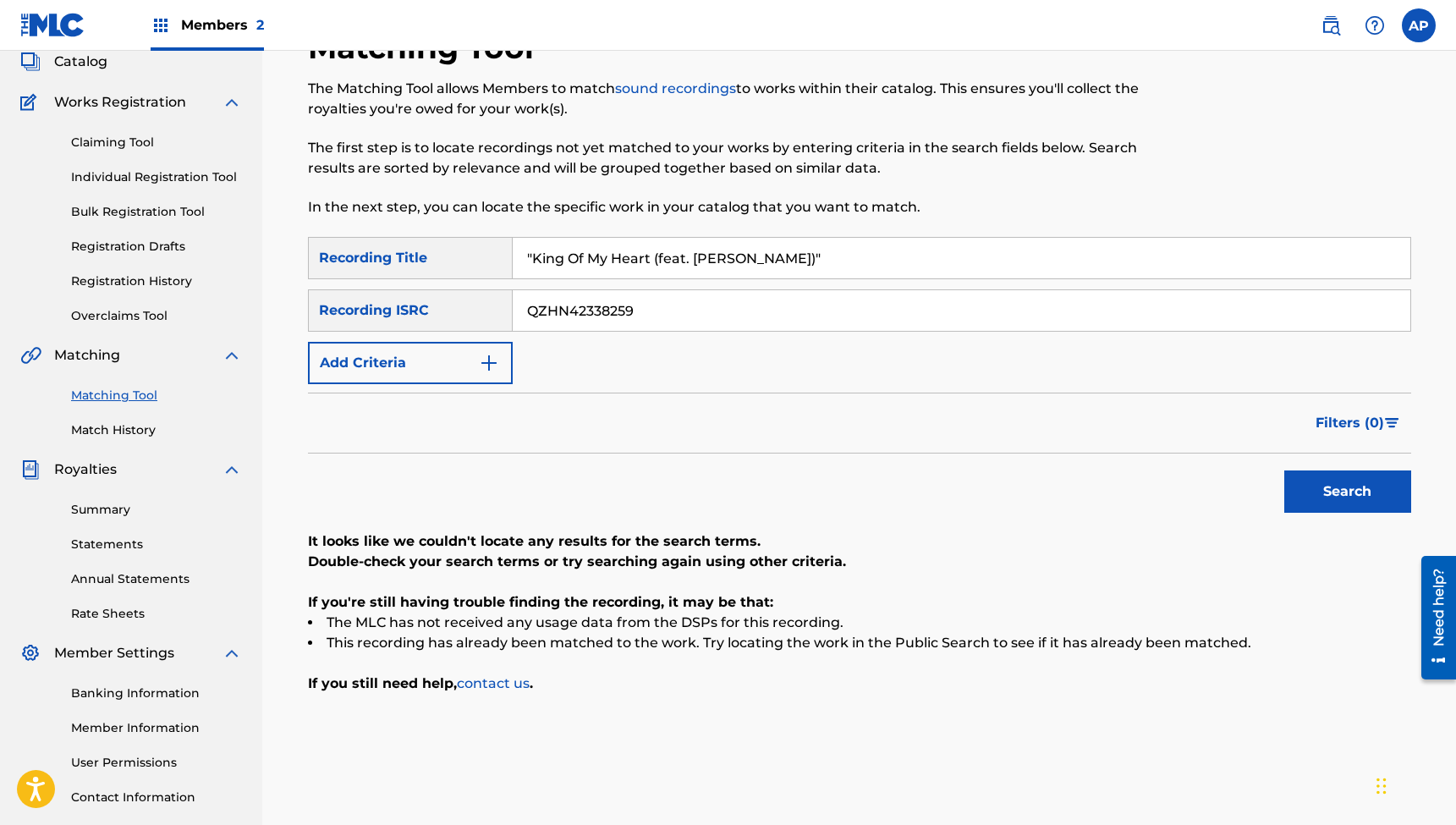
click at [1347, 492] on button "Search" at bounding box center [1347, 491] width 127 height 42
click at [620, 254] on input ""King Of My Heart (feat. [PERSON_NAME])"" at bounding box center [961, 258] width 897 height 40
click at [590, 311] on input "QZHN42338259" at bounding box center [961, 311] width 897 height 40
click at [1347, 492] on button "Search" at bounding box center [1347, 491] width 127 height 42
click at [632, 262] on input ""Rest Right Now (feat. [PERSON_NAME])"" at bounding box center [961, 258] width 897 height 40
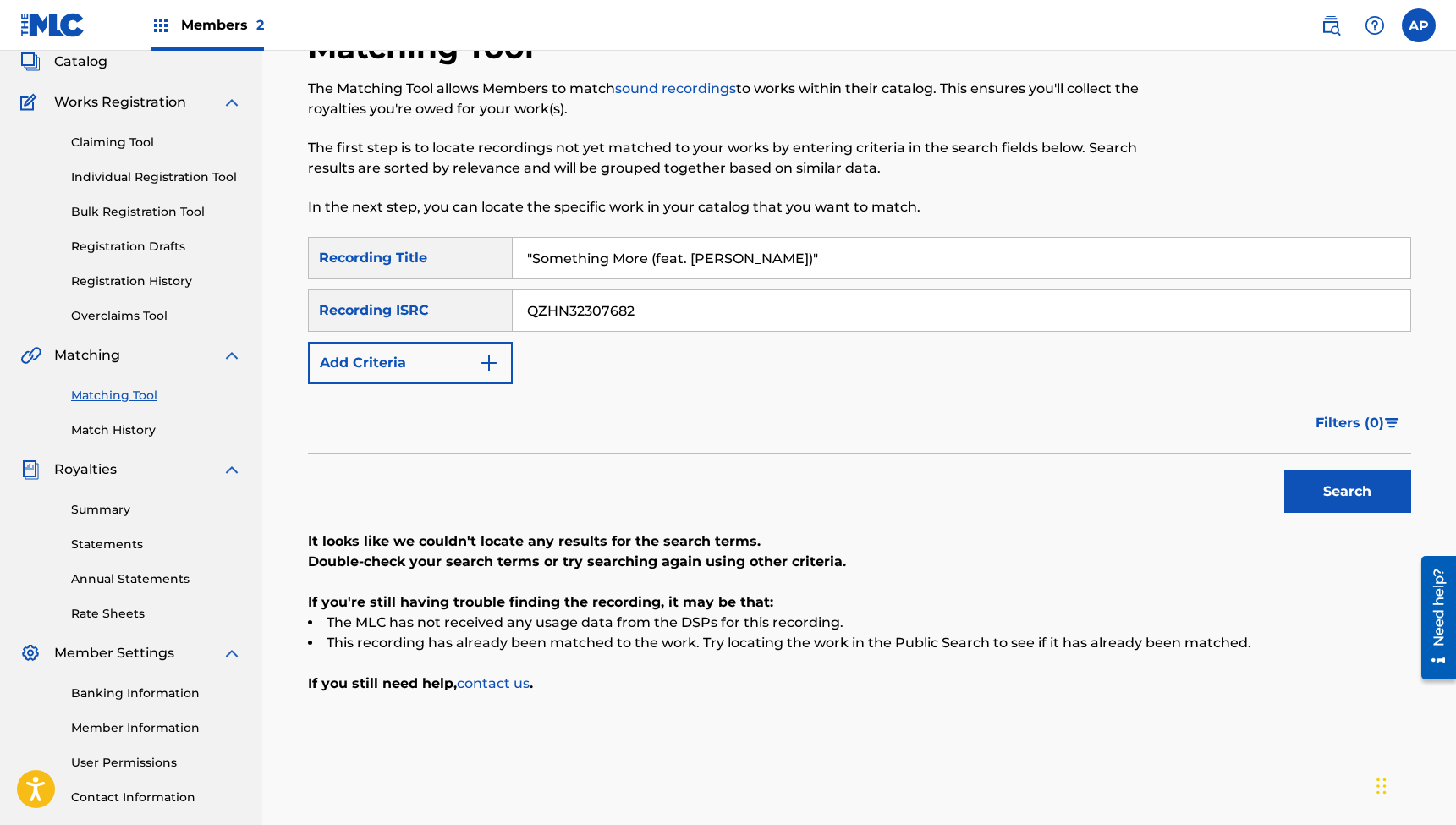
click at [571, 305] on input "QZHN32307682" at bounding box center [961, 311] width 897 height 40
click at [1347, 492] on button "Search" at bounding box center [1347, 491] width 127 height 42
click at [623, 261] on input ""Something More (feat. [PERSON_NAME])"" at bounding box center [961, 258] width 897 height 40
click at [558, 304] on input "QZES72350897" at bounding box center [961, 311] width 897 height 40
click at [1347, 492] on button "Search" at bounding box center [1347, 491] width 127 height 42
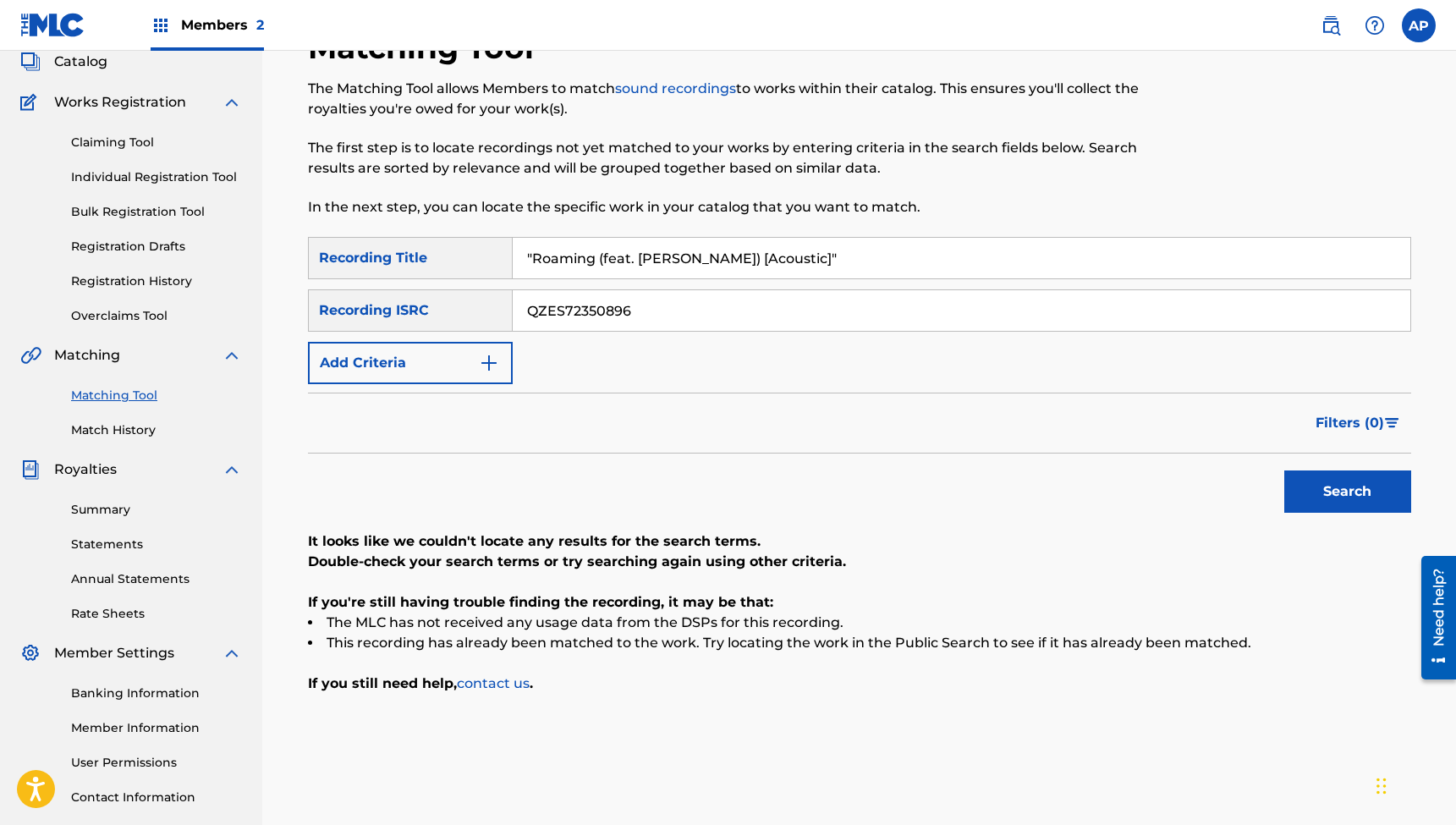
click at [627, 256] on input ""Roaming (feat. [PERSON_NAME]) [Acoustic]"" at bounding box center [961, 258] width 897 height 40
click at [565, 316] on input "QZES72350896" at bounding box center [961, 311] width 897 height 40
click at [1347, 492] on button "Search" at bounding box center [1347, 491] width 127 height 42
click at [668, 249] on input ""[US_STATE]'s Not So Far Away ([PERSON_NAME]'s Song) (feat. [PERSON_NAME]) [Aco…" at bounding box center [961, 258] width 897 height 40
click at [576, 303] on input "QZES72350892" at bounding box center [961, 311] width 897 height 40
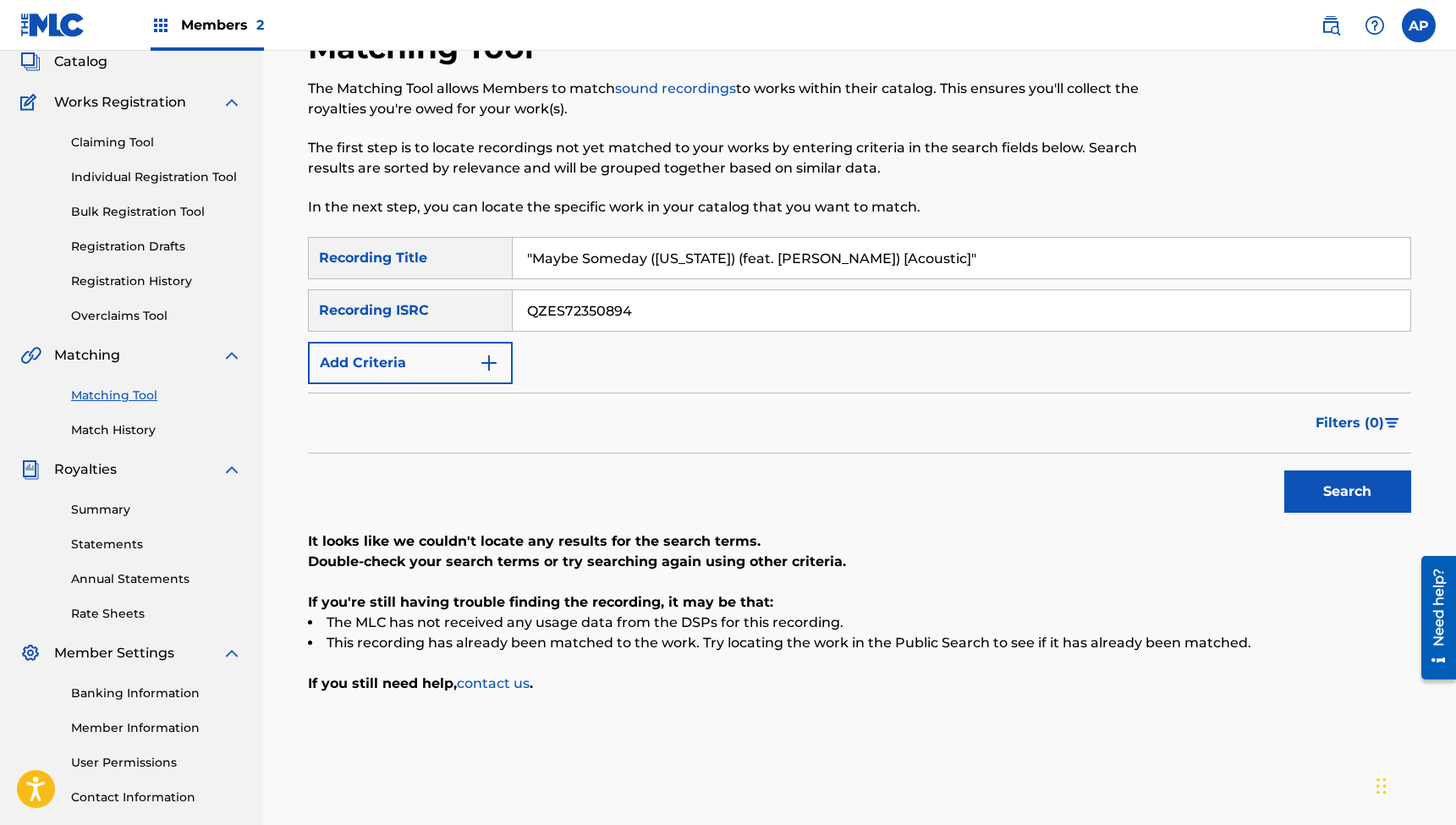
click at [1347, 492] on button "Search" at bounding box center [1347, 491] width 127 height 42
click at [619, 259] on input ""Maybe Someday ([US_STATE]) (feat. [PERSON_NAME]) [Acoustic]"" at bounding box center [961, 258] width 897 height 40
click at [558, 310] on input "QZES72350894" at bounding box center [961, 311] width 897 height 40
click at [1347, 492] on button "Search" at bounding box center [1347, 491] width 127 height 42
click at [665, 258] on input ""Washed White (feat. [PERSON_NAME])"" at bounding box center [961, 258] width 897 height 40
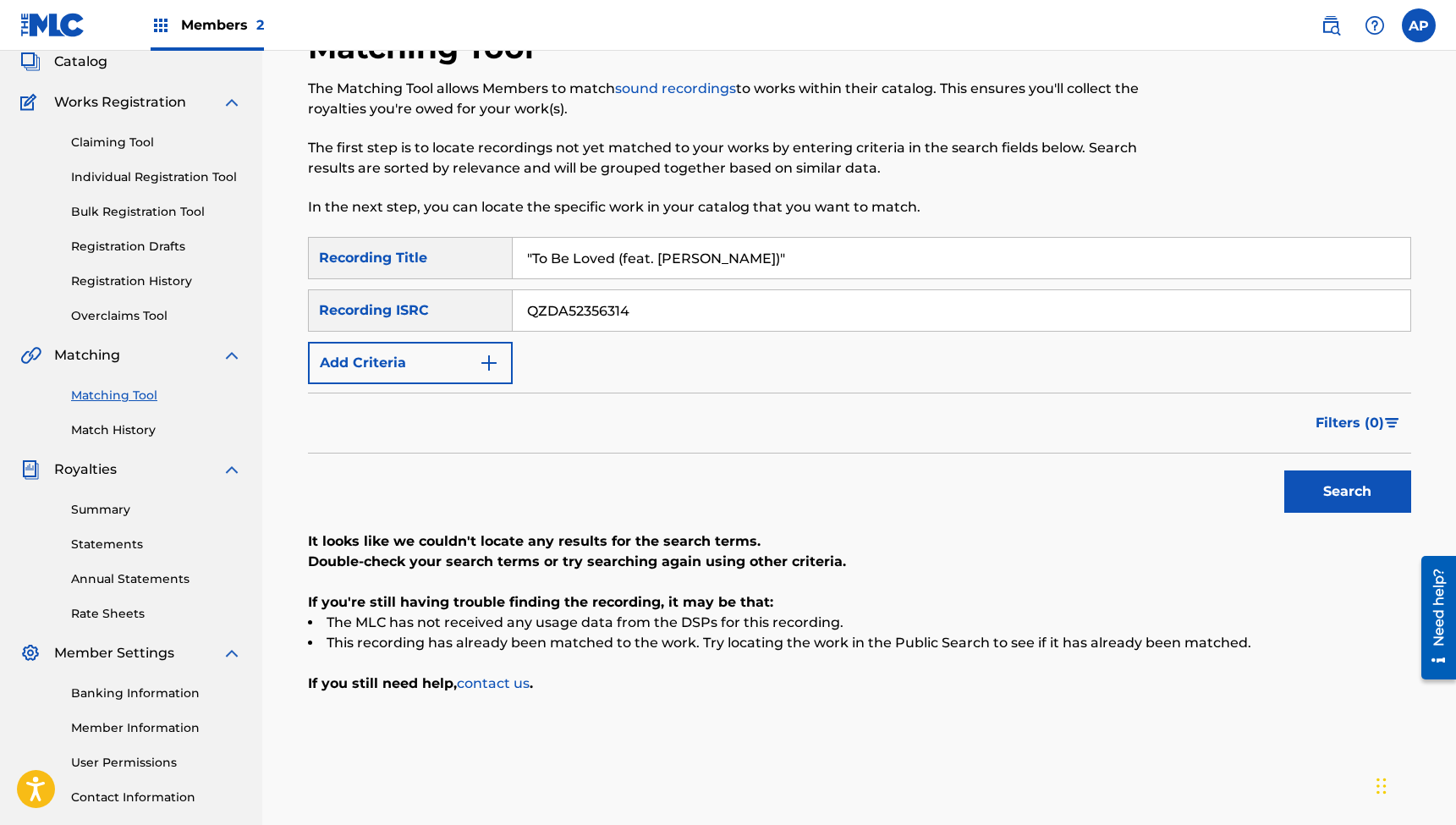
click at [573, 313] on input "QZDA52356314" at bounding box center [961, 311] width 897 height 40
click at [1347, 492] on button "Search" at bounding box center [1347, 491] width 127 height 42
click at [94, 66] on span "Catalog" at bounding box center [81, 61] width 53 height 20
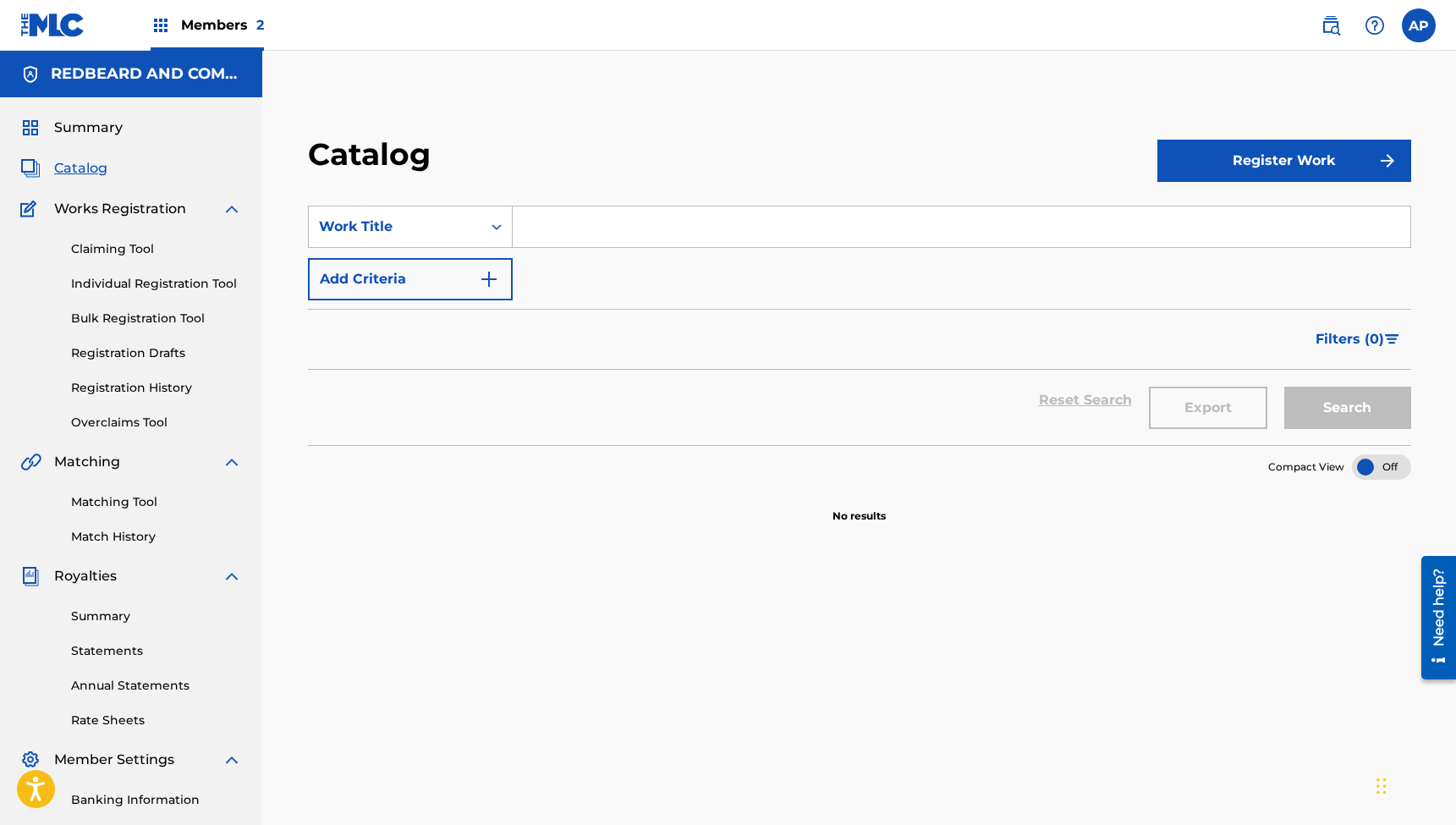
click at [742, 222] on input "Search Form" at bounding box center [961, 227] width 897 height 40
click at [1333, 413] on button "Search" at bounding box center [1347, 408] width 127 height 42
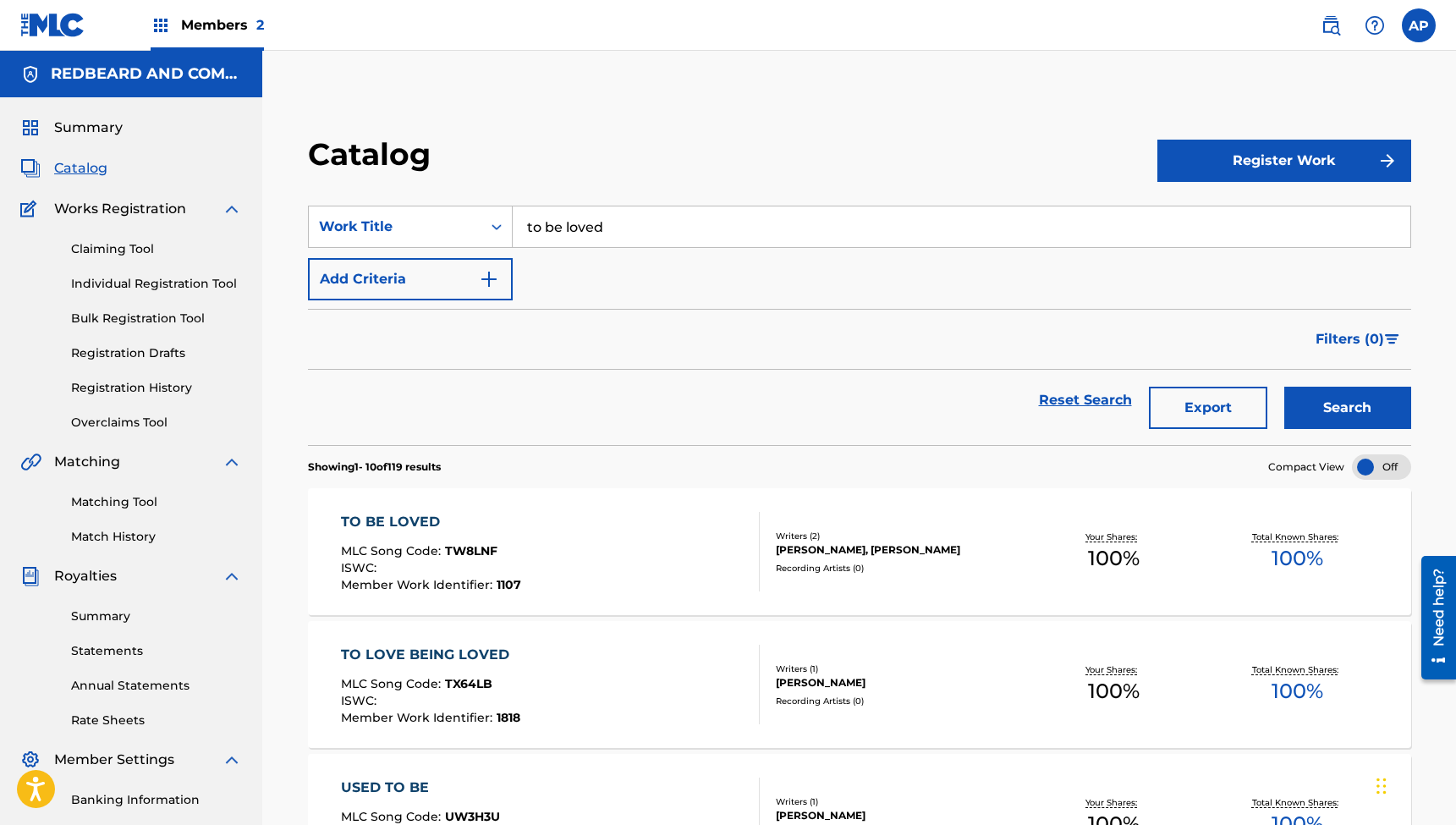
click at [454, 556] on span "TW8LNF" at bounding box center [471, 550] width 53 height 15
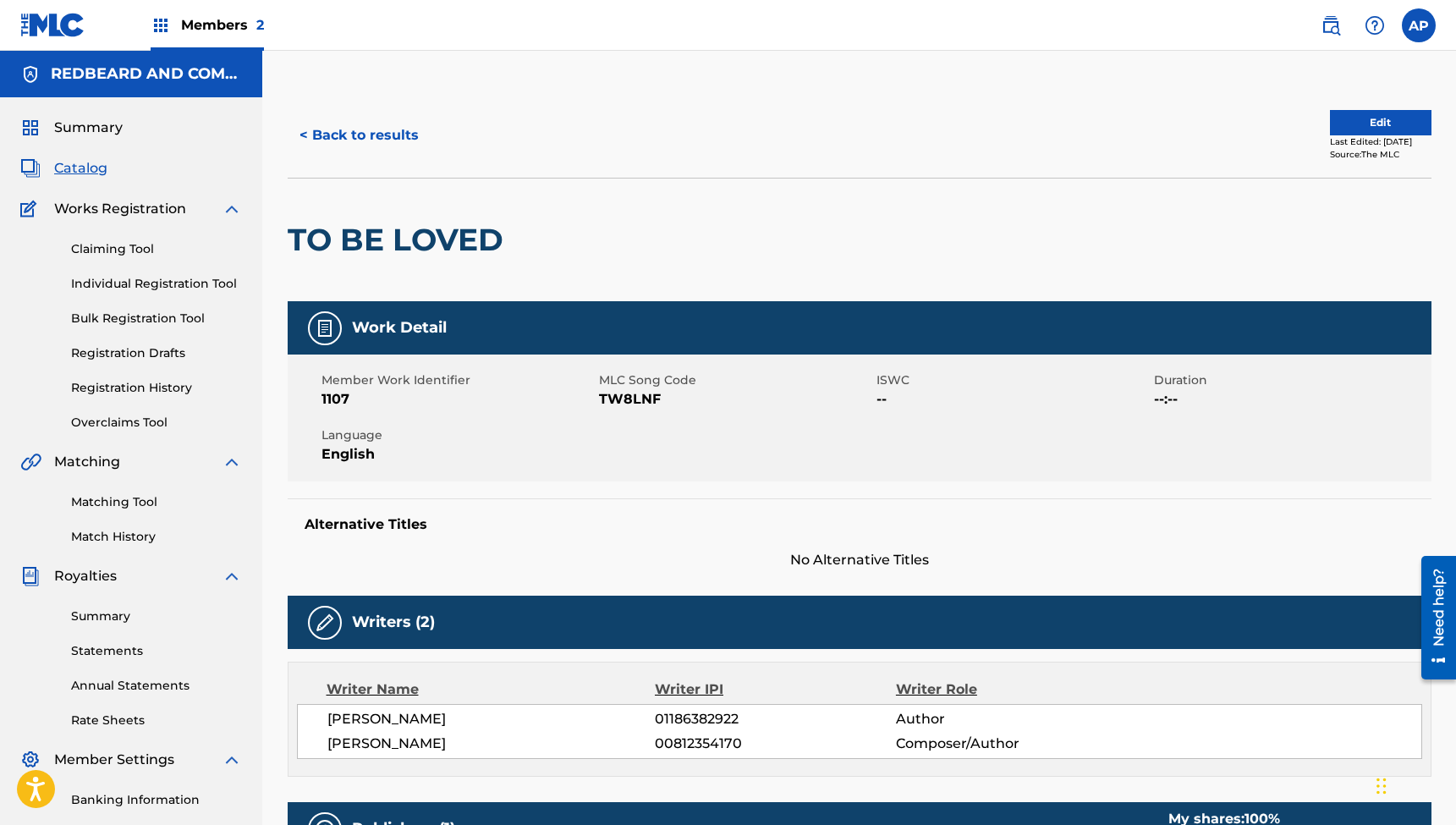
click at [616, 399] on span "TW8LNF" at bounding box center [735, 399] width 273 height 20
copy span "TW8LNF"
click at [137, 507] on link "Matching Tool" at bounding box center [156, 502] width 171 height 18
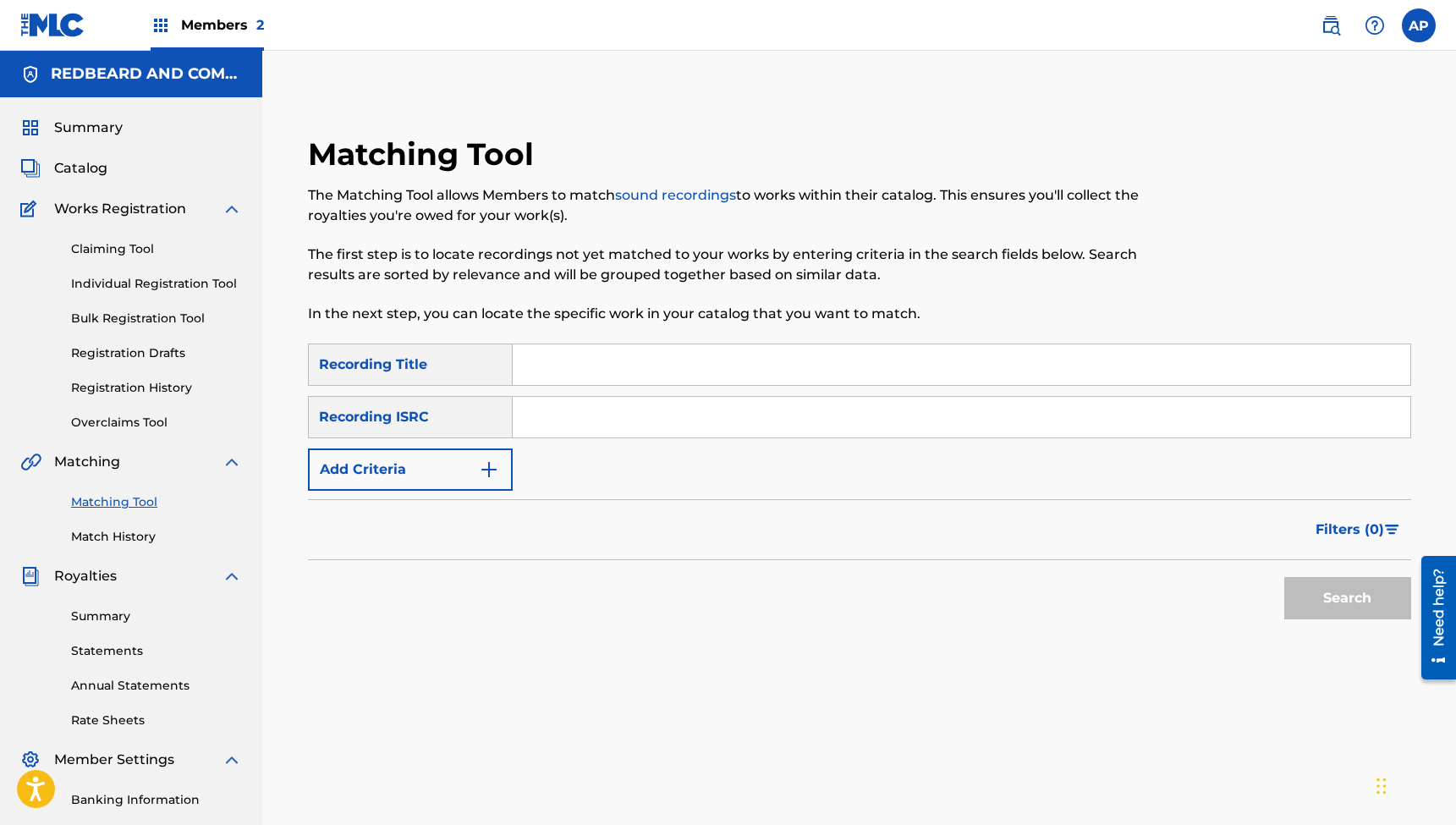
click at [607, 370] on input "Search Form" at bounding box center [961, 364] width 897 height 40
click at [573, 421] on input "Search Form" at bounding box center [961, 417] width 897 height 40
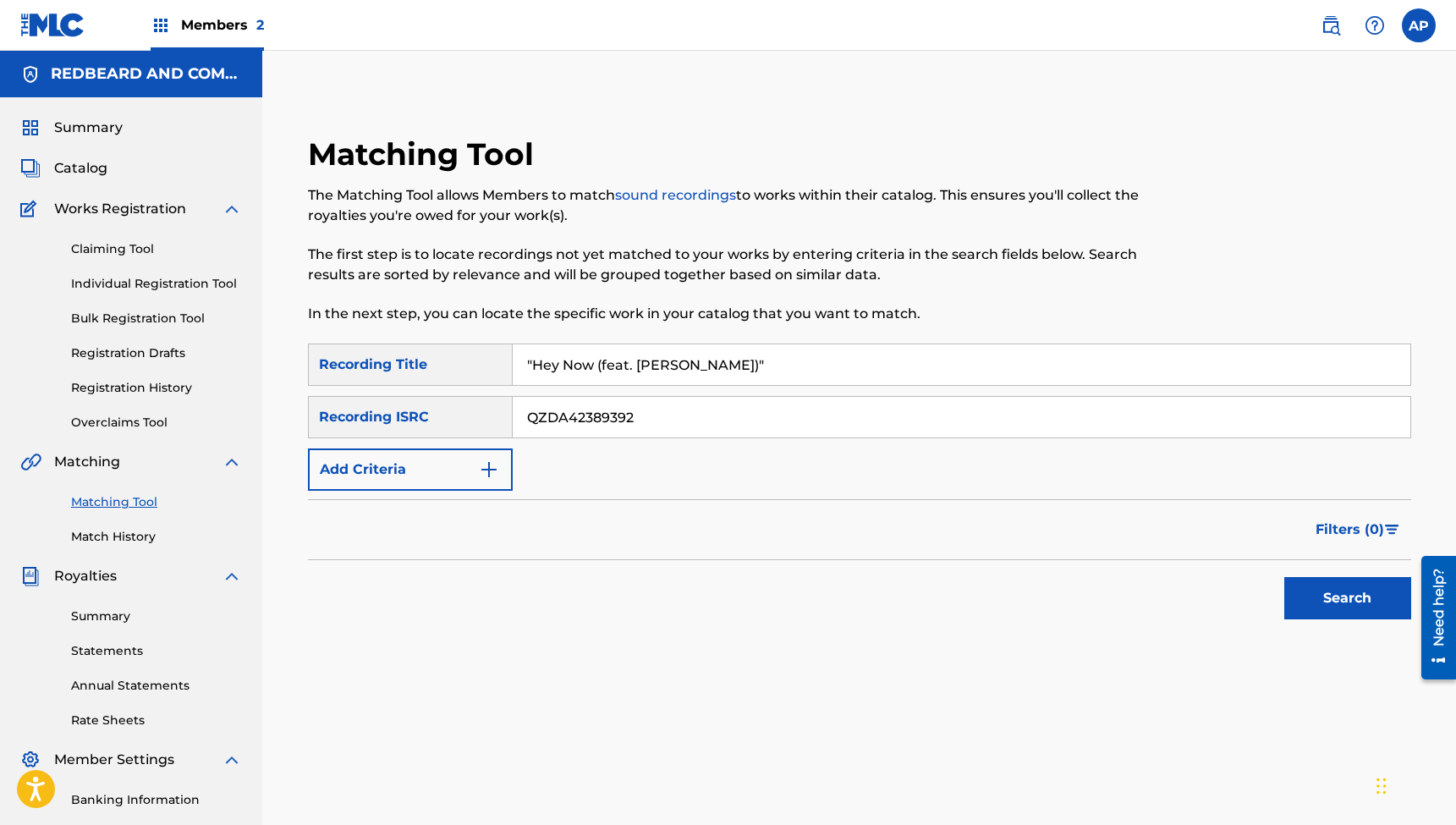
click at [1347, 598] on button "Search" at bounding box center [1347, 598] width 127 height 42
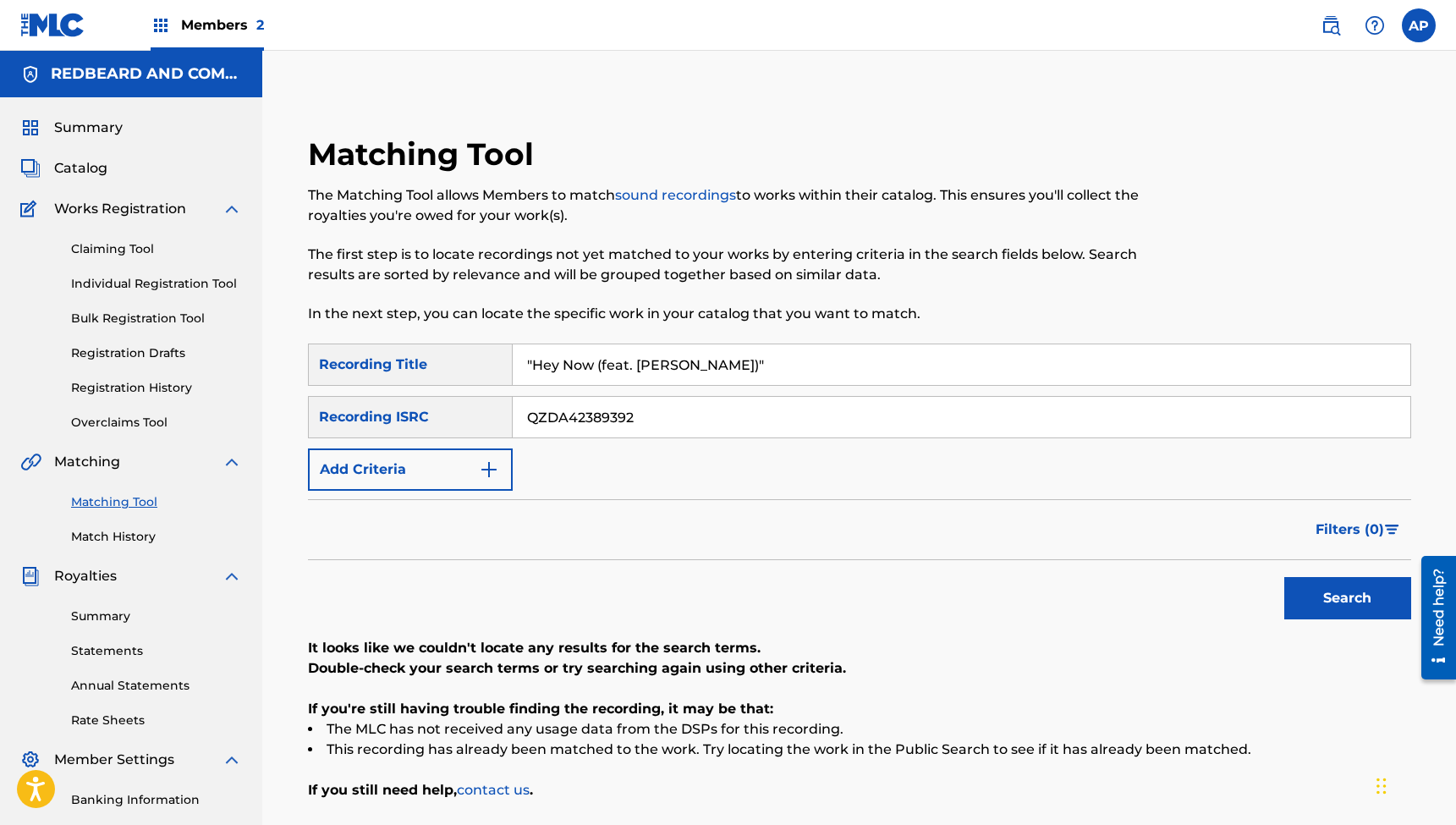
click at [659, 366] on input ""Hey Now (feat. [PERSON_NAME])"" at bounding box center [961, 364] width 897 height 40
click at [538, 414] on input "QZDA42389392" at bounding box center [961, 417] width 897 height 40
click at [1347, 598] on button "Search" at bounding box center [1347, 598] width 127 height 42
click at [637, 366] on input ""Give Her All My Love (feat. [PERSON_NAME]) [Acoustic]"" at bounding box center [961, 364] width 897 height 40
click at [605, 409] on input "QZFYZ2392901" at bounding box center [961, 417] width 897 height 40
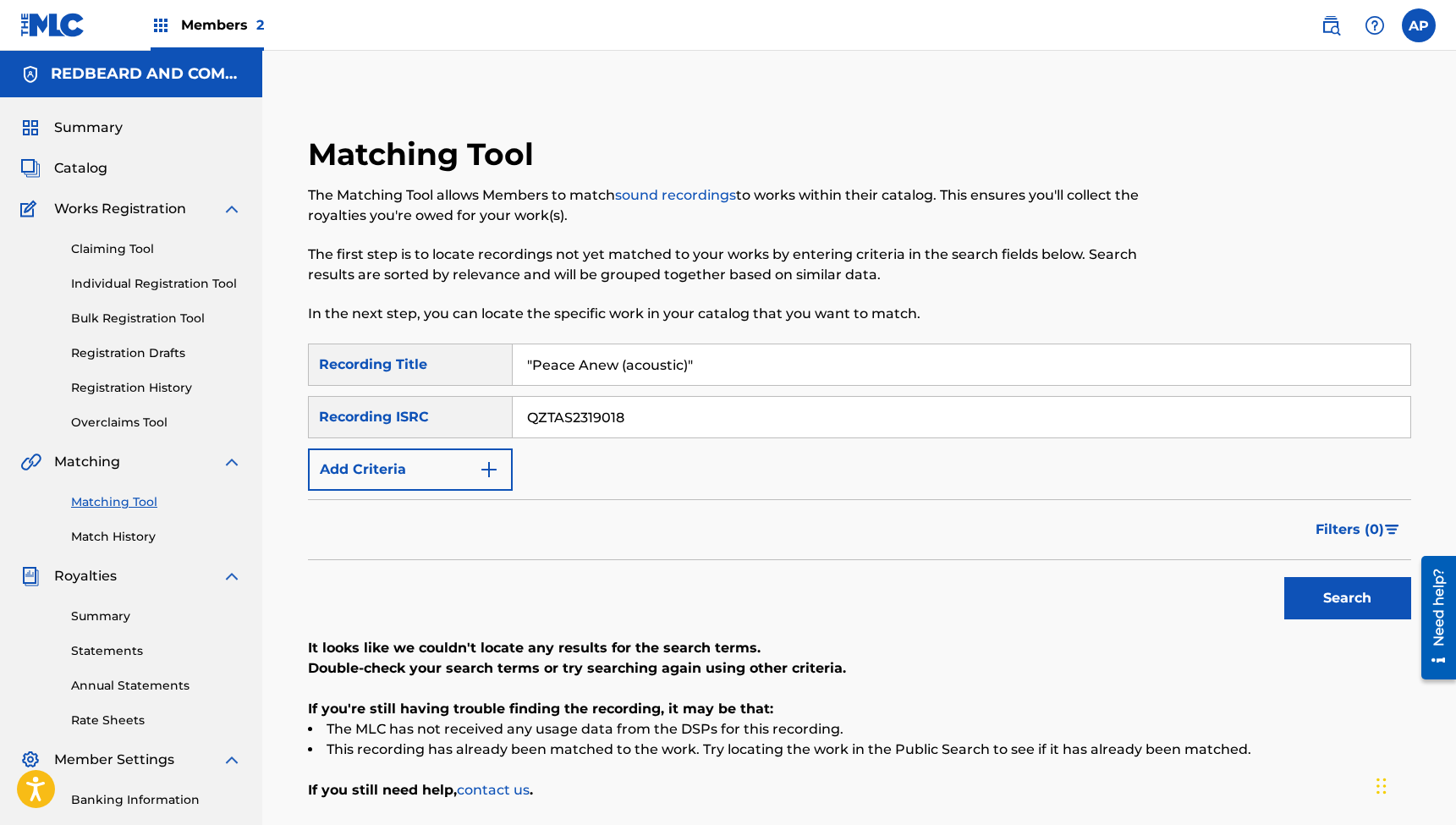
click at [1347, 598] on button "Search" at bounding box center [1347, 598] width 127 height 42
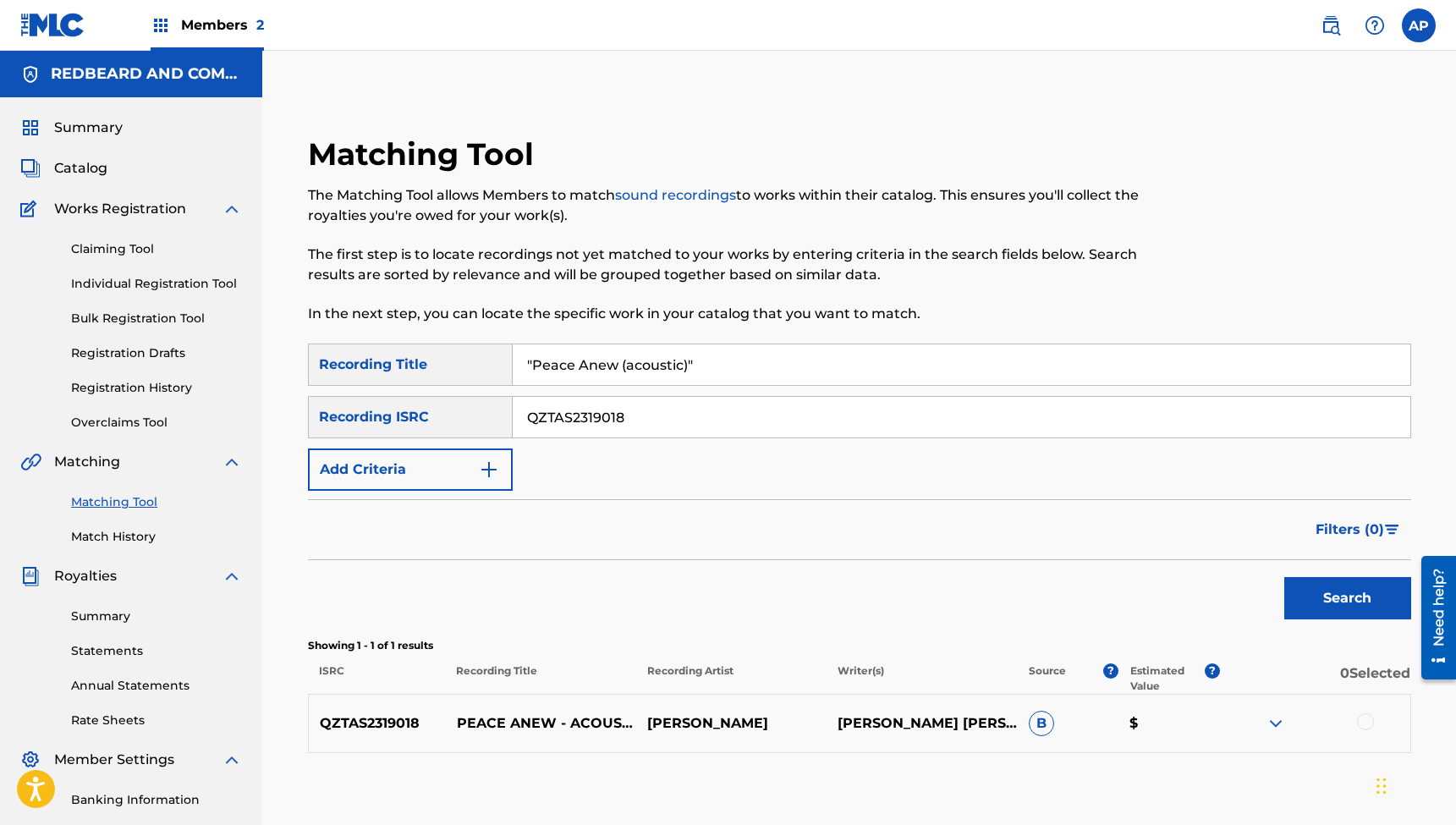
click at [625, 367] on input ""Peace Anew (acoustic)"" at bounding box center [961, 364] width 897 height 40
click at [565, 419] on input "QZTAS2319018" at bounding box center [961, 417] width 897 height 40
click at [1347, 598] on button "Search" at bounding box center [1347, 598] width 127 height 42
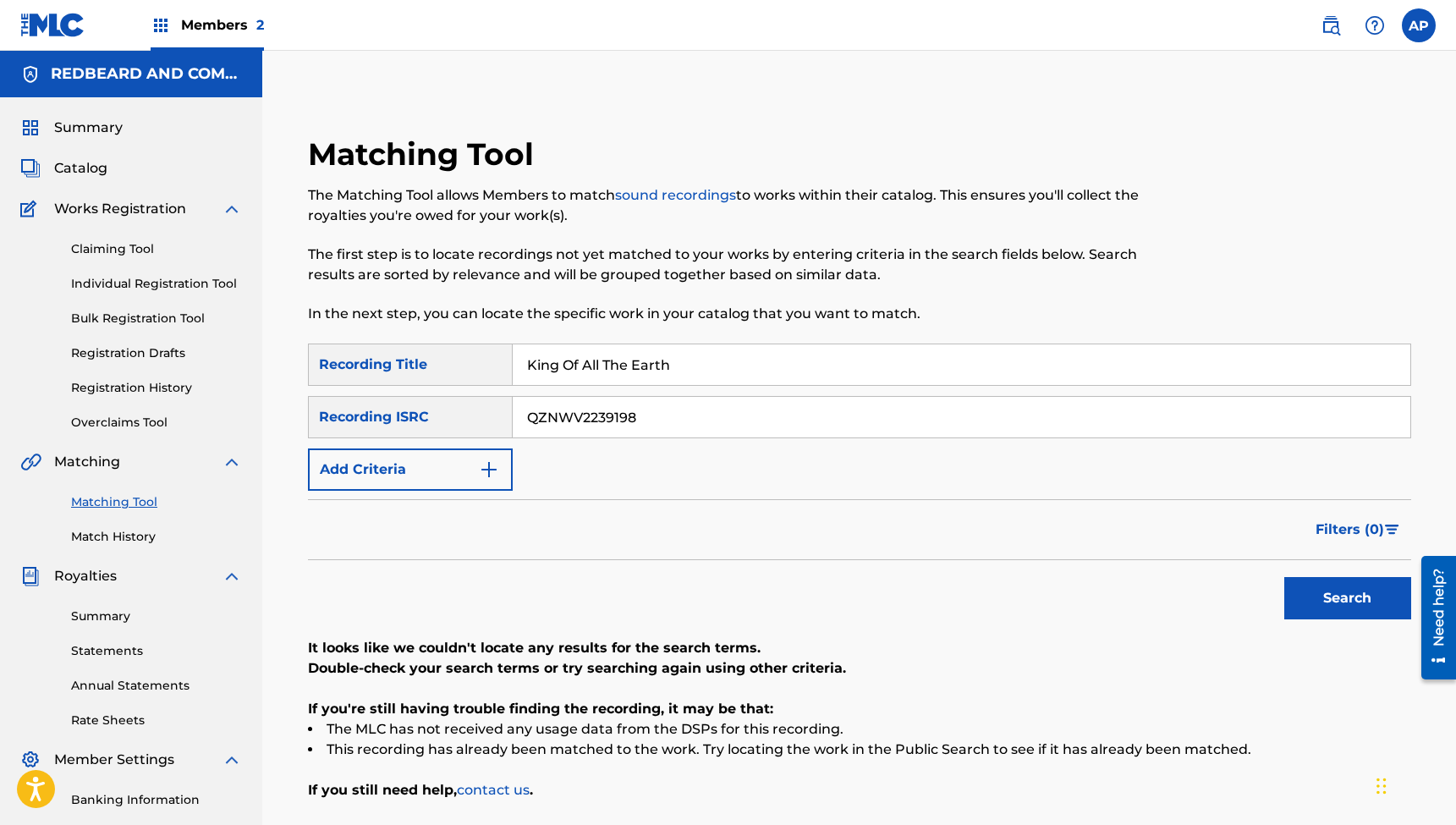
click at [630, 368] on input "King Of All The Earth" at bounding box center [961, 364] width 897 height 40
click at [566, 426] on input "QZNWV2239198" at bounding box center [961, 417] width 897 height 40
click at [1347, 598] on button "Search" at bounding box center [1347, 598] width 127 height 42
click at [683, 350] on input ""Calming Seas (Feat. [PERSON_NAME] & [PERSON_NAME])"" at bounding box center [961, 364] width 897 height 40
click at [579, 417] on input "QZNWR2220295" at bounding box center [961, 417] width 897 height 40
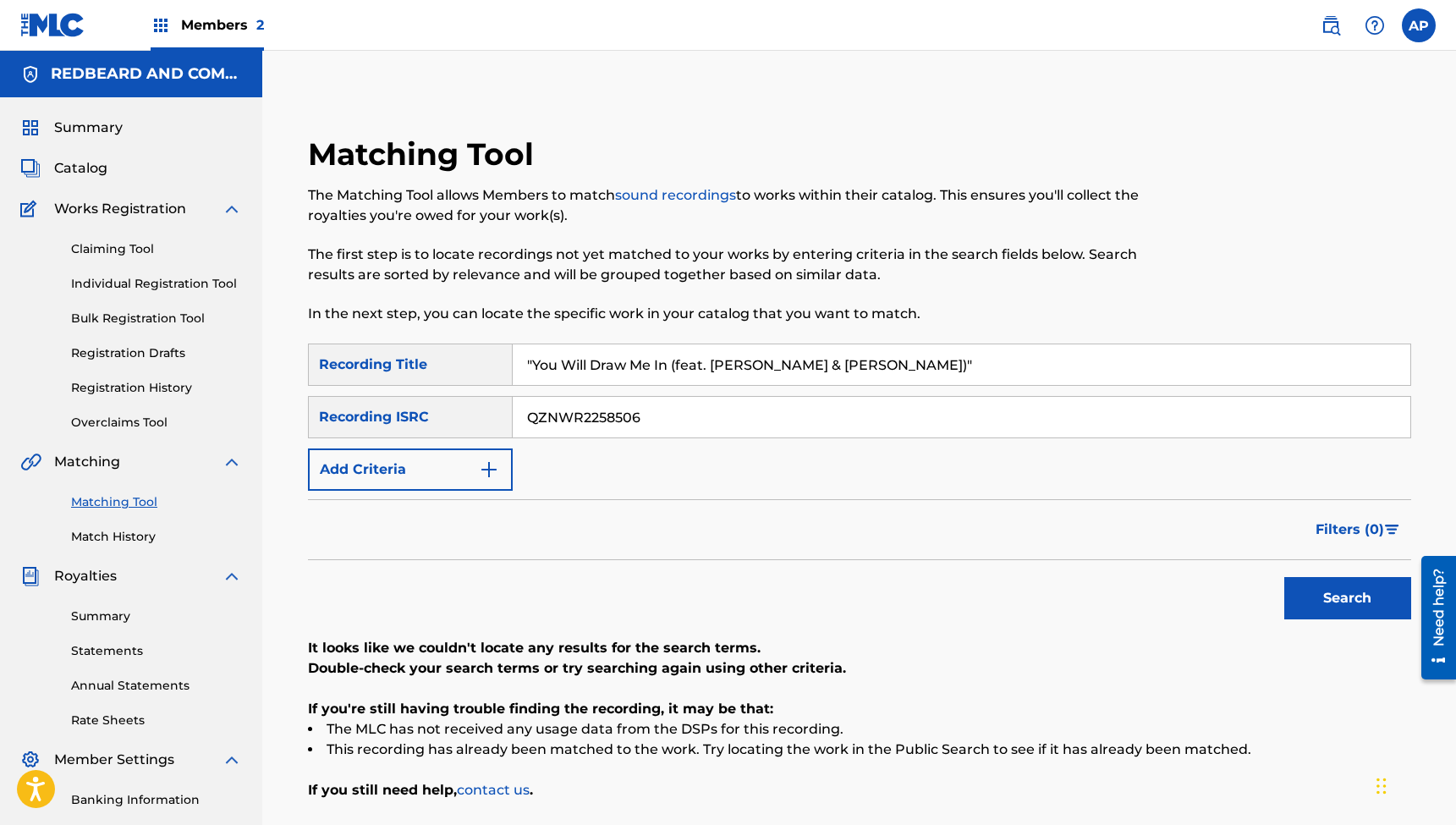
click at [1347, 598] on button "Search" at bounding box center [1347, 598] width 127 height 42
click at [648, 365] on input ""You Will Draw Me In (feat. [PERSON_NAME] & [PERSON_NAME])"" at bounding box center [961, 364] width 897 height 40
click at [568, 426] on input "QZNWR2258506" at bounding box center [961, 417] width 897 height 40
click at [1347, 598] on button "Search" at bounding box center [1347, 598] width 127 height 42
click at [645, 355] on input ""Watch You Move (feat. [PERSON_NAME])"" at bounding box center [961, 364] width 897 height 40
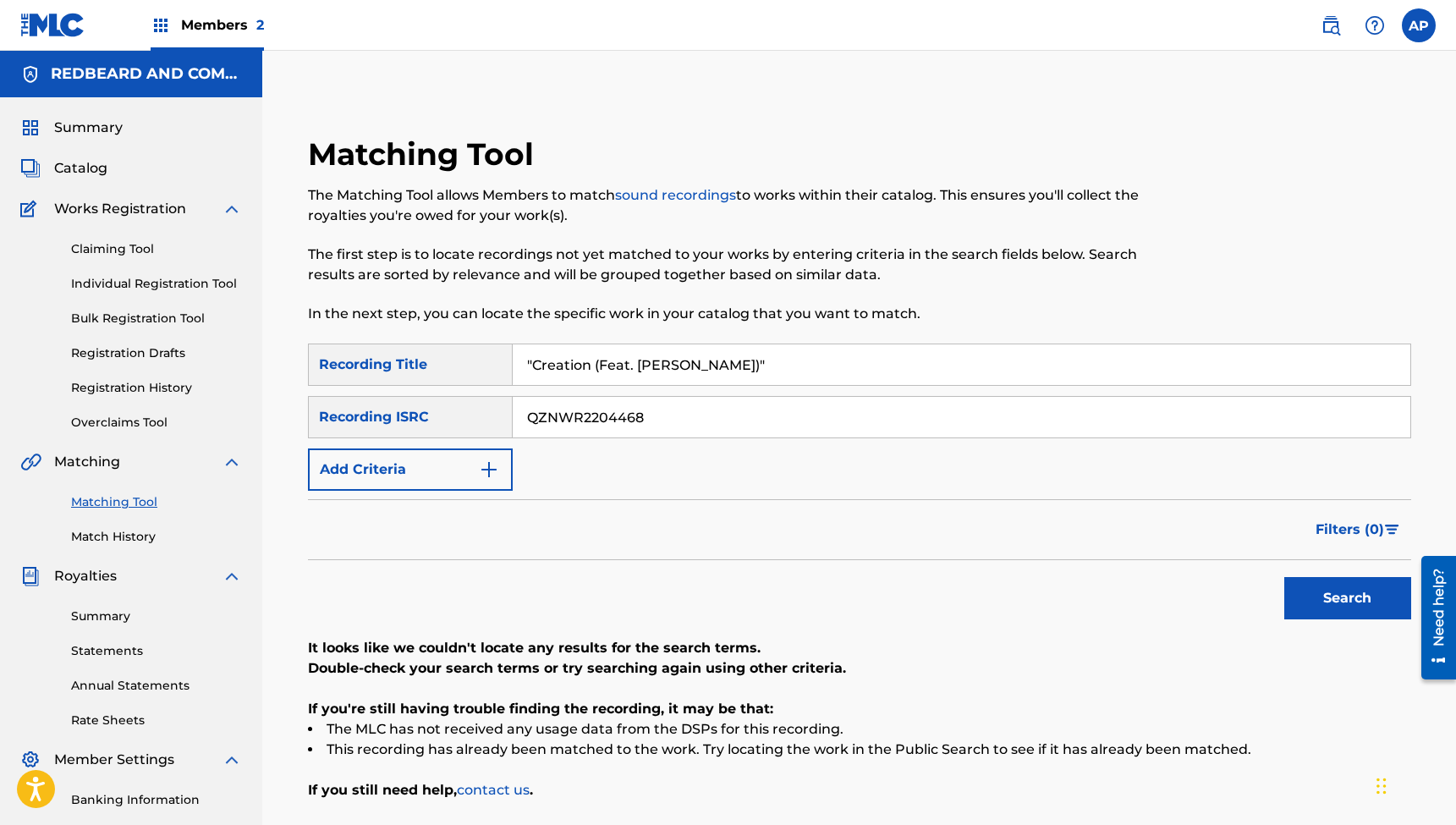
click at [572, 417] on input "QZNWR2204468" at bounding box center [961, 417] width 897 height 40
click at [1347, 598] on button "Search" at bounding box center [1347, 598] width 127 height 42
click at [630, 372] on input ""Creation (Feat. [PERSON_NAME])"" at bounding box center [961, 364] width 897 height 40
click at [551, 423] on input "QZNWQ2283950" at bounding box center [961, 417] width 897 height 40
click at [1347, 598] on button "Search" at bounding box center [1347, 598] width 127 height 42
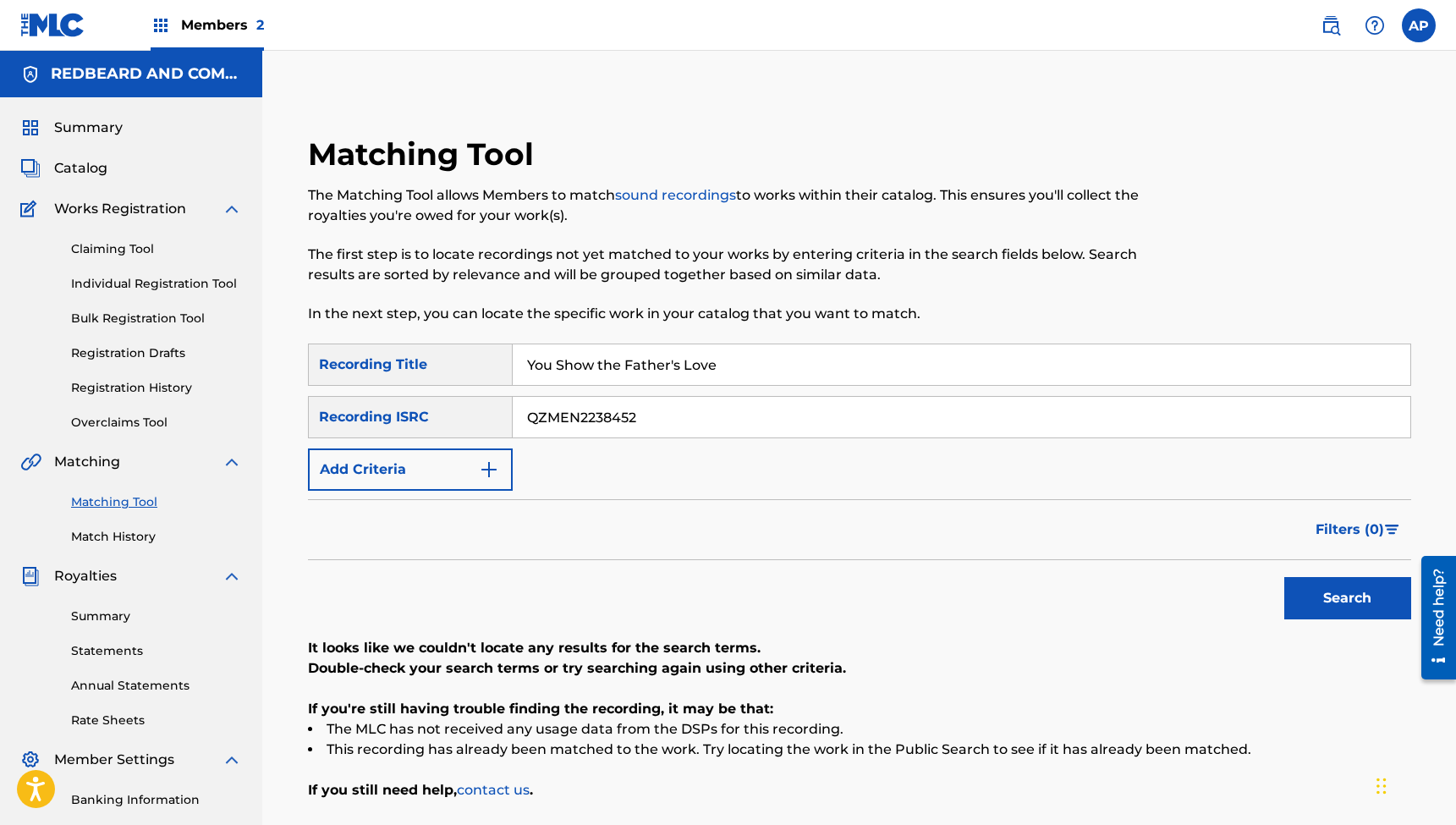
click at [644, 362] on input "You Show the Father's Love" at bounding box center [961, 364] width 897 height 40
click at [573, 416] on input "QZMEN2238452" at bounding box center [961, 417] width 897 height 40
click at [1347, 598] on button "Search" at bounding box center [1347, 598] width 127 height 42
click at [678, 366] on input ""Like A Prodigal (Feat. [PERSON_NAME] & Mackenzee Butts) [Acoustic]"" at bounding box center [961, 364] width 897 height 40
click at [569, 429] on input "QZMEM2230326" at bounding box center [961, 417] width 897 height 40
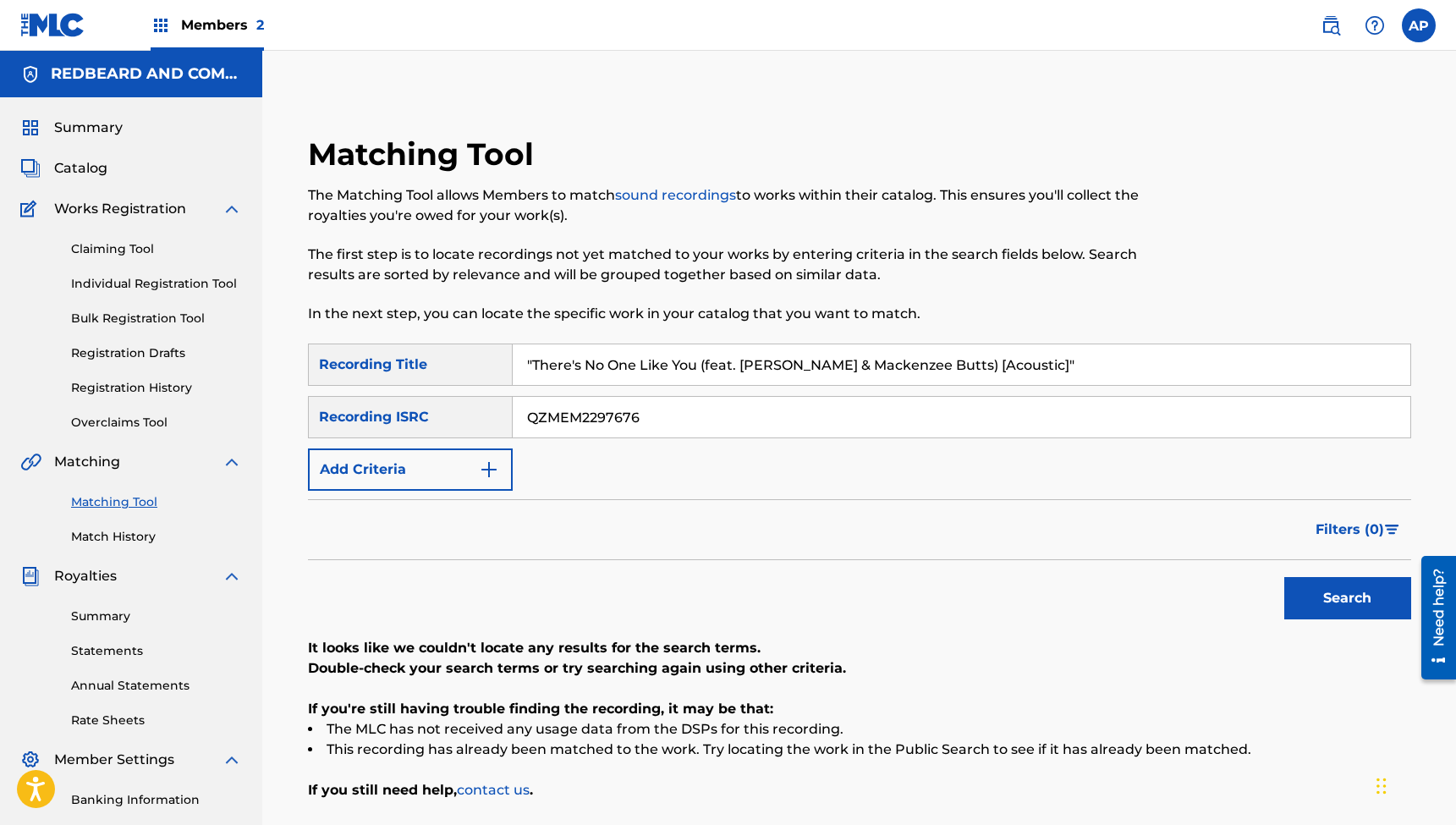
click at [1347, 598] on button "Search" at bounding box center [1347, 598] width 127 height 42
click at [698, 361] on input ""There's No One Like You (feat. [PERSON_NAME] & Mackenzee Butts) [Acoustic]"" at bounding box center [961, 364] width 897 height 40
click at [551, 415] on input "QZMEM2297676" at bounding box center [961, 417] width 897 height 40
click at [1347, 598] on button "Search" at bounding box center [1347, 598] width 127 height 42
click at [613, 368] on input ""All Of My Heart (feat. Mackenzee [PERSON_NAME] & [PERSON_NAME]) [Acoustic]"" at bounding box center [961, 364] width 897 height 40
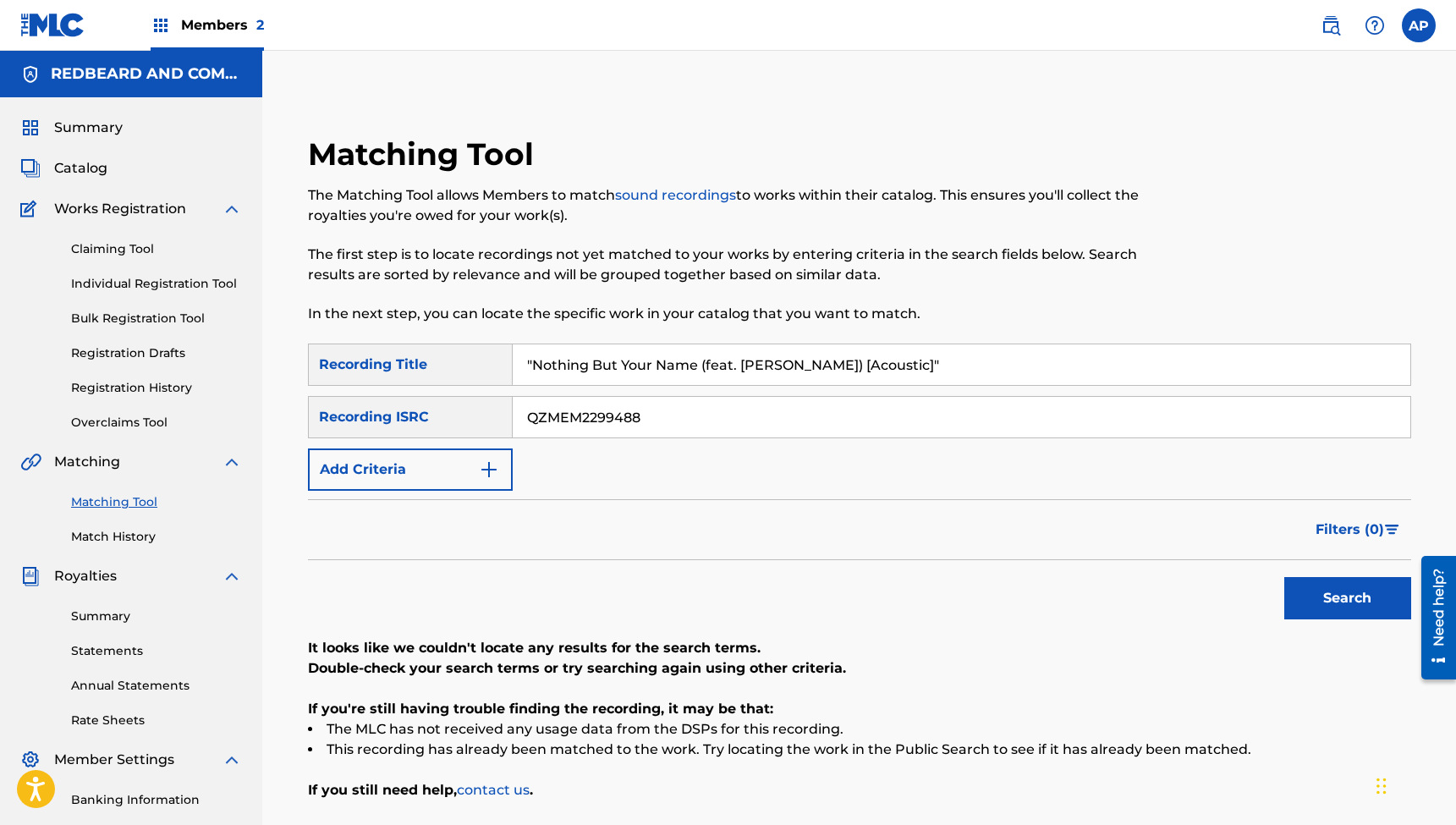
click at [545, 414] on input "QZMEM2299488" at bounding box center [961, 417] width 897 height 40
click at [1347, 598] on button "Search" at bounding box center [1347, 598] width 127 height 42
click at [640, 366] on input ""Nothing But Your Name (feat. [PERSON_NAME]) [Acoustic]"" at bounding box center [961, 364] width 897 height 40
click at [560, 422] on input "QZMEM2276155" at bounding box center [961, 417] width 897 height 40
click at [1347, 598] on button "Search" at bounding box center [1347, 598] width 127 height 42
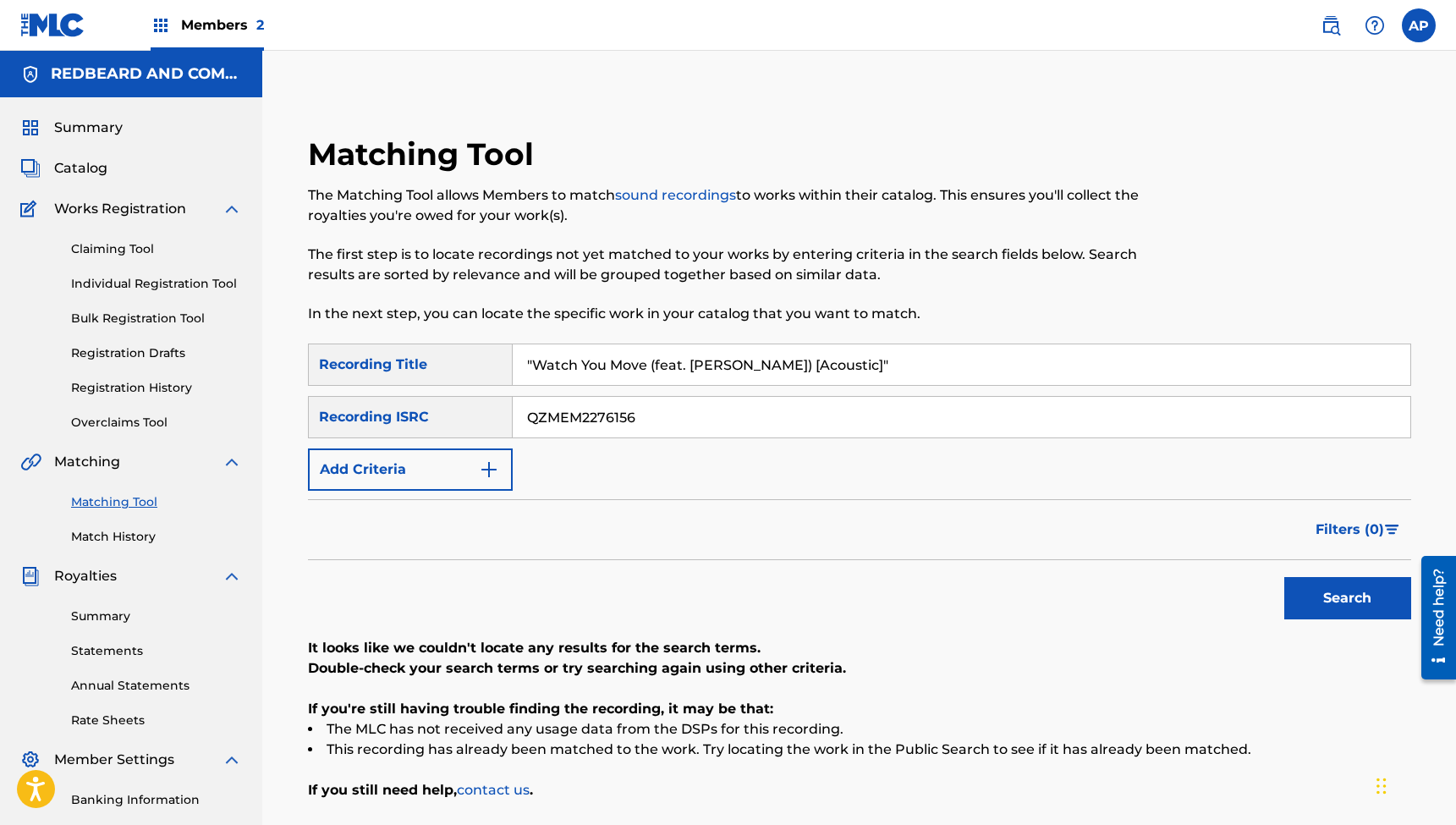
click at [670, 356] on input ""Watch You Move (feat. [PERSON_NAME]) [Acoustic]"" at bounding box center [961, 364] width 897 height 40
click at [575, 423] on input "QZMEM2276156" at bounding box center [961, 417] width 897 height 40
click at [1347, 598] on button "Search" at bounding box center [1347, 598] width 127 height 42
click at [628, 368] on input ""The Great Wide Open (feat. [PERSON_NAME]) [Acoustic]"" at bounding box center [961, 364] width 897 height 40
click at [577, 412] on input "QZMEM2276157" at bounding box center [961, 417] width 897 height 40
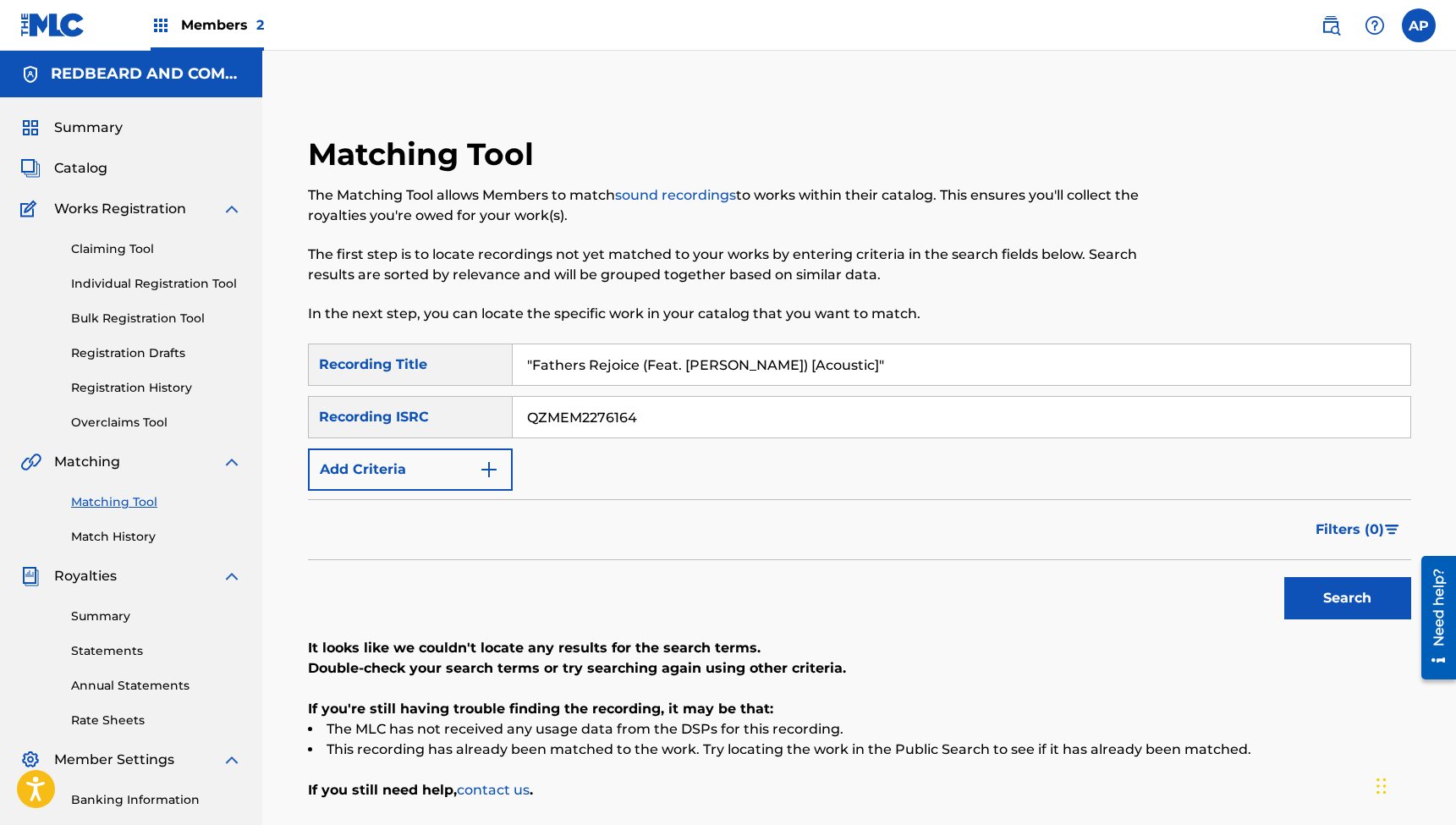
click at [1347, 598] on button "Search" at bounding box center [1347, 598] width 127 height 42
click at [661, 367] on input ""Fathers Rejoice (Feat. [PERSON_NAME]) [Acoustic]"" at bounding box center [961, 364] width 897 height 40
click at [550, 428] on input "QZMEM2276164" at bounding box center [961, 417] width 897 height 40
click at [1347, 598] on button "Search" at bounding box center [1347, 598] width 127 height 42
click at [629, 366] on input "Sweet Love and Mercy" at bounding box center [961, 364] width 897 height 40
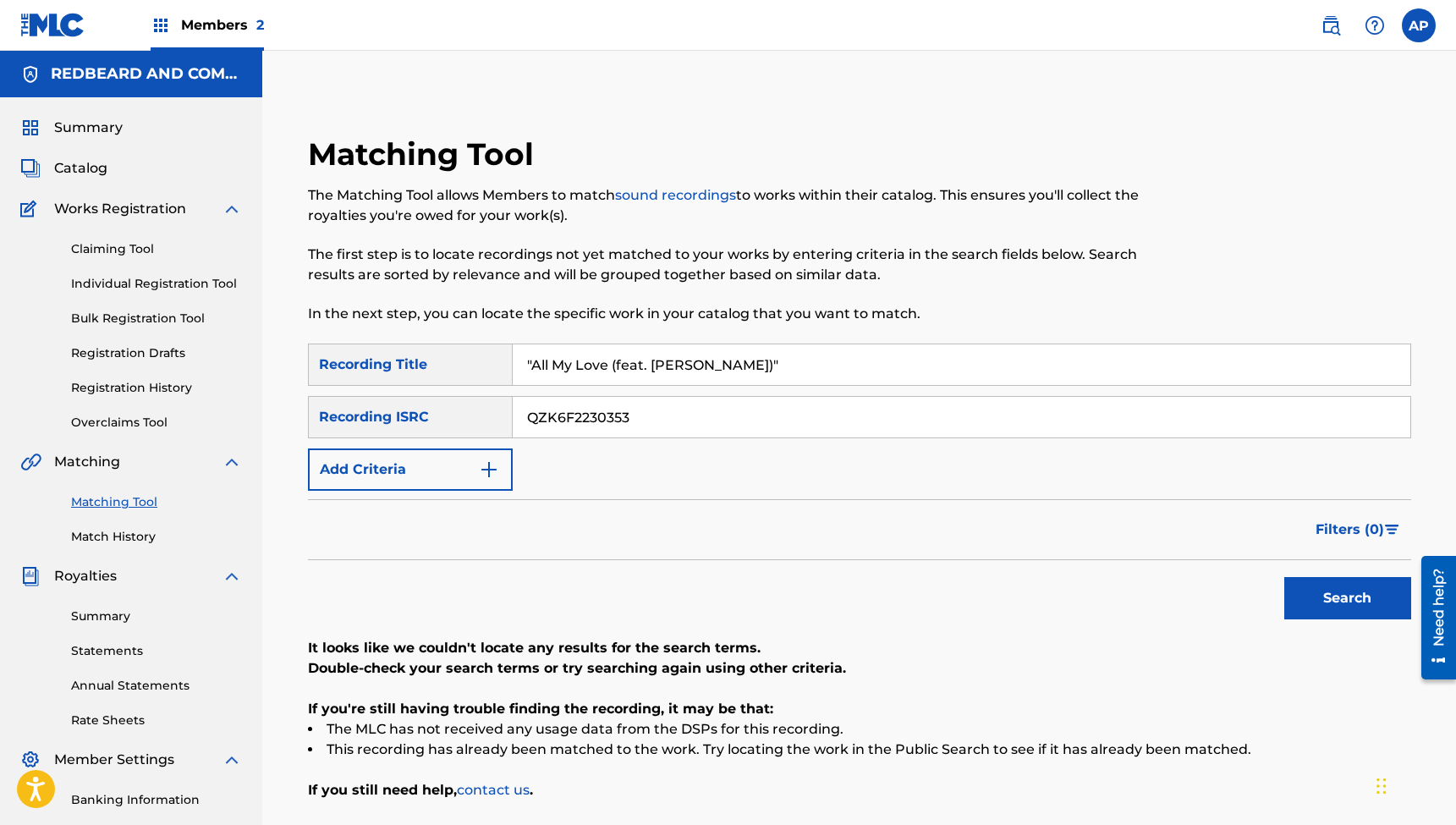
click at [579, 420] on input "QZK6F2230353" at bounding box center [961, 417] width 897 height 40
click at [1347, 598] on button "Search" at bounding box center [1347, 598] width 127 height 42
click at [628, 365] on input ""All My Love (feat. [PERSON_NAME])"" at bounding box center [961, 364] width 897 height 40
click at [578, 406] on input "QZK6H2223377" at bounding box center [961, 417] width 897 height 40
click at [1347, 598] on button "Search" at bounding box center [1347, 598] width 127 height 42
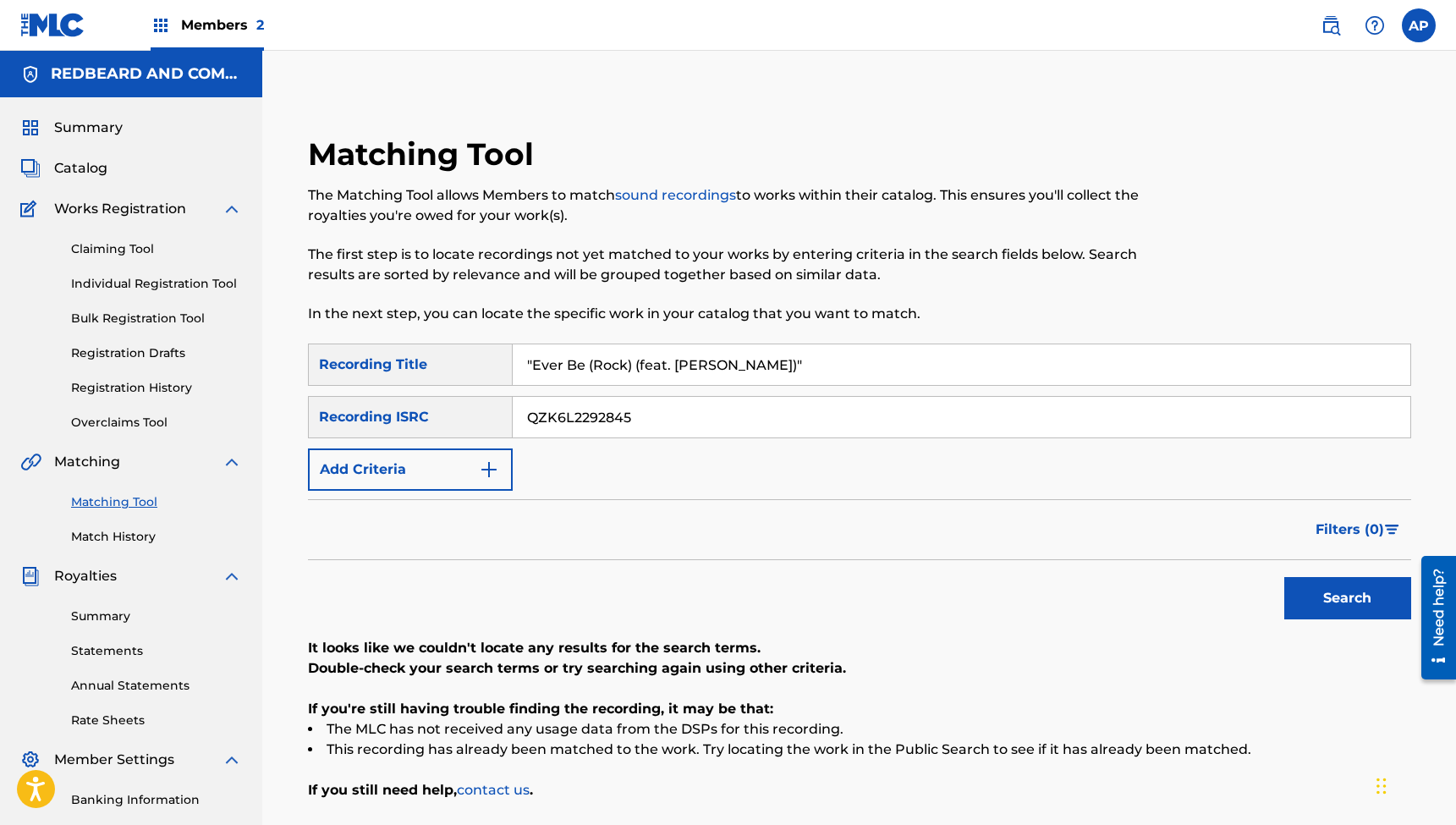
click at [654, 369] on input ""Ever Be (Rock) (feat. [PERSON_NAME])"" at bounding box center [961, 364] width 897 height 40
click at [560, 423] on input "QZK6L2292845" at bounding box center [961, 417] width 897 height 40
click at [1347, 598] on button "Search" at bounding box center [1347, 598] width 127 height 42
click at [652, 361] on input ""Stones (Feat. [PERSON_NAME])"" at bounding box center [961, 364] width 897 height 40
click at [554, 419] on input "QZK6L2258524" at bounding box center [961, 417] width 897 height 40
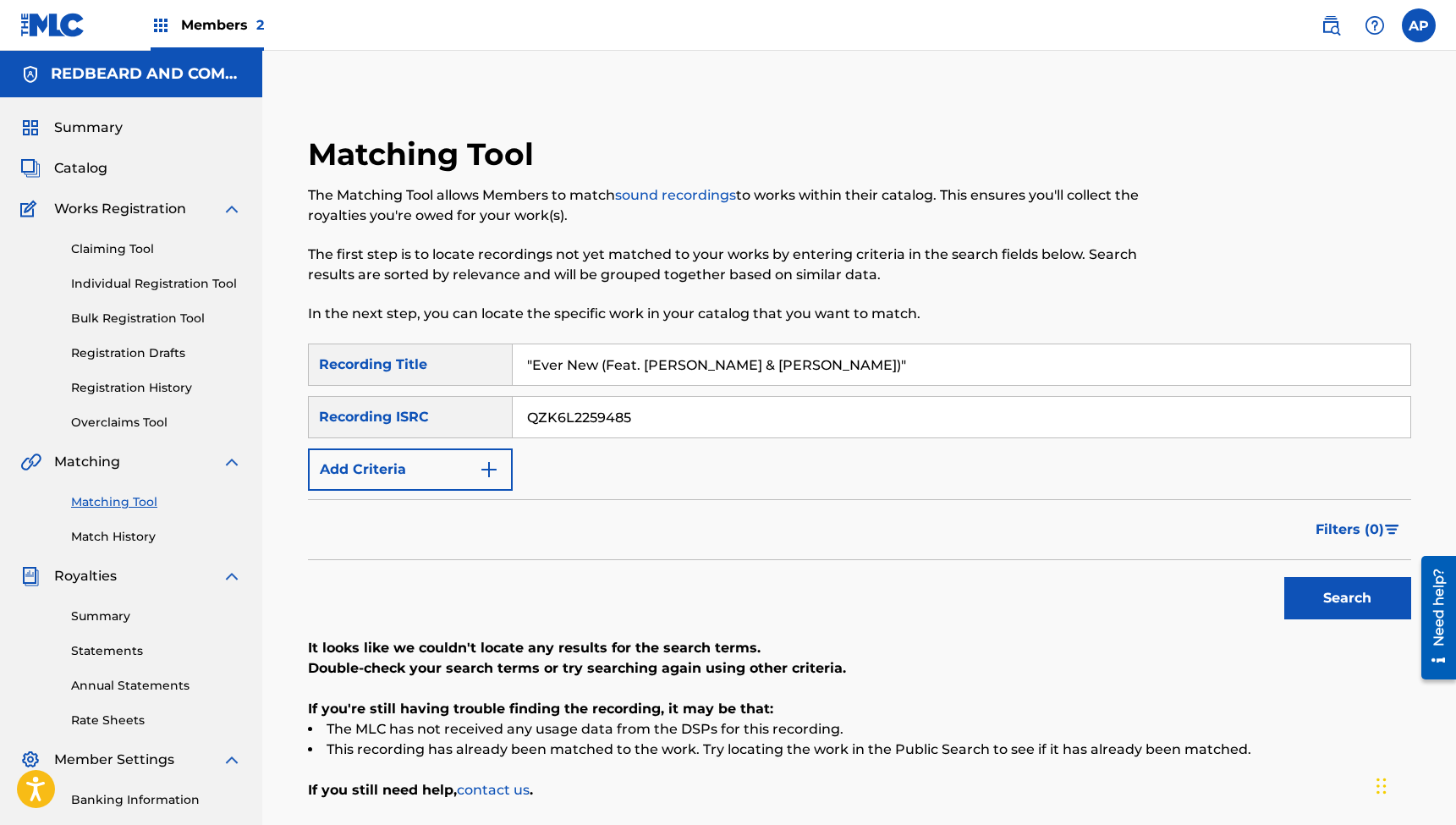
click at [1347, 598] on button "Search" at bounding box center [1347, 598] width 127 height 42
click at [646, 365] on input ""Ever New (Feat. [PERSON_NAME] & [PERSON_NAME])"" at bounding box center [961, 364] width 897 height 40
click at [591, 410] on input "QZK6L2259485" at bounding box center [961, 417] width 897 height 40
click at [1347, 598] on button "Search" at bounding box center [1347, 598] width 127 height 42
click at [685, 368] on input ""Heaven's A Moment Away (acoustic)"" at bounding box center [961, 364] width 897 height 40
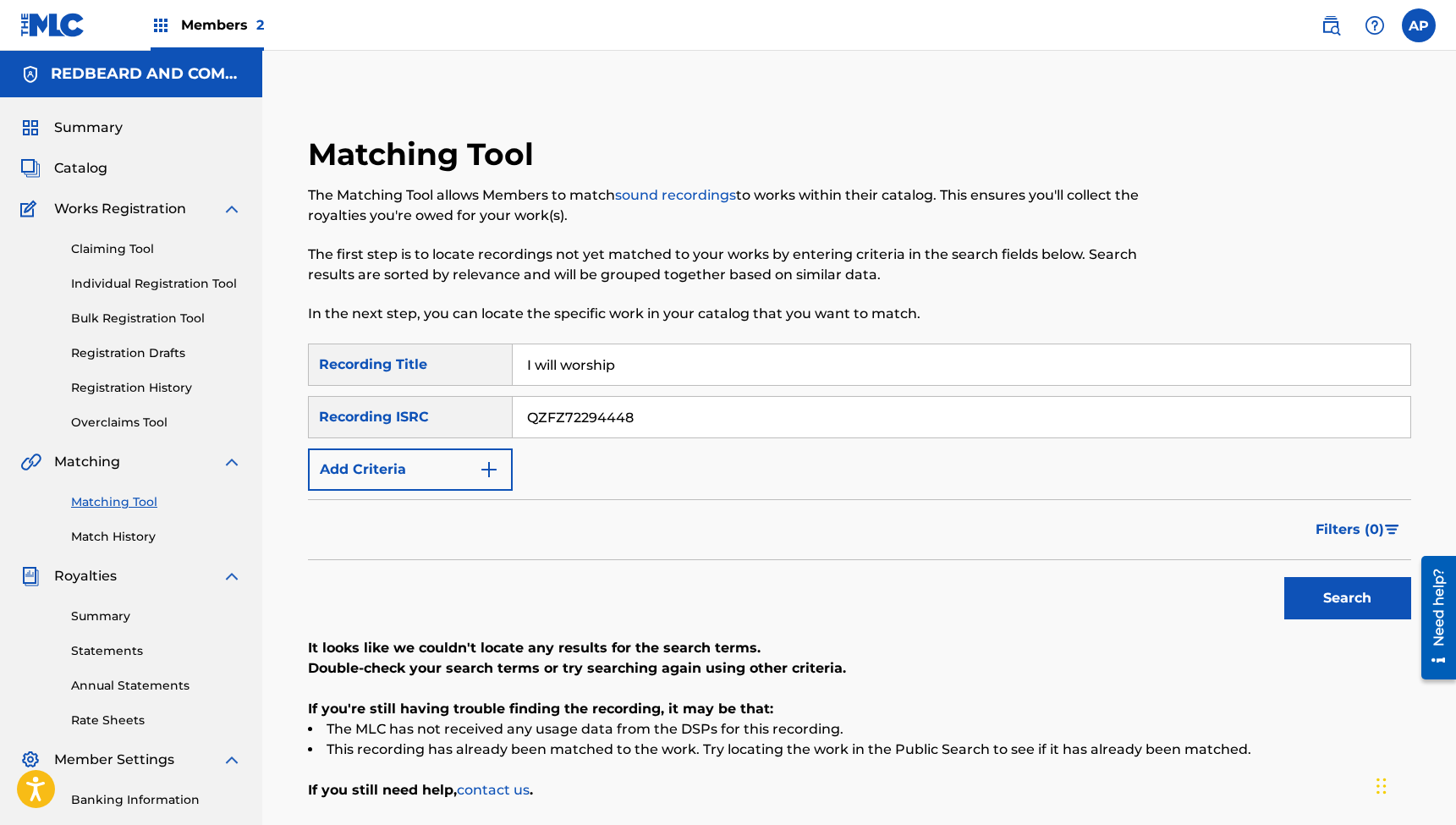
click at [563, 417] on input "QZFZ72294448" at bounding box center [961, 417] width 897 height 40
click at [1347, 598] on button "Search" at bounding box center [1347, 598] width 127 height 42
click at [630, 371] on input "I will worship" at bounding box center [961, 364] width 897 height 40
click at [591, 417] on input "QZFZ72296255" at bounding box center [961, 417] width 897 height 40
click at [1347, 598] on button "Search" at bounding box center [1347, 598] width 127 height 42
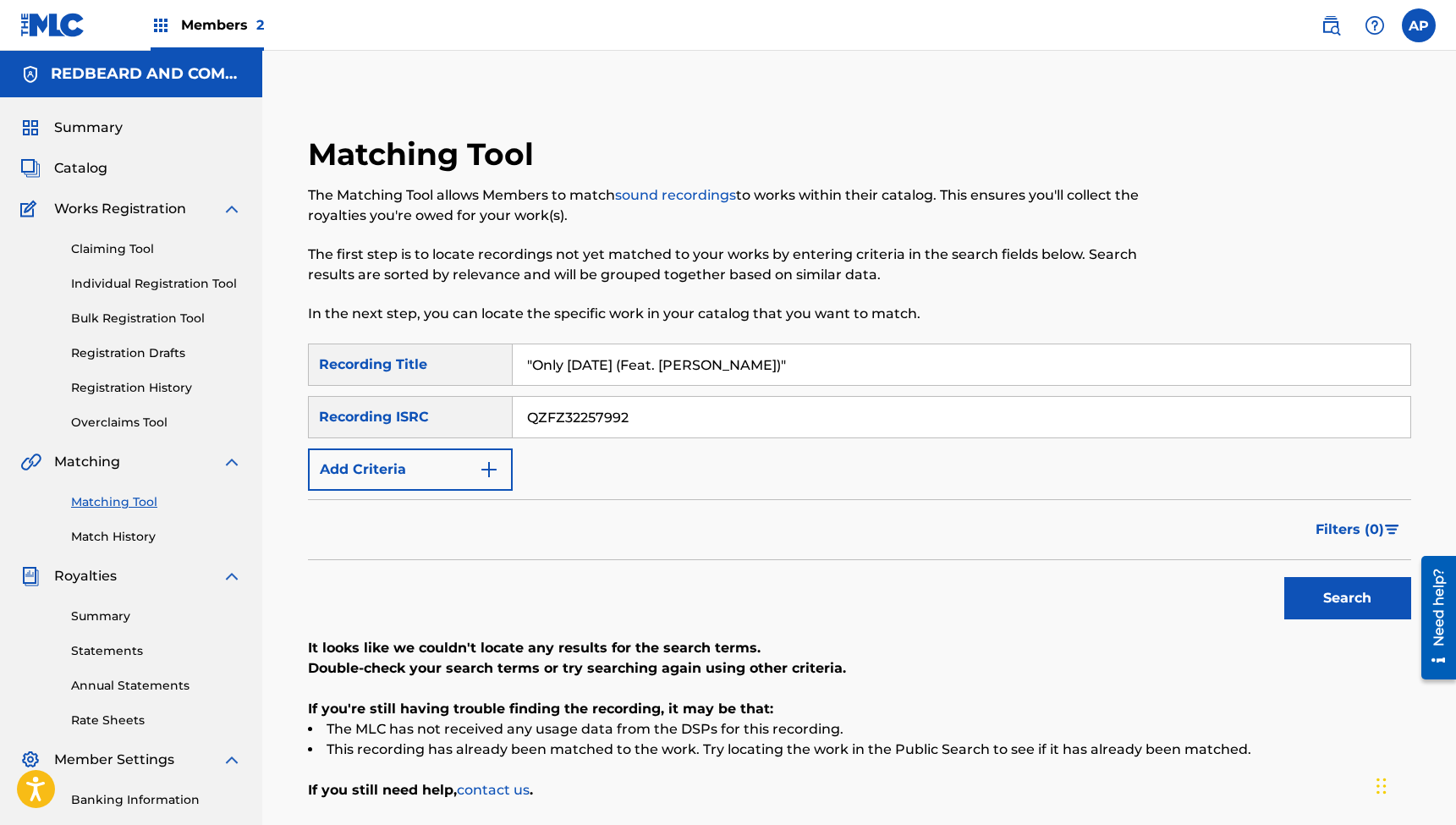
click at [650, 359] on input ""Only [DATE] (Feat. [PERSON_NAME])"" at bounding box center [961, 364] width 897 height 40
click at [583, 423] on input "QZFZ32257992" at bounding box center [961, 417] width 897 height 40
click at [1347, 598] on button "Search" at bounding box center [1347, 598] width 127 height 42
click at [625, 368] on input ""Ever Be (Feat. [PERSON_NAME] & Mackenzee Butts)"" at bounding box center [961, 364] width 897 height 40
click at [549, 421] on input "QZFZ32247408" at bounding box center [961, 417] width 897 height 40
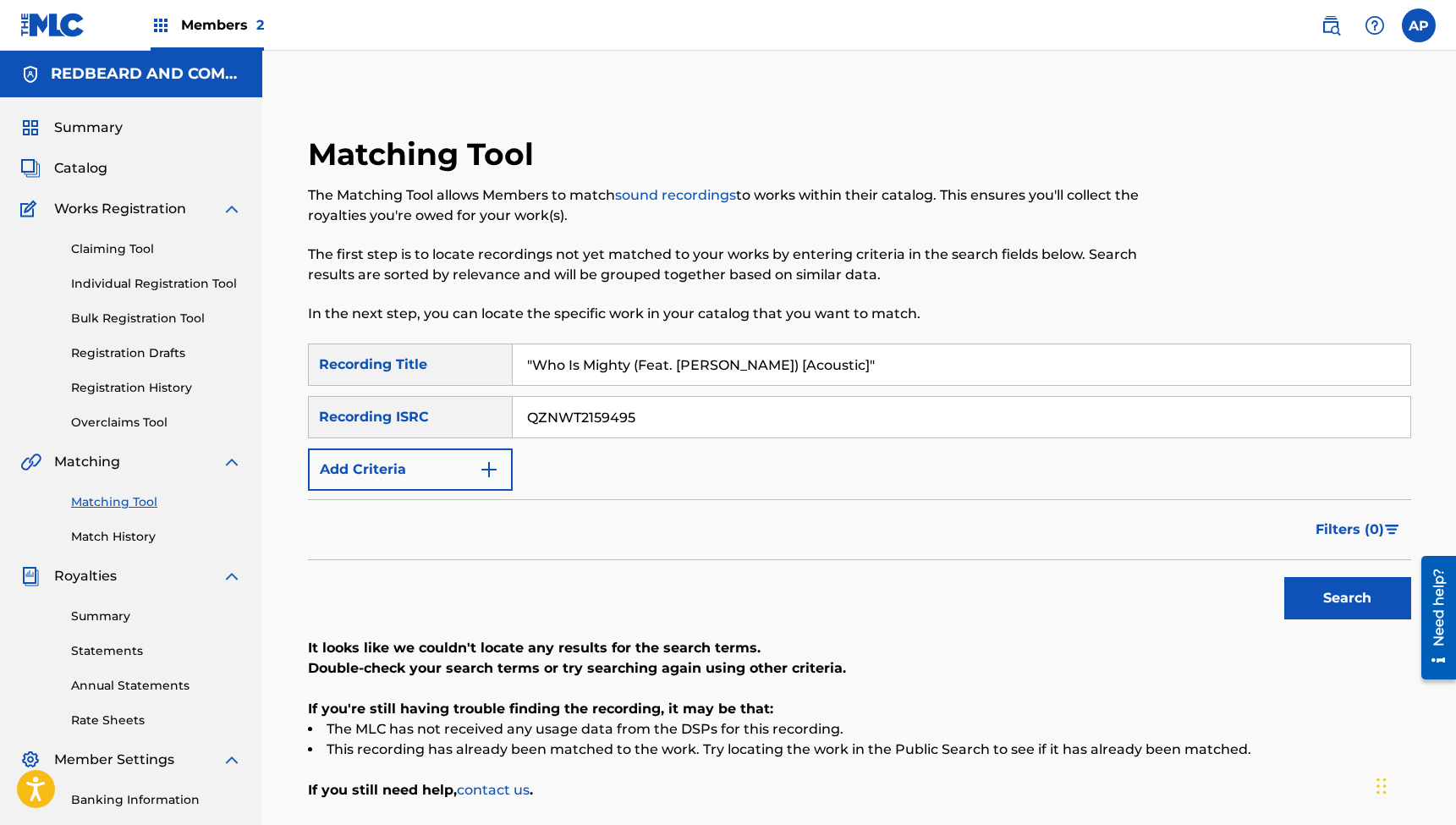
click at [1347, 598] on button "Search" at bounding box center [1347, 598] width 127 height 42
click at [665, 368] on input ""Who Is Mighty (Feat. [PERSON_NAME]) [Acoustic]"" at bounding box center [961, 364] width 897 height 40
click at [594, 424] on input "QZNWT2159495" at bounding box center [961, 417] width 897 height 40
click at [1347, 598] on button "Search" at bounding box center [1347, 598] width 127 height 42
click at [621, 362] on input ""Just To Know You (Feat. [PERSON_NAME]) [Acoustic]"" at bounding box center [961, 364] width 897 height 40
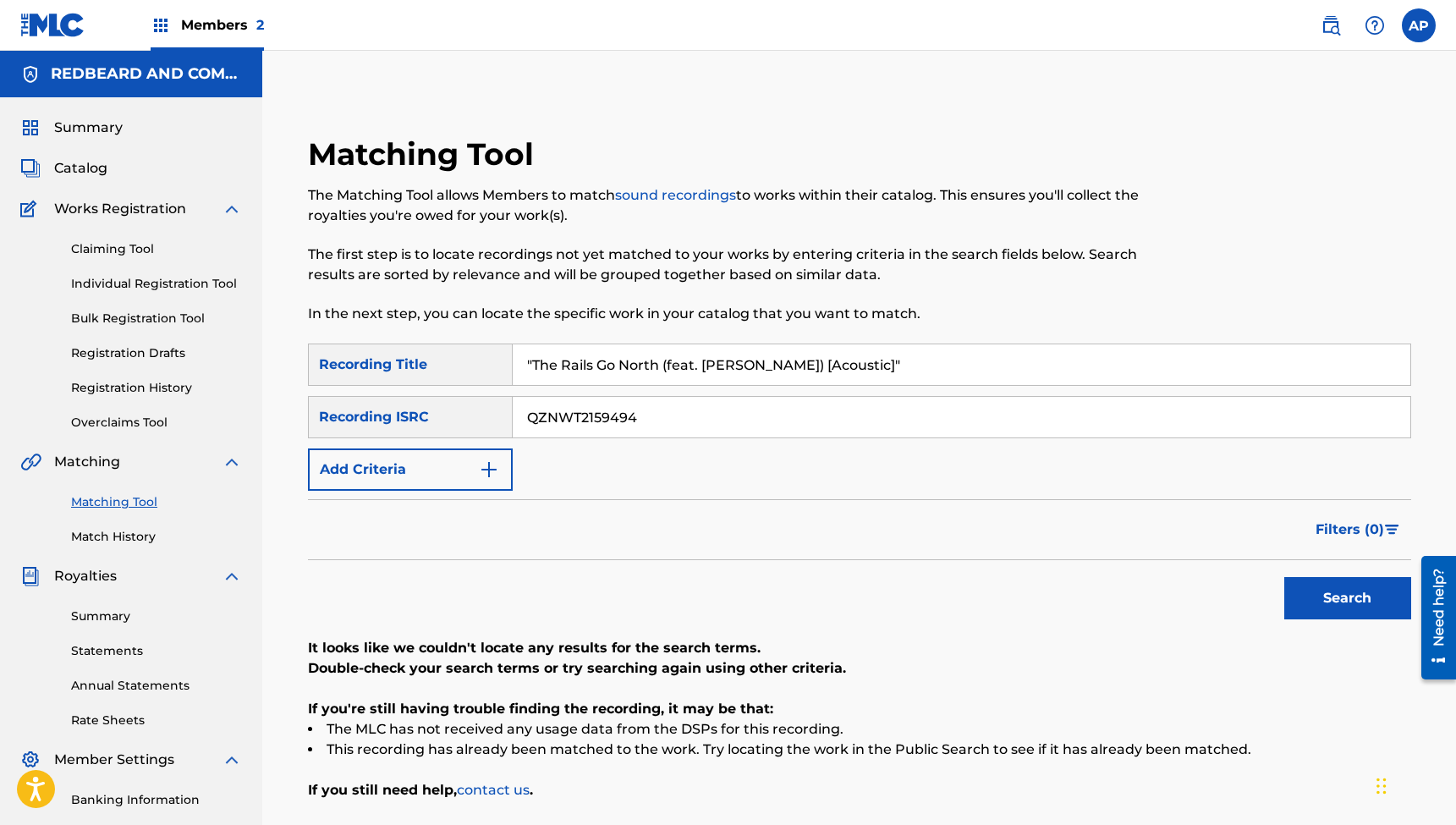
click at [568, 411] on input "QZNWT2159494" at bounding box center [961, 417] width 897 height 40
click at [1347, 598] on button "Search" at bounding box center [1347, 598] width 127 height 42
click at [610, 366] on input ""The Rails Go North (feat. [PERSON_NAME]) [Acoustic]"" at bounding box center [961, 364] width 897 height 40
click at [526, 427] on input "QZNWT2159493" at bounding box center [961, 417] width 897 height 40
click at [1347, 598] on button "Search" at bounding box center [1347, 598] width 127 height 42
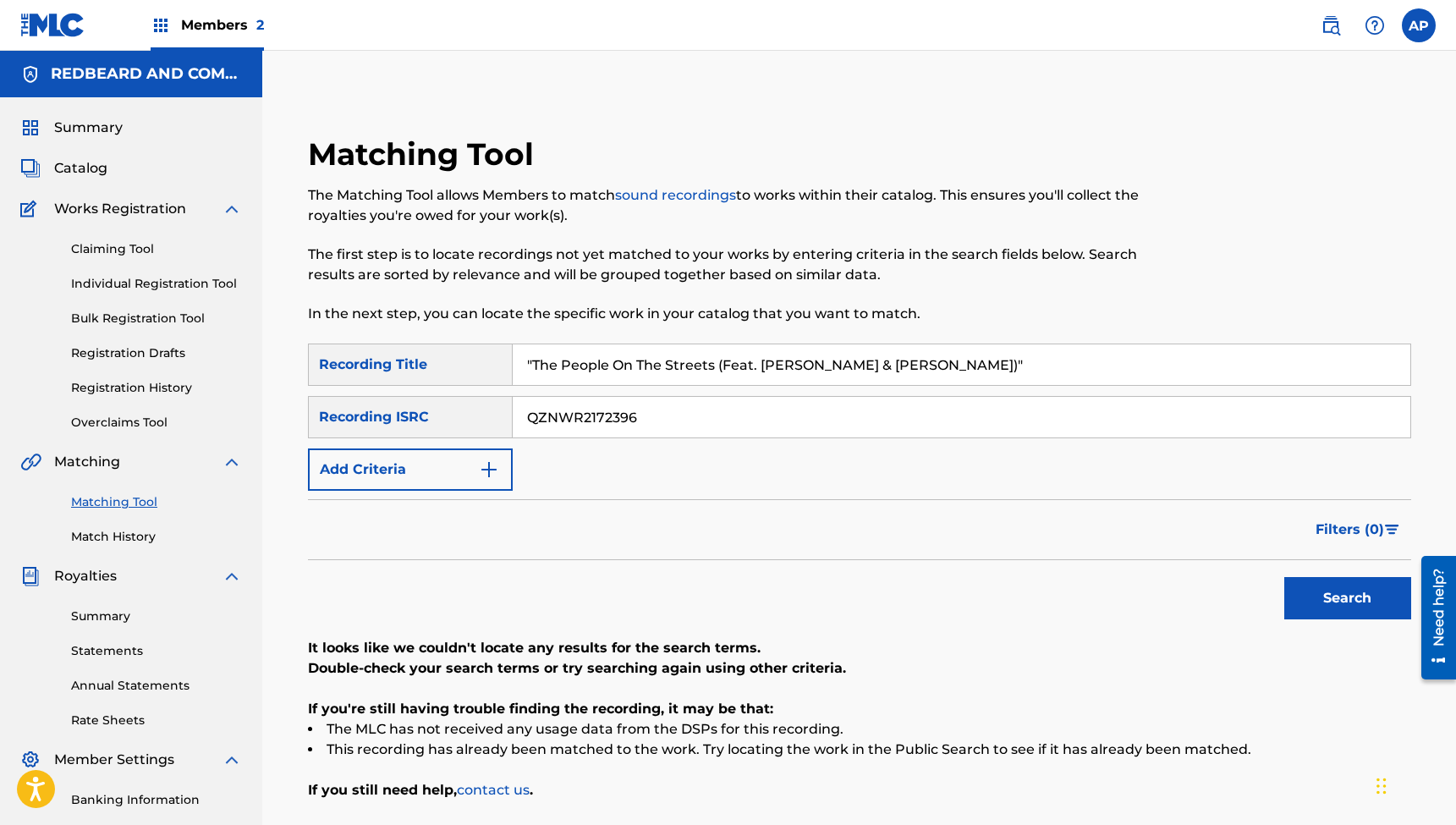
click at [609, 370] on input ""The People On The Streets (Feat. [PERSON_NAME] & [PERSON_NAME])"" at bounding box center [961, 364] width 897 height 40
click at [554, 411] on input "QZNWR2172396" at bounding box center [961, 417] width 897 height 40
click at [1347, 598] on button "Search" at bounding box center [1347, 598] width 127 height 42
click at [621, 354] on input ""The Highness Of You (Feat. [PERSON_NAME]) [Acoustic]"" at bounding box center [961, 364] width 897 height 40
click at [552, 413] on input "QZMEQ2188075" at bounding box center [961, 417] width 897 height 40
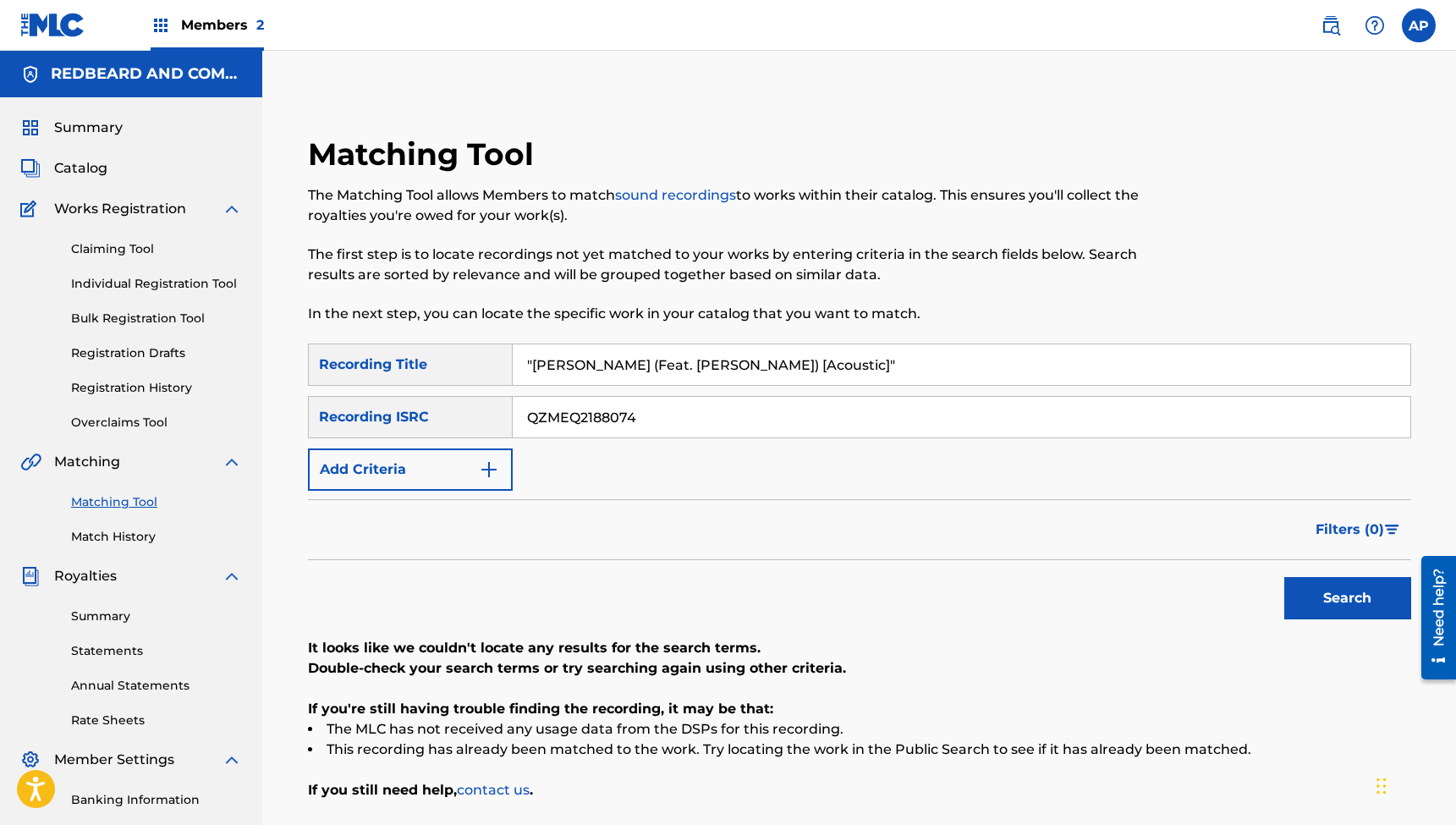
click at [1347, 598] on button "Search" at bounding box center [1347, 598] width 127 height 42
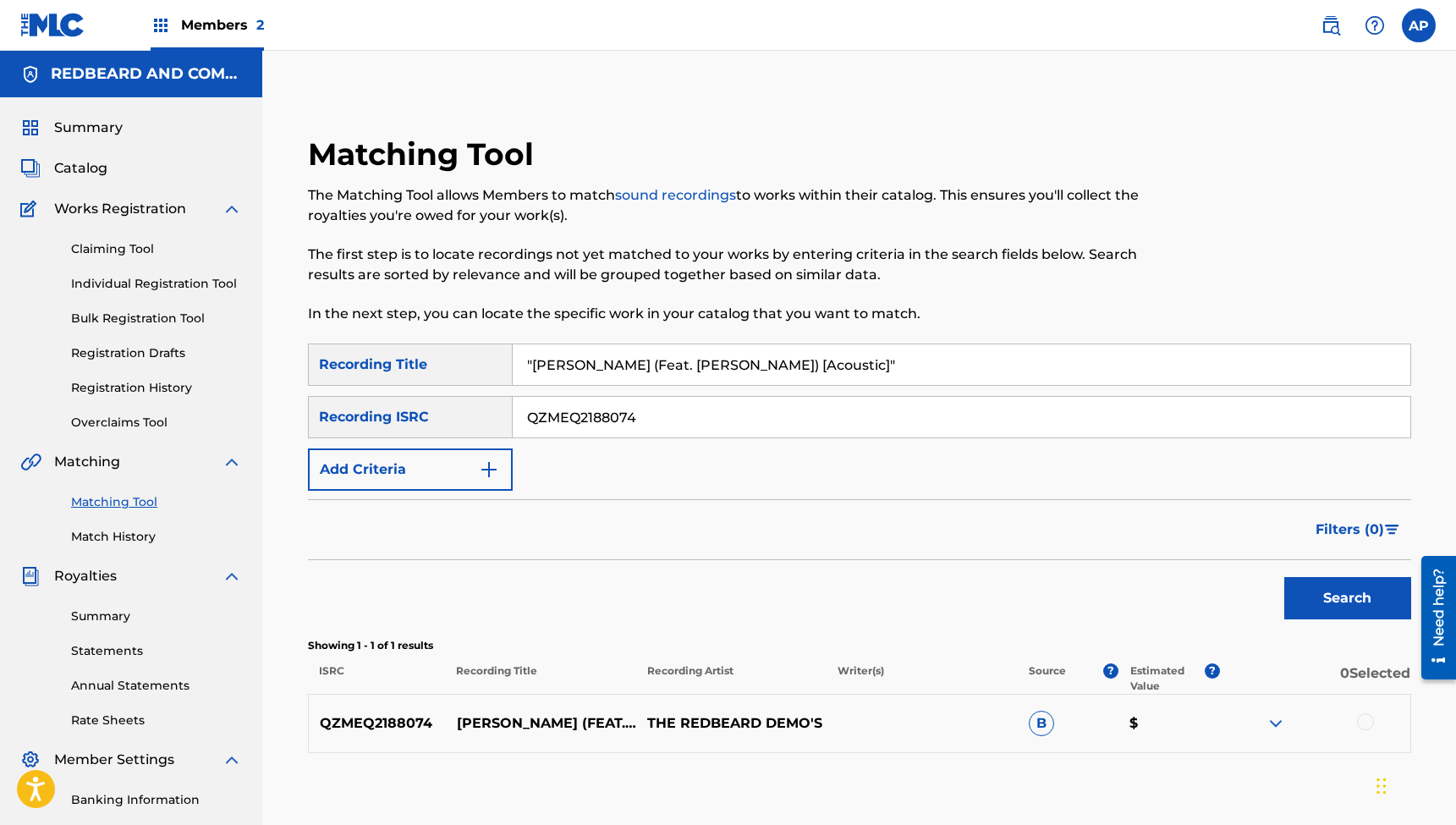
click at [1365, 724] on div at bounding box center [1365, 722] width 17 height 17
click at [1170, 695] on button "Match 1 Group" at bounding box center [1190, 688] width 187 height 42
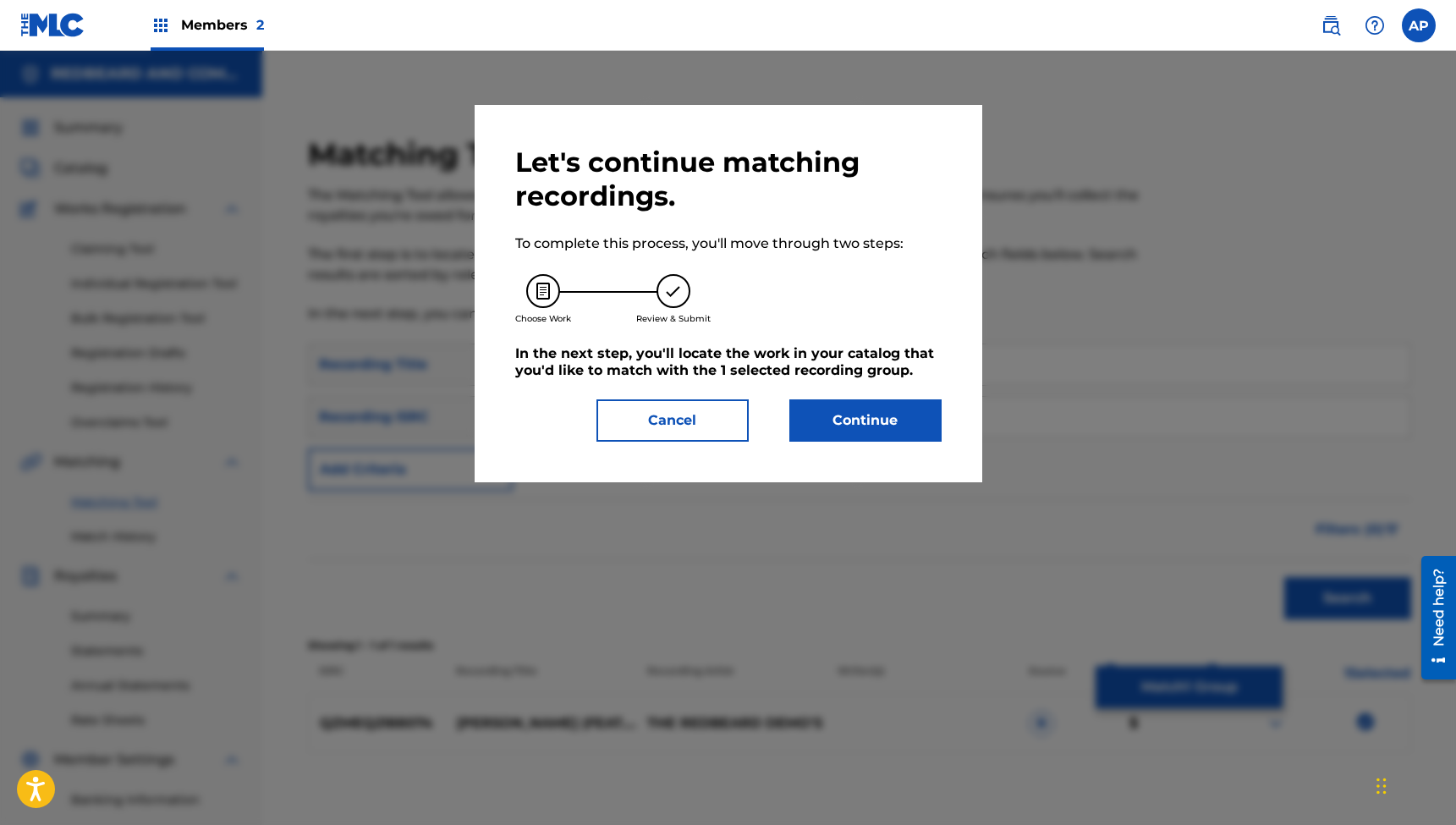
click at [862, 420] on button "Continue" at bounding box center [866, 420] width 152 height 42
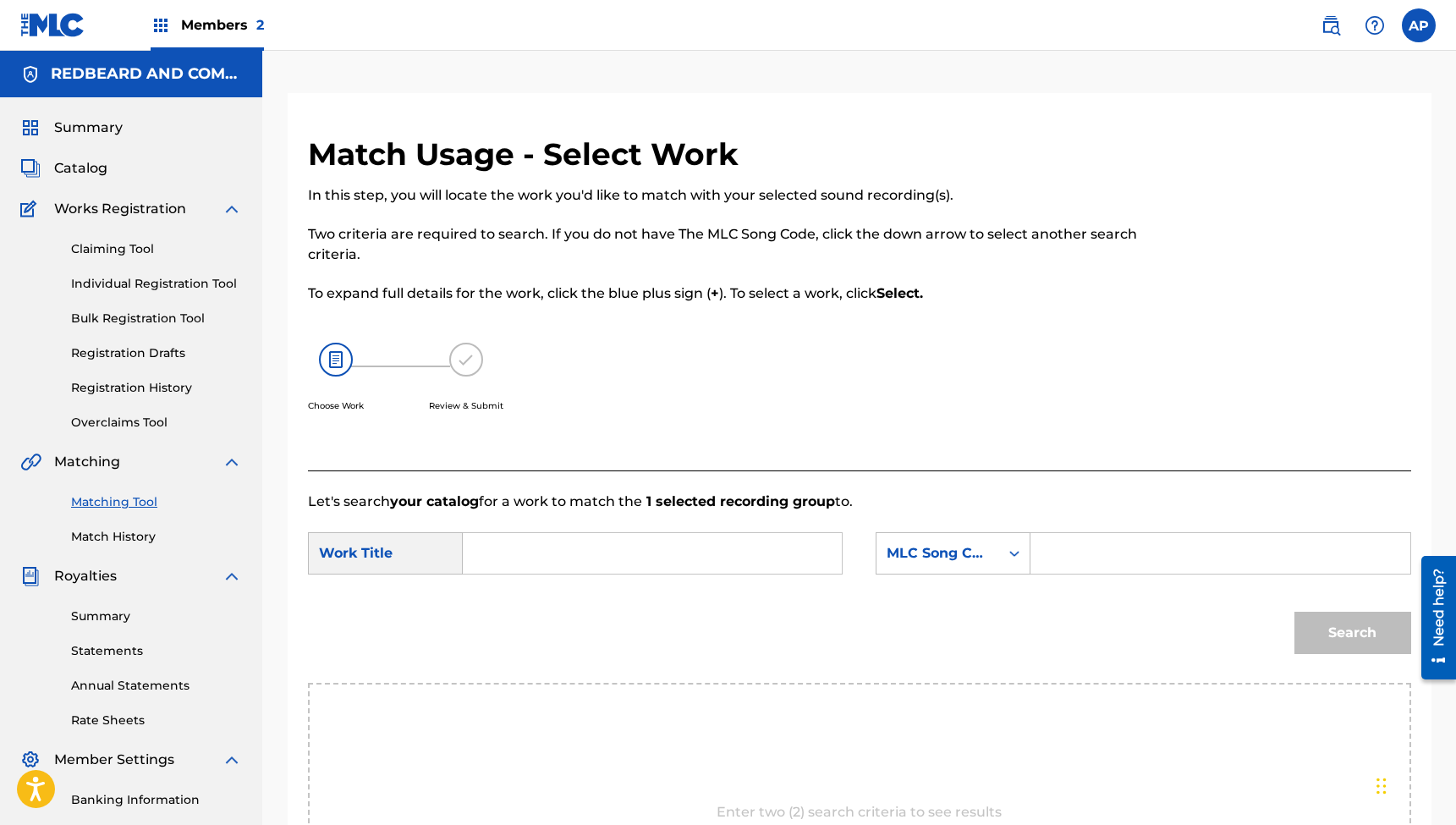
click at [653, 547] on input "Search Form" at bounding box center [652, 554] width 350 height 40
click at [1071, 556] on input "Search Form" at bounding box center [1220, 554] width 350 height 40
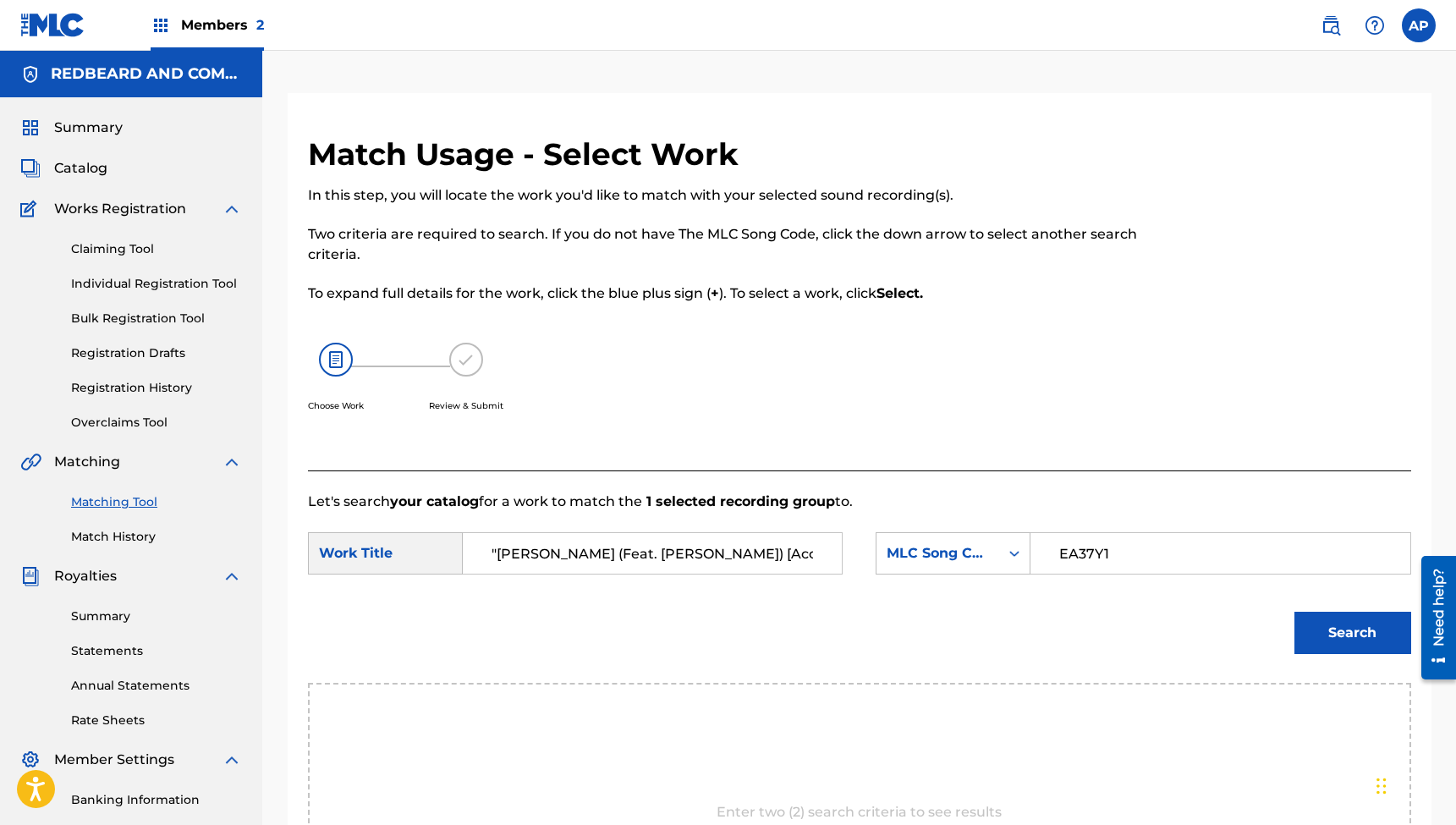
click at [1352, 633] on button "Search" at bounding box center [1353, 633] width 116 height 42
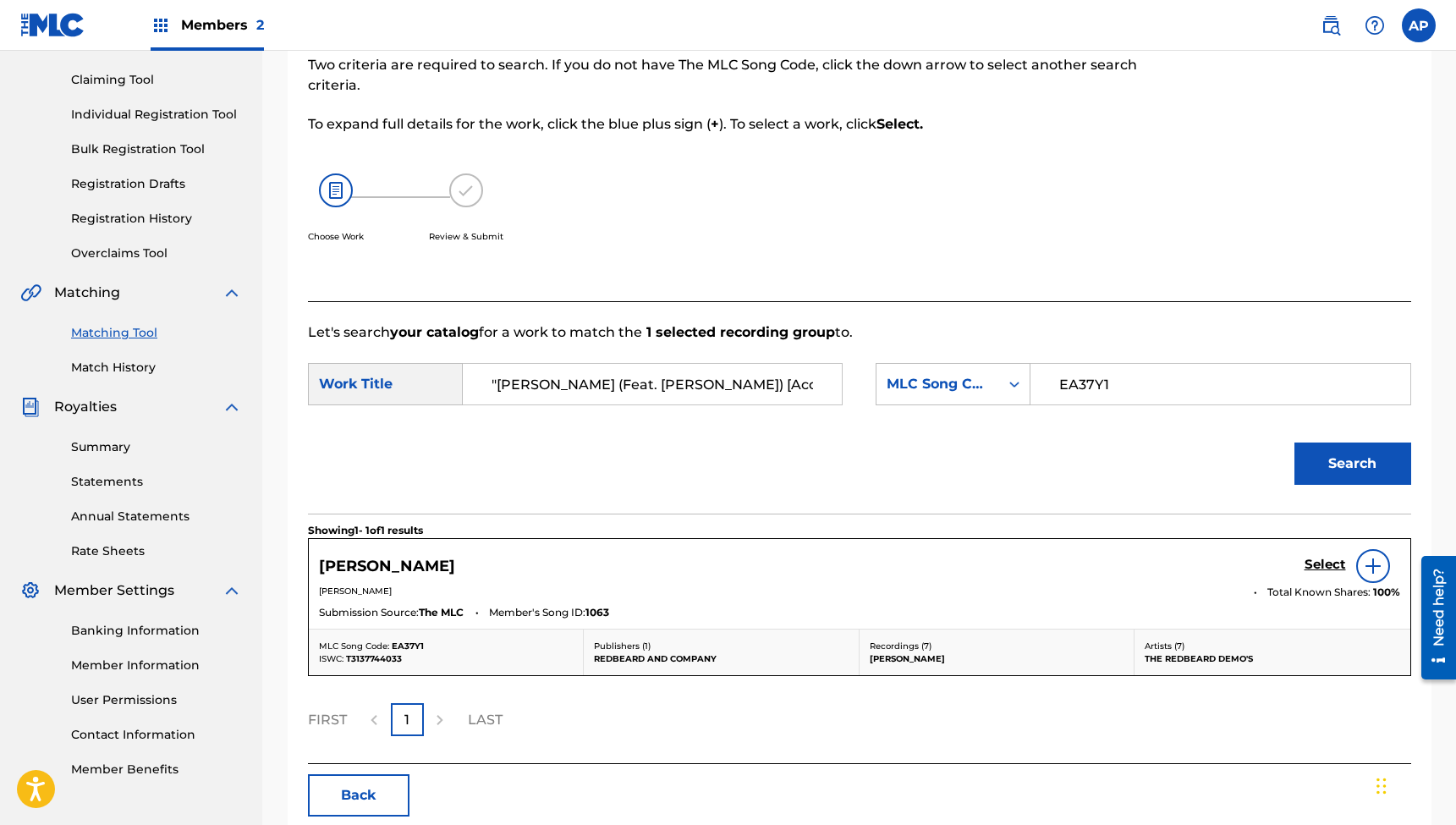
scroll to position [173, 0]
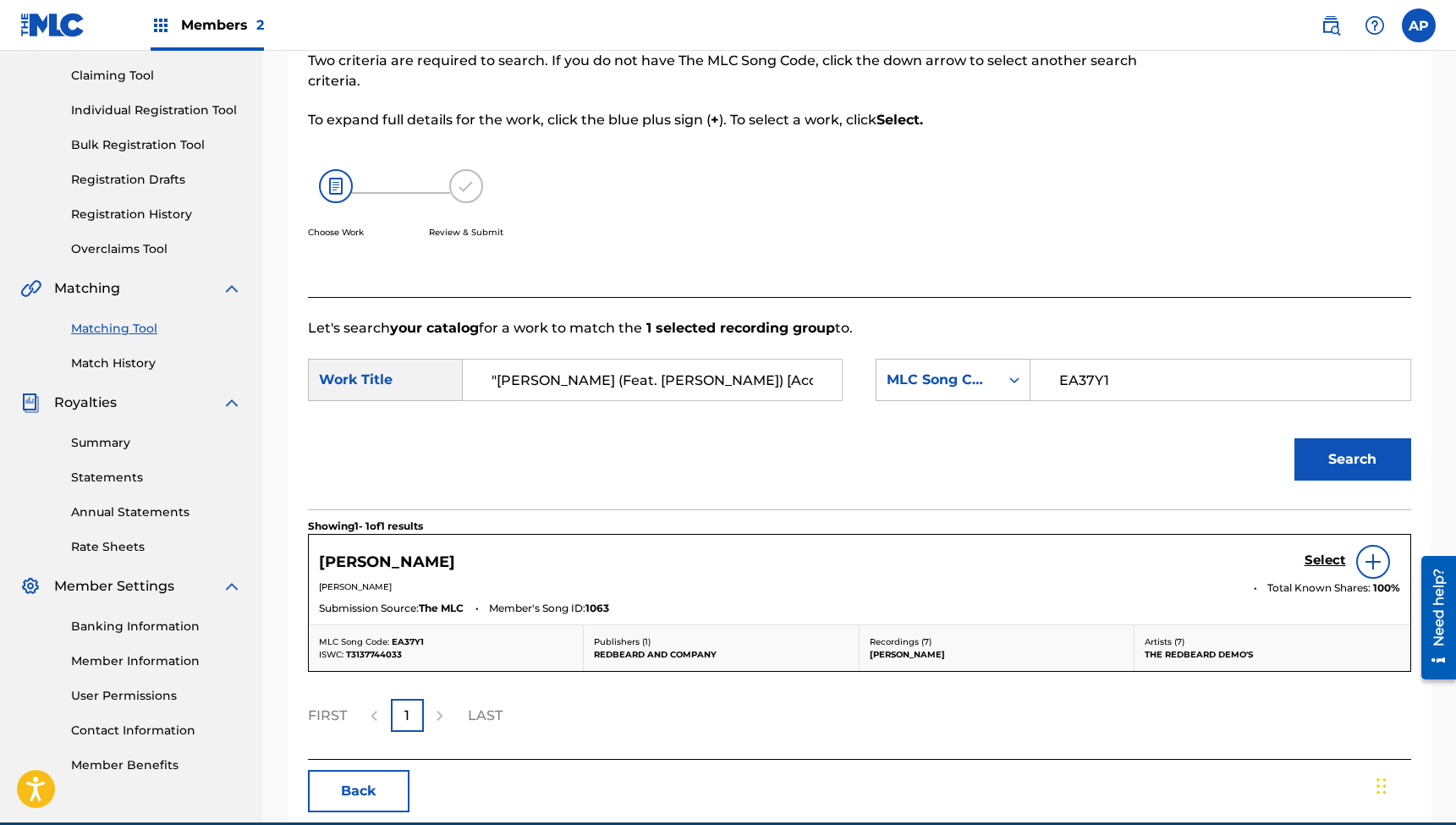
click at [1312, 554] on h5 "Select" at bounding box center [1325, 561] width 41 height 16
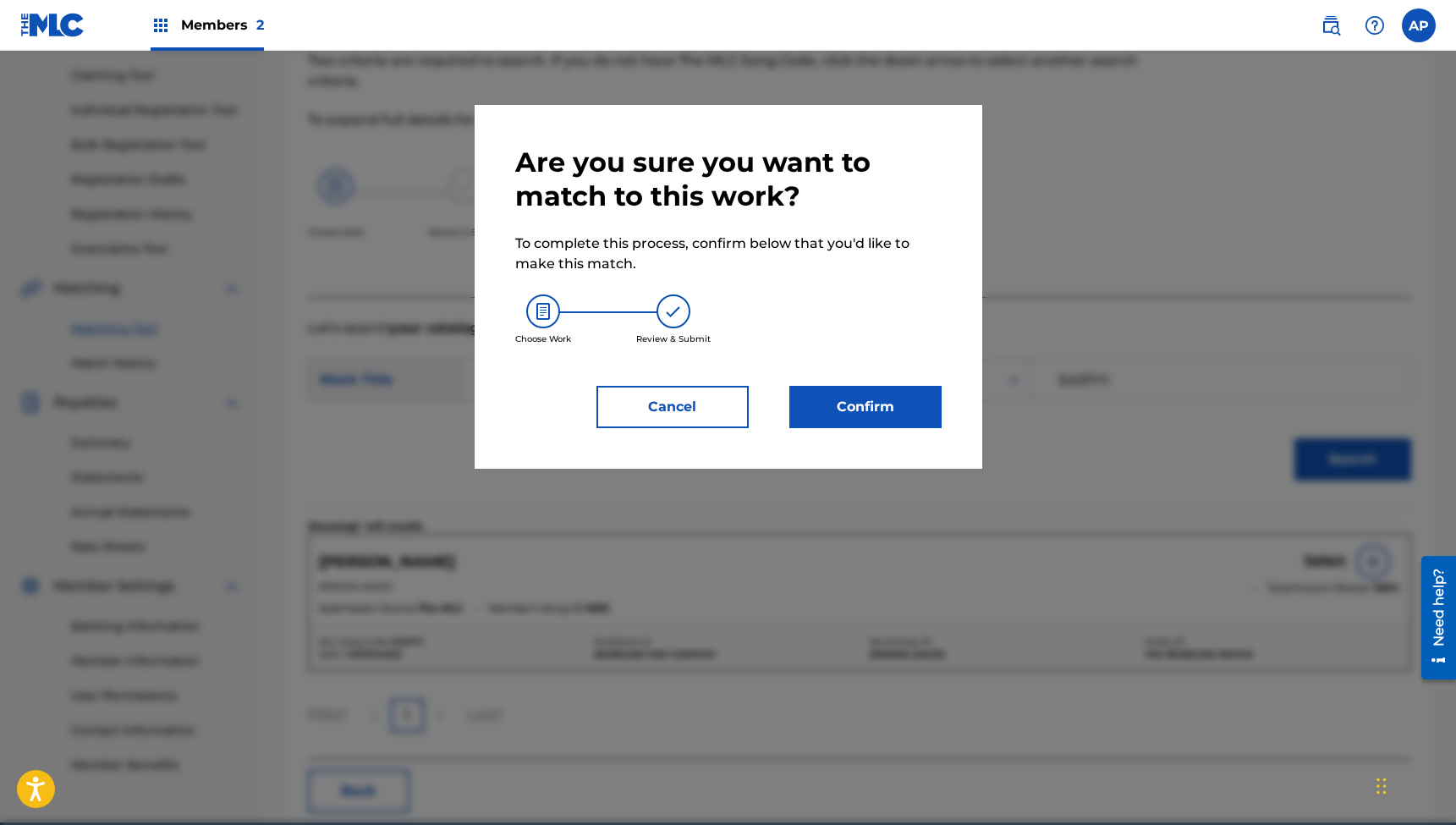
click at [856, 415] on button "Confirm" at bounding box center [866, 407] width 152 height 42
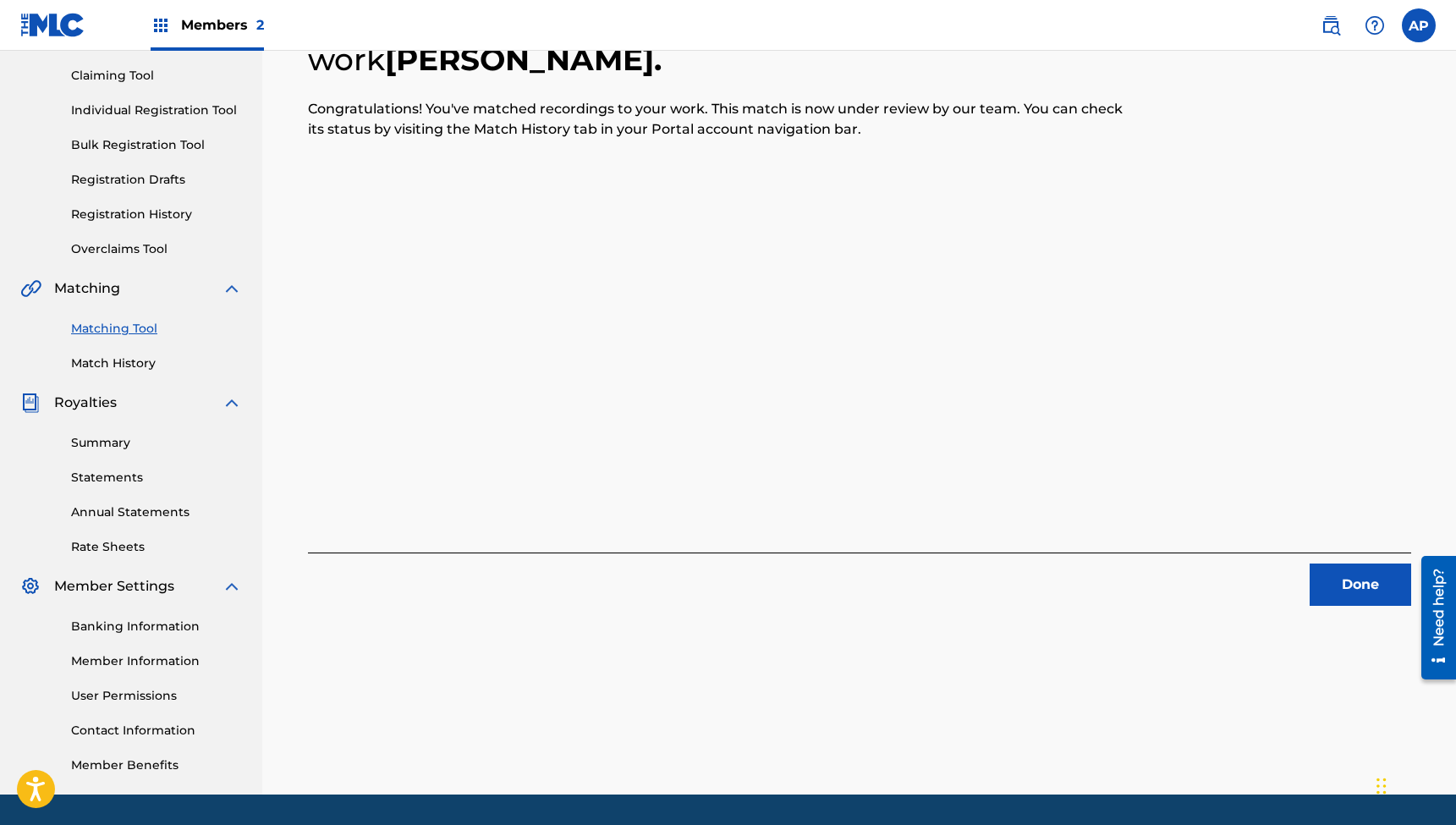
click at [1341, 587] on button "Done" at bounding box center [1361, 585] width 102 height 42
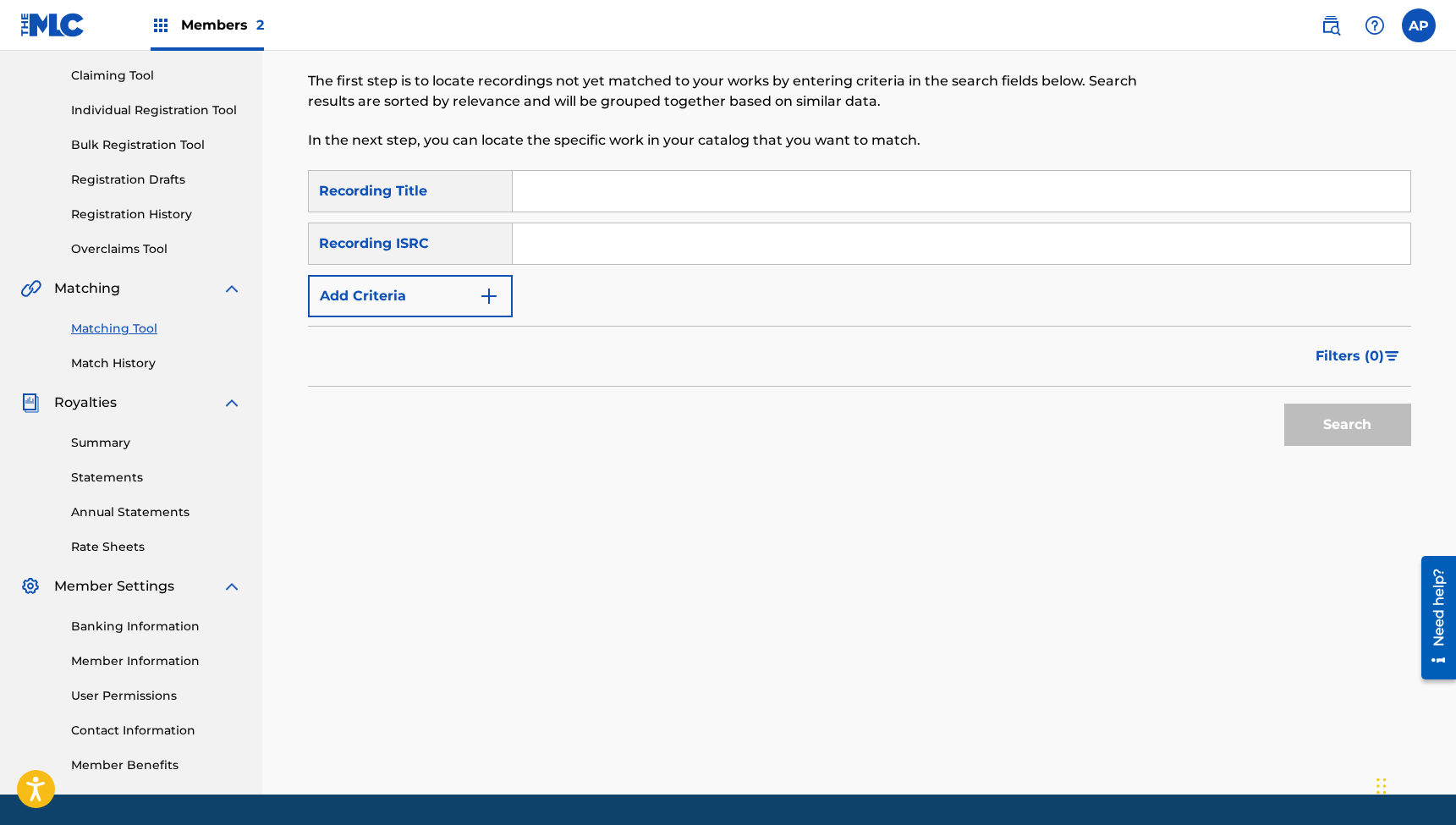
click at [640, 186] on input "Search Form" at bounding box center [961, 191] width 897 height 40
click at [564, 240] on input "Search Form" at bounding box center [961, 243] width 897 height 40
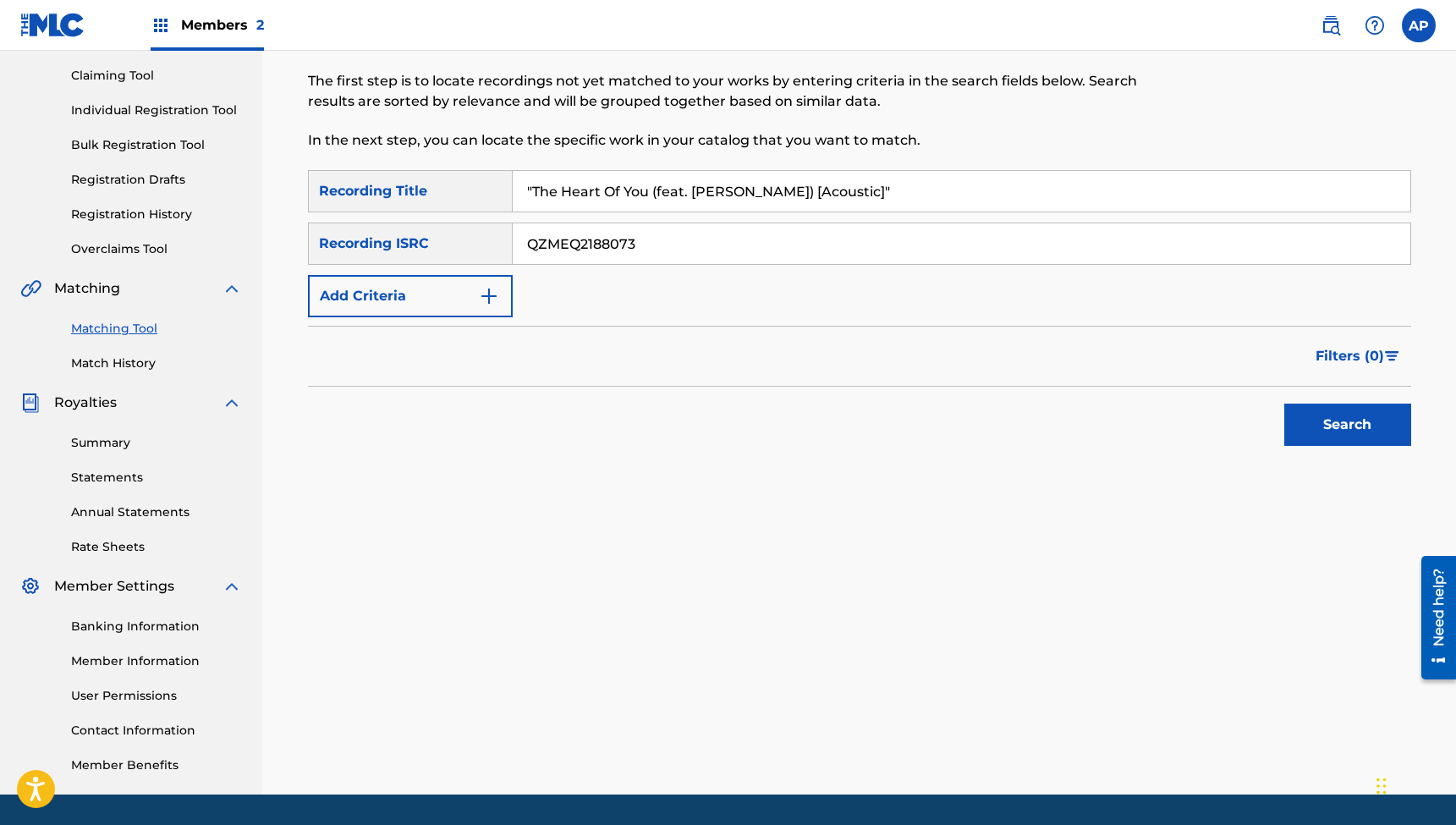
click at [1347, 425] on button "Search" at bounding box center [1347, 425] width 127 height 42
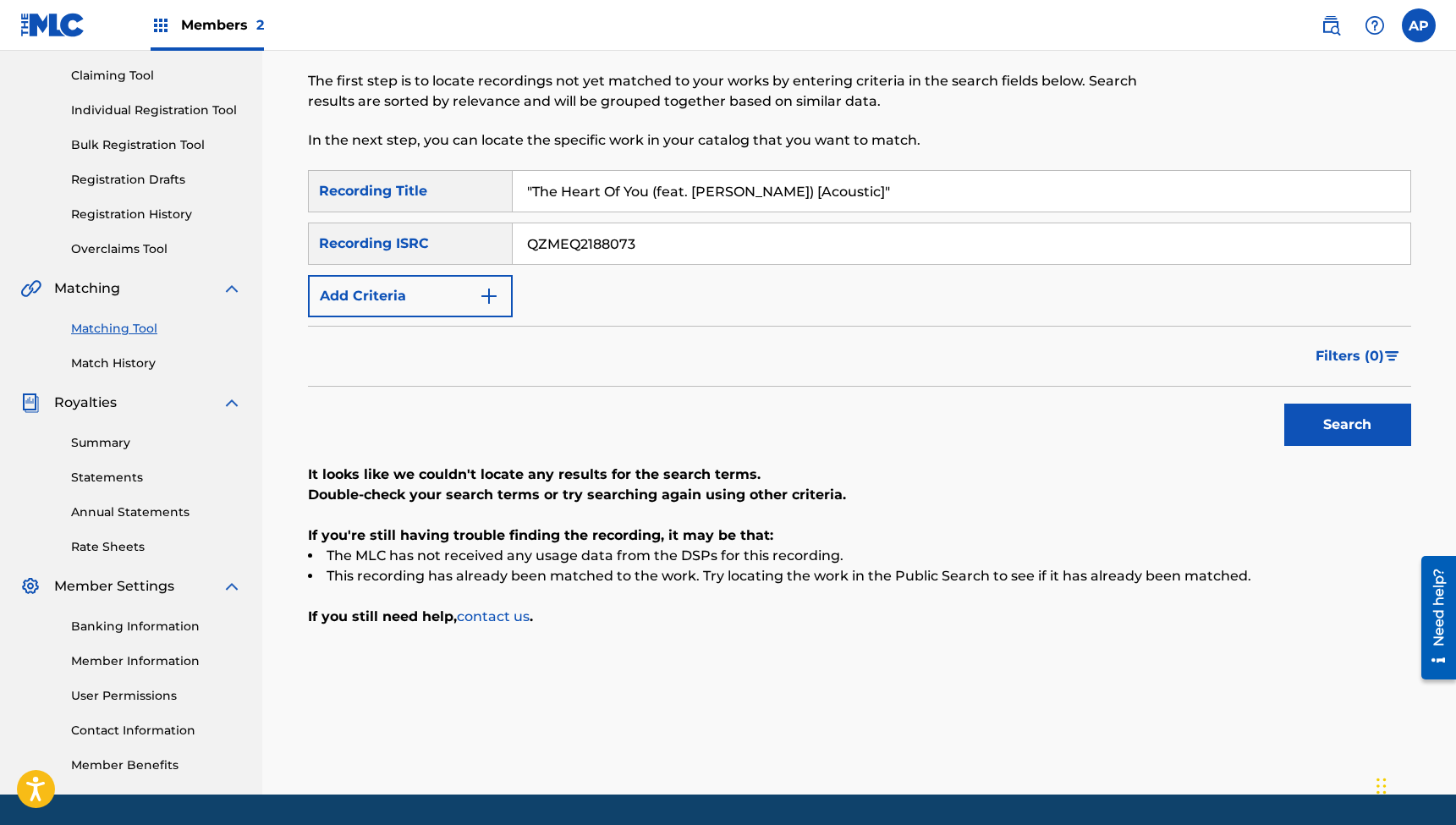
click at [696, 196] on input ""The Heart Of You (feat. [PERSON_NAME]) [Acoustic]"" at bounding box center [961, 191] width 897 height 40
click at [601, 249] on input "QZMEQ2188073" at bounding box center [961, 243] width 897 height 40
click at [1347, 425] on button "Search" at bounding box center [1347, 425] width 127 height 42
click at [671, 186] on input ""Come Around Soon (Feat. [PERSON_NAME]) [Acoustic]"" at bounding box center [961, 191] width 897 height 40
click at [590, 246] on input "QZMEQ2188072" at bounding box center [961, 243] width 897 height 40
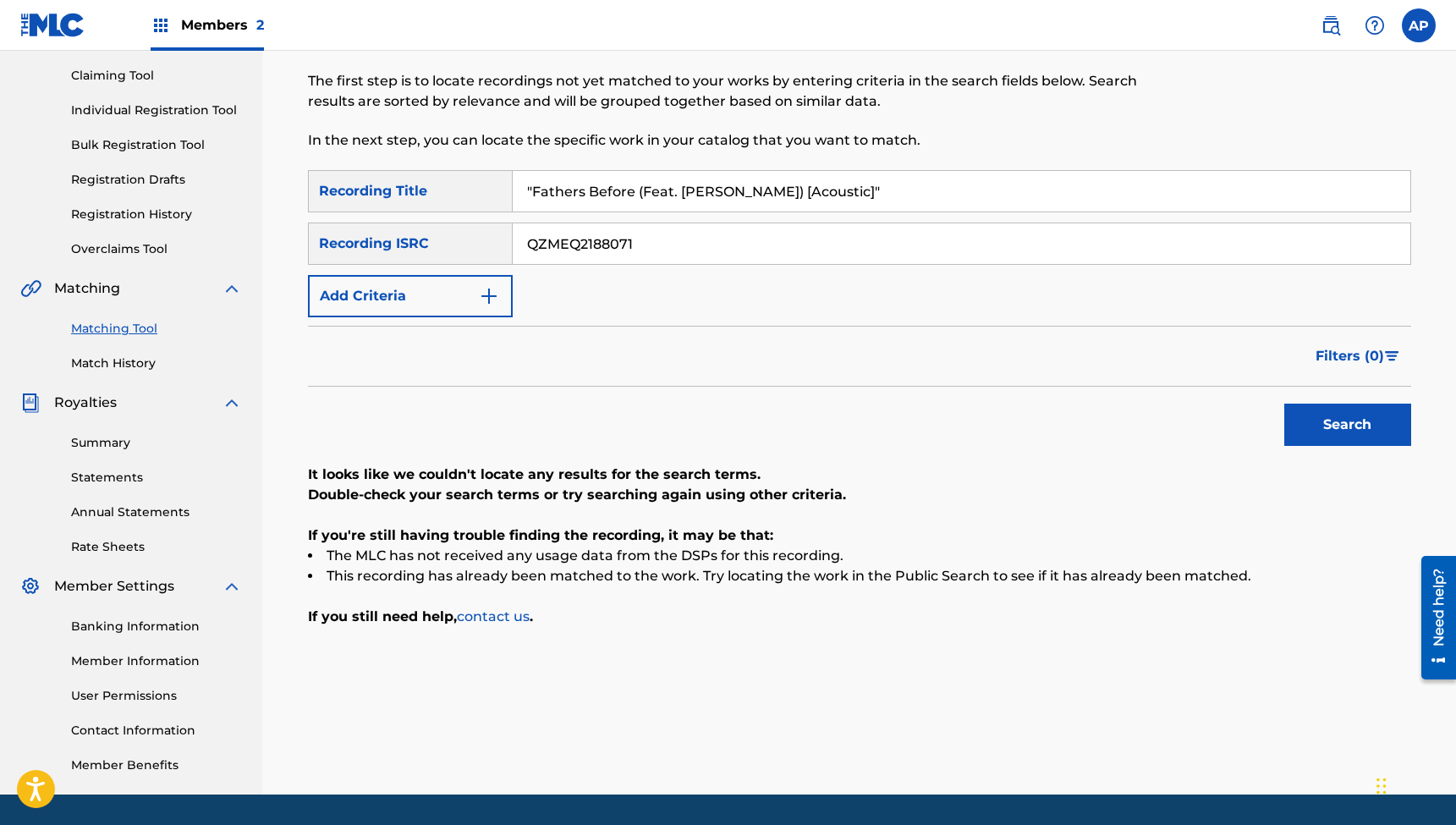
click at [1347, 425] on button "Search" at bounding box center [1347, 425] width 127 height 42
click at [664, 186] on input ""Fathers Before (Feat. [PERSON_NAME]) [Acoustic]"" at bounding box center [961, 191] width 897 height 40
click at [594, 242] on input "QZMEQ2188071" at bounding box center [961, 243] width 897 height 40
click at [1347, 425] on button "Search" at bounding box center [1347, 425] width 127 height 42
click at [679, 189] on input ""You Are (Feat. [PERSON_NAME]) [Acoustic]"" at bounding box center [961, 191] width 897 height 40
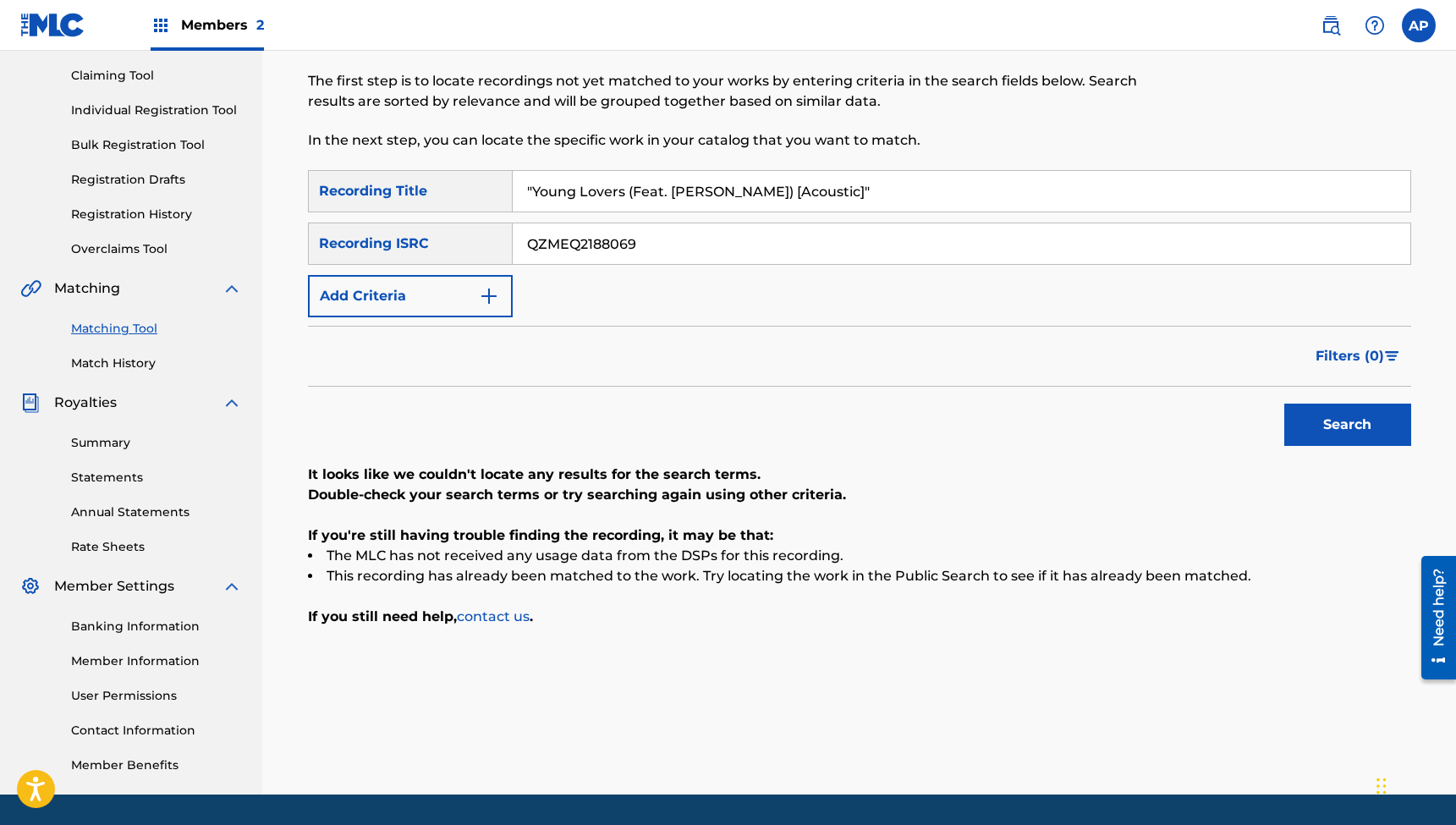
click at [579, 247] on input "QZMEQ2188069" at bounding box center [961, 243] width 897 height 40
click at [1347, 425] on button "Search" at bounding box center [1347, 425] width 127 height 42
click at [679, 186] on input ""Young Lovers (Feat. [PERSON_NAME]) [Acoustic]"" at bounding box center [961, 191] width 897 height 40
click at [587, 243] on input "QZMEQ2188070" at bounding box center [961, 243] width 897 height 40
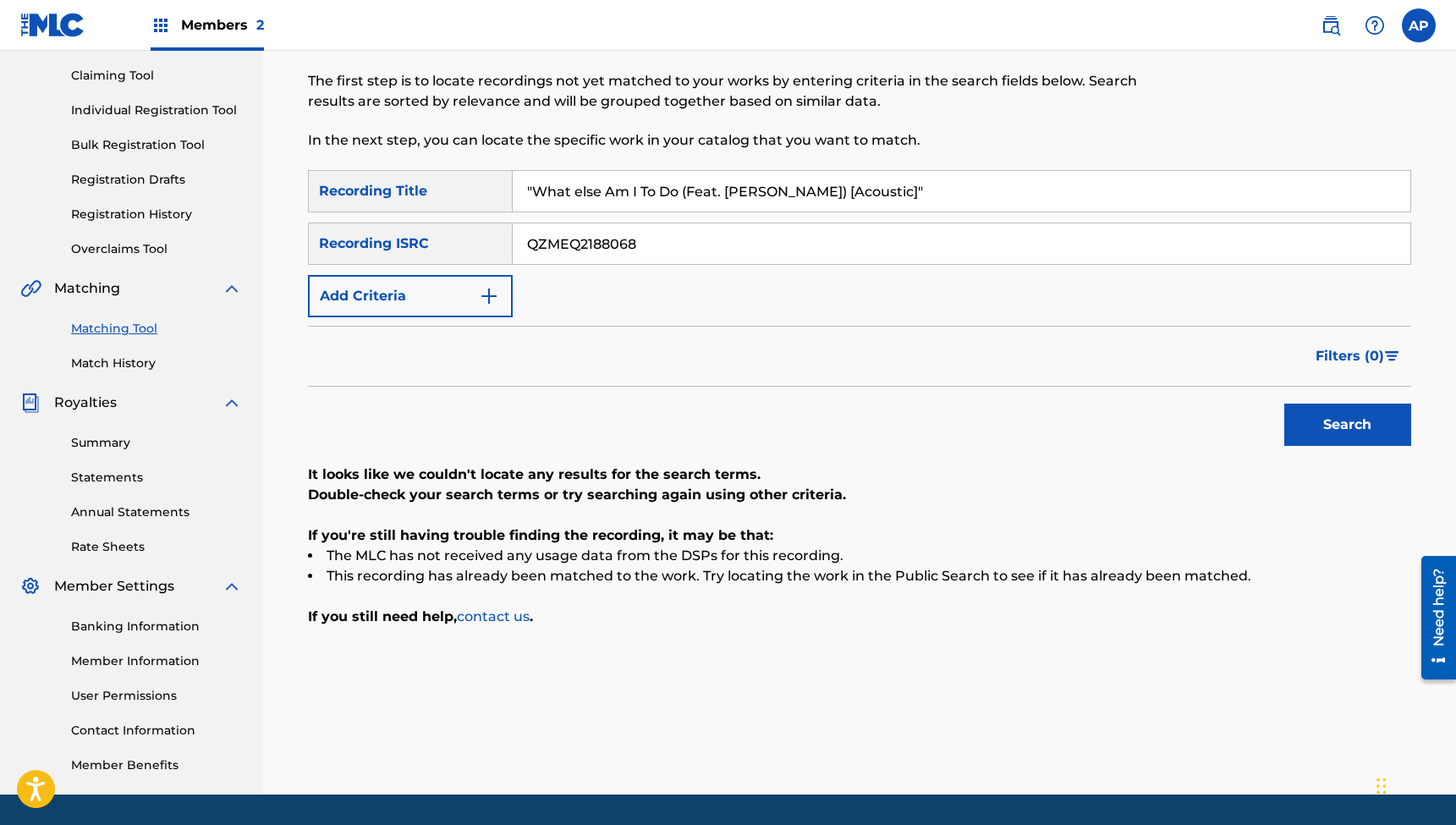
click at [1347, 425] on button "Search" at bounding box center [1347, 425] width 127 height 42
click at [660, 204] on input ""What else Am I To Do (Feat. [PERSON_NAME]) [Acoustic]"" at bounding box center [961, 191] width 897 height 40
click at [606, 229] on input "QZMEQ2188068" at bounding box center [961, 243] width 897 height 40
click at [1347, 425] on button "Search" at bounding box center [1347, 425] width 127 height 42
click at [656, 194] on input ""Earth and Word (Feat. [PERSON_NAME]) [Acoustic]"" at bounding box center [961, 191] width 897 height 40
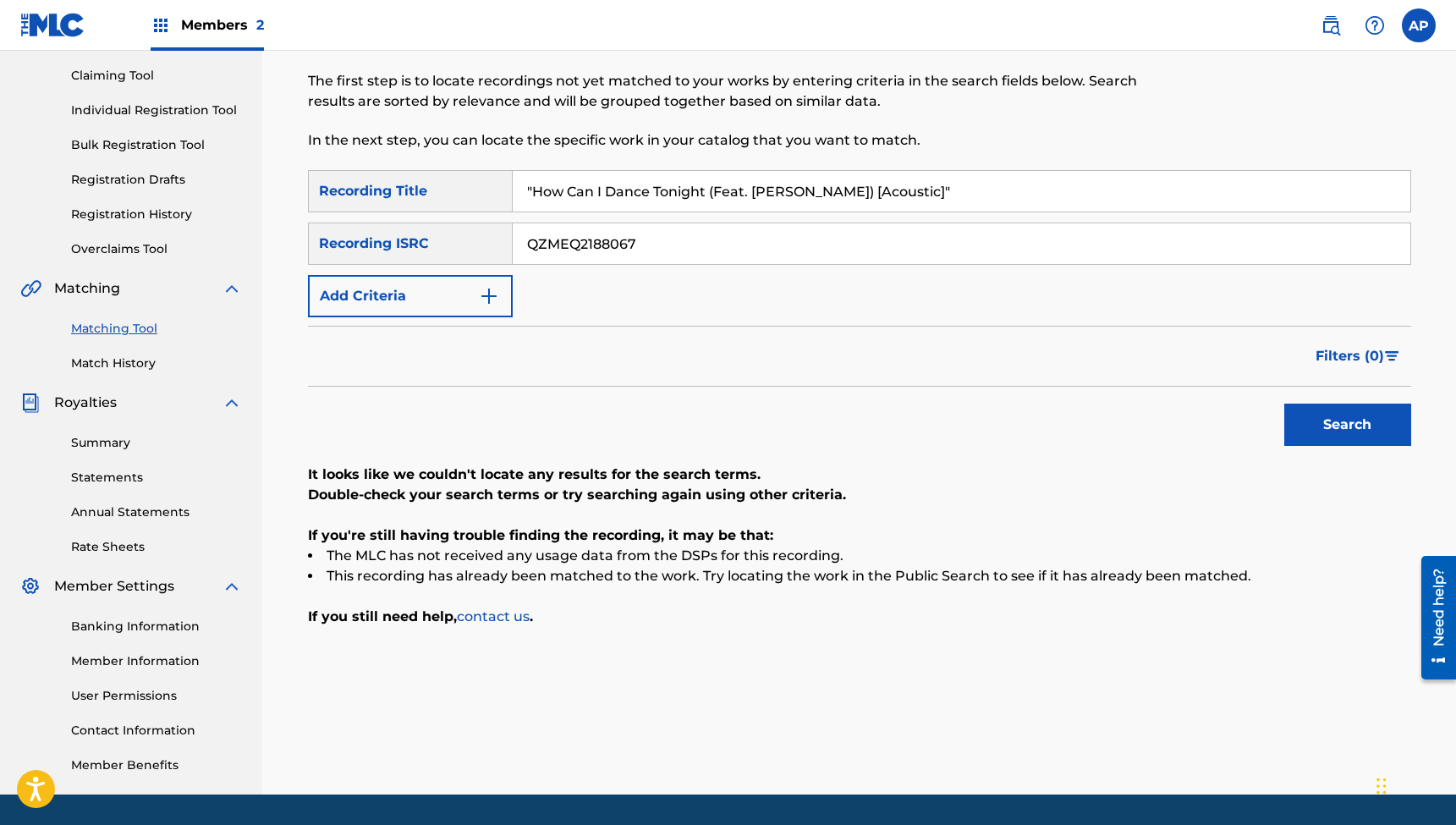
click at [565, 250] on input "QZMEQ2188067" at bounding box center [961, 243] width 897 height 40
click at [1347, 425] on button "Search" at bounding box center [1347, 425] width 127 height 42
click at [619, 184] on input ""How Can I Dance Tonight (Feat. [PERSON_NAME]) [Acoustic]"" at bounding box center [961, 191] width 897 height 40
click at [580, 239] on input "QZMEQ2188066" at bounding box center [961, 243] width 897 height 40
click at [1347, 425] on button "Search" at bounding box center [1347, 425] width 127 height 42
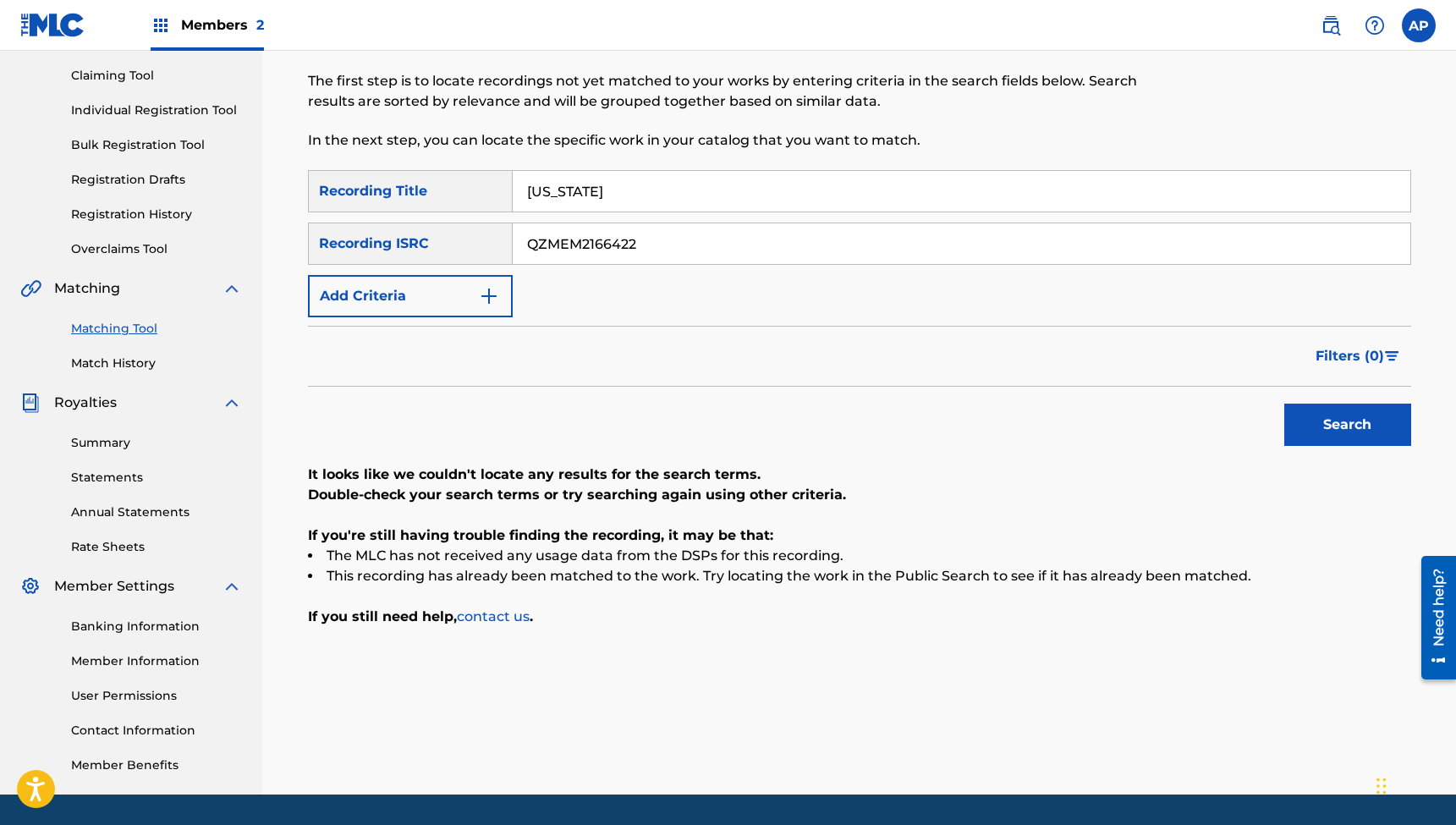
click at [630, 196] on input "[US_STATE]" at bounding box center [961, 191] width 897 height 40
click at [560, 245] on input "QZMEM2166422" at bounding box center [961, 243] width 897 height 40
click at [1347, 425] on button "Search" at bounding box center [1347, 425] width 127 height 42
click at [685, 194] on input ""Boston In The Fall (feat. [PERSON_NAME] & [PERSON_NAME])"" at bounding box center [961, 191] width 897 height 40
click at [552, 243] on input "QZMER2230669" at bounding box center [961, 243] width 897 height 40
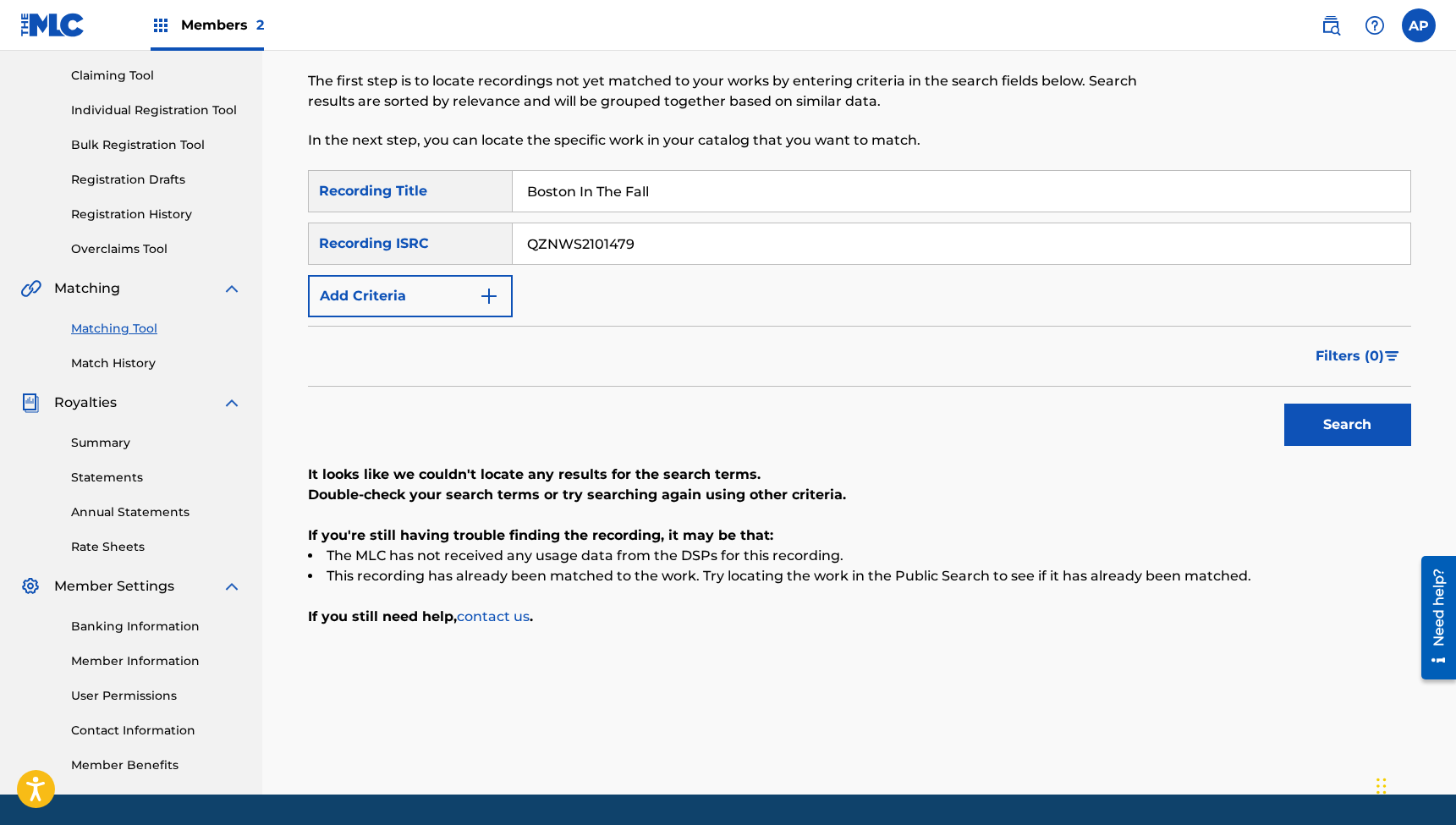
click at [1347, 425] on button "Search" at bounding box center [1347, 425] width 127 height 42
click at [606, 183] on input "Boston In The Fall" at bounding box center [961, 191] width 897 height 40
click at [582, 244] on input "QZNWS2101479" at bounding box center [961, 243] width 897 height 40
click at [1347, 425] on button "Search" at bounding box center [1347, 425] width 127 height 42
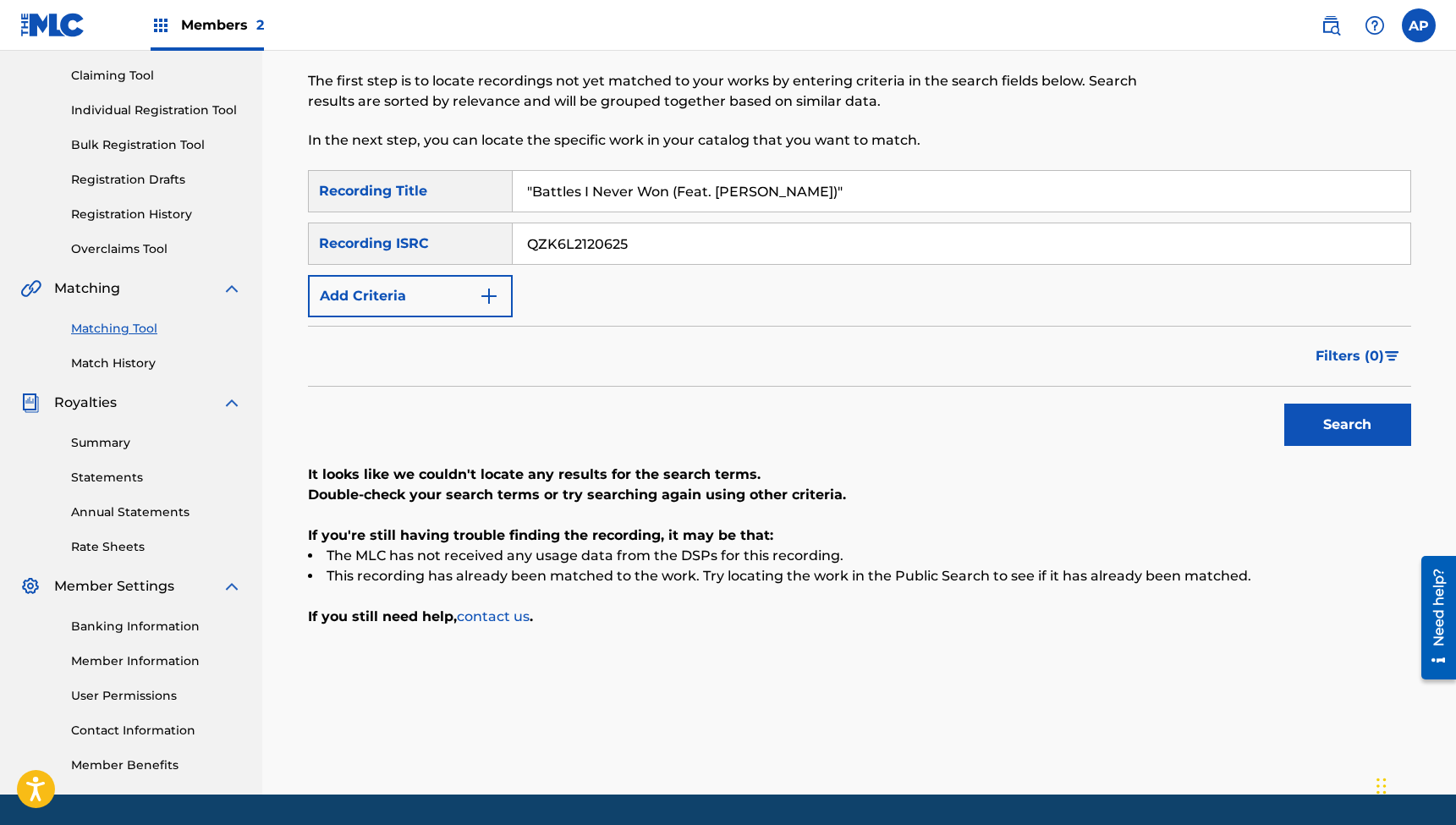
click at [653, 186] on input ""Battles I Never Won (Feat. [PERSON_NAME])"" at bounding box center [961, 191] width 897 height 40
click at [568, 245] on input "QZK6L2120625" at bounding box center [961, 243] width 897 height 40
click at [1347, 425] on button "Search" at bounding box center [1347, 425] width 127 height 42
click at [633, 189] on input ""Back To You (Feat. [PERSON_NAME]) [Acoustic]"" at bounding box center [961, 191] width 897 height 40
click at [583, 233] on input "QZNWT2159496" at bounding box center [961, 243] width 897 height 40
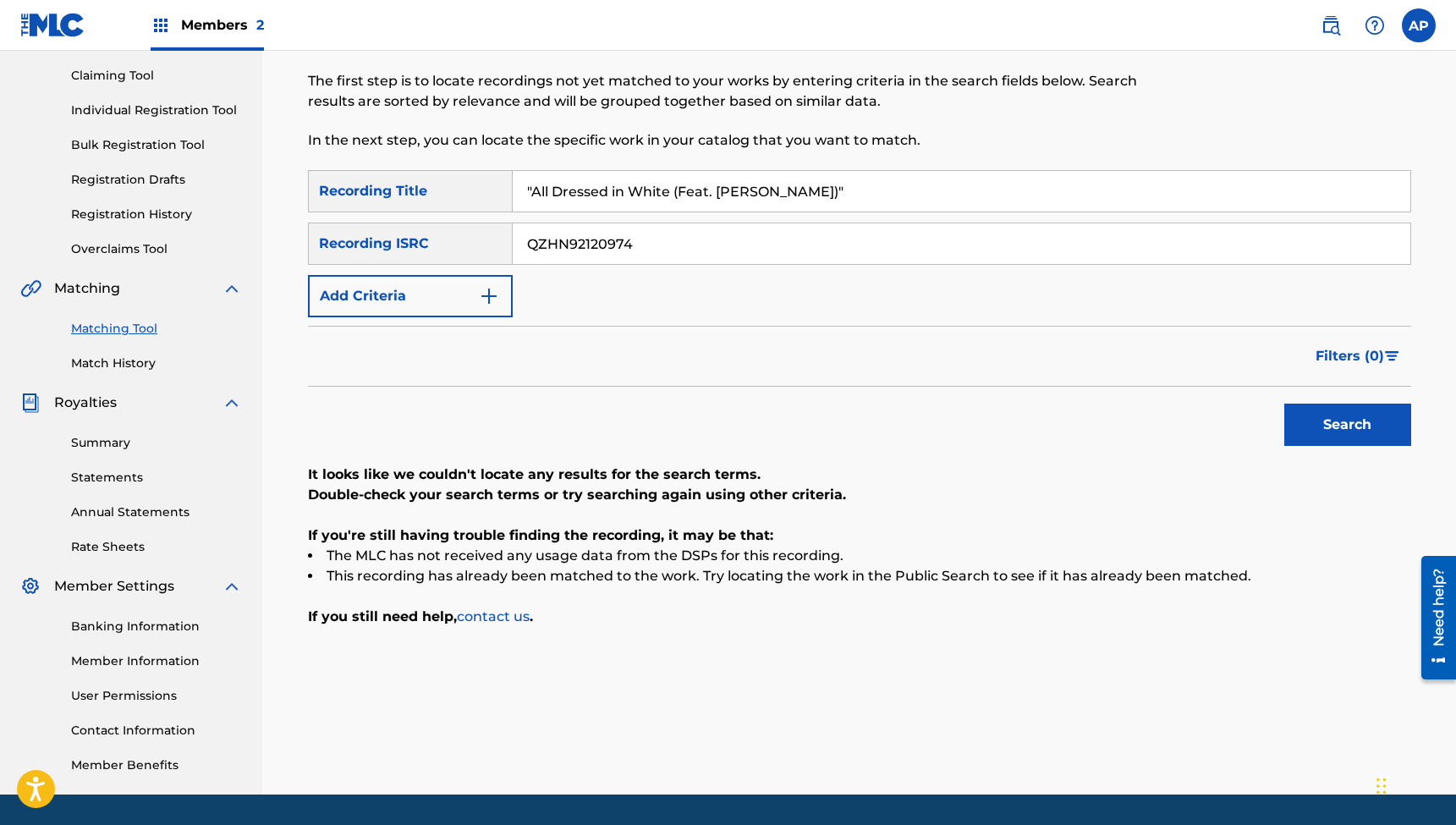
click at [1347, 425] on button "Search" at bounding box center [1347, 425] width 127 height 42
click at [630, 196] on input ""All Dressed in White (Feat. [PERSON_NAME])"" at bounding box center [961, 191] width 897 height 40
click at [562, 242] on input "QZHN92120974" at bounding box center [961, 243] width 897 height 40
click at [1347, 425] on button "Search" at bounding box center [1347, 425] width 127 height 42
click at [659, 184] on input ""I Just Wanted You To Know (Feat. [PERSON_NAME])"" at bounding box center [961, 191] width 897 height 40
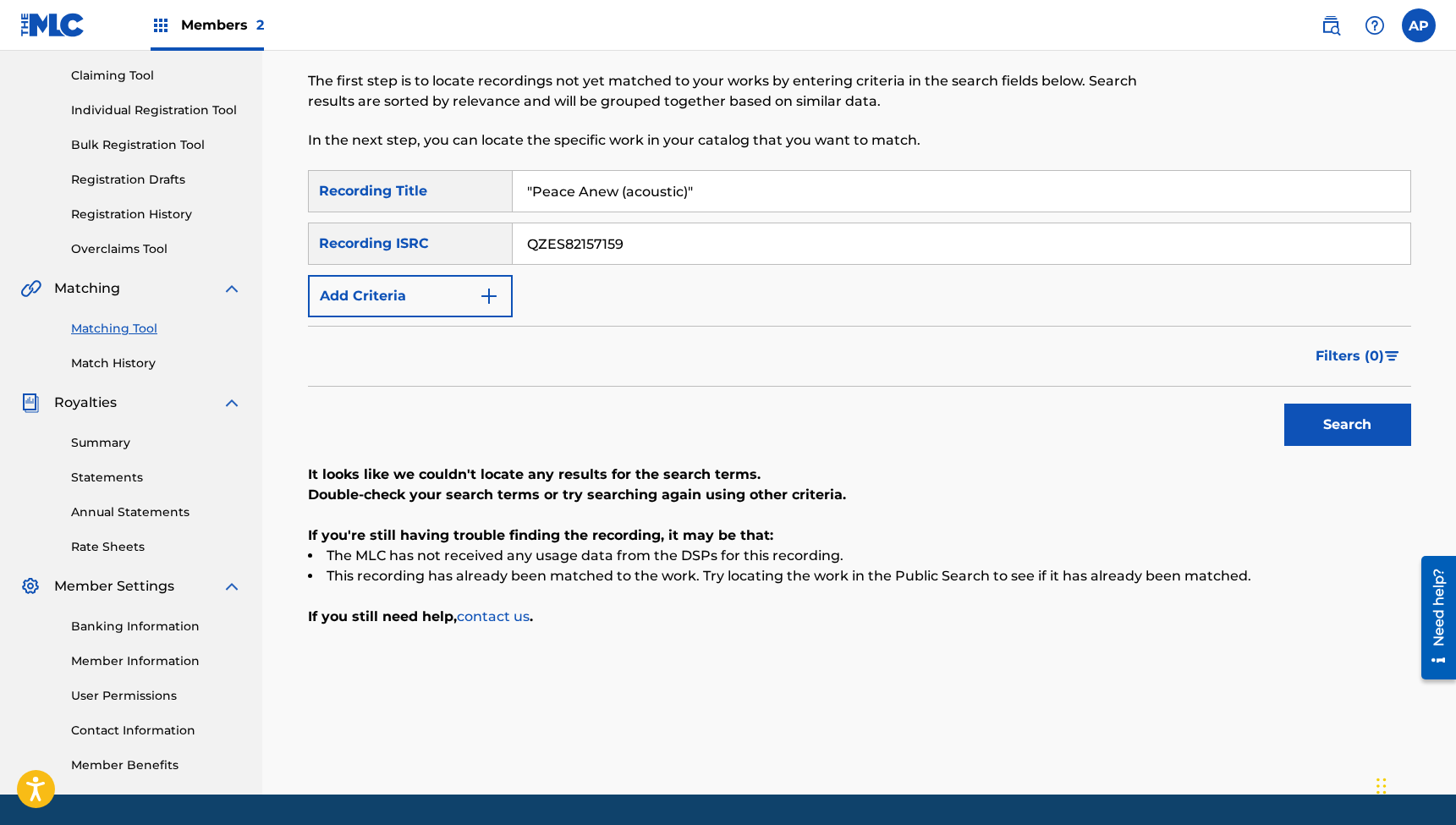
click at [572, 245] on input "QZES82157159" at bounding box center [961, 243] width 897 height 40
click at [1347, 425] on button "Search" at bounding box center [1347, 425] width 127 height 42
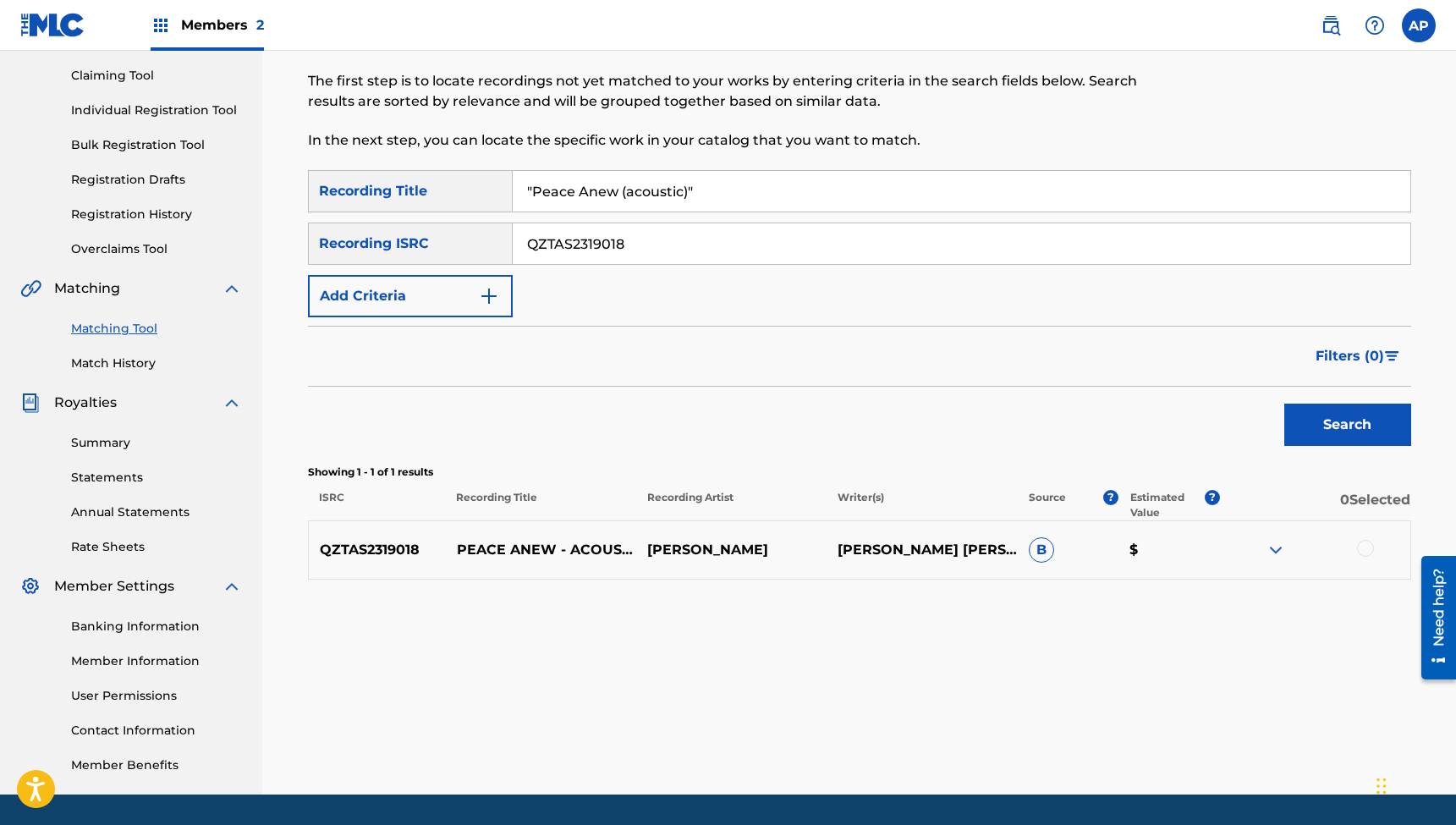
click at [1368, 548] on div at bounding box center [1365, 548] width 17 height 17
click at [1168, 680] on button "Match 1 Group" at bounding box center [1190, 688] width 187 height 42
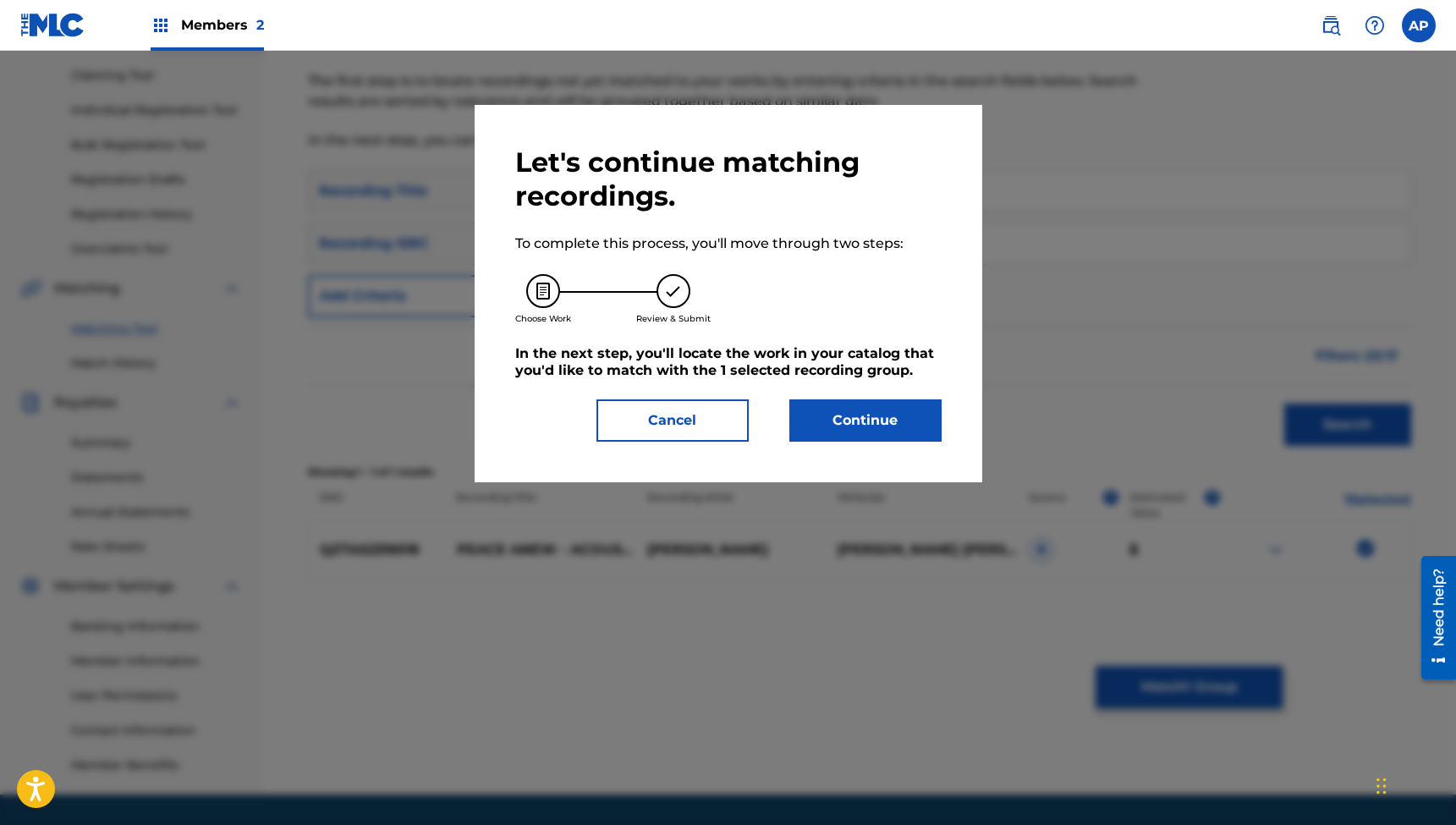
click at [860, 429] on button "Continue" at bounding box center [866, 420] width 152 height 42
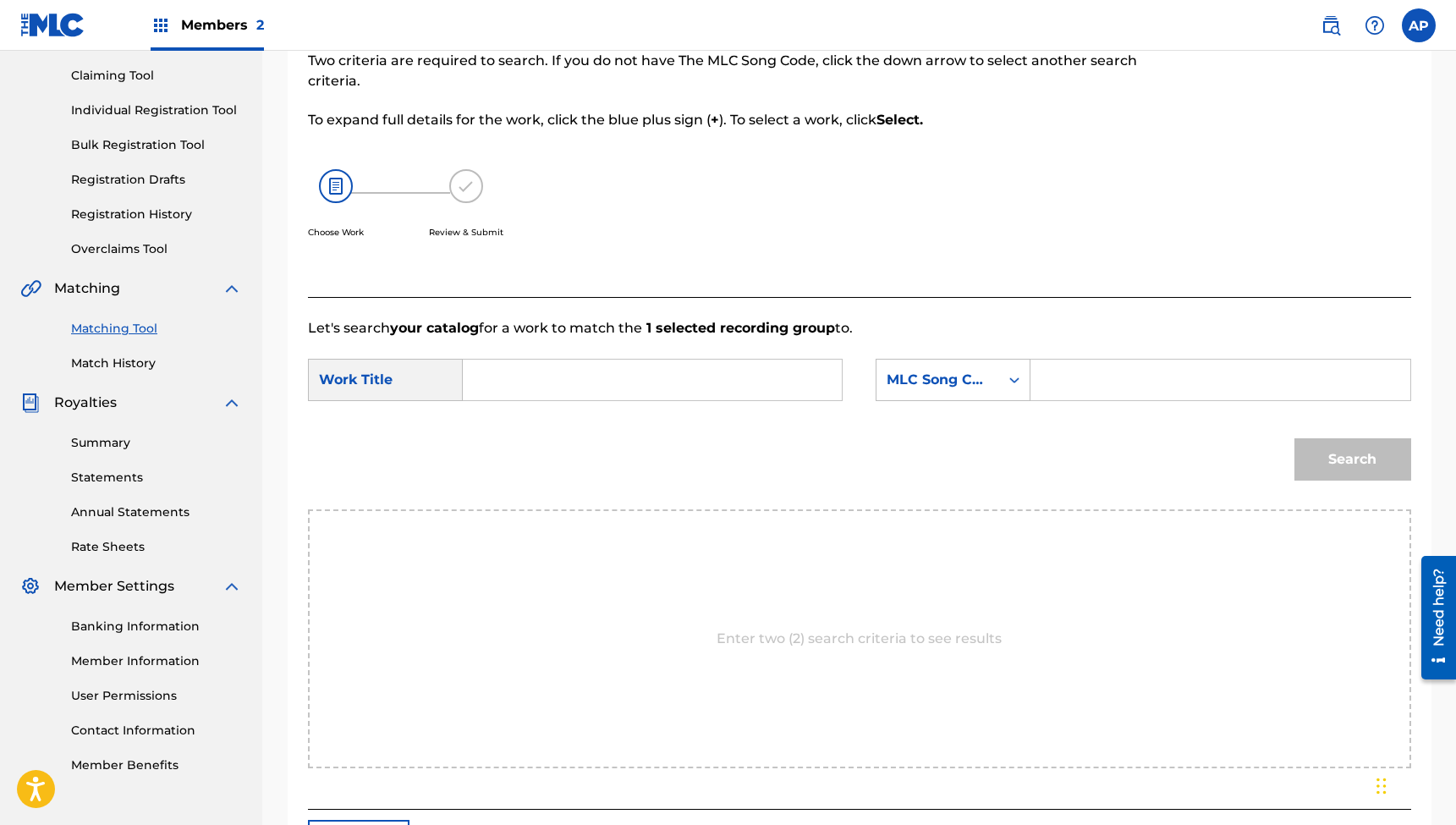
click at [725, 379] on input "Search Form" at bounding box center [652, 380] width 350 height 40
click at [629, 376] on input "Search Form" at bounding box center [652, 380] width 350 height 40
click at [1064, 371] on input "Search Form" at bounding box center [1220, 380] width 350 height 40
click at [1352, 460] on button "Search" at bounding box center [1353, 460] width 116 height 42
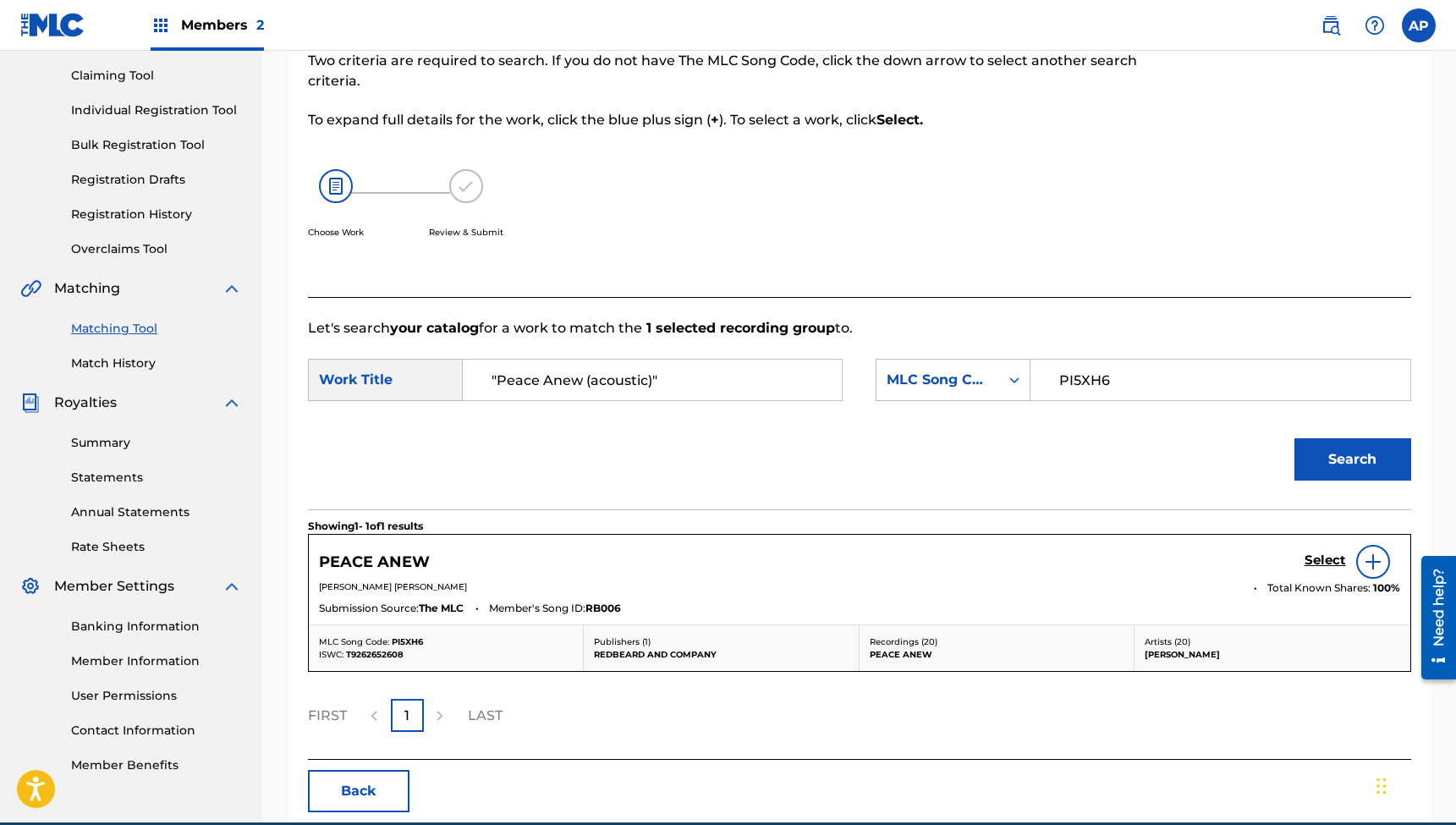
click at [1319, 554] on h5 "Select" at bounding box center [1325, 561] width 41 height 16
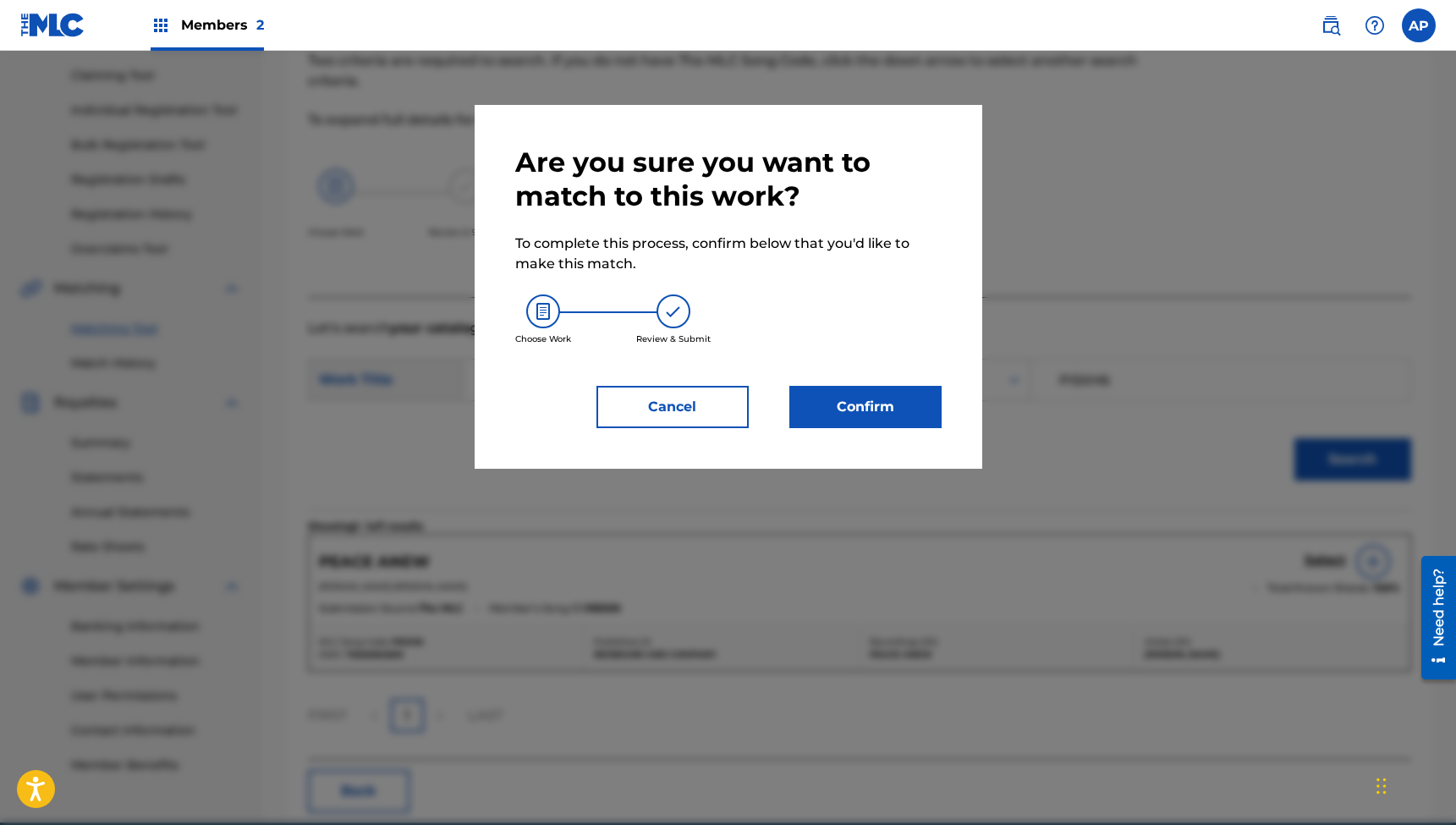
click at [864, 416] on button "Confirm" at bounding box center [866, 407] width 152 height 42
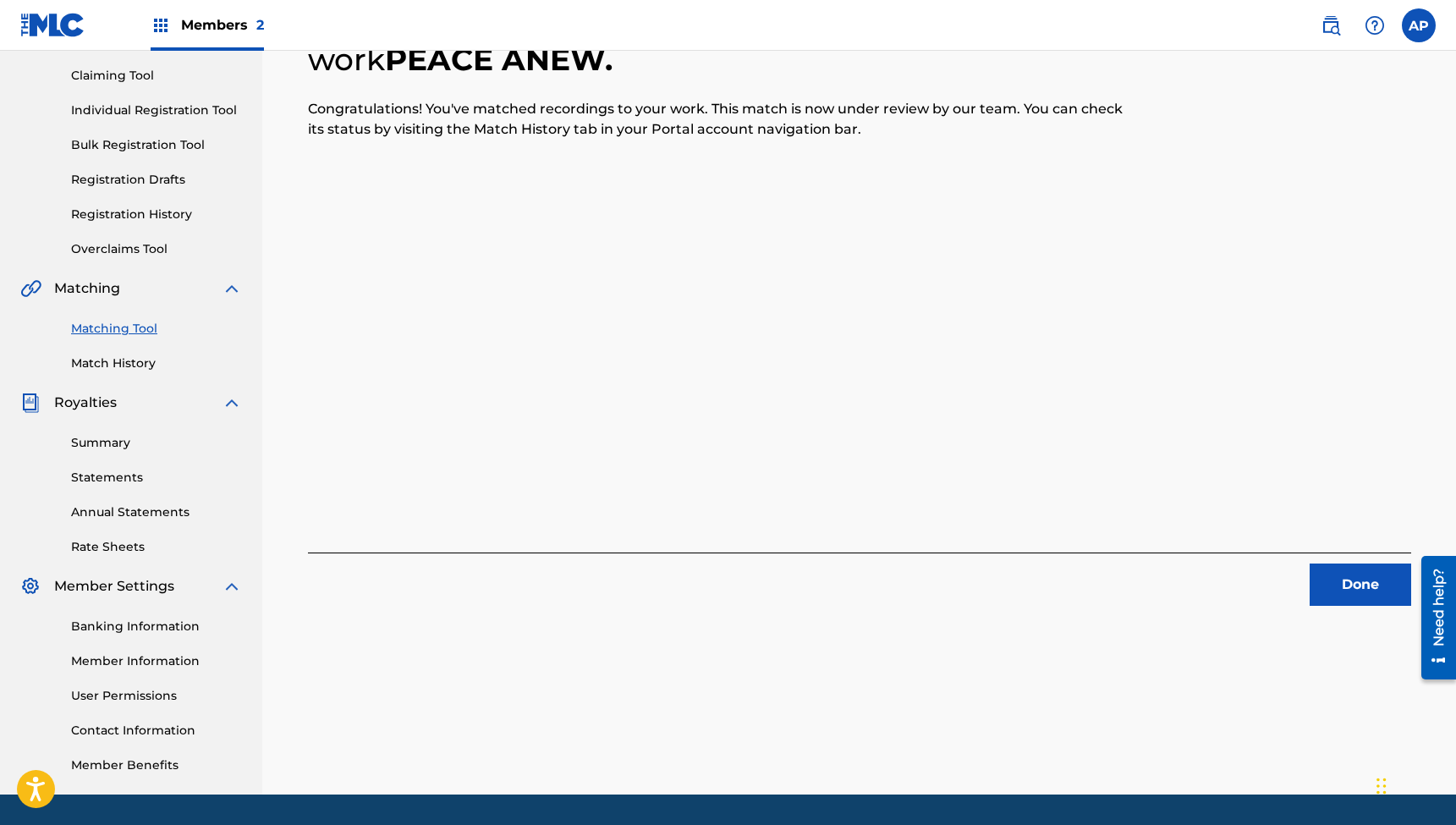
click at [1333, 583] on button "Done" at bounding box center [1361, 585] width 102 height 42
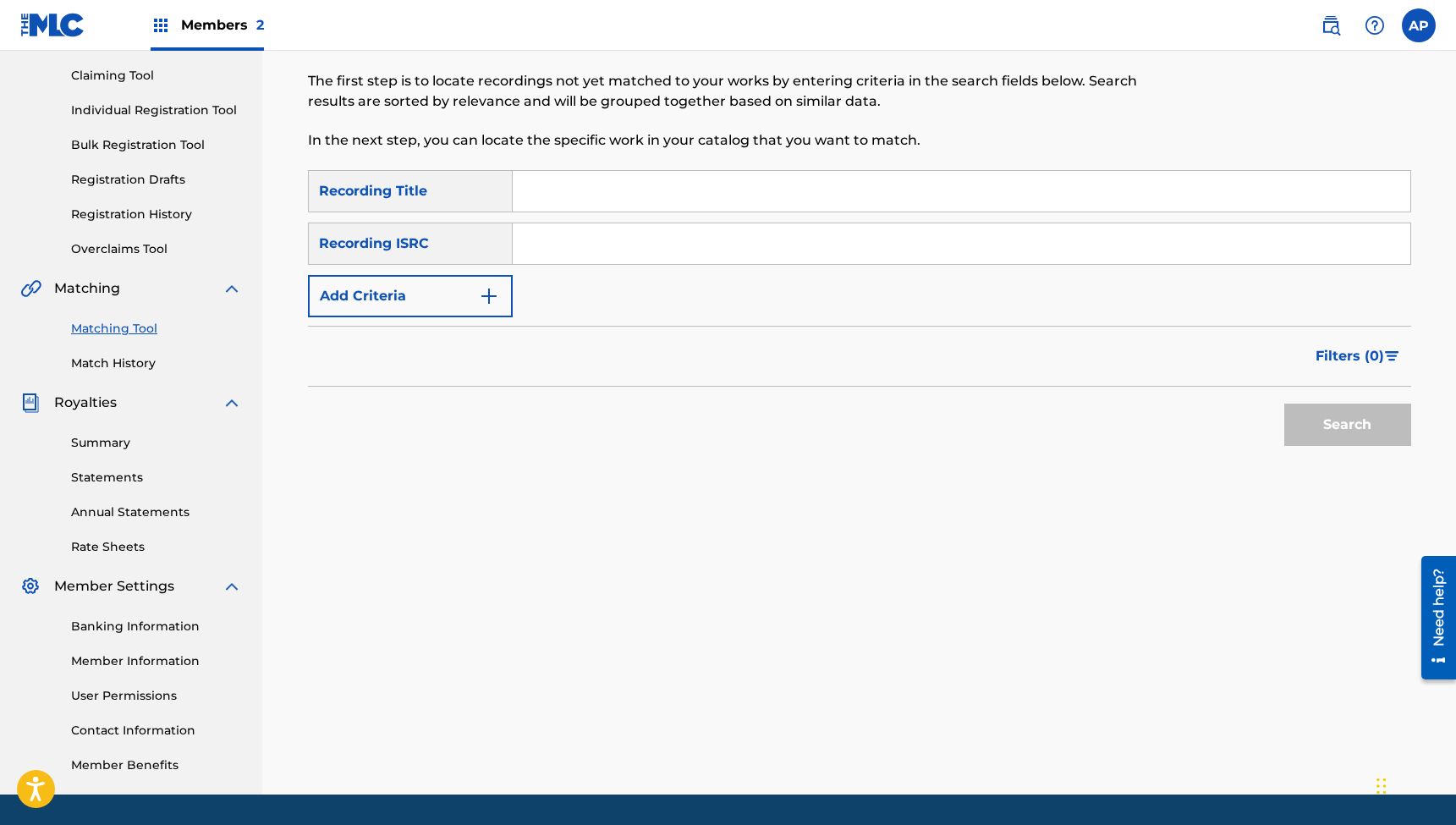
click at [572, 185] on input "Search Form" at bounding box center [961, 191] width 897 height 40
click at [612, 238] on input "Search Form" at bounding box center [961, 243] width 897 height 40
click at [1347, 425] on button "Search" at bounding box center [1347, 425] width 127 height 42
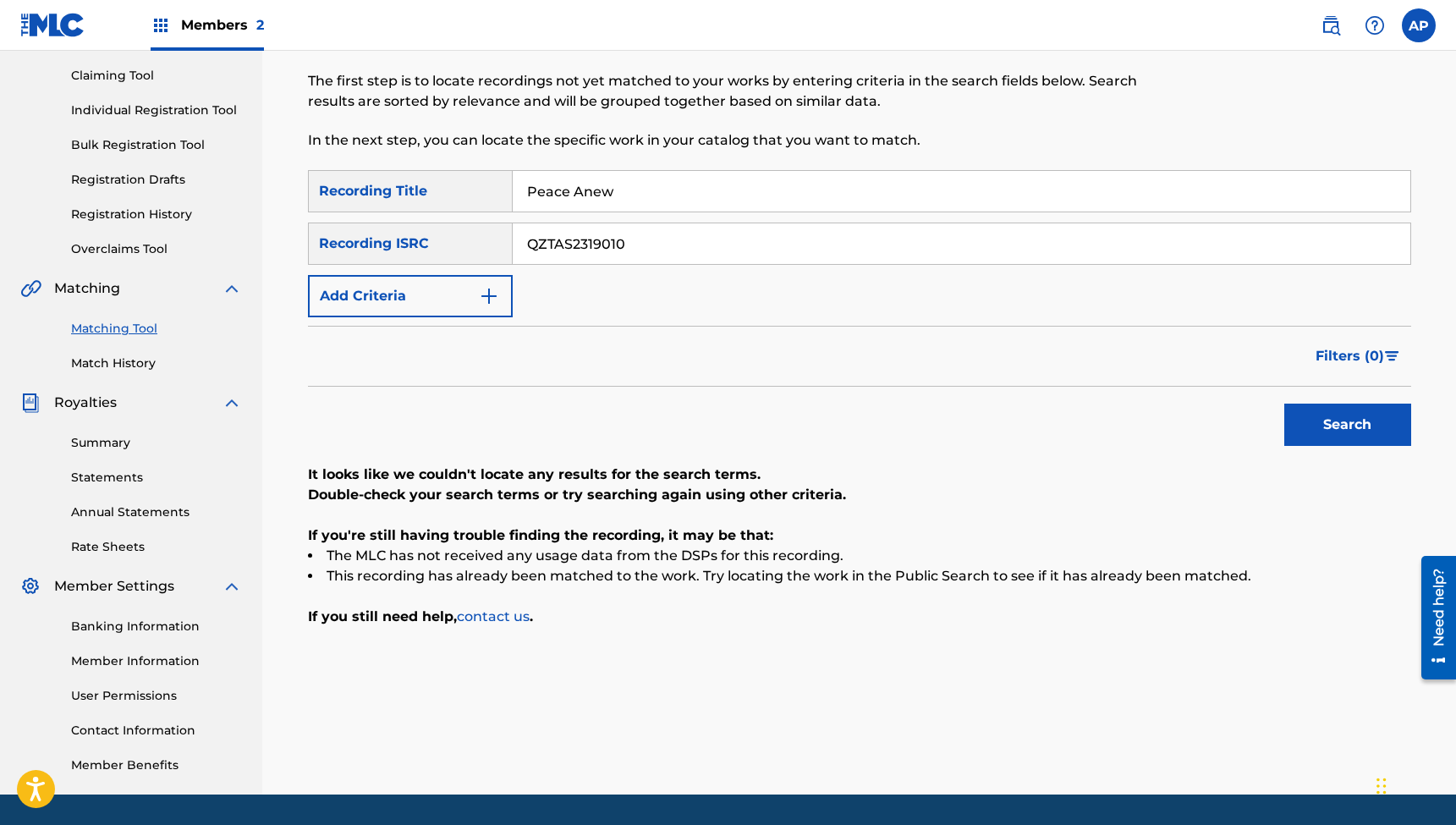
click at [644, 193] on input "Peace Anew" at bounding box center [961, 191] width 897 height 40
click at [578, 242] on input "QZTAS2319010" at bounding box center [961, 243] width 897 height 40
click at [1347, 425] on button "Search" at bounding box center [1347, 425] width 127 height 42
click at [634, 183] on input "Thunder" at bounding box center [961, 191] width 897 height 40
click at [614, 241] on input "QZTAS2319011" at bounding box center [961, 243] width 897 height 40
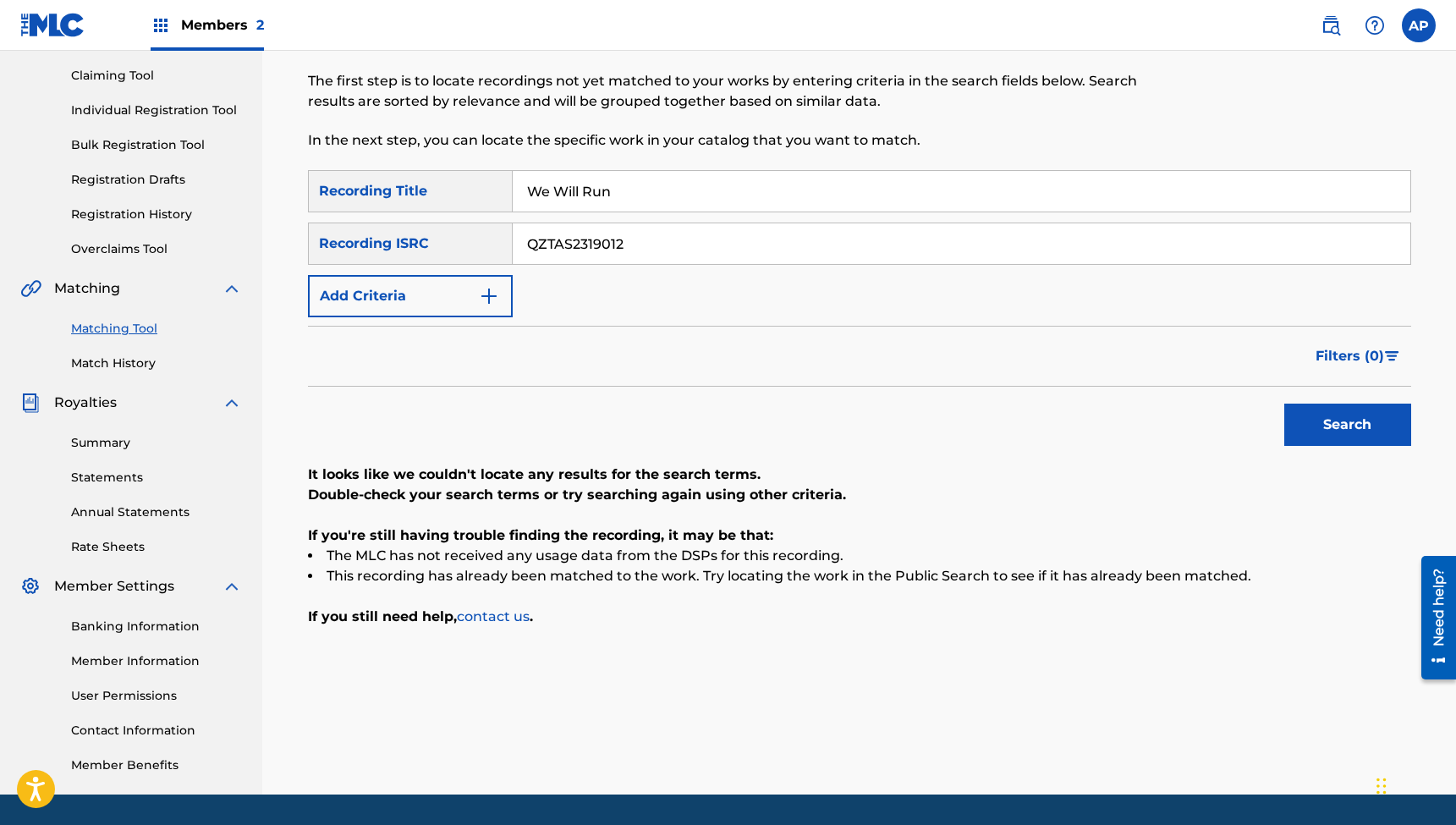
click at [1347, 425] on button "Search" at bounding box center [1347, 425] width 127 height 42
click at [615, 182] on input "We Will Run" at bounding box center [961, 191] width 897 height 40
click at [611, 240] on input "QZTAS2319012" at bounding box center [961, 243] width 897 height 40
click at [1347, 425] on button "Search" at bounding box center [1347, 425] width 127 height 42
click at [628, 188] on input "[DEMOGRAPHIC_DATA] In Me" at bounding box center [961, 191] width 897 height 40
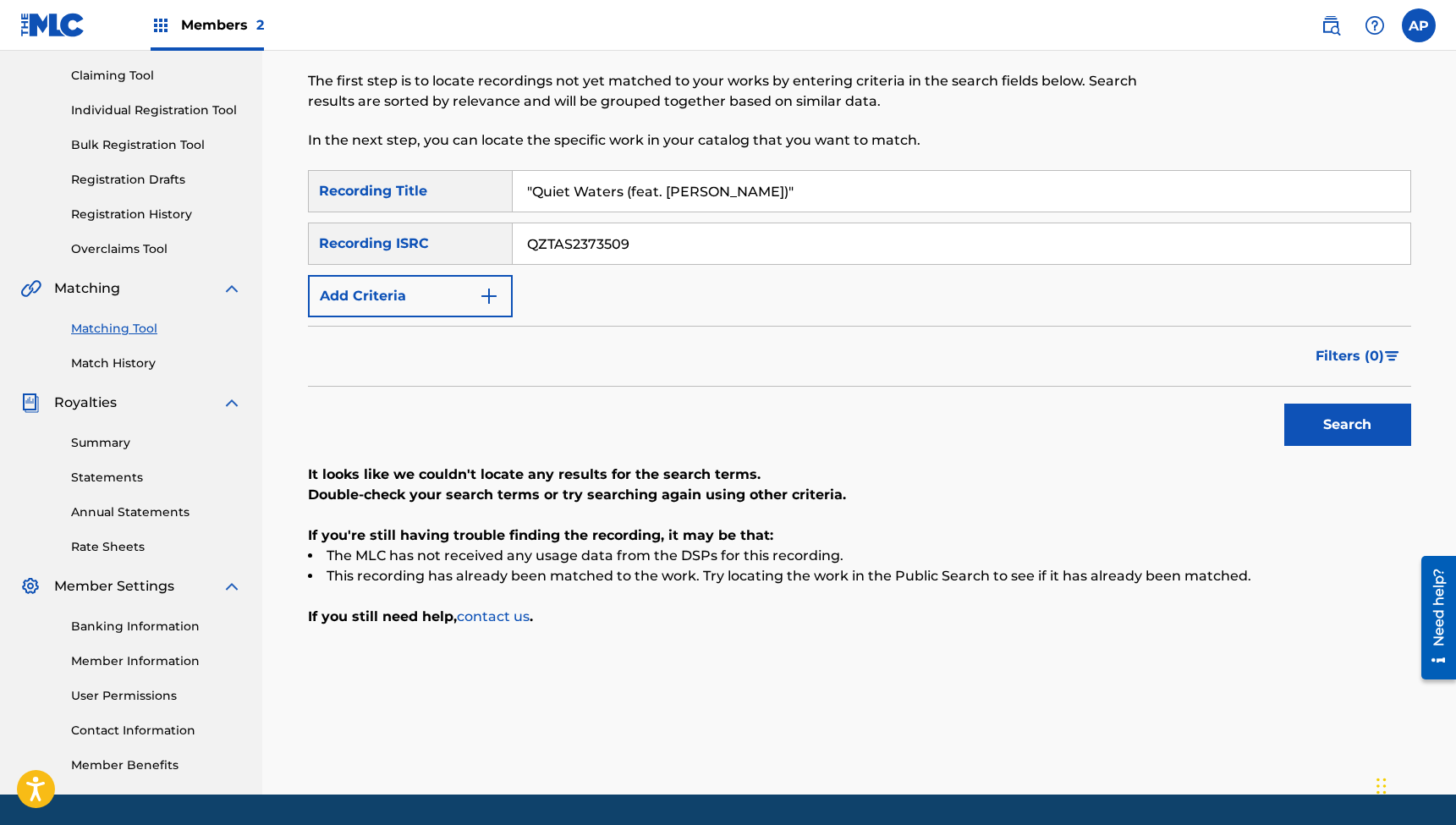
click at [563, 244] on input "QZTAS2373509" at bounding box center [961, 243] width 897 height 40
click at [1347, 425] on button "Search" at bounding box center [1347, 425] width 127 height 42
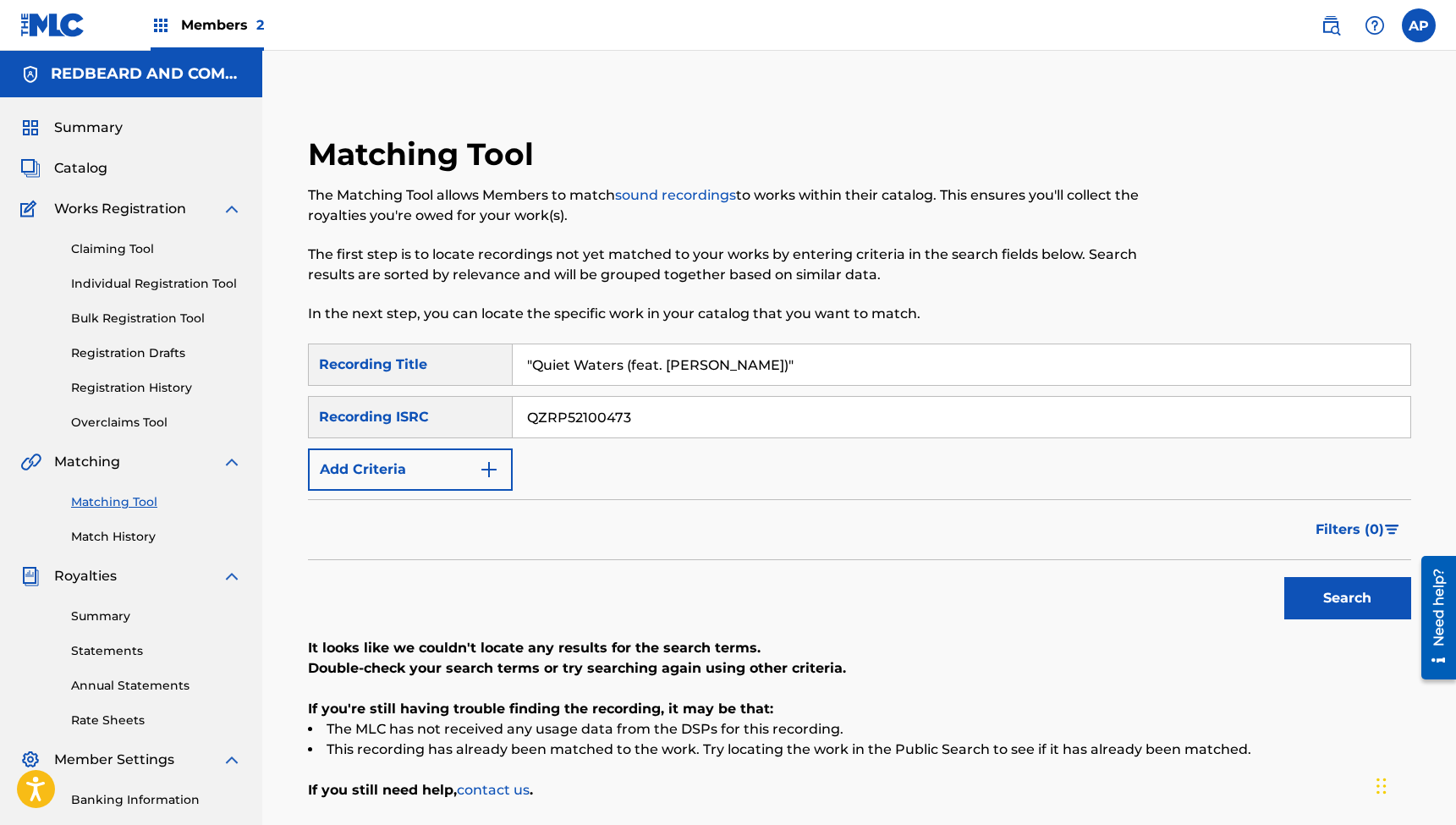
scroll to position [0, 0]
click at [81, 165] on span "Catalog" at bounding box center [81, 168] width 53 height 20
